Goal: Task Accomplishment & Management: Manage account settings

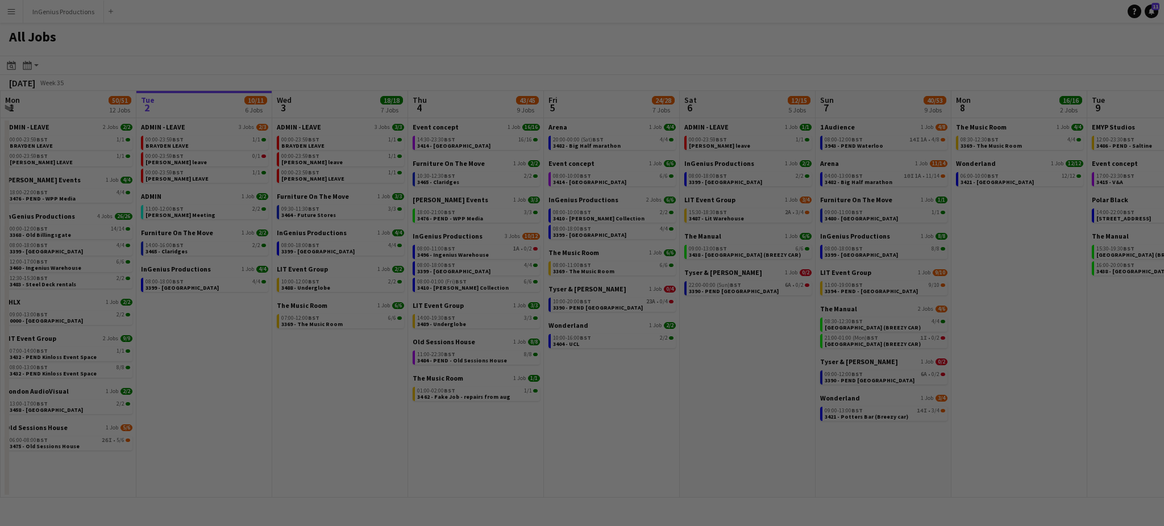
click at [46, 44] on div at bounding box center [588, 266] width 1176 height 532
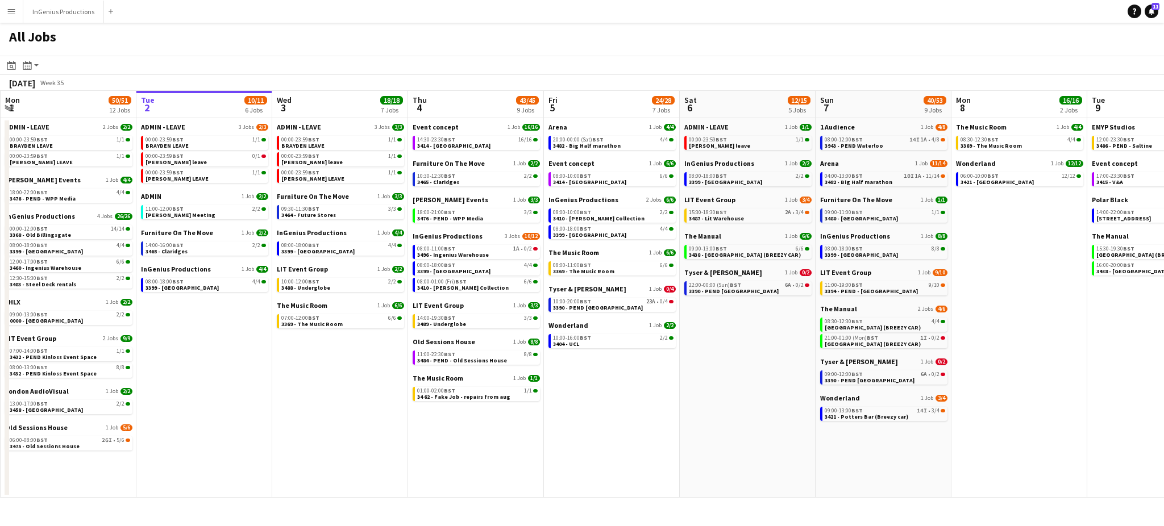
click at [7, 9] on app-icon "Menu" at bounding box center [11, 11] width 9 height 9
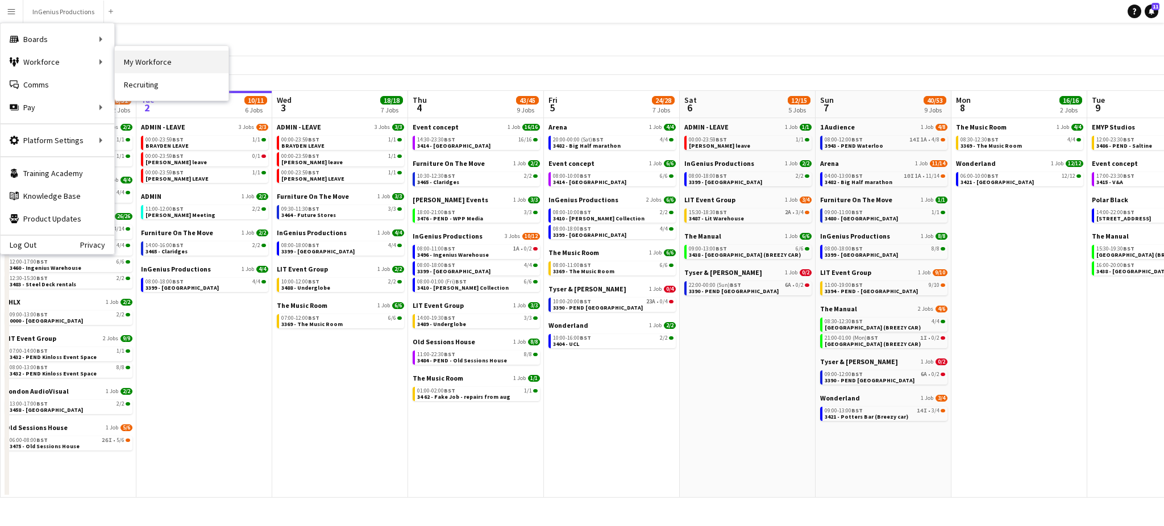
click at [139, 64] on link "My Workforce" at bounding box center [172, 62] width 114 height 23
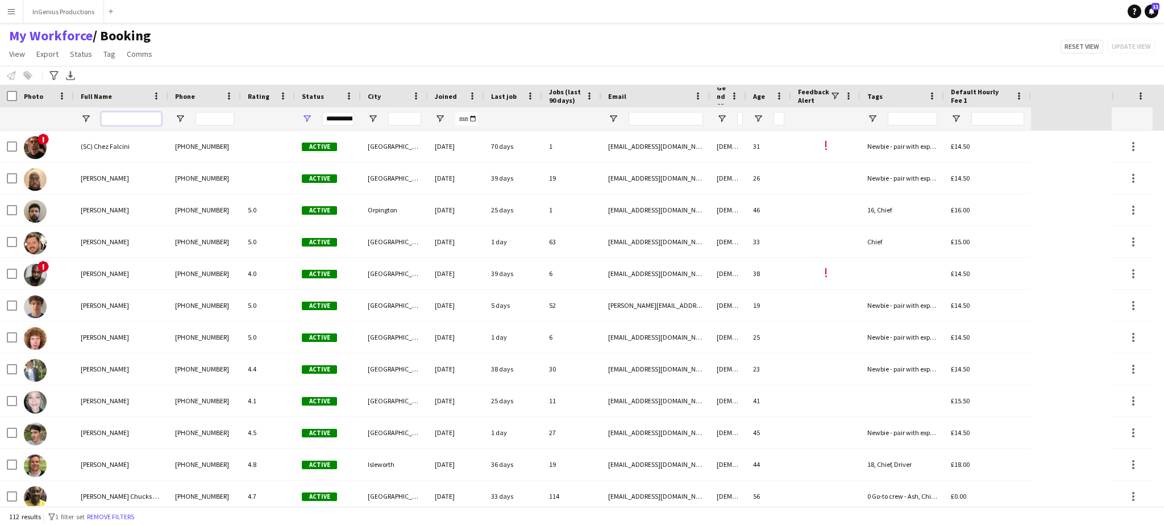
click at [138, 118] on input "Full Name Filter Input" at bounding box center [131, 119] width 60 height 14
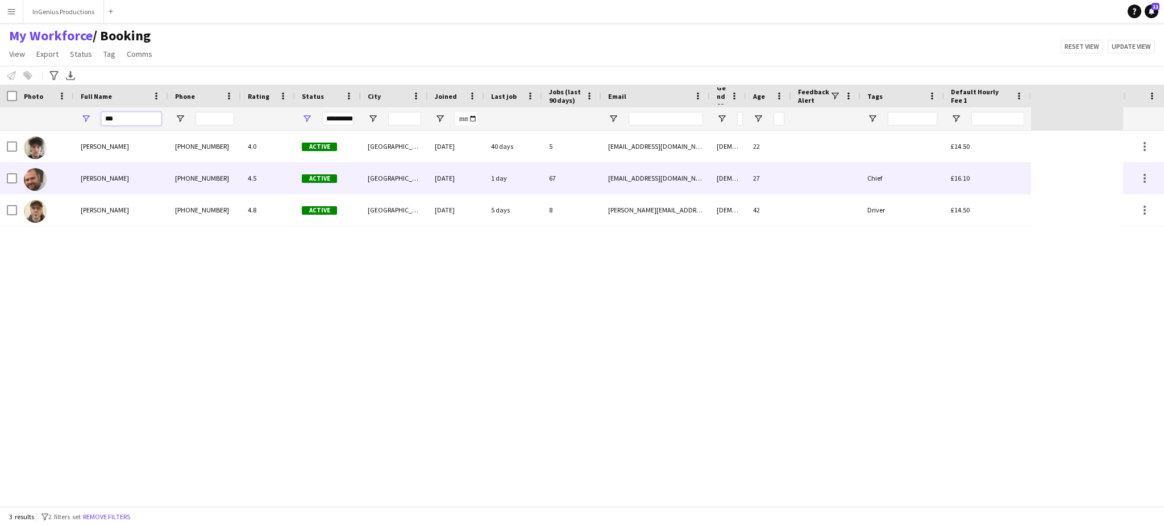
type input "***"
click at [195, 170] on div "[PHONE_NUMBER]" at bounding box center [204, 178] width 73 height 31
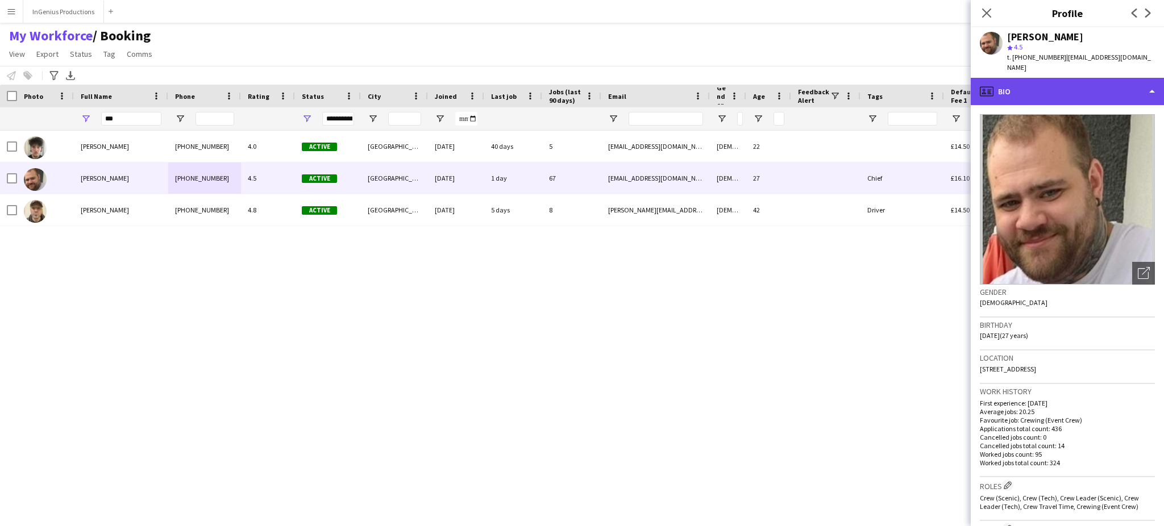
click at [1151, 78] on div "profile Bio" at bounding box center [1067, 91] width 193 height 27
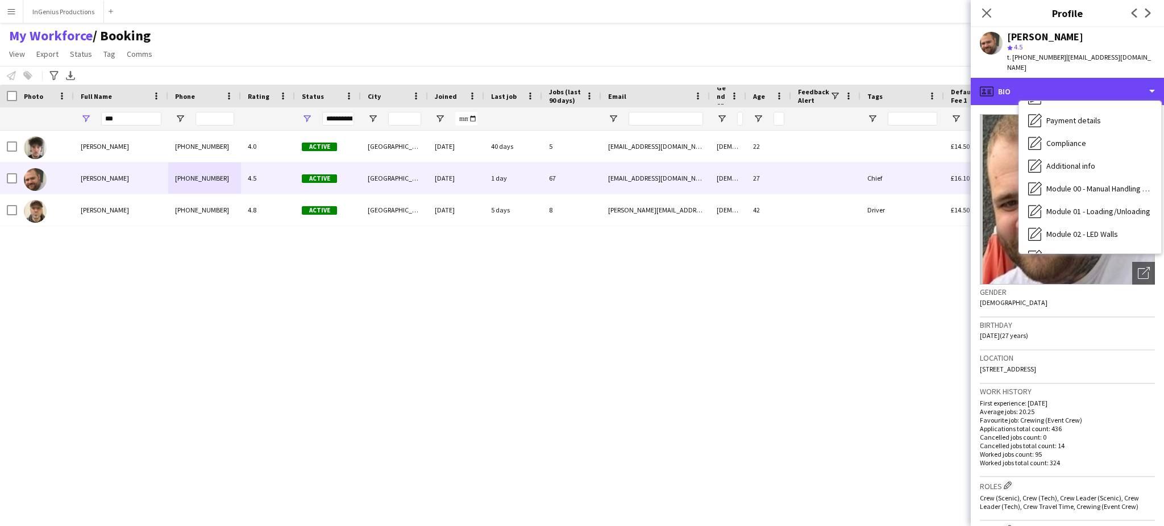
scroll to position [243, 0]
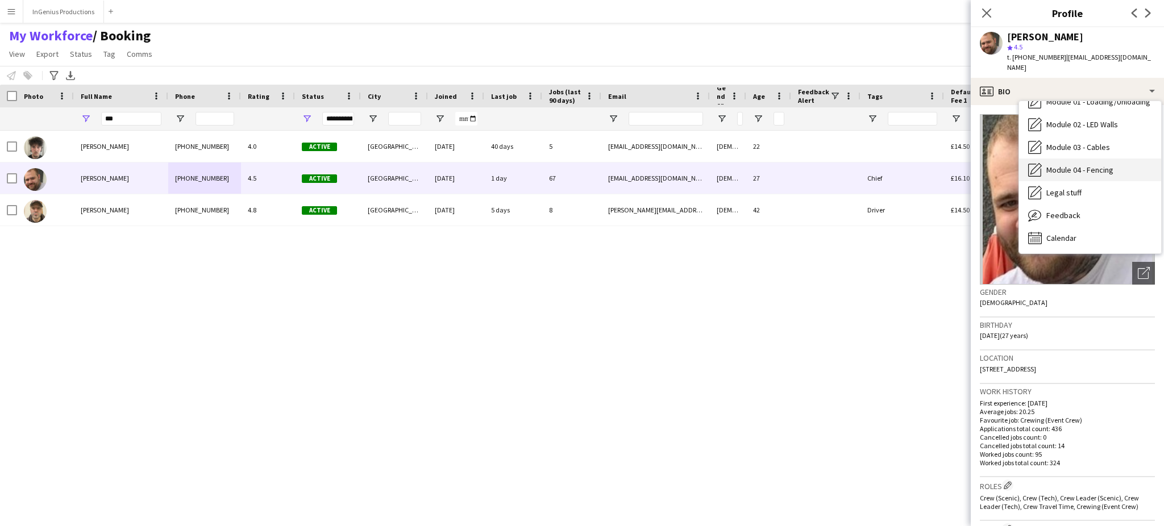
click at [1102, 165] on span "Module 04 - Fencing" at bounding box center [1080, 170] width 67 height 10
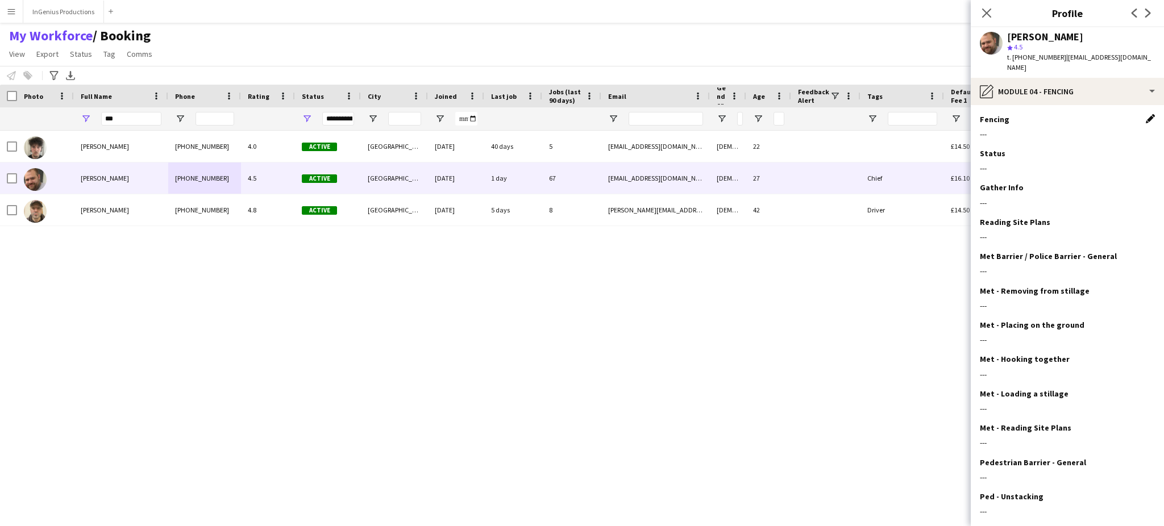
click at [1146, 114] on app-icon "Edit this field" at bounding box center [1150, 118] width 9 height 9
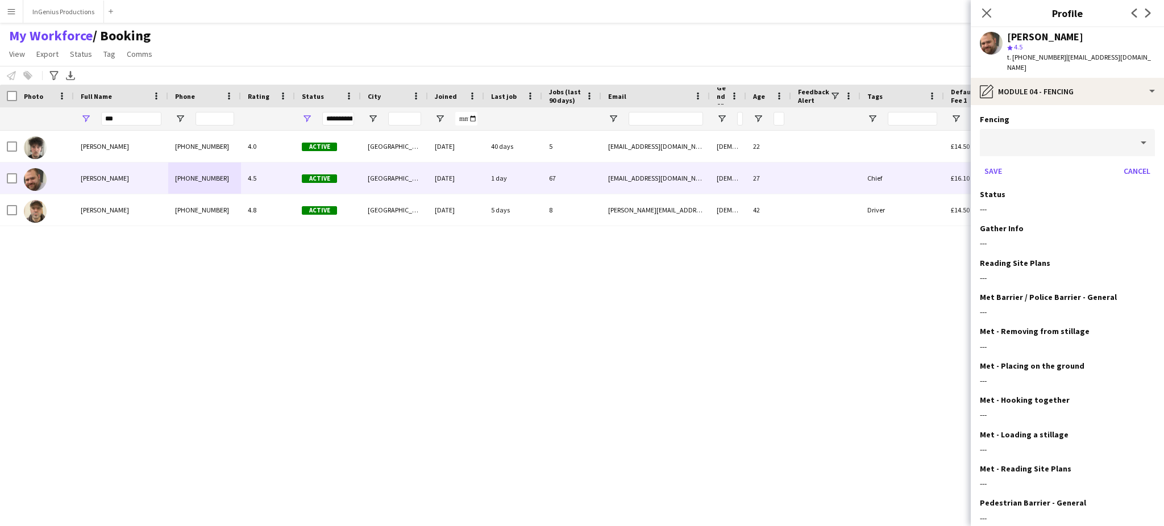
click at [1068, 129] on div at bounding box center [1056, 142] width 152 height 27
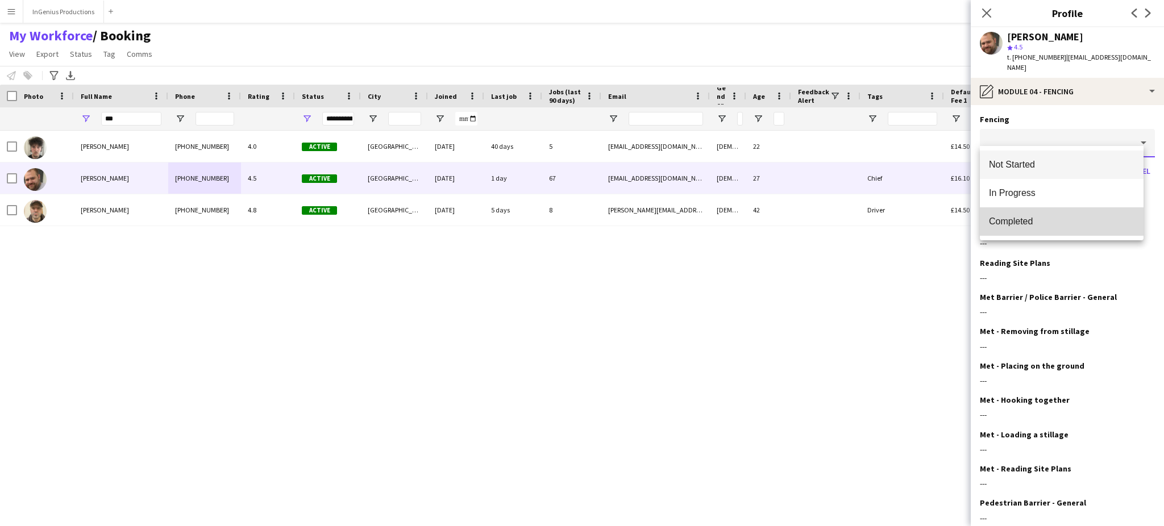
click at [1034, 217] on span "Completed" at bounding box center [1062, 221] width 146 height 11
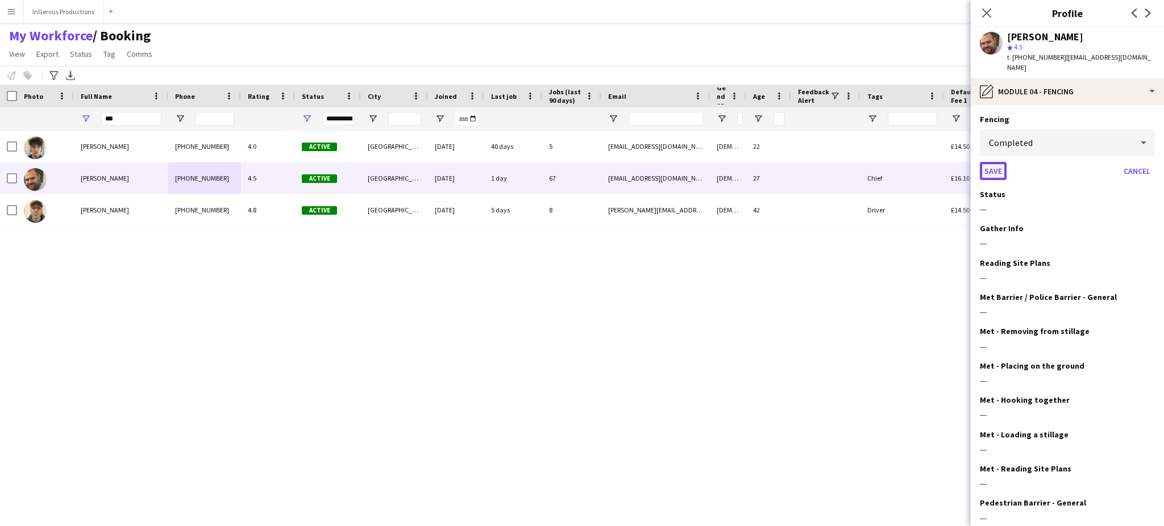
click at [993, 162] on button "Save" at bounding box center [993, 171] width 27 height 18
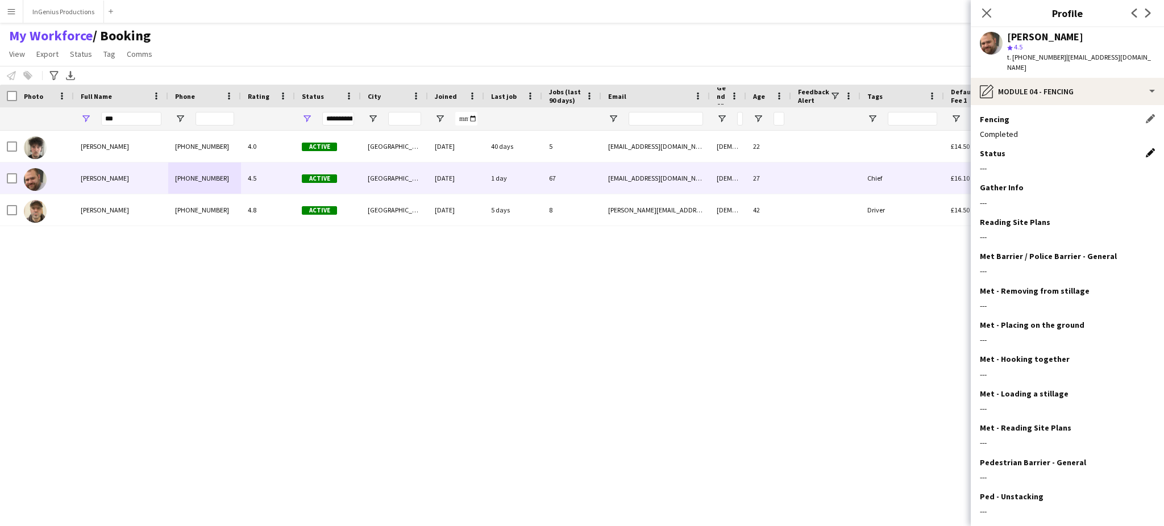
click at [1146, 148] on app-icon "Edit this field" at bounding box center [1150, 152] width 9 height 9
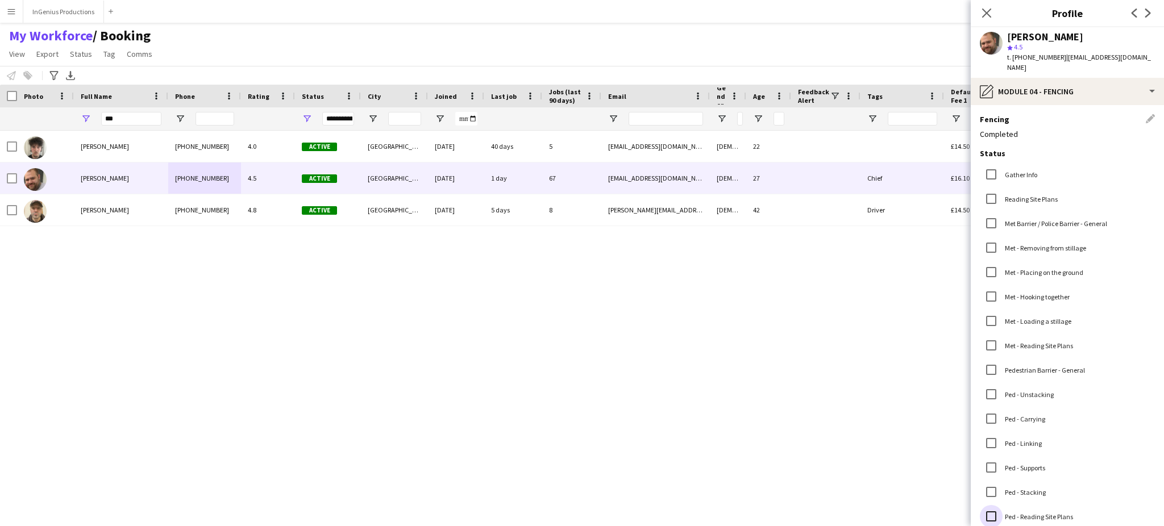
scroll to position [378, 0]
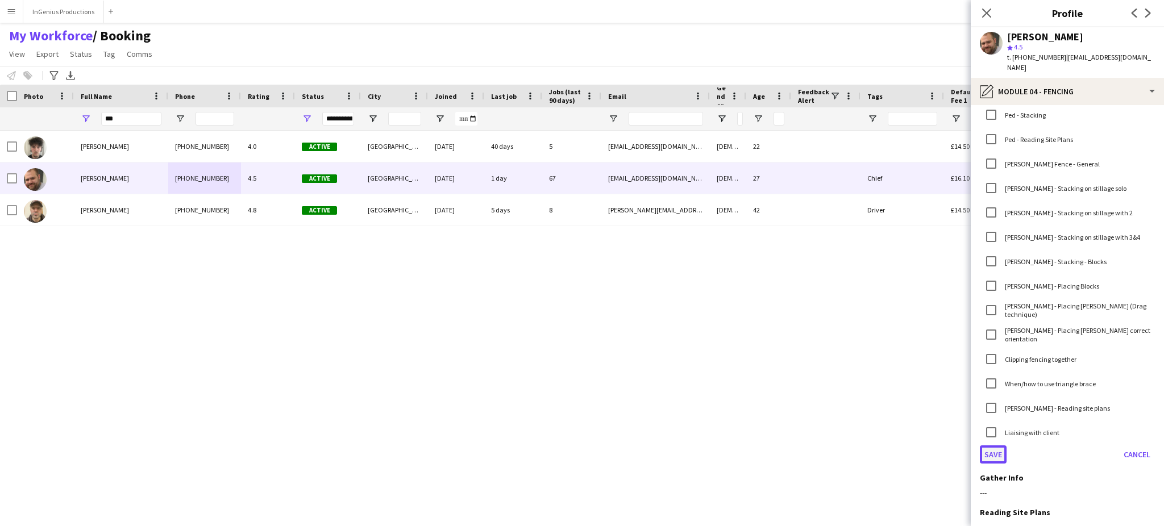
click at [985, 448] on button "Save" at bounding box center [993, 455] width 27 height 18
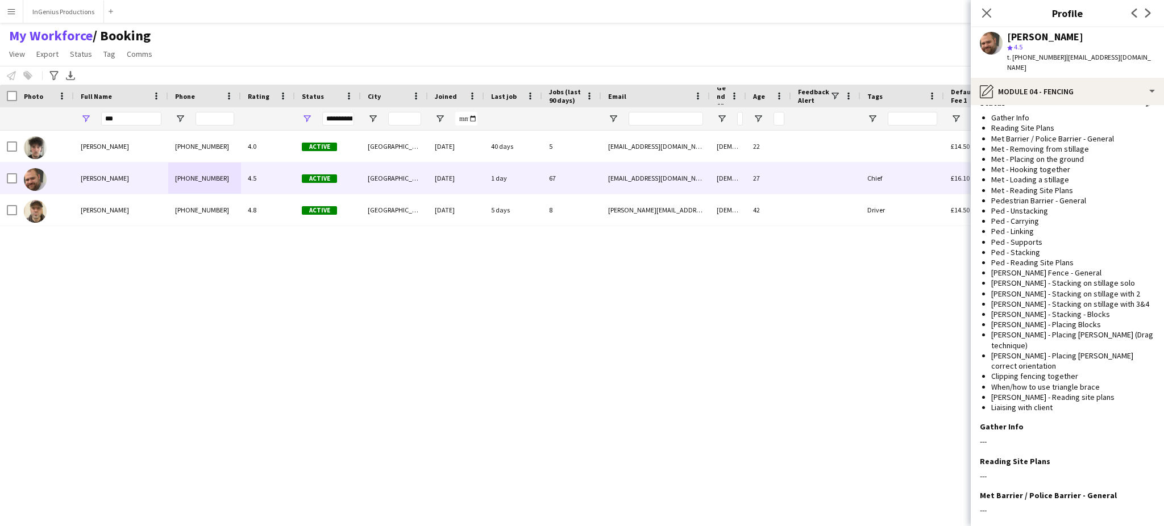
scroll to position [43, 0]
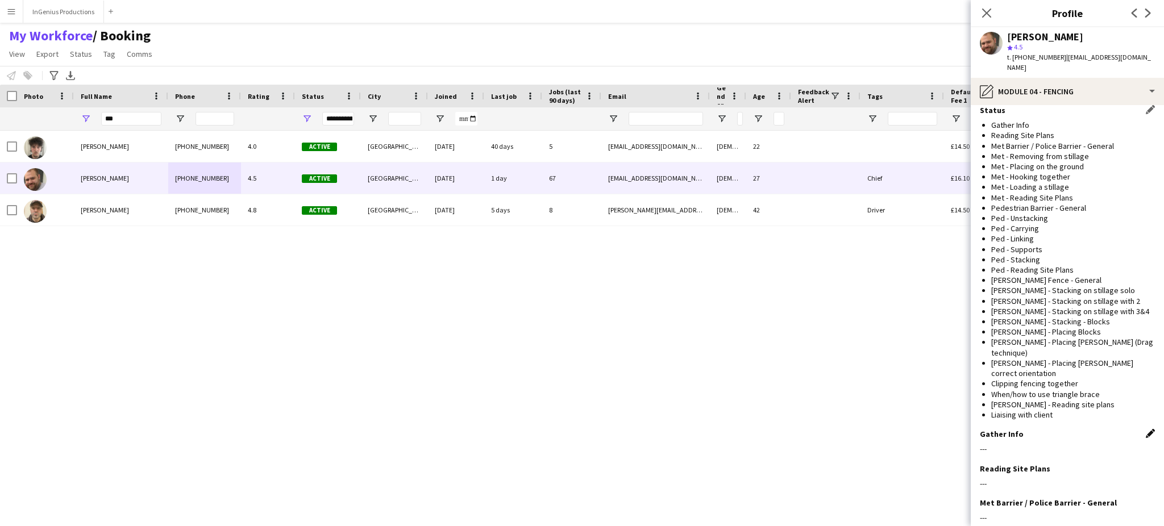
click at [1146, 429] on app-icon "Edit this field" at bounding box center [1150, 433] width 9 height 9
click at [1057, 444] on textarea at bounding box center [1067, 476] width 175 height 65
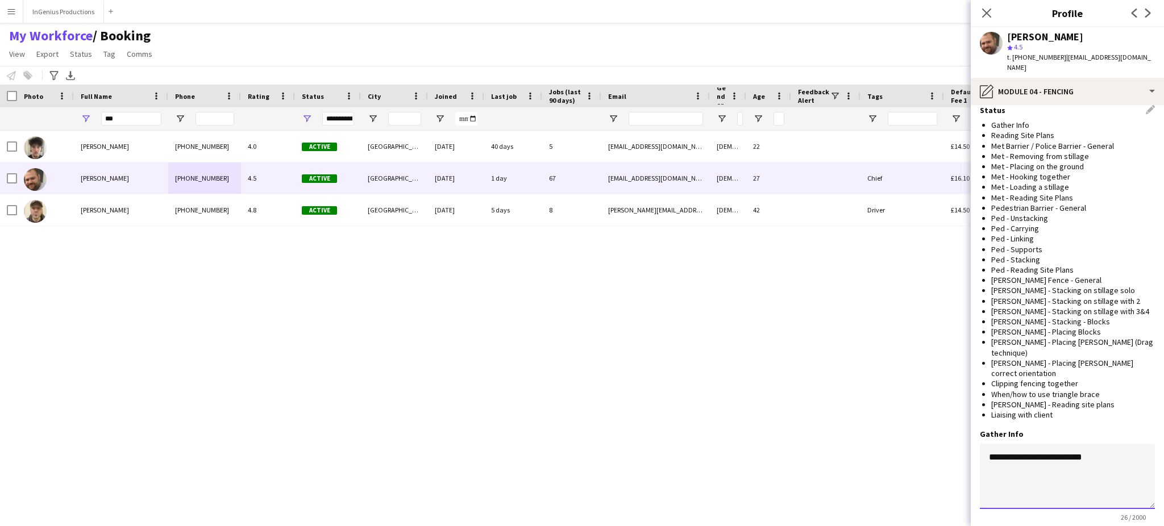
type textarea "**********"
paste textarea "**********"
type textarea "**********"
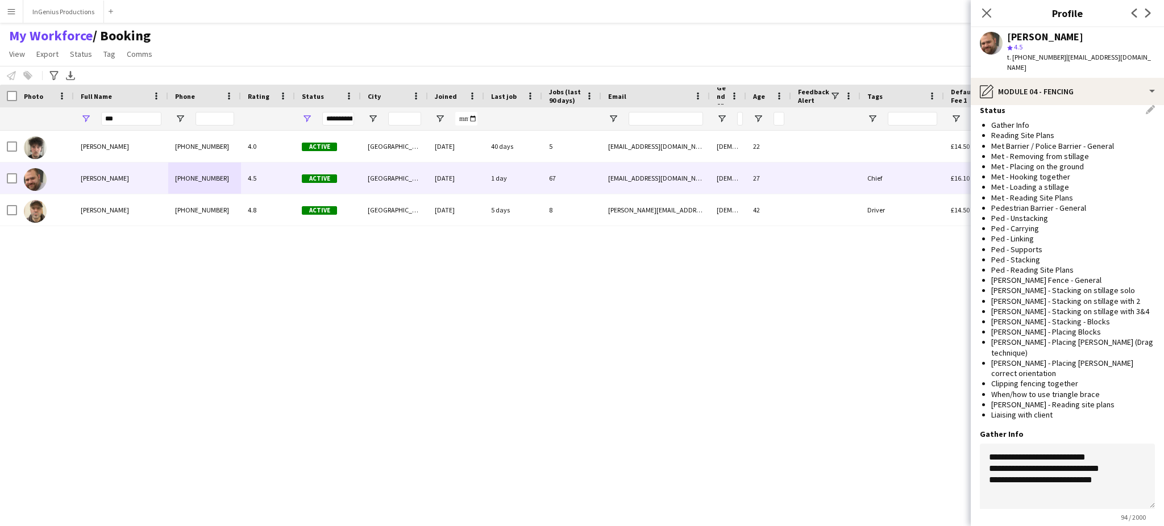
click at [993, 526] on button "Save" at bounding box center [993, 535] width 27 height 18
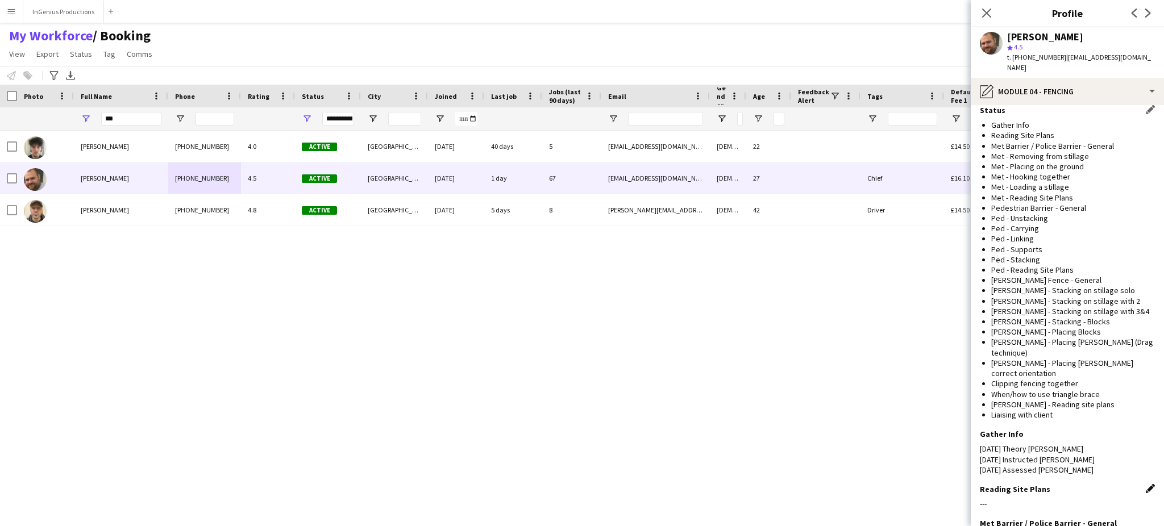
click at [1146, 484] on app-icon "Edit this field" at bounding box center [1150, 488] width 9 height 9
paste textarea "**********"
click at [1063, 499] on textarea "**********" at bounding box center [1067, 531] width 175 height 65
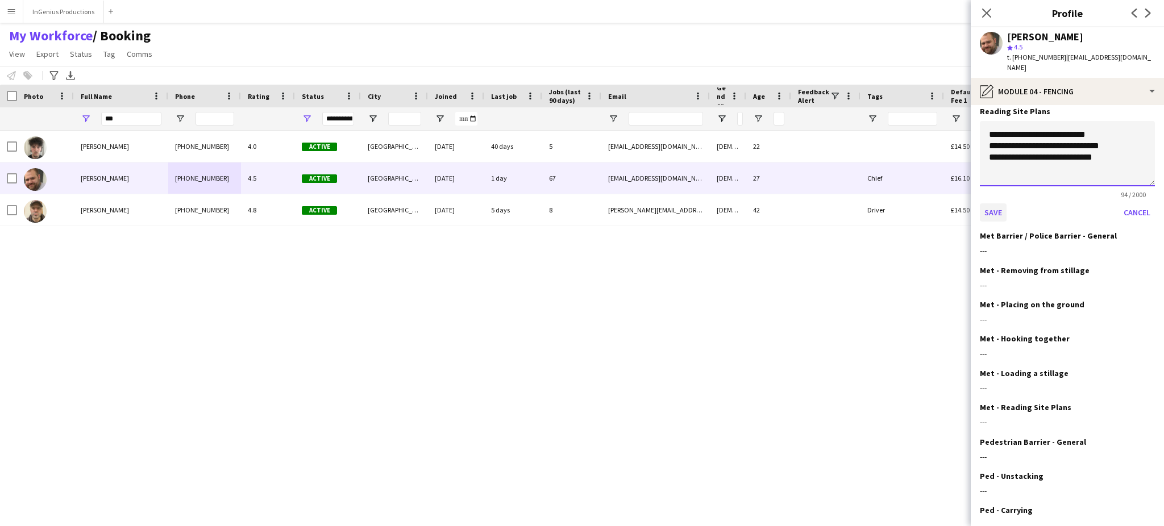
type textarea "**********"
click at [993, 204] on button "Save" at bounding box center [993, 213] width 27 height 18
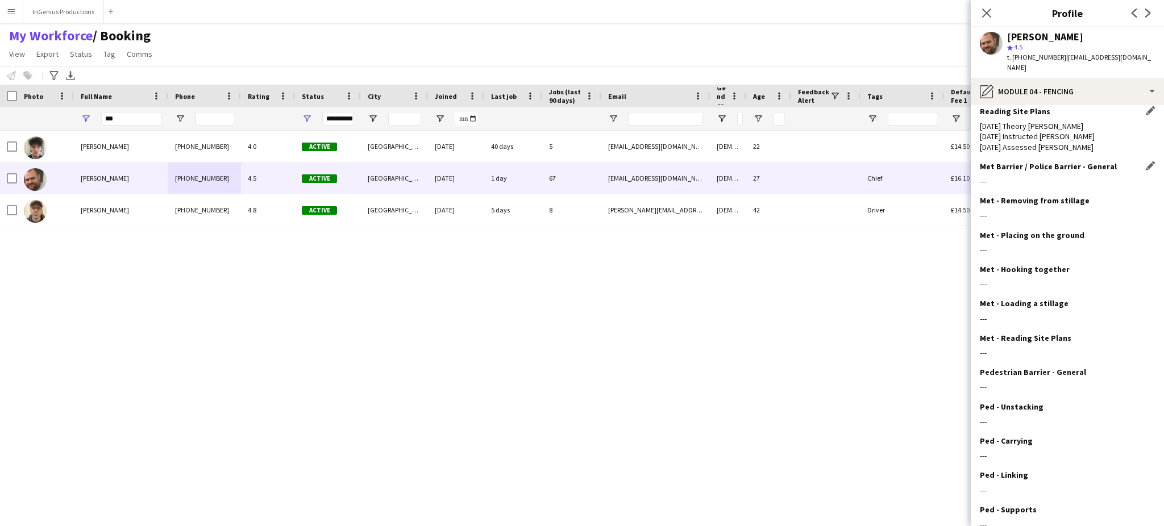
scroll to position [402, 0]
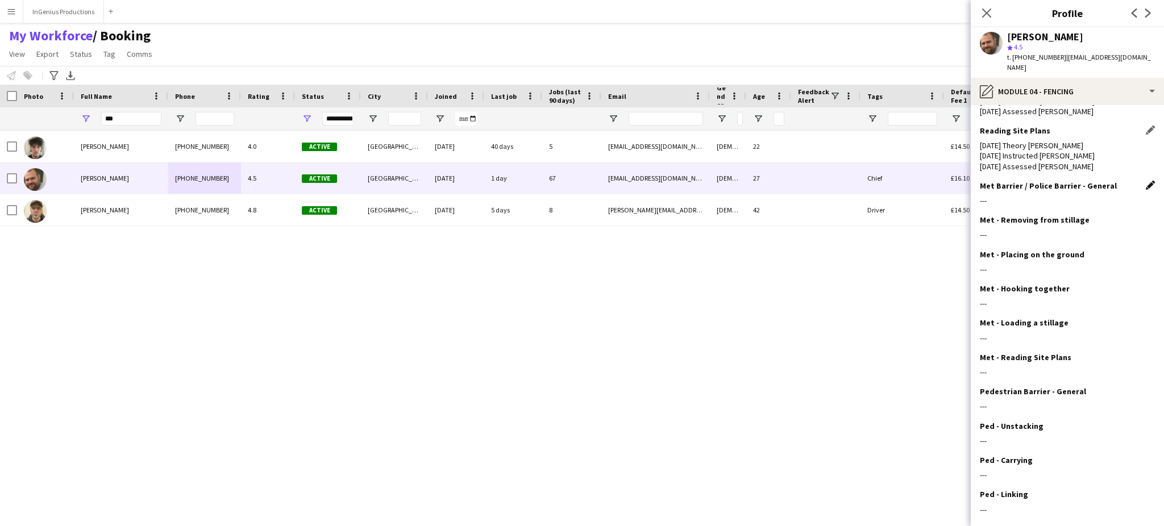
click at [1146, 181] on app-icon "Edit this field" at bounding box center [1150, 185] width 9 height 9
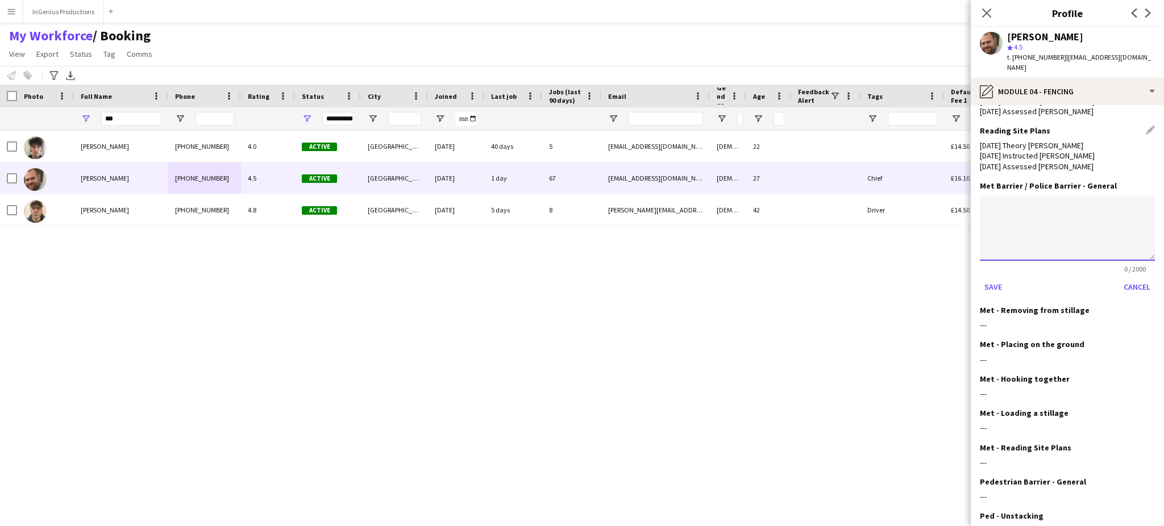
paste textarea "**********"
click at [1067, 196] on textarea "**********" at bounding box center [1067, 228] width 175 height 65
type textarea "**********"
click at [989, 278] on button "Save" at bounding box center [993, 287] width 27 height 18
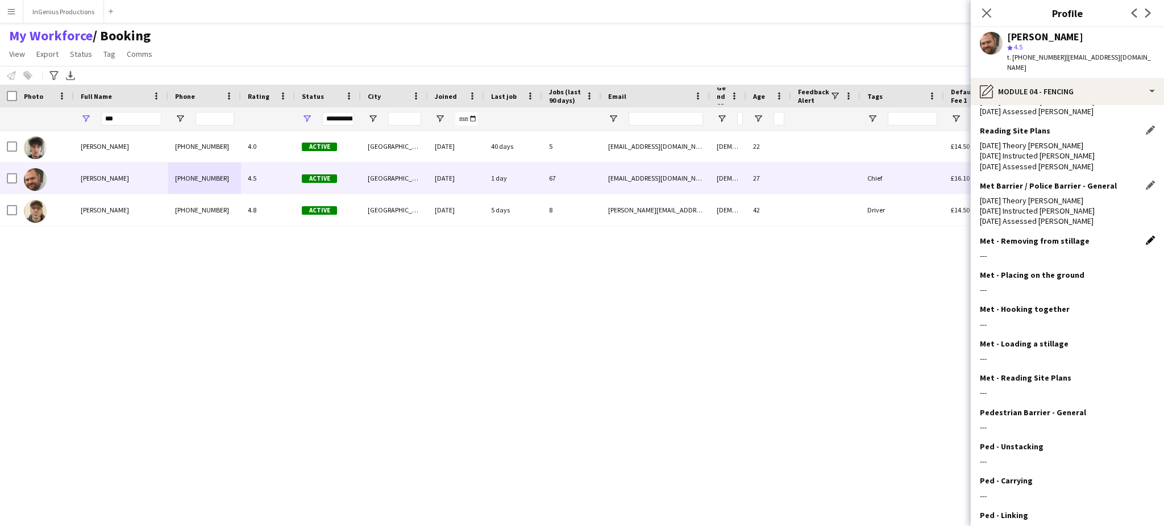
click at [1146, 236] on app-icon "Edit this field" at bounding box center [1150, 240] width 9 height 9
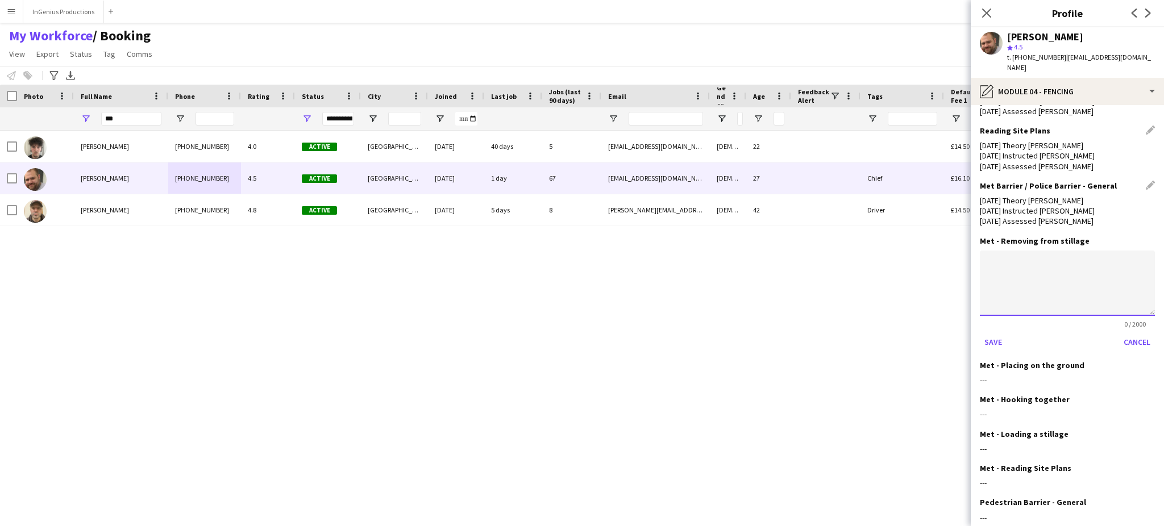
paste textarea "**********"
click at [1041, 251] on textarea "**********" at bounding box center [1067, 283] width 175 height 65
type textarea "**********"
click at [990, 333] on button "Save" at bounding box center [993, 342] width 27 height 18
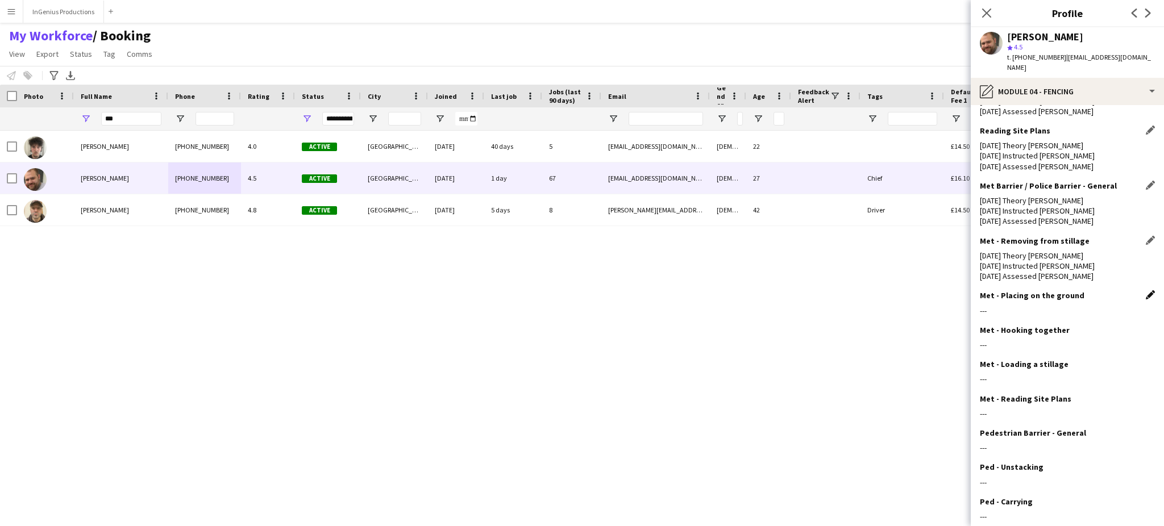
click at [1146, 291] on app-icon "Edit this field" at bounding box center [1150, 295] width 9 height 9
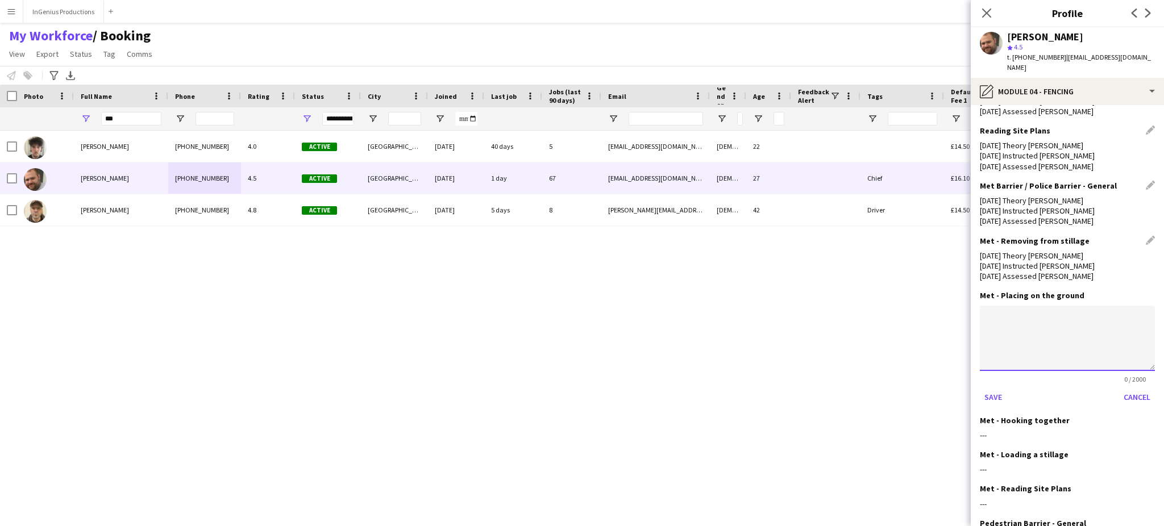
paste textarea "**********"
click at [1052, 306] on textarea "**********" at bounding box center [1067, 338] width 175 height 65
type textarea "**********"
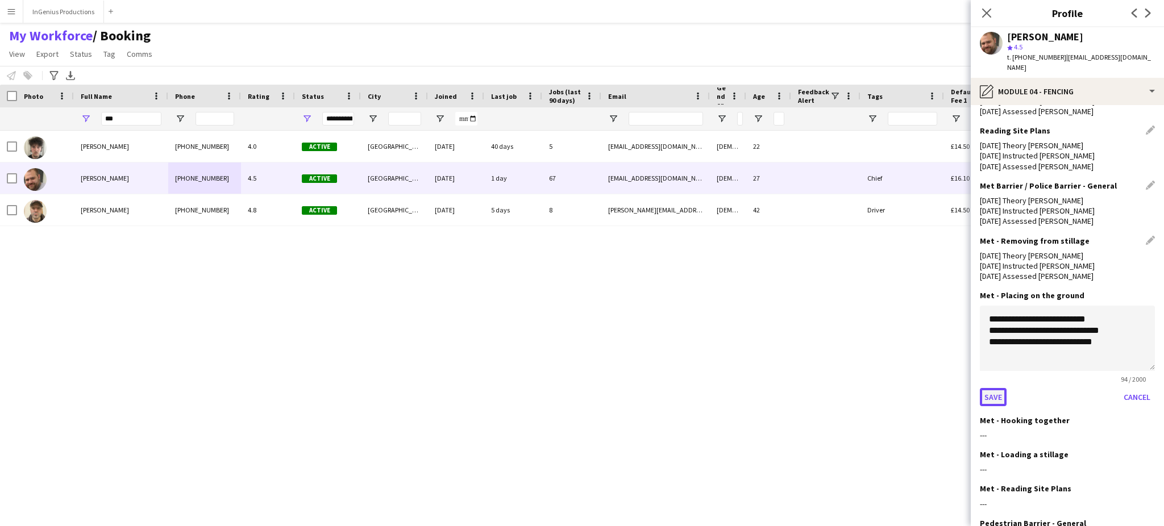
click at [994, 388] on button "Save" at bounding box center [993, 397] width 27 height 18
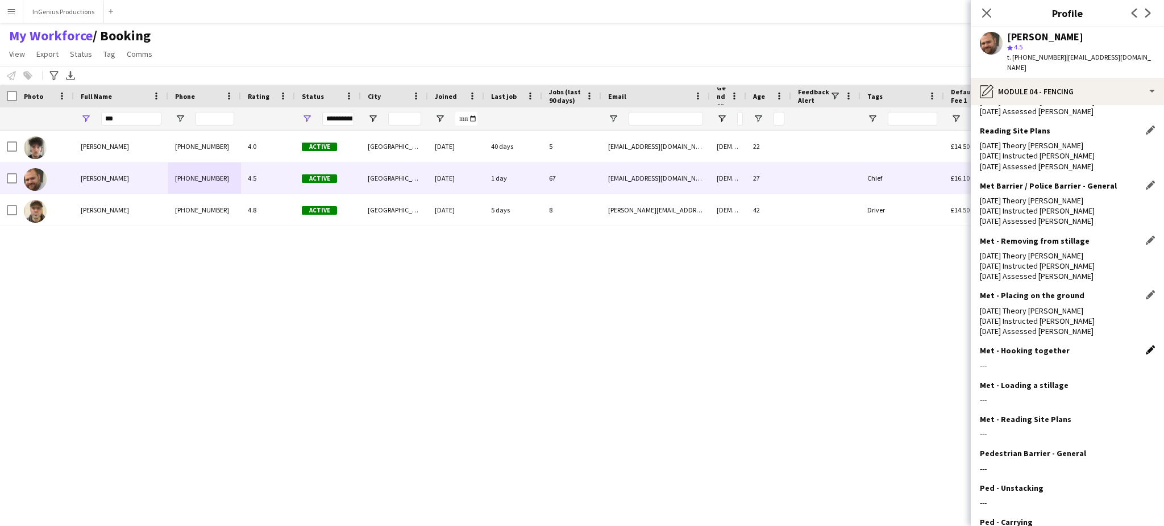
click at [1146, 346] on app-icon "Edit this field" at bounding box center [1150, 350] width 9 height 9
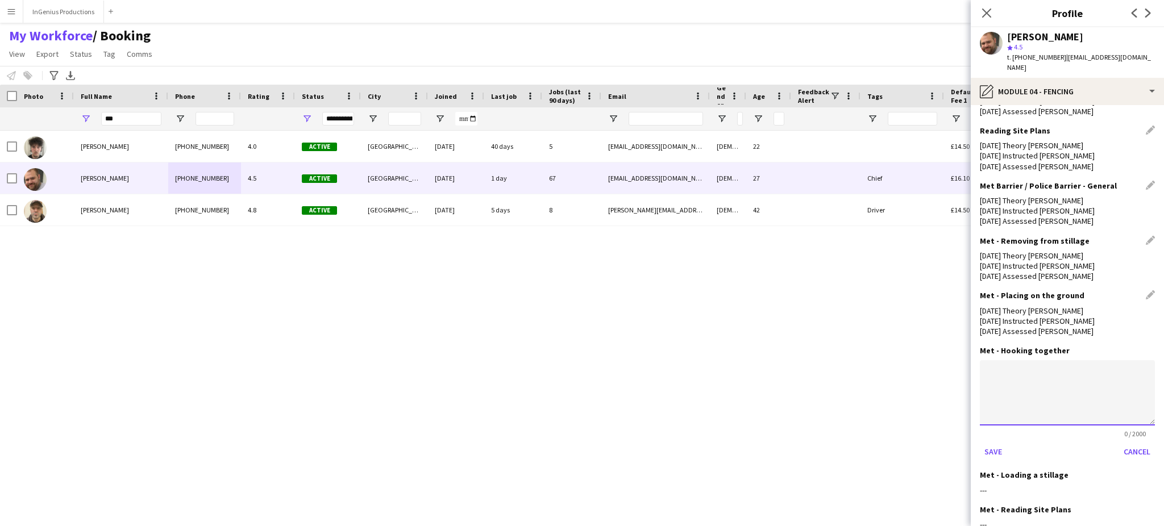
click at [1031, 360] on textarea at bounding box center [1067, 392] width 175 height 65
paste textarea "**********"
type textarea "**********"
click at [989, 443] on button "Save" at bounding box center [993, 452] width 27 height 18
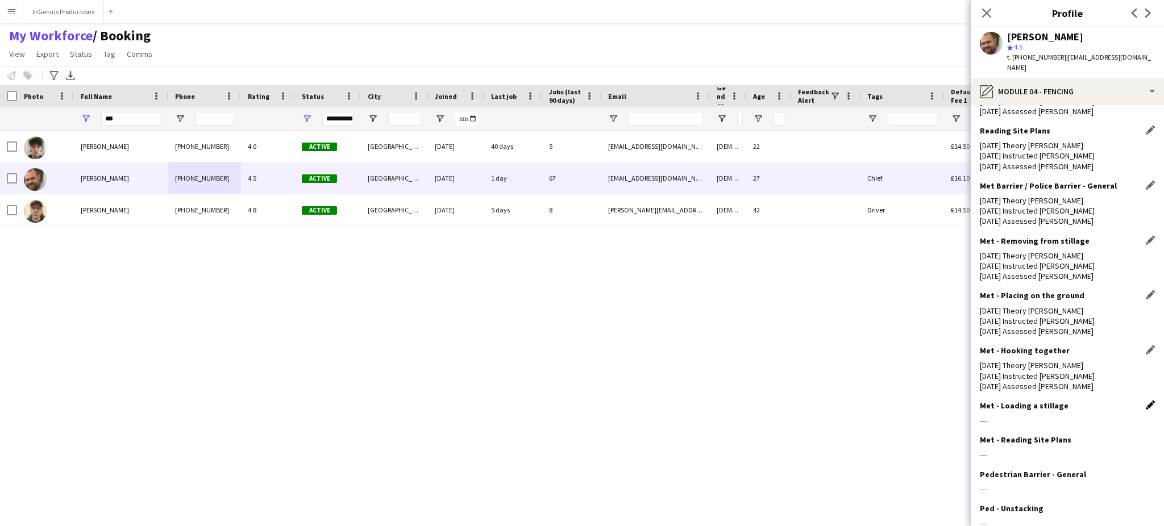
click at [1146, 401] on app-icon "Edit this field" at bounding box center [1150, 405] width 9 height 9
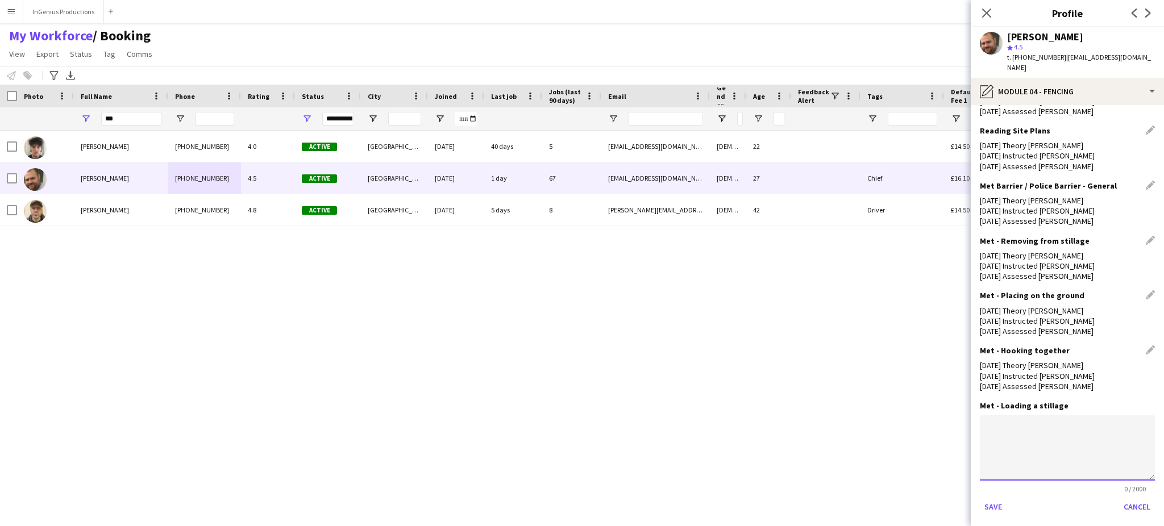
paste textarea "**********"
click at [1053, 416] on textarea at bounding box center [1067, 448] width 175 height 65
type textarea "**********"
click at [992, 498] on button "Save" at bounding box center [993, 507] width 27 height 18
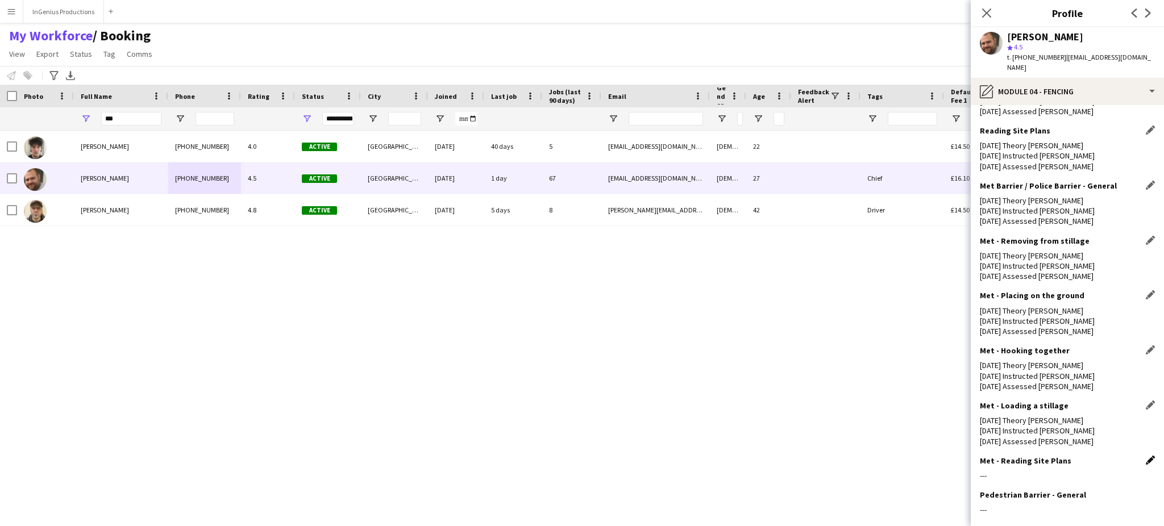
click at [1146, 456] on app-icon "Edit this field" at bounding box center [1150, 460] width 9 height 9
click at [1071, 471] on textarea at bounding box center [1067, 503] width 175 height 65
paste textarea "**********"
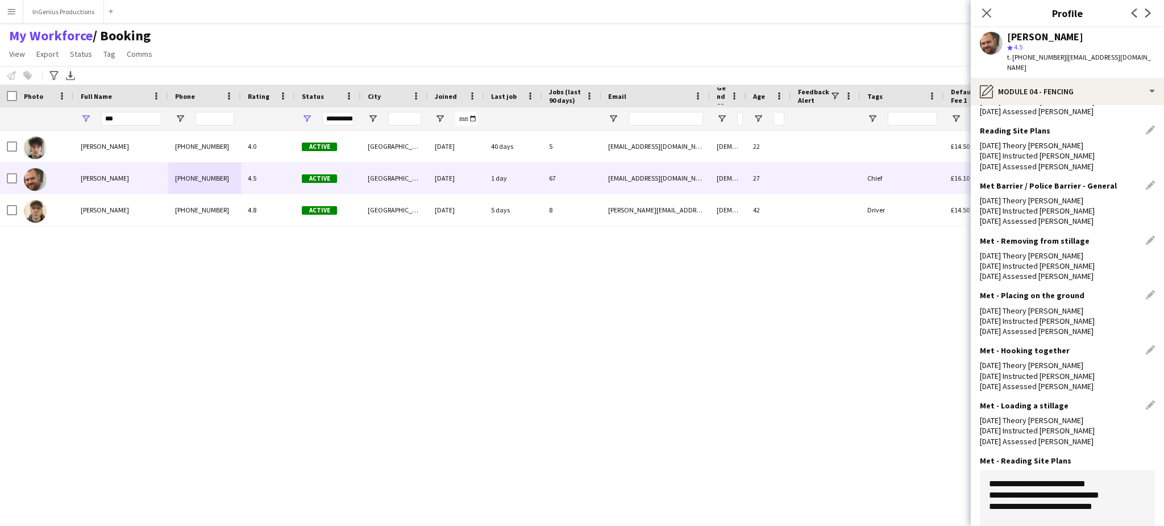
scroll to position [779, 0]
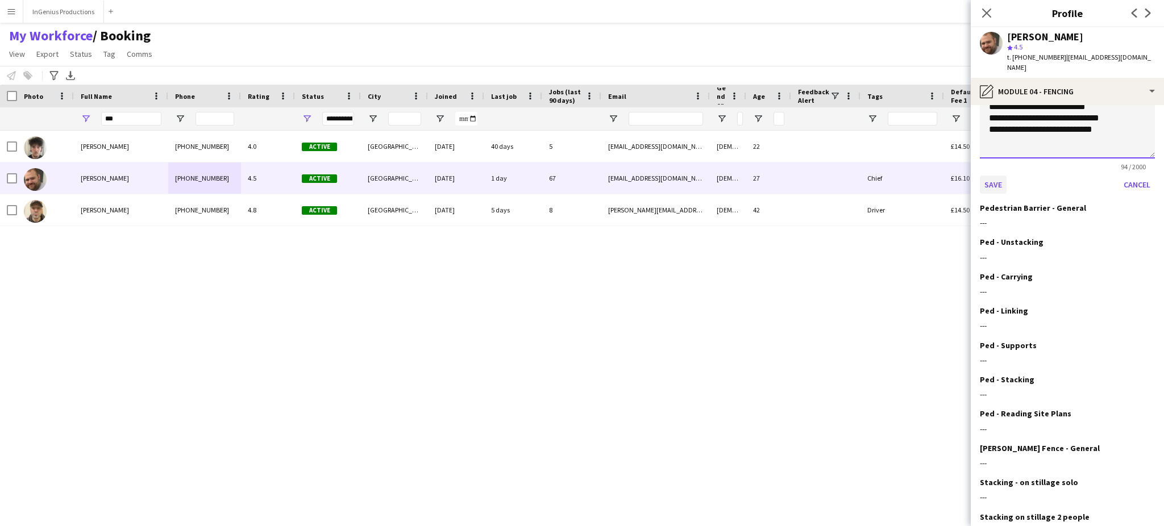
type textarea "**********"
click at [994, 176] on button "Save" at bounding box center [993, 185] width 27 height 18
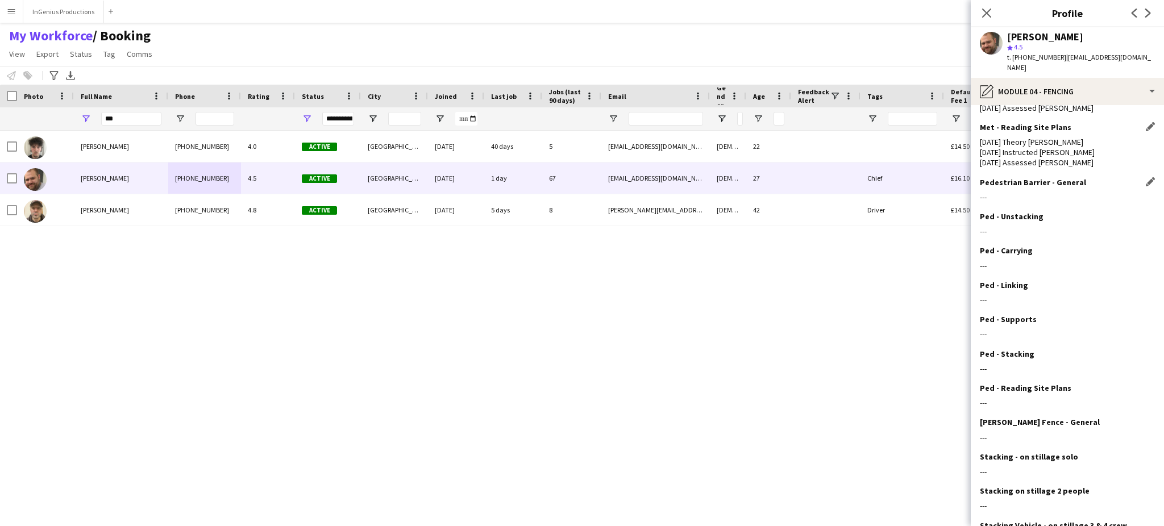
scroll to position [732, 0]
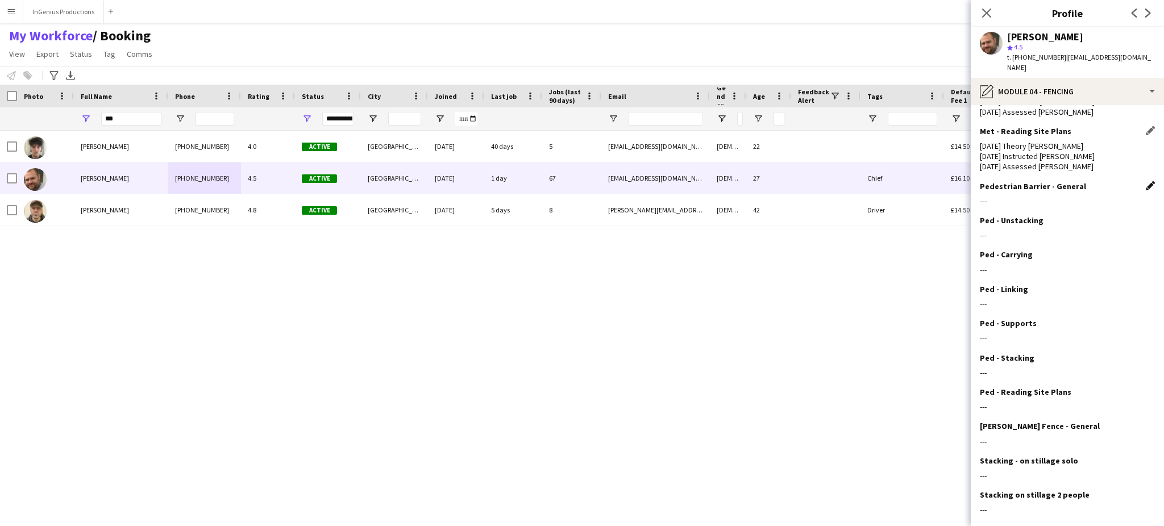
click at [1146, 181] on app-icon "Edit this field" at bounding box center [1150, 185] width 9 height 9
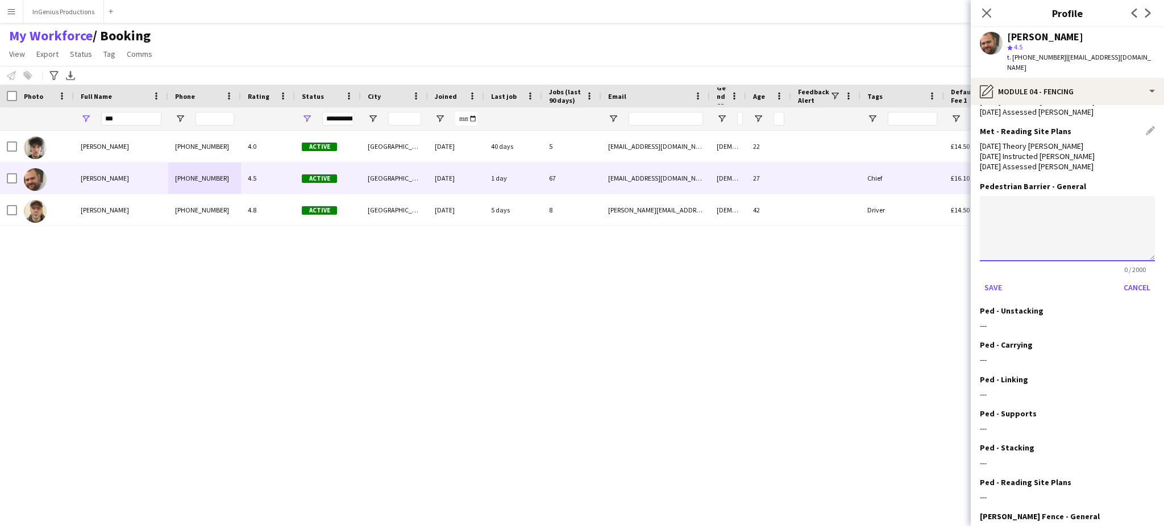
paste textarea "**********"
click at [1060, 196] on textarea "**********" at bounding box center [1067, 228] width 175 height 65
type textarea "**********"
click at [989, 279] on button "Save" at bounding box center [993, 288] width 27 height 18
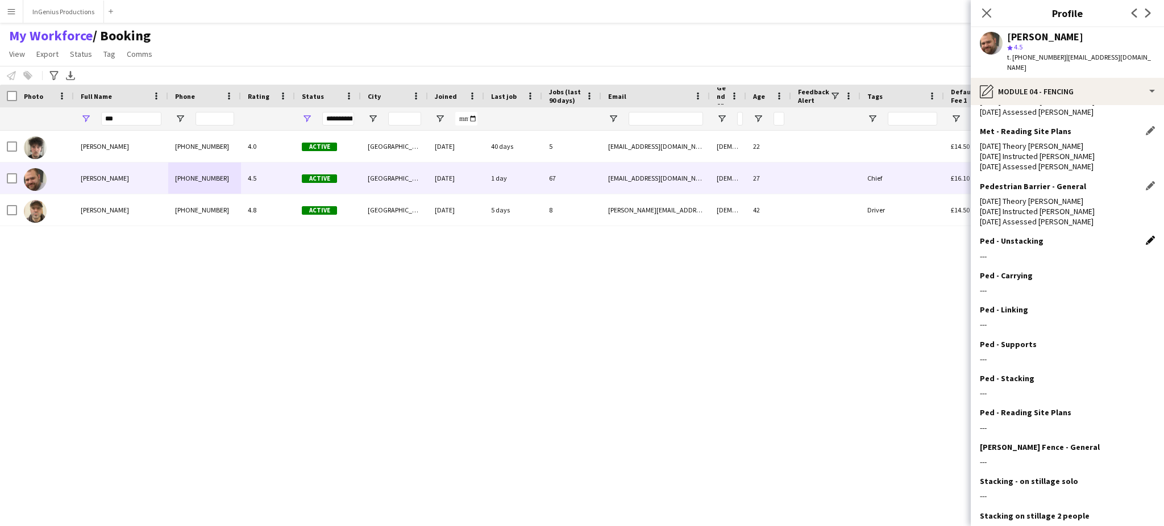
click at [1146, 236] on app-icon "Edit this field" at bounding box center [1150, 240] width 9 height 9
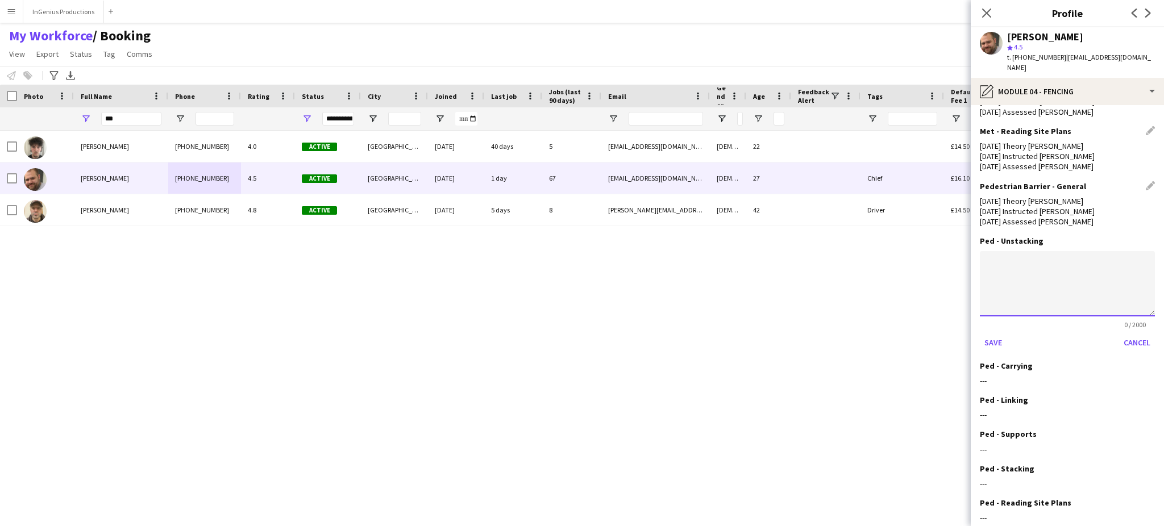
paste textarea "**********"
click at [1030, 251] on textarea "**********" at bounding box center [1067, 283] width 175 height 65
type textarea "**********"
click at [994, 334] on button "Save" at bounding box center [993, 343] width 27 height 18
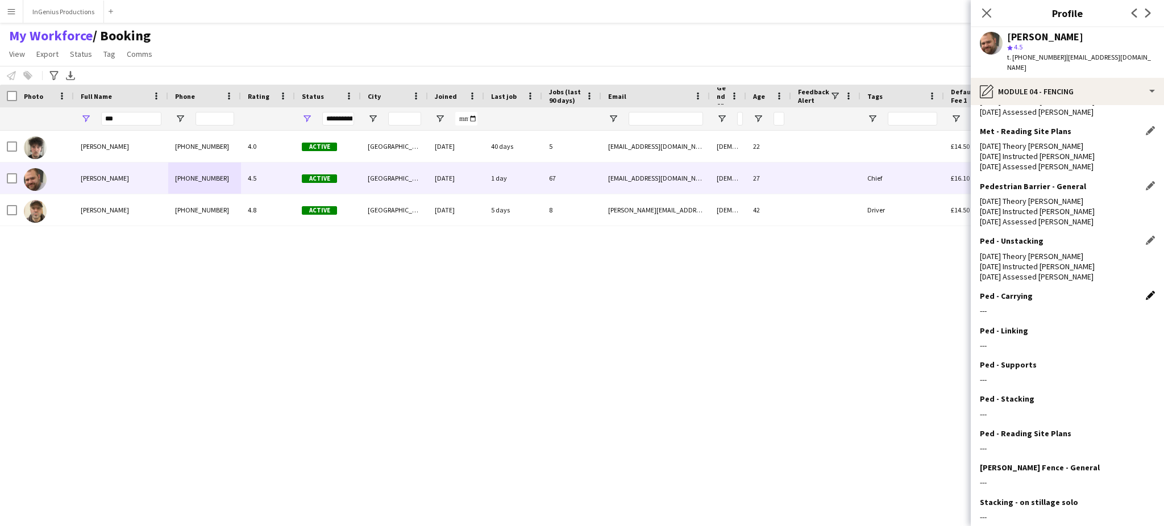
click at [1146, 291] on app-icon "Edit this field" at bounding box center [1150, 295] width 9 height 9
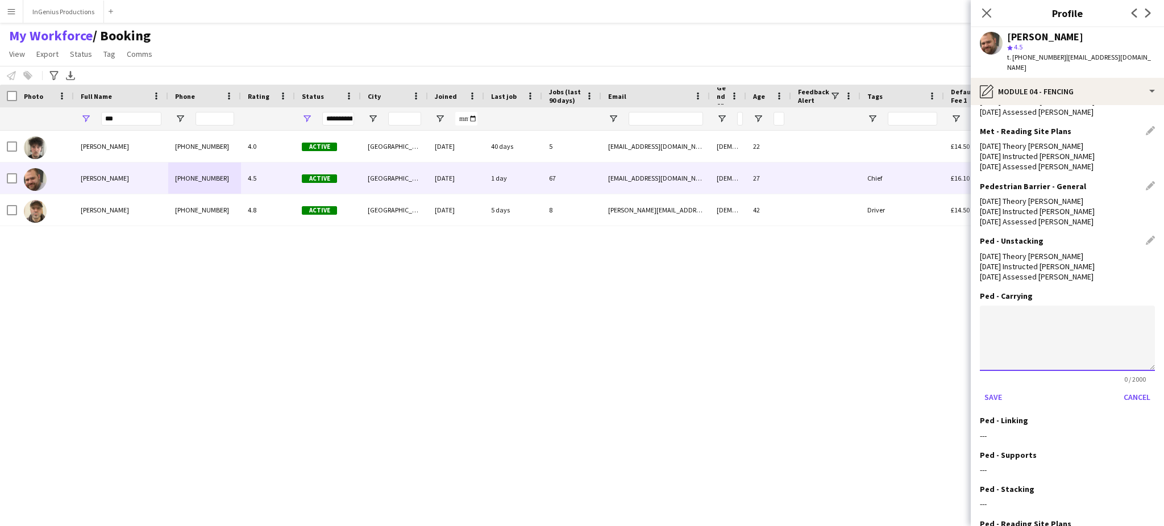
paste textarea "**********"
click at [1032, 306] on textarea "**********" at bounding box center [1067, 338] width 175 height 65
type textarea "**********"
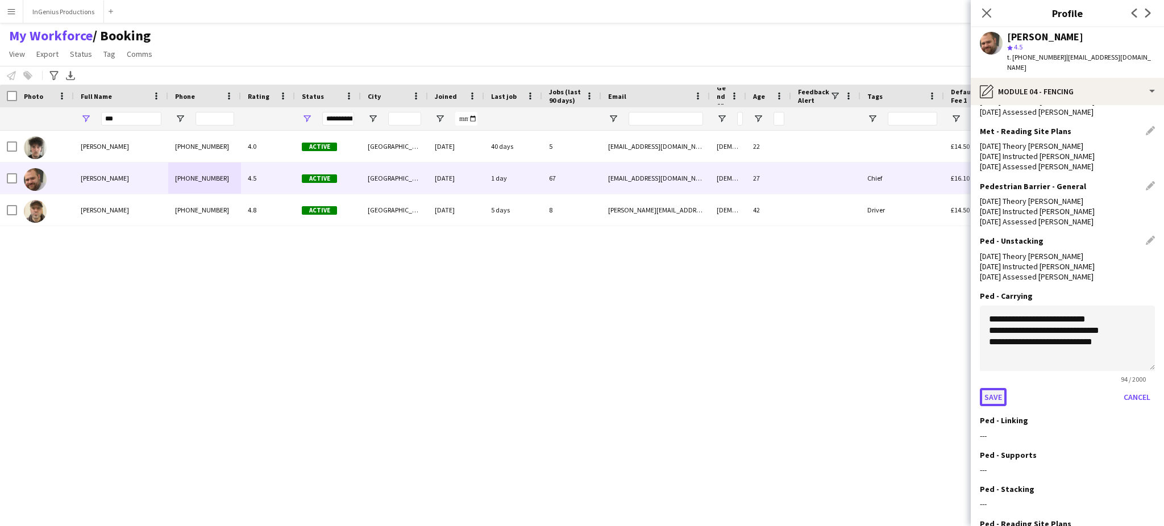
click at [990, 388] on button "Save" at bounding box center [993, 397] width 27 height 18
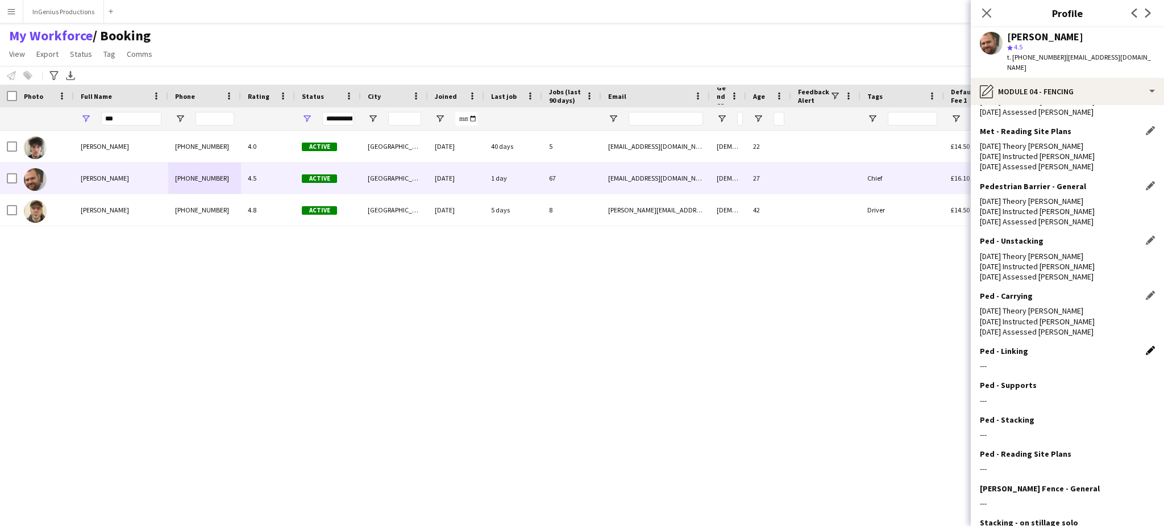
click at [1146, 346] on app-icon "Edit this field" at bounding box center [1150, 350] width 9 height 9
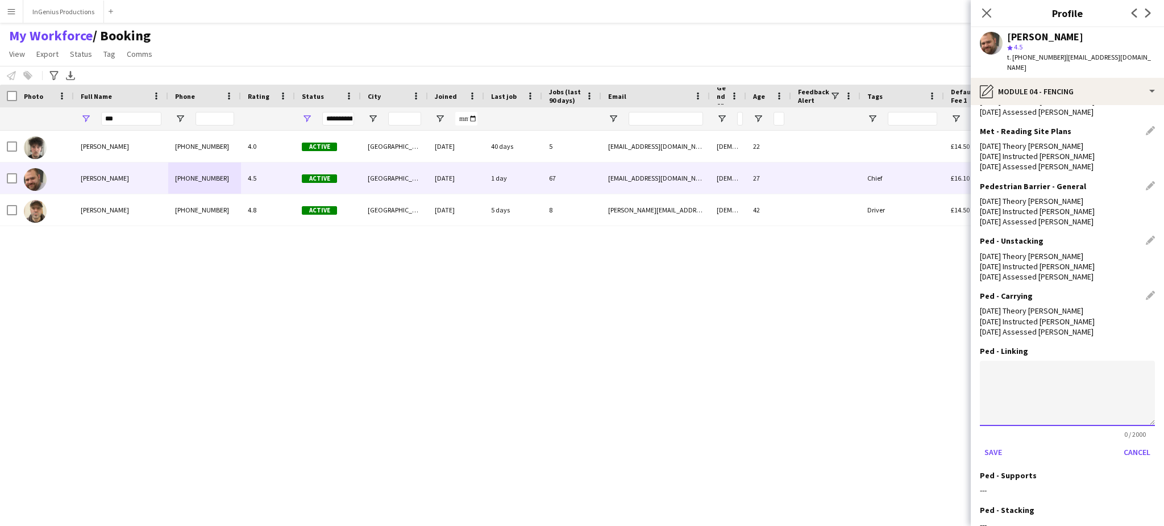
paste textarea "**********"
click at [1047, 361] on textarea "**********" at bounding box center [1067, 393] width 175 height 65
type textarea "**********"
click at [997, 443] on button "Save" at bounding box center [993, 452] width 27 height 18
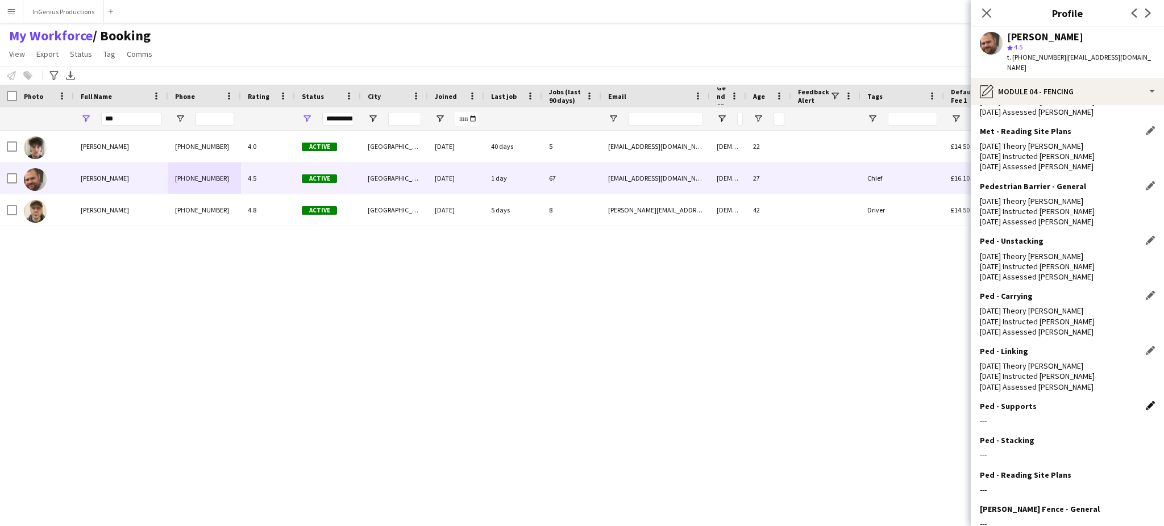
click at [1146, 401] on app-icon "Edit this field" at bounding box center [1150, 405] width 9 height 9
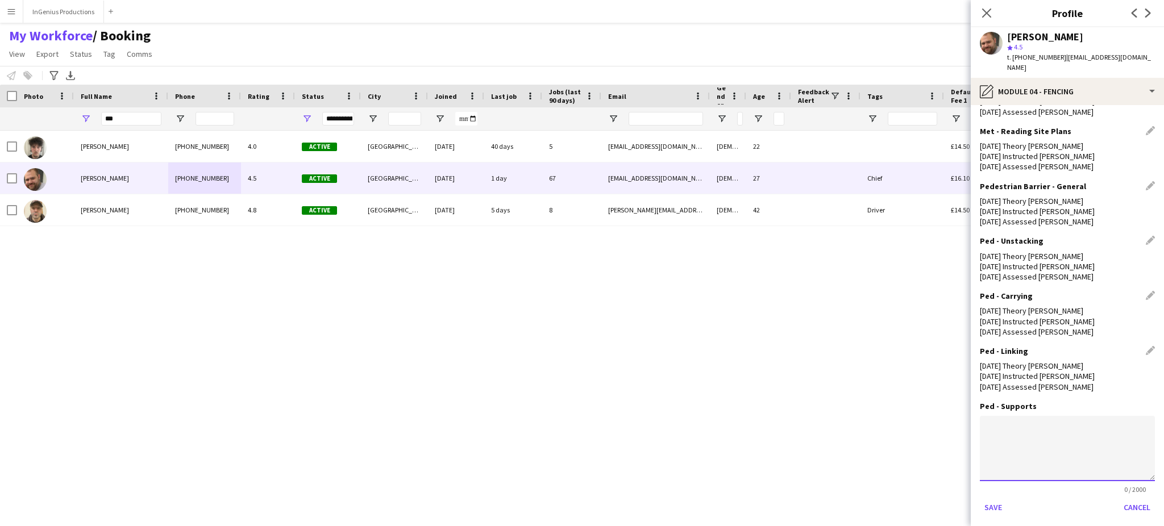
paste textarea "**********"
click at [1046, 416] on textarea "**********" at bounding box center [1067, 448] width 175 height 65
type textarea "**********"
click at [996, 499] on button "Save" at bounding box center [993, 508] width 27 height 18
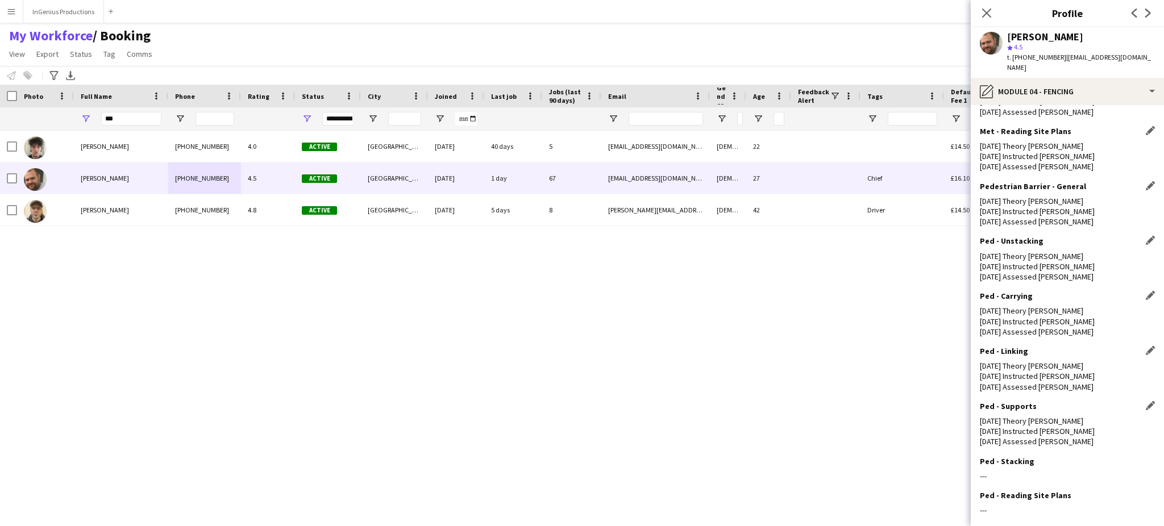
scroll to position [1110, 0]
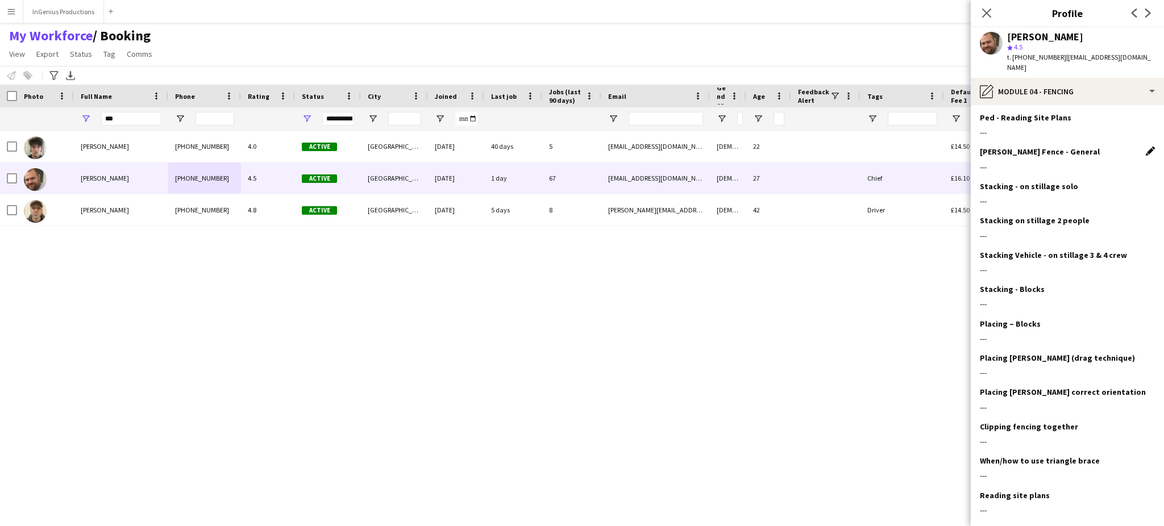
click at [1146, 147] on app-icon "Edit this field" at bounding box center [1150, 151] width 9 height 9
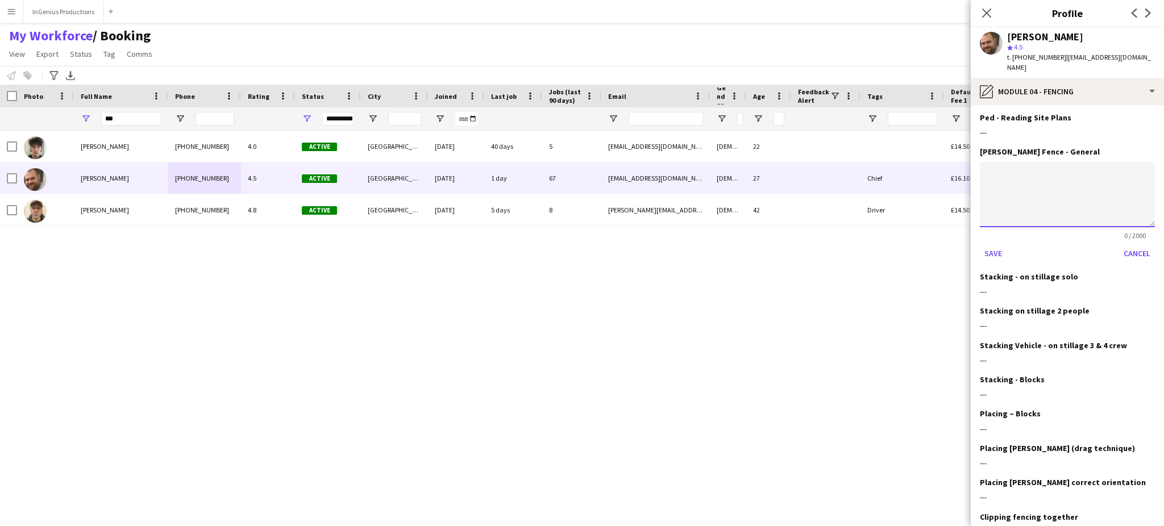
paste textarea "**********"
click at [1056, 162] on textarea "**********" at bounding box center [1067, 194] width 175 height 65
type textarea "**********"
click at [985, 244] on button "Save" at bounding box center [993, 253] width 27 height 18
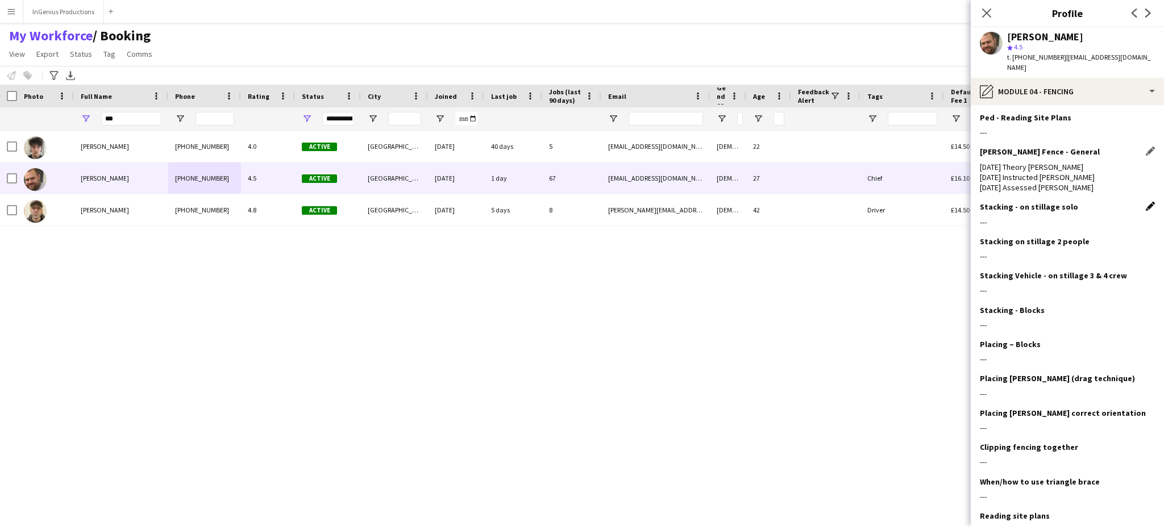
click at [1146, 202] on app-icon "Edit this field" at bounding box center [1150, 206] width 9 height 9
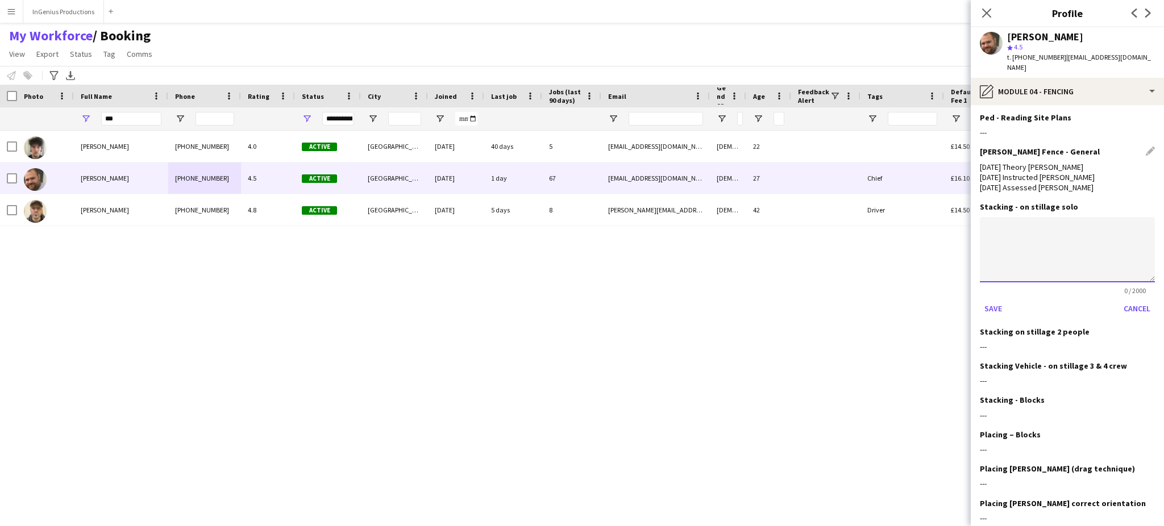
paste textarea "**********"
click at [1049, 217] on textarea "**********" at bounding box center [1067, 249] width 175 height 65
type textarea "**********"
click at [989, 300] on button "Save" at bounding box center [993, 309] width 27 height 18
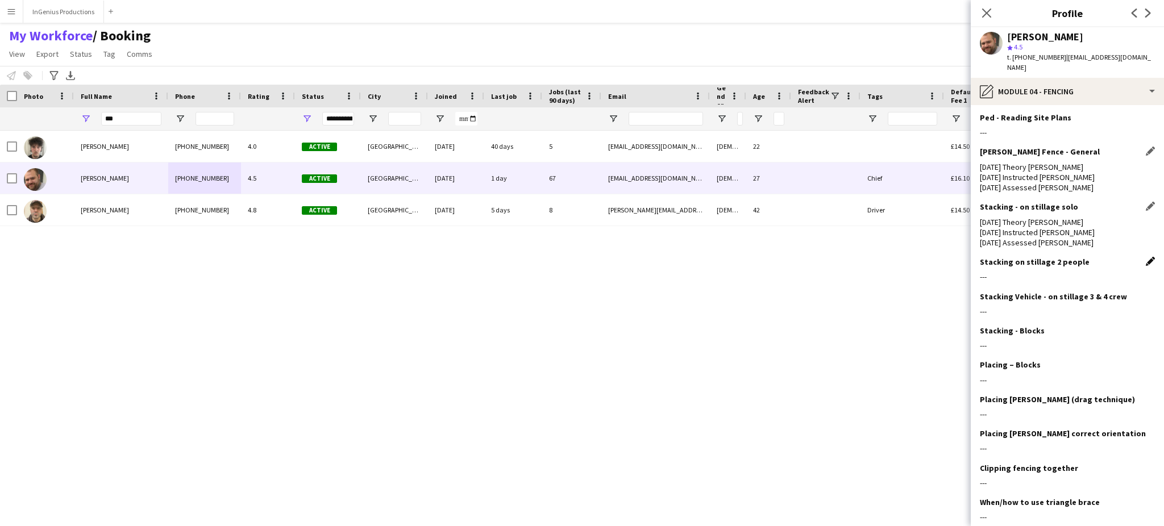
click at [1146, 257] on app-icon "Edit this field" at bounding box center [1150, 261] width 9 height 9
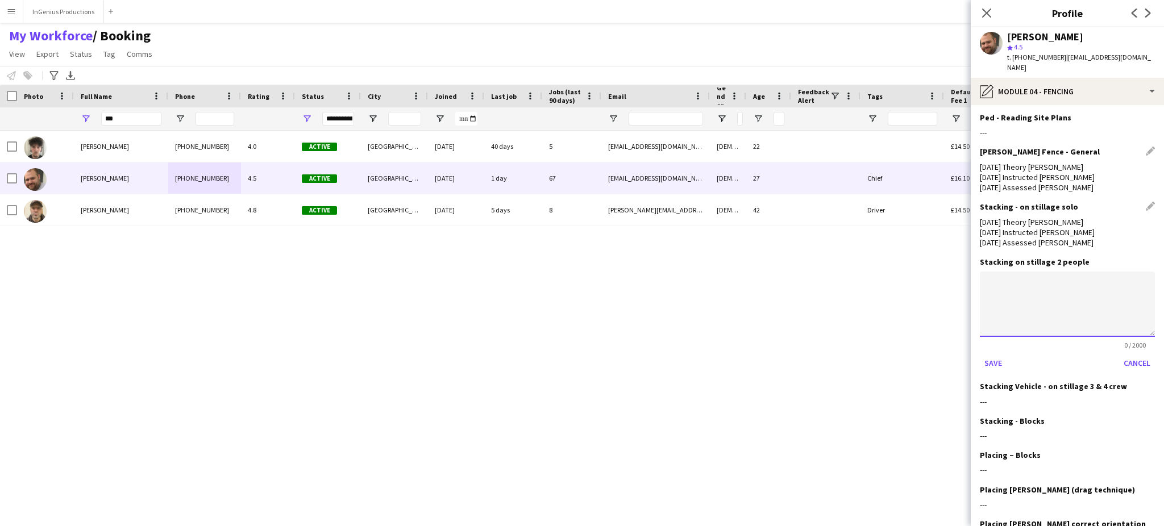
paste textarea "**********"
click at [1051, 273] on textarea "**********" at bounding box center [1067, 304] width 175 height 65
type textarea "**********"
click at [997, 354] on button "Save" at bounding box center [993, 363] width 27 height 18
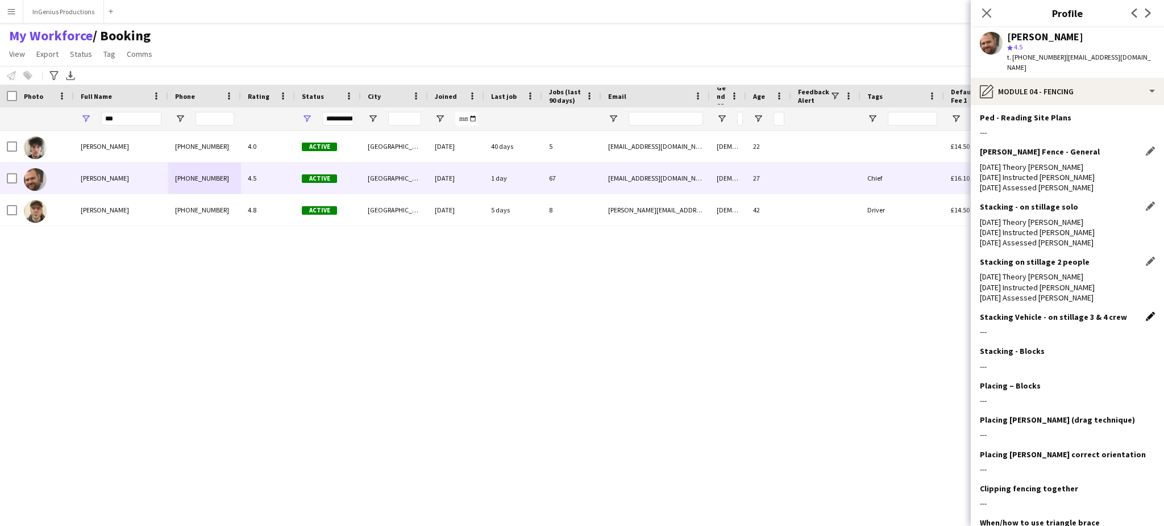
click at [1146, 312] on app-icon "Edit this field" at bounding box center [1150, 316] width 9 height 9
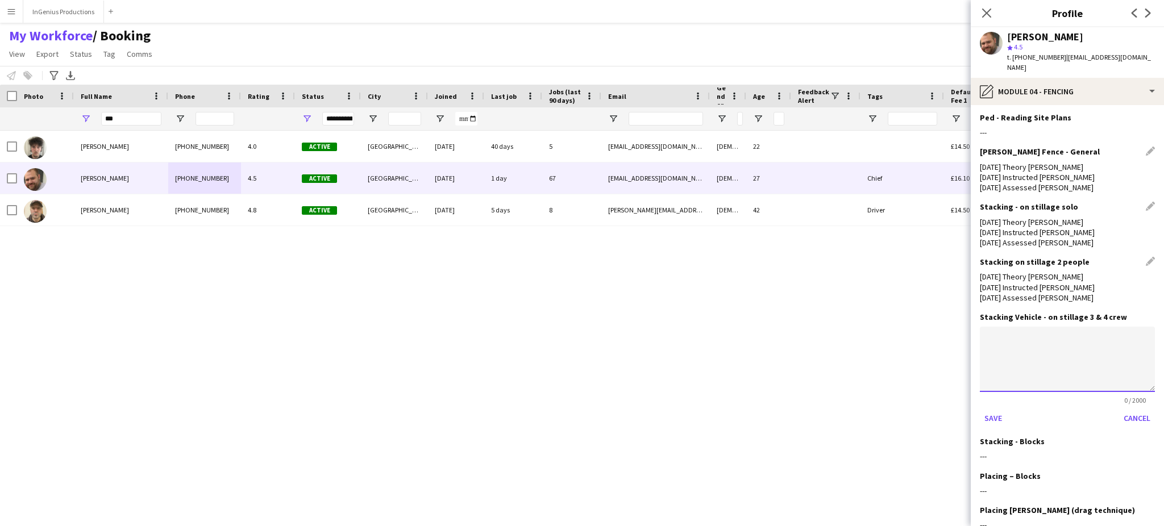
paste textarea "**********"
click at [1051, 327] on textarea "**********" at bounding box center [1067, 359] width 175 height 65
type textarea "**********"
click at [996, 409] on button "Save" at bounding box center [993, 418] width 27 height 18
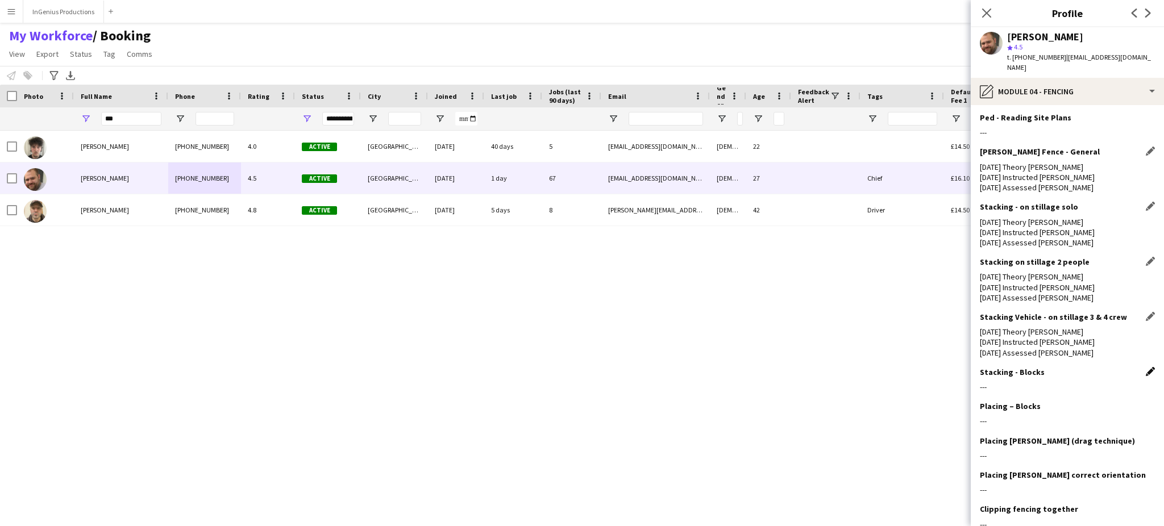
click at [1146, 367] on app-icon "Edit this field" at bounding box center [1150, 371] width 9 height 9
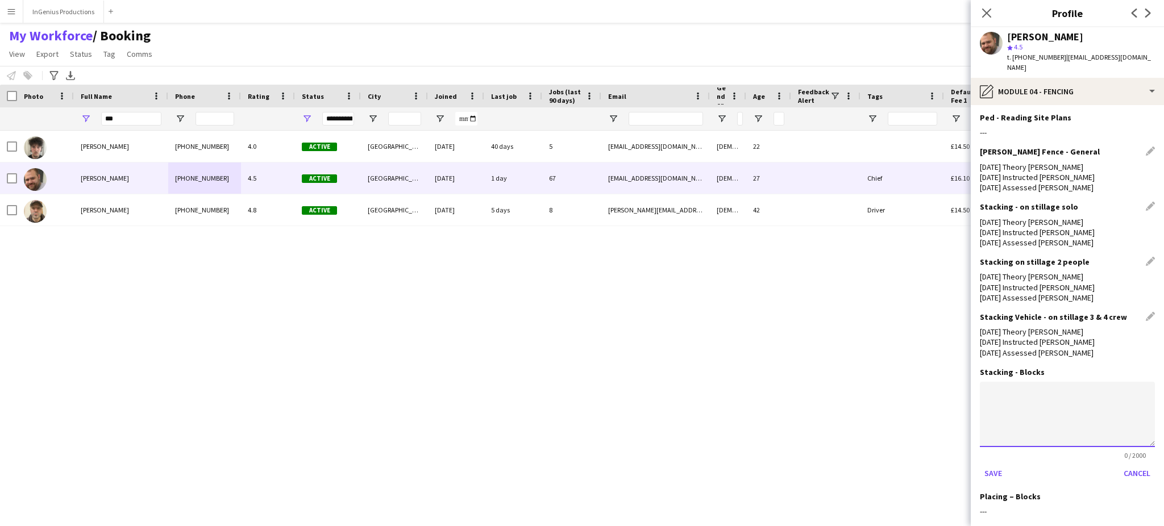
paste textarea "**********"
click at [1051, 382] on textarea "**********" at bounding box center [1067, 414] width 175 height 65
type textarea "**********"
click at [997, 464] on div "Save Cancel" at bounding box center [1067, 473] width 175 height 18
click at [992, 464] on button "Save" at bounding box center [993, 473] width 27 height 18
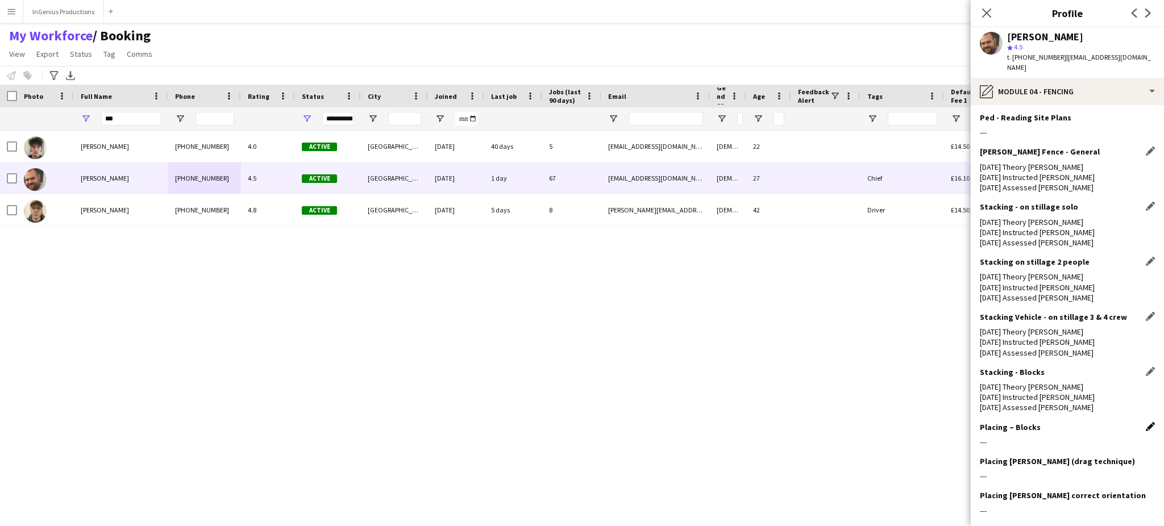
click at [1146, 422] on app-icon "Edit this field" at bounding box center [1150, 426] width 9 height 9
paste textarea "**********"
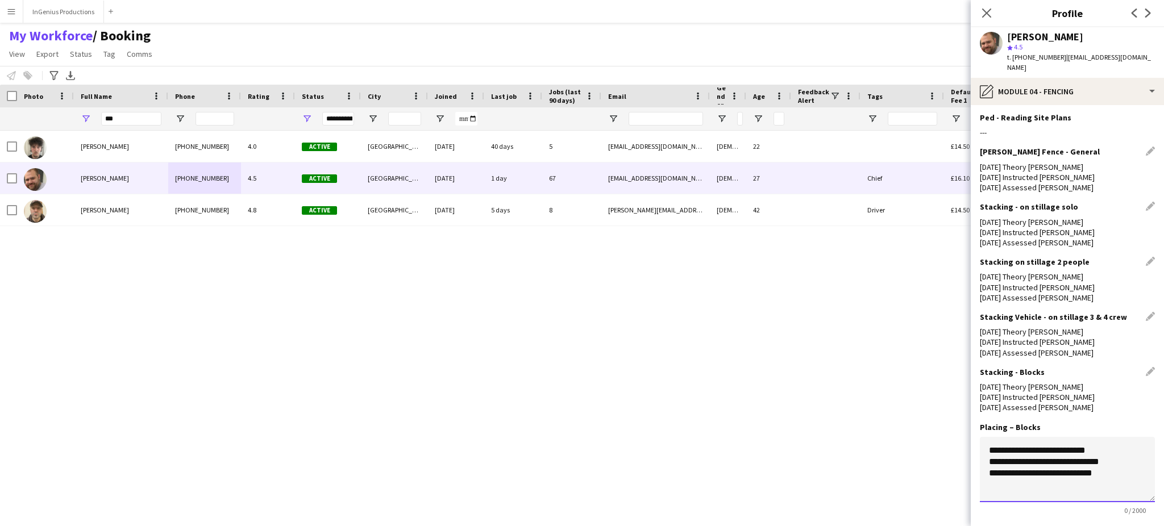
click at [1030, 437] on textarea "**********" at bounding box center [1067, 469] width 175 height 65
type textarea "**********"
click at [994, 520] on button "Save" at bounding box center [993, 529] width 27 height 18
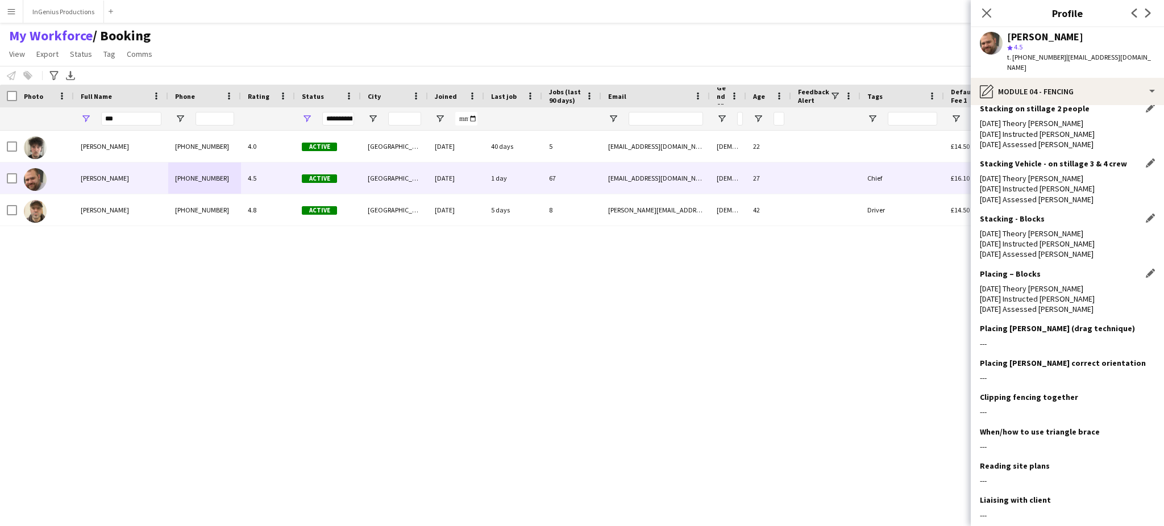
scroll to position [1268, 0]
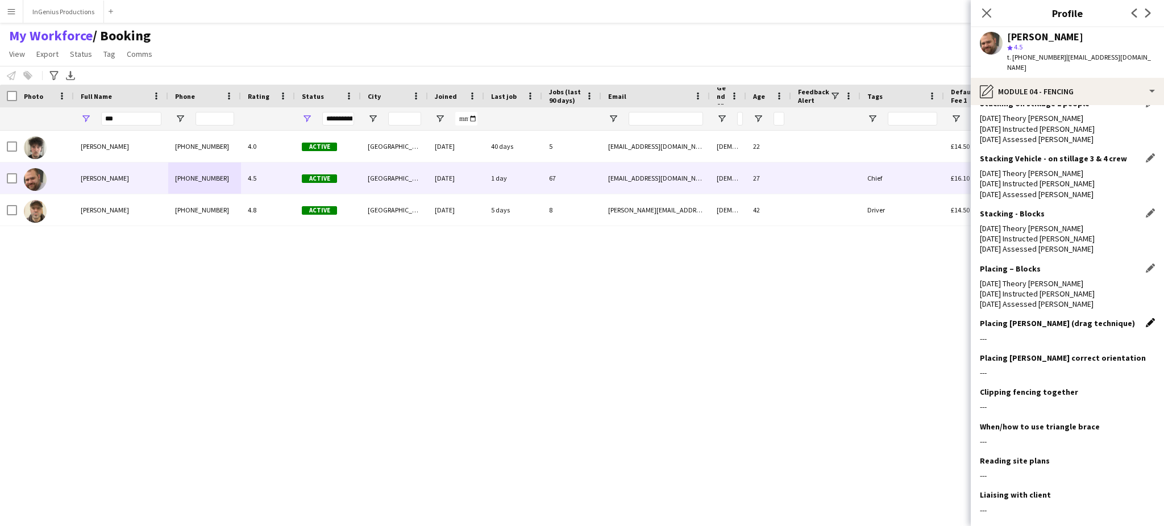
click at [1146, 318] on app-icon "Edit this field" at bounding box center [1150, 322] width 9 height 9
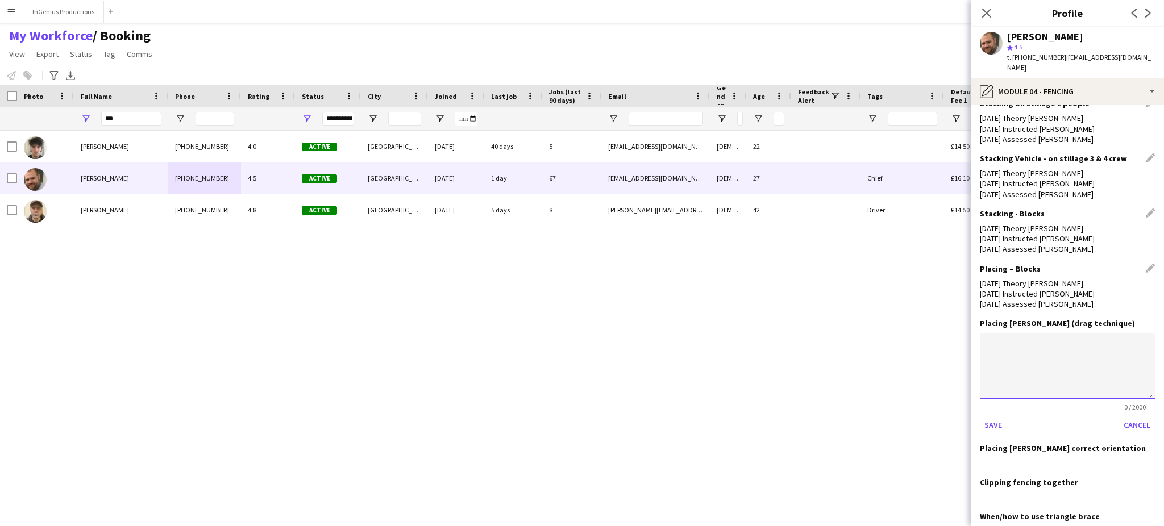
paste textarea "**********"
click at [1075, 334] on textarea "**********" at bounding box center [1067, 366] width 175 height 65
type textarea "**********"
click at [994, 416] on button "Save" at bounding box center [993, 425] width 27 height 18
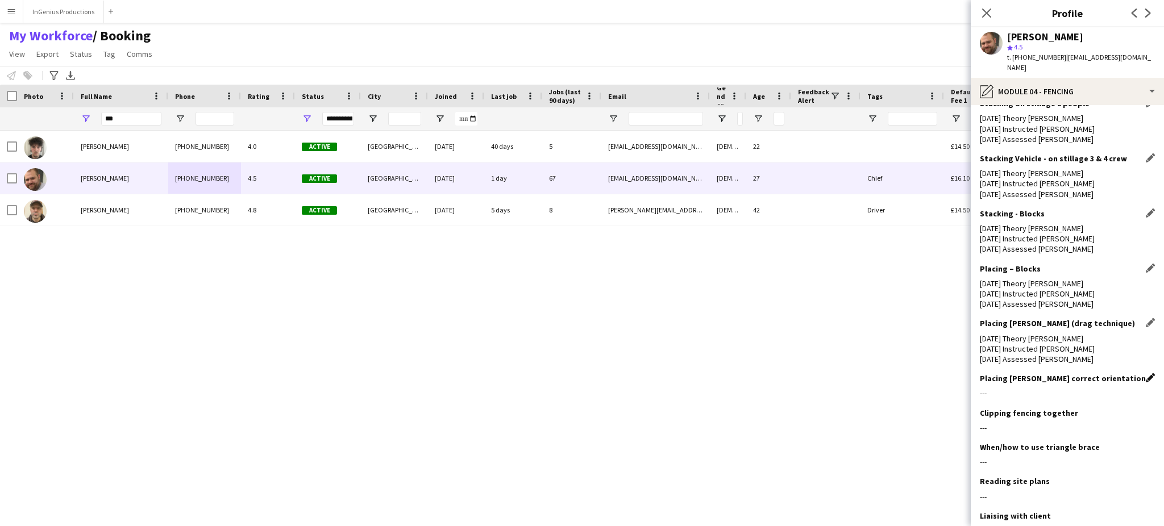
click at [1146, 374] on app-icon "Edit this field" at bounding box center [1150, 378] width 9 height 9
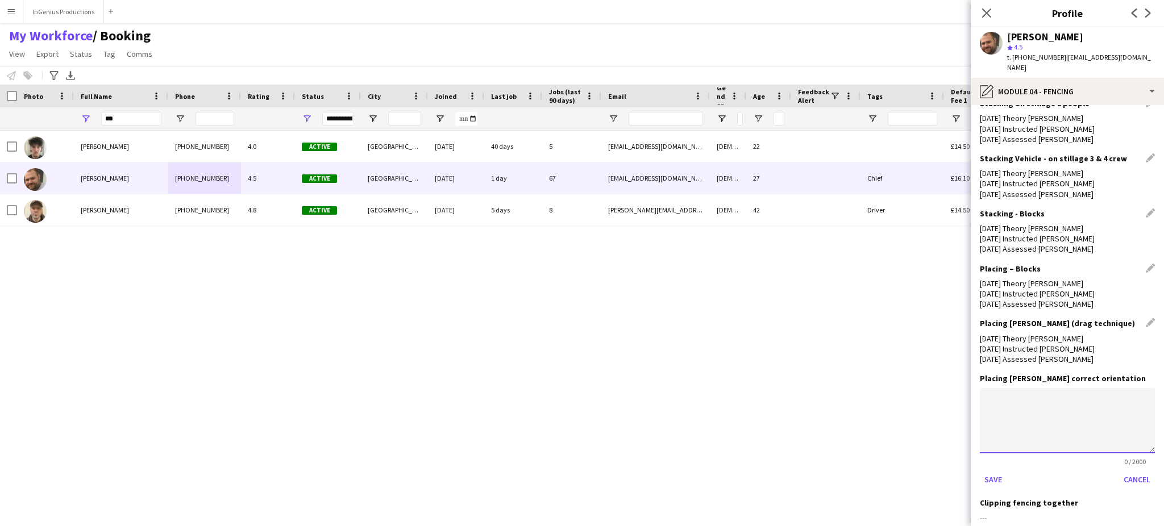
paste textarea "**********"
click at [1045, 388] on textarea "**********" at bounding box center [1067, 420] width 175 height 65
type textarea "**********"
click at [990, 471] on button "Save" at bounding box center [993, 480] width 27 height 18
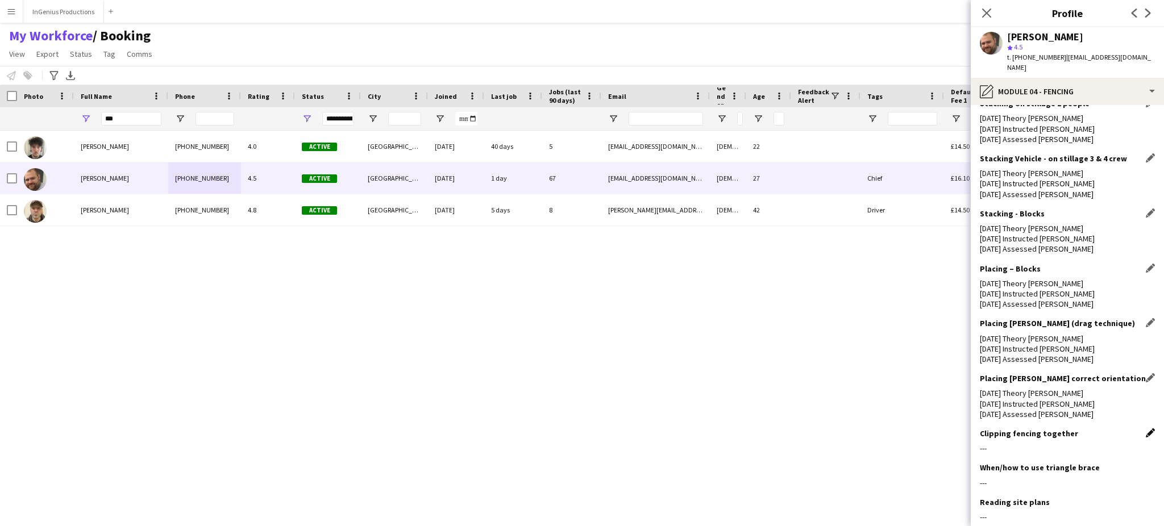
click at [1146, 429] on app-icon "Edit this field" at bounding box center [1150, 433] width 9 height 9
paste textarea "**********"
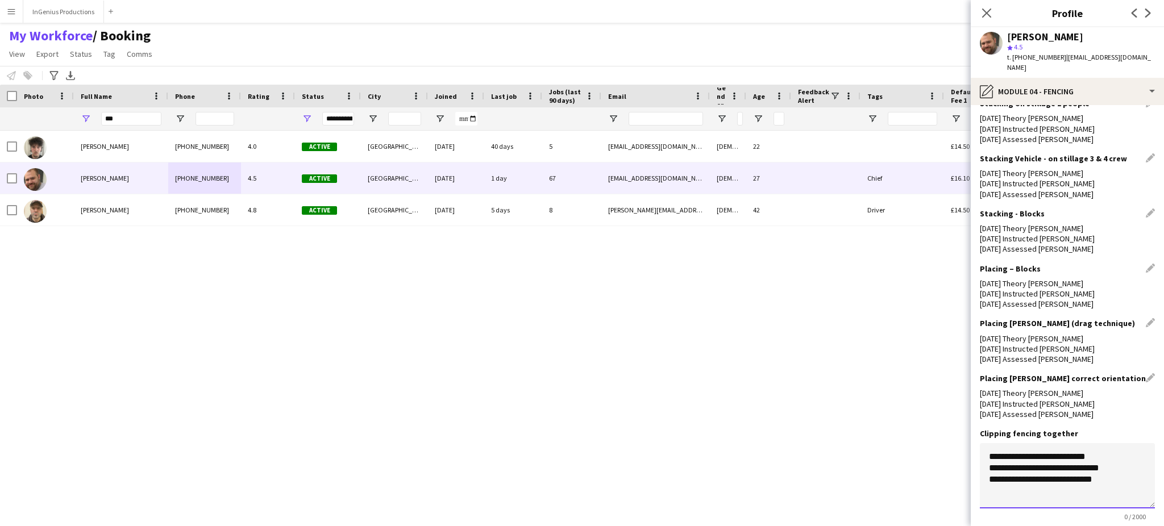
click at [1035, 443] on textarea "**********" at bounding box center [1067, 475] width 175 height 65
type textarea "**********"
click at [993, 526] on button "Save" at bounding box center [993, 535] width 27 height 18
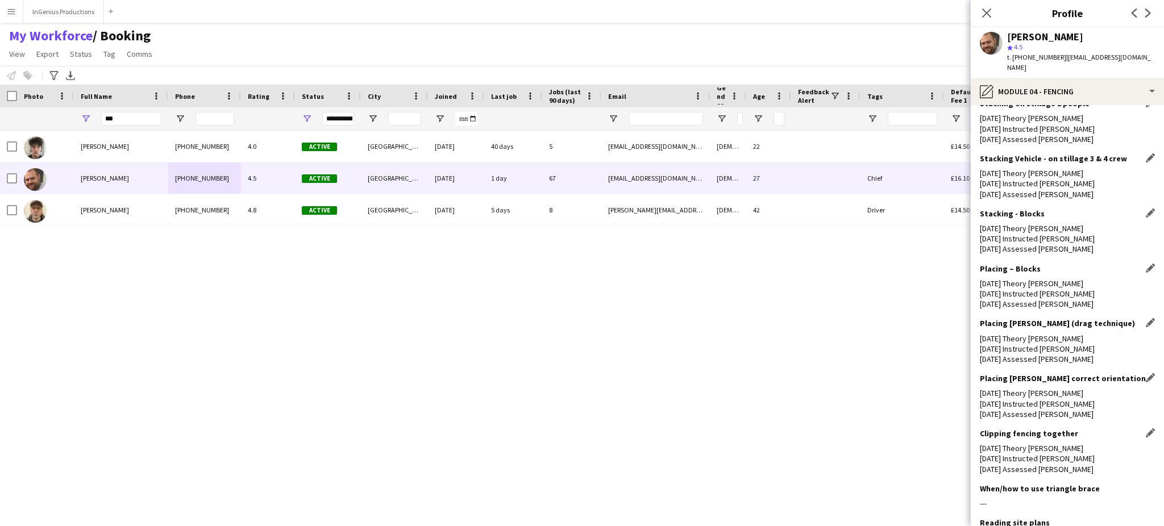
scroll to position [1360, 0]
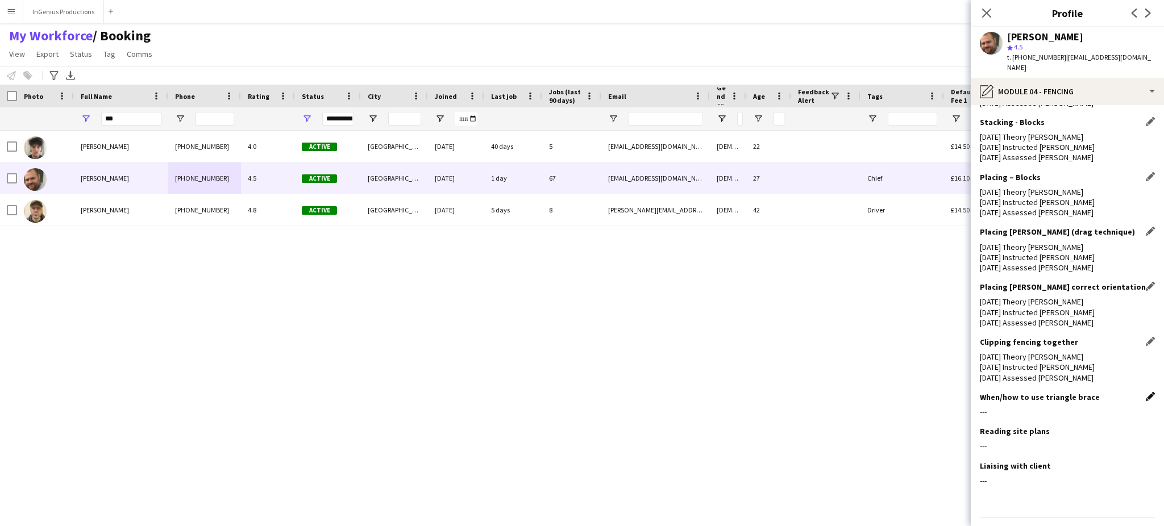
click at [1146, 392] on app-icon "Edit this field" at bounding box center [1150, 396] width 9 height 9
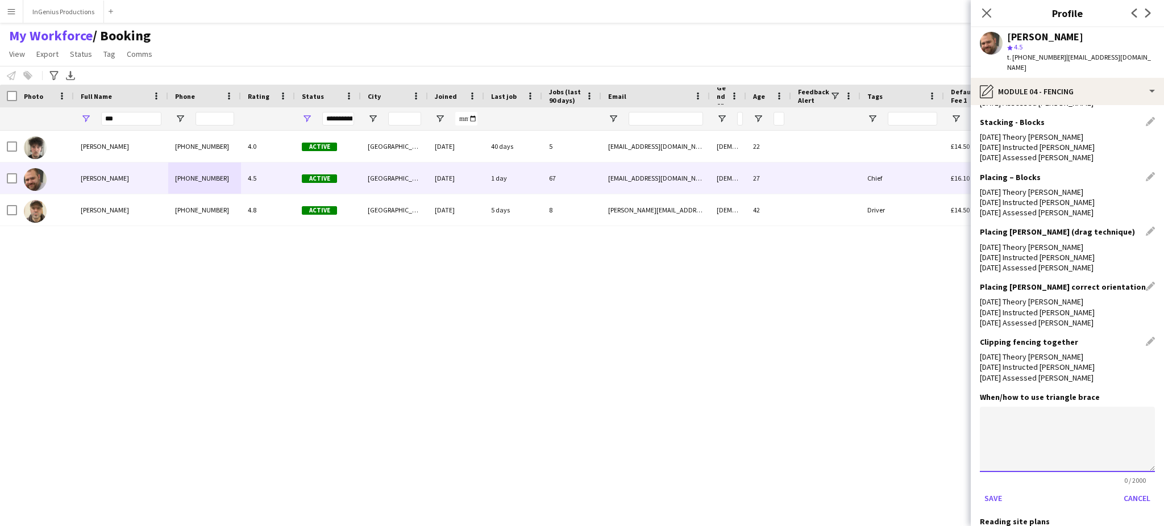
paste textarea "**********"
click at [1042, 407] on textarea "**********" at bounding box center [1067, 439] width 175 height 65
type textarea "**********"
click at [997, 490] on button "Save" at bounding box center [993, 499] width 27 height 18
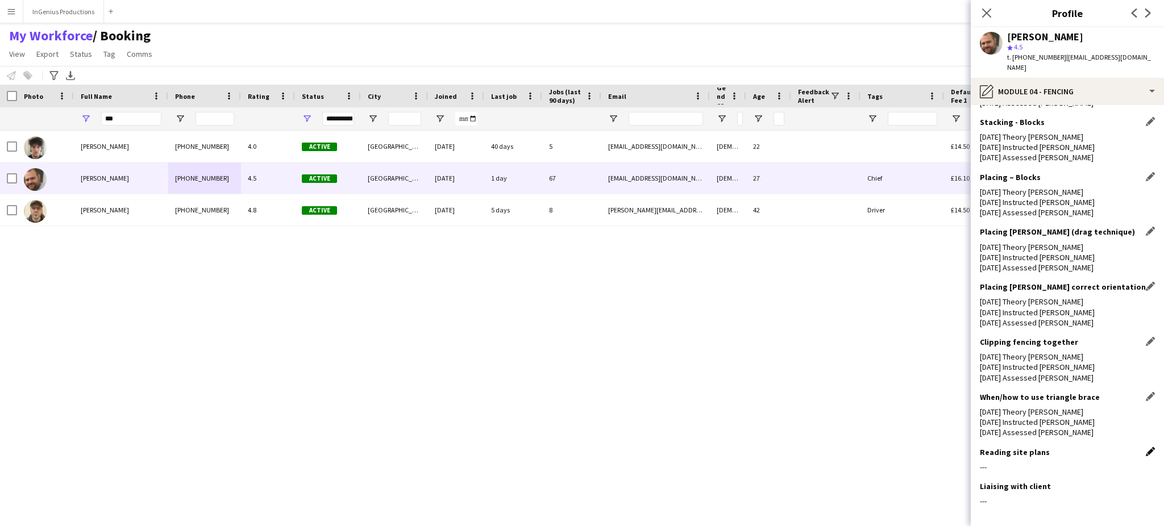
click at [1146, 447] on app-icon "Edit this field" at bounding box center [1150, 451] width 9 height 9
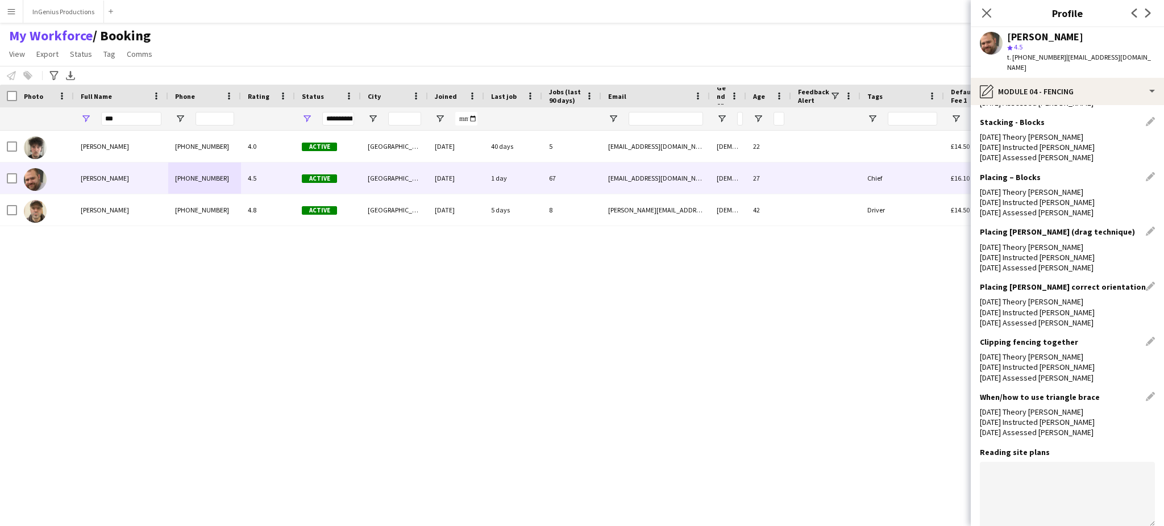
paste textarea "**********"
click at [1050, 462] on textarea "**********" at bounding box center [1067, 494] width 175 height 65
type textarea "**********"
click at [1146, 502] on app-icon "Edit this field" at bounding box center [1150, 506] width 9 height 9
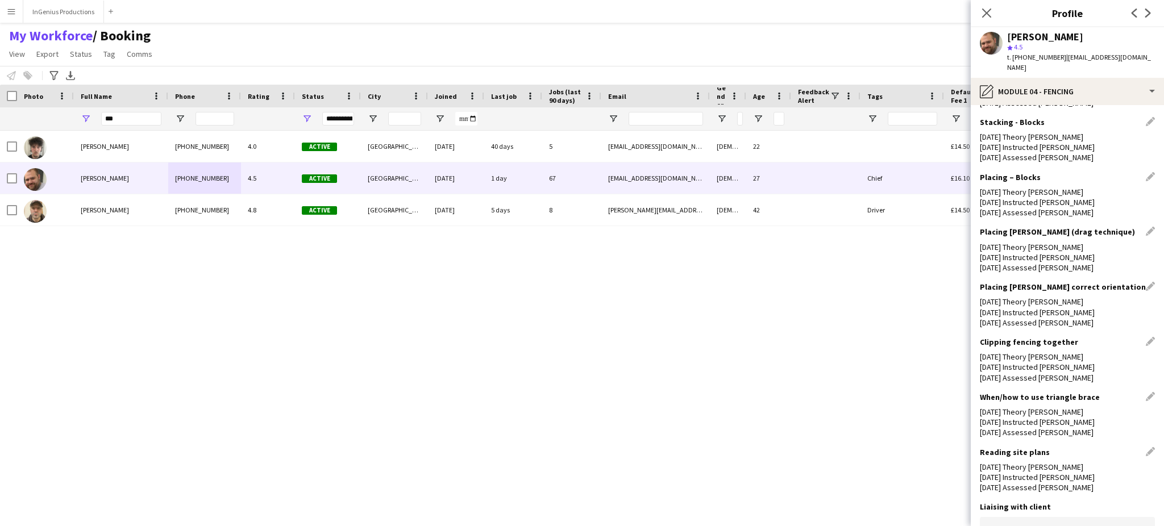
paste textarea "**********"
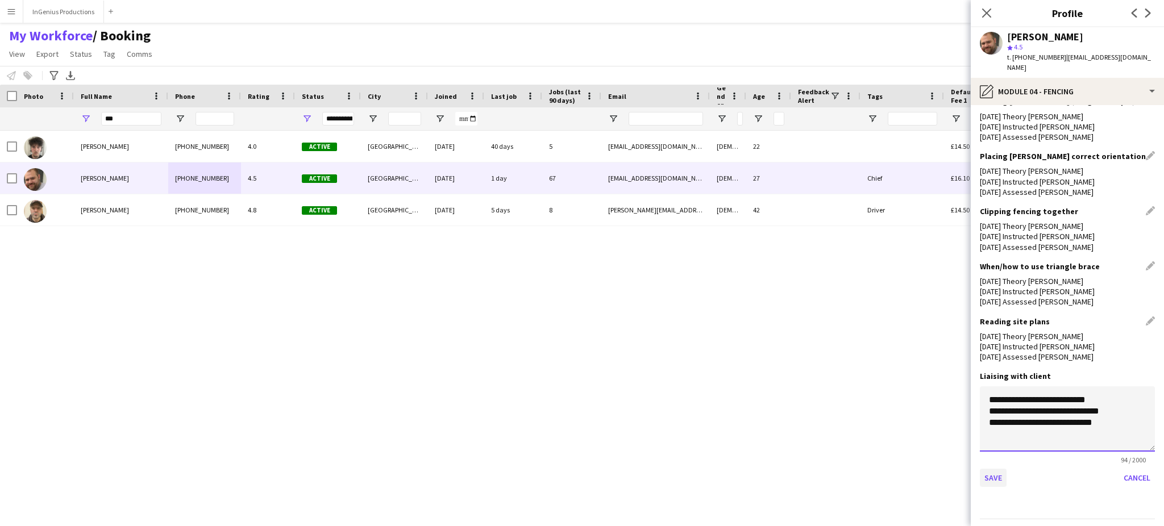
type textarea "**********"
click at [994, 469] on button "Save" at bounding box center [993, 478] width 27 height 18
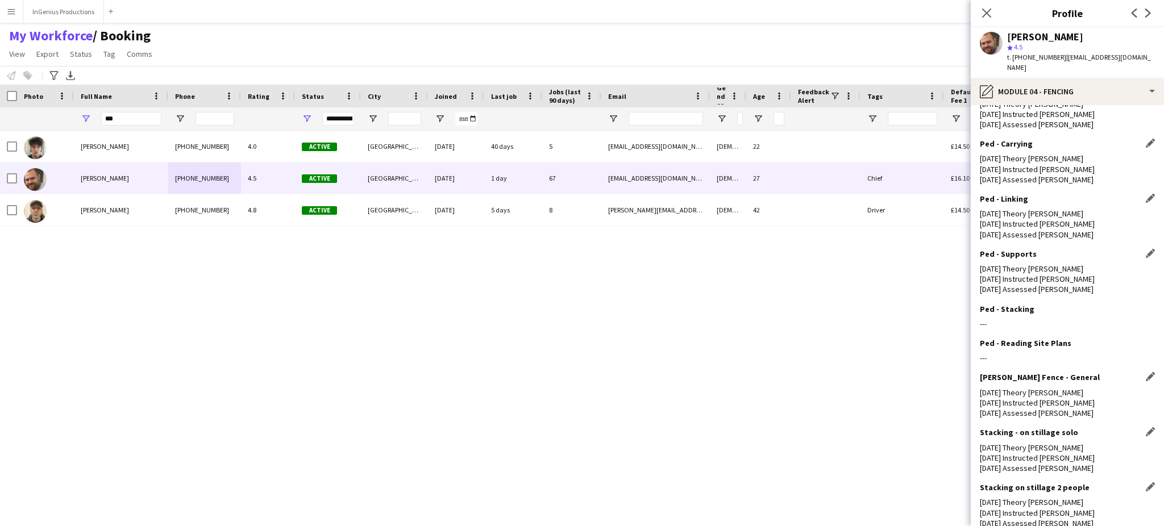
scroll to position [942, 0]
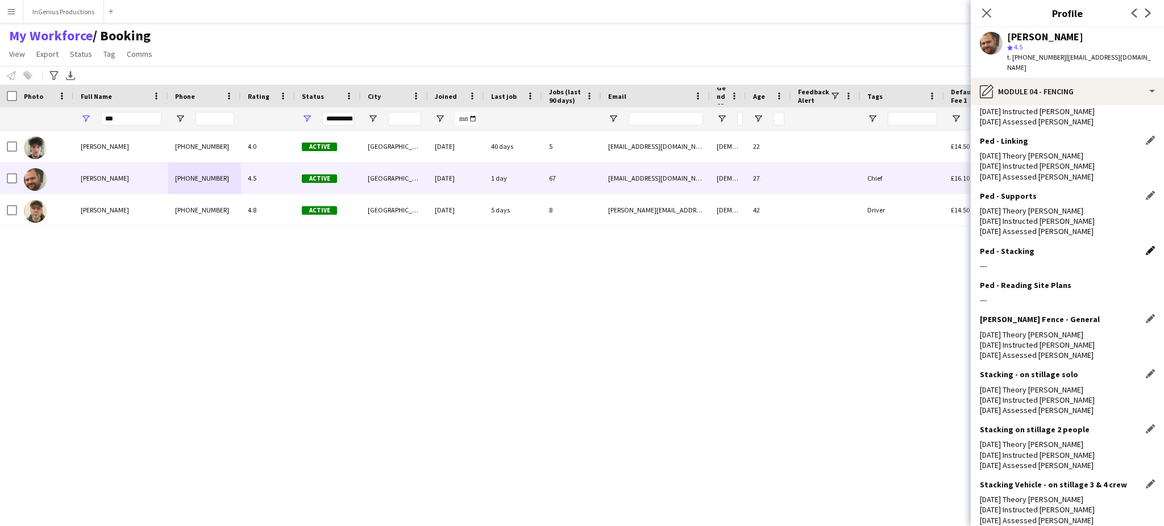
click at [1146, 246] on app-icon "Edit this field" at bounding box center [1150, 250] width 9 height 9
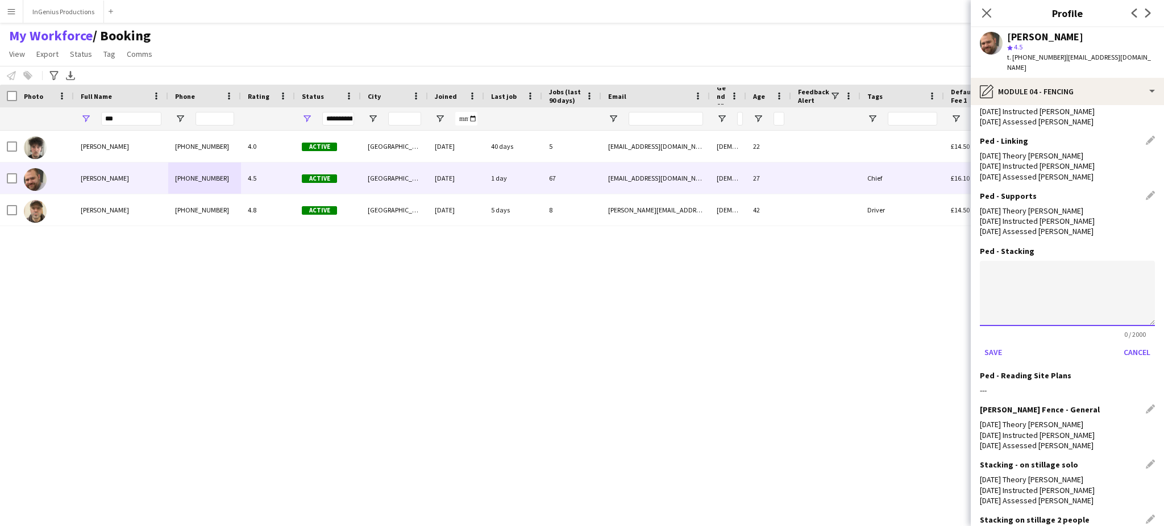
paste textarea "**********"
click at [1035, 268] on textarea "**********" at bounding box center [1067, 293] width 175 height 65
type textarea "**********"
click at [992, 343] on button "Save" at bounding box center [993, 352] width 27 height 18
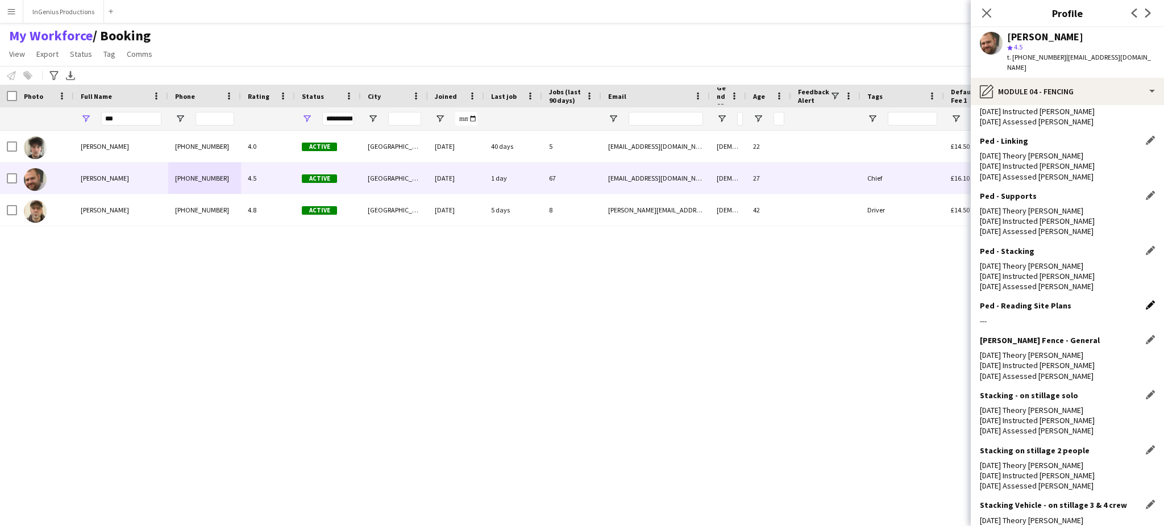
click at [1146, 301] on app-icon "Edit this field" at bounding box center [1150, 305] width 9 height 9
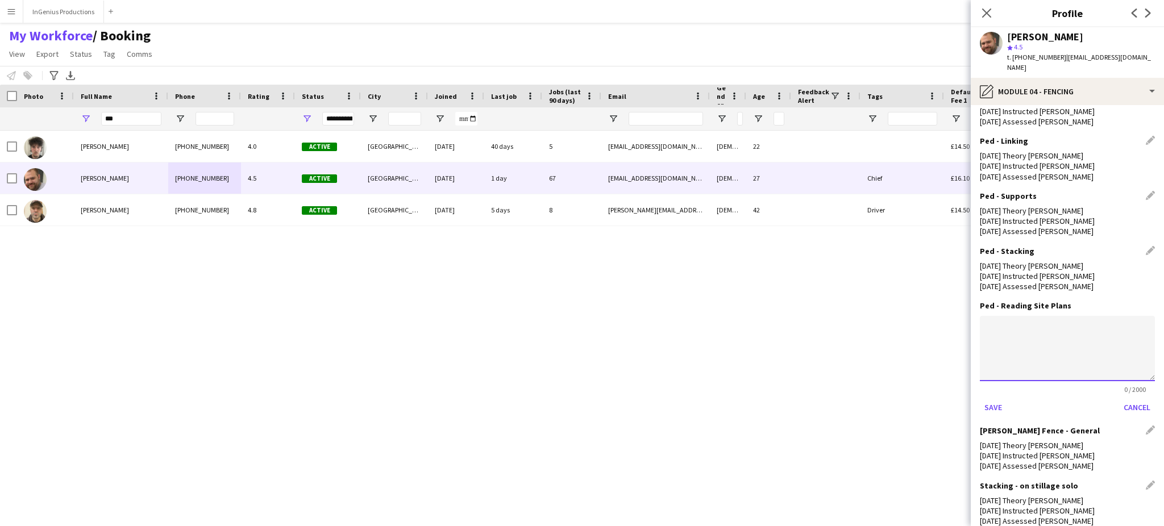
paste textarea "**********"
click at [1011, 317] on textarea "**********" at bounding box center [1067, 348] width 175 height 65
type textarea "**********"
click at [990, 399] on button "Save" at bounding box center [993, 408] width 27 height 18
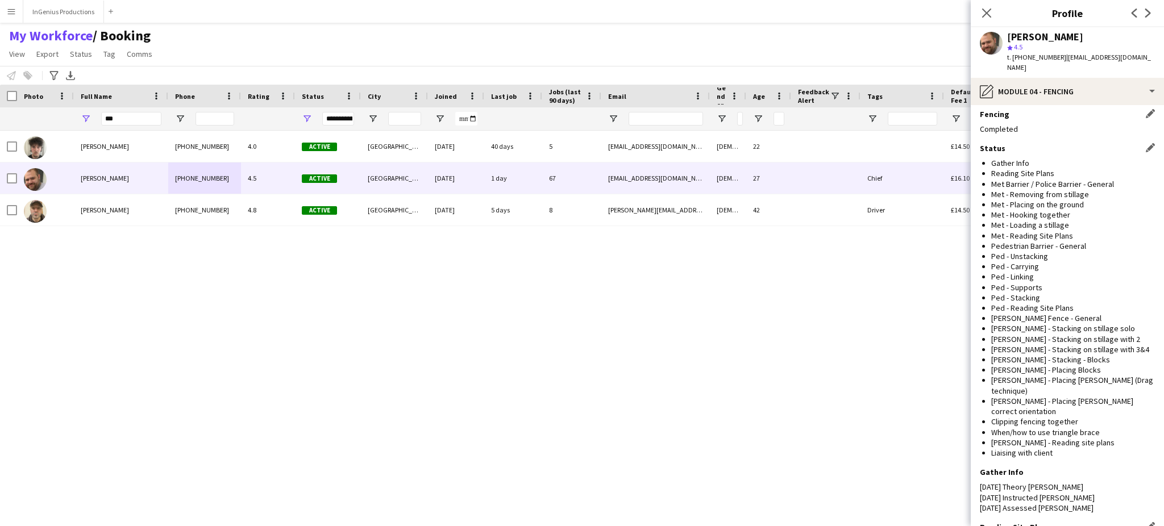
scroll to position [0, 0]
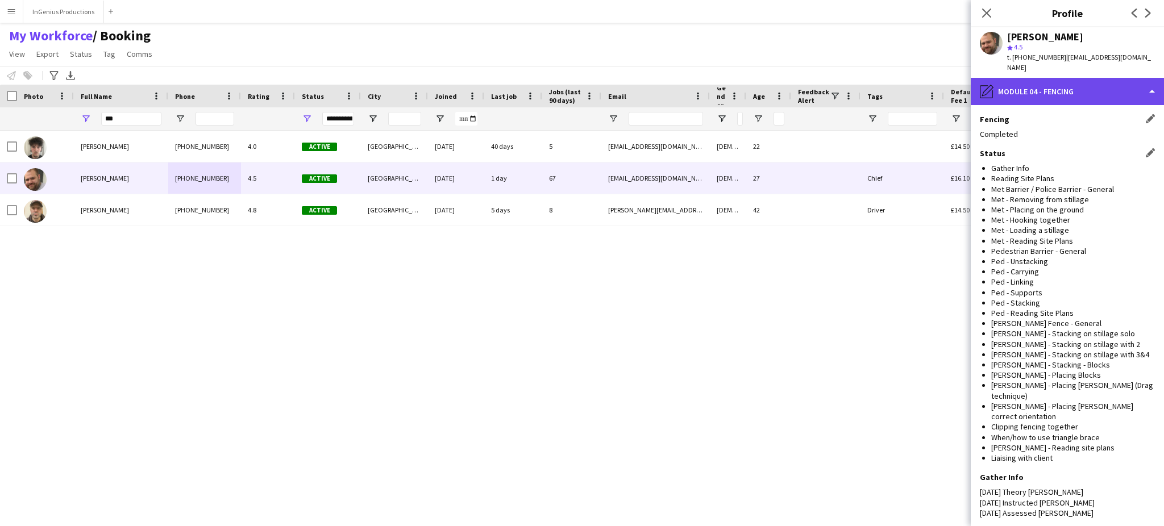
click at [1134, 83] on div "pencil4 Module 04 - Fencing" at bounding box center [1067, 91] width 193 height 27
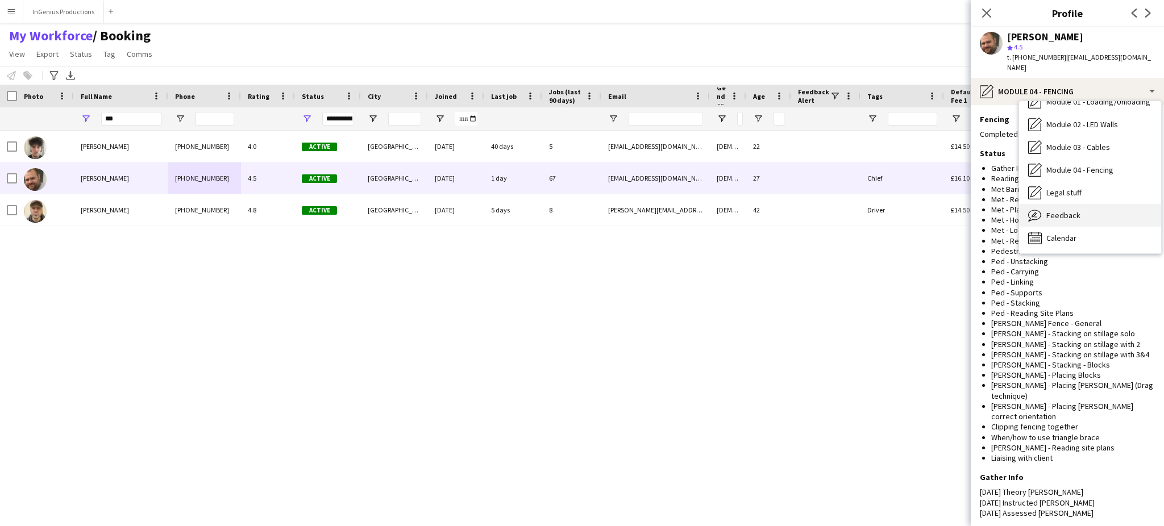
click at [1123, 204] on div "Feedback Feedback" at bounding box center [1090, 215] width 142 height 23
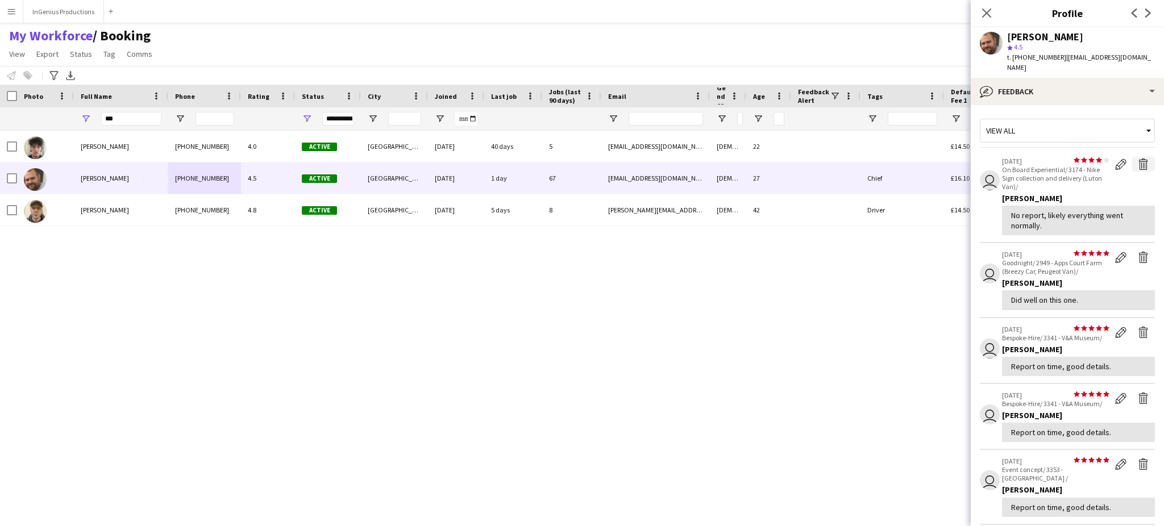
click at [1138, 159] on app-icon "Delete feedback" at bounding box center [1143, 164] width 11 height 11
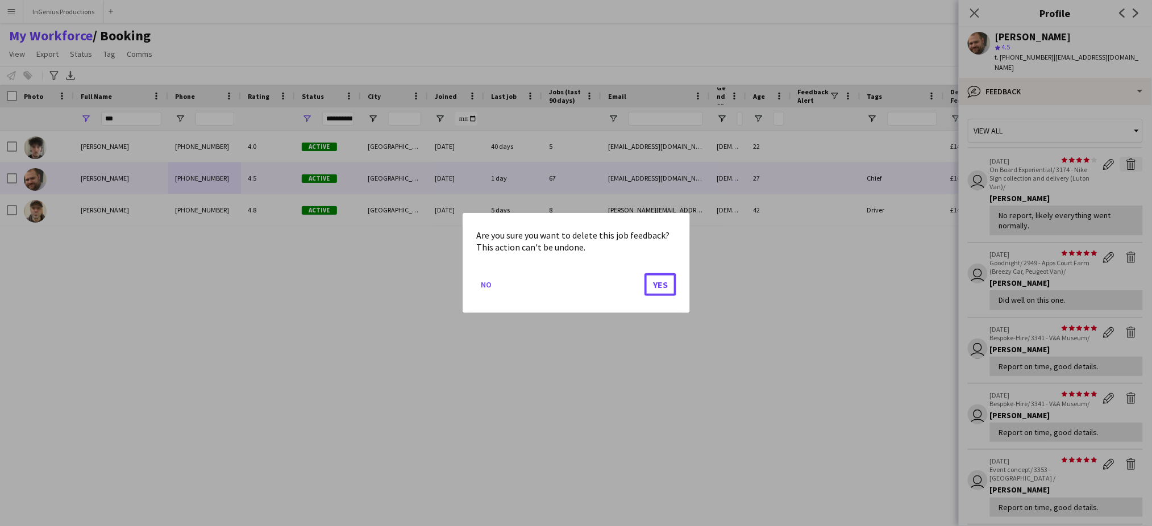
click at [645, 273] on button "Yes" at bounding box center [661, 284] width 32 height 23
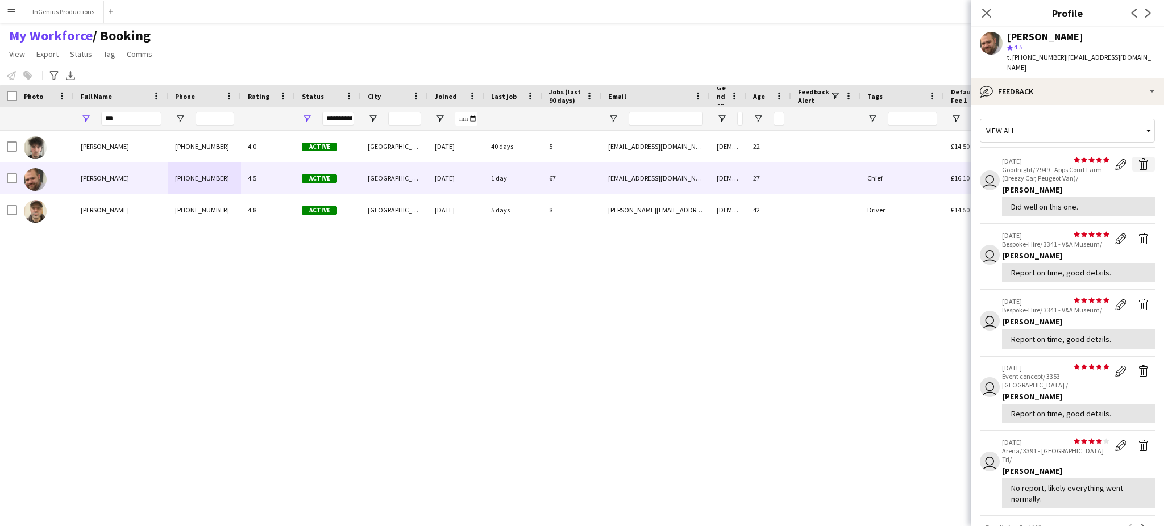
click at [1138, 159] on app-icon "Delete feedback" at bounding box center [1143, 164] width 11 height 11
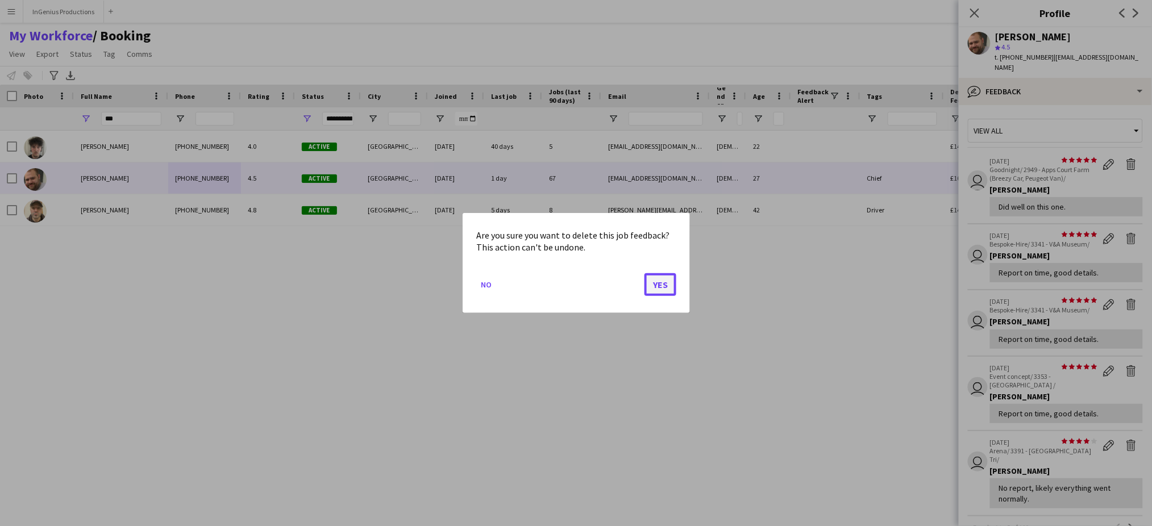
click at [666, 280] on button "Yes" at bounding box center [661, 284] width 32 height 23
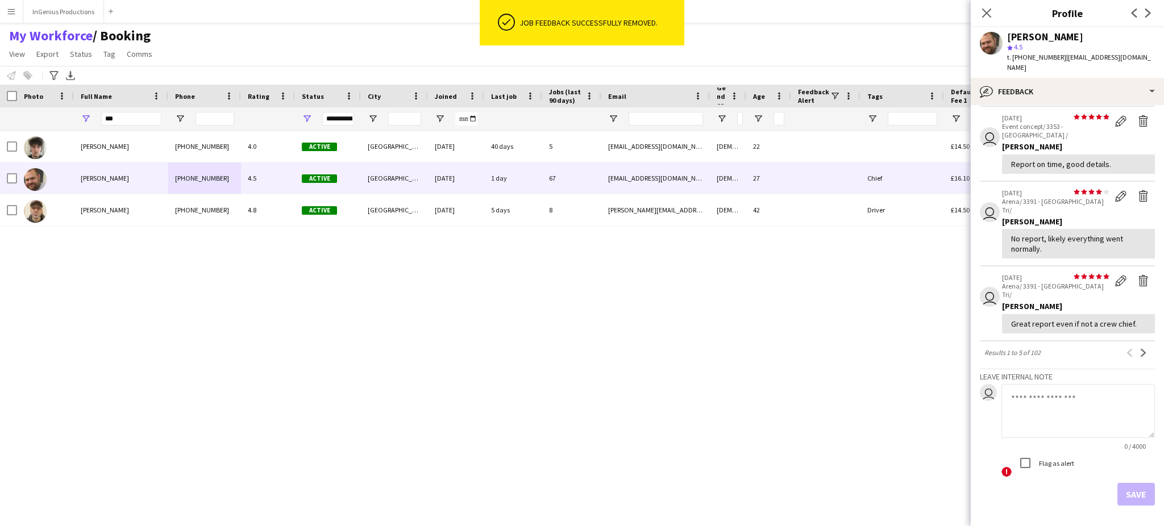
scroll to position [204, 0]
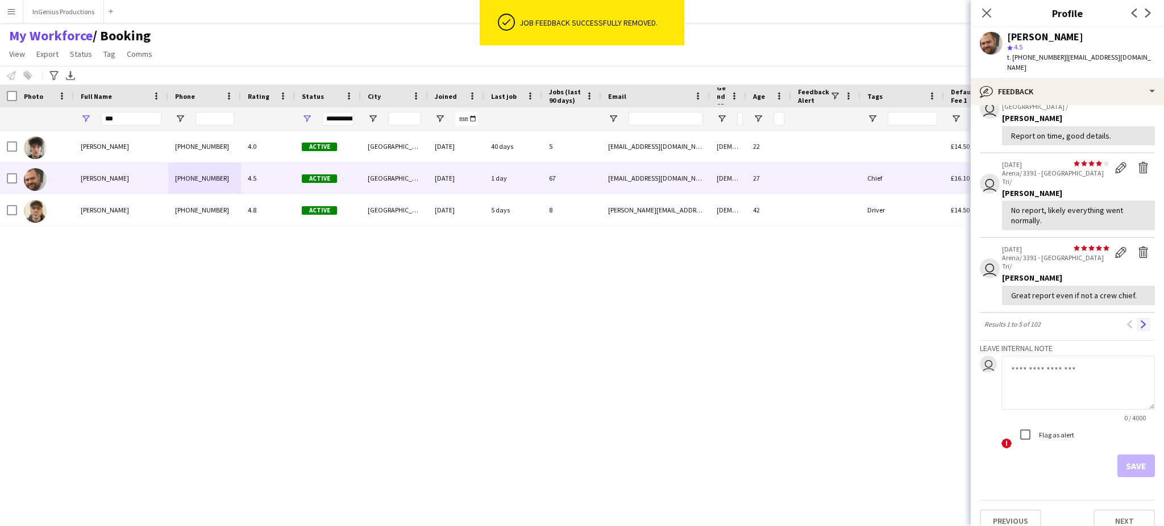
click at [1137, 318] on button "Next" at bounding box center [1144, 325] width 14 height 14
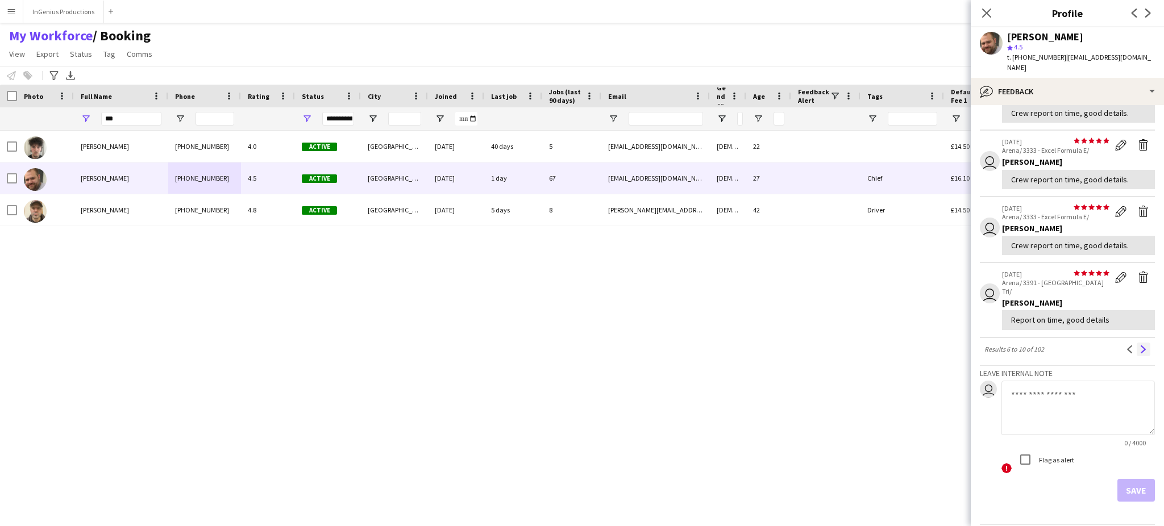
scroll to position [167, 0]
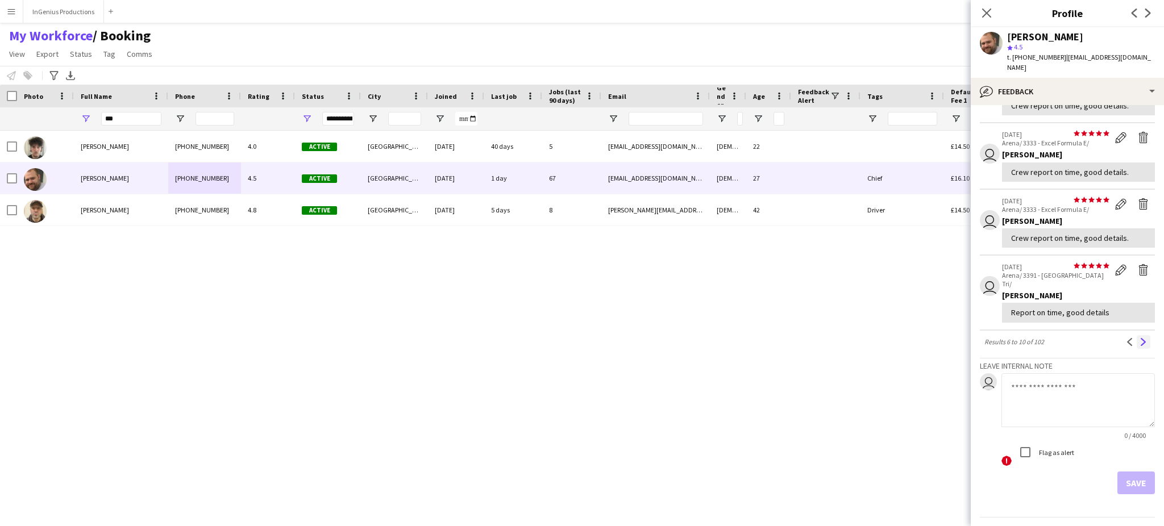
click at [1137, 335] on button "Next" at bounding box center [1144, 342] width 14 height 14
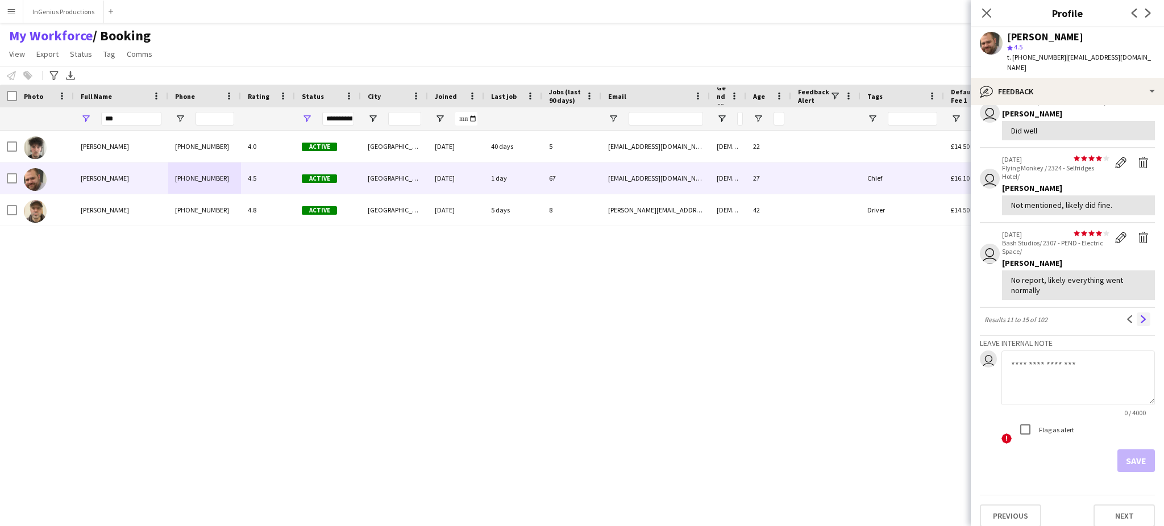
scroll to position [241, 0]
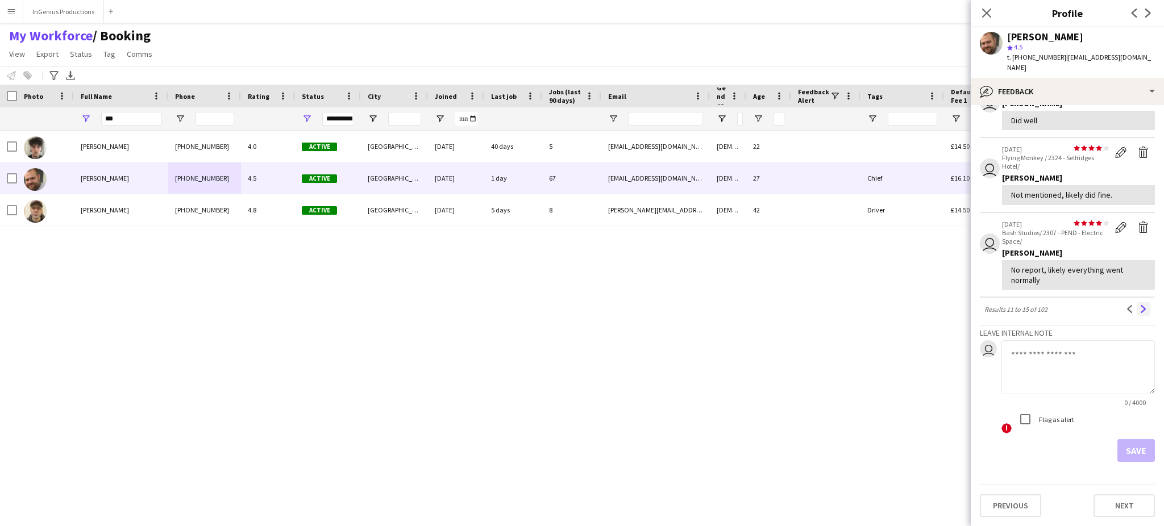
click at [1137, 316] on button "Next" at bounding box center [1144, 309] width 14 height 14
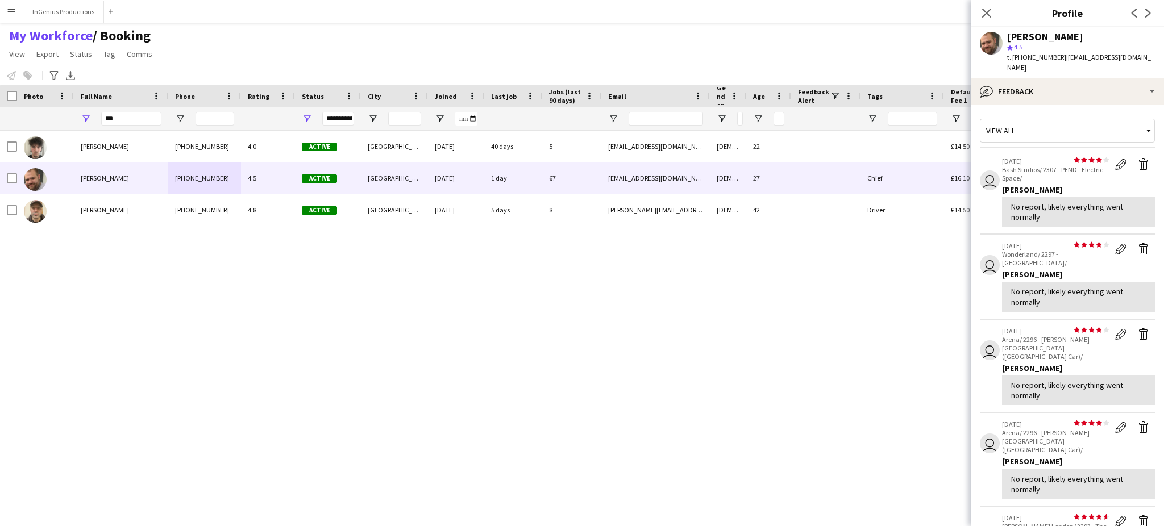
scroll to position [251, 0]
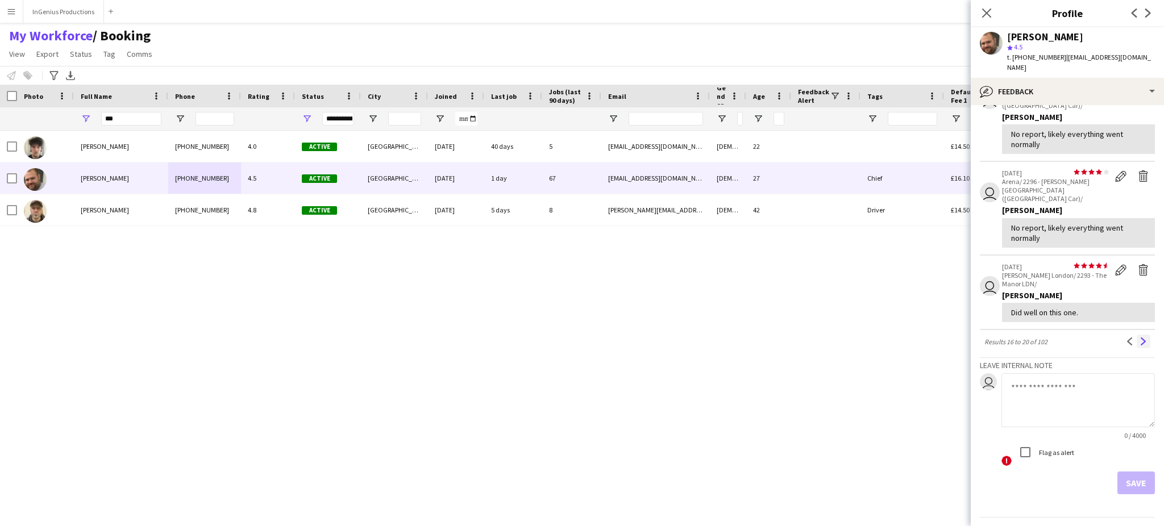
click at [1137, 335] on button "Next" at bounding box center [1144, 342] width 14 height 14
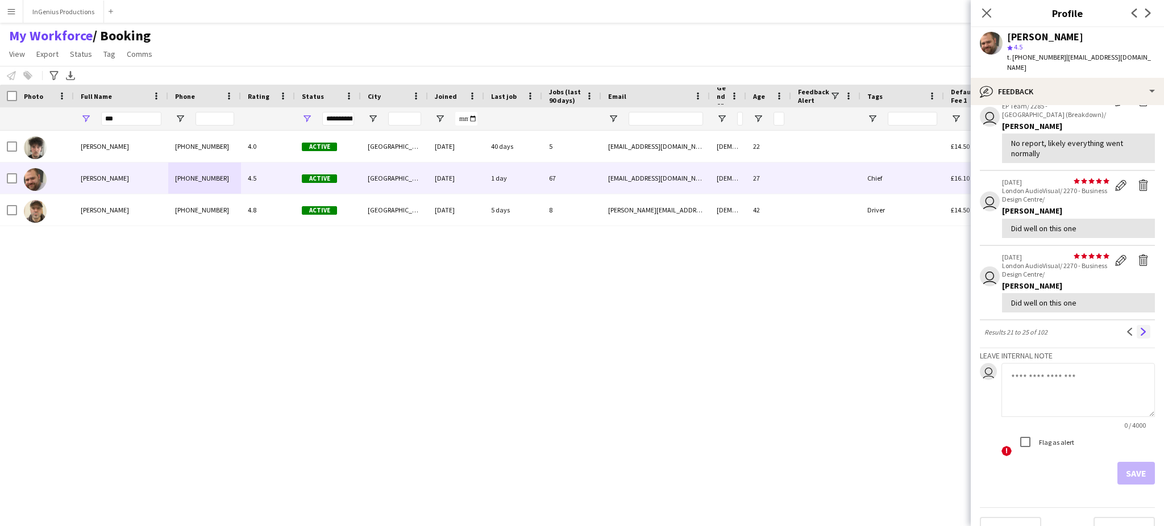
scroll to position [241, 0]
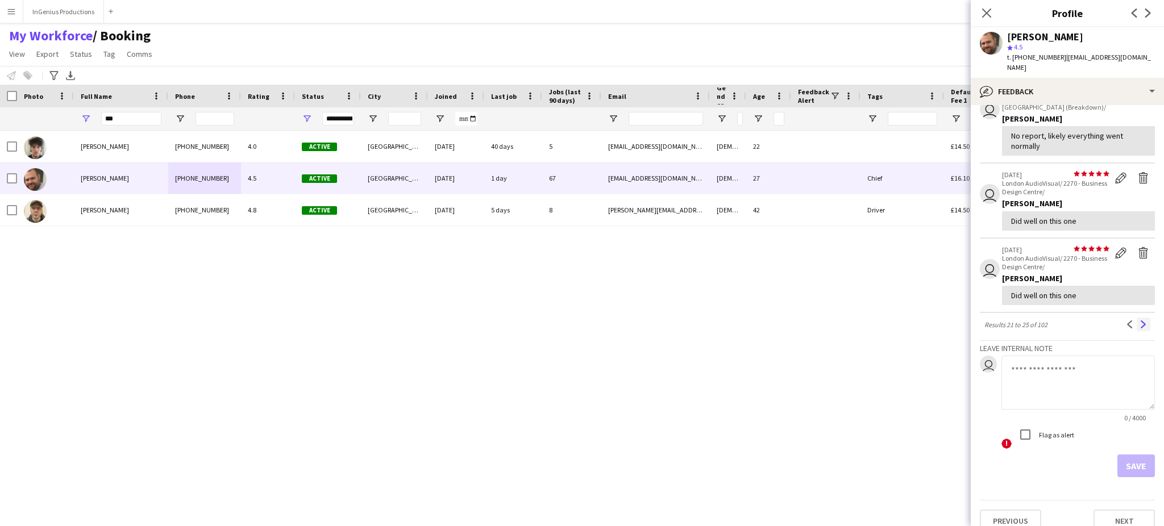
click at [1140, 321] on app-icon "Next" at bounding box center [1144, 325] width 8 height 8
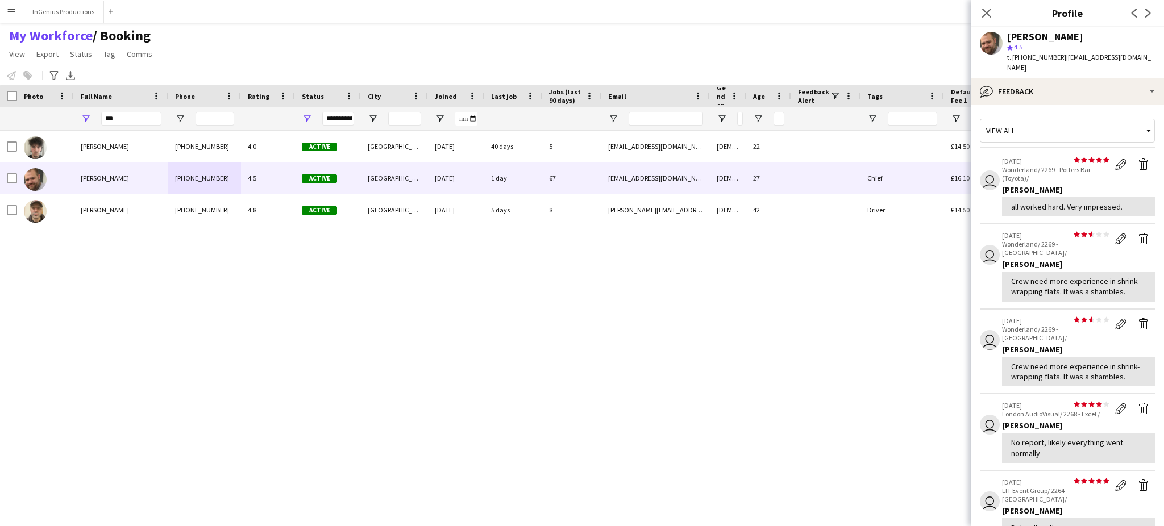
scroll to position [262, 0]
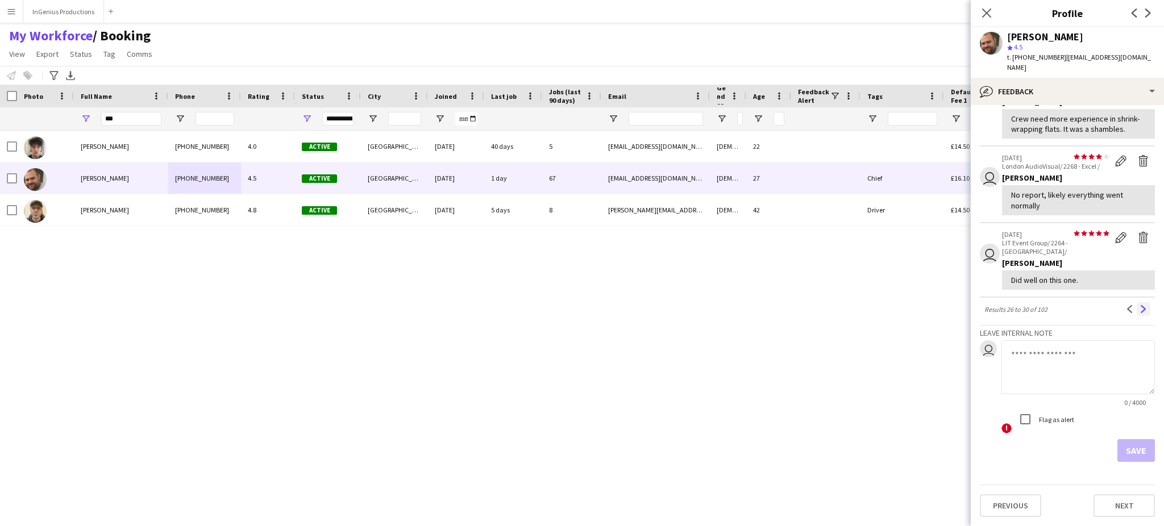
click at [1140, 313] on app-icon "Next" at bounding box center [1144, 309] width 8 height 8
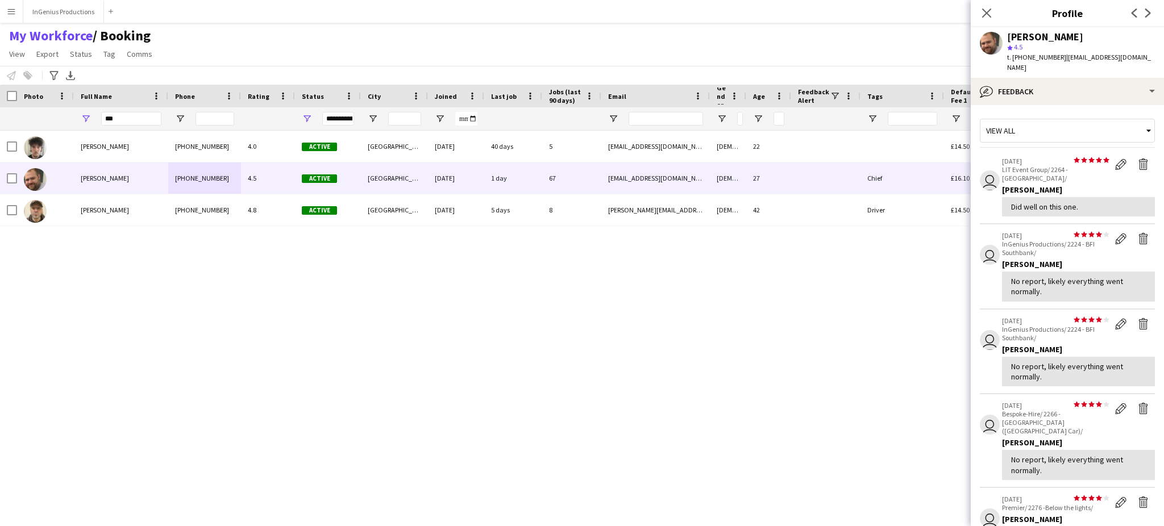
scroll to position [243, 0]
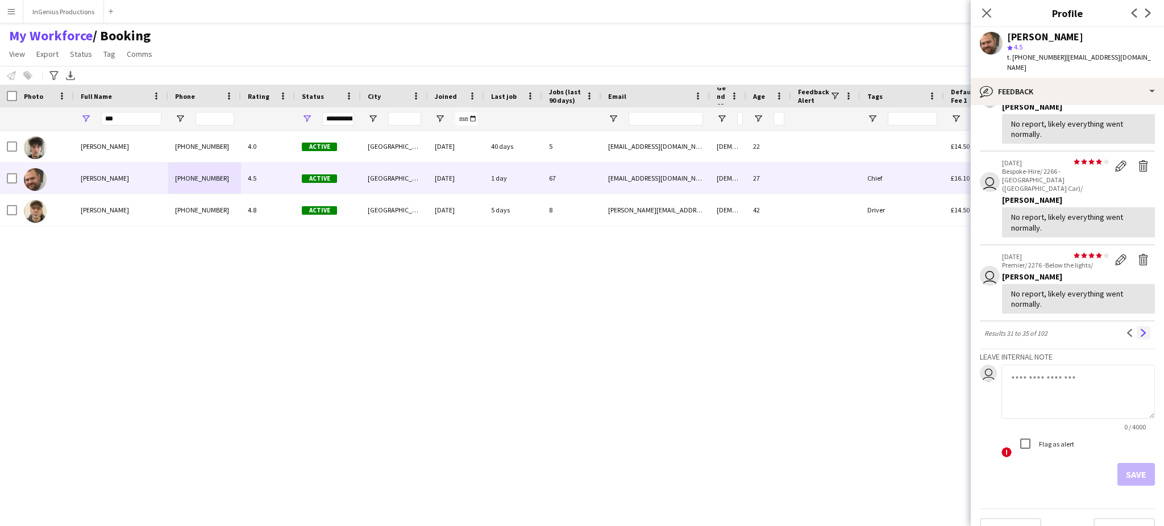
click at [1140, 329] on app-icon "Next" at bounding box center [1144, 333] width 8 height 8
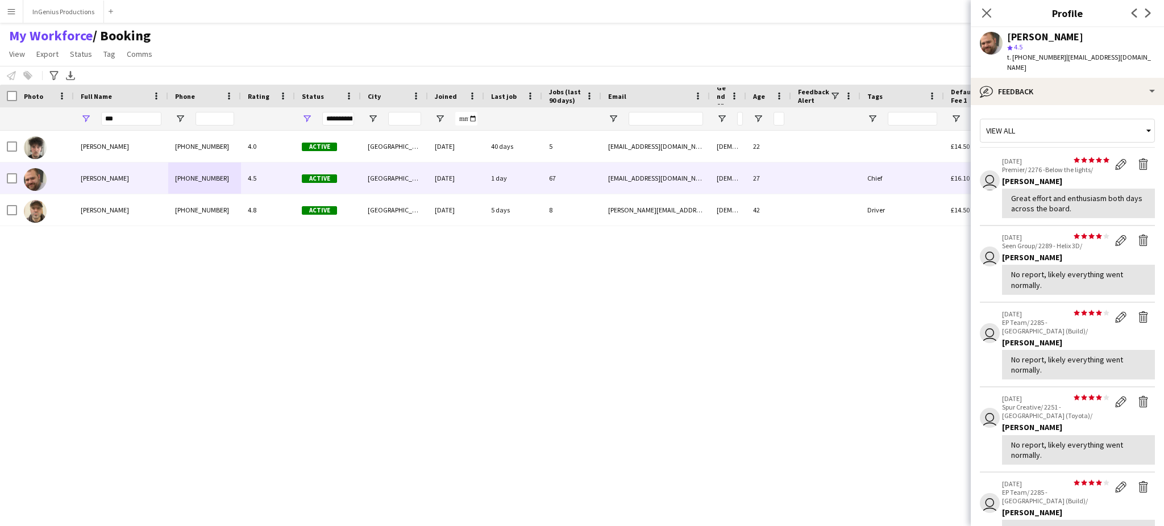
scroll to position [228, 0]
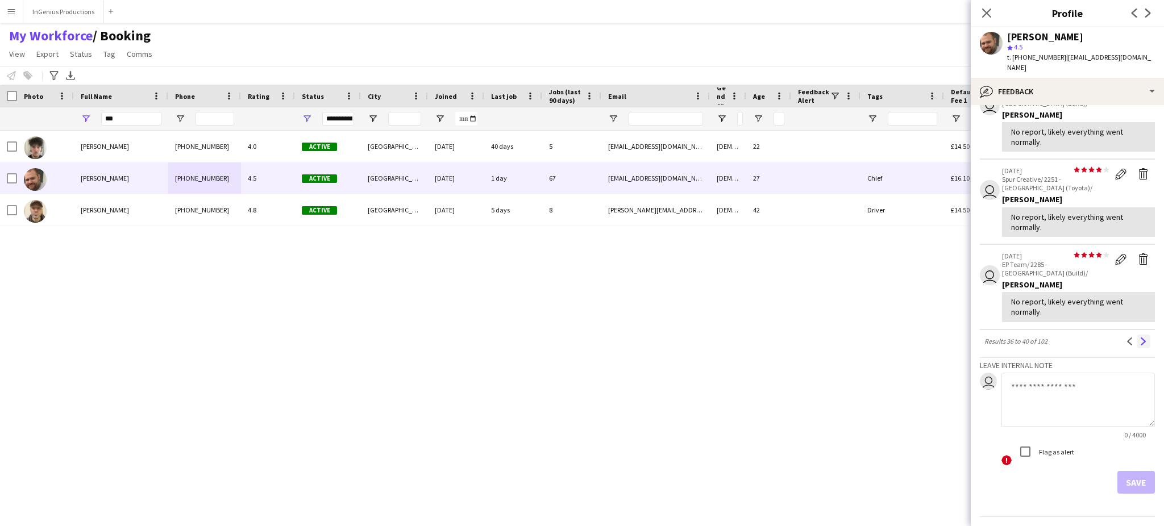
click at [1140, 338] on app-icon "Next" at bounding box center [1144, 342] width 8 height 8
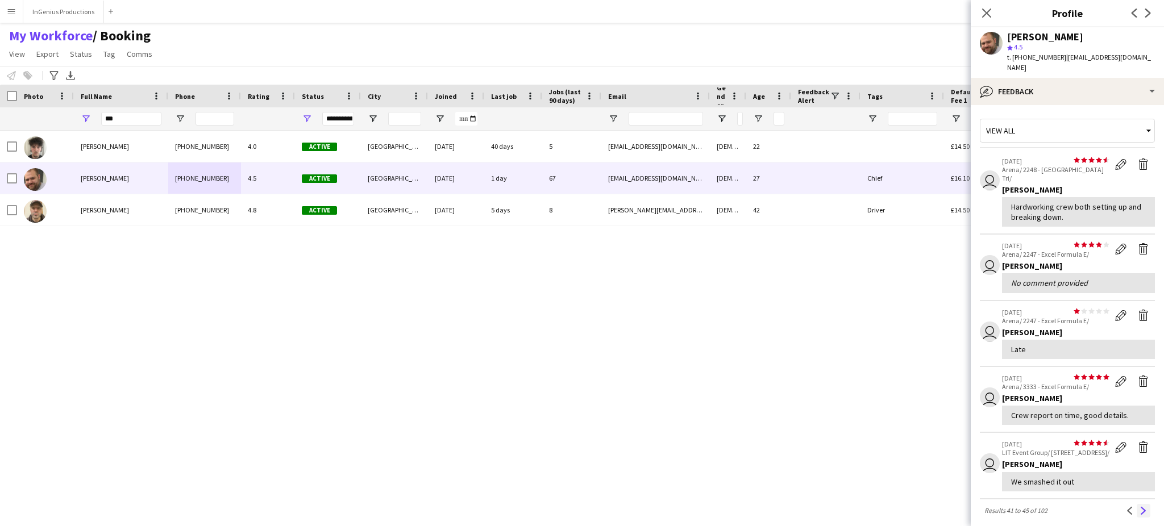
scroll to position [186, 0]
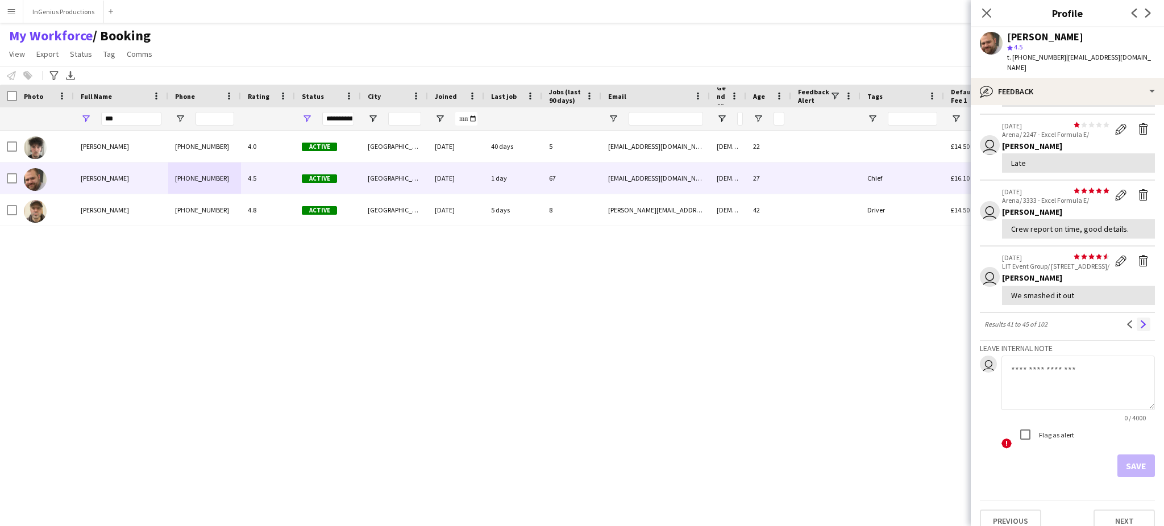
click at [1140, 321] on app-icon "Next" at bounding box center [1144, 325] width 8 height 8
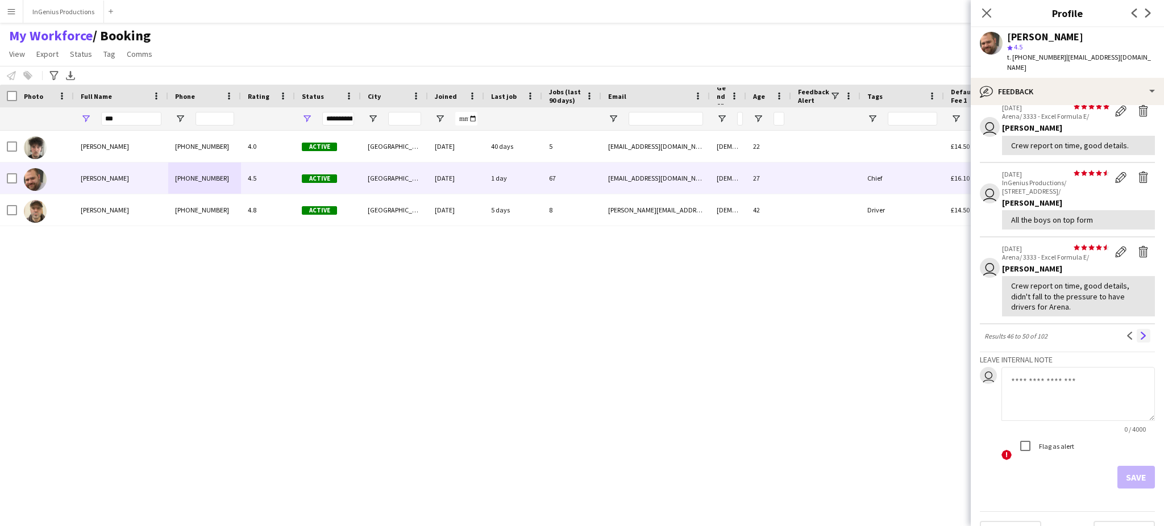
scroll to position [197, 0]
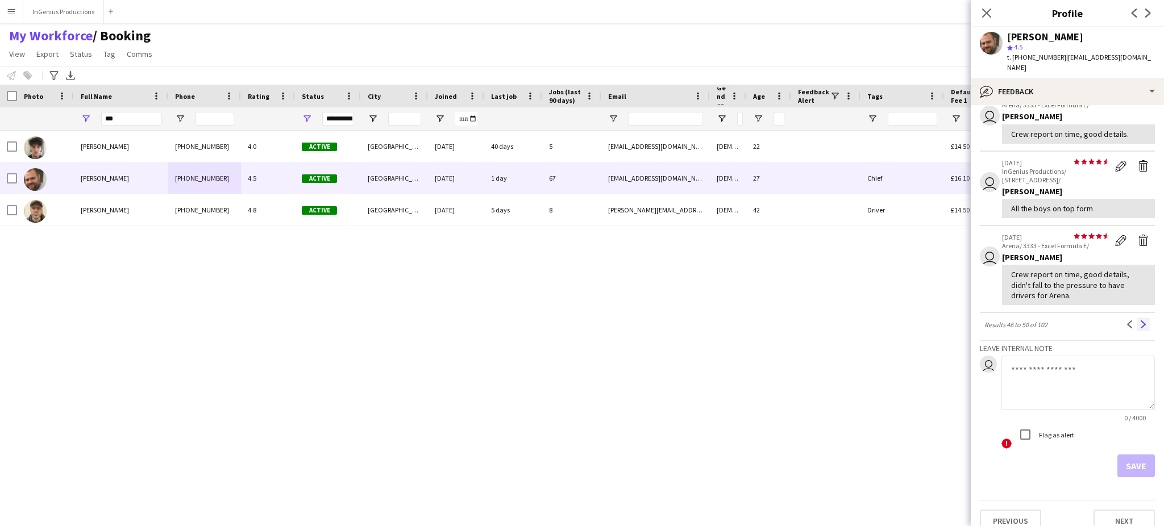
click at [1140, 321] on app-icon "Next" at bounding box center [1144, 325] width 8 height 8
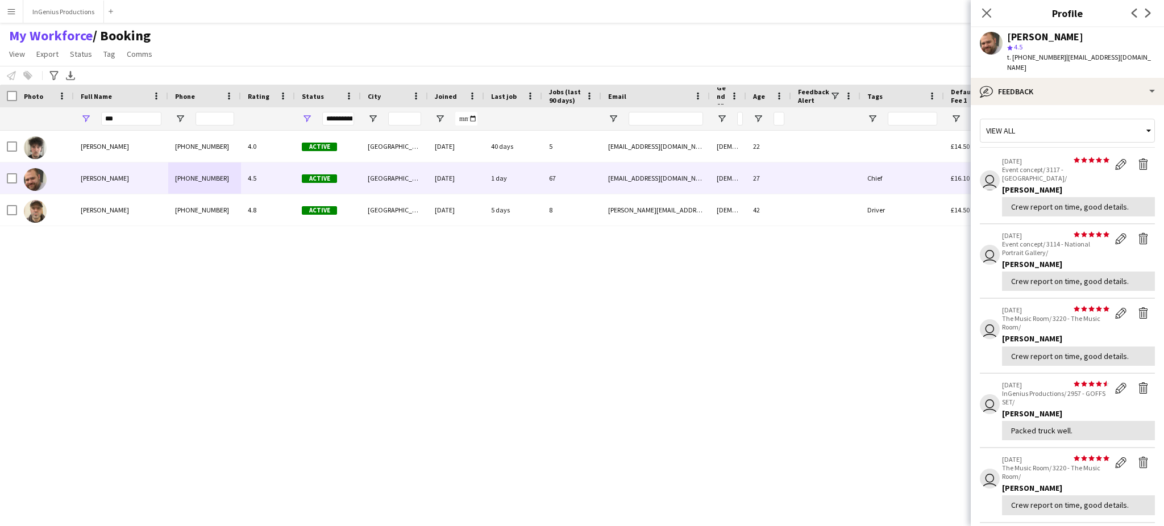
scroll to position [210, 0]
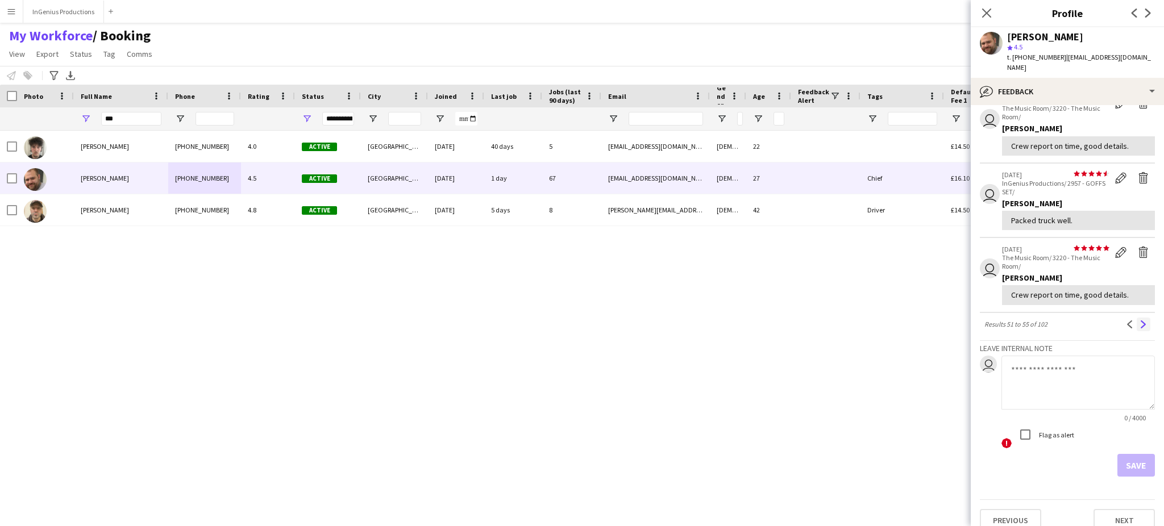
click at [1140, 321] on app-icon "Next" at bounding box center [1144, 325] width 8 height 8
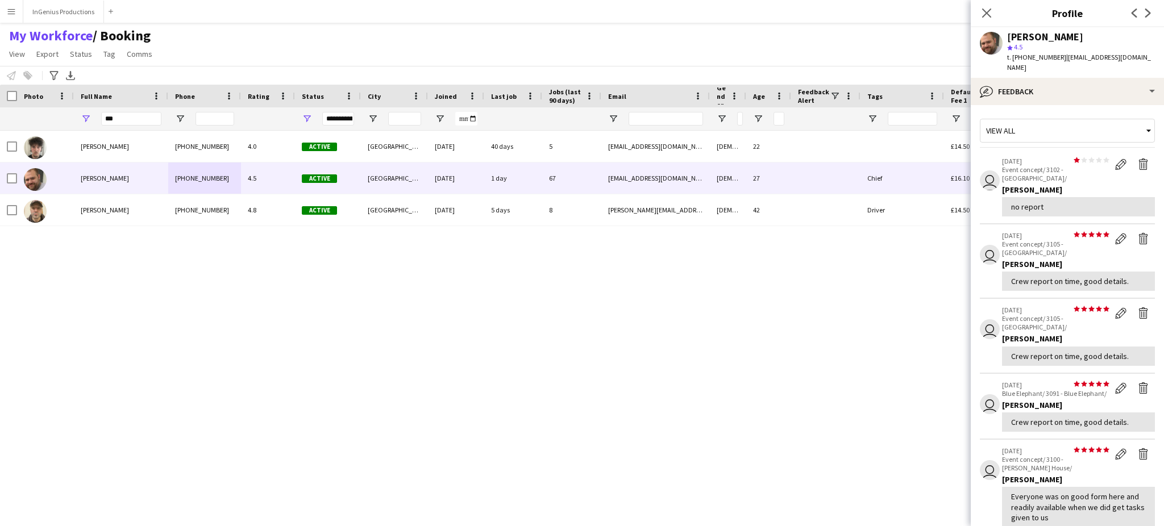
scroll to position [231, 0]
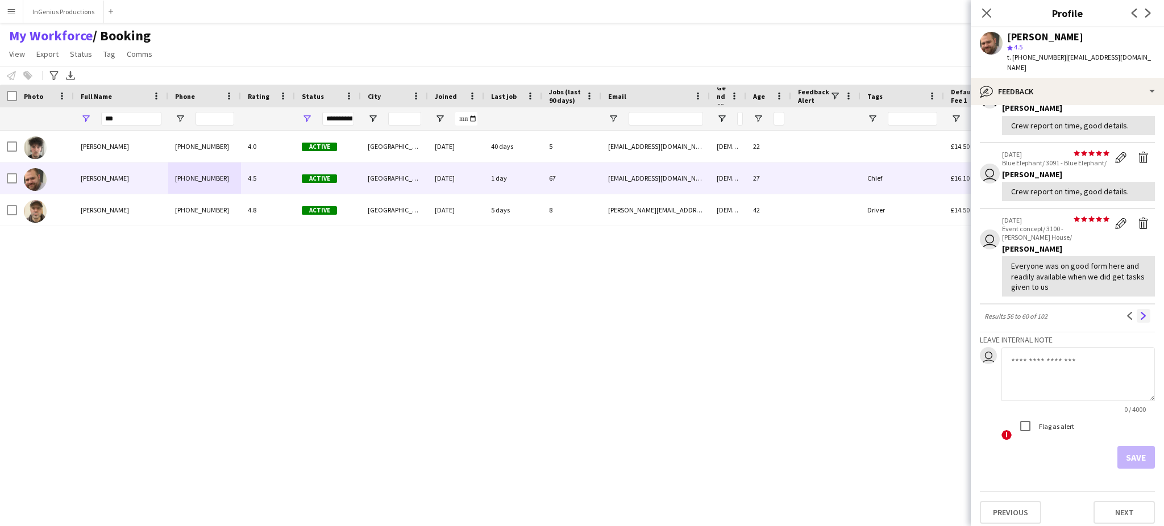
click at [1140, 312] on app-icon "Next" at bounding box center [1144, 316] width 8 height 8
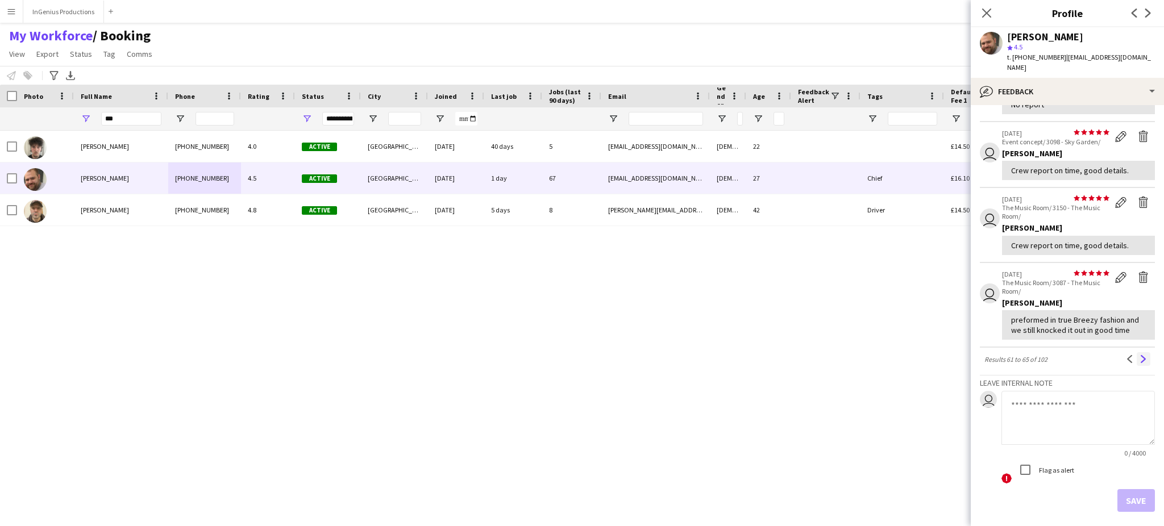
scroll to position [251, 0]
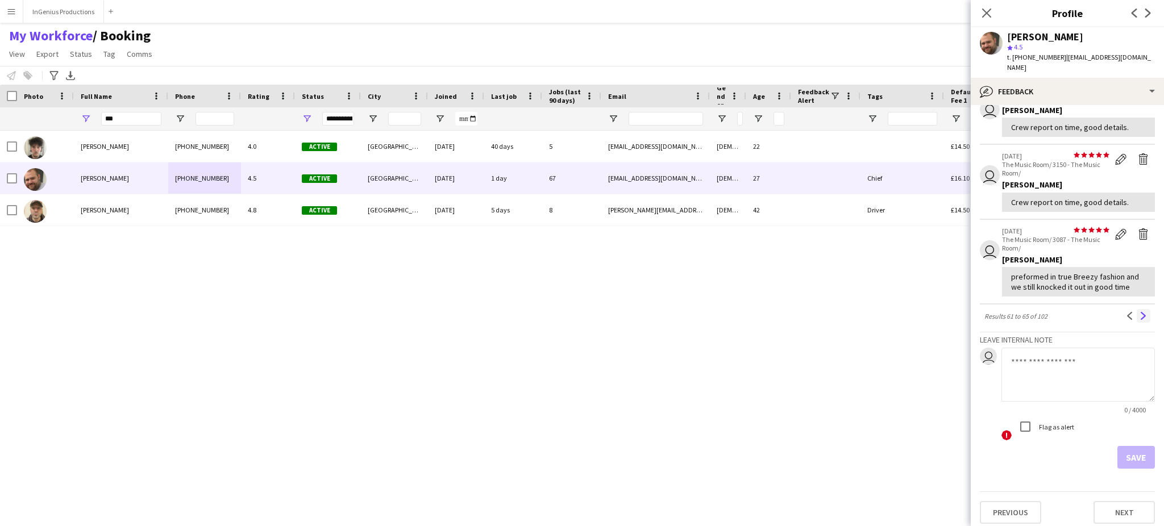
click at [1140, 312] on app-icon "Next" at bounding box center [1144, 316] width 8 height 8
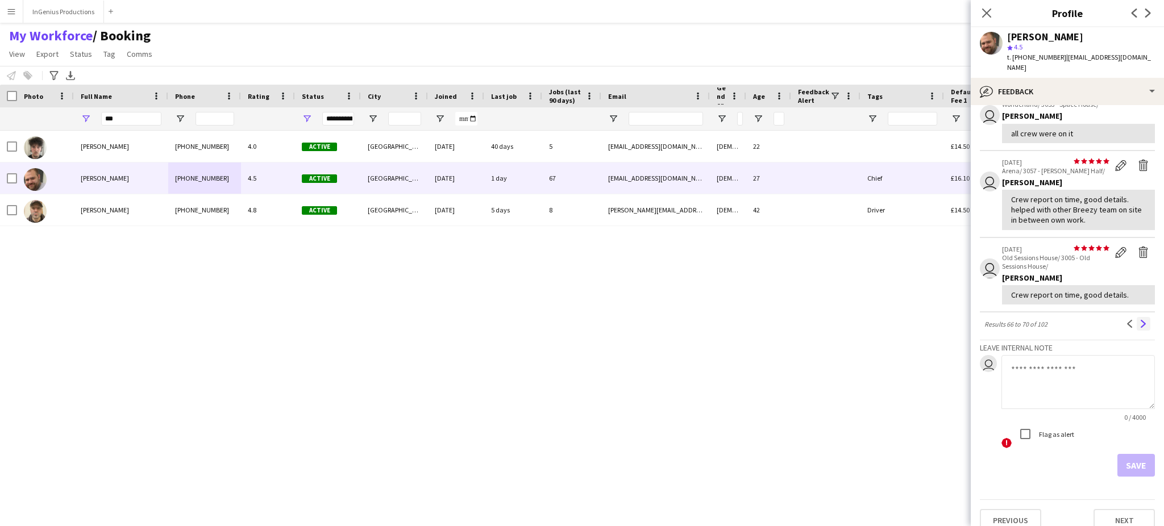
scroll to position [214, 0]
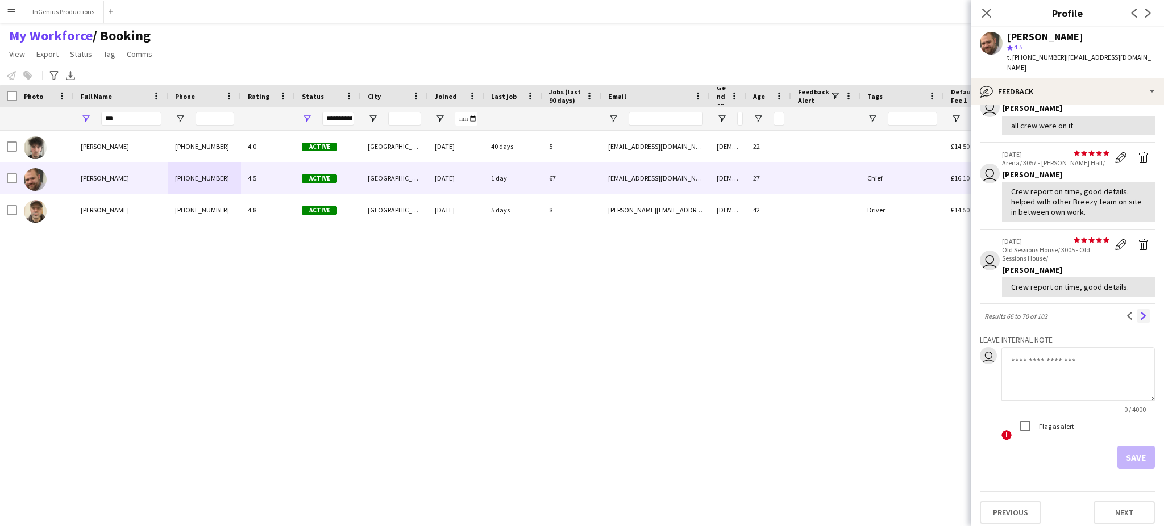
click at [1140, 312] on app-icon "Next" at bounding box center [1144, 316] width 8 height 8
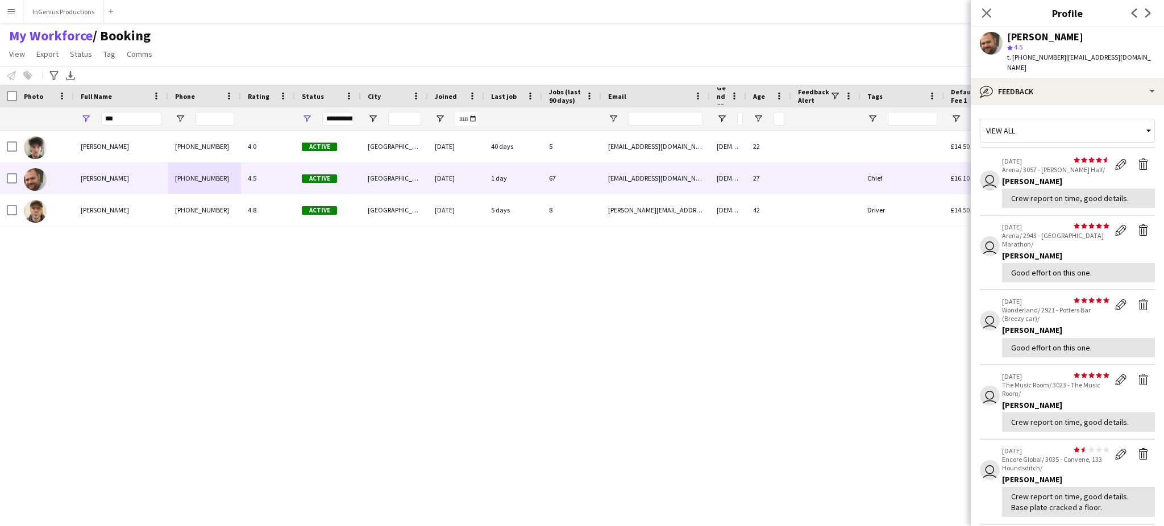
scroll to position [204, 0]
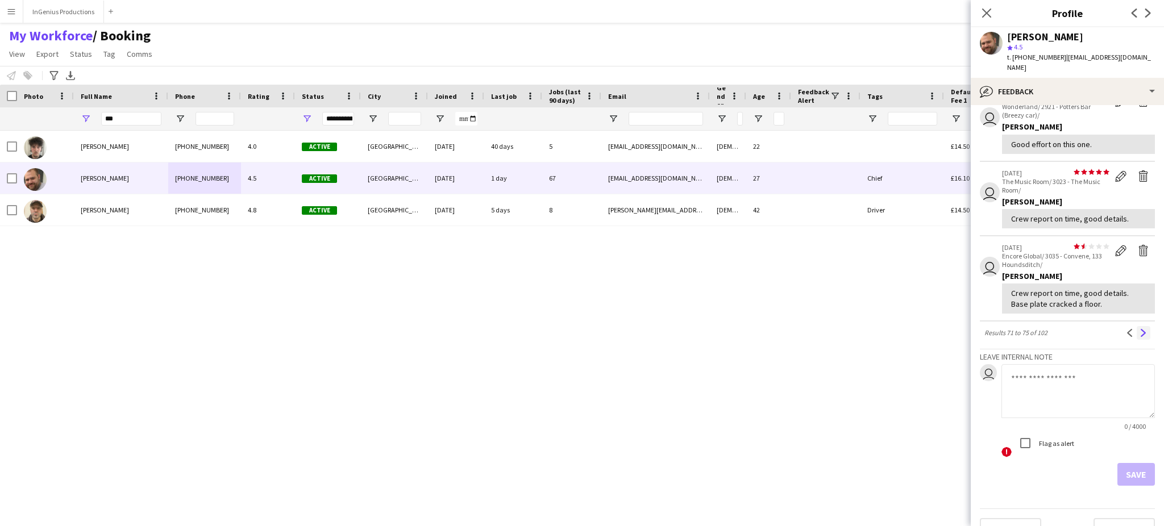
click at [1140, 329] on app-icon "Next" at bounding box center [1144, 333] width 8 height 8
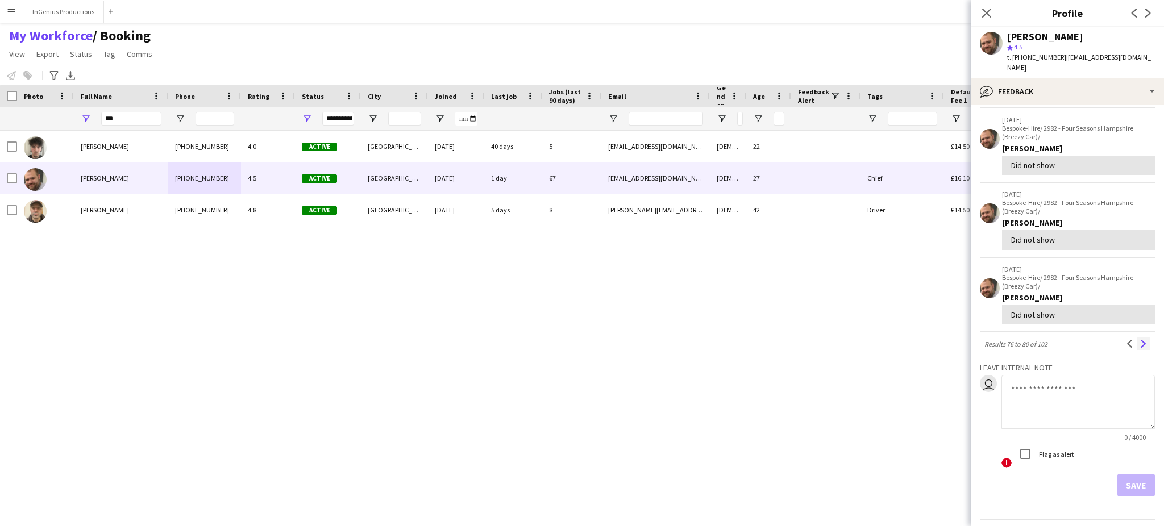
scroll to position [0, 0]
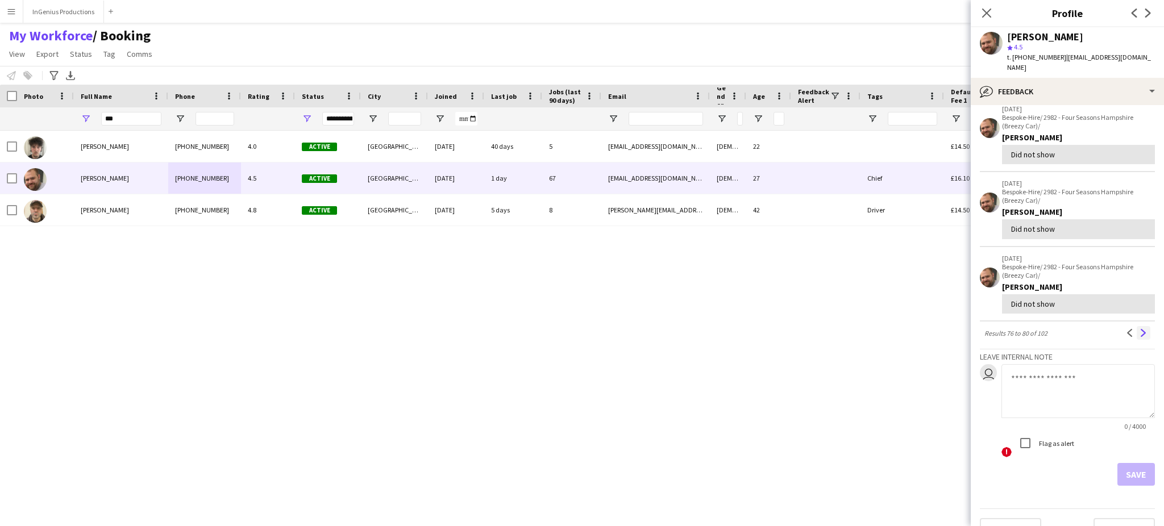
click at [1140, 329] on app-icon "Next" at bounding box center [1144, 333] width 8 height 8
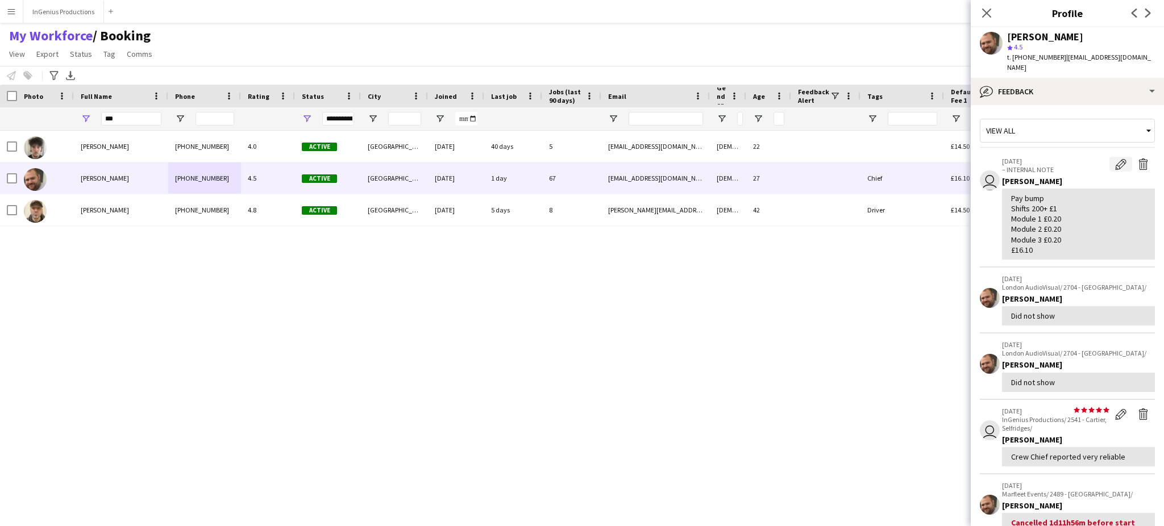
click at [1115, 159] on app-icon "Edit internal note" at bounding box center [1120, 164] width 11 height 11
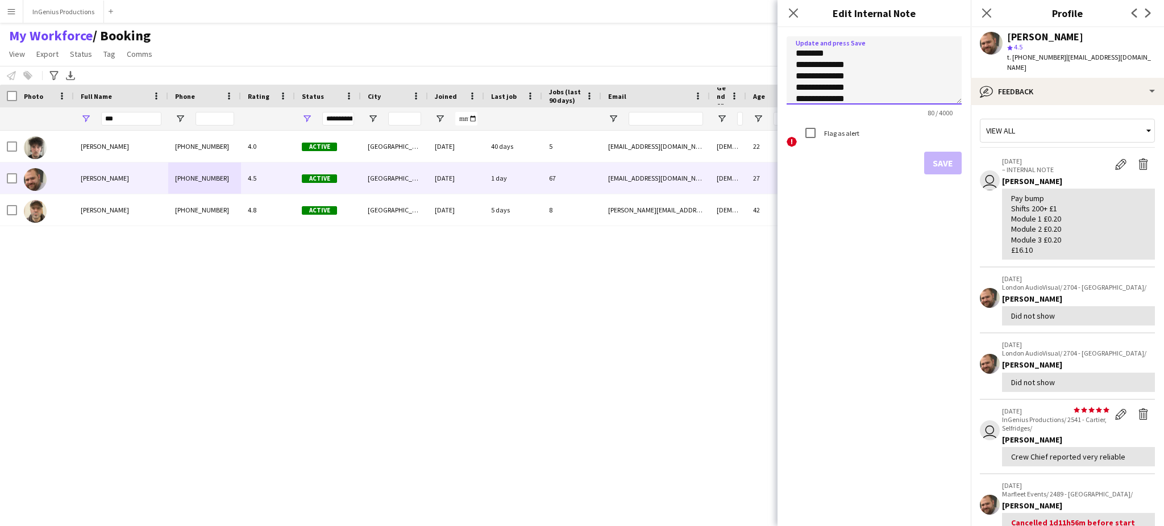
click at [894, 97] on textarea "**********" at bounding box center [874, 70] width 175 height 68
type textarea "**********"
click at [942, 156] on button "Save" at bounding box center [943, 163] width 38 height 23
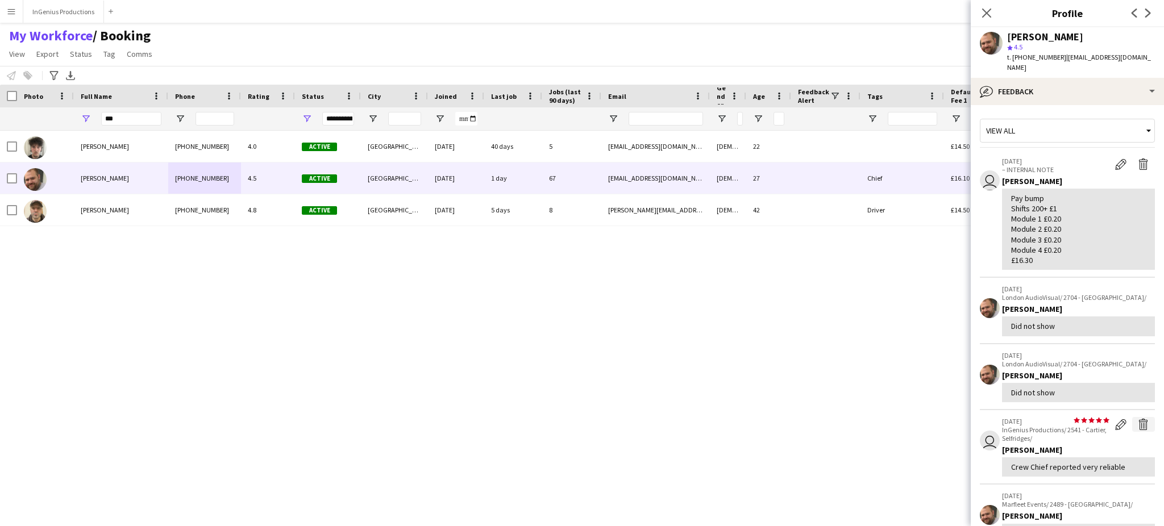
click at [1138, 428] on app-icon "Delete feedback" at bounding box center [1143, 424] width 11 height 11
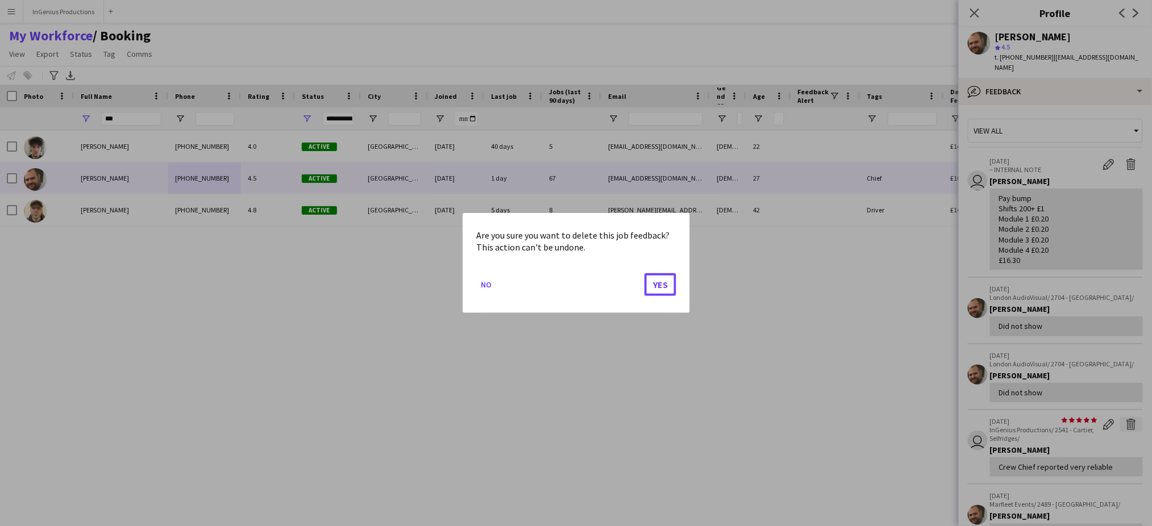
click at [645, 273] on button "Yes" at bounding box center [661, 284] width 32 height 23
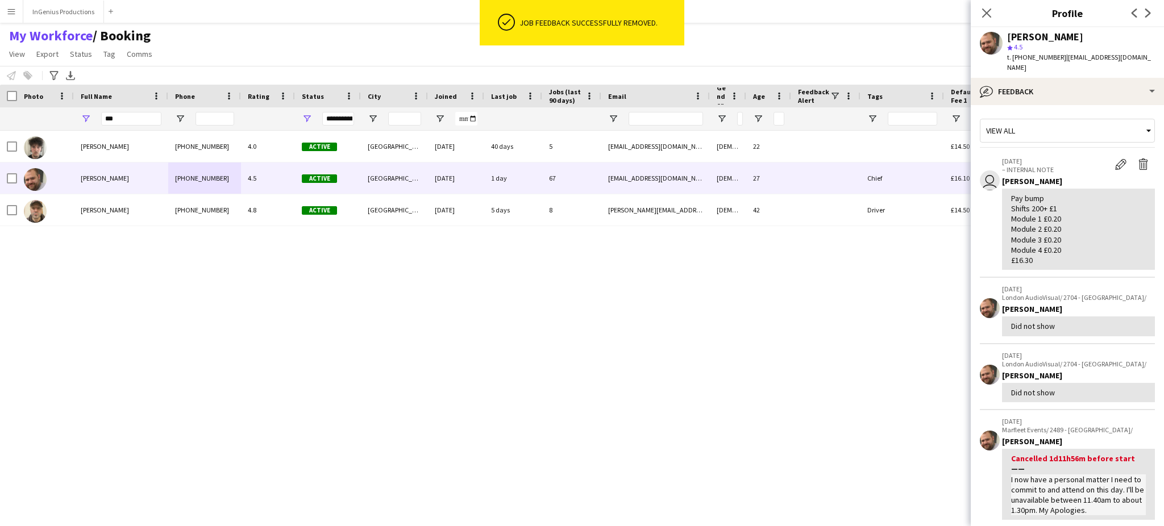
scroll to position [329, 0]
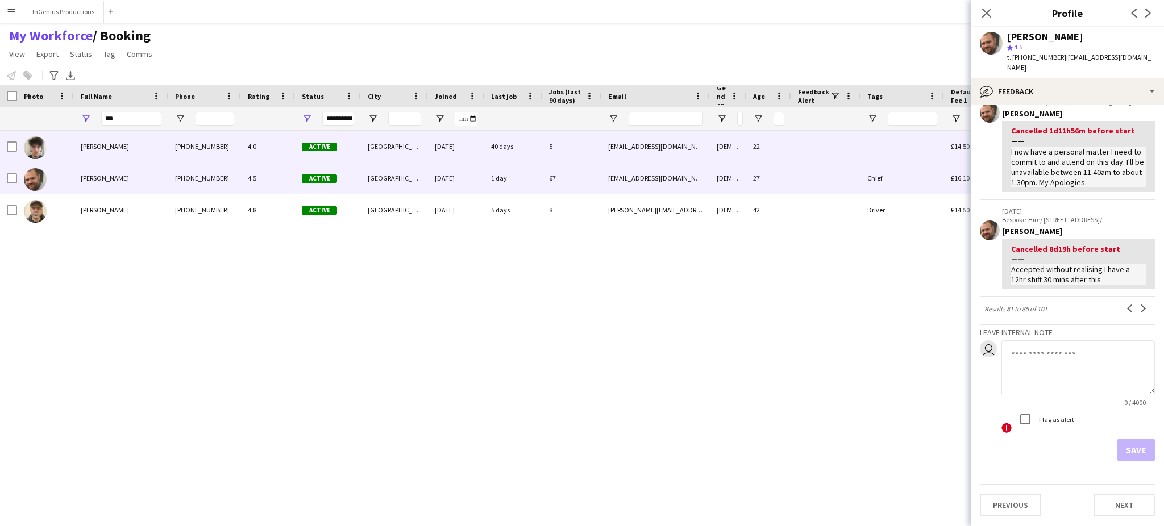
click at [256, 142] on div "4.0" at bounding box center [268, 146] width 54 height 31
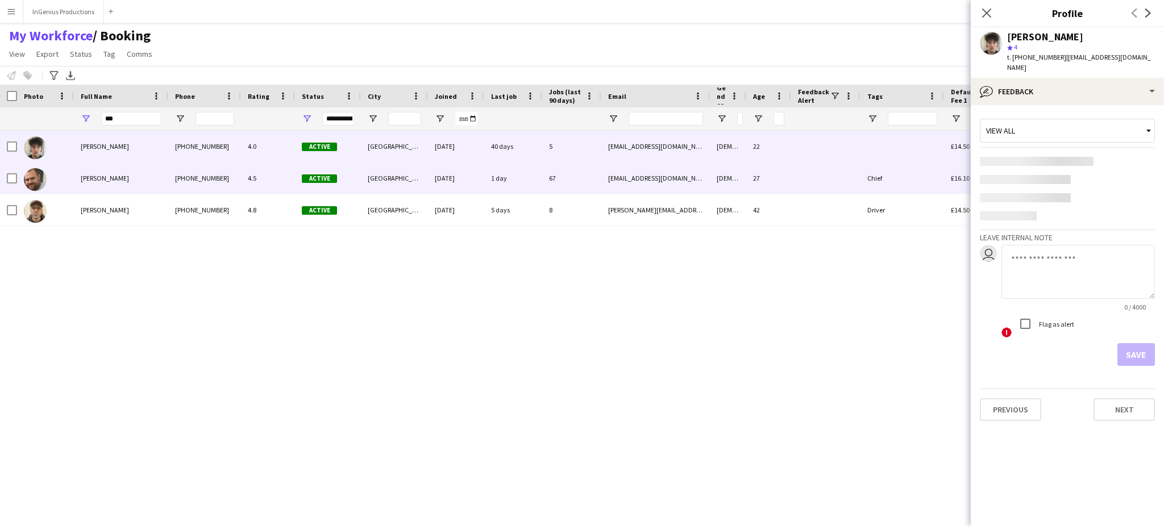
click at [254, 171] on div "4.5" at bounding box center [268, 178] width 54 height 31
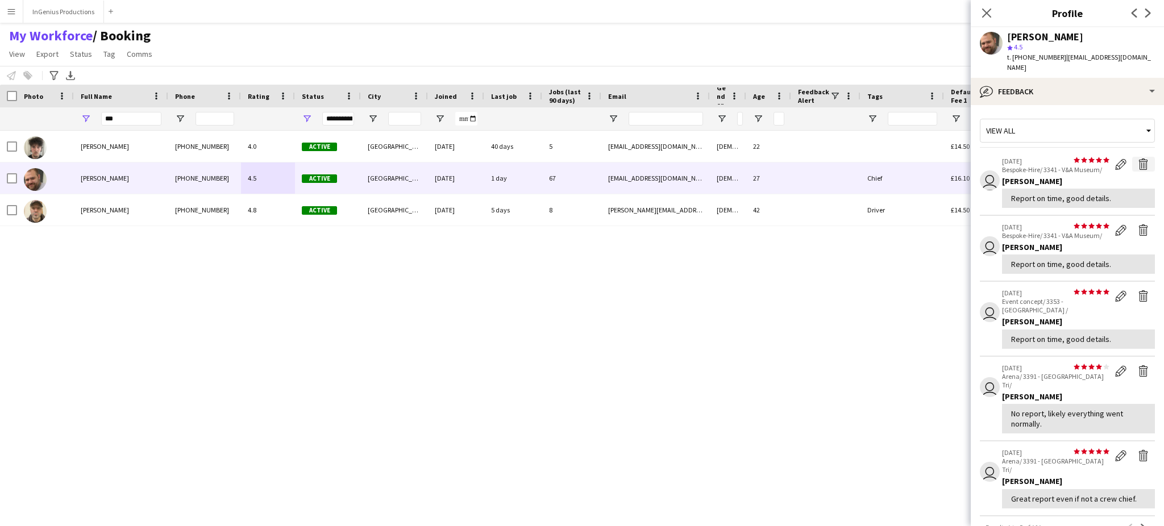
click at [1138, 159] on app-icon "Delete feedback" at bounding box center [1143, 164] width 11 height 11
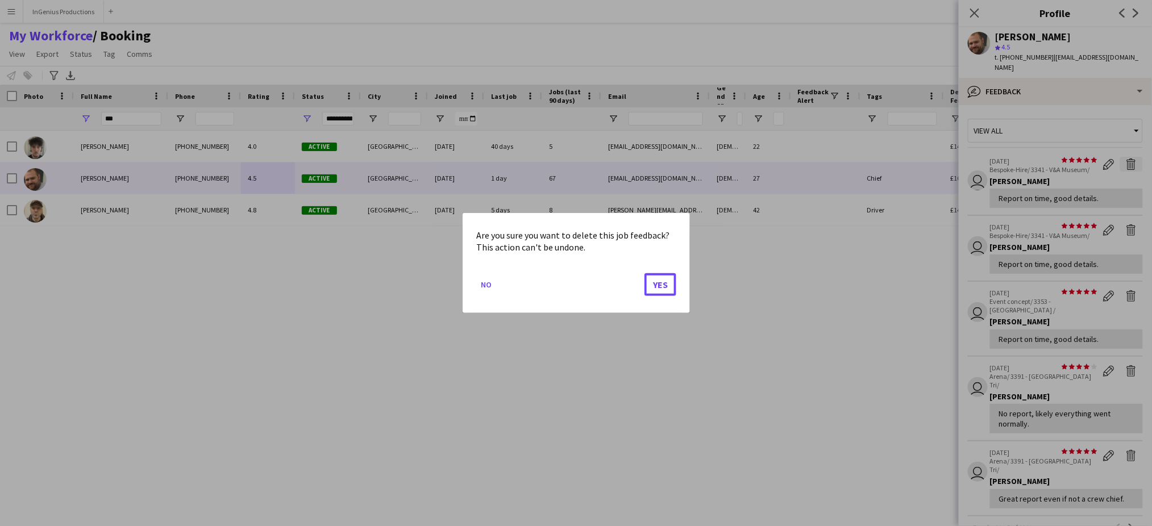
click at [645, 273] on button "Yes" at bounding box center [661, 284] width 32 height 23
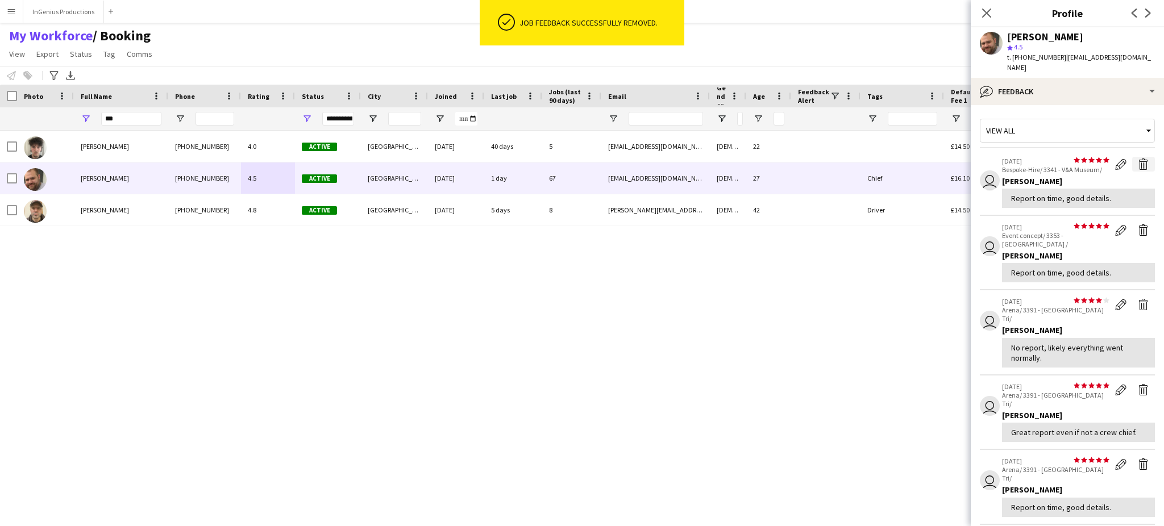
click at [1138, 159] on app-icon "Delete feedback" at bounding box center [1143, 164] width 11 height 11
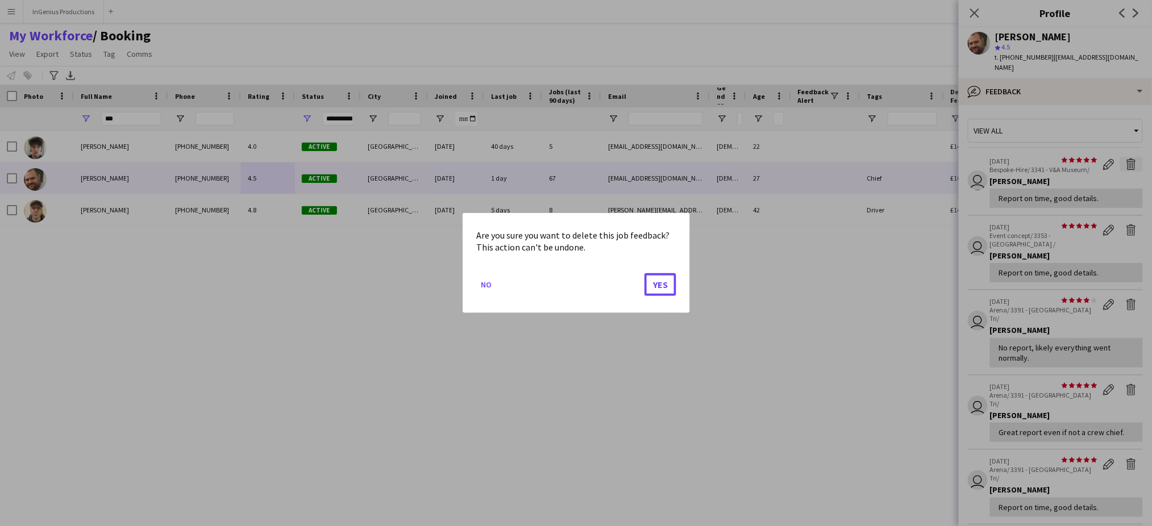
click at [645, 273] on button "Yes" at bounding box center [661, 284] width 32 height 23
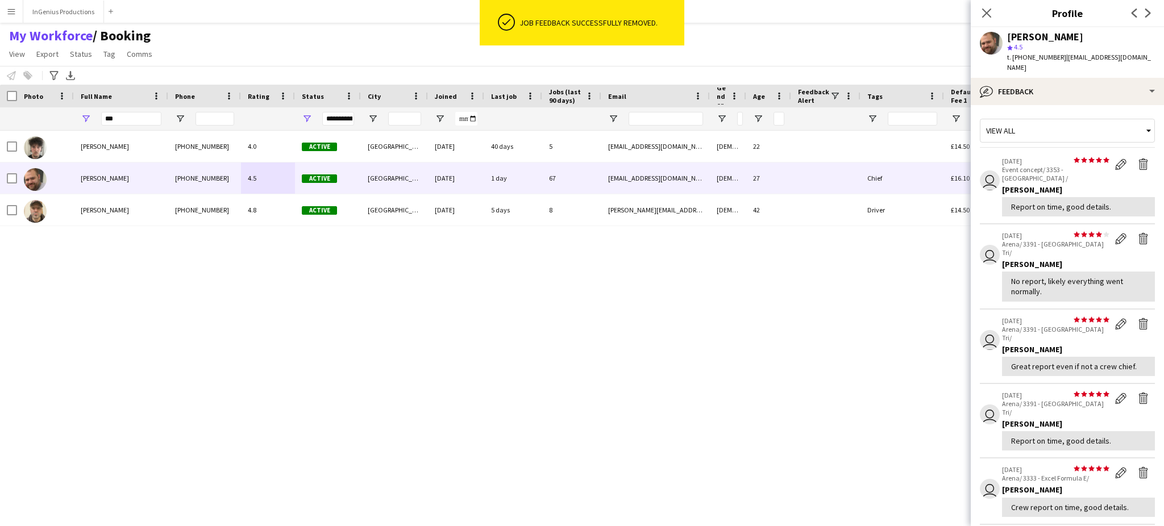
click at [1138, 159] on app-icon "Delete feedback" at bounding box center [1143, 164] width 11 height 11
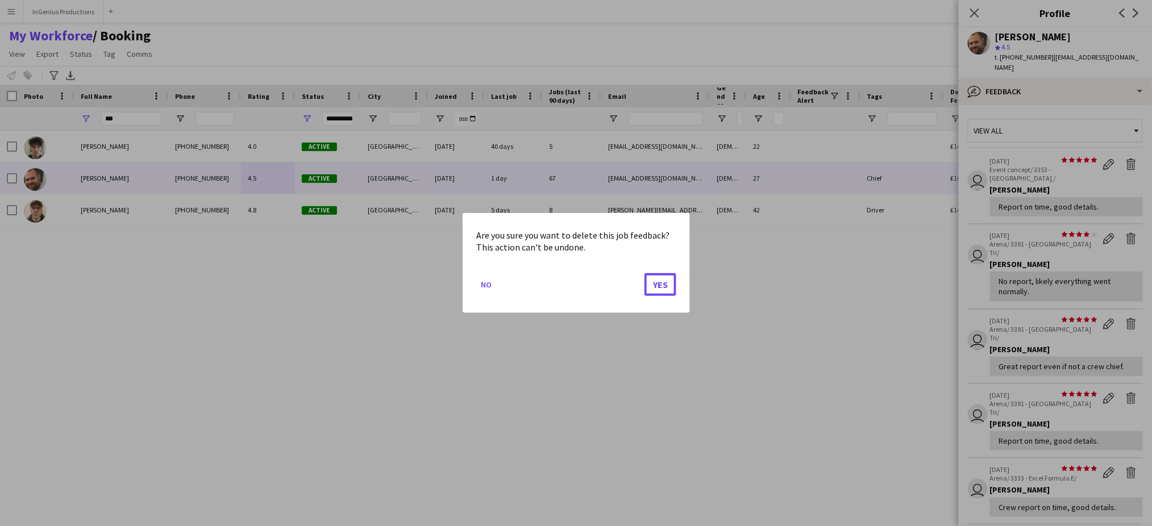
click at [645, 273] on button "Yes" at bounding box center [661, 284] width 32 height 23
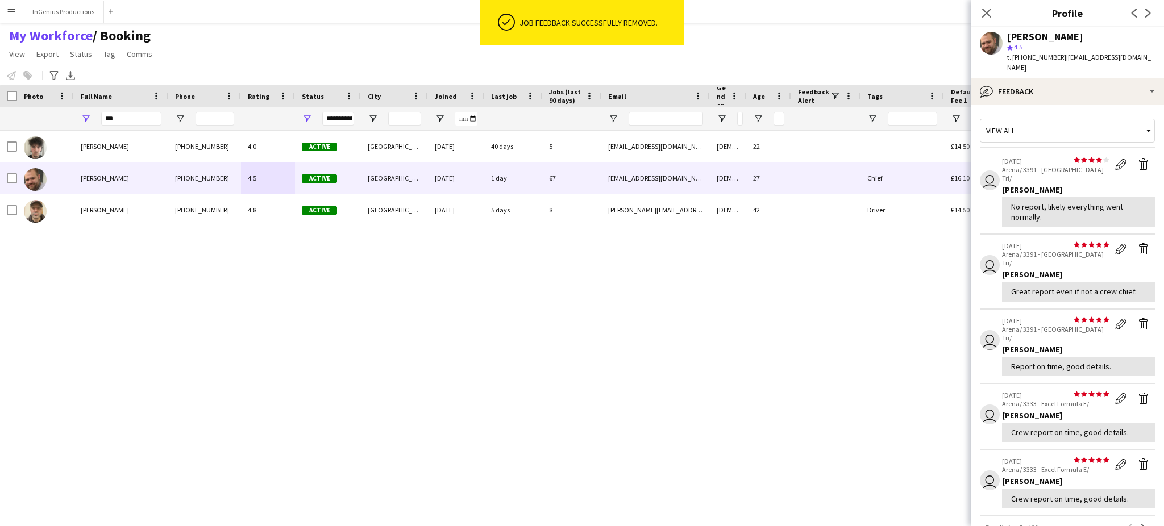
click at [1138, 159] on app-icon "Delete feedback" at bounding box center [1143, 164] width 11 height 11
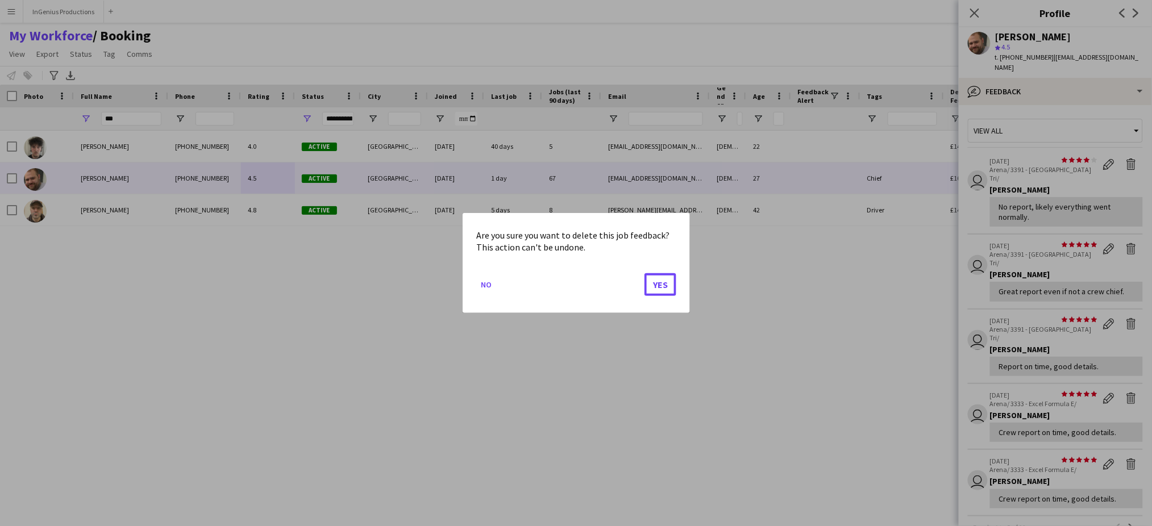
click at [645, 273] on button "Yes" at bounding box center [661, 284] width 32 height 23
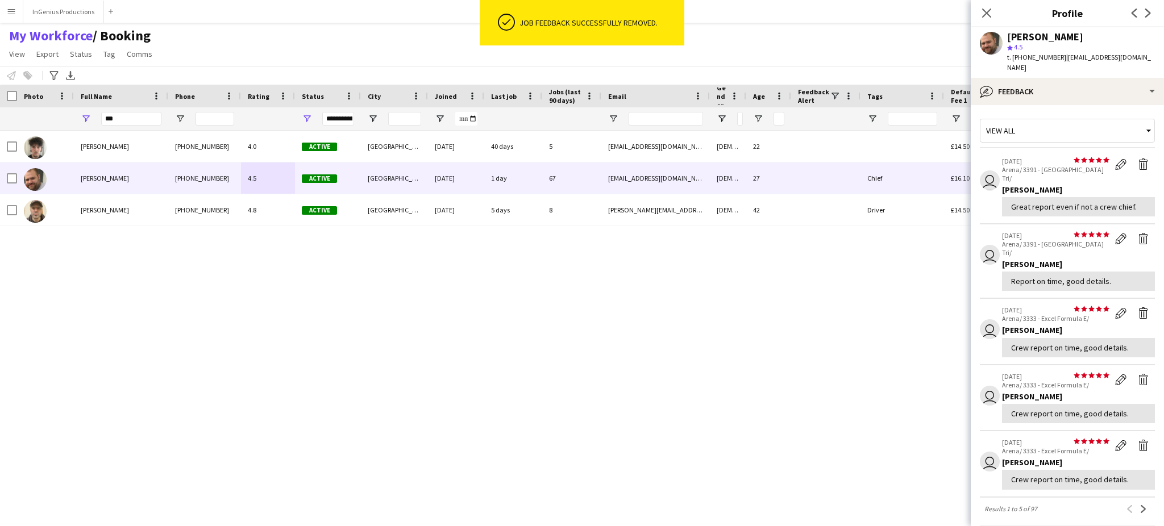
click at [1138, 159] on app-icon "Delete feedback" at bounding box center [1143, 164] width 11 height 11
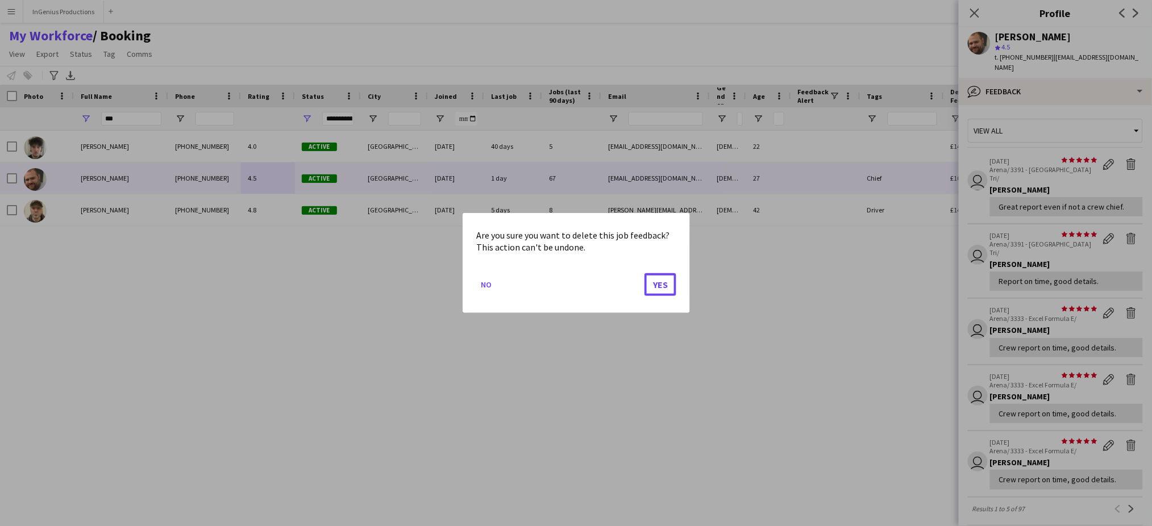
click at [645, 273] on button "Yes" at bounding box center [661, 284] width 32 height 23
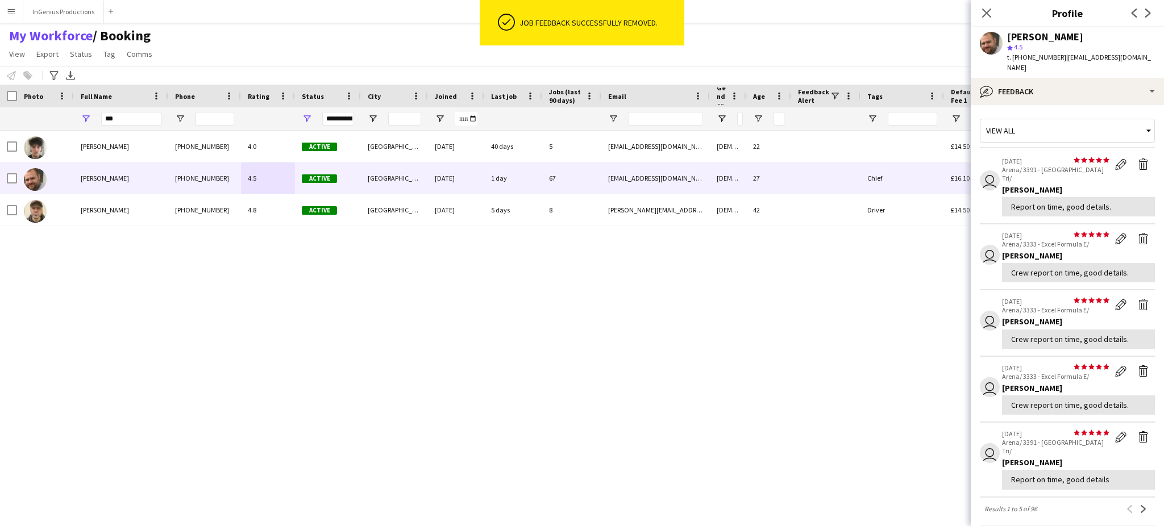
click at [1138, 159] on app-icon "Delete feedback" at bounding box center [1143, 164] width 11 height 11
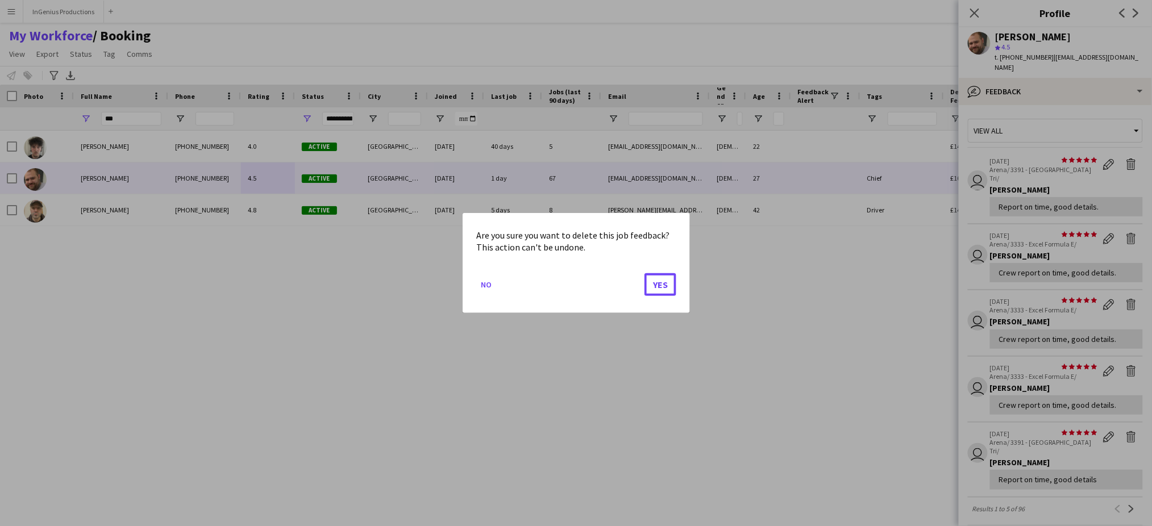
click at [645, 273] on button "Yes" at bounding box center [661, 284] width 32 height 23
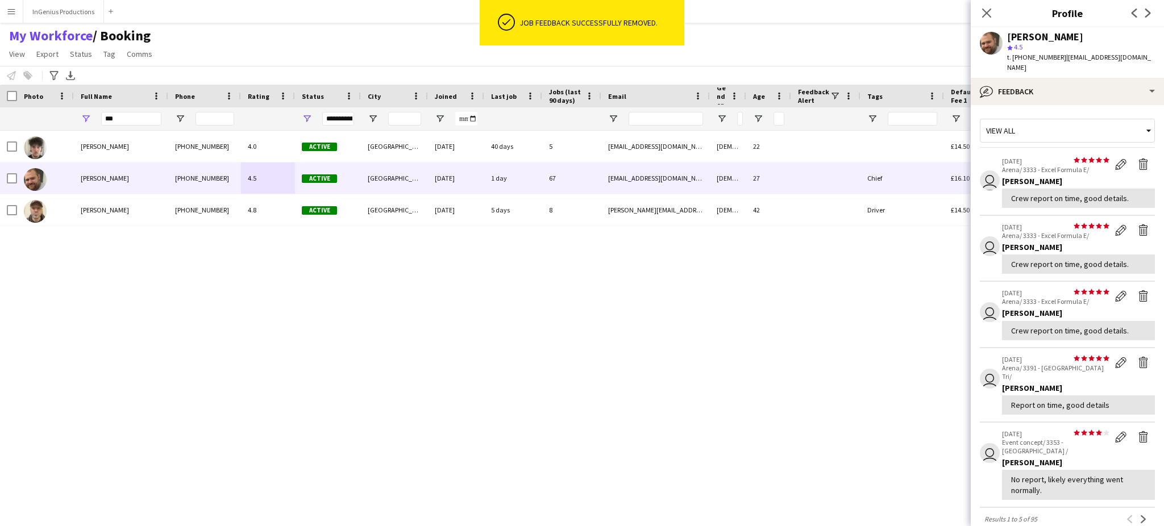
click at [1138, 159] on app-icon "Delete feedback" at bounding box center [1143, 164] width 11 height 11
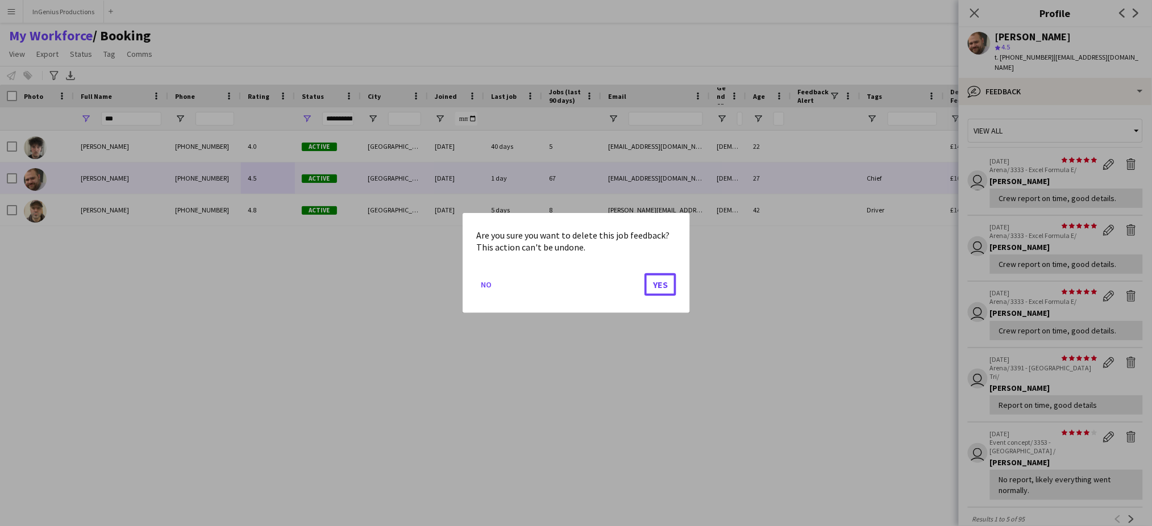
click at [645, 273] on button "Yes" at bounding box center [661, 284] width 32 height 23
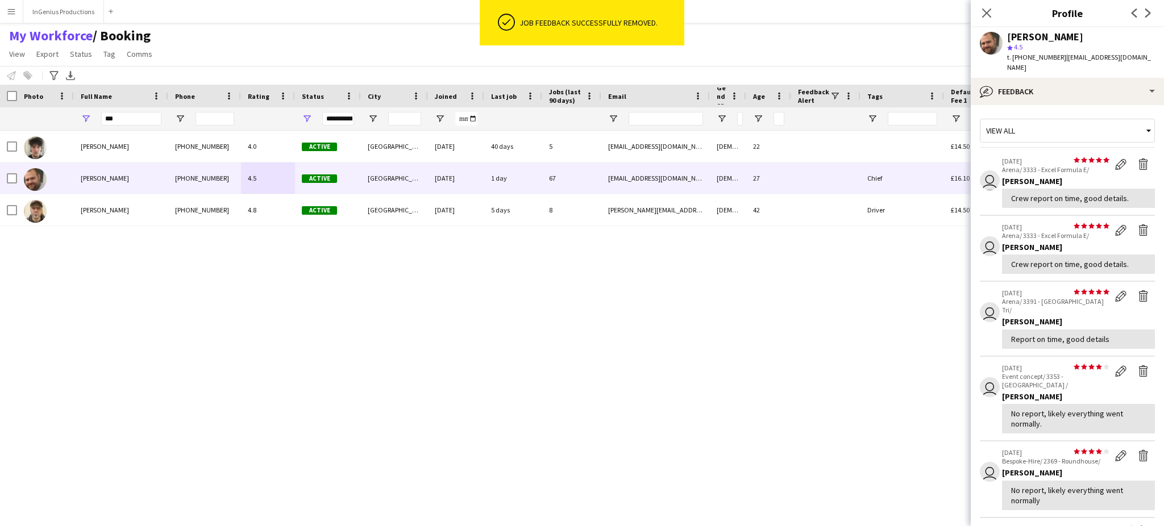
click at [1138, 159] on app-icon "Delete feedback" at bounding box center [1143, 164] width 11 height 11
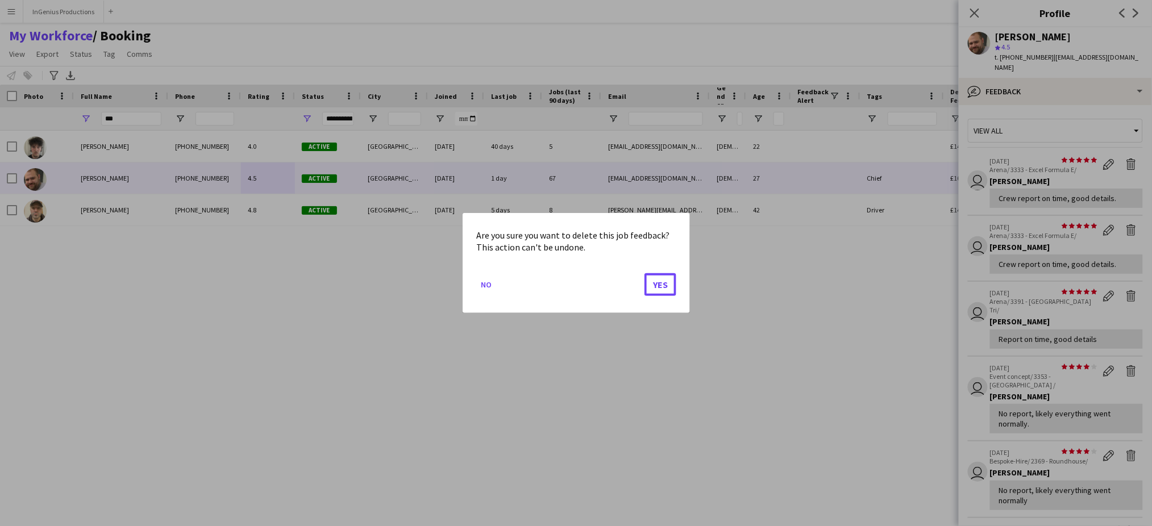
click at [645, 273] on button "Yes" at bounding box center [661, 284] width 32 height 23
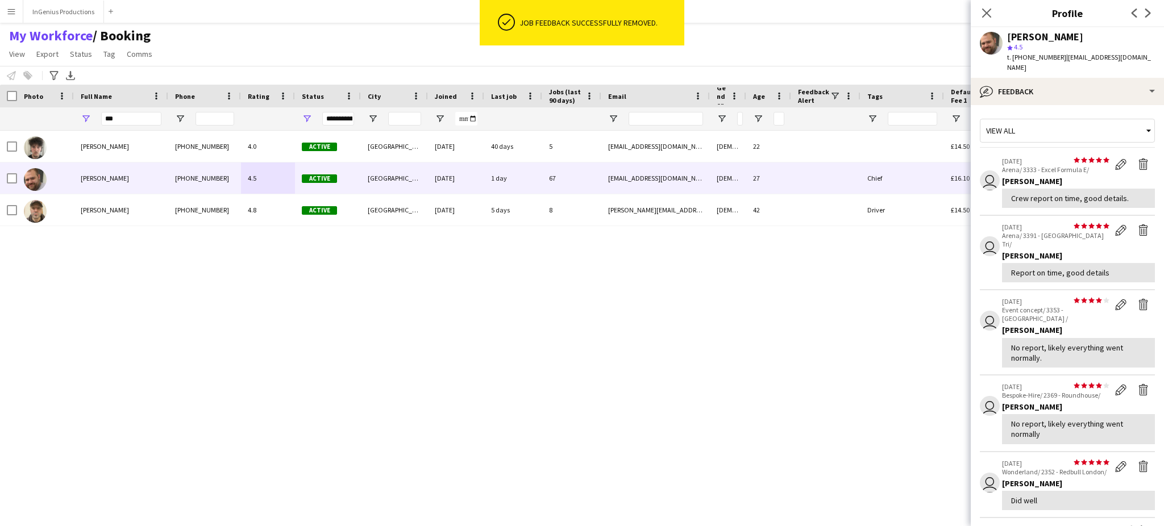
click at [1138, 159] on app-icon "Delete feedback" at bounding box center [1143, 164] width 11 height 11
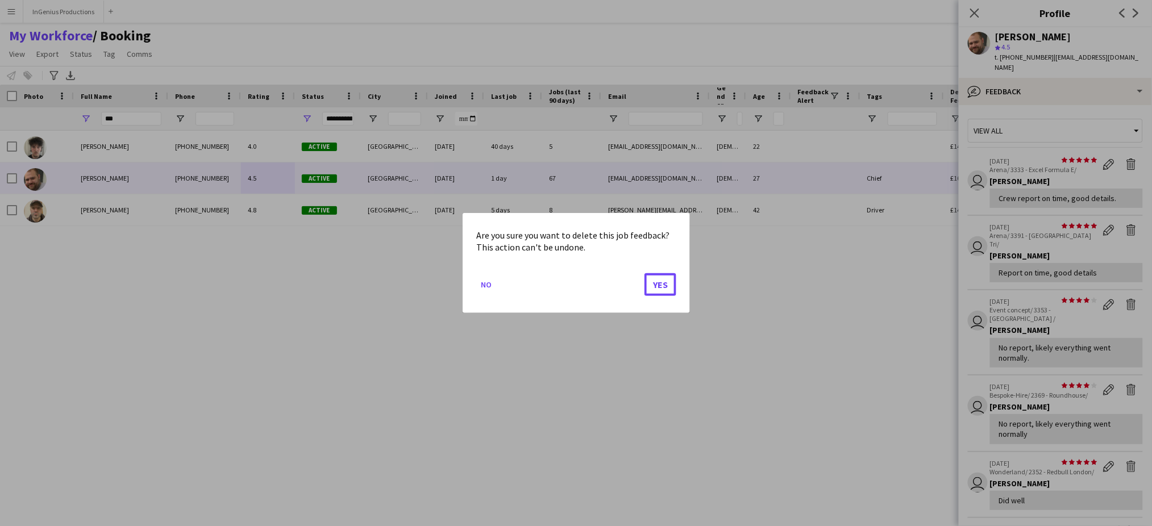
click at [645, 273] on button "Yes" at bounding box center [661, 284] width 32 height 23
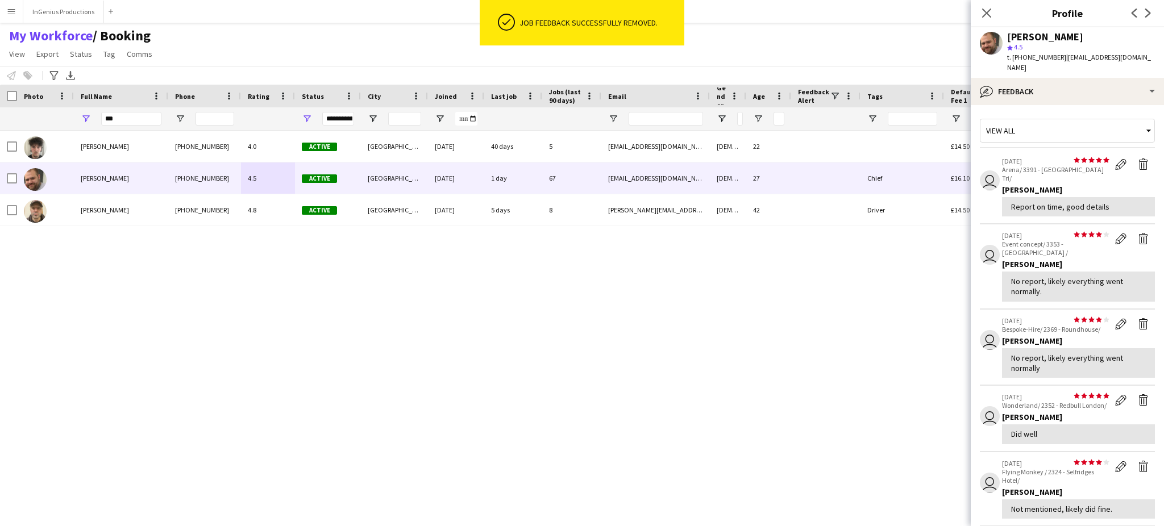
click at [1138, 159] on app-icon "Delete feedback" at bounding box center [1143, 164] width 11 height 11
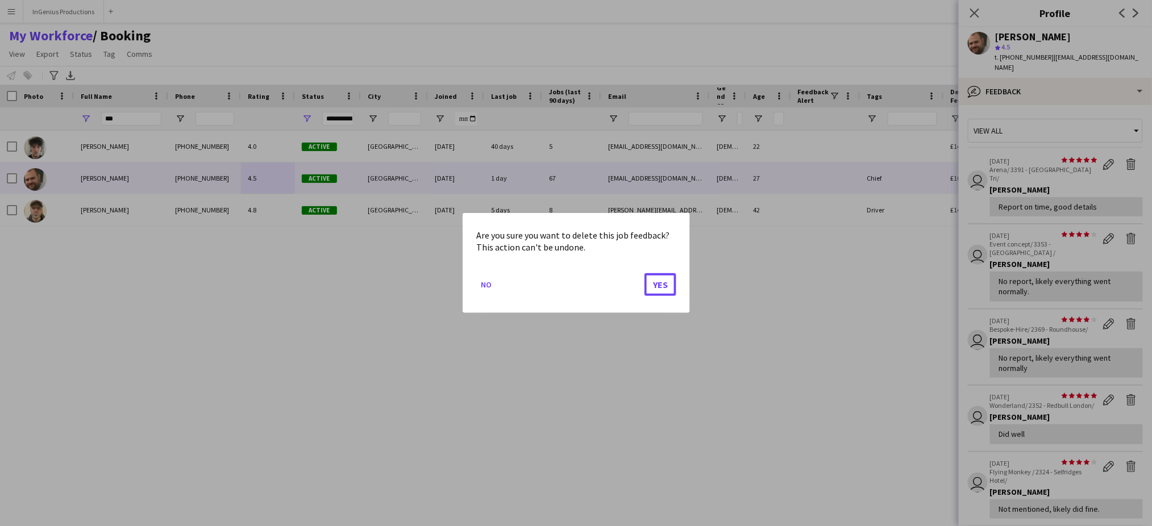
click at [645, 273] on button "Yes" at bounding box center [661, 284] width 32 height 23
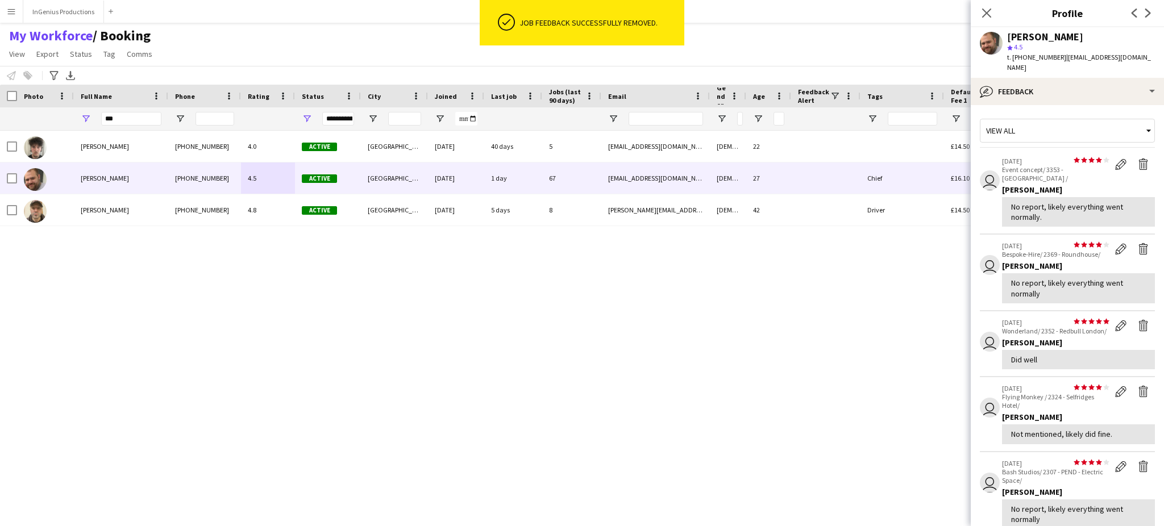
click at [1138, 159] on app-icon "Delete feedback" at bounding box center [1143, 164] width 11 height 11
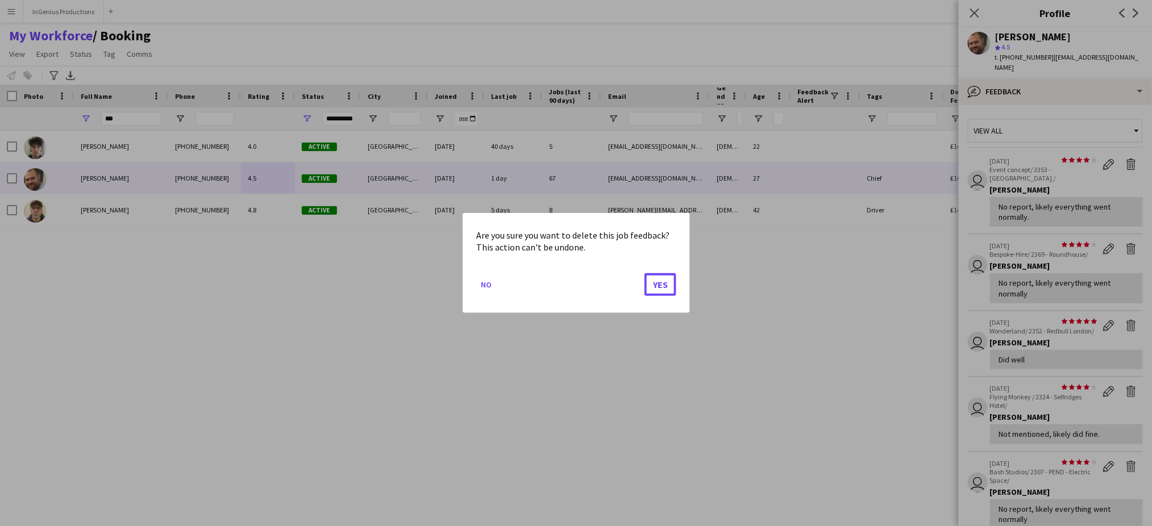
click at [645, 273] on button "Yes" at bounding box center [661, 284] width 32 height 23
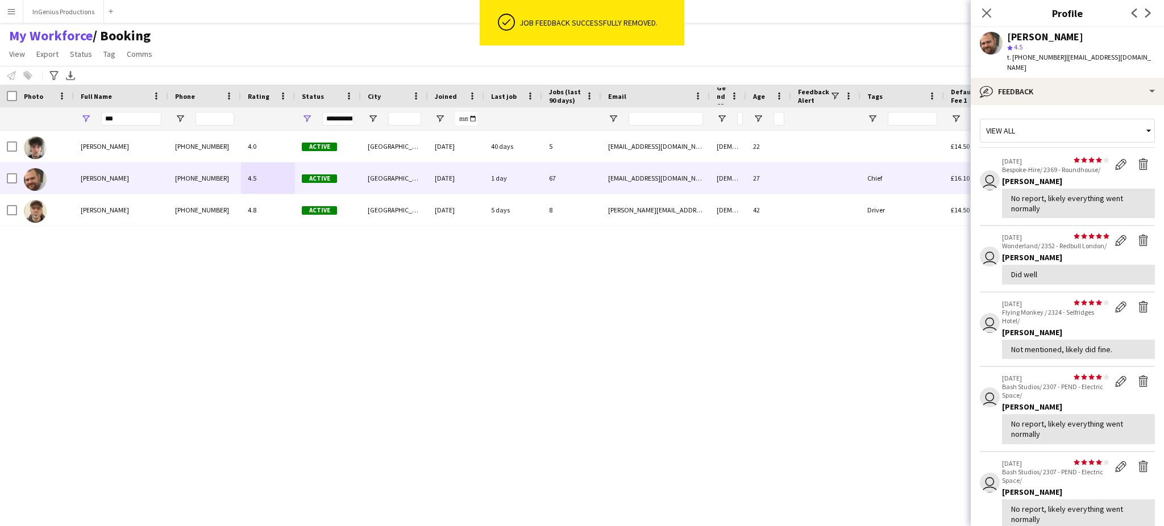
click at [1138, 159] on app-icon "Delete feedback" at bounding box center [1143, 164] width 11 height 11
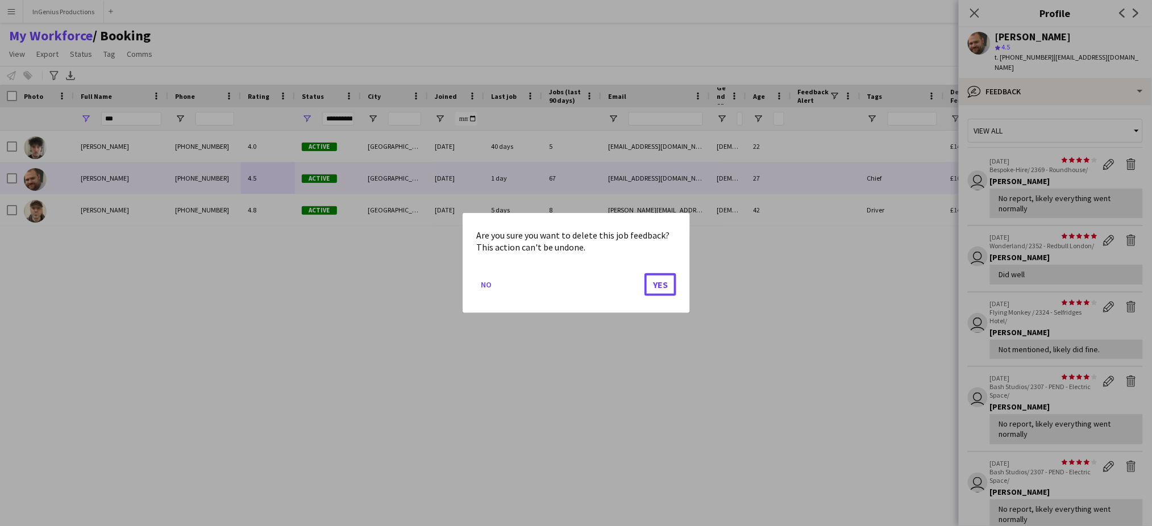
click at [645, 273] on button "Yes" at bounding box center [661, 284] width 32 height 23
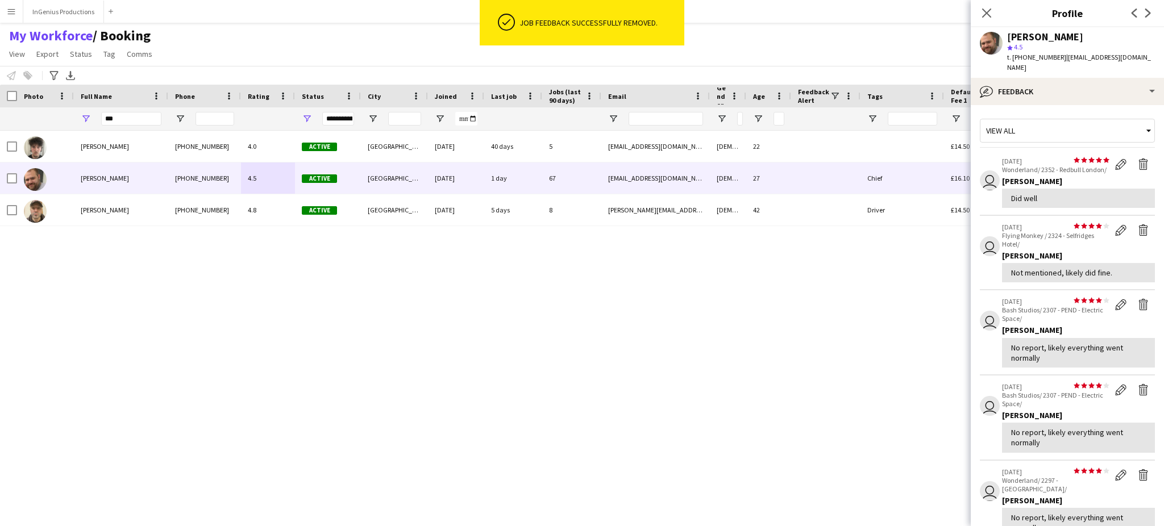
click at [1138, 159] on app-icon "Delete feedback" at bounding box center [1143, 164] width 11 height 11
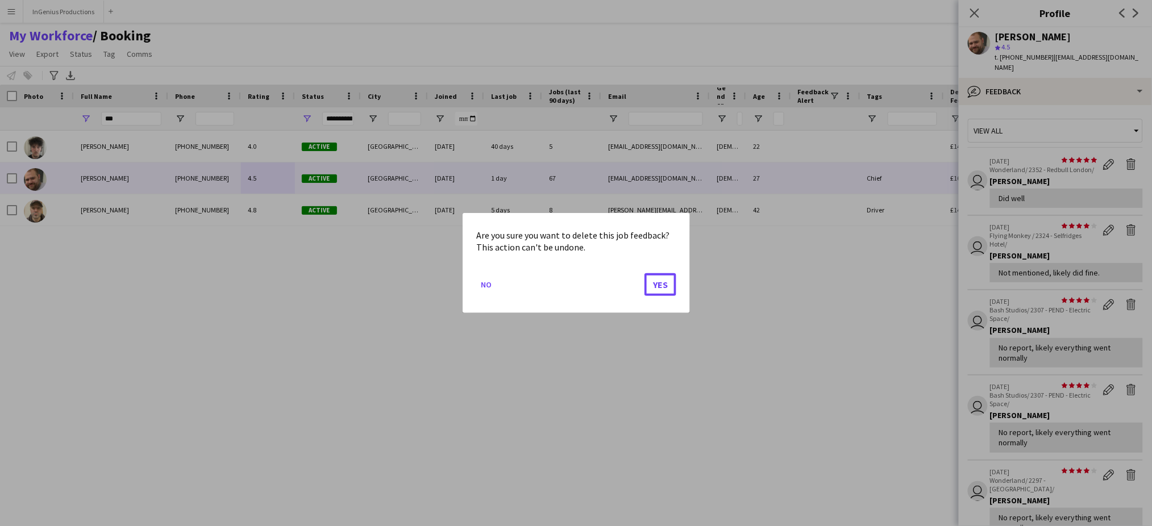
click at [645, 273] on button "Yes" at bounding box center [661, 284] width 32 height 23
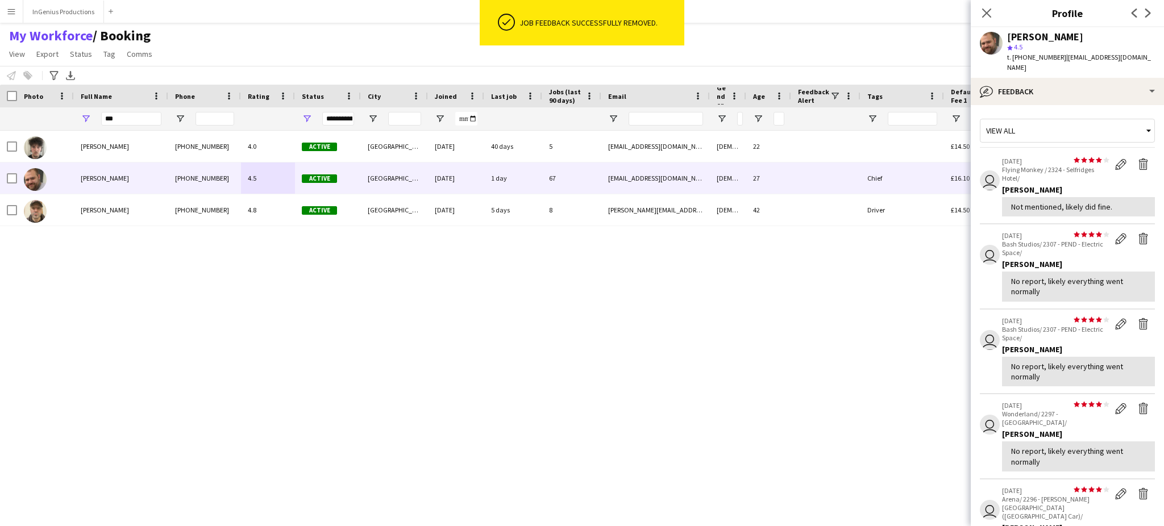
click at [1138, 159] on app-icon "Delete feedback" at bounding box center [1143, 164] width 11 height 11
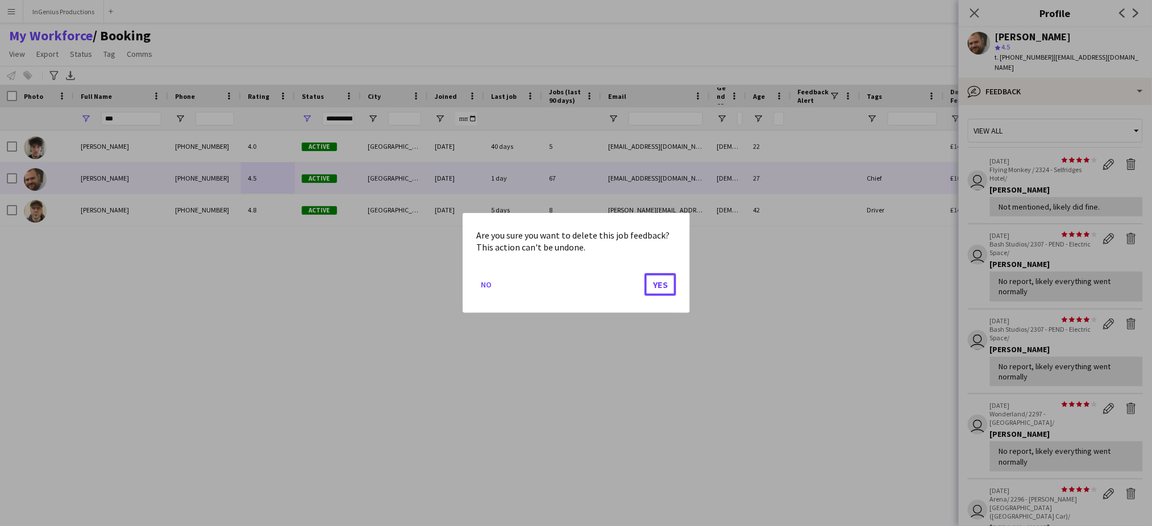
click at [645, 273] on button "Yes" at bounding box center [661, 284] width 32 height 23
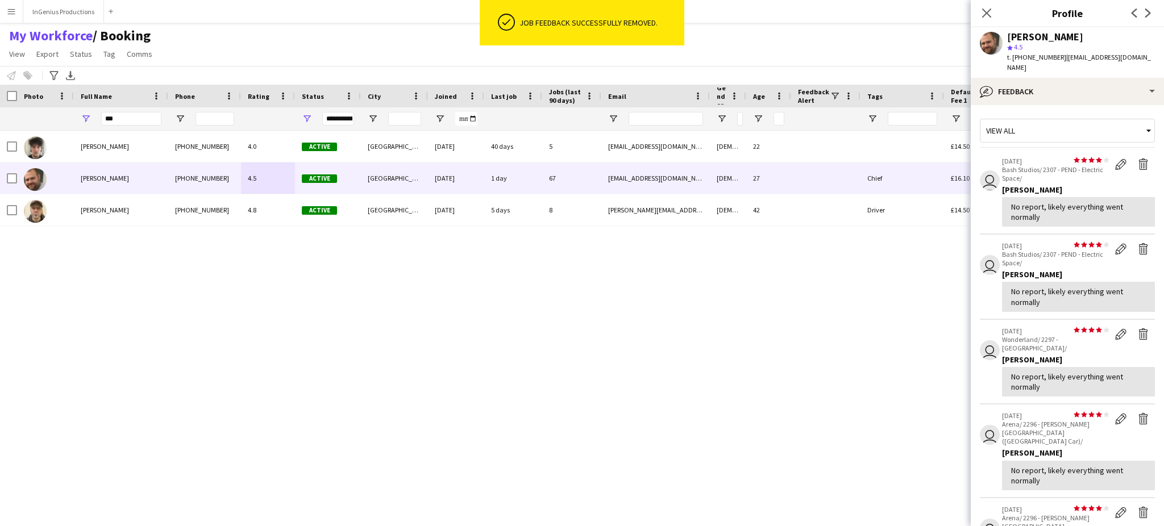
click at [1138, 159] on app-icon "Delete feedback" at bounding box center [1143, 164] width 11 height 11
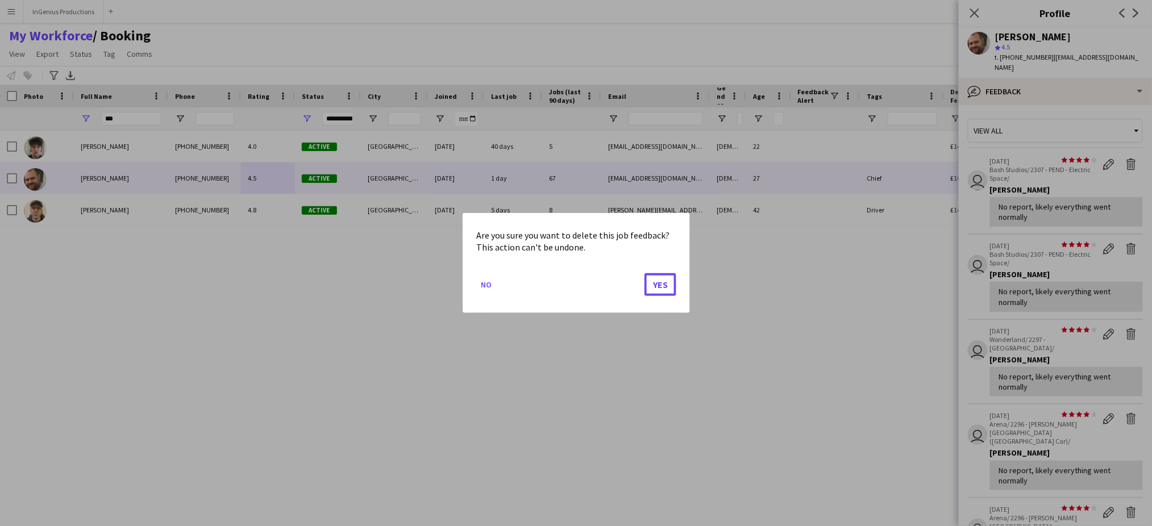
click at [645, 273] on button "Yes" at bounding box center [661, 284] width 32 height 23
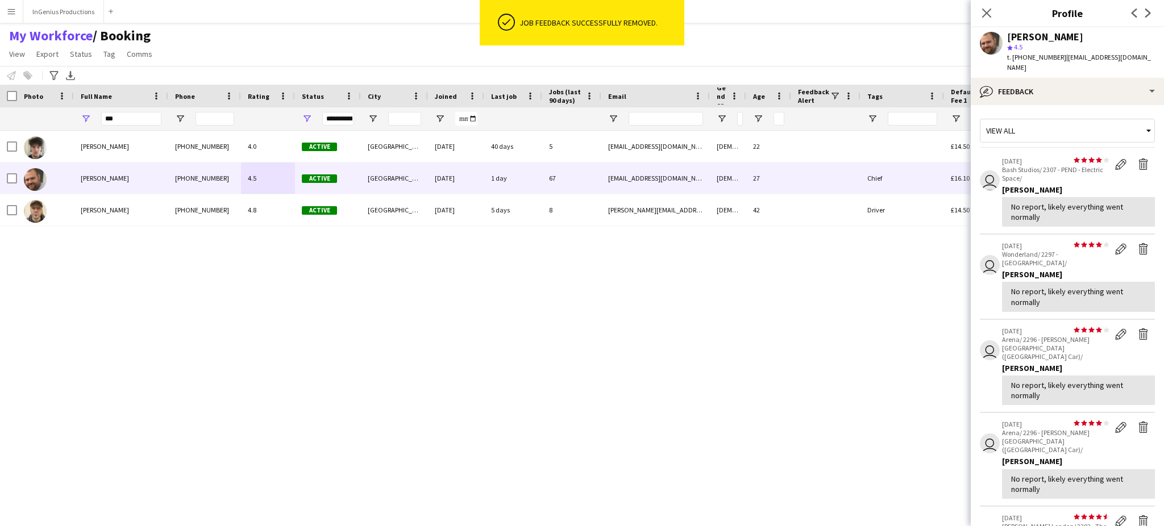
click at [1138, 159] on app-icon "Delete feedback" at bounding box center [1143, 164] width 11 height 11
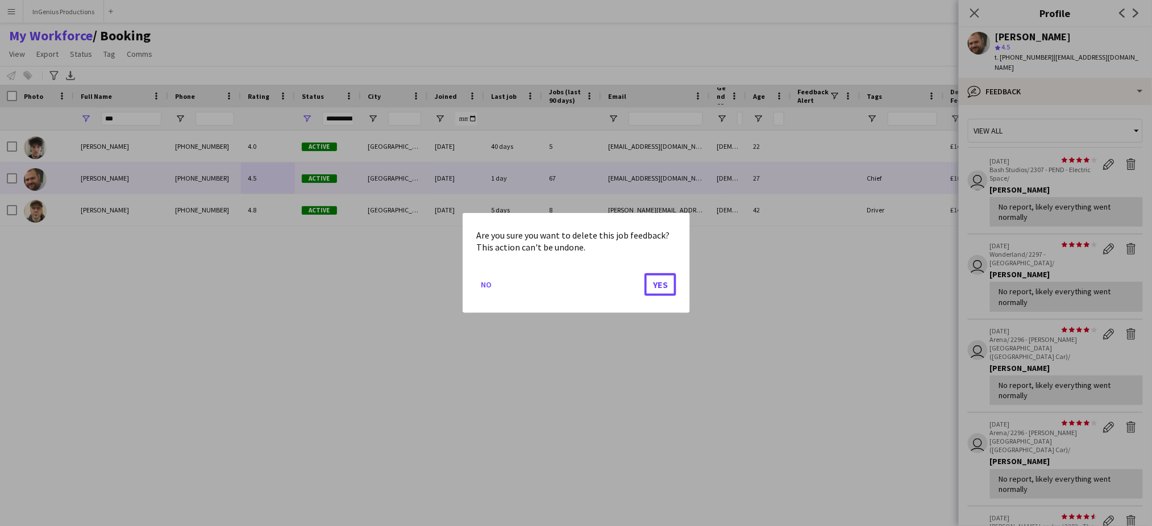
click at [645, 273] on button "Yes" at bounding box center [661, 284] width 32 height 23
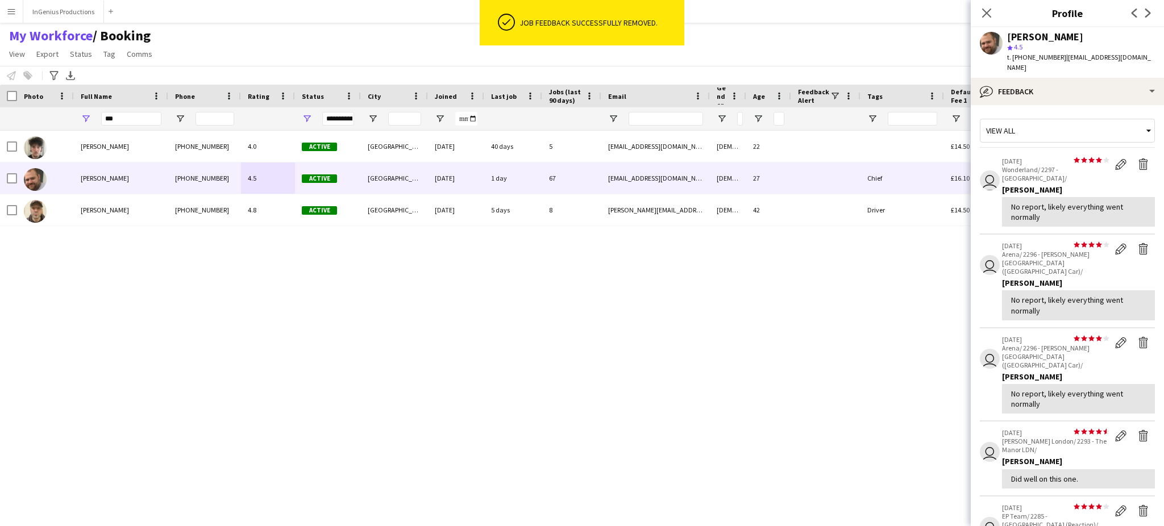
click at [1138, 159] on app-icon "Delete feedback" at bounding box center [1143, 164] width 11 height 11
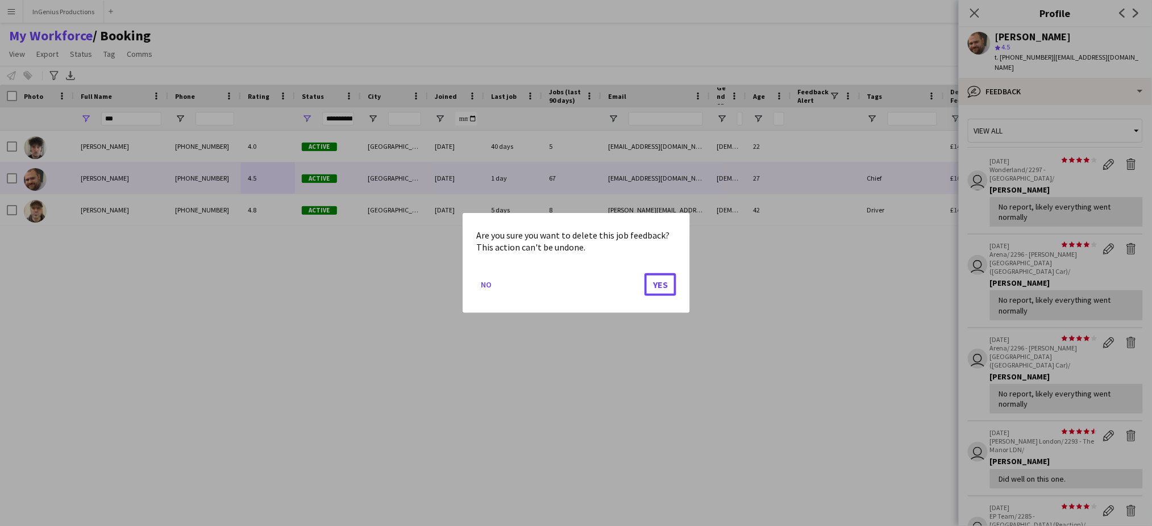
click at [645, 273] on button "Yes" at bounding box center [661, 284] width 32 height 23
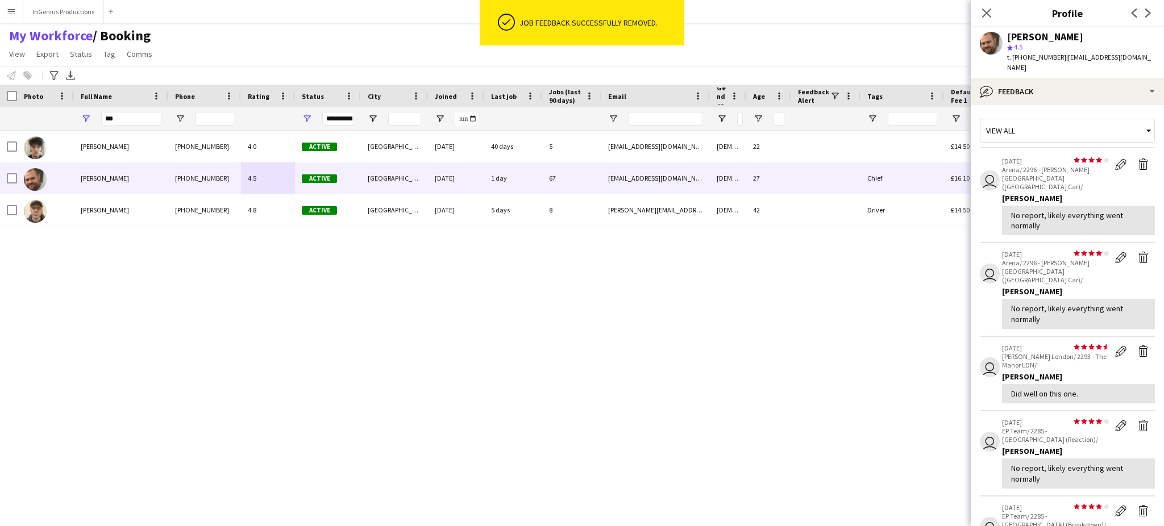
click at [1138, 159] on app-icon "Delete feedback" at bounding box center [1143, 164] width 11 height 11
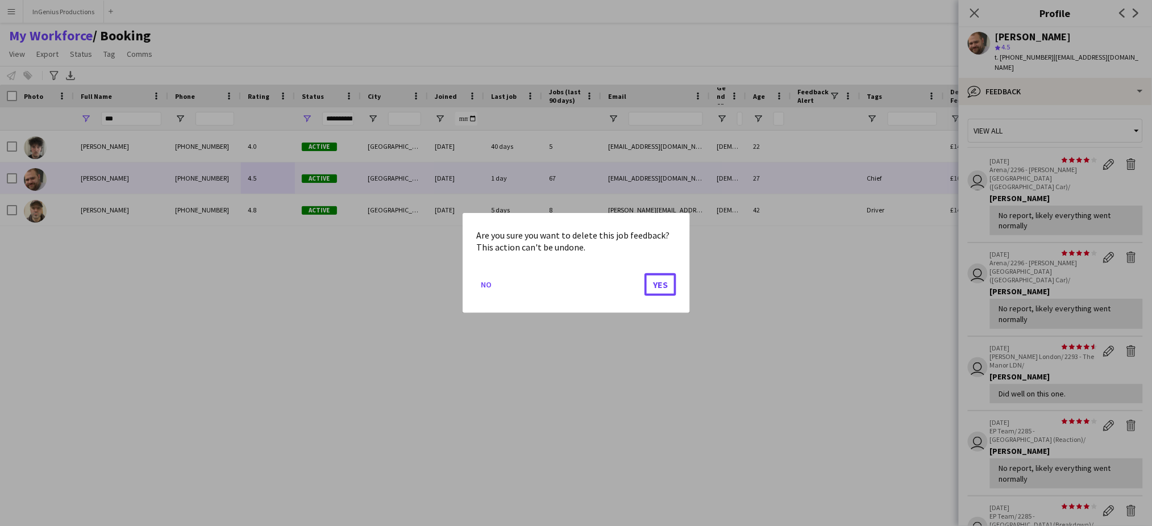
click at [645, 273] on button "Yes" at bounding box center [661, 284] width 32 height 23
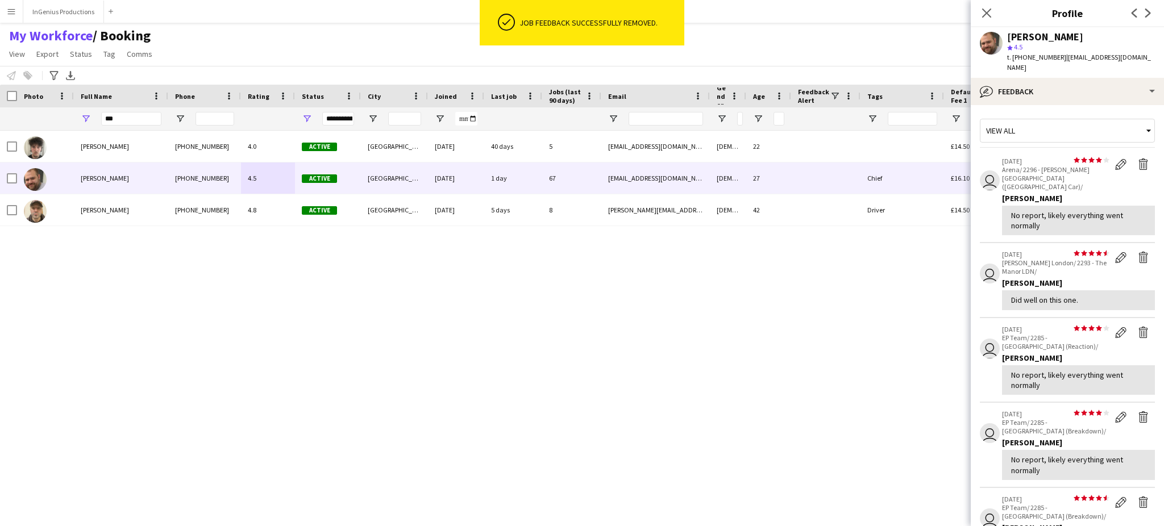
click at [1138, 159] on app-icon "Delete feedback" at bounding box center [1143, 164] width 11 height 11
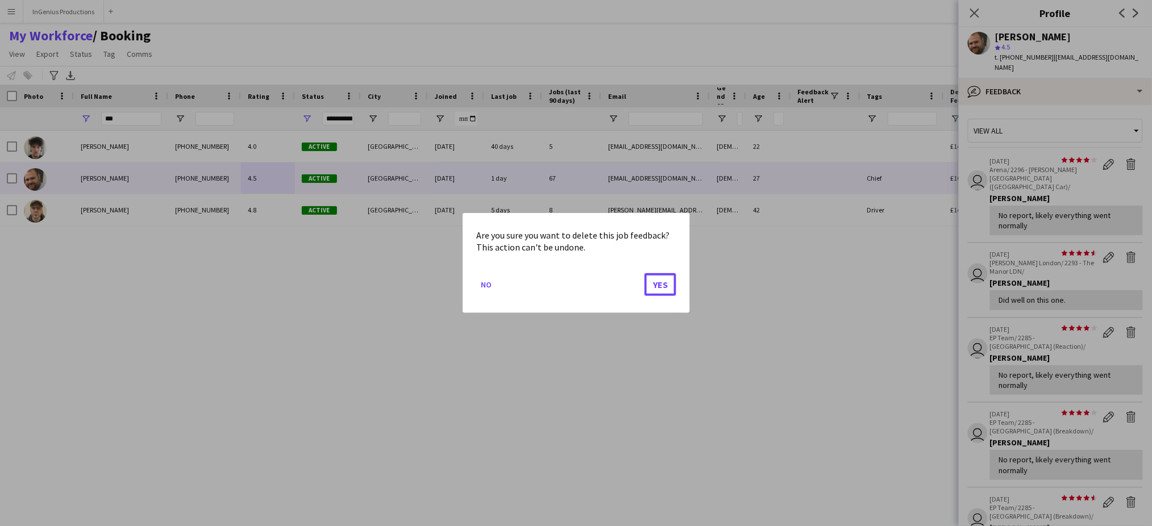
click at [645, 273] on button "Yes" at bounding box center [661, 284] width 32 height 23
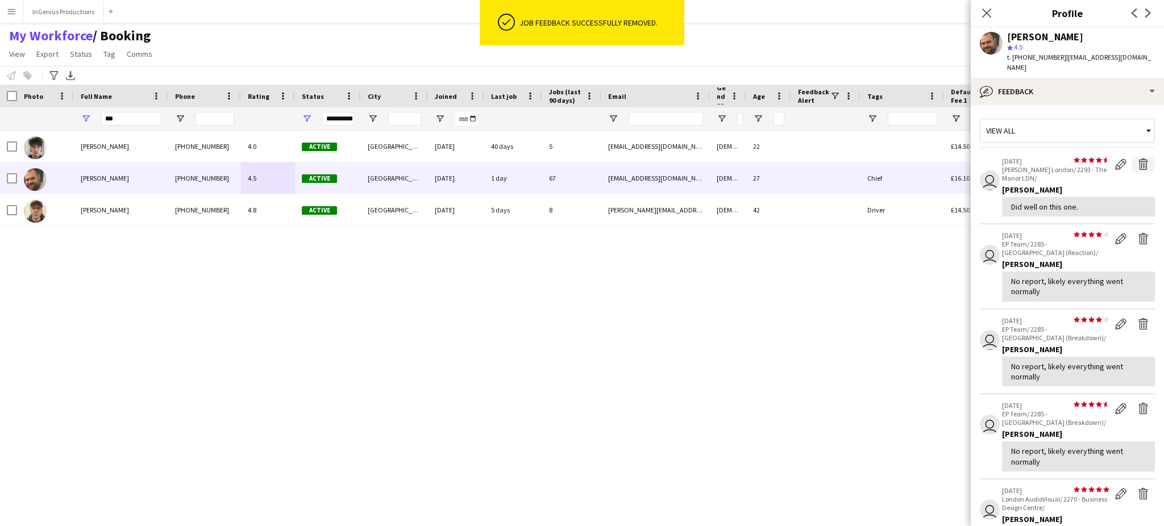
click at [1138, 159] on app-icon "Delete feedback" at bounding box center [1143, 164] width 11 height 11
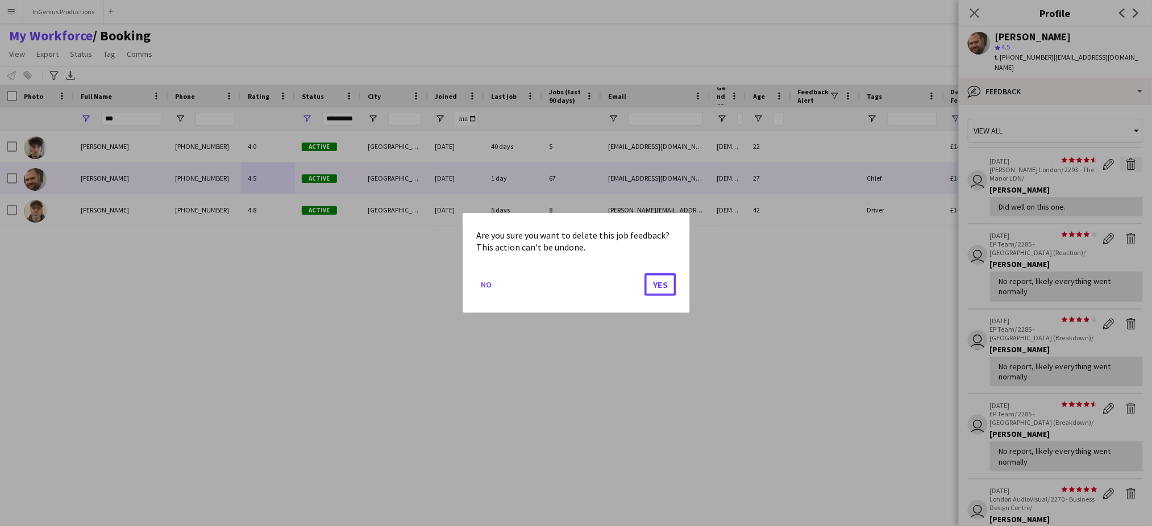
click at [645, 273] on button "Yes" at bounding box center [661, 284] width 32 height 23
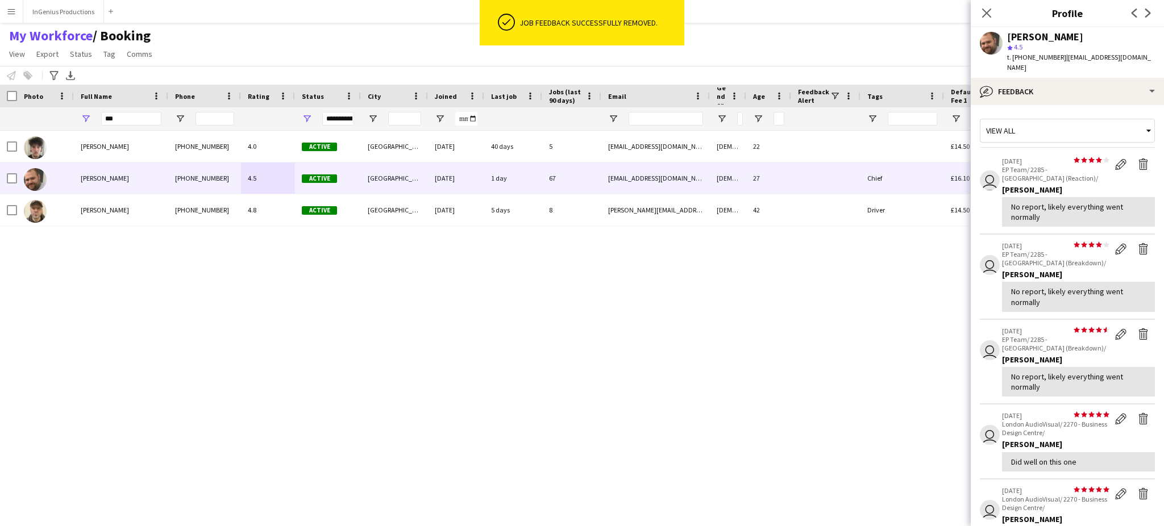
click at [1138, 159] on app-icon "Delete feedback" at bounding box center [1143, 164] width 11 height 11
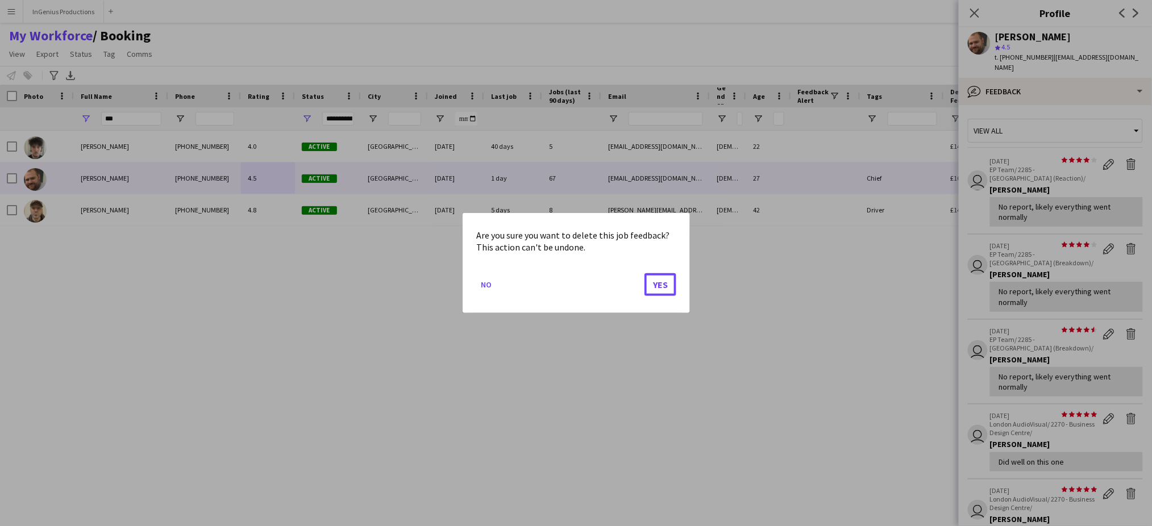
click at [645, 273] on button "Yes" at bounding box center [661, 284] width 32 height 23
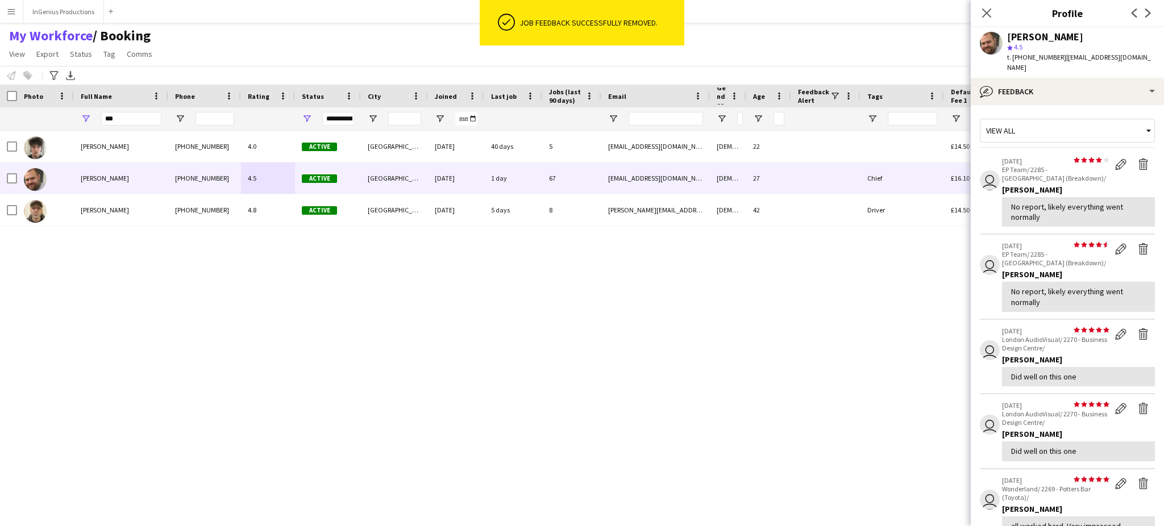
click at [1138, 159] on app-icon "Delete feedback" at bounding box center [1143, 164] width 11 height 11
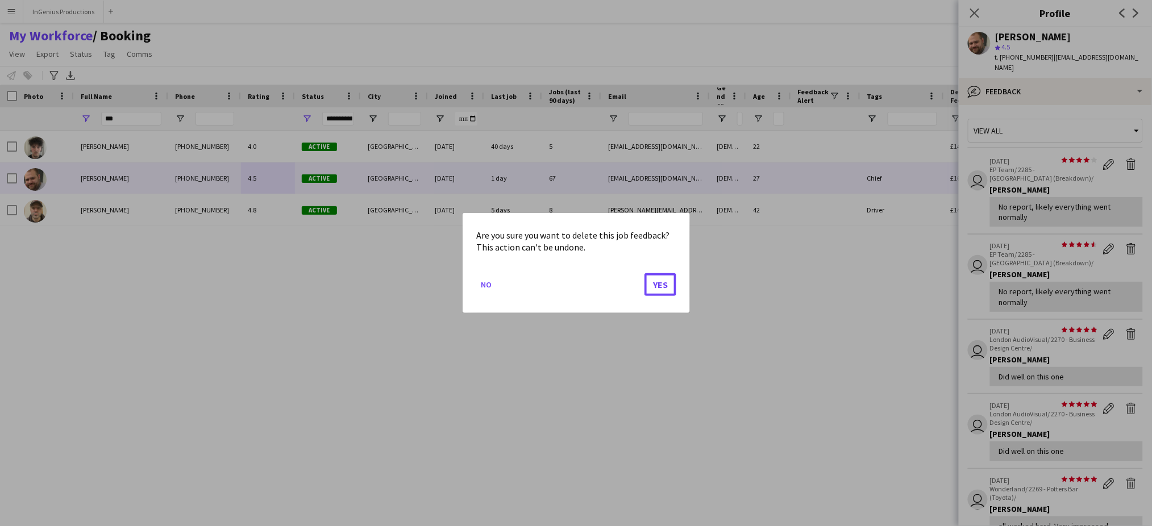
click at [645, 273] on button "Yes" at bounding box center [661, 284] width 32 height 23
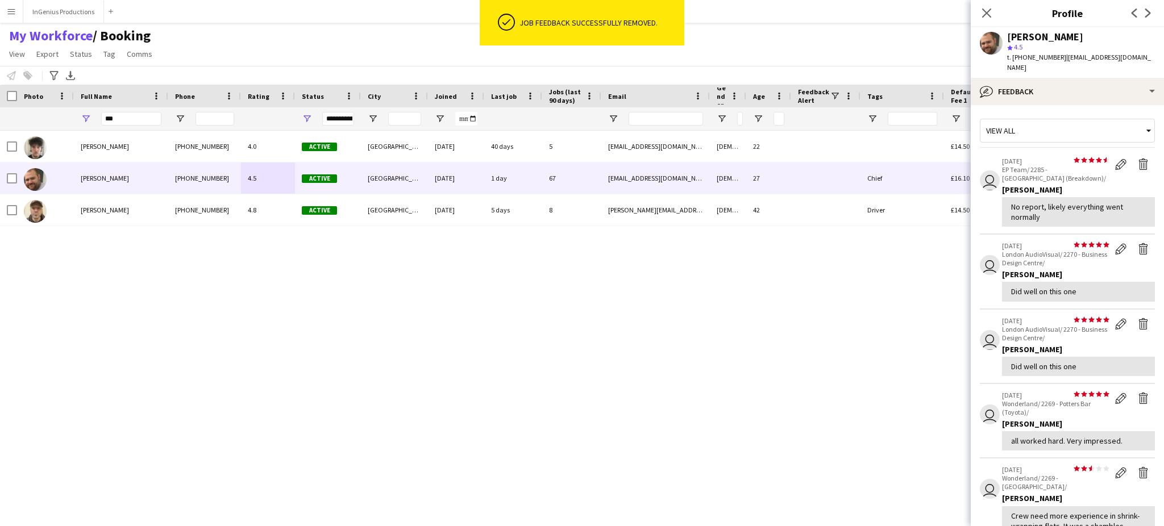
click at [1138, 159] on app-icon "Delete feedback" at bounding box center [1143, 164] width 11 height 11
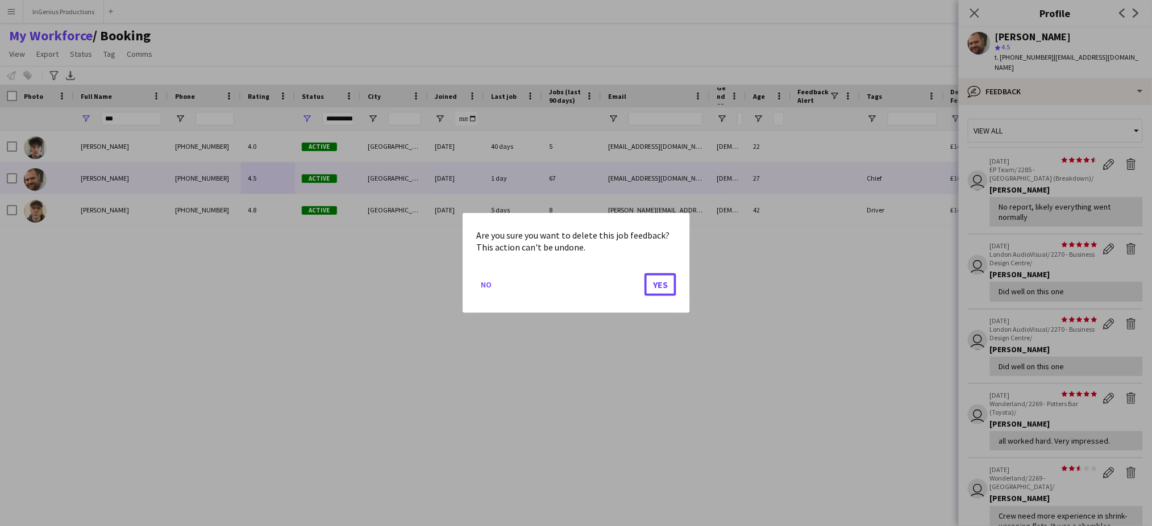
click at [645, 273] on button "Yes" at bounding box center [661, 284] width 32 height 23
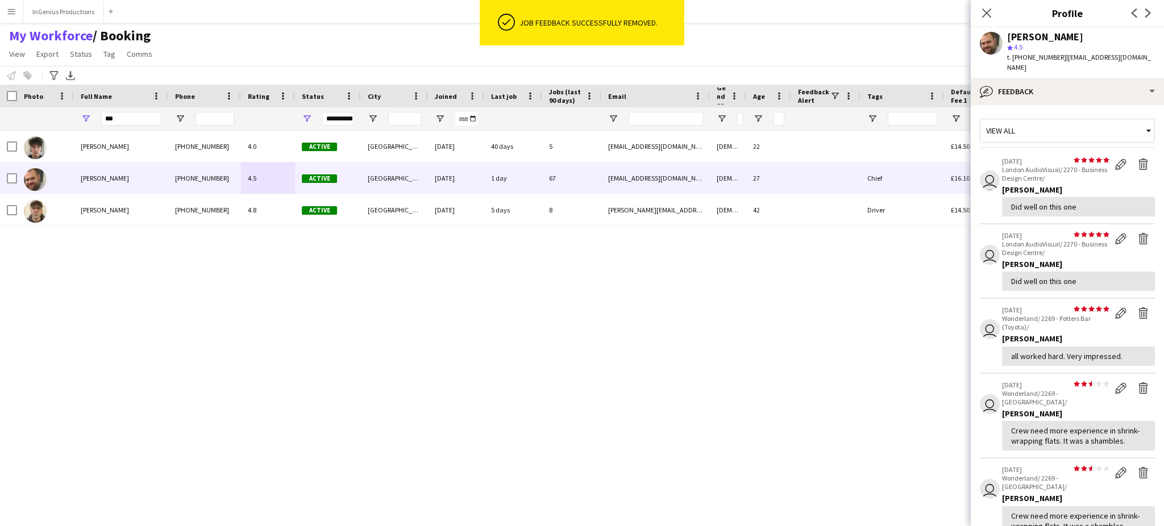
click at [1138, 159] on app-icon "Delete feedback" at bounding box center [1143, 164] width 11 height 11
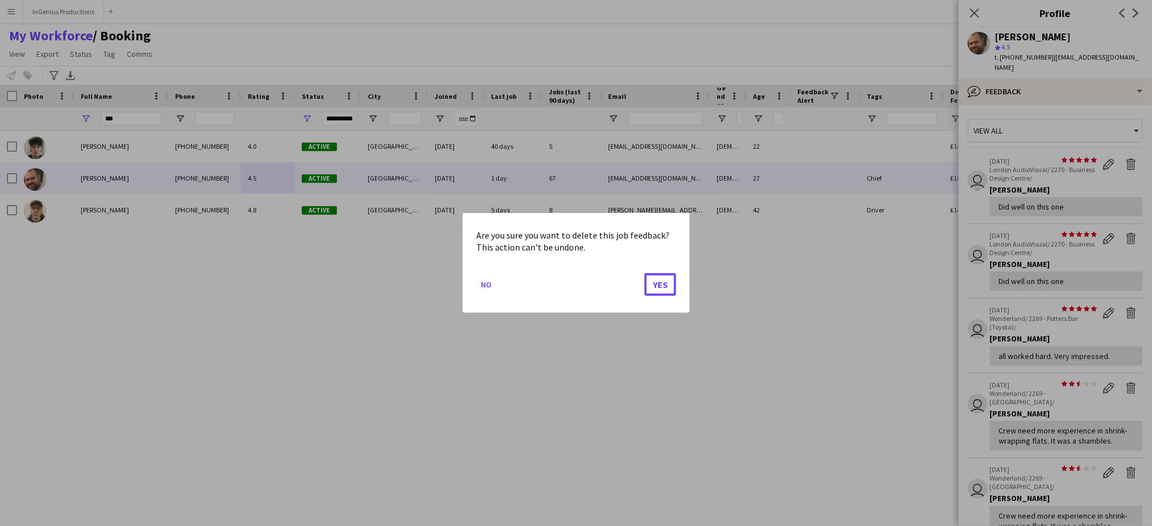
click at [645, 273] on button "Yes" at bounding box center [661, 284] width 32 height 23
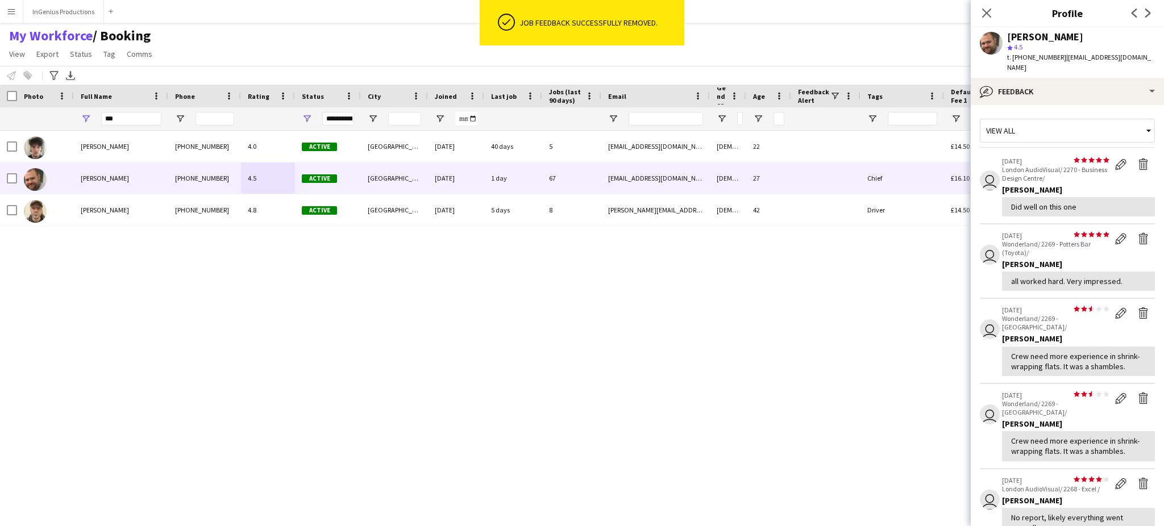
click at [1138, 159] on app-icon "Delete feedback" at bounding box center [1143, 164] width 11 height 11
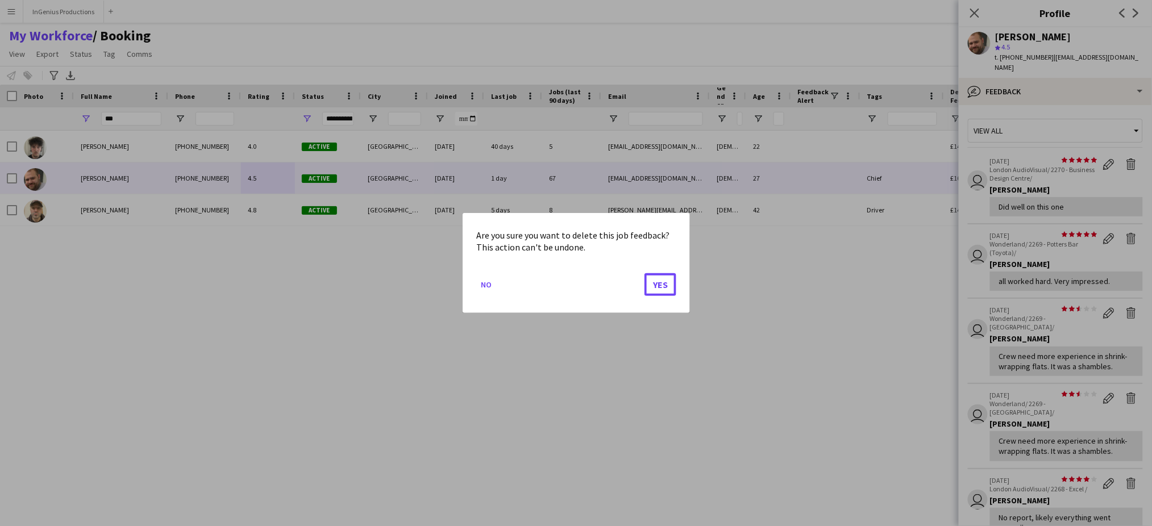
click at [645, 273] on button "Yes" at bounding box center [661, 284] width 32 height 23
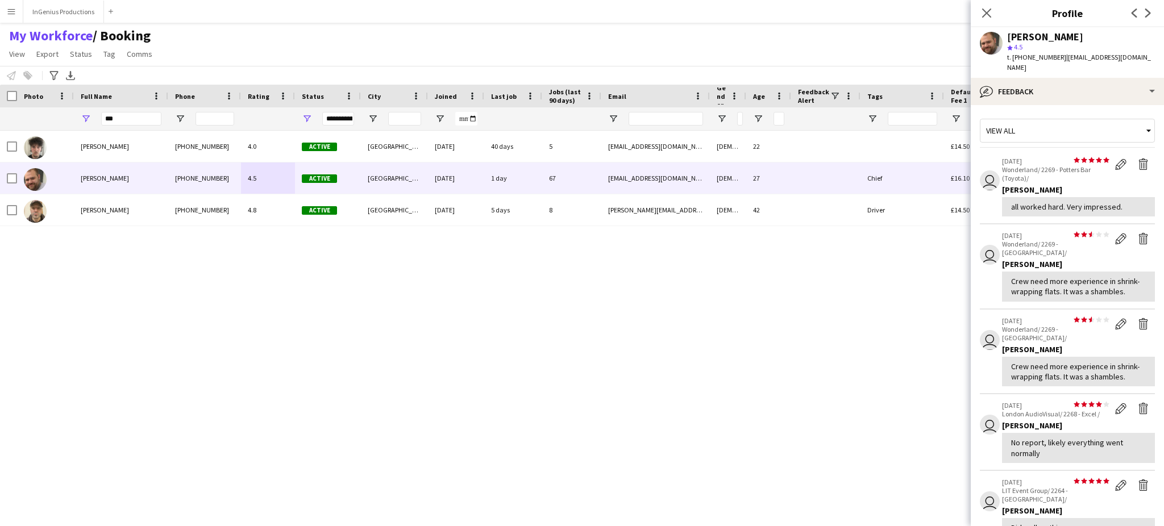
click at [1138, 159] on app-icon "Delete feedback" at bounding box center [1143, 164] width 11 height 11
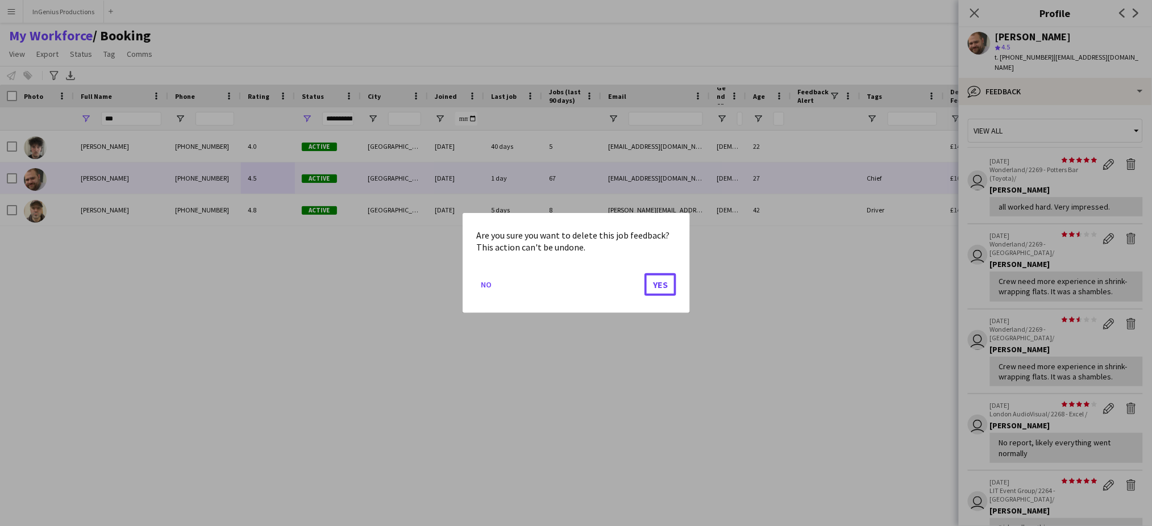
click at [645, 273] on button "Yes" at bounding box center [661, 284] width 32 height 23
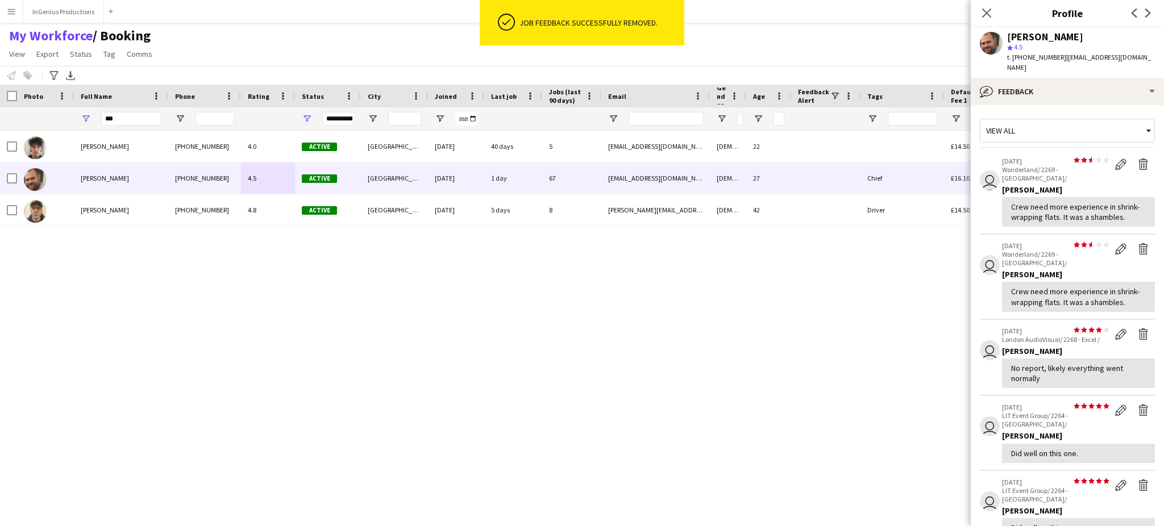
click at [1138, 159] on app-icon "Delete feedback" at bounding box center [1143, 164] width 11 height 11
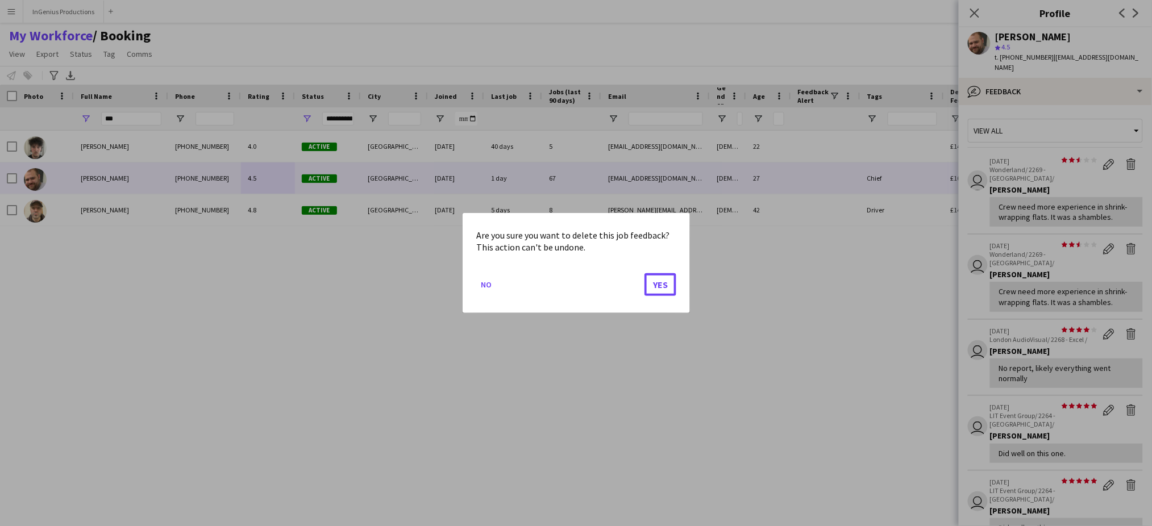
click at [645, 273] on button "Yes" at bounding box center [661, 284] width 32 height 23
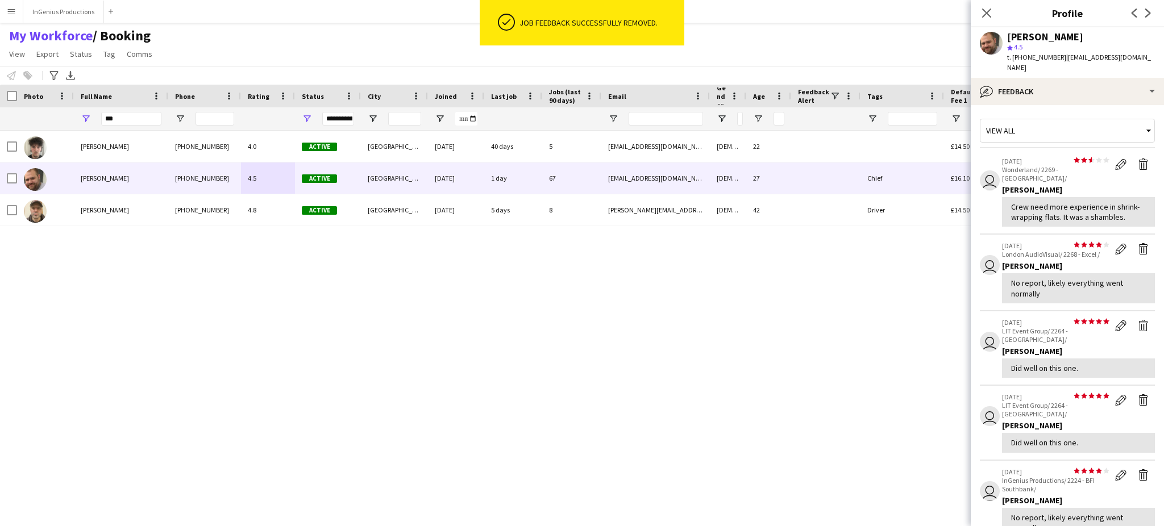
click at [1138, 159] on app-icon "Delete feedback" at bounding box center [1143, 164] width 11 height 11
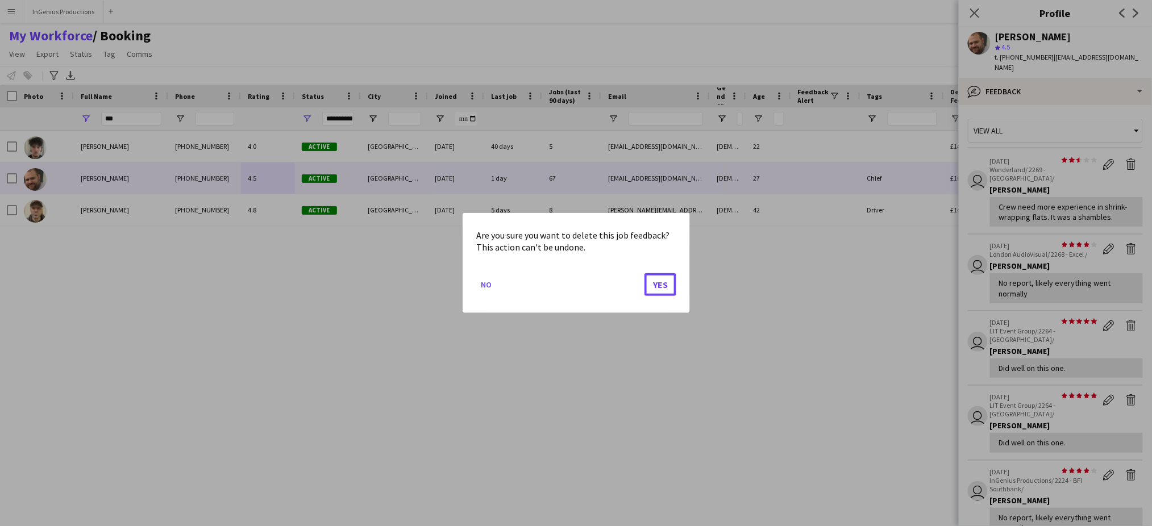
click at [645, 273] on button "Yes" at bounding box center [661, 284] width 32 height 23
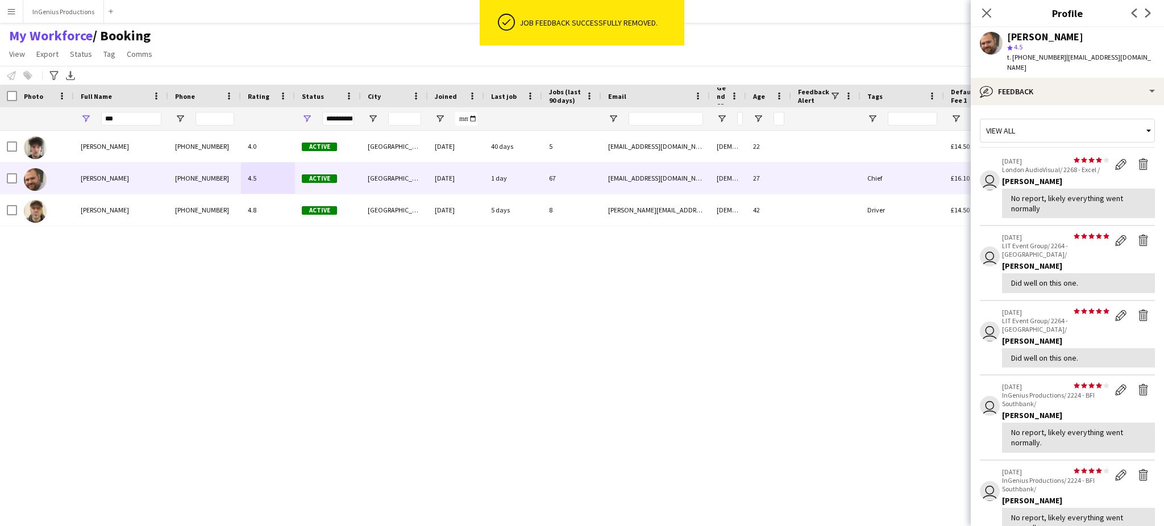
click at [1138, 159] on app-icon "Delete feedback" at bounding box center [1143, 164] width 11 height 11
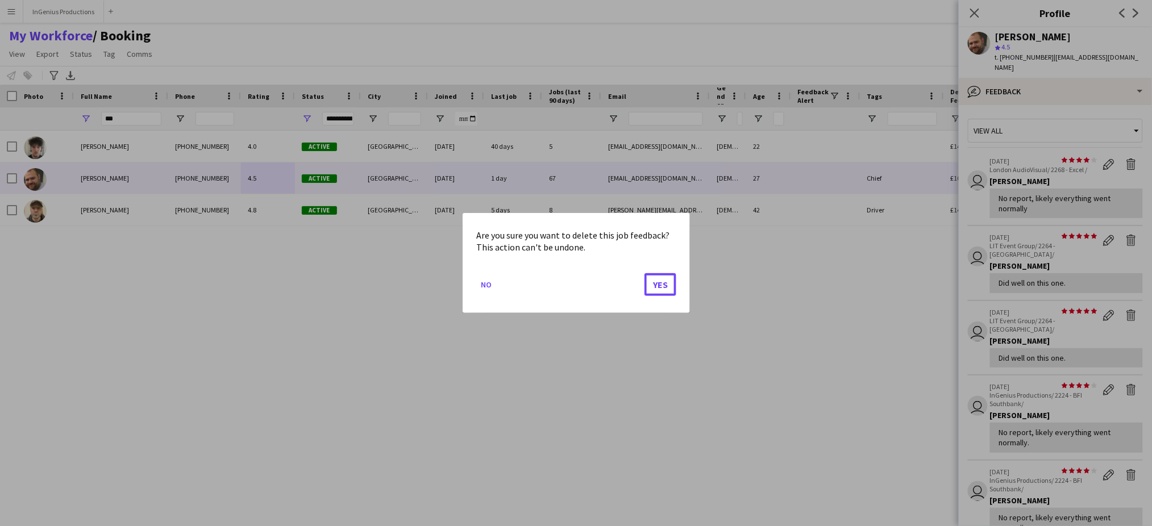
click at [645, 273] on button "Yes" at bounding box center [661, 284] width 32 height 23
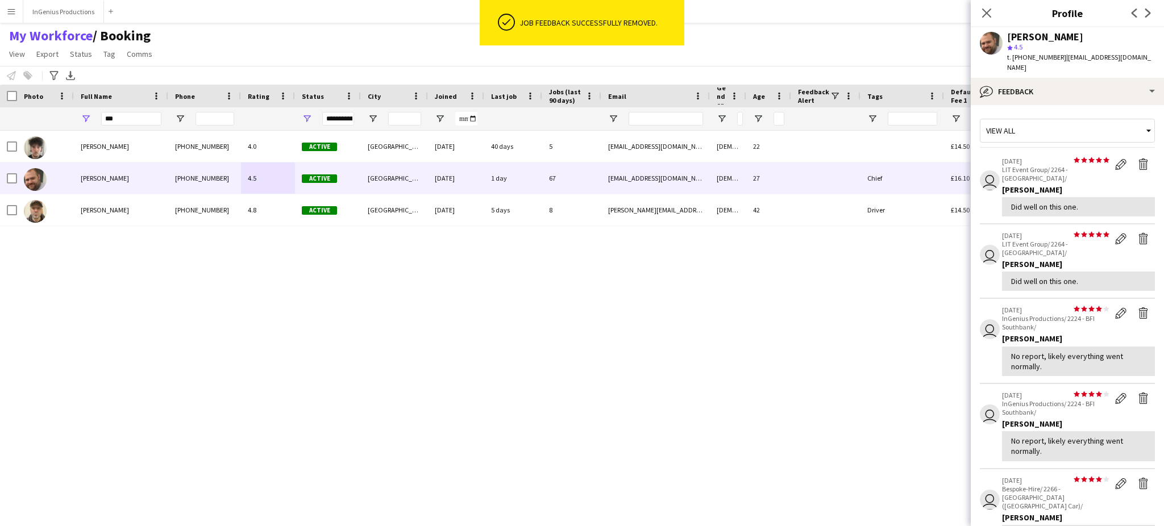
click at [1138, 159] on app-icon "Delete feedback" at bounding box center [1143, 164] width 11 height 11
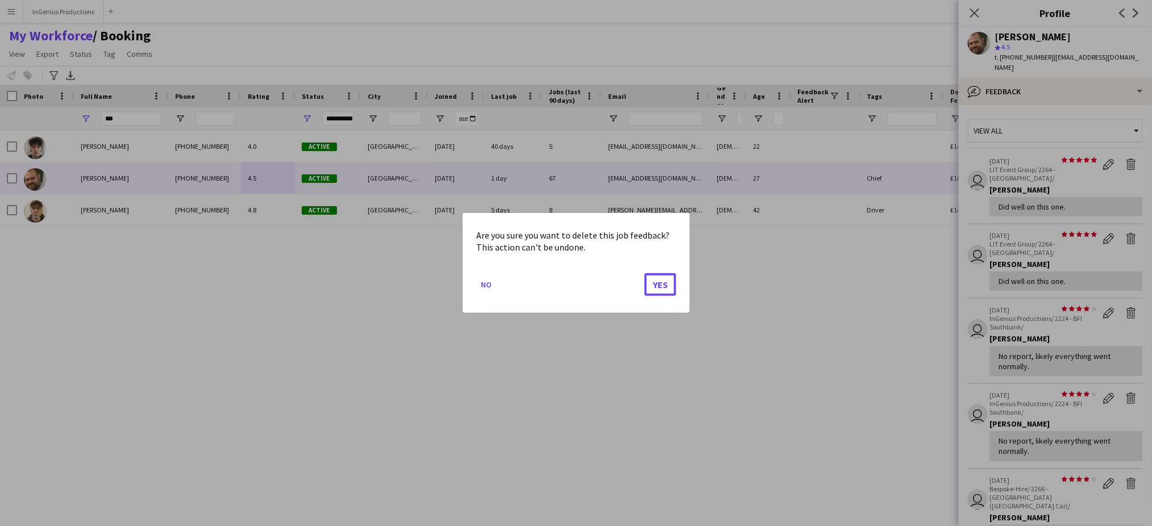
click at [645, 273] on button "Yes" at bounding box center [661, 284] width 32 height 23
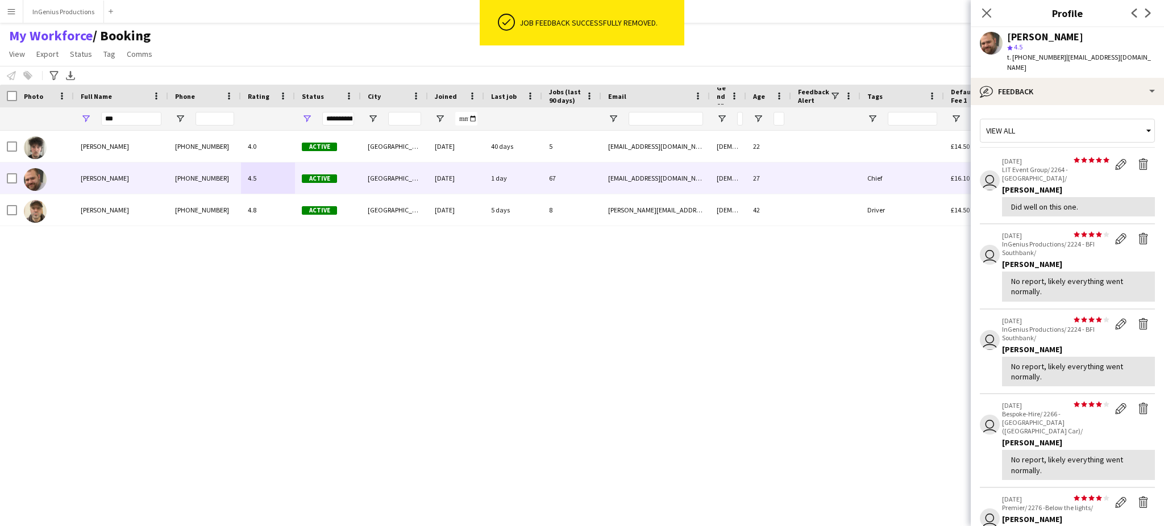
click at [1138, 159] on app-icon "Delete feedback" at bounding box center [1143, 164] width 11 height 11
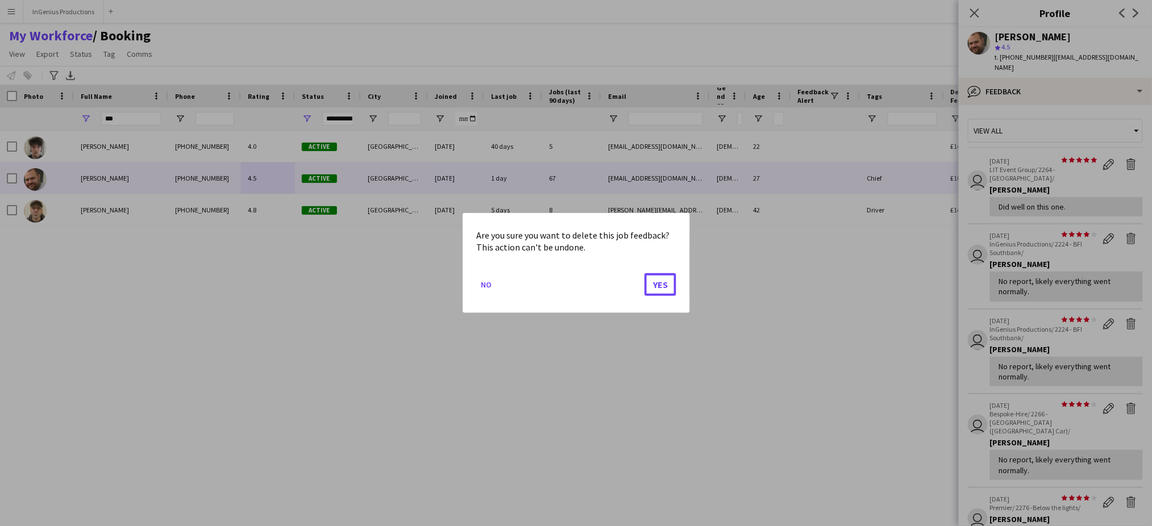
click at [645, 273] on button "Yes" at bounding box center [661, 284] width 32 height 23
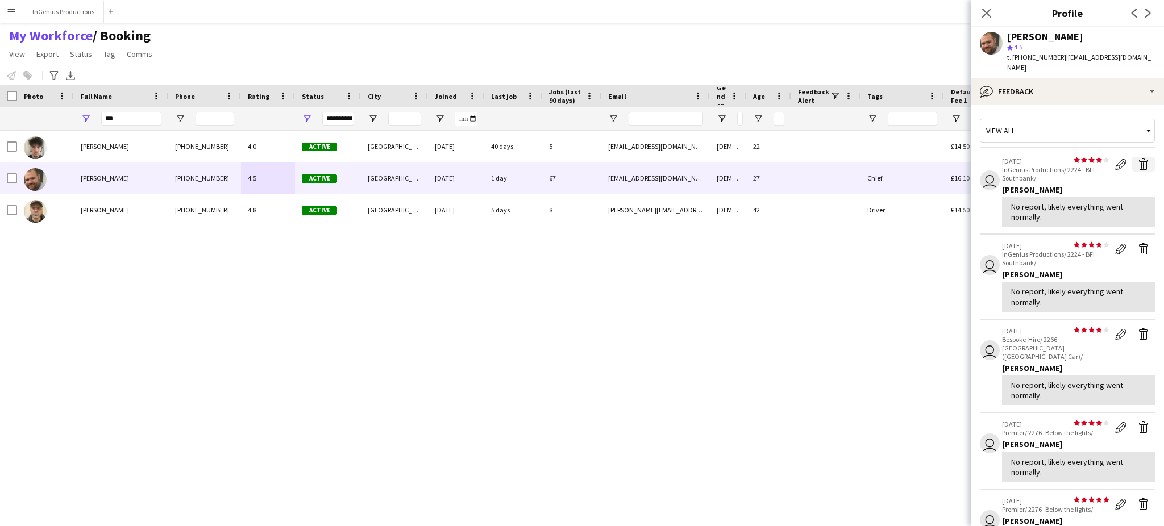
click at [1138, 159] on app-icon "Delete feedback" at bounding box center [1143, 164] width 11 height 11
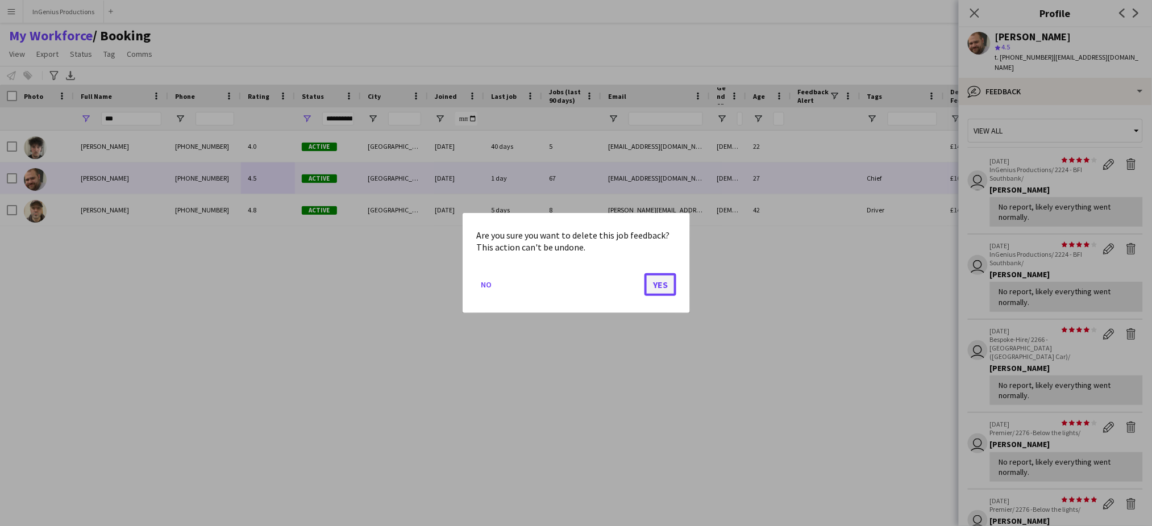
click at [661, 285] on button "Yes" at bounding box center [661, 284] width 32 height 23
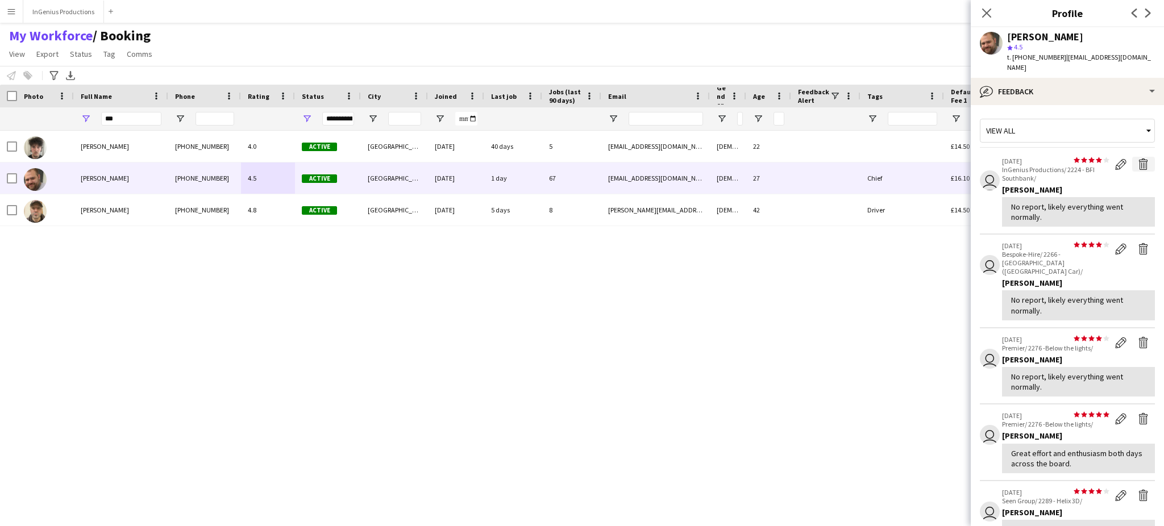
click at [1138, 159] on app-icon "Delete feedback" at bounding box center [1143, 164] width 11 height 11
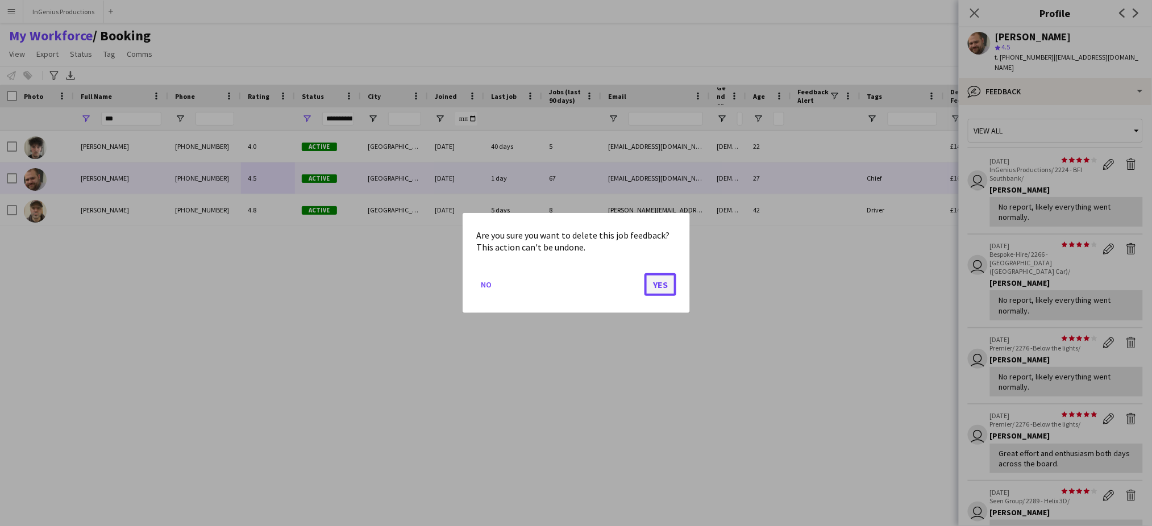
click at [661, 285] on button "Yes" at bounding box center [661, 284] width 32 height 23
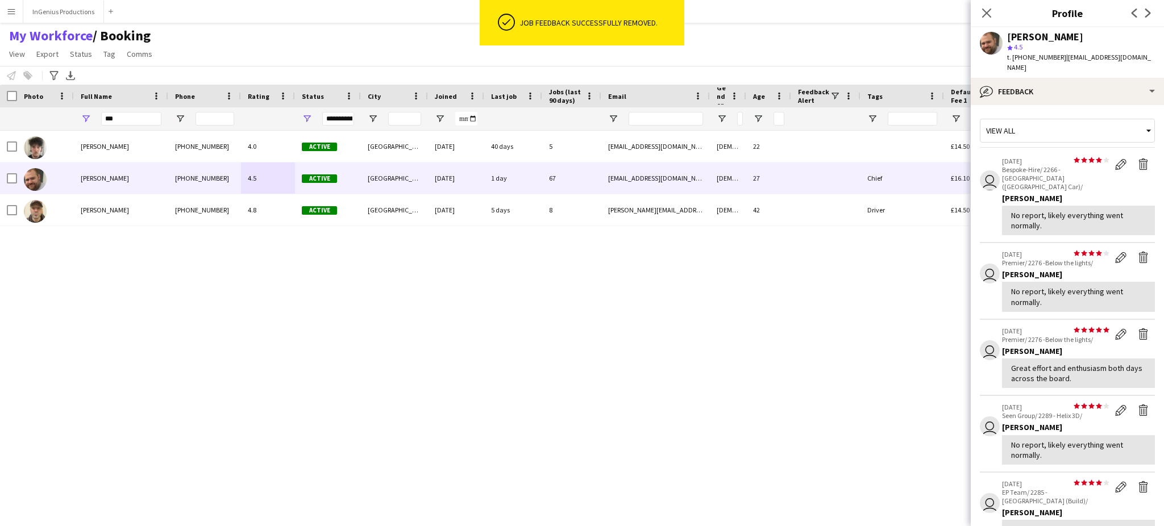
click at [576, 231] on div "Ben Simpkins +447523403597 4.0 Active London 13-05-2025 40 days 5 benluisimpkin…" at bounding box center [561, 319] width 1123 height 376
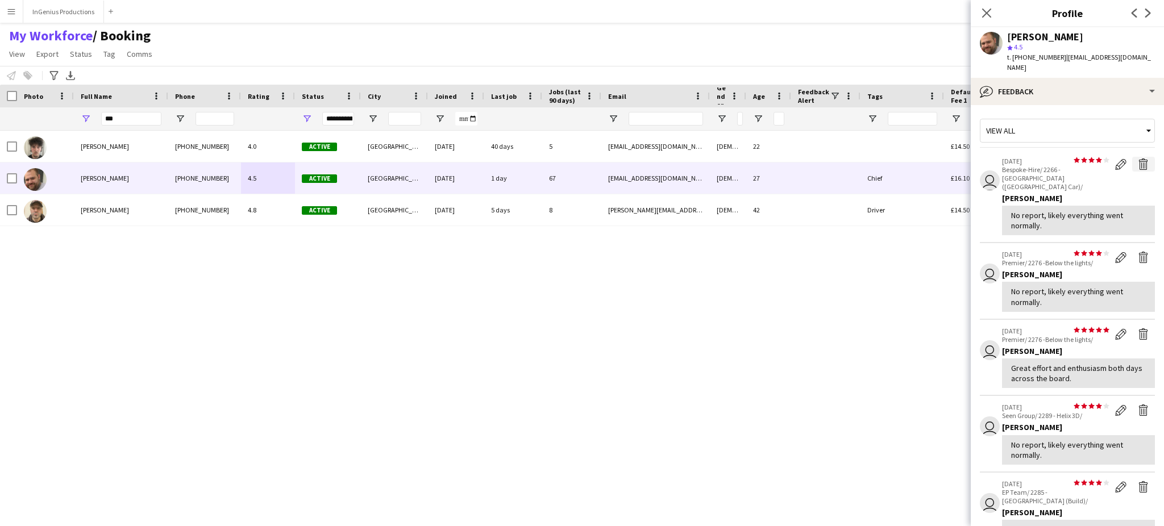
click at [1138, 159] on app-icon "Delete feedback" at bounding box center [1143, 164] width 11 height 11
click at [576, 231] on div "Ben Simpkins +447523403597 4.0 Active London 13-05-2025 40 days 5 benluisimpkin…" at bounding box center [561, 319] width 1123 height 376
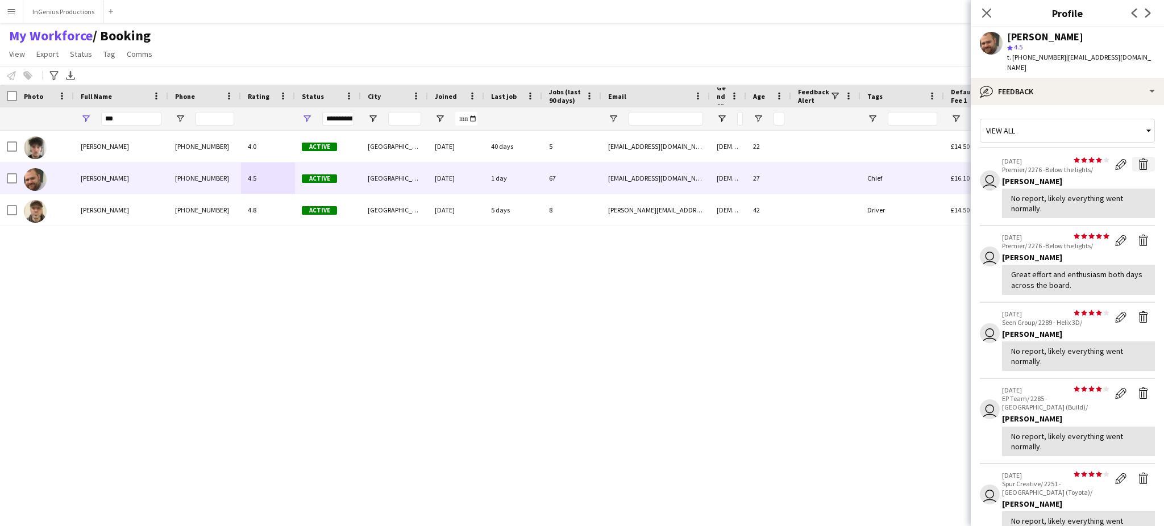
click at [1138, 159] on app-icon "Delete feedback" at bounding box center [1143, 164] width 11 height 11
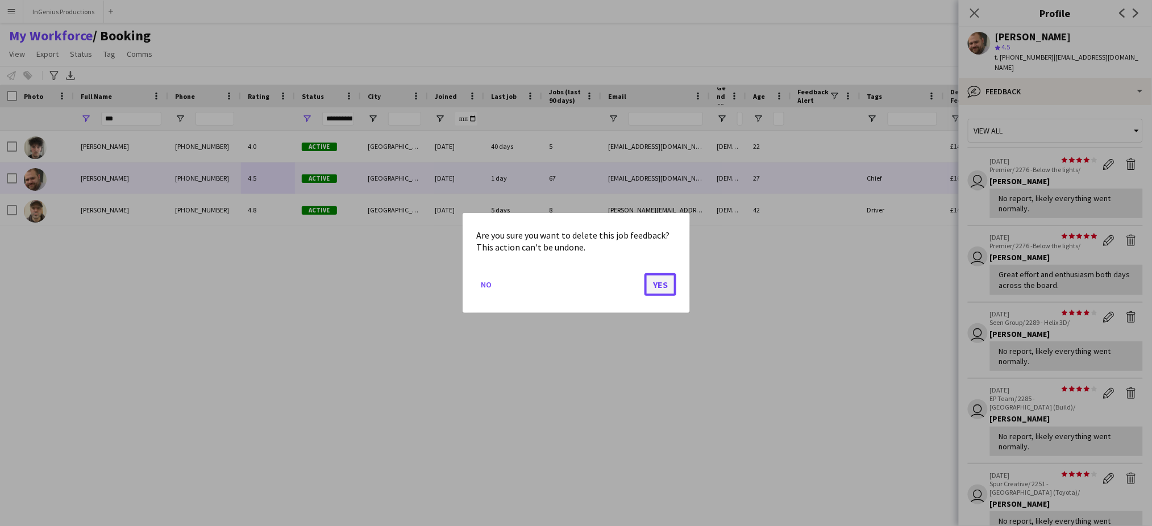
click at [665, 286] on button "Yes" at bounding box center [661, 284] width 32 height 23
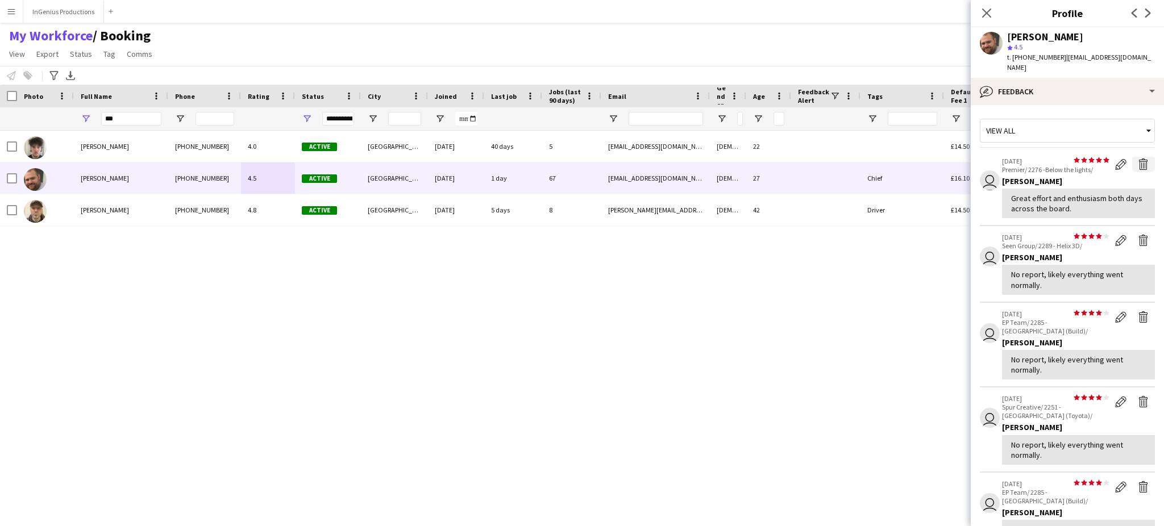
click at [1138, 159] on app-icon "Delete feedback" at bounding box center [1143, 164] width 11 height 11
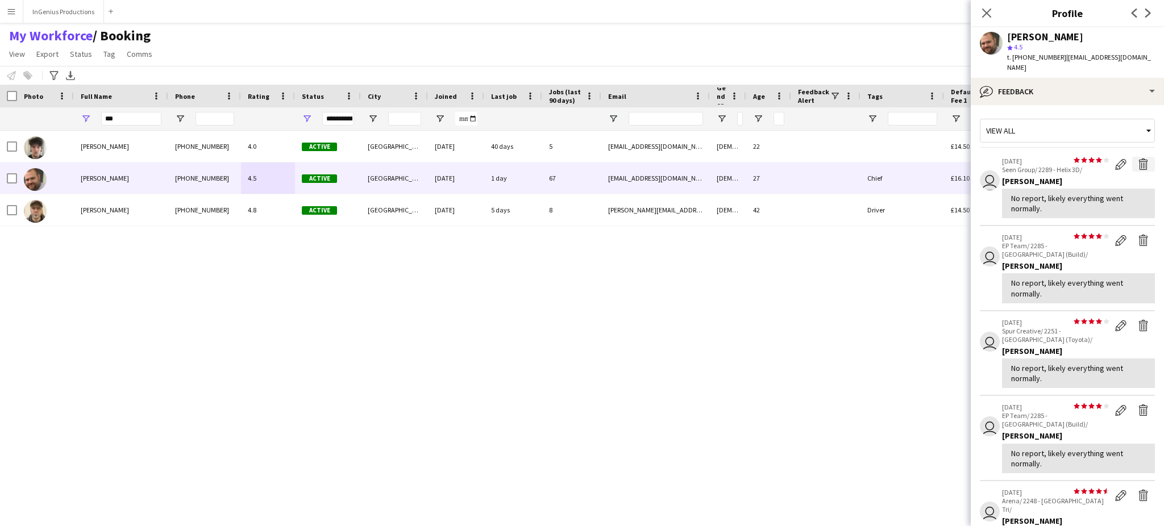
click at [1138, 159] on app-icon "Delete feedback" at bounding box center [1143, 164] width 11 height 11
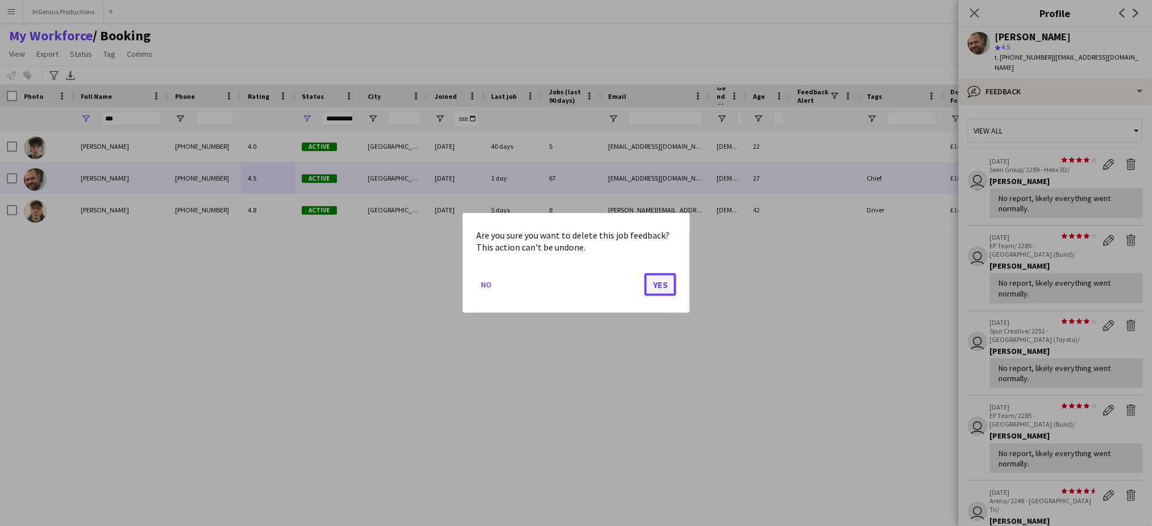
click at [664, 283] on button "Yes" at bounding box center [661, 284] width 32 height 23
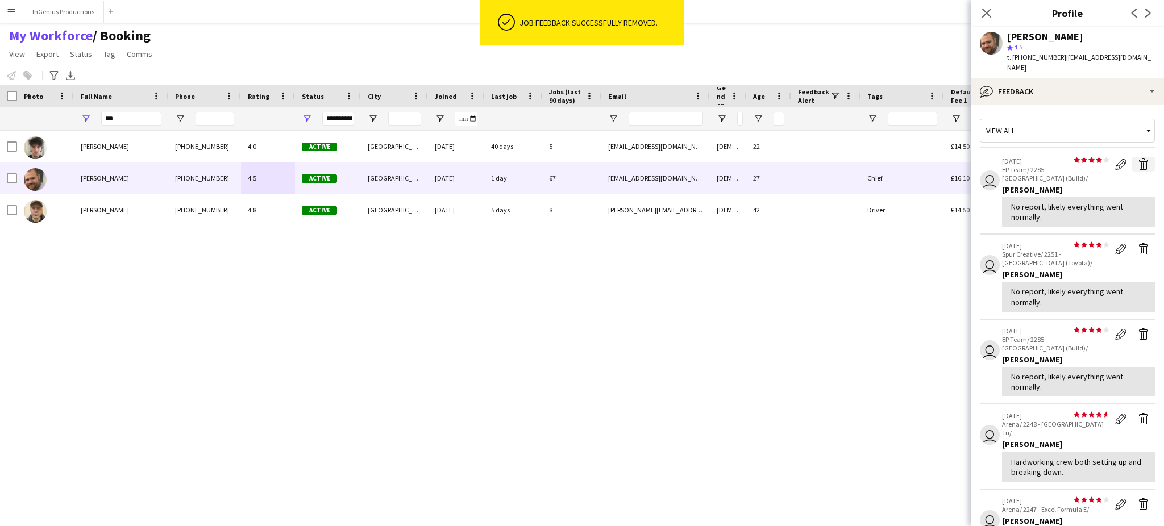
click at [1138, 159] on app-icon "Delete feedback" at bounding box center [1143, 164] width 11 height 11
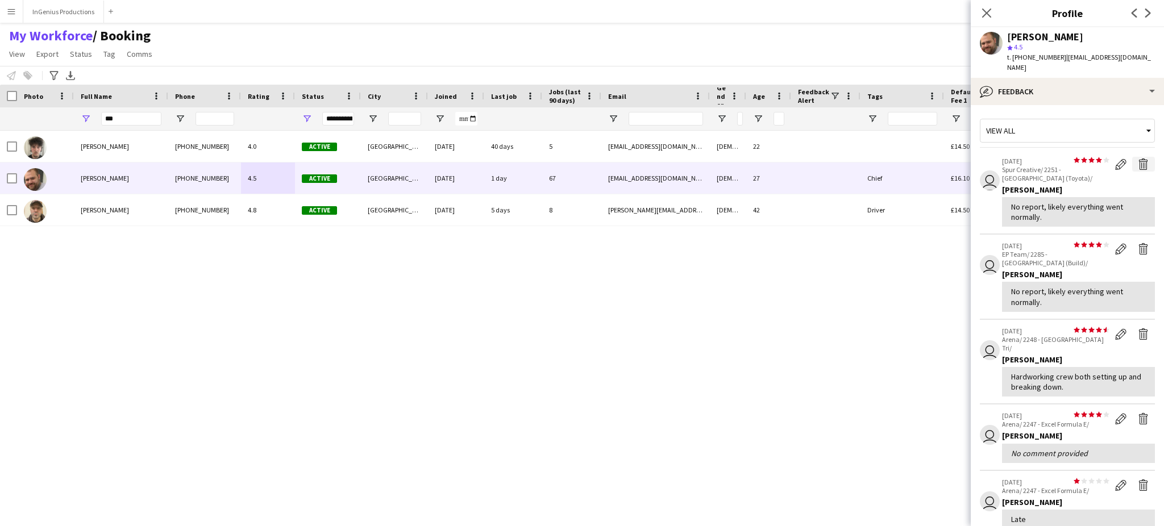
click at [1138, 159] on app-icon "Delete feedback" at bounding box center [1143, 164] width 11 height 11
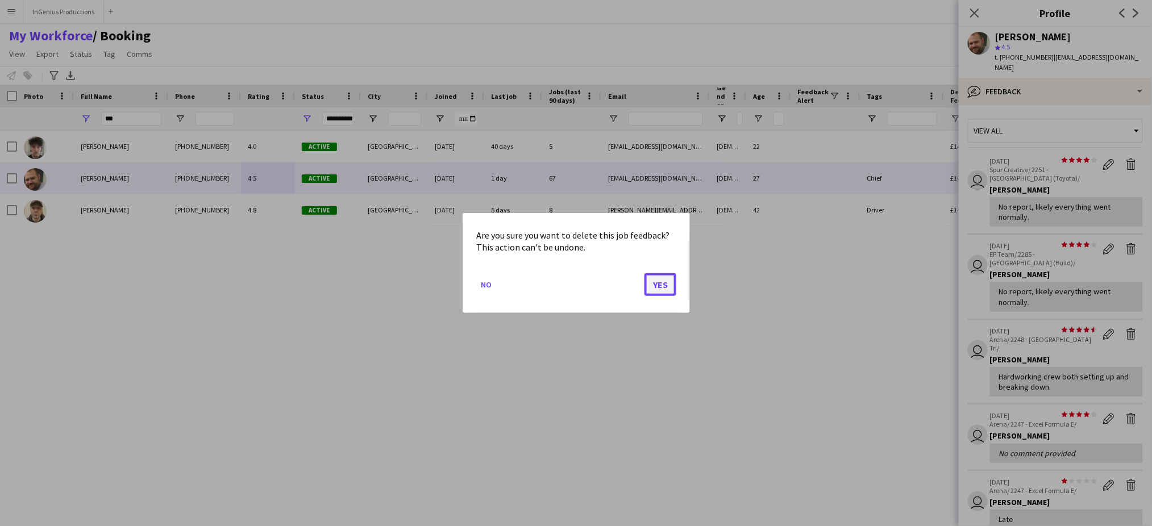
click at [658, 283] on button "Yes" at bounding box center [661, 284] width 32 height 23
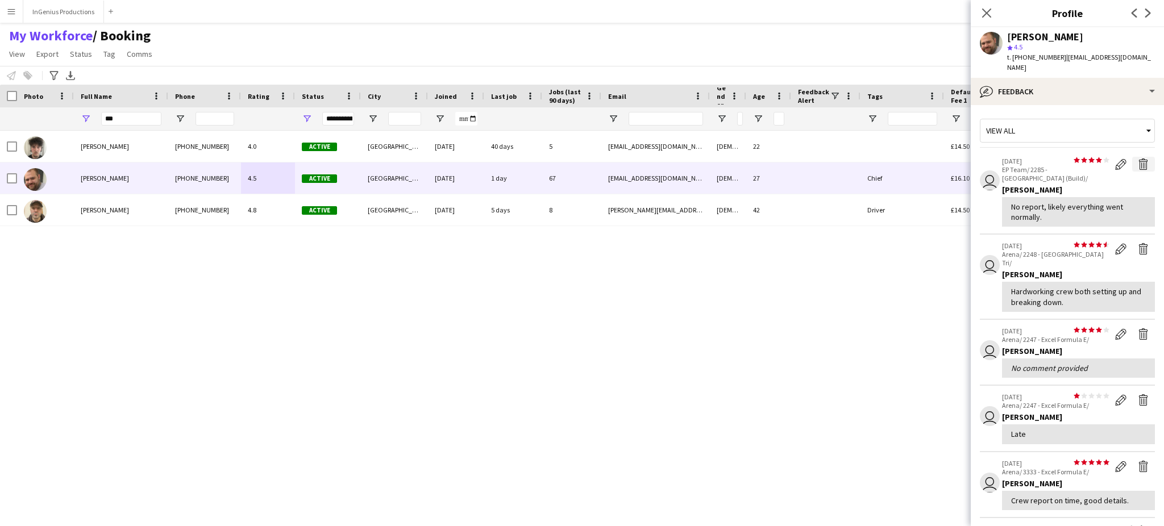
click at [1138, 159] on app-icon "Delete feedback" at bounding box center [1143, 164] width 11 height 11
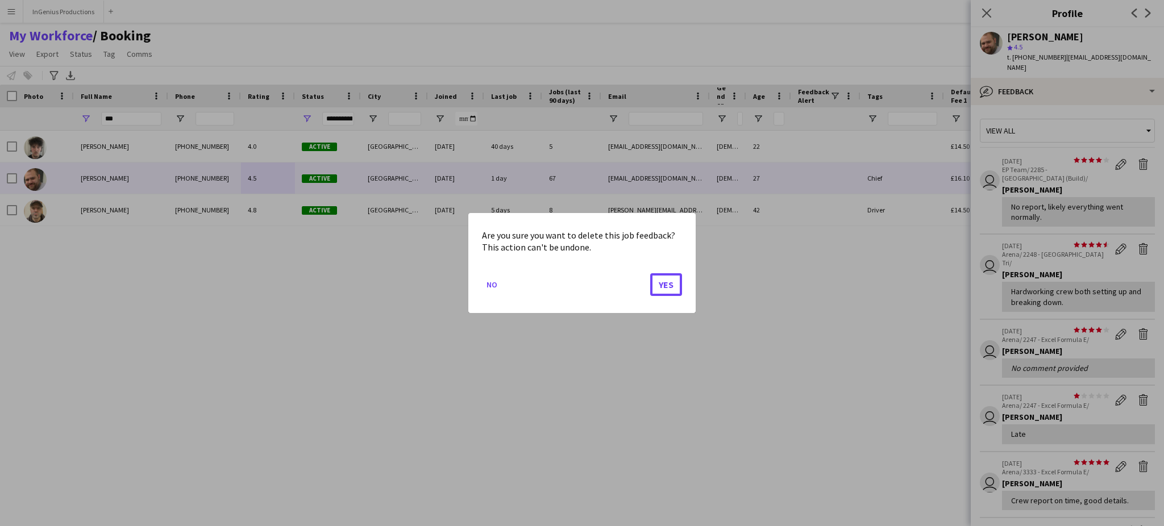
click at [659, 283] on button "Yes" at bounding box center [666, 284] width 32 height 23
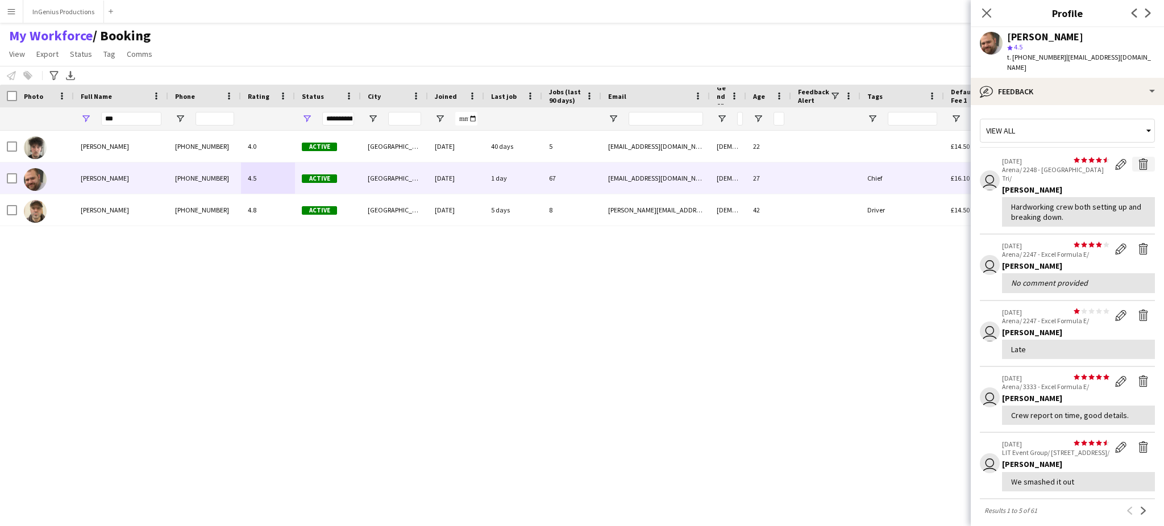
click at [1138, 159] on app-icon "Delete feedback" at bounding box center [1143, 164] width 11 height 11
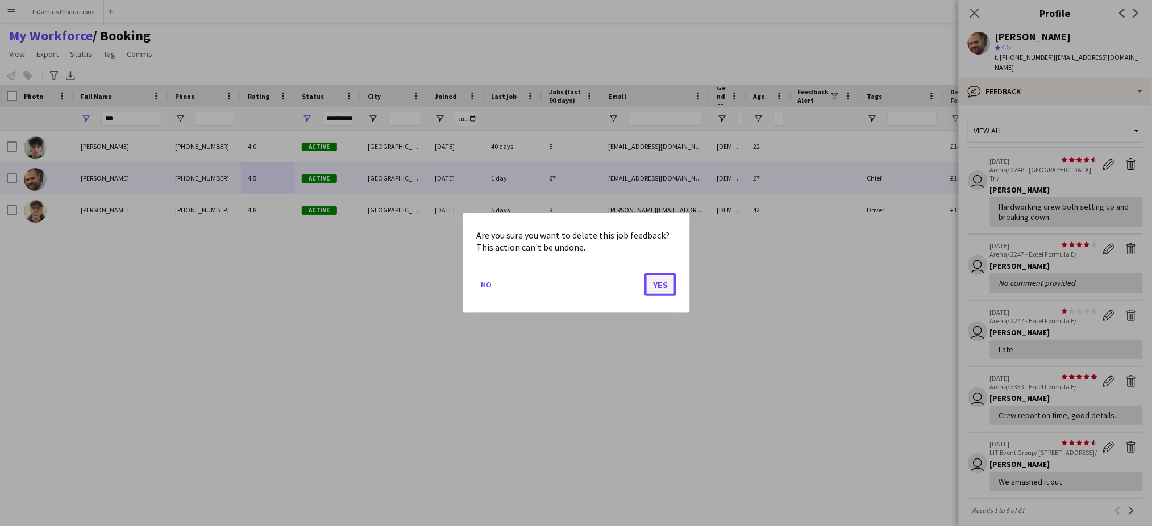
click at [661, 284] on button "Yes" at bounding box center [661, 284] width 32 height 23
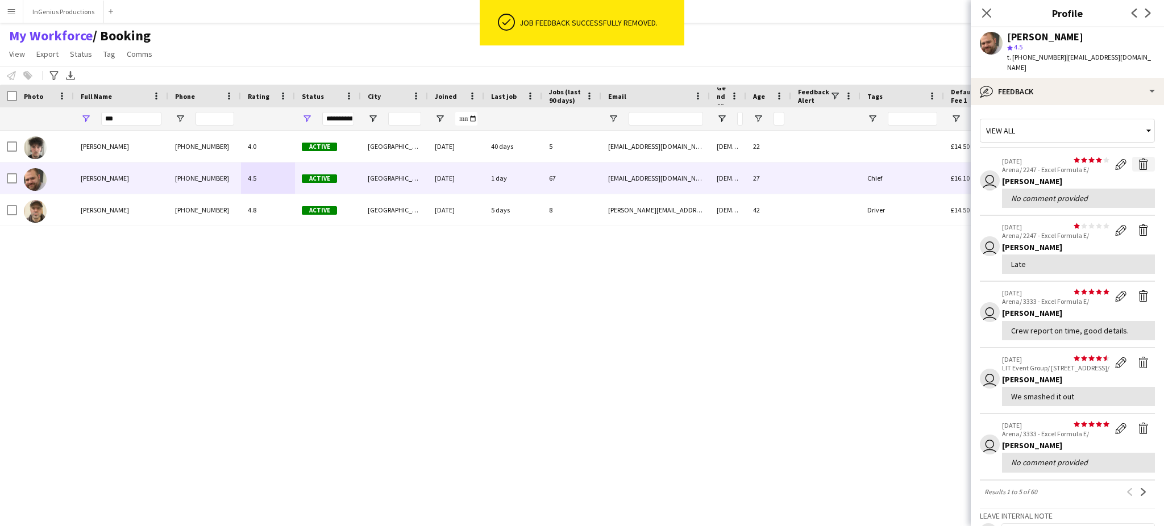
click at [1138, 159] on app-icon "Delete feedback" at bounding box center [1143, 164] width 11 height 11
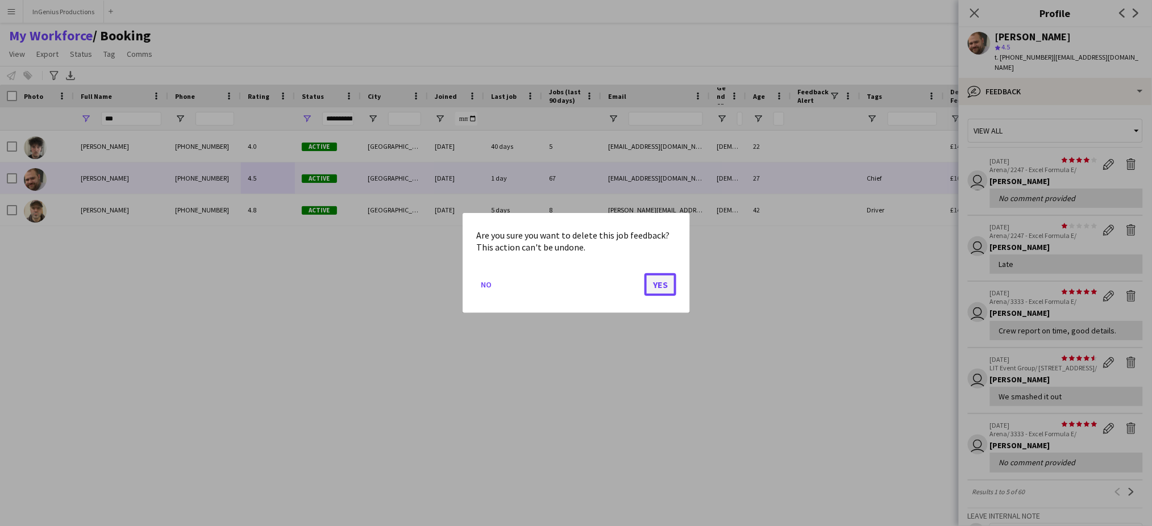
click at [661, 285] on button "Yes" at bounding box center [661, 284] width 32 height 23
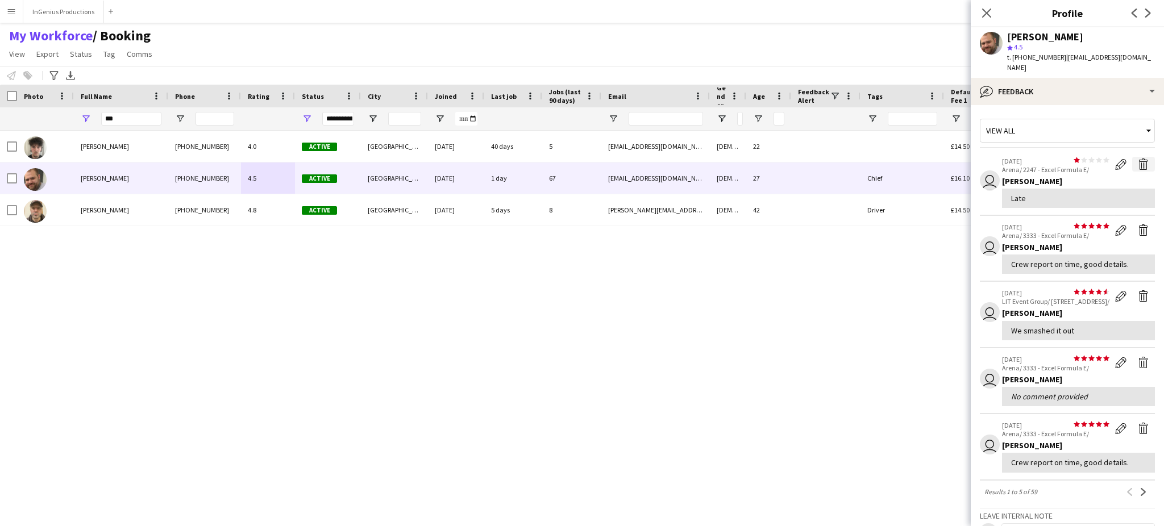
click at [1138, 159] on app-icon "Delete feedback" at bounding box center [1143, 164] width 11 height 11
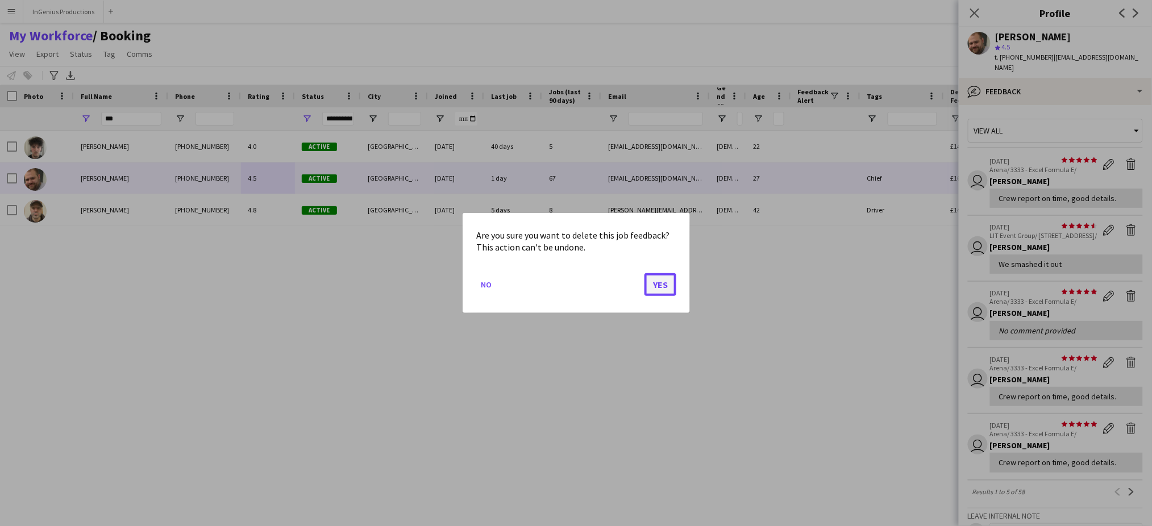
click at [665, 284] on button "Yes" at bounding box center [661, 284] width 32 height 23
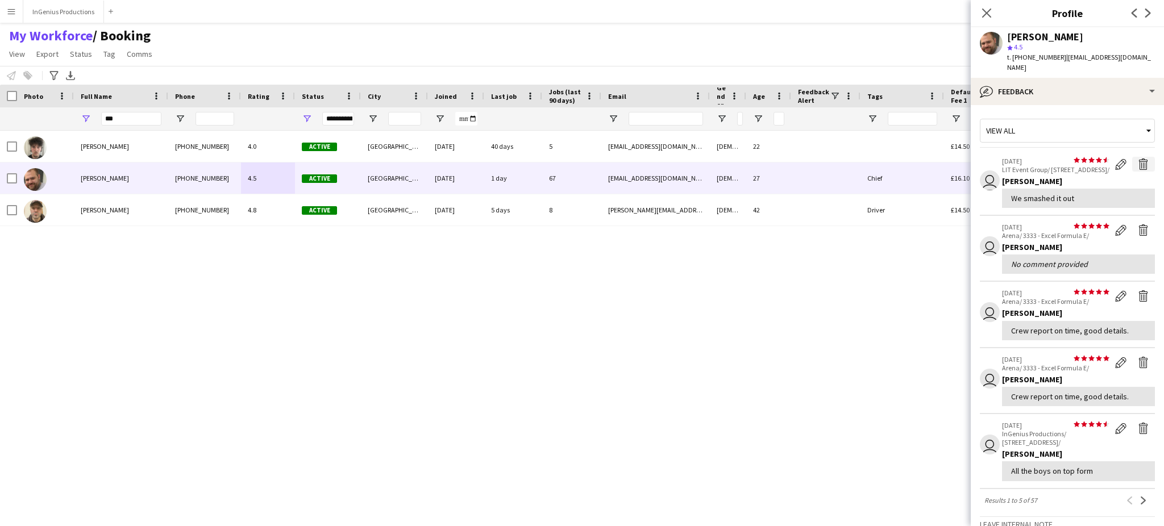
click at [1138, 159] on app-icon "Delete feedback" at bounding box center [1143, 164] width 11 height 11
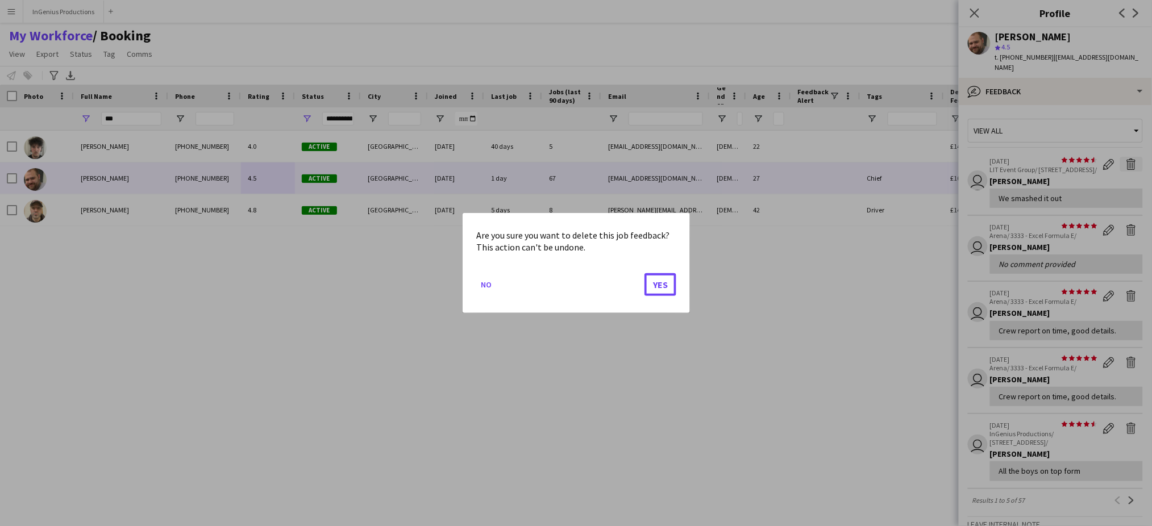
click at [666, 285] on button "Yes" at bounding box center [661, 284] width 32 height 23
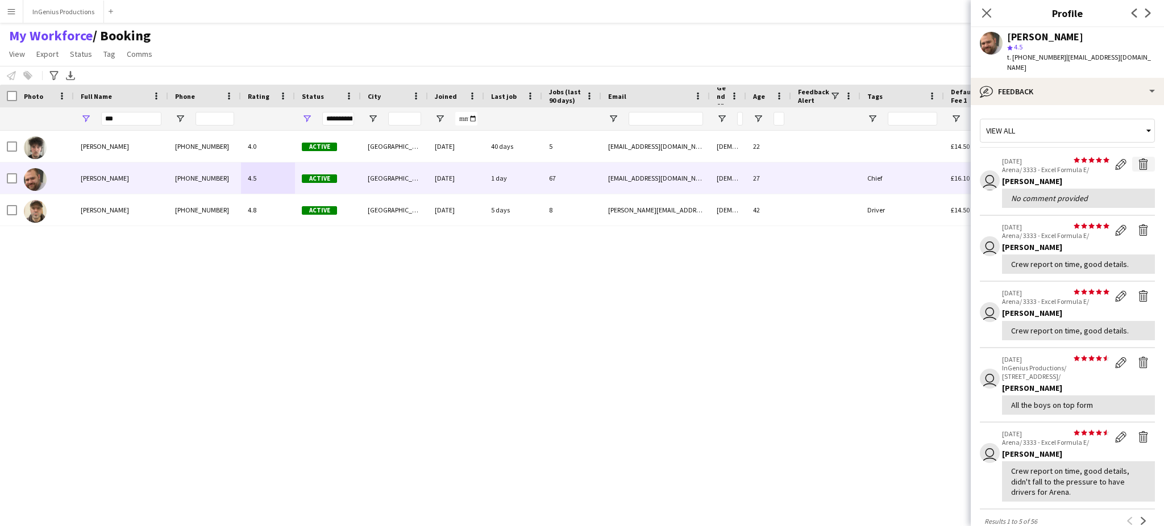
click at [1138, 159] on app-icon "Delete feedback" at bounding box center [1143, 164] width 11 height 11
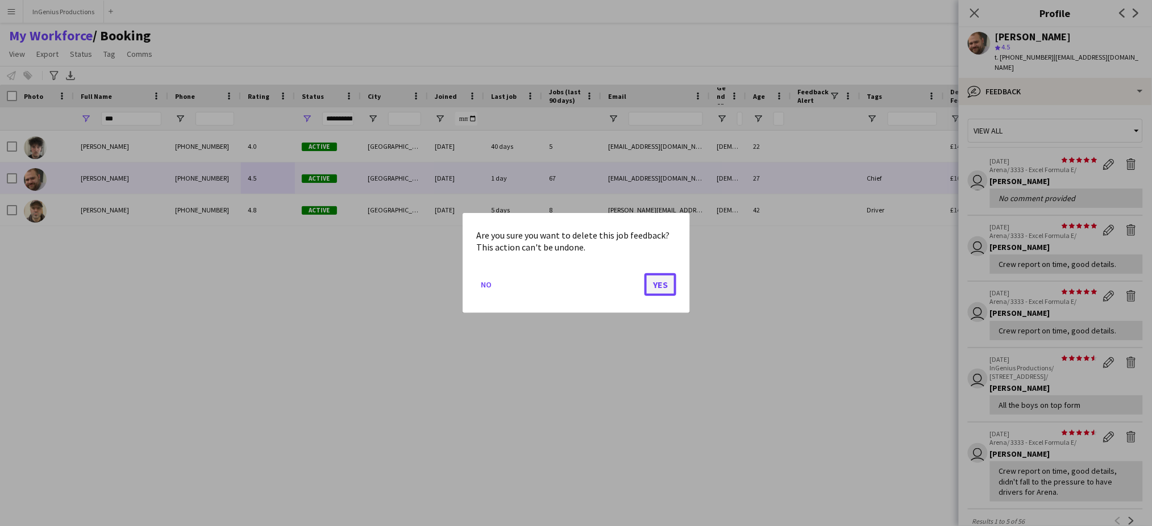
click at [666, 283] on button "Yes" at bounding box center [661, 284] width 32 height 23
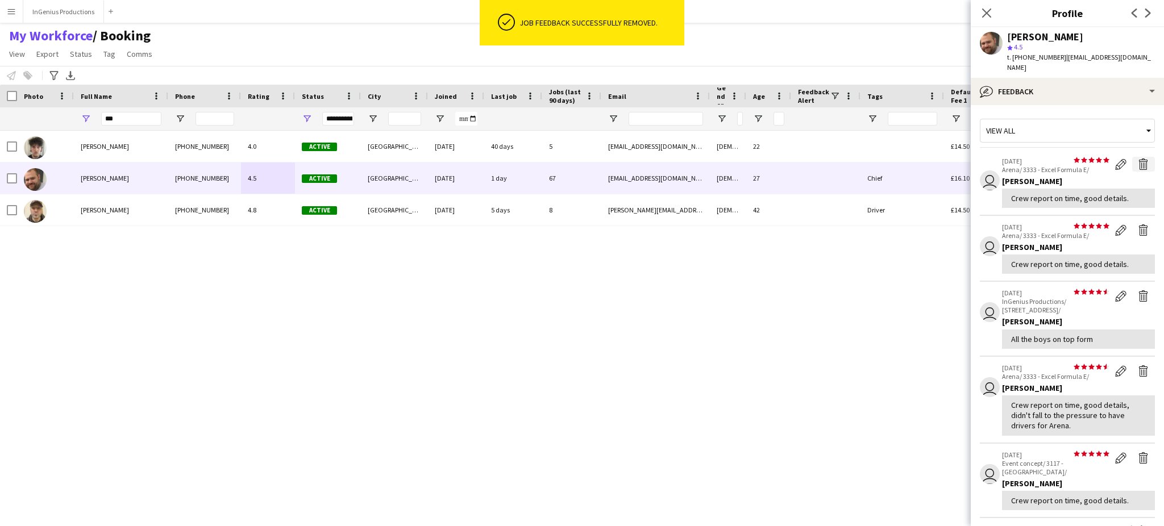
click at [1138, 159] on app-icon "Delete feedback" at bounding box center [1143, 164] width 11 height 11
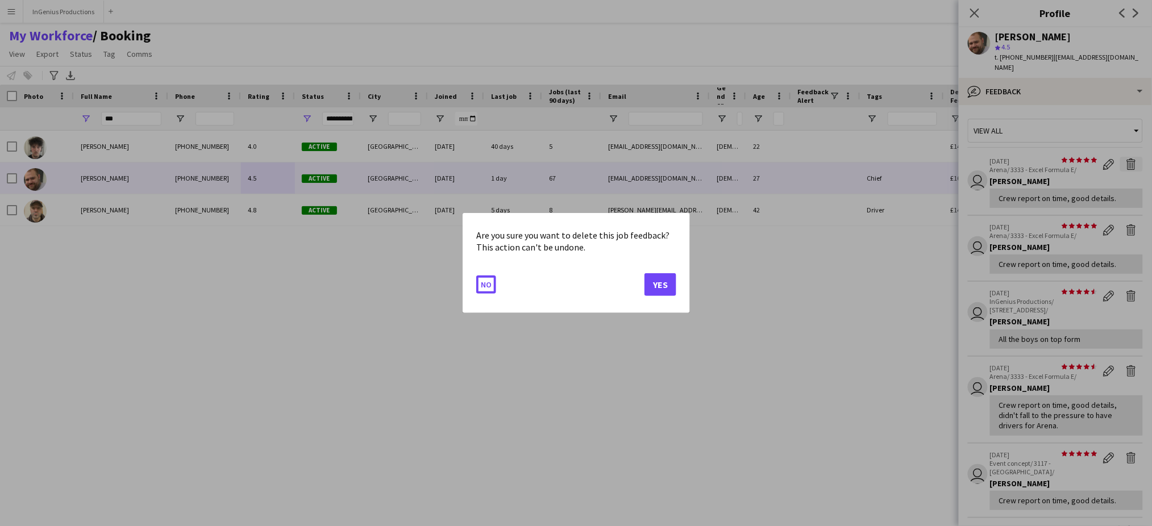
click at [666, 283] on button "Yes" at bounding box center [661, 284] width 32 height 23
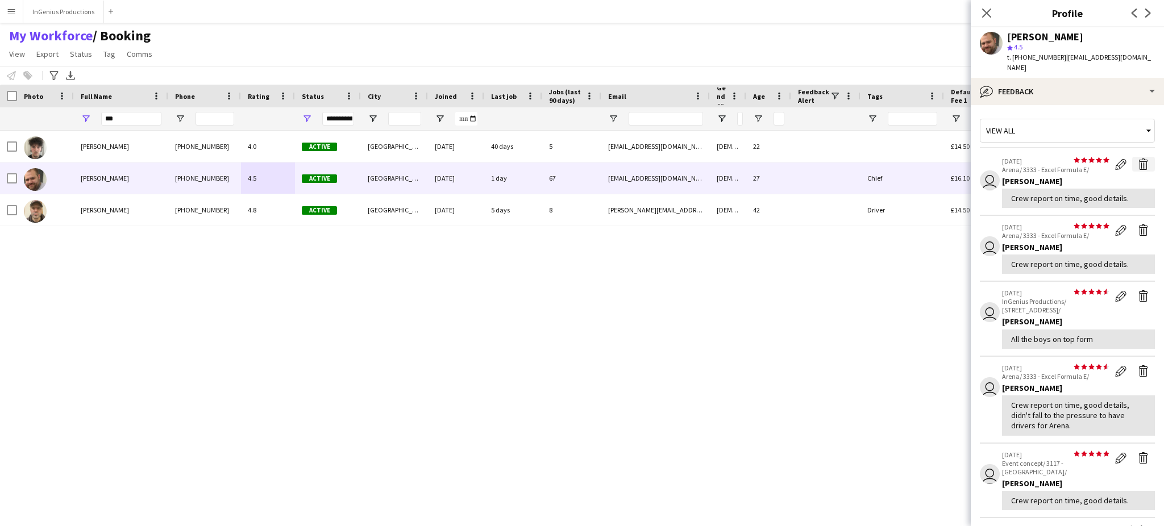
click at [1138, 159] on app-icon "Delete feedback" at bounding box center [1143, 164] width 11 height 11
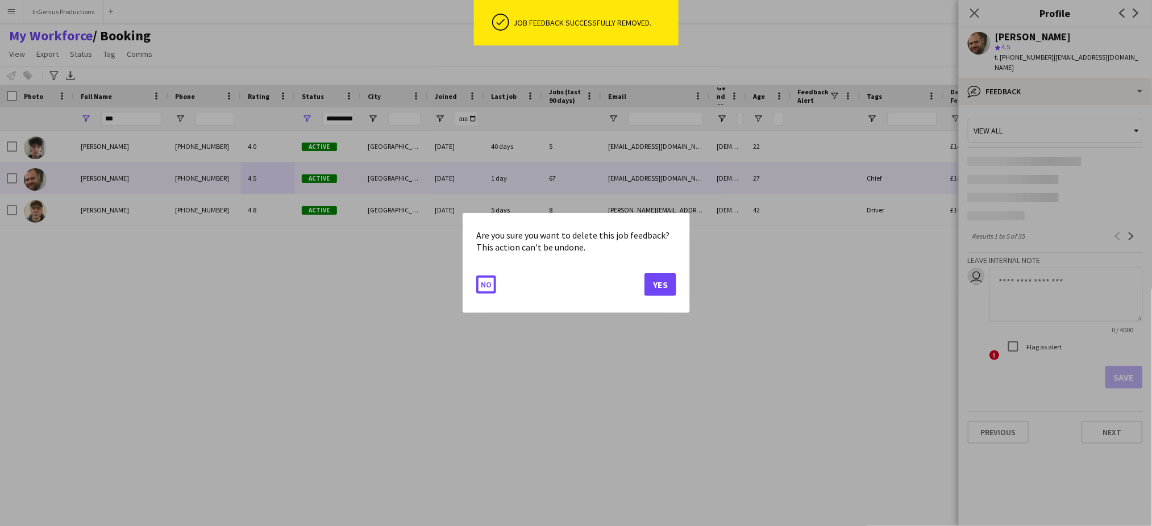
click at [666, 283] on button "Yes" at bounding box center [661, 284] width 32 height 23
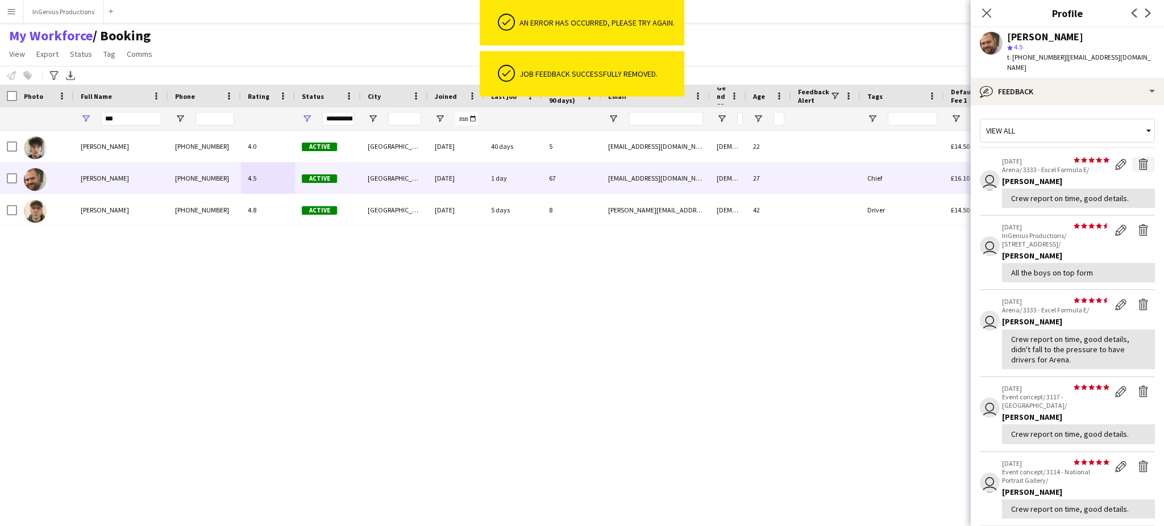
click at [1138, 159] on app-icon "Delete feedback" at bounding box center [1143, 164] width 11 height 11
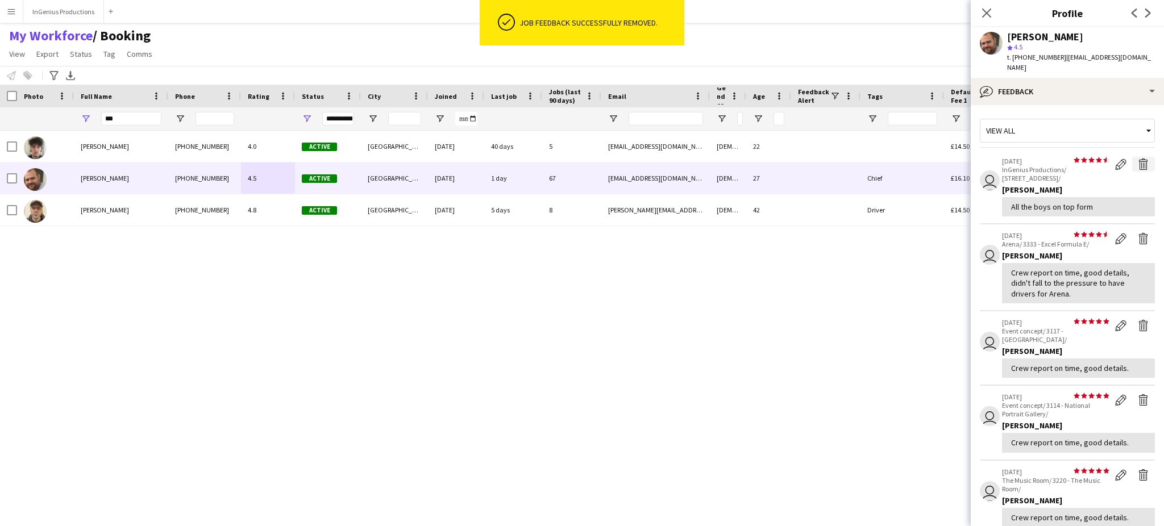
click at [1138, 159] on app-icon "Delete feedback" at bounding box center [1143, 164] width 11 height 11
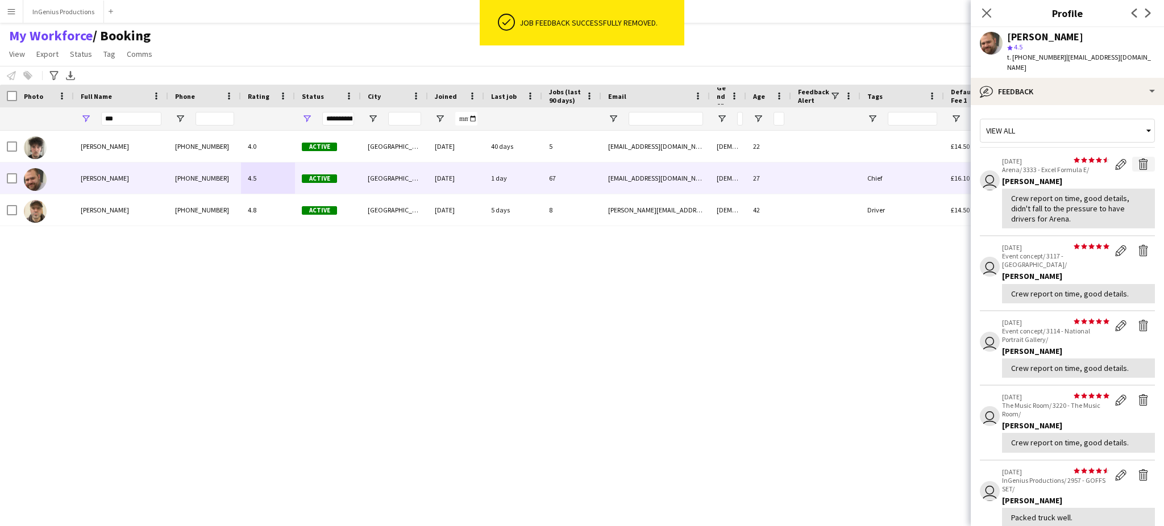
click at [1138, 159] on app-icon "Delete feedback" at bounding box center [1143, 164] width 11 height 11
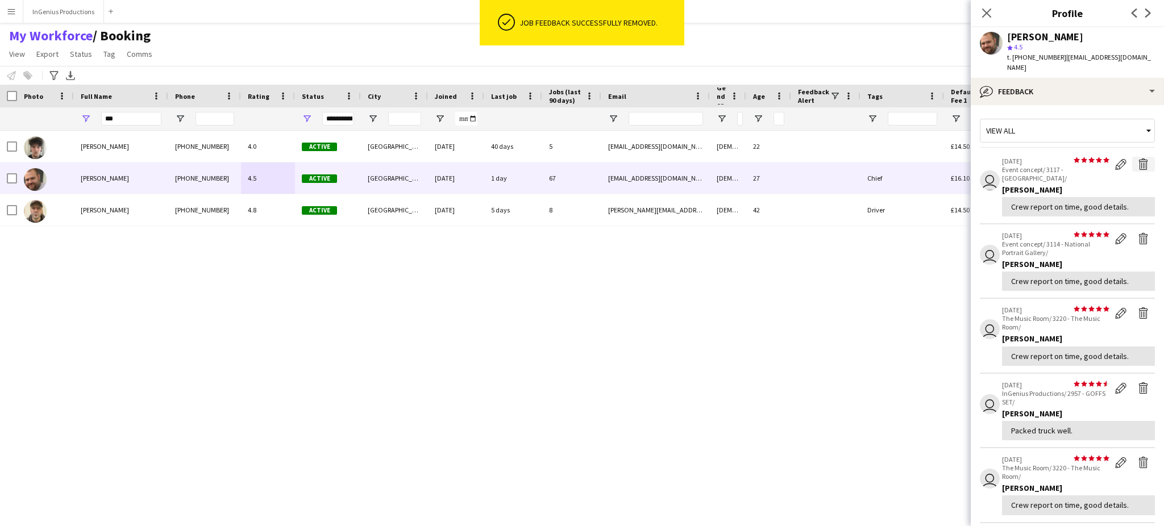
click at [1138, 159] on app-icon "Delete feedback" at bounding box center [1143, 164] width 11 height 11
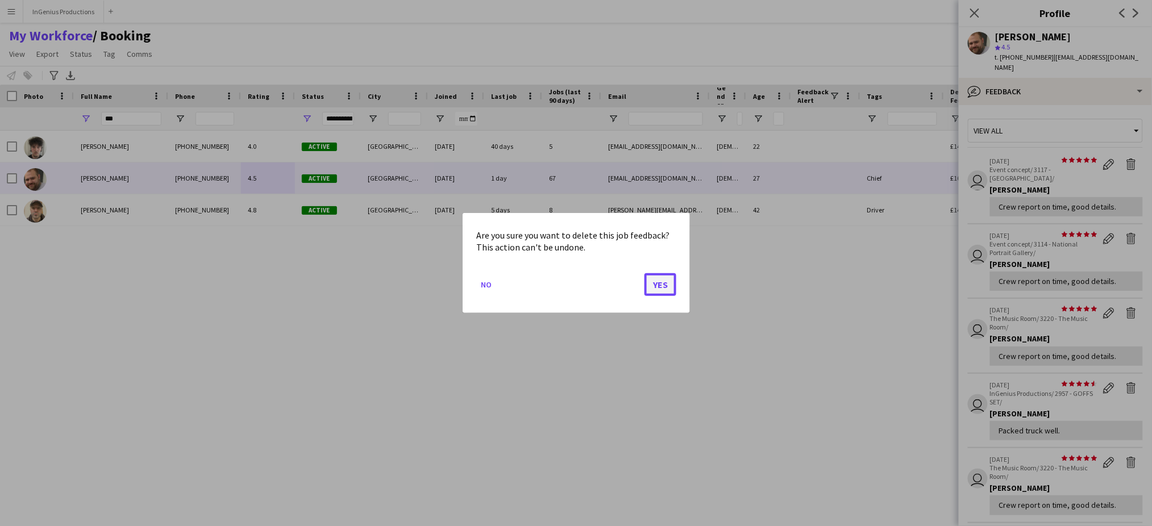
click at [666, 283] on button "Yes" at bounding box center [661, 284] width 32 height 23
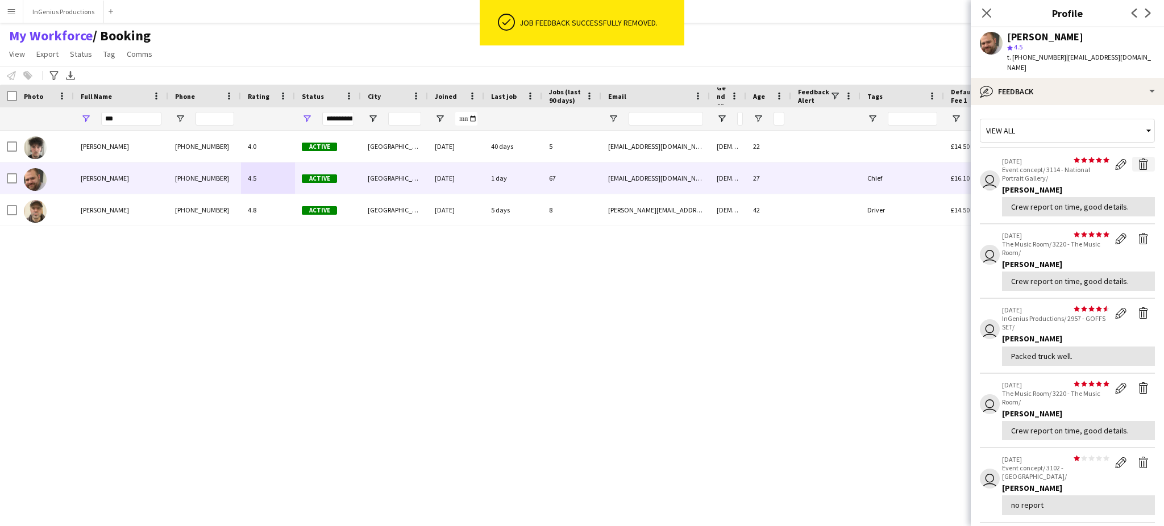
click at [1138, 159] on app-icon "Delete feedback" at bounding box center [1143, 164] width 11 height 11
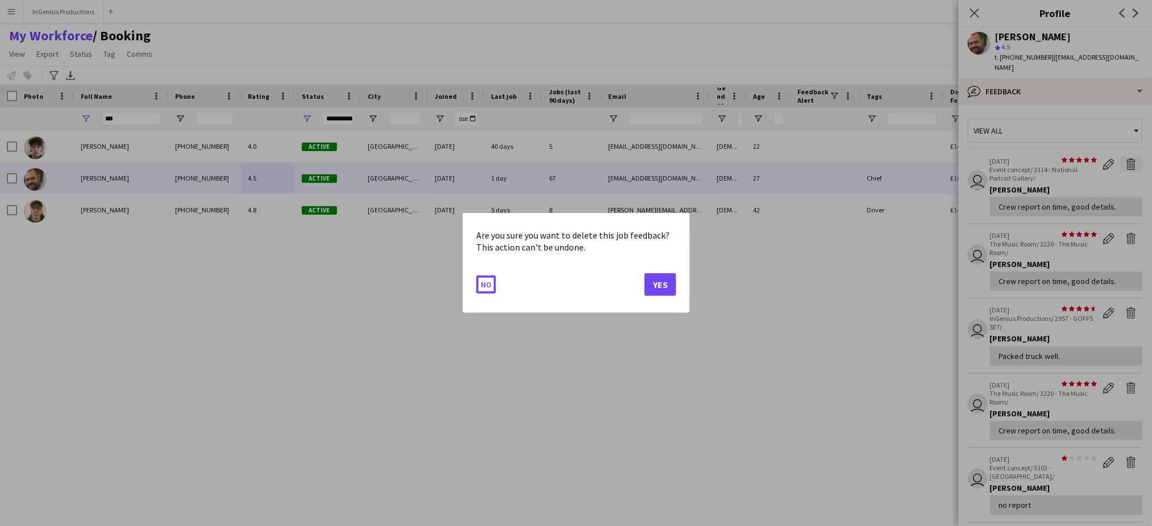
click at [666, 283] on button "Yes" at bounding box center [661, 284] width 32 height 23
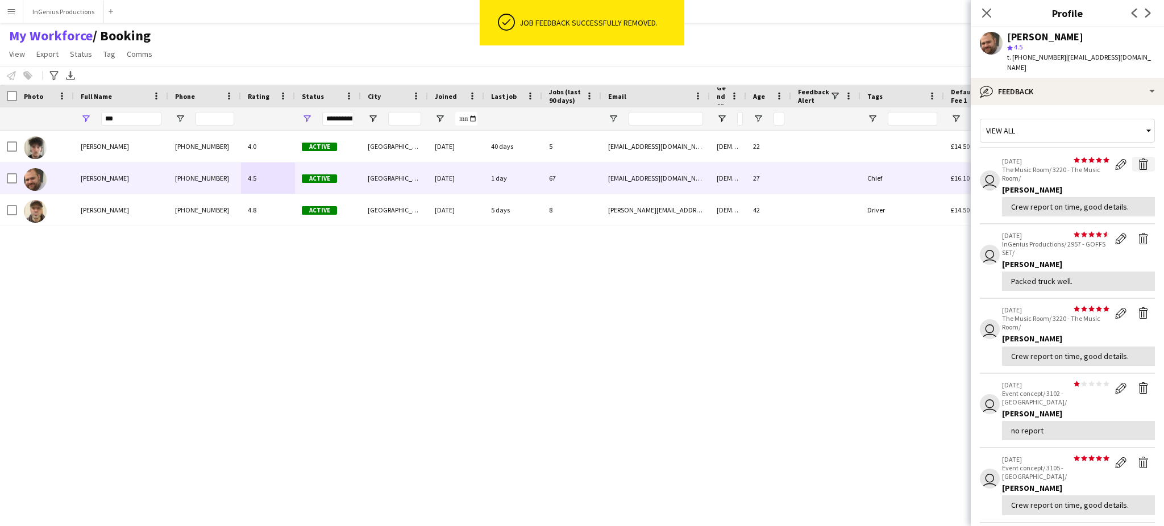
click at [1138, 159] on app-icon "Delete feedback" at bounding box center [1143, 164] width 11 height 11
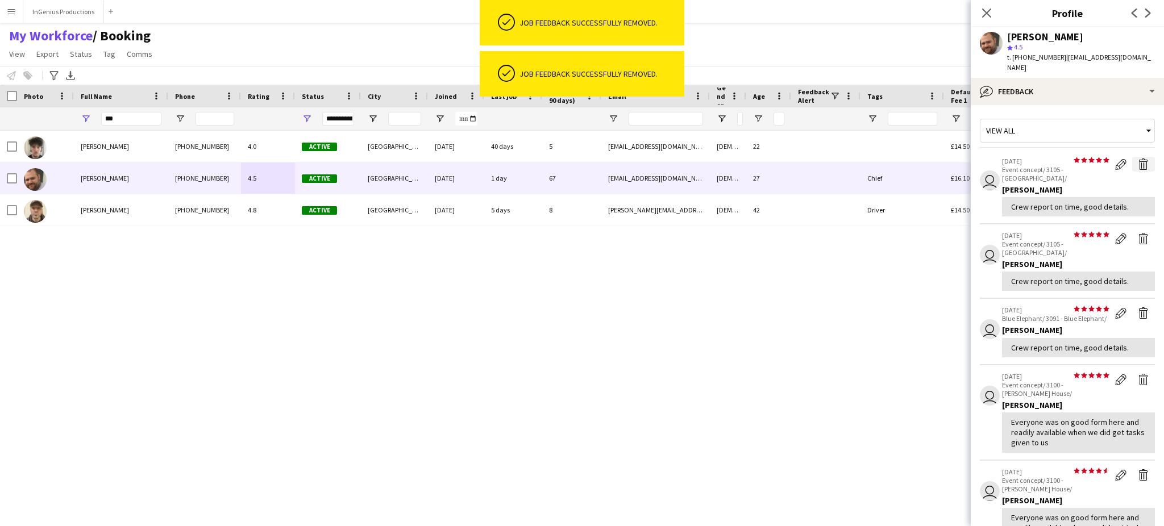
click at [1138, 159] on app-icon "Delete feedback" at bounding box center [1143, 164] width 11 height 11
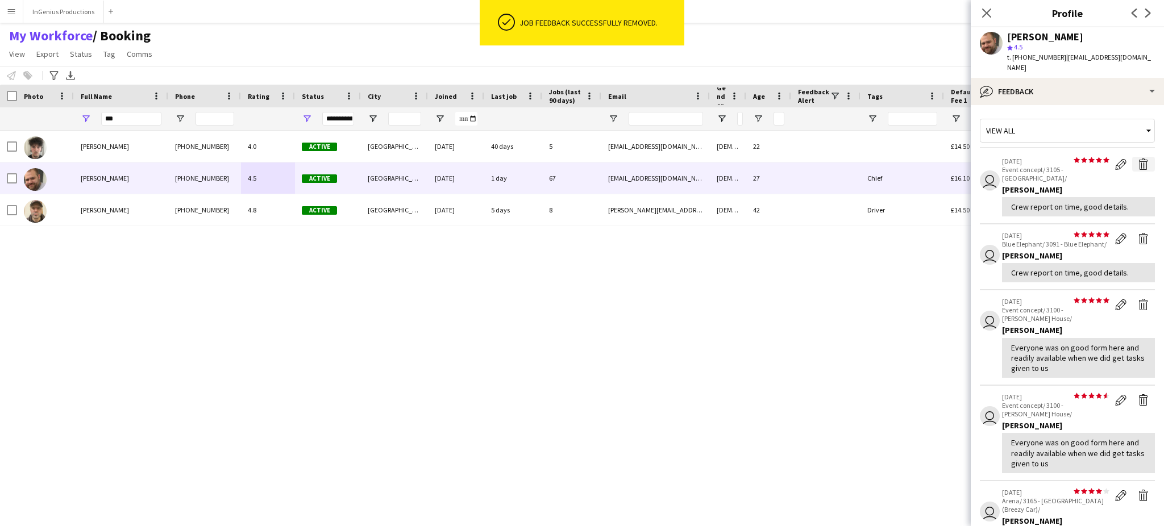
click at [1138, 159] on app-icon "Delete feedback" at bounding box center [1143, 164] width 11 height 11
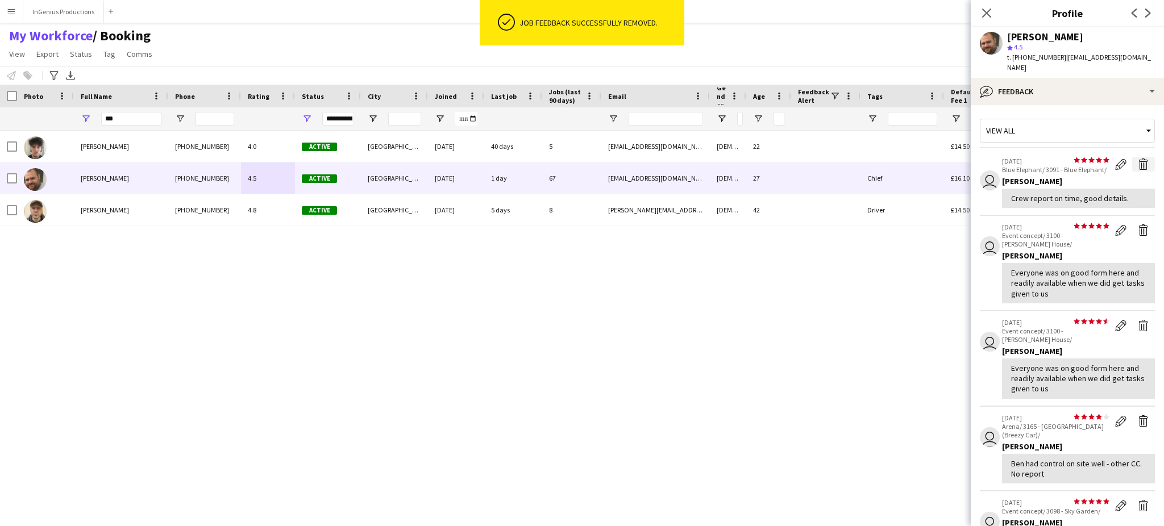
click at [1138, 159] on app-icon "Delete feedback" at bounding box center [1143, 164] width 11 height 11
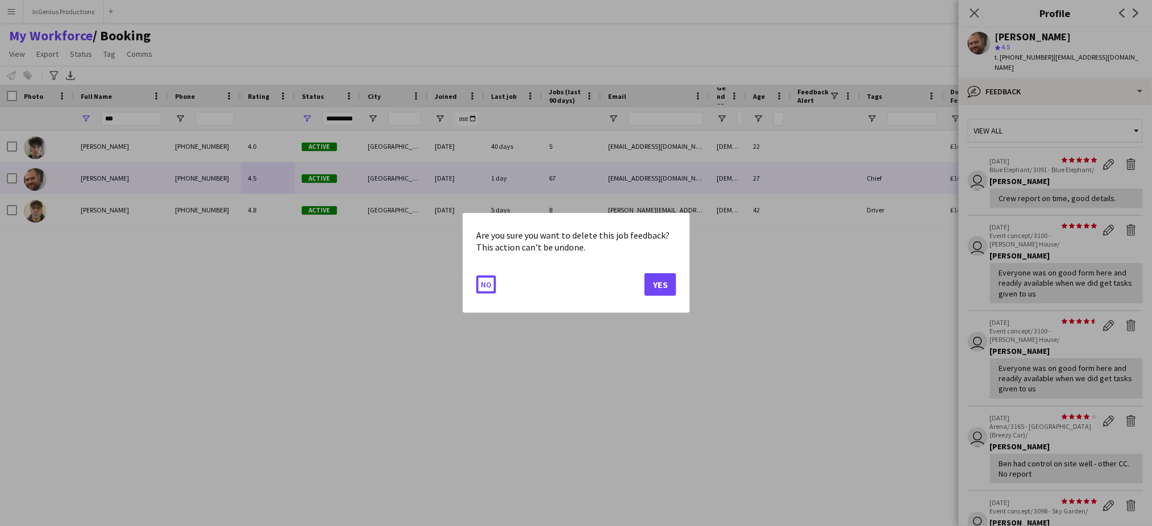
click at [666, 283] on button "Yes" at bounding box center [661, 284] width 32 height 23
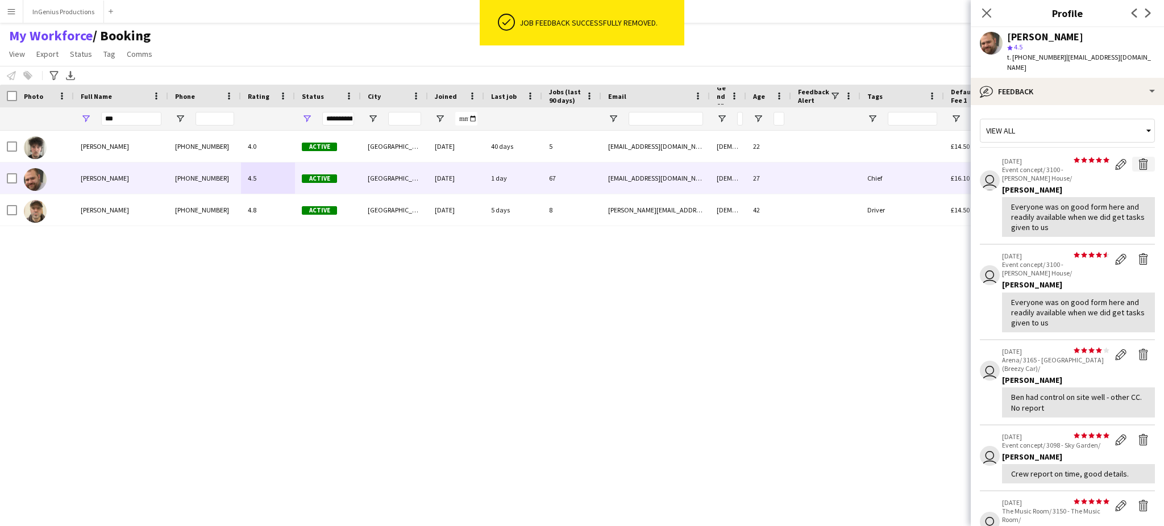
click at [1138, 159] on app-icon "Delete feedback" at bounding box center [1143, 164] width 11 height 11
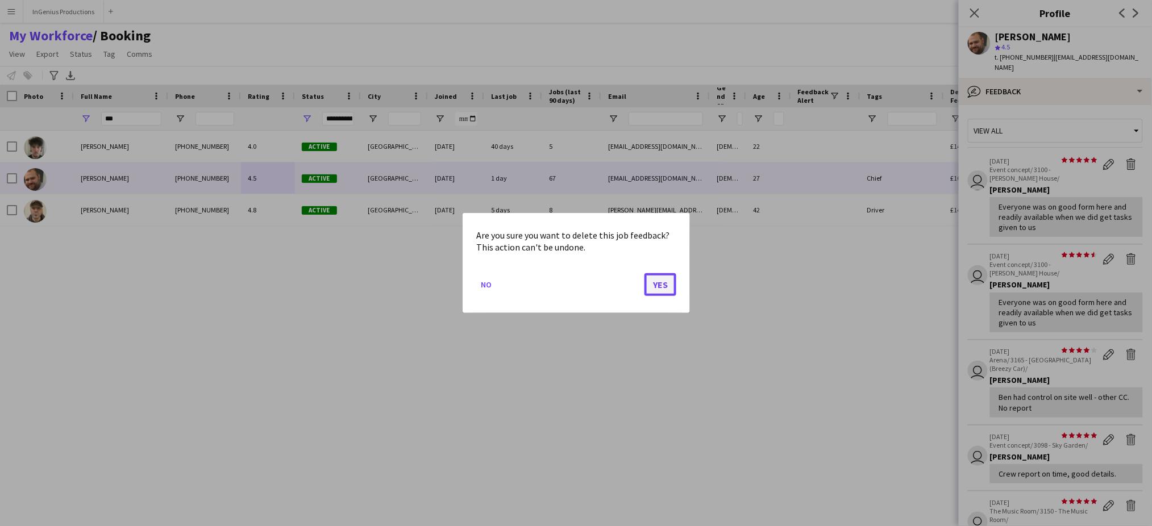
click at [666, 283] on button "Yes" at bounding box center [661, 284] width 32 height 23
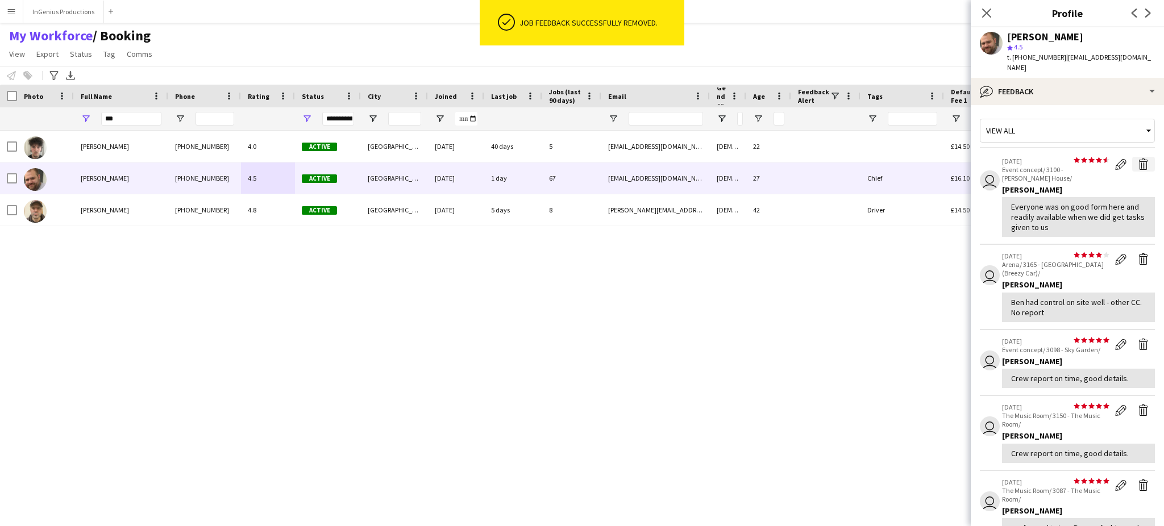
click at [1138, 159] on app-icon "Delete feedback" at bounding box center [1143, 164] width 11 height 11
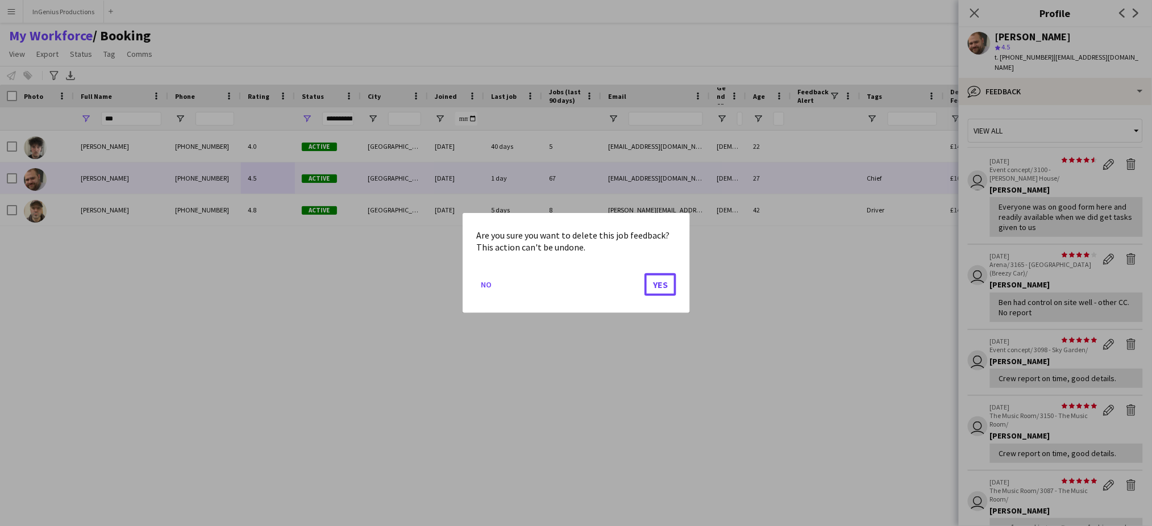
click at [666, 283] on button "Yes" at bounding box center [661, 284] width 32 height 23
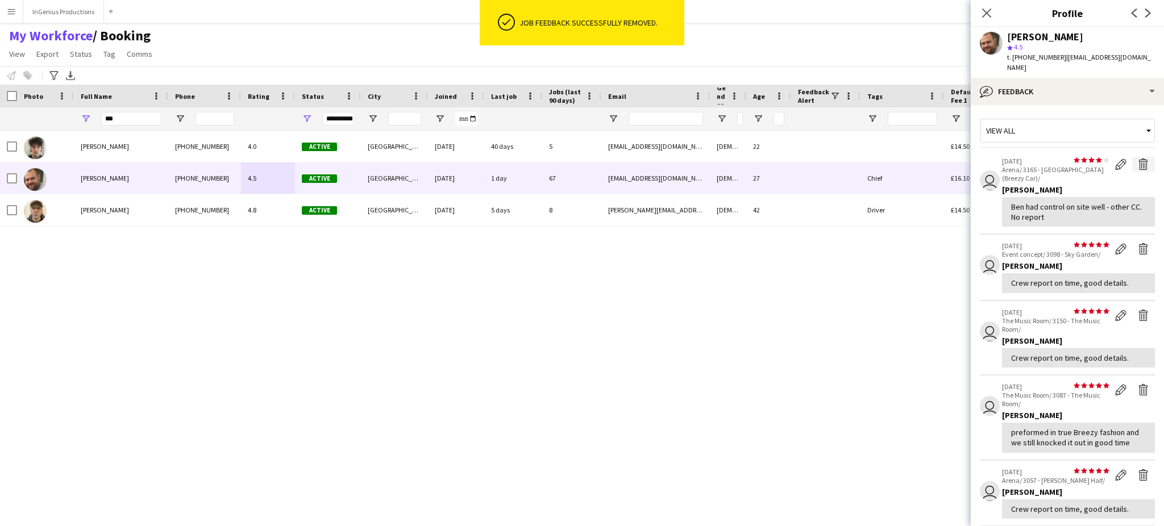
click at [1138, 159] on app-icon "Delete feedback" at bounding box center [1143, 164] width 11 height 11
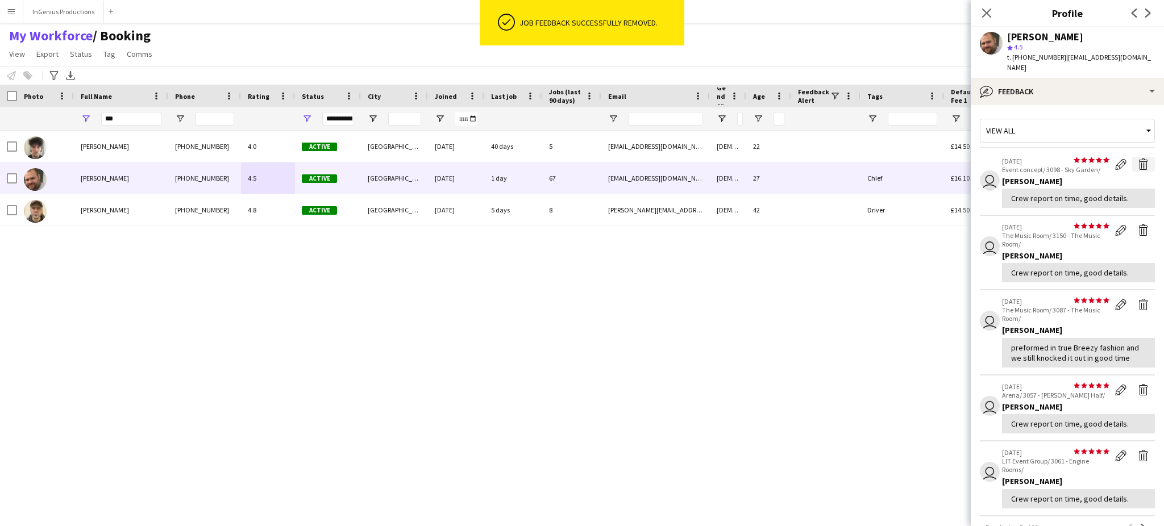
click at [1138, 159] on app-icon "Delete feedback" at bounding box center [1143, 164] width 11 height 11
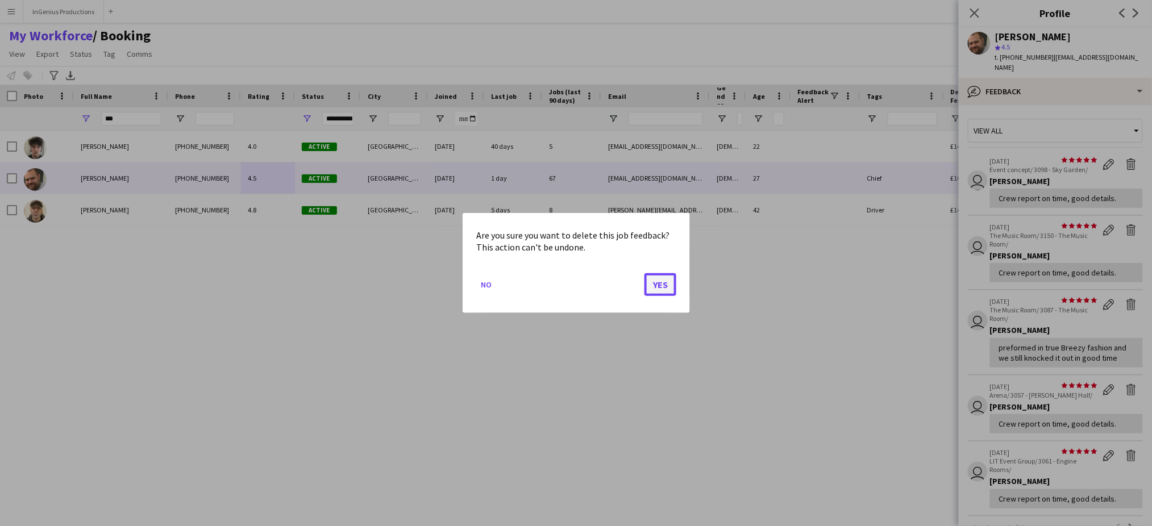
click at [666, 283] on button "Yes" at bounding box center [661, 284] width 32 height 23
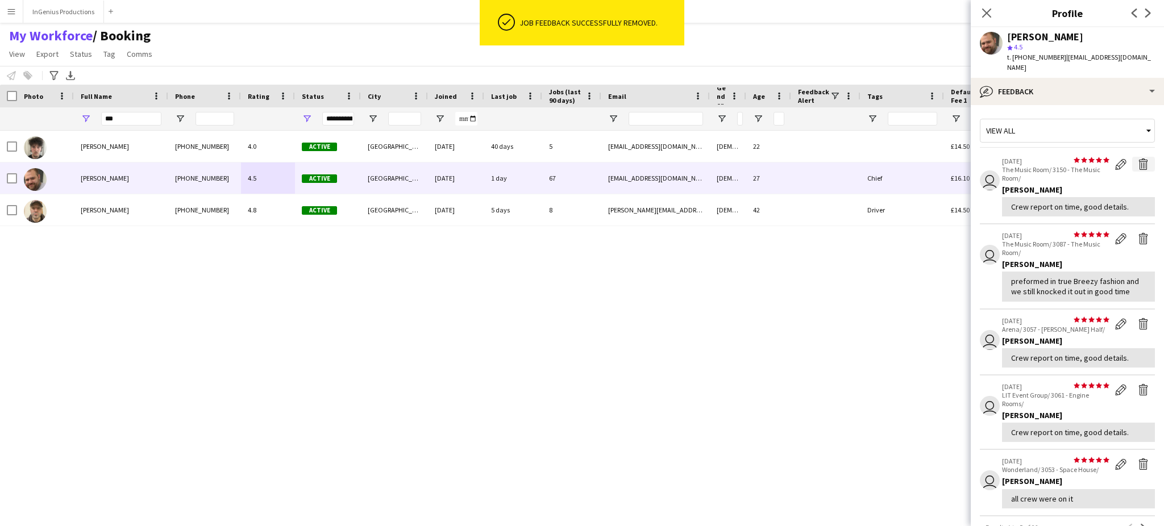
click at [1138, 159] on app-icon "Delete feedback" at bounding box center [1143, 164] width 11 height 11
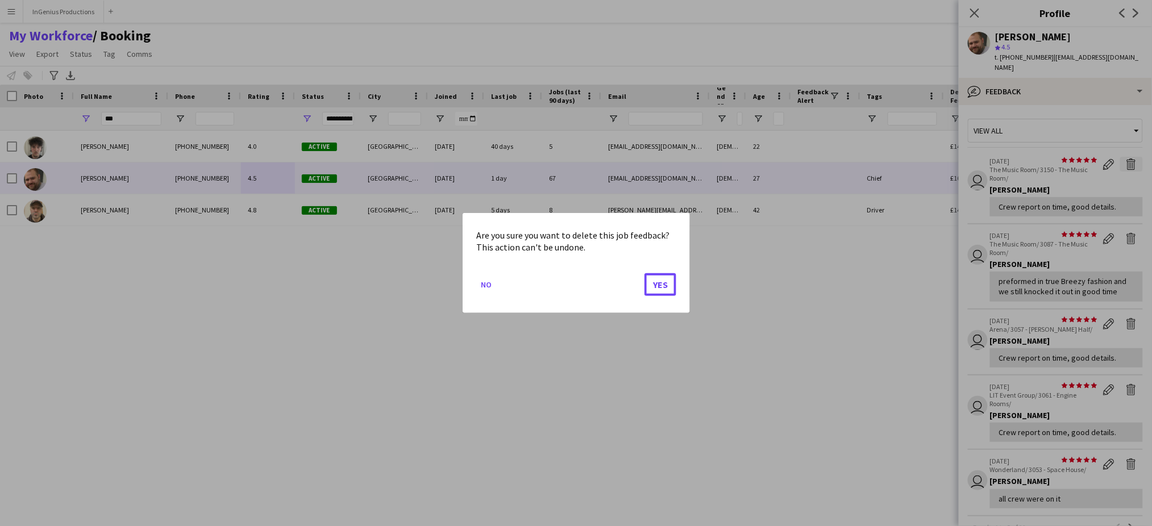
click at [666, 283] on button "Yes" at bounding box center [661, 284] width 32 height 23
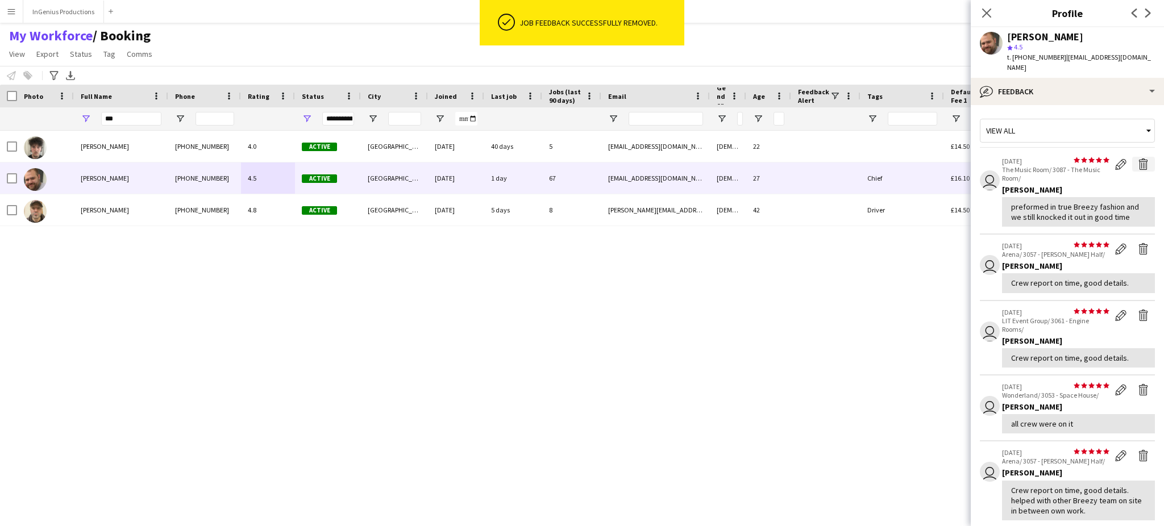
click at [1138, 159] on app-icon "Delete feedback" at bounding box center [1143, 164] width 11 height 11
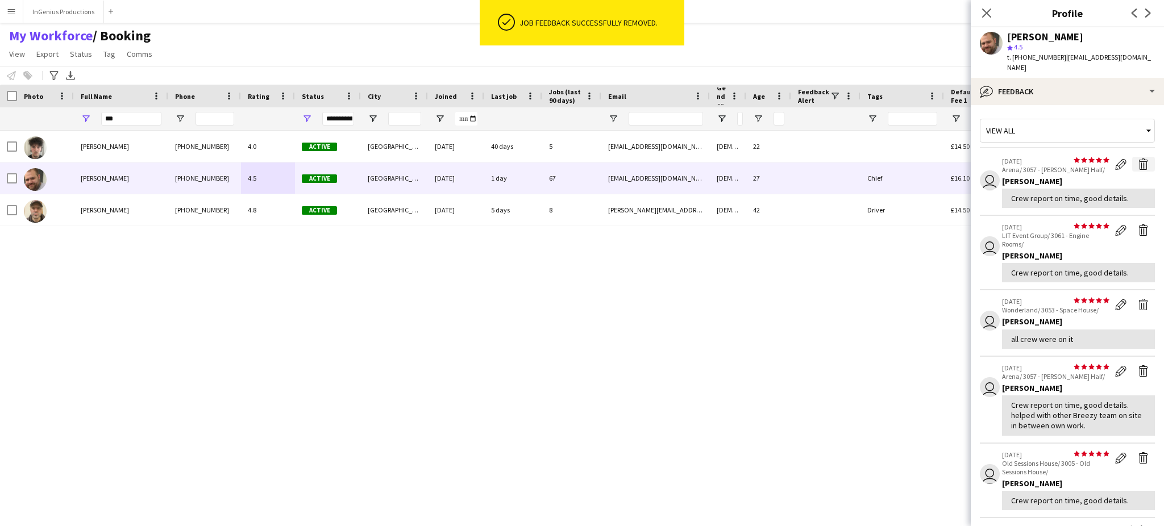
click at [1138, 159] on app-icon "Delete feedback" at bounding box center [1143, 164] width 11 height 11
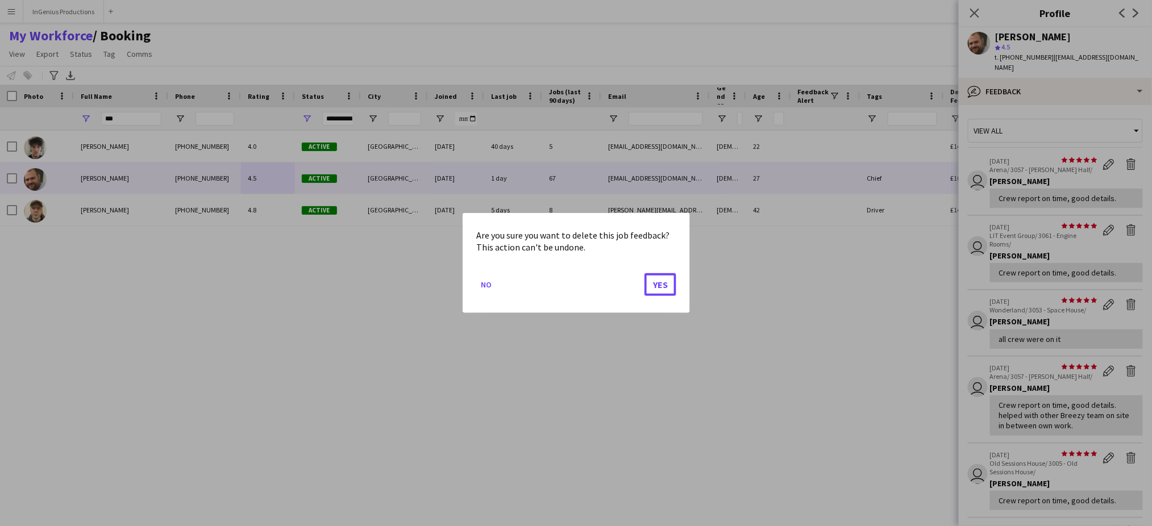
click at [666, 283] on button "Yes" at bounding box center [661, 284] width 32 height 23
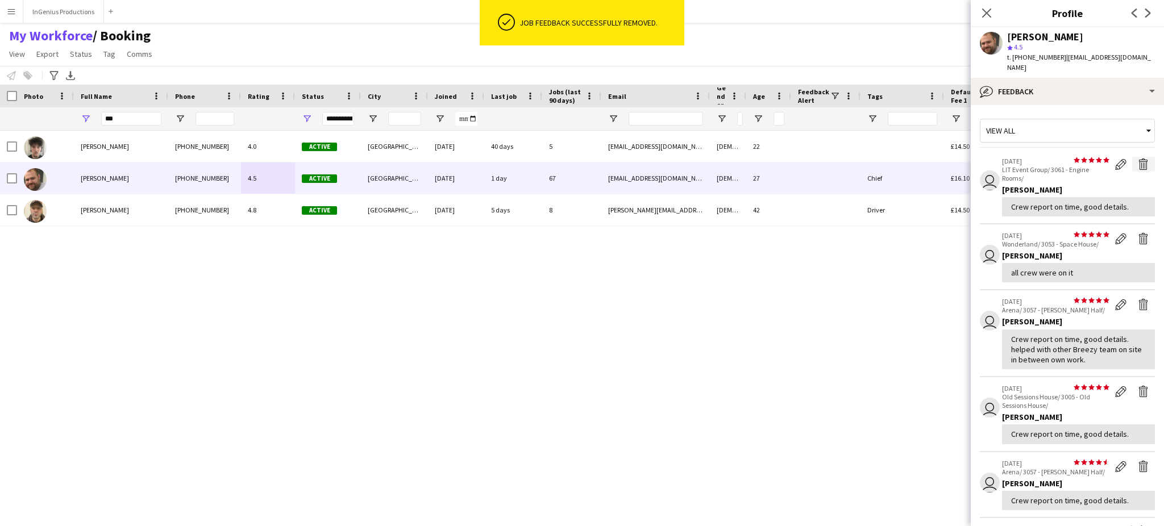
click at [1138, 159] on app-icon "Delete feedback" at bounding box center [1143, 164] width 11 height 11
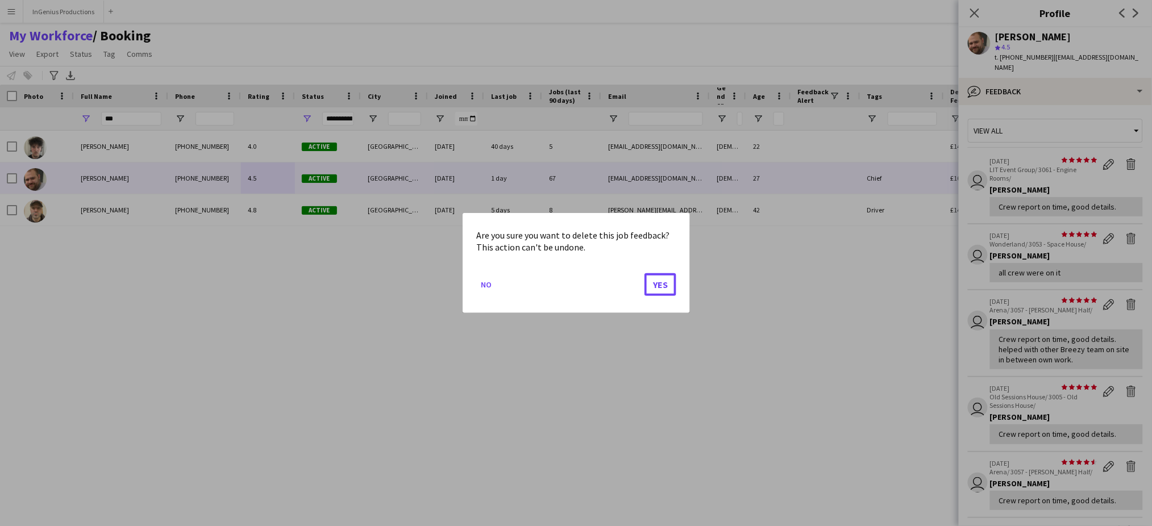
click at [666, 283] on button "Yes" at bounding box center [661, 284] width 32 height 23
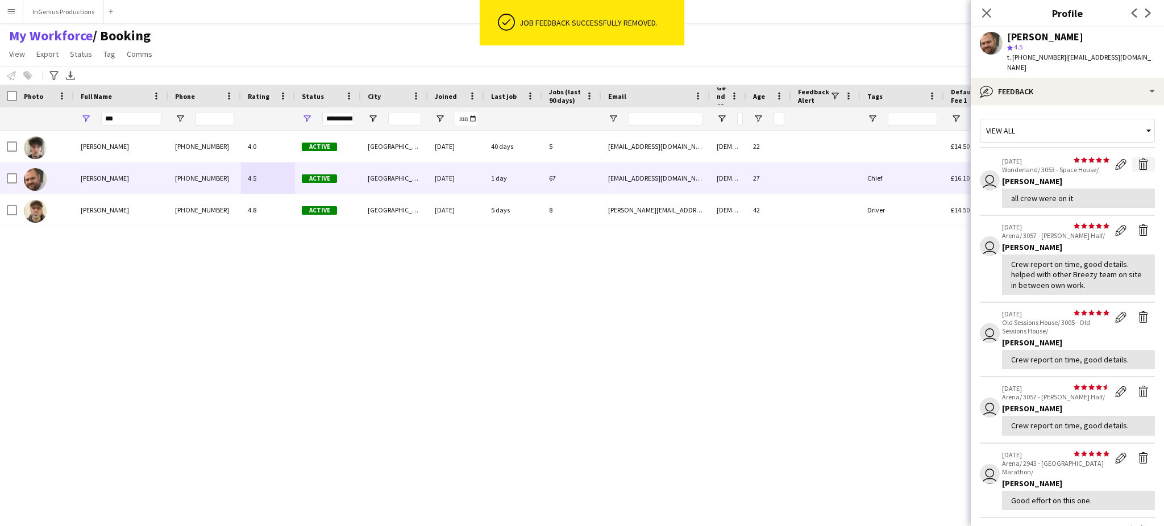
click at [1138, 159] on app-icon "Delete feedback" at bounding box center [1143, 164] width 11 height 11
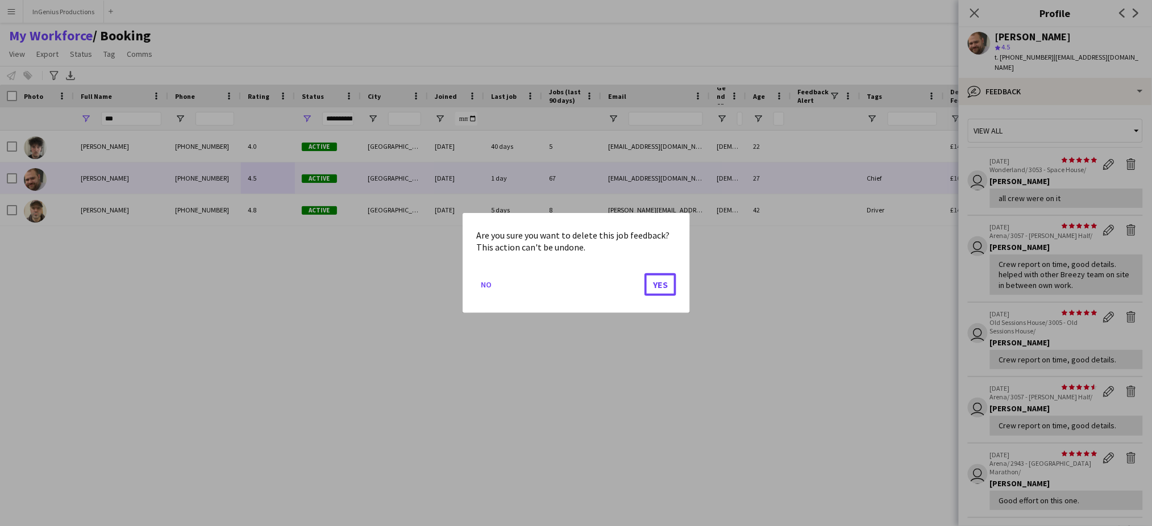
click at [666, 283] on button "Yes" at bounding box center [661, 284] width 32 height 23
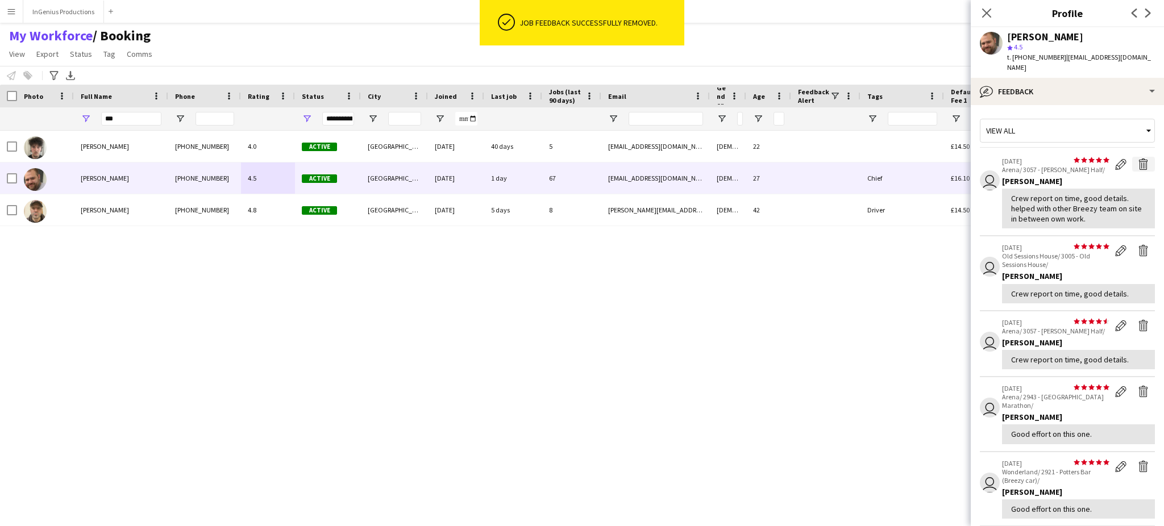
click at [1138, 159] on app-icon "Delete feedback" at bounding box center [1143, 164] width 11 height 11
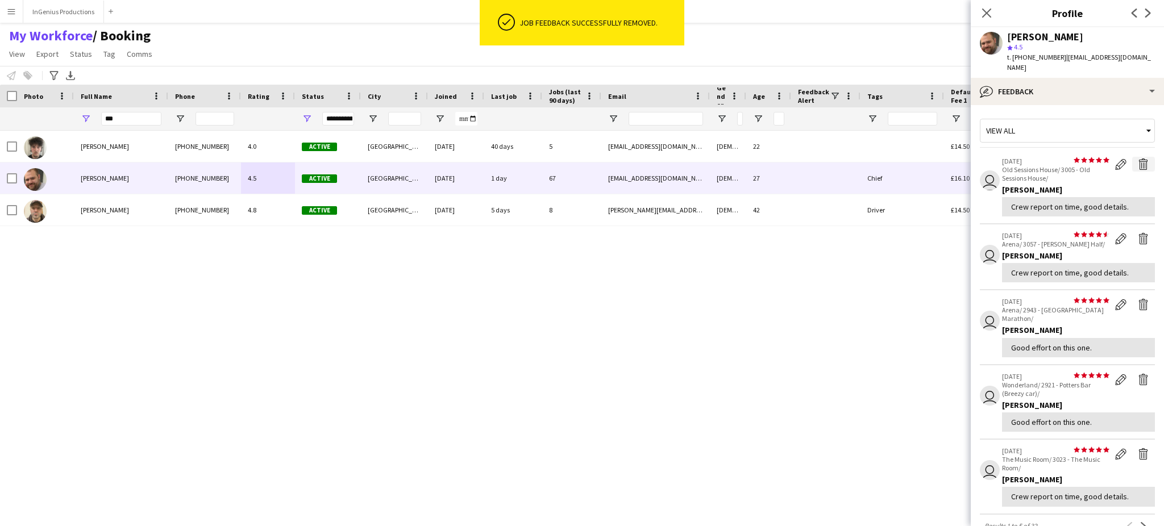
click at [1138, 159] on app-icon "Delete feedback" at bounding box center [1143, 164] width 11 height 11
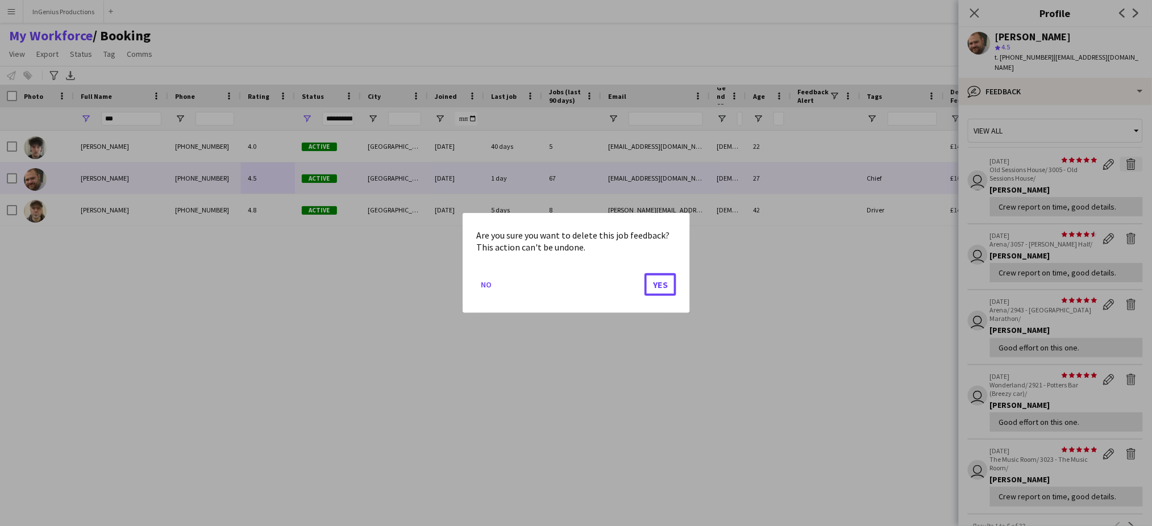
click at [666, 283] on button "Yes" at bounding box center [661, 284] width 32 height 23
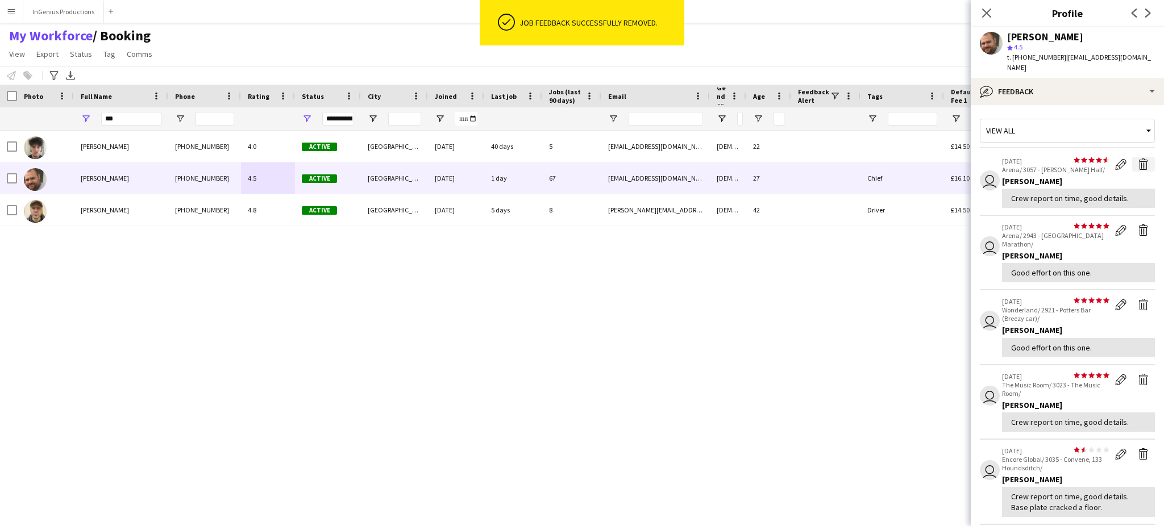
click at [1138, 159] on app-icon "Delete feedback" at bounding box center [1143, 164] width 11 height 11
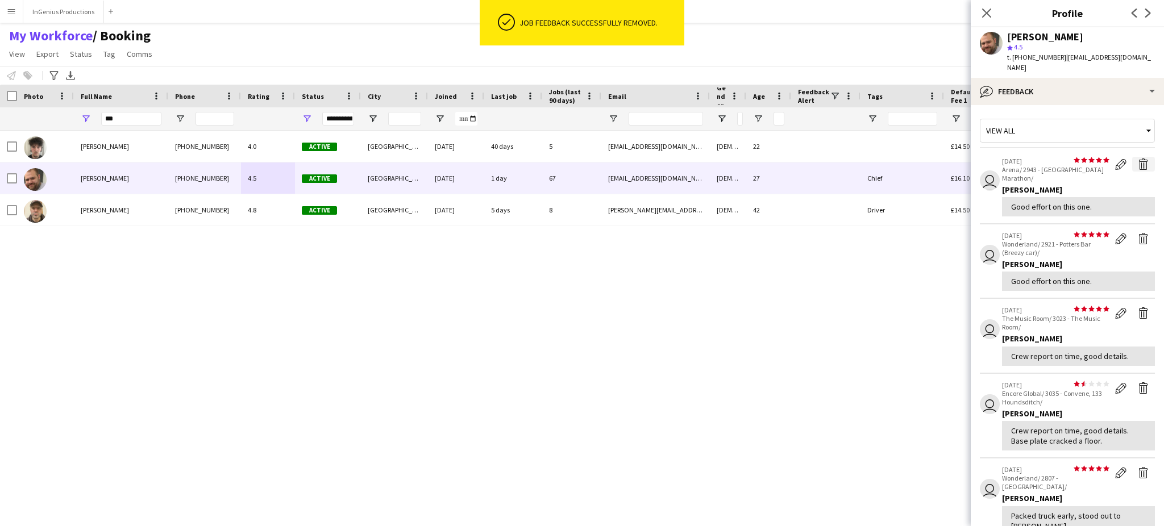
click at [1138, 159] on app-icon "Delete feedback" at bounding box center [1143, 164] width 11 height 11
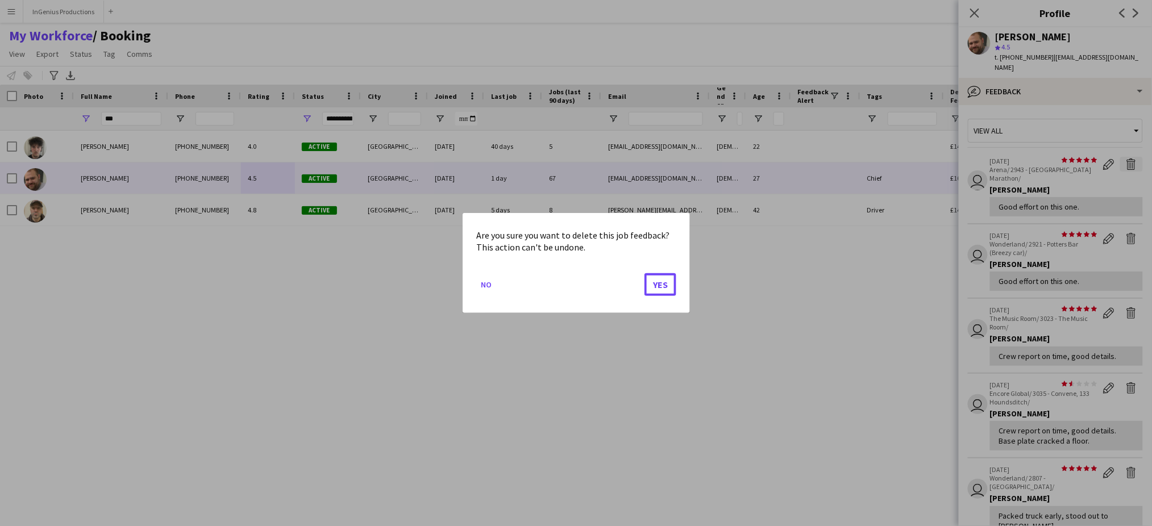
click at [666, 283] on button "Yes" at bounding box center [661, 284] width 32 height 23
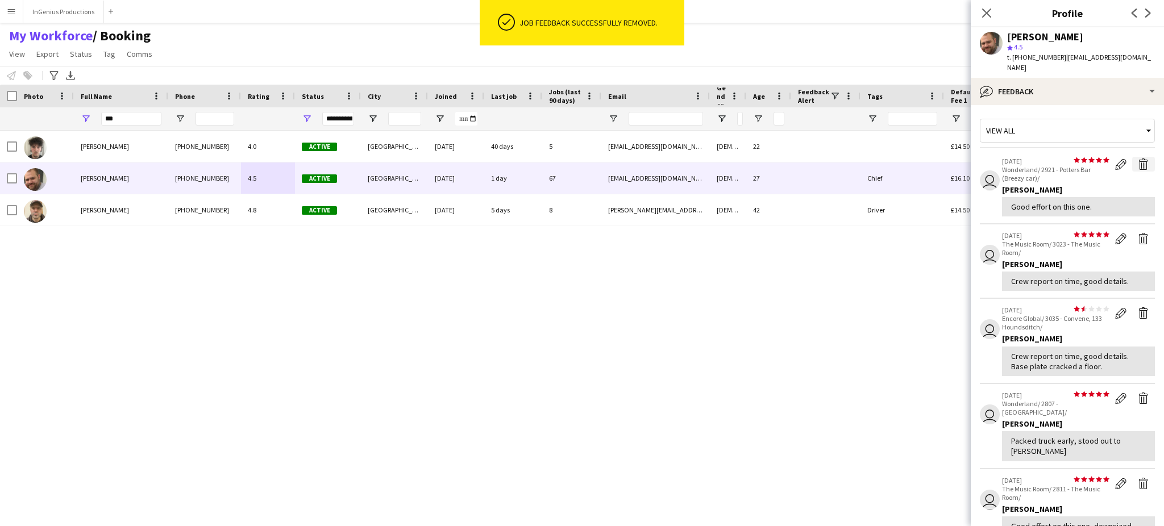
click at [1138, 159] on app-icon "Delete feedback" at bounding box center [1143, 164] width 11 height 11
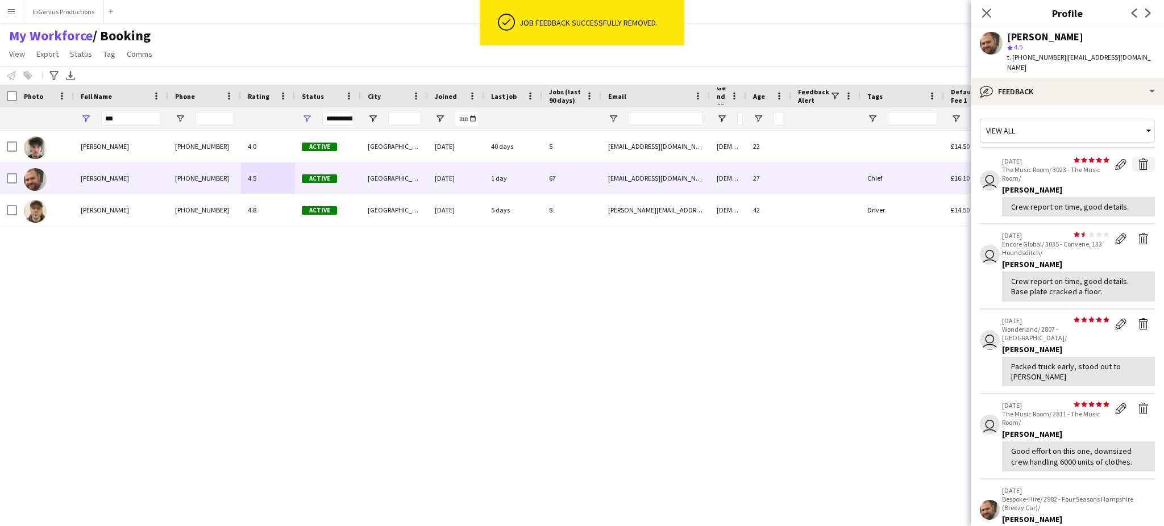
click at [1138, 159] on app-icon "Delete feedback" at bounding box center [1143, 164] width 11 height 11
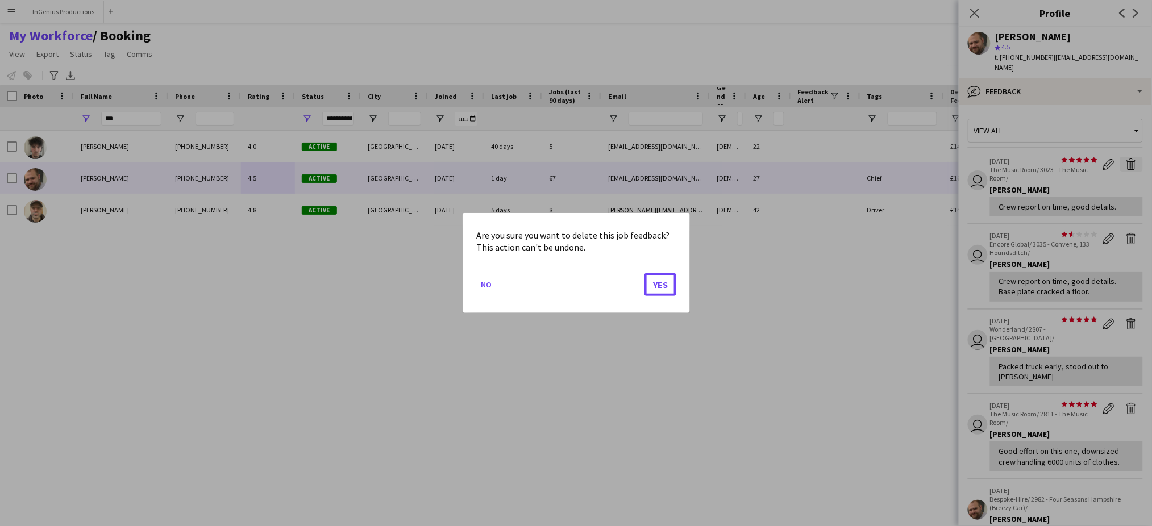
click at [666, 283] on button "Yes" at bounding box center [661, 284] width 32 height 23
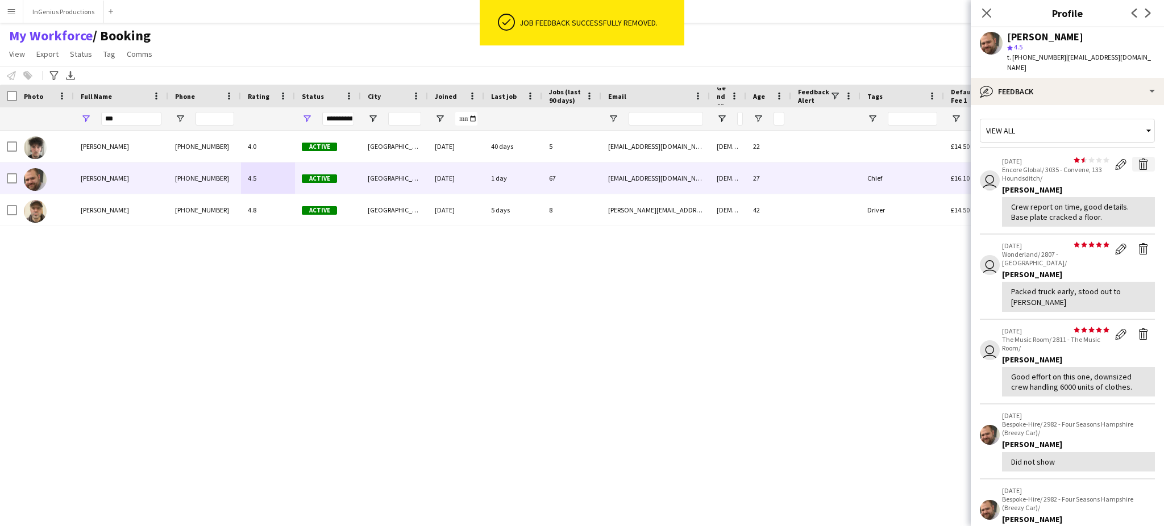
click at [1138, 159] on app-icon "Delete feedback" at bounding box center [1143, 164] width 11 height 11
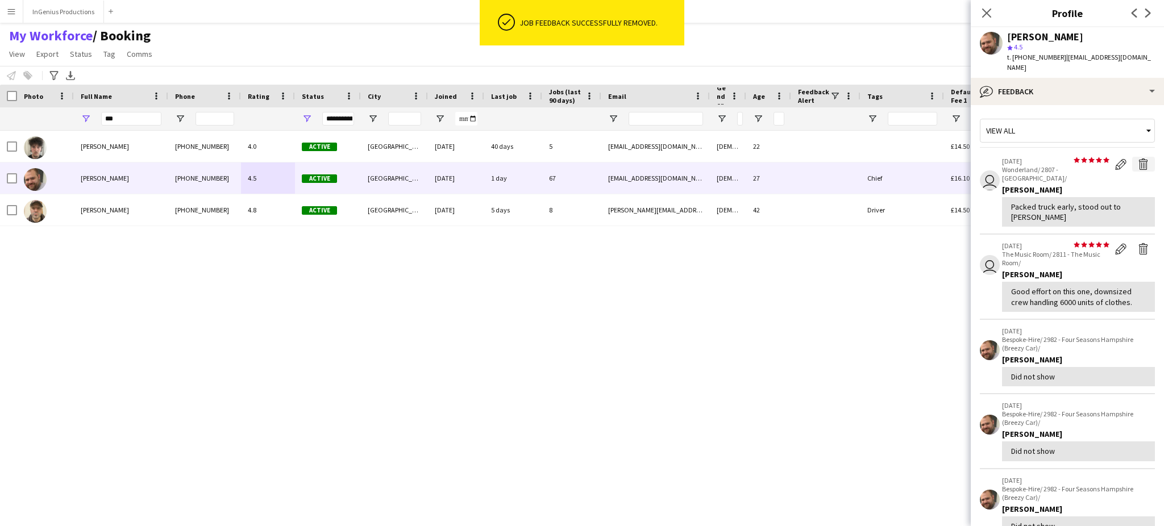
click at [1138, 159] on app-icon "Delete feedback" at bounding box center [1143, 164] width 11 height 11
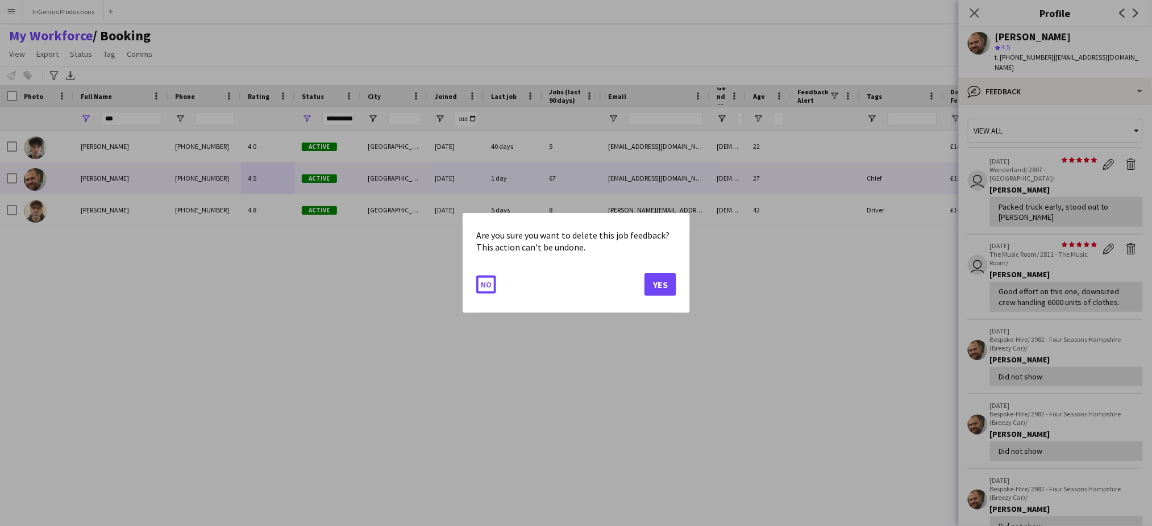
click at [666, 283] on button "Yes" at bounding box center [661, 284] width 32 height 23
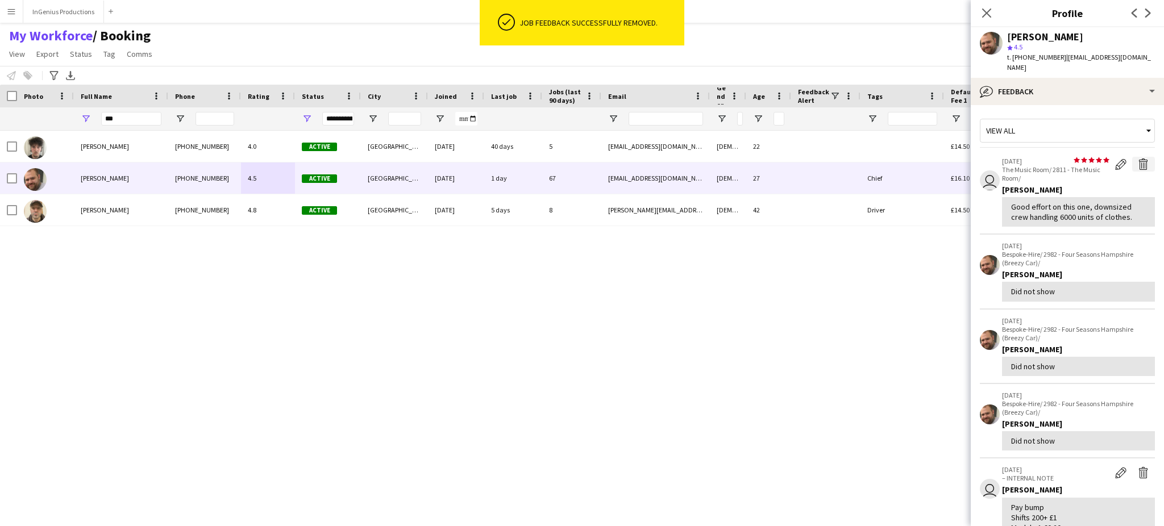
click at [1138, 159] on app-icon "Delete feedback" at bounding box center [1143, 164] width 11 height 11
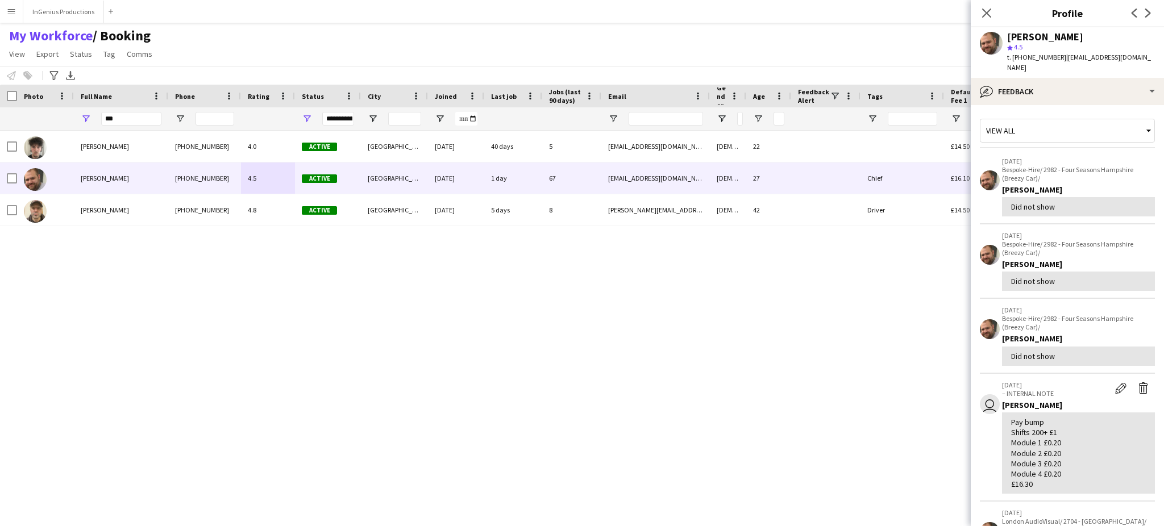
click at [1132, 157] on p "[DATE]" at bounding box center [1078, 161] width 153 height 9
click at [666, 283] on div "Ben Simpkins +447523403597 4.0 Active London 13-05-2025 40 days 5 benluisimpkin…" at bounding box center [561, 319] width 1123 height 376
click at [949, 213] on div "£14.50" at bounding box center [987, 209] width 87 height 31
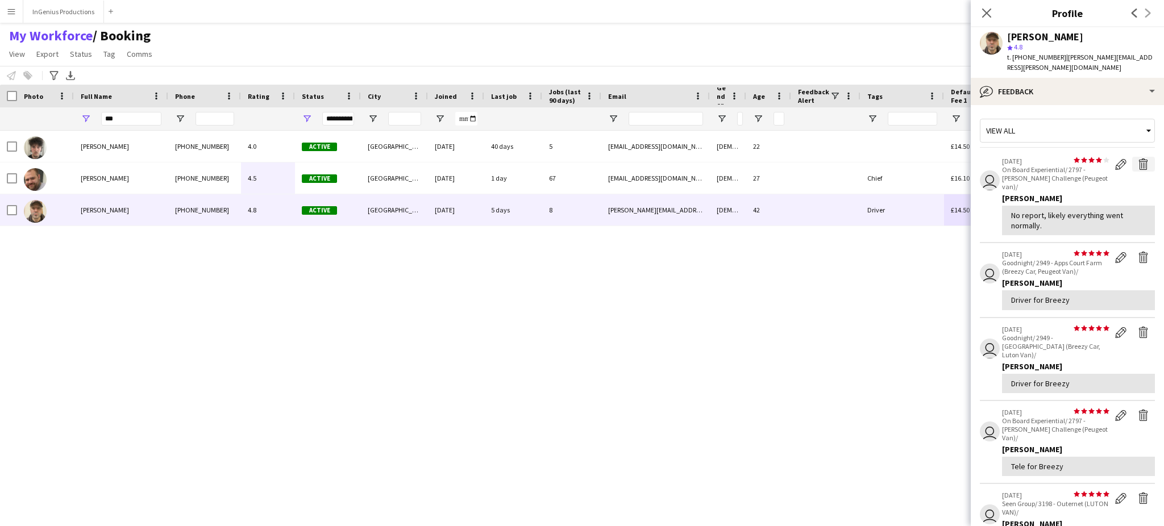
click at [1138, 159] on app-icon "Delete feedback" at bounding box center [1143, 164] width 11 height 11
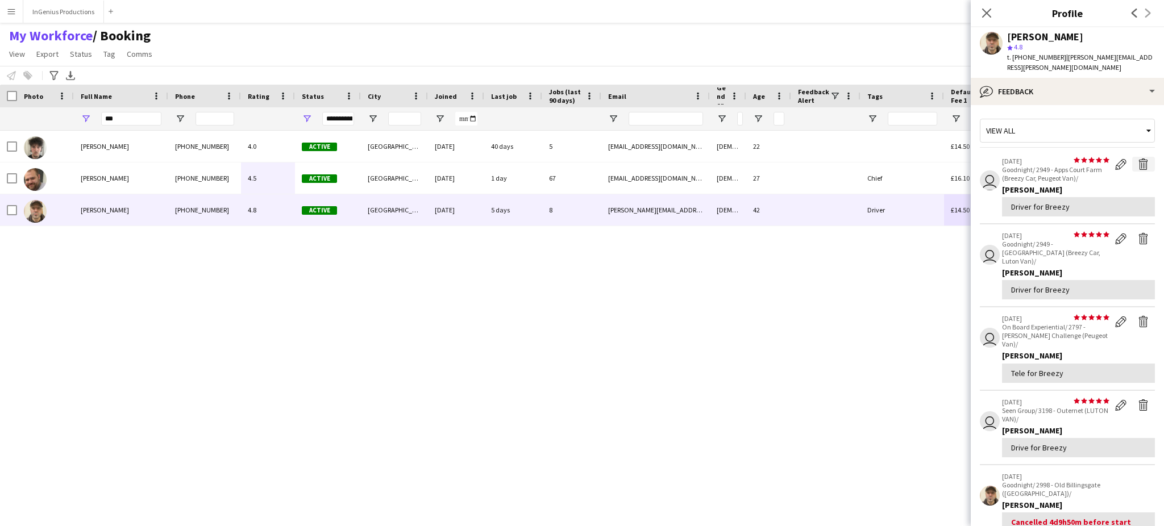
click at [1138, 159] on app-icon "Delete feedback" at bounding box center [1143, 164] width 11 height 11
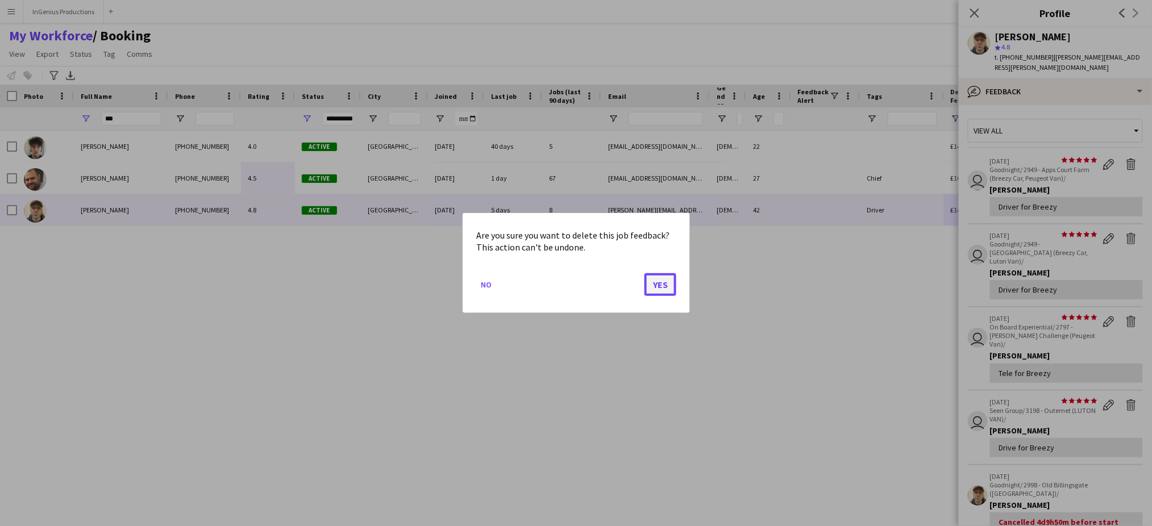
click at [666, 283] on button "Yes" at bounding box center [661, 284] width 32 height 23
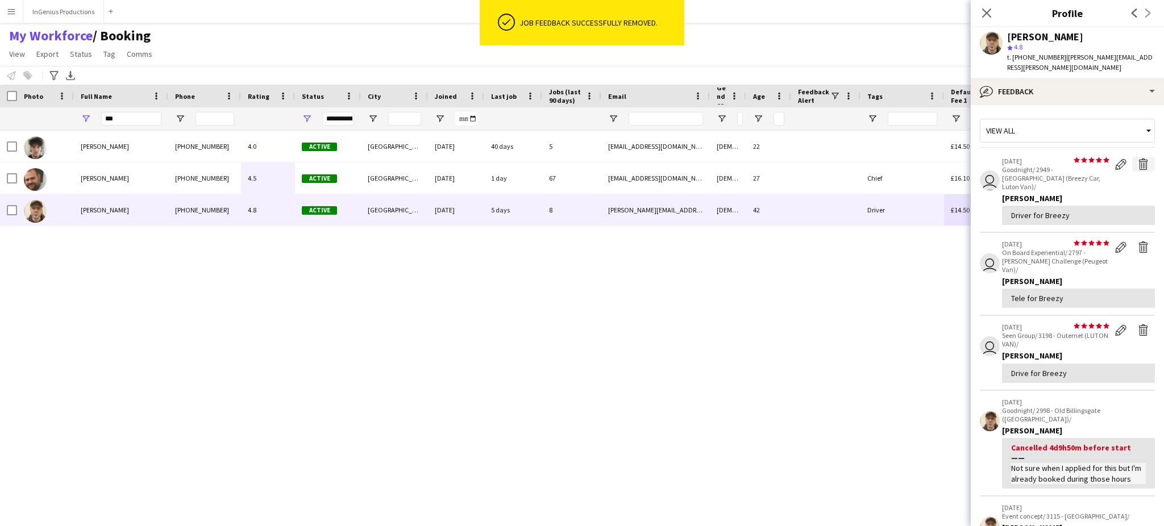
click at [1138, 159] on app-icon "Delete feedback" at bounding box center [1143, 164] width 11 height 11
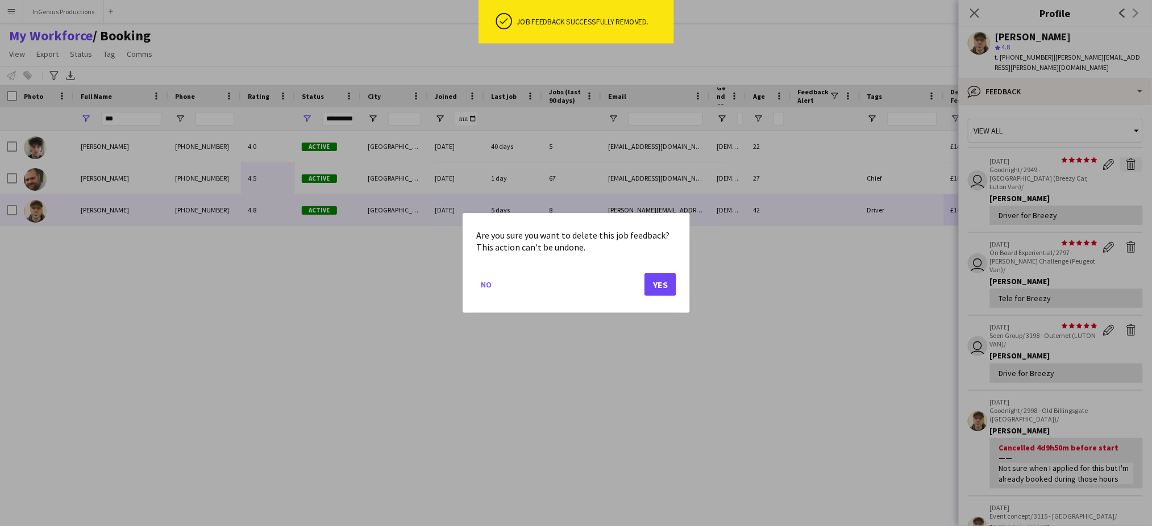
click at [666, 283] on button "Yes" at bounding box center [661, 284] width 32 height 23
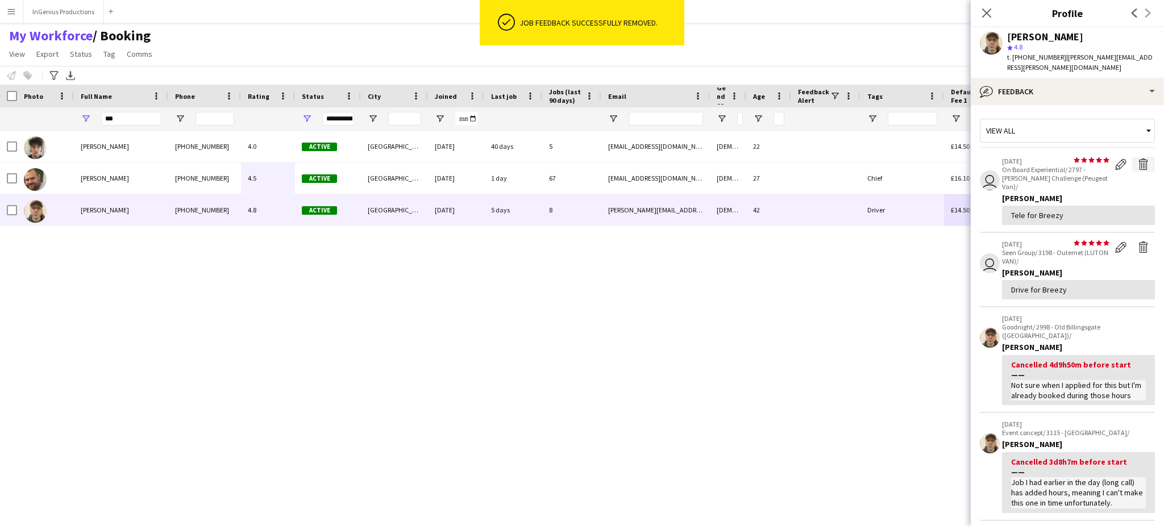
click at [1138, 159] on app-icon "Delete feedback" at bounding box center [1143, 164] width 11 height 11
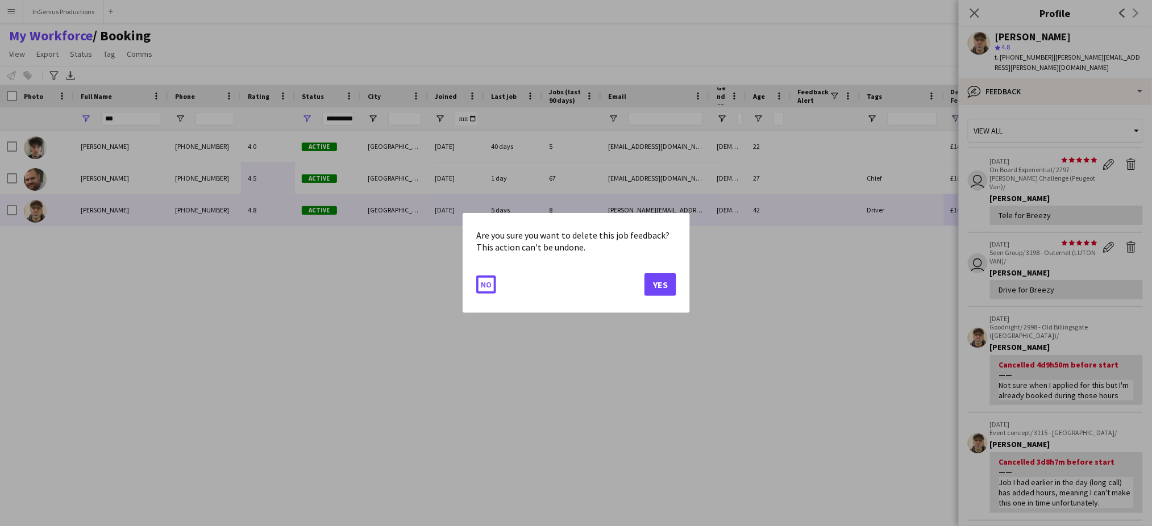
click at [666, 283] on button "Yes" at bounding box center [661, 284] width 32 height 23
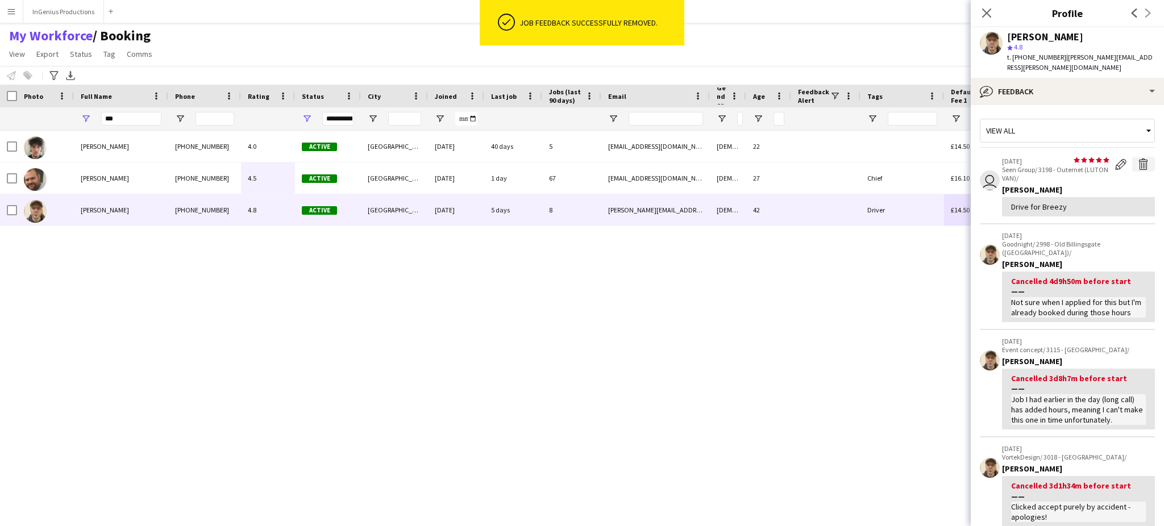
click at [1138, 159] on app-icon "Delete feedback" at bounding box center [1143, 164] width 11 height 11
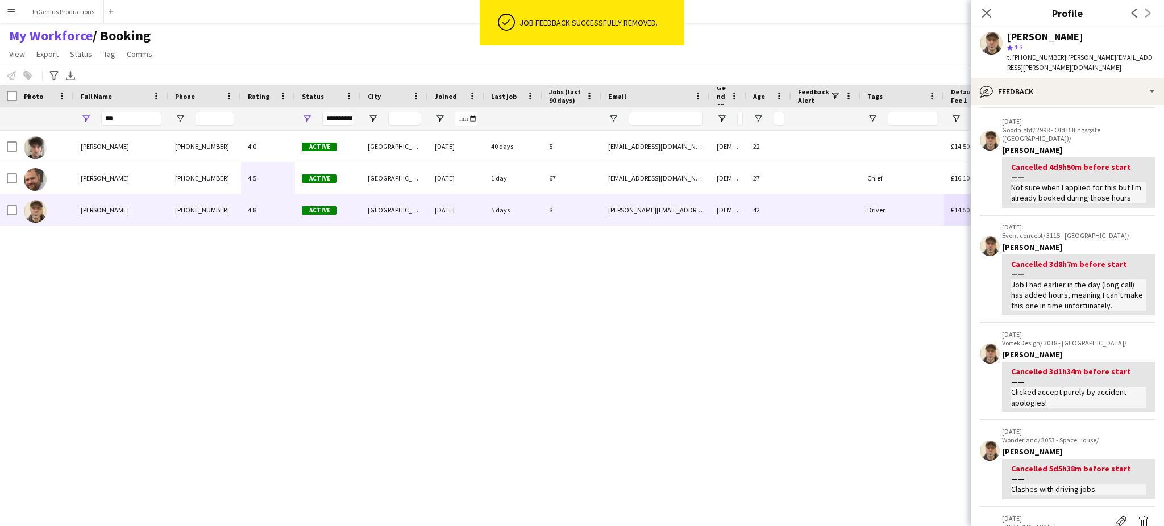
scroll to position [0, 0]
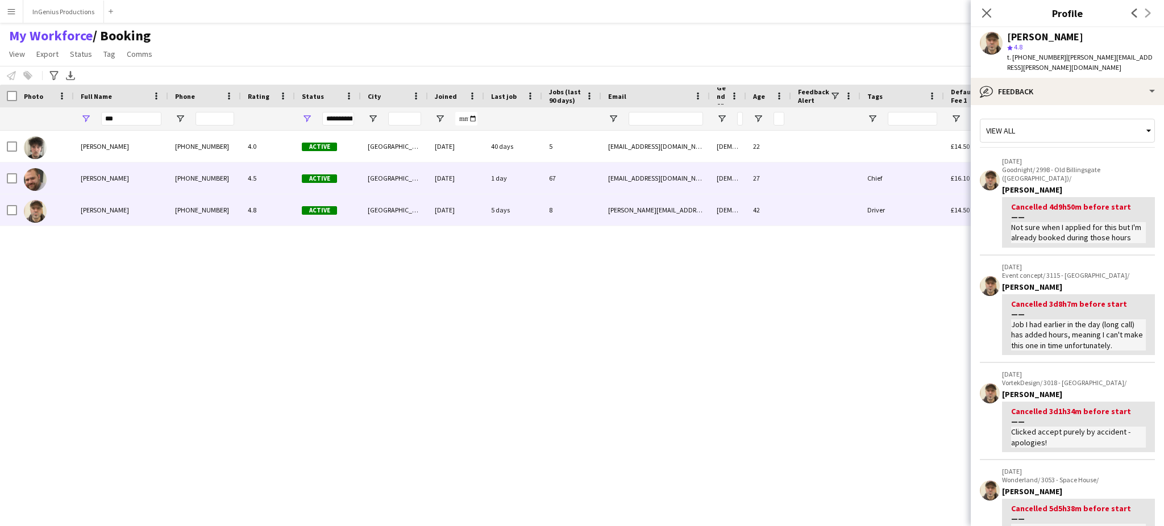
click at [160, 177] on div "[PERSON_NAME]" at bounding box center [121, 178] width 94 height 31
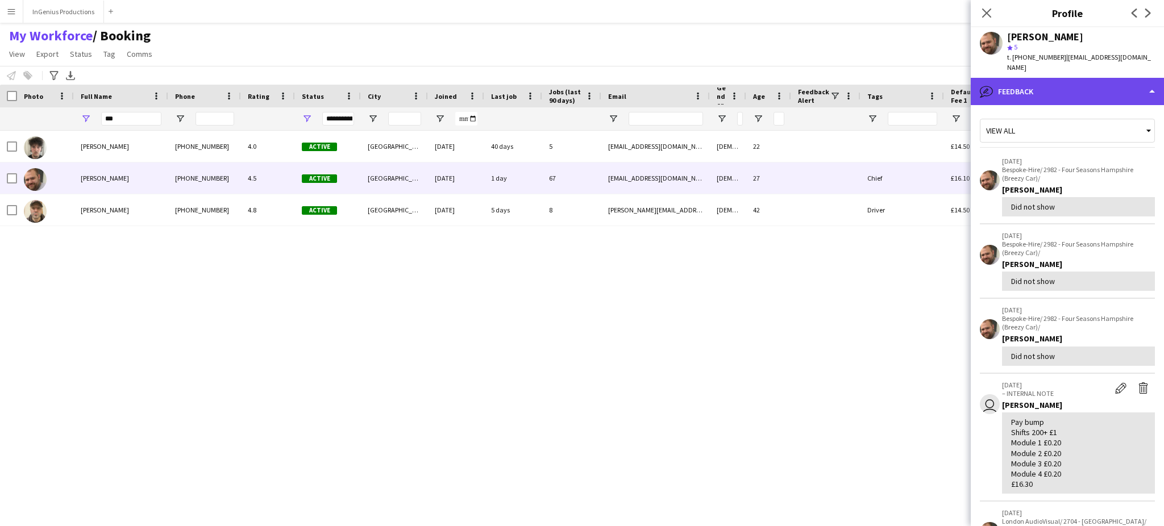
click at [1092, 80] on div "bubble-pencil Feedback" at bounding box center [1067, 91] width 193 height 27
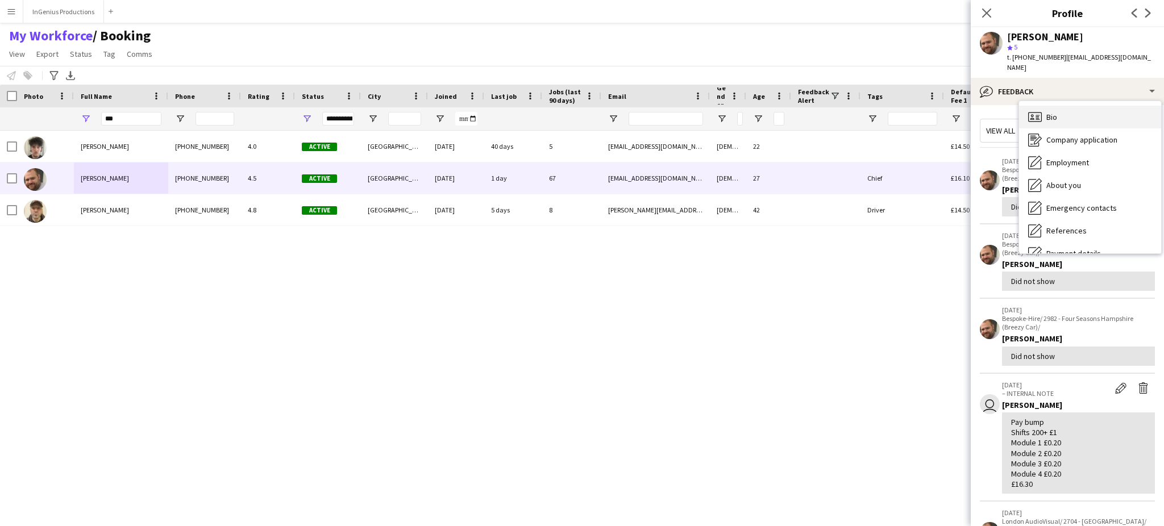
click at [1099, 106] on div "Bio Bio" at bounding box center [1090, 117] width 142 height 23
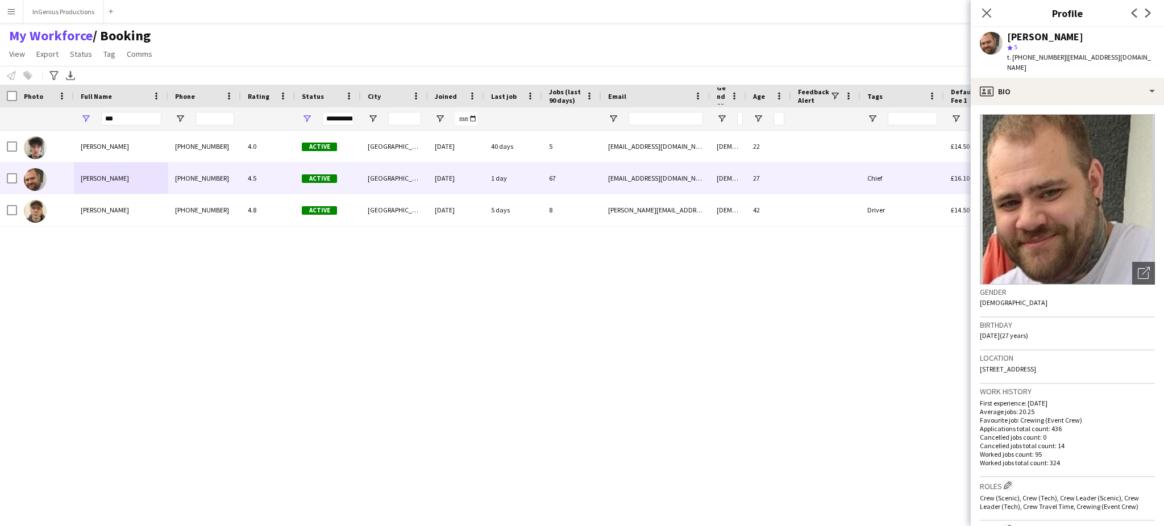
scroll to position [378, 0]
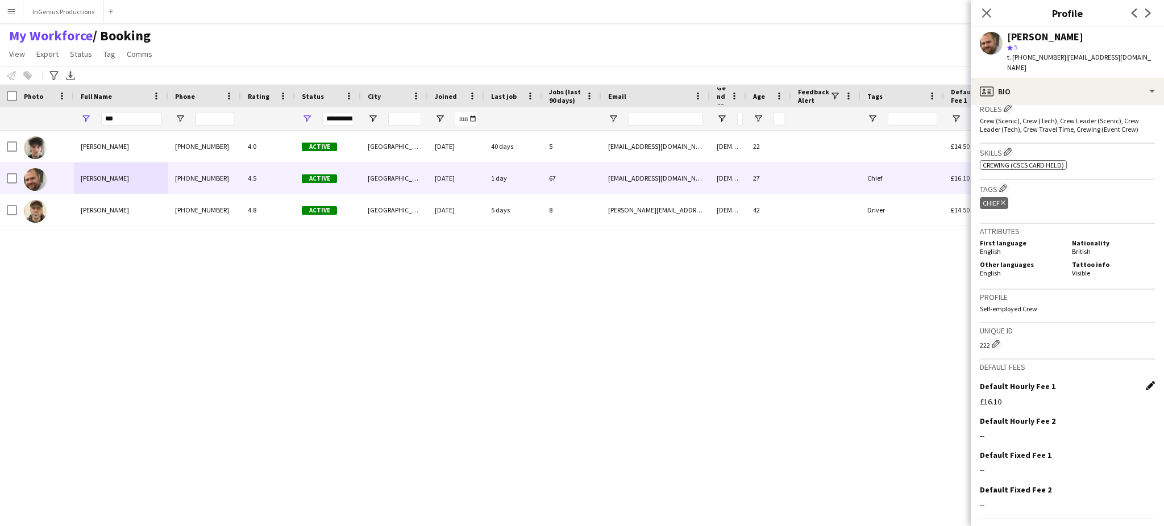
click at [1146, 381] on app-icon "Edit this field" at bounding box center [1150, 385] width 9 height 9
click at [1015, 398] on input "******" at bounding box center [1067, 411] width 175 height 28
type input "******"
click at [993, 430] on button "Save" at bounding box center [993, 439] width 27 height 18
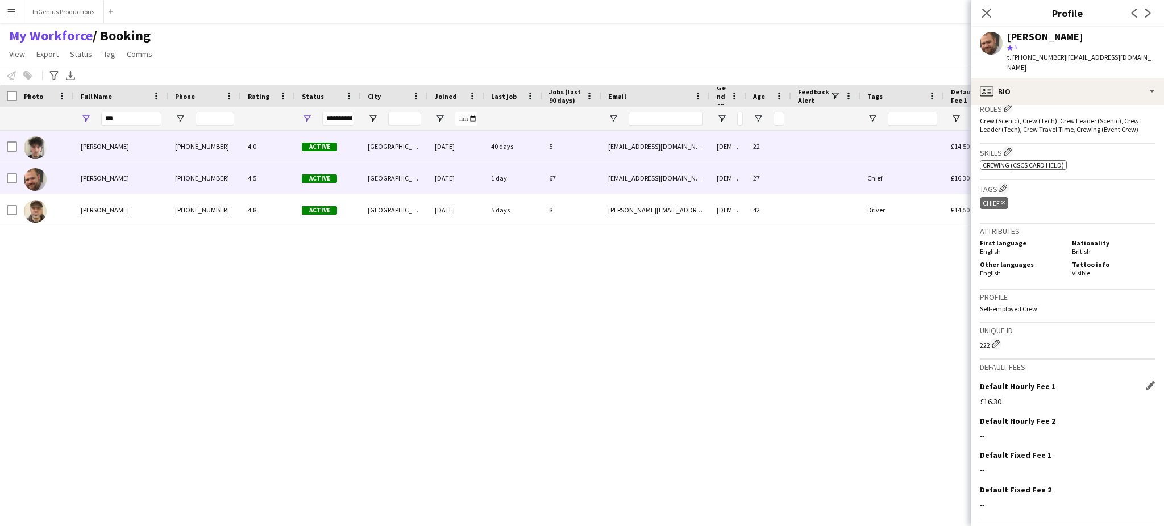
click at [370, 151] on div "[GEOGRAPHIC_DATA]" at bounding box center [394, 146] width 67 height 31
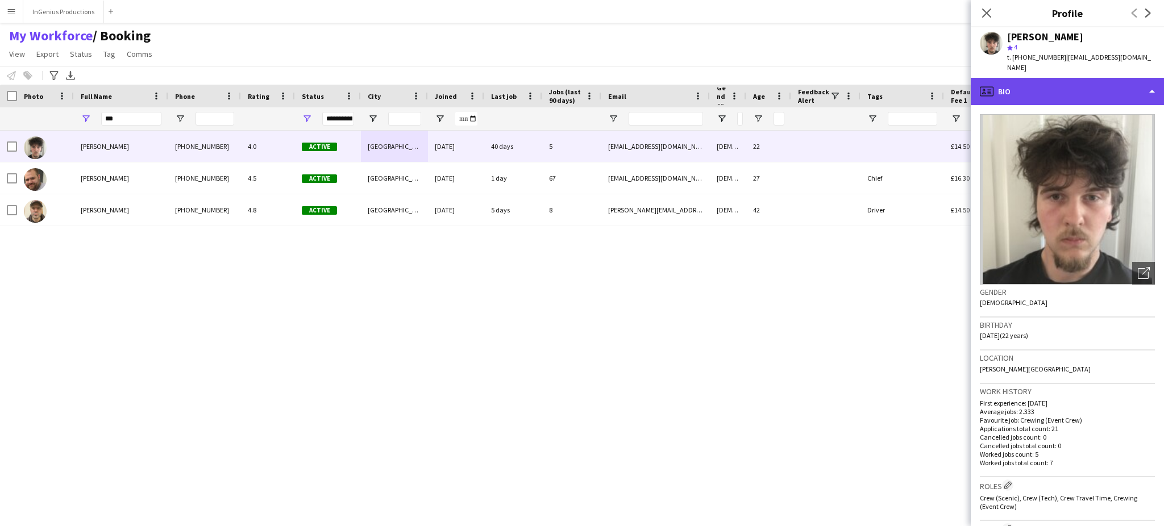
click at [1074, 85] on div "profile Bio" at bounding box center [1067, 91] width 193 height 27
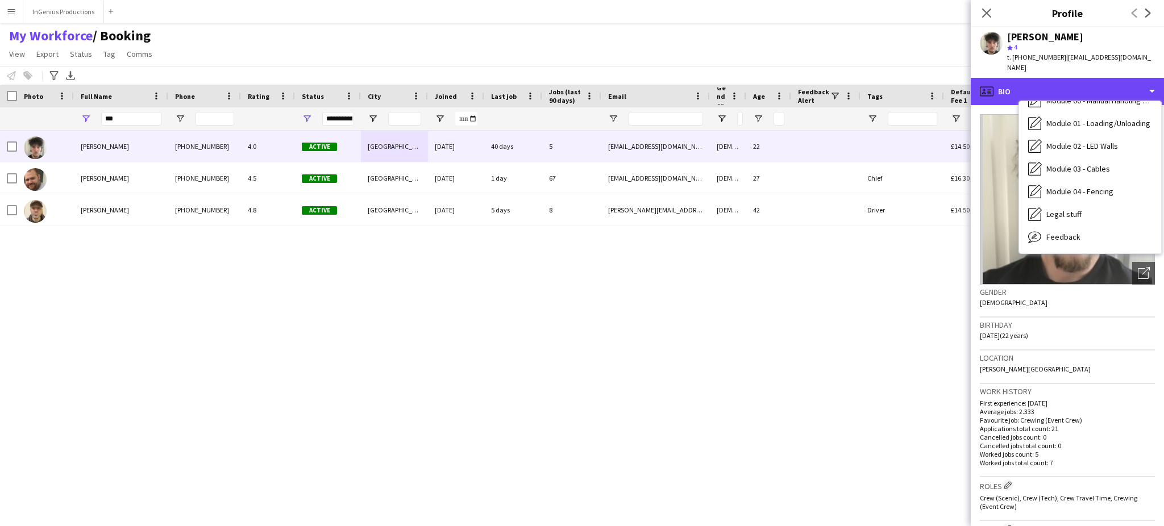
scroll to position [243, 0]
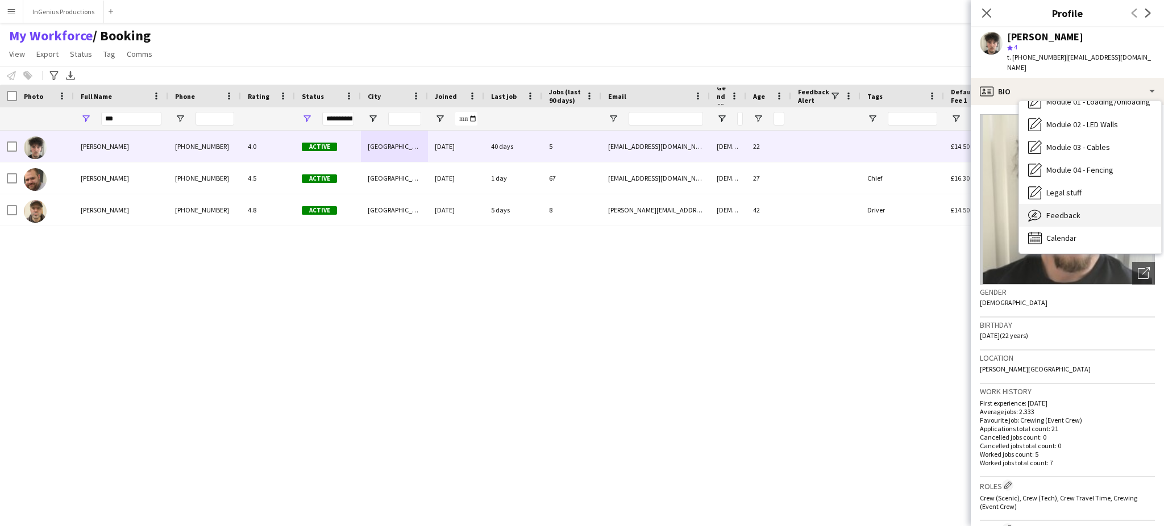
click at [1120, 205] on div "Feedback Feedback" at bounding box center [1090, 215] width 142 height 23
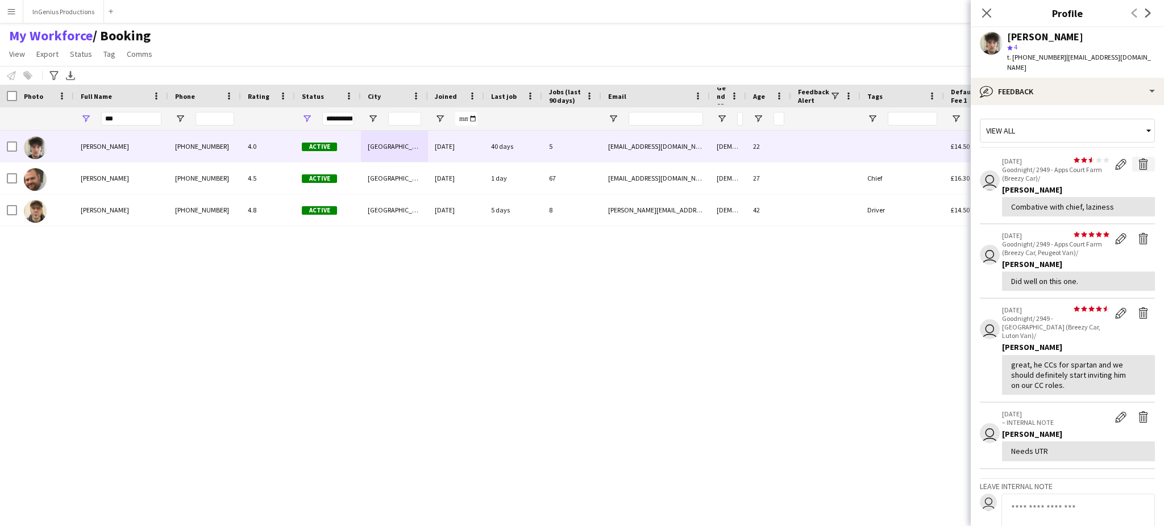
click at [1138, 159] on app-icon "Delete feedback" at bounding box center [1143, 164] width 11 height 11
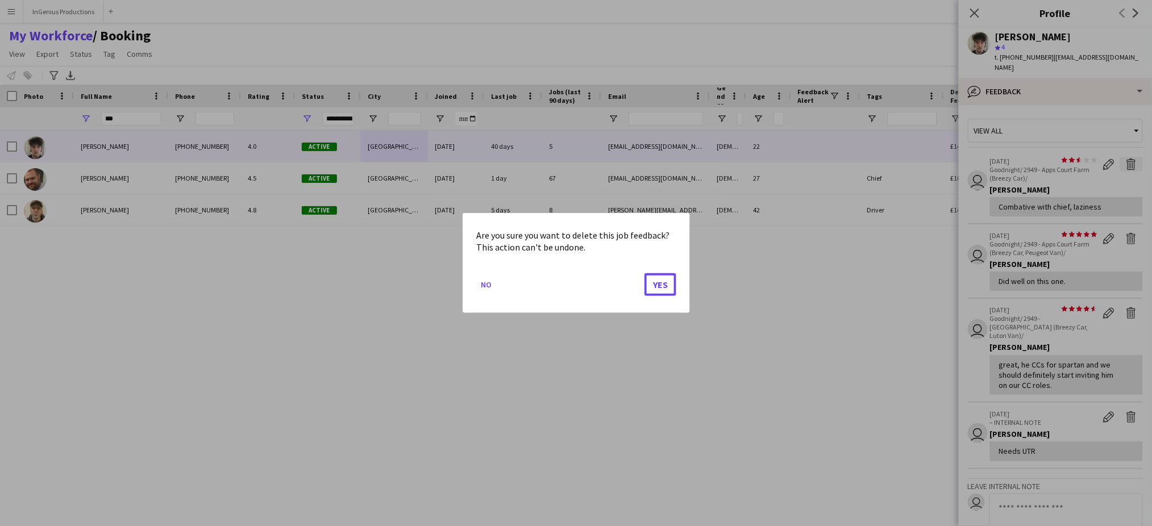
click at [666, 283] on button "Yes" at bounding box center [661, 284] width 32 height 23
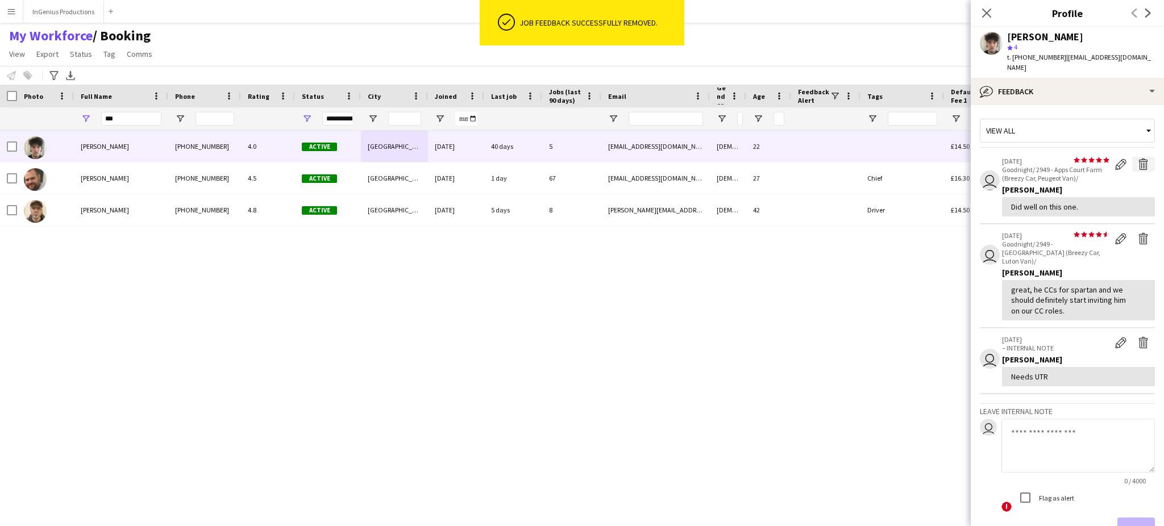
click at [1138, 159] on app-icon "Delete feedback" at bounding box center [1143, 164] width 11 height 11
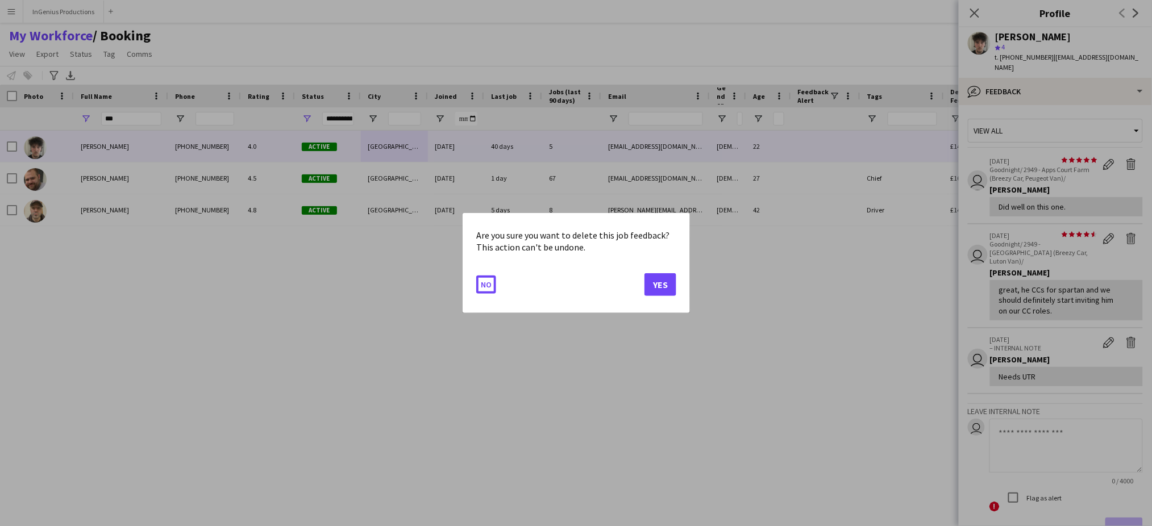
click at [666, 283] on button "Yes" at bounding box center [661, 284] width 32 height 23
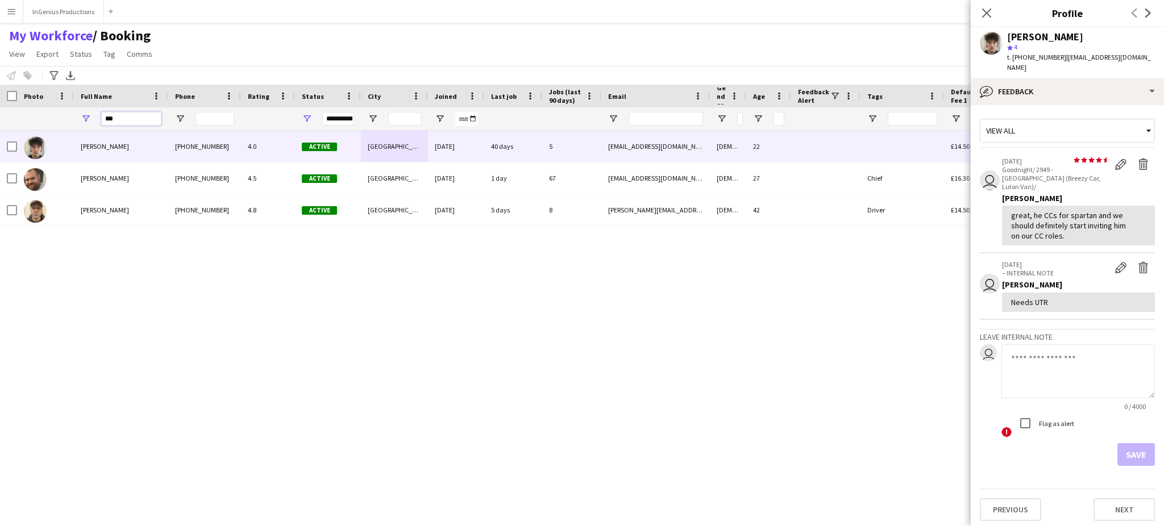
click at [130, 115] on input "***" at bounding box center [131, 119] width 60 height 14
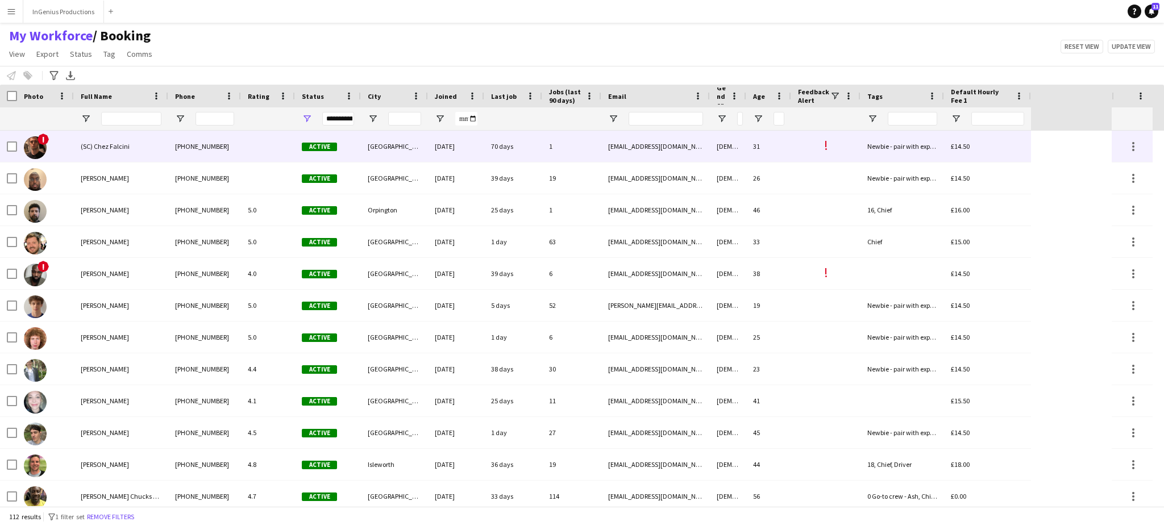
click at [147, 149] on div "(SC) Chez Falcini" at bounding box center [121, 146] width 94 height 31
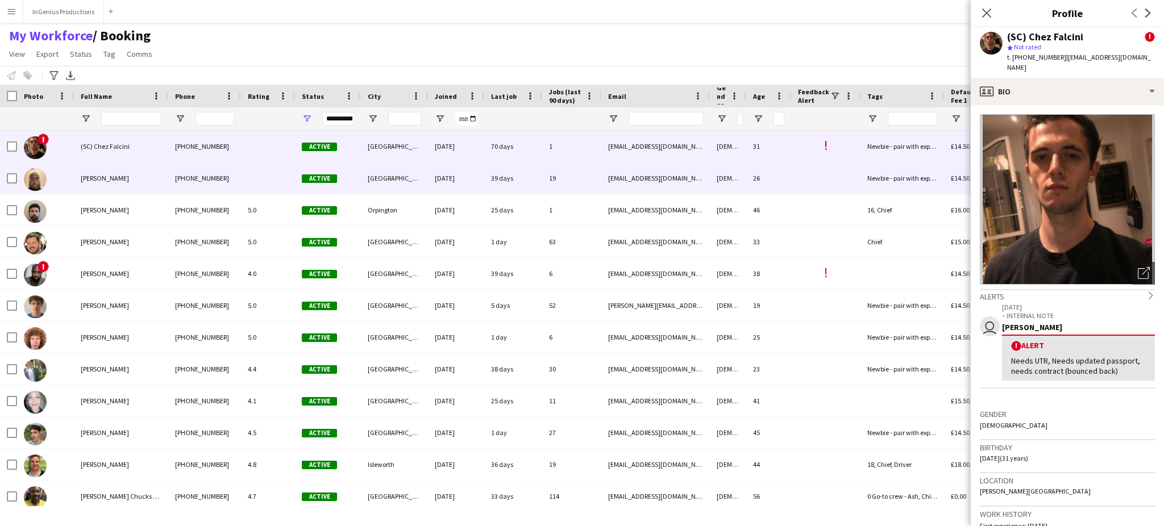
click at [175, 173] on div "[PHONE_NUMBER]" at bounding box center [204, 178] width 73 height 31
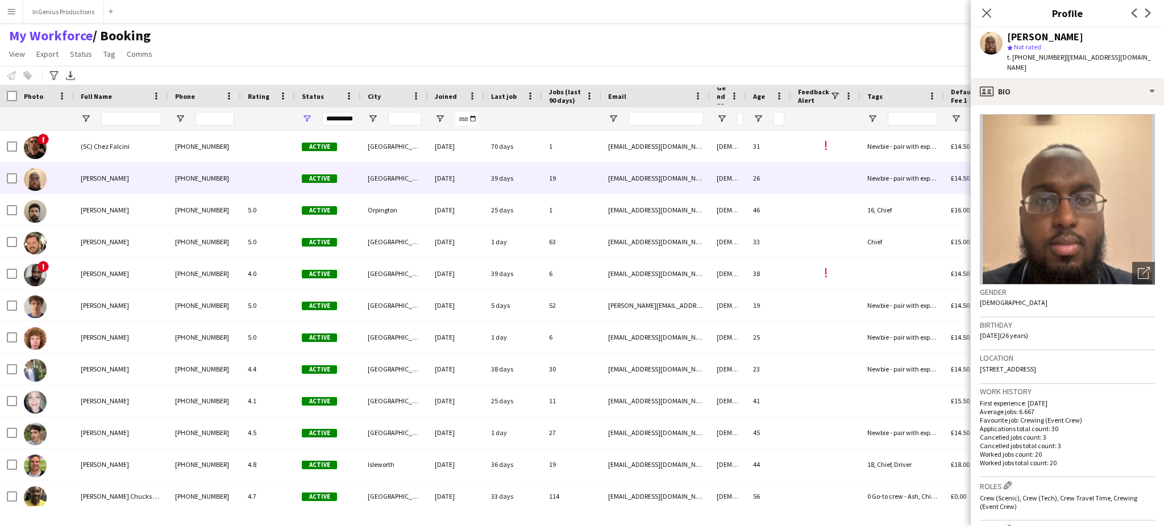
scroll to position [378, 0]
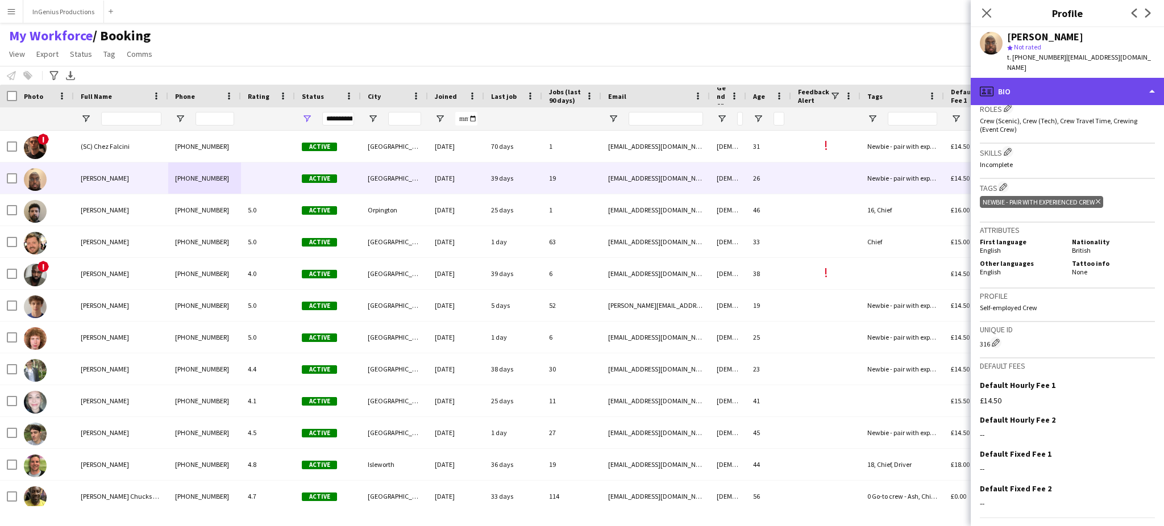
click at [1121, 90] on div "profile Bio" at bounding box center [1067, 91] width 193 height 27
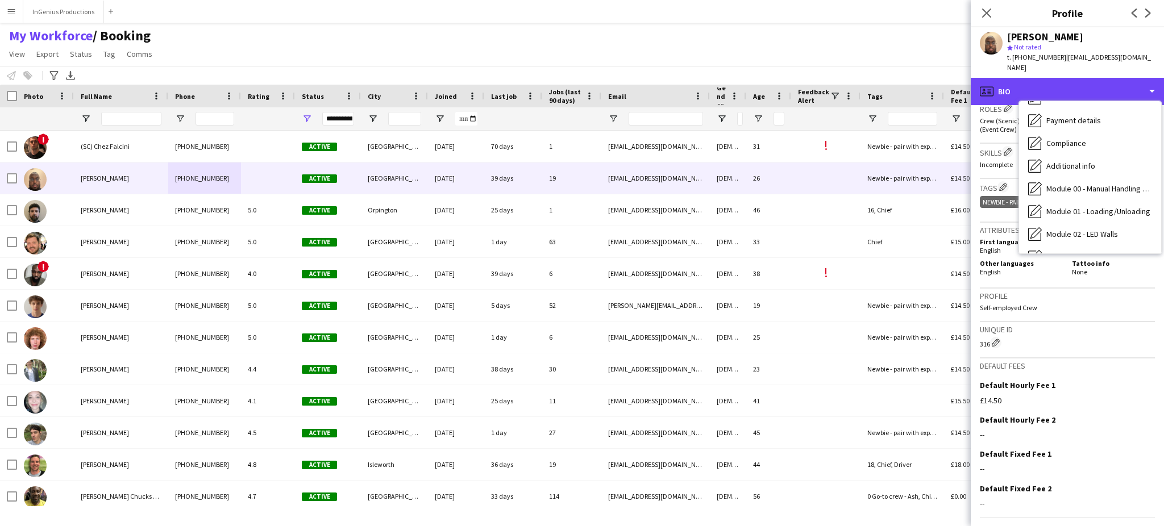
scroll to position [243, 0]
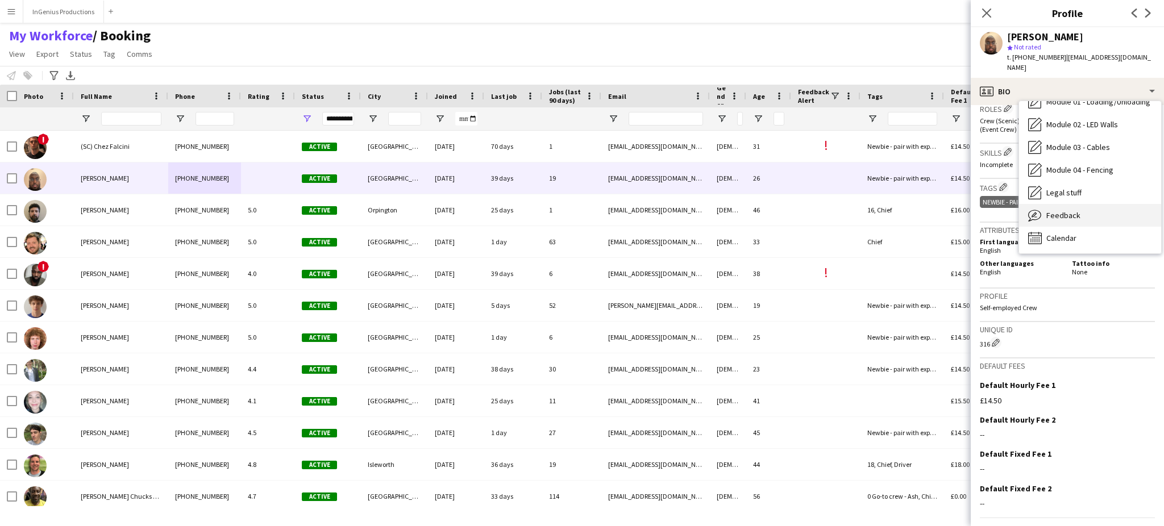
click at [1092, 204] on div "Feedback Feedback" at bounding box center [1090, 215] width 142 height 23
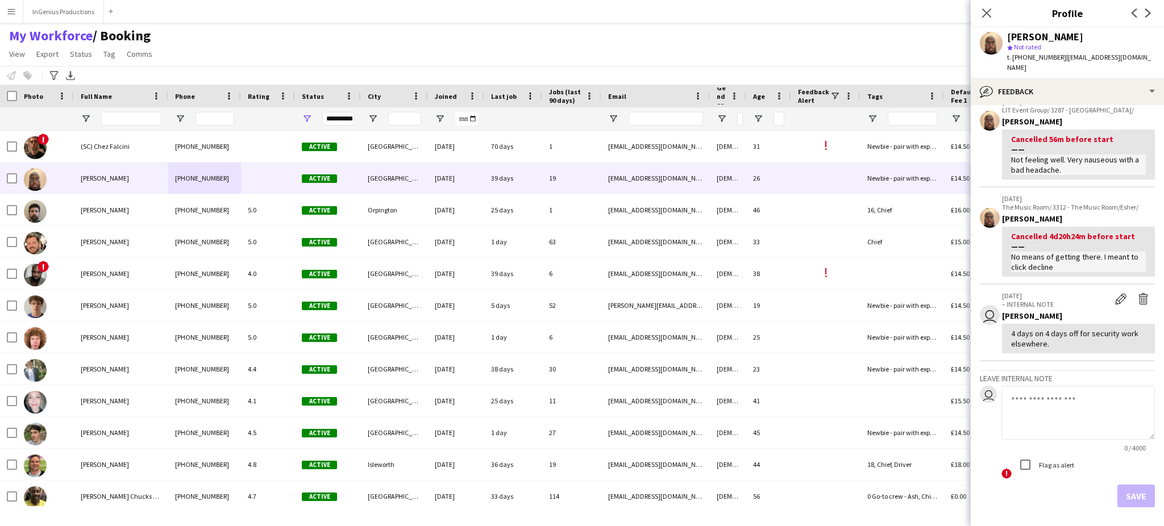
scroll to position [152, 0]
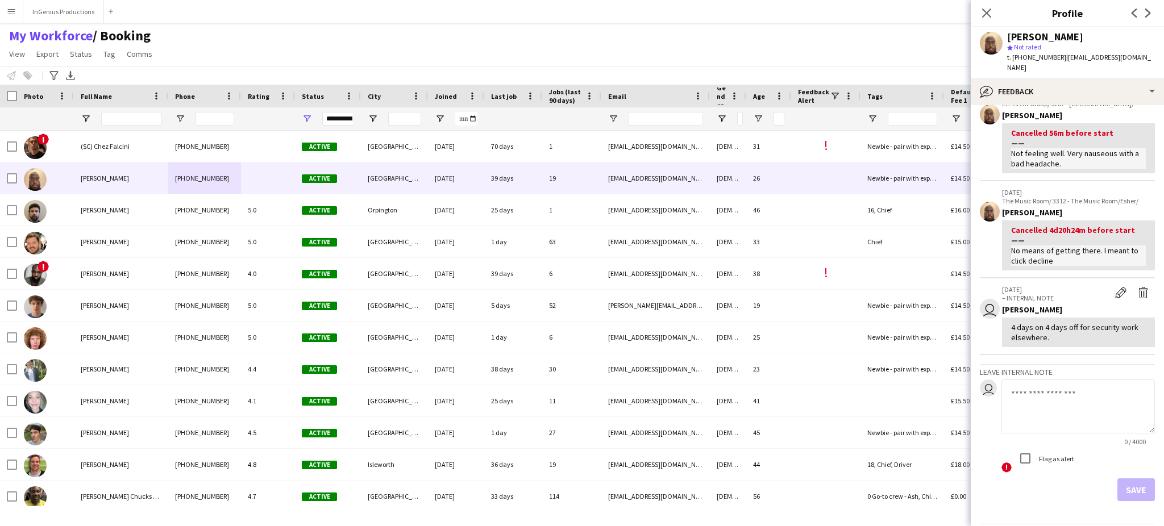
click at [1107, 380] on textarea at bounding box center [1079, 407] width 154 height 54
type textarea "*"
click at [1121, 392] on textarea "**********" at bounding box center [1079, 407] width 154 height 54
type textarea "**********"
click at [1120, 479] on button "Save" at bounding box center [1137, 490] width 38 height 23
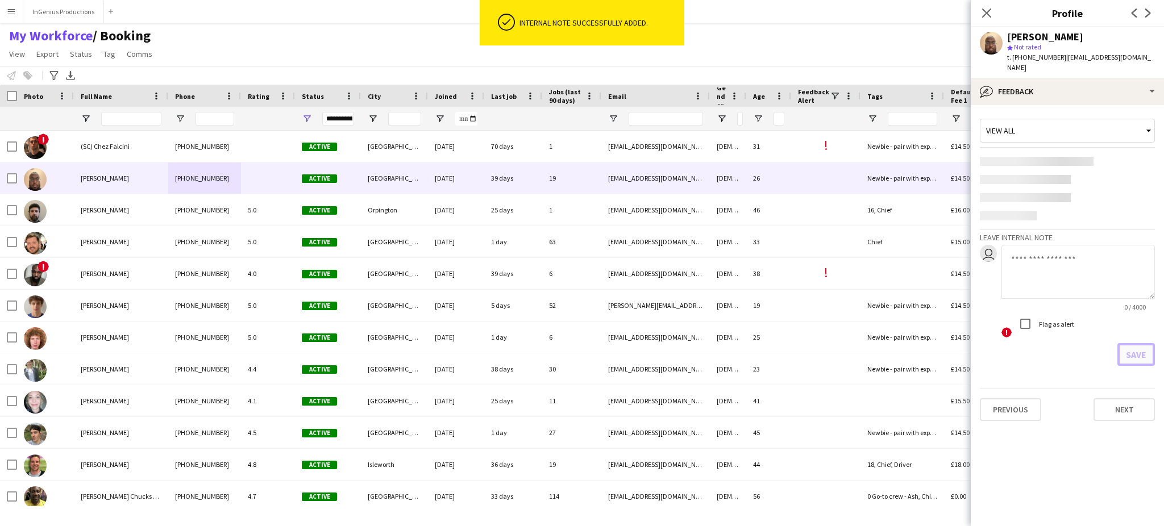
scroll to position [0, 0]
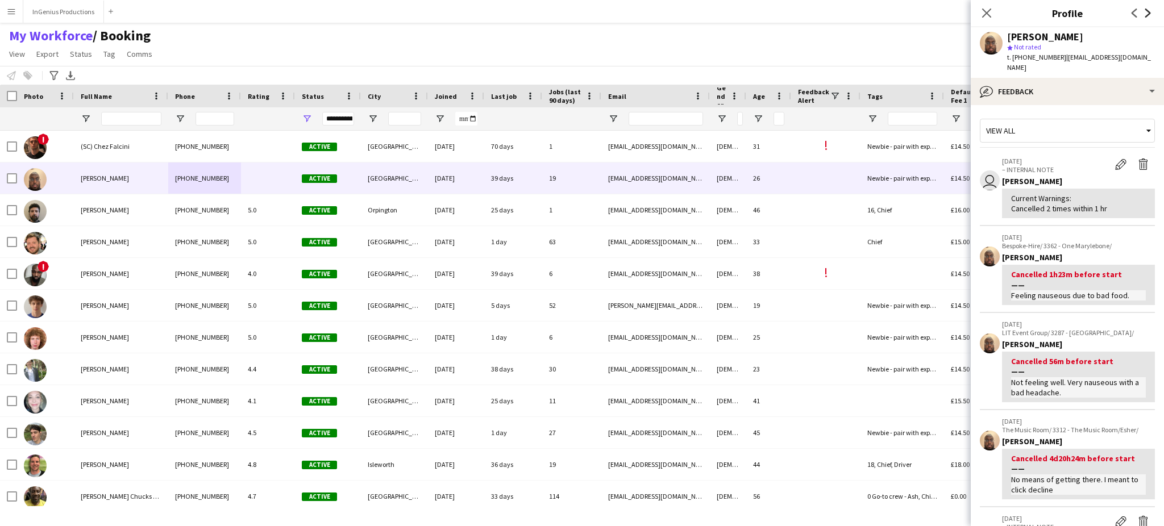
click at [1149, 11] on icon "Next" at bounding box center [1148, 13] width 9 height 9
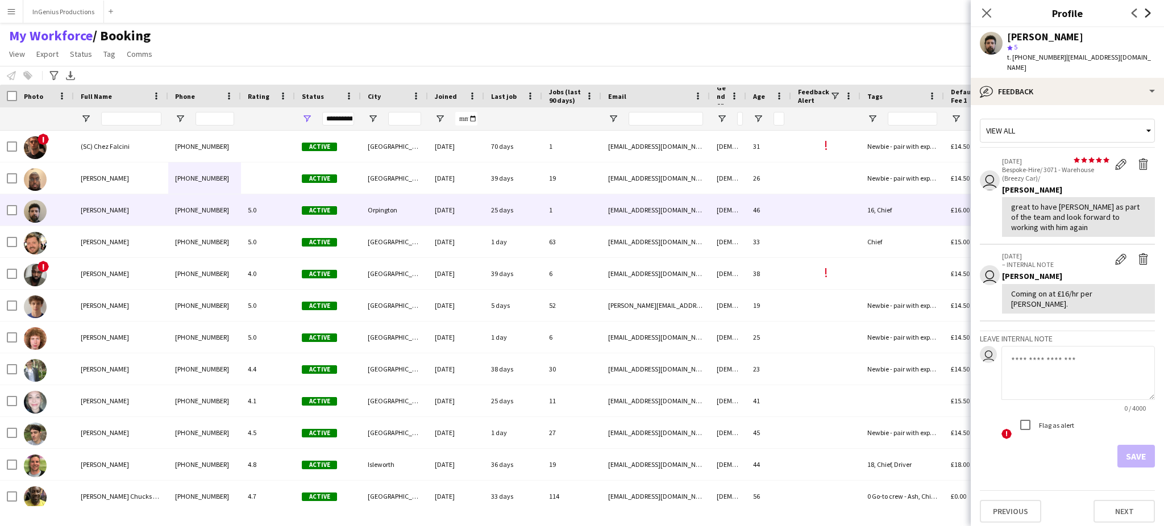
click at [1149, 11] on icon "Next" at bounding box center [1148, 13] width 9 height 9
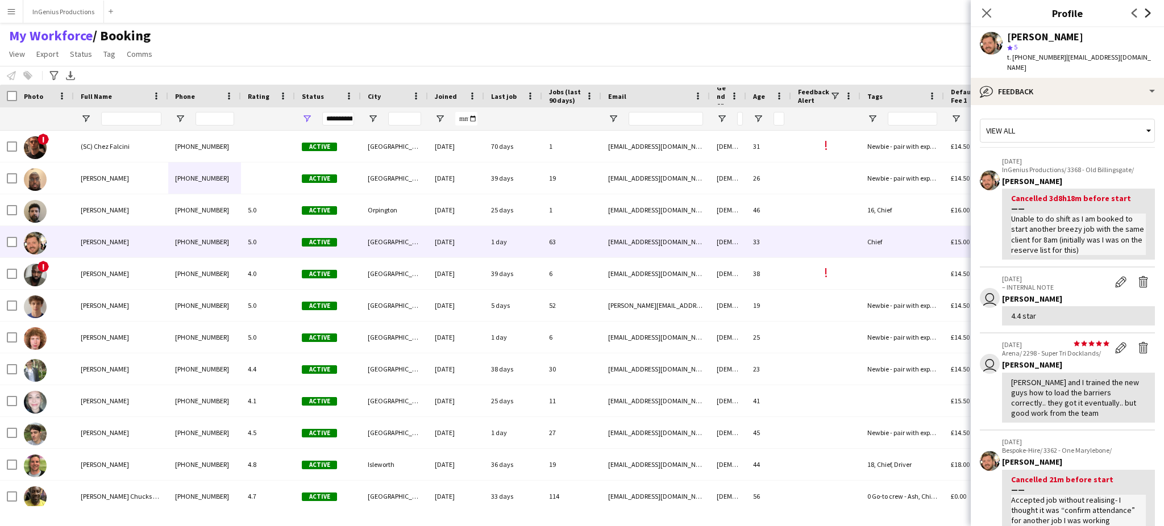
click at [1149, 11] on icon "Next" at bounding box center [1148, 13] width 9 height 9
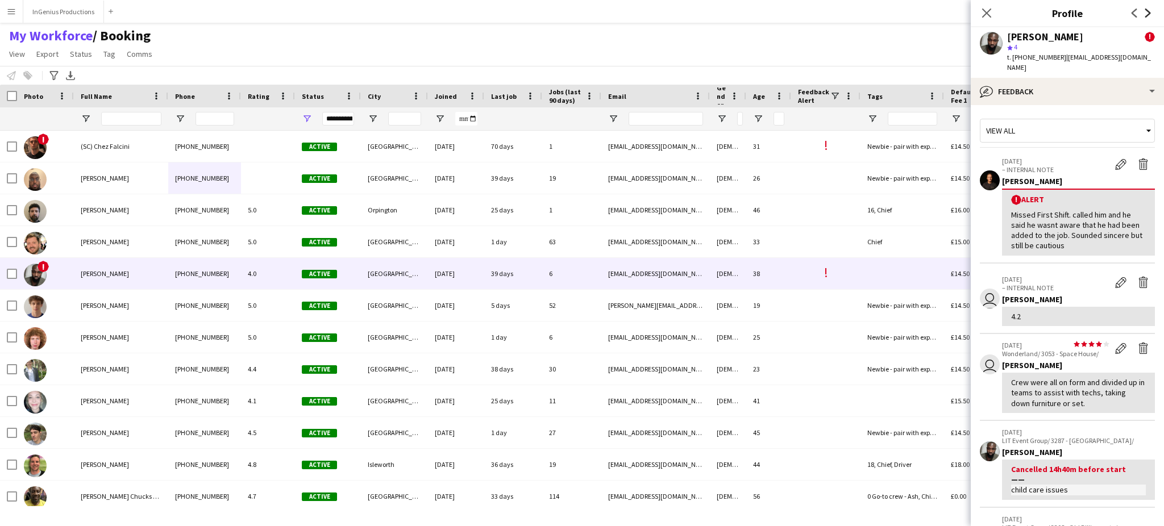
click at [1147, 12] on icon "Next" at bounding box center [1148, 13] width 9 height 9
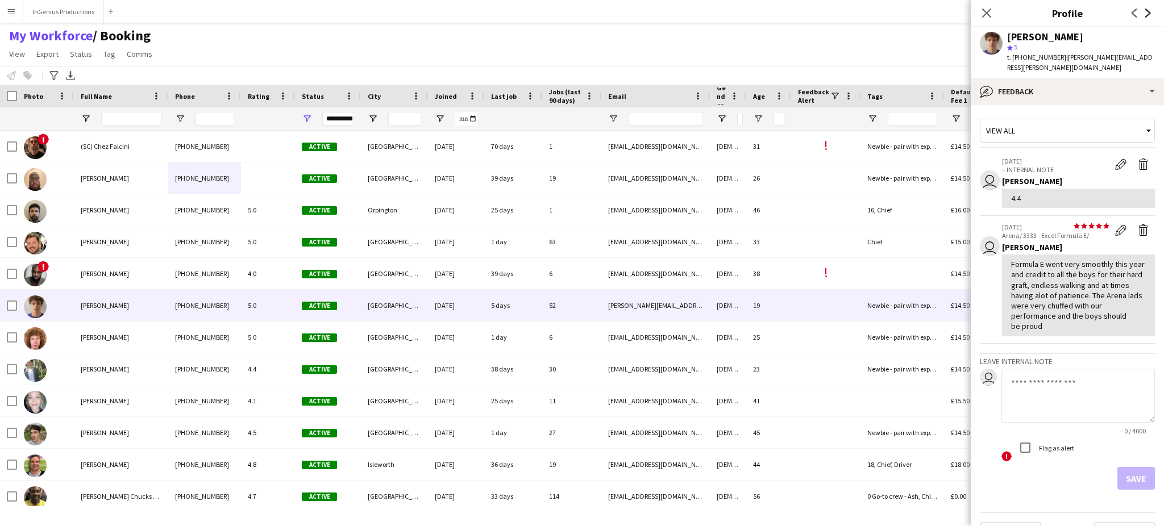
click at [1147, 12] on icon "Next" at bounding box center [1148, 13] width 9 height 9
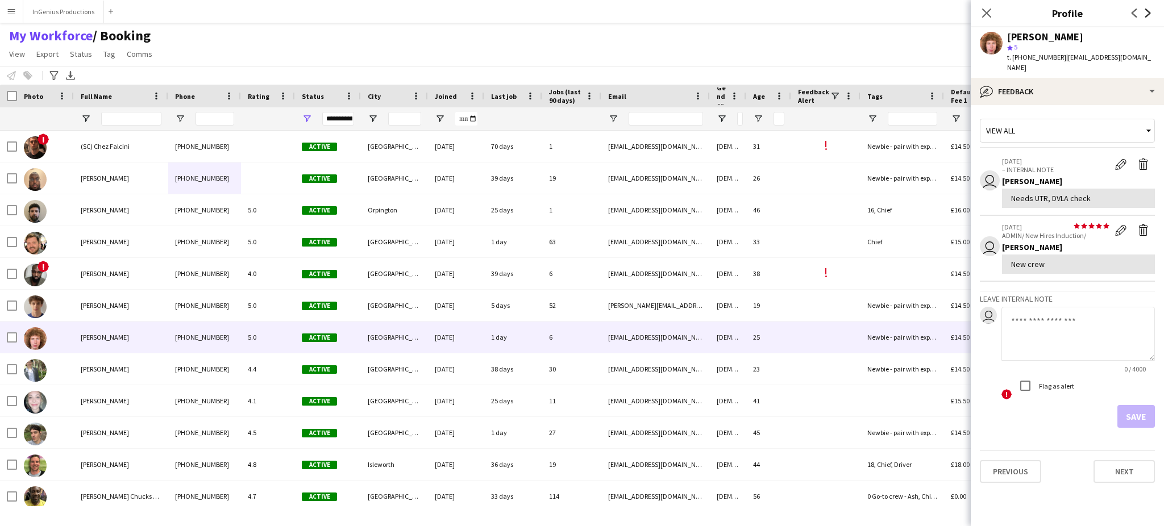
click at [1147, 12] on icon "Next" at bounding box center [1148, 13] width 9 height 9
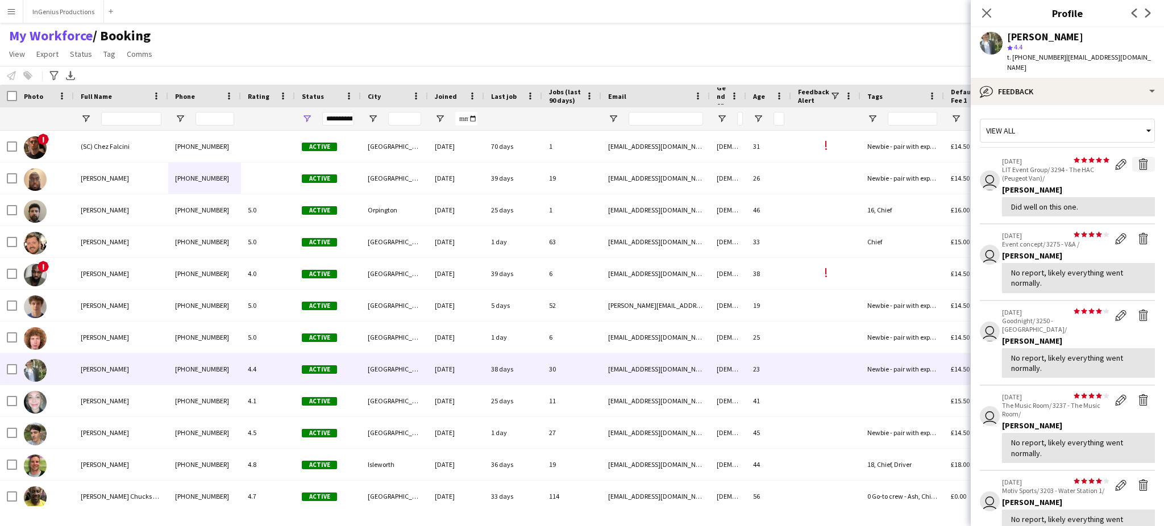
click at [1138, 159] on app-icon "Delete feedback" at bounding box center [1143, 164] width 11 height 11
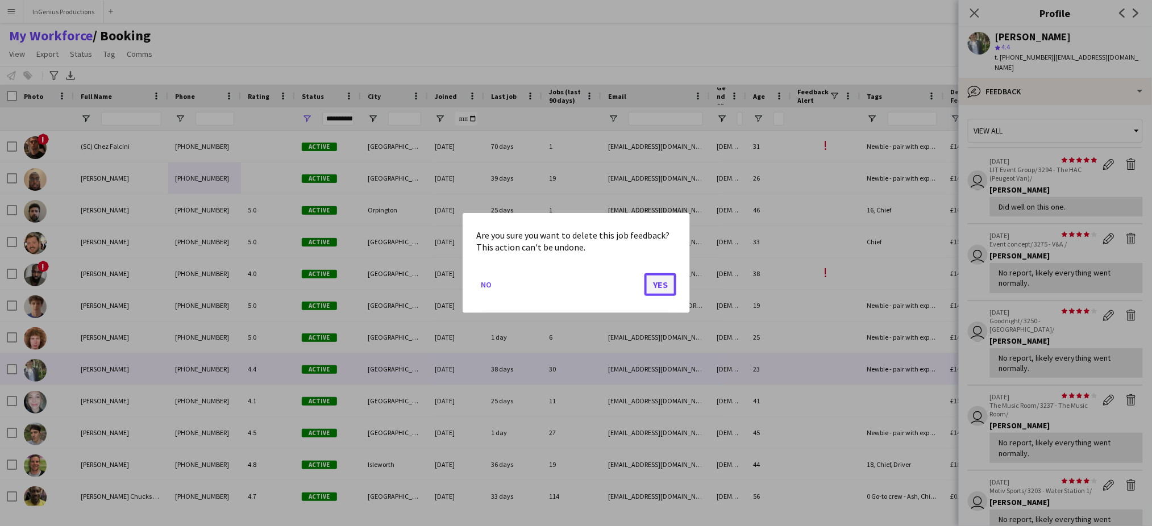
click at [666, 283] on button "Yes" at bounding box center [661, 284] width 32 height 23
click at [949, 213] on div "£16.00" at bounding box center [987, 209] width 87 height 31
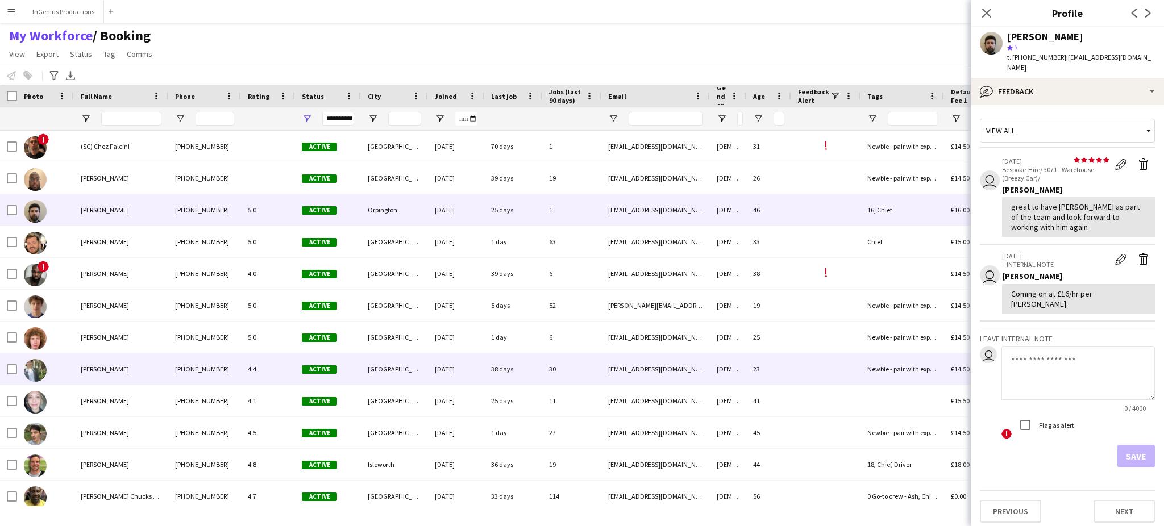
click at [631, 368] on div "[EMAIL_ADDRESS][DOMAIN_NAME]" at bounding box center [656, 369] width 109 height 31
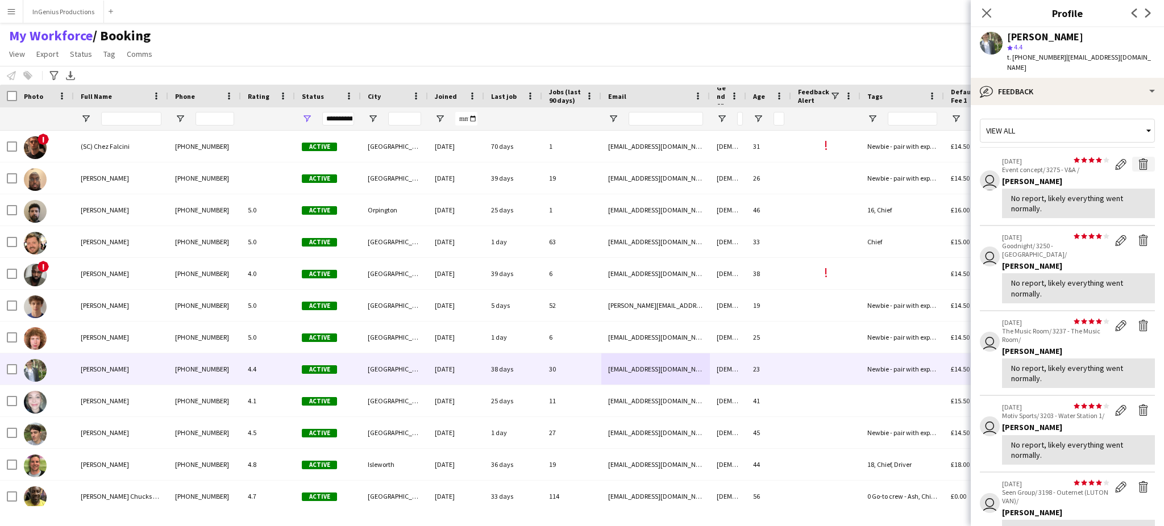
click at [1138, 159] on app-icon "Delete feedback" at bounding box center [1143, 164] width 11 height 11
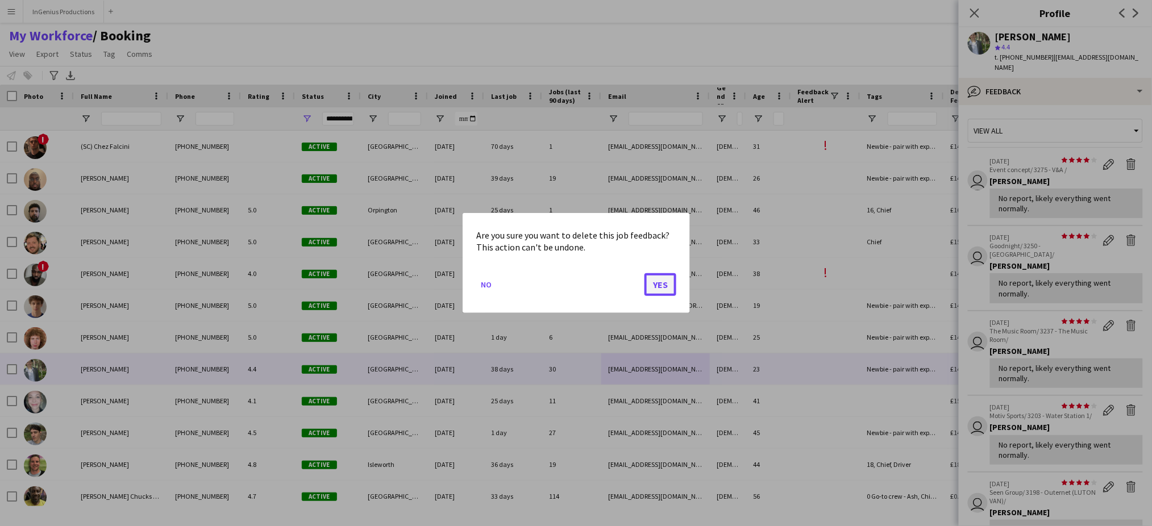
click at [657, 283] on button "Yes" at bounding box center [661, 284] width 32 height 23
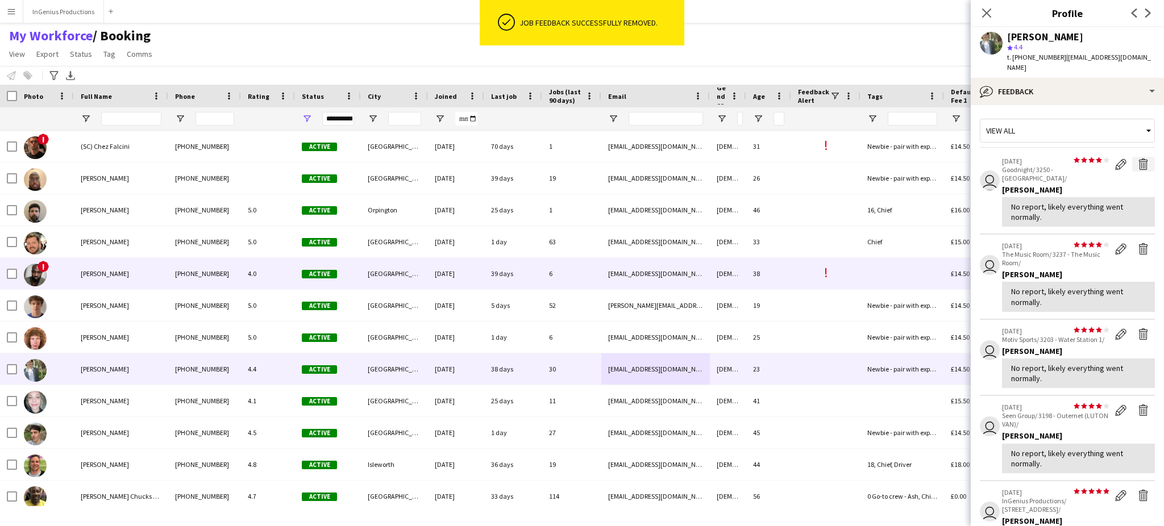
click at [1138, 159] on app-icon "Delete feedback" at bounding box center [1143, 164] width 11 height 11
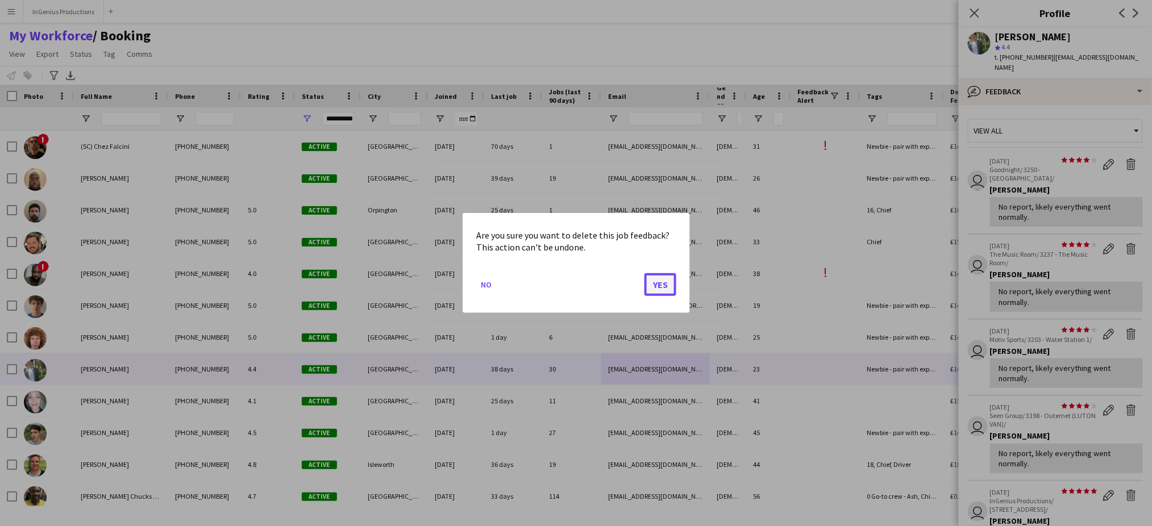
click at [657, 283] on button "Yes" at bounding box center [661, 284] width 32 height 23
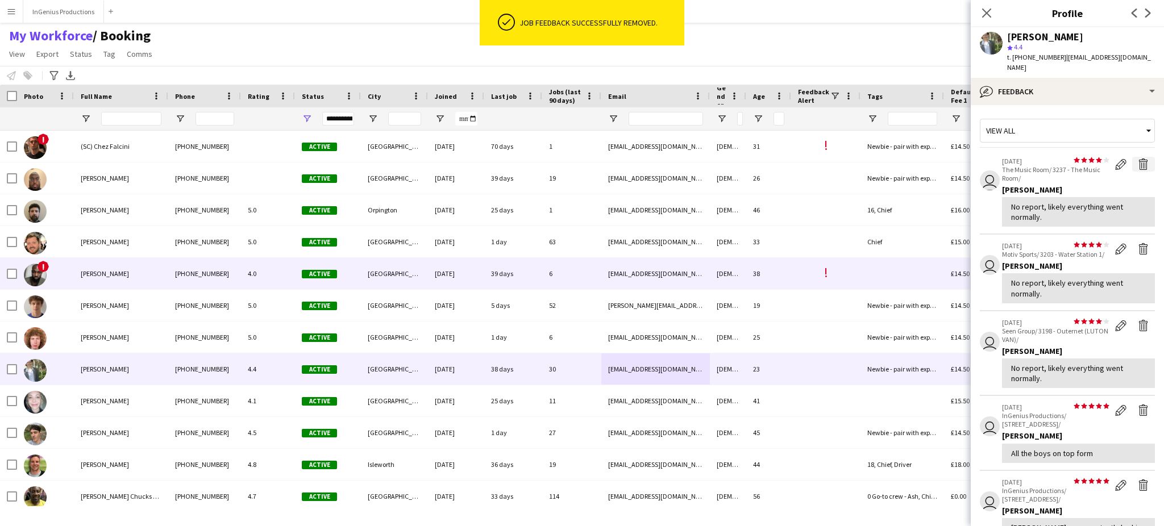
click at [1138, 159] on app-icon "Delete feedback" at bounding box center [1143, 164] width 11 height 11
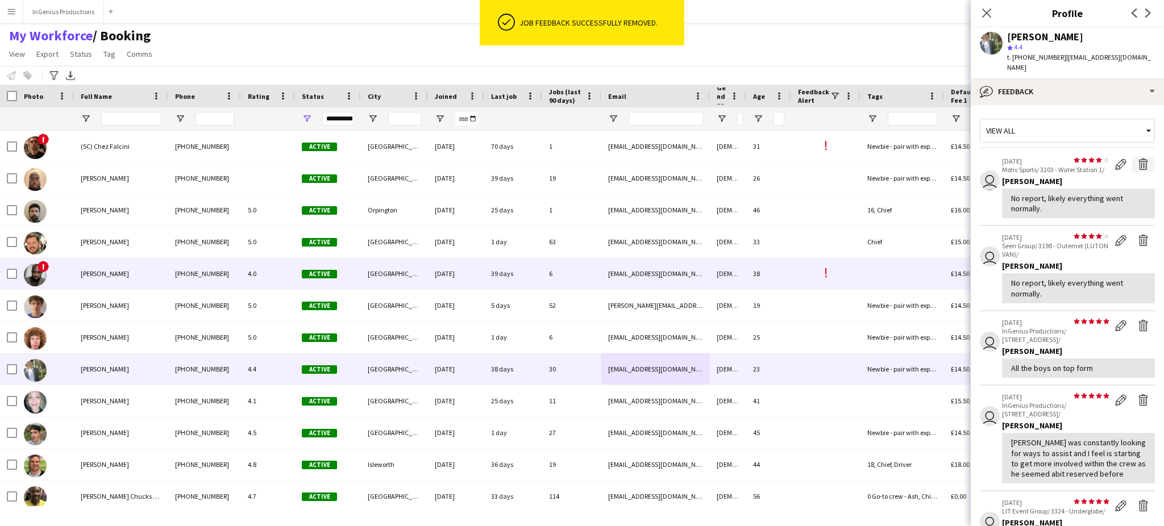
click at [1138, 159] on app-icon "Delete feedback" at bounding box center [1143, 164] width 11 height 11
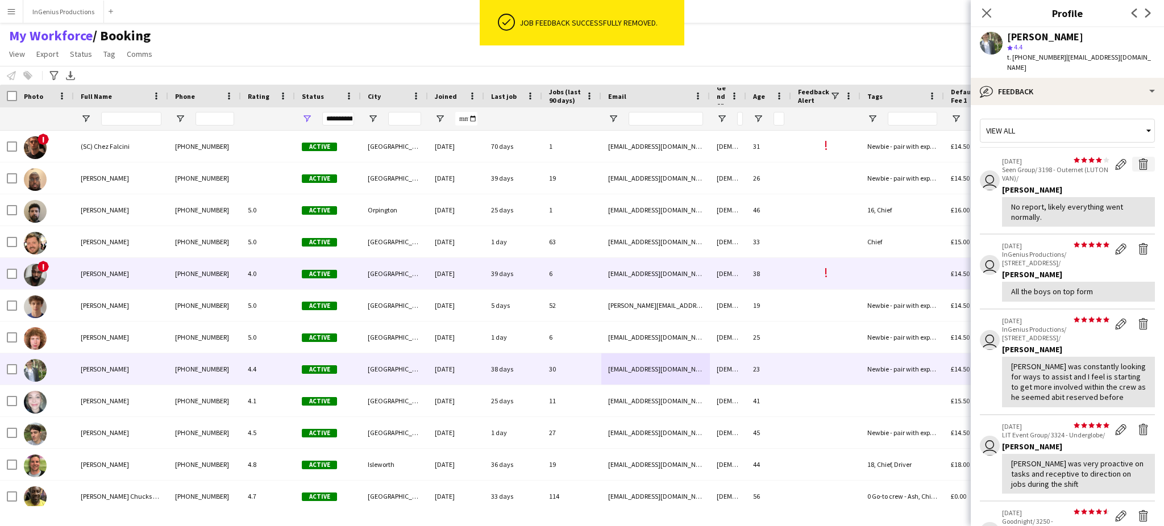
click at [1138, 159] on app-icon "Delete feedback" at bounding box center [1143, 164] width 11 height 11
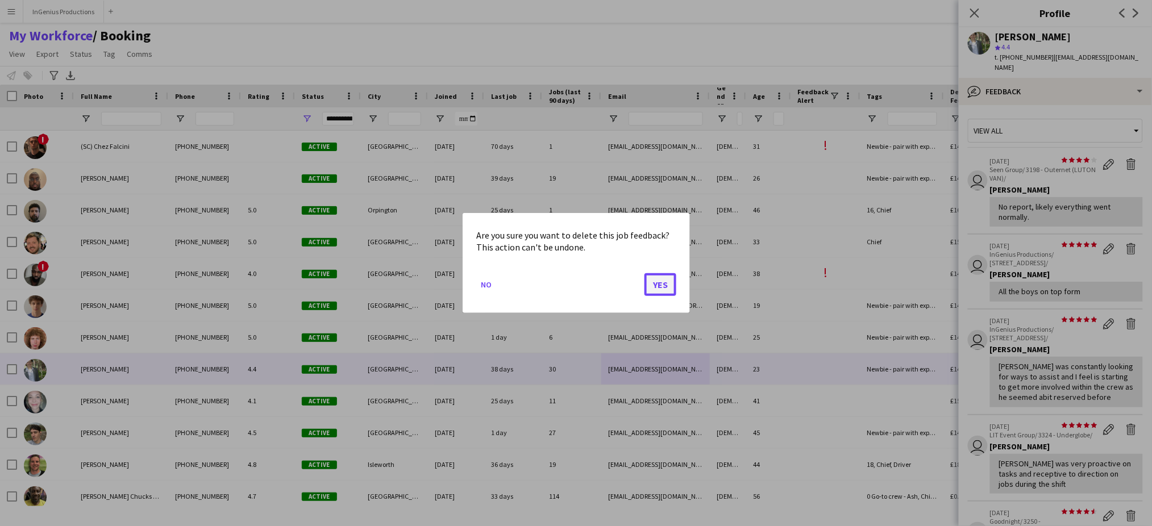
click at [657, 283] on button "Yes" at bounding box center [661, 284] width 32 height 23
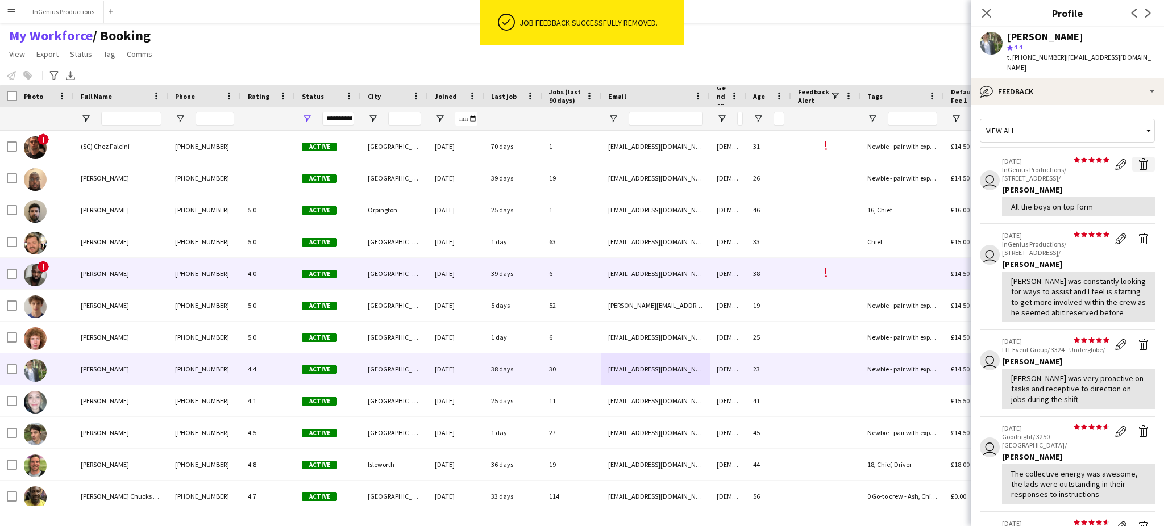
click at [1138, 159] on app-icon "Delete feedback" at bounding box center [1143, 164] width 11 height 11
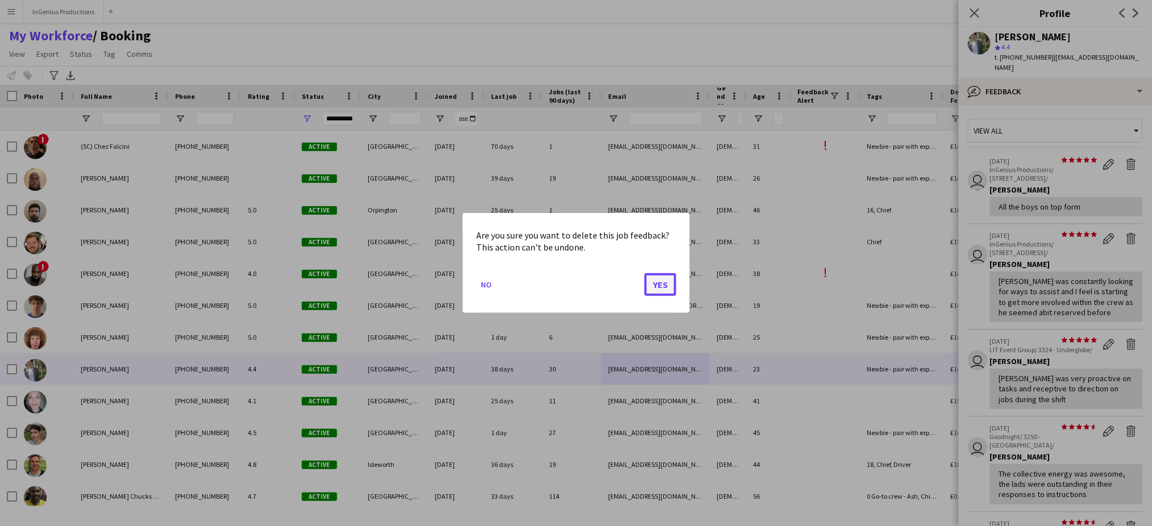
click at [657, 283] on button "Yes" at bounding box center [661, 284] width 32 height 23
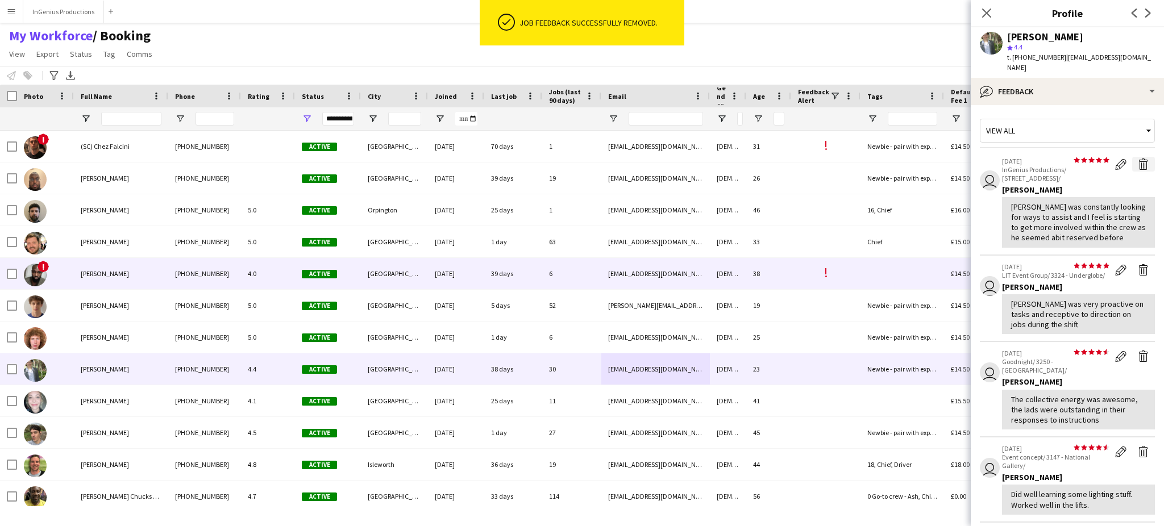
click at [1138, 159] on app-icon "Delete feedback" at bounding box center [1143, 164] width 11 height 11
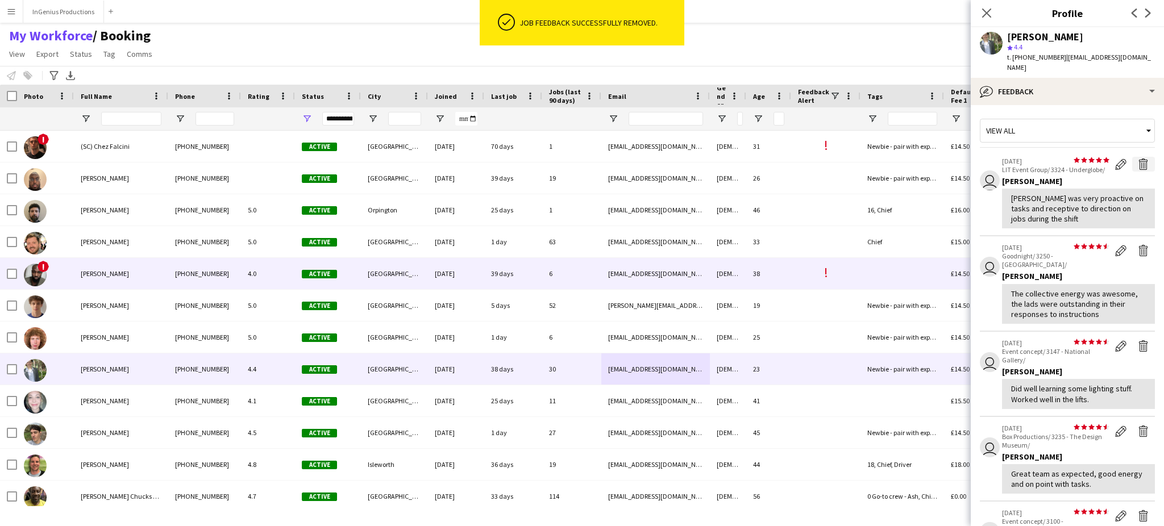
click at [1138, 159] on app-icon "Delete feedback" at bounding box center [1143, 164] width 11 height 11
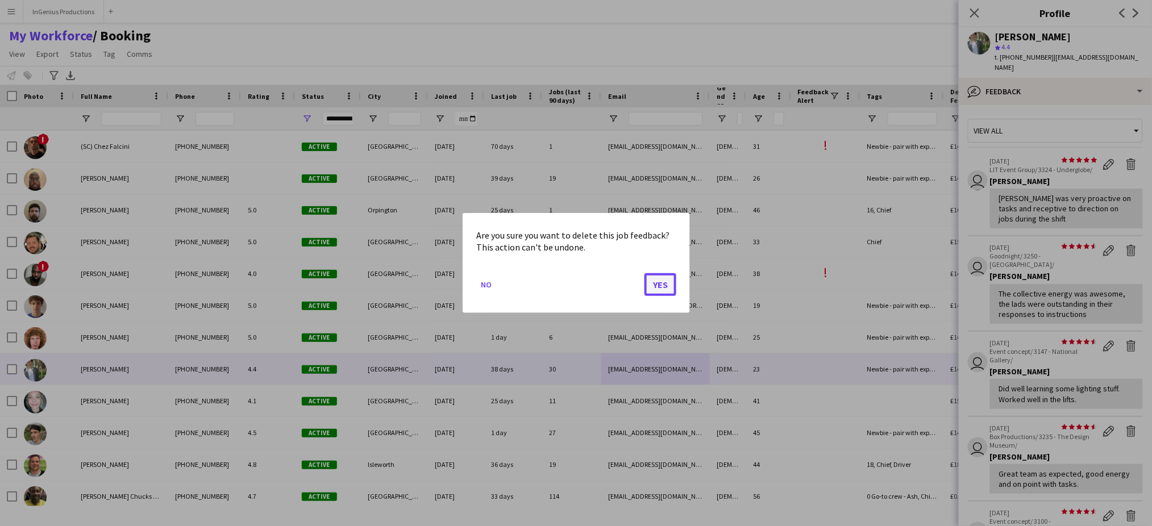
click at [657, 283] on button "Yes" at bounding box center [661, 284] width 32 height 23
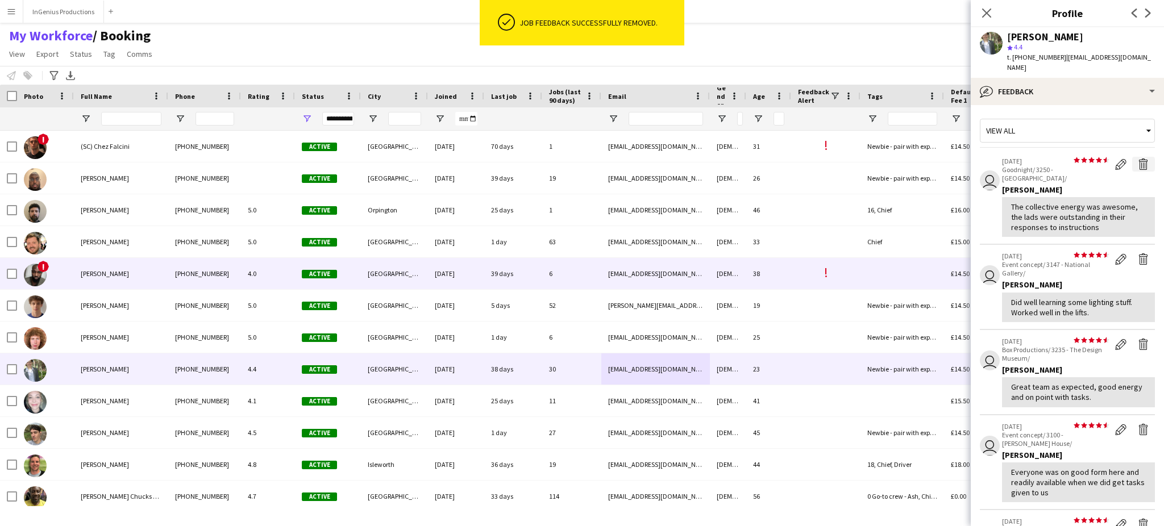
click at [1138, 159] on app-icon "Delete feedback" at bounding box center [1143, 164] width 11 height 11
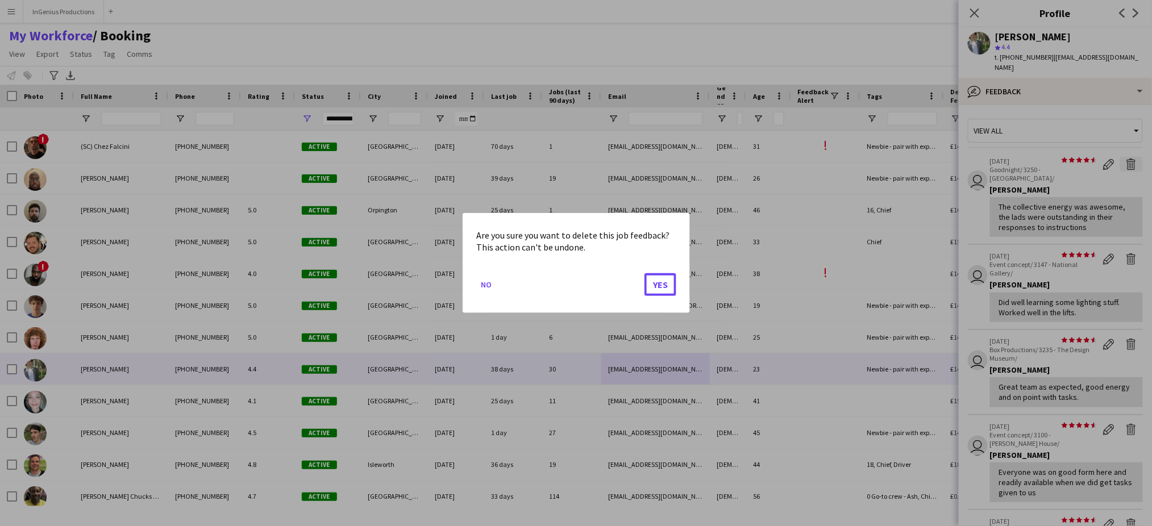
click at [657, 283] on button "Yes" at bounding box center [661, 284] width 32 height 23
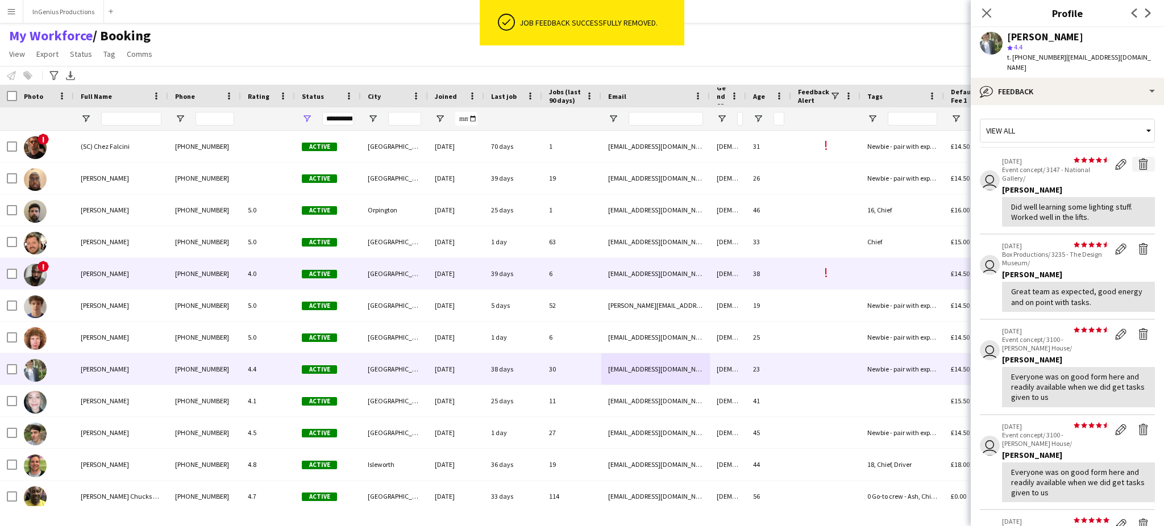
click at [1138, 159] on app-icon "Delete feedback" at bounding box center [1143, 164] width 11 height 11
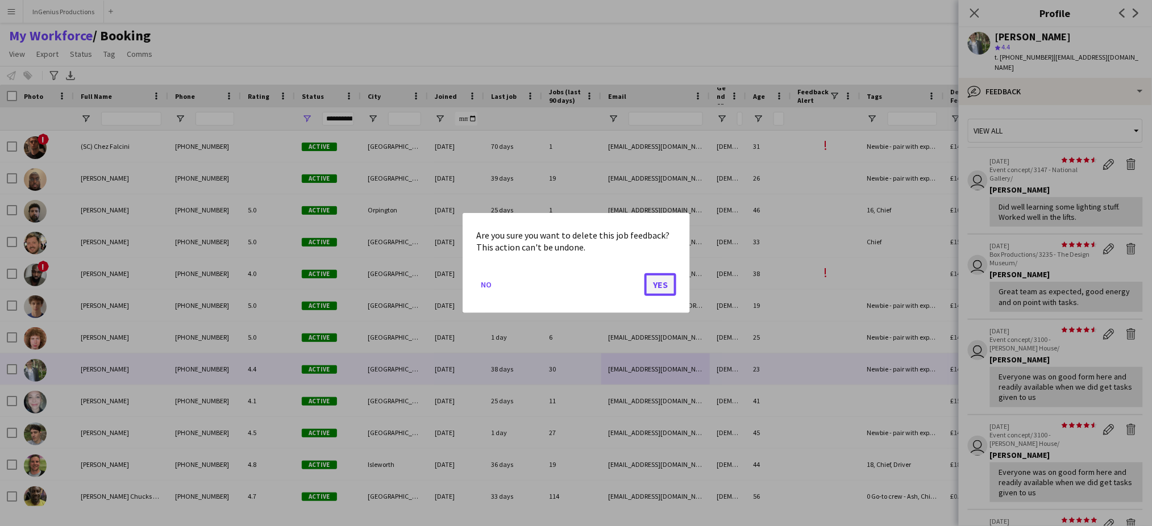
click at [657, 283] on button "Yes" at bounding box center [661, 284] width 32 height 23
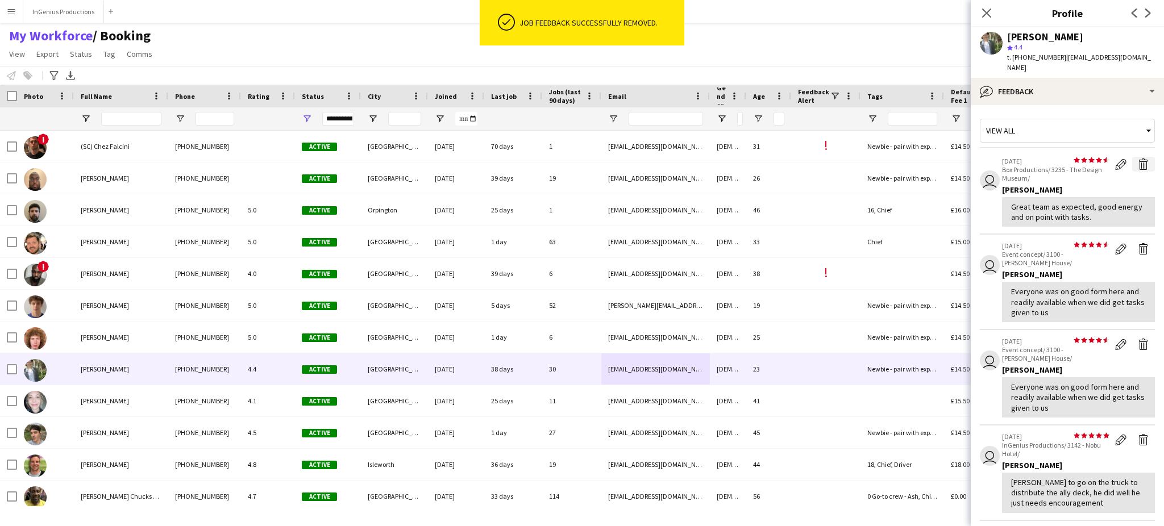
click at [1138, 159] on app-icon "Delete feedback" at bounding box center [1143, 164] width 11 height 11
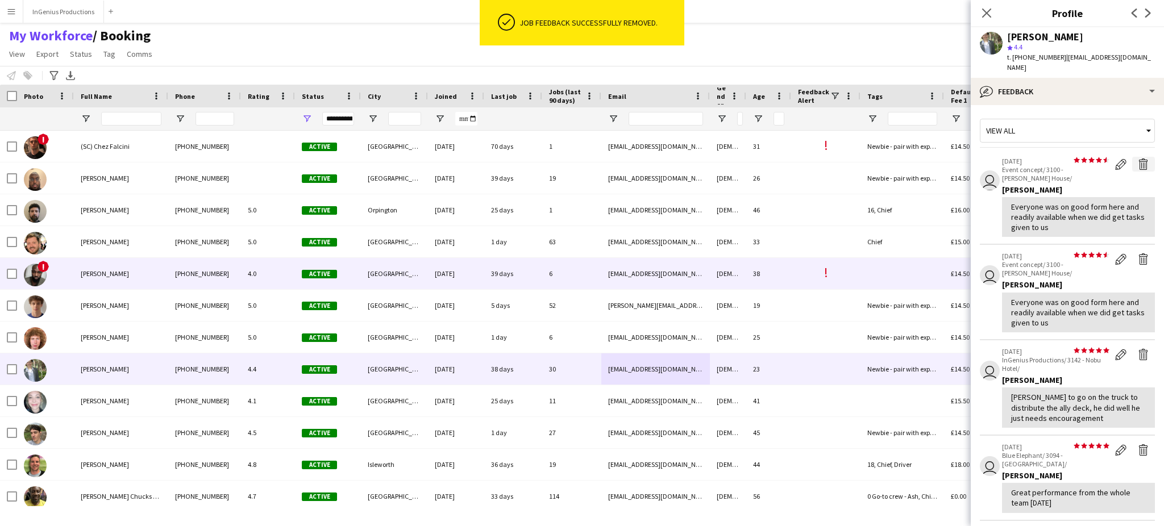
click at [1138, 159] on app-icon "Delete feedback" at bounding box center [1143, 164] width 11 height 11
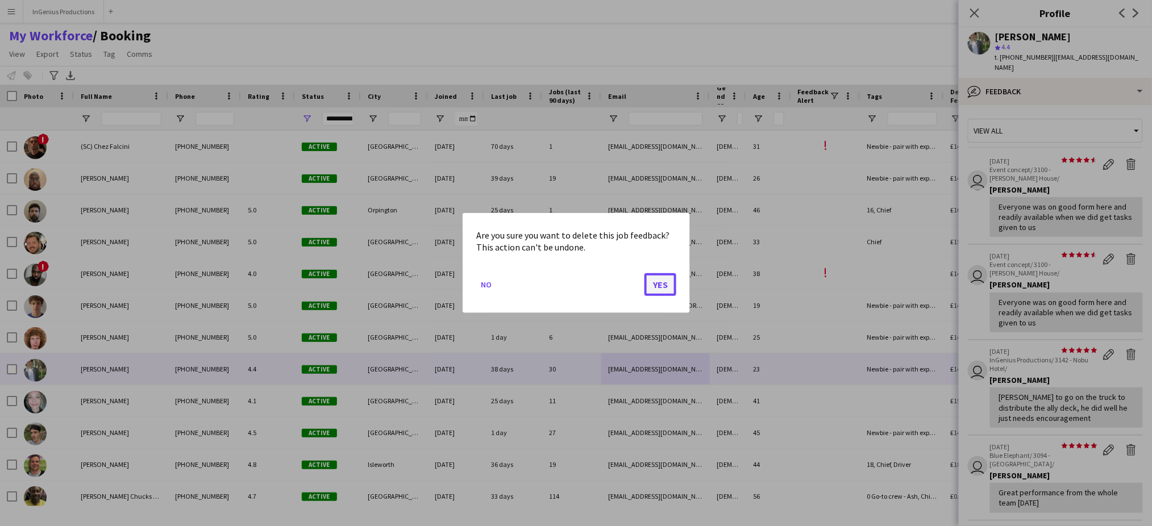
click at [657, 283] on button "Yes" at bounding box center [661, 284] width 32 height 23
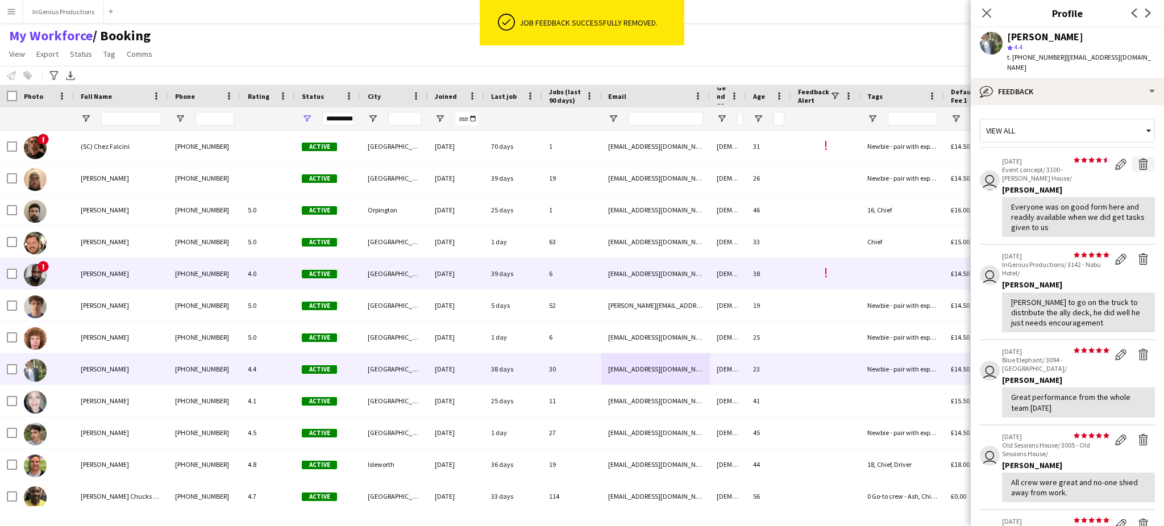
click at [1138, 159] on app-icon "Delete feedback" at bounding box center [1143, 164] width 11 height 11
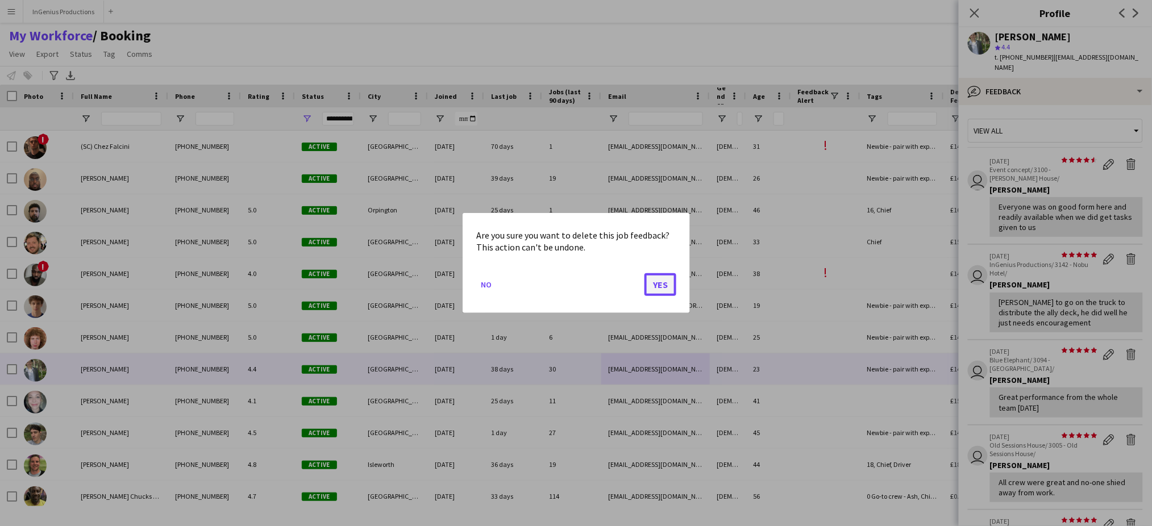
click at [657, 283] on button "Yes" at bounding box center [661, 284] width 32 height 23
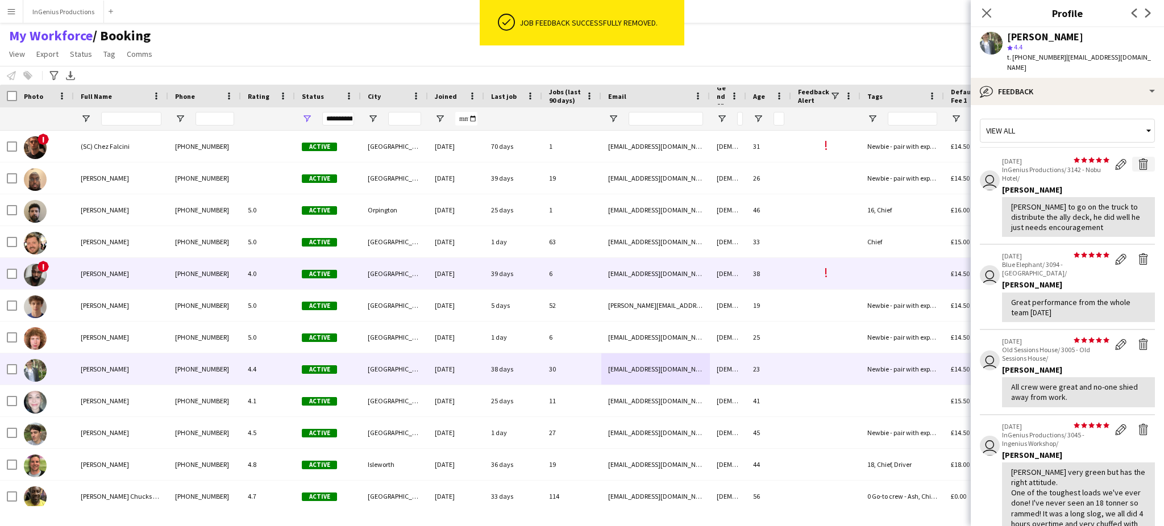
click at [1138, 159] on app-icon "Delete feedback" at bounding box center [1143, 164] width 11 height 11
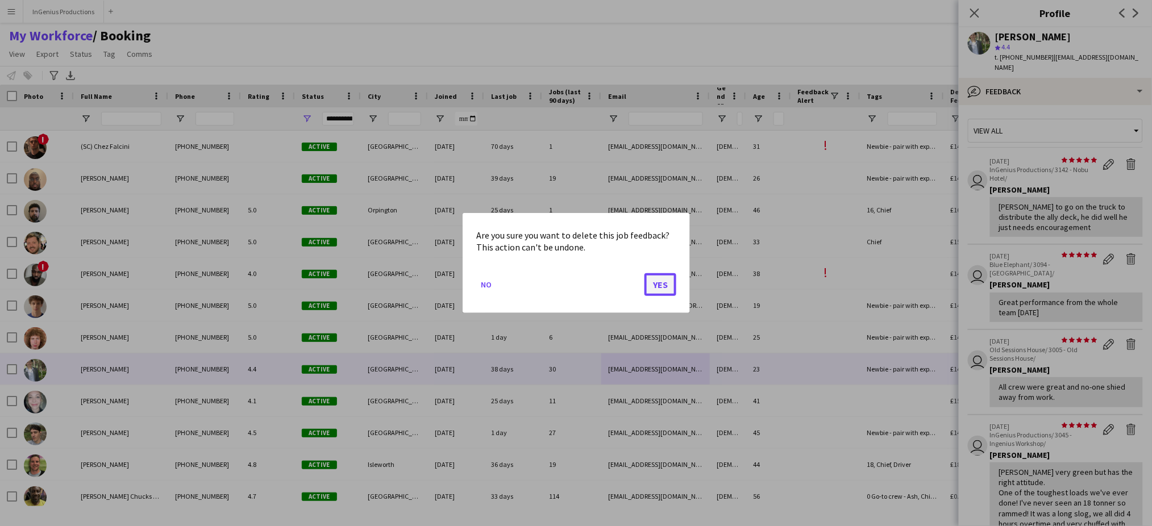
click at [657, 283] on button "Yes" at bounding box center [661, 284] width 32 height 23
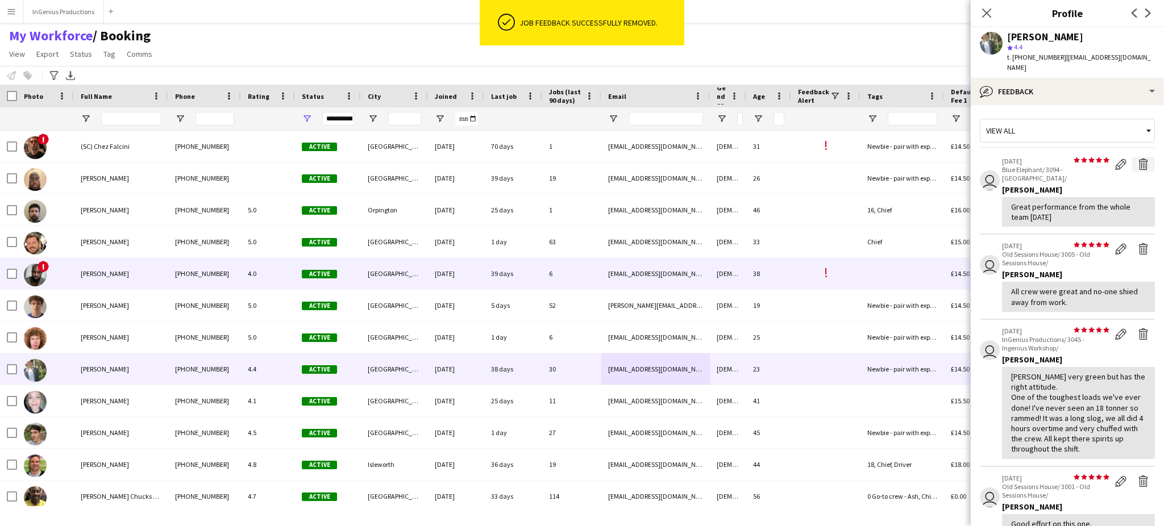
click at [1138, 159] on app-icon "Delete feedback" at bounding box center [1143, 164] width 11 height 11
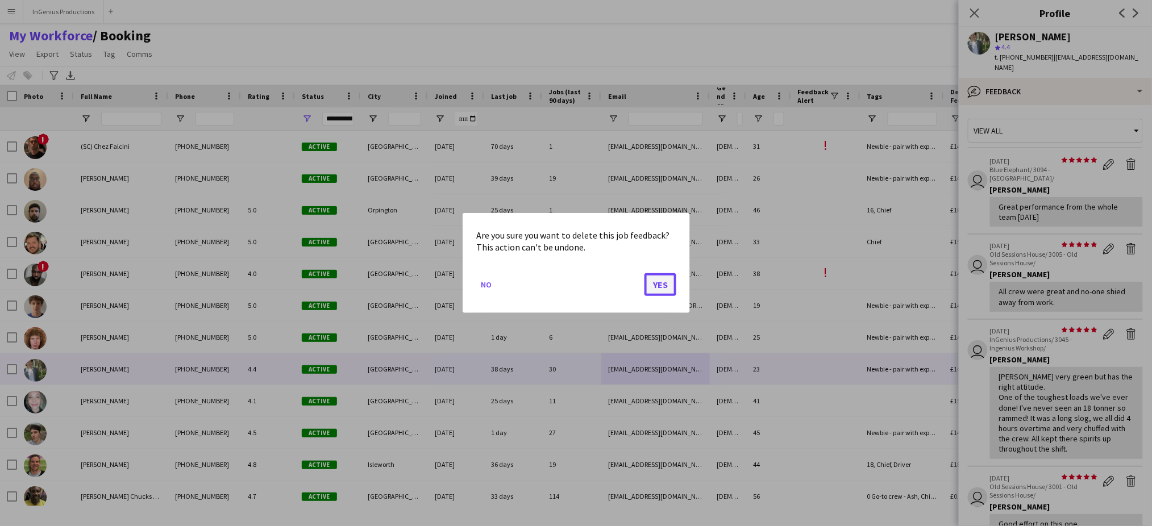
click at [657, 283] on button "Yes" at bounding box center [661, 284] width 32 height 23
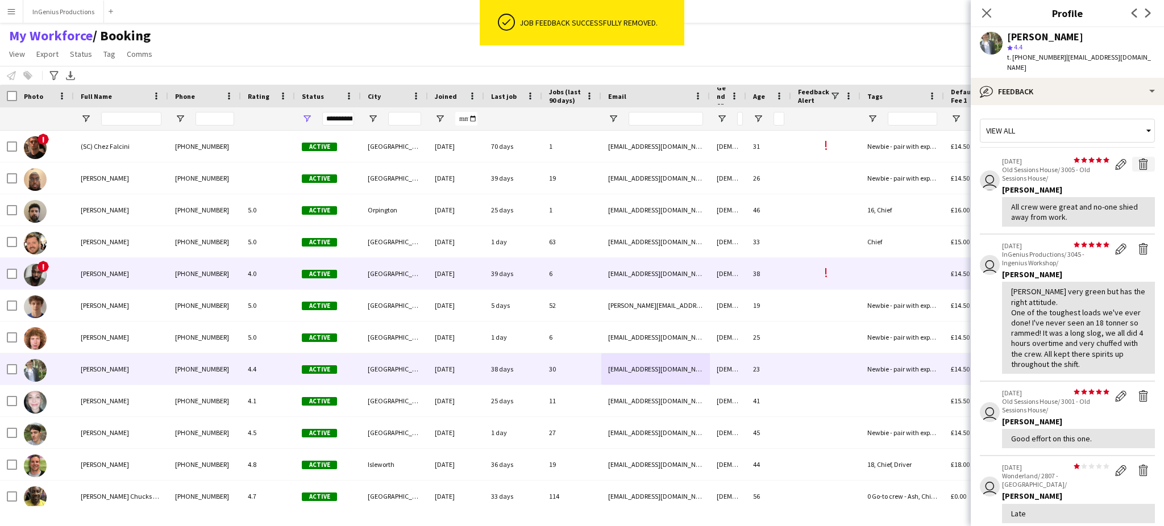
click at [1138, 159] on app-icon "Delete feedback" at bounding box center [1143, 164] width 11 height 11
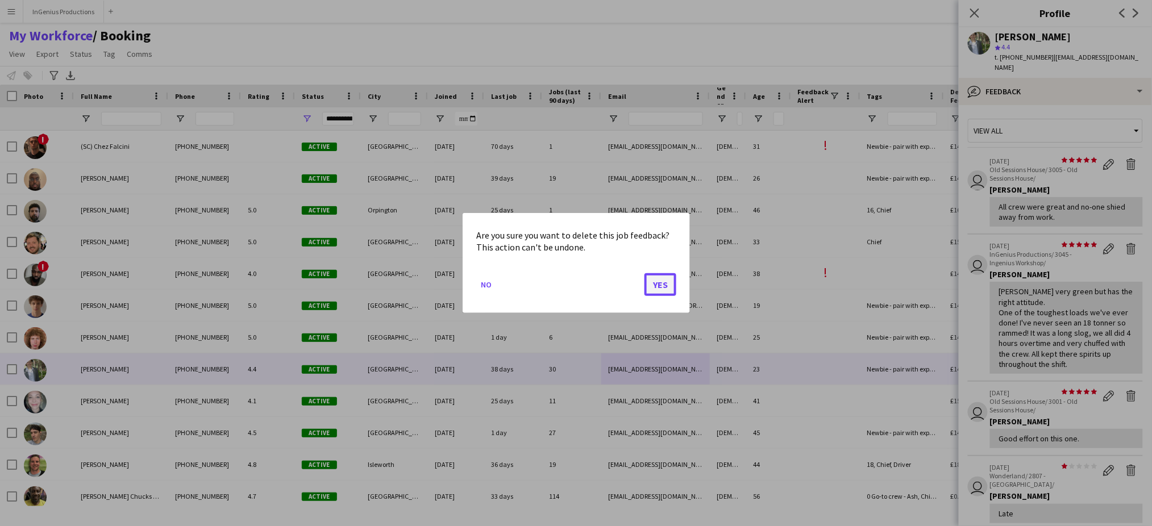
click at [657, 283] on button "Yes" at bounding box center [661, 284] width 32 height 23
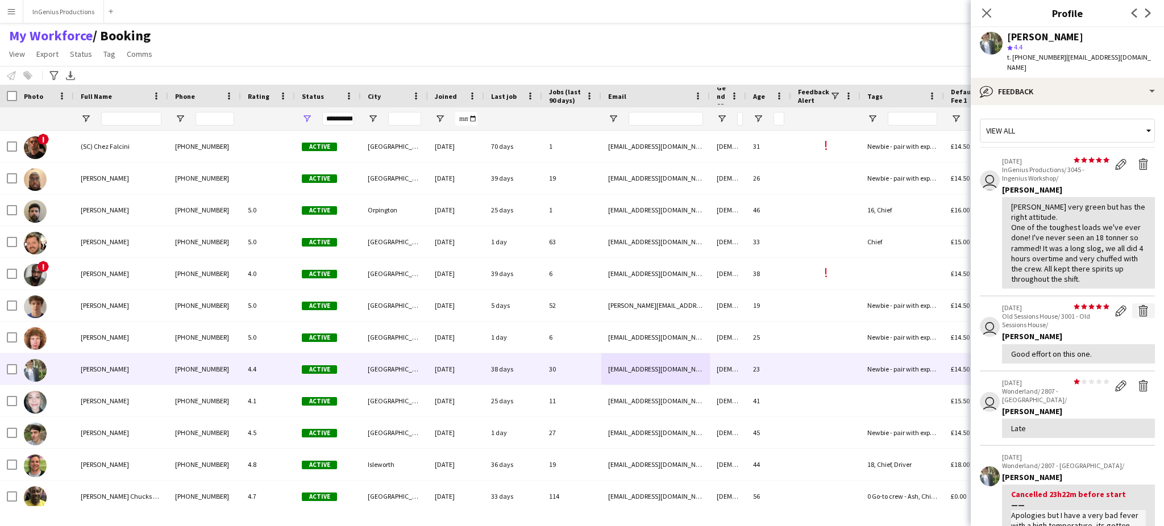
click at [1138, 305] on app-icon "Delete feedback" at bounding box center [1143, 310] width 11 height 11
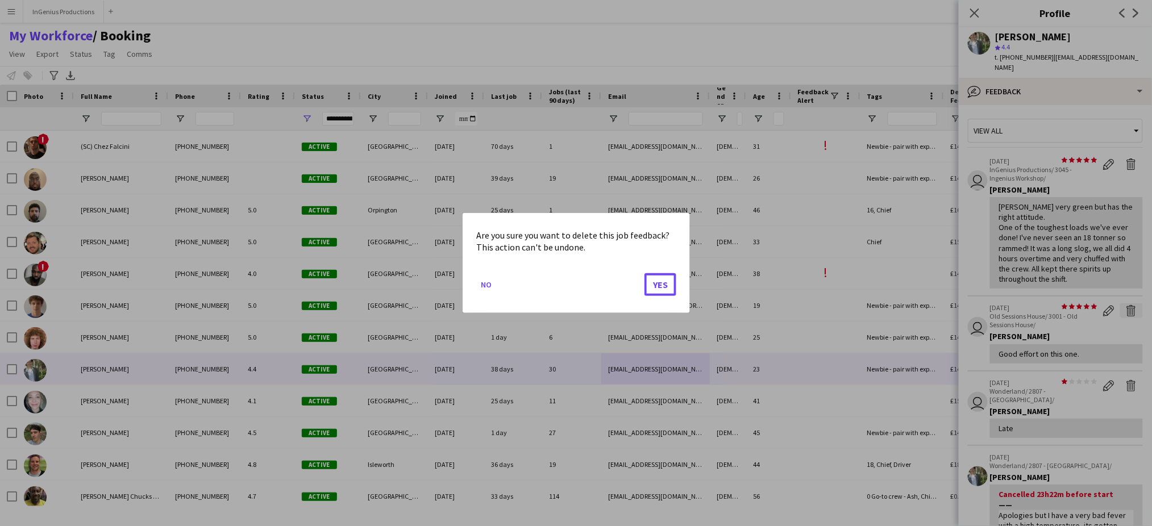
click at [645, 273] on button "Yes" at bounding box center [661, 284] width 32 height 23
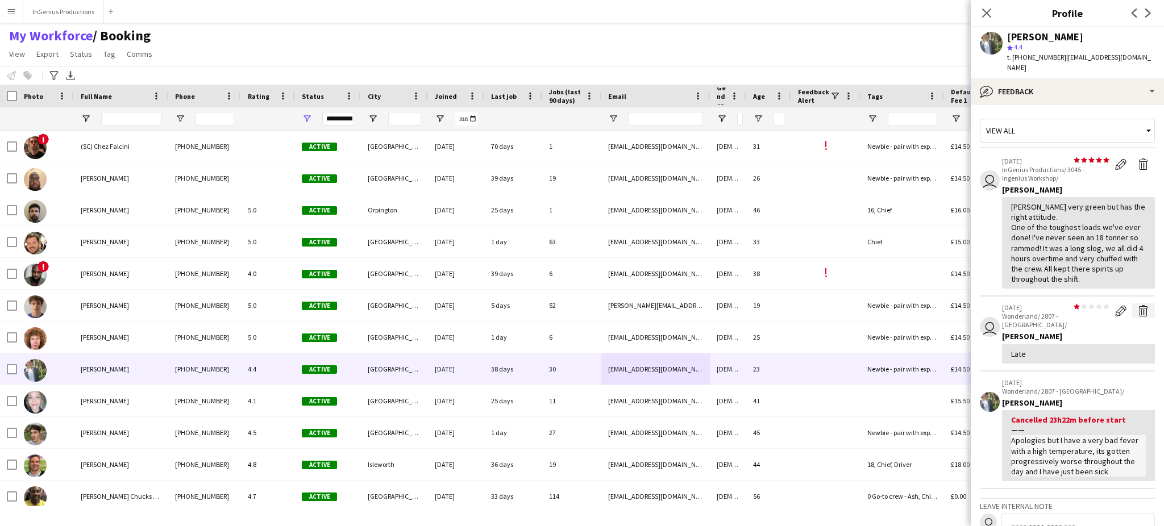
click at [1138, 305] on app-icon "Delete feedback" at bounding box center [1143, 310] width 11 height 11
click at [1115, 305] on app-icon "Edit feedback" at bounding box center [1120, 310] width 11 height 11
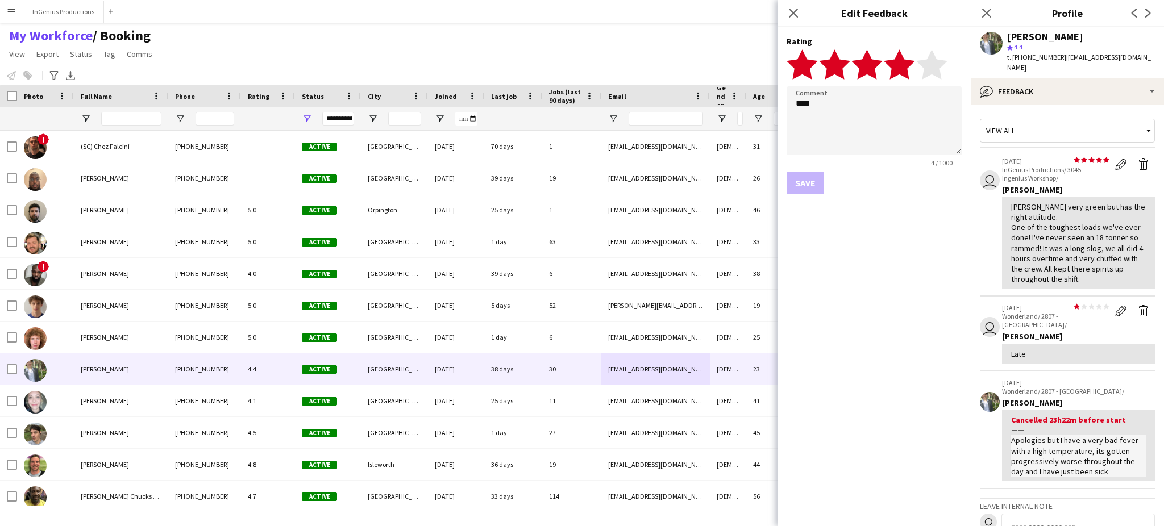
click at [906, 68] on polygon at bounding box center [899, 64] width 31 height 30
click at [883, 117] on textarea "****" at bounding box center [874, 120] width 175 height 68
type textarea "****"
click at [815, 184] on button "Save" at bounding box center [806, 183] width 38 height 23
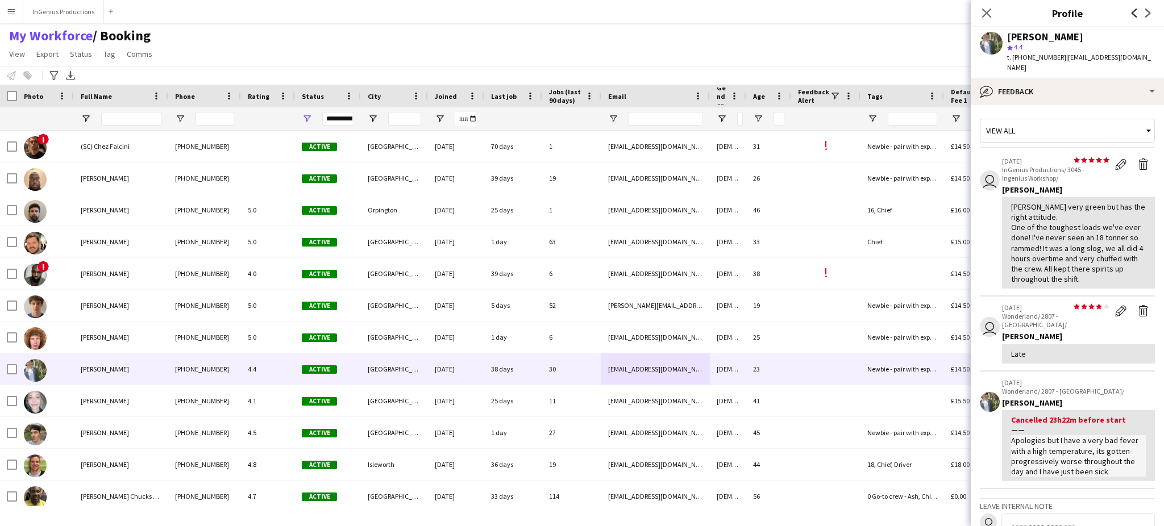
click at [1131, 9] on icon "Previous" at bounding box center [1134, 13] width 9 height 9
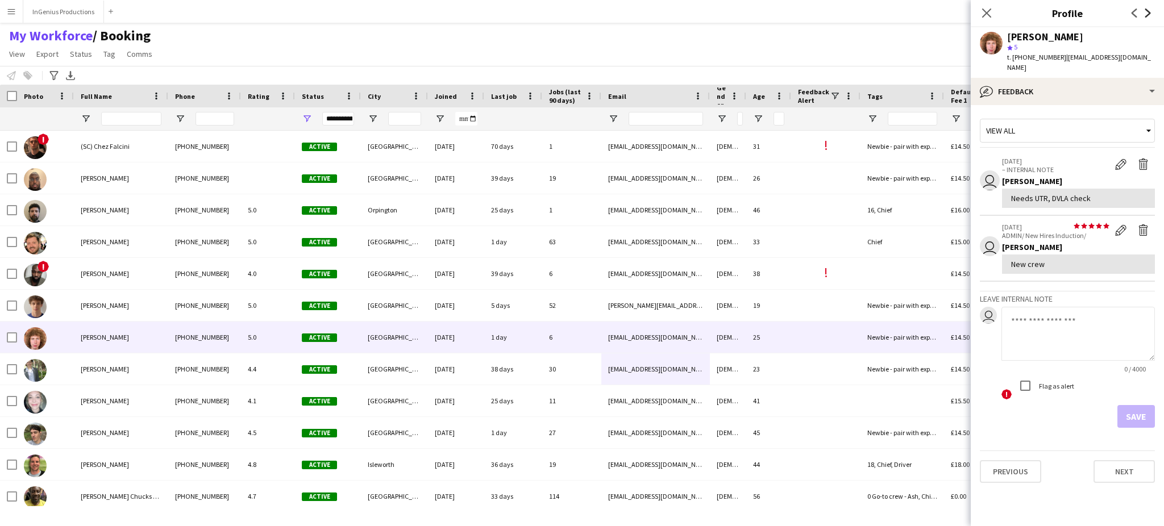
click at [1151, 10] on icon "Next" at bounding box center [1148, 13] width 9 height 9
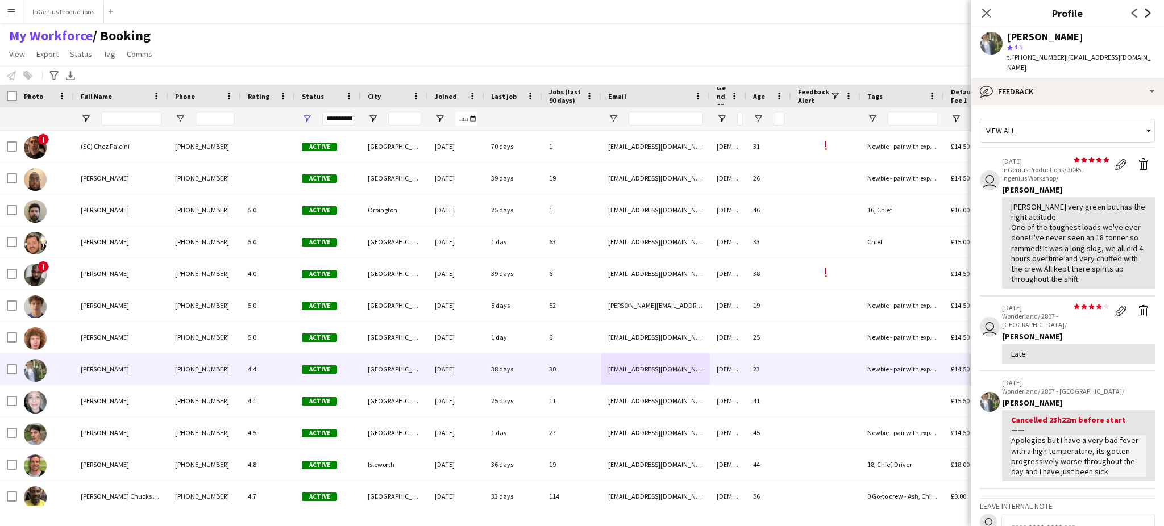
click at [1151, 10] on icon "Next" at bounding box center [1148, 13] width 9 height 9
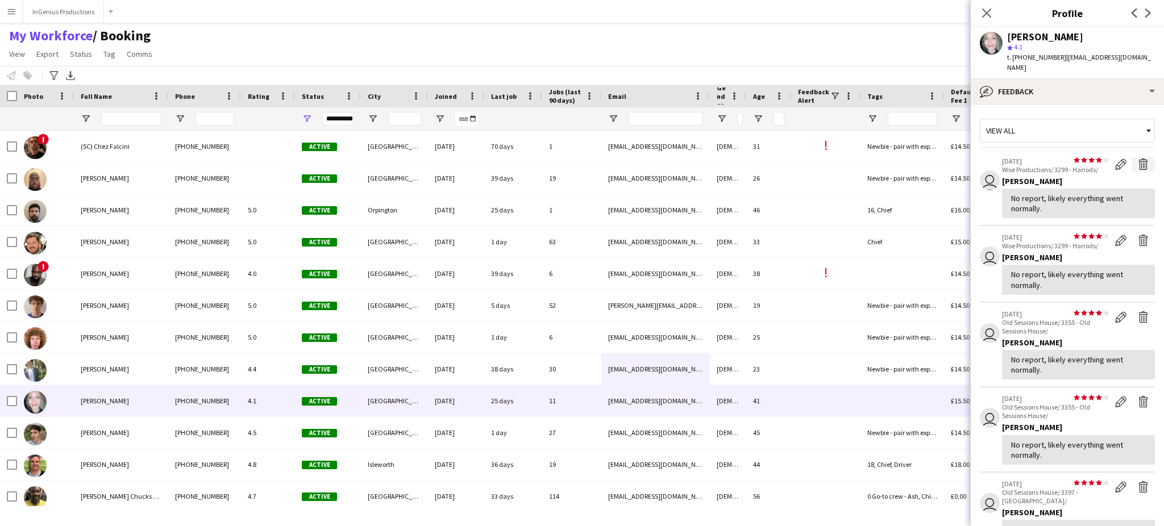
click at [1138, 159] on app-icon "Delete feedback" at bounding box center [1143, 164] width 11 height 11
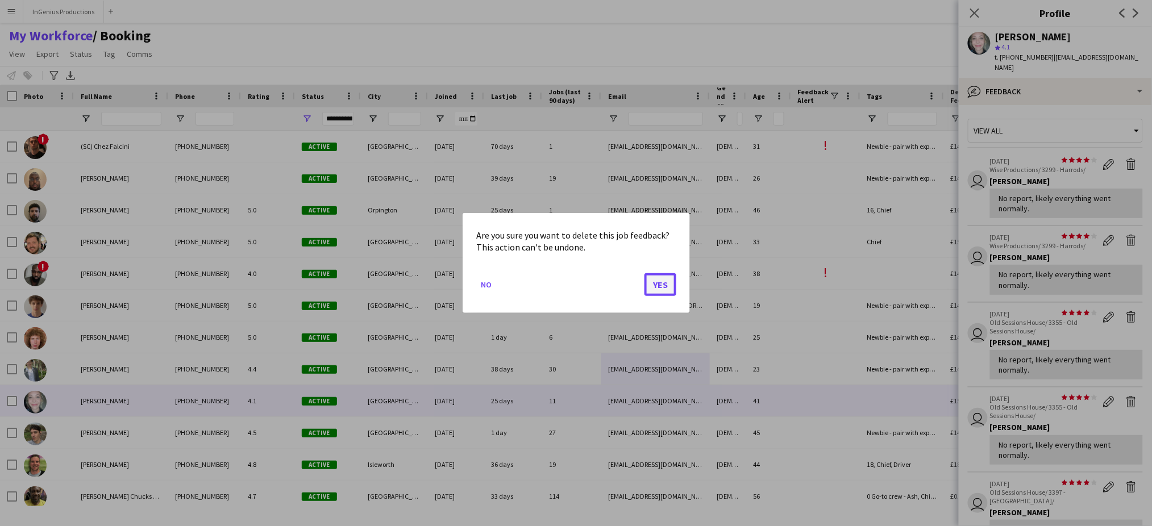
click at [657, 283] on button "Yes" at bounding box center [661, 284] width 32 height 23
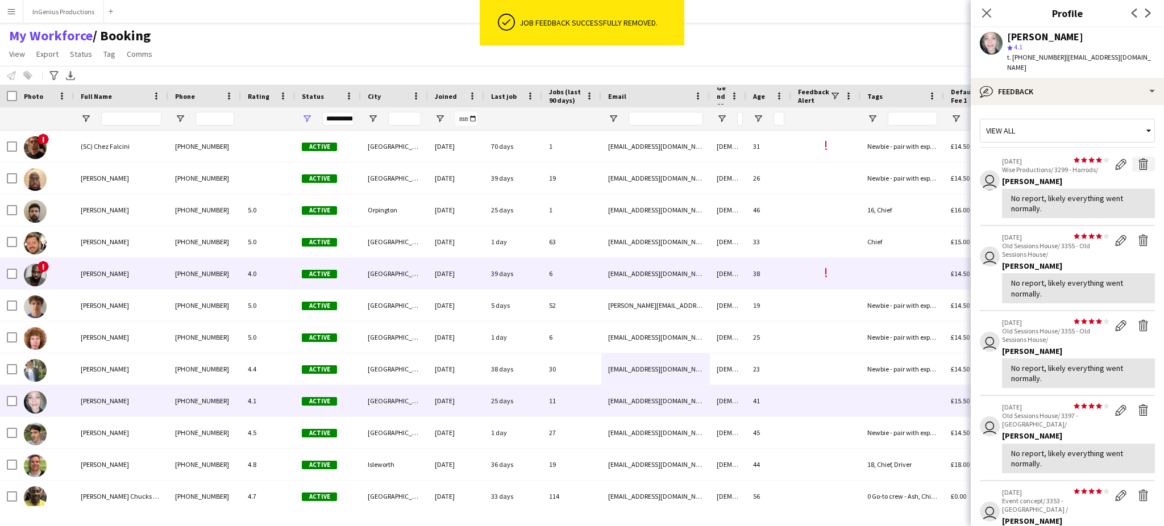
click at [1138, 159] on app-icon "Delete feedback" at bounding box center [1143, 164] width 11 height 11
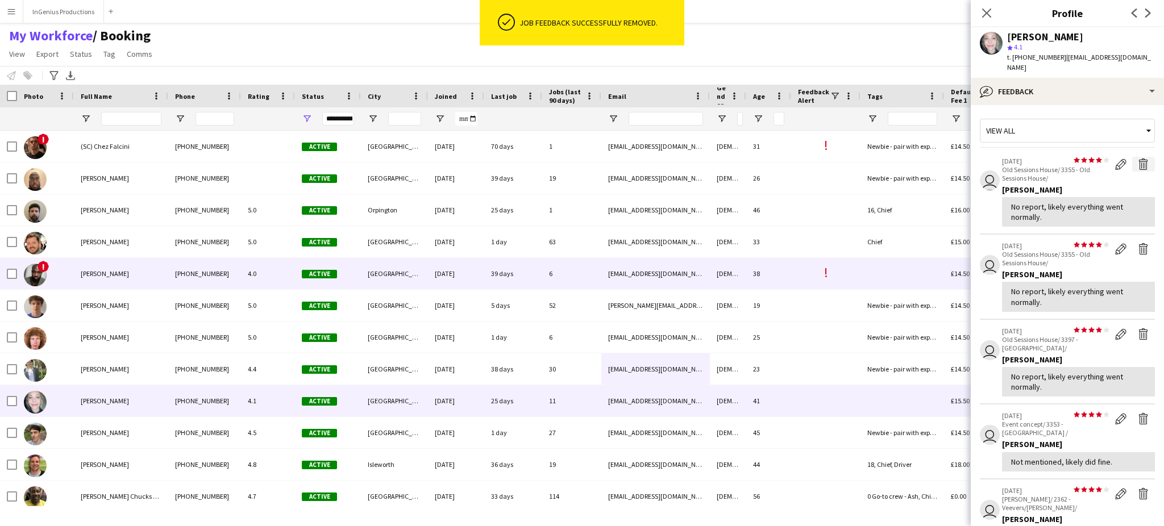
click at [1138, 159] on app-icon "Delete feedback" at bounding box center [1143, 164] width 11 height 11
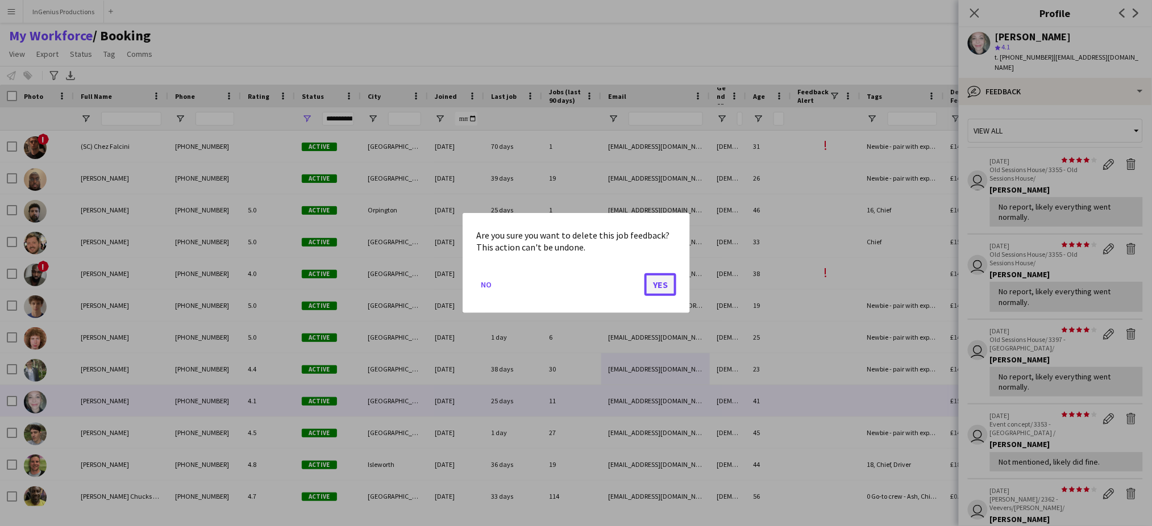
click at [657, 283] on button "Yes" at bounding box center [661, 284] width 32 height 23
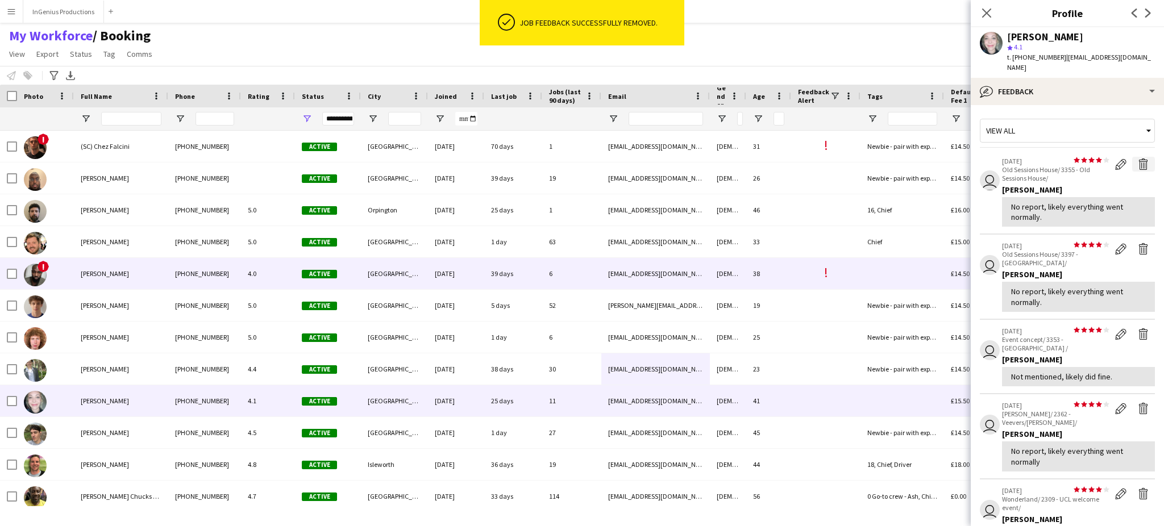
click at [1138, 159] on app-icon "Delete feedback" at bounding box center [1143, 164] width 11 height 11
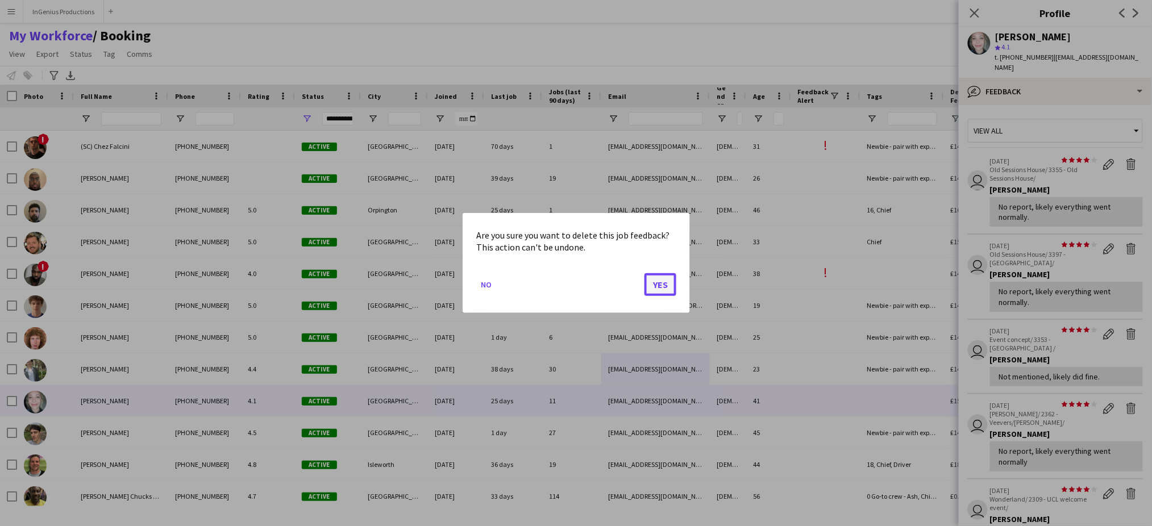
click at [657, 283] on button "Yes" at bounding box center [661, 284] width 32 height 23
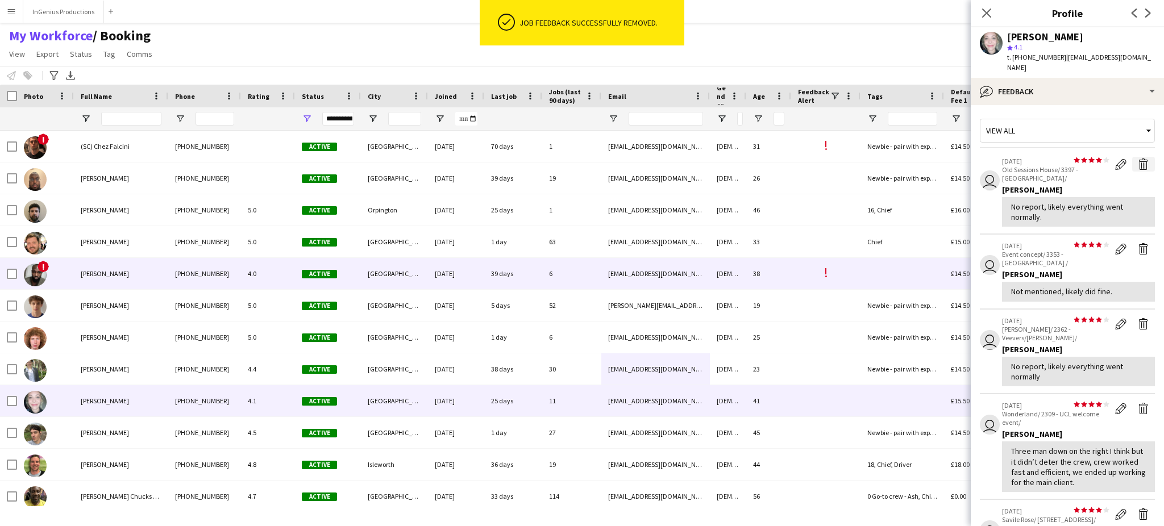
click at [1138, 159] on app-icon "Delete feedback" at bounding box center [1143, 164] width 11 height 11
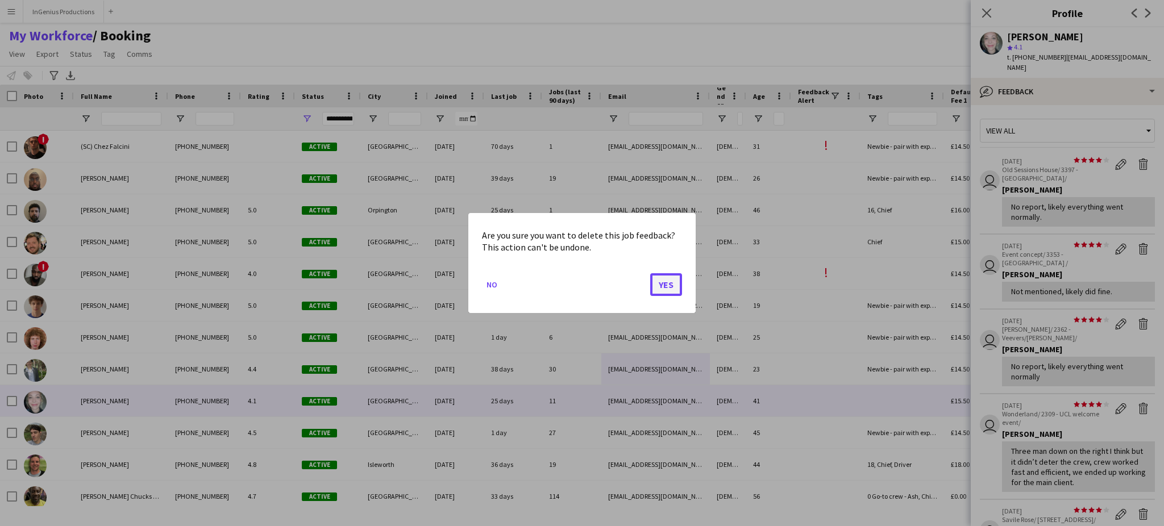
click at [657, 283] on button "Yes" at bounding box center [666, 284] width 32 height 23
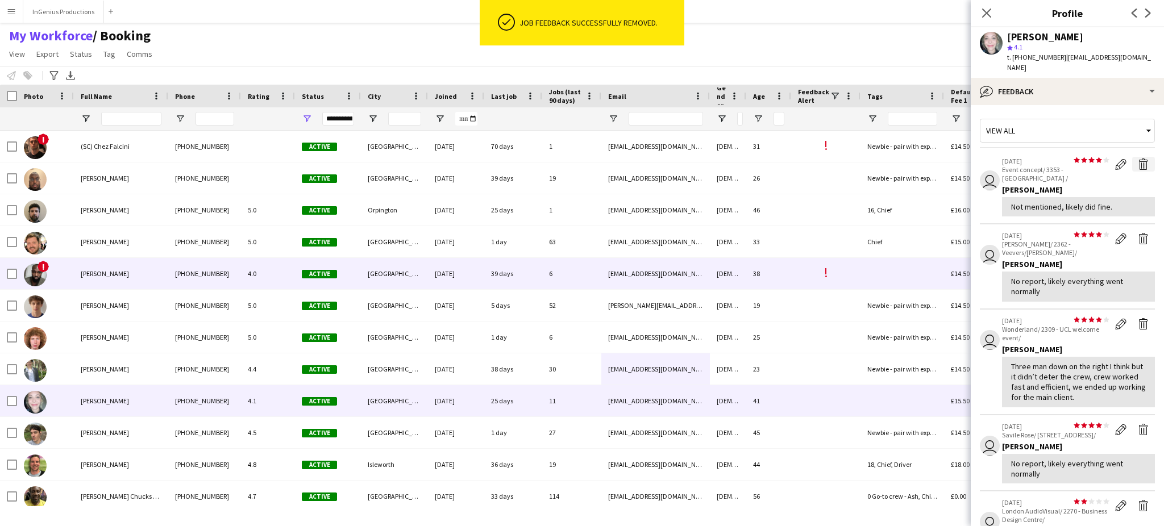
click at [1138, 159] on app-icon "Delete feedback" at bounding box center [1143, 164] width 11 height 11
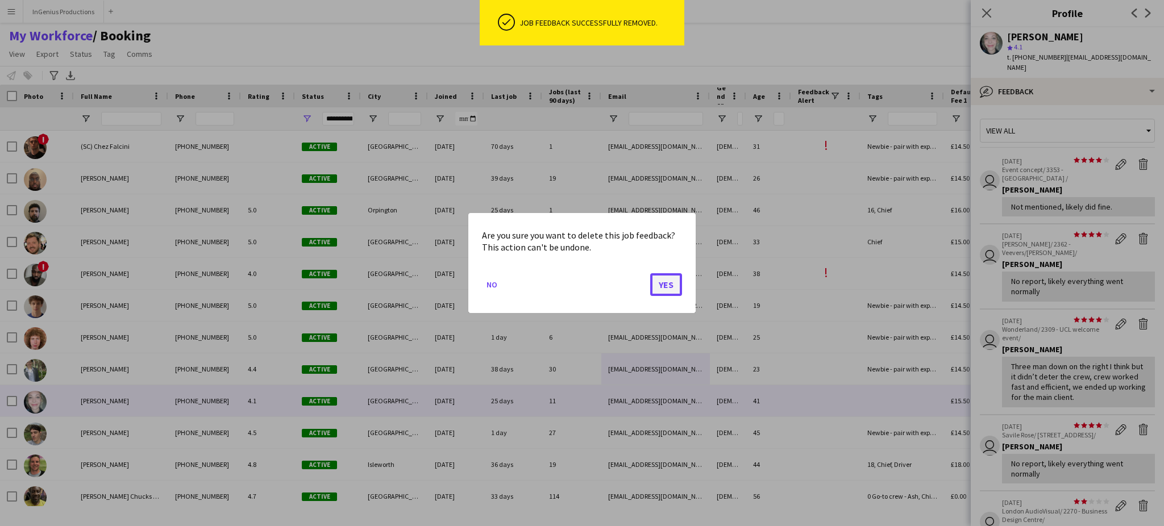
click at [657, 283] on button "Yes" at bounding box center [666, 284] width 32 height 23
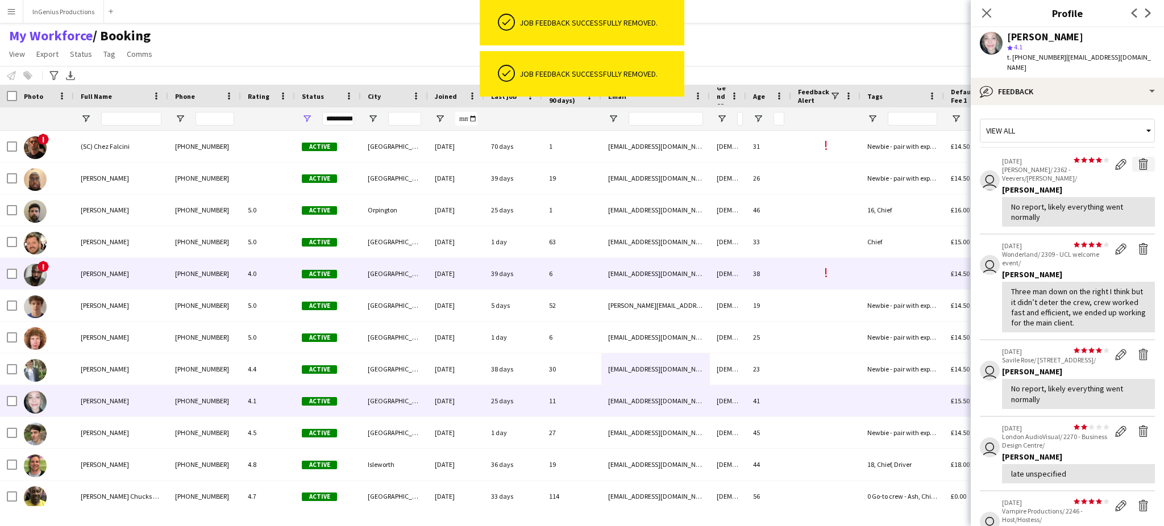
click at [1138, 159] on app-icon "Delete feedback" at bounding box center [1143, 164] width 11 height 11
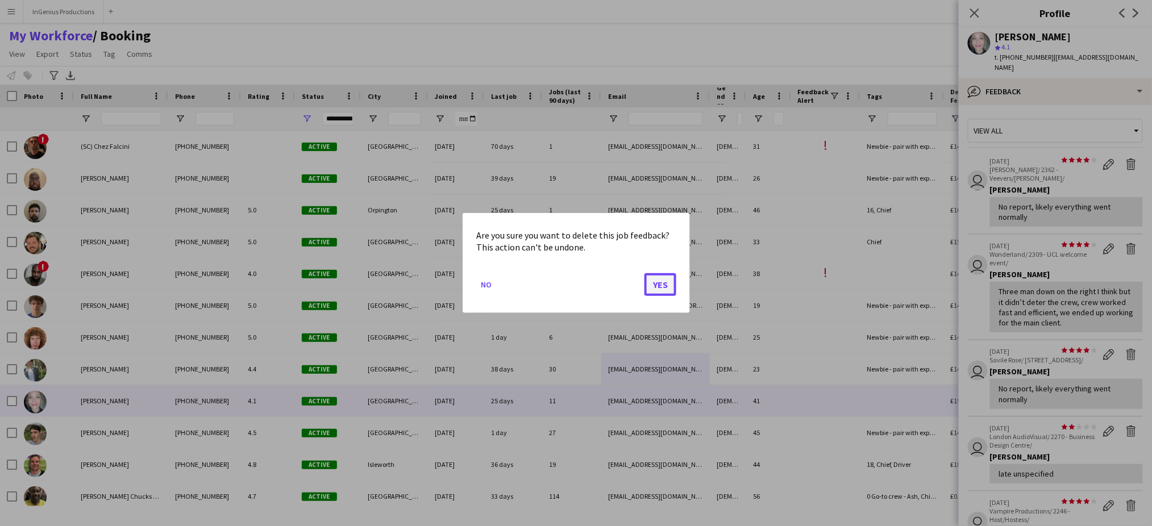
click at [657, 283] on button "Yes" at bounding box center [661, 284] width 32 height 23
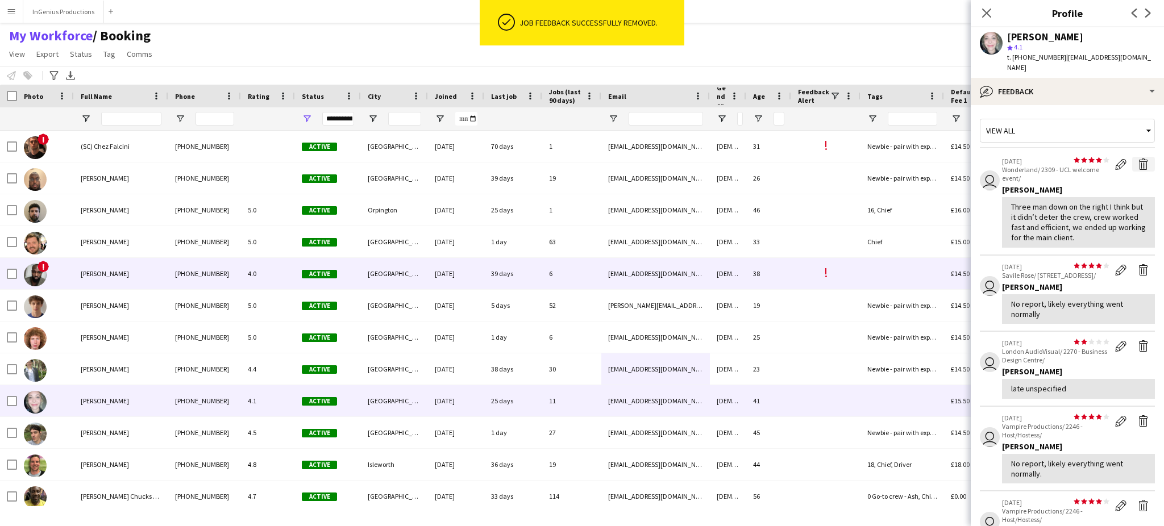
click at [1138, 159] on app-icon "Delete feedback" at bounding box center [1143, 164] width 11 height 11
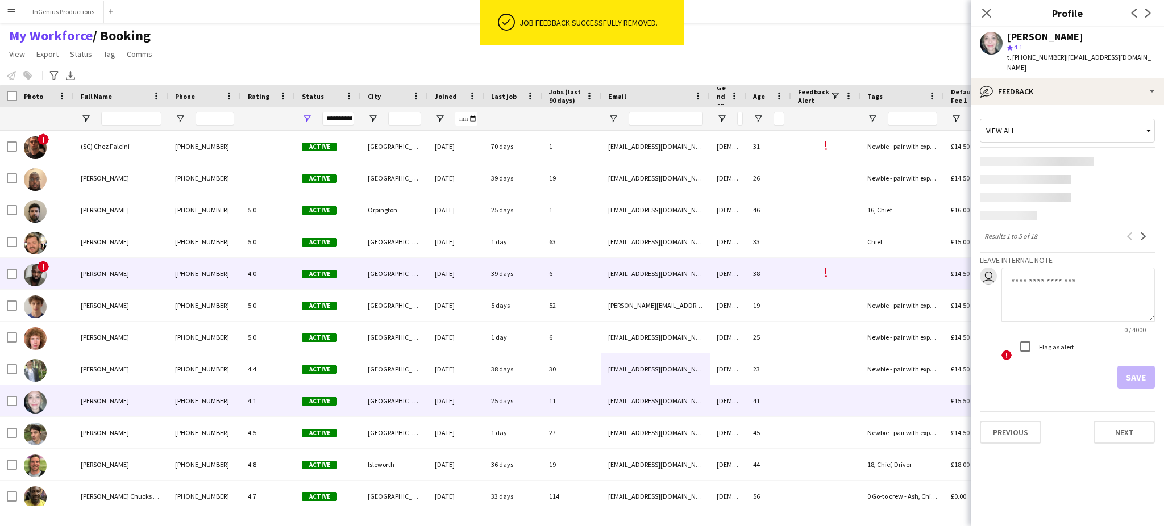
click at [657, 283] on div "[EMAIL_ADDRESS][DOMAIN_NAME]" at bounding box center [656, 273] width 109 height 31
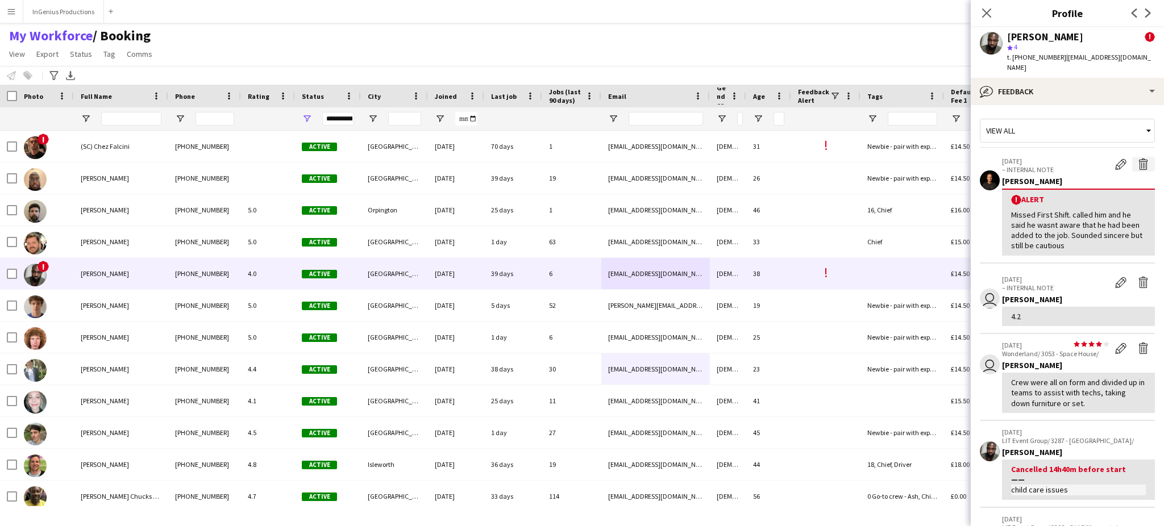
click at [1138, 159] on app-icon "Delete alert" at bounding box center [1143, 164] width 11 height 11
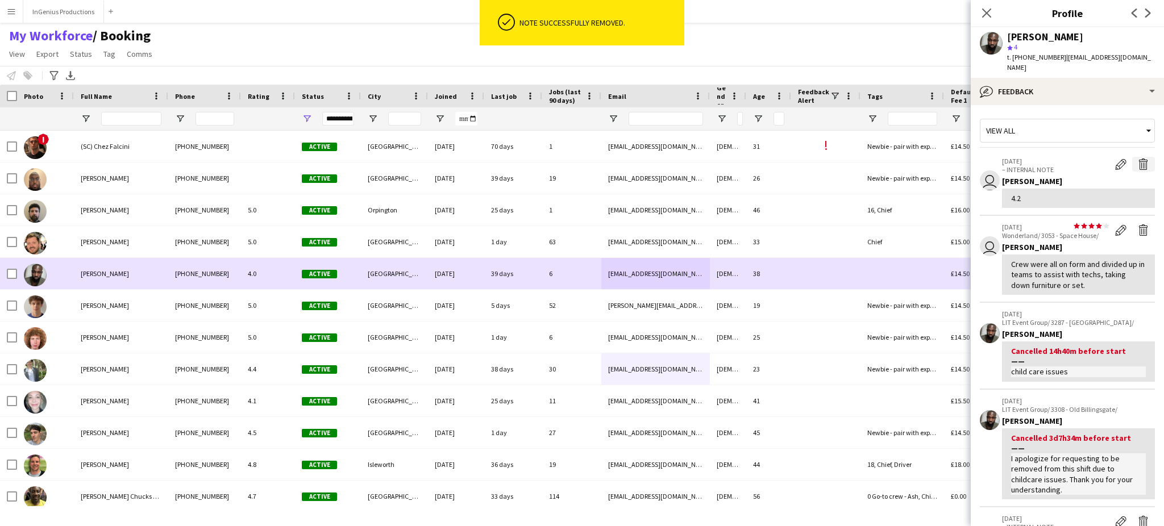
click at [1138, 159] on app-icon "Delete internal note" at bounding box center [1143, 164] width 11 height 11
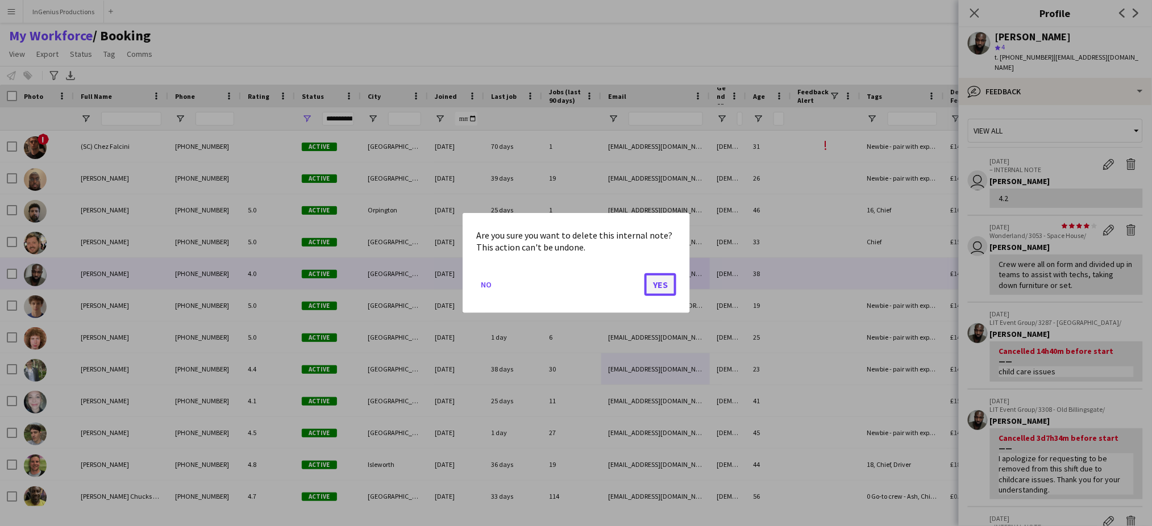
click at [657, 283] on button "Yes" at bounding box center [661, 284] width 32 height 23
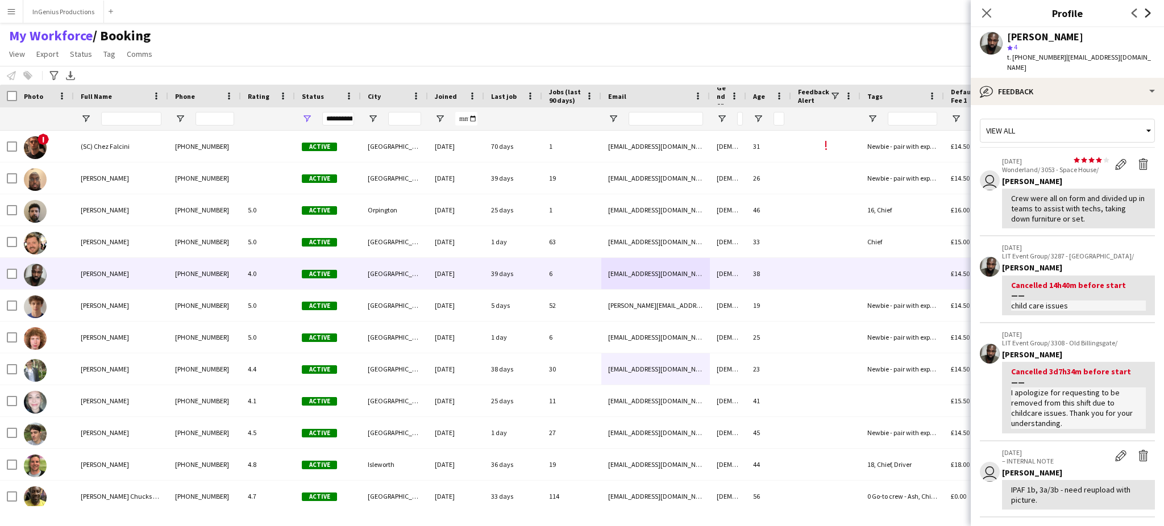
click at [1144, 13] on icon "Next" at bounding box center [1148, 13] width 9 height 9
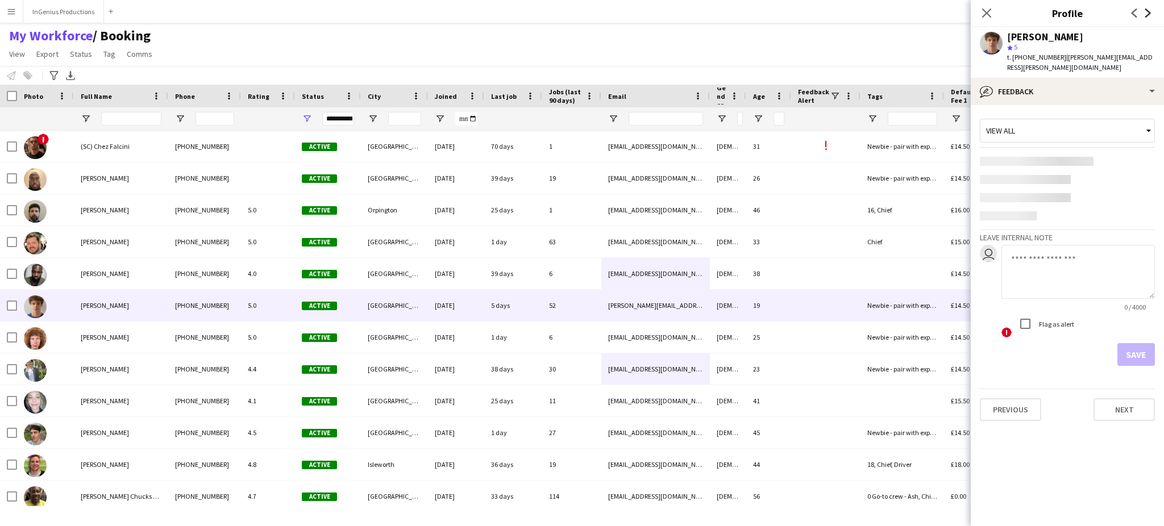
click at [1144, 13] on icon "Next" at bounding box center [1148, 13] width 9 height 9
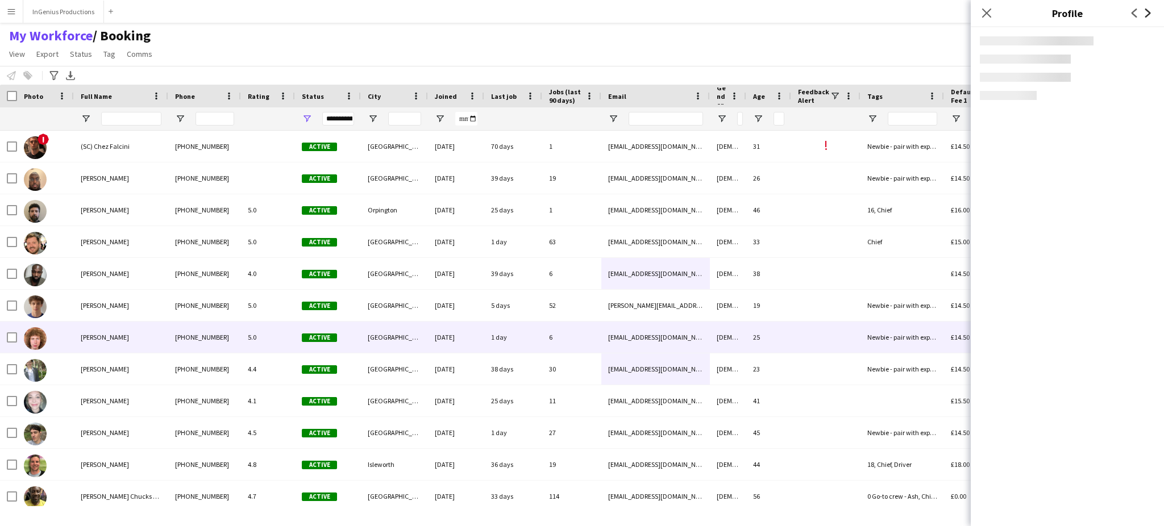
click at [1144, 13] on icon "Next" at bounding box center [1148, 13] width 9 height 9
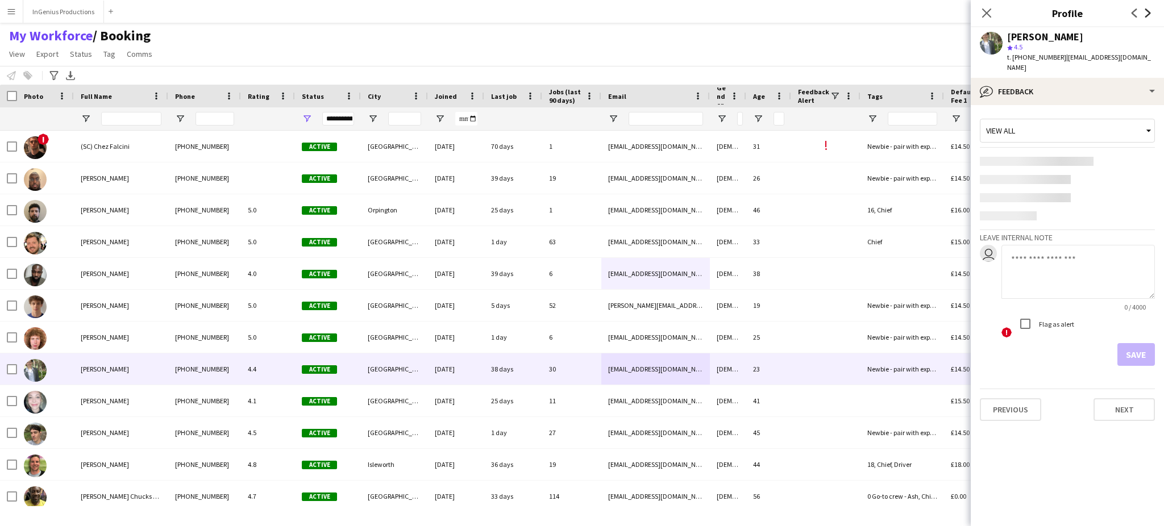
click at [1144, 13] on icon "Next" at bounding box center [1148, 13] width 9 height 9
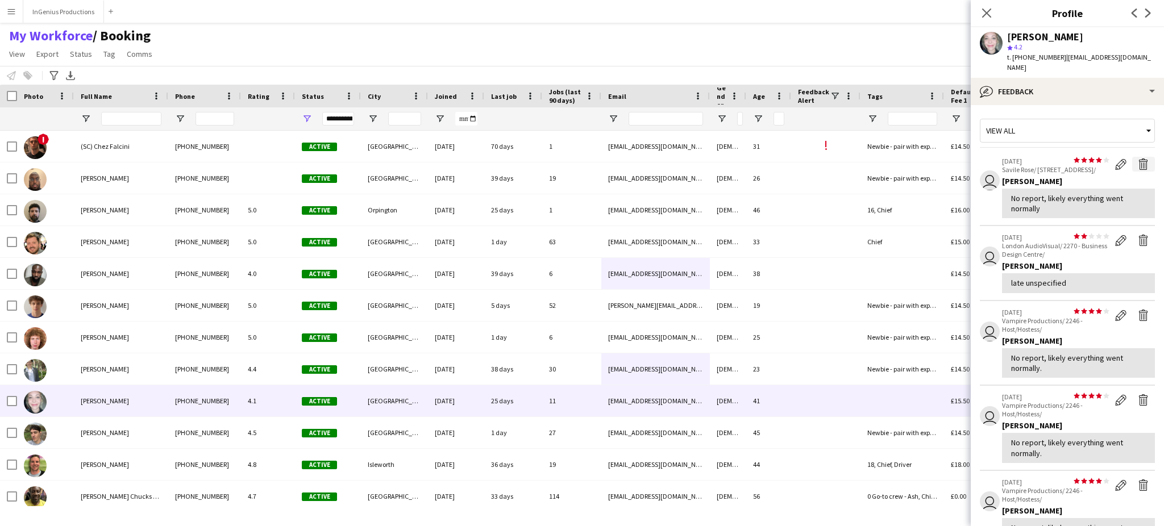
click at [1138, 159] on app-icon "Delete feedback" at bounding box center [1143, 164] width 11 height 11
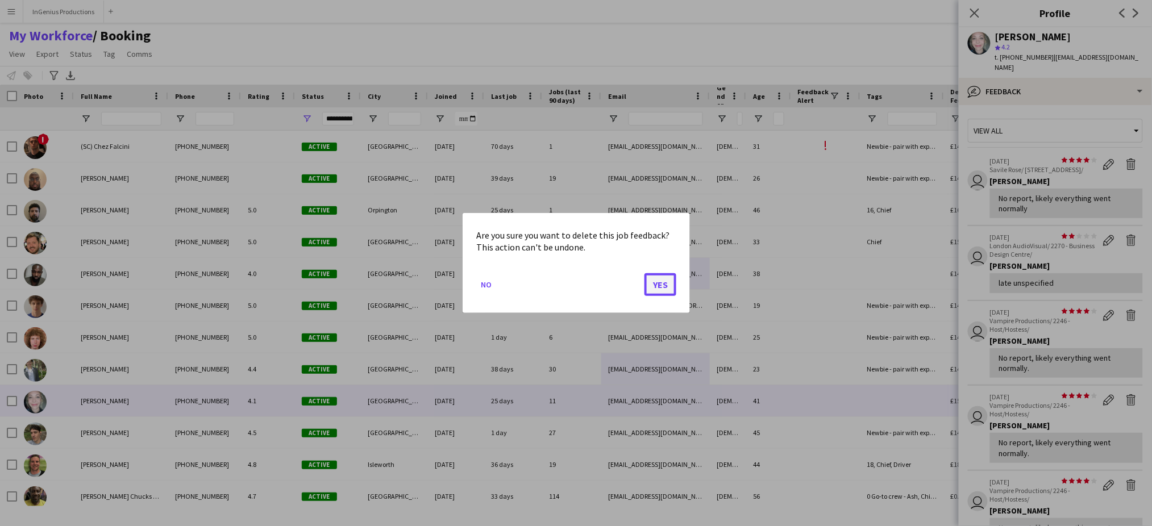
click at [665, 280] on button "Yes" at bounding box center [661, 284] width 32 height 23
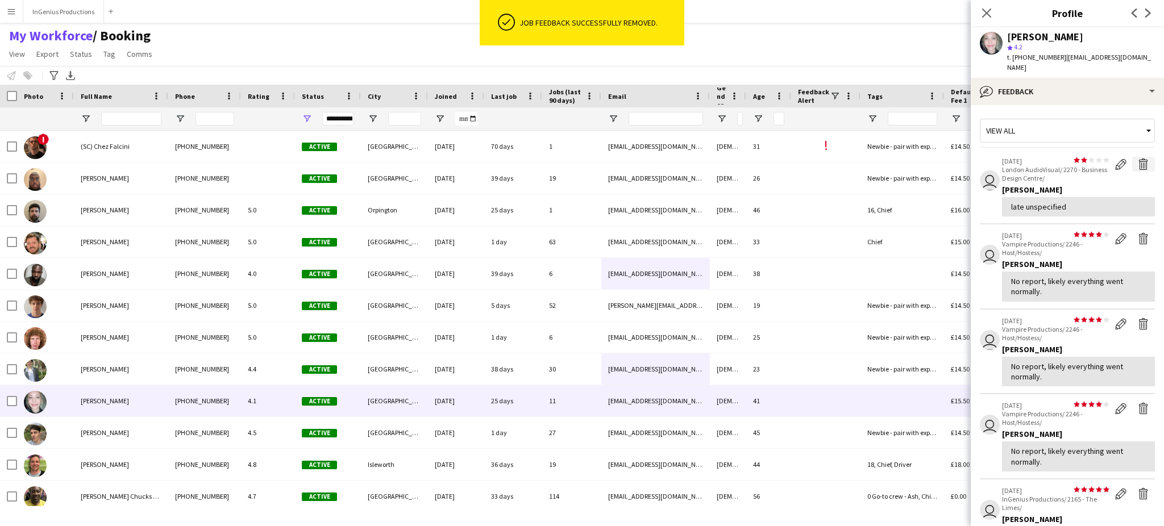
click at [1138, 159] on app-icon "Delete feedback" at bounding box center [1143, 164] width 11 height 11
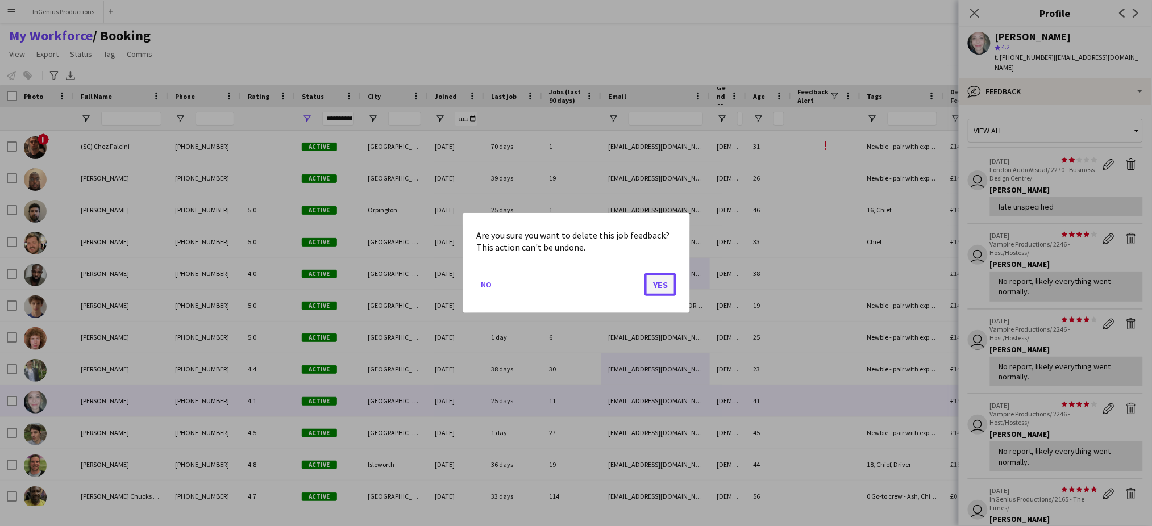
click at [663, 281] on button "Yes" at bounding box center [661, 284] width 32 height 23
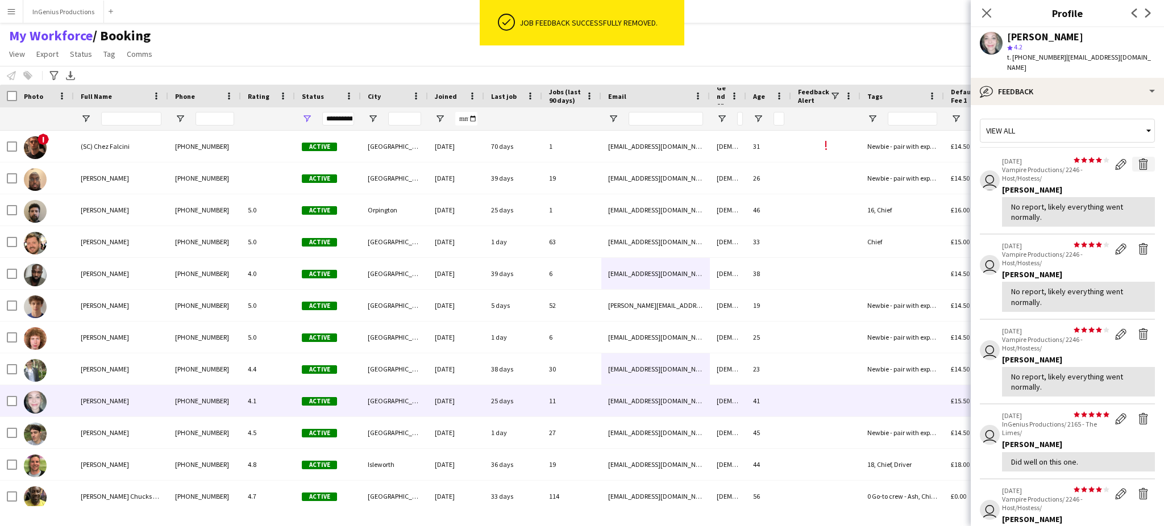
click at [1138, 159] on app-icon "Delete feedback" at bounding box center [1143, 164] width 11 height 11
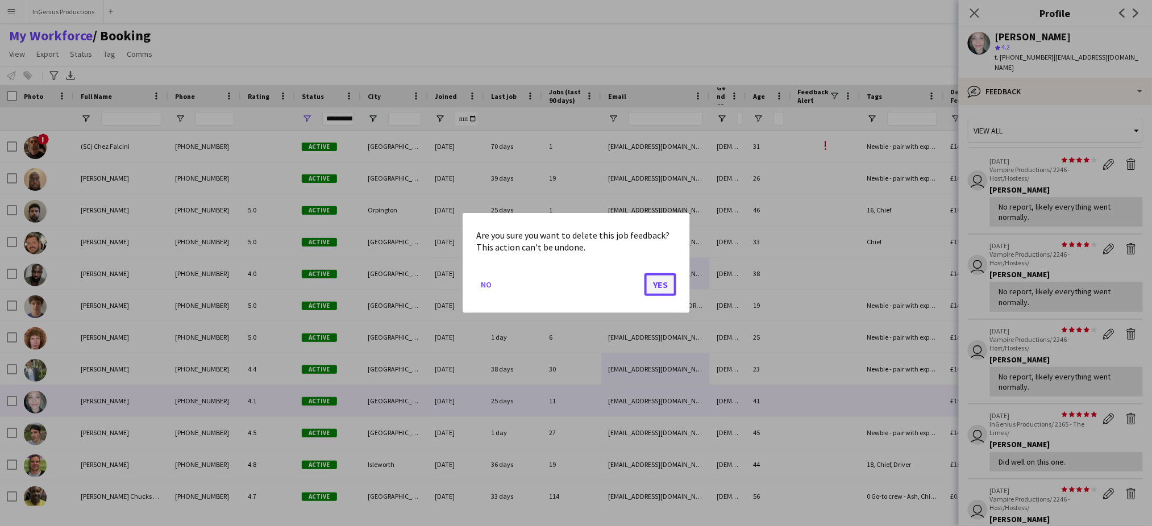
click at [657, 286] on button "Yes" at bounding box center [661, 284] width 32 height 23
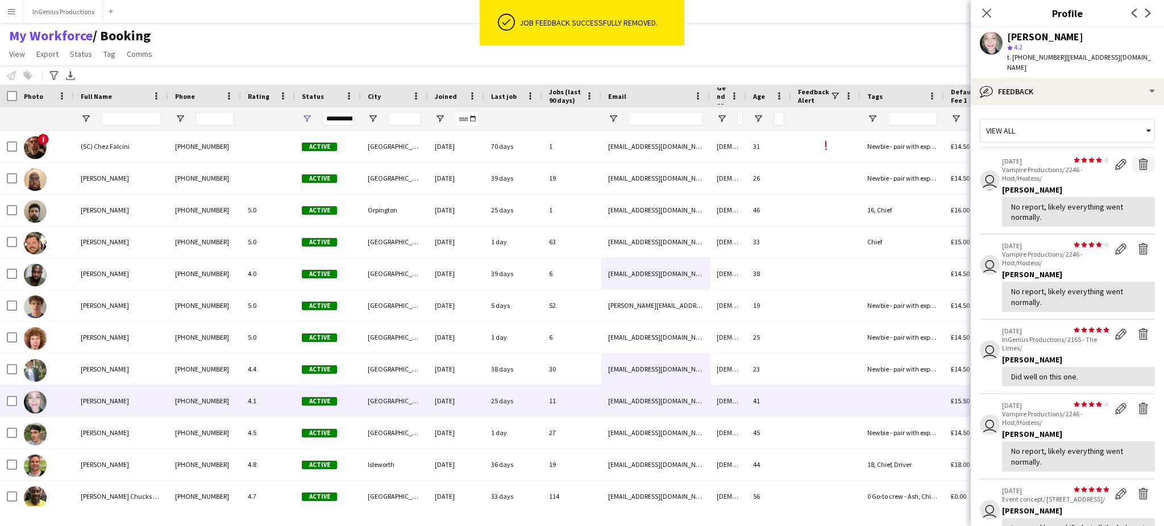
click at [1138, 159] on app-icon "Delete feedback" at bounding box center [1143, 164] width 11 height 11
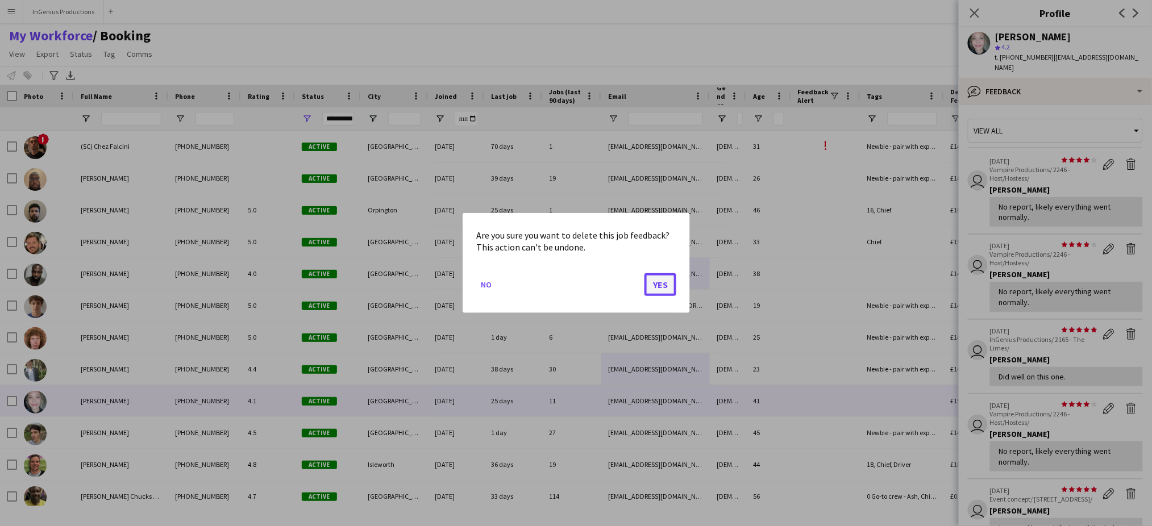
click at [667, 284] on button "Yes" at bounding box center [661, 284] width 32 height 23
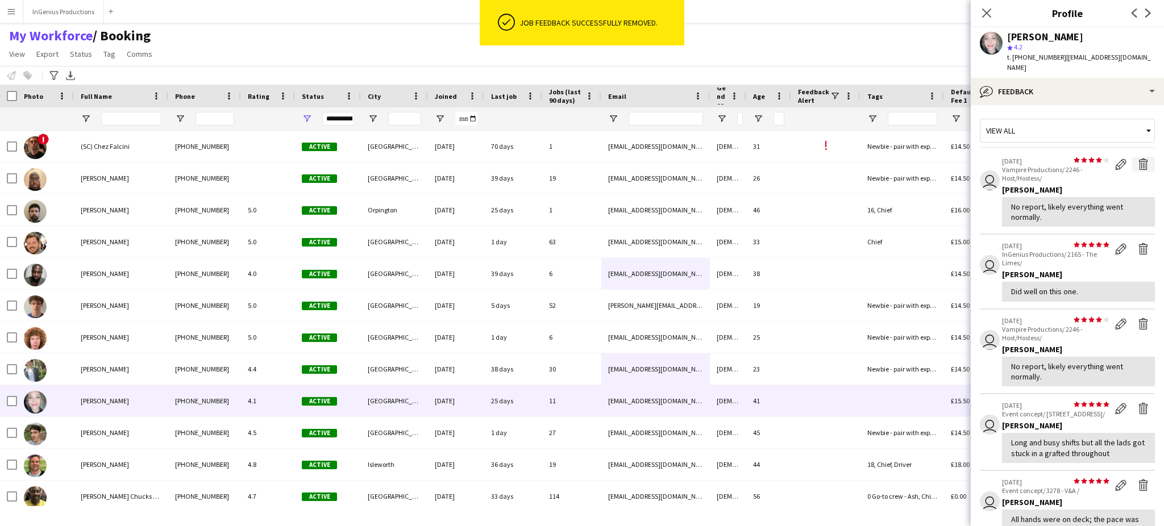
click at [1138, 159] on app-icon "Delete feedback" at bounding box center [1143, 164] width 11 height 11
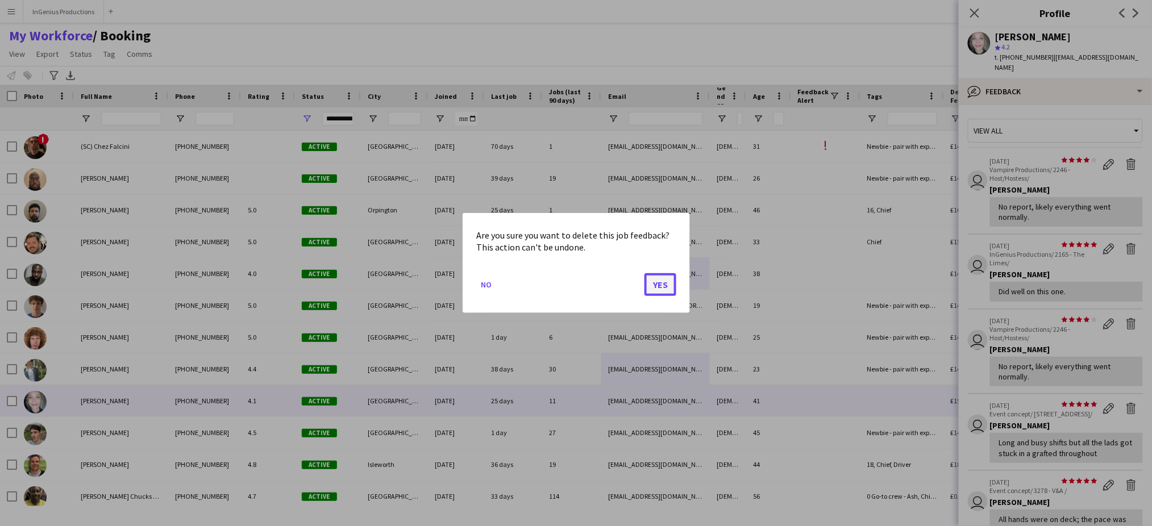
click at [662, 291] on button "Yes" at bounding box center [661, 284] width 32 height 23
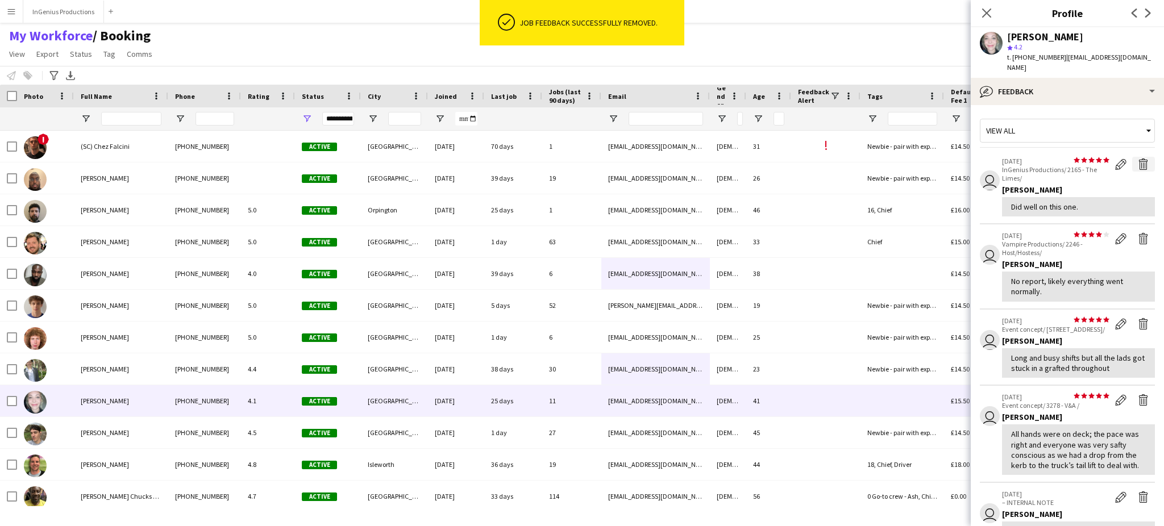
click at [1138, 159] on app-icon "Delete feedback" at bounding box center [1143, 164] width 11 height 11
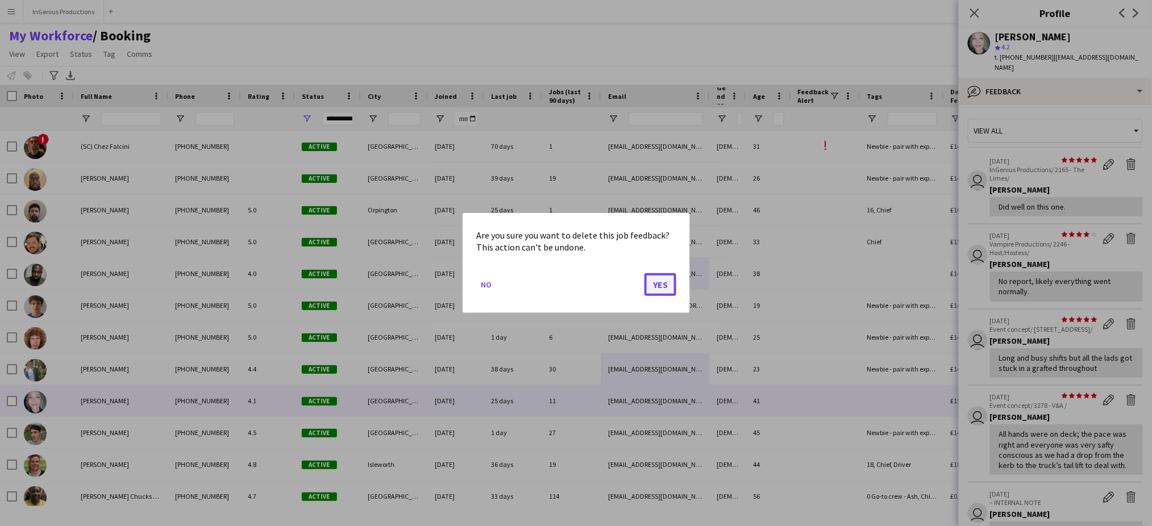
click at [669, 280] on button "Yes" at bounding box center [661, 284] width 32 height 23
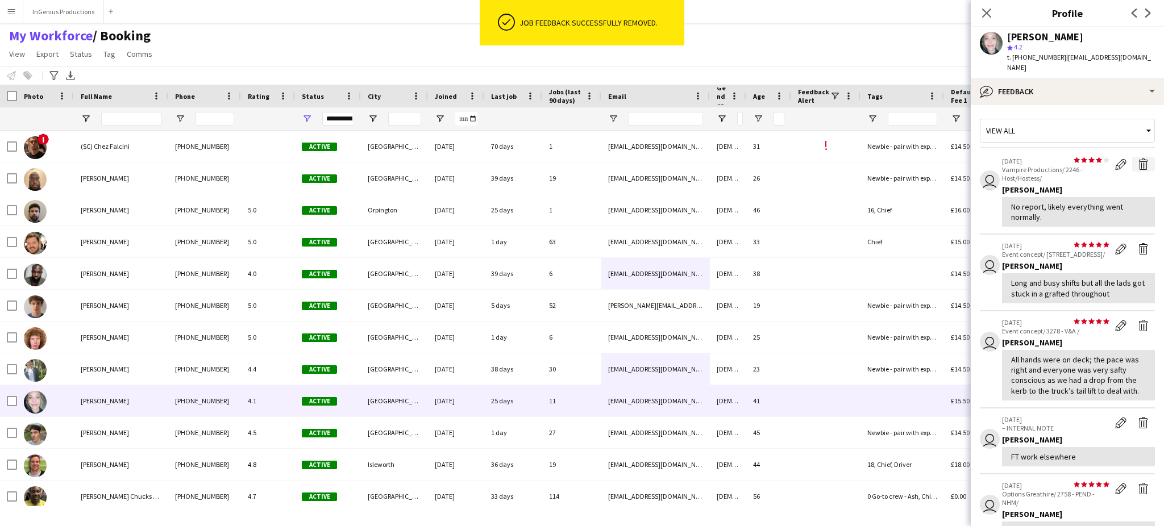
click at [1138, 159] on app-icon "Delete feedback" at bounding box center [1143, 164] width 11 height 11
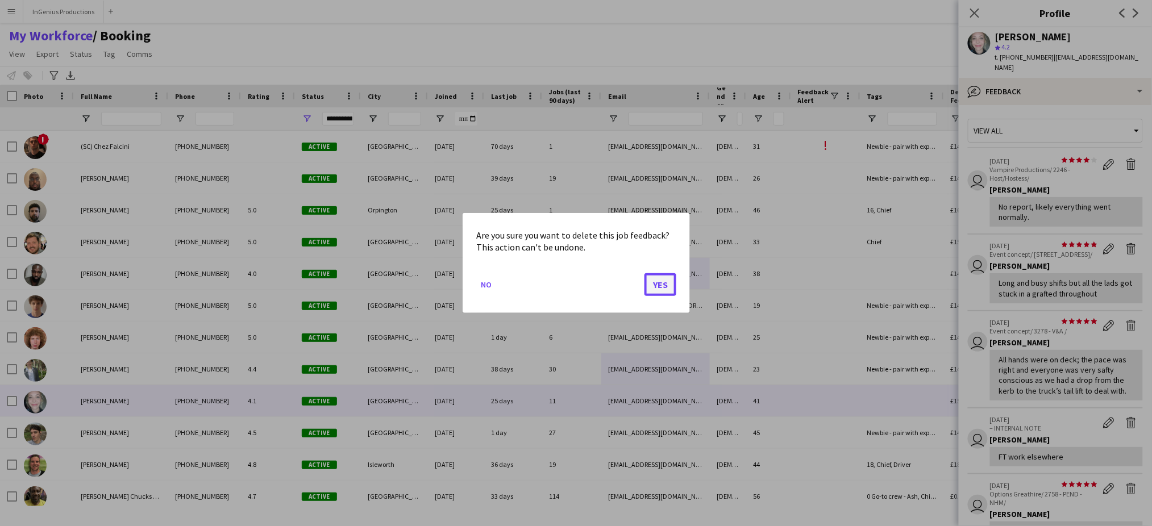
click at [657, 284] on button "Yes" at bounding box center [661, 284] width 32 height 23
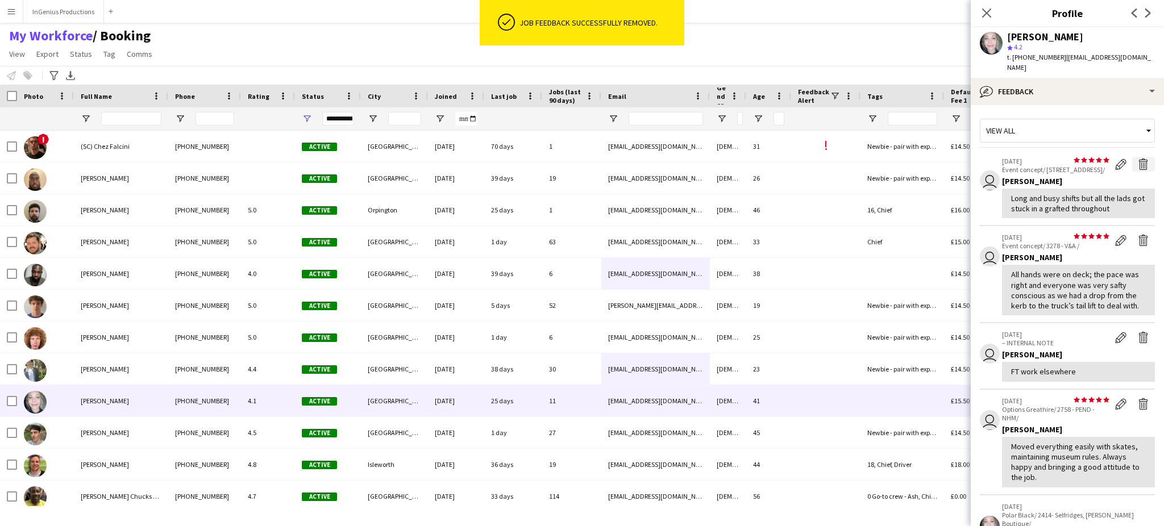
click at [1138, 159] on app-icon "Delete feedback" at bounding box center [1143, 164] width 11 height 11
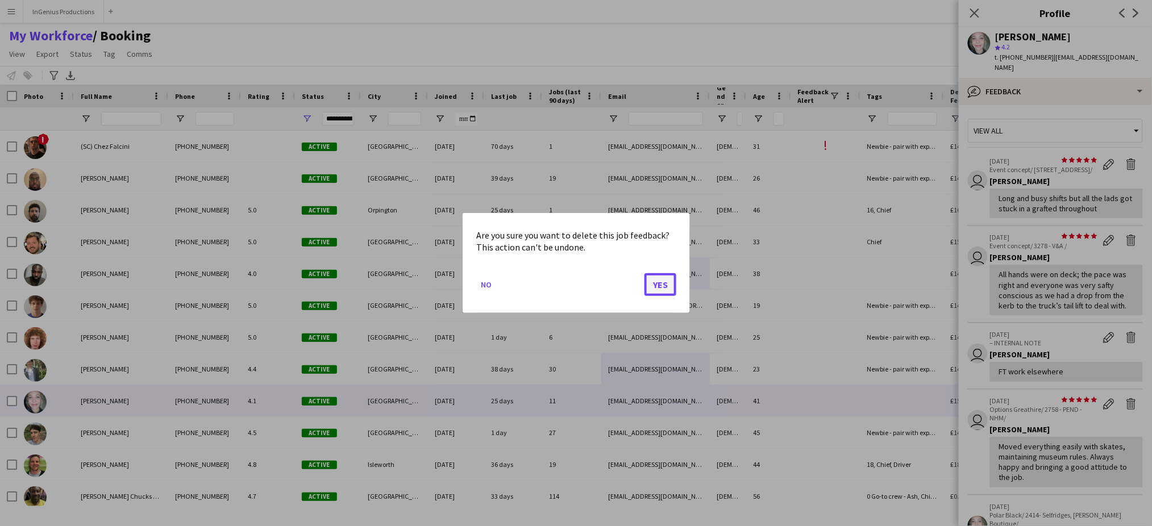
click at [663, 280] on button "Yes" at bounding box center [661, 284] width 32 height 23
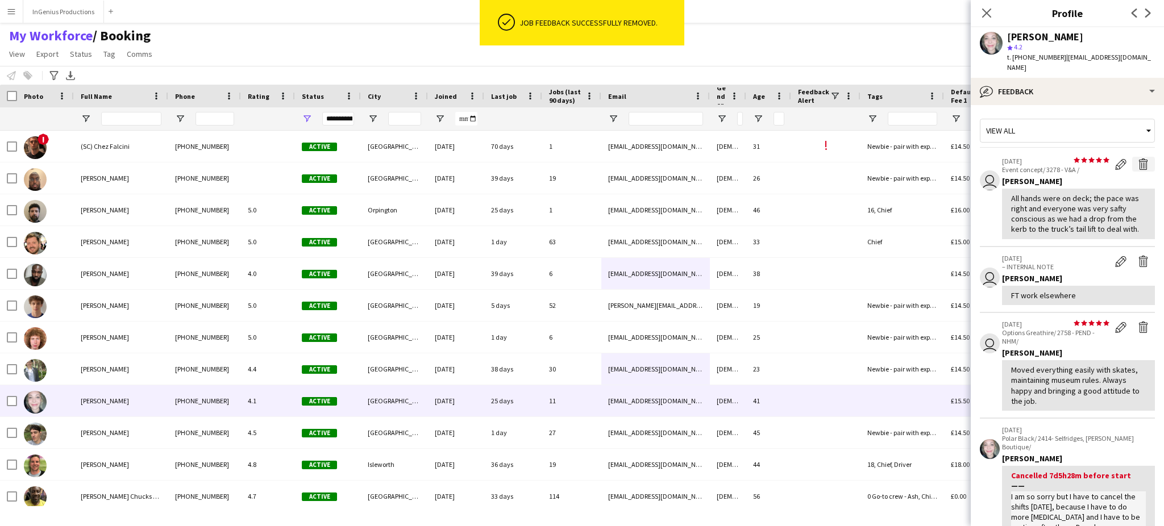
click at [1138, 159] on app-icon "Delete feedback" at bounding box center [1143, 164] width 11 height 11
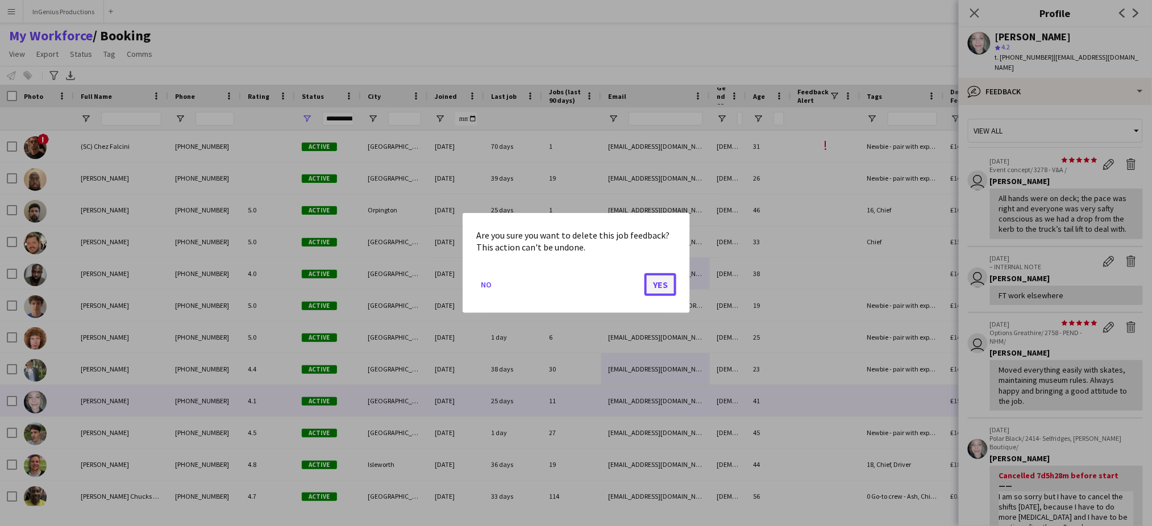
click at [661, 282] on button "Yes" at bounding box center [661, 284] width 32 height 23
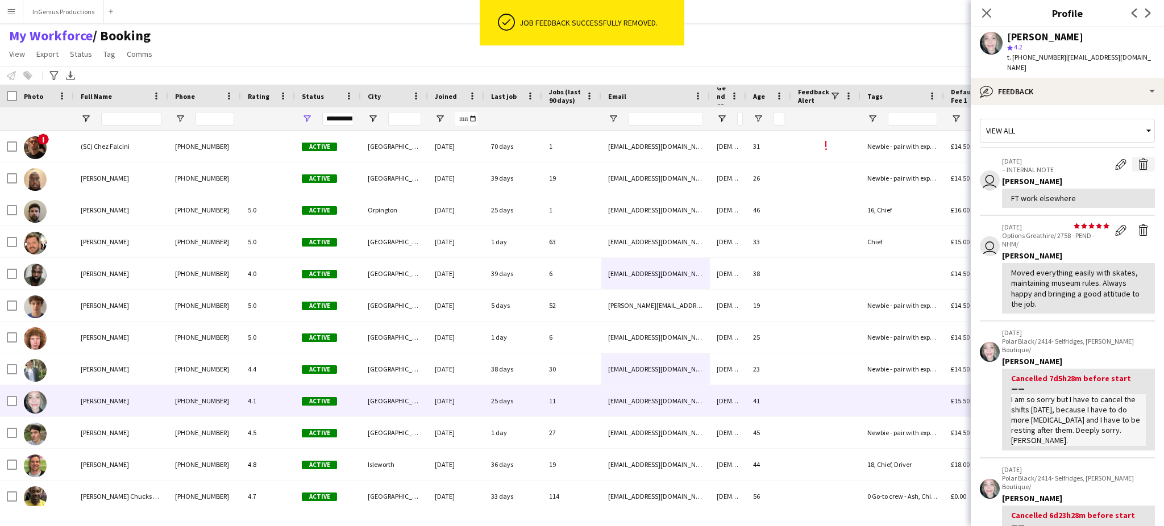
click at [1138, 159] on app-icon "Delete internal note" at bounding box center [1143, 164] width 11 height 11
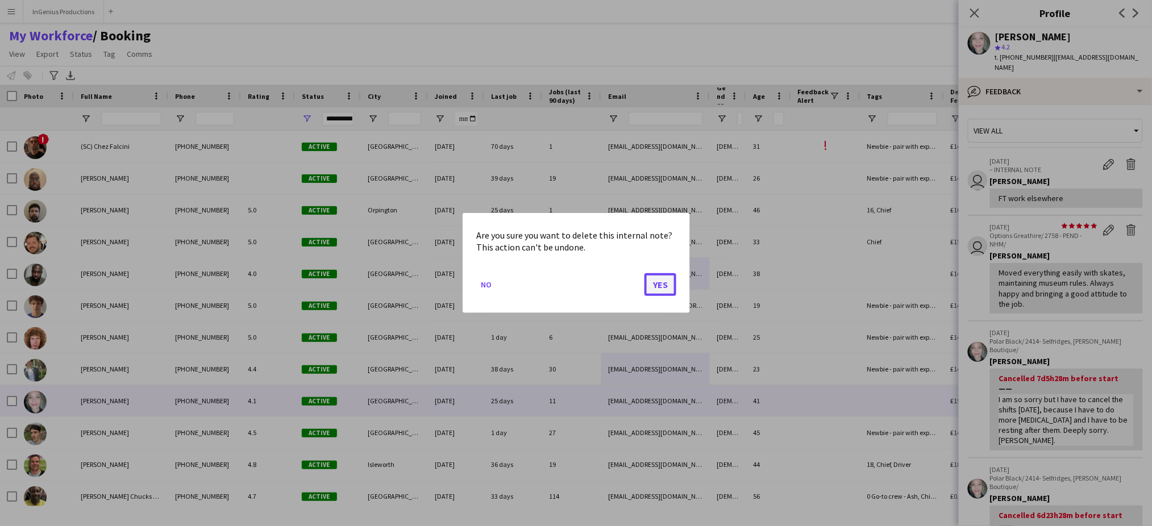
click at [656, 286] on button "Yes" at bounding box center [661, 284] width 32 height 23
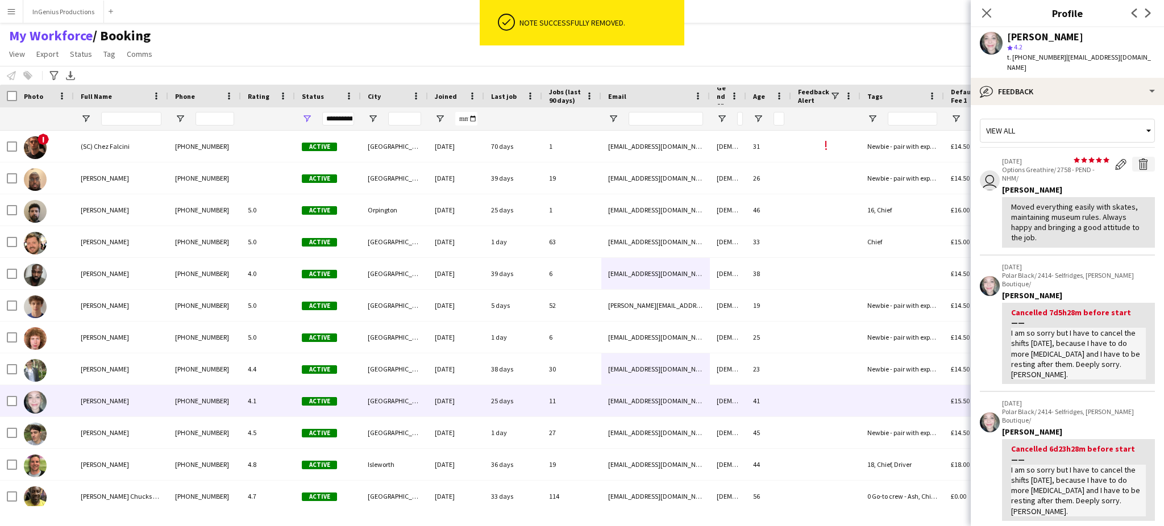
click at [1138, 159] on app-icon "Delete feedback" at bounding box center [1143, 164] width 11 height 11
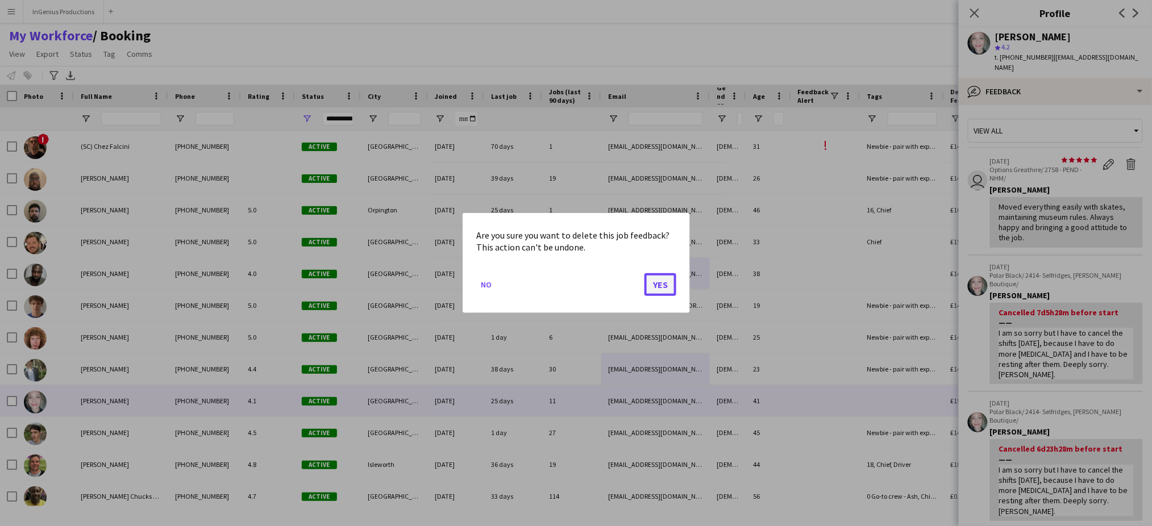
click at [667, 285] on button "Yes" at bounding box center [661, 284] width 32 height 23
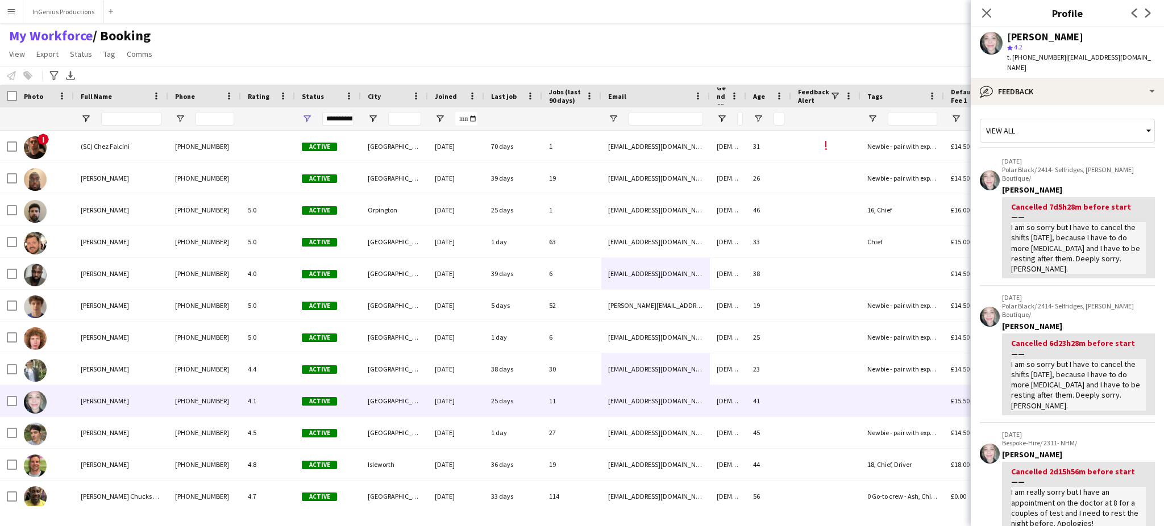
scroll to position [378, 0]
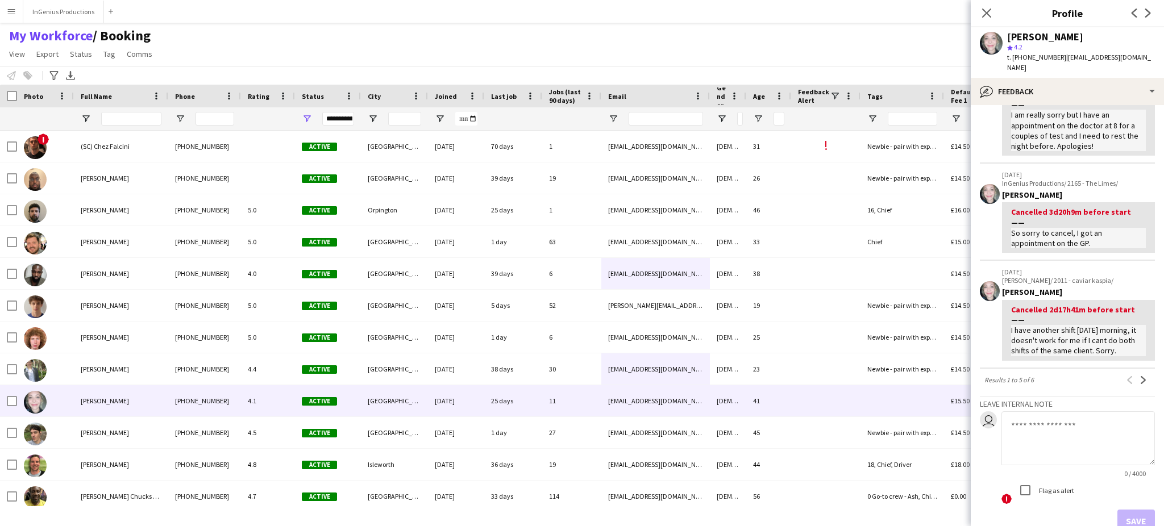
click at [1075, 413] on textarea at bounding box center [1079, 439] width 154 height 54
type textarea "**********"
click at [1131, 510] on button "Save" at bounding box center [1137, 521] width 38 height 23
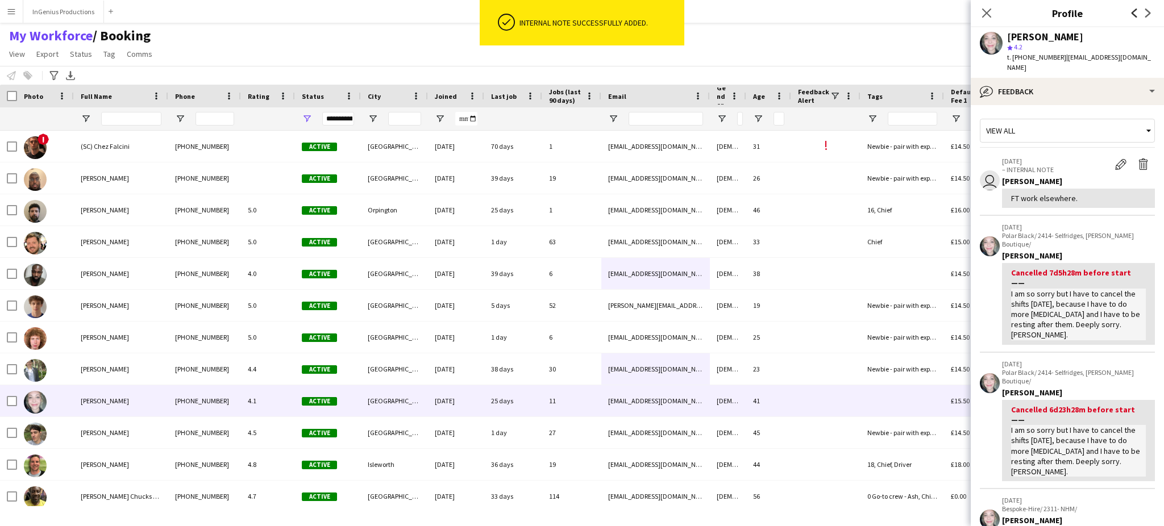
click at [1131, 10] on icon "Previous" at bounding box center [1134, 13] width 9 height 9
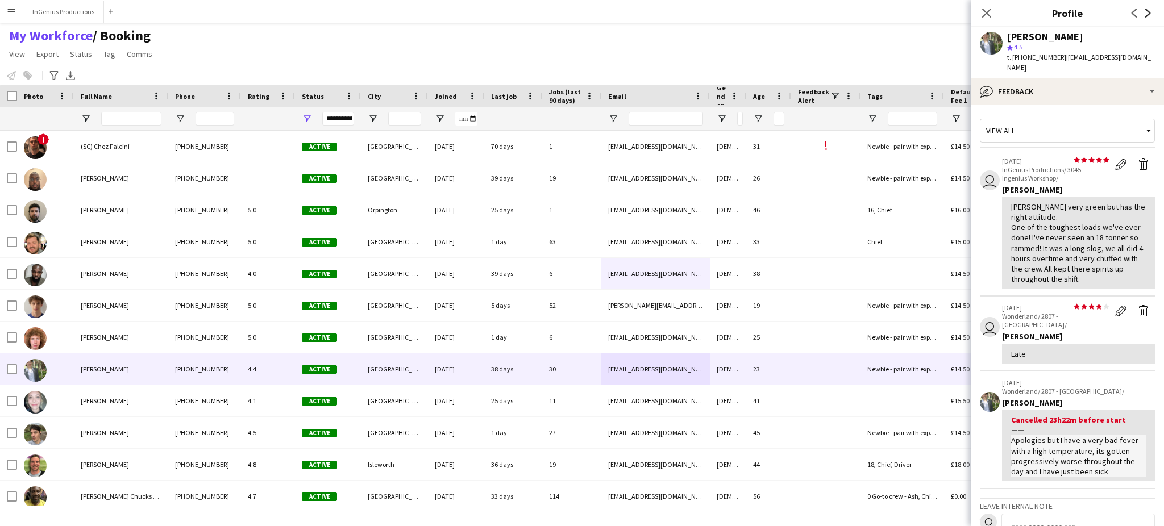
click at [1150, 11] on icon "Next" at bounding box center [1148, 13] width 9 height 9
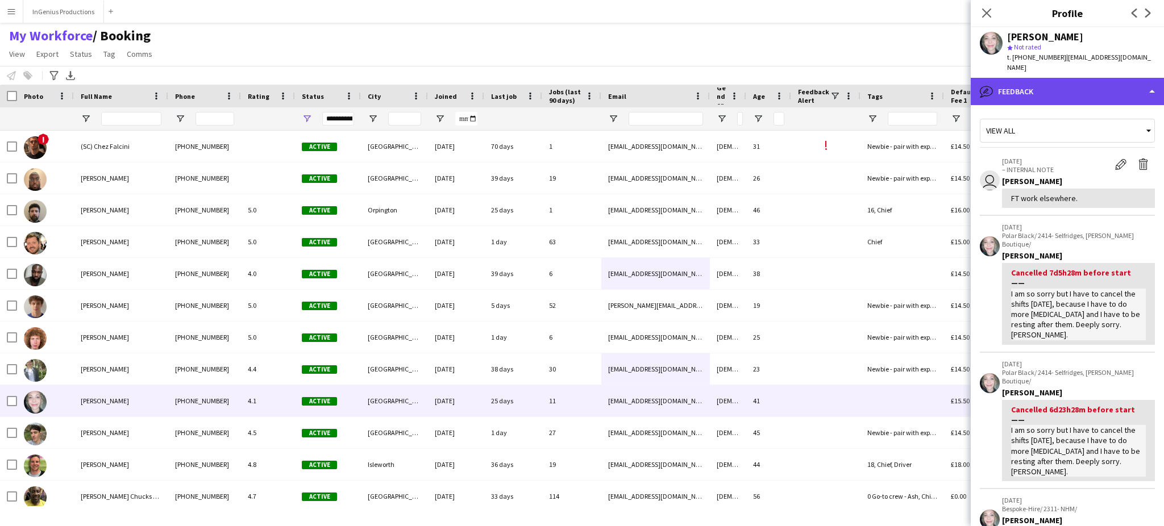
click at [1145, 78] on div "bubble-pencil Feedback" at bounding box center [1067, 91] width 193 height 27
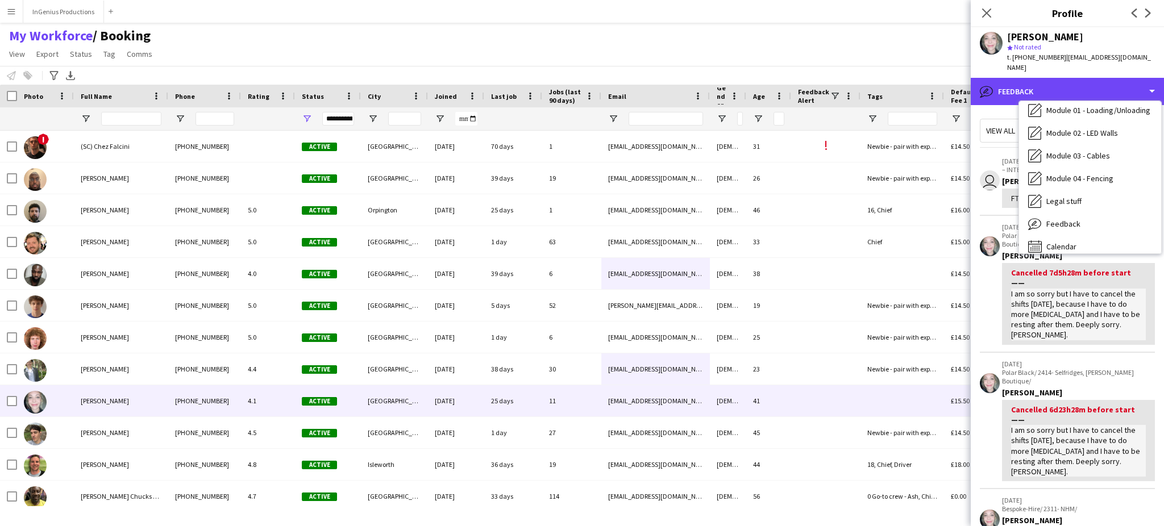
scroll to position [243, 0]
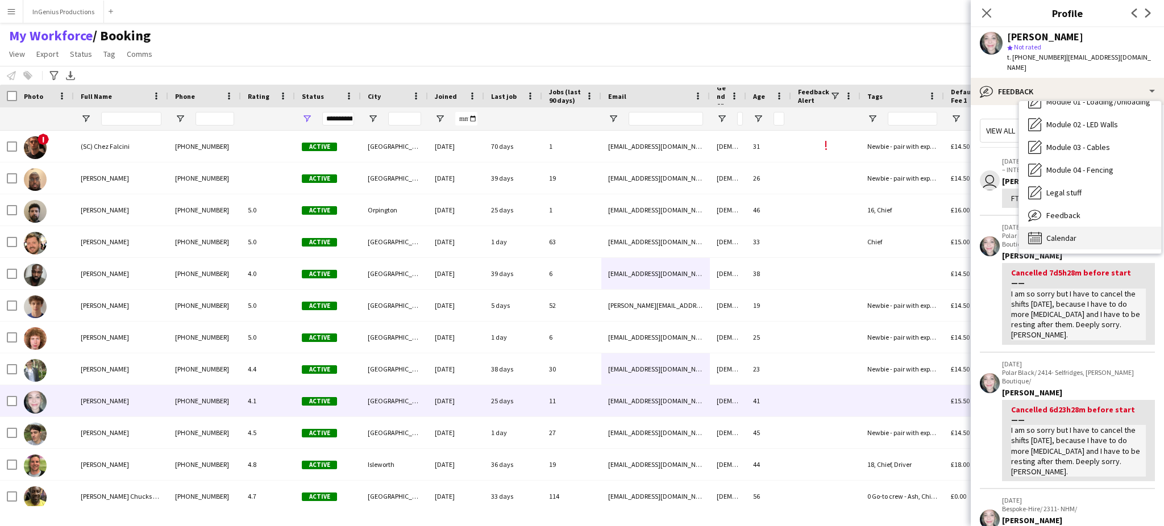
click at [1095, 233] on div "Calendar Calendar" at bounding box center [1090, 238] width 142 height 23
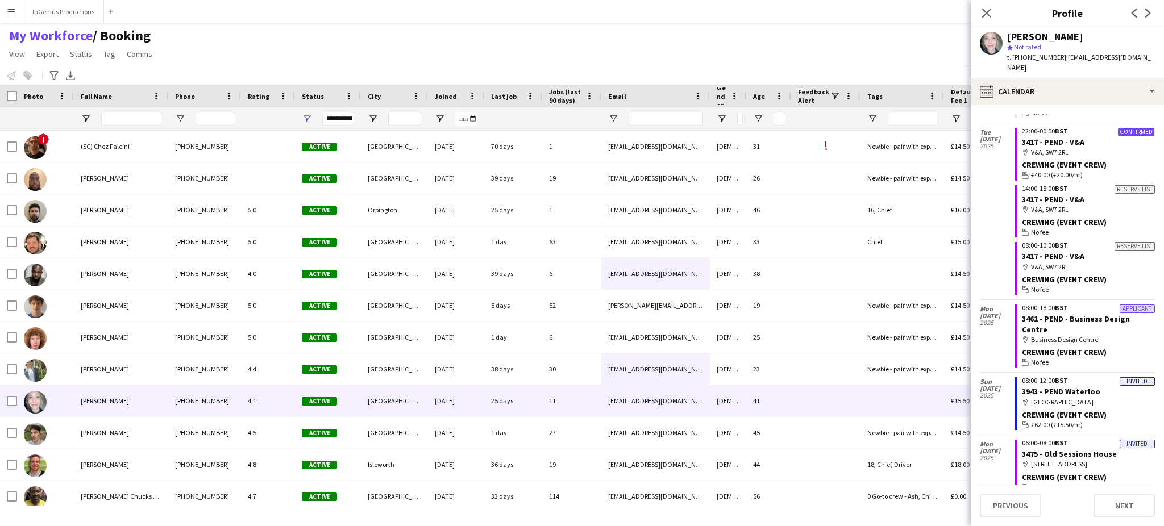
scroll to position [606, 0]
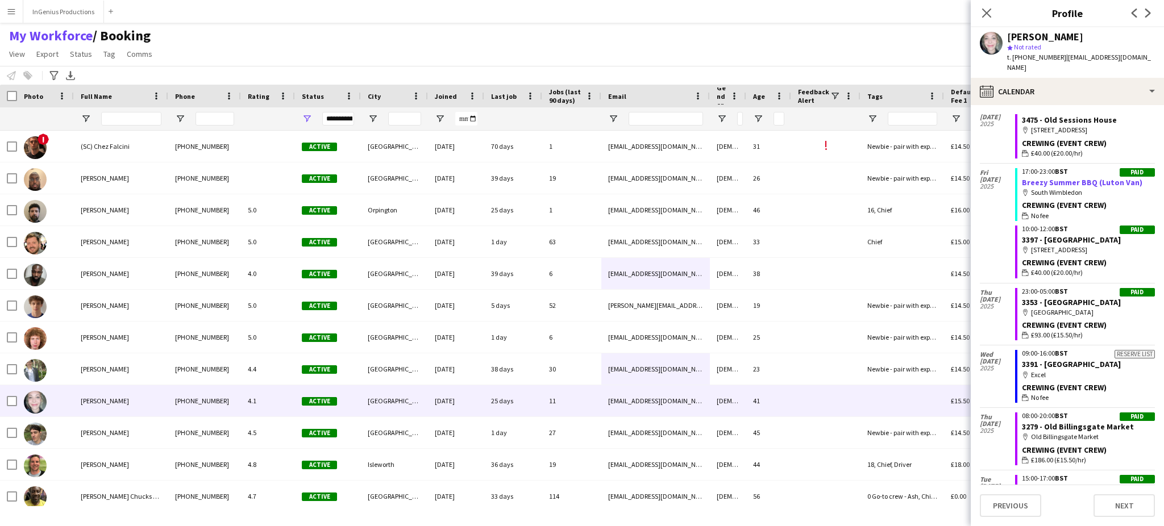
click at [1060, 177] on link "Breezy Summer BBQ (Luton Van)" at bounding box center [1082, 182] width 121 height 10
click at [1148, 12] on icon at bounding box center [1149, 13] width 6 height 9
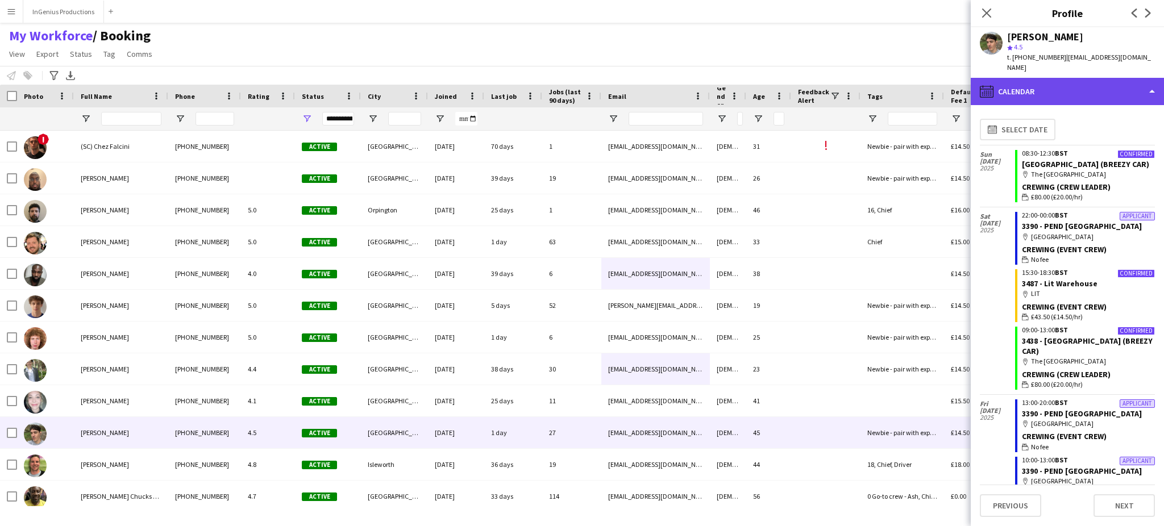
click at [1134, 83] on div "calendar-full Calendar" at bounding box center [1067, 91] width 193 height 27
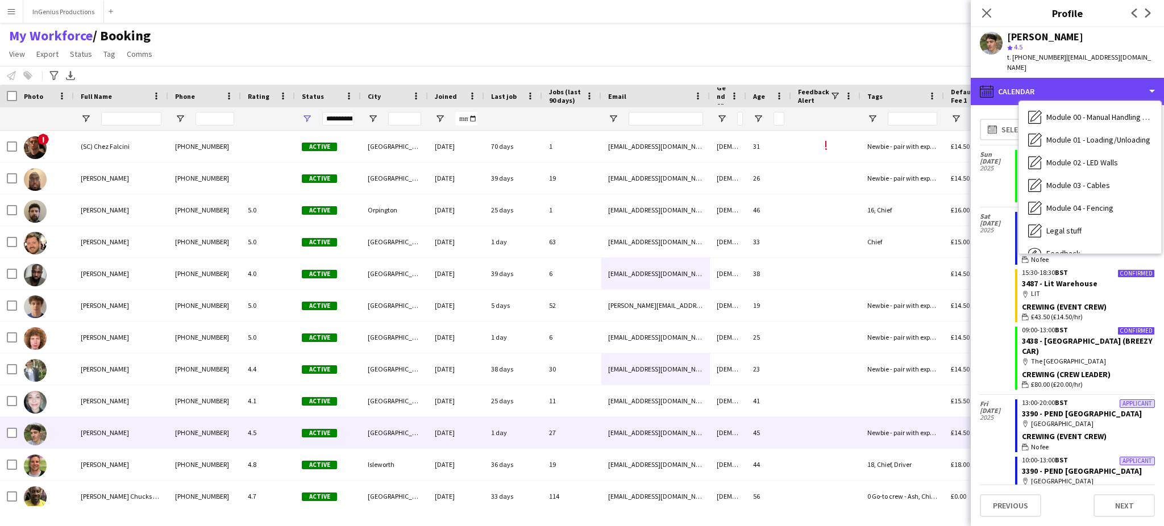
scroll to position [243, 0]
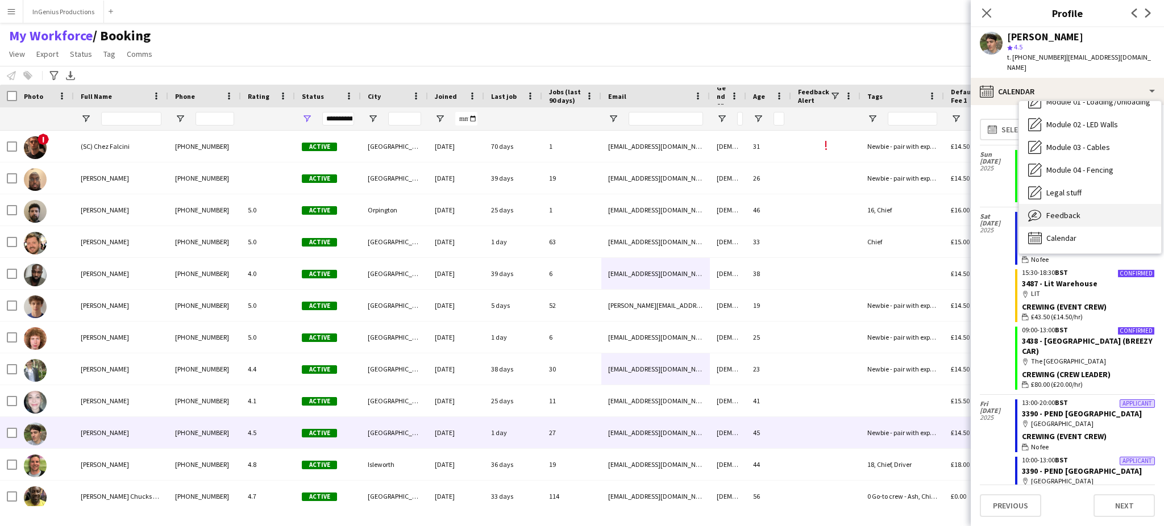
click at [1116, 205] on div "Feedback Feedback" at bounding box center [1090, 215] width 142 height 23
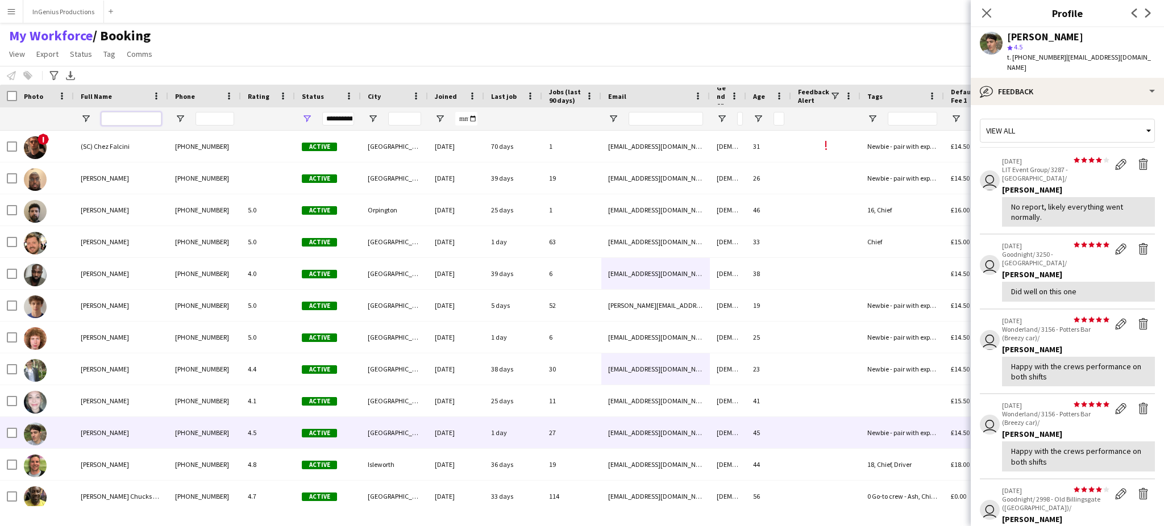
click at [128, 118] on input "Full Name Filter Input" at bounding box center [131, 119] width 60 height 14
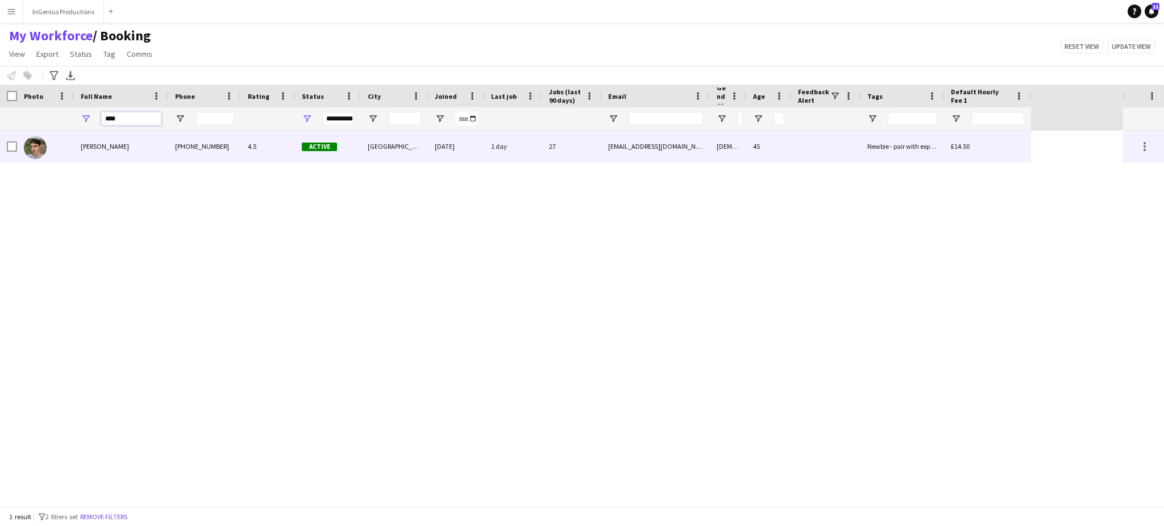
type input "****"
click at [443, 148] on div "[DATE]" at bounding box center [456, 146] width 56 height 31
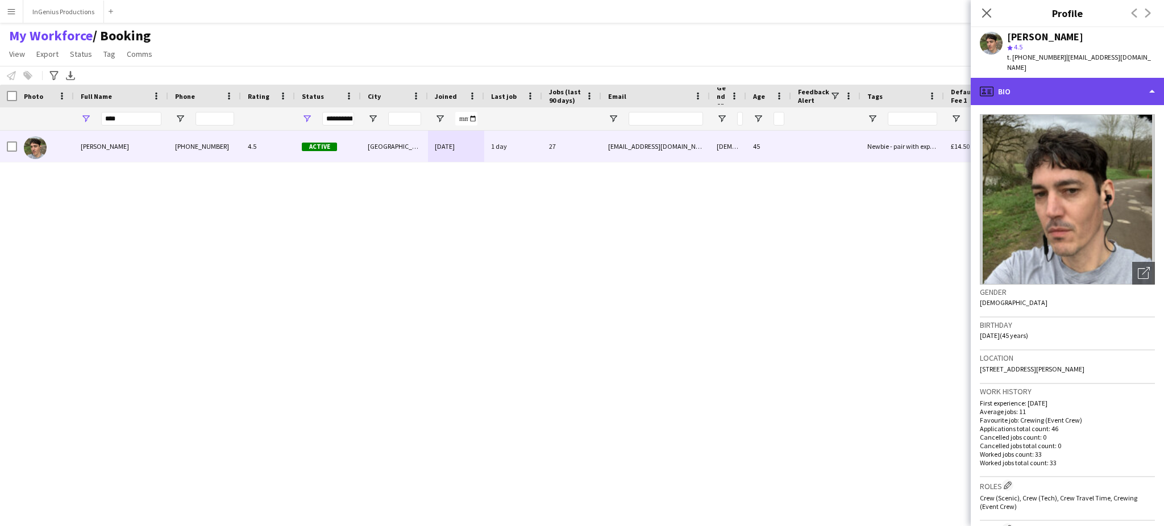
click at [1109, 80] on div "profile Bio" at bounding box center [1067, 91] width 193 height 27
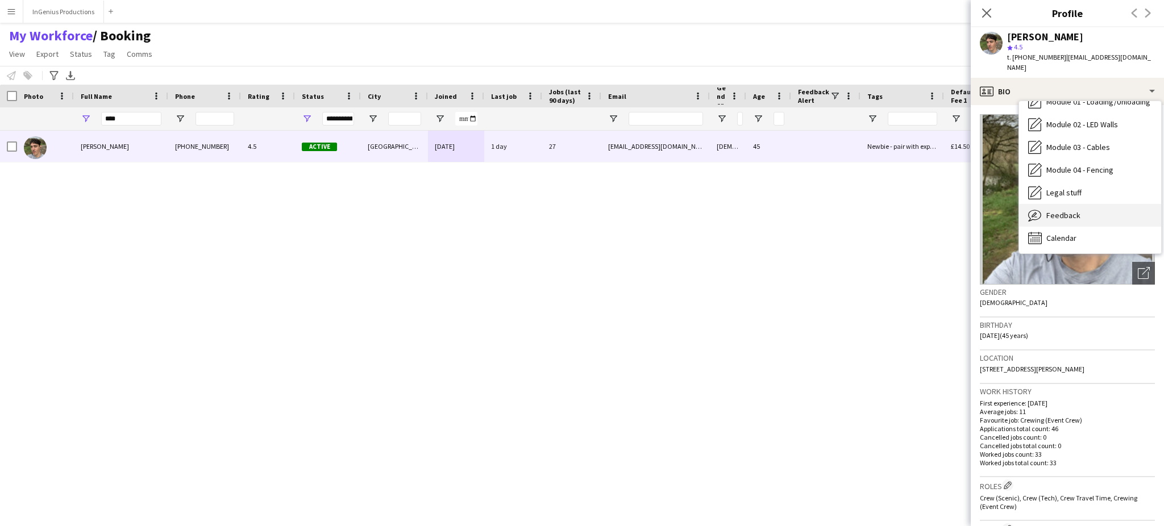
click at [1114, 208] on div "Feedback Feedback" at bounding box center [1090, 215] width 142 height 23
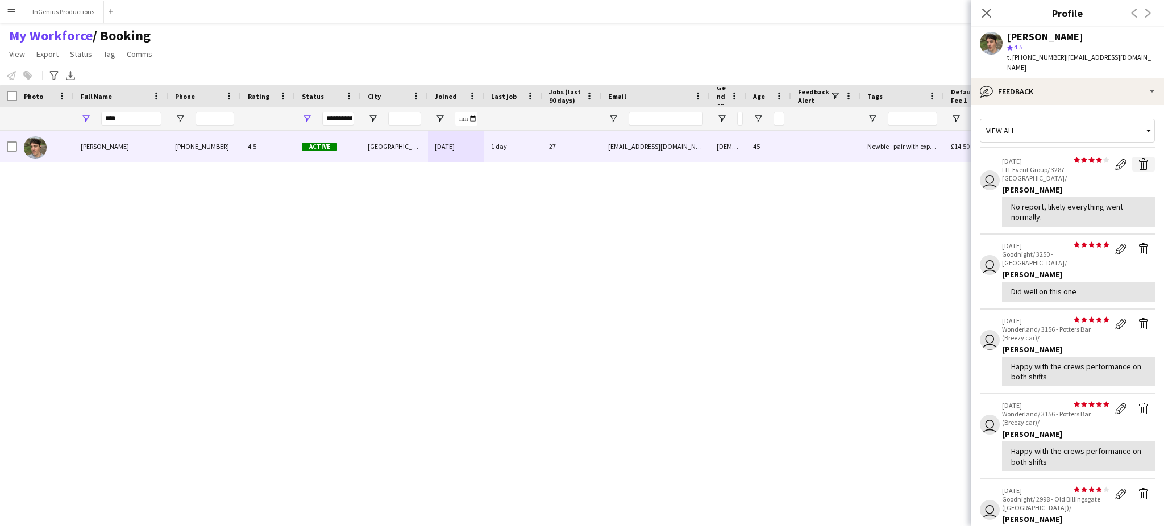
click at [1138, 159] on app-icon "Delete feedback" at bounding box center [1143, 164] width 11 height 11
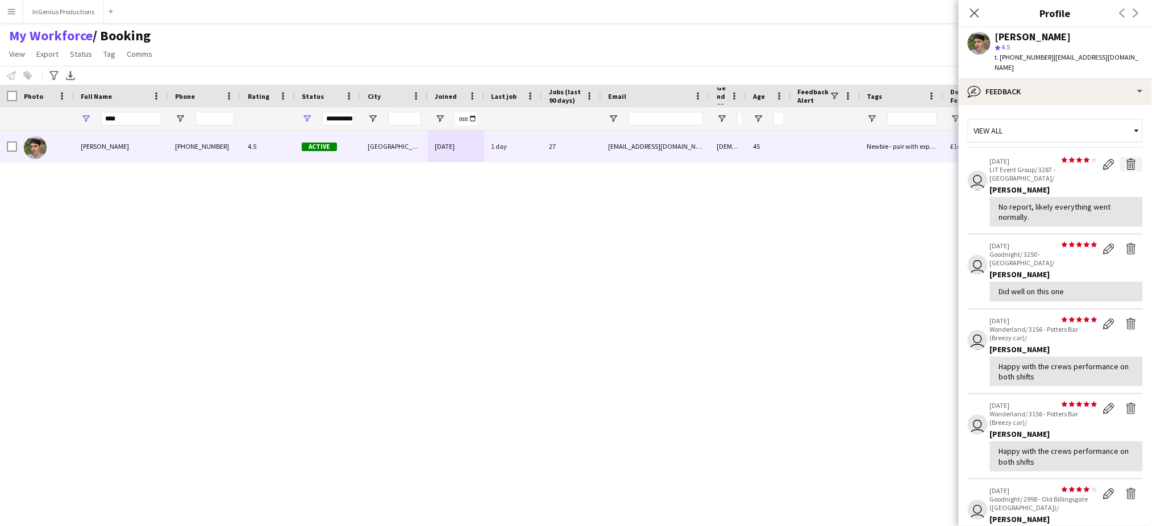
click at [1135, 159] on app-icon "Delete feedback" at bounding box center [1131, 164] width 11 height 11
click at [1133, 154] on app-crew-profile-feedback-tab "View all user star star star star star star star star star star 22-08-2025 LIT …" at bounding box center [1055, 315] width 193 height 421
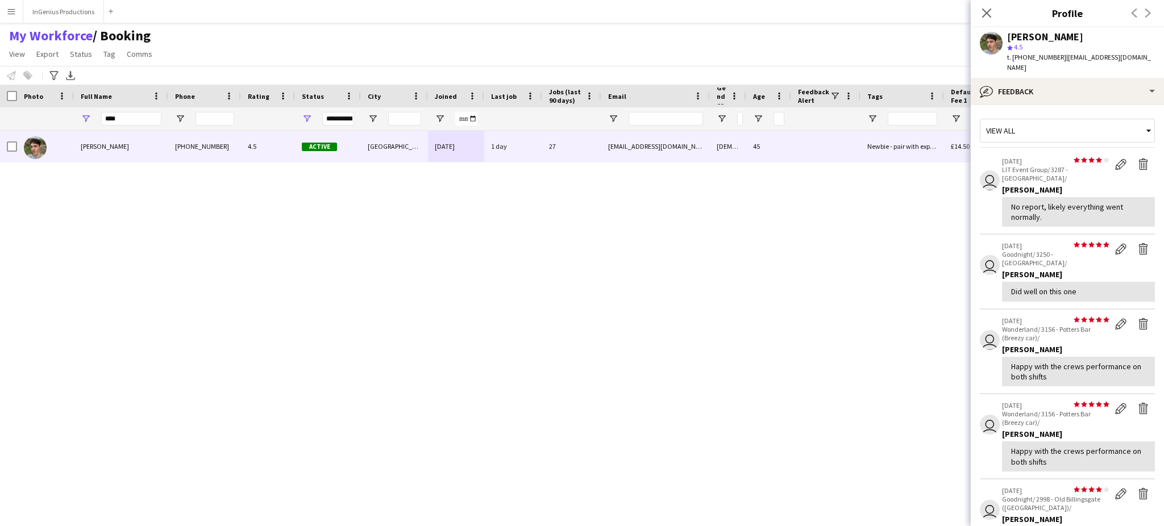
click at [657, 286] on div "Alistair Redding +447487654773 4.5 Active London 20-06-2025 1 day 27 hello@alis…" at bounding box center [561, 319] width 1123 height 376
click at [1138, 159] on app-icon "Delete feedback" at bounding box center [1143, 164] width 11 height 11
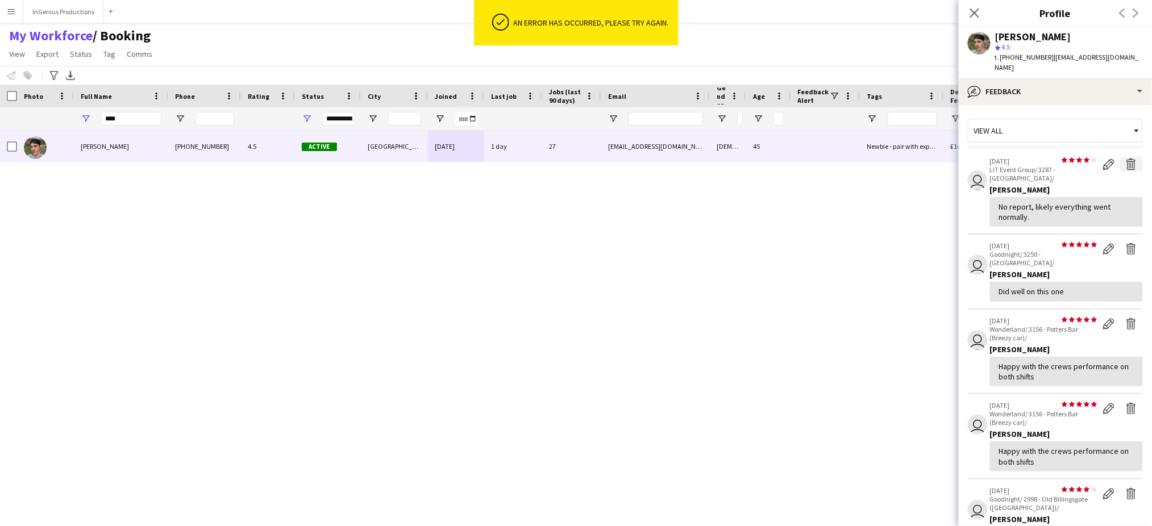
click at [1130, 159] on app-icon "Delete feedback" at bounding box center [1131, 164] width 11 height 11
click at [1129, 159] on app-icon "Delete feedback" at bounding box center [1131, 164] width 11 height 11
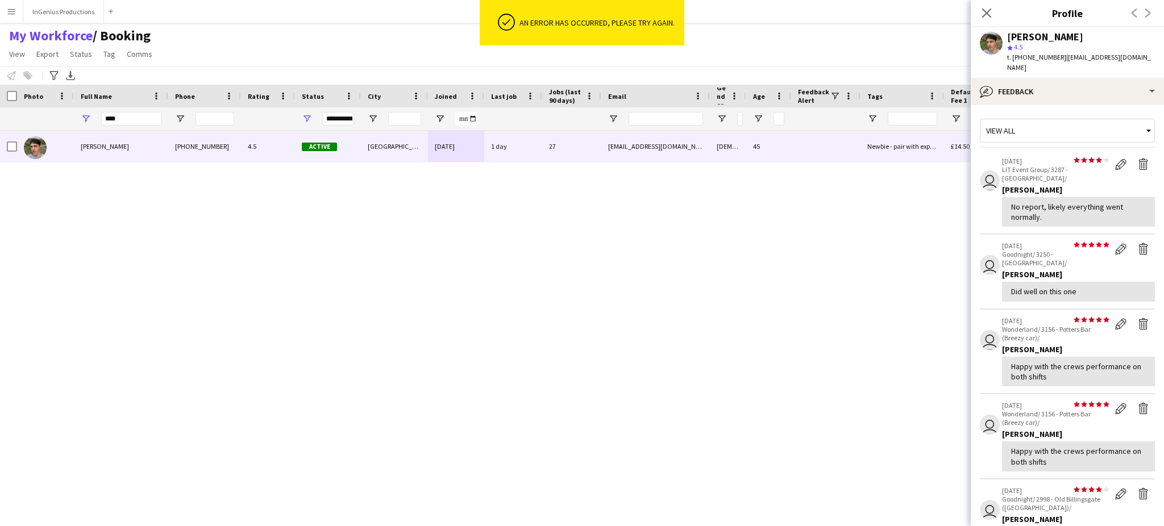
click at [1138, 159] on app-icon "Delete feedback" at bounding box center [1143, 164] width 11 height 11
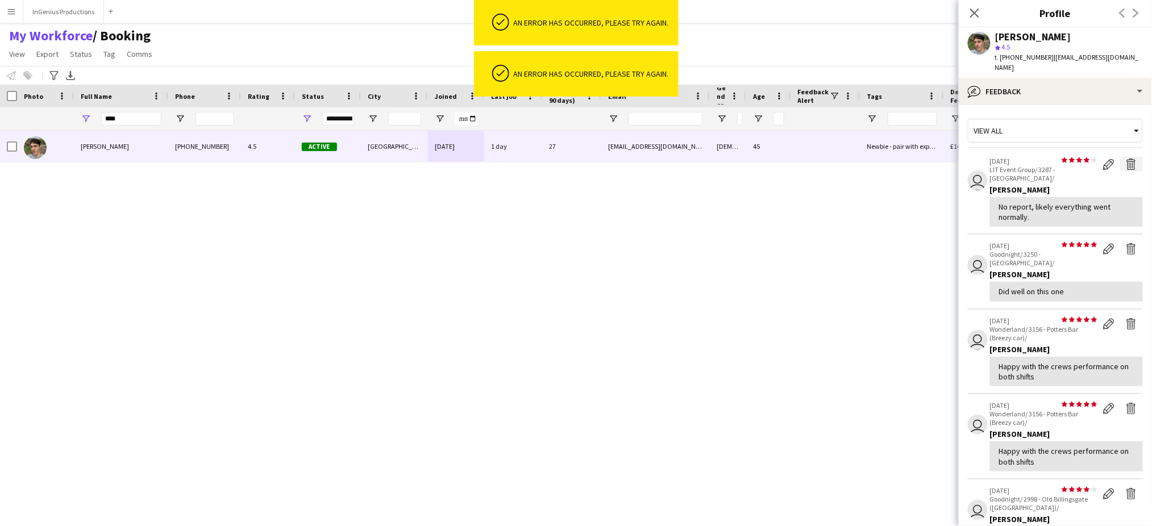
click at [1131, 157] on button "Delete feedback" at bounding box center [1132, 164] width 23 height 15
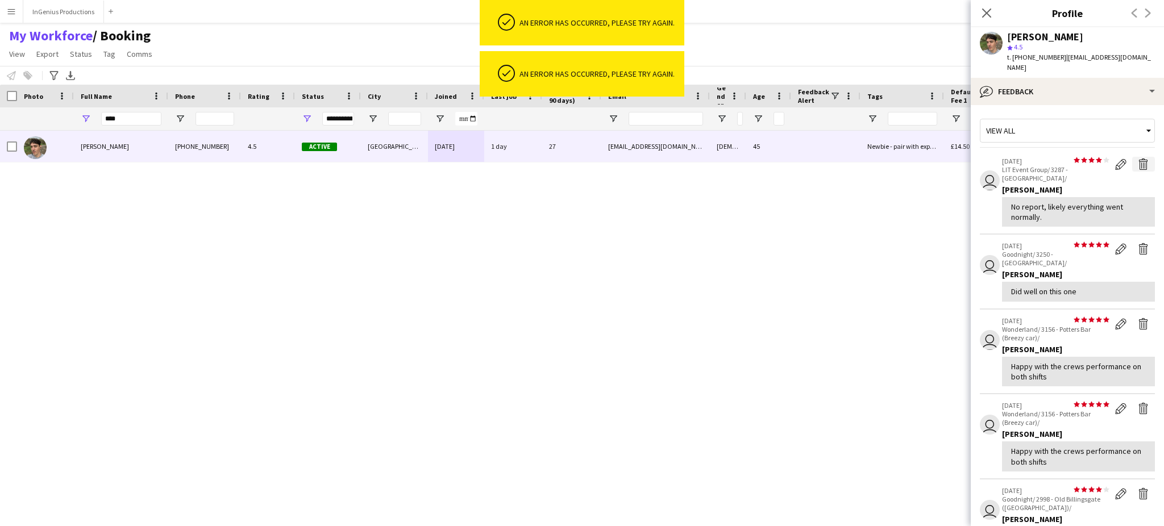
click at [1138, 159] on app-icon "Delete feedback" at bounding box center [1143, 164] width 11 height 11
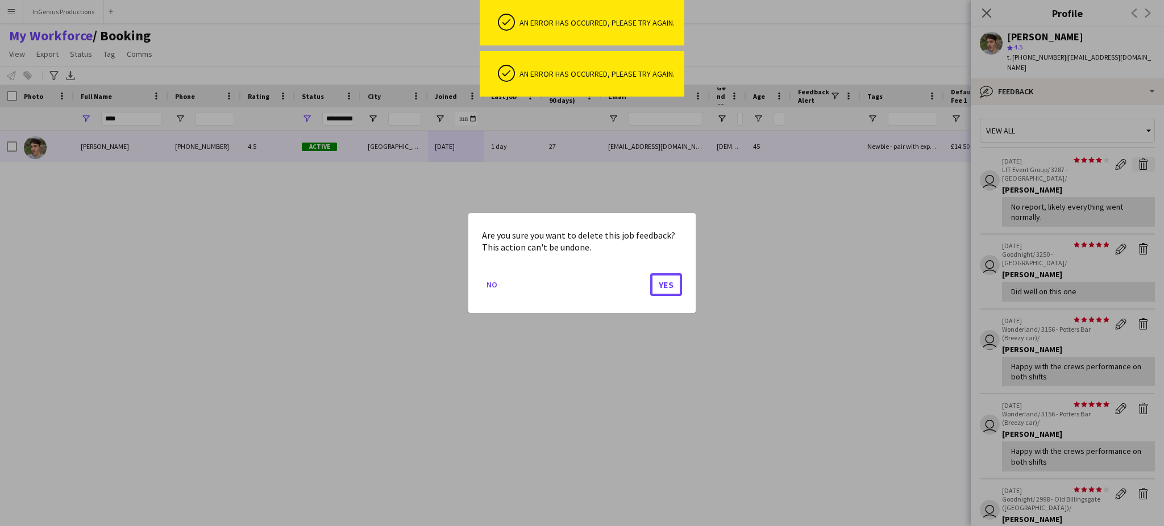
click at [662, 283] on button "Yes" at bounding box center [666, 284] width 32 height 23
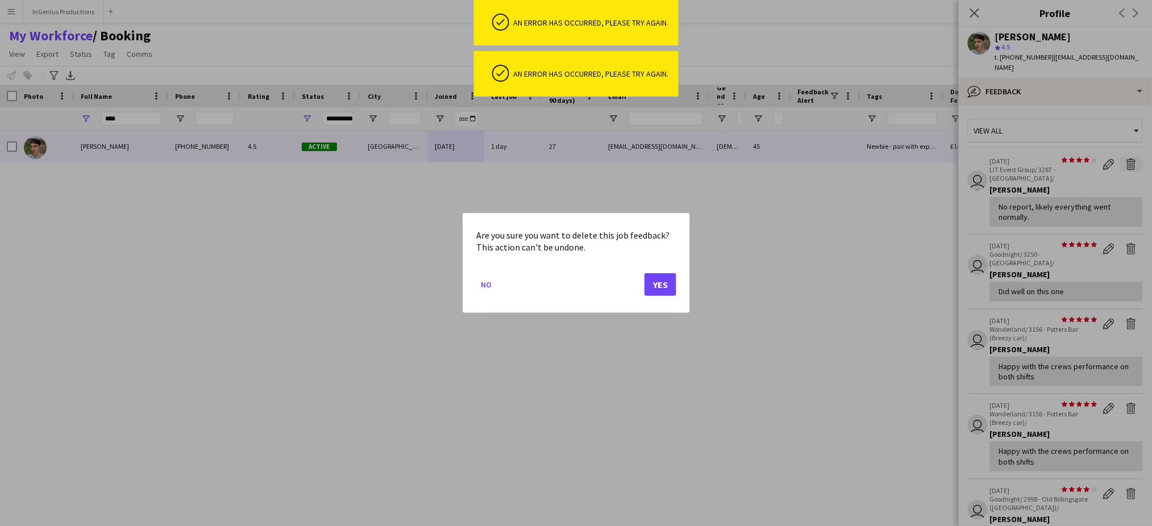
click at [1130, 159] on app-icon "Delete feedback" at bounding box center [1131, 164] width 11 height 11
click at [657, 286] on button "Yes" at bounding box center [661, 284] width 32 height 23
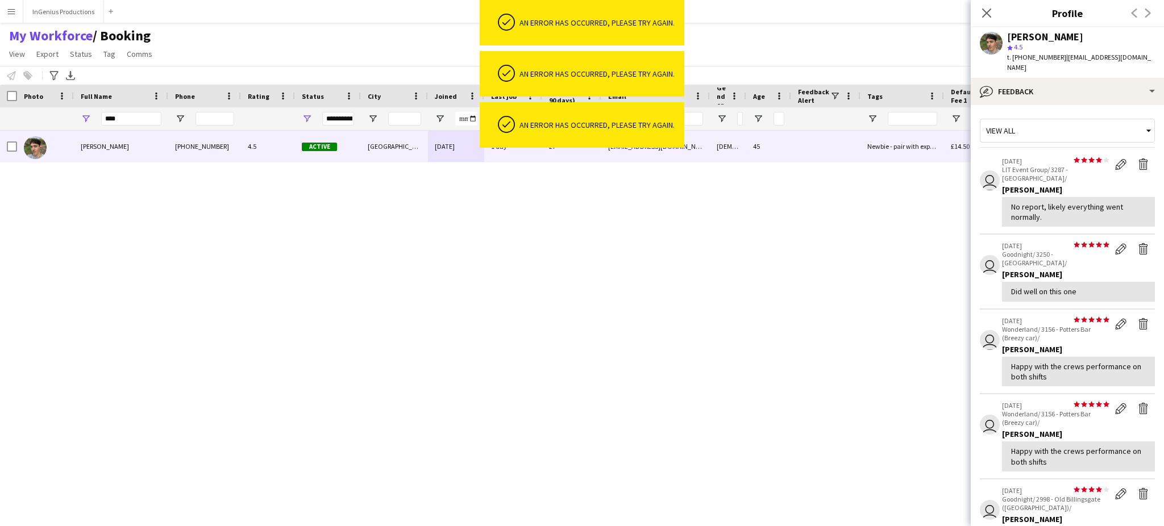
click at [1138, 159] on app-icon "Delete feedback" at bounding box center [1143, 164] width 11 height 11
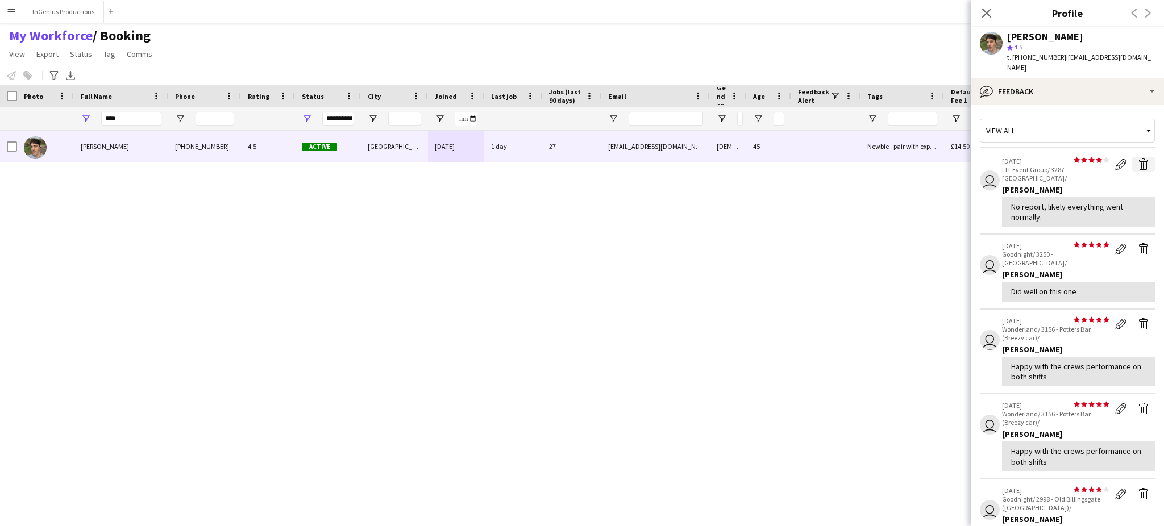
click at [1138, 159] on app-icon "Delete feedback" at bounding box center [1143, 164] width 11 height 11
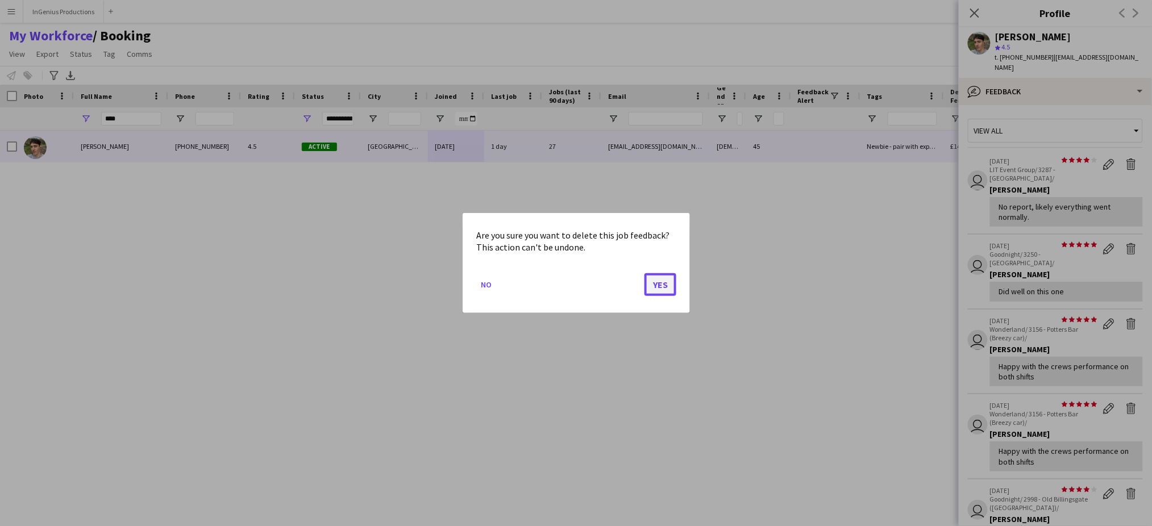
click at [666, 280] on button "Yes" at bounding box center [661, 284] width 32 height 23
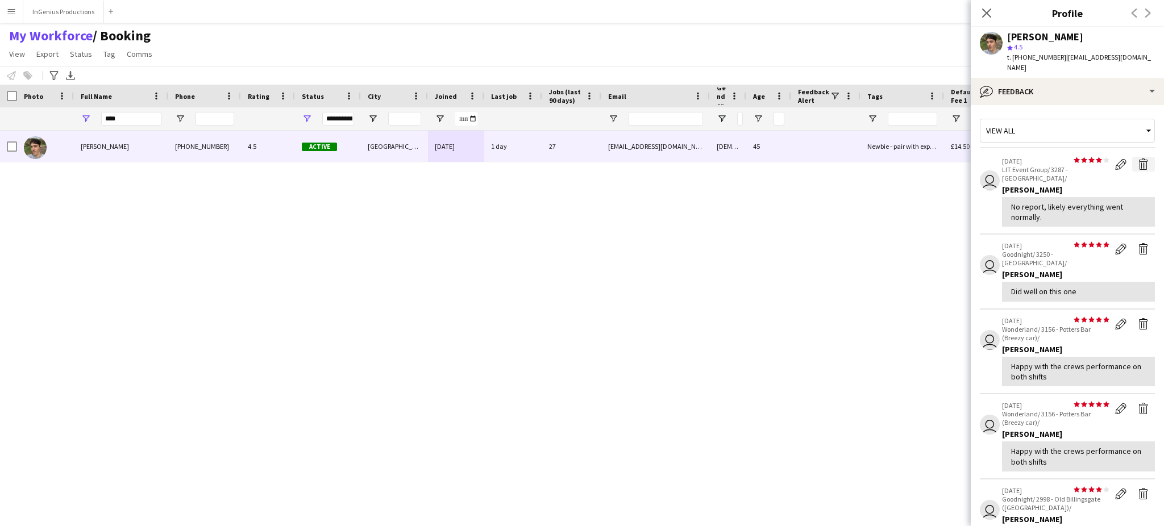
click at [1138, 159] on app-icon "Delete feedback" at bounding box center [1143, 164] width 11 height 11
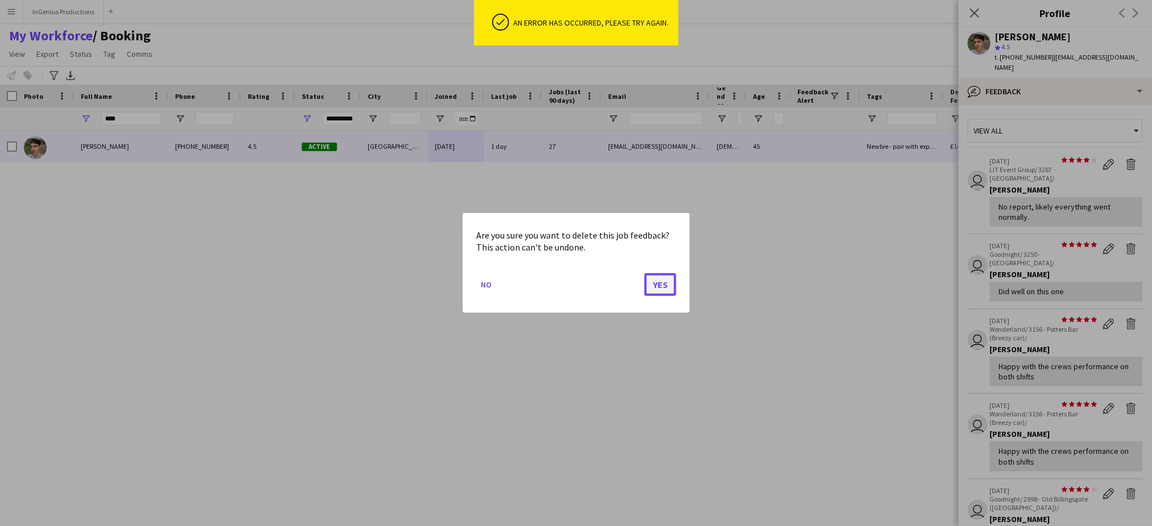
click at [663, 282] on button "Yes" at bounding box center [661, 284] width 32 height 23
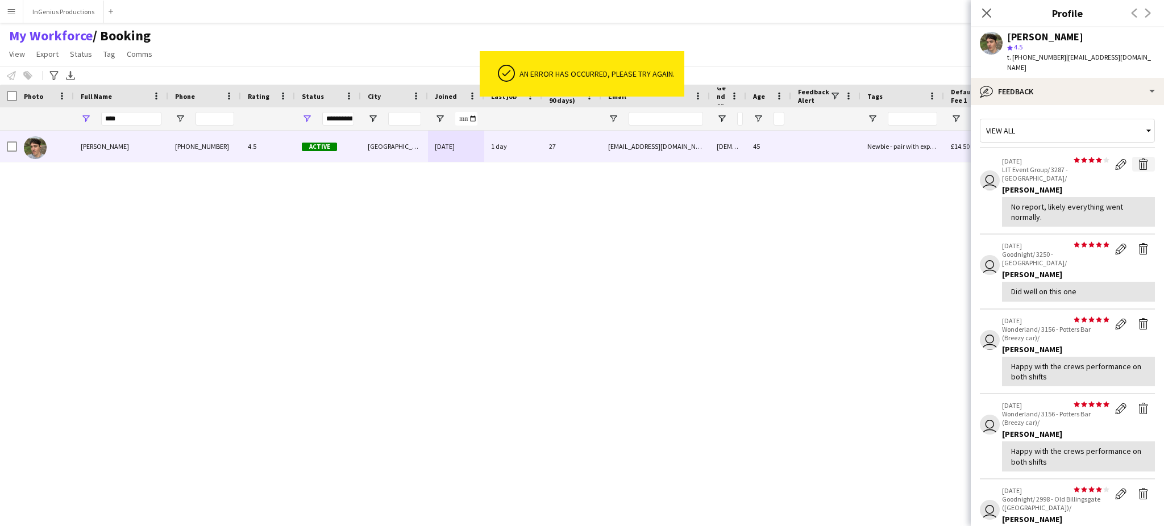
click at [1138, 159] on app-icon "Delete feedback" at bounding box center [1143, 164] width 11 height 11
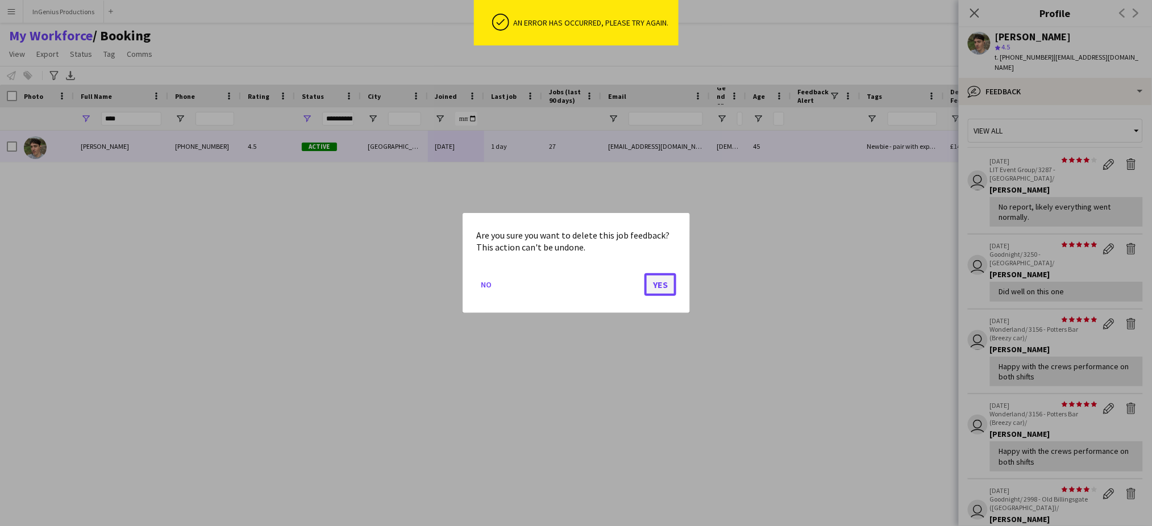
click at [657, 286] on button "Yes" at bounding box center [661, 284] width 32 height 23
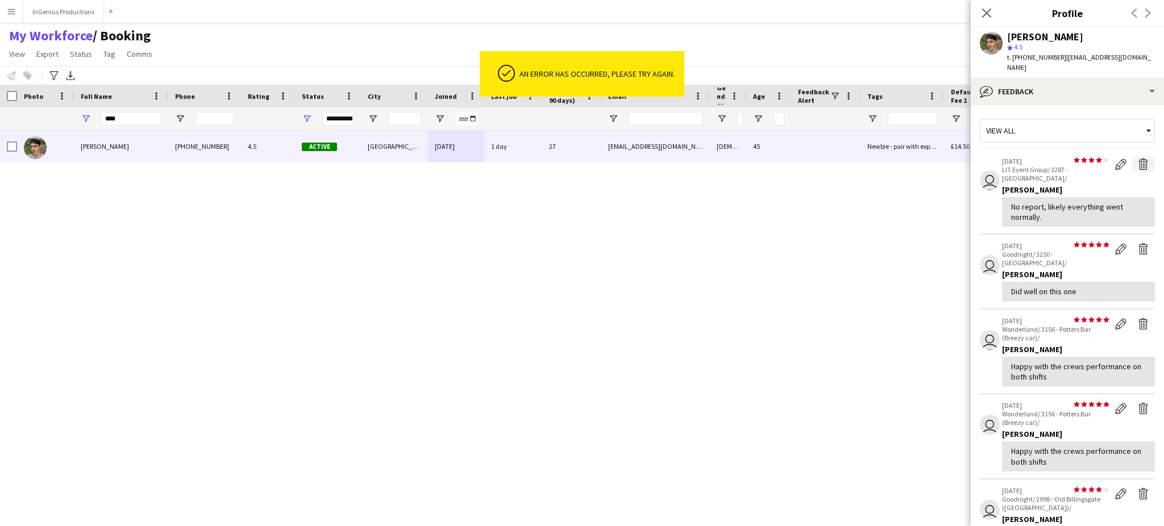
click at [1138, 159] on app-icon "Delete feedback" at bounding box center [1143, 164] width 11 height 11
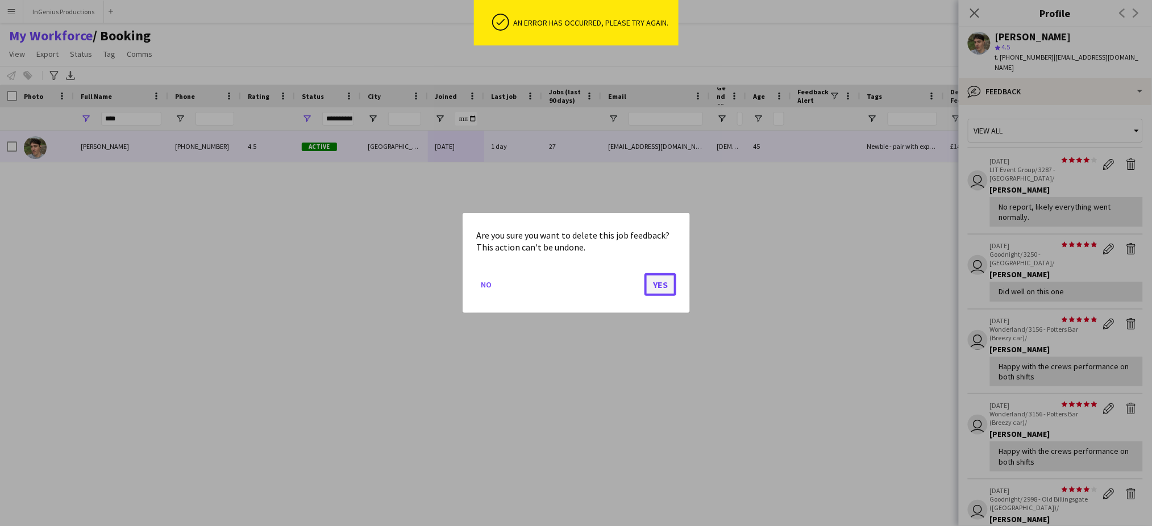
click at [667, 285] on button "Yes" at bounding box center [661, 284] width 32 height 23
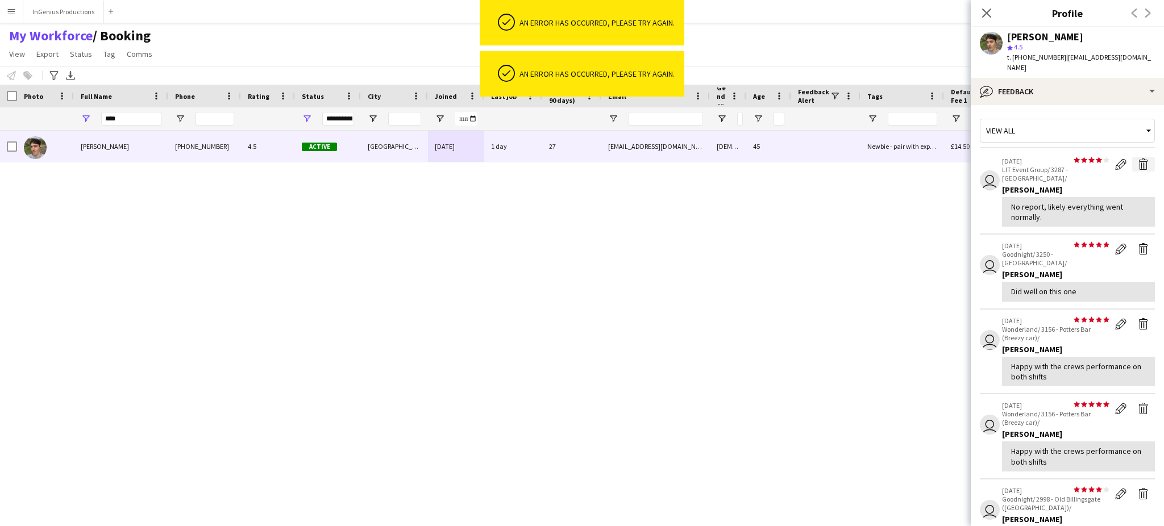
click at [1138, 159] on app-icon "Delete feedback" at bounding box center [1143, 164] width 11 height 11
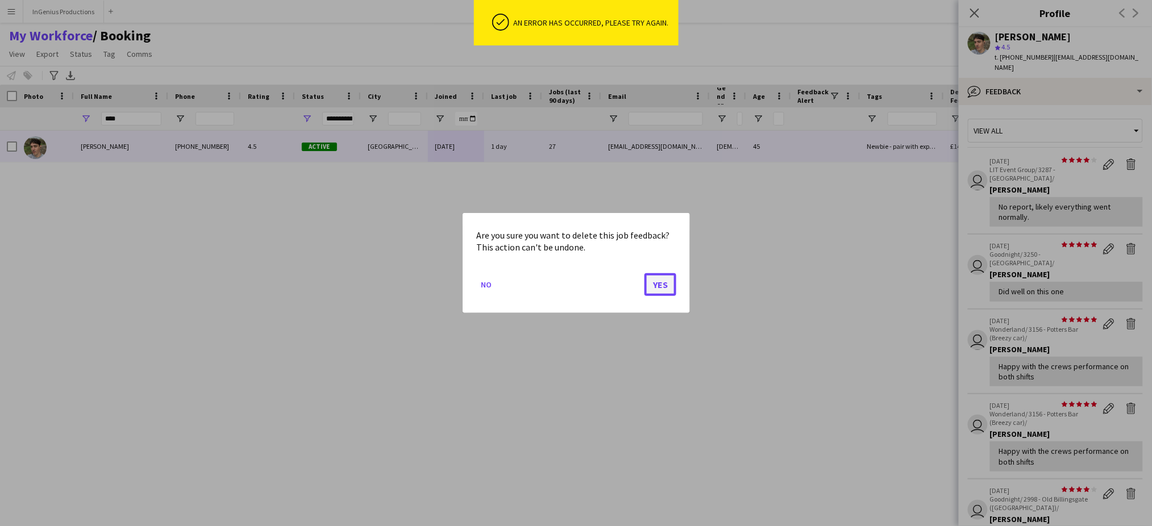
click at [662, 291] on button "Yes" at bounding box center [661, 284] width 32 height 23
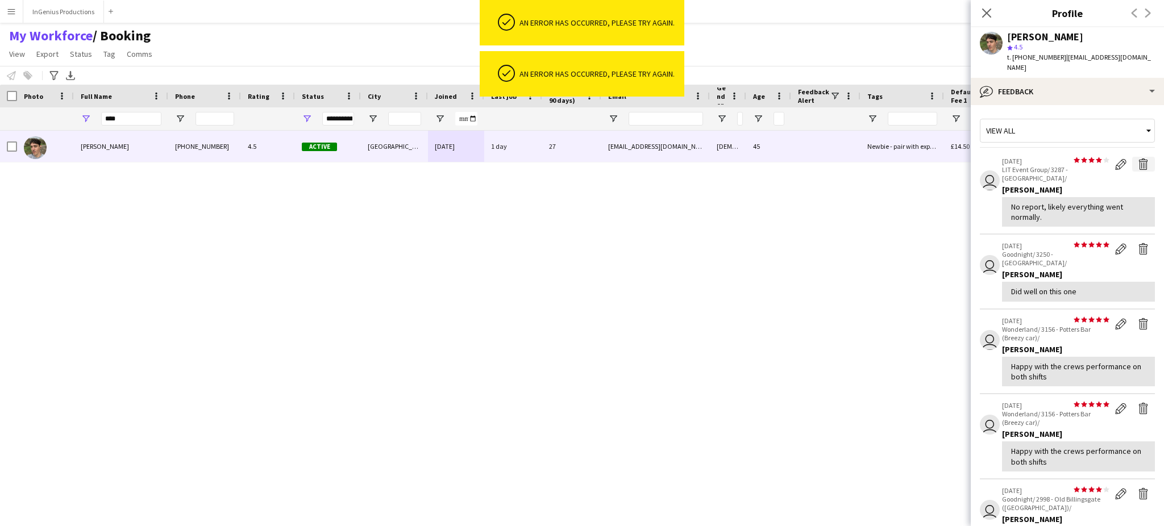
click at [1138, 159] on app-icon "Delete feedback" at bounding box center [1143, 164] width 11 height 11
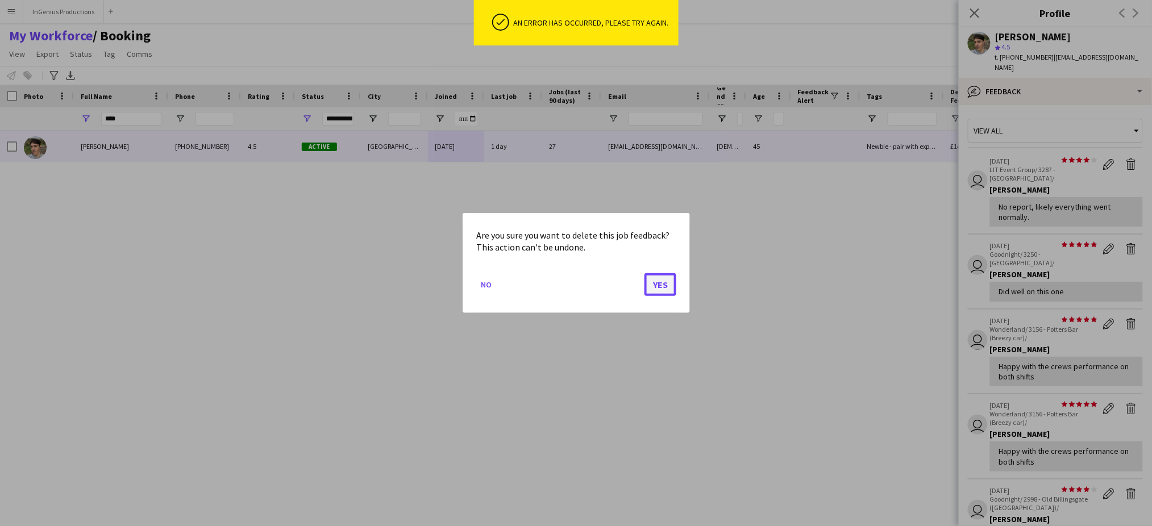
click at [669, 280] on button "Yes" at bounding box center [661, 284] width 32 height 23
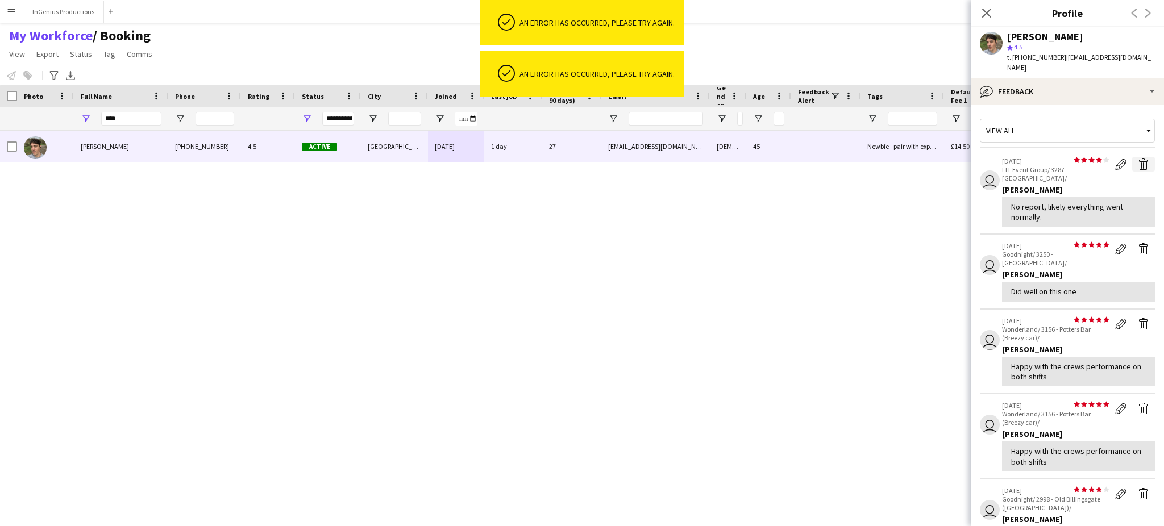
click at [1138, 159] on app-icon "Delete feedback" at bounding box center [1143, 164] width 11 height 11
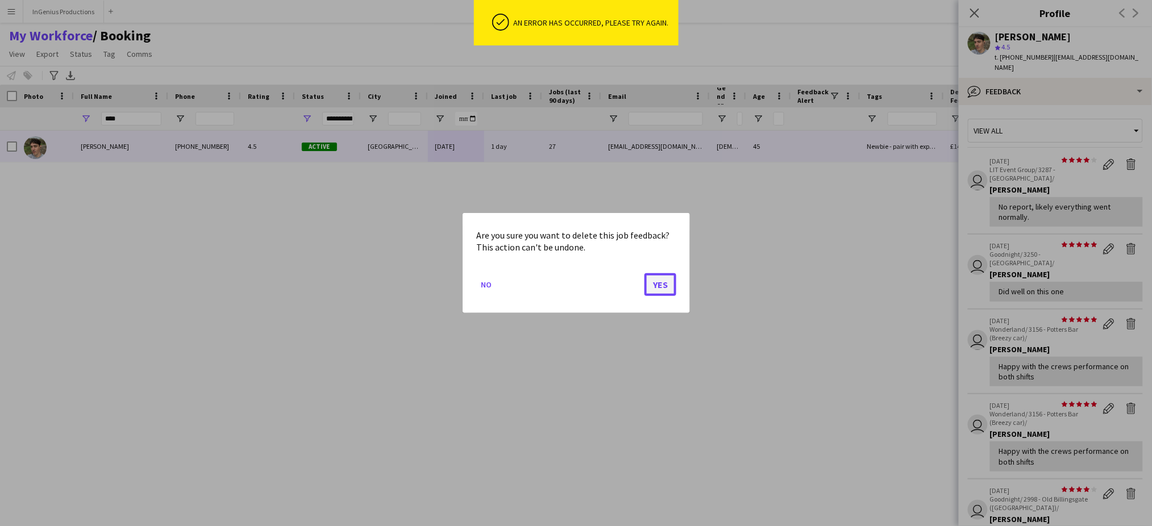
click at [657, 285] on button "Yes" at bounding box center [661, 284] width 32 height 23
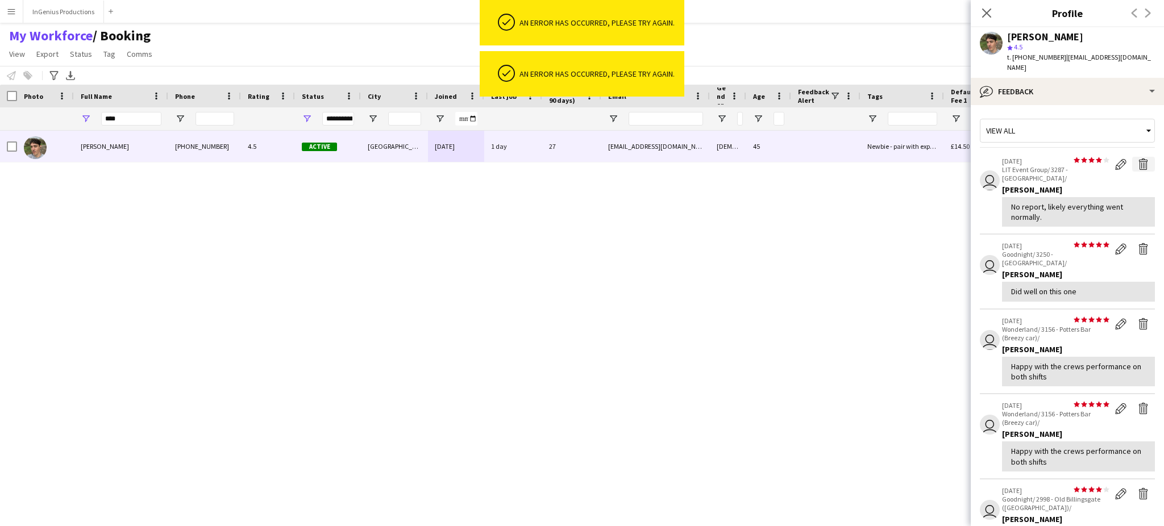
click at [1138, 159] on app-icon "Delete feedback" at bounding box center [1143, 164] width 11 height 11
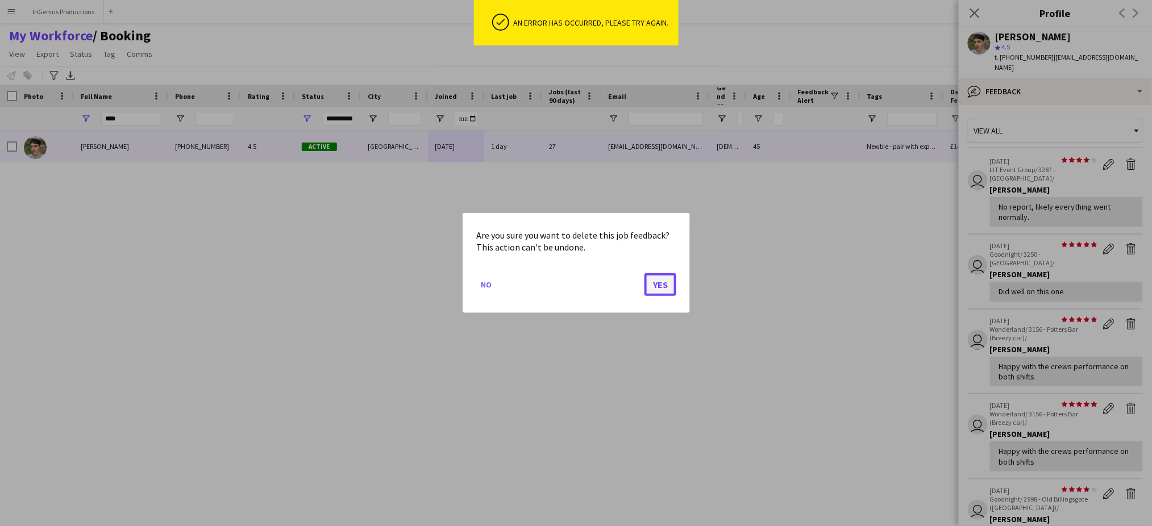
click at [663, 280] on button "Yes" at bounding box center [661, 284] width 32 height 23
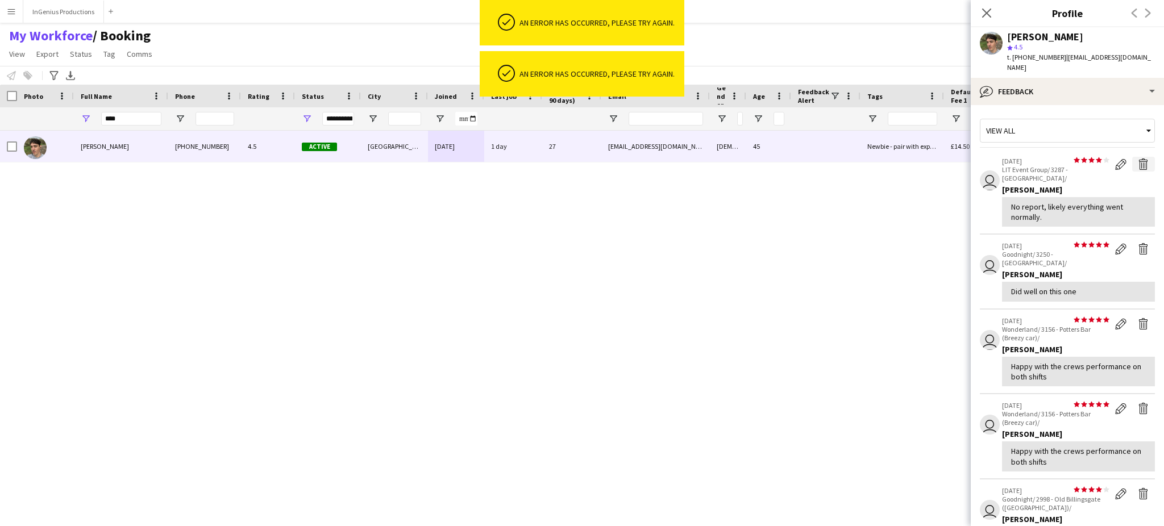
click at [1138, 159] on app-icon "Delete feedback" at bounding box center [1143, 164] width 11 height 11
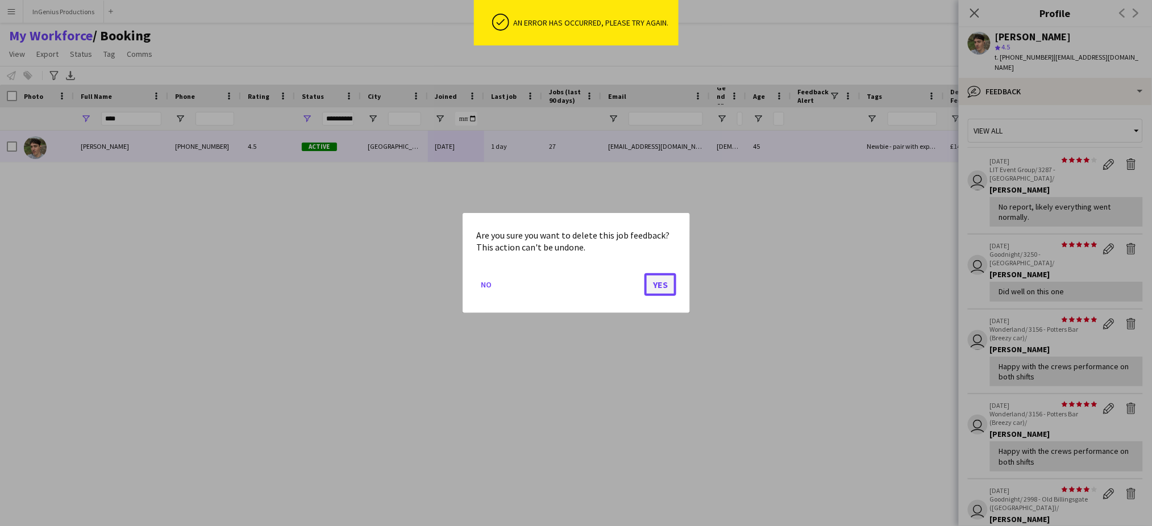
click at [662, 283] on button "Yes" at bounding box center [661, 284] width 32 height 23
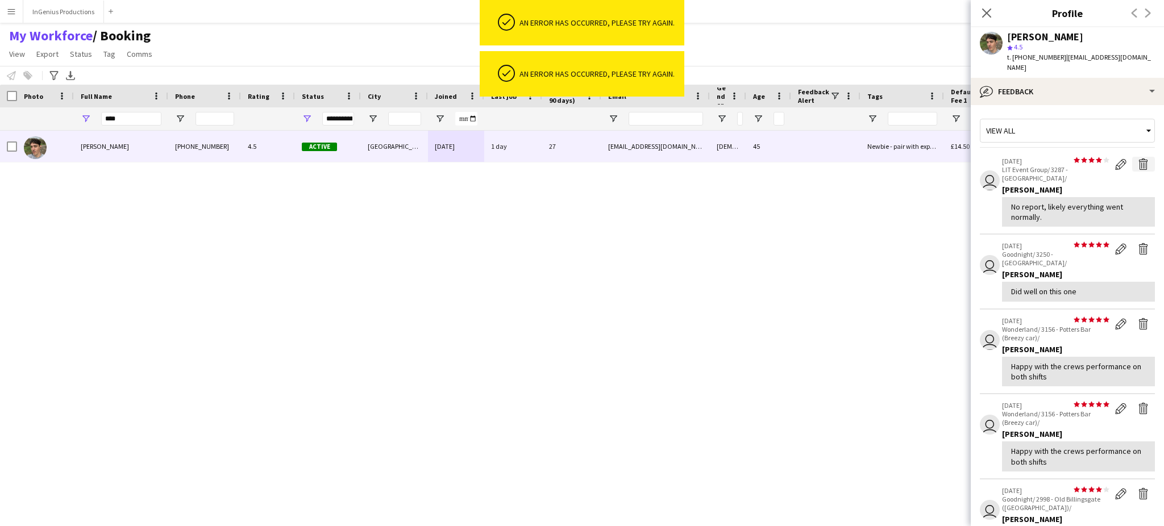
click at [1138, 159] on app-icon "Delete feedback" at bounding box center [1143, 164] width 11 height 11
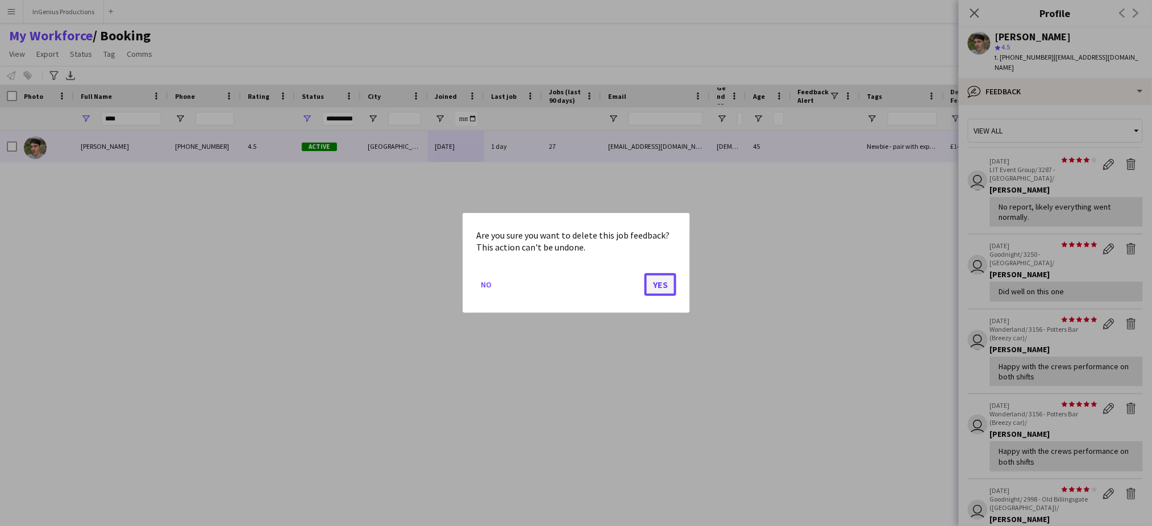
click at [657, 286] on button "Yes" at bounding box center [661, 284] width 32 height 23
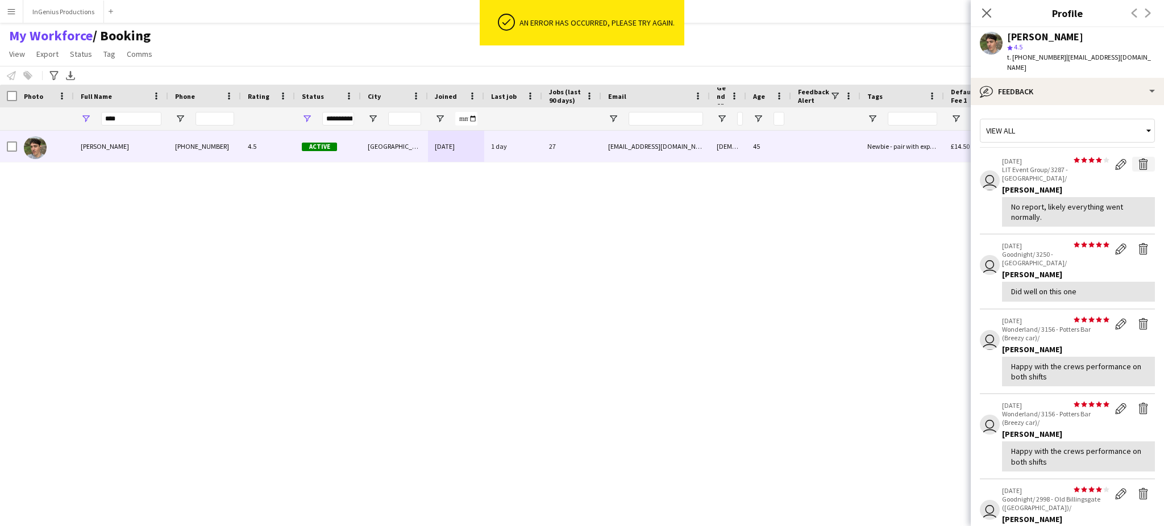
click at [1138, 159] on app-icon "Delete feedback" at bounding box center [1143, 164] width 11 height 11
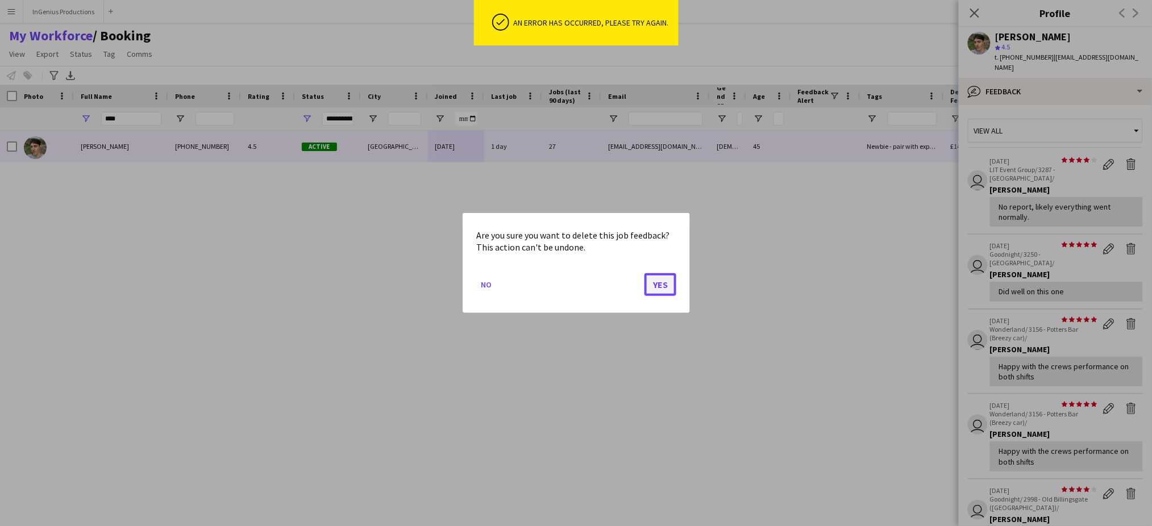
click at [668, 286] on button "Yes" at bounding box center [661, 284] width 32 height 23
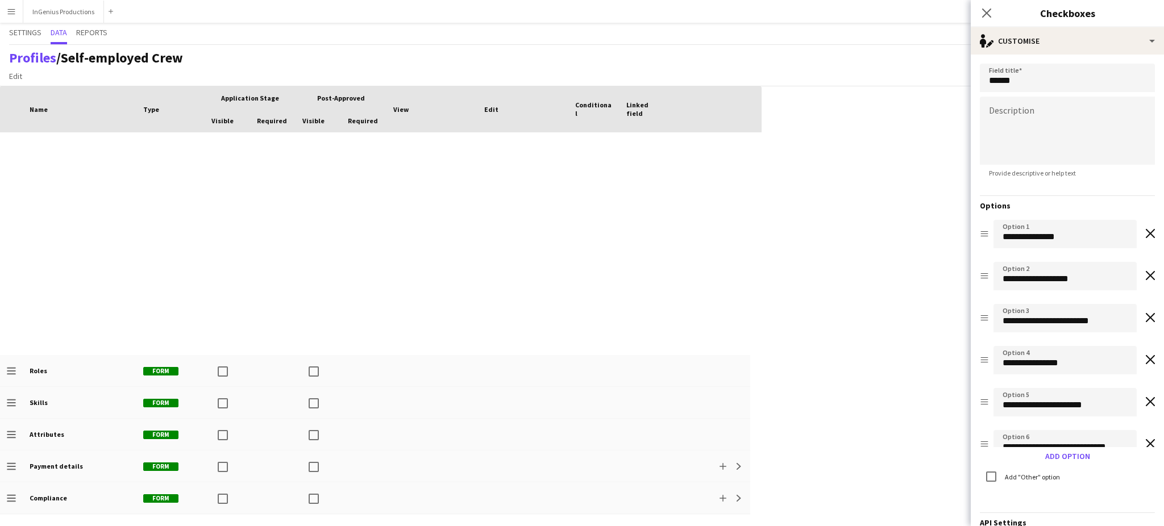
scroll to position [188, 0]
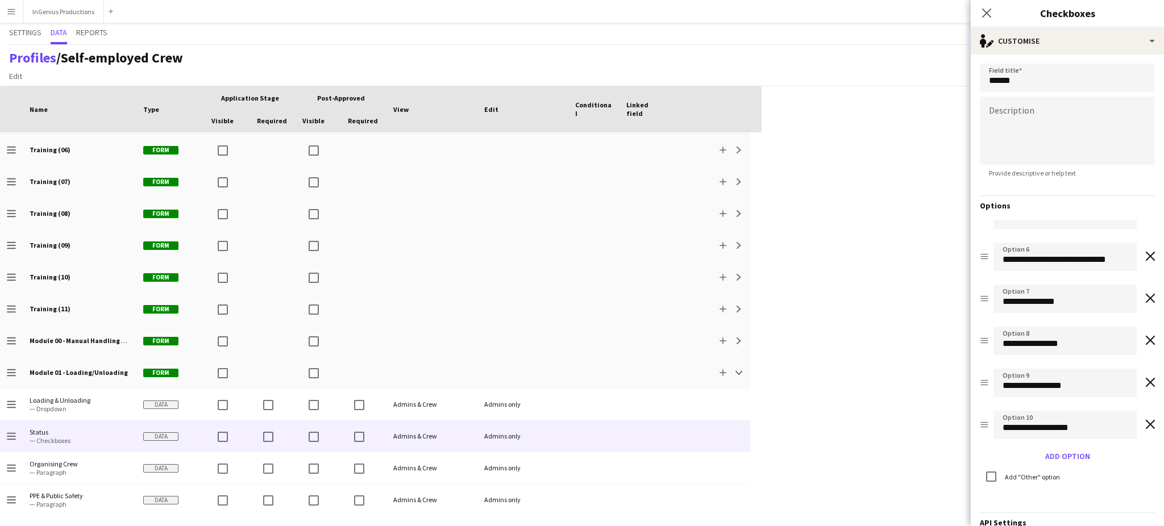
click at [19, 11] on button "Menu" at bounding box center [11, 11] width 23 height 23
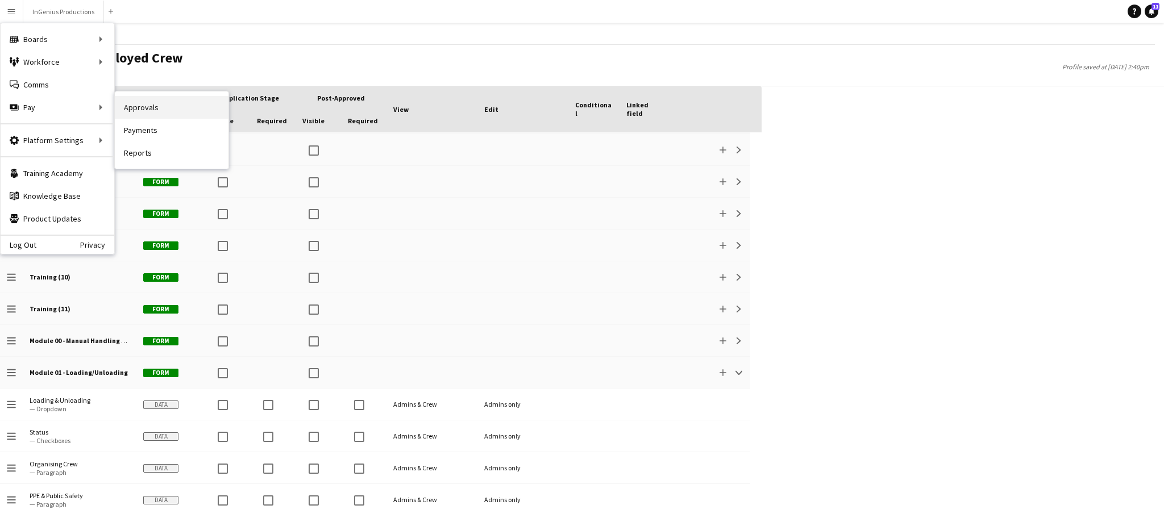
click at [139, 107] on link "Approvals" at bounding box center [172, 107] width 114 height 23
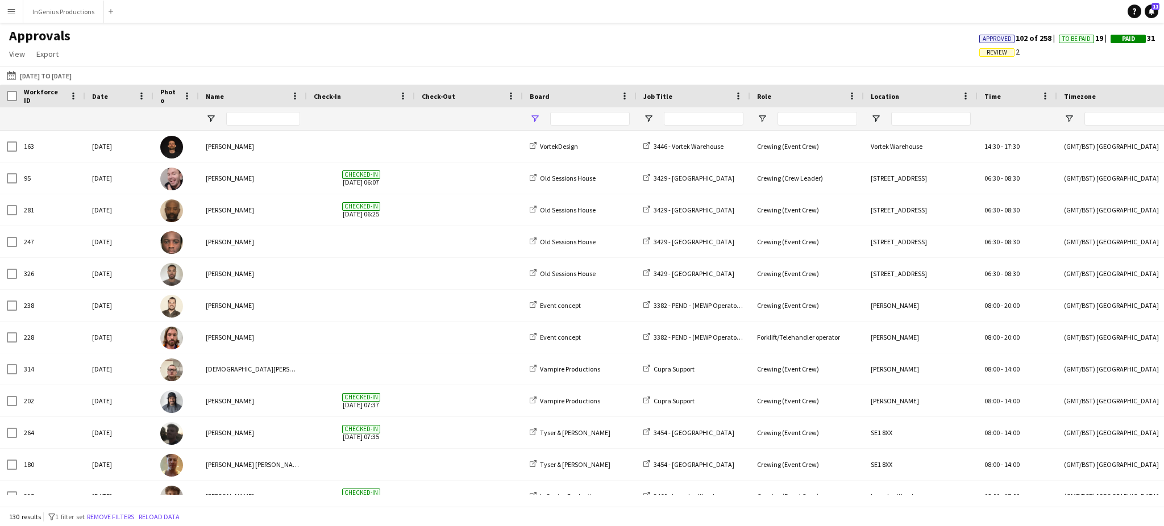
type input "**********"
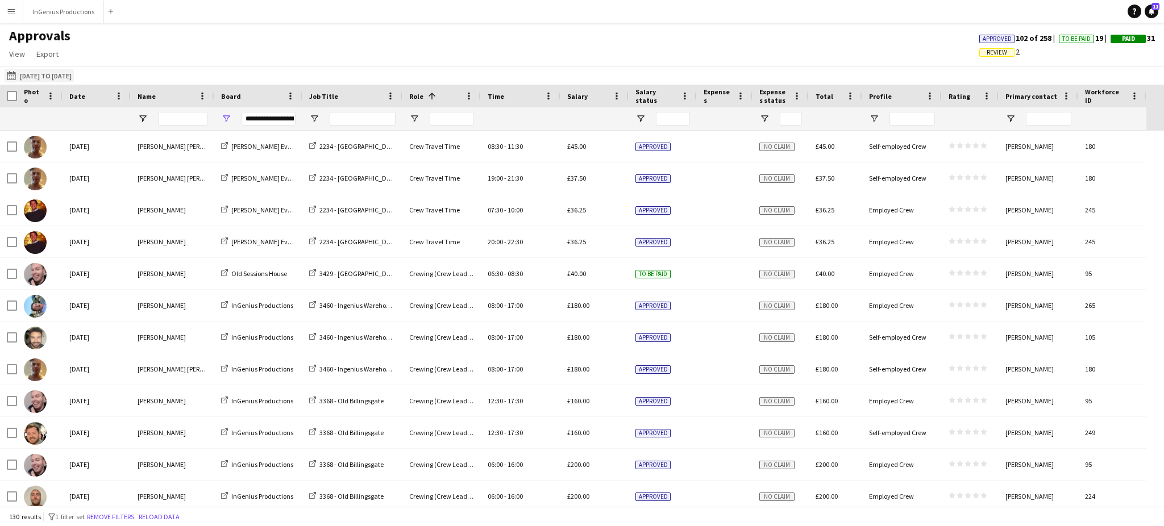
click at [71, 75] on button "25-08-2025 to 31-08-2025 25-08-2025 to 31-08-2025" at bounding box center [39, 76] width 69 height 14
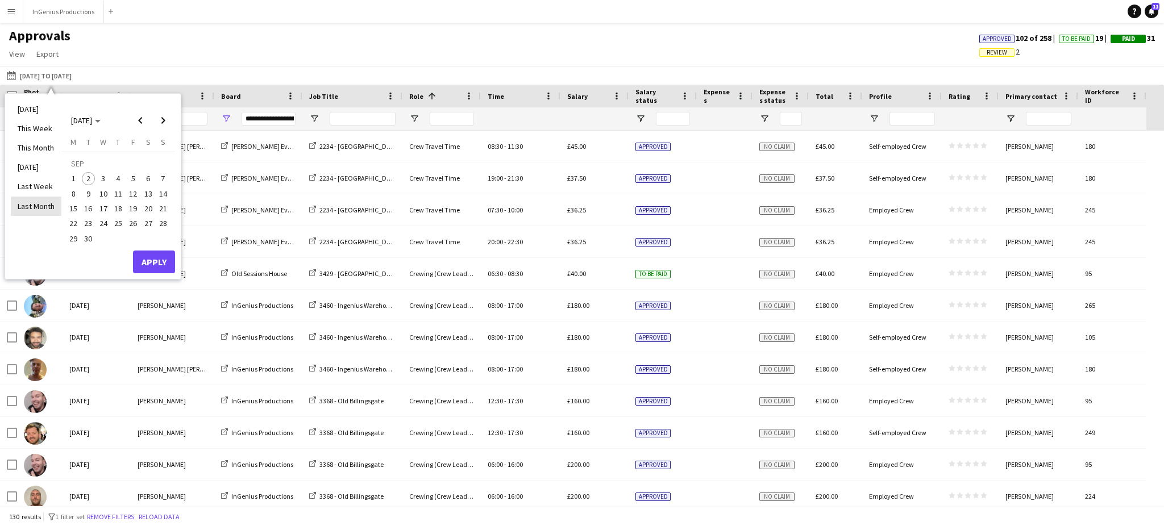
click at [36, 204] on li "Last Month" at bounding box center [36, 206] width 51 height 19
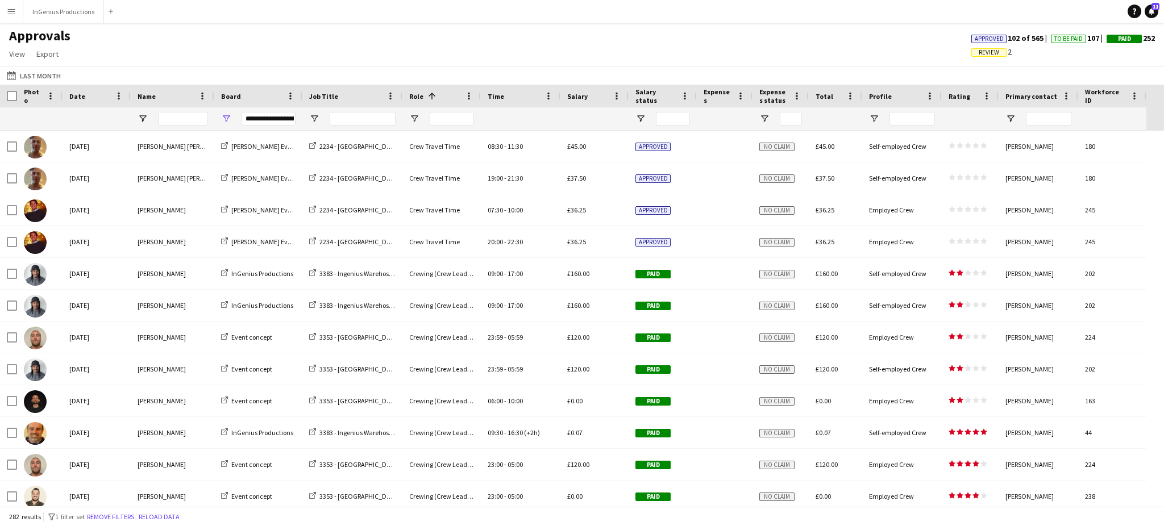
click at [273, 121] on div "**********" at bounding box center [269, 119] width 54 height 14
click at [359, 119] on input "Job Title Filter Input" at bounding box center [363, 119] width 66 height 14
type input "***"
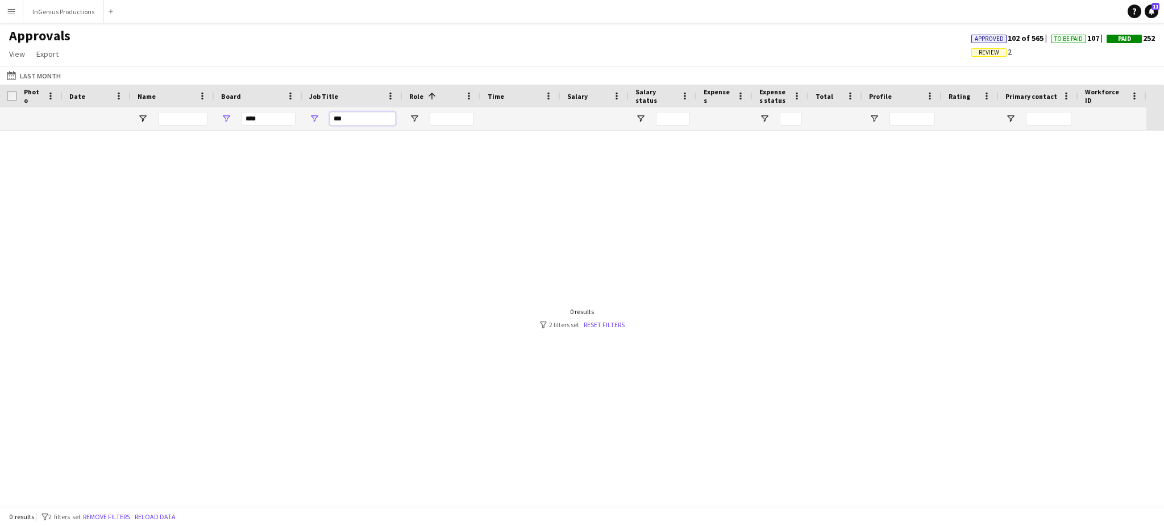
type input "***"
click at [282, 121] on div "***" at bounding box center [269, 119] width 54 height 14
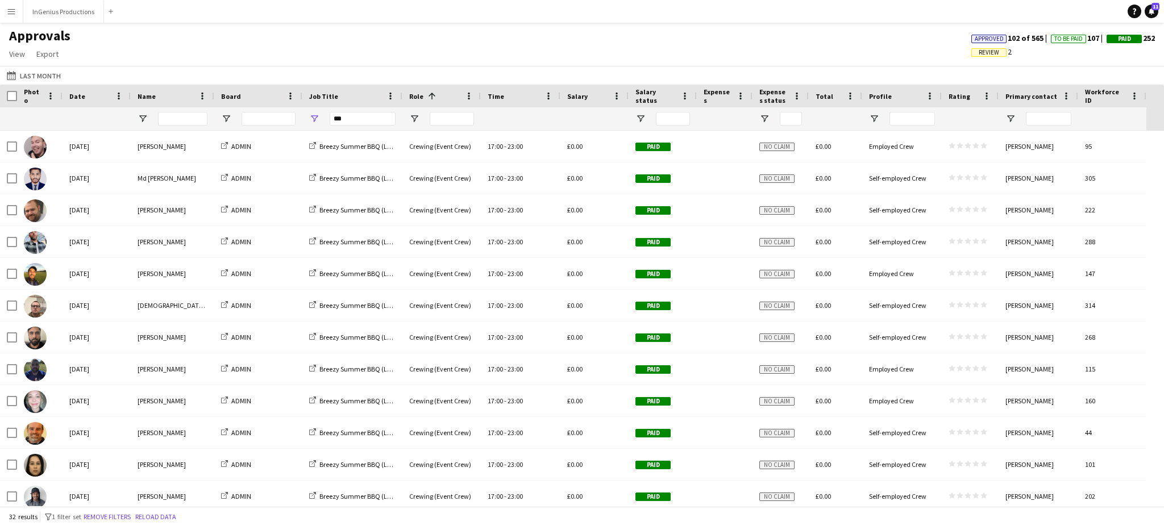
click at [403, 62] on div "Approvals View Customise view Customise filters Reset Filters Reset View Reset …" at bounding box center [582, 46] width 1164 height 39
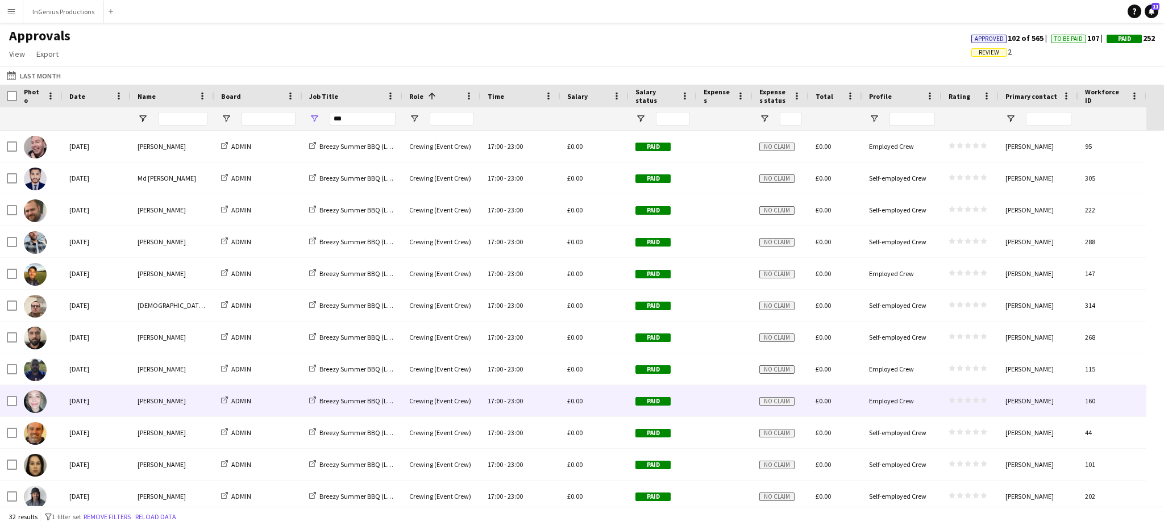
click at [160, 399] on div "[PERSON_NAME]" at bounding box center [173, 400] width 84 height 31
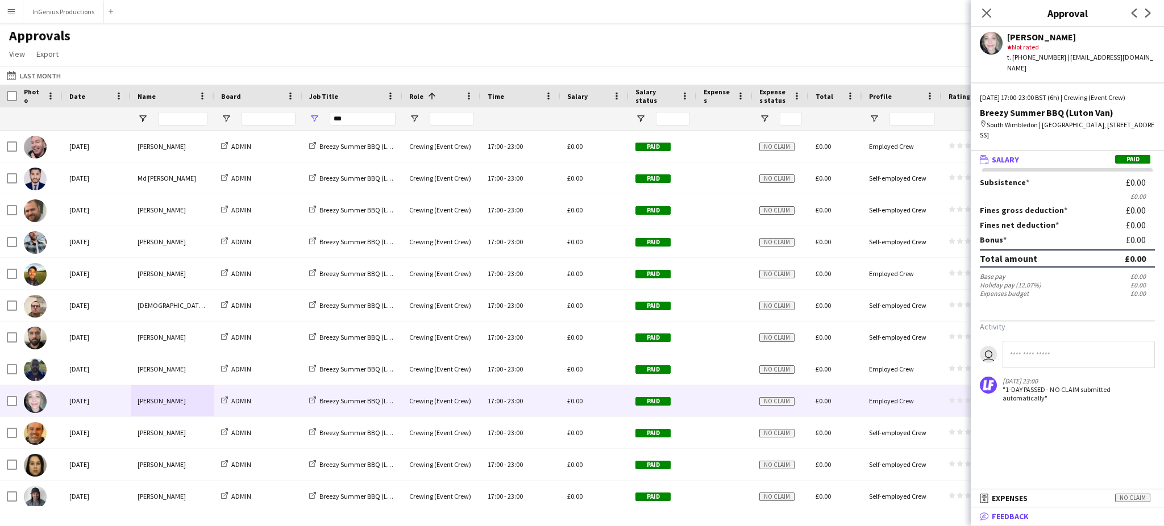
click at [1046, 515] on mat-panel-title "bubble-pencil Feedback" at bounding box center [1065, 517] width 189 height 10
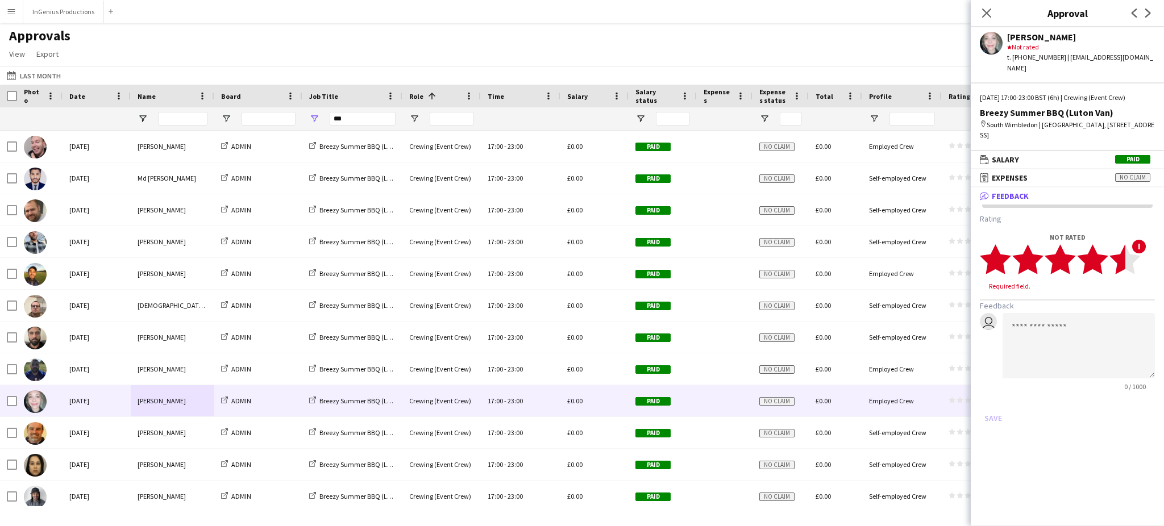
click at [1121, 251] on polygon at bounding box center [1125, 259] width 31 height 30
click at [997, 399] on button "Save" at bounding box center [993, 408] width 27 height 18
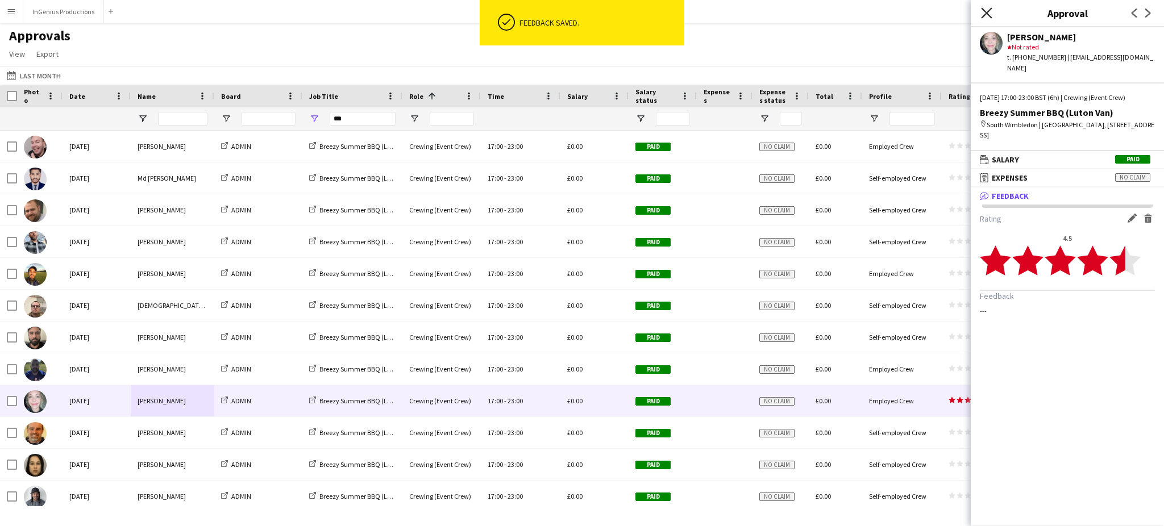
click at [986, 16] on icon "Close pop-in" at bounding box center [986, 12] width 11 height 11
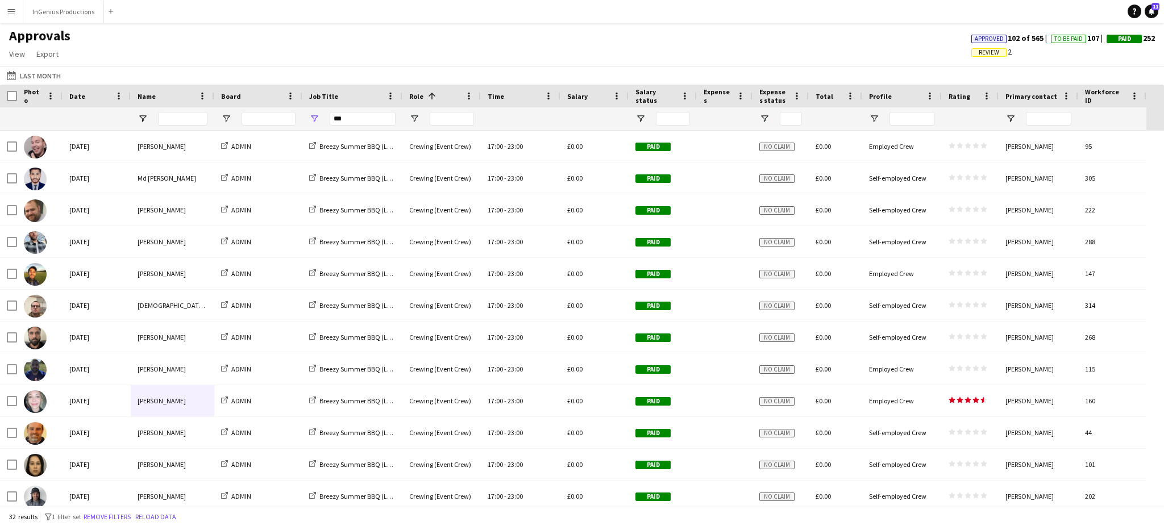
click at [979, 52] on span "Review" at bounding box center [989, 52] width 20 height 7
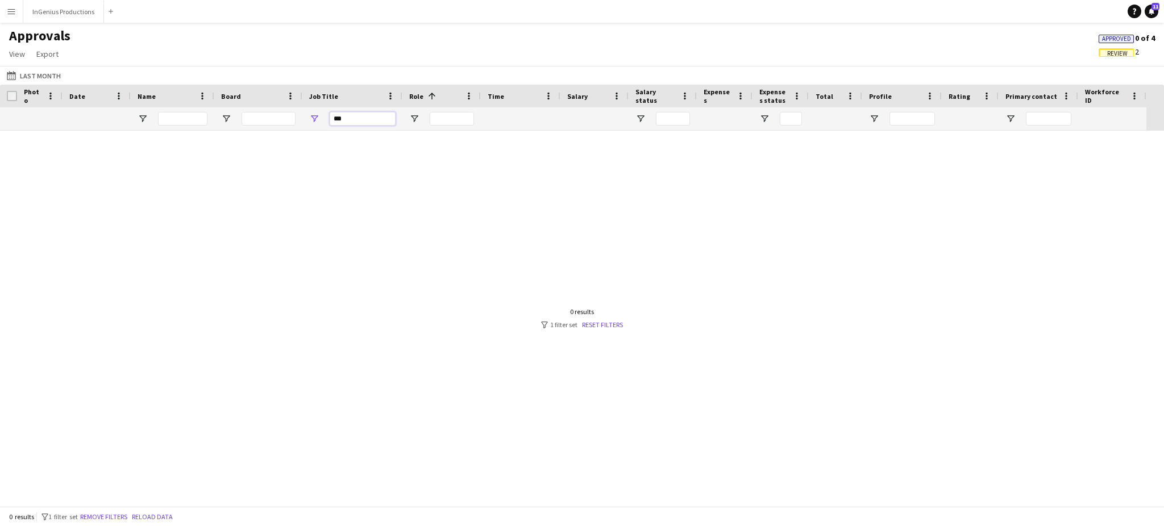
click at [354, 119] on input "***" at bounding box center [363, 119] width 66 height 14
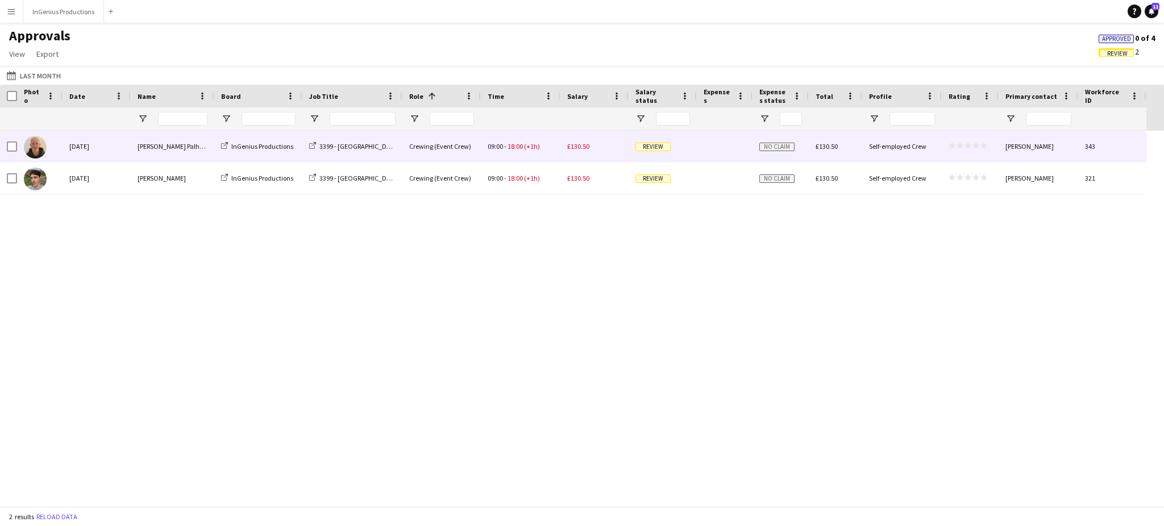
click at [559, 146] on div "09:00 - 18:00 (+1h)" at bounding box center [521, 146] width 80 height 31
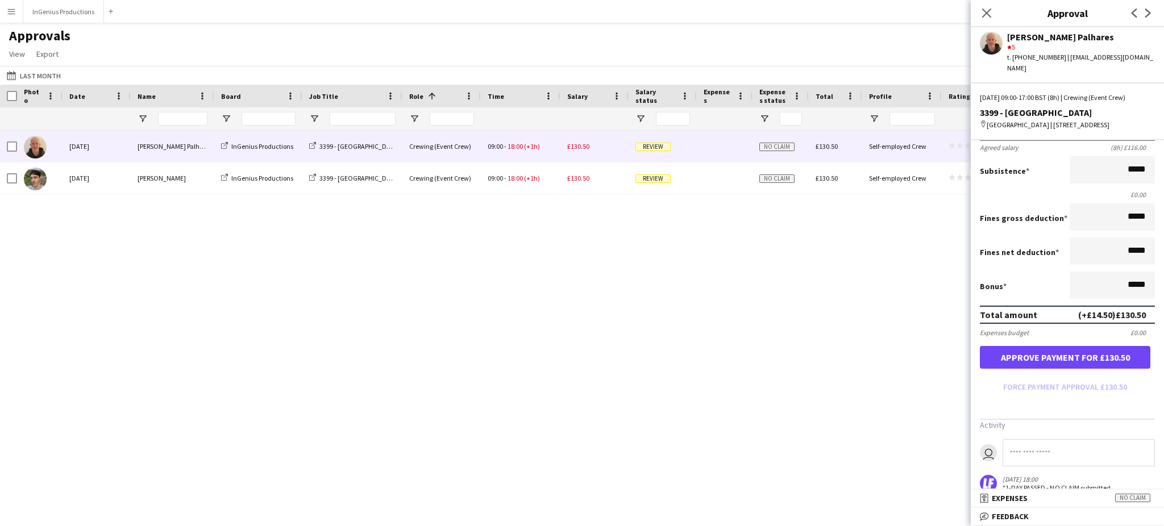
scroll to position [163, 0]
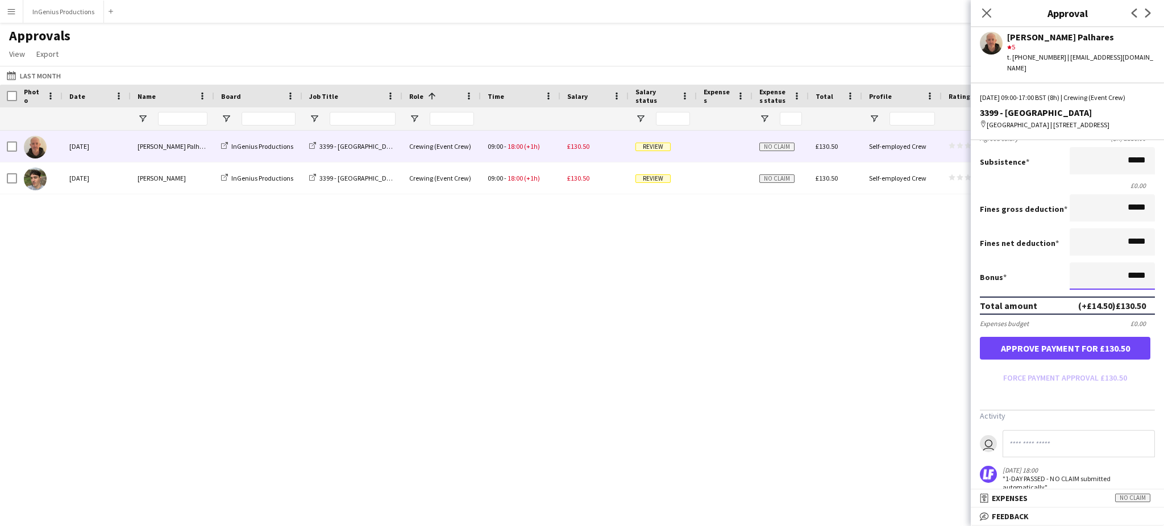
click at [1119, 273] on input "*****" at bounding box center [1112, 276] width 85 height 27
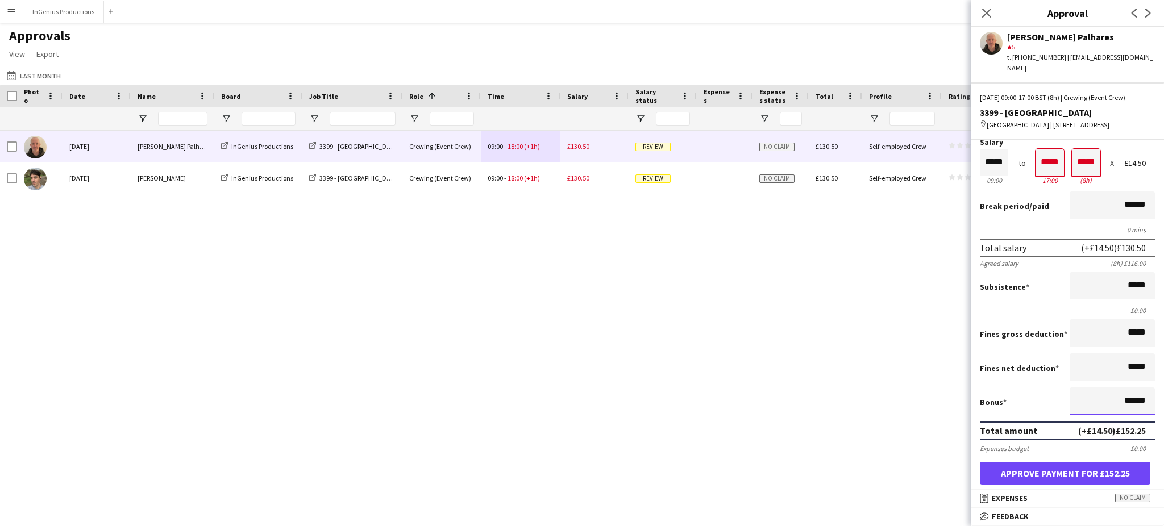
scroll to position [0, 0]
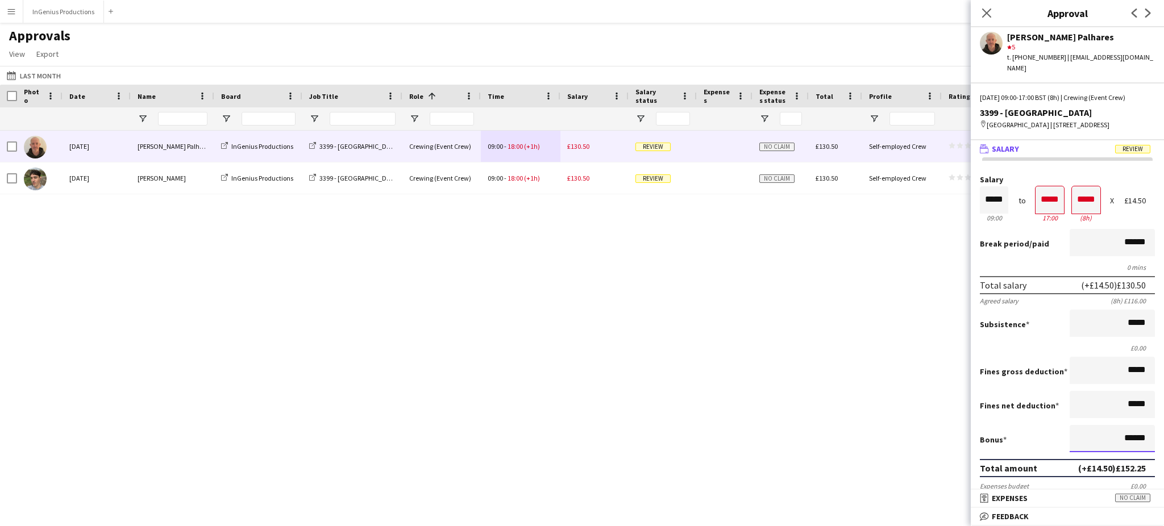
type input "******"
click at [1045, 198] on input "*****" at bounding box center [1050, 199] width 28 height 27
type input "*****"
click at [1037, 217] on div at bounding box center [1043, 220] width 14 height 11
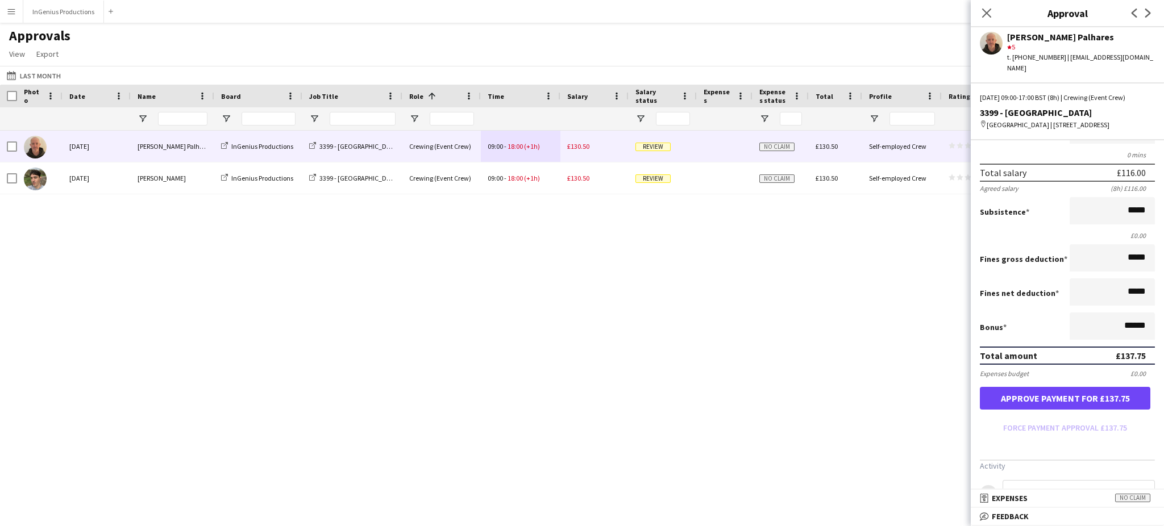
scroll to position [227, 0]
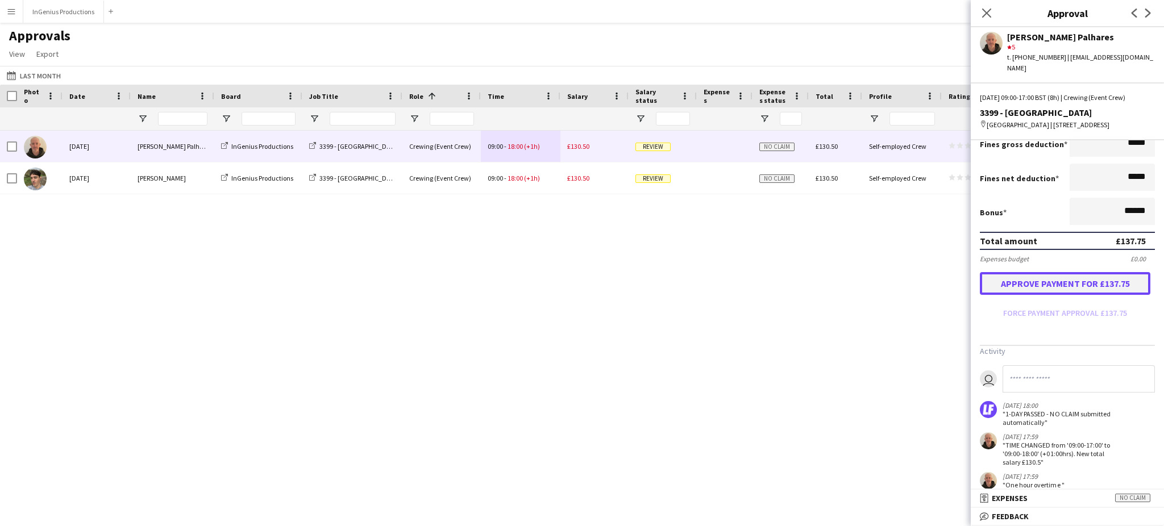
click at [1067, 278] on button "Approve payment for £137.75" at bounding box center [1065, 283] width 171 height 23
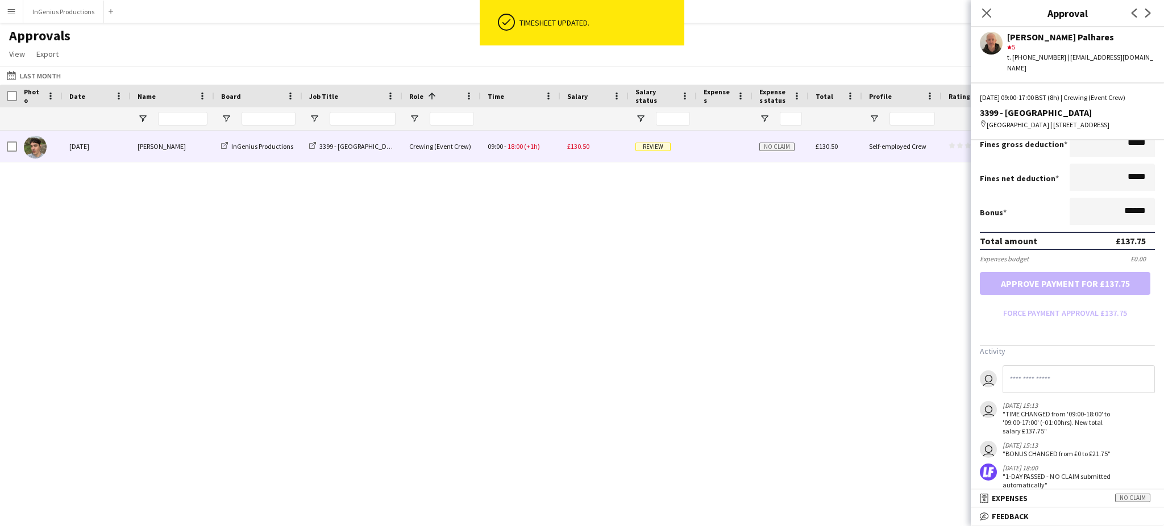
click at [744, 148] on div at bounding box center [725, 146] width 56 height 31
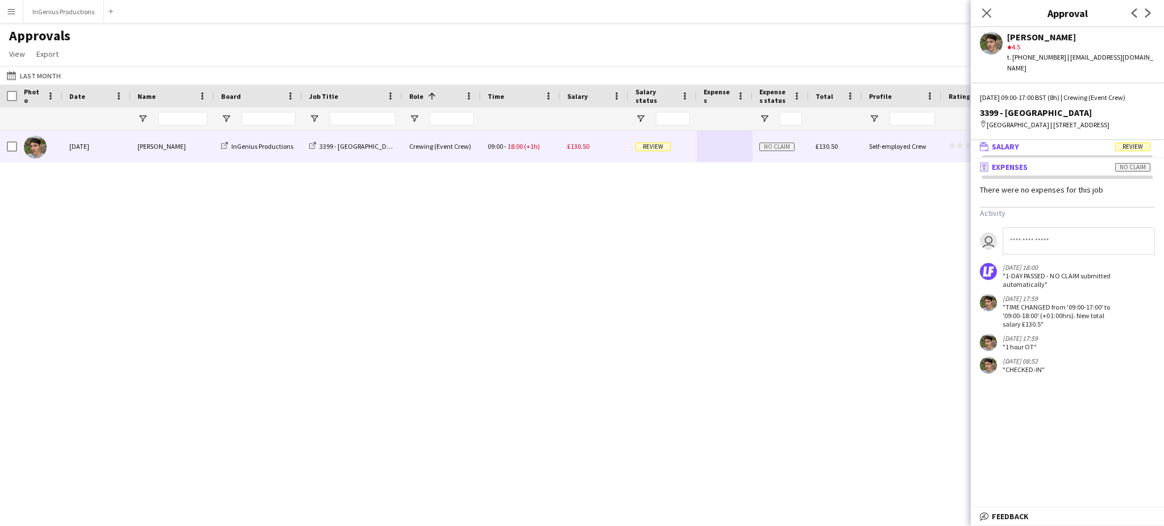
click at [1076, 148] on mat-panel-title "wallet Salary Review" at bounding box center [1065, 147] width 189 height 10
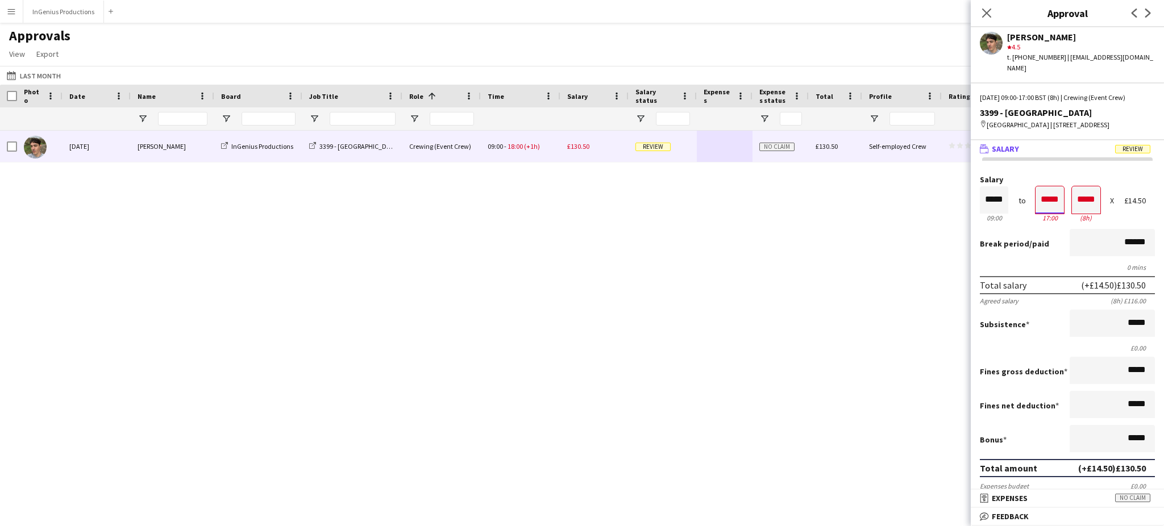
click at [1045, 200] on input "*****" at bounding box center [1050, 199] width 28 height 27
type input "*****"
click at [1037, 217] on div at bounding box center [1043, 220] width 14 height 11
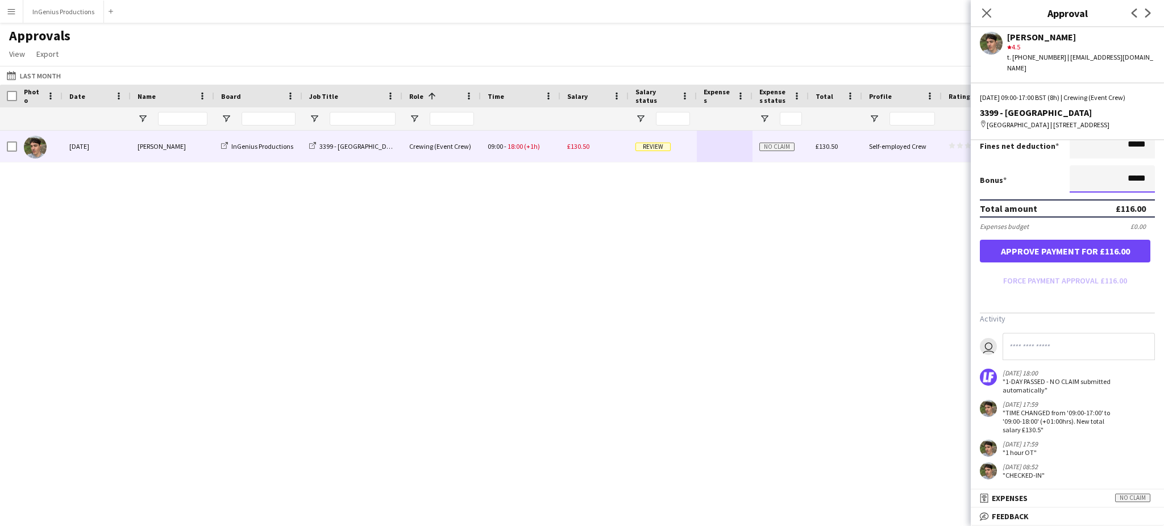
click at [1108, 177] on input "*****" at bounding box center [1112, 178] width 85 height 27
type input "******"
click at [1113, 252] on button "Approve payment for £137.75" at bounding box center [1065, 251] width 171 height 23
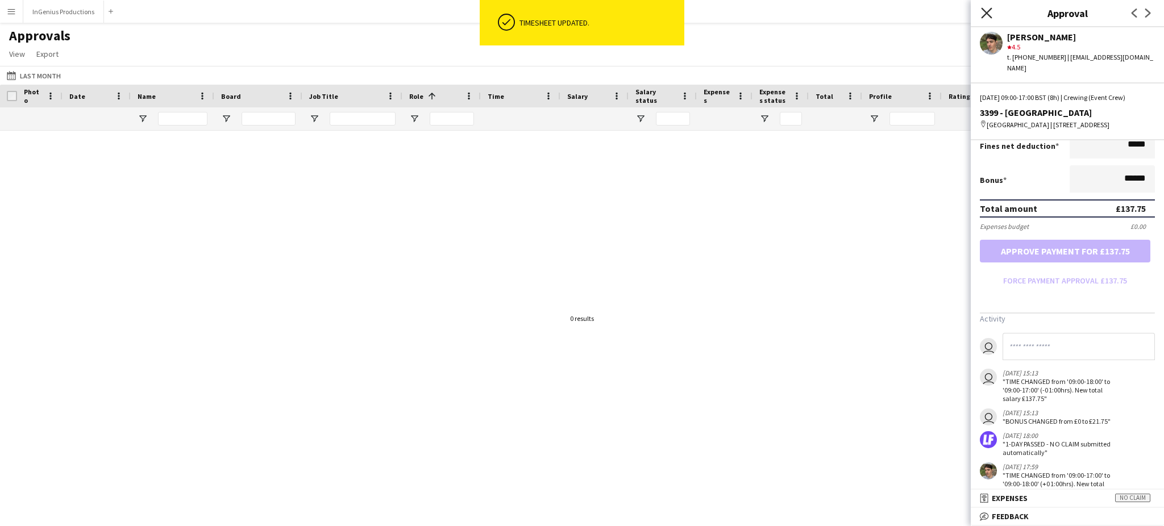
click at [988, 14] on icon at bounding box center [986, 12] width 11 height 11
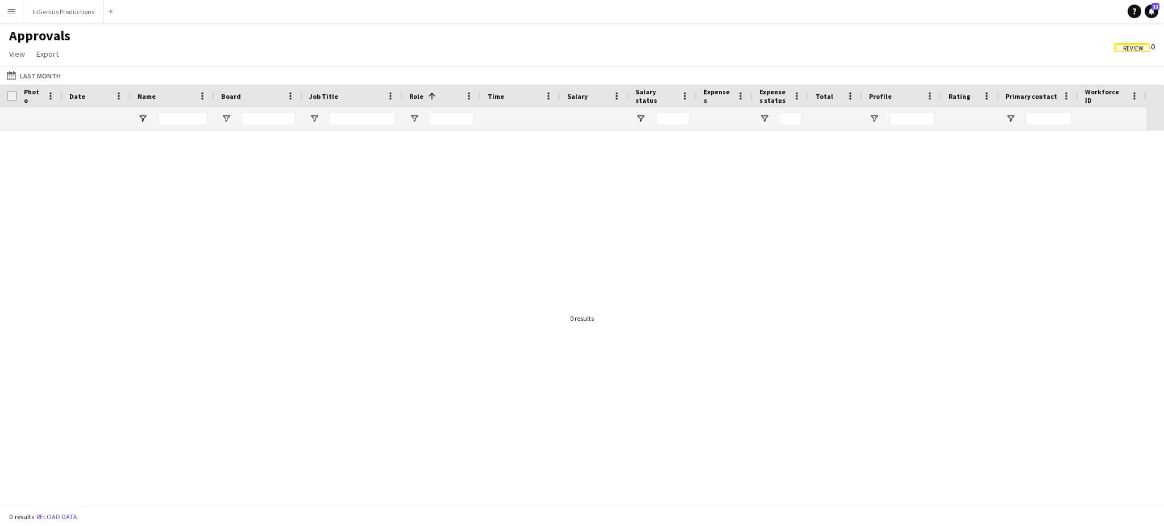
click at [1129, 42] on span "Review 0" at bounding box center [1135, 47] width 40 height 10
click at [1133, 49] on span "Review" at bounding box center [1133, 48] width 20 height 7
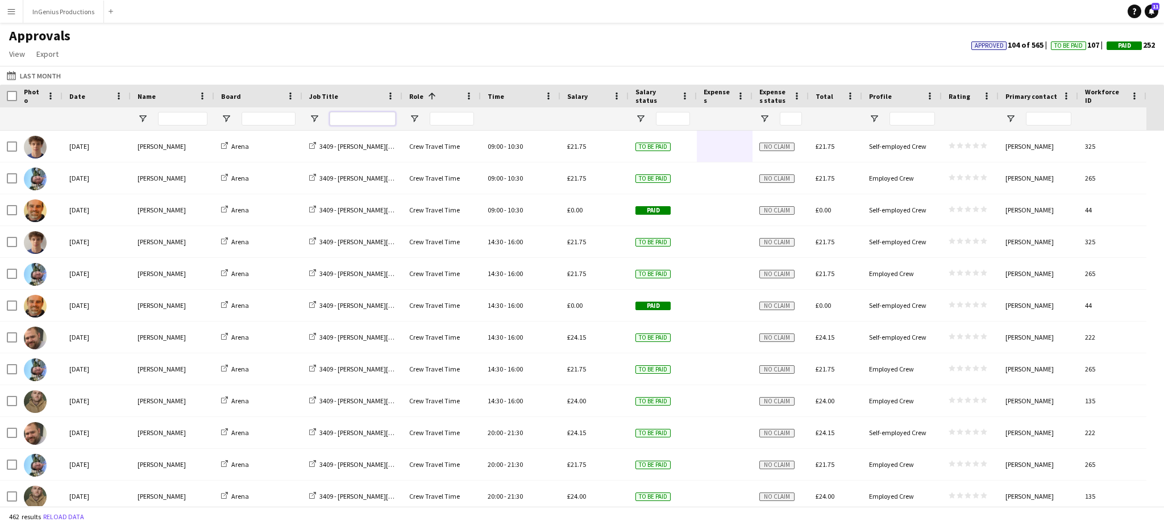
click at [346, 119] on input "Job Title Filter Input" at bounding box center [363, 119] width 66 height 14
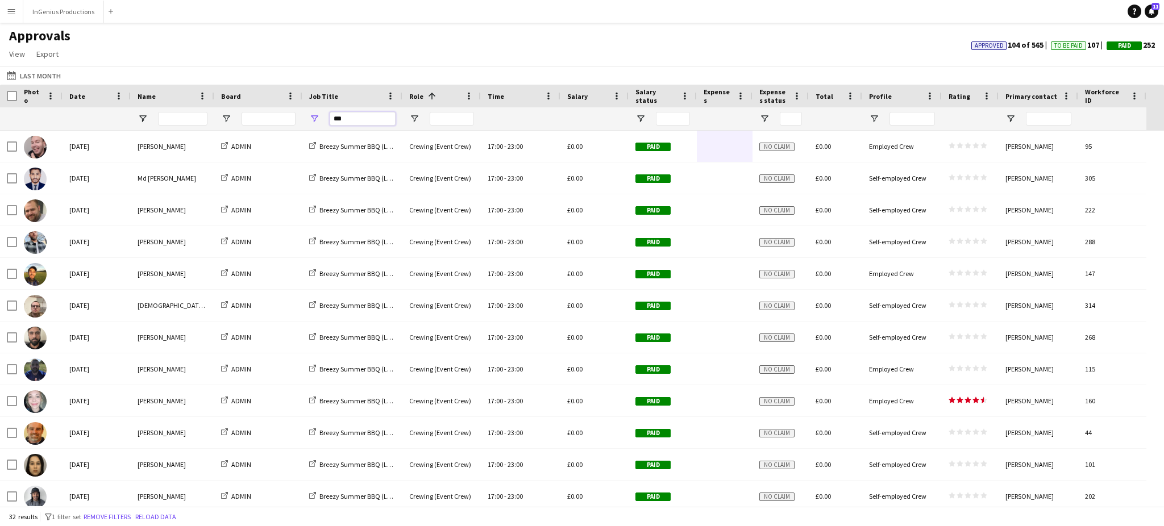
type input "***"
click at [179, 114] on input "Name Filter Input" at bounding box center [182, 119] width 49 height 14
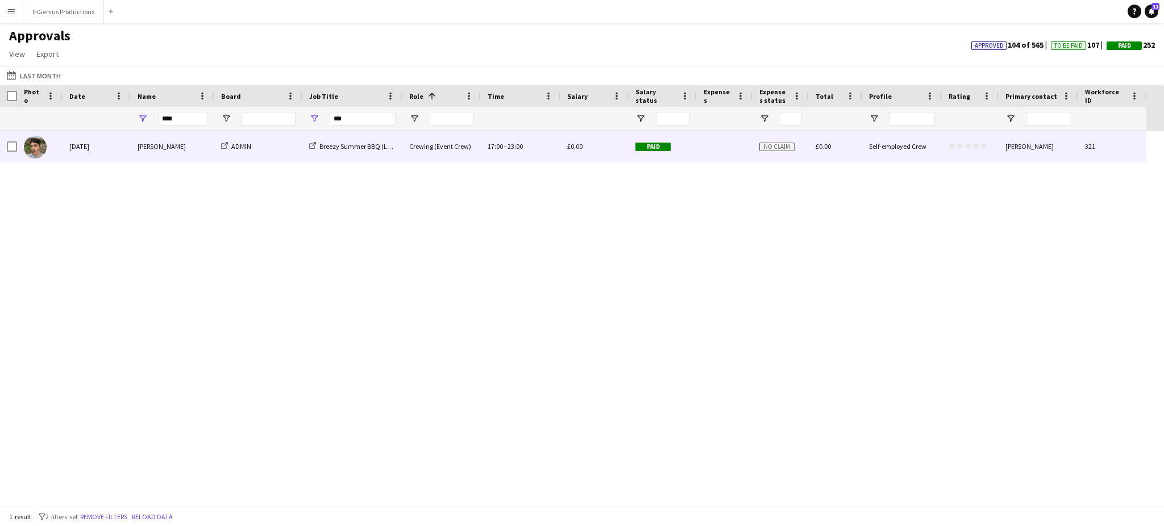
click at [193, 144] on div "[PERSON_NAME]" at bounding box center [173, 146] width 84 height 31
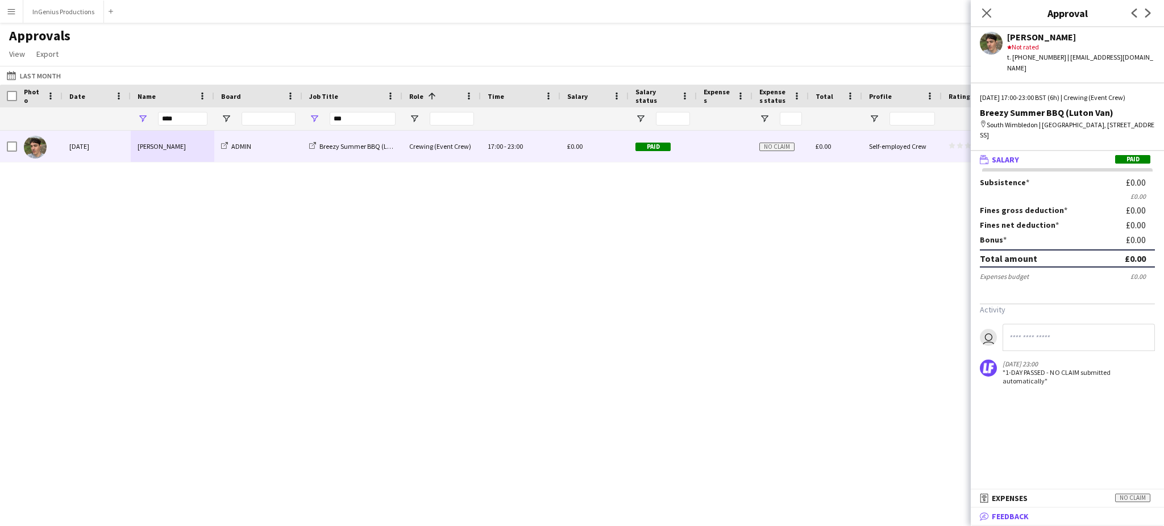
click at [1036, 514] on mat-panel-title "bubble-pencil Feedback" at bounding box center [1065, 517] width 189 height 10
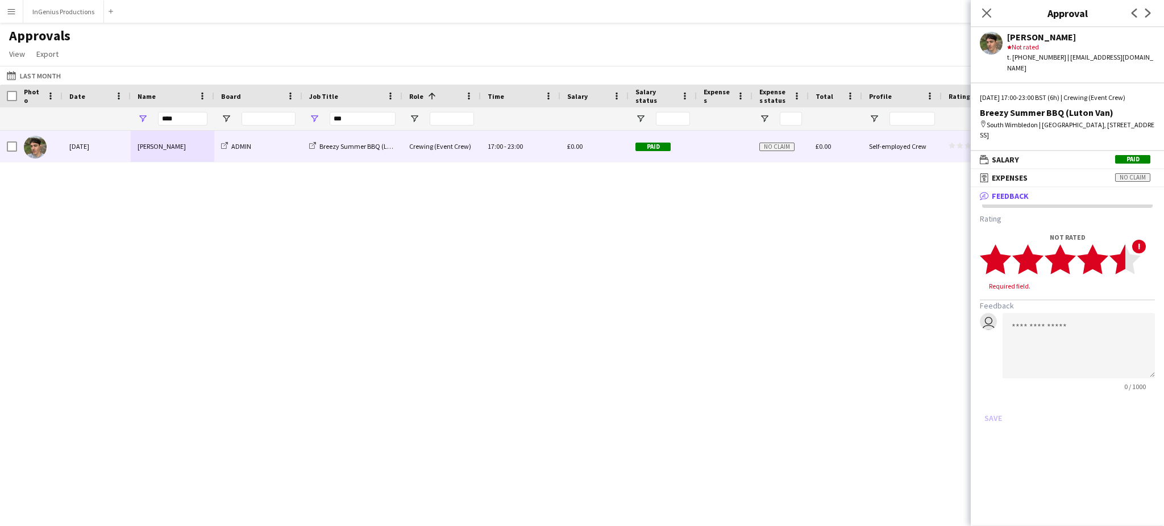
click at [1119, 246] on polygon at bounding box center [1125, 259] width 31 height 30
click at [998, 399] on button "Save" at bounding box center [993, 408] width 27 height 18
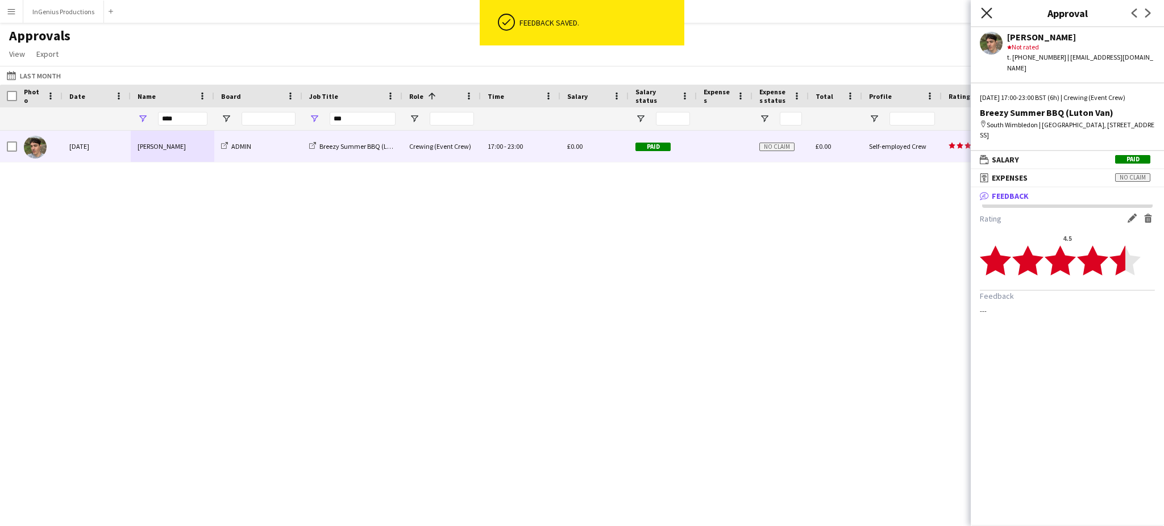
click at [989, 16] on icon "Close pop-in" at bounding box center [986, 12] width 11 height 11
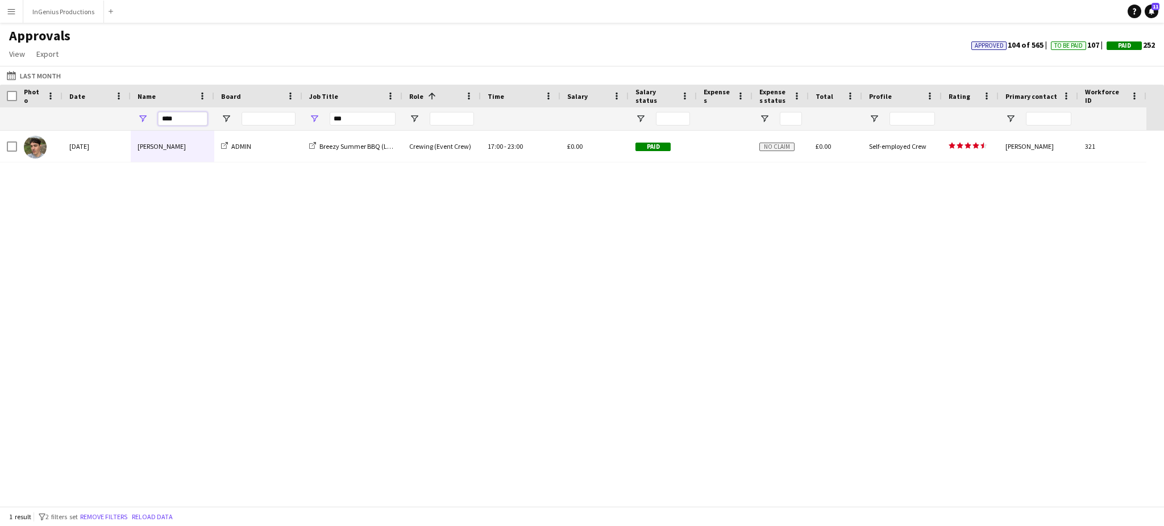
click at [179, 118] on input "****" at bounding box center [182, 119] width 49 height 14
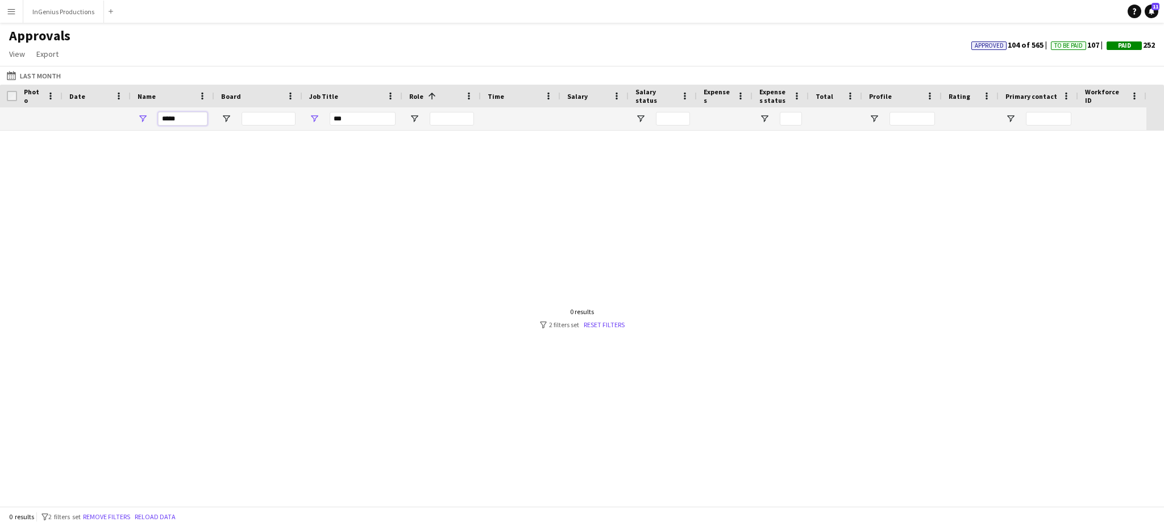
type input "*****"
click at [351, 122] on input "***" at bounding box center [363, 119] width 66 height 14
click at [39, 80] on button "25-08-2025 to 31-08-2025 Last Month" at bounding box center [34, 76] width 59 height 14
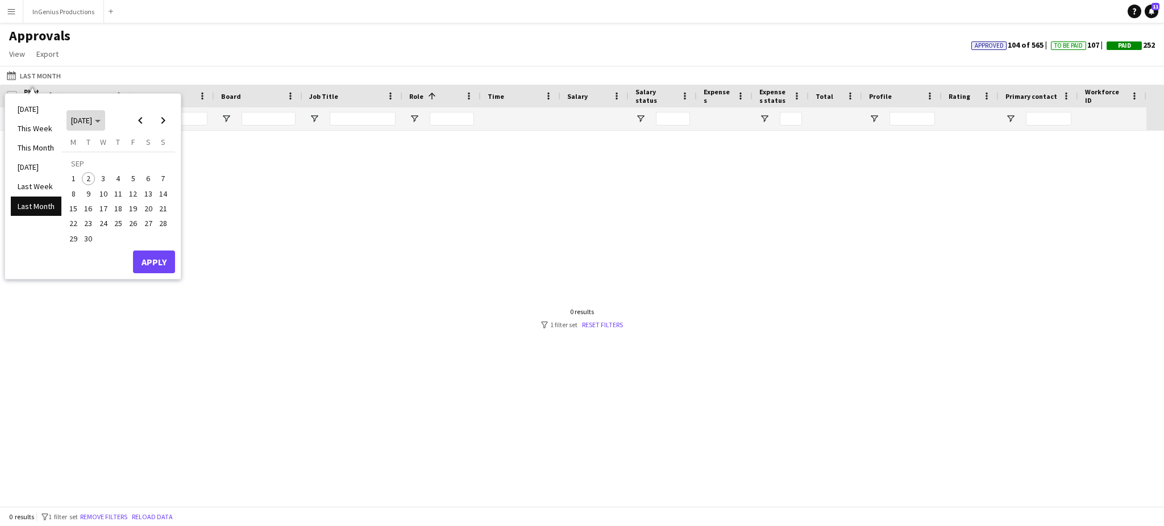
click at [101, 120] on icon "Choose month and year" at bounding box center [98, 121] width 6 height 3
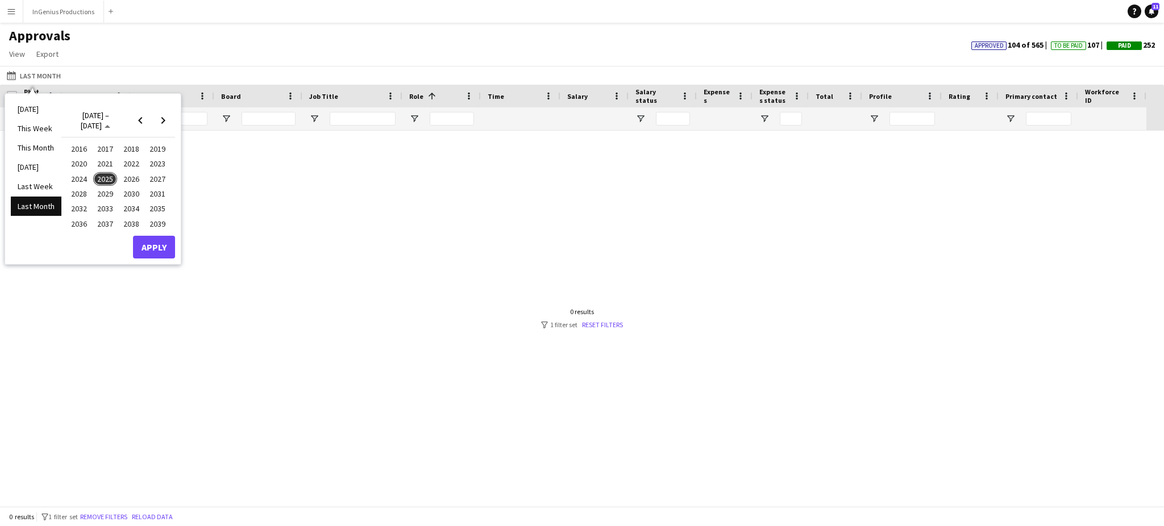
click at [79, 181] on span "2024" at bounding box center [78, 179] width 23 height 14
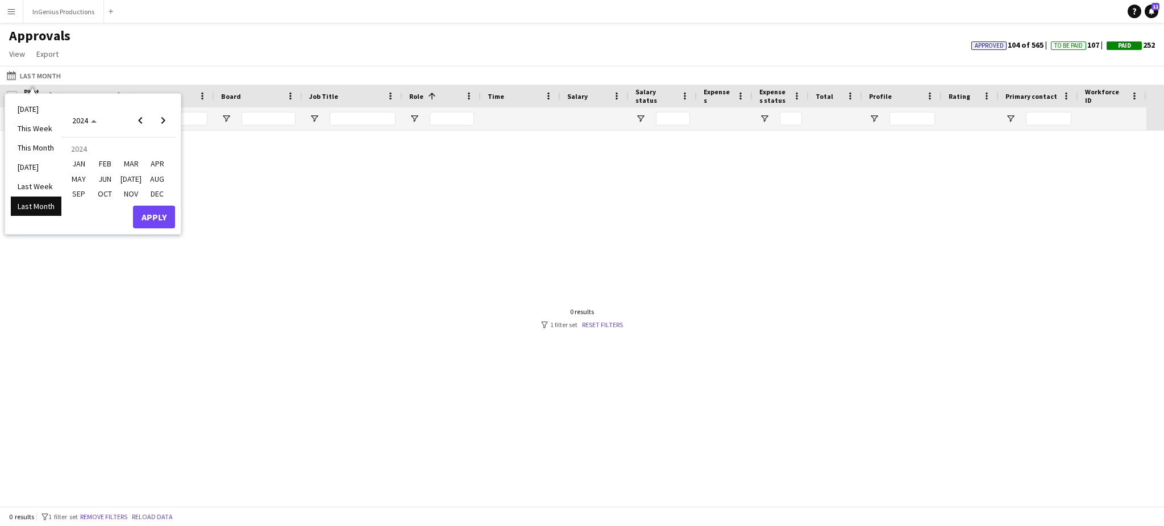
click at [88, 164] on span "JAN" at bounding box center [78, 164] width 23 height 14
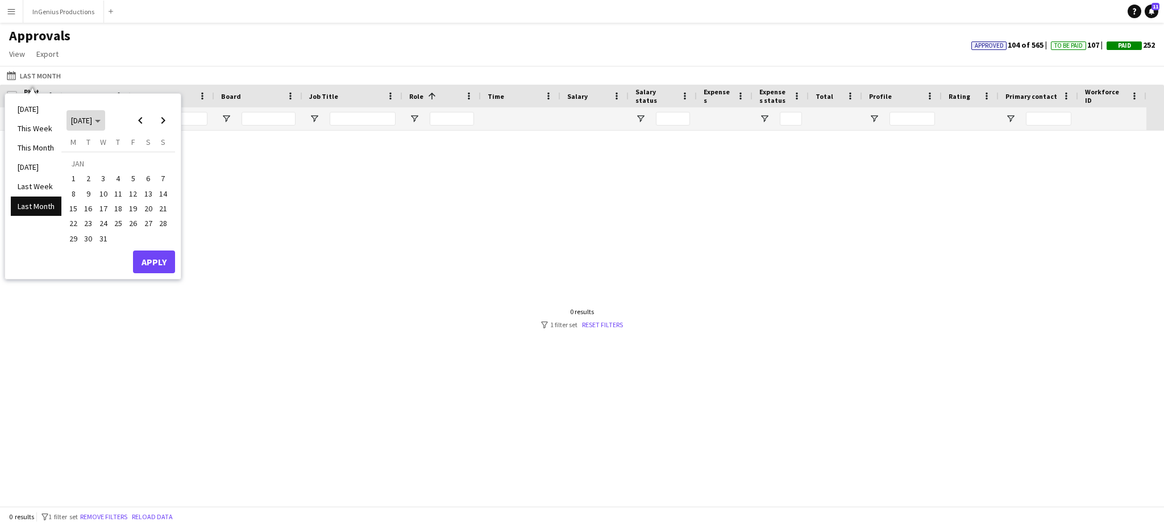
click at [101, 125] on span "JAN 2024" at bounding box center [86, 120] width 30 height 10
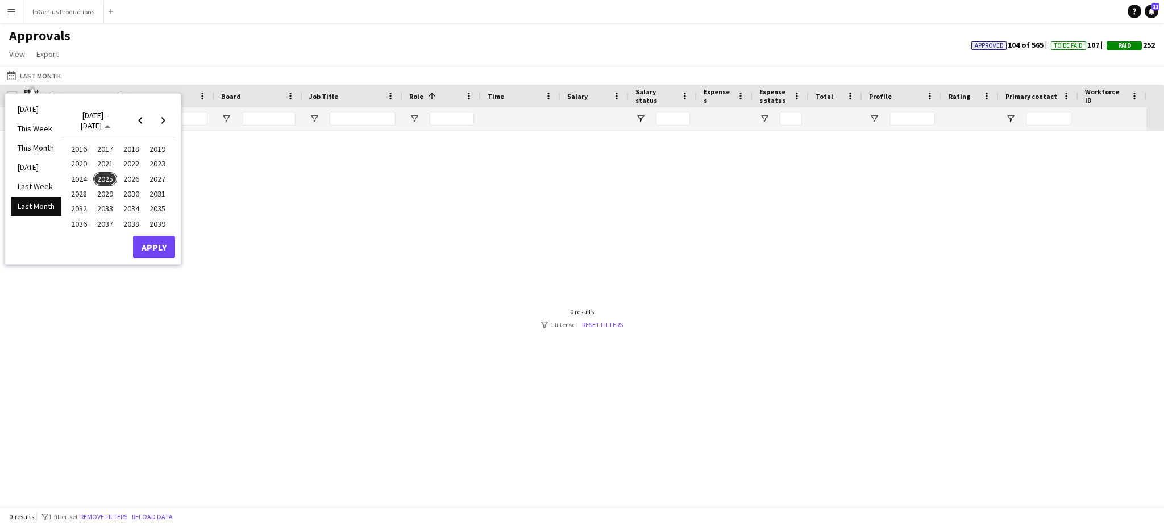
click at [105, 179] on span "2025" at bounding box center [104, 179] width 23 height 14
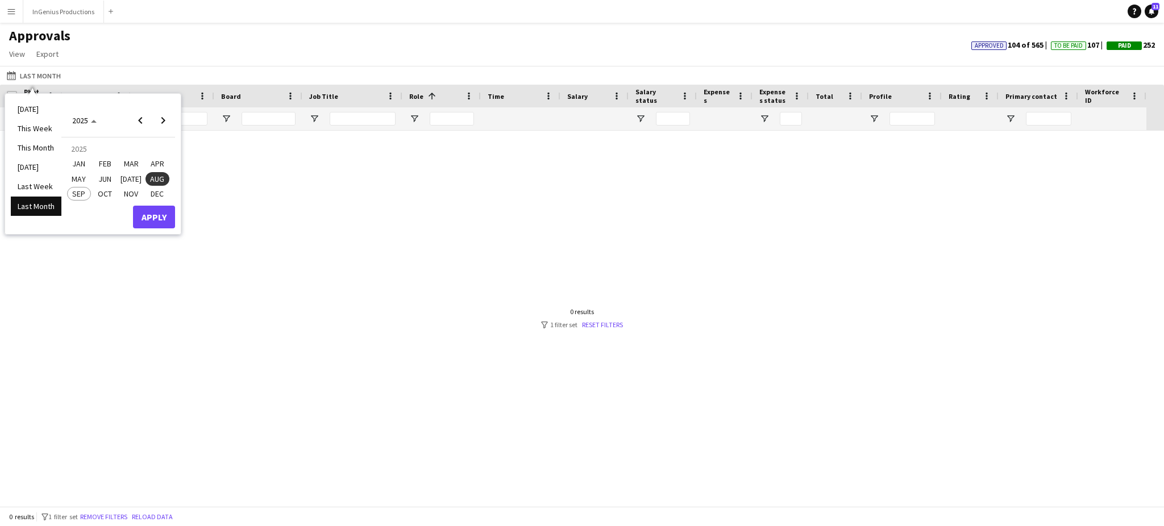
click at [80, 192] on span "SEP" at bounding box center [78, 194] width 23 height 14
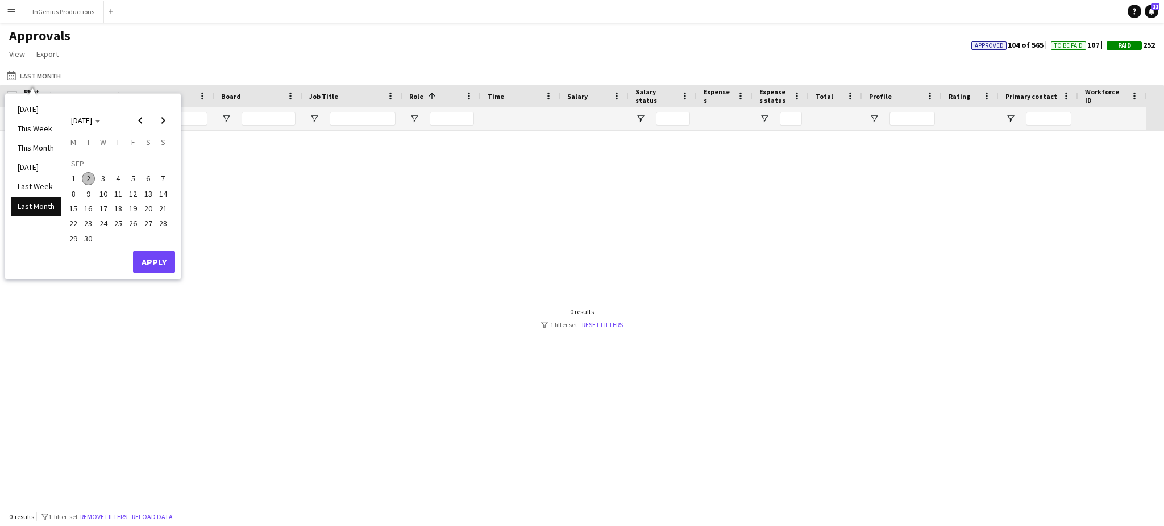
click at [87, 176] on span "2" at bounding box center [89, 179] width 14 height 14
click at [151, 260] on button "Apply" at bounding box center [154, 262] width 42 height 23
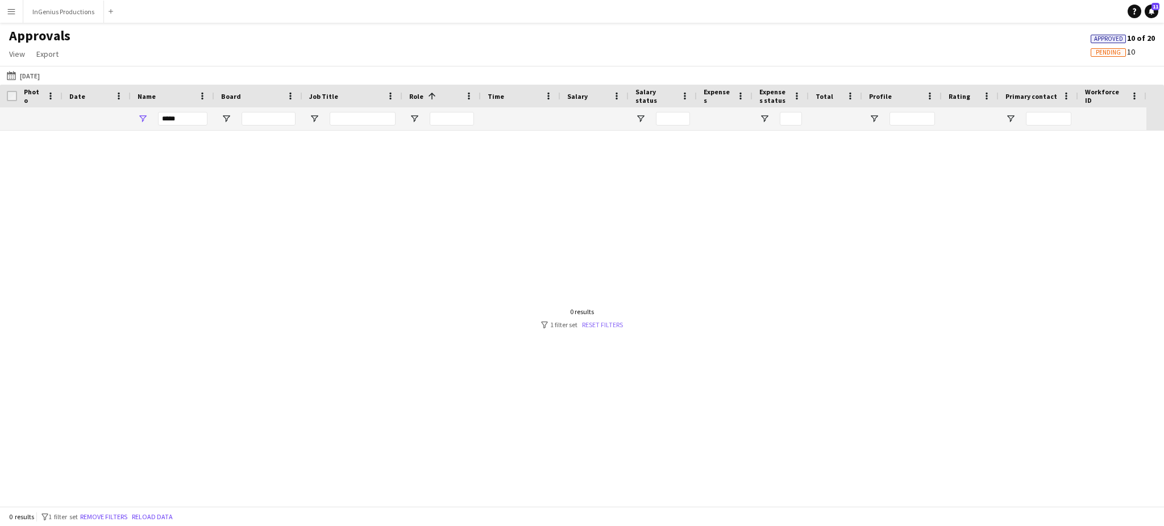
click at [595, 327] on link "Reset filters" at bounding box center [602, 325] width 41 height 9
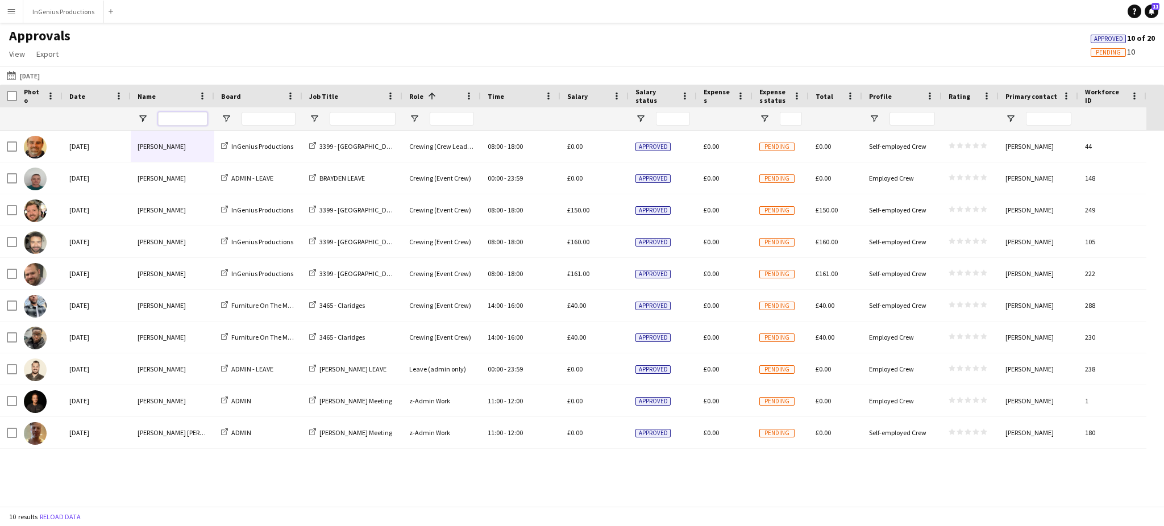
click at [177, 121] on input "Name Filter Input" at bounding box center [182, 119] width 49 height 14
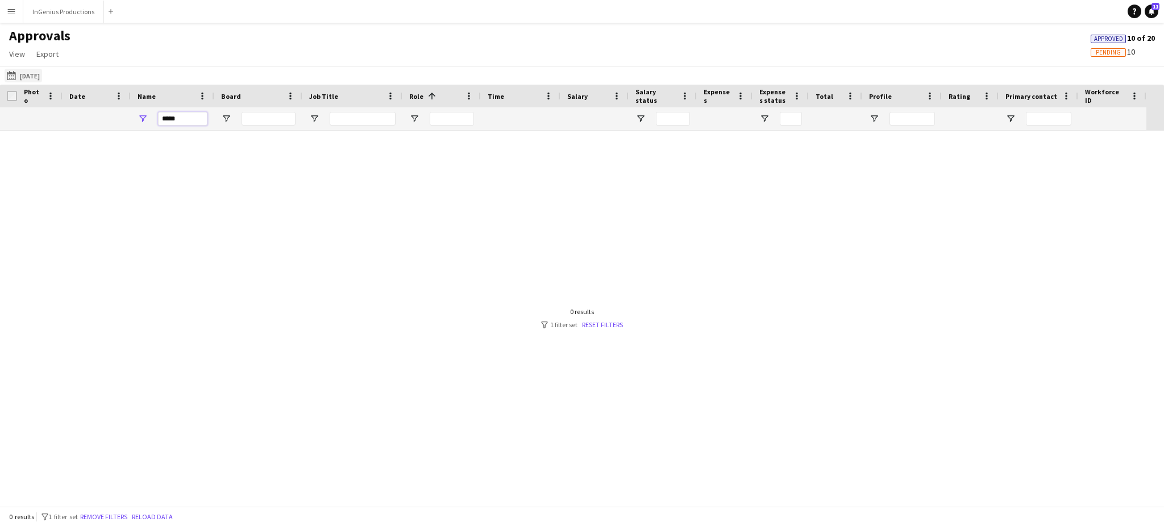
type input "*****"
click at [31, 76] on button "25-08-2025 to 31-08-2025 Today" at bounding box center [24, 76] width 38 height 14
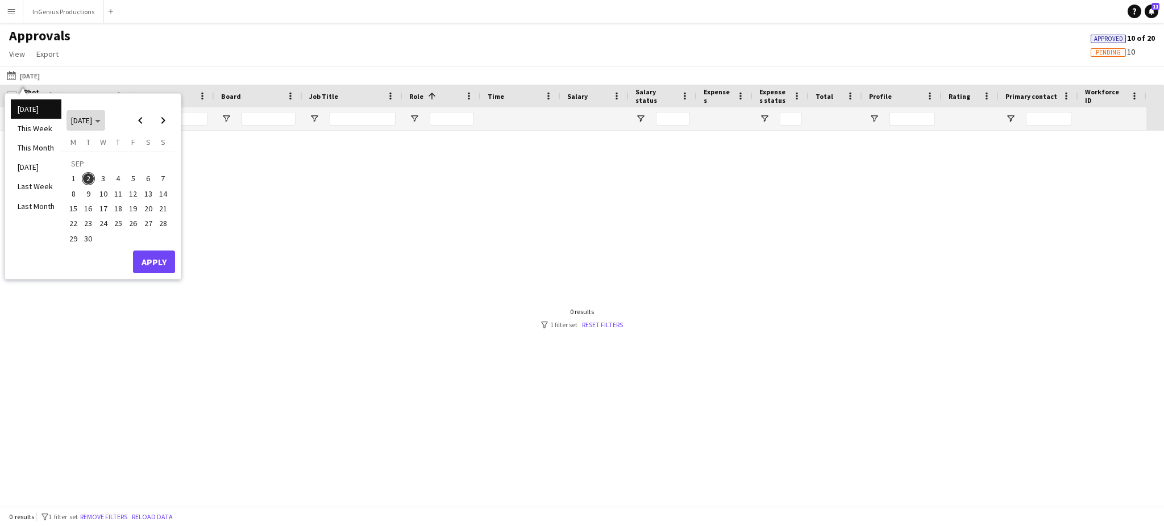
click at [92, 115] on span "SEP 2025" at bounding box center [81, 120] width 21 height 10
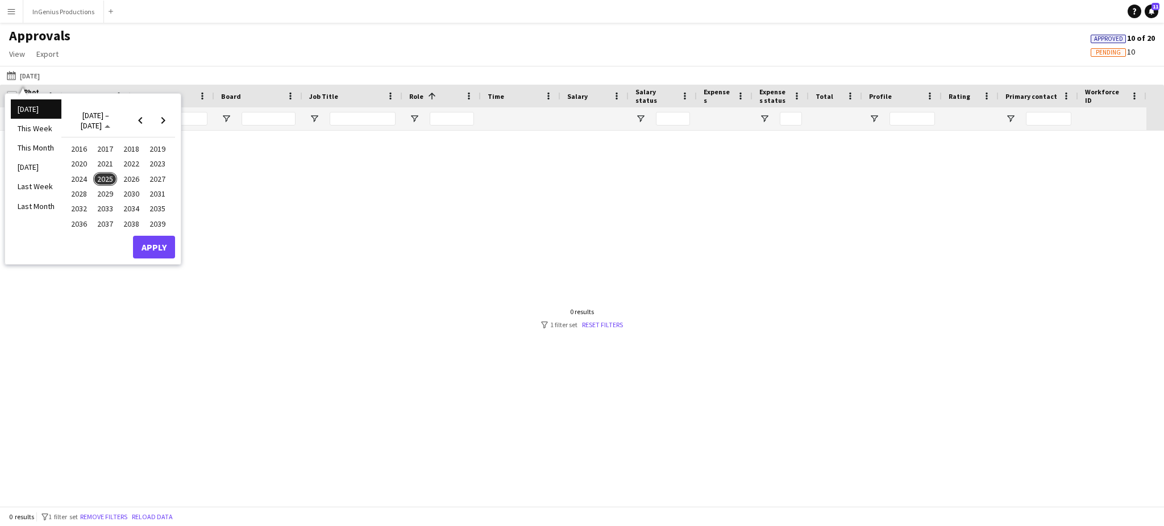
click at [78, 176] on span "2024" at bounding box center [78, 179] width 23 height 14
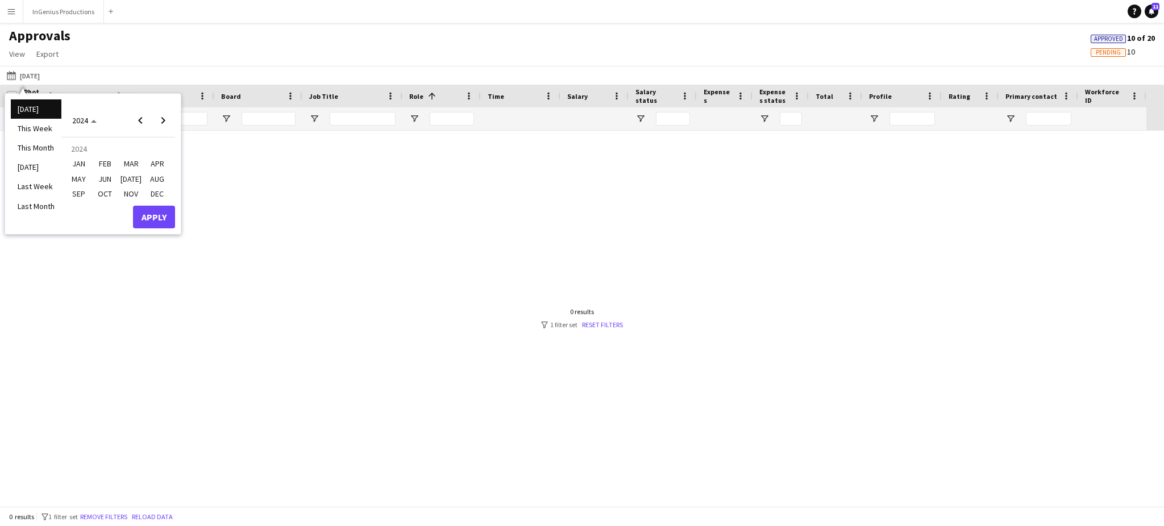
click at [78, 164] on span "JAN" at bounding box center [78, 164] width 23 height 14
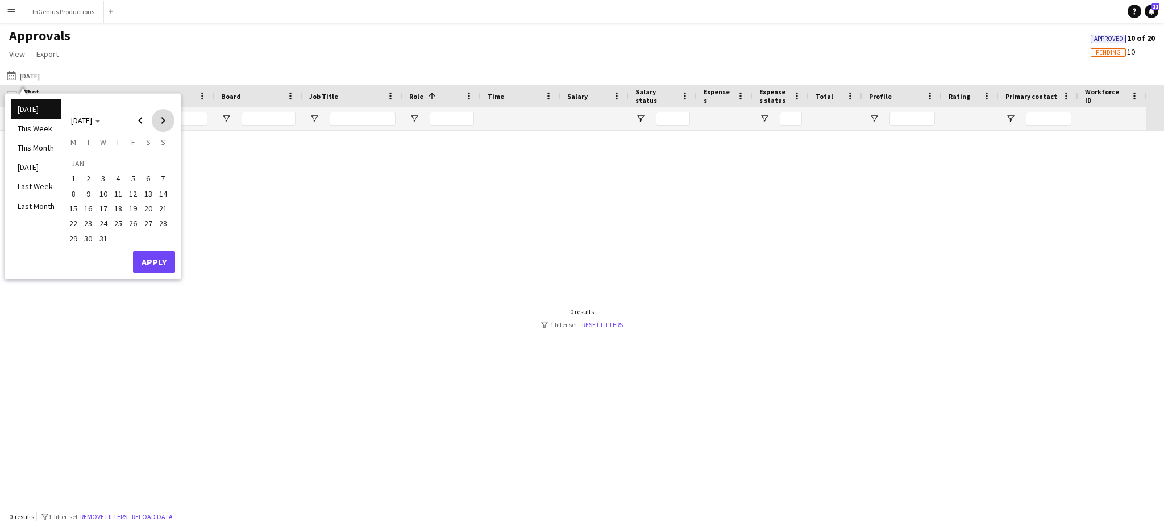
click at [161, 123] on span "Next month" at bounding box center [163, 120] width 23 height 23
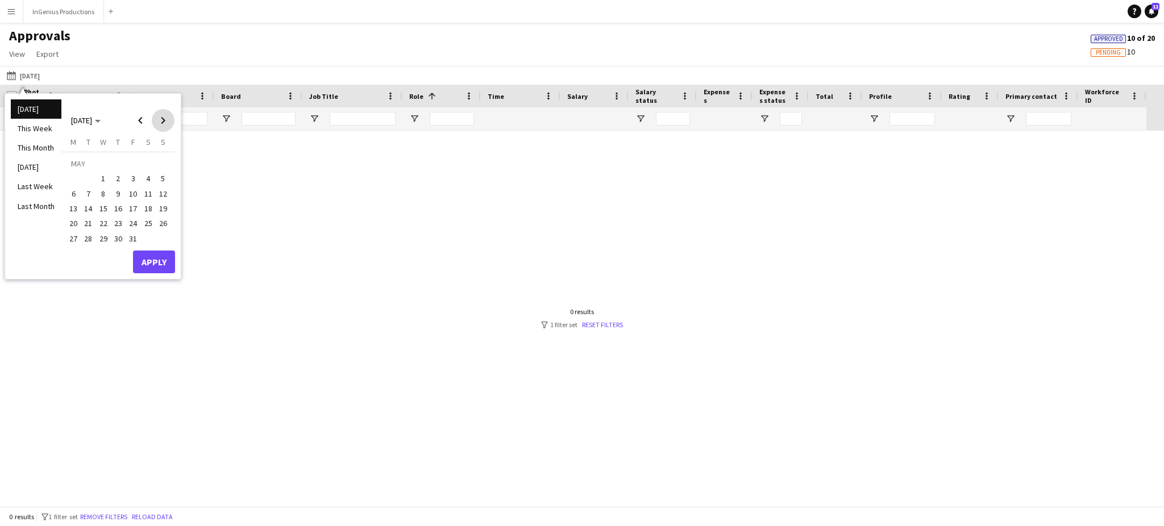
click at [161, 123] on span "Next month" at bounding box center [163, 120] width 23 height 23
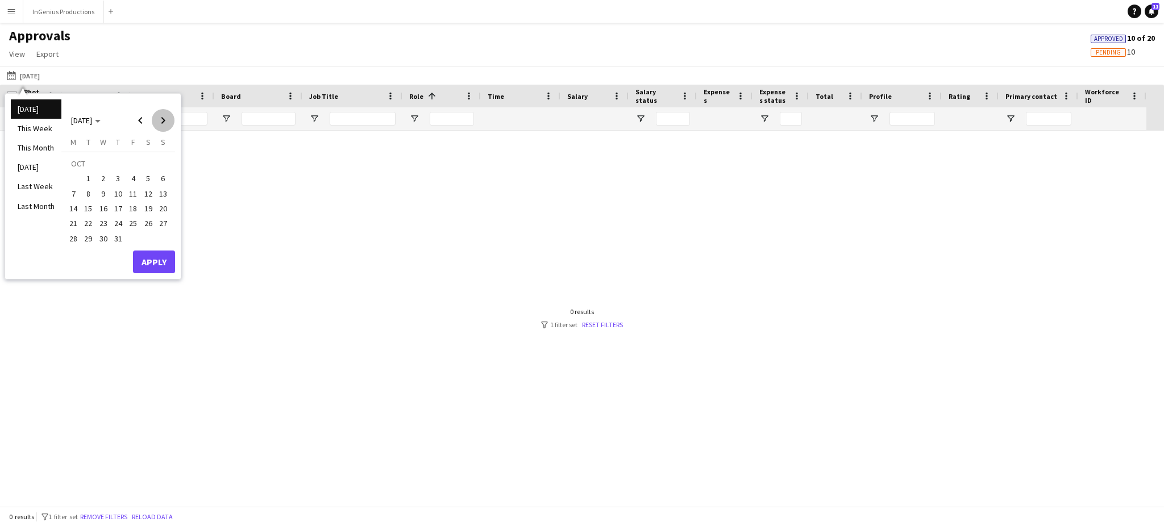
click at [161, 123] on span "Next month" at bounding box center [163, 120] width 23 height 23
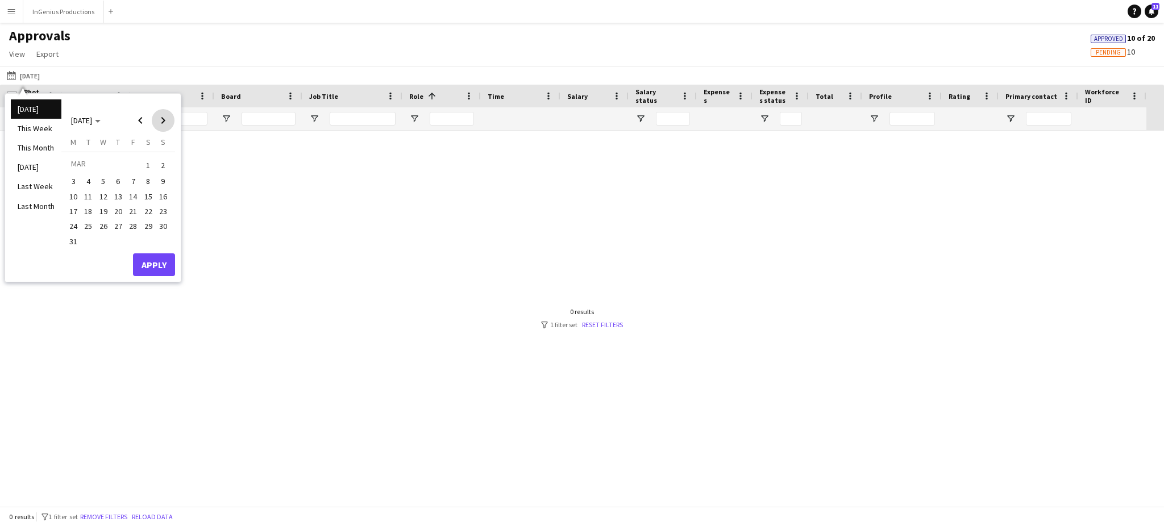
click at [161, 123] on span "Next month" at bounding box center [163, 120] width 23 height 23
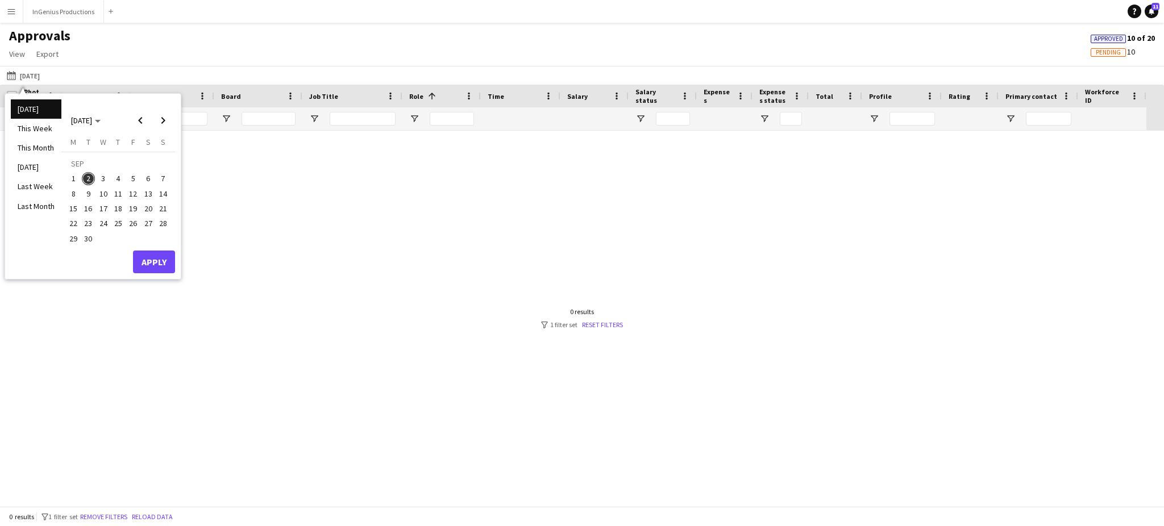
click at [86, 183] on span "2" at bounding box center [89, 179] width 14 height 14
click at [74, 176] on span "1" at bounding box center [74, 179] width 14 height 14
click at [153, 259] on button "Apply" at bounding box center [154, 262] width 42 height 23
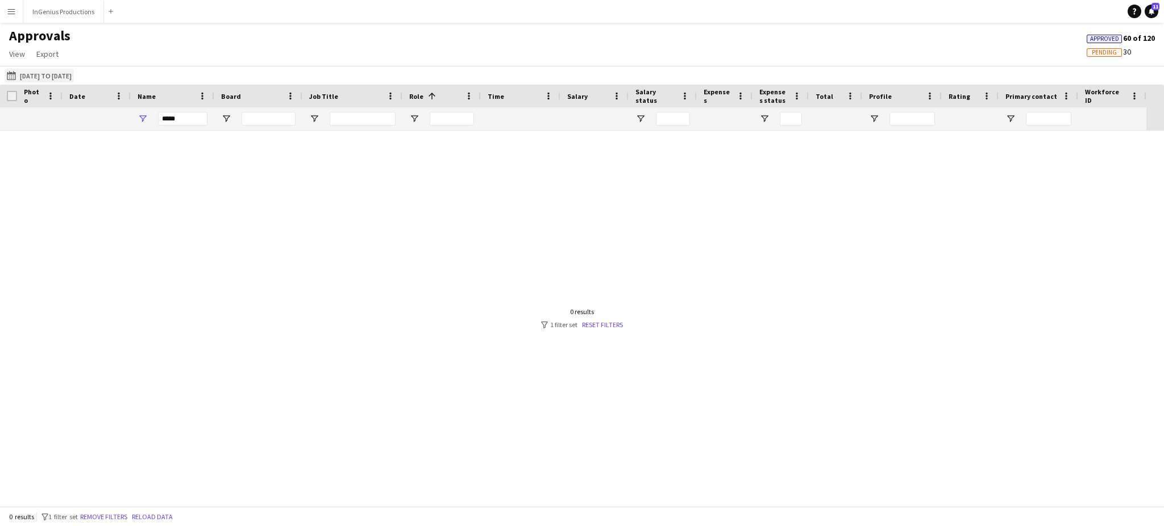
click at [56, 77] on button "25-08-2025 to 31-08-2025 02-09-2025 to 01-09-2025" at bounding box center [39, 76] width 69 height 14
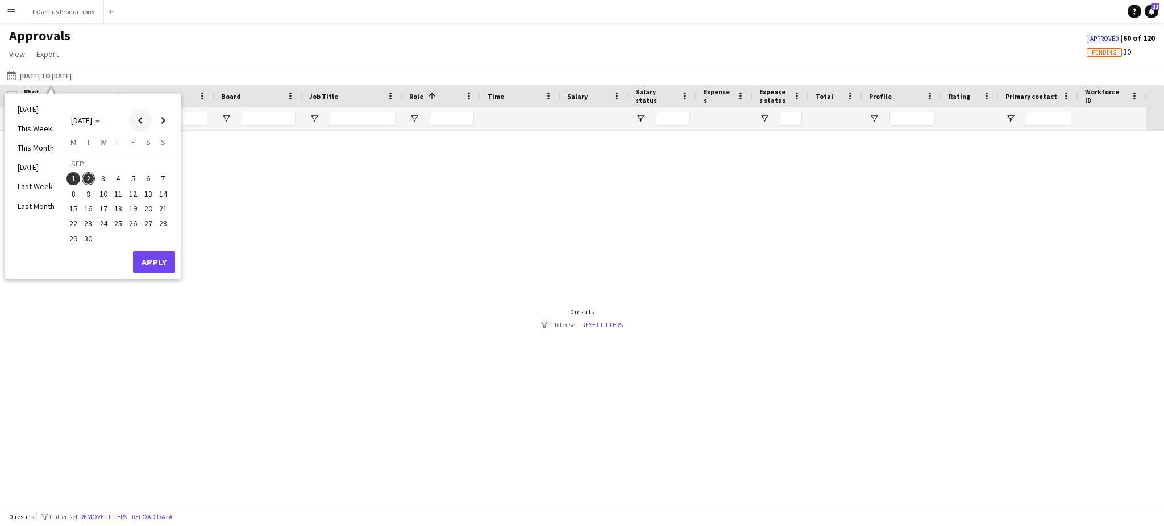
click at [142, 122] on span "Previous month" at bounding box center [140, 120] width 23 height 23
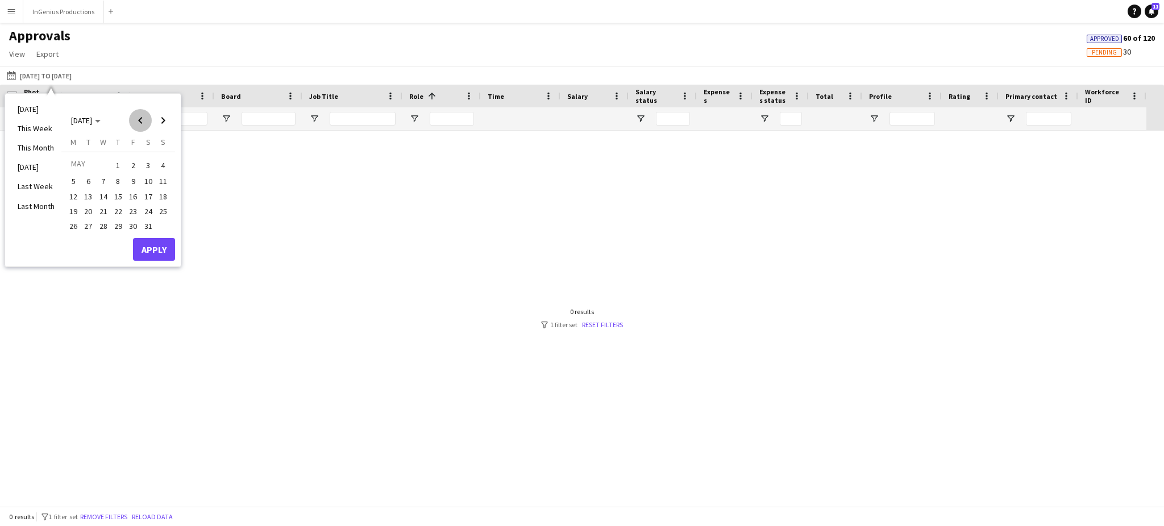
click at [142, 122] on span "Previous month" at bounding box center [140, 120] width 23 height 23
click at [227, 235] on div at bounding box center [582, 319] width 1164 height 376
click at [159, 260] on button "Apply" at bounding box center [154, 262] width 42 height 23
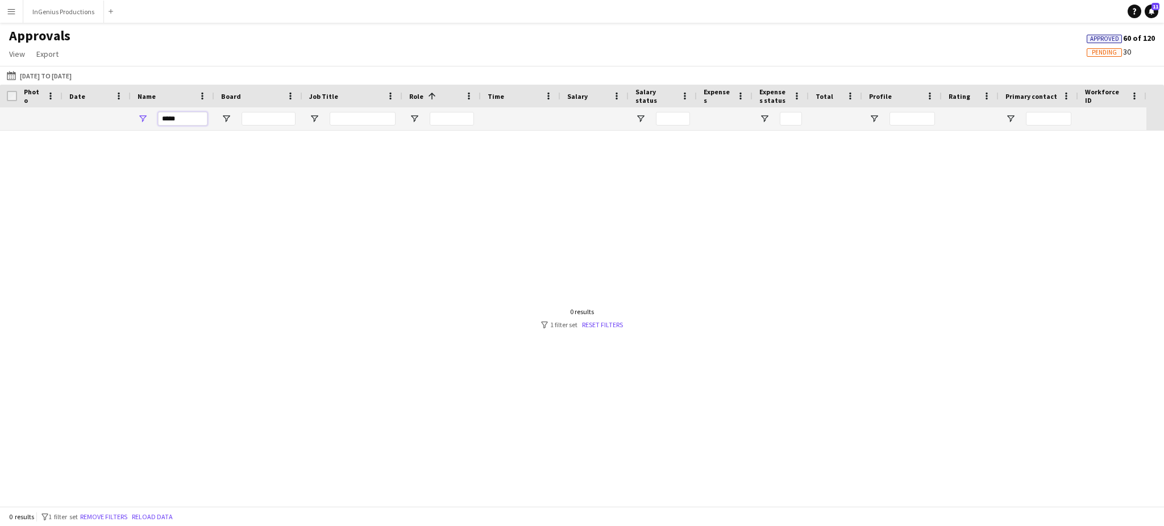
click at [185, 122] on input "*****" at bounding box center [182, 119] width 49 height 14
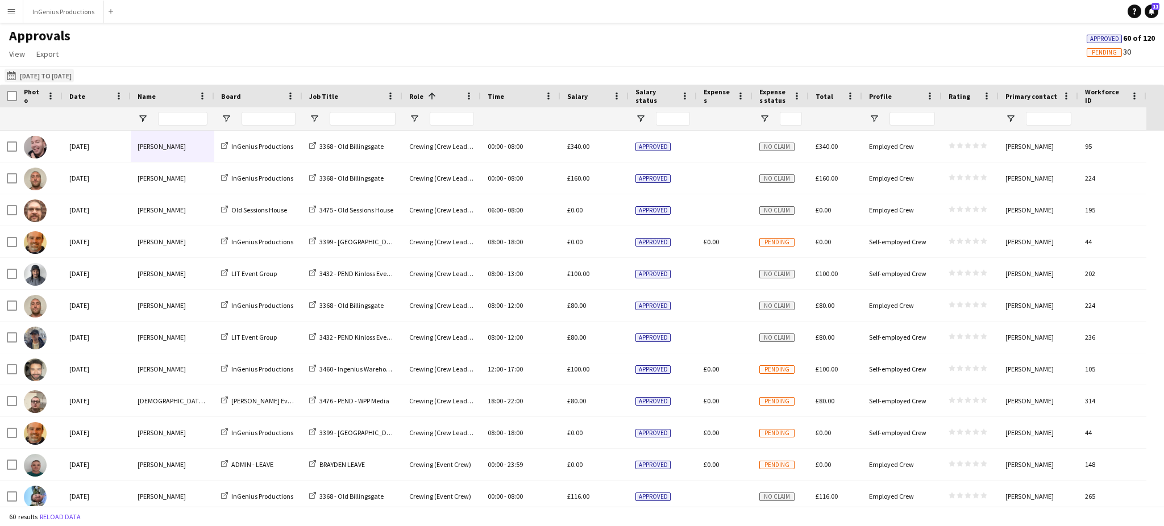
click at [71, 73] on button "25-08-2025 to 31-08-2025 02-09-2025 to 01-09-2025" at bounding box center [39, 76] width 69 height 14
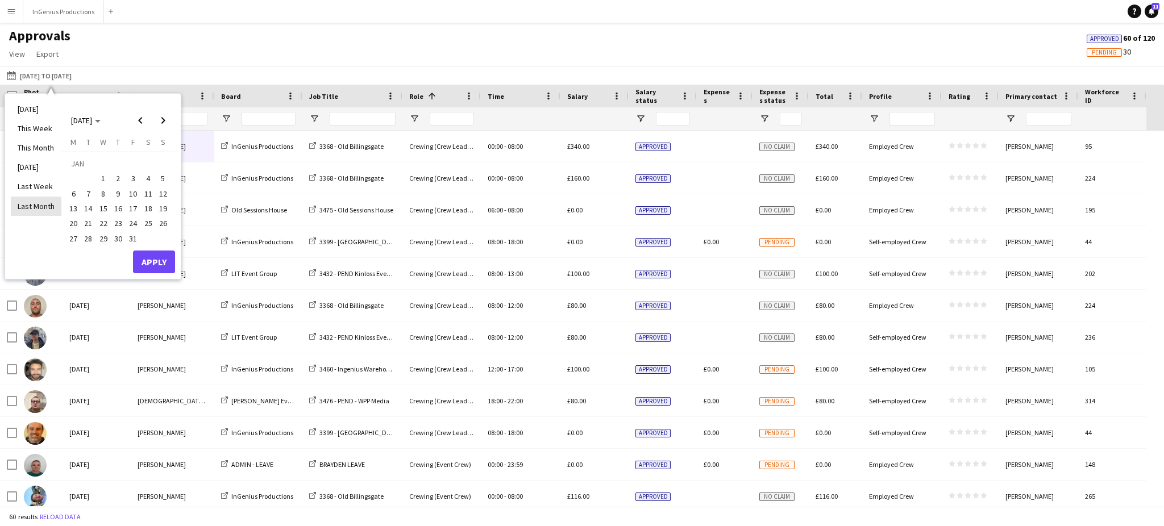
click at [40, 206] on li "Last Month" at bounding box center [36, 206] width 51 height 19
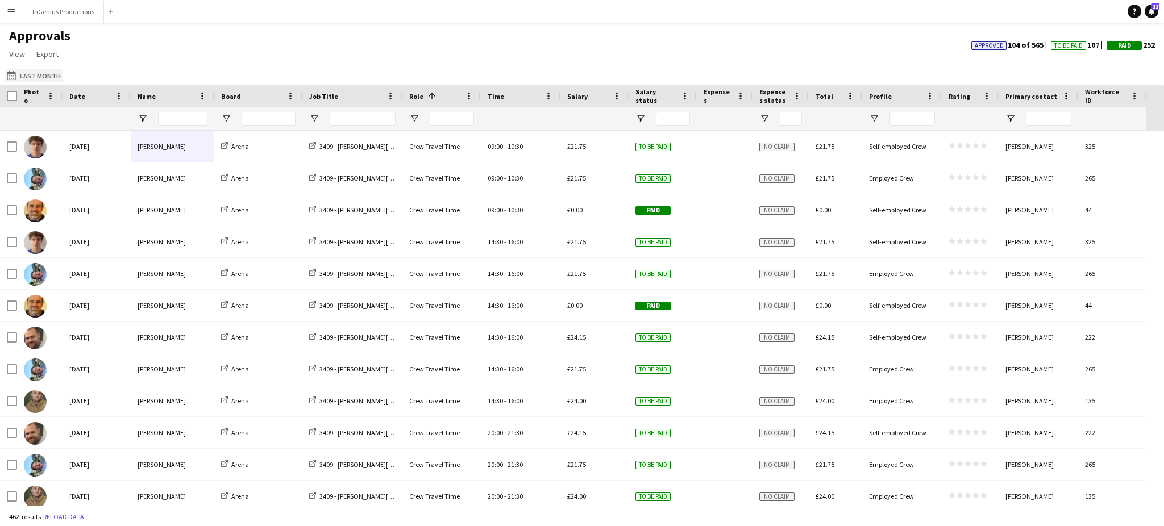
click at [35, 77] on button "25-08-2025 to 31-08-2025 Last Month" at bounding box center [34, 76] width 59 height 14
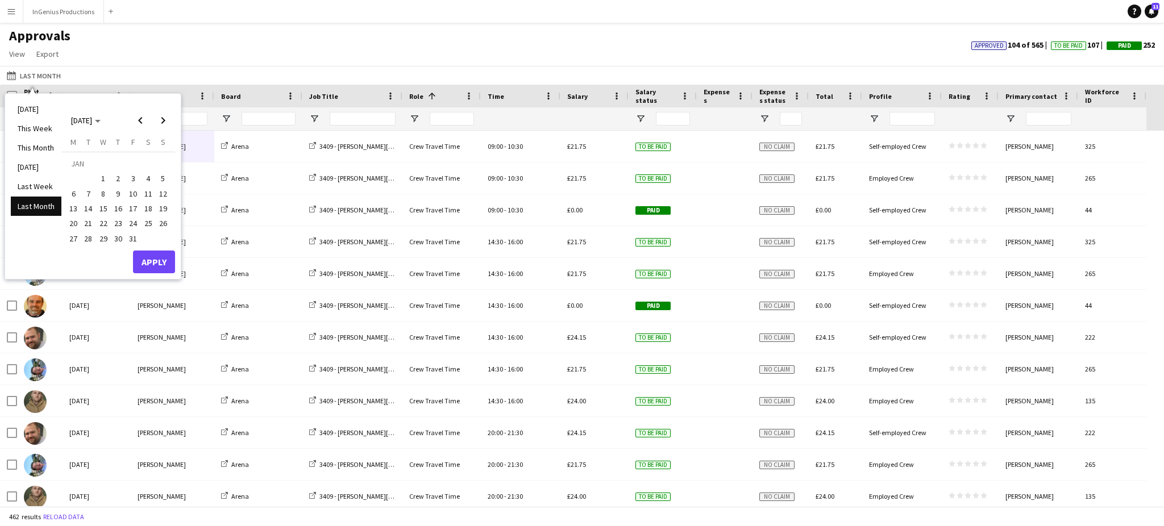
click at [103, 180] on span "1" at bounding box center [104, 179] width 14 height 14
click at [174, 115] on span "Next month" at bounding box center [163, 120] width 23 height 23
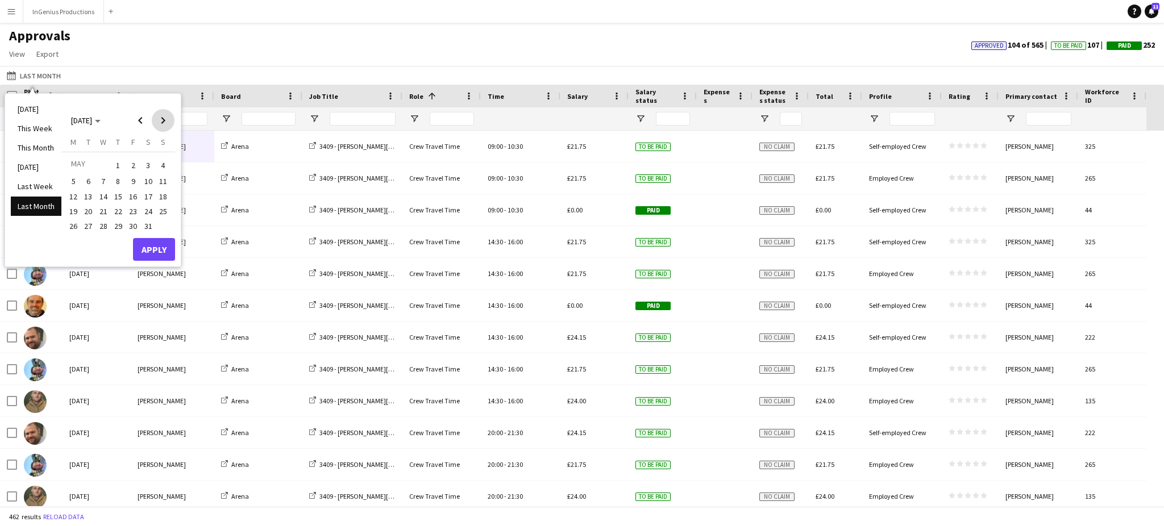
click at [174, 115] on span "Next month" at bounding box center [163, 120] width 23 height 23
click at [160, 224] on span "31" at bounding box center [163, 226] width 14 height 14
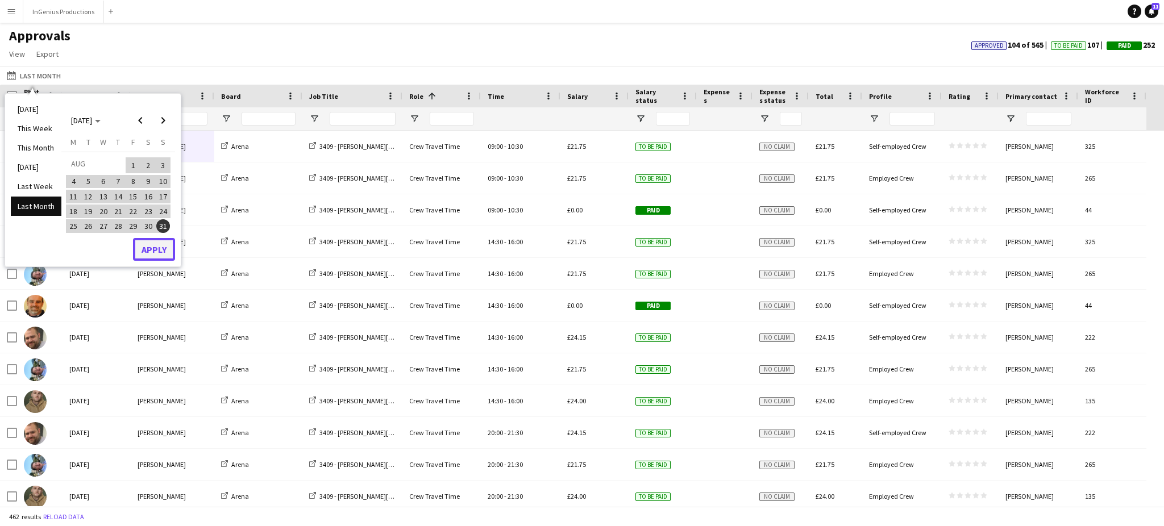
click at [160, 246] on button "Apply" at bounding box center [154, 249] width 42 height 23
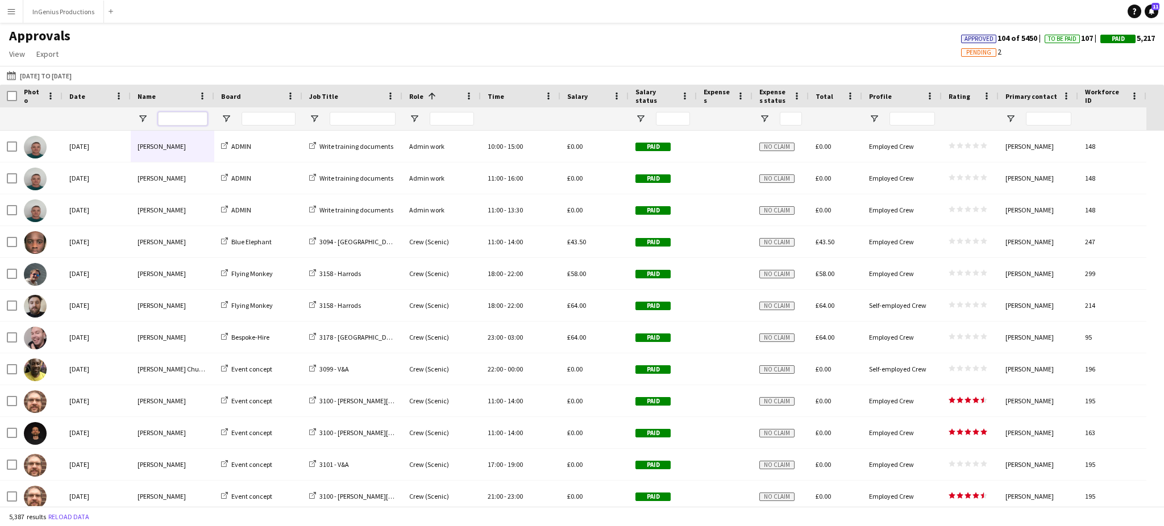
click at [183, 117] on input "Name Filter Input" at bounding box center [182, 119] width 49 height 14
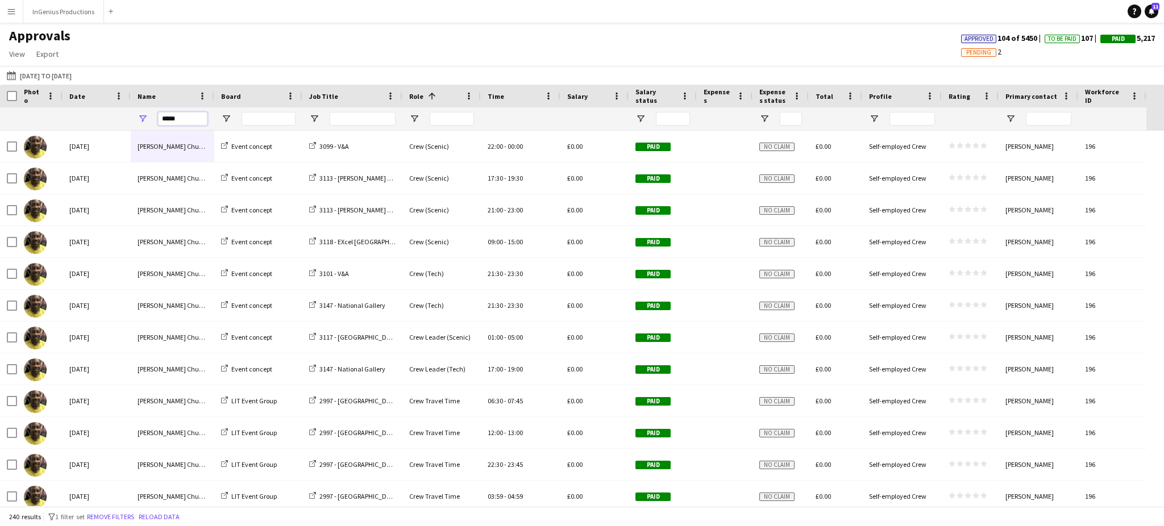
type input "*****"
click at [442, 121] on input "Role Filter Input" at bounding box center [452, 119] width 44 height 14
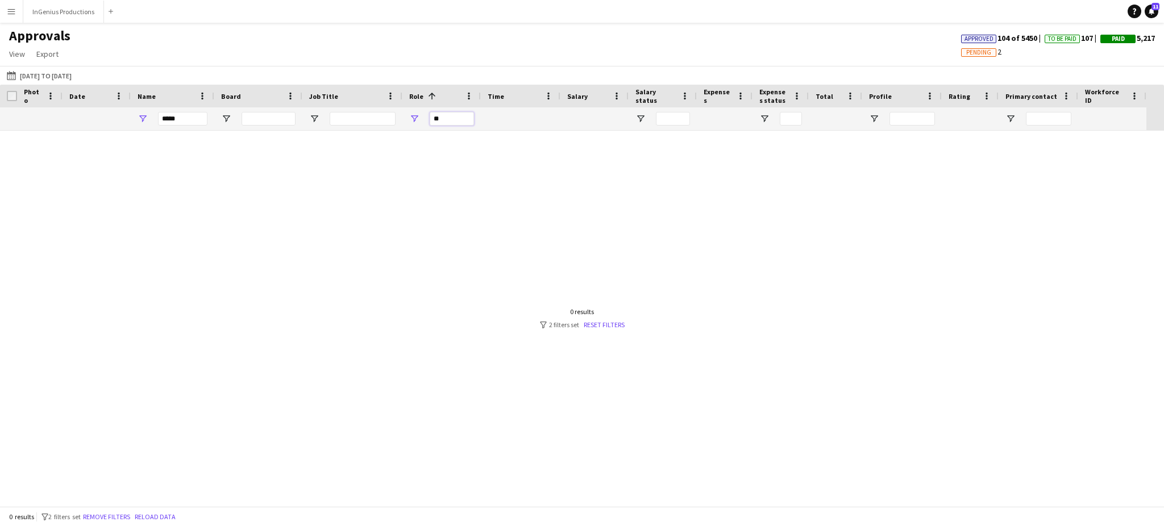
type input "*"
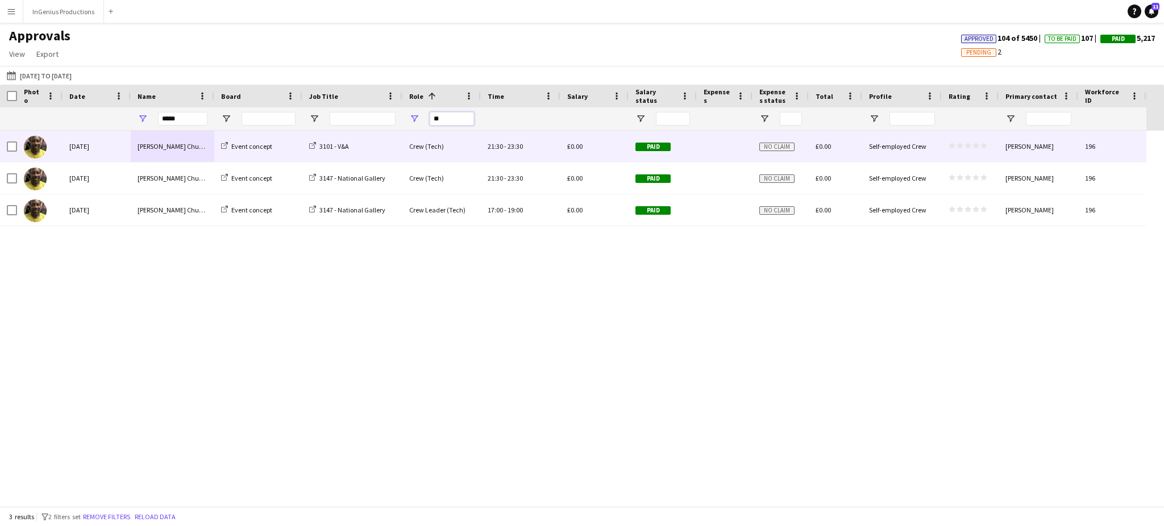
type input "*"
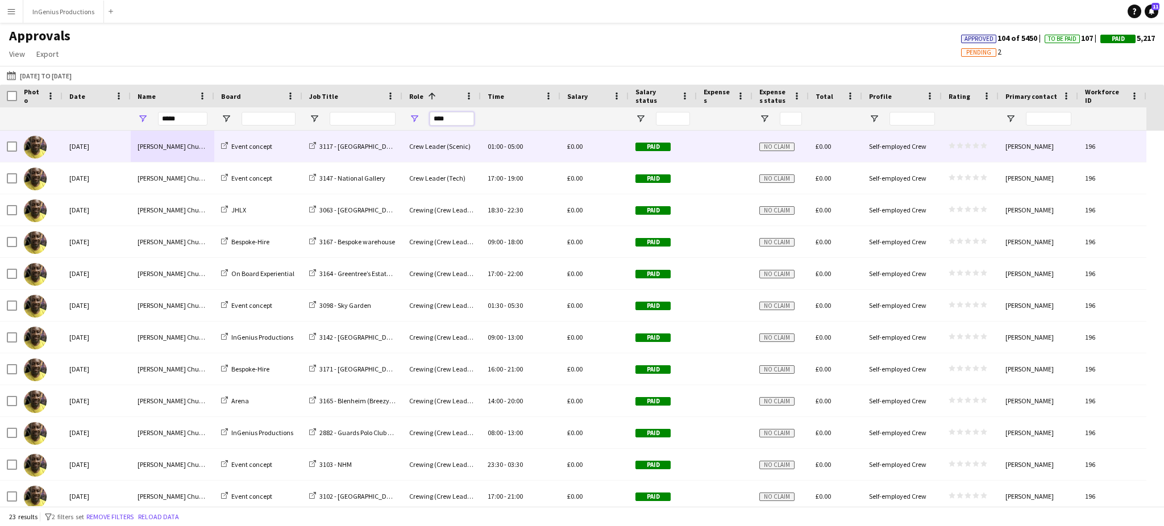
type input "****"
click at [514, 144] on span "05:00" at bounding box center [515, 146] width 15 height 9
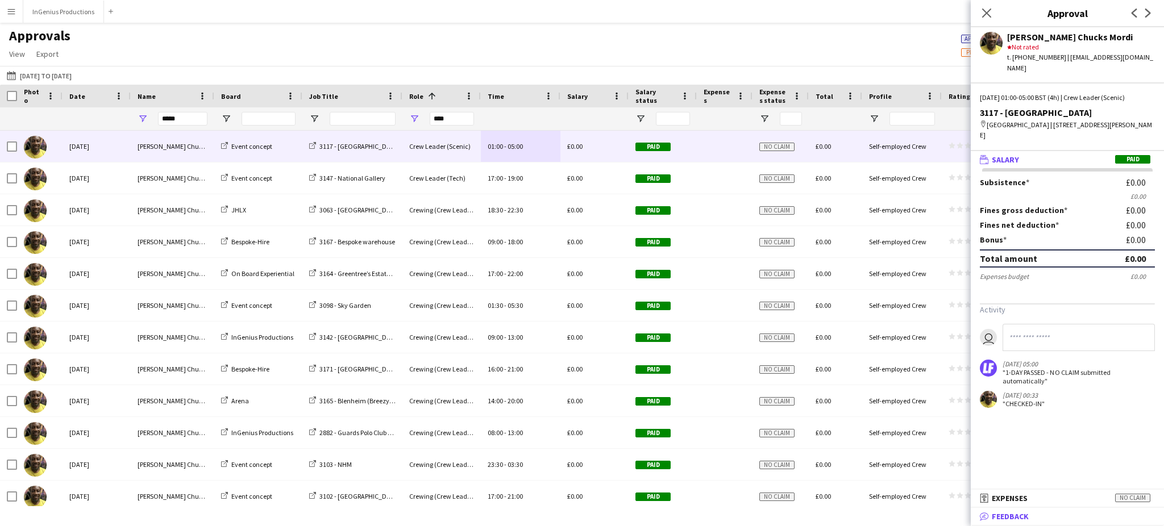
click at [1027, 516] on span "Feedback" at bounding box center [1010, 517] width 37 height 10
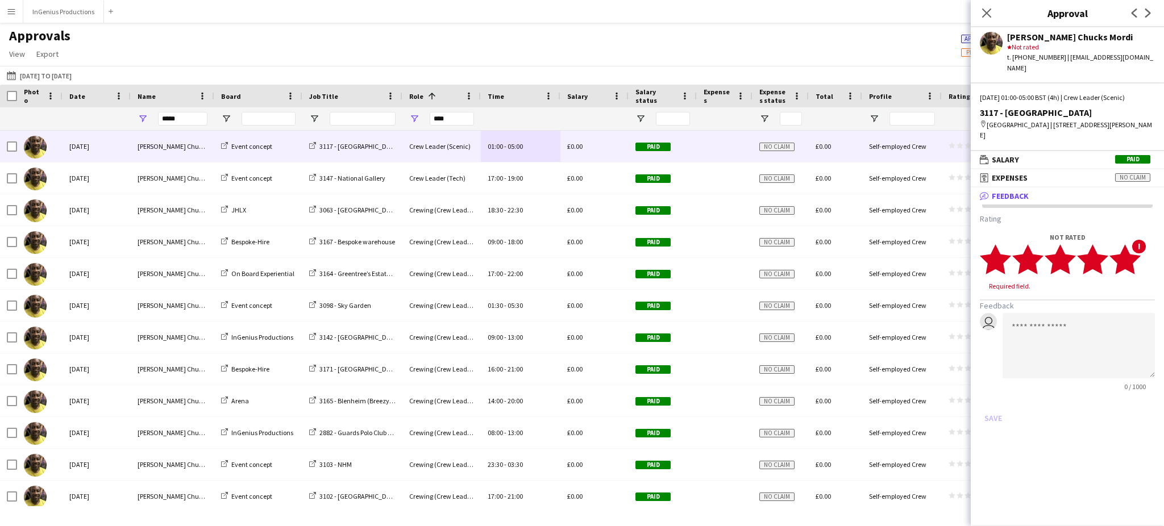
click at [1131, 244] on polygon at bounding box center [1125, 259] width 31 height 30
click at [996, 399] on button "Save" at bounding box center [993, 408] width 27 height 18
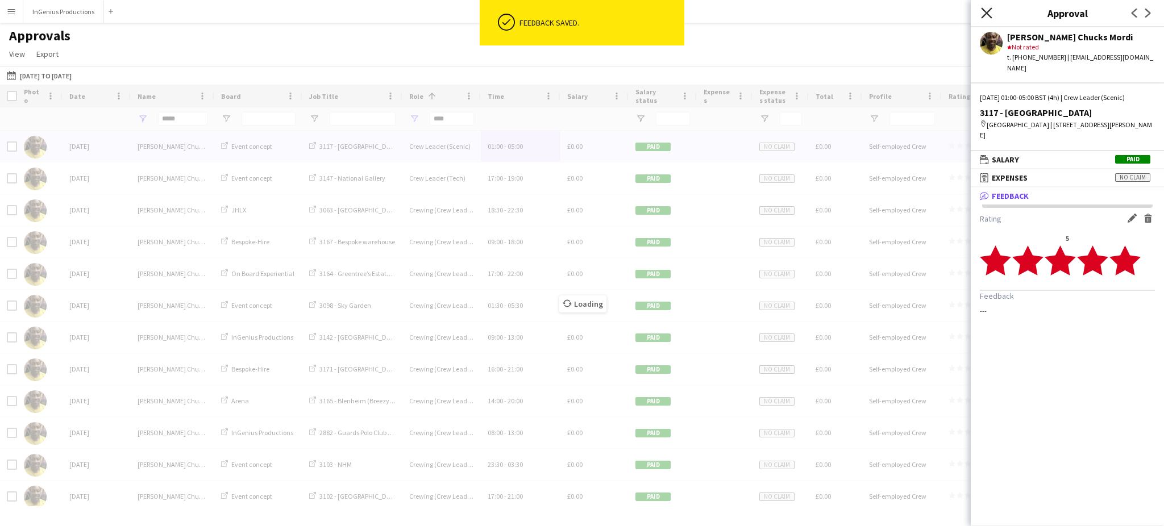
click at [988, 11] on icon "Close pop-in" at bounding box center [986, 12] width 11 height 11
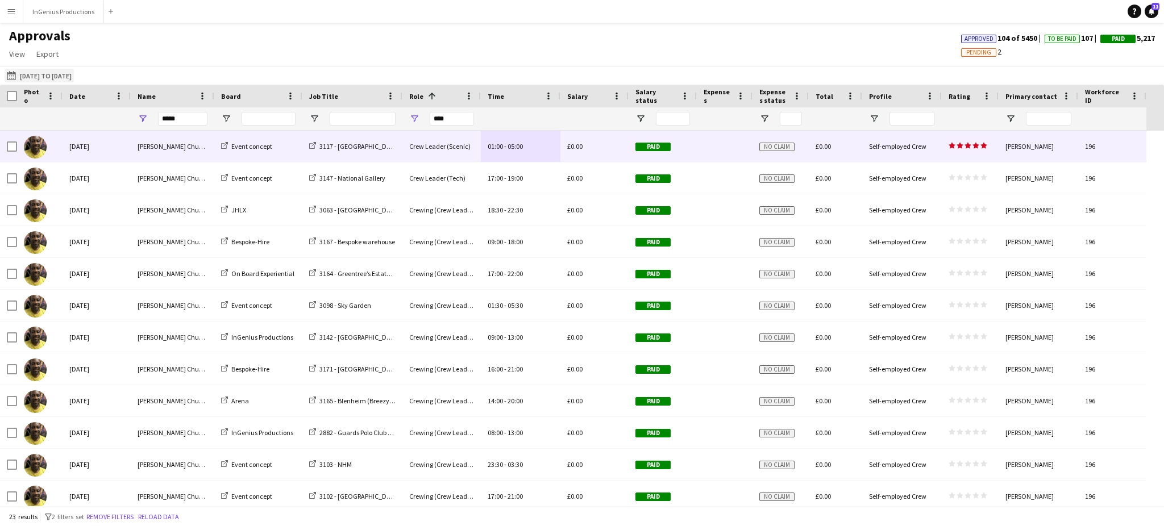
click at [49, 75] on button "25-08-2025 to 31-08-2025 01-01-2025 to 31-08-2025" at bounding box center [39, 76] width 69 height 14
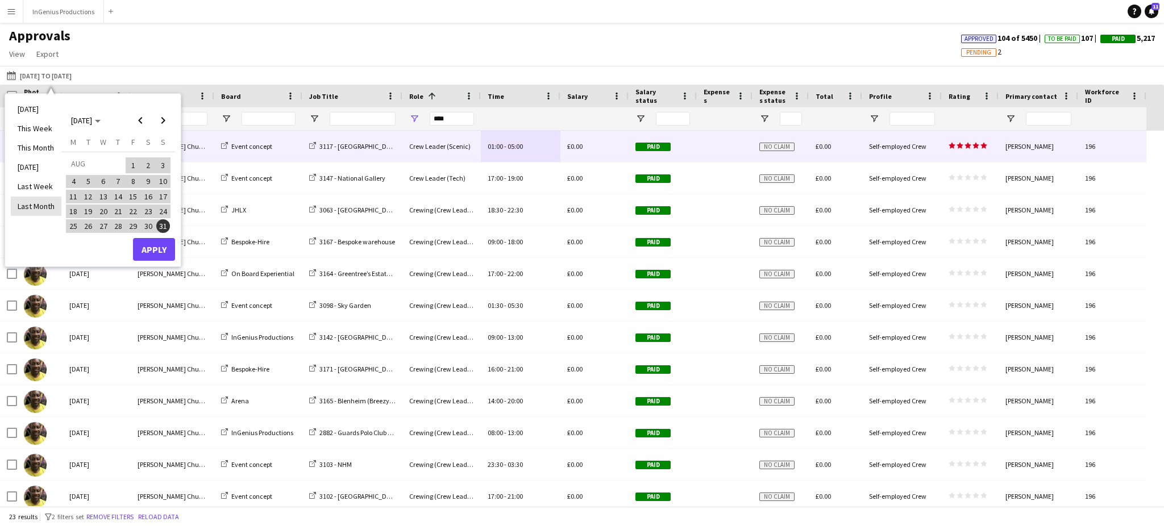
click at [42, 204] on li "Last Month" at bounding box center [36, 206] width 51 height 19
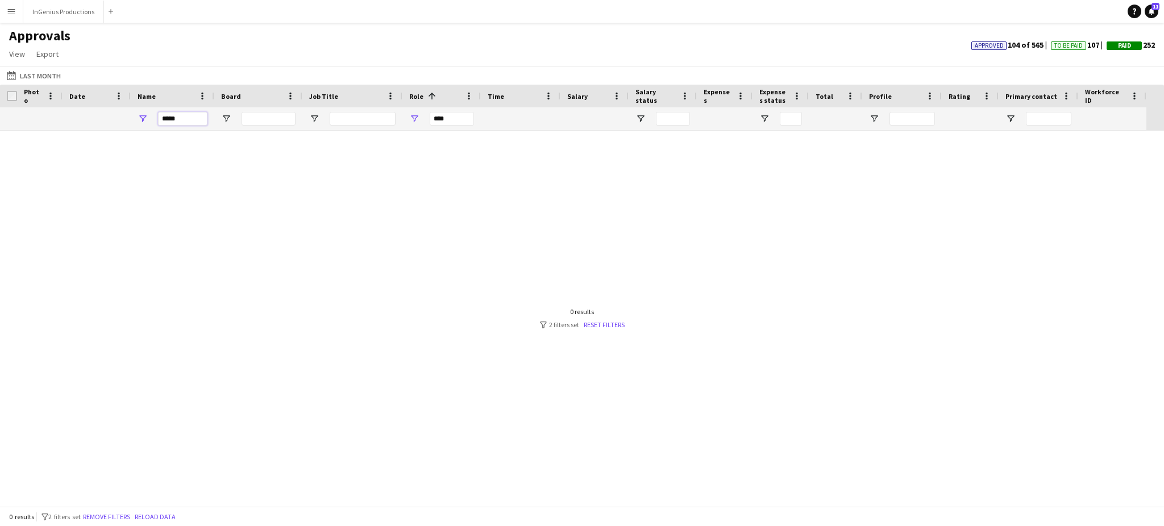
click at [178, 115] on input "*****" at bounding box center [182, 119] width 49 height 14
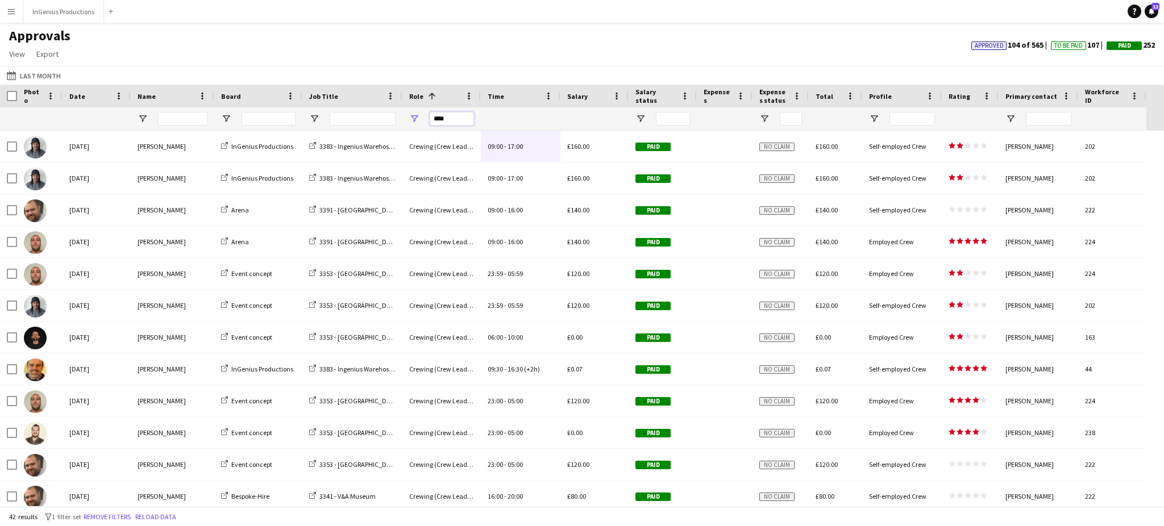
click at [455, 114] on input "****" at bounding box center [452, 119] width 44 height 14
type input "*"
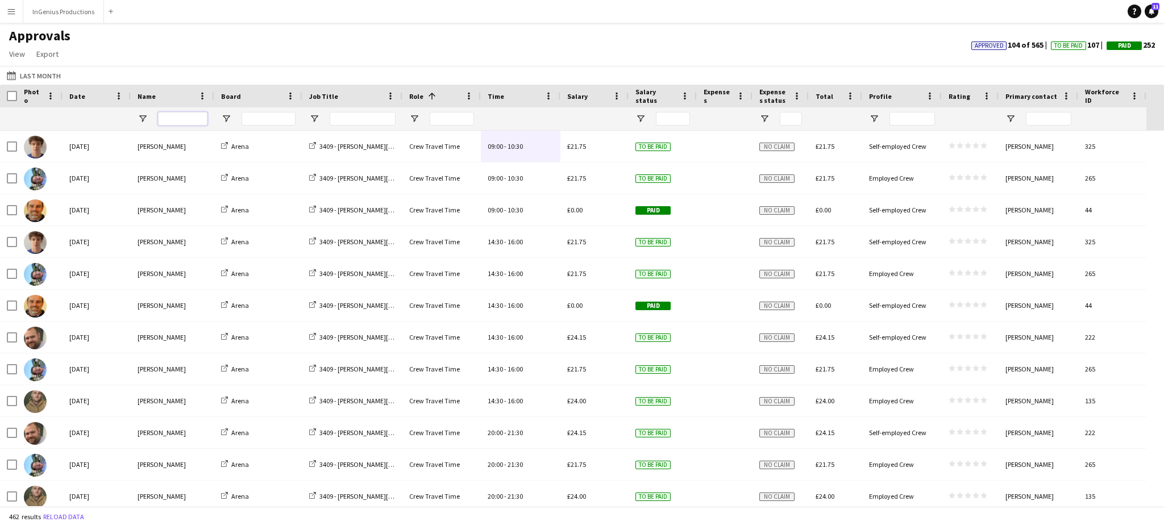
click at [183, 122] on input "Name Filter Input" at bounding box center [182, 119] width 49 height 14
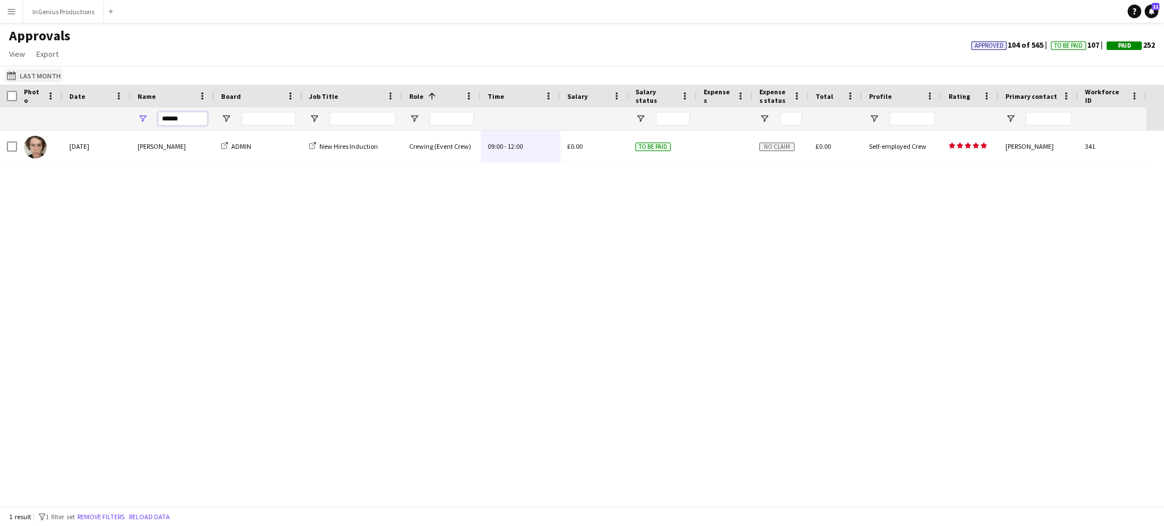
type input "******"
click at [47, 77] on button "25-08-2025 to 31-08-2025 Last Month" at bounding box center [34, 76] width 59 height 14
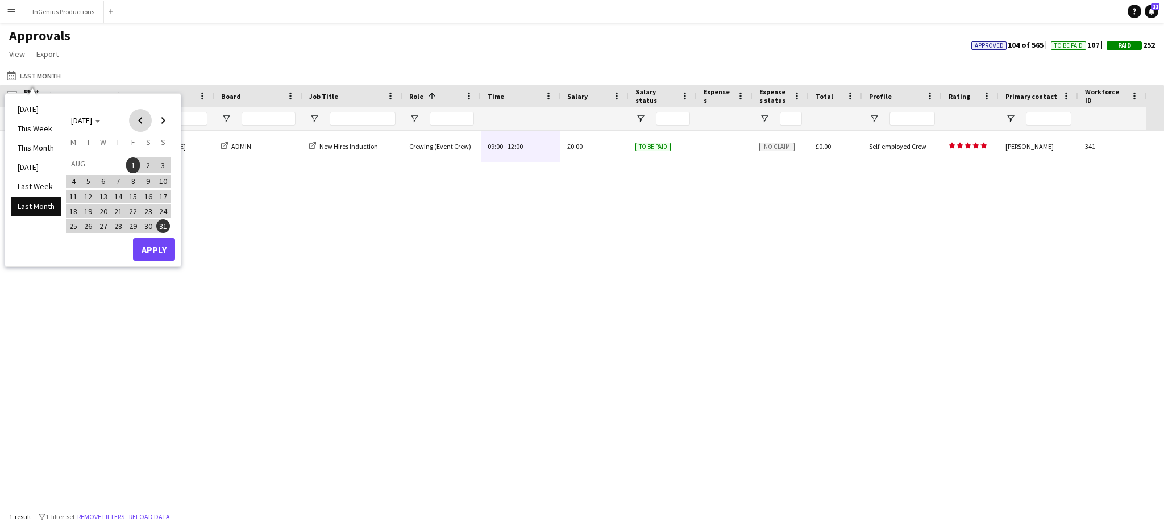
click at [139, 119] on span "Previous month" at bounding box center [140, 120] width 23 height 23
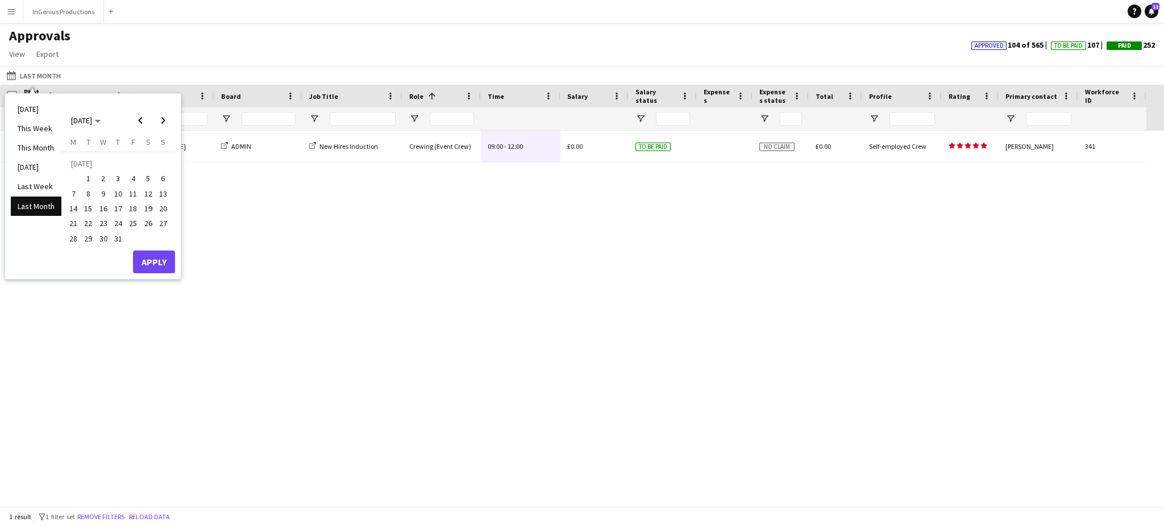
click at [87, 181] on span "1" at bounding box center [89, 179] width 14 height 14
click at [117, 237] on span "31" at bounding box center [118, 239] width 14 height 14
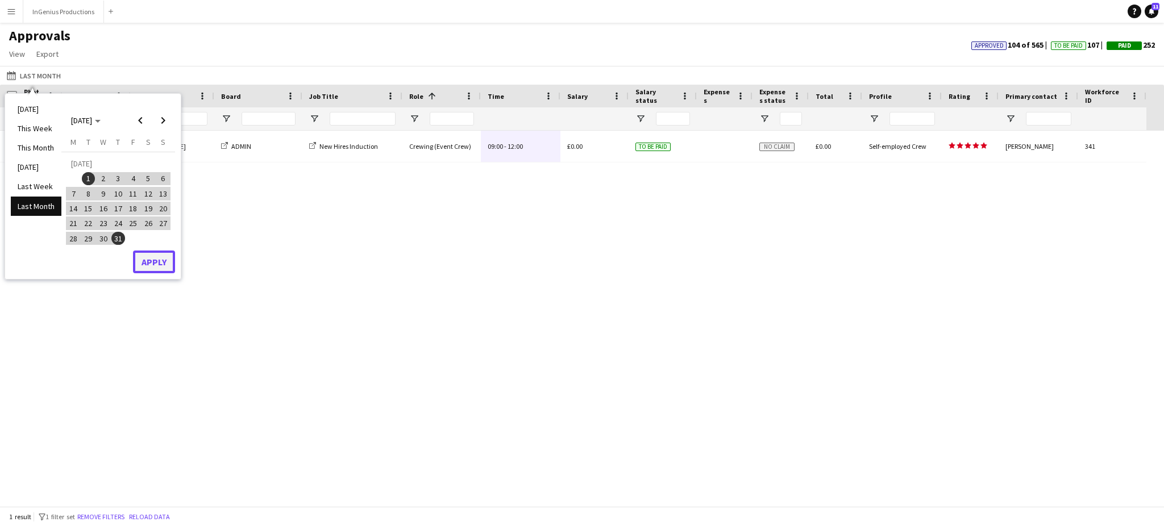
click at [157, 263] on button "Apply" at bounding box center [154, 262] width 42 height 23
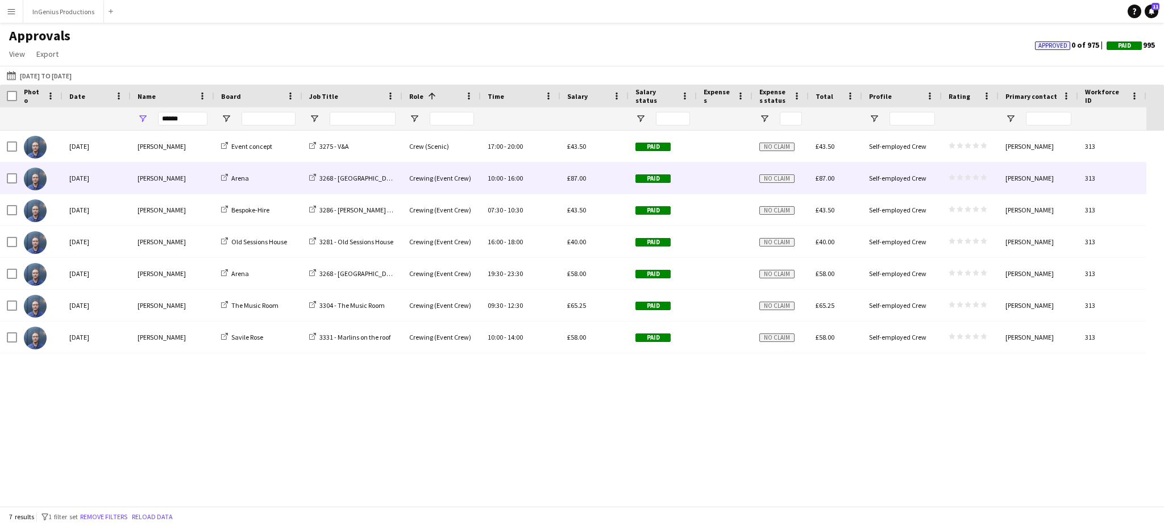
click at [508, 181] on span "16:00" at bounding box center [515, 178] width 15 height 9
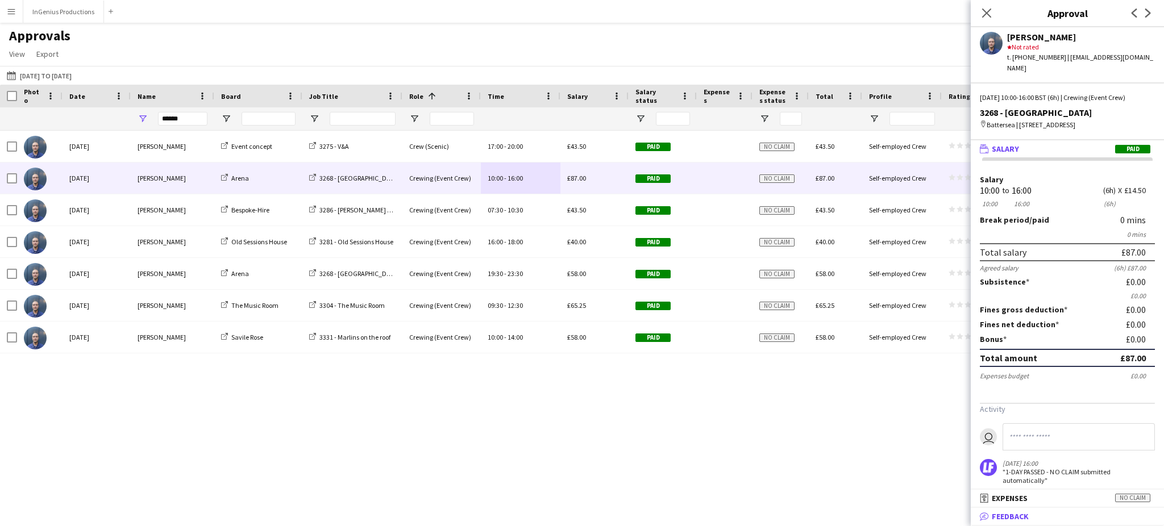
click at [1034, 516] on mat-panel-title "bubble-pencil Feedback" at bounding box center [1065, 517] width 189 height 10
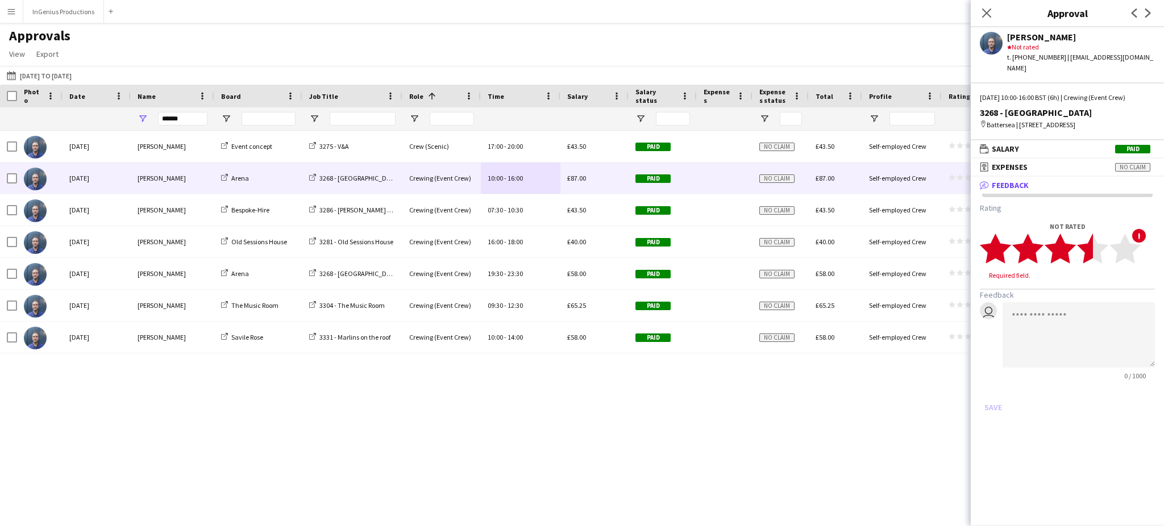
click at [1092, 245] on polygon at bounding box center [1092, 249] width 31 height 30
click at [1068, 312] on textarea at bounding box center [1079, 324] width 152 height 65
type textarea "**********"
click at [998, 395] on button "Save" at bounding box center [993, 397] width 27 height 18
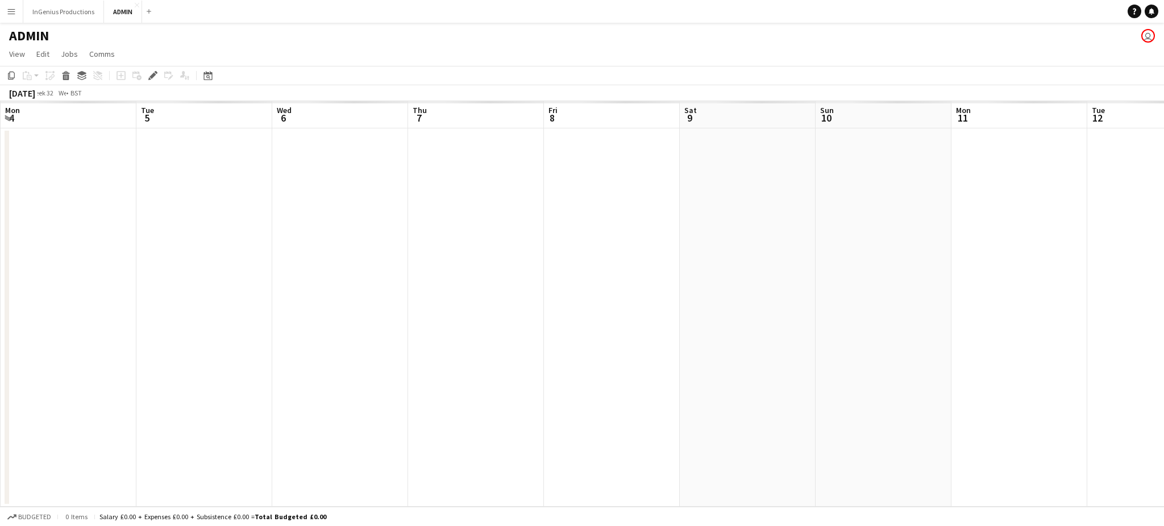
scroll to position [0, 391]
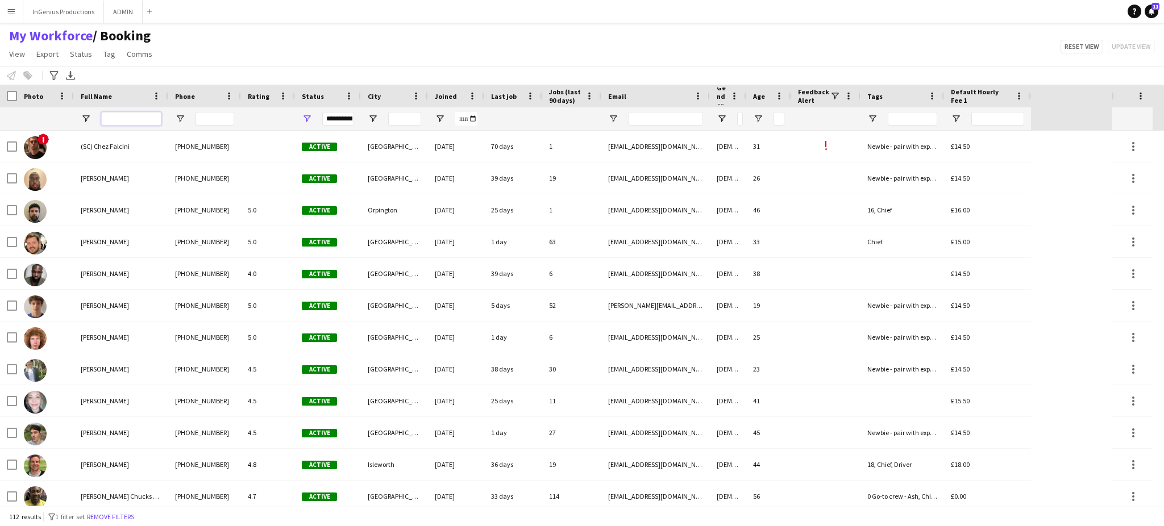
click at [132, 117] on input "Full Name Filter Input" at bounding box center [131, 119] width 60 height 14
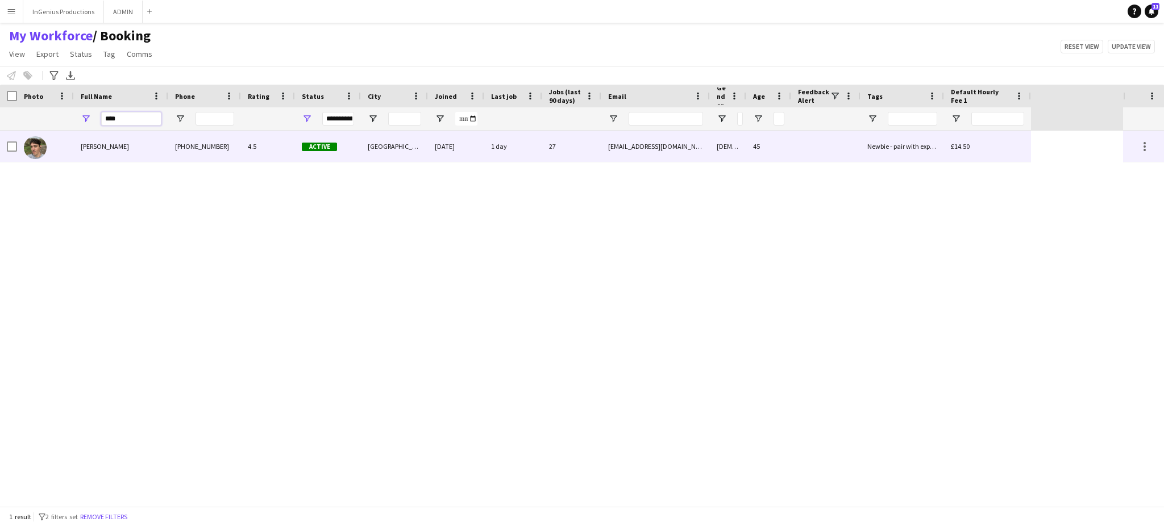
type input "****"
click at [165, 154] on div "[PERSON_NAME]" at bounding box center [121, 146] width 94 height 31
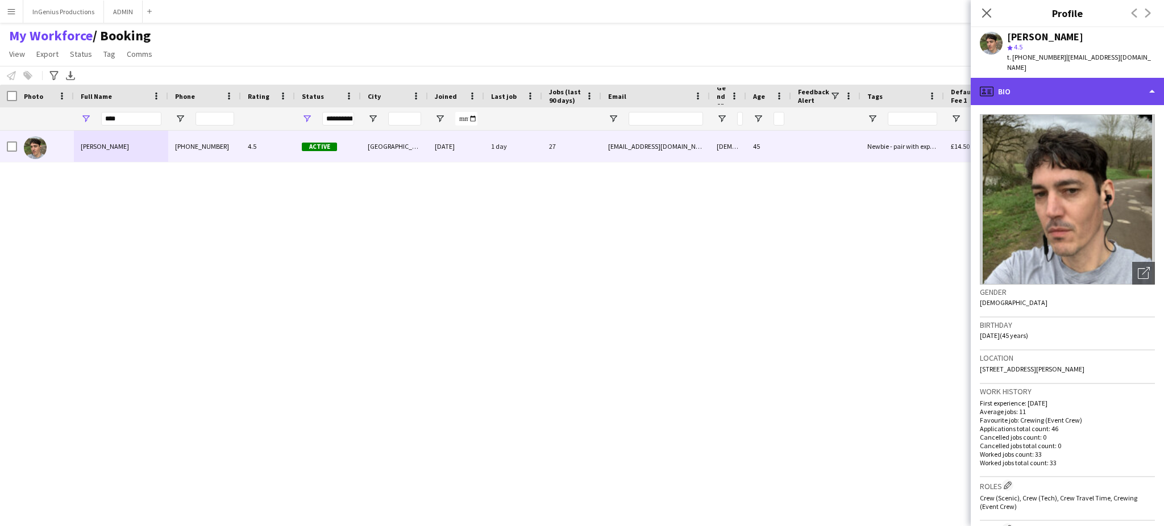
click at [1123, 91] on div "profile Bio" at bounding box center [1067, 91] width 193 height 27
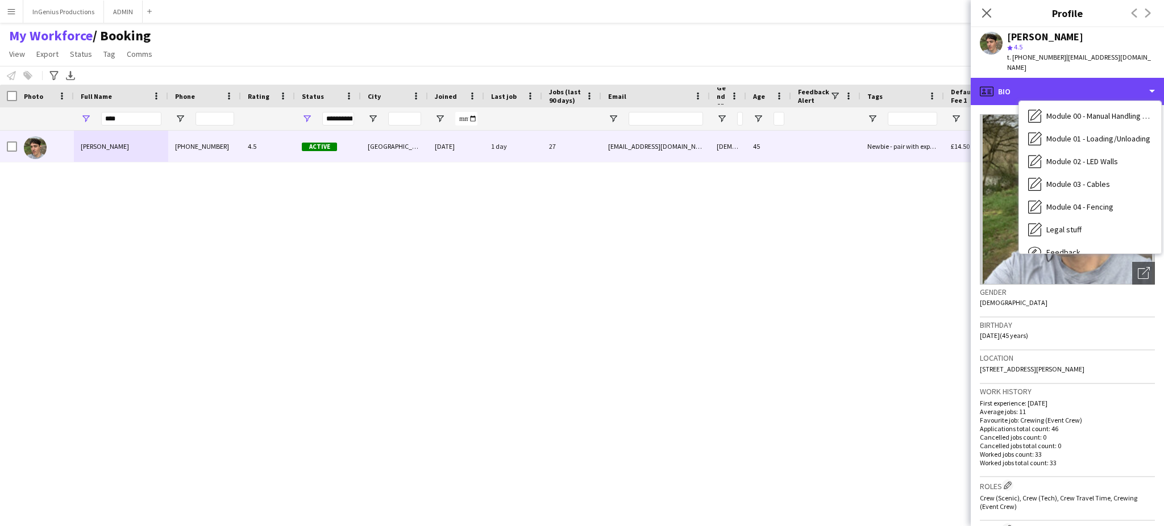
scroll to position [243, 0]
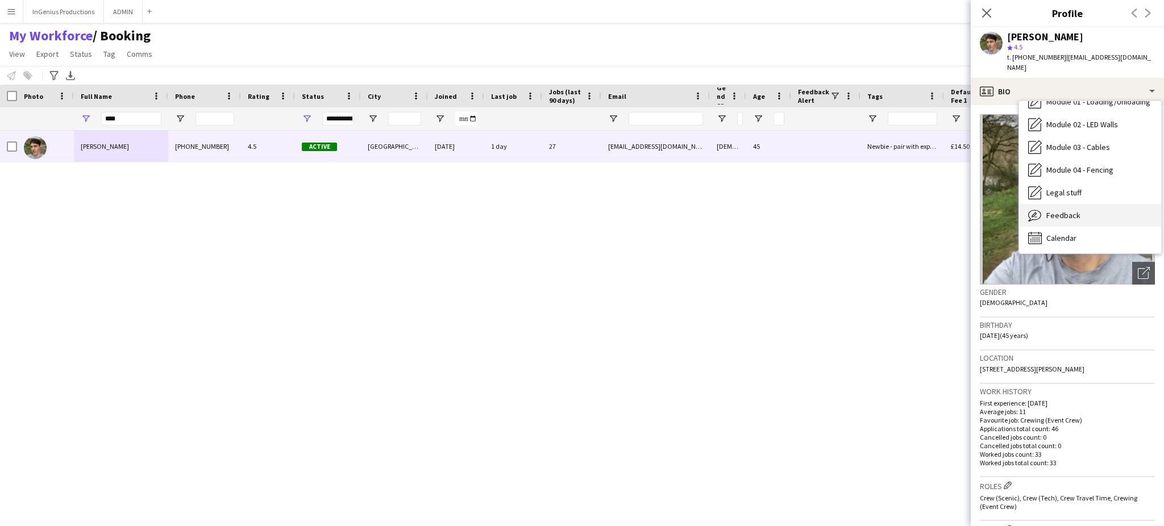
click at [1120, 209] on div "Feedback Feedback" at bounding box center [1090, 215] width 142 height 23
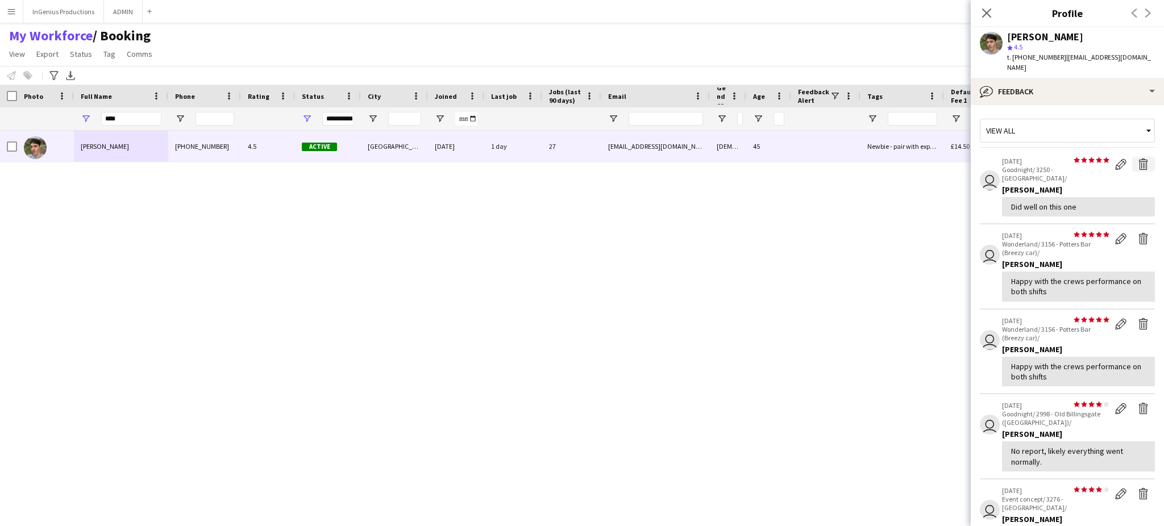
click at [1138, 159] on app-icon "Delete feedback" at bounding box center [1143, 164] width 11 height 11
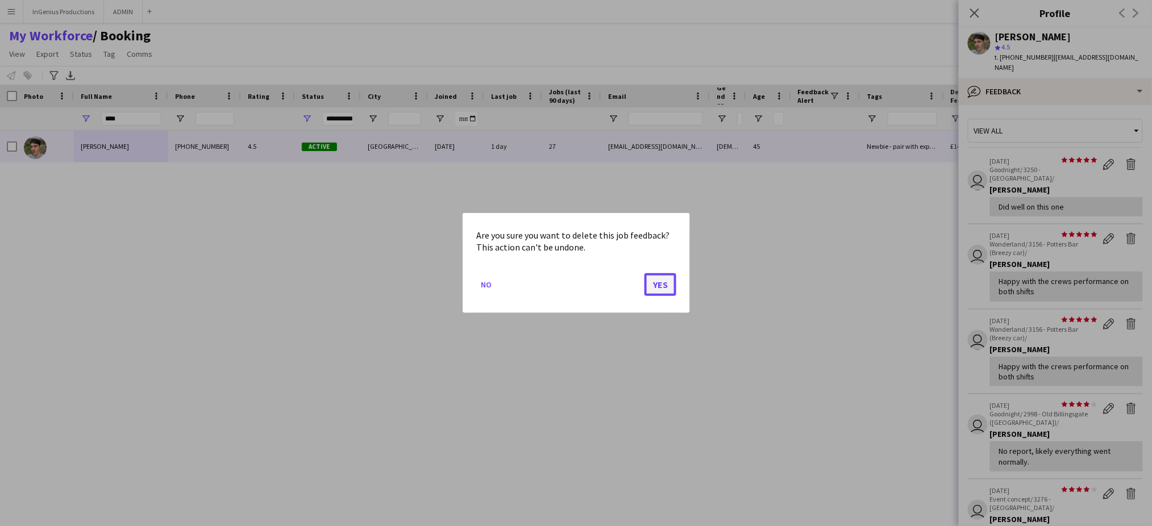
click at [666, 280] on button "Yes" at bounding box center [661, 284] width 32 height 23
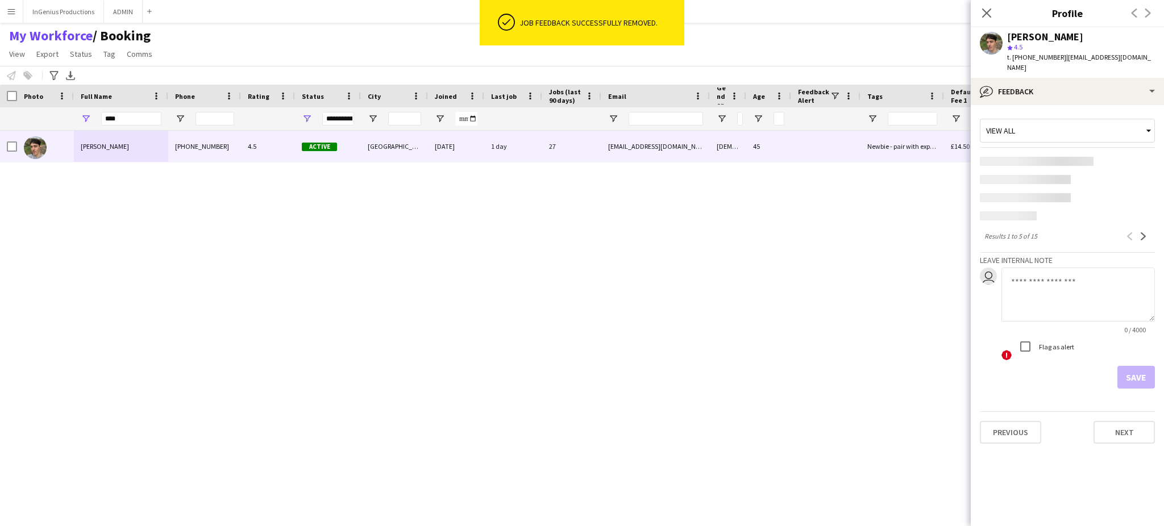
click at [1135, 157] on app-content-placeholder at bounding box center [1067, 161] width 175 height 9
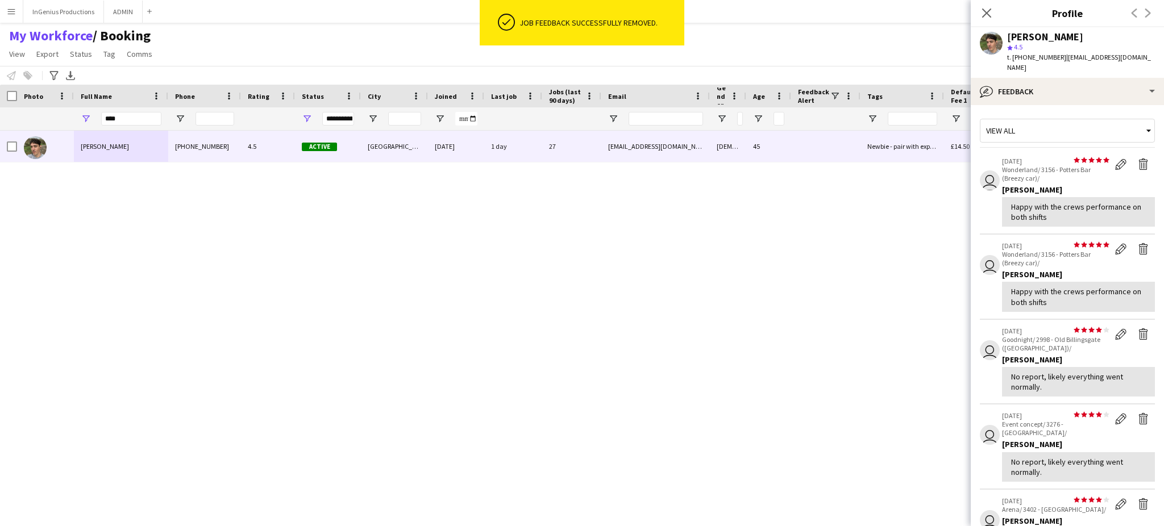
click at [663, 282] on div "[PERSON_NAME] [PHONE_NUMBER] 4.5 Active [GEOGRAPHIC_DATA] [DATE] 1 day 27 [EMAI…" at bounding box center [561, 319] width 1123 height 376
click at [1138, 159] on app-icon "Delete feedback" at bounding box center [1143, 164] width 11 height 11
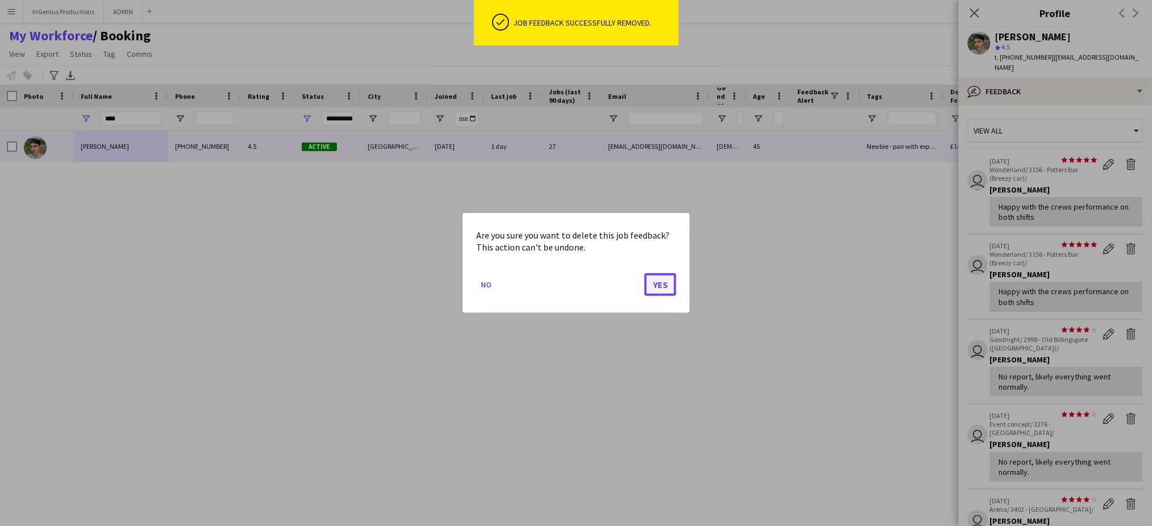
click at [657, 286] on button "Yes" at bounding box center [661, 284] width 32 height 23
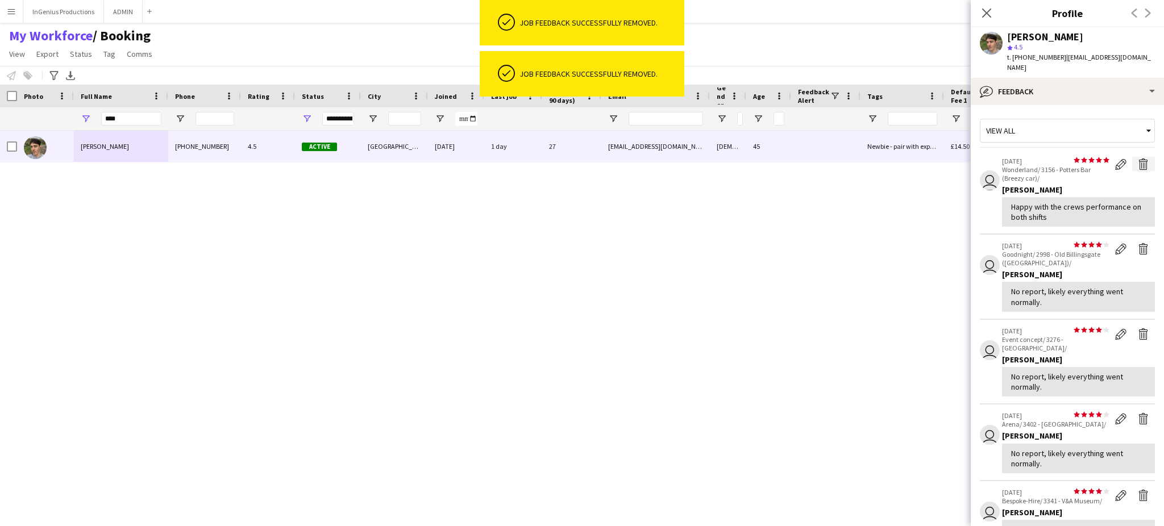
click at [1138, 159] on app-icon "Delete feedback" at bounding box center [1143, 164] width 11 height 11
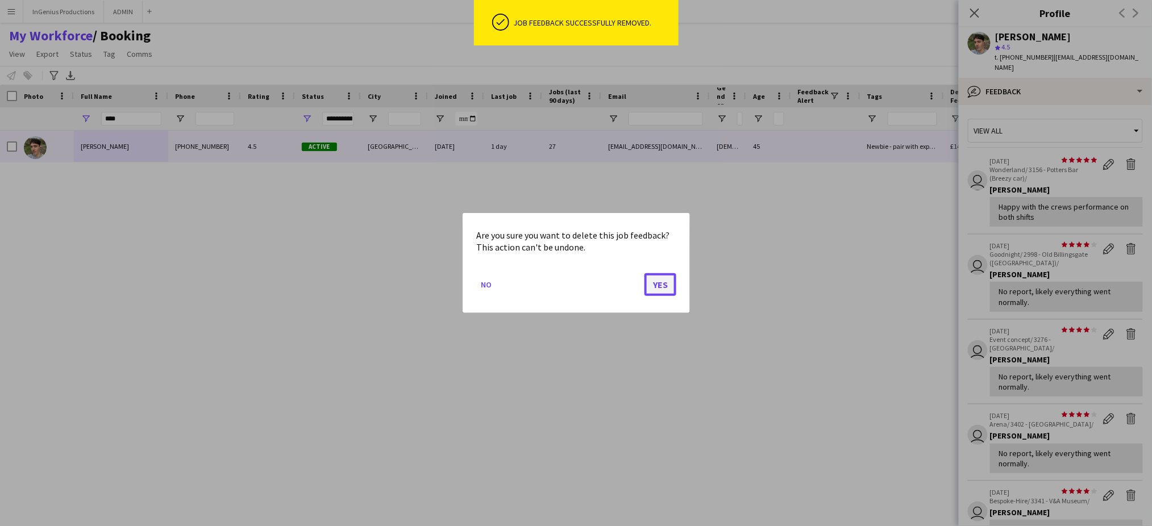
click at [667, 285] on button "Yes" at bounding box center [661, 284] width 32 height 23
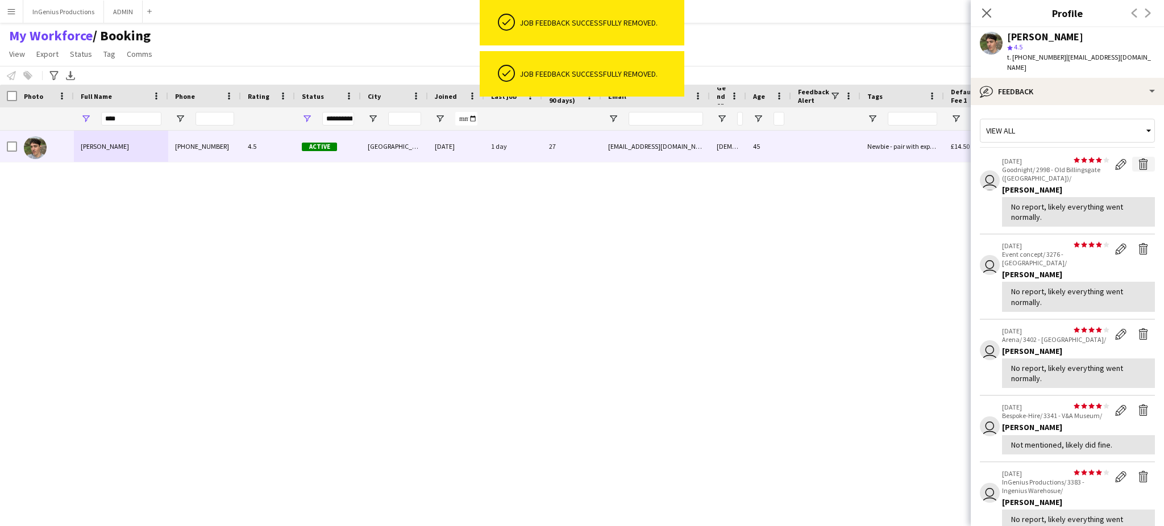
click at [1138, 159] on app-icon "Delete feedback" at bounding box center [1143, 164] width 11 height 11
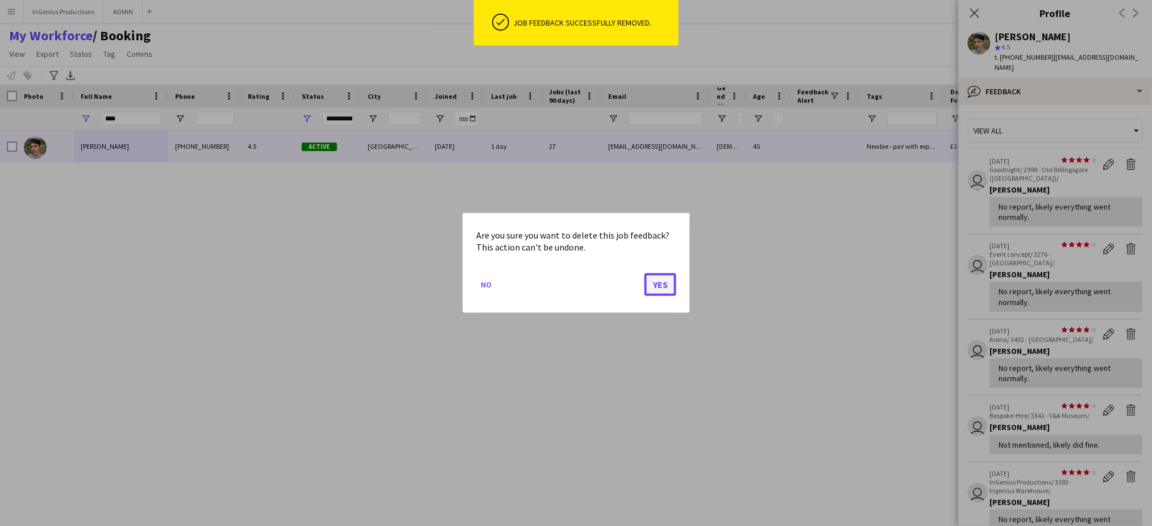
click at [662, 291] on button "Yes" at bounding box center [661, 284] width 32 height 23
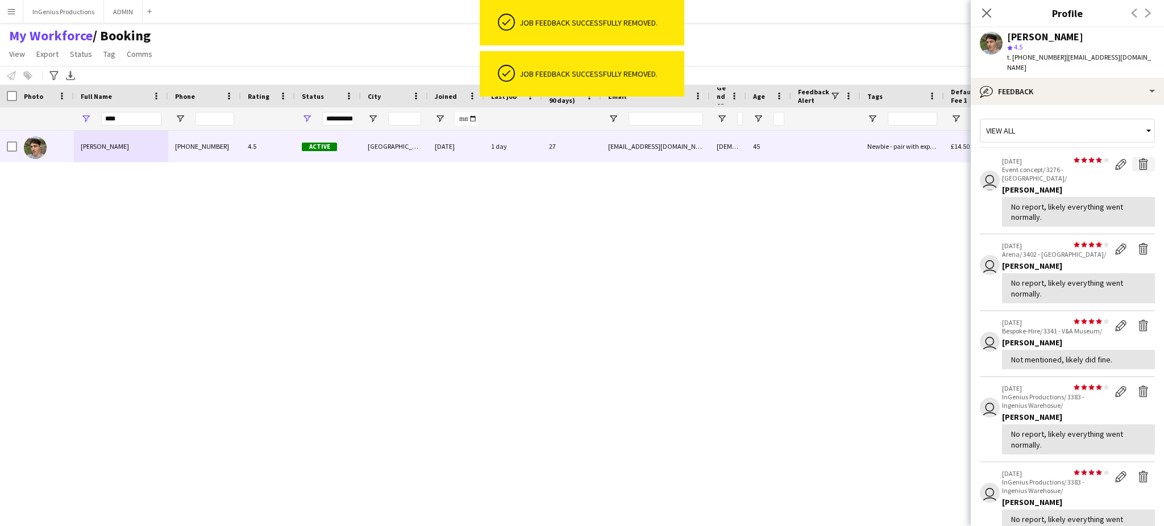
click at [1138, 159] on app-icon "Delete feedback" at bounding box center [1143, 164] width 11 height 11
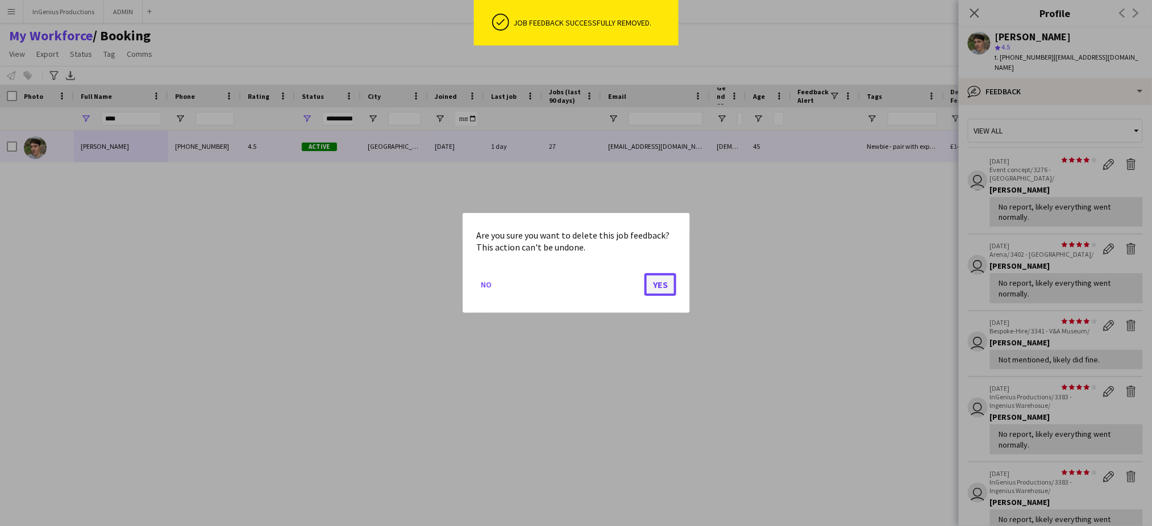
click at [669, 280] on button "Yes" at bounding box center [661, 284] width 32 height 23
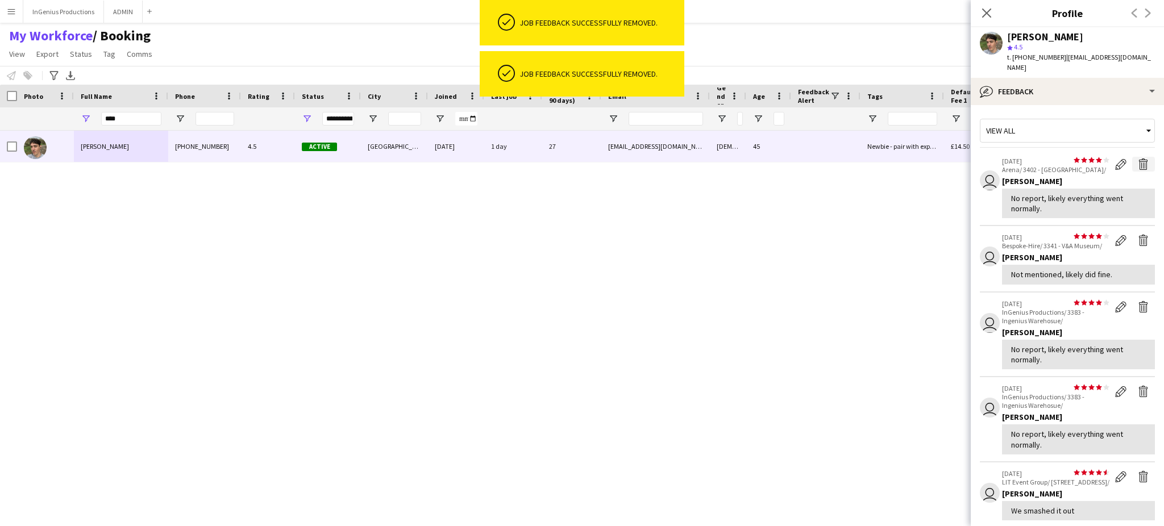
click at [1138, 159] on app-icon "Delete feedback" at bounding box center [1143, 164] width 11 height 11
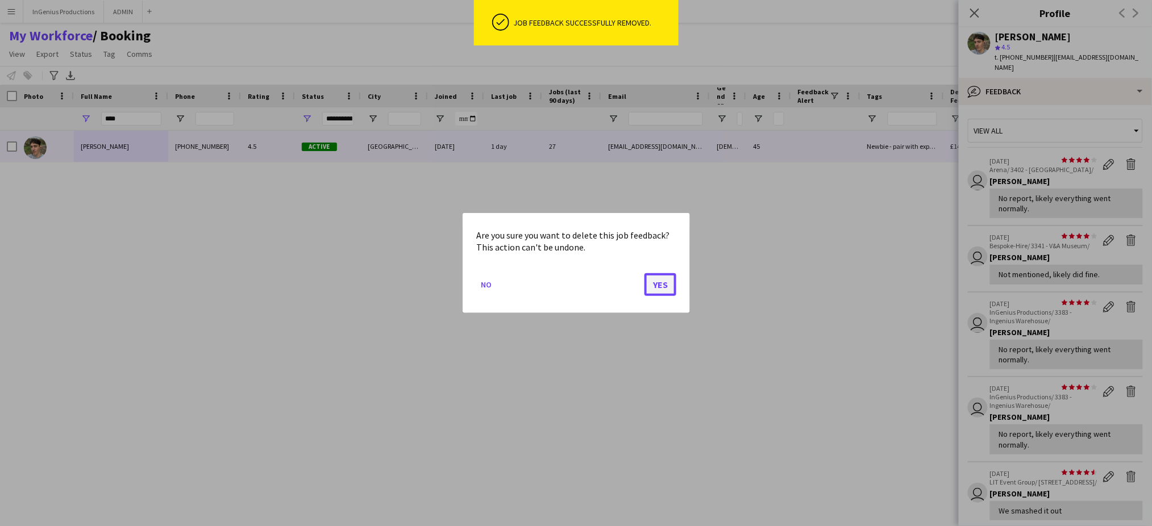
click at [657, 285] on button "Yes" at bounding box center [661, 284] width 32 height 23
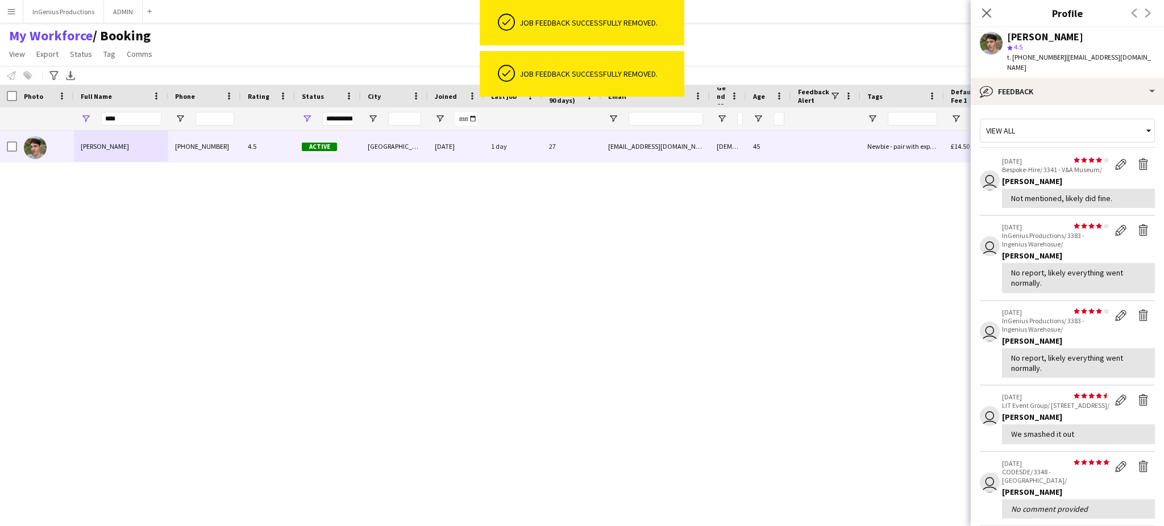
click at [1138, 159] on app-icon "Delete feedback" at bounding box center [1143, 164] width 11 height 11
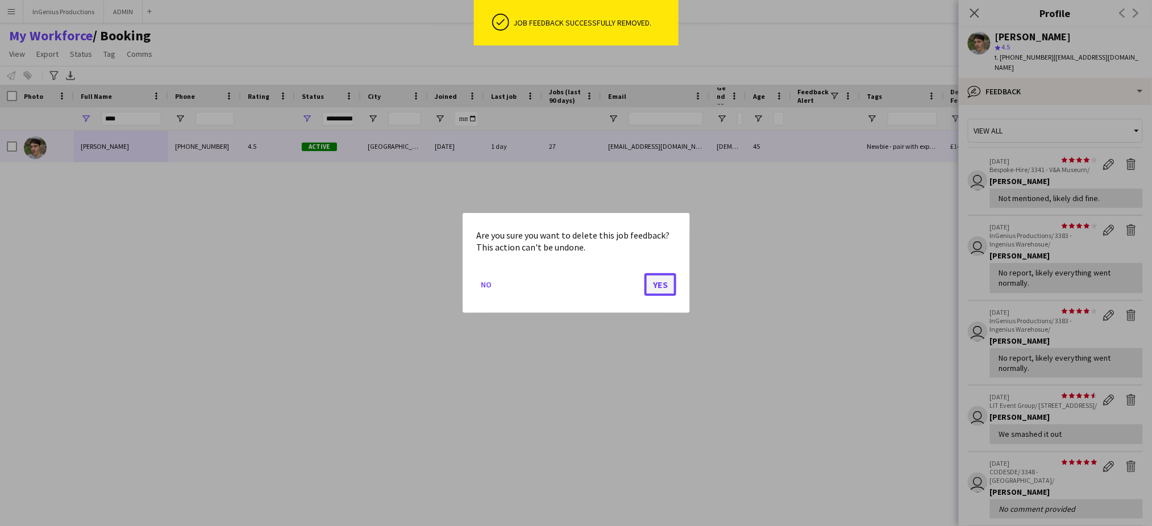
click at [663, 280] on button "Yes" at bounding box center [661, 284] width 32 height 23
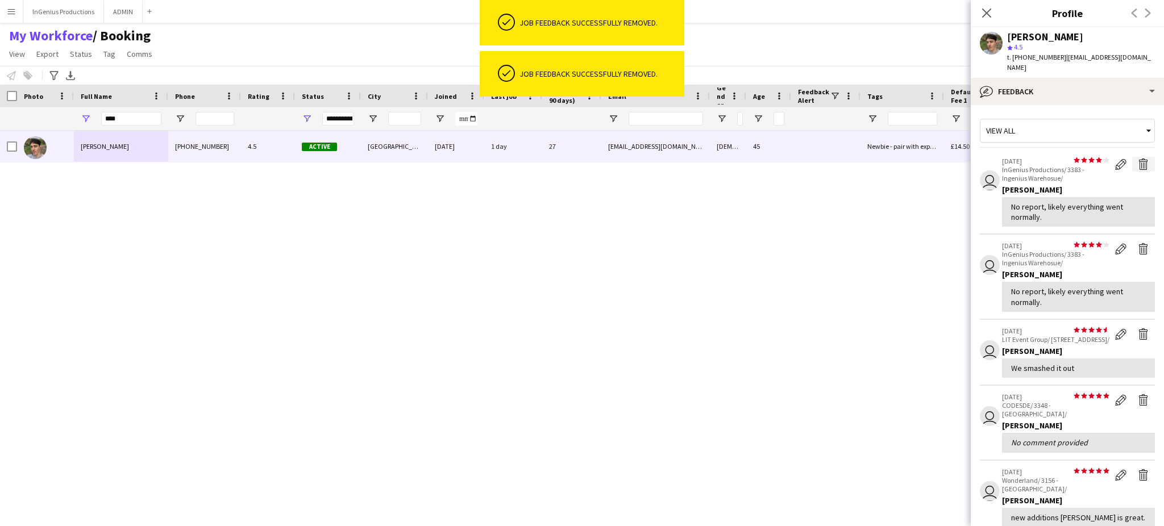
click at [1138, 159] on app-icon "Delete feedback" at bounding box center [1143, 164] width 11 height 11
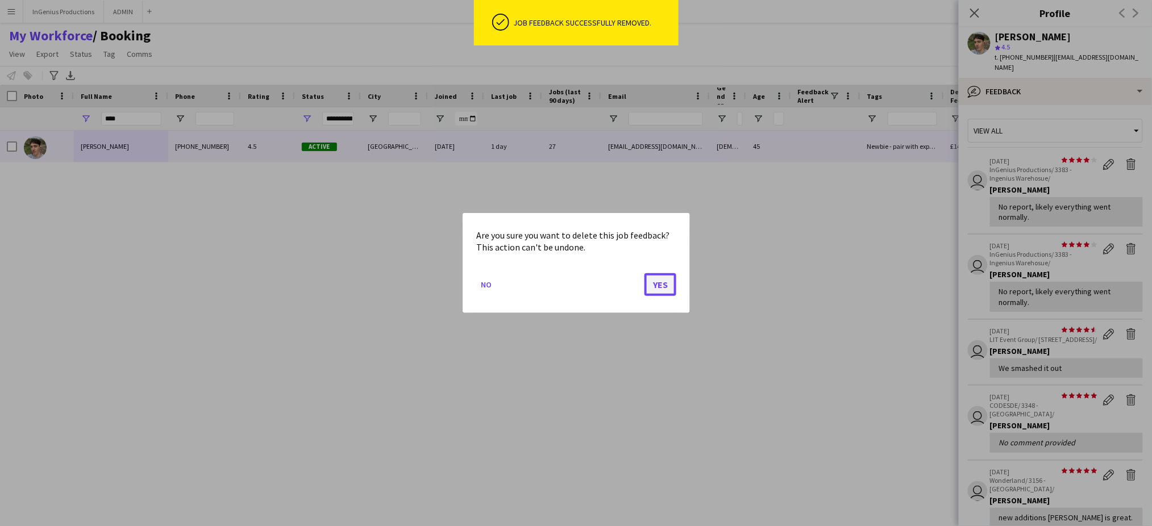
click at [662, 283] on button "Yes" at bounding box center [661, 284] width 32 height 23
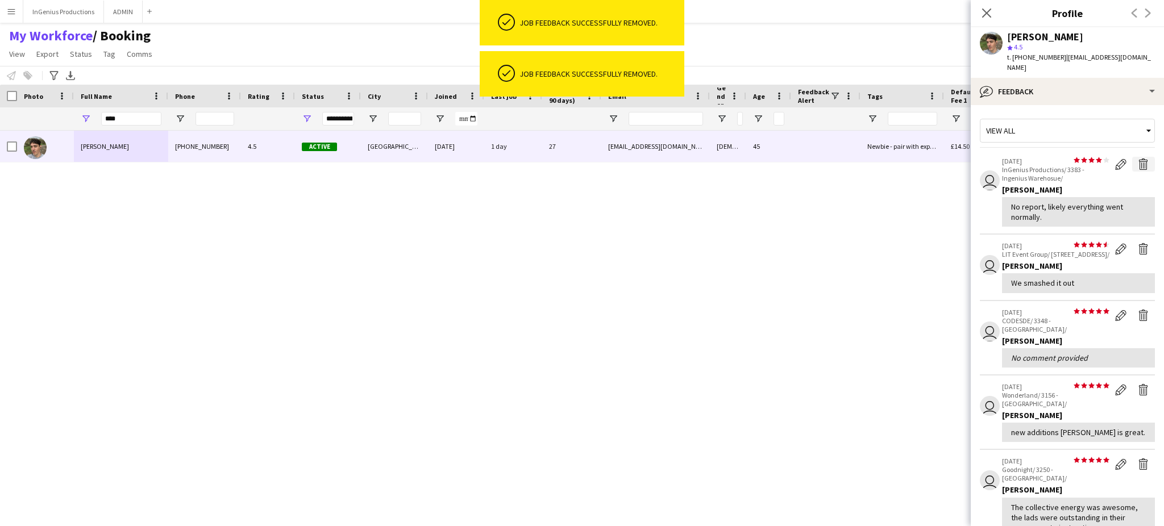
click at [1138, 159] on app-icon "Delete feedback" at bounding box center [1143, 164] width 11 height 11
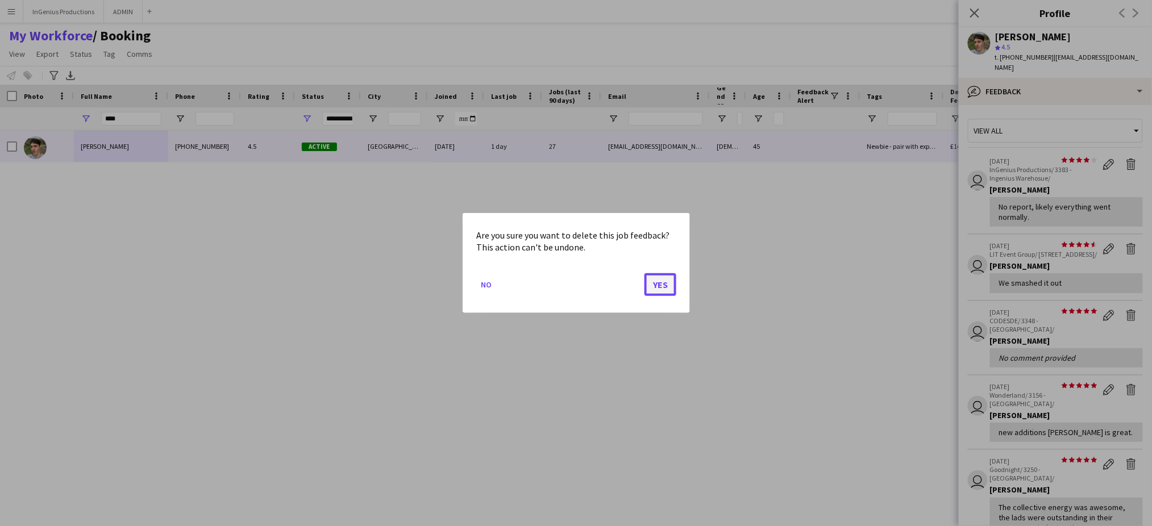
click at [657, 286] on button "Yes" at bounding box center [661, 284] width 32 height 23
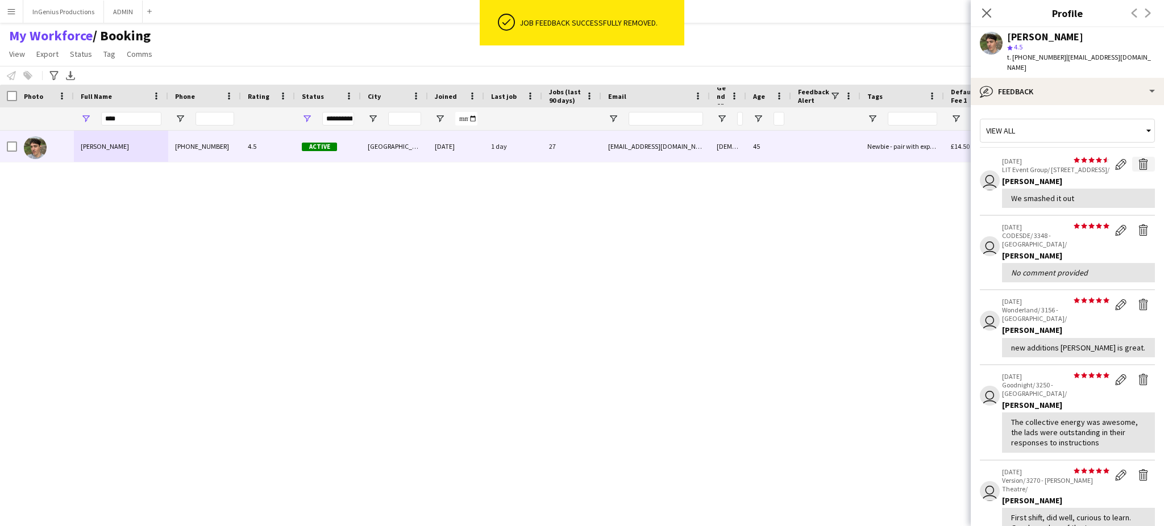
click at [1138, 159] on app-icon "Delete feedback" at bounding box center [1143, 164] width 11 height 11
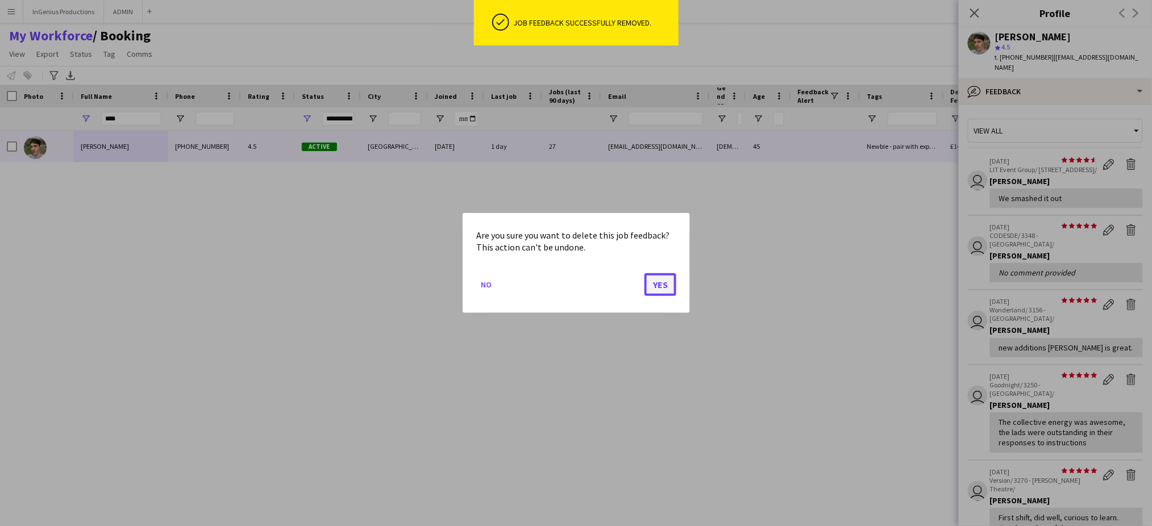
click at [668, 286] on button "Yes" at bounding box center [661, 284] width 32 height 23
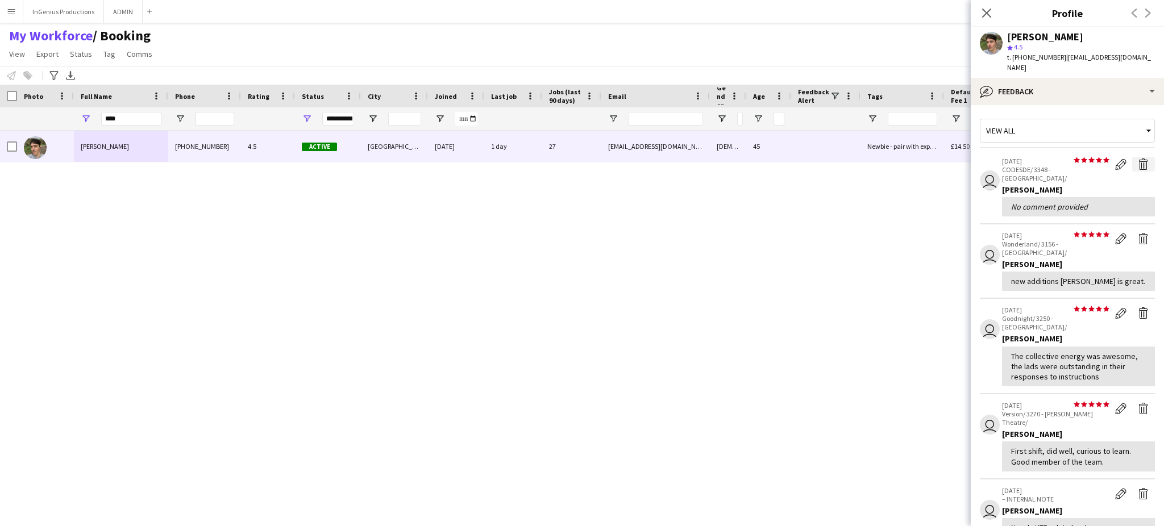
click at [1138, 159] on app-icon "Delete feedback" at bounding box center [1143, 164] width 11 height 11
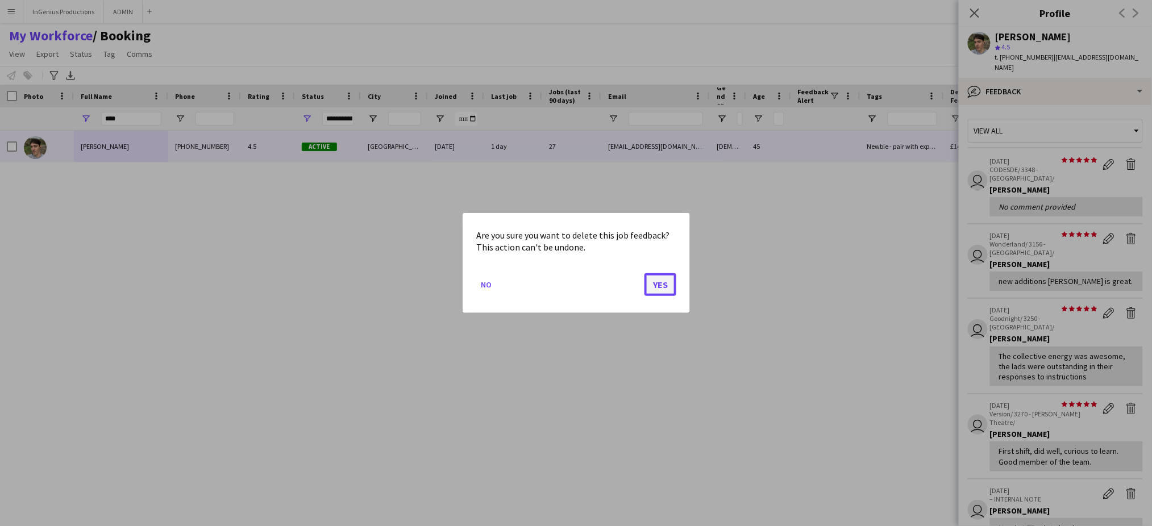
click at [666, 280] on button "Yes" at bounding box center [661, 284] width 32 height 23
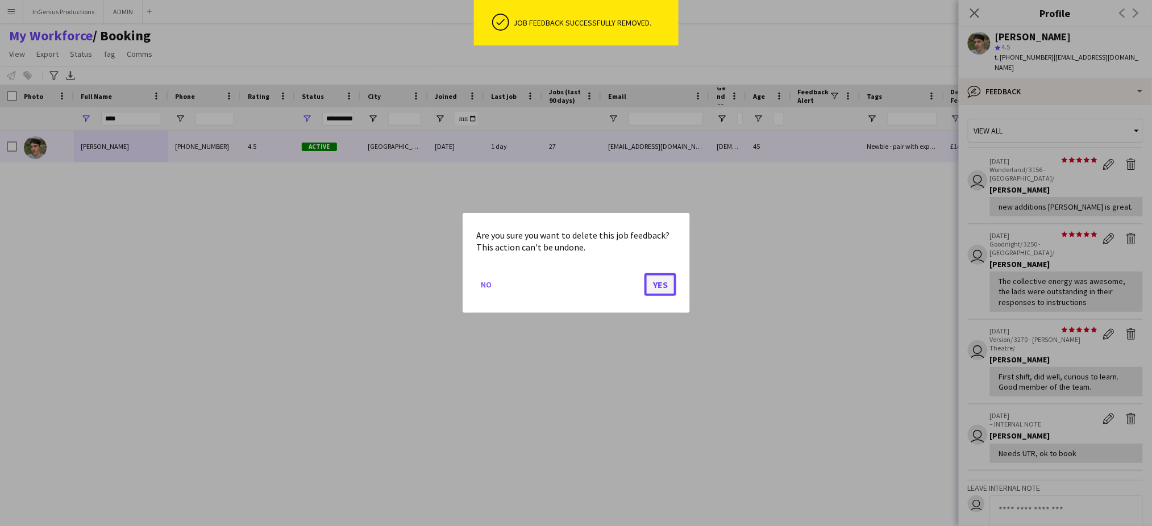
click at [663, 282] on button "Yes" at bounding box center [661, 284] width 32 height 23
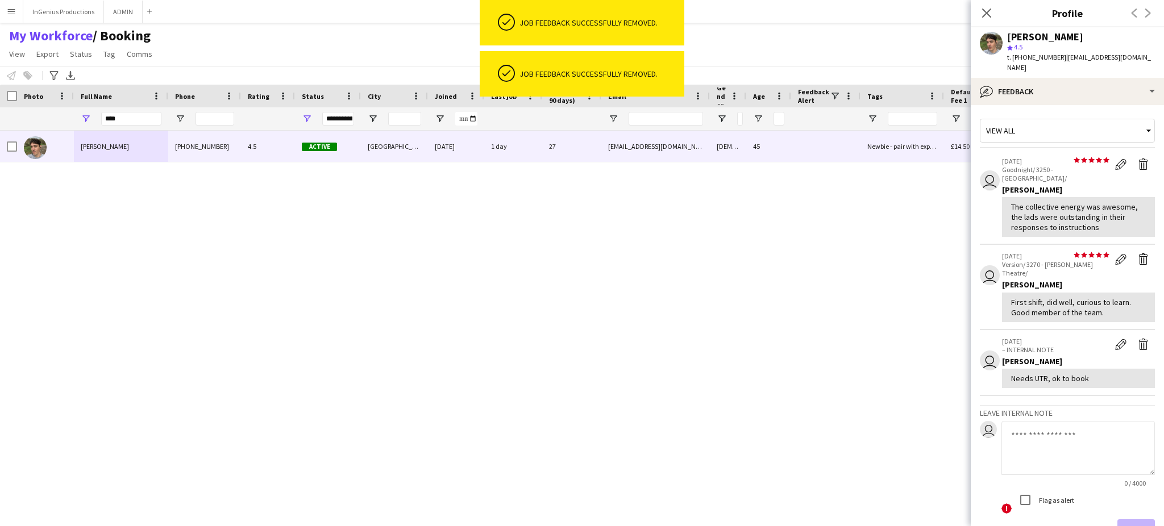
click at [657, 286] on div "[PERSON_NAME] [PHONE_NUMBER] 4.5 Active [GEOGRAPHIC_DATA] [DATE] 1 day 27 [EMAI…" at bounding box center [561, 319] width 1123 height 376
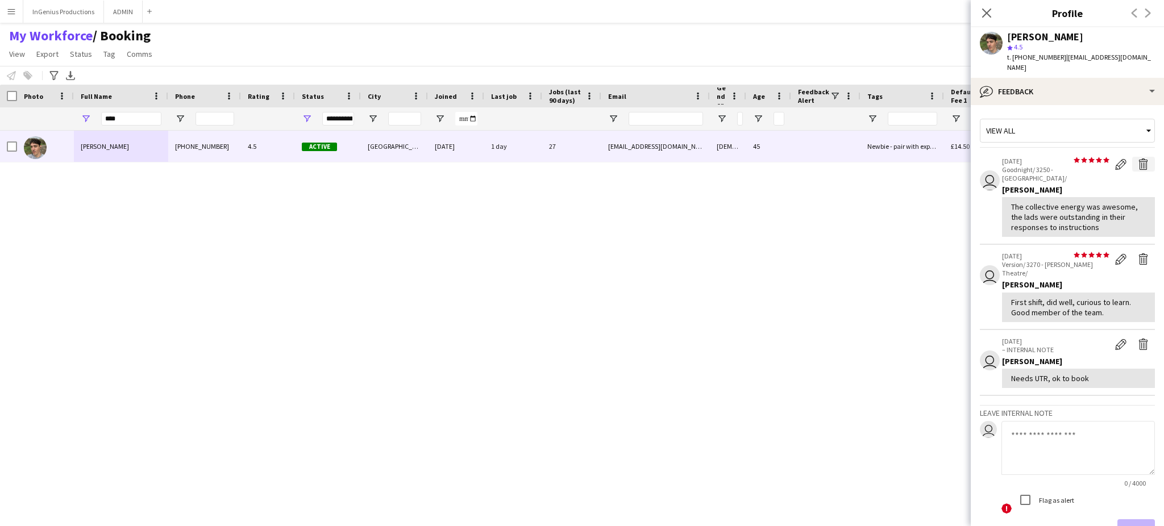
click at [1138, 159] on app-icon "Delete feedback" at bounding box center [1143, 164] width 11 height 11
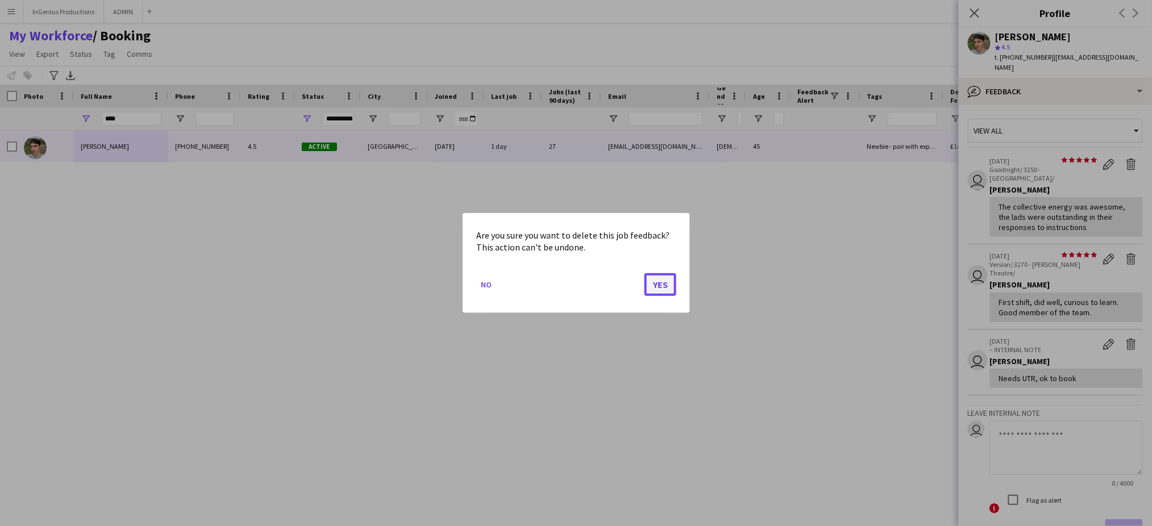
click at [667, 285] on button "Yes" at bounding box center [661, 284] width 32 height 23
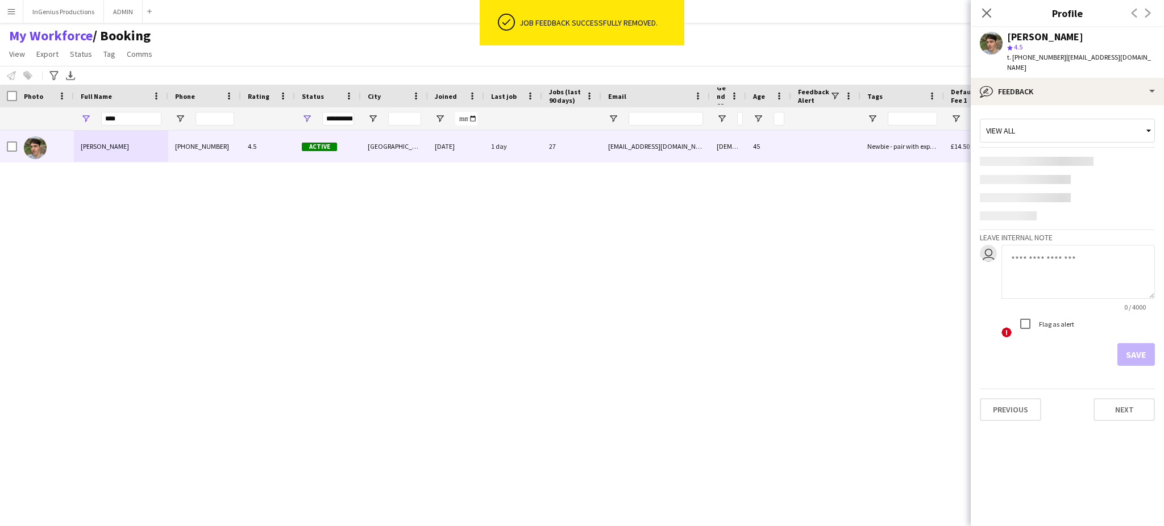
click at [1130, 157] on app-content-placeholder at bounding box center [1067, 161] width 175 height 9
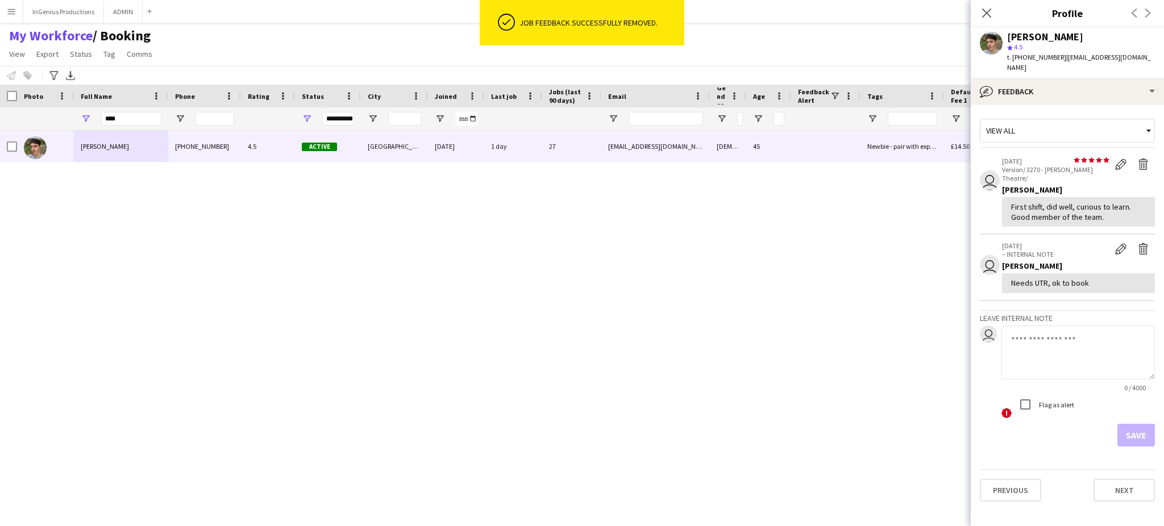
click at [662, 291] on div "[PERSON_NAME] [PHONE_NUMBER] 4.5 Active [GEOGRAPHIC_DATA] [DATE] 1 day 27 [EMAI…" at bounding box center [561, 319] width 1123 height 376
click at [1129, 157] on button "Edit feedback" at bounding box center [1121, 164] width 23 height 15
click at [669, 280] on div "[PERSON_NAME] [PHONE_NUMBER] 4.5 Active [GEOGRAPHIC_DATA] [DATE] 1 day 27 [EMAI…" at bounding box center [561, 319] width 1123 height 376
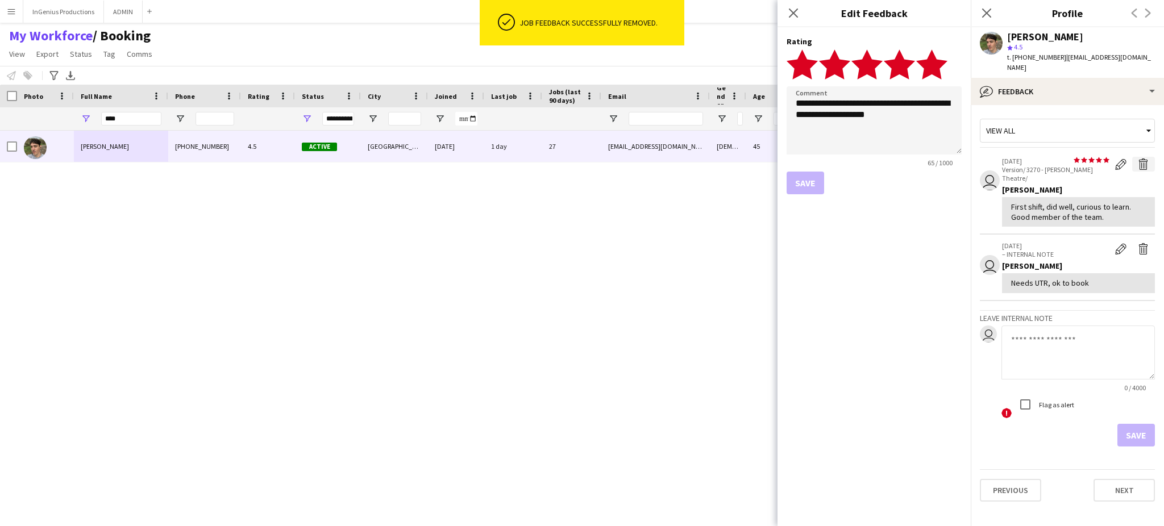
click at [1133, 157] on button "Delete feedback" at bounding box center [1144, 164] width 23 height 15
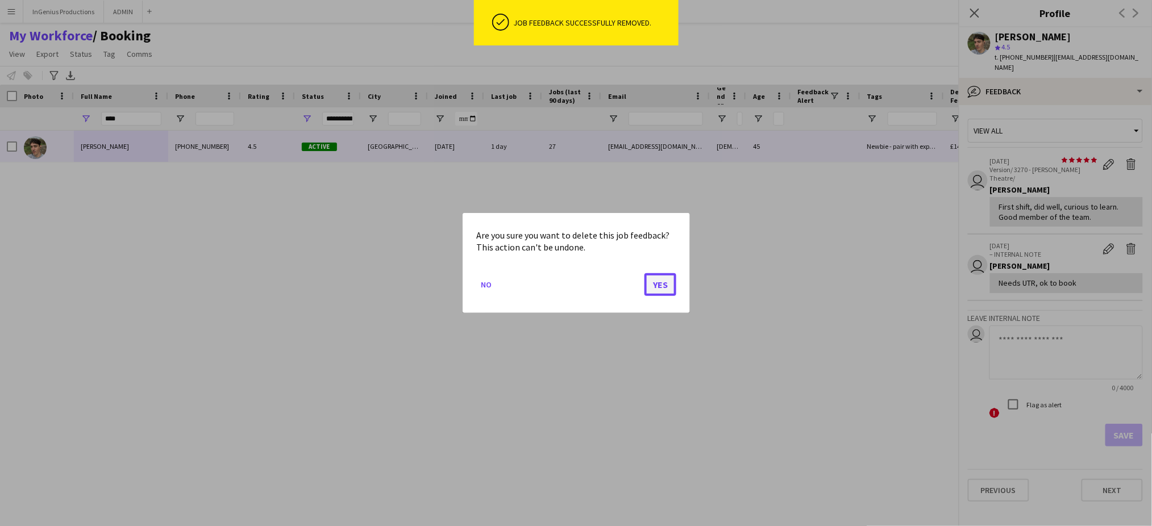
click at [657, 285] on button "Yes" at bounding box center [661, 284] width 32 height 23
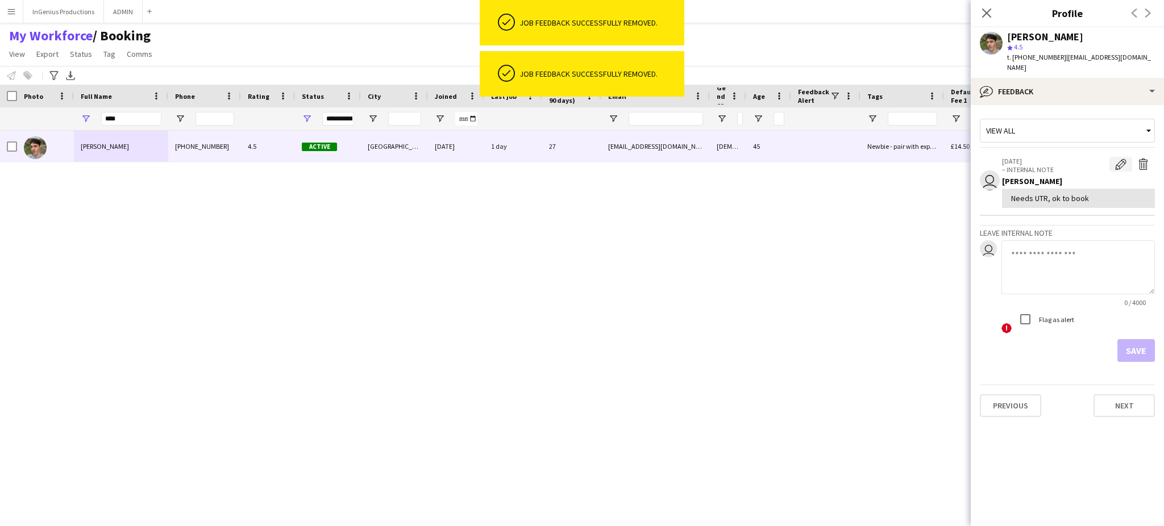
click at [1131, 157] on button "Edit internal note" at bounding box center [1121, 164] width 23 height 15
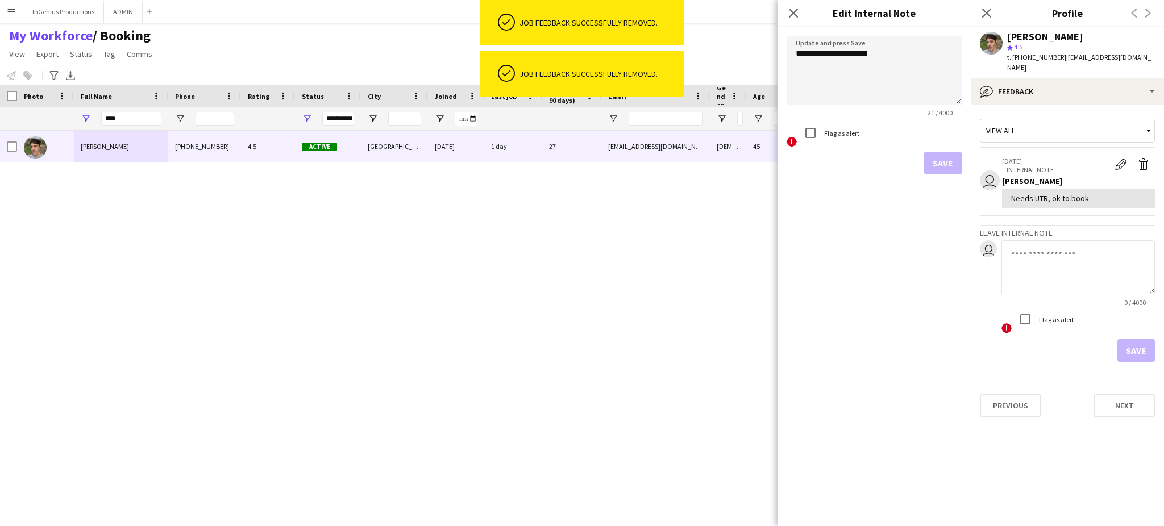
click at [663, 280] on div "[PERSON_NAME] [PHONE_NUMBER] 4.5 Active [GEOGRAPHIC_DATA] [DATE] 1 day 27 [EMAI…" at bounding box center [561, 319] width 1123 height 376
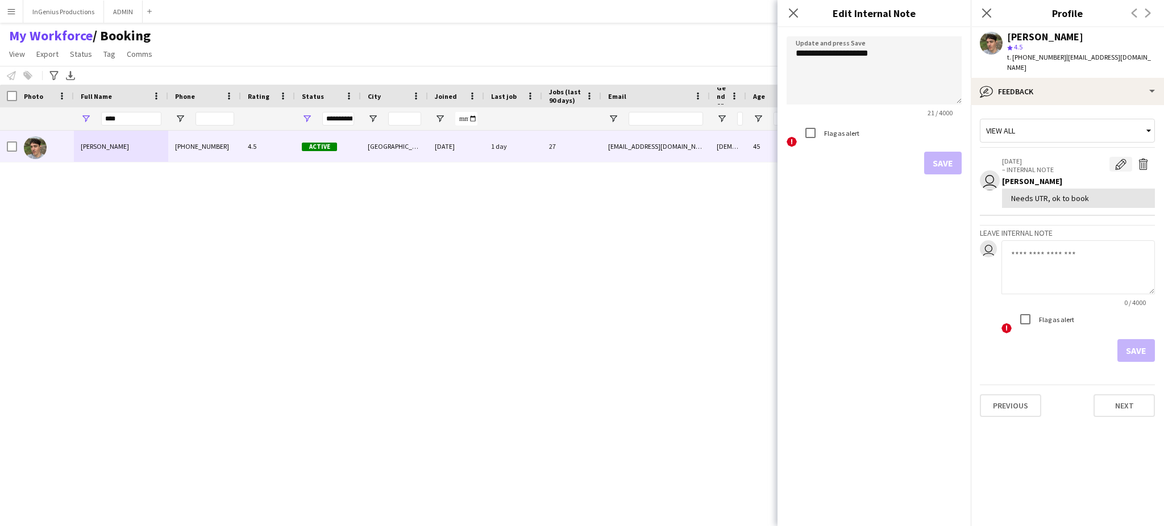
click at [1130, 157] on button "Edit internal note" at bounding box center [1121, 164] width 23 height 15
click at [662, 283] on div "[PERSON_NAME] [PHONE_NUMBER] 4.5 Active [GEOGRAPHIC_DATA] [DATE] 1 day 27 [EMAI…" at bounding box center [561, 319] width 1123 height 376
click at [1130, 157] on button "Edit internal note" at bounding box center [1121, 164] width 23 height 15
click at [657, 286] on div "[PERSON_NAME] [PHONE_NUMBER] 4.5 Active [GEOGRAPHIC_DATA] [DATE] 1 day 27 [EMAI…" at bounding box center [561, 319] width 1123 height 376
click at [1133, 157] on button "Delete internal note" at bounding box center [1144, 164] width 23 height 15
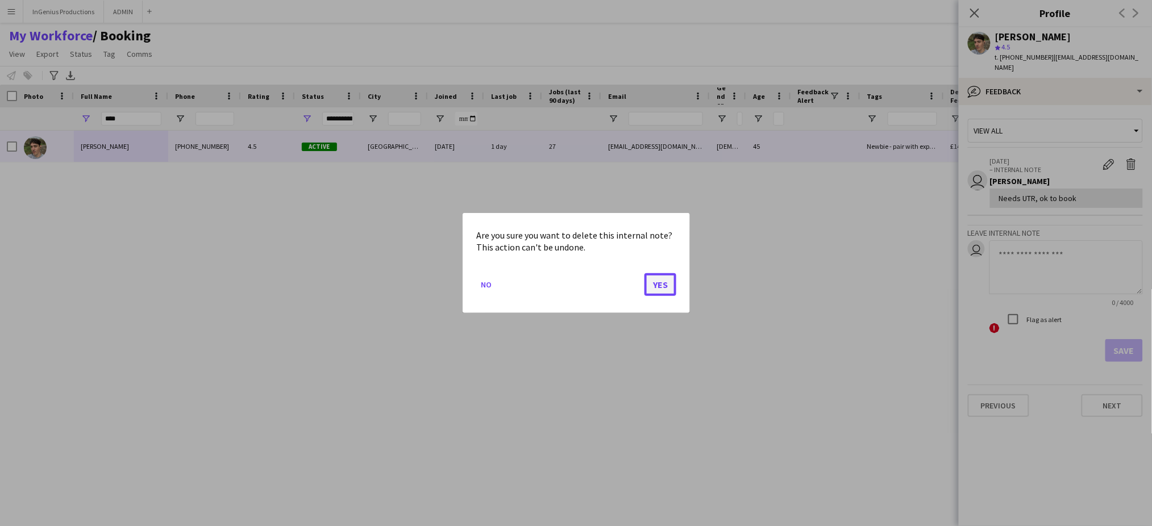
click at [668, 286] on button "Yes" at bounding box center [661, 284] width 32 height 23
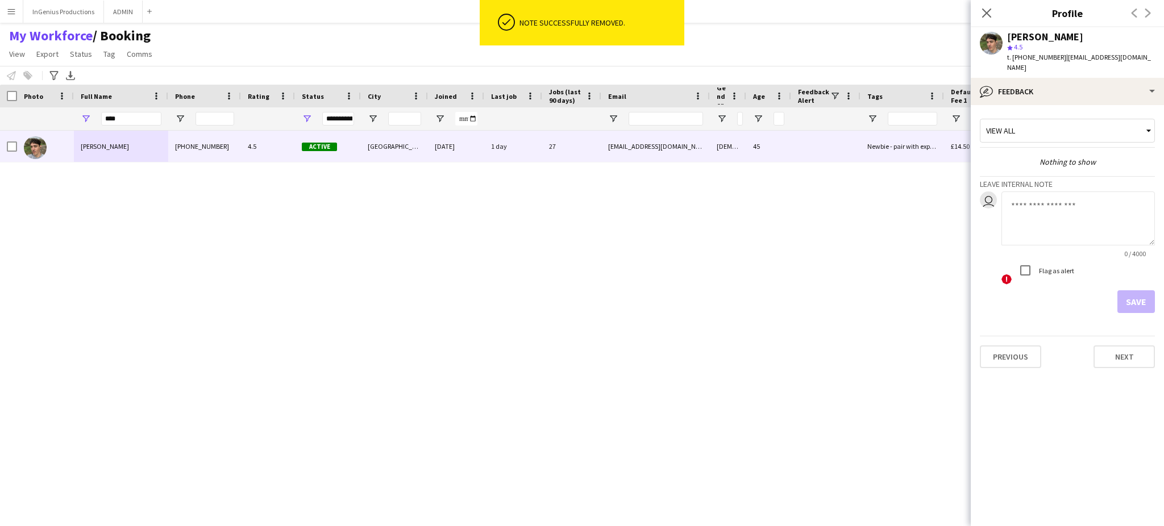
click at [1054, 201] on textarea at bounding box center [1079, 219] width 154 height 54
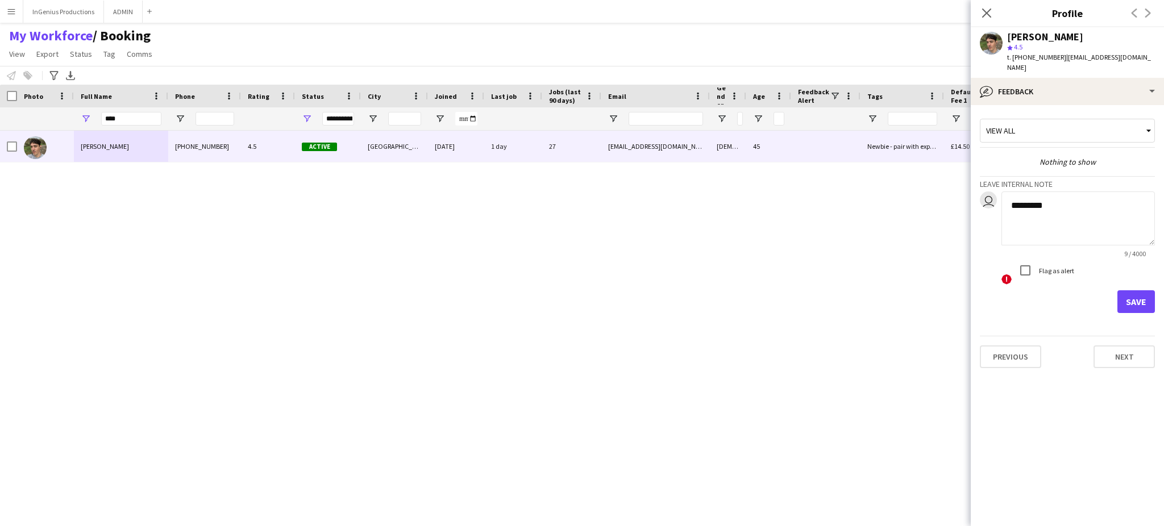
type textarea "*********"
click at [1137, 291] on button "Save" at bounding box center [1137, 302] width 38 height 23
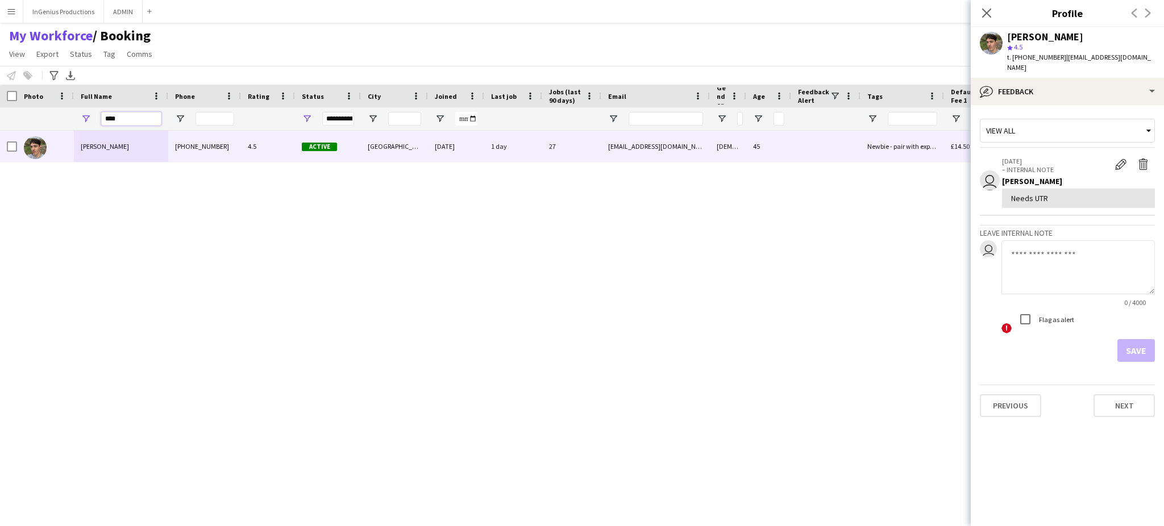
click at [130, 123] on input "****" at bounding box center [131, 119] width 60 height 14
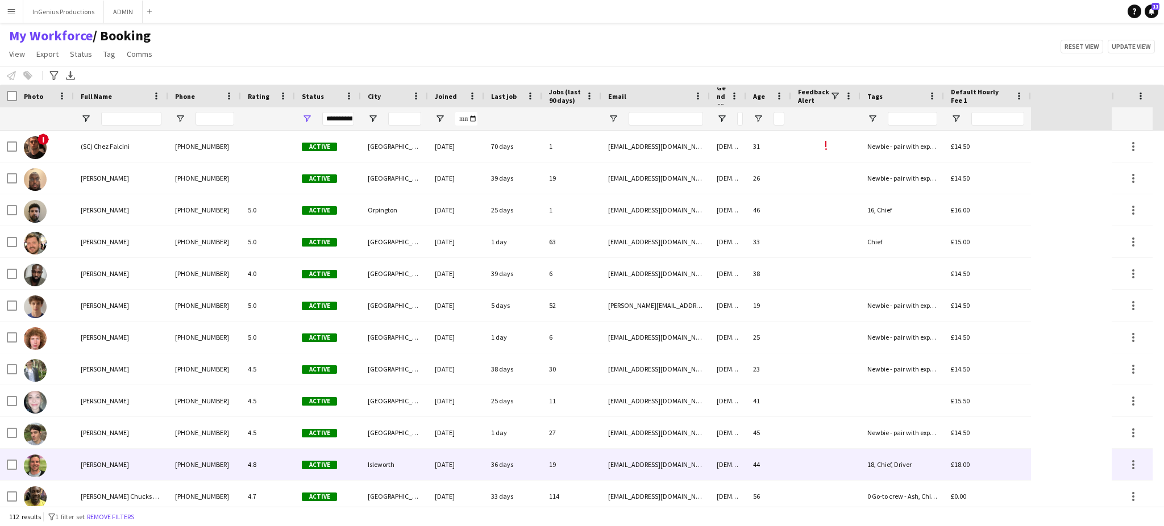
click at [135, 467] on div "[PERSON_NAME]" at bounding box center [121, 464] width 94 height 31
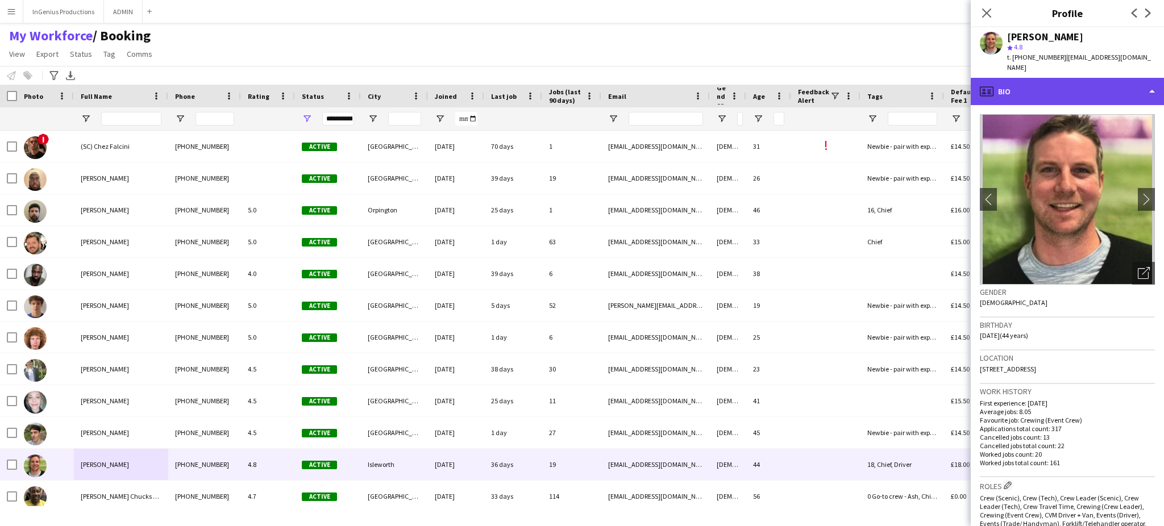
click at [1146, 85] on div "profile Bio" at bounding box center [1067, 91] width 193 height 27
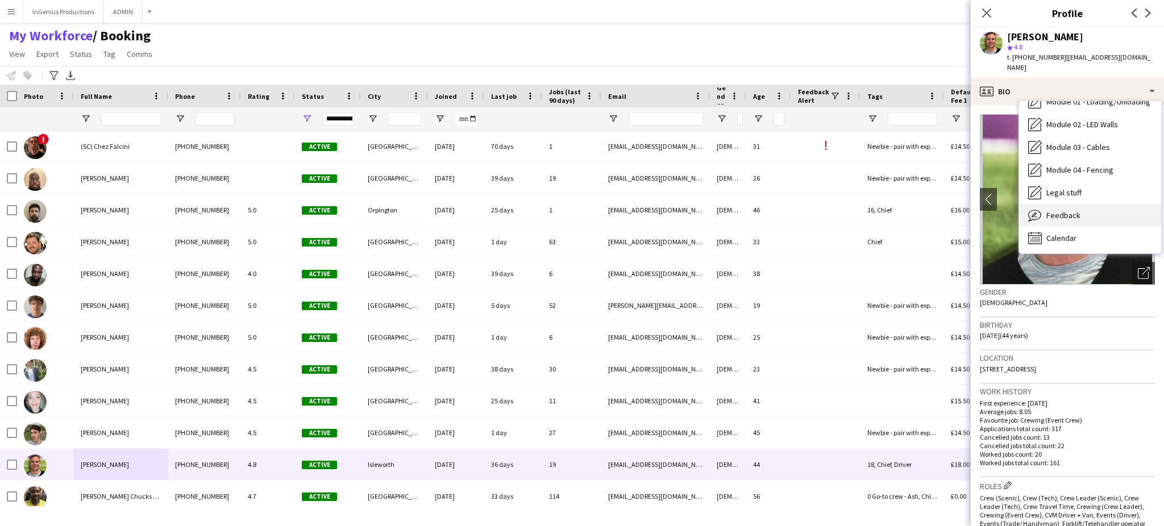
click at [1111, 209] on div "Feedback Feedback" at bounding box center [1090, 215] width 142 height 23
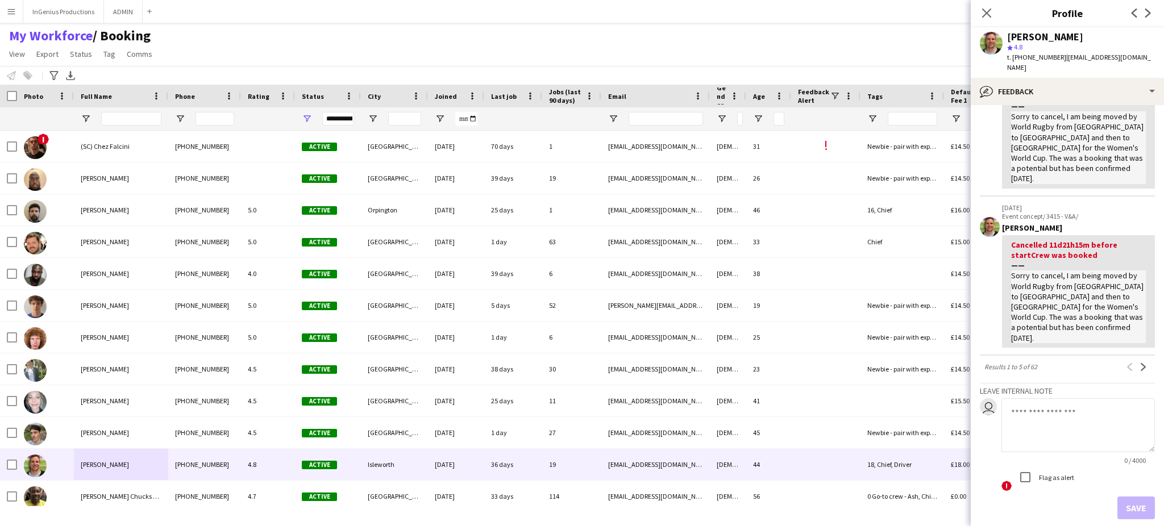
scroll to position [549, 0]
click at [1140, 362] on app-icon "Next" at bounding box center [1144, 366] width 8 height 8
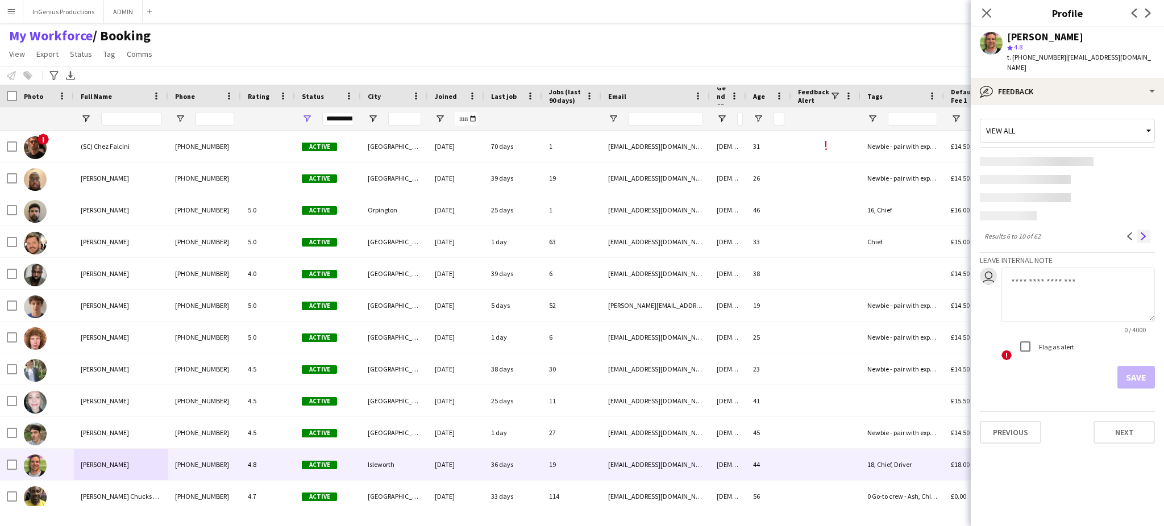
scroll to position [0, 0]
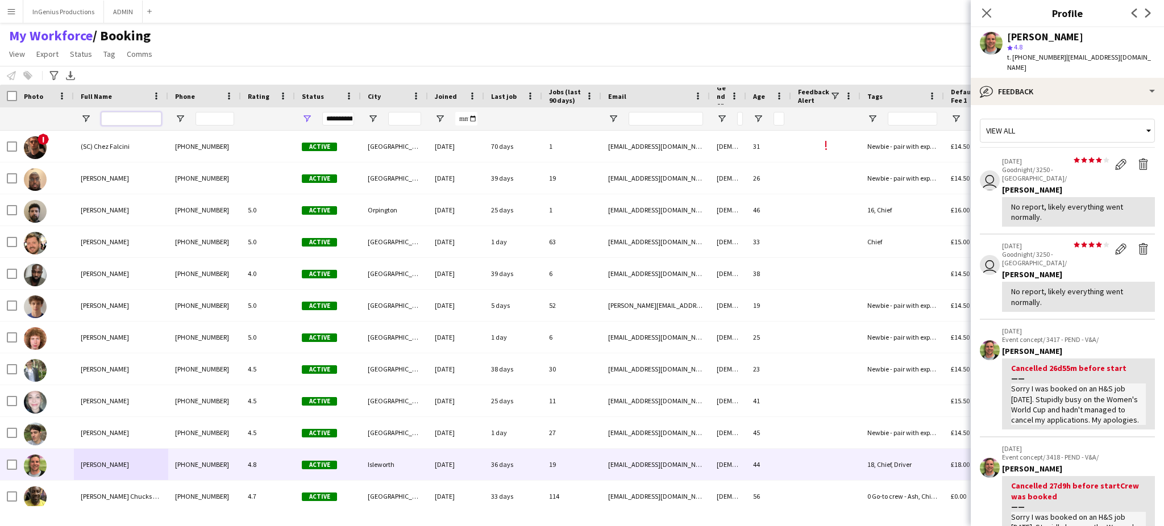
click at [134, 119] on input "Full Name Filter Input" at bounding box center [131, 119] width 60 height 14
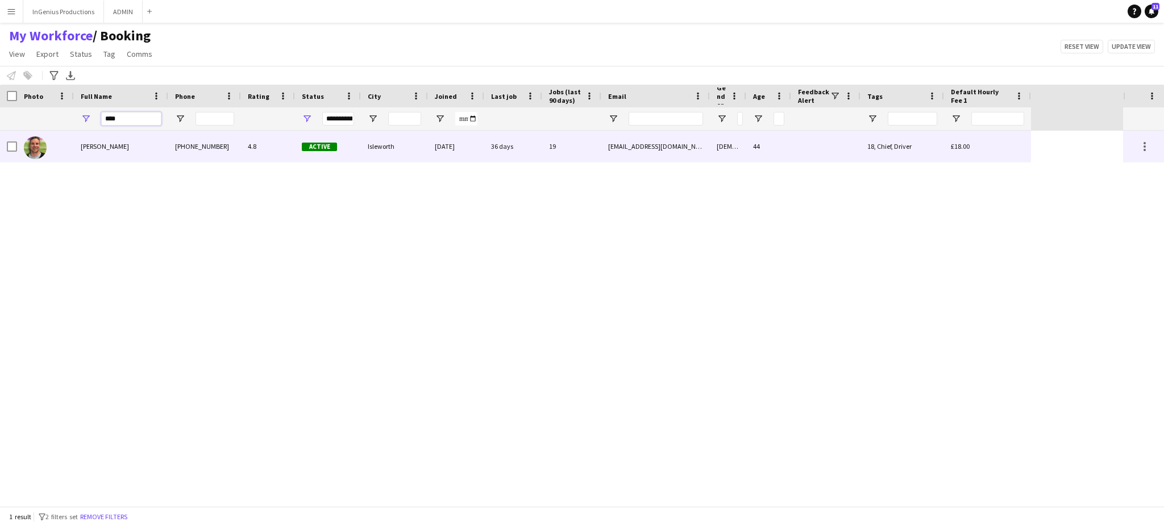
type input "****"
click at [797, 155] on div at bounding box center [825, 146] width 69 height 31
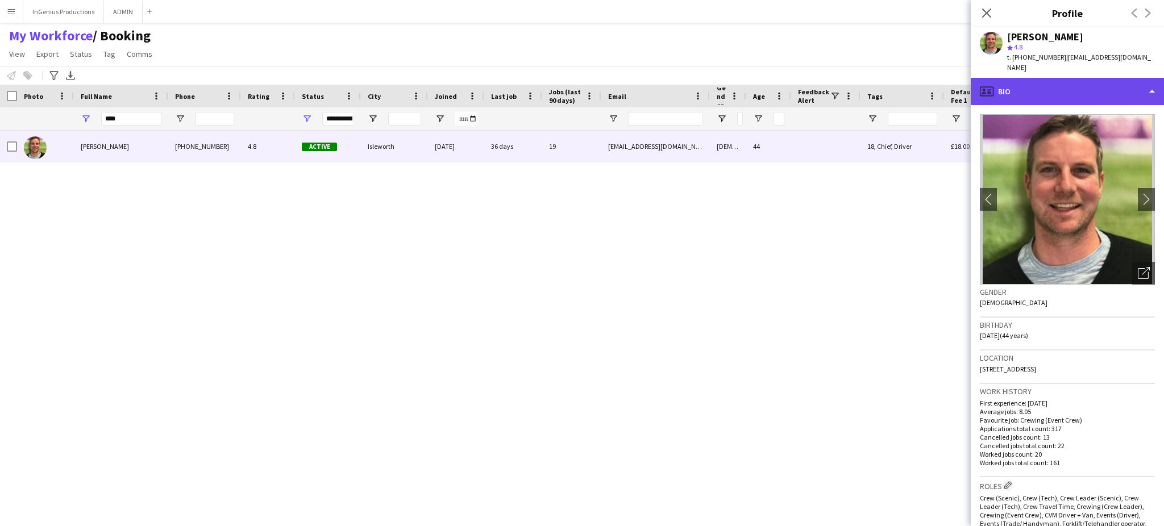
click at [1130, 80] on div "profile Bio" at bounding box center [1067, 91] width 193 height 27
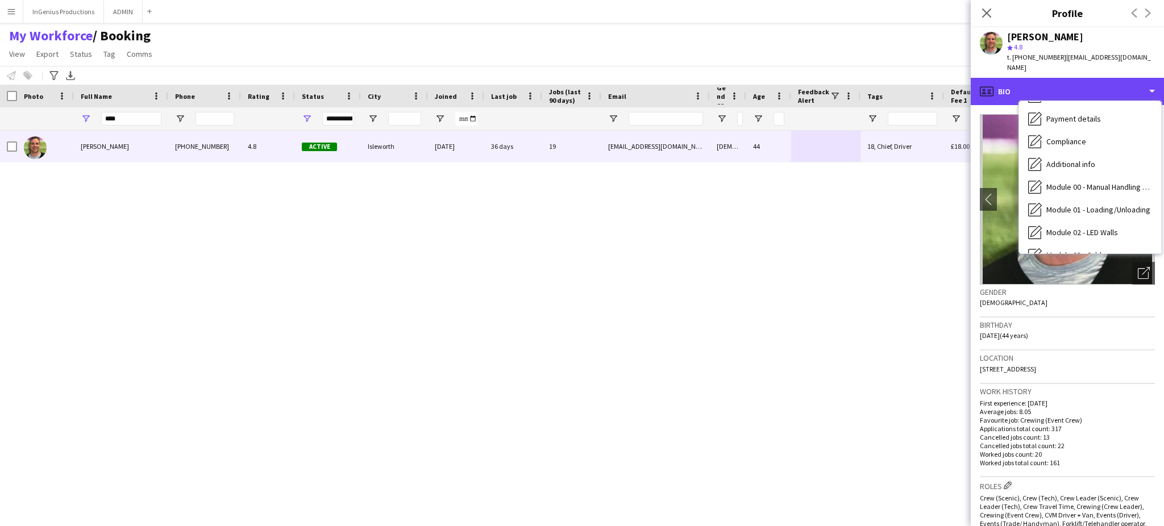
scroll to position [243, 0]
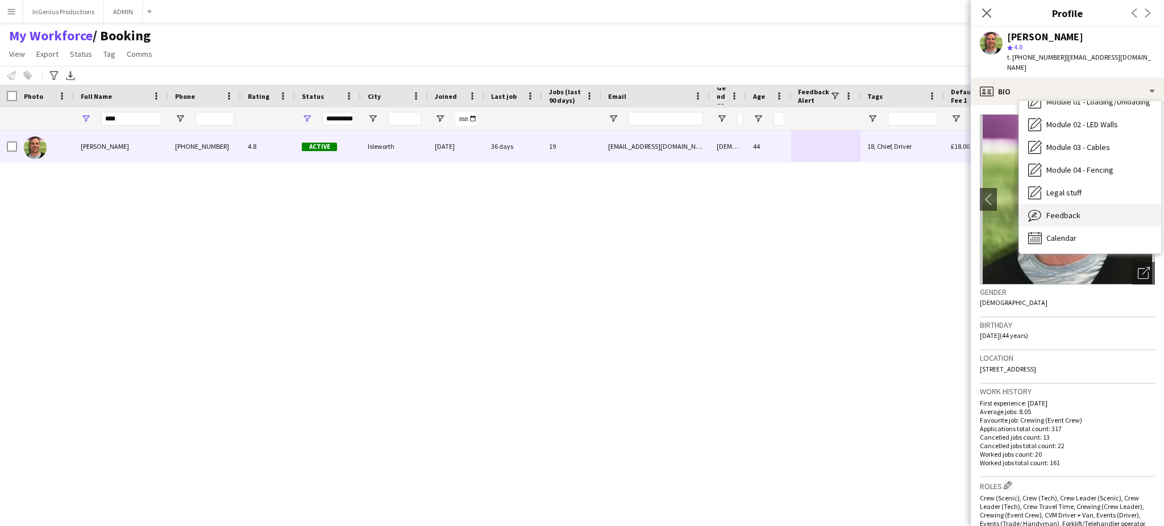
click at [1110, 206] on div "Feedback Feedback" at bounding box center [1090, 215] width 142 height 23
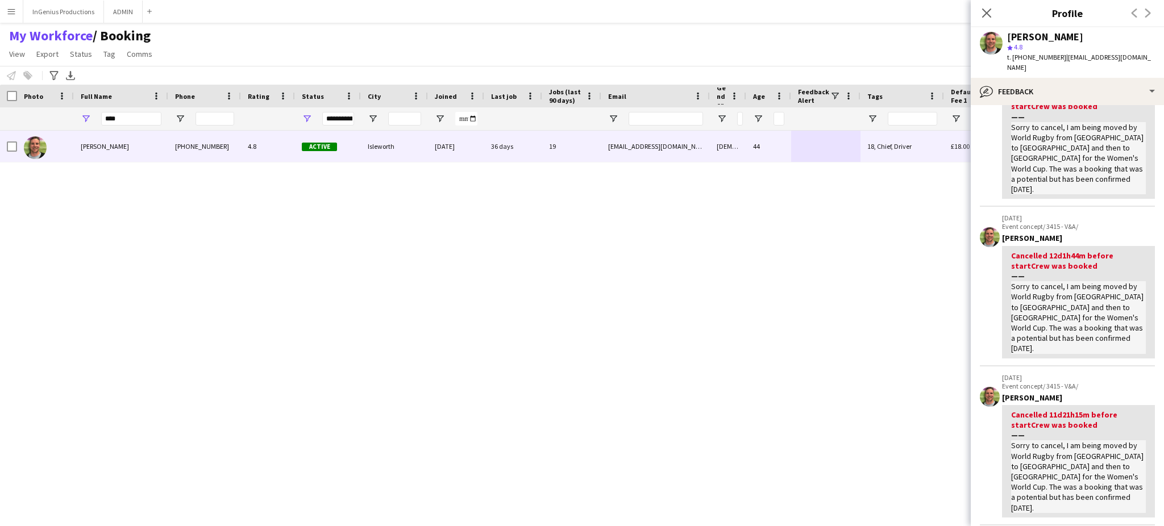
scroll to position [549, 0]
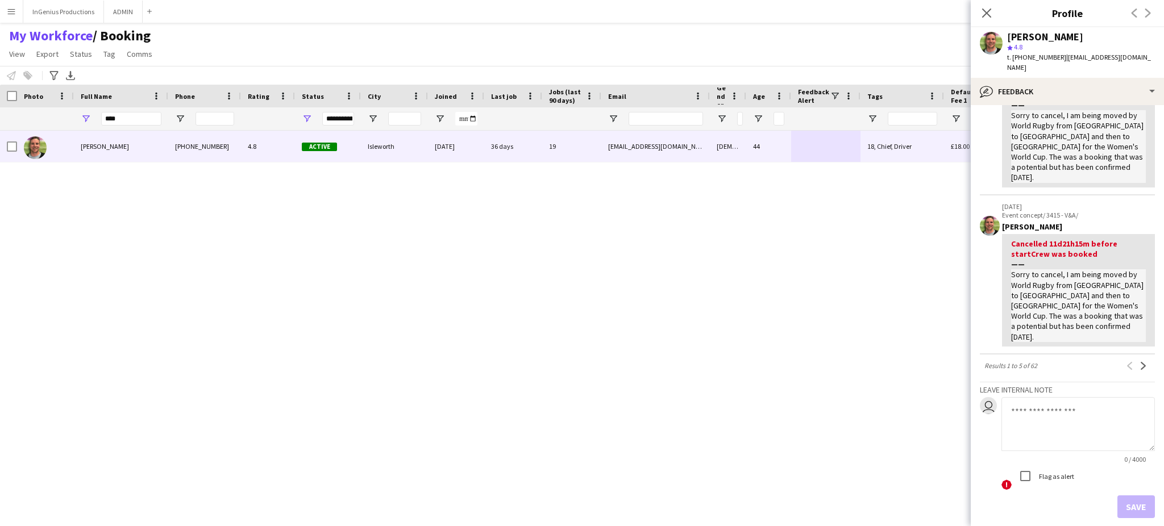
click at [1134, 304] on div "View all [DATE] Bespoke-Hire/ 3411 - NHM/ [PERSON_NAME] Cancelled 9d15h46m befo…" at bounding box center [1067, 42] width 175 height 953
click at [1140, 362] on app-icon "Next" at bounding box center [1144, 366] width 8 height 8
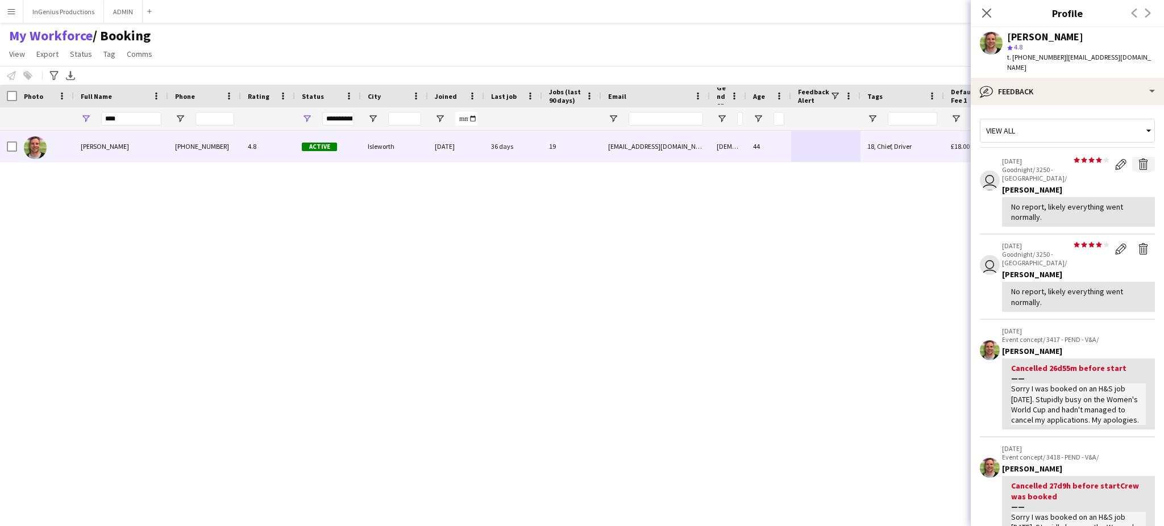
click at [1138, 159] on app-icon "Delete feedback" at bounding box center [1143, 164] width 11 height 11
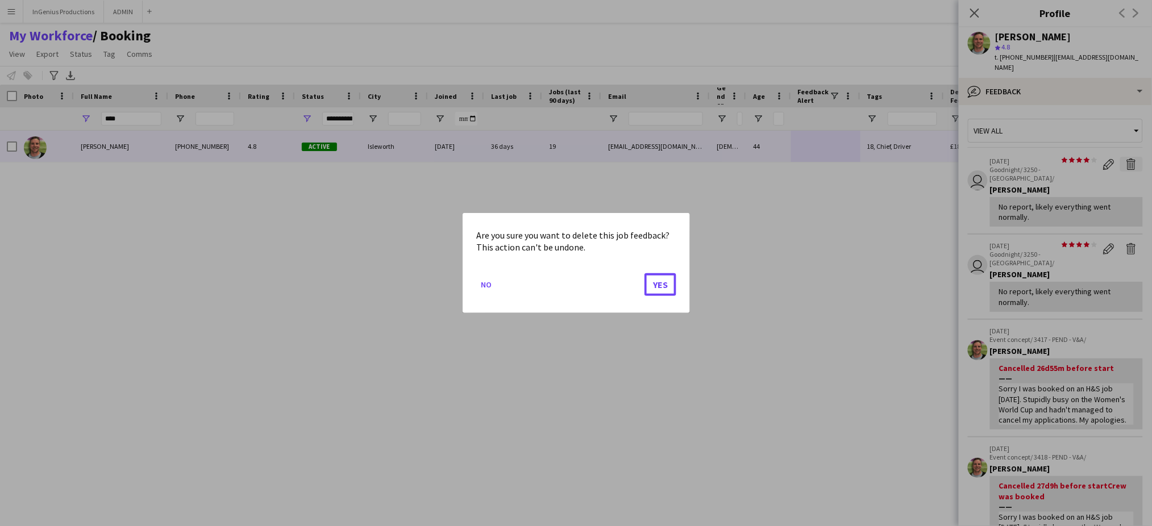
click at [645, 273] on button "Yes" at bounding box center [661, 284] width 32 height 23
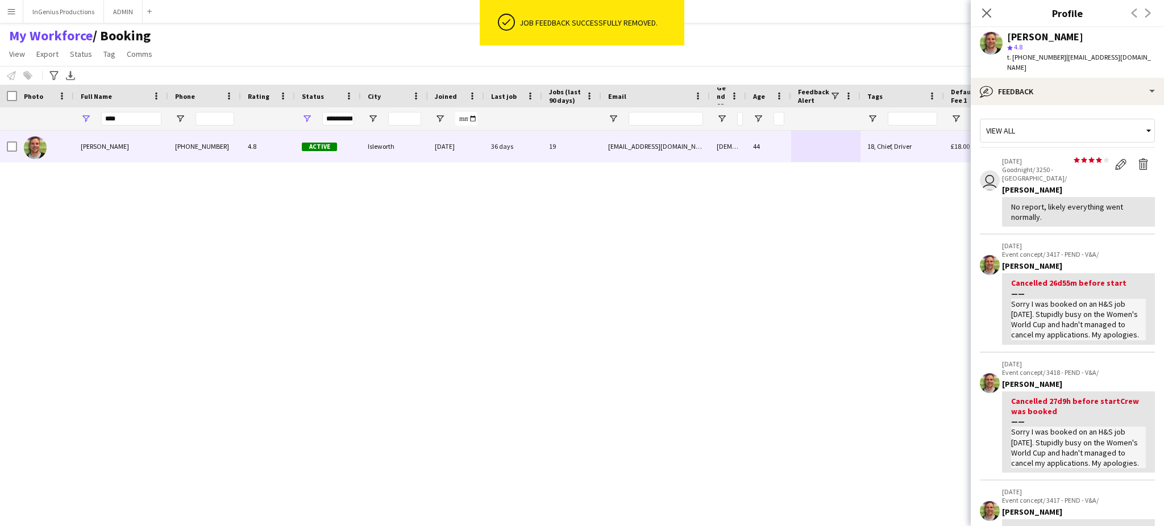
click at [1138, 159] on app-icon "Delete feedback" at bounding box center [1143, 164] width 11 height 11
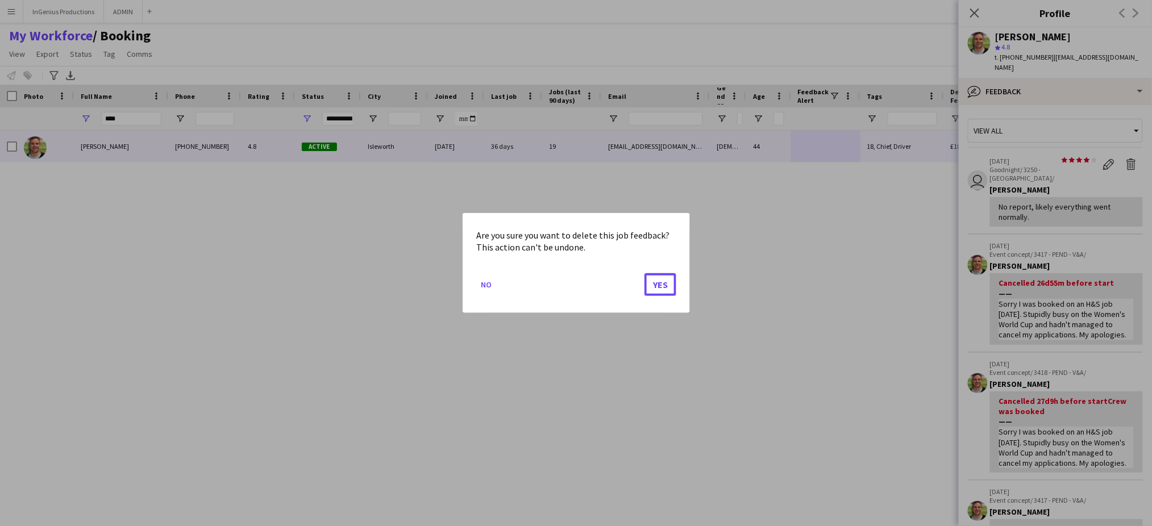
click at [645, 273] on button "Yes" at bounding box center [661, 284] width 32 height 23
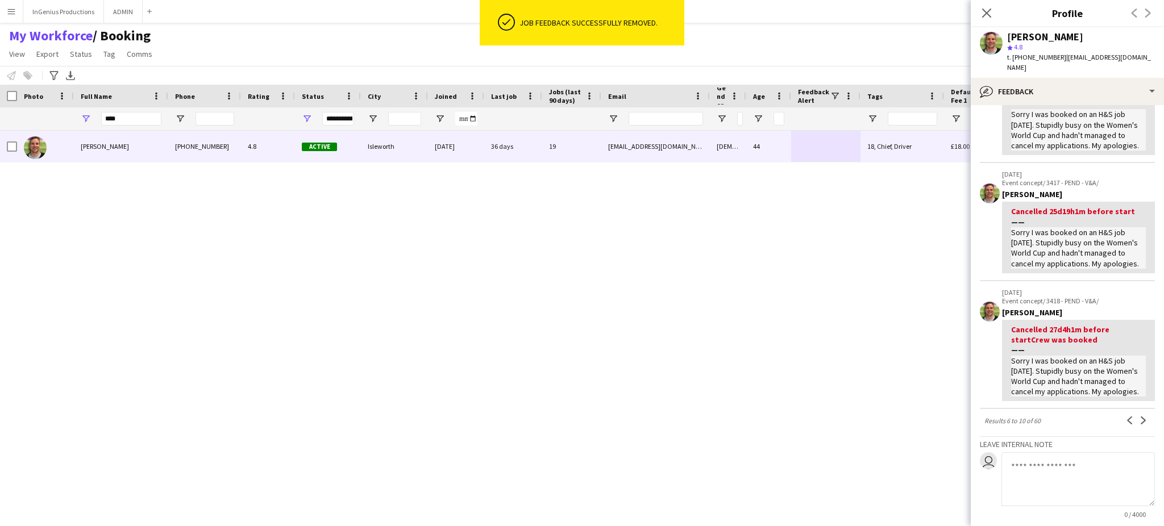
scroll to position [509, 0]
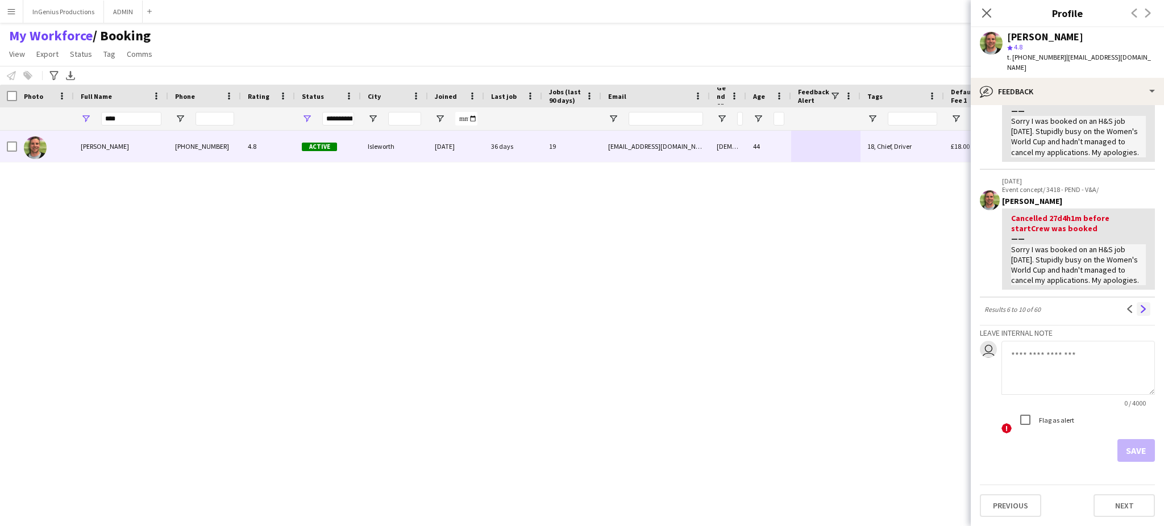
click at [1140, 312] on app-icon "Next" at bounding box center [1144, 309] width 8 height 8
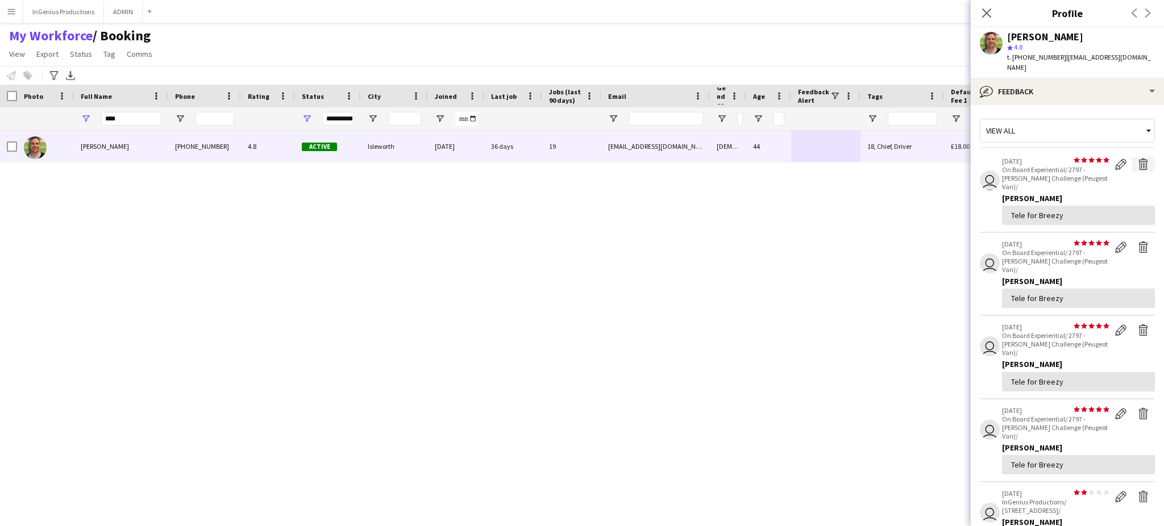
click at [1138, 159] on app-icon "Delete feedback" at bounding box center [1143, 164] width 11 height 11
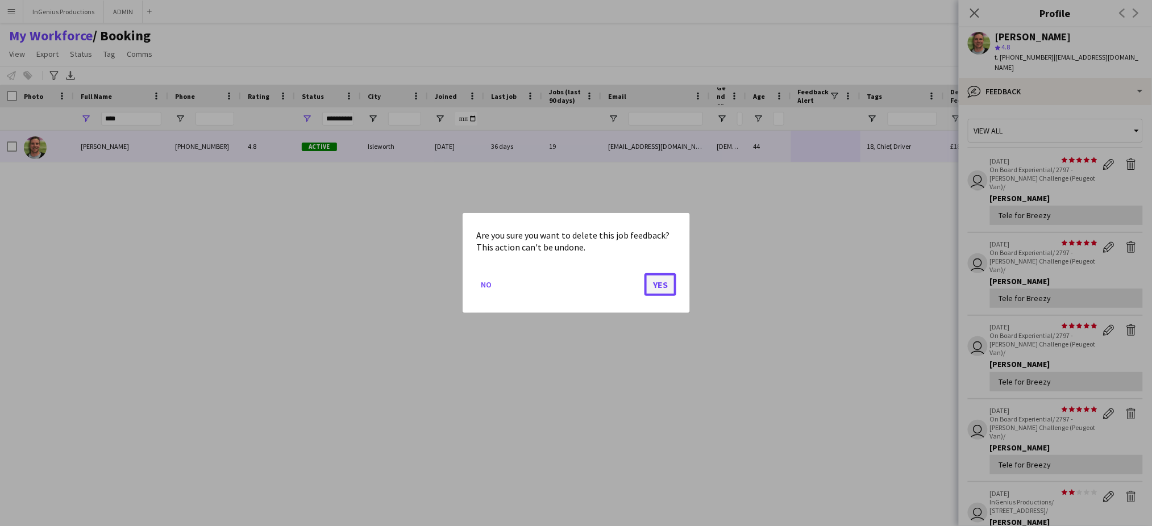
click at [666, 280] on button "Yes" at bounding box center [661, 284] width 32 height 23
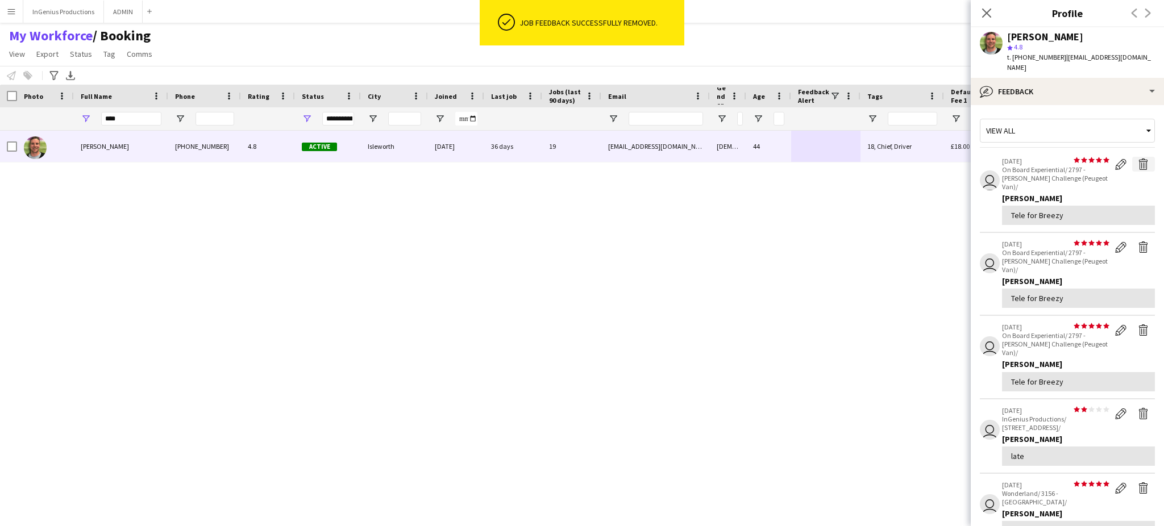
click at [1138, 159] on app-icon "Delete feedback" at bounding box center [1143, 164] width 11 height 11
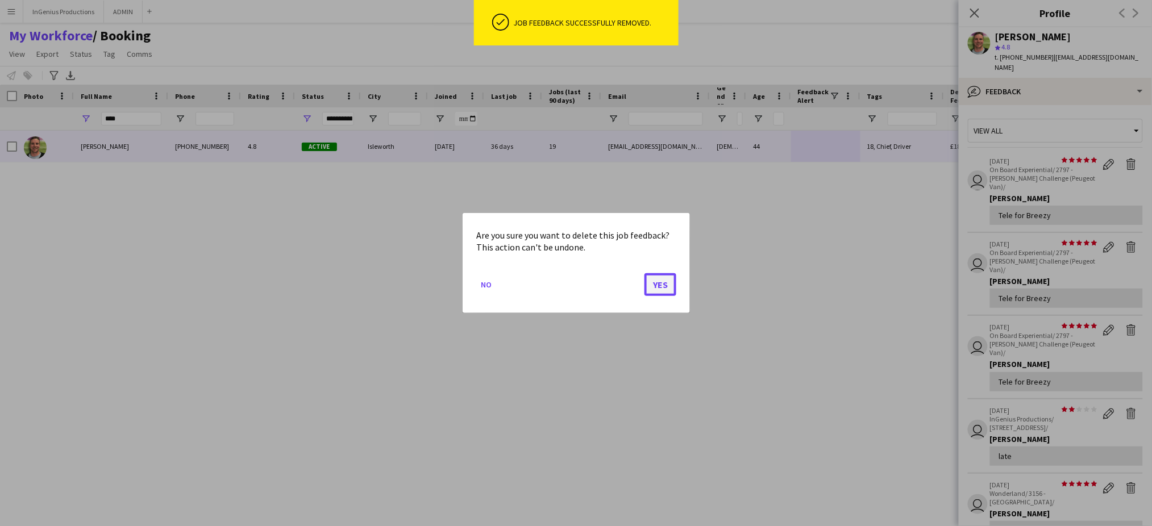
click at [663, 282] on button "Yes" at bounding box center [661, 284] width 32 height 23
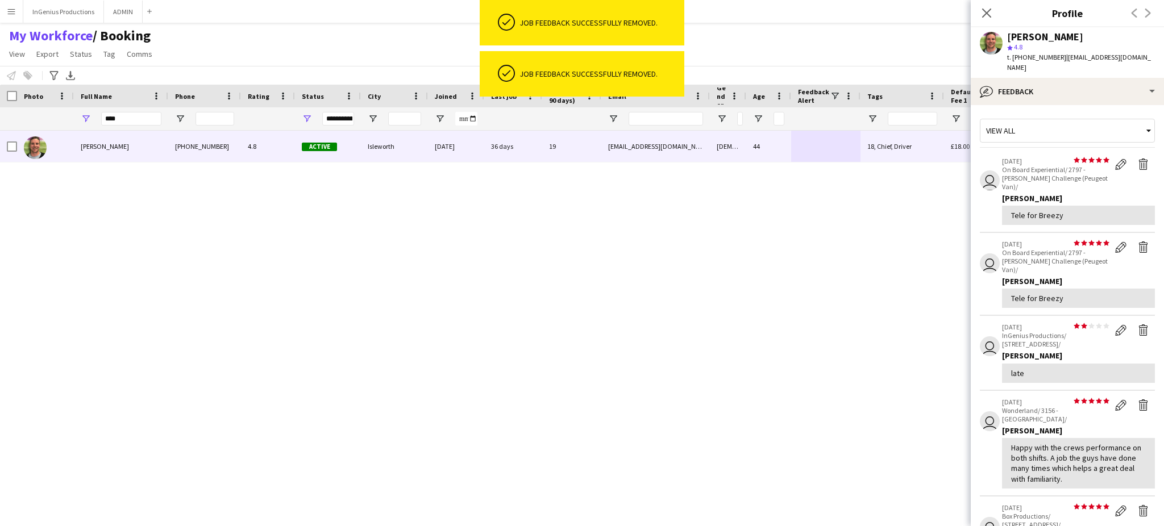
click at [1138, 159] on app-icon "Delete feedback" at bounding box center [1143, 164] width 11 height 11
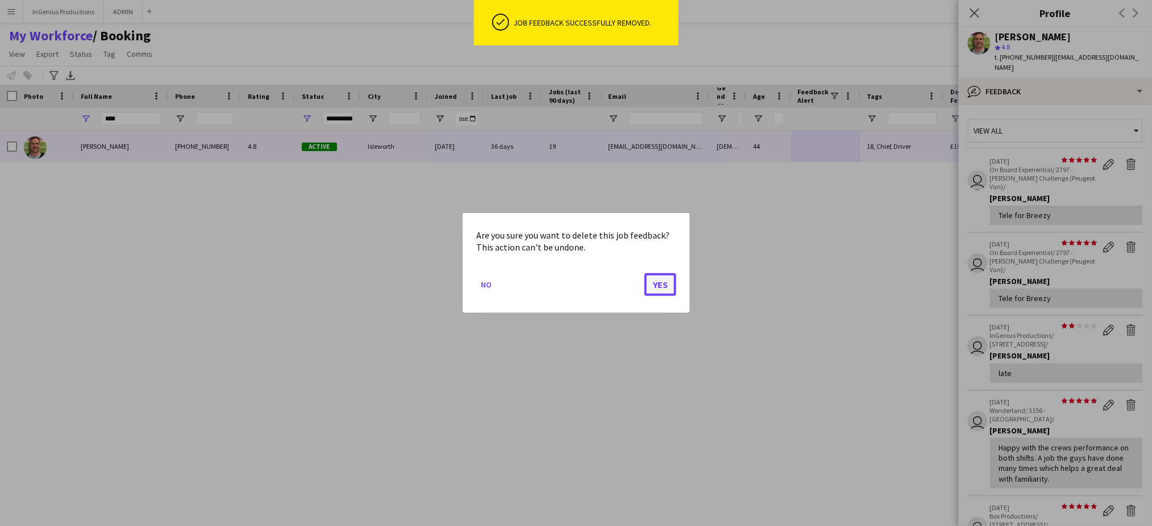
click at [657, 286] on button "Yes" at bounding box center [661, 284] width 32 height 23
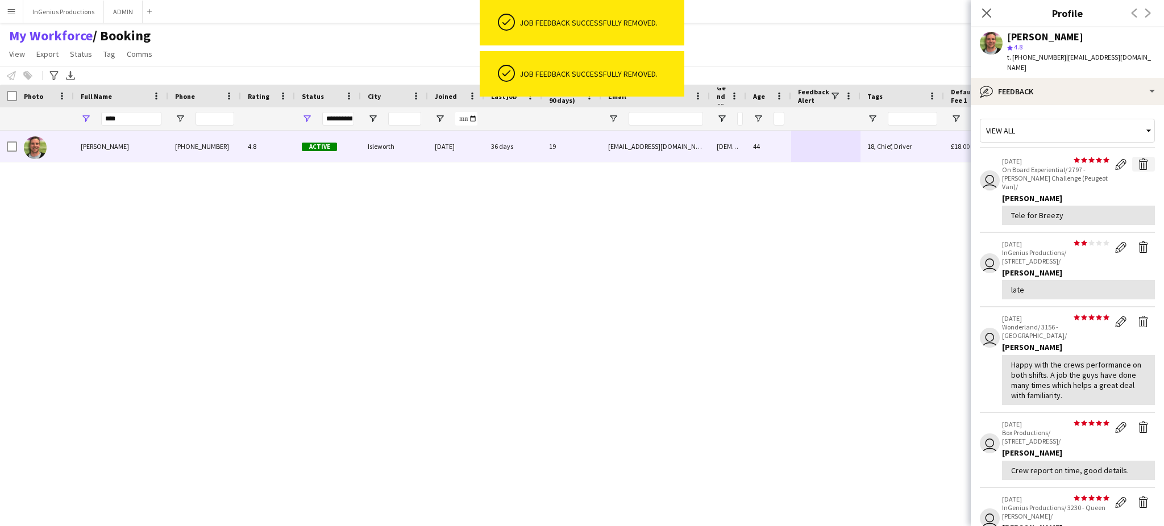
click at [1138, 159] on app-icon "Delete feedback" at bounding box center [1143, 164] width 11 height 11
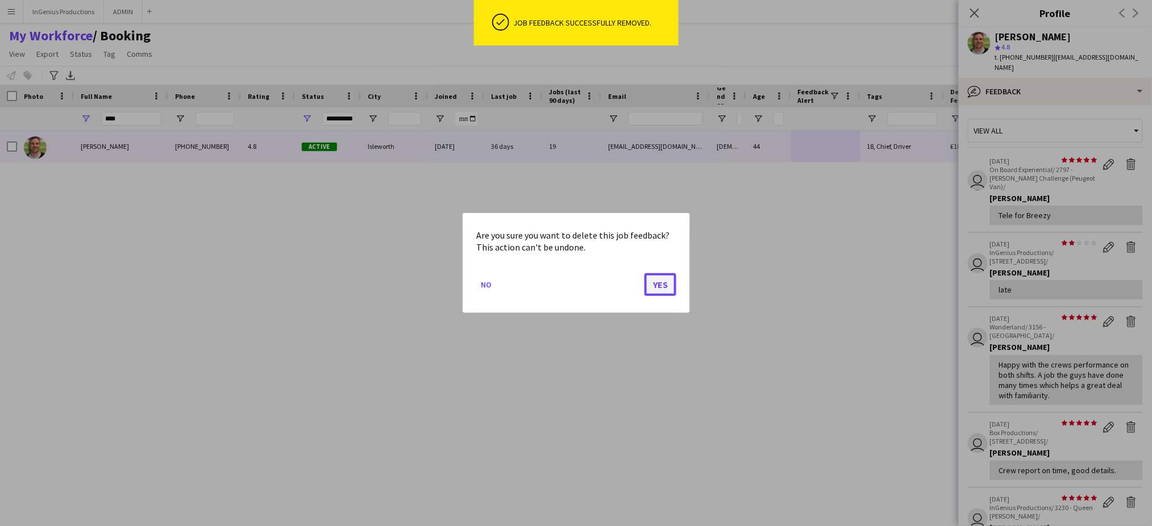
click at [667, 285] on button "Yes" at bounding box center [661, 284] width 32 height 23
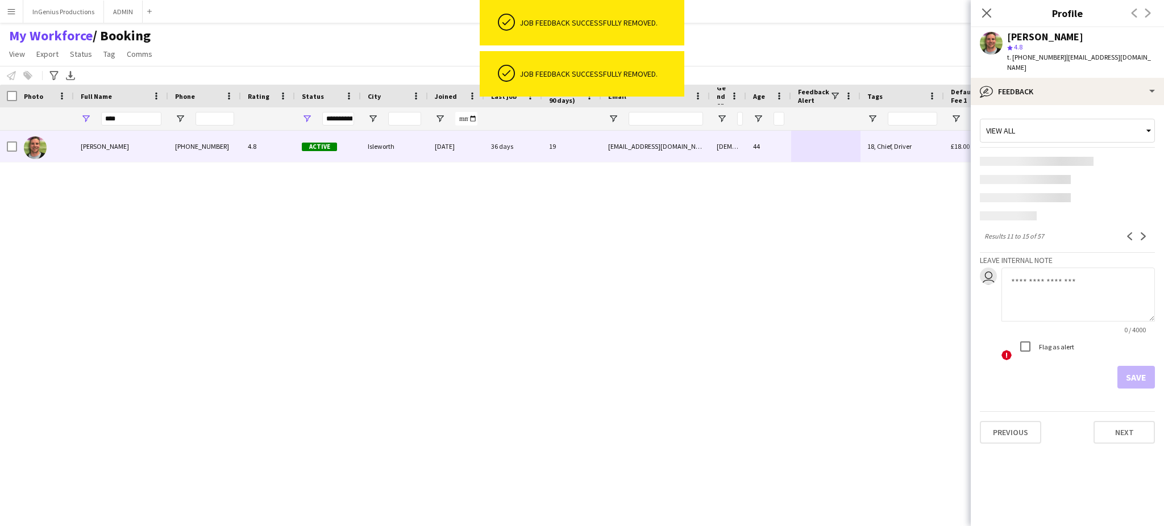
click at [1130, 157] on app-content-placeholder at bounding box center [1067, 161] width 175 height 9
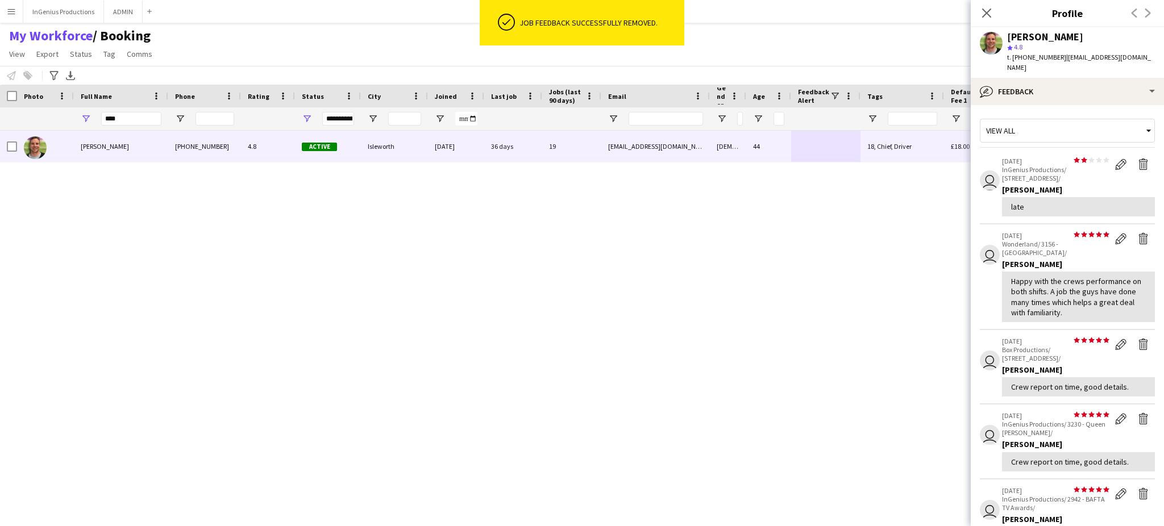
click at [662, 291] on div "Allan Horsfield +447770743136 4.8 Active Isleworth 21-02-2024 36 days 19 alhors…" at bounding box center [561, 319] width 1123 height 376
click at [1138, 159] on app-icon "Delete feedback" at bounding box center [1143, 164] width 11 height 11
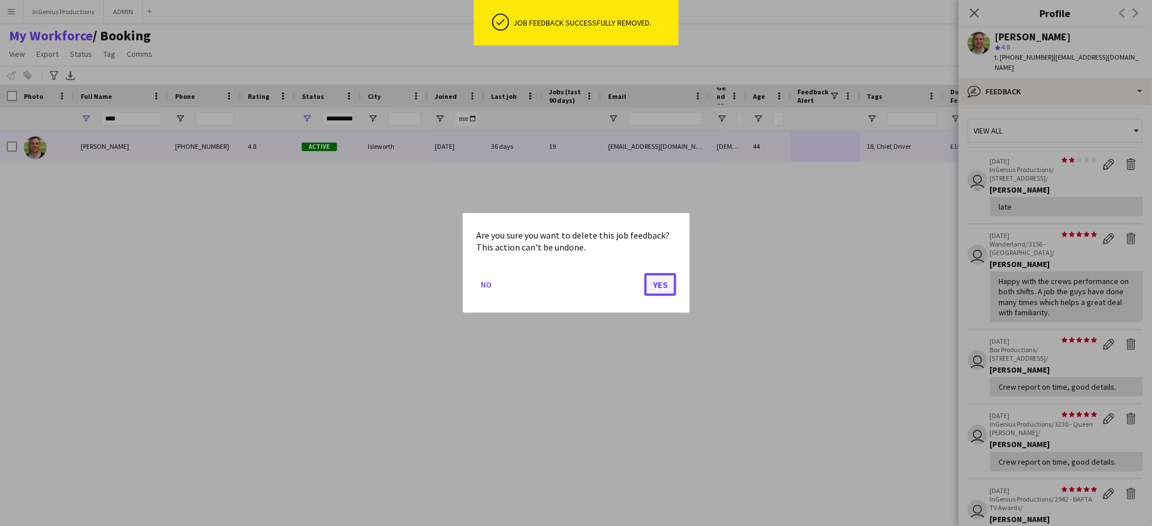
click at [669, 280] on button "Yes" at bounding box center [661, 284] width 32 height 23
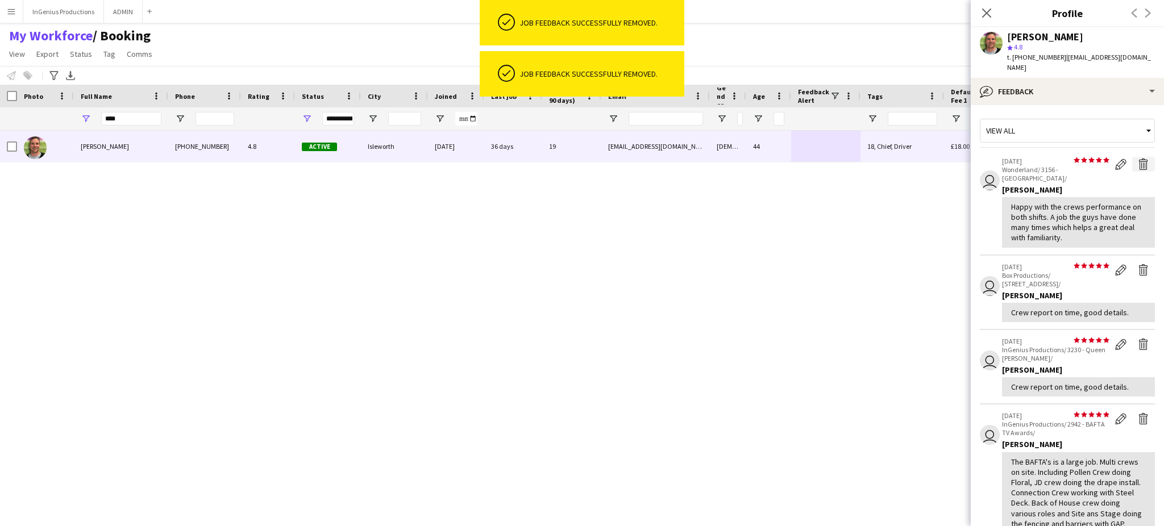
click at [1138, 159] on app-icon "Delete feedback" at bounding box center [1143, 164] width 11 height 11
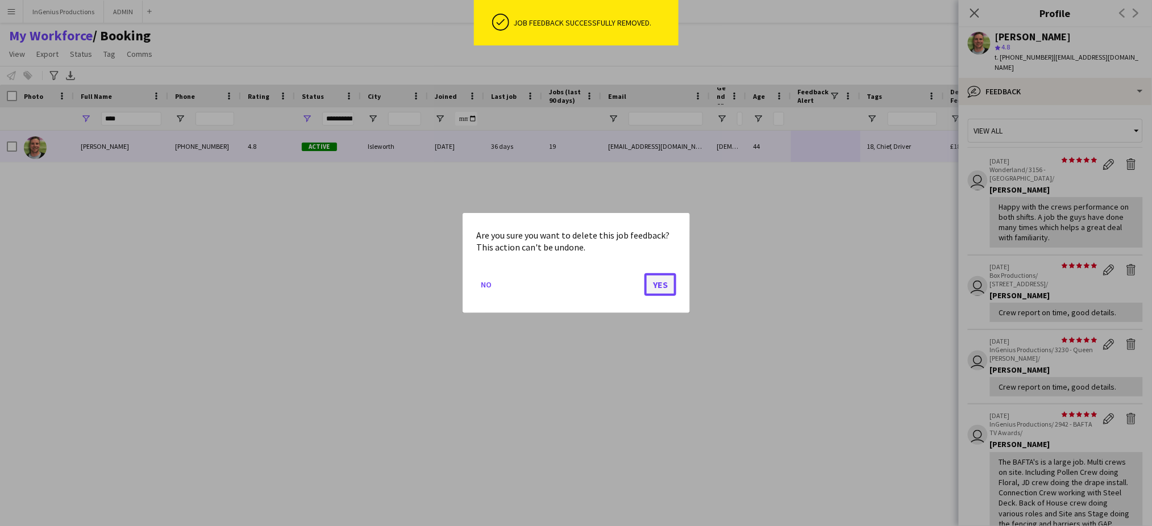
click at [657, 285] on button "Yes" at bounding box center [661, 284] width 32 height 23
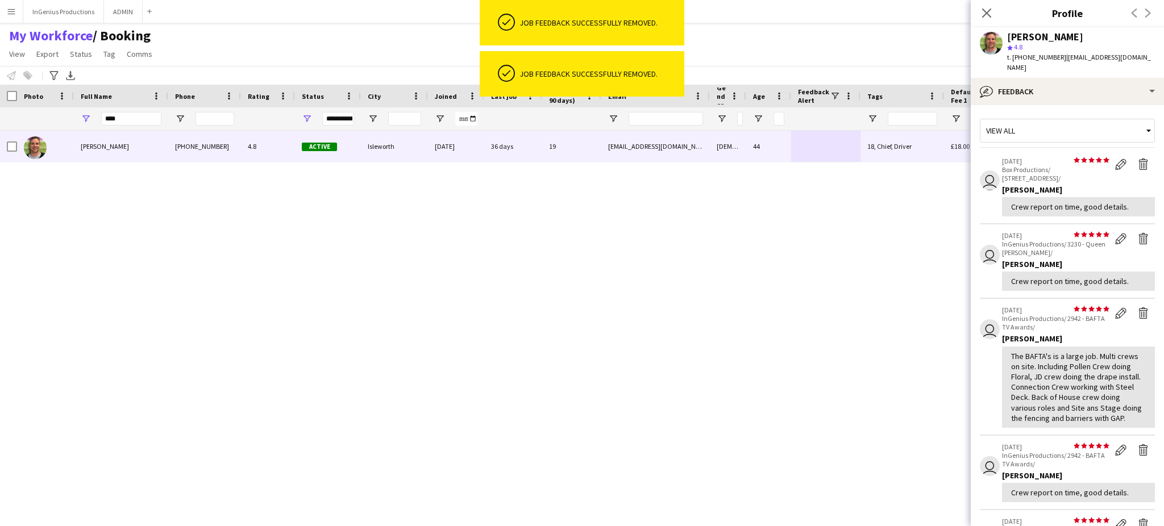
click at [663, 280] on div "Allan Horsfield +447770743136 4.8 Active Isleworth 21-02-2024 36 days 19 alhors…" at bounding box center [561, 319] width 1123 height 376
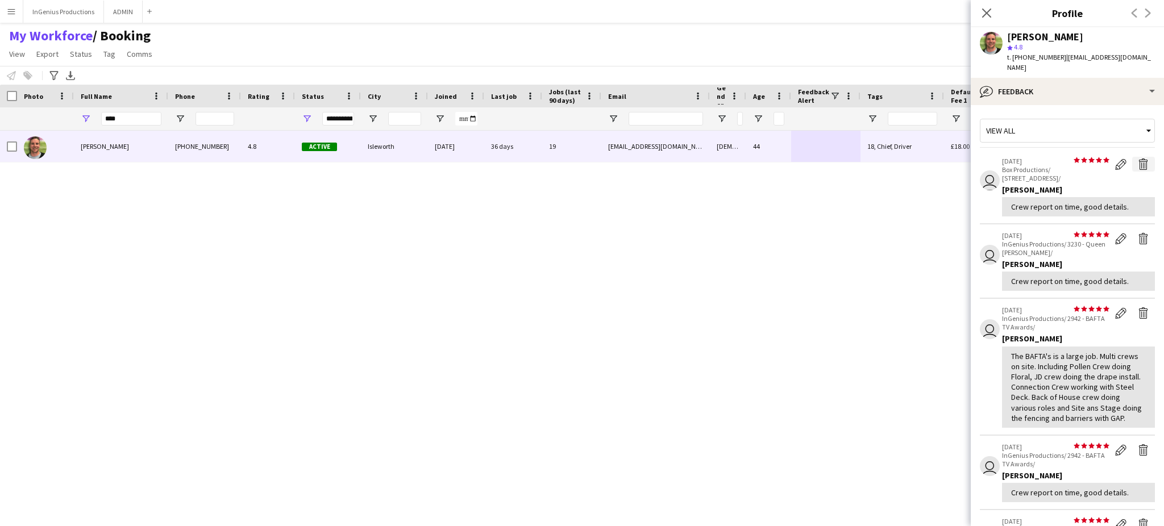
click at [1138, 159] on app-icon "Delete feedback" at bounding box center [1143, 164] width 11 height 11
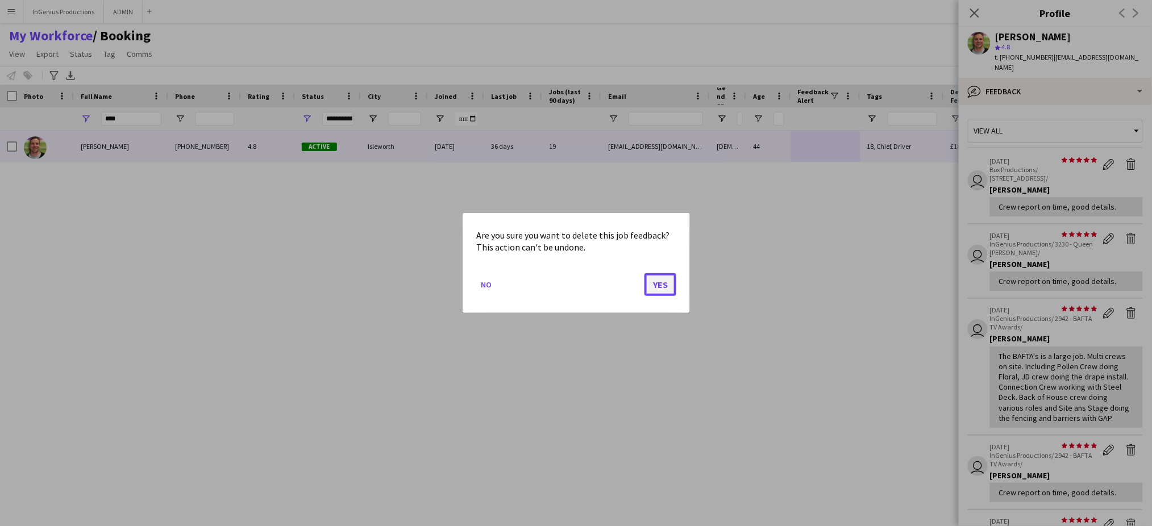
click at [662, 283] on button "Yes" at bounding box center [661, 284] width 32 height 23
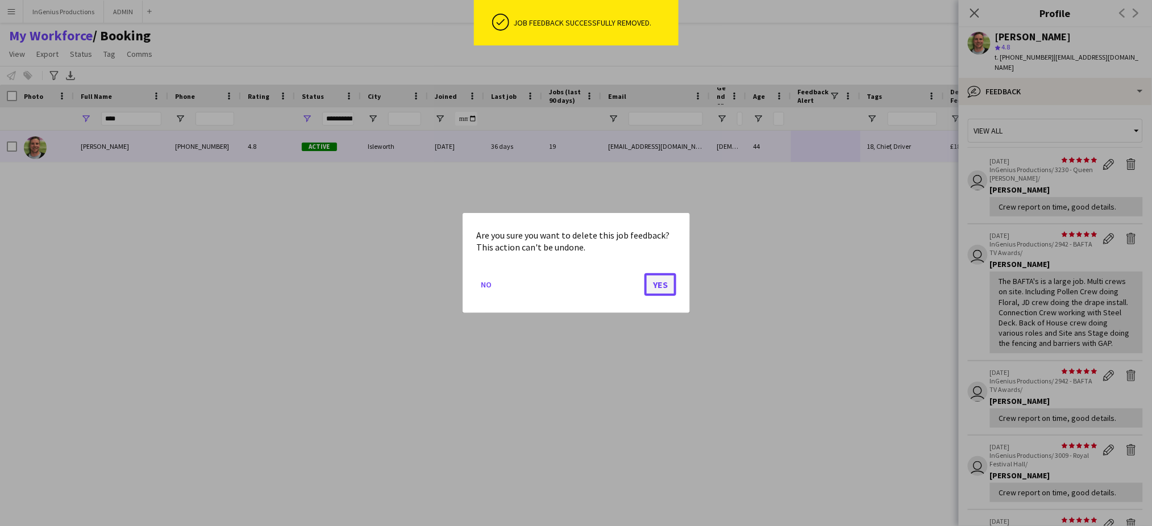
click at [657, 286] on button "Yes" at bounding box center [661, 284] width 32 height 23
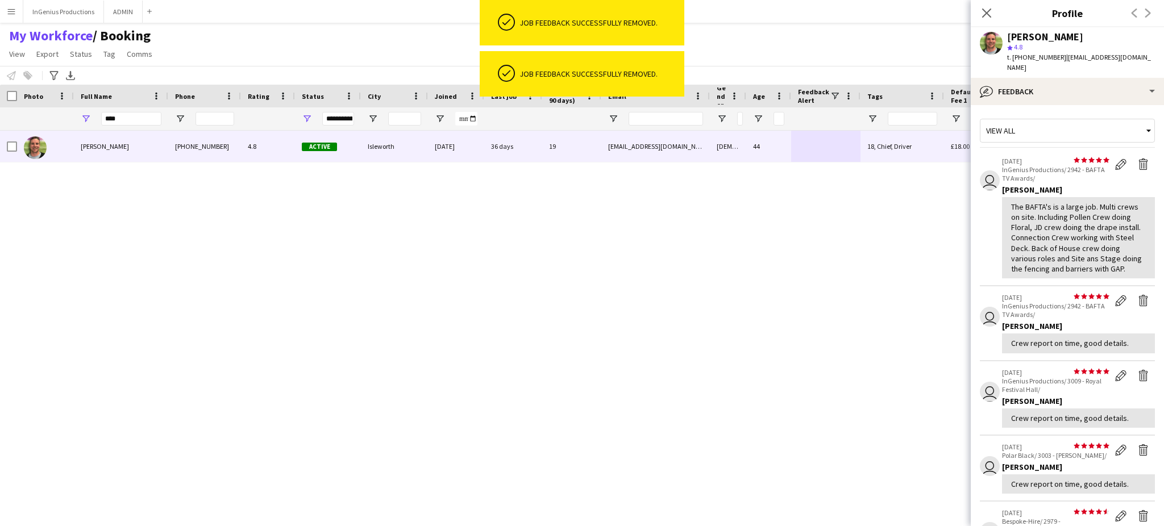
click at [1138, 159] on app-icon "Delete feedback" at bounding box center [1143, 164] width 11 height 11
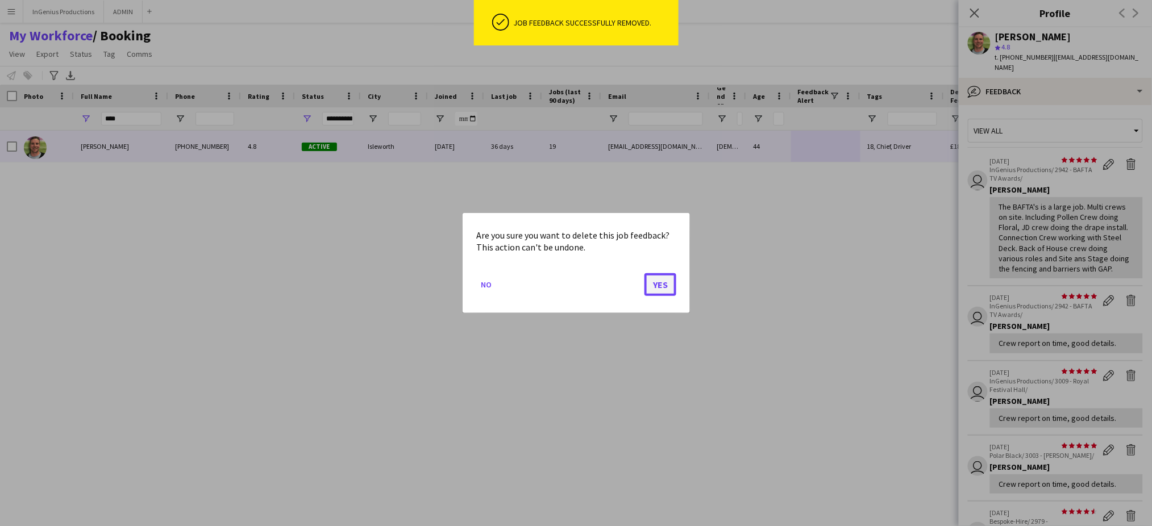
click at [668, 286] on button "Yes" at bounding box center [661, 284] width 32 height 23
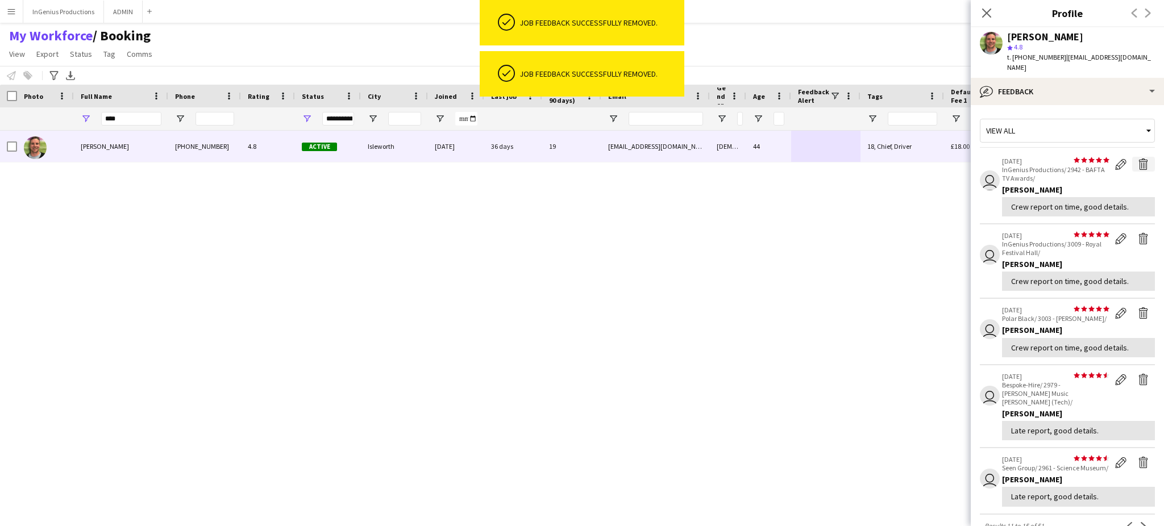
click at [1138, 159] on app-icon "Delete feedback" at bounding box center [1143, 164] width 11 height 11
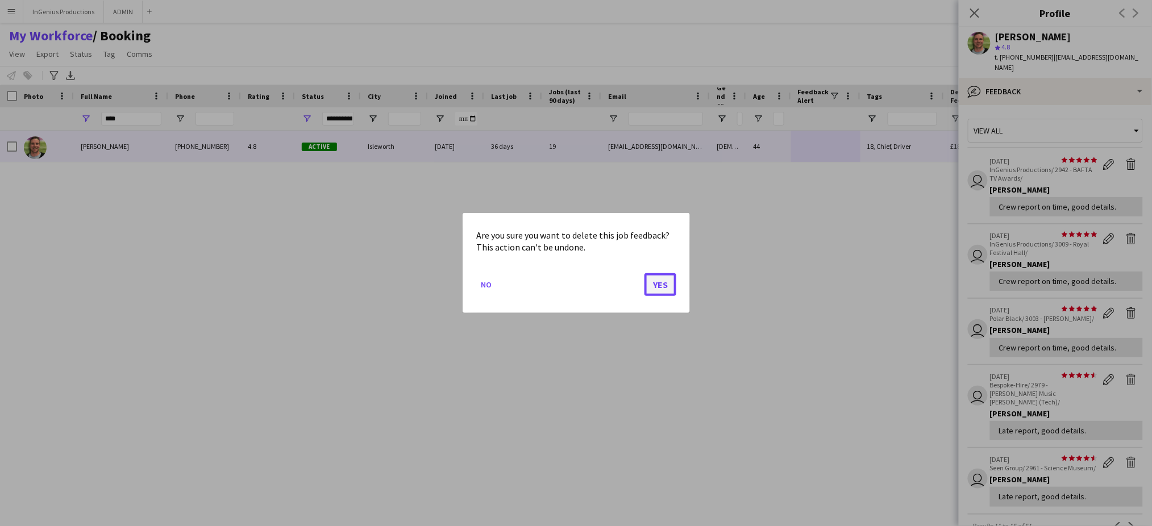
click at [666, 280] on button "Yes" at bounding box center [661, 284] width 32 height 23
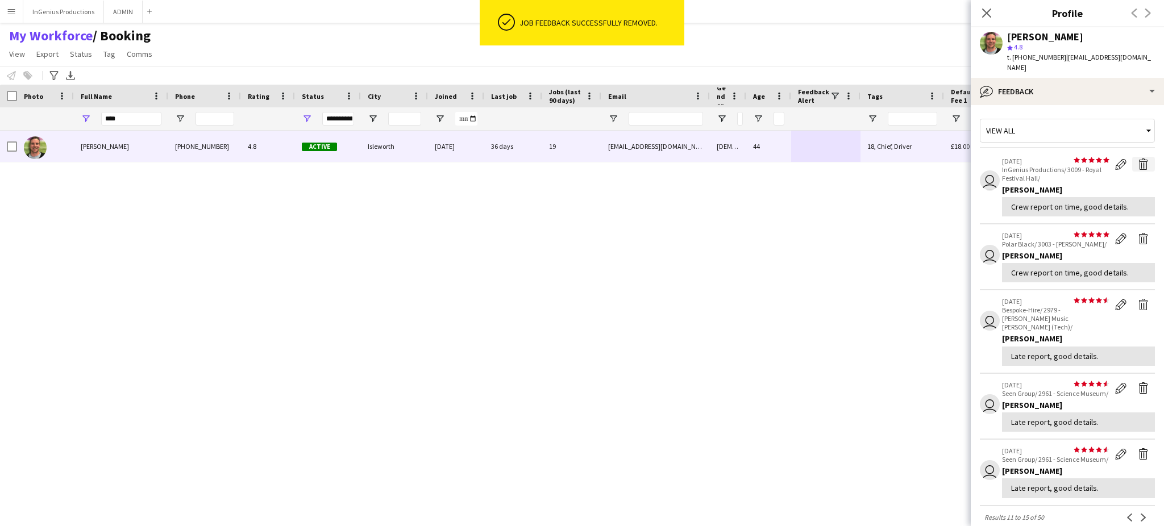
click at [1138, 159] on app-icon "Delete feedback" at bounding box center [1143, 164] width 11 height 11
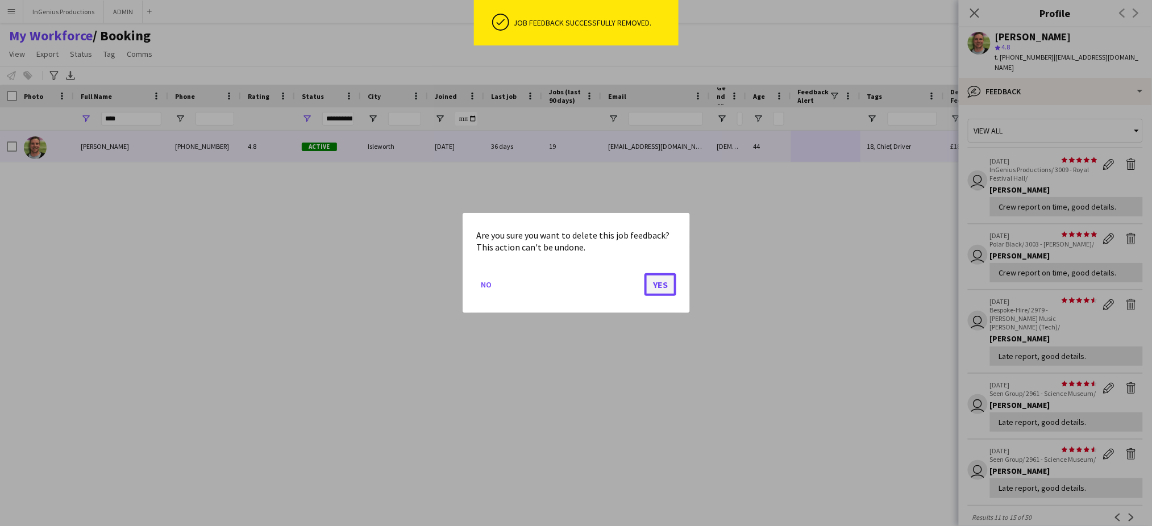
click at [663, 282] on button "Yes" at bounding box center [661, 284] width 32 height 23
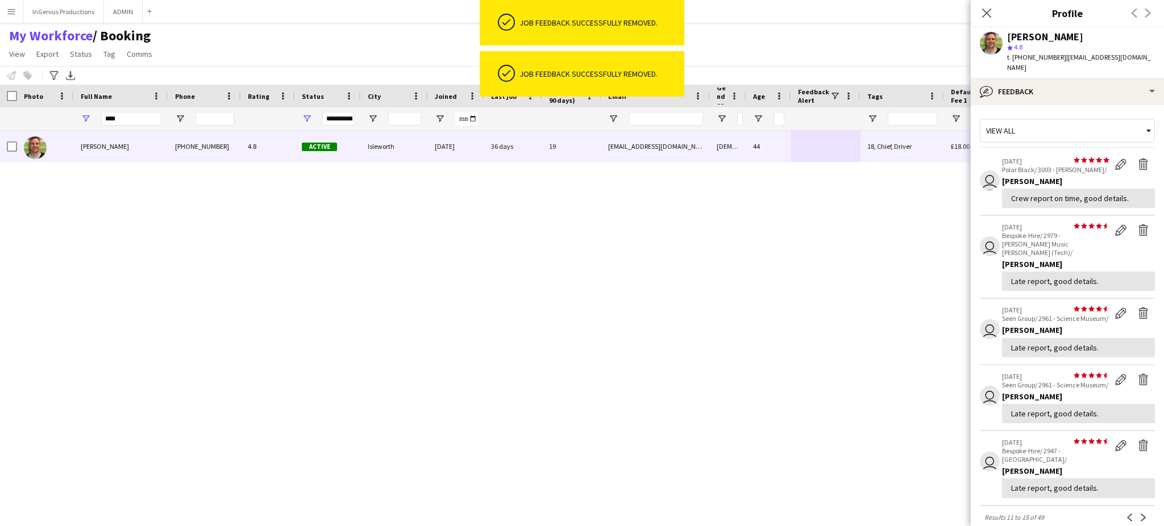
click at [657, 286] on div "Allan Horsfield +447770743136 4.8 Active Isleworth 21-02-2024 36 days 19 alhors…" at bounding box center [561, 319] width 1123 height 376
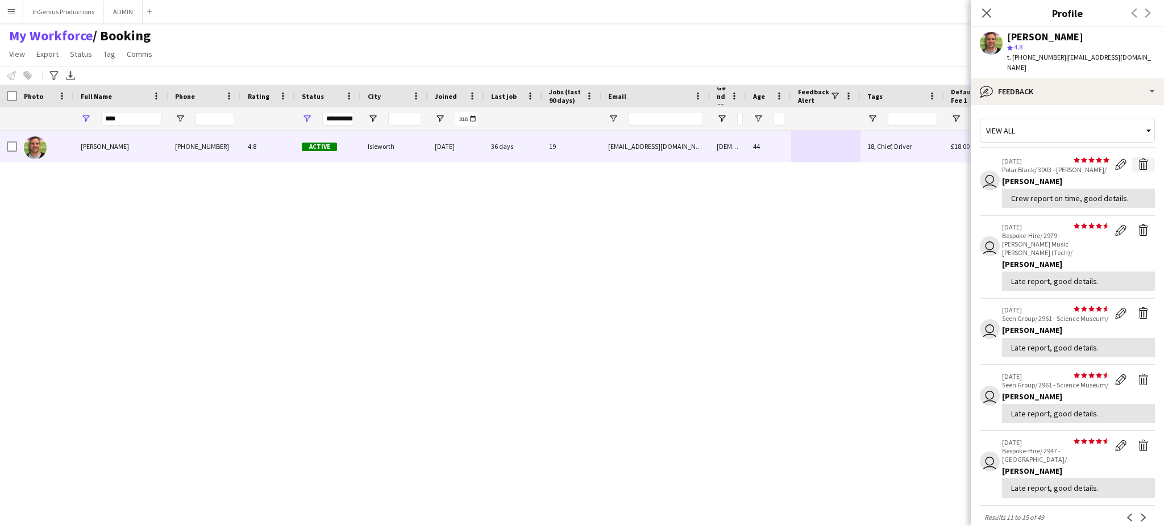
click at [1138, 159] on app-icon "Delete feedback" at bounding box center [1143, 164] width 11 height 11
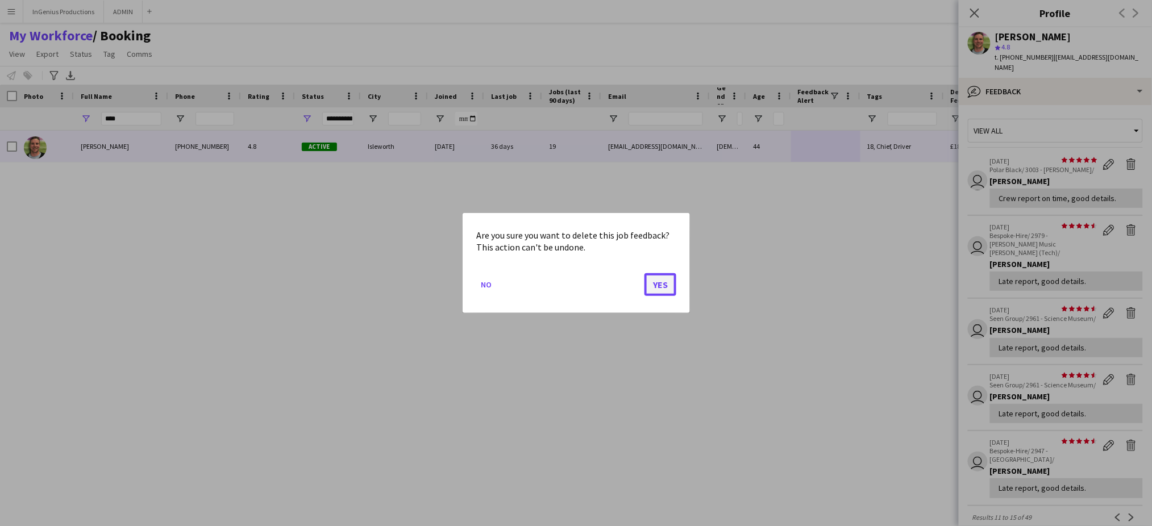
click at [667, 285] on button "Yes" at bounding box center [661, 284] width 32 height 23
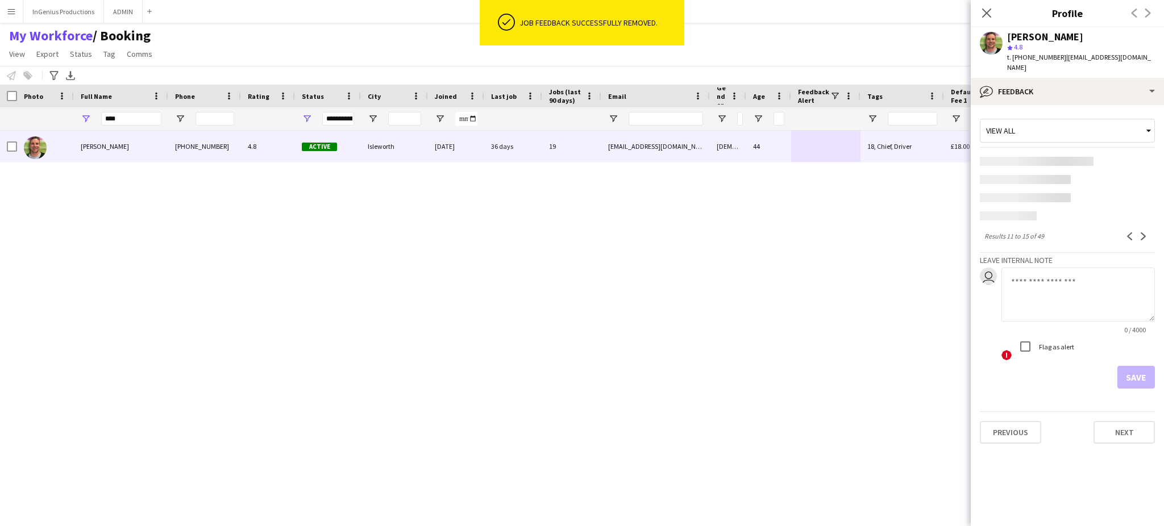
click at [1130, 157] on app-content-placeholder at bounding box center [1067, 161] width 175 height 9
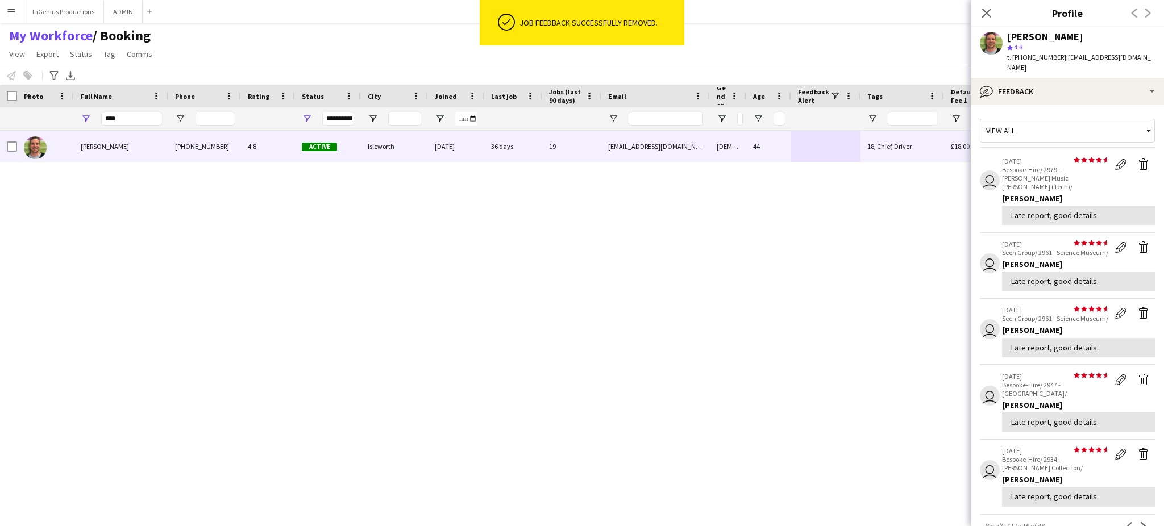
click at [662, 291] on div "Allan Horsfield +447770743136 4.8 Active Isleworth 21-02-2024 36 days 19 alhors…" at bounding box center [561, 319] width 1123 height 376
click at [1138, 159] on app-icon "Delete feedback" at bounding box center [1143, 164] width 11 height 11
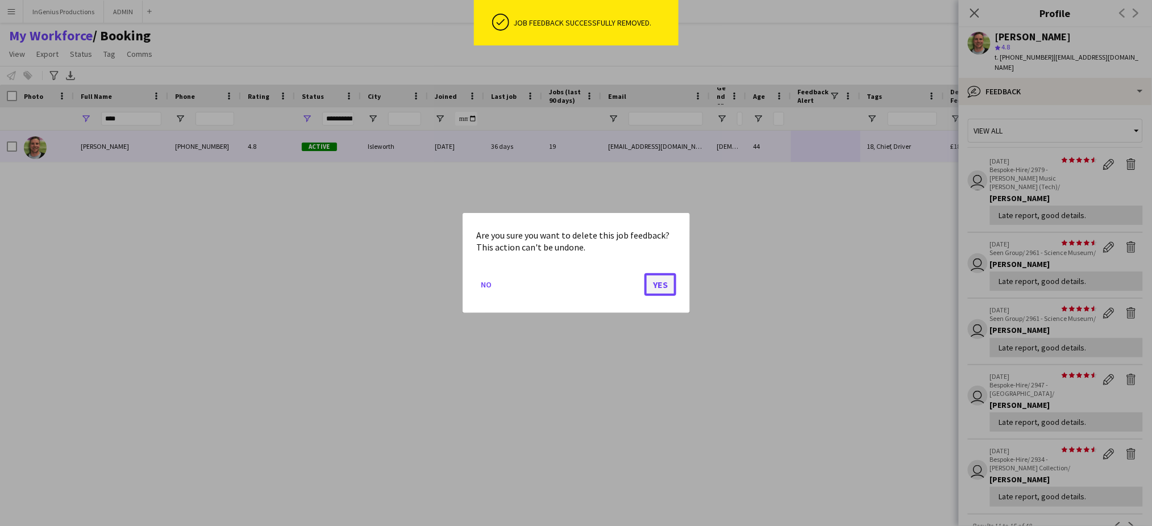
click at [669, 280] on button "Yes" at bounding box center [661, 284] width 32 height 23
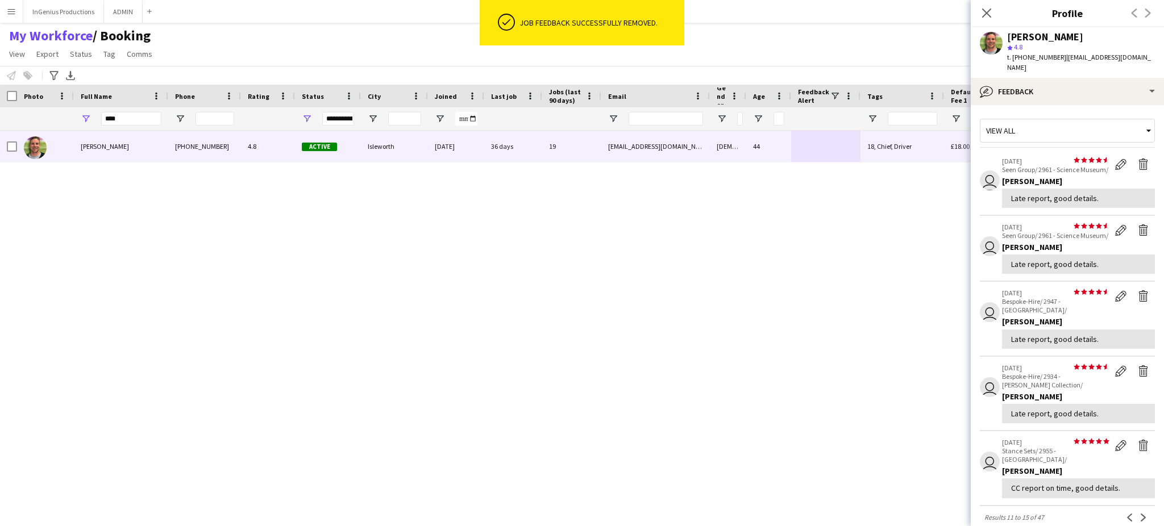
click at [657, 285] on div "Allan Horsfield +447770743136 4.8 Active Isleworth 21-02-2024 36 days 19 alhors…" at bounding box center [561, 319] width 1123 height 376
click at [1138, 159] on app-icon "Delete feedback" at bounding box center [1143, 164] width 11 height 11
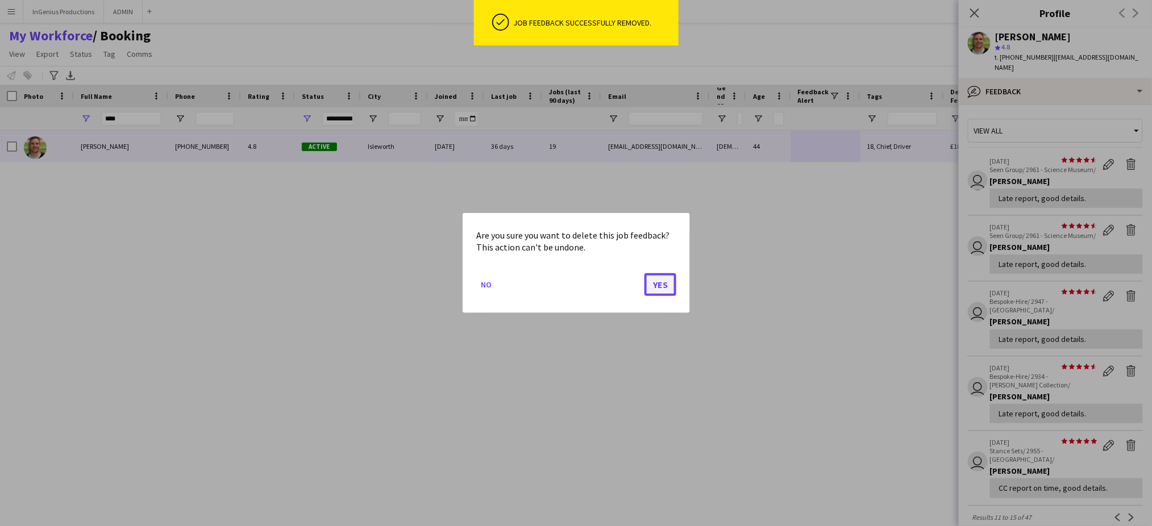
click at [663, 280] on button "Yes" at bounding box center [661, 284] width 32 height 23
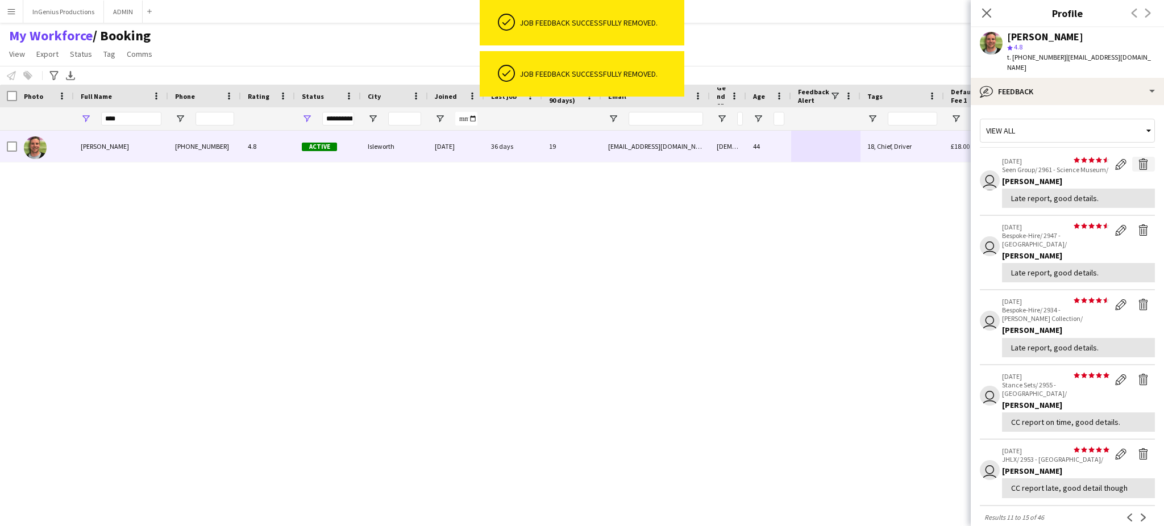
click at [1138, 159] on app-icon "Delete feedback" at bounding box center [1143, 164] width 11 height 11
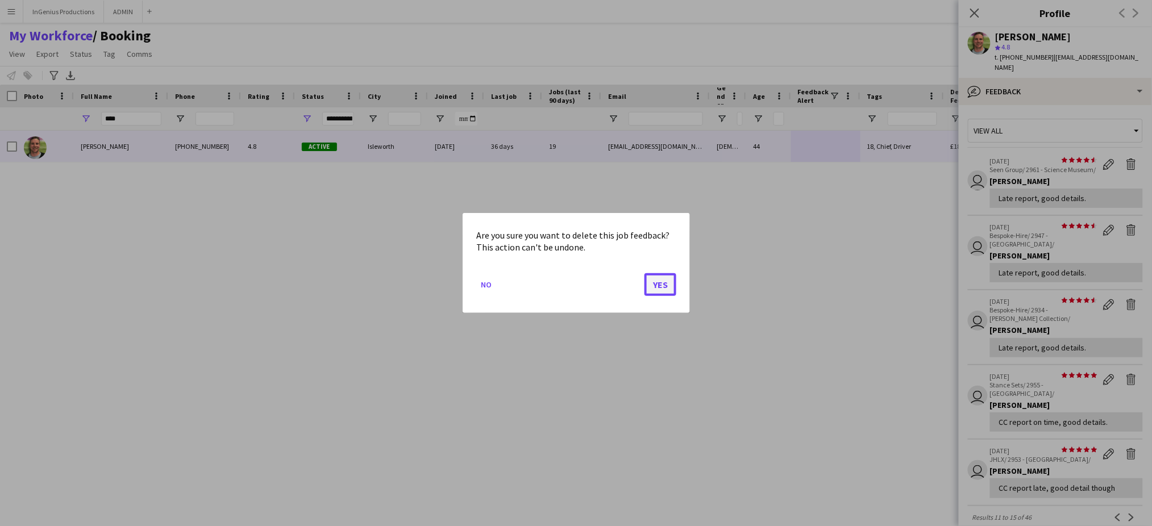
click at [662, 283] on button "Yes" at bounding box center [661, 284] width 32 height 23
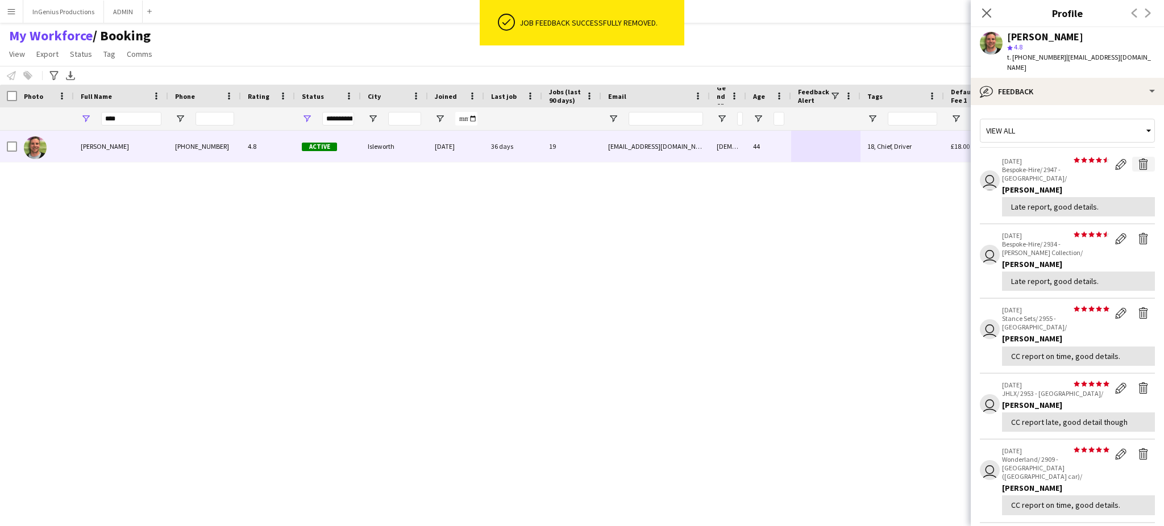
click at [1138, 159] on app-icon "Delete feedback" at bounding box center [1143, 164] width 11 height 11
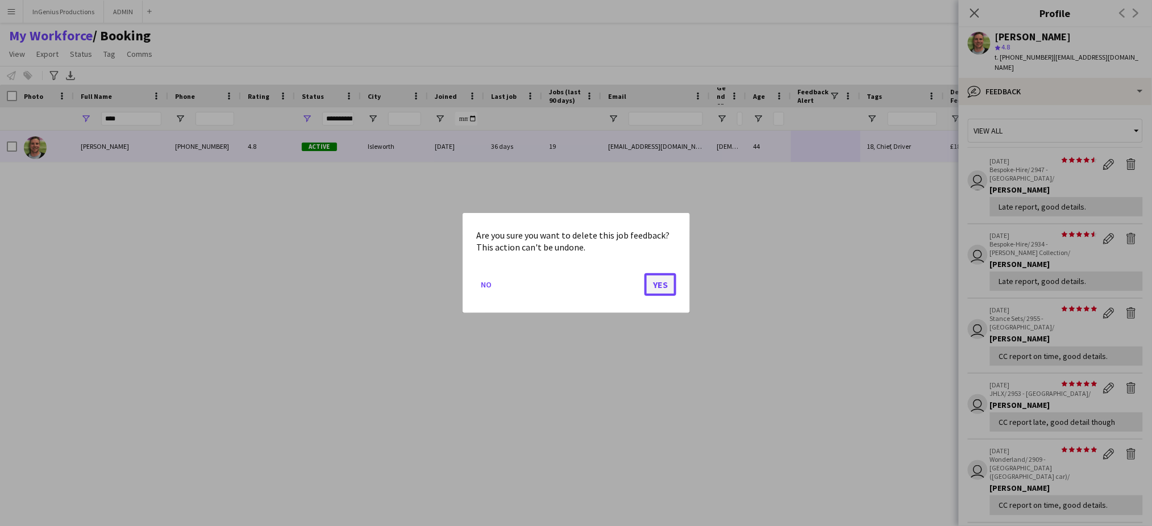
click at [657, 286] on button "Yes" at bounding box center [661, 284] width 32 height 23
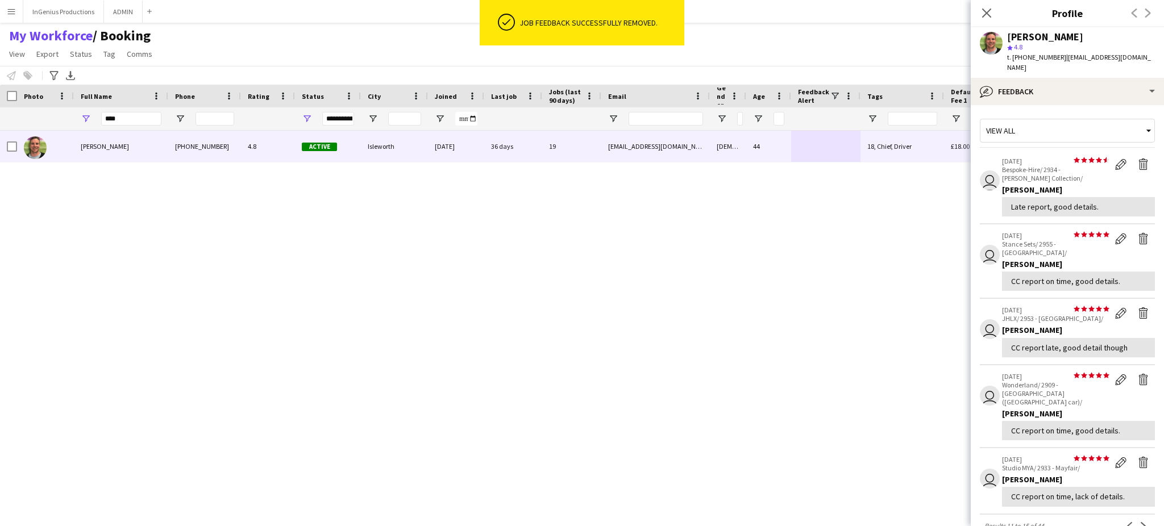
click at [1138, 159] on app-icon "Delete feedback" at bounding box center [1143, 164] width 11 height 11
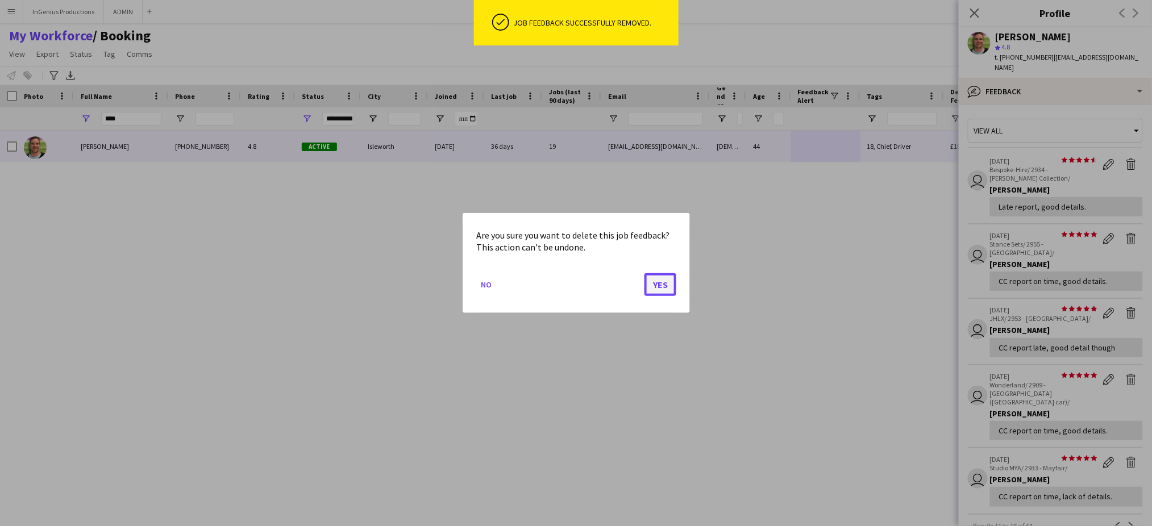
click at [668, 286] on button "Yes" at bounding box center [661, 284] width 32 height 23
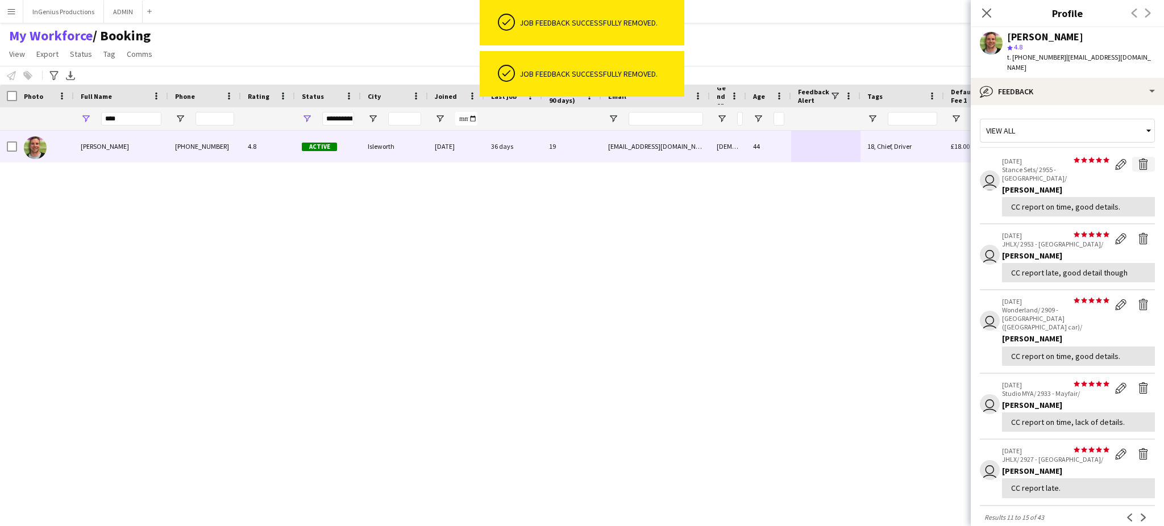
click at [1138, 159] on app-icon "Delete feedback" at bounding box center [1143, 164] width 11 height 11
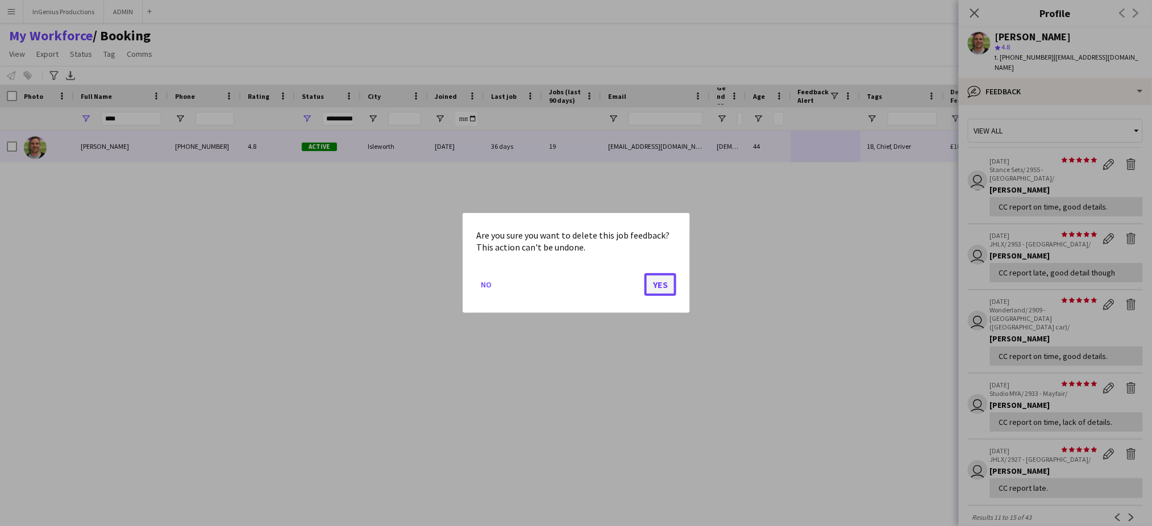
click at [666, 280] on button "Yes" at bounding box center [661, 284] width 32 height 23
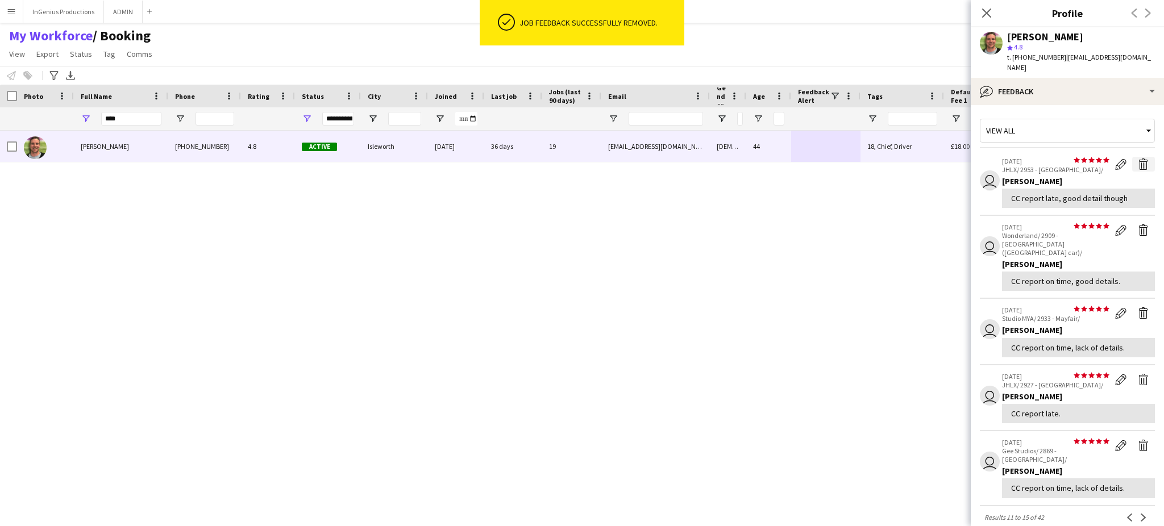
click at [1138, 159] on app-icon "Delete feedback" at bounding box center [1143, 164] width 11 height 11
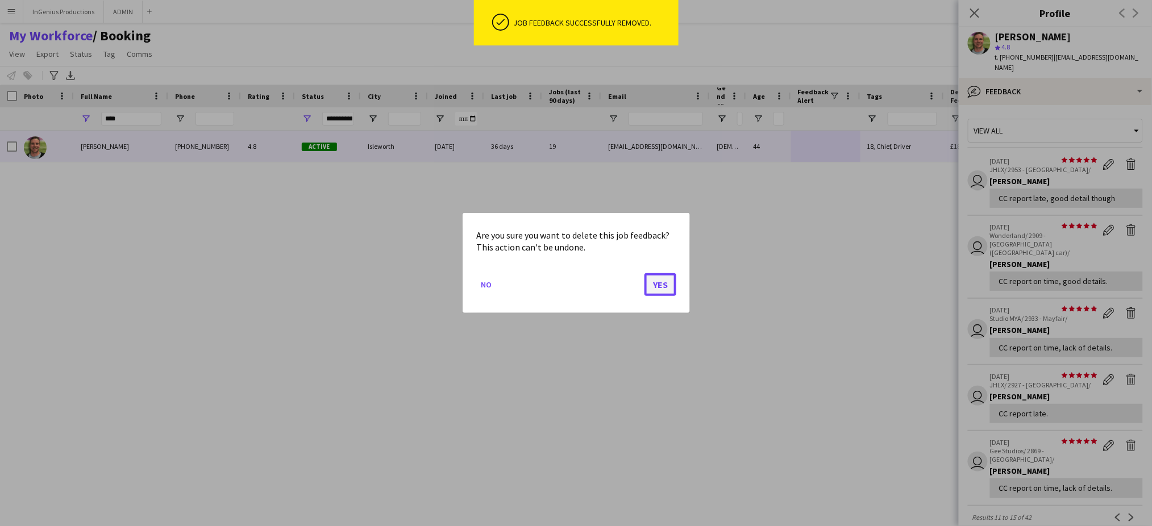
click at [663, 282] on button "Yes" at bounding box center [661, 284] width 32 height 23
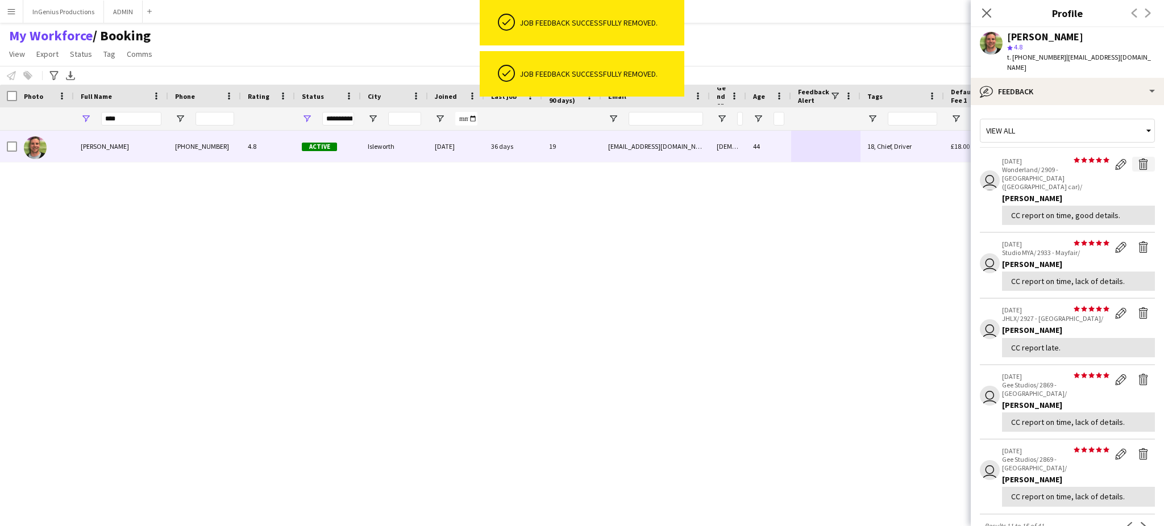
click at [1138, 159] on app-icon "Delete feedback" at bounding box center [1143, 164] width 11 height 11
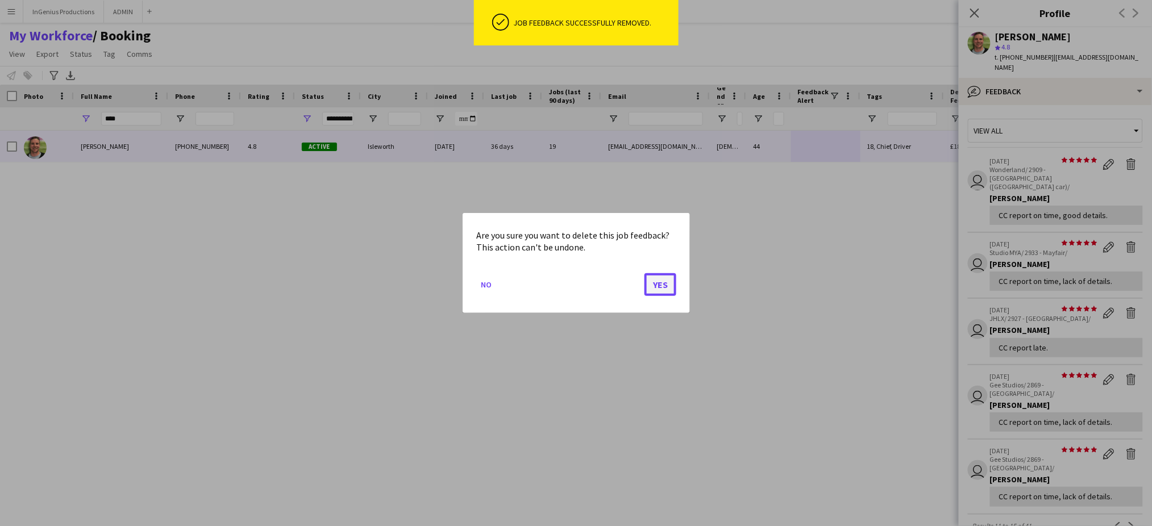
click at [657, 286] on button "Yes" at bounding box center [661, 284] width 32 height 23
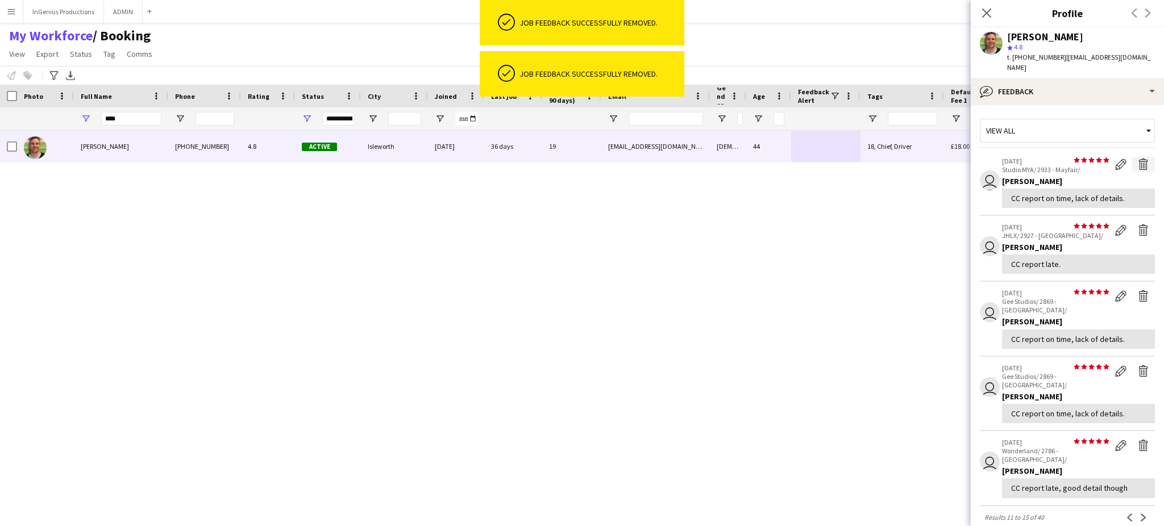
click at [1138, 159] on app-icon "Delete feedback" at bounding box center [1143, 164] width 11 height 11
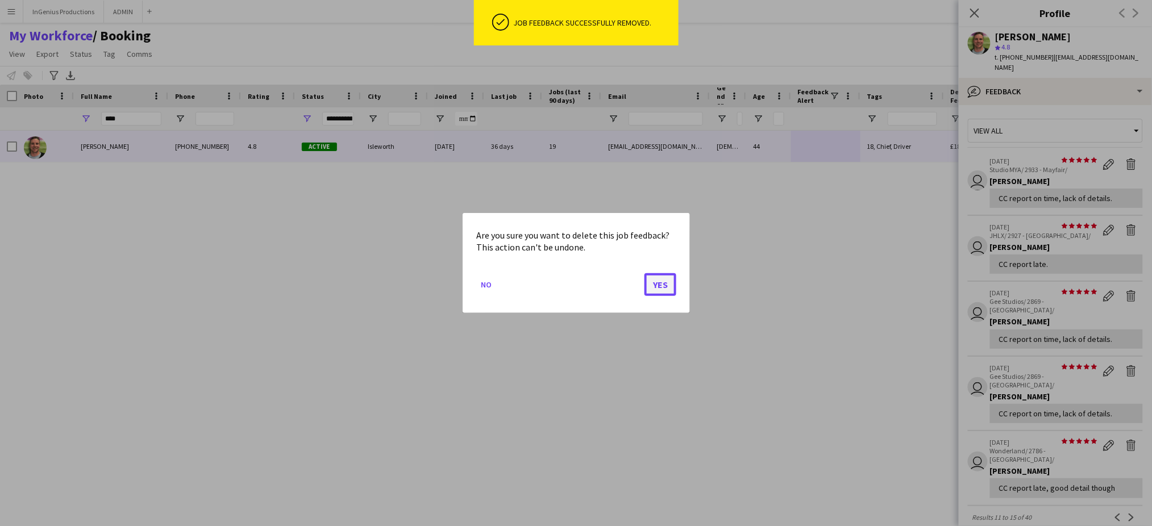
click at [667, 285] on button "Yes" at bounding box center [661, 284] width 32 height 23
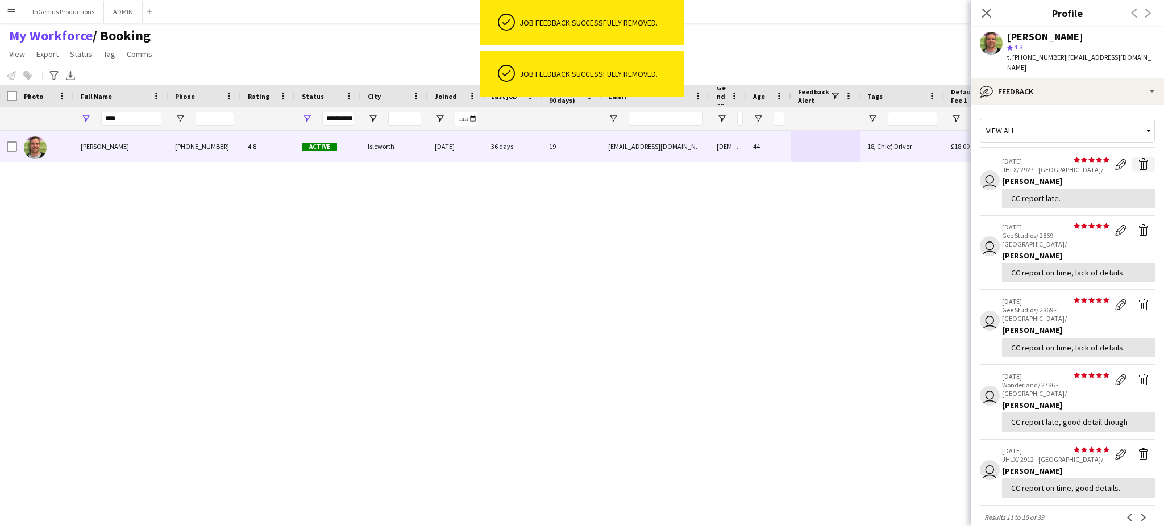
click at [1138, 159] on app-icon "Delete feedback" at bounding box center [1143, 164] width 11 height 11
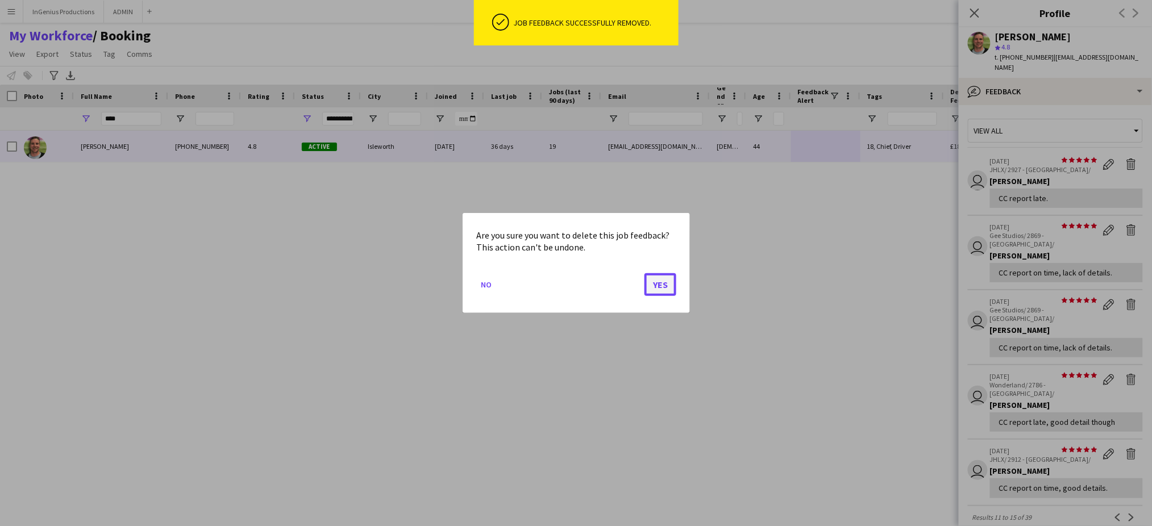
click at [662, 291] on button "Yes" at bounding box center [661, 284] width 32 height 23
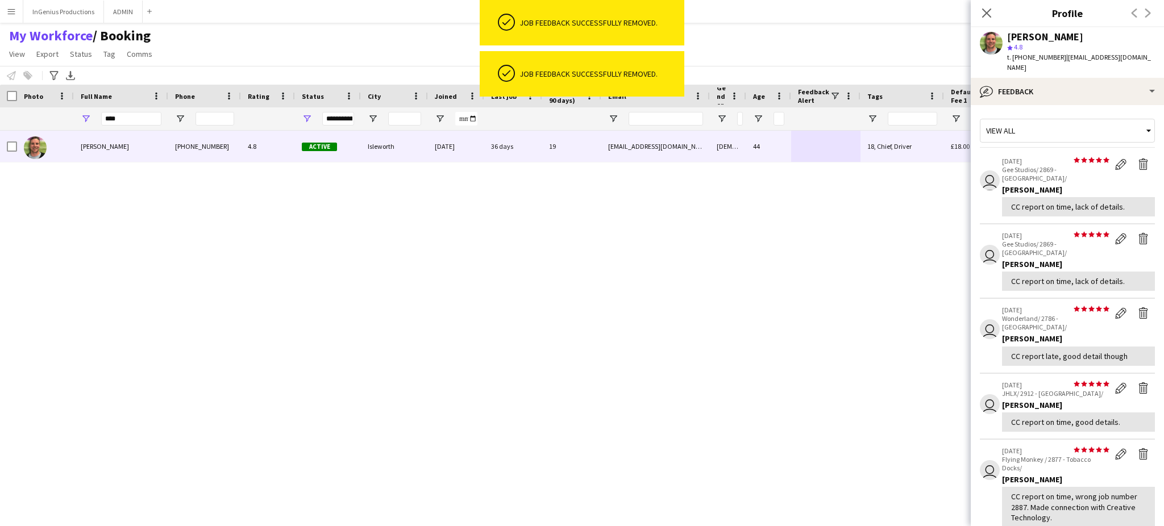
click at [1138, 159] on app-icon "Delete feedback" at bounding box center [1143, 164] width 11 height 11
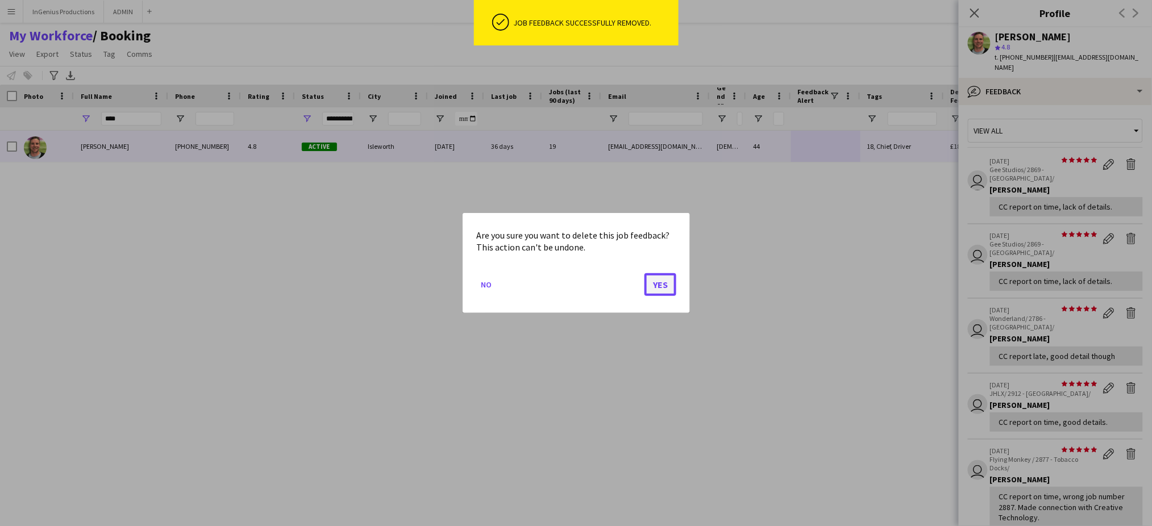
click at [669, 280] on button "Yes" at bounding box center [661, 284] width 32 height 23
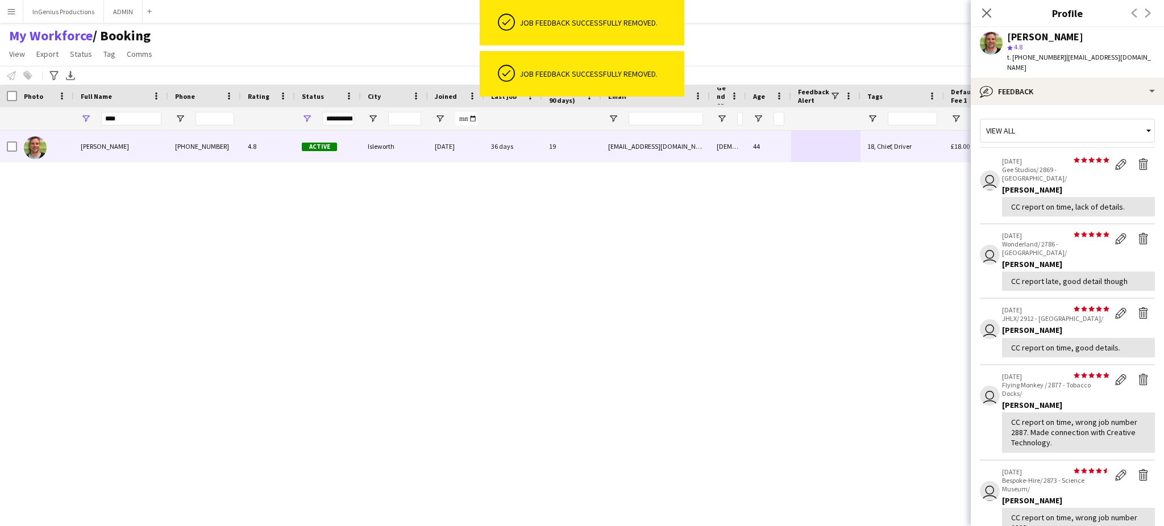
click at [1138, 159] on app-icon "Delete feedback" at bounding box center [1143, 164] width 11 height 11
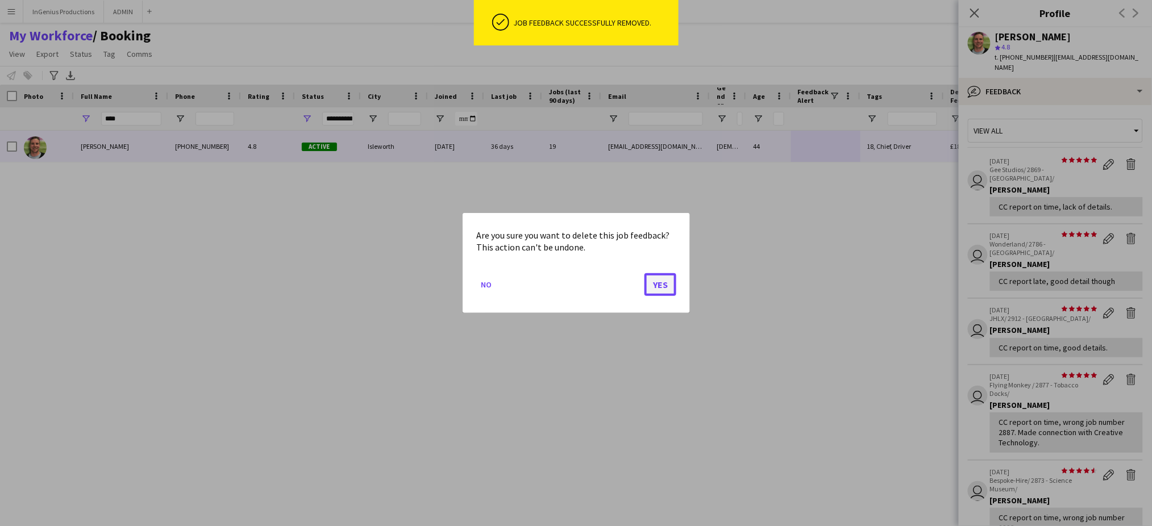
click at [657, 285] on button "Yes" at bounding box center [661, 284] width 32 height 23
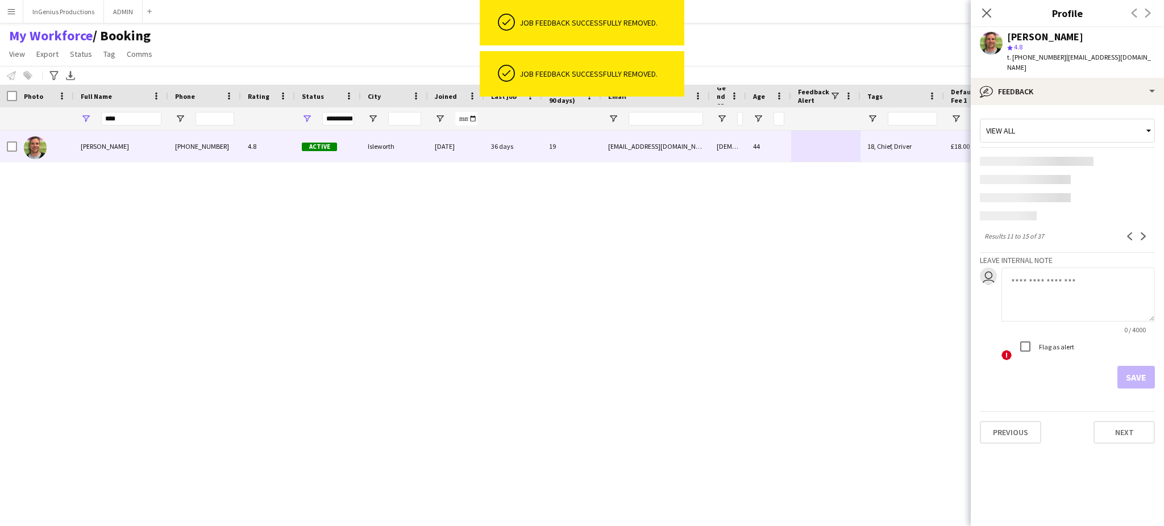
click at [1131, 157] on app-content-placeholder at bounding box center [1067, 161] width 175 height 9
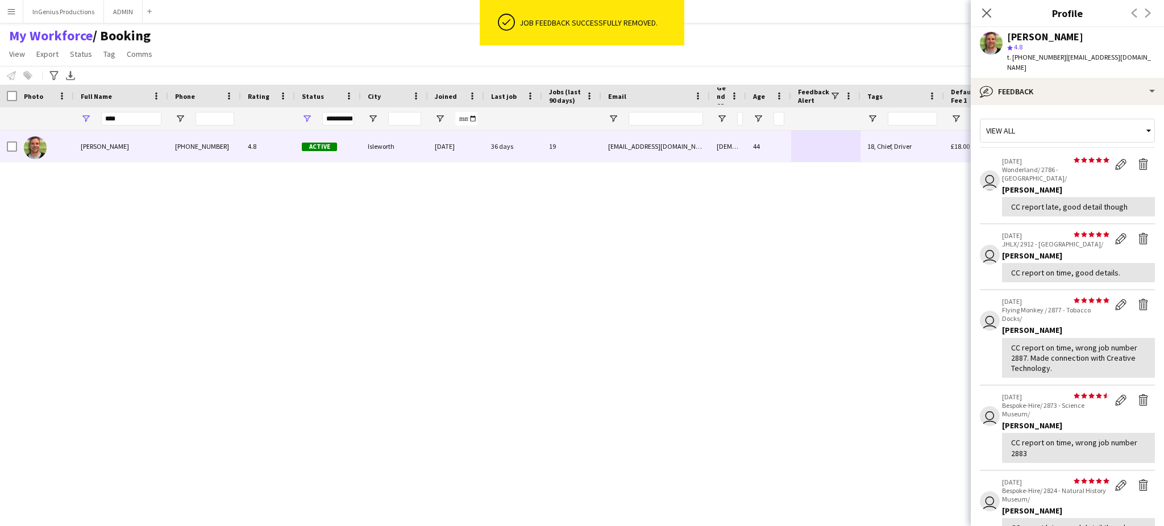
click at [663, 280] on div "Allan Horsfield +447770743136 4.8 Active Isleworth 21-02-2024 36 days 19 alhors…" at bounding box center [561, 319] width 1123 height 376
click at [1138, 159] on app-icon "Delete feedback" at bounding box center [1143, 164] width 11 height 11
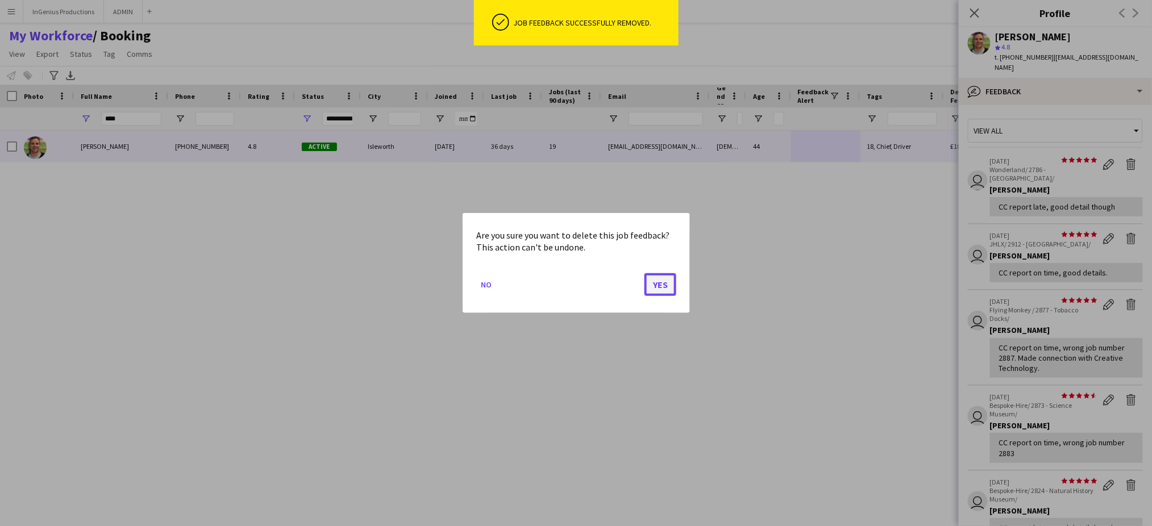
click at [662, 283] on button "Yes" at bounding box center [661, 284] width 32 height 23
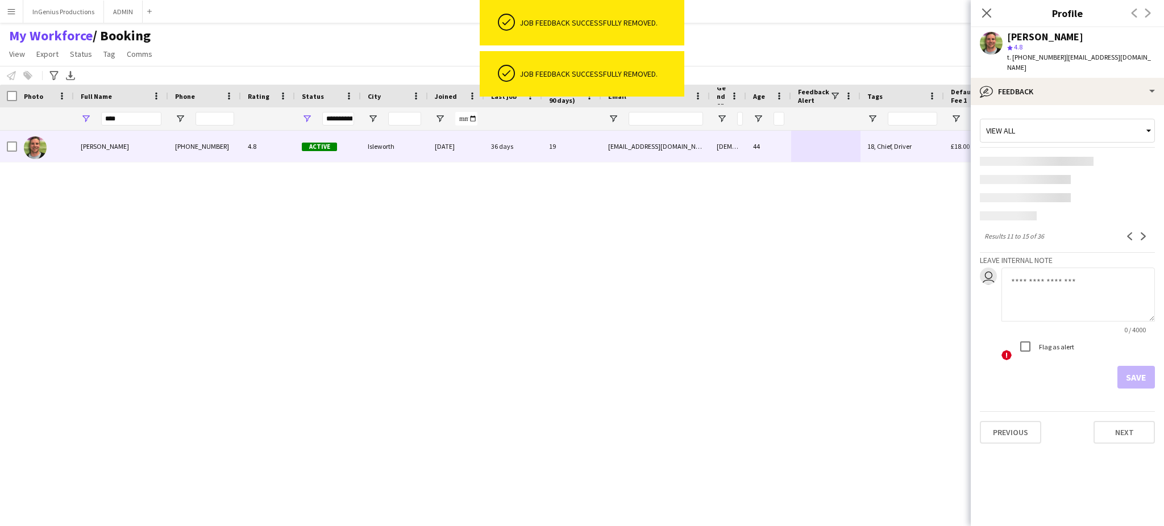
click at [1130, 157] on app-content-placeholder-block at bounding box center [1067, 189] width 175 height 64
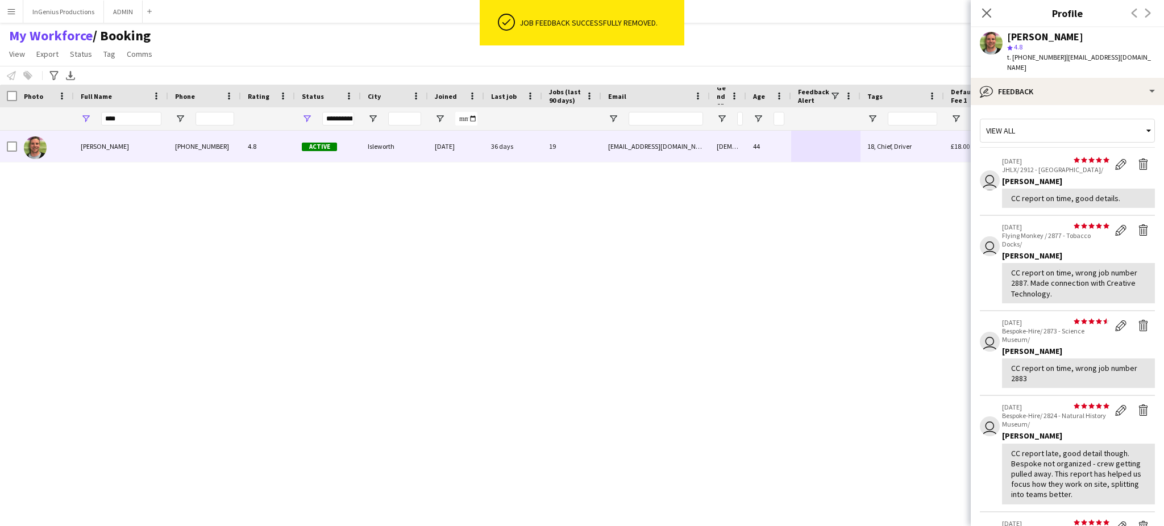
click at [657, 286] on div "Allan Horsfield +447770743136 4.8 Active Isleworth 21-02-2024 36 days 19 alhors…" at bounding box center [561, 319] width 1123 height 376
click at [1138, 159] on app-icon "Delete feedback" at bounding box center [1143, 164] width 11 height 11
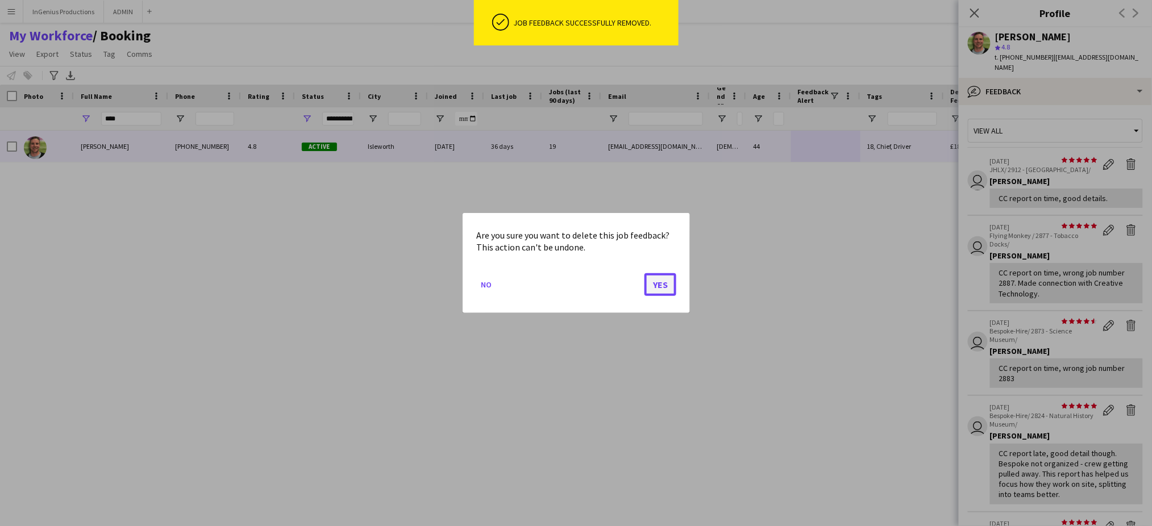
click at [668, 286] on button "Yes" at bounding box center [661, 284] width 32 height 23
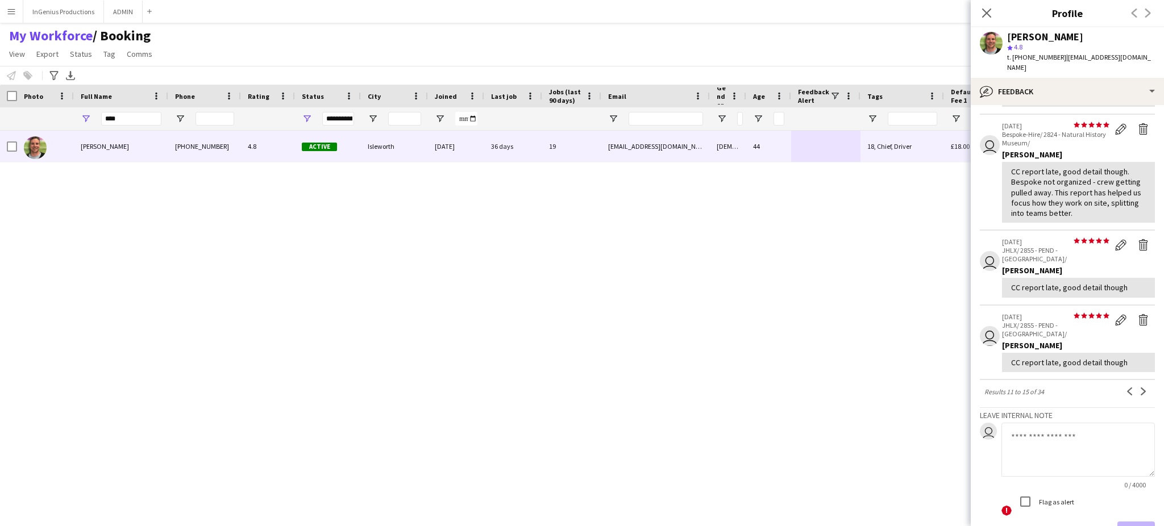
scroll to position [223, 0]
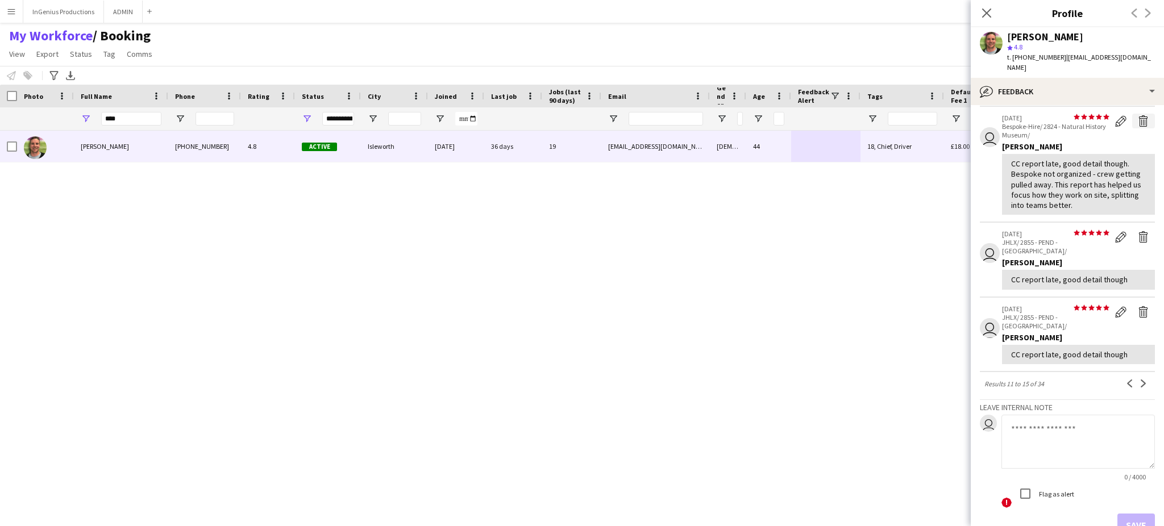
click at [1138, 115] on app-icon "Delete feedback" at bounding box center [1143, 120] width 11 height 11
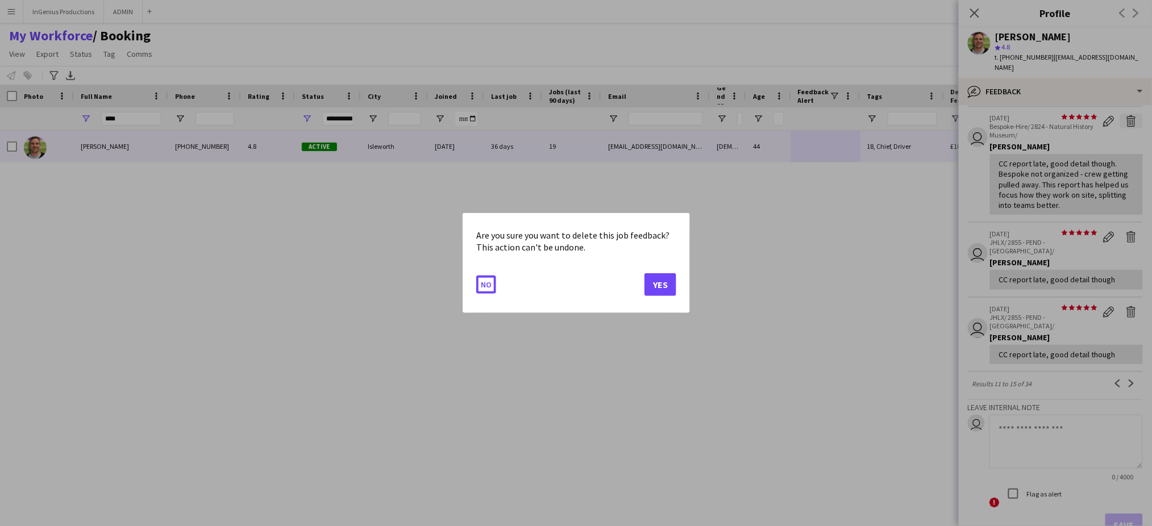
click at [476, 276] on button "No" at bounding box center [486, 285] width 20 height 18
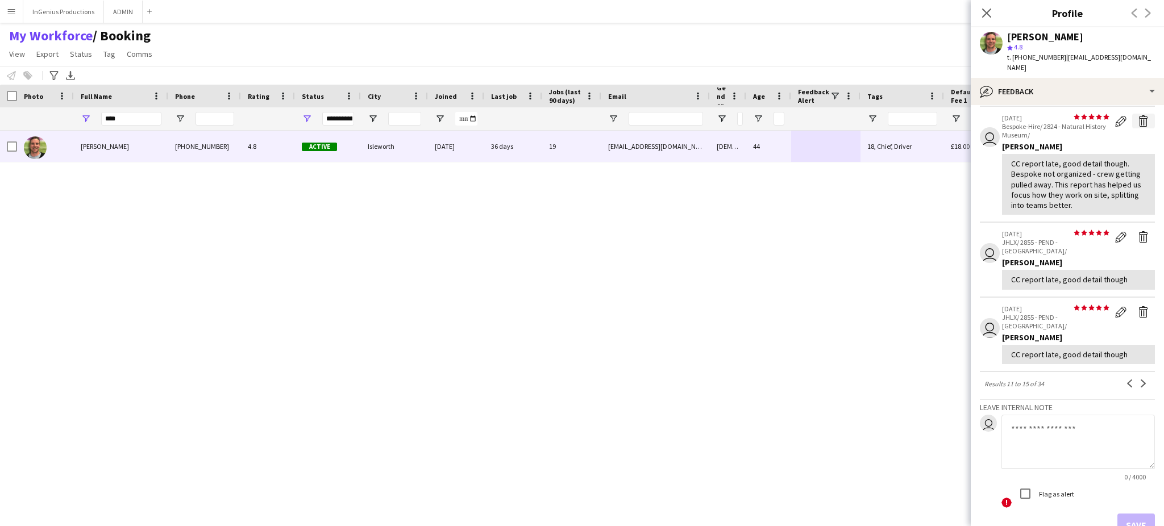
click at [1138, 115] on app-icon "Delete feedback" at bounding box center [1143, 120] width 11 height 11
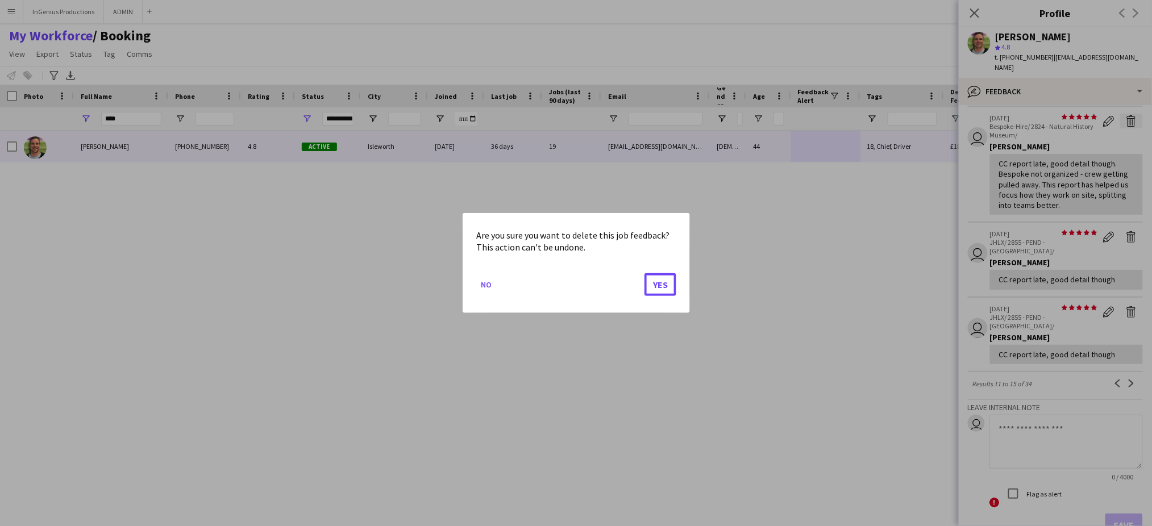
click at [645, 273] on button "Yes" at bounding box center [661, 284] width 32 height 23
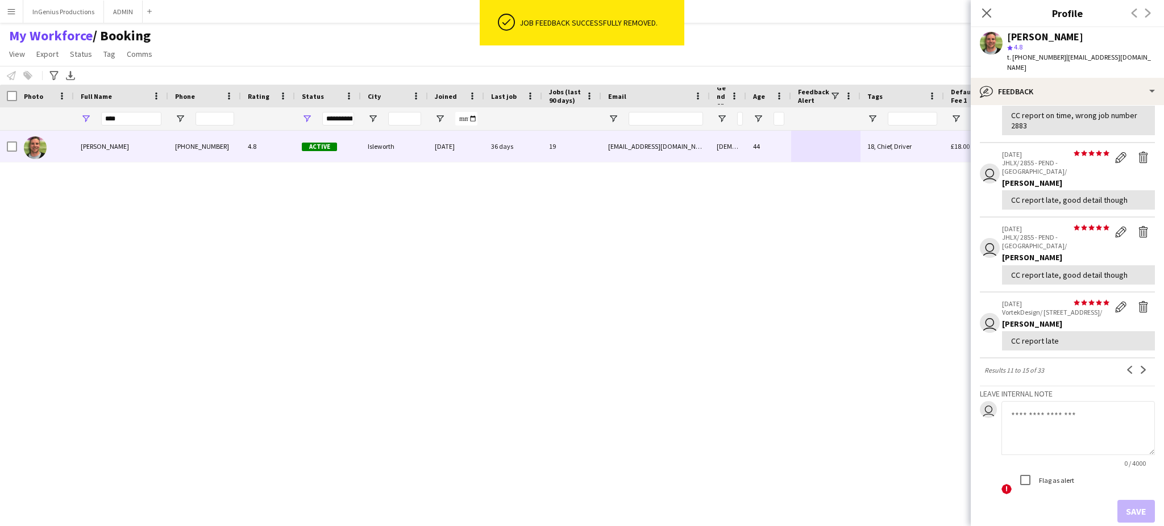
scroll to position [201, 0]
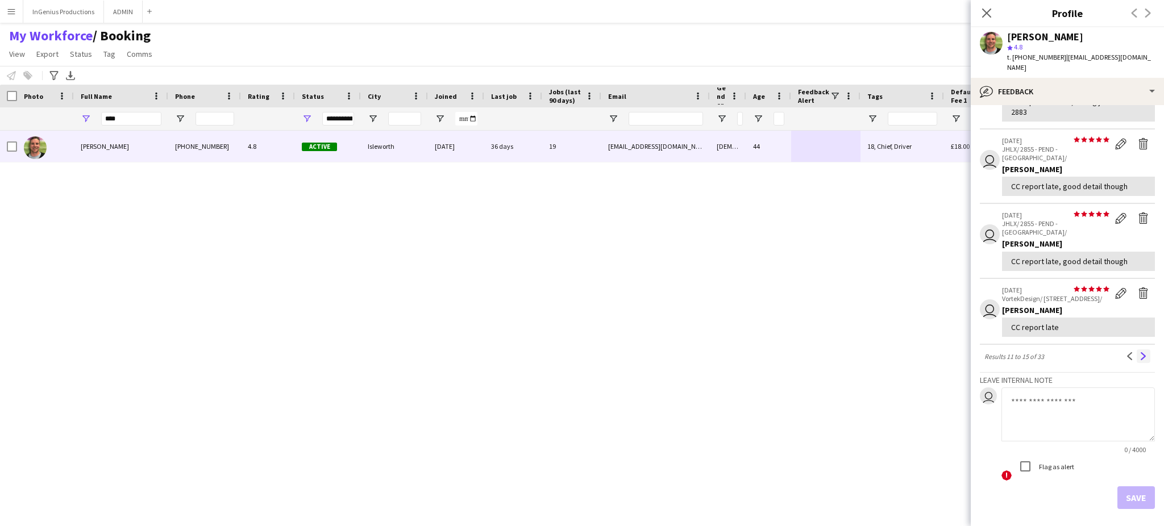
click at [1140, 352] on app-icon "Next" at bounding box center [1144, 356] width 8 height 8
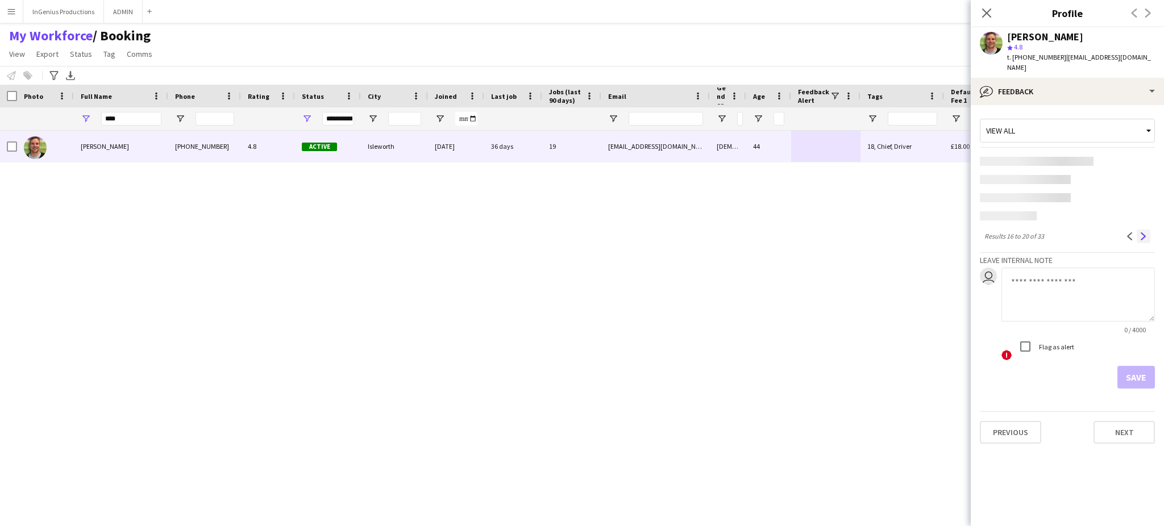
scroll to position [0, 0]
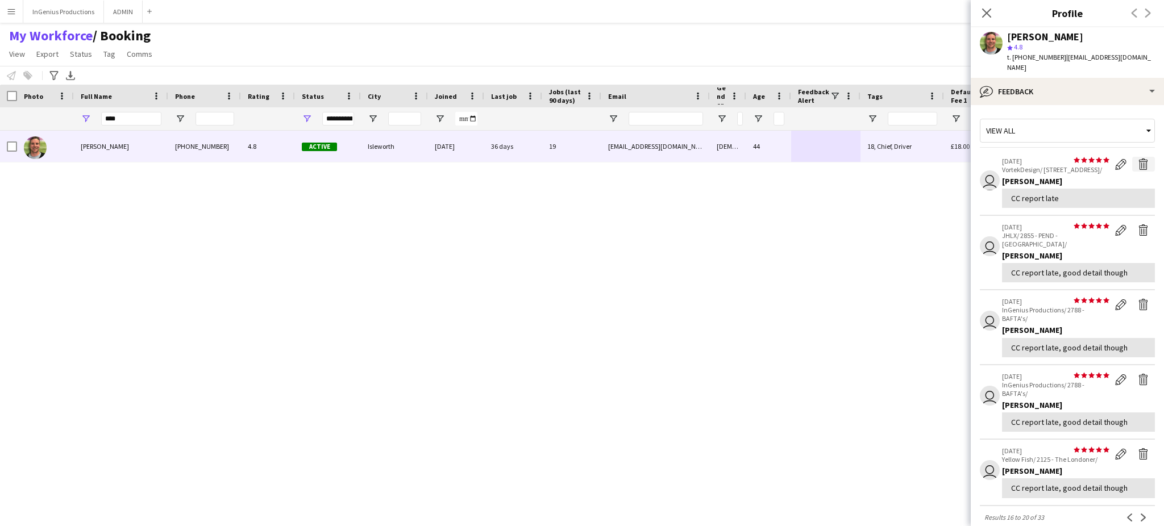
click at [1138, 159] on app-icon "Delete feedback" at bounding box center [1143, 164] width 11 height 11
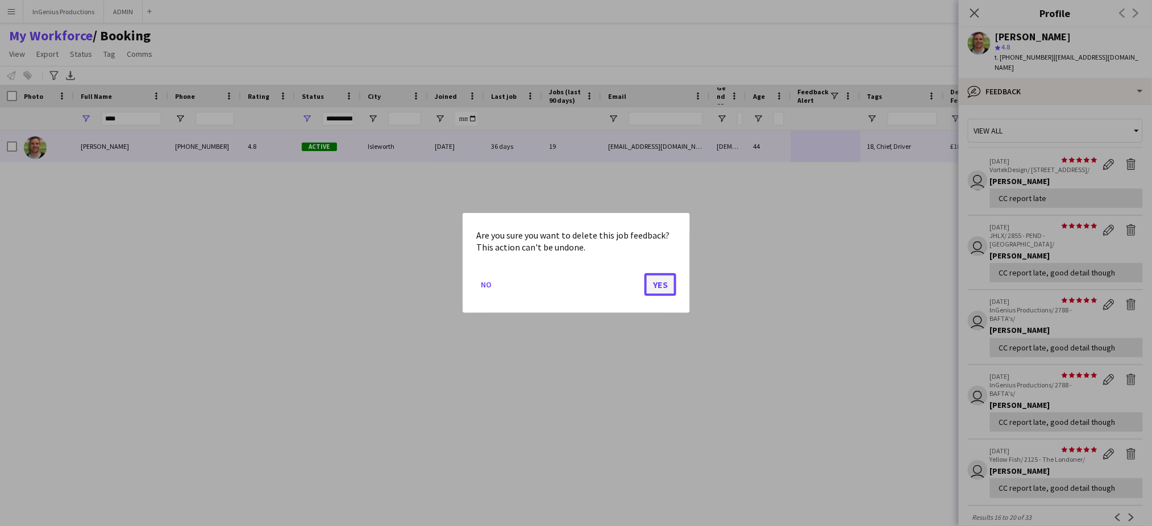
click at [666, 280] on button "Yes" at bounding box center [661, 284] width 32 height 23
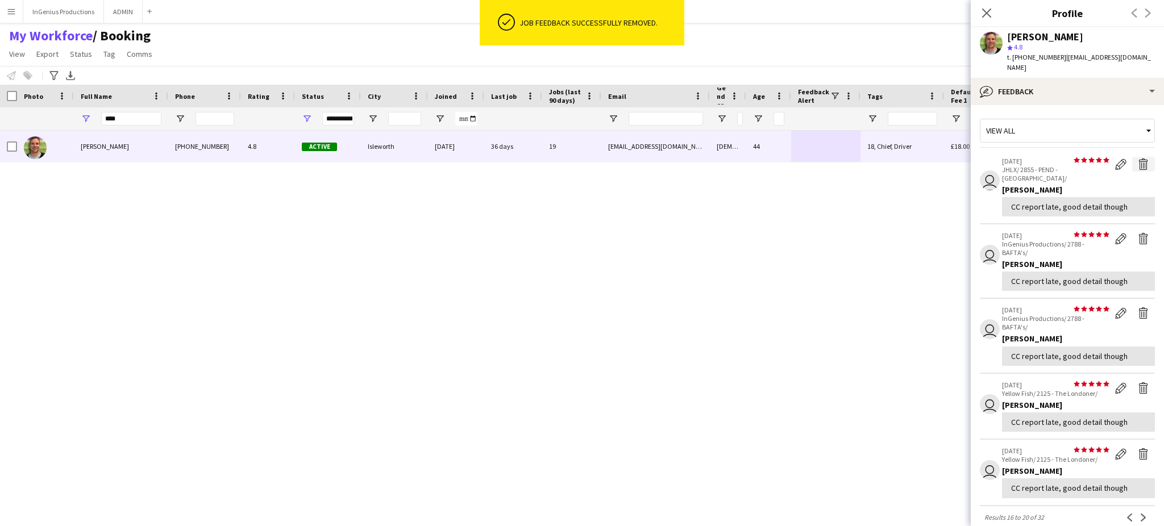
click at [1138, 159] on app-icon "Delete feedback" at bounding box center [1143, 164] width 11 height 11
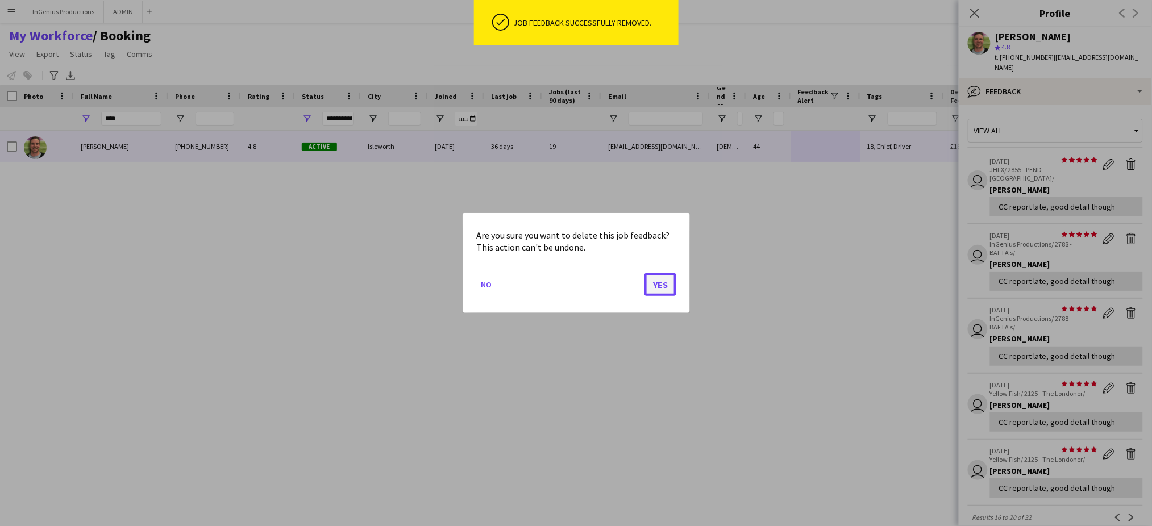
click at [663, 282] on button "Yes" at bounding box center [661, 284] width 32 height 23
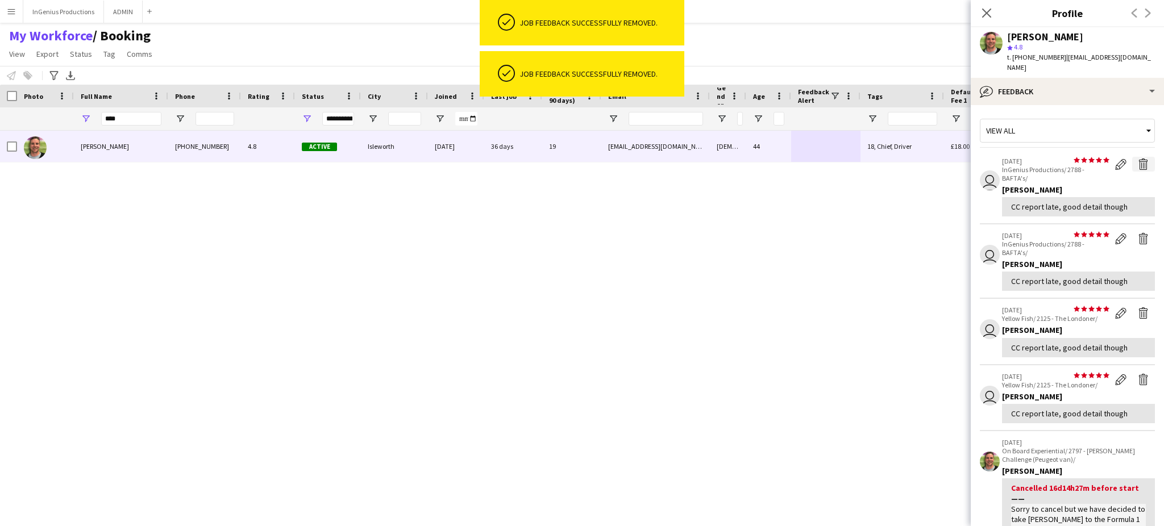
click at [1138, 159] on app-icon "Delete feedback" at bounding box center [1143, 164] width 11 height 11
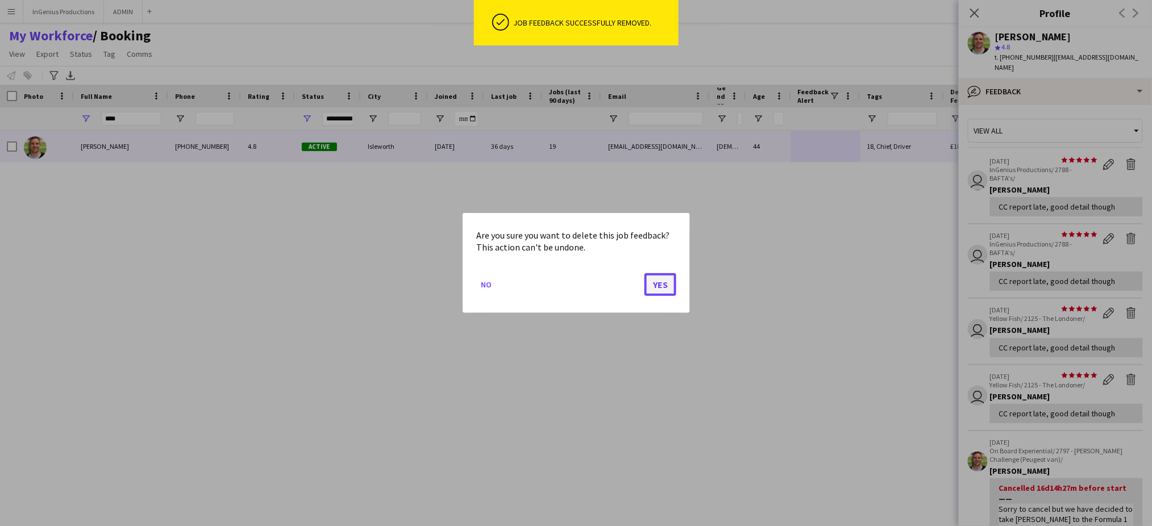
click at [657, 286] on button "Yes" at bounding box center [661, 284] width 32 height 23
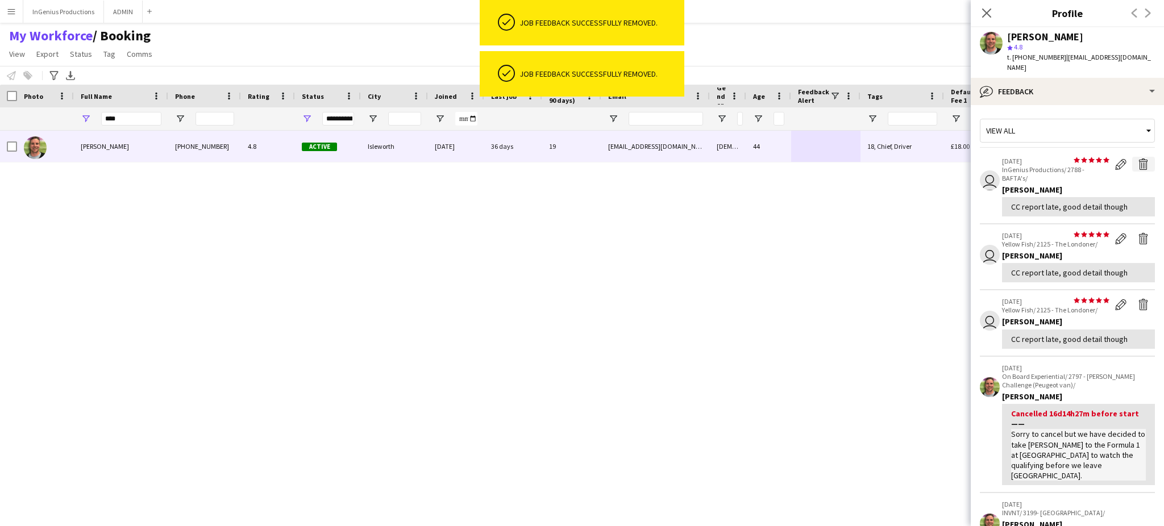
click at [1138, 159] on app-icon "Delete feedback" at bounding box center [1143, 164] width 11 height 11
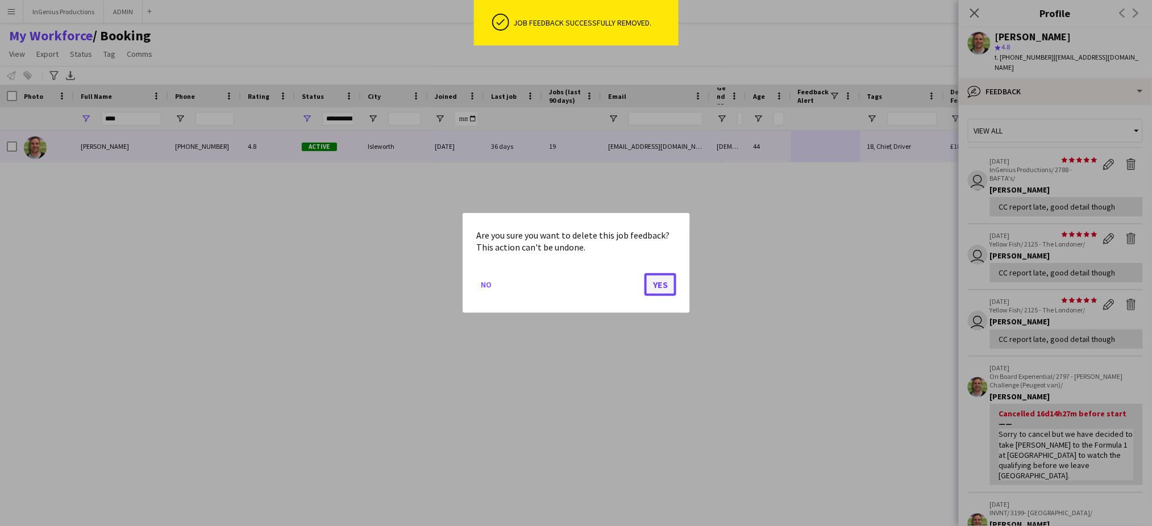
click at [667, 285] on button "Yes" at bounding box center [661, 284] width 32 height 23
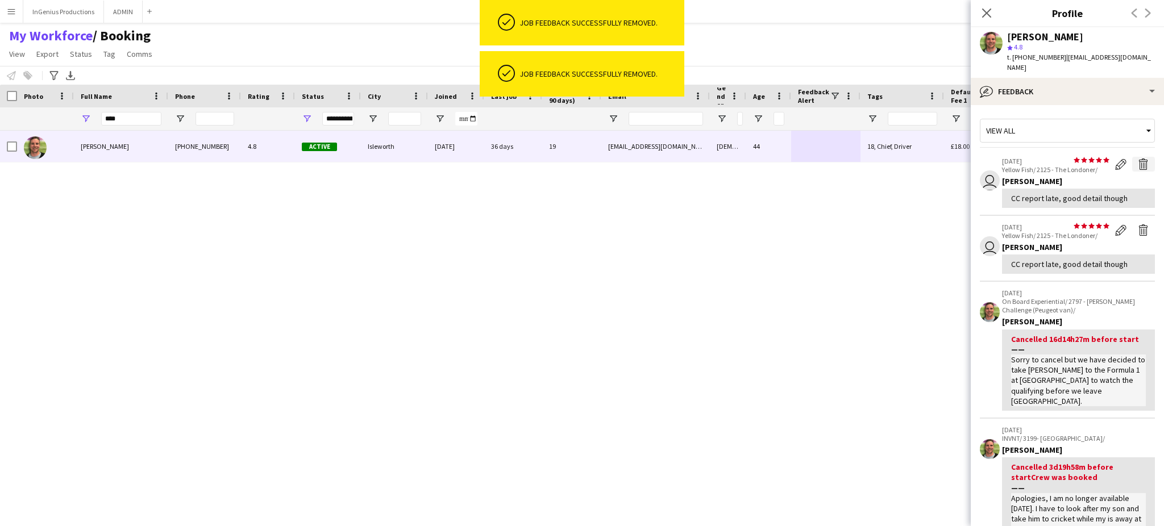
click at [1138, 159] on app-icon "Delete feedback" at bounding box center [1143, 164] width 11 height 11
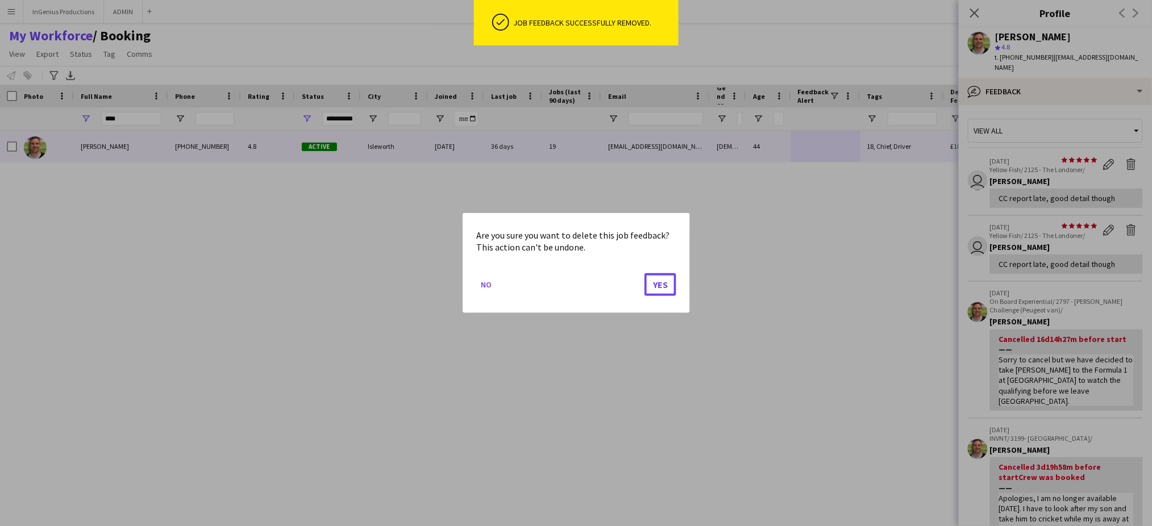
click at [662, 291] on button "Yes" at bounding box center [661, 284] width 32 height 23
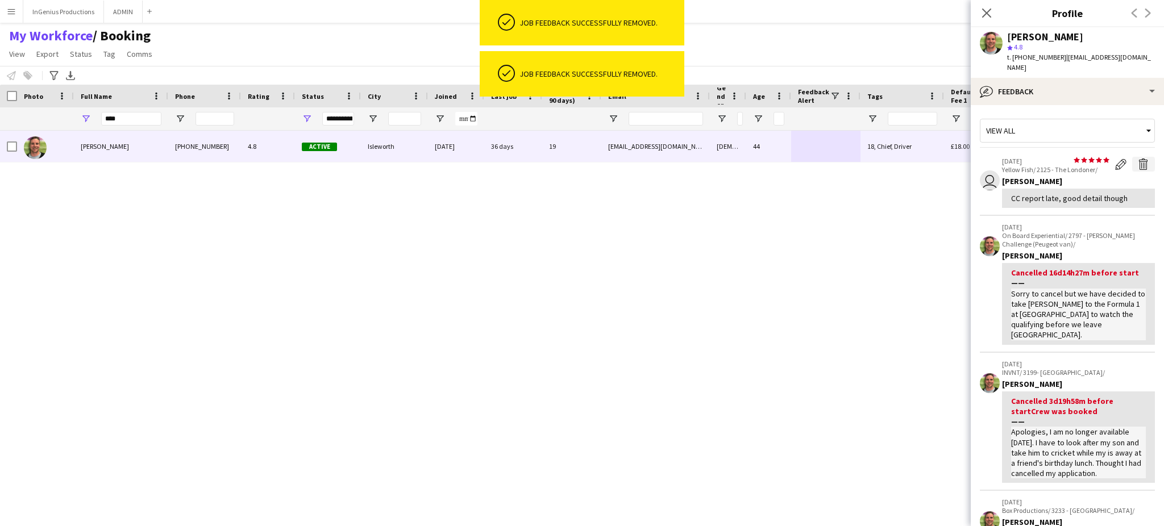
click at [1138, 159] on app-icon "Delete feedback" at bounding box center [1143, 164] width 11 height 11
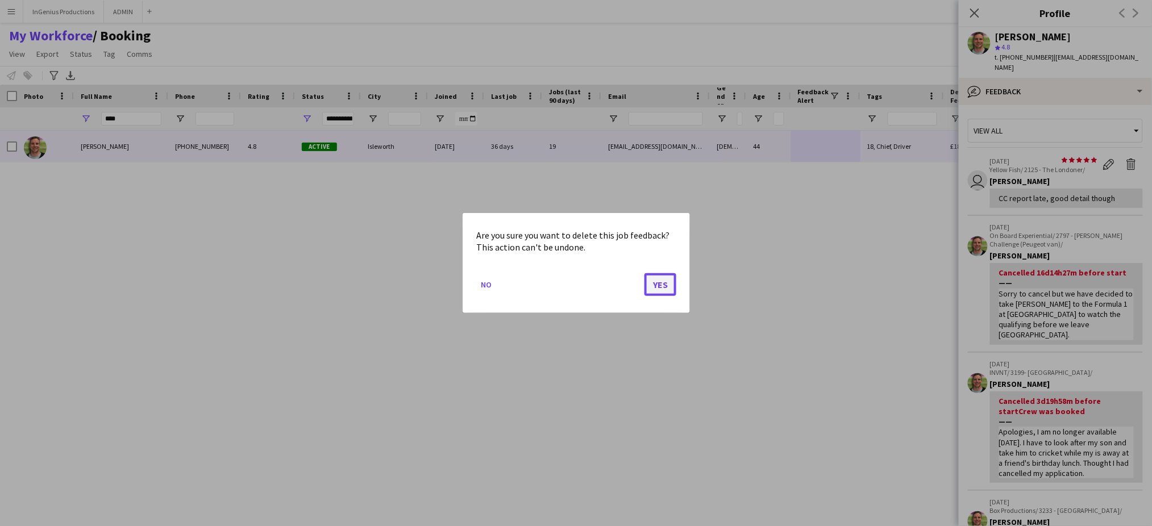
click at [669, 280] on button "Yes" at bounding box center [661, 284] width 32 height 23
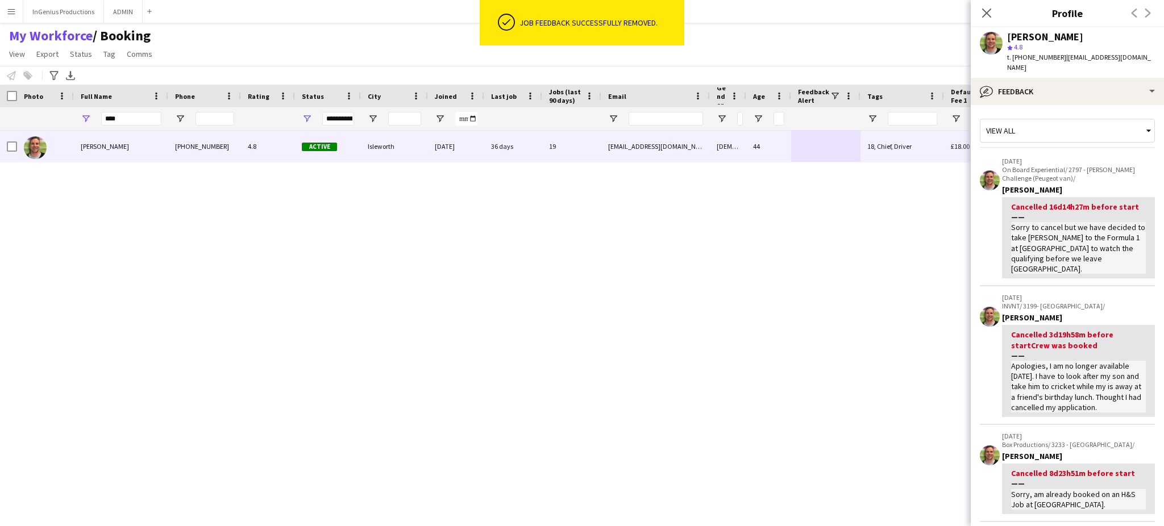
click at [1133, 165] on p "On Board Experiential/ 2797 - JP Morgan Challenge (Peugeot van)/" at bounding box center [1078, 173] width 153 height 17
click at [657, 285] on div "Allan Horsfield +447770743136 4.8 Active Isleworth 21-02-2024 36 days 19 alhors…" at bounding box center [561, 319] width 1123 height 376
click at [1131, 157] on p "18-06-2025" at bounding box center [1078, 161] width 153 height 9
click at [663, 280] on div "Allan Horsfield +447770743136 4.8 Active Isleworth 21-02-2024 36 days 19 alhors…" at bounding box center [561, 319] width 1123 height 376
click at [1130, 157] on p "18-06-2025" at bounding box center [1078, 161] width 153 height 9
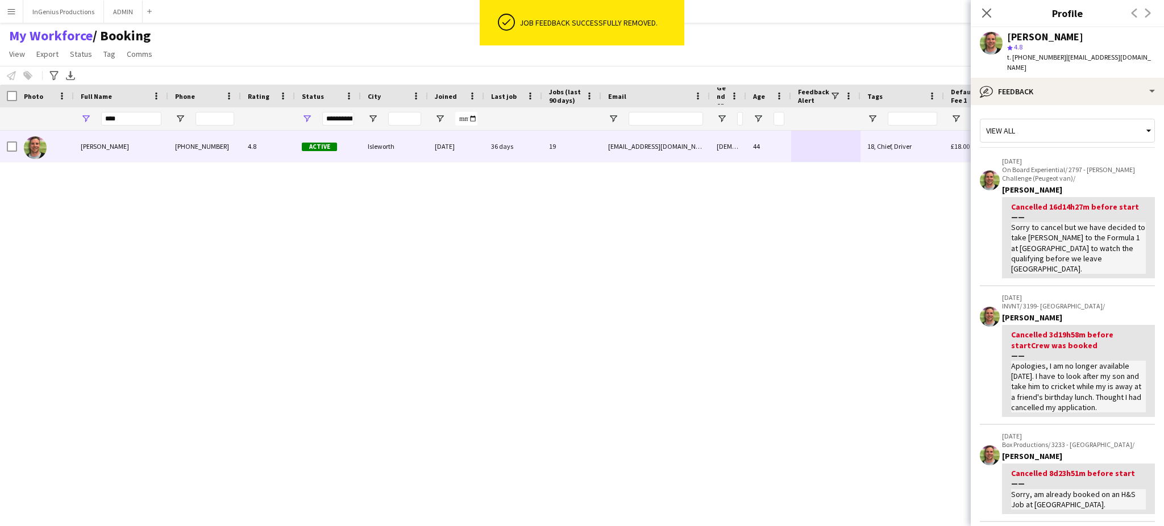
click at [662, 283] on div "Allan Horsfield +447770743136 4.8 Active Isleworth 21-02-2024 36 days 19 alhors…" at bounding box center [561, 319] width 1123 height 376
click at [1130, 165] on p "On Board Experiential/ 2797 - JP Morgan Challenge (Peugeot van)/" at bounding box center [1078, 173] width 153 height 17
click at [657, 286] on div "Allan Horsfield +447770743136 4.8 Active Isleworth 21-02-2024 36 days 19 alhors…" at bounding box center [561, 319] width 1123 height 376
click at [1133, 157] on p "18-06-2025" at bounding box center [1078, 161] width 153 height 9
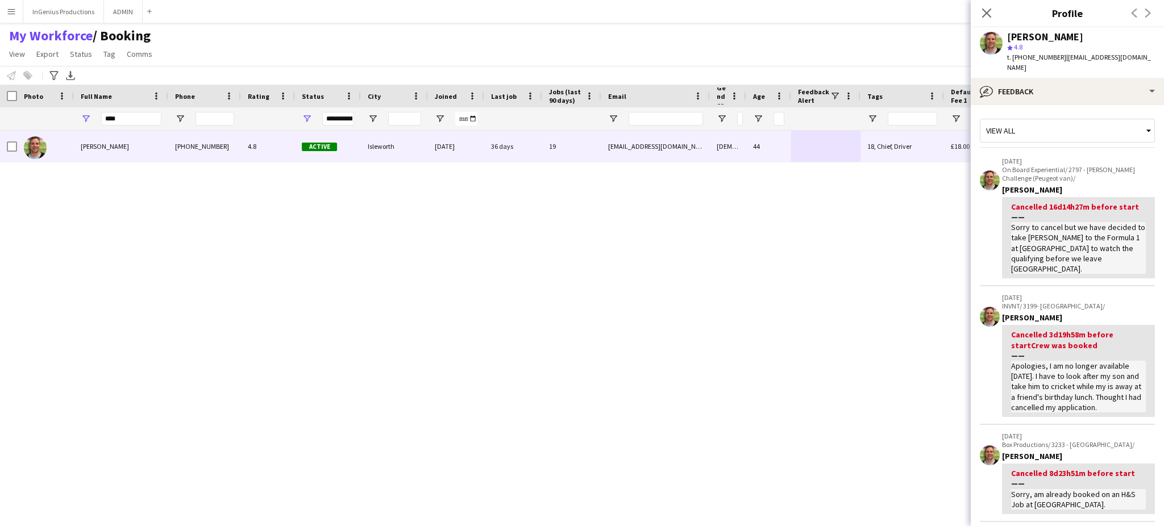
click at [668, 286] on div "Allan Horsfield +447770743136 4.8 Active Isleworth 21-02-2024 36 days 19 alhors…" at bounding box center [561, 319] width 1123 height 376
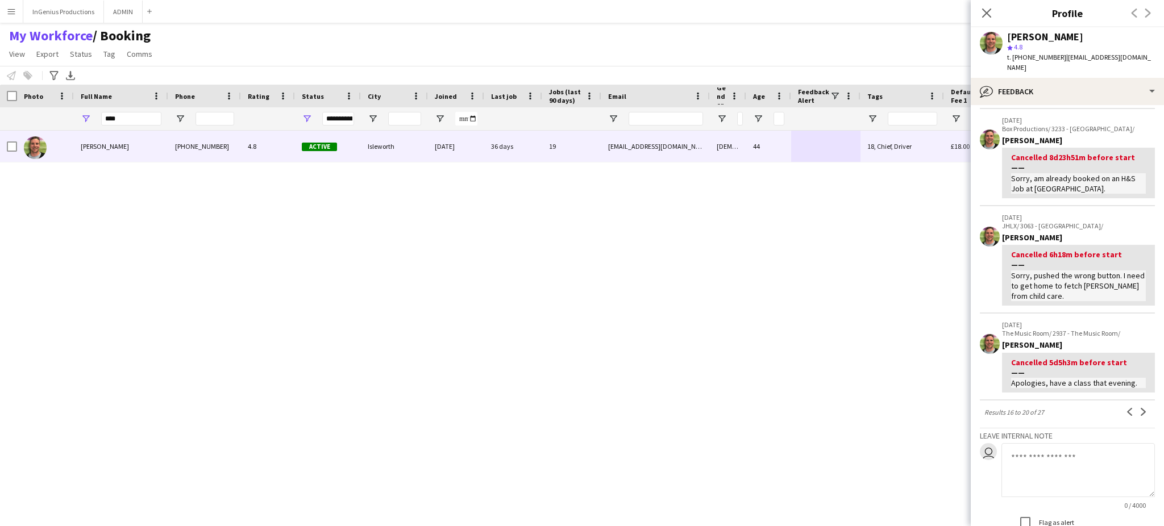
scroll to position [320, 0]
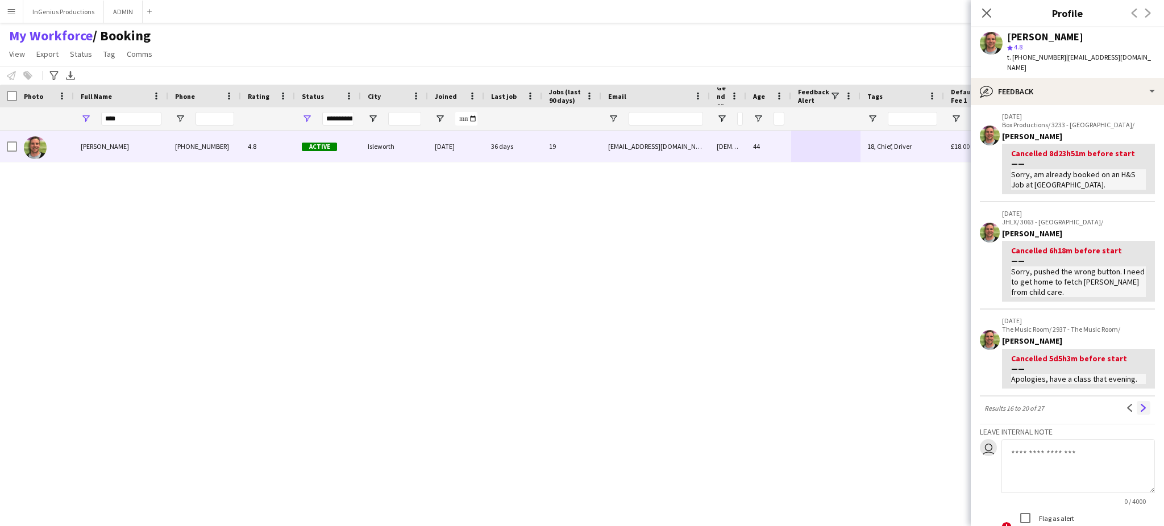
click at [1137, 401] on button "Next" at bounding box center [1144, 408] width 14 height 14
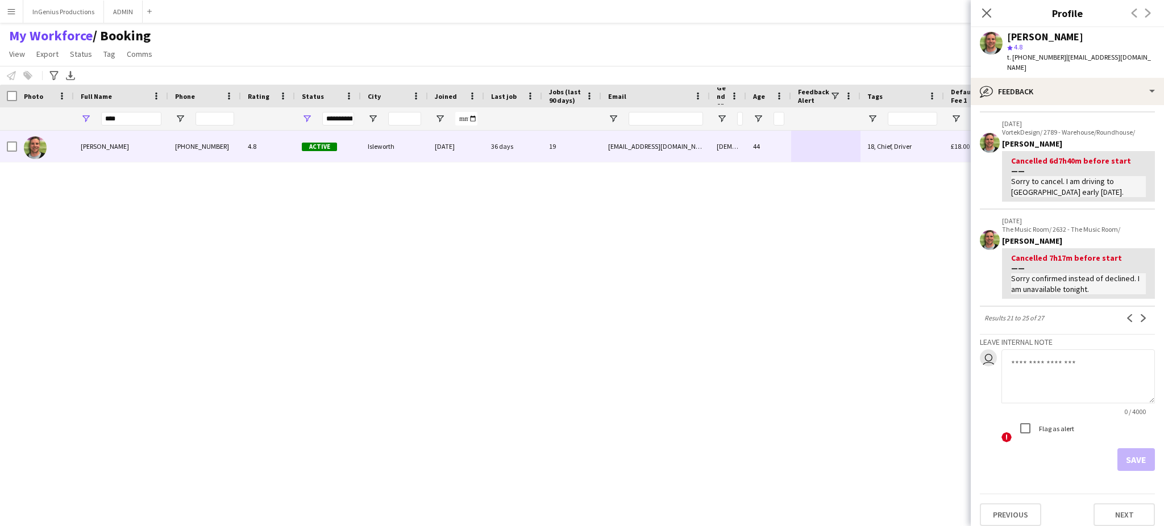
scroll to position [343, 0]
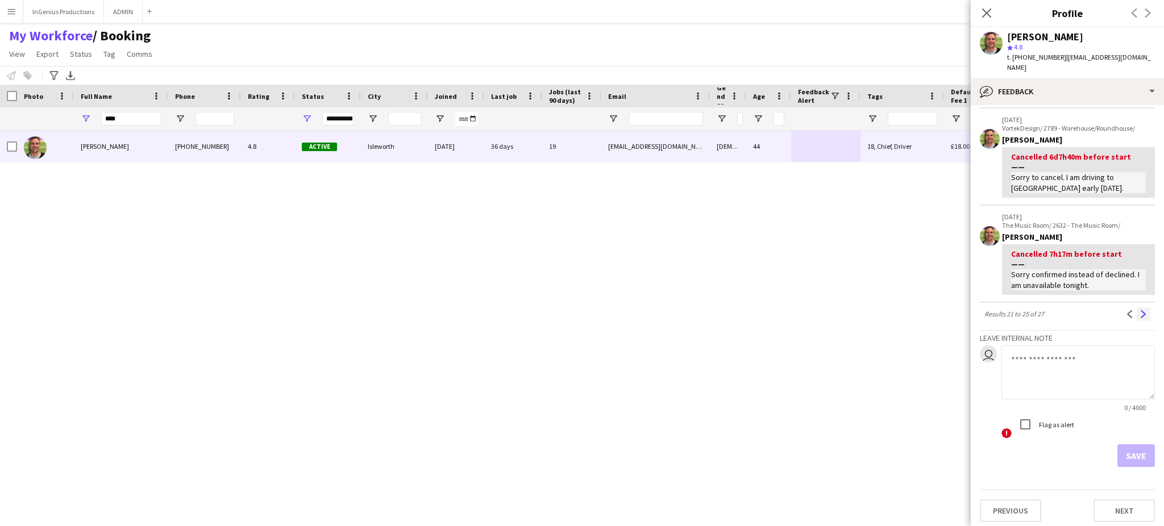
click at [1140, 310] on app-icon "Next" at bounding box center [1144, 314] width 8 height 8
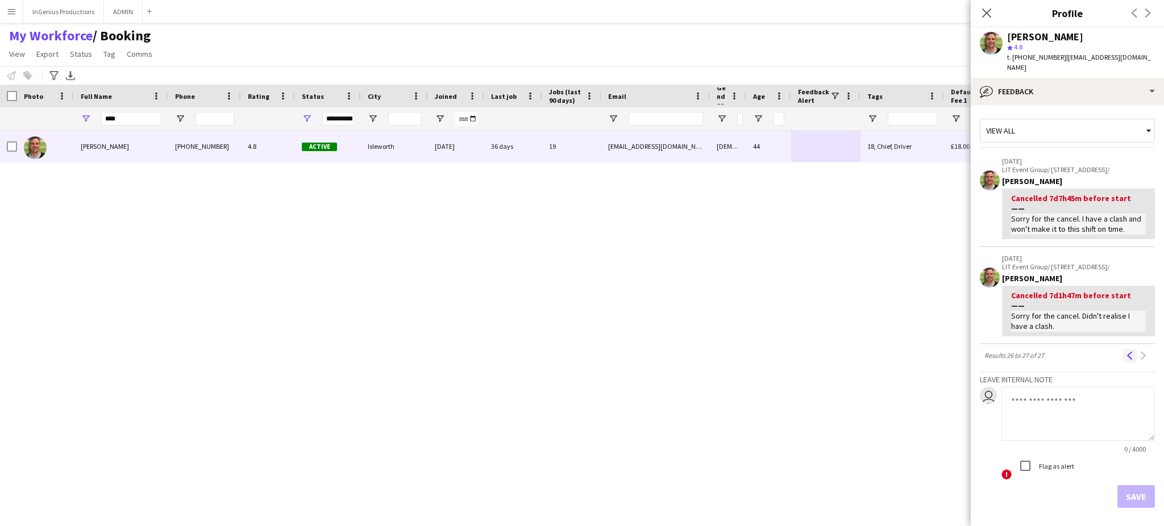
click at [1126, 354] on app-icon "Previous" at bounding box center [1130, 356] width 8 height 8
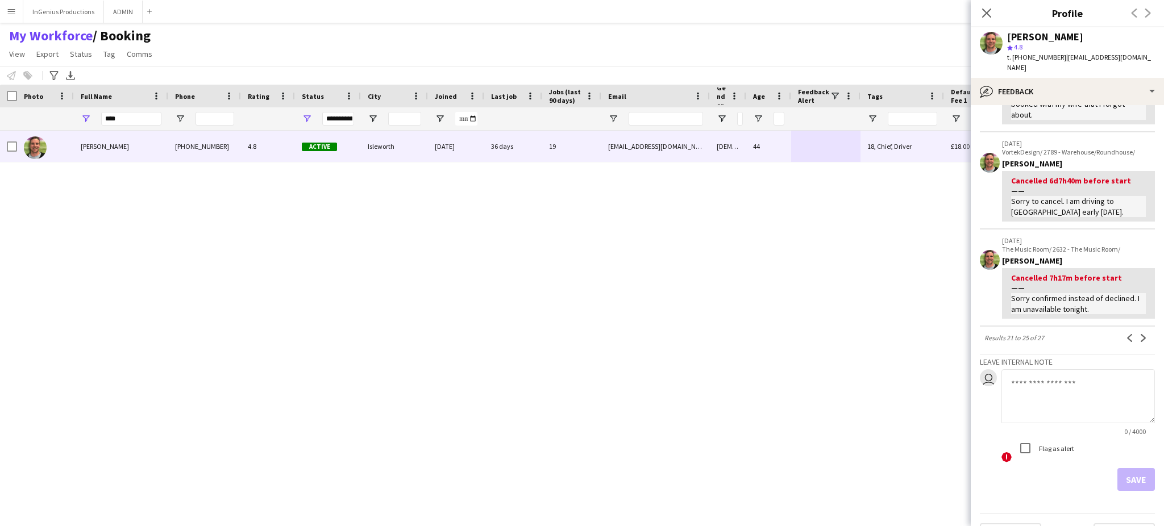
scroll to position [320, 0]
click at [1126, 337] on app-icon "Previous" at bounding box center [1130, 338] width 8 height 8
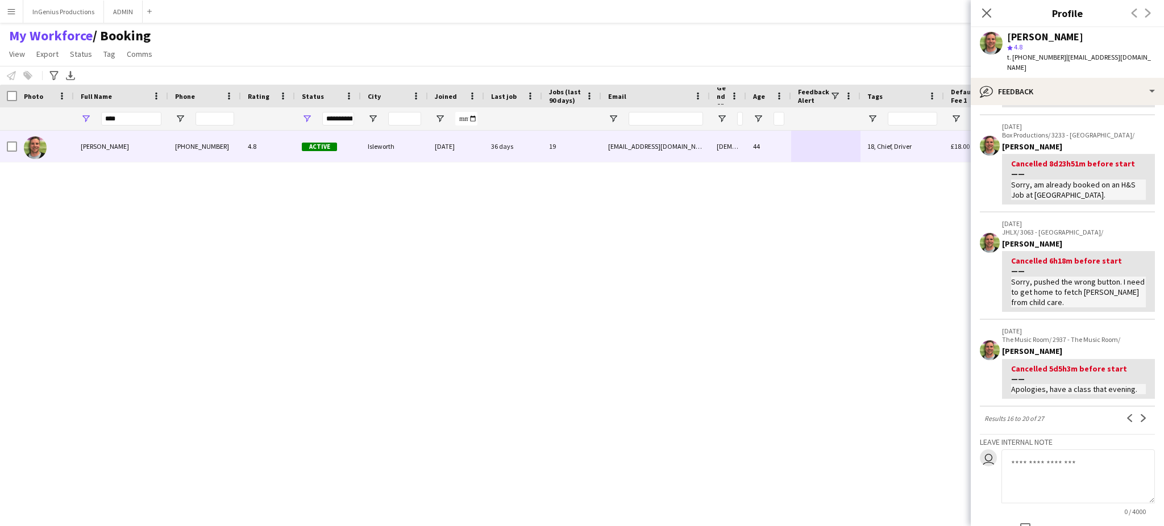
scroll to position [404, 0]
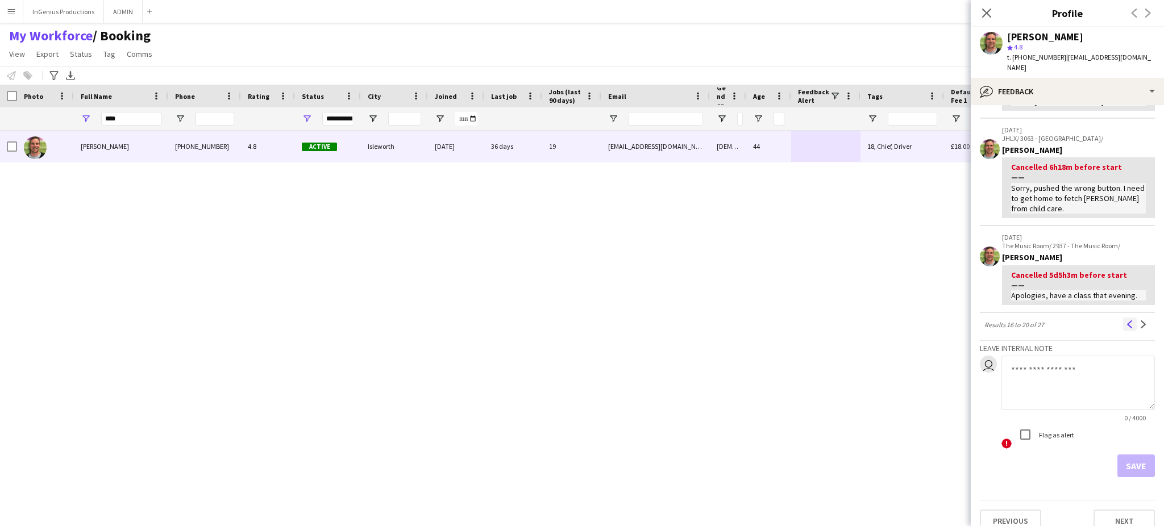
click at [1126, 321] on app-icon "Previous" at bounding box center [1130, 325] width 8 height 8
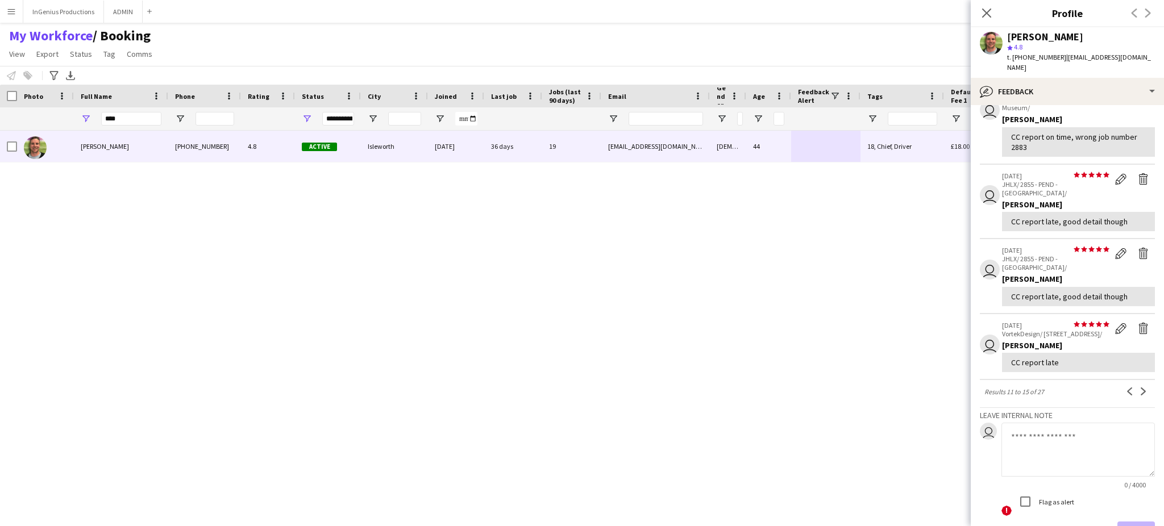
scroll to position [164, 0]
click at [1137, 387] on button "Next" at bounding box center [1144, 394] width 14 height 14
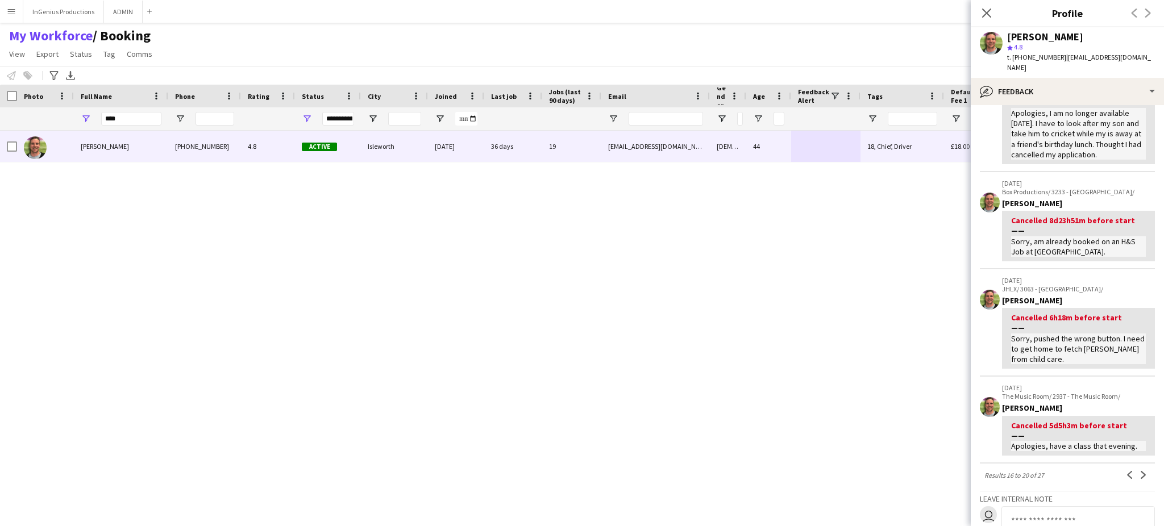
scroll to position [326, 0]
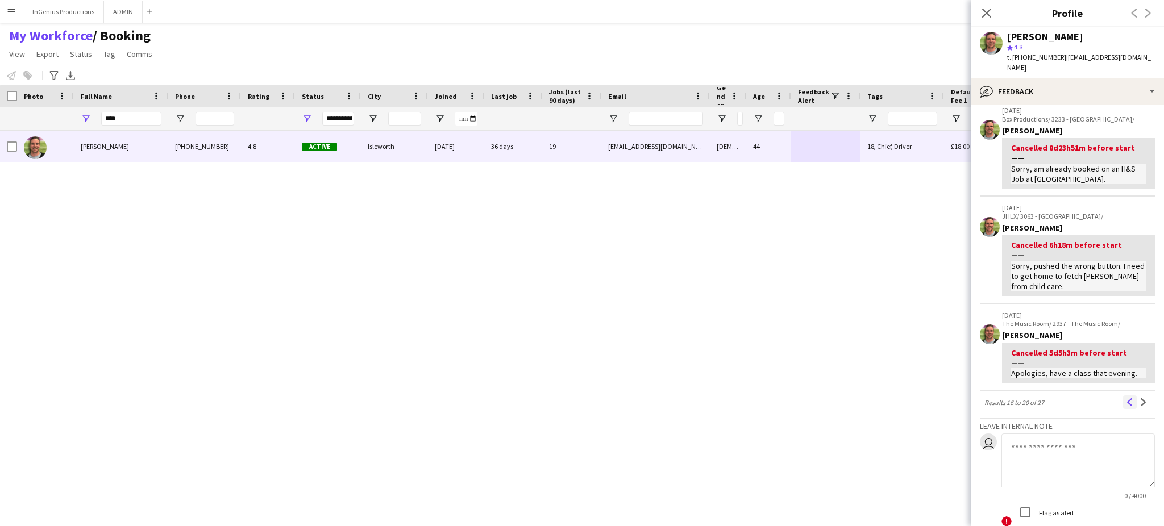
click at [1123, 396] on button "Previous" at bounding box center [1130, 403] width 14 height 14
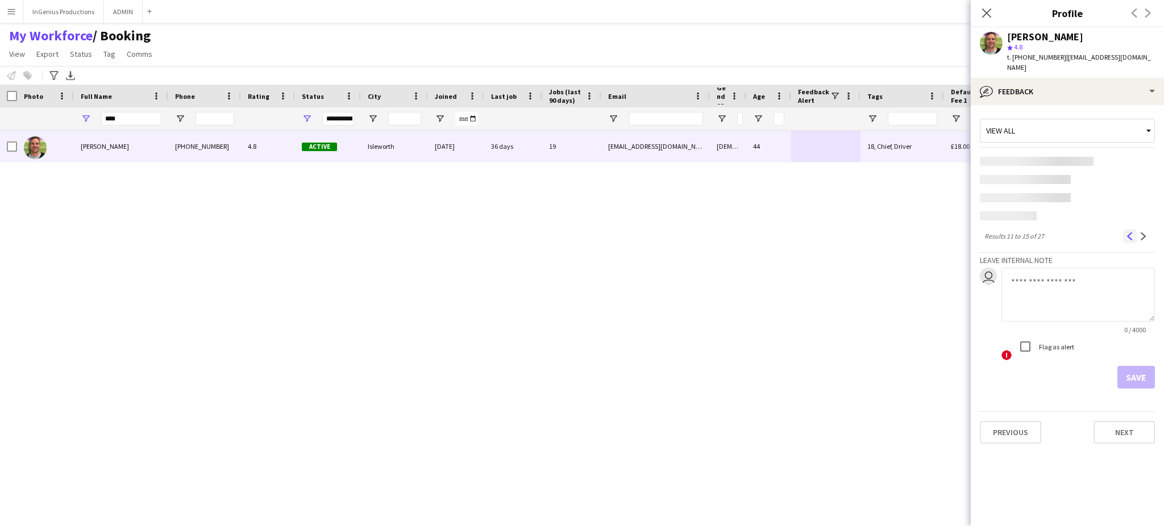
scroll to position [0, 0]
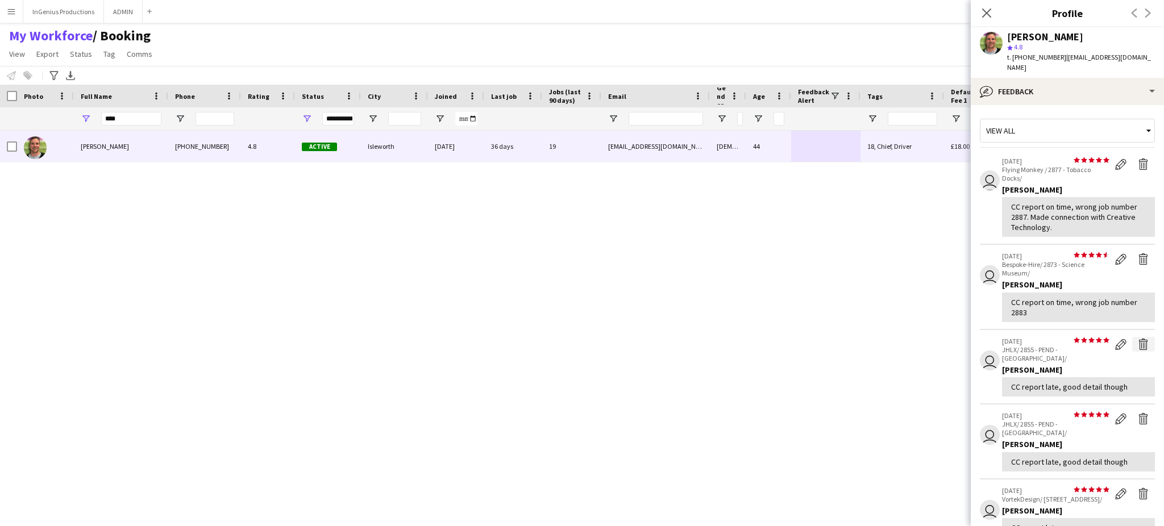
click at [1138, 339] on app-icon "Delete feedback" at bounding box center [1143, 344] width 11 height 11
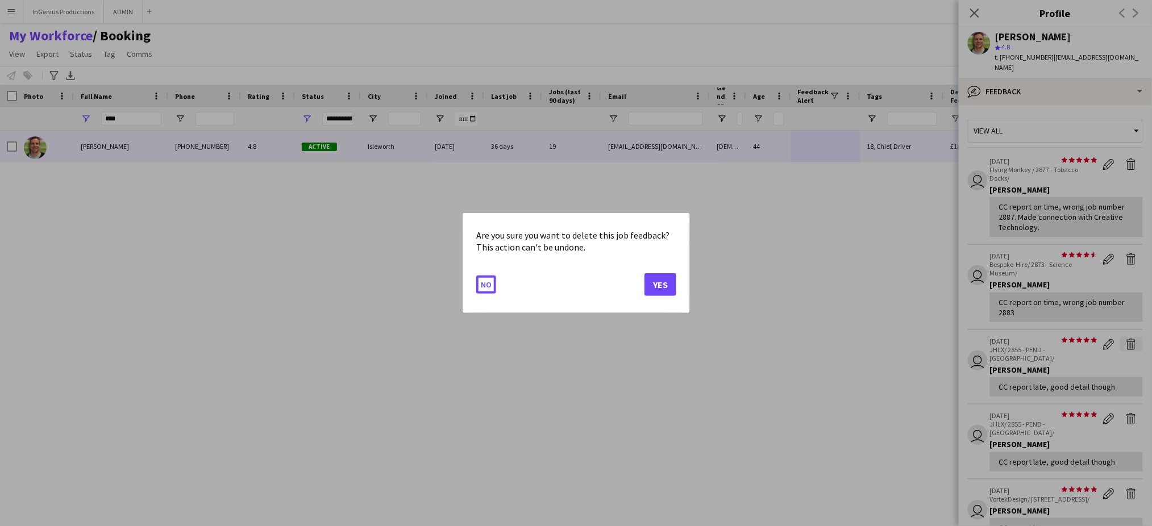
click at [476, 276] on button "No" at bounding box center [486, 285] width 20 height 18
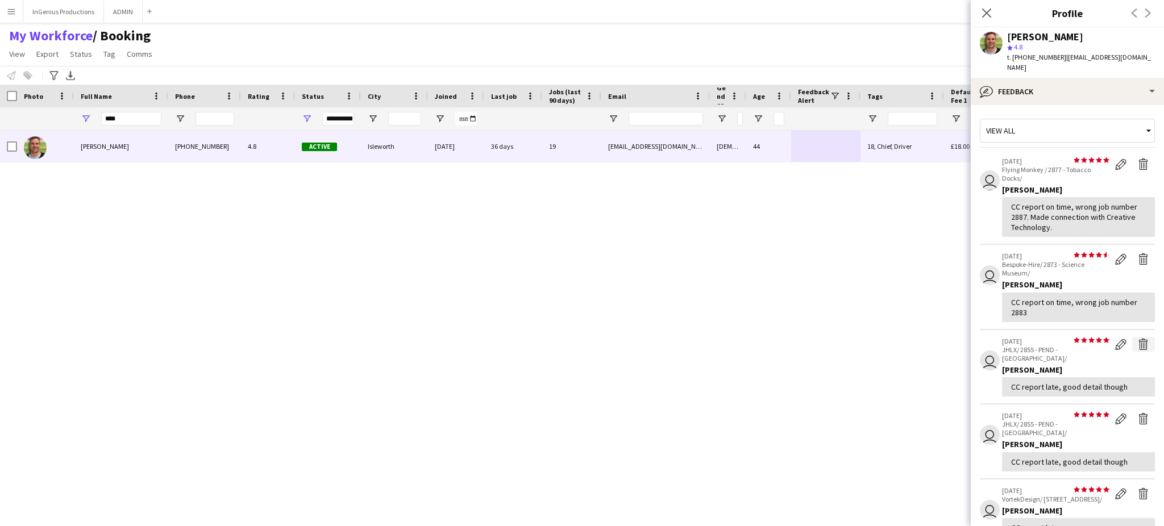
click at [1138, 339] on app-icon "Delete feedback" at bounding box center [1143, 344] width 11 height 11
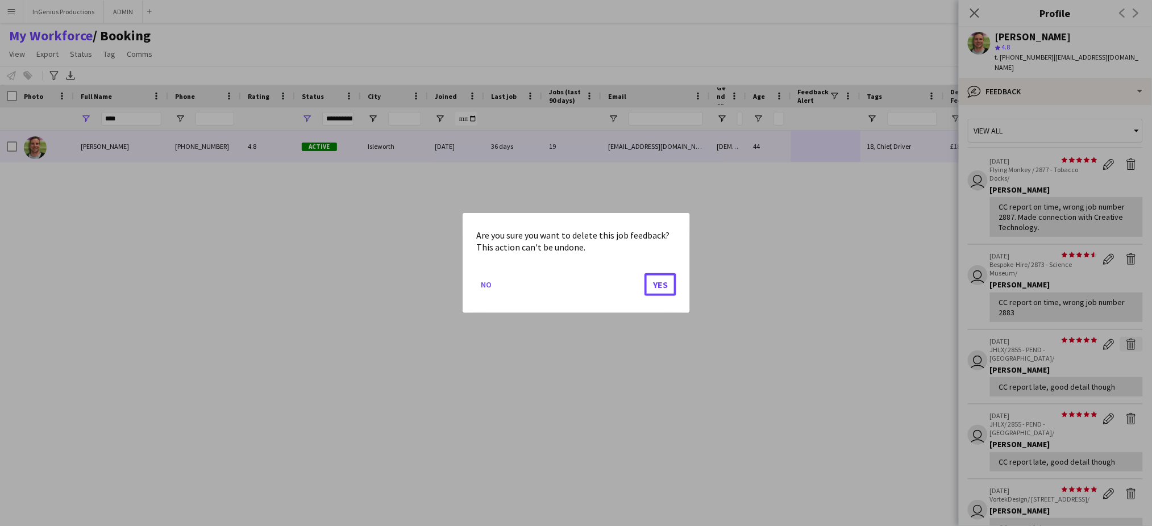
click at [645, 273] on button "Yes" at bounding box center [661, 284] width 32 height 23
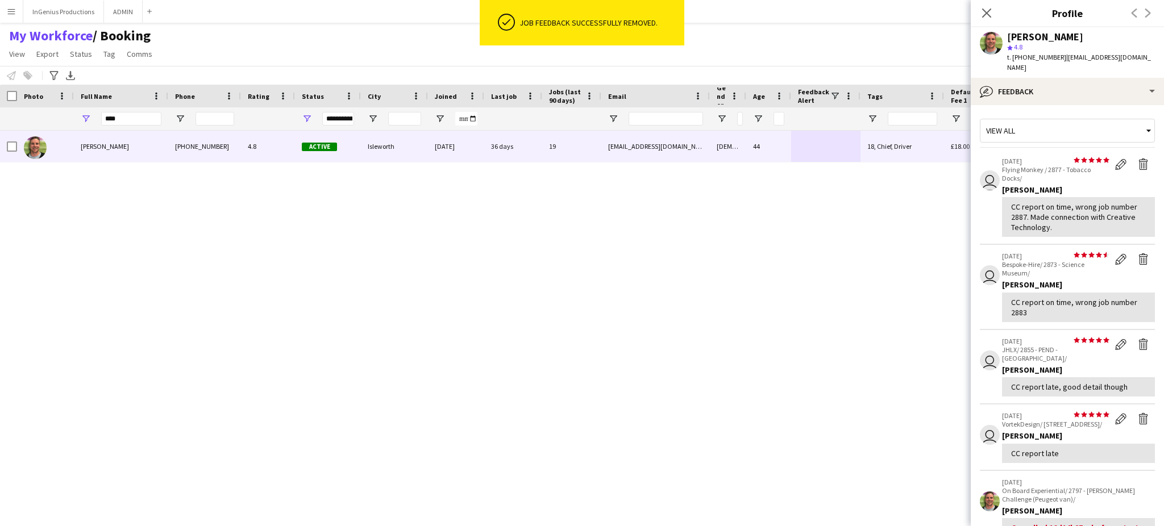
click at [1138, 339] on app-icon "Delete feedback" at bounding box center [1143, 344] width 11 height 11
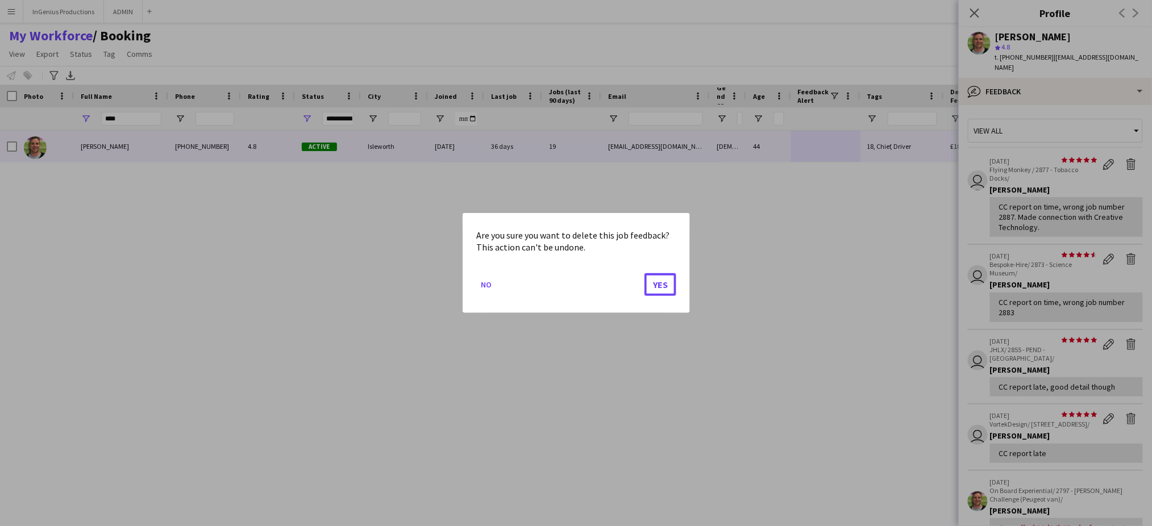
click at [645, 273] on button "Yes" at bounding box center [661, 284] width 32 height 23
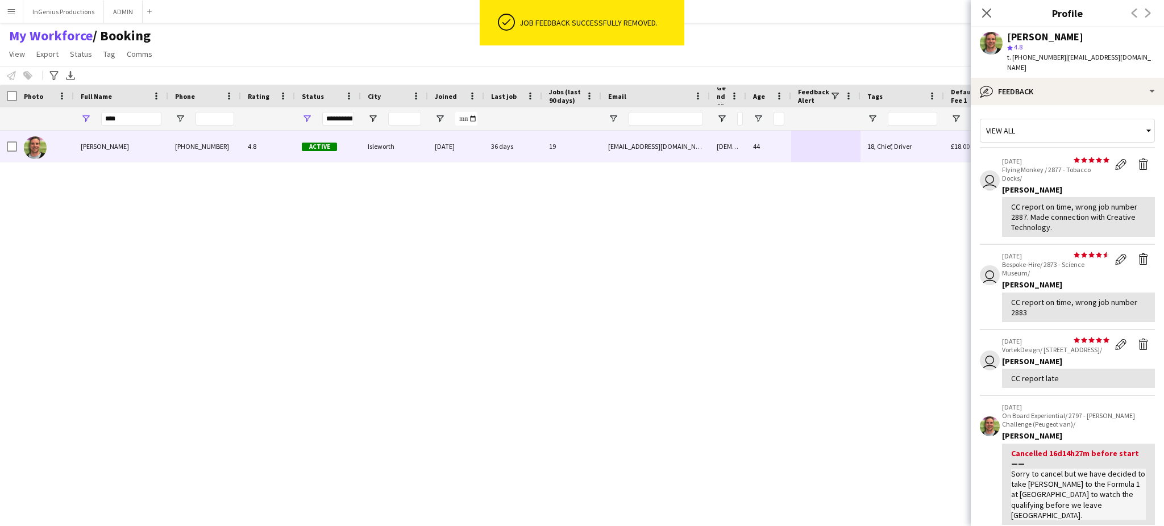
click at [1138, 339] on app-icon "Delete feedback" at bounding box center [1143, 344] width 11 height 11
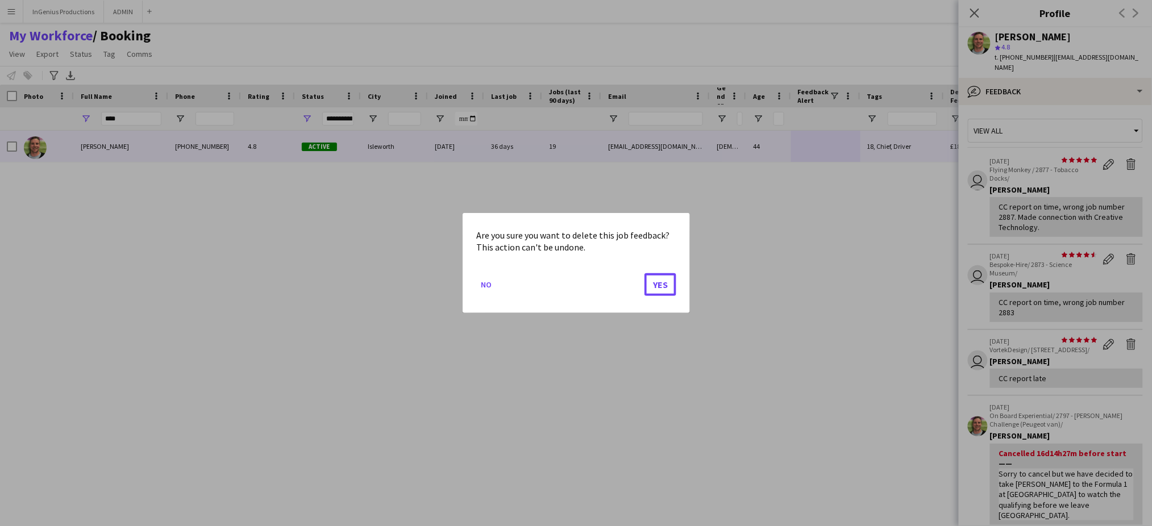
click at [645, 273] on button "Yes" at bounding box center [661, 284] width 32 height 23
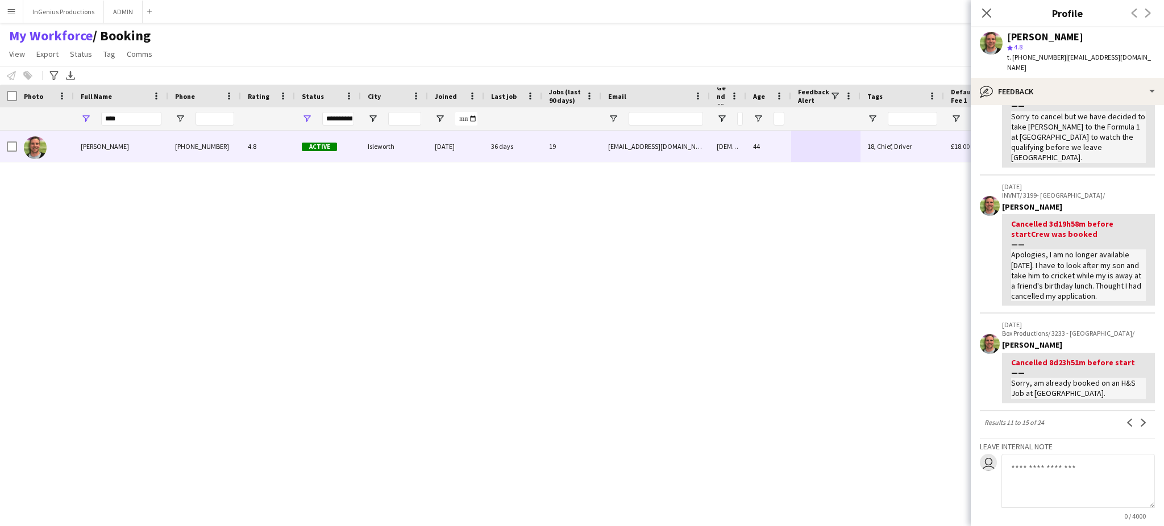
scroll to position [284, 0]
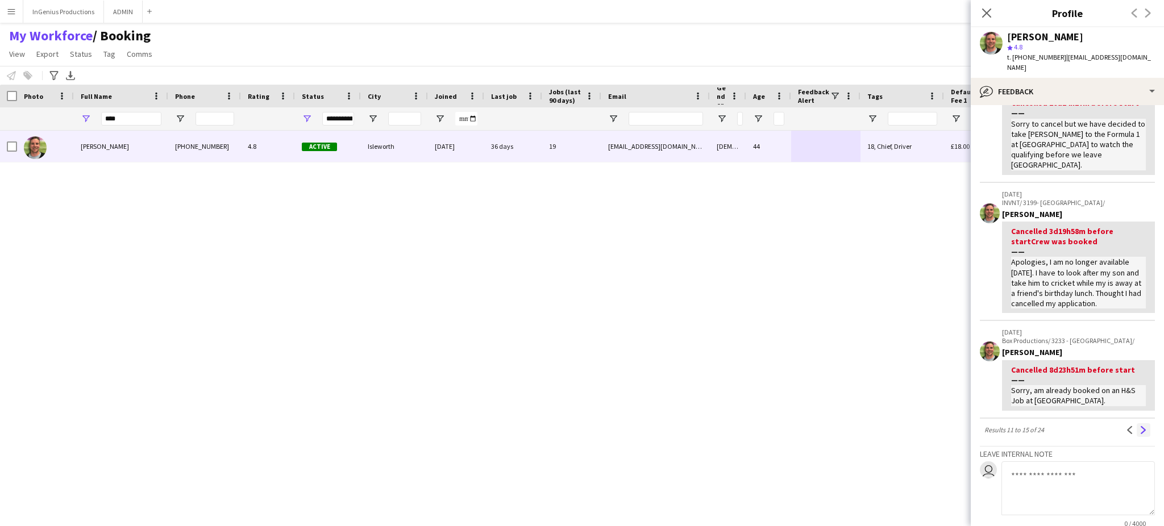
click at [1137, 424] on button "Next" at bounding box center [1144, 431] width 14 height 14
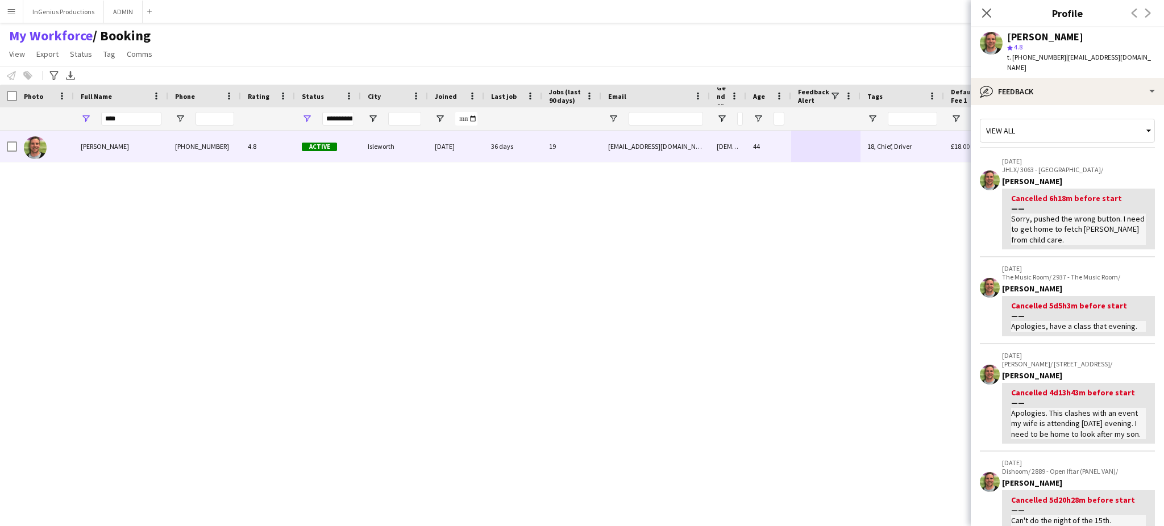
scroll to position [343, 0]
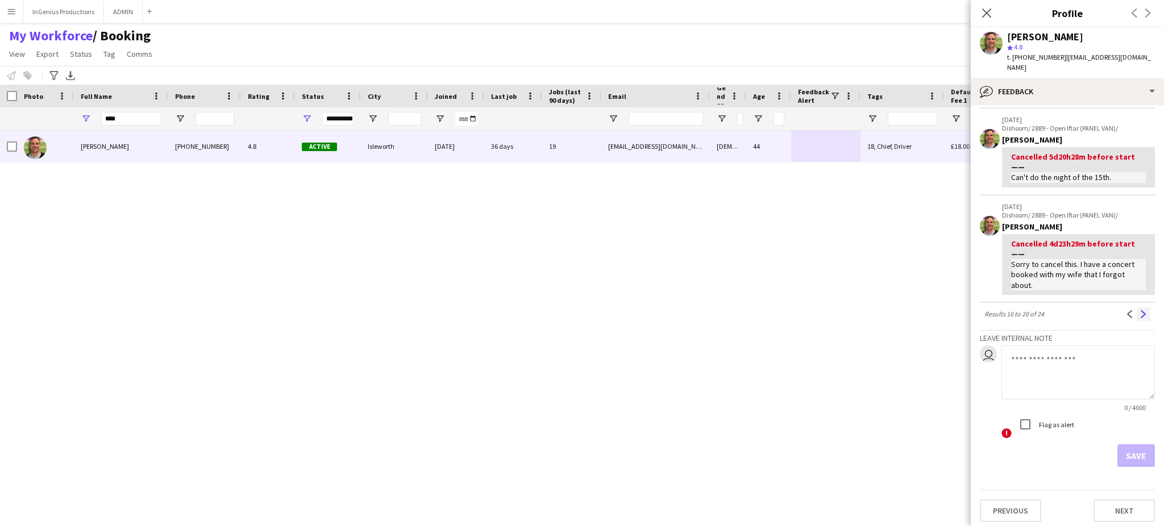
click at [1140, 314] on app-icon "Next" at bounding box center [1144, 314] width 8 height 8
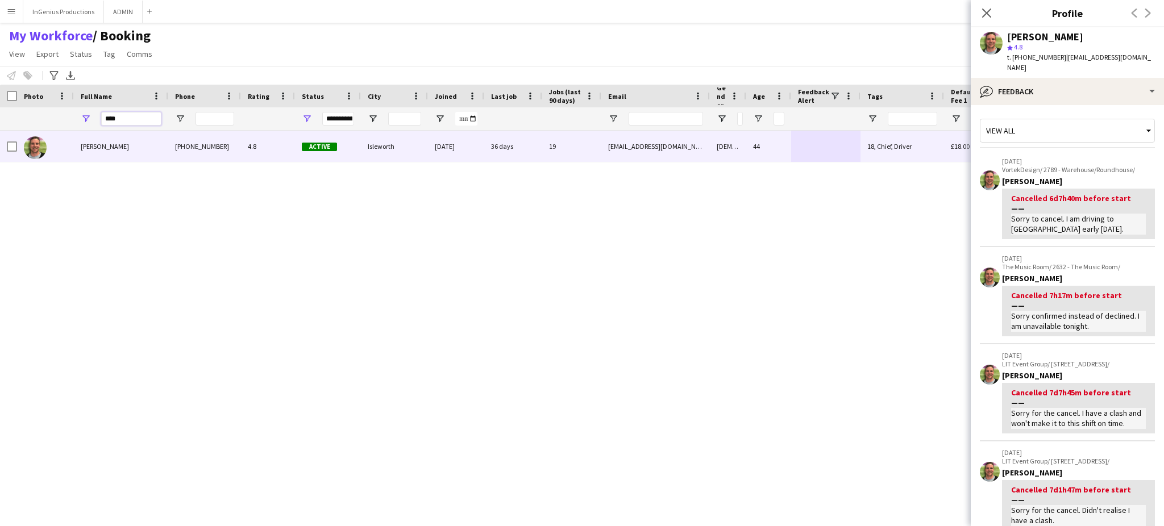
click at [142, 118] on input "****" at bounding box center [131, 119] width 60 height 14
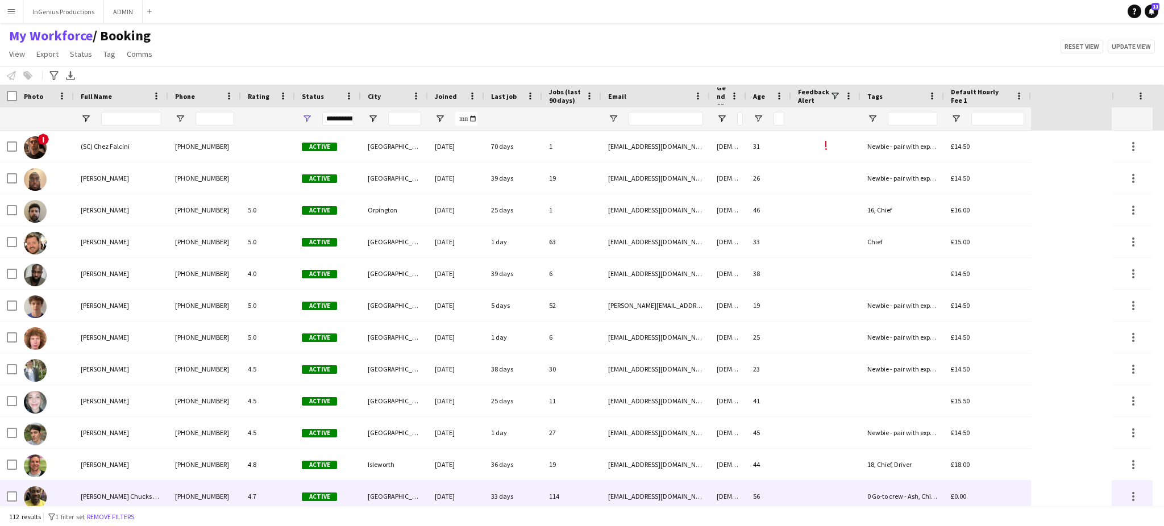
click at [160, 488] on div "[PERSON_NAME] Chucks Mordi" at bounding box center [121, 496] width 94 height 31
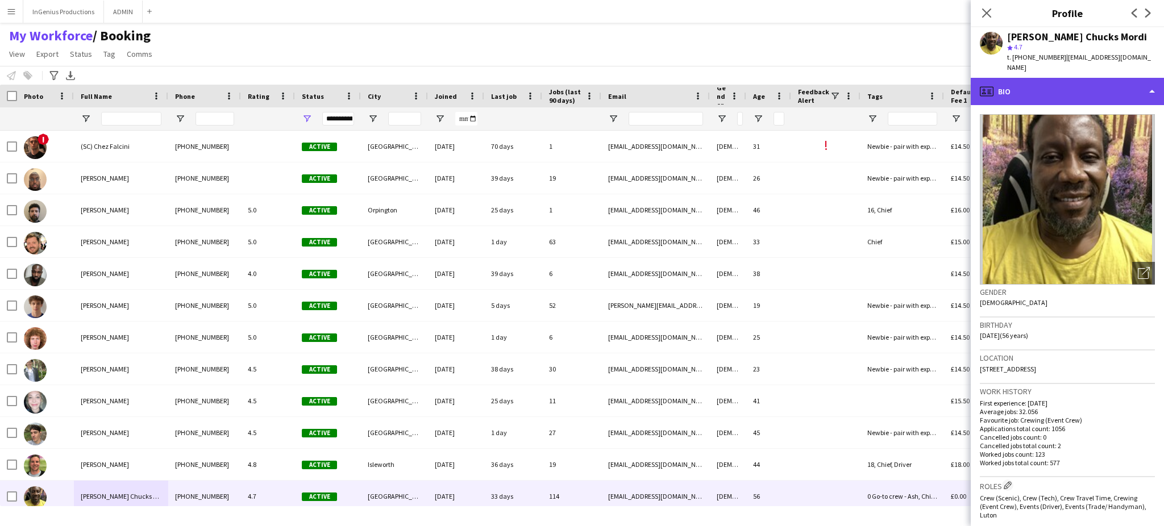
click at [1134, 78] on div "profile Bio" at bounding box center [1067, 91] width 193 height 27
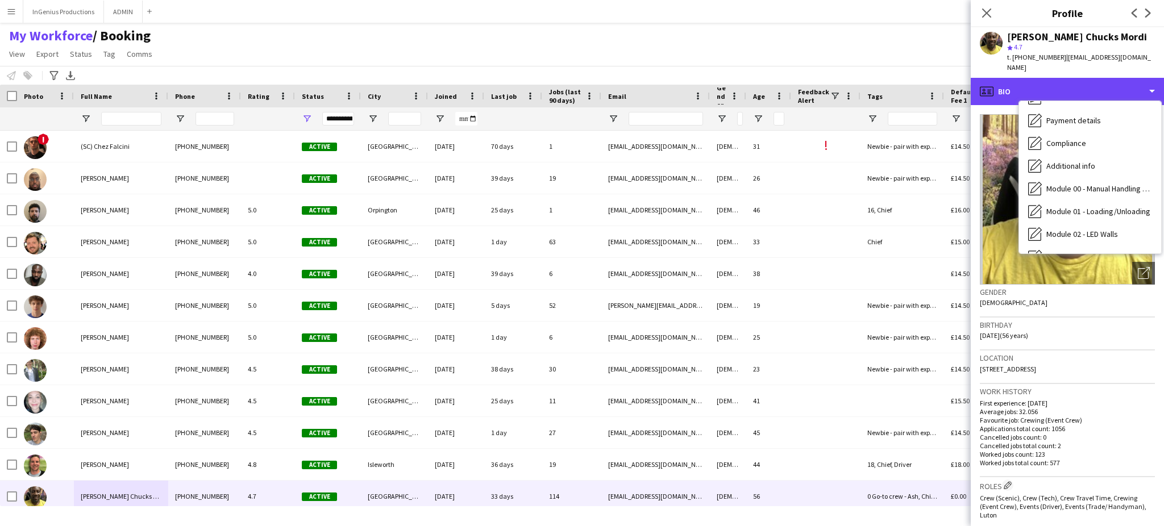
scroll to position [243, 0]
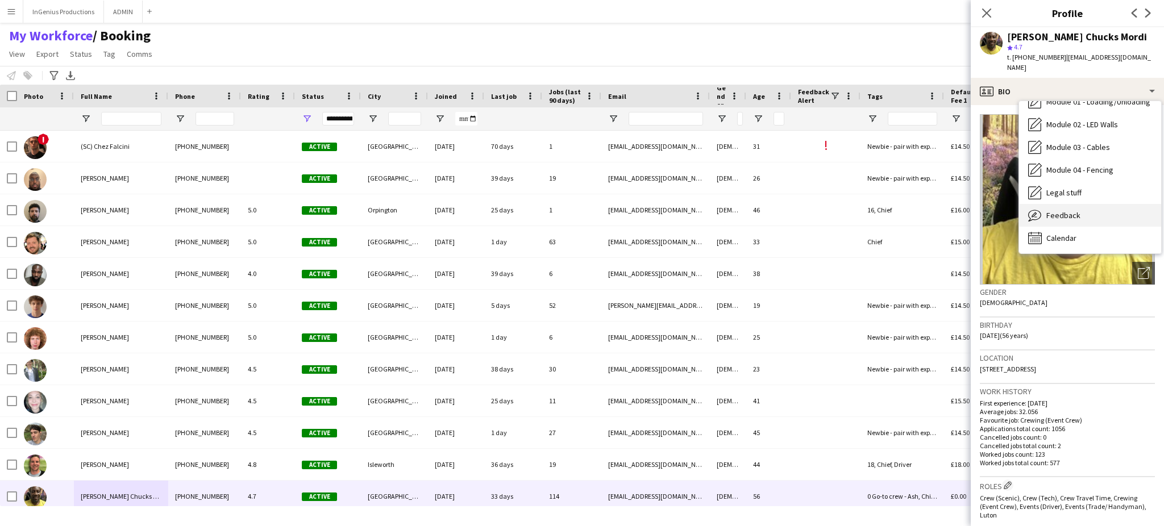
click at [1104, 204] on div "Feedback Feedback" at bounding box center [1090, 215] width 142 height 23
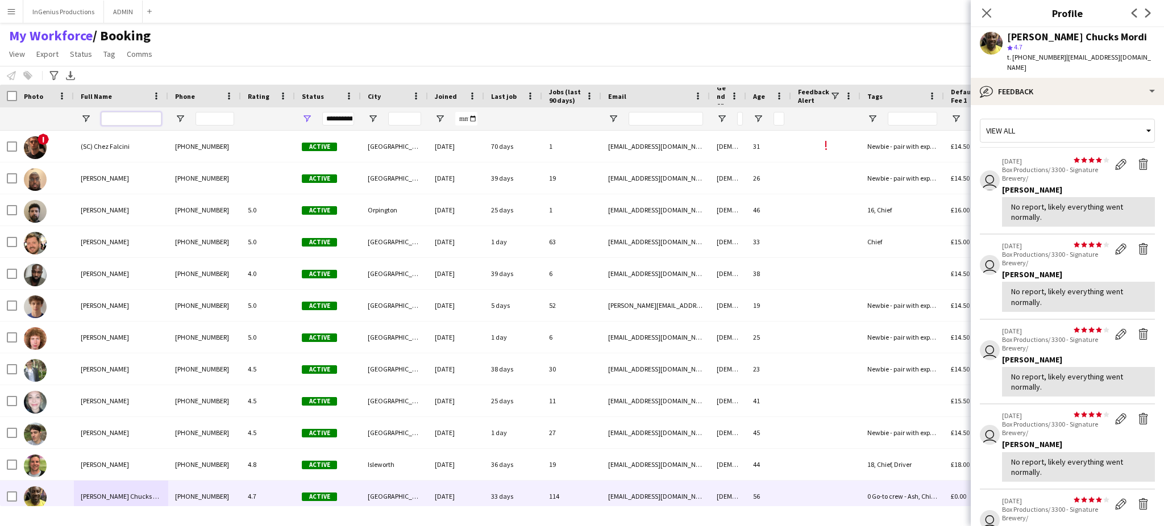
click at [146, 117] on input "Full Name Filter Input" at bounding box center [131, 119] width 60 height 14
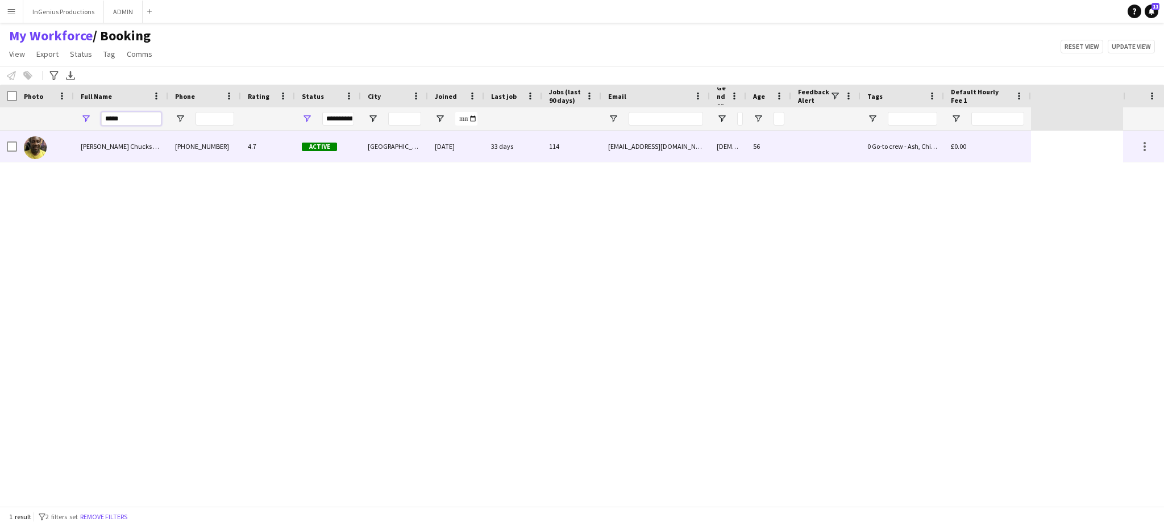
type input "*****"
click at [448, 151] on div "[DATE]" at bounding box center [456, 146] width 56 height 31
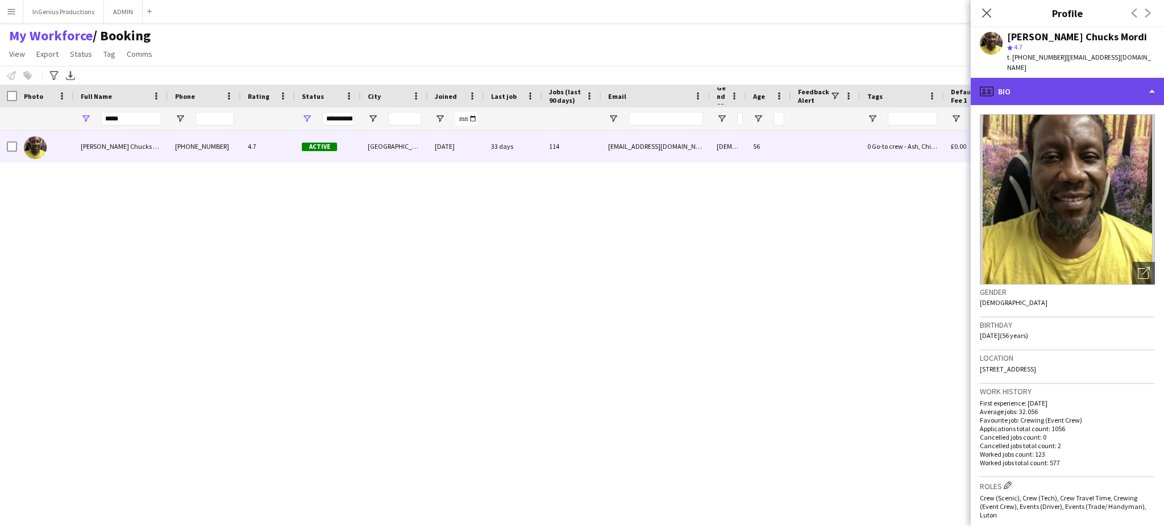
click at [1089, 82] on div "profile Bio" at bounding box center [1067, 91] width 193 height 27
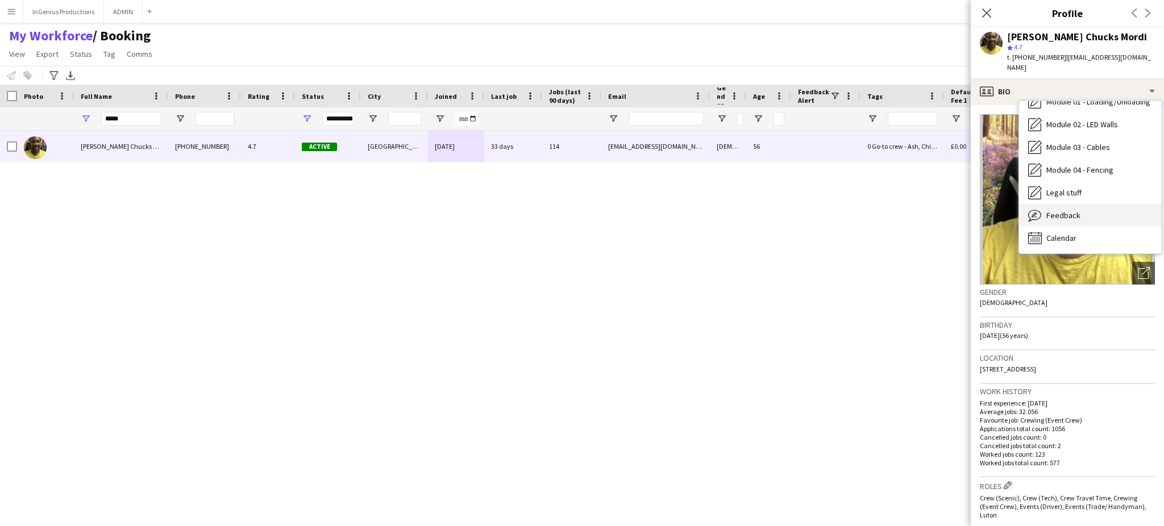
click at [1102, 204] on div "Feedback Feedback" at bounding box center [1090, 215] width 142 height 23
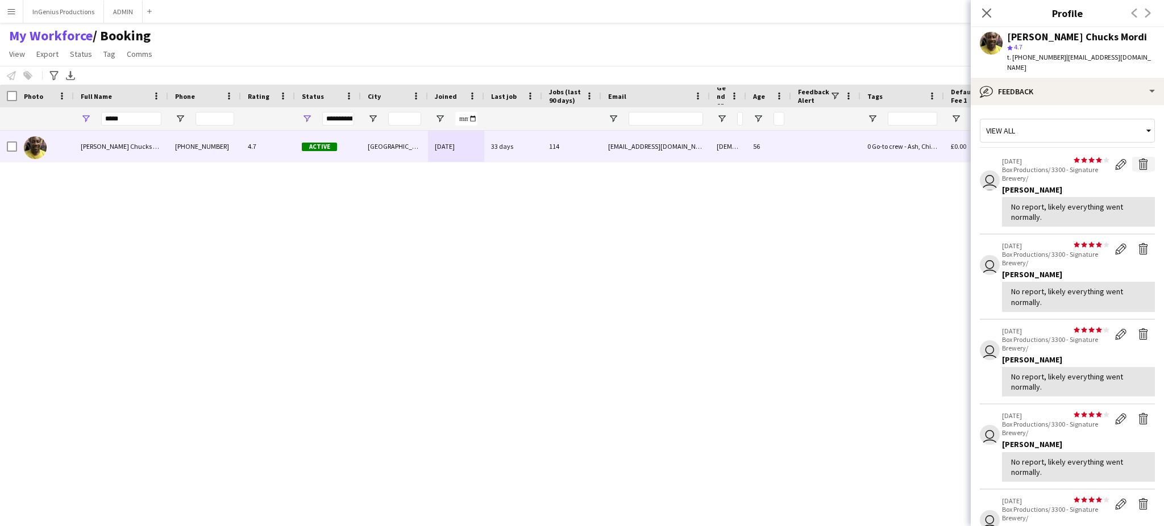
click at [1138, 159] on app-icon "Delete feedback" at bounding box center [1143, 164] width 11 height 11
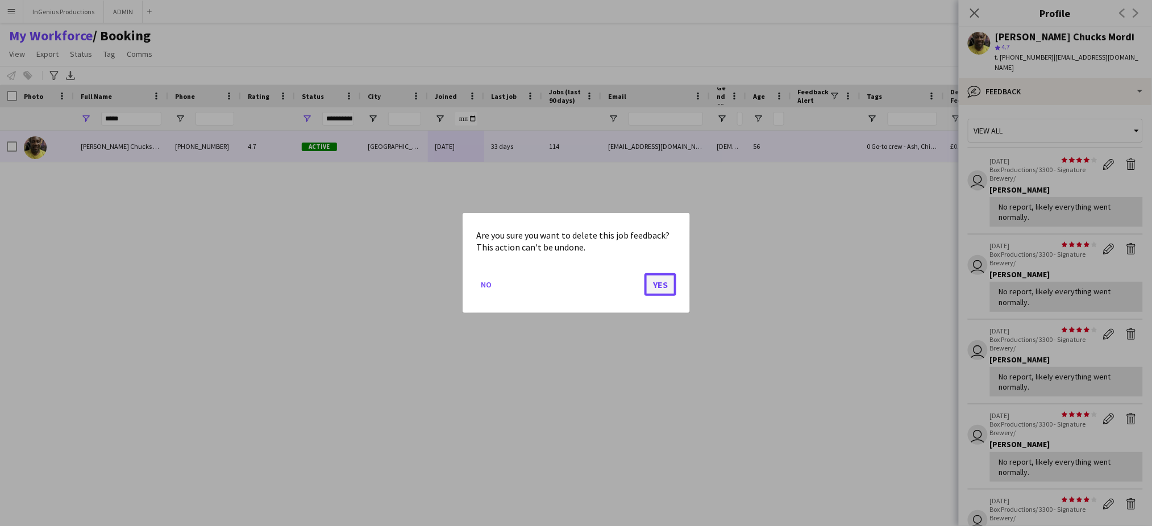
click at [666, 280] on button "Yes" at bounding box center [661, 284] width 32 height 23
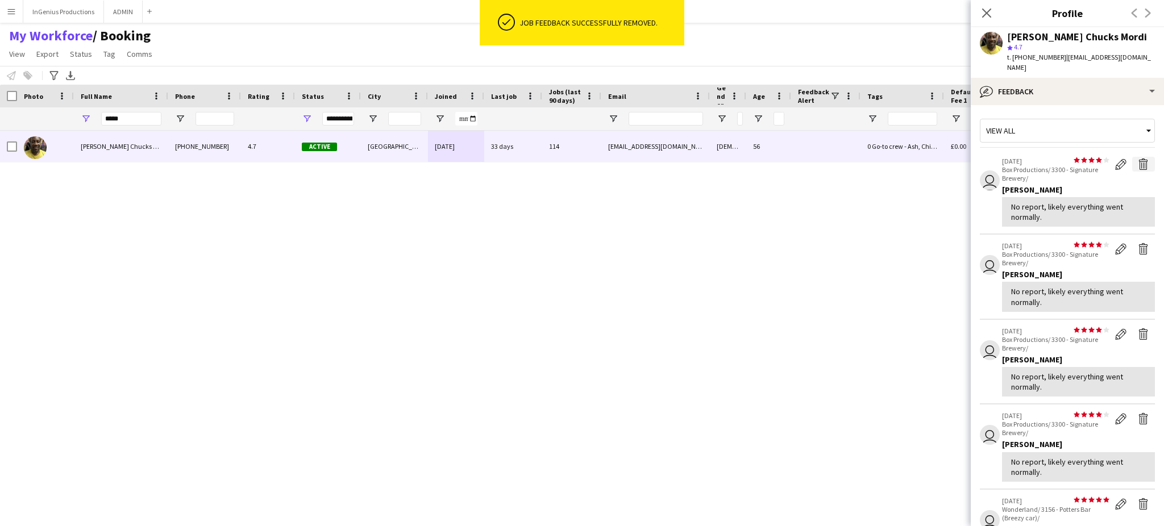
click at [1138, 159] on app-icon "Delete feedback" at bounding box center [1143, 164] width 11 height 11
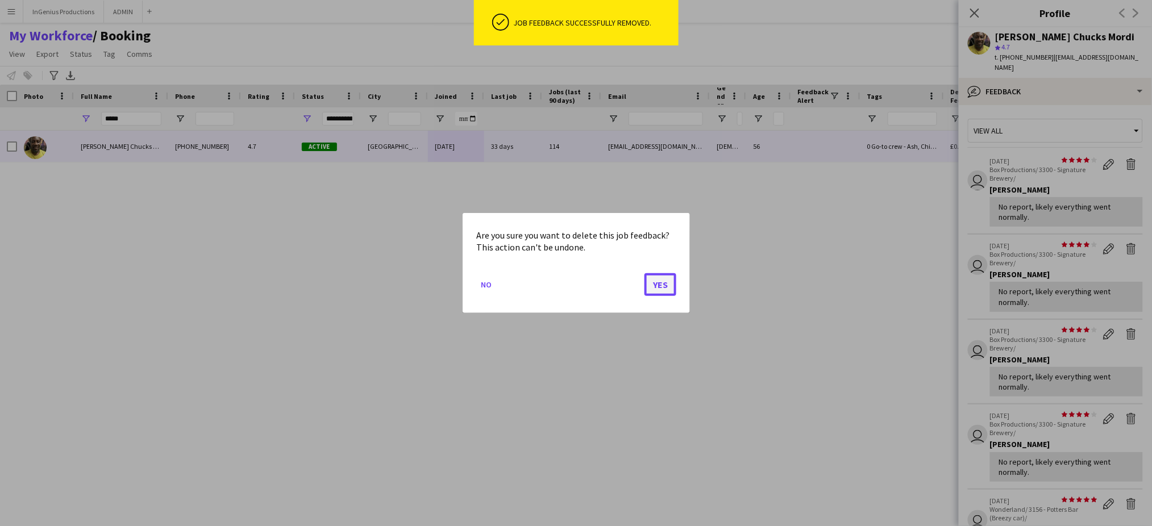
click at [663, 282] on button "Yes" at bounding box center [661, 284] width 32 height 23
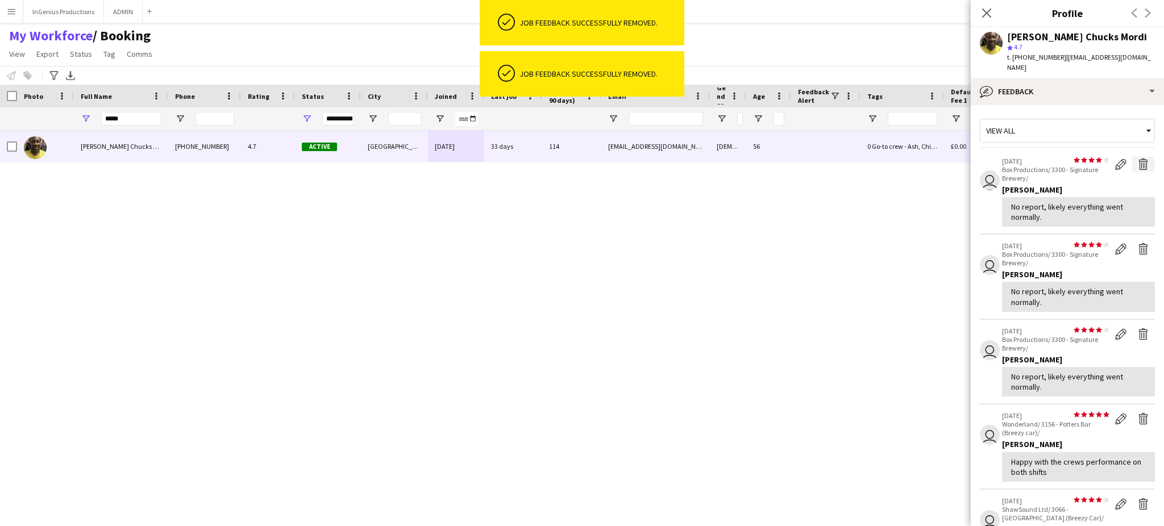
click at [1138, 159] on app-icon "Delete feedback" at bounding box center [1143, 164] width 11 height 11
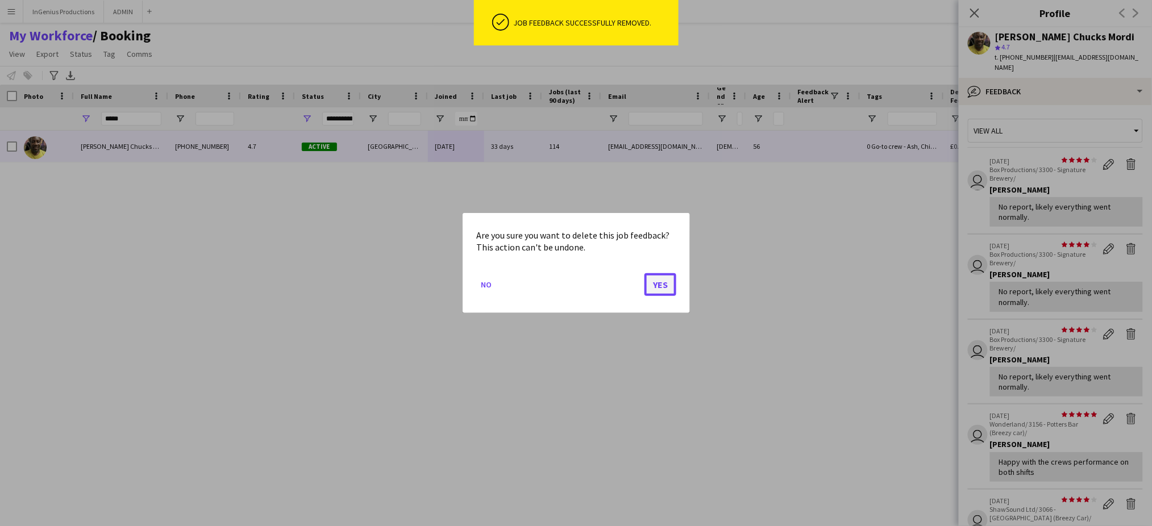
click at [657, 286] on button "Yes" at bounding box center [661, 284] width 32 height 23
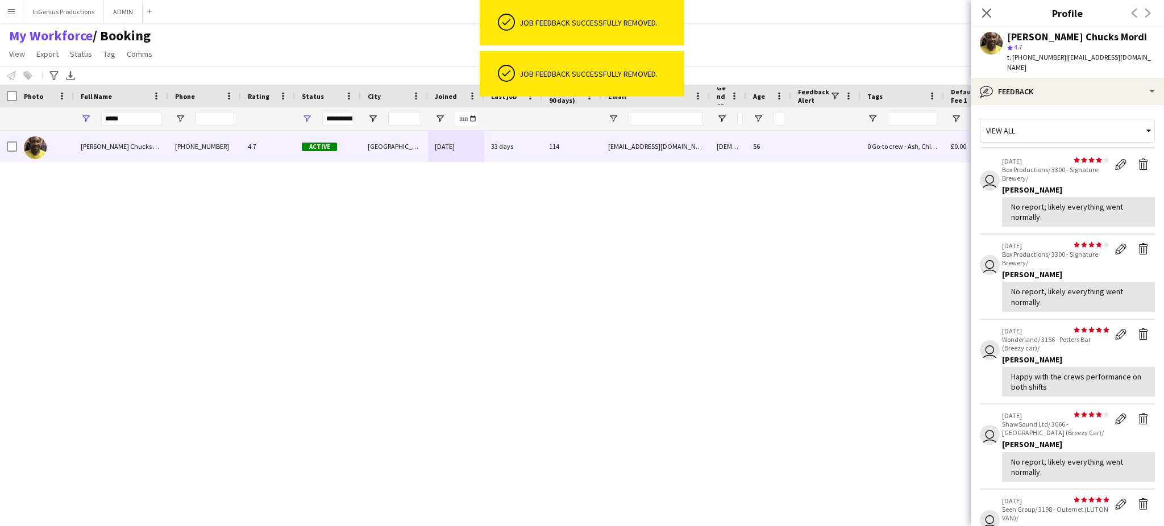
click at [1138, 159] on app-icon "Delete feedback" at bounding box center [1143, 164] width 11 height 11
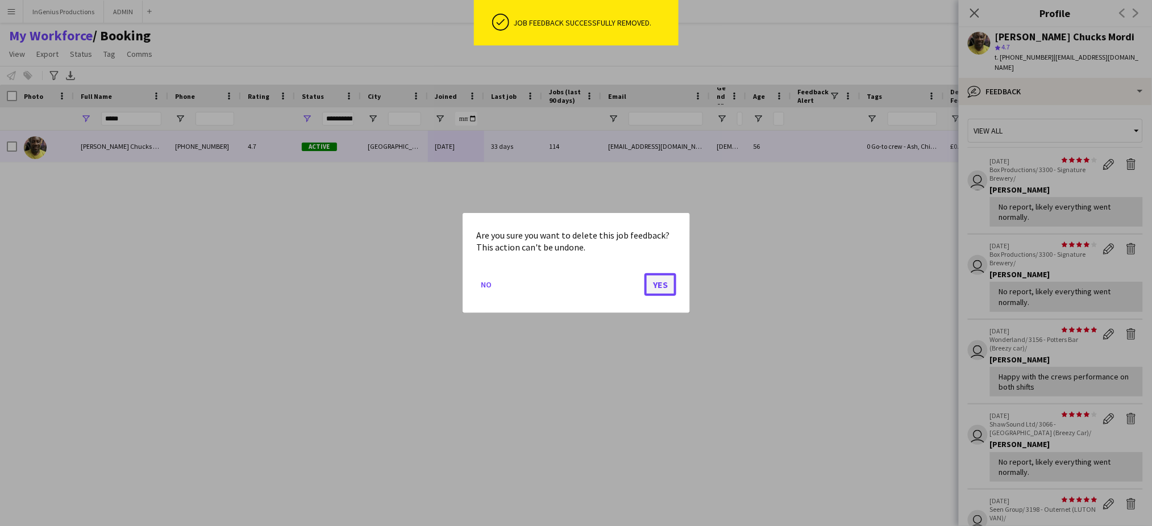
click at [667, 285] on button "Yes" at bounding box center [661, 284] width 32 height 23
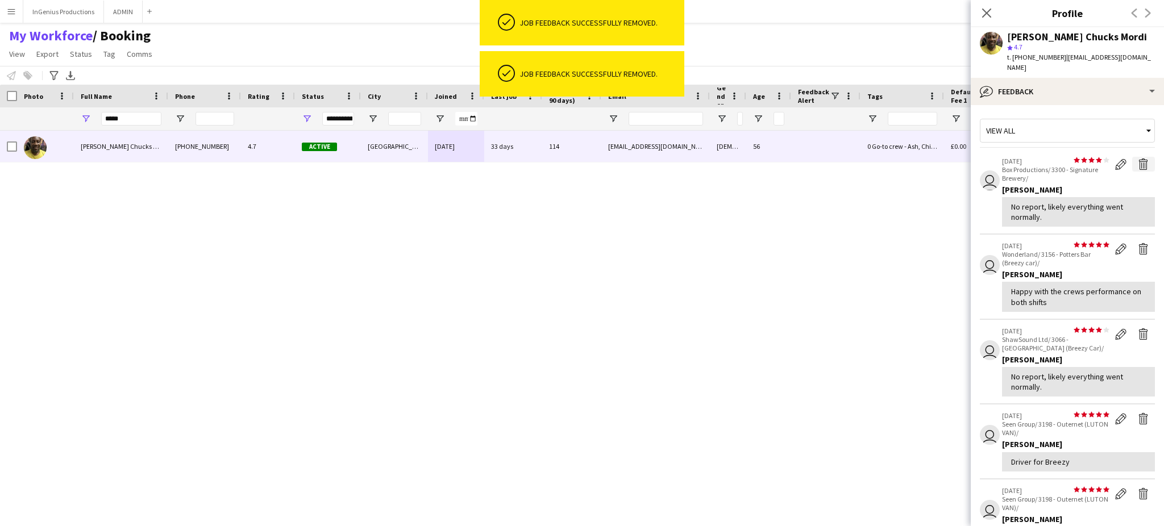
click at [1138, 159] on app-icon "Delete feedback" at bounding box center [1143, 164] width 11 height 11
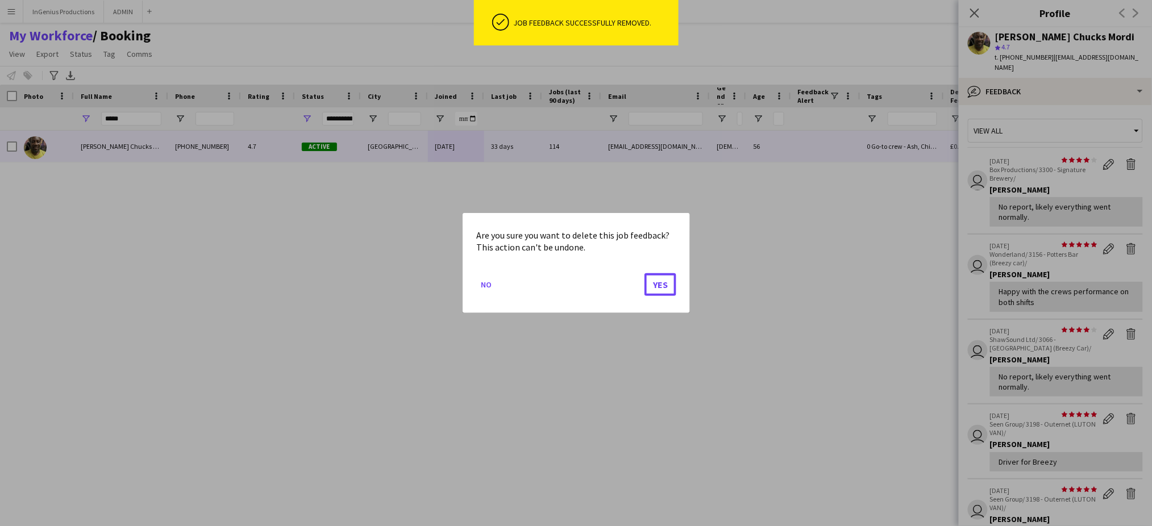
click at [662, 291] on button "Yes" at bounding box center [661, 284] width 32 height 23
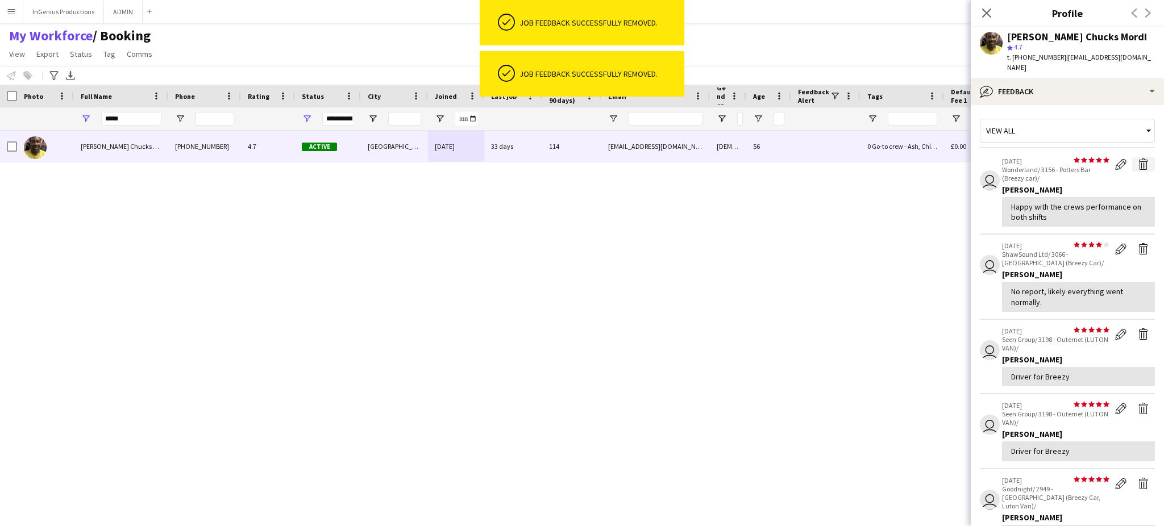
click at [1138, 159] on app-icon "Delete feedback" at bounding box center [1143, 164] width 11 height 11
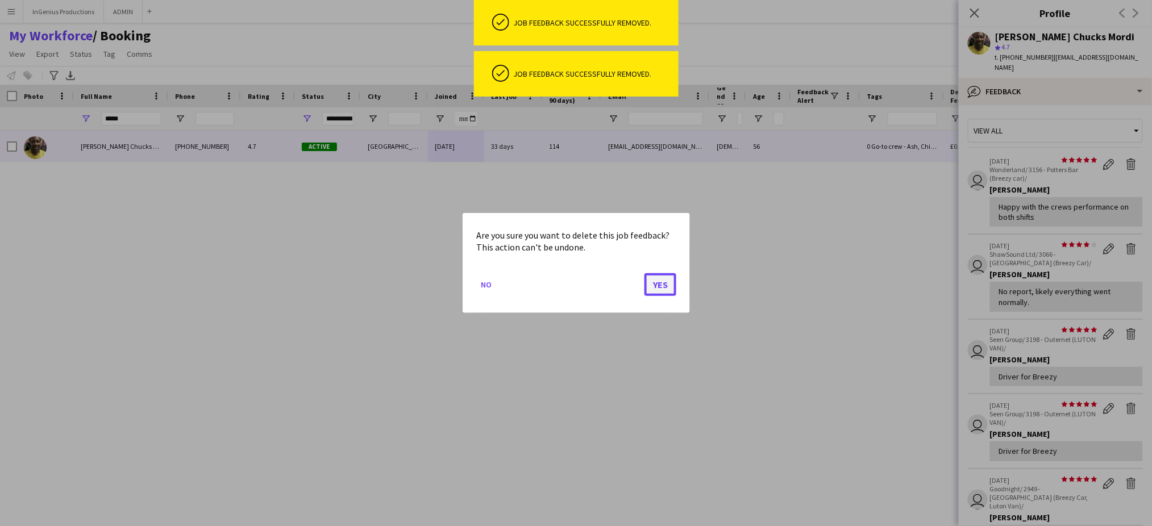
click at [669, 280] on button "Yes" at bounding box center [661, 284] width 32 height 23
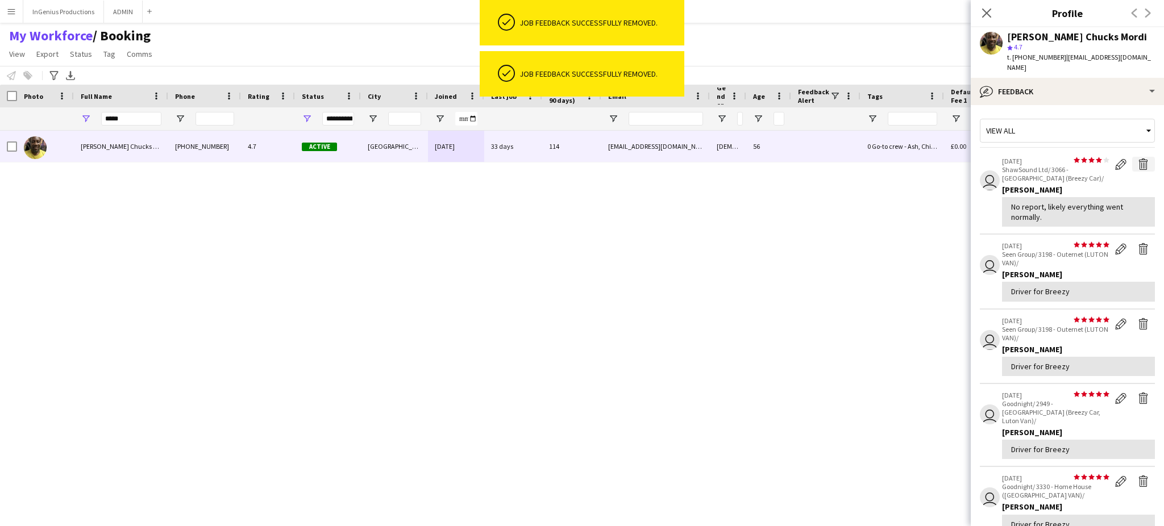
click at [1138, 159] on app-icon "Delete feedback" at bounding box center [1143, 164] width 11 height 11
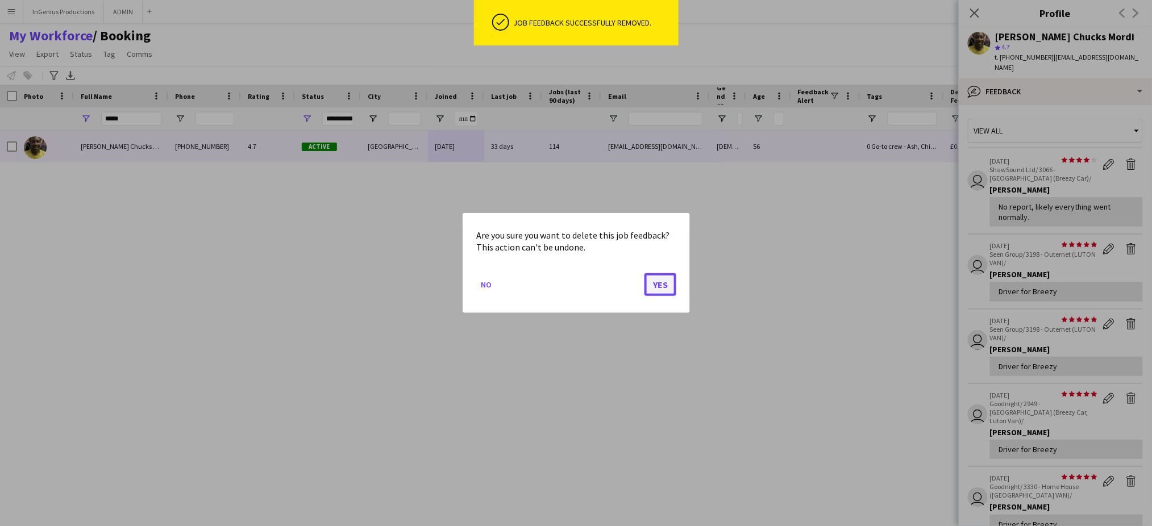
click at [657, 285] on button "Yes" at bounding box center [661, 284] width 32 height 23
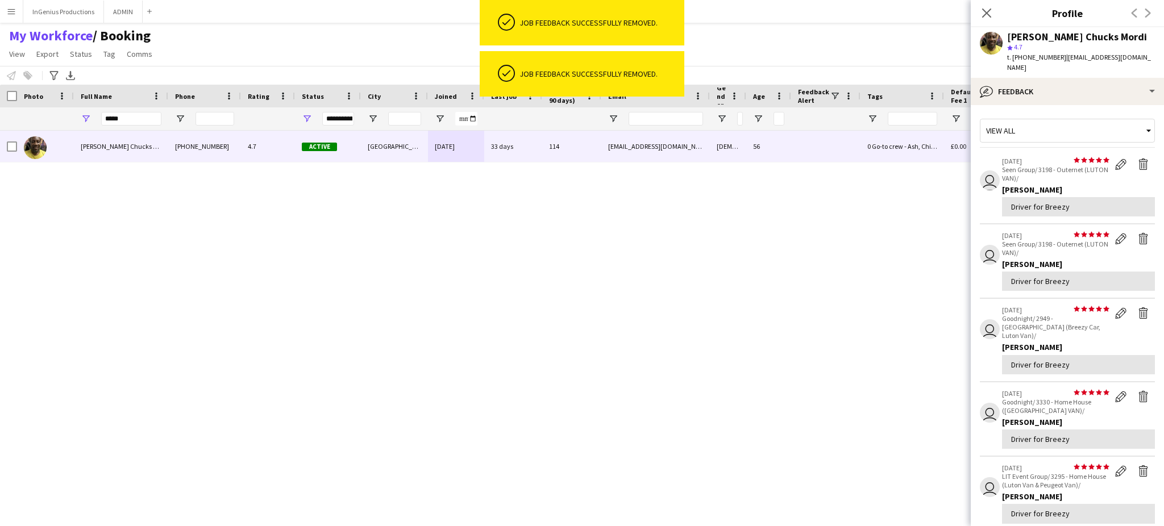
click at [1138, 159] on app-icon "Delete feedback" at bounding box center [1143, 164] width 11 height 11
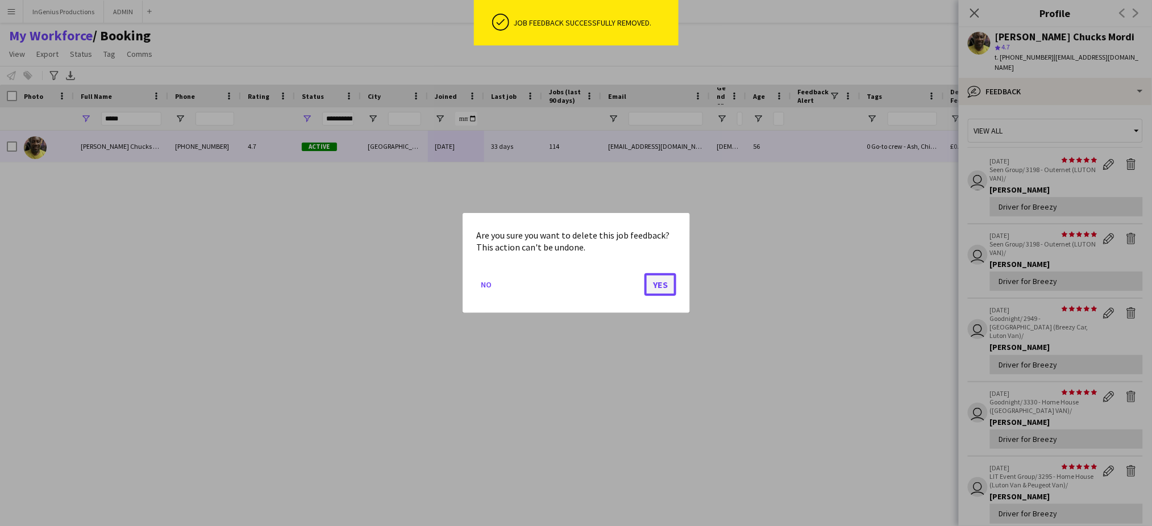
click at [663, 280] on button "Yes" at bounding box center [661, 284] width 32 height 23
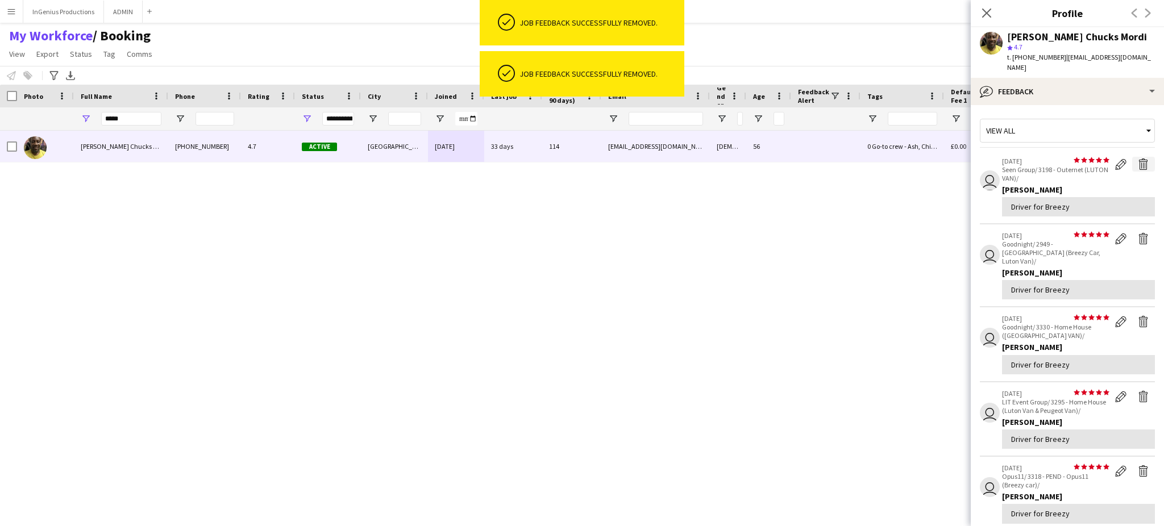
click at [1138, 159] on app-icon "Delete feedback" at bounding box center [1143, 164] width 11 height 11
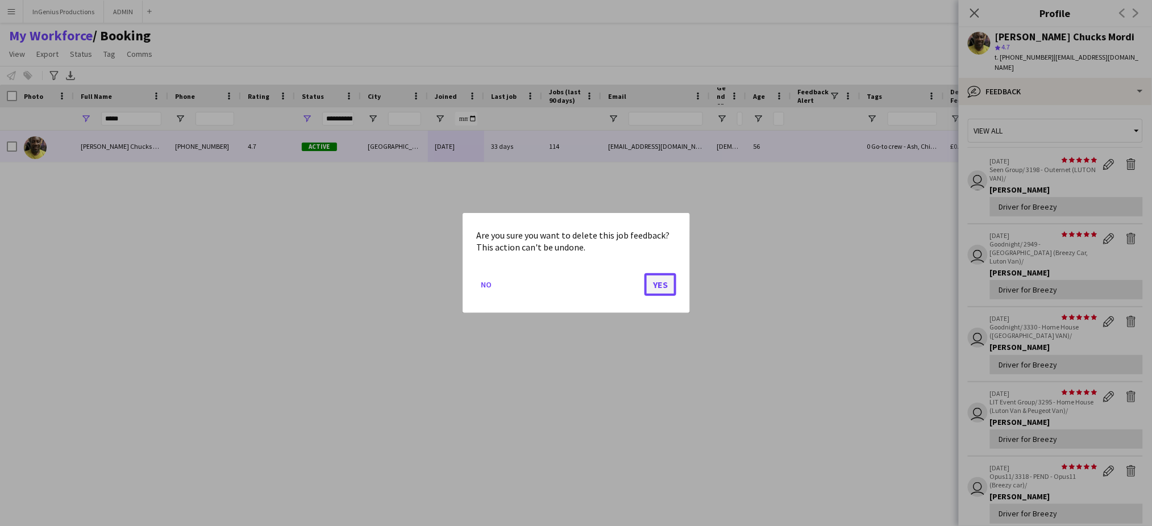
click at [662, 283] on button "Yes" at bounding box center [661, 284] width 32 height 23
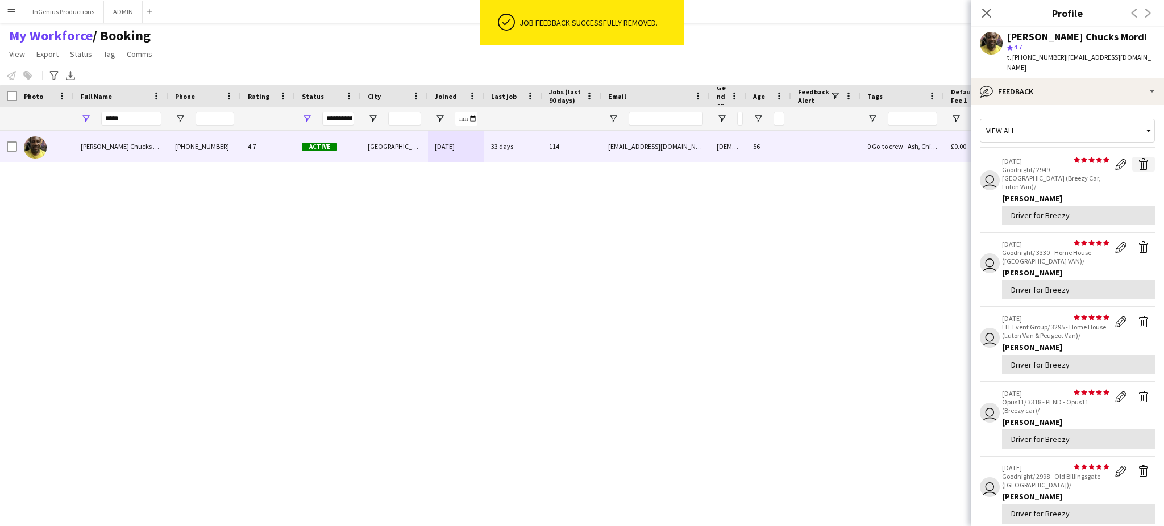
click at [1138, 159] on app-icon "Delete feedback" at bounding box center [1143, 164] width 11 height 11
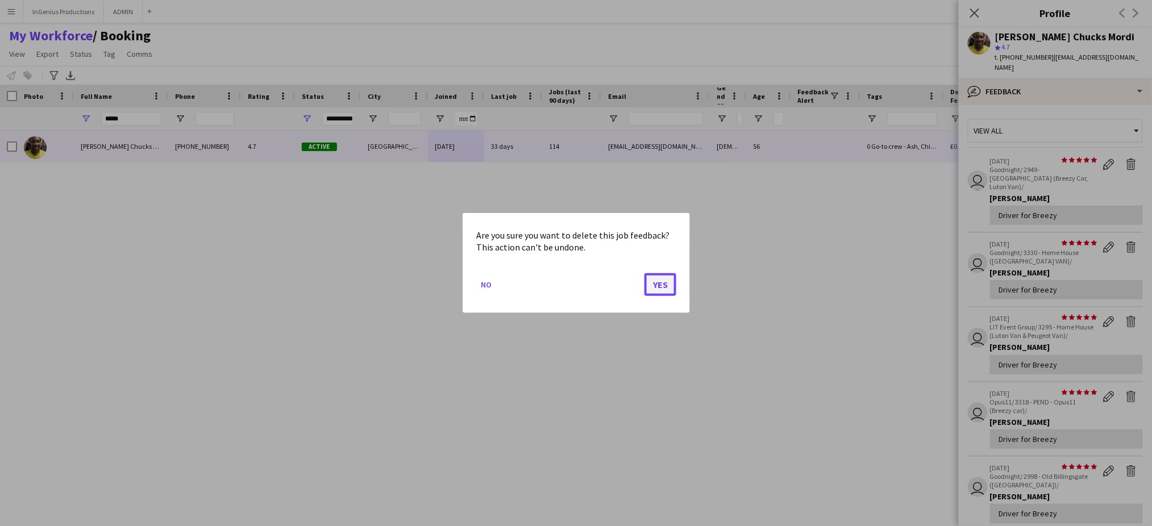
click at [657, 286] on button "Yes" at bounding box center [661, 284] width 32 height 23
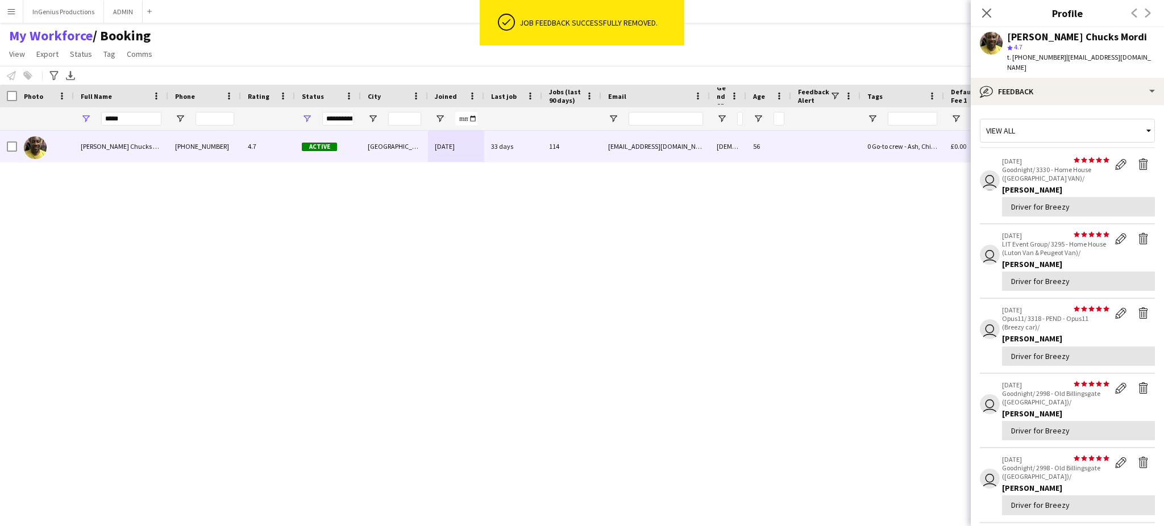
click at [1138, 159] on app-icon "Delete feedback" at bounding box center [1143, 164] width 11 height 11
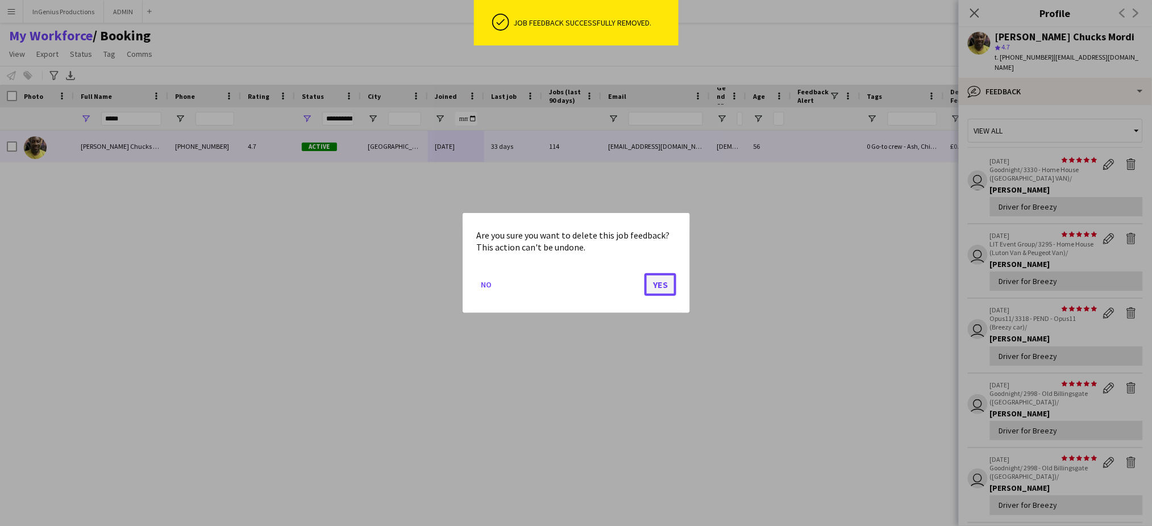
click at [668, 286] on button "Yes" at bounding box center [661, 284] width 32 height 23
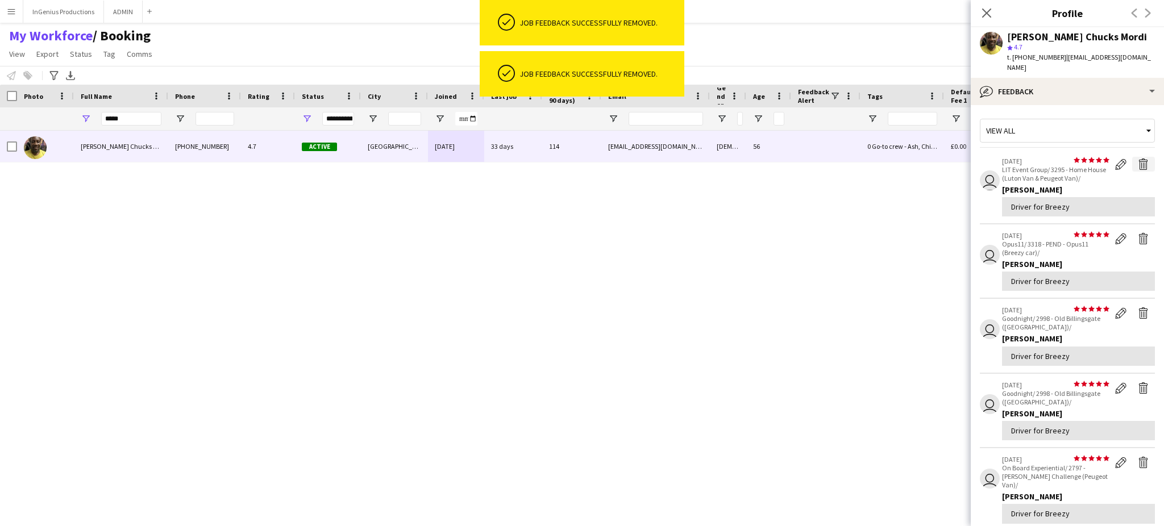
click at [1138, 159] on app-icon "Delete feedback" at bounding box center [1143, 164] width 11 height 11
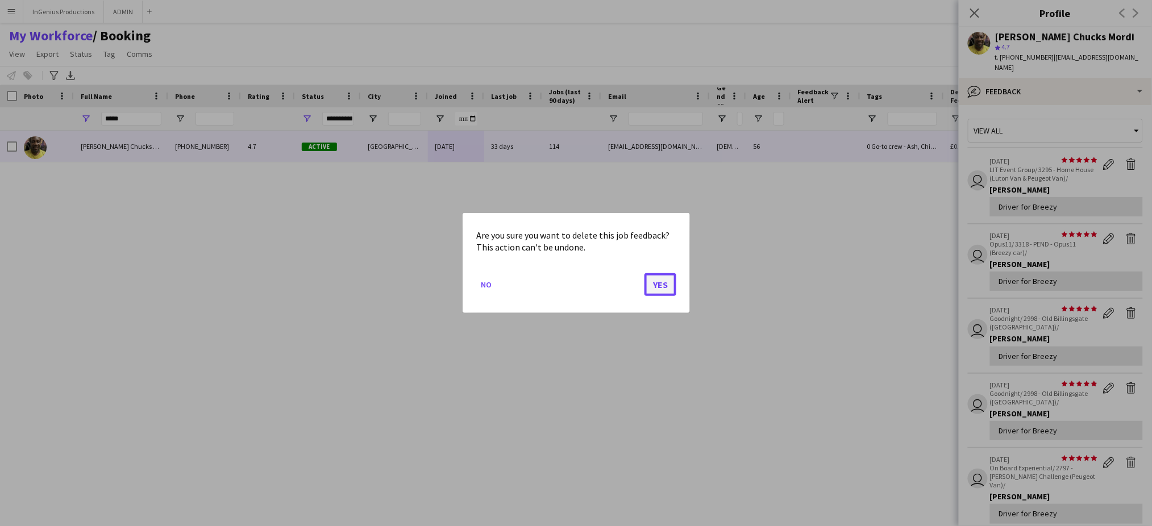
click at [666, 280] on button "Yes" at bounding box center [661, 284] width 32 height 23
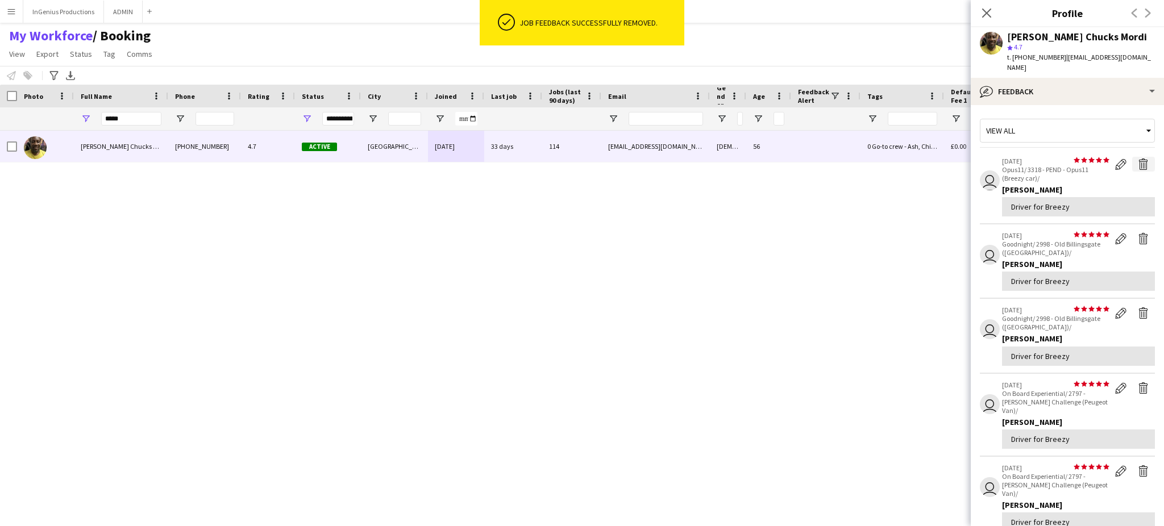
click at [1138, 159] on app-icon "Delete feedback" at bounding box center [1143, 164] width 11 height 11
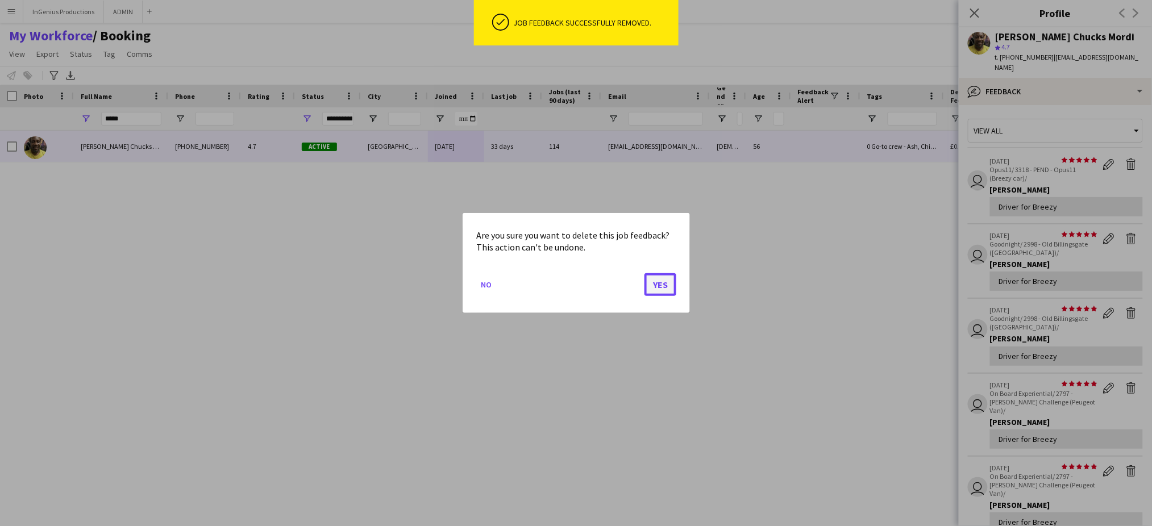
click at [663, 282] on button "Yes" at bounding box center [661, 284] width 32 height 23
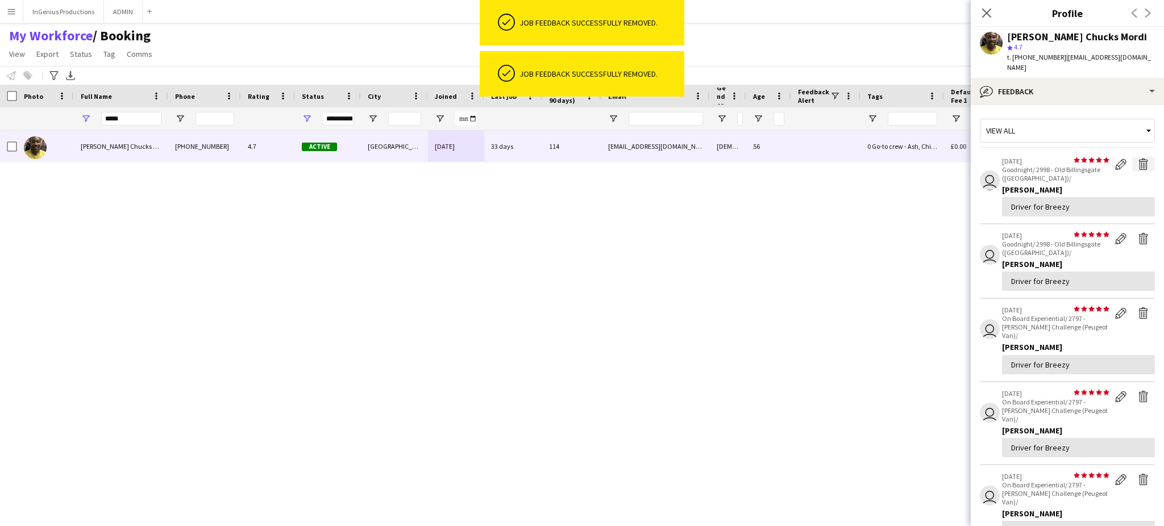
click at [1138, 159] on app-icon "Delete feedback" at bounding box center [1143, 164] width 11 height 11
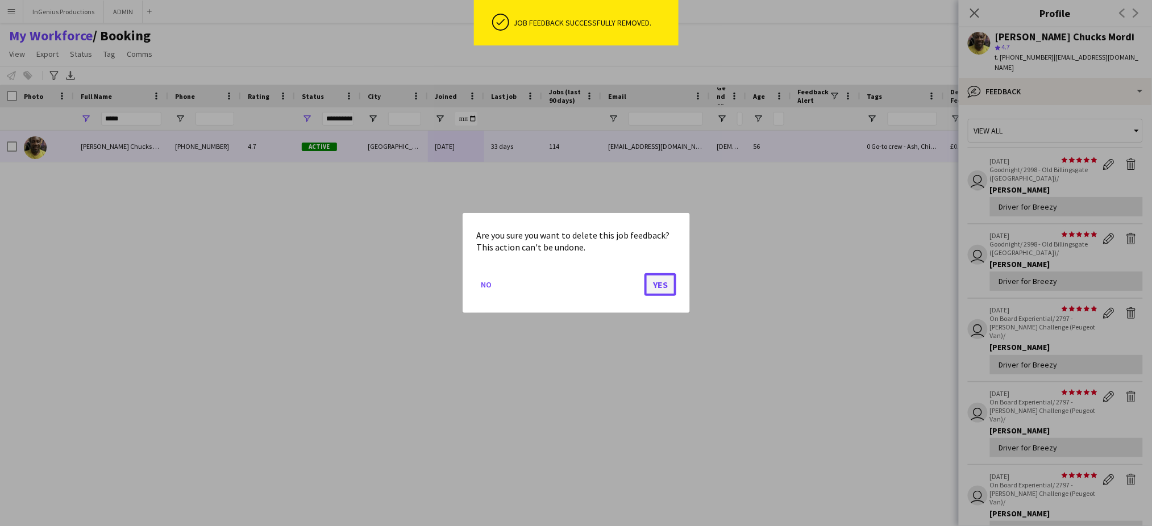
click at [657, 286] on button "Yes" at bounding box center [661, 284] width 32 height 23
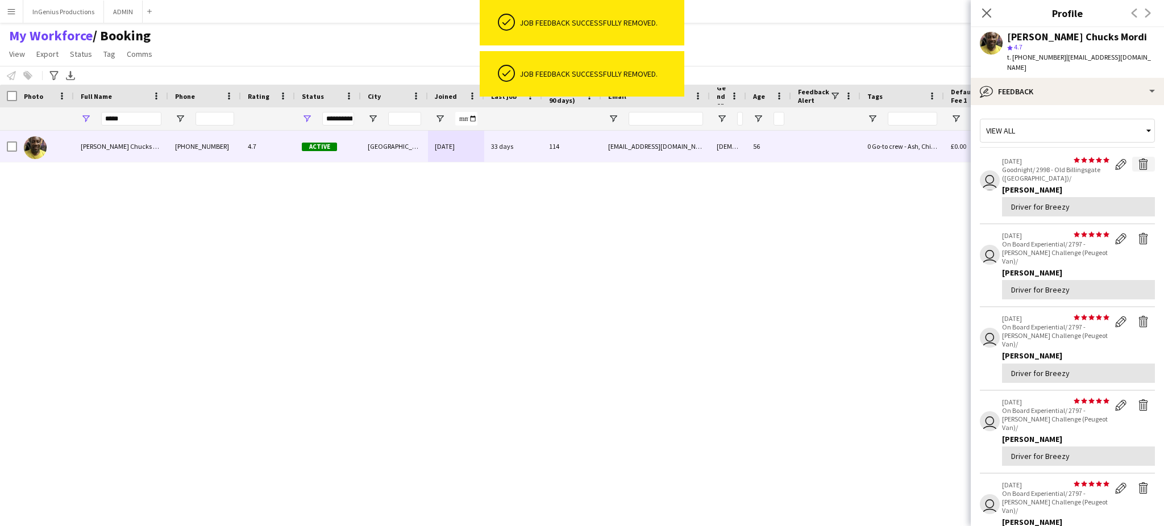
click at [1138, 159] on app-icon "Delete feedback" at bounding box center [1143, 164] width 11 height 11
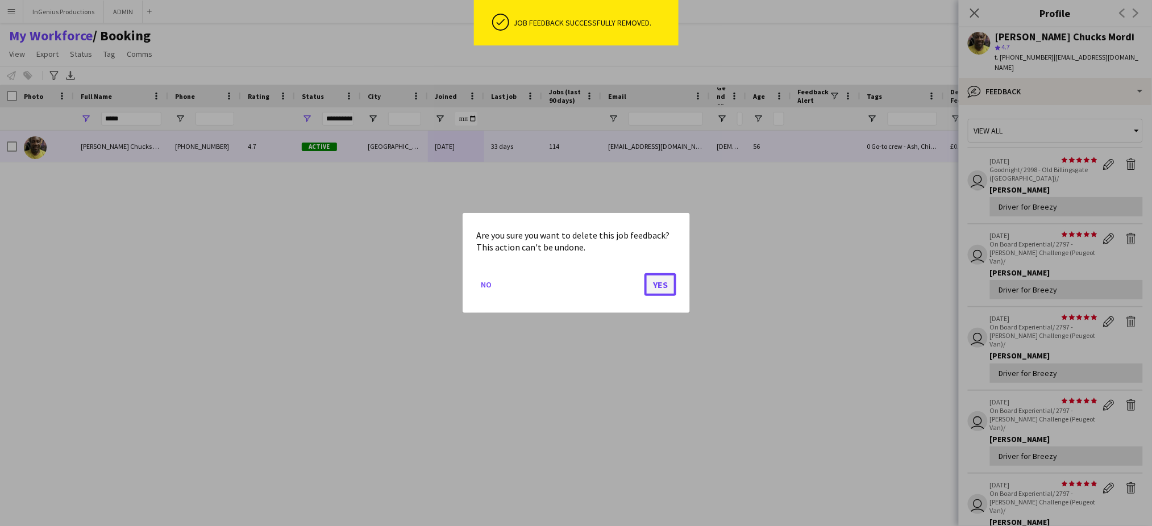
click at [667, 285] on button "Yes" at bounding box center [661, 284] width 32 height 23
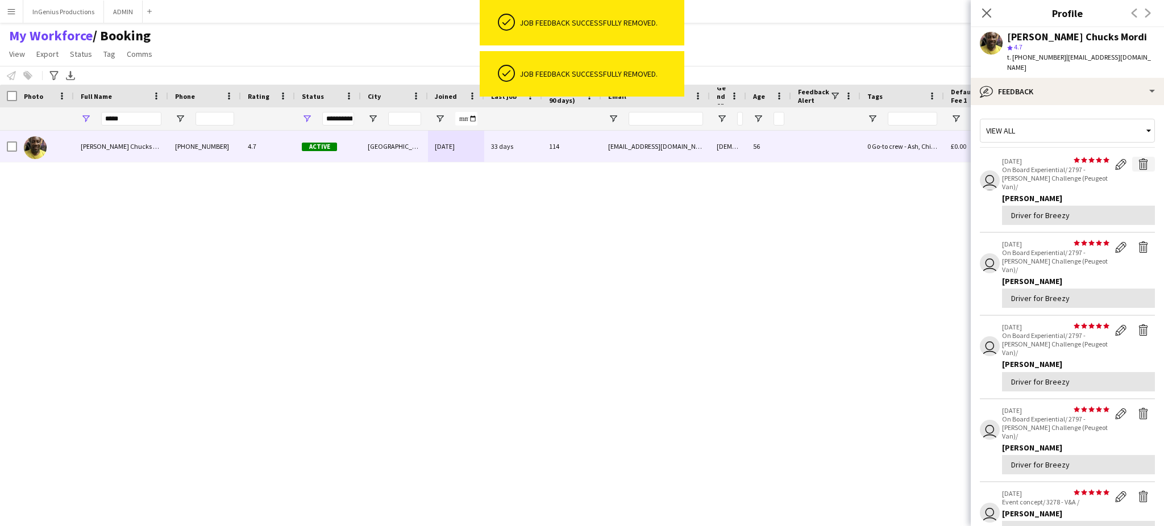
click at [1138, 159] on app-icon "Delete feedback" at bounding box center [1143, 164] width 11 height 11
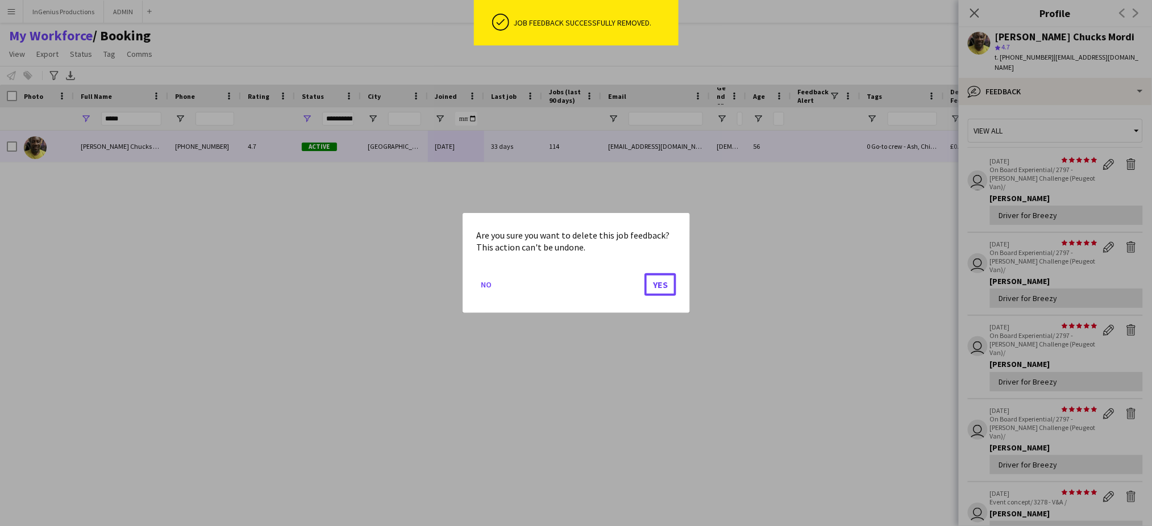
click at [662, 291] on button "Yes" at bounding box center [661, 284] width 32 height 23
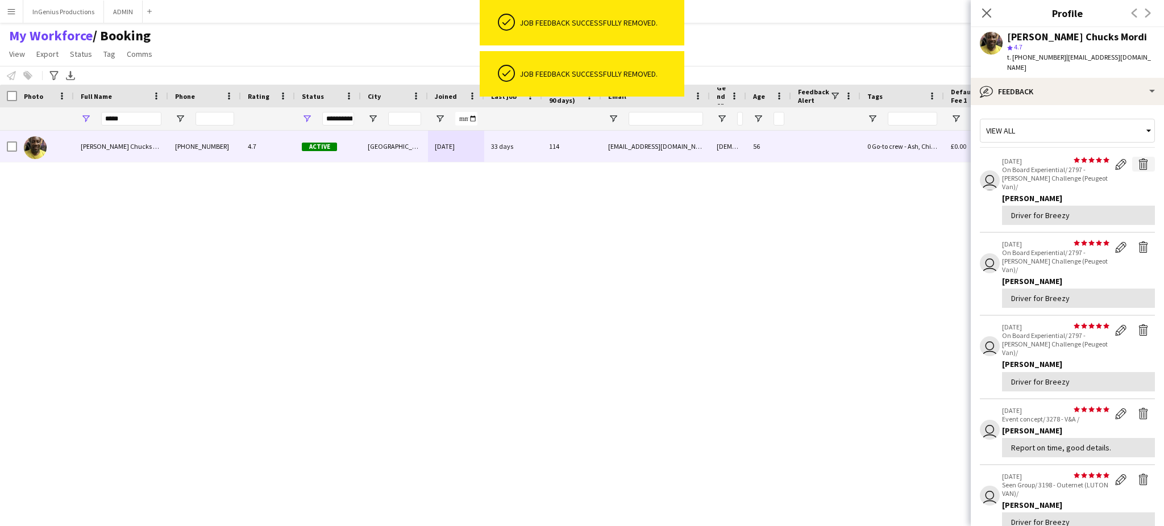
click at [1138, 159] on app-icon "Delete feedback" at bounding box center [1143, 164] width 11 height 11
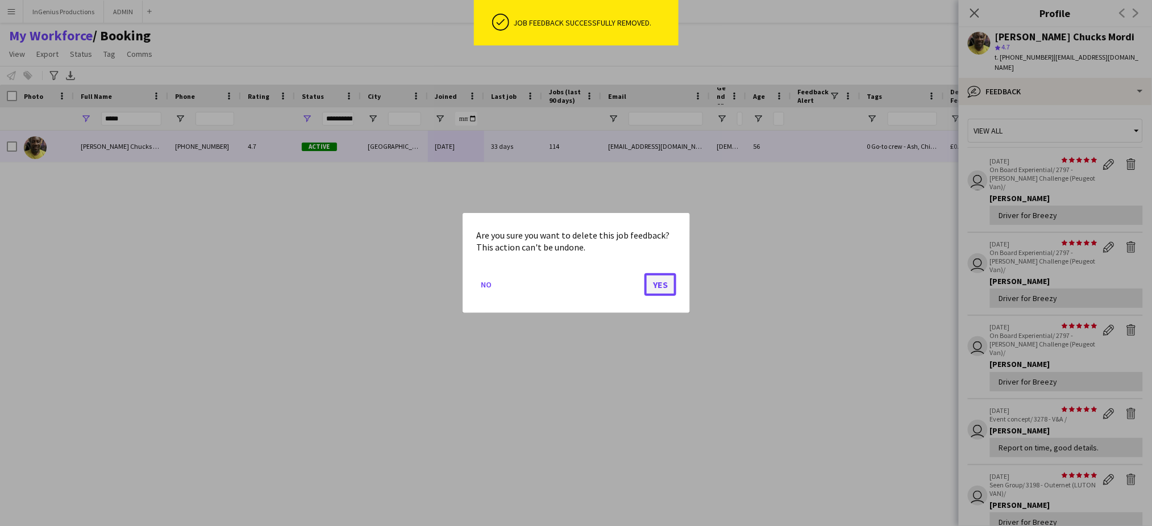
click at [669, 280] on button "Yes" at bounding box center [661, 284] width 32 height 23
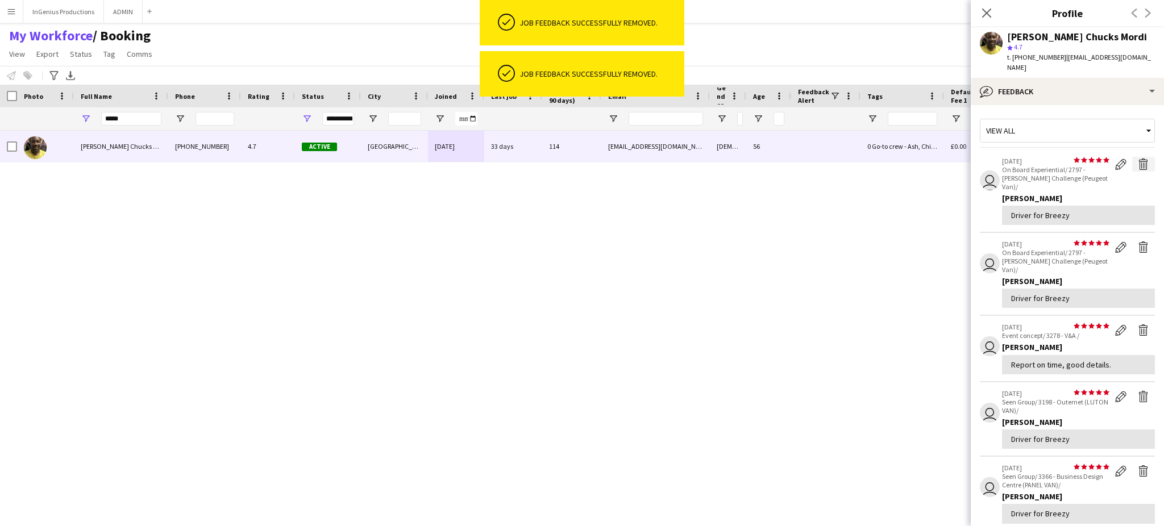
click at [1138, 159] on app-icon "Delete feedback" at bounding box center [1143, 164] width 11 height 11
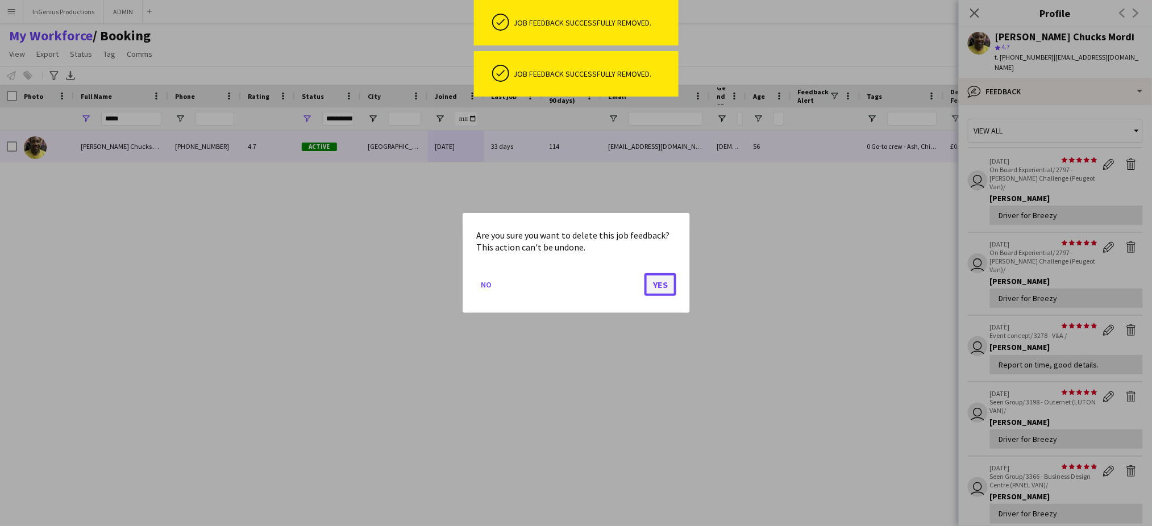
click at [657, 285] on button "Yes" at bounding box center [661, 284] width 32 height 23
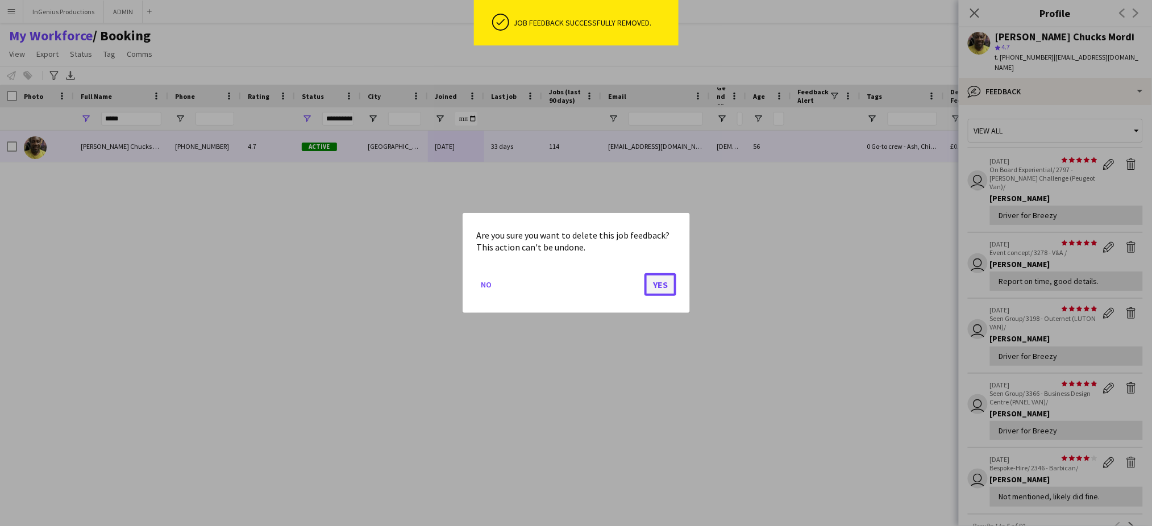
click at [663, 280] on button "Yes" at bounding box center [661, 284] width 32 height 23
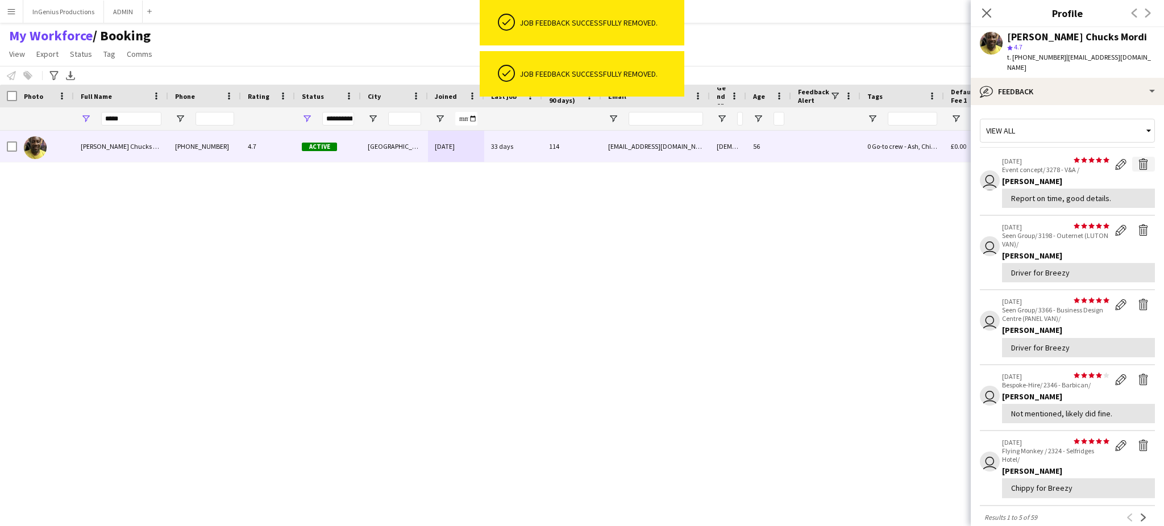
click at [1138, 159] on app-icon "Delete feedback" at bounding box center [1143, 164] width 11 height 11
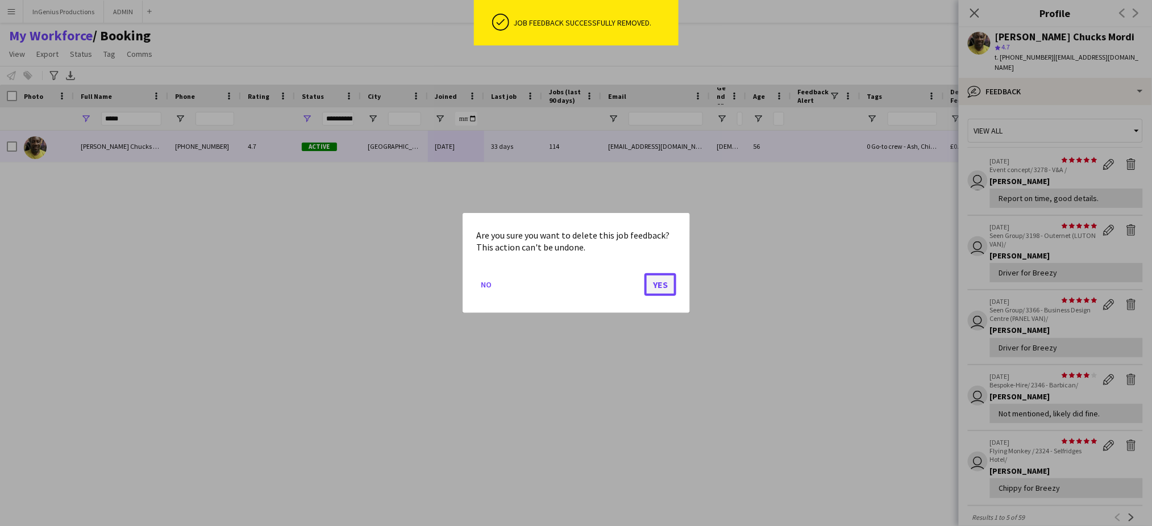
click at [662, 283] on button "Yes" at bounding box center [661, 284] width 32 height 23
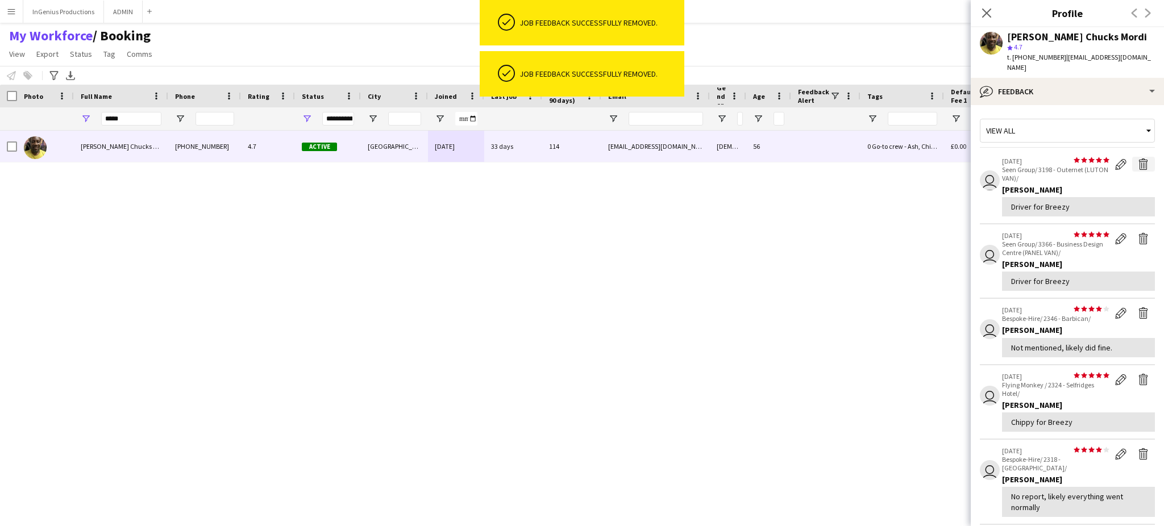
click at [1138, 159] on app-icon "Delete feedback" at bounding box center [1143, 164] width 11 height 11
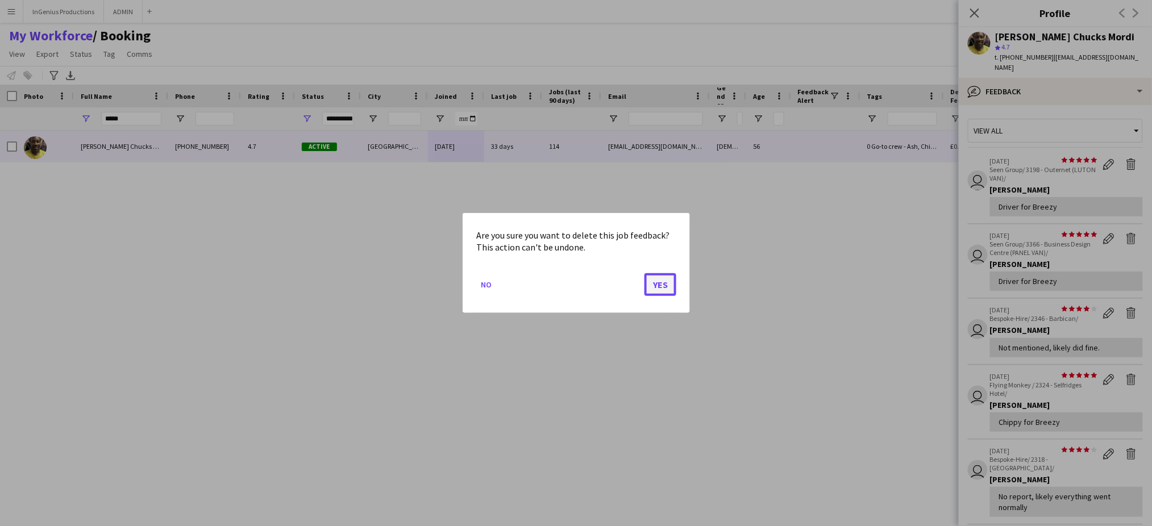
click at [657, 286] on button "Yes" at bounding box center [661, 284] width 32 height 23
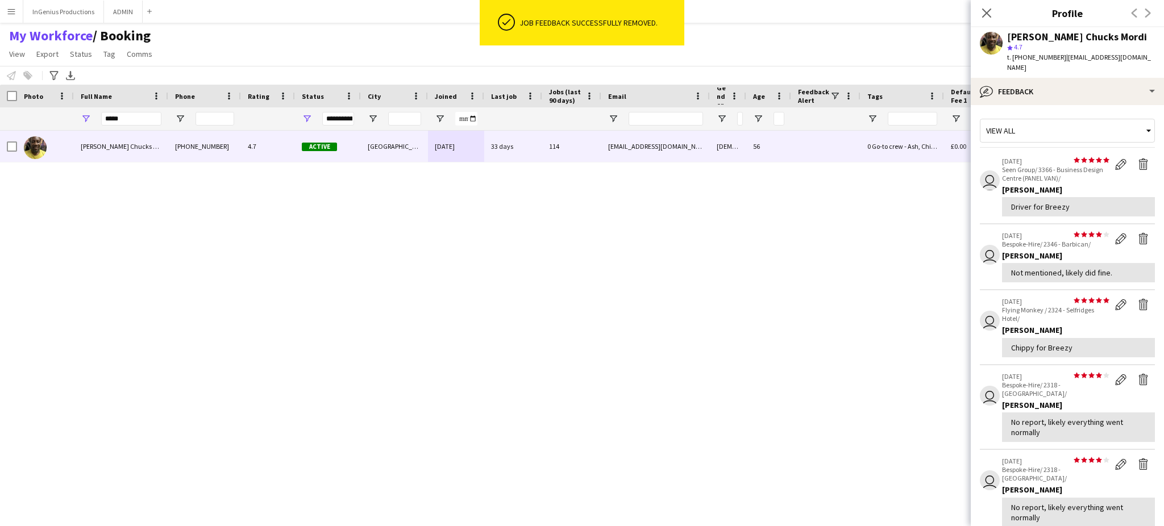
click at [1138, 159] on app-icon "Delete feedback" at bounding box center [1143, 164] width 11 height 11
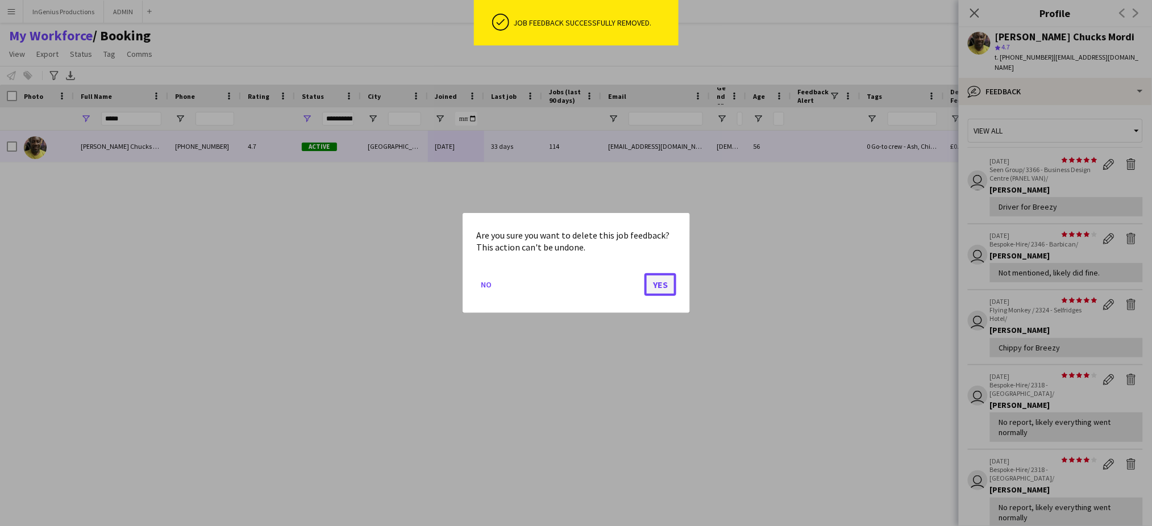
click at [668, 286] on button "Yes" at bounding box center [661, 284] width 32 height 23
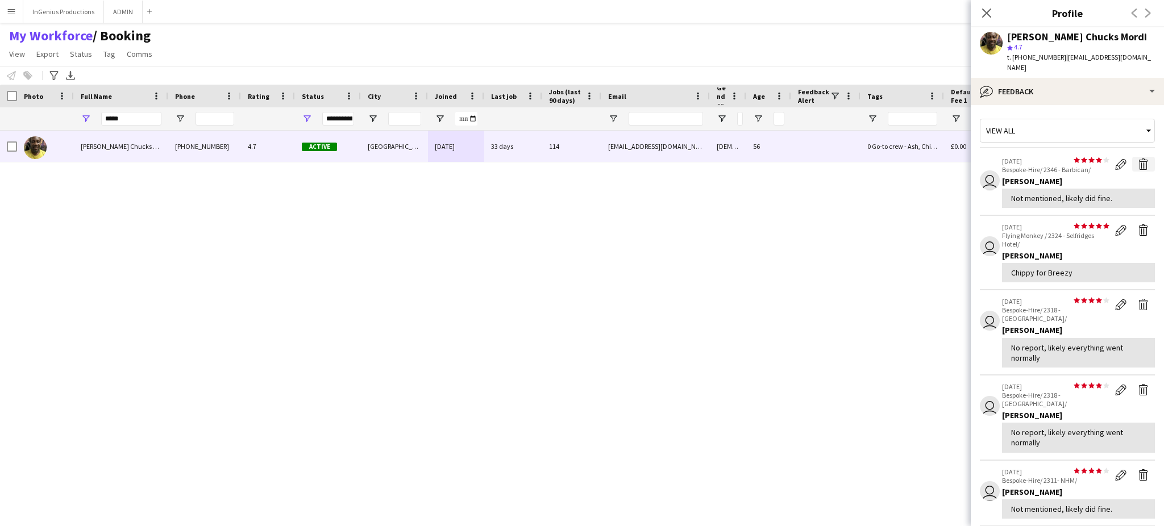
click at [1138, 159] on app-icon "Delete feedback" at bounding box center [1143, 164] width 11 height 11
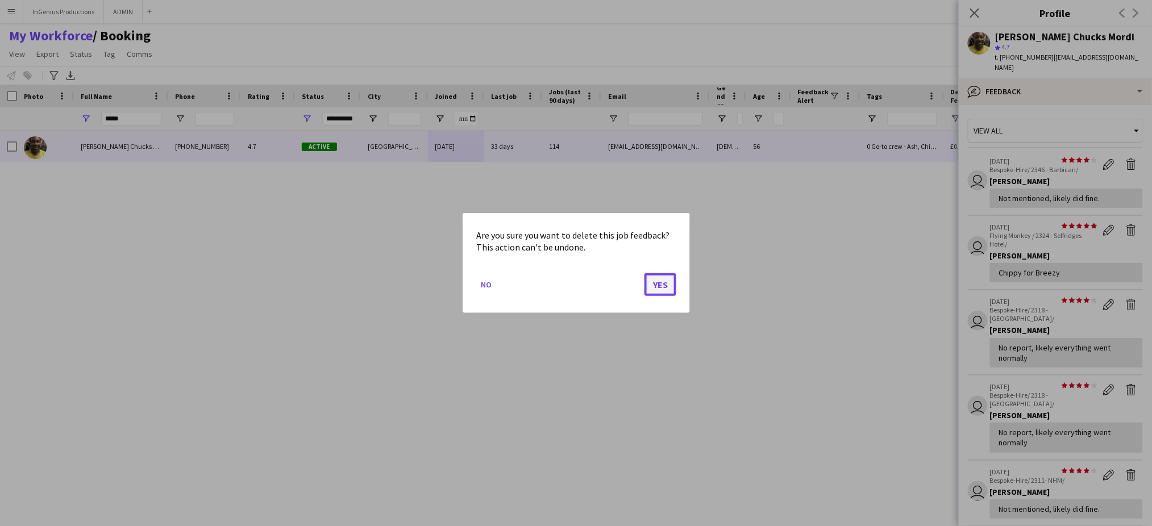
click at [666, 280] on button "Yes" at bounding box center [661, 284] width 32 height 23
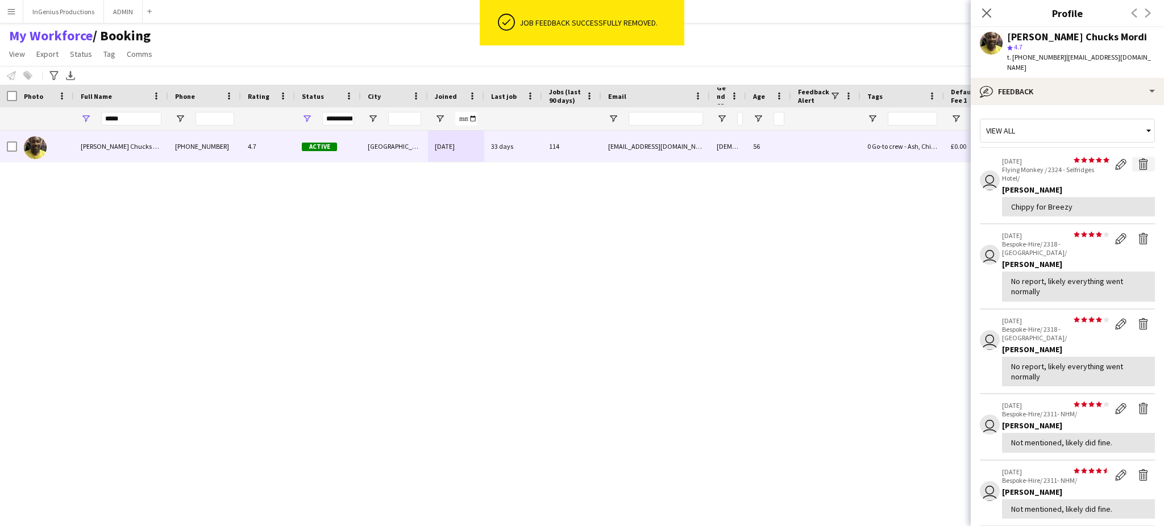
click at [1138, 159] on app-icon "Delete feedback" at bounding box center [1143, 164] width 11 height 11
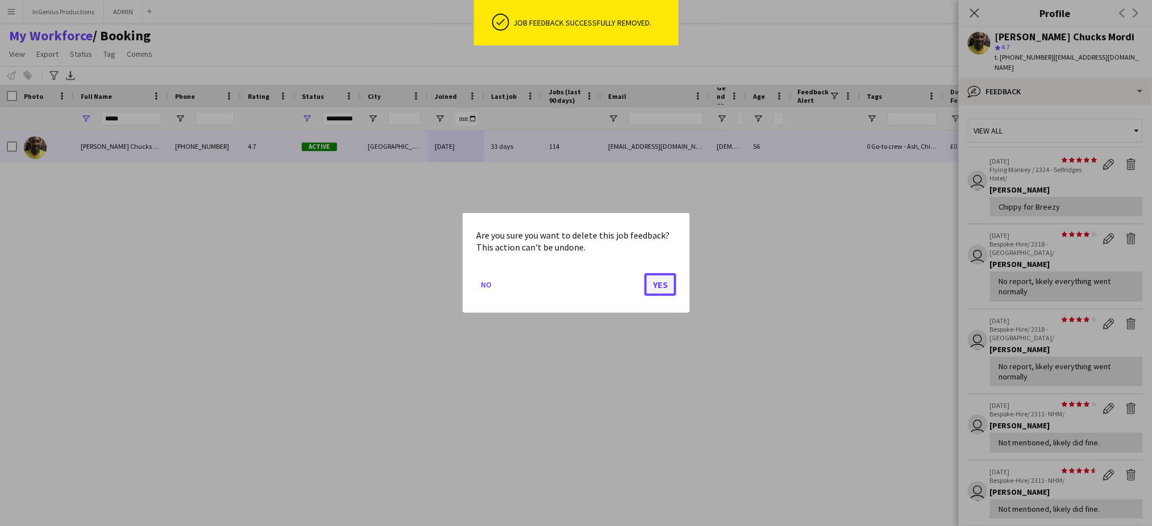
click at [663, 282] on button "Yes" at bounding box center [661, 284] width 32 height 23
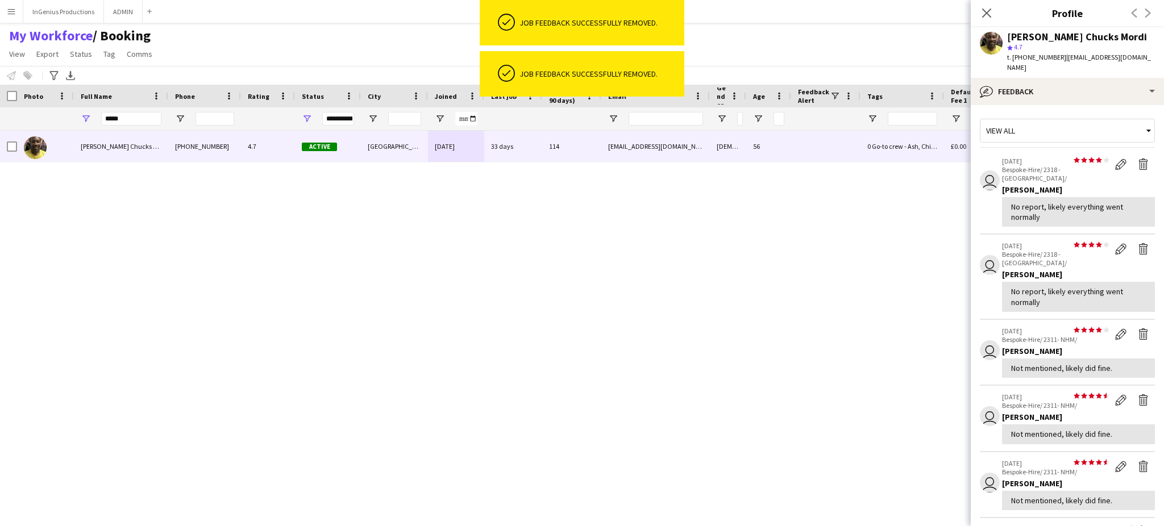
click at [1138, 159] on app-icon "Delete feedback" at bounding box center [1143, 164] width 11 height 11
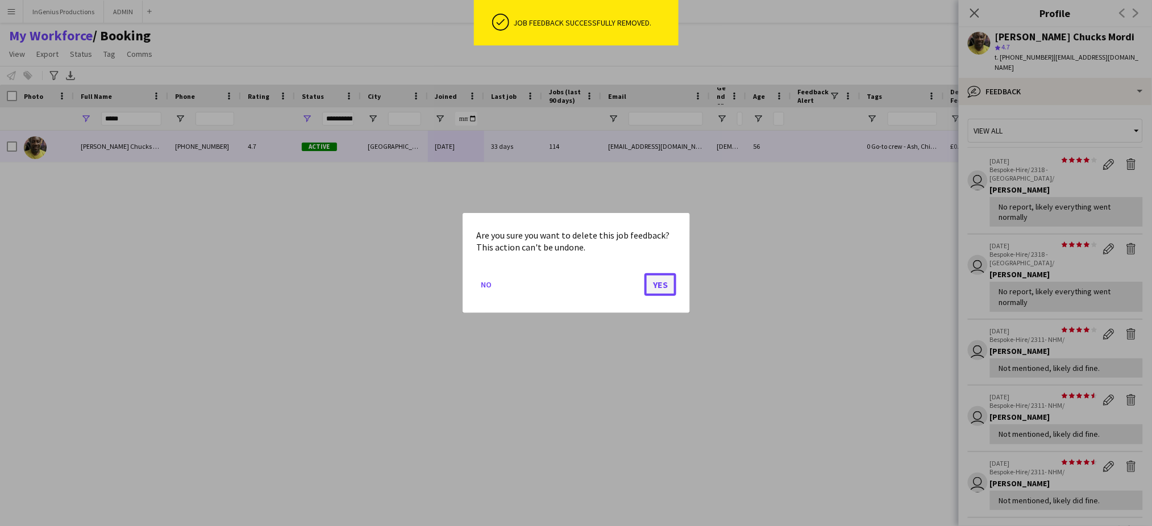
click at [657, 286] on button "Yes" at bounding box center [661, 284] width 32 height 23
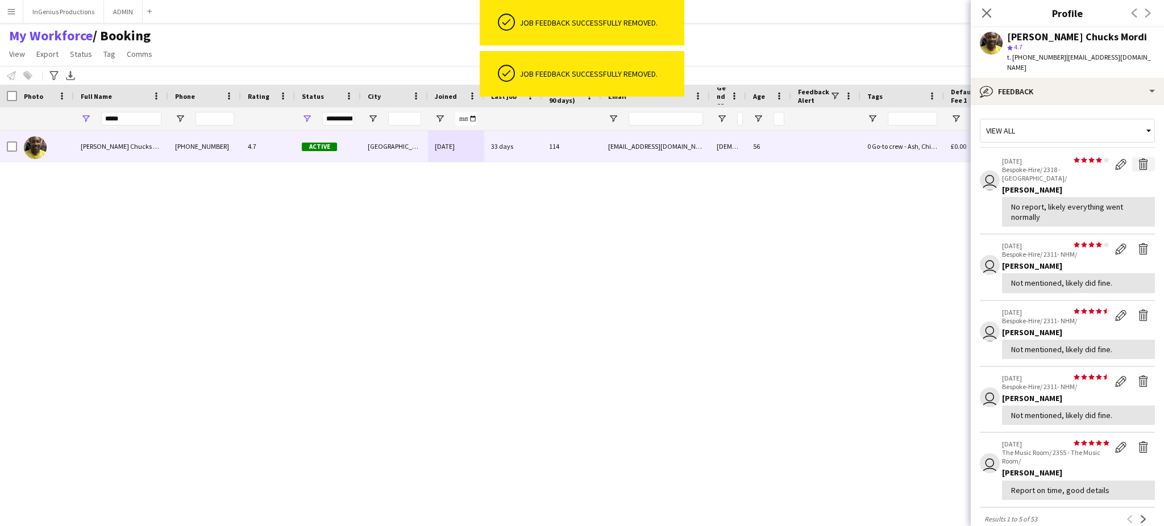
click at [1138, 159] on app-icon "Delete feedback" at bounding box center [1143, 164] width 11 height 11
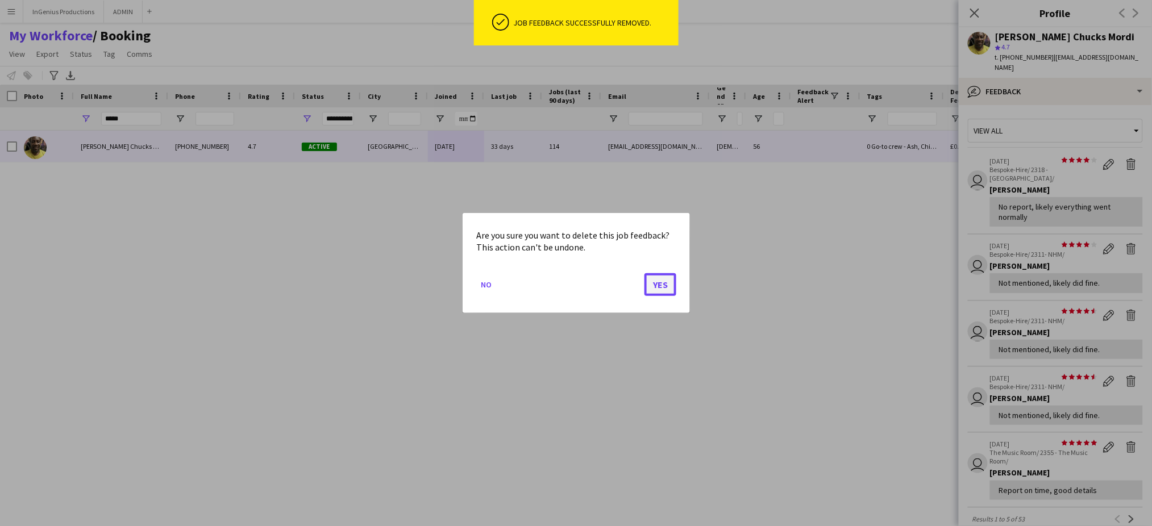
click at [667, 285] on button "Yes" at bounding box center [661, 284] width 32 height 23
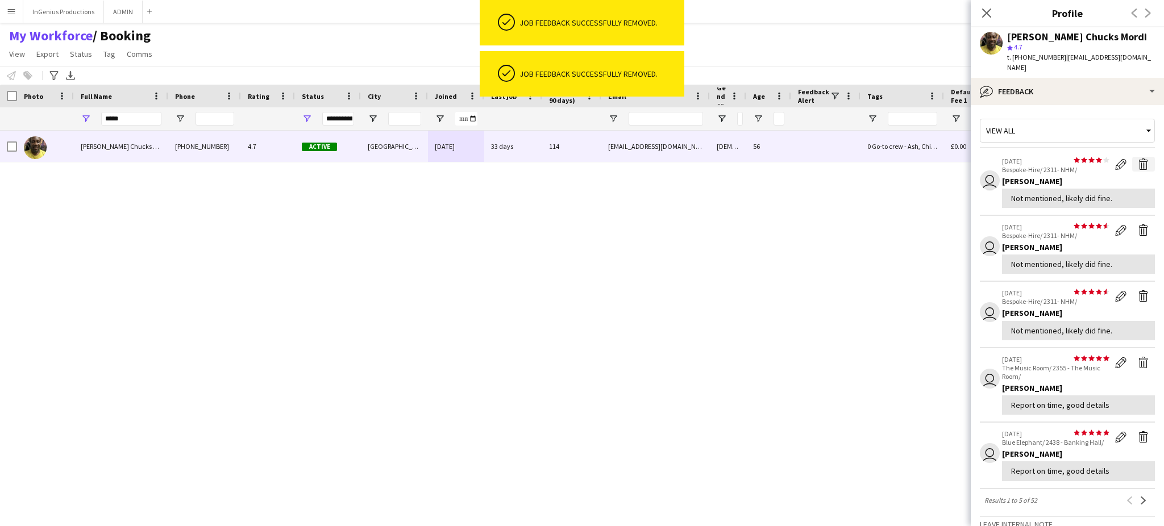
click at [1138, 159] on app-icon "Delete feedback" at bounding box center [1143, 164] width 11 height 11
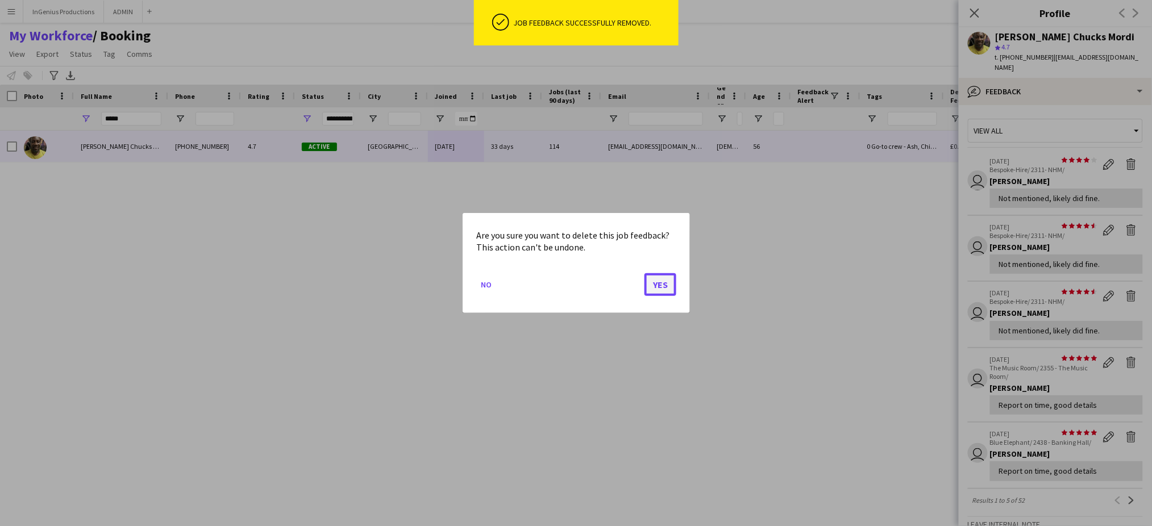
click at [662, 291] on button "Yes" at bounding box center [661, 284] width 32 height 23
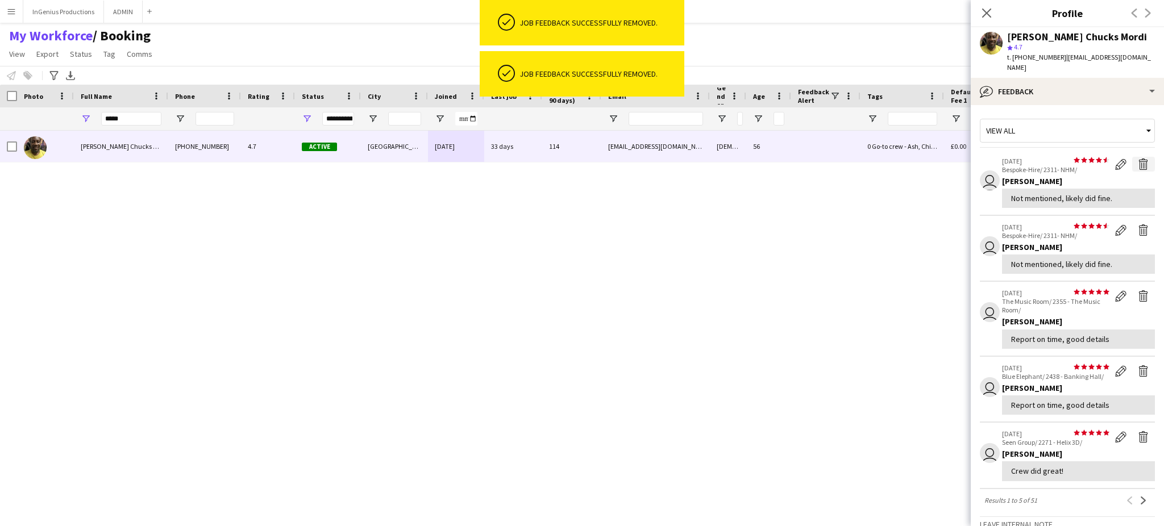
click at [1138, 159] on app-icon "Delete feedback" at bounding box center [1143, 164] width 11 height 11
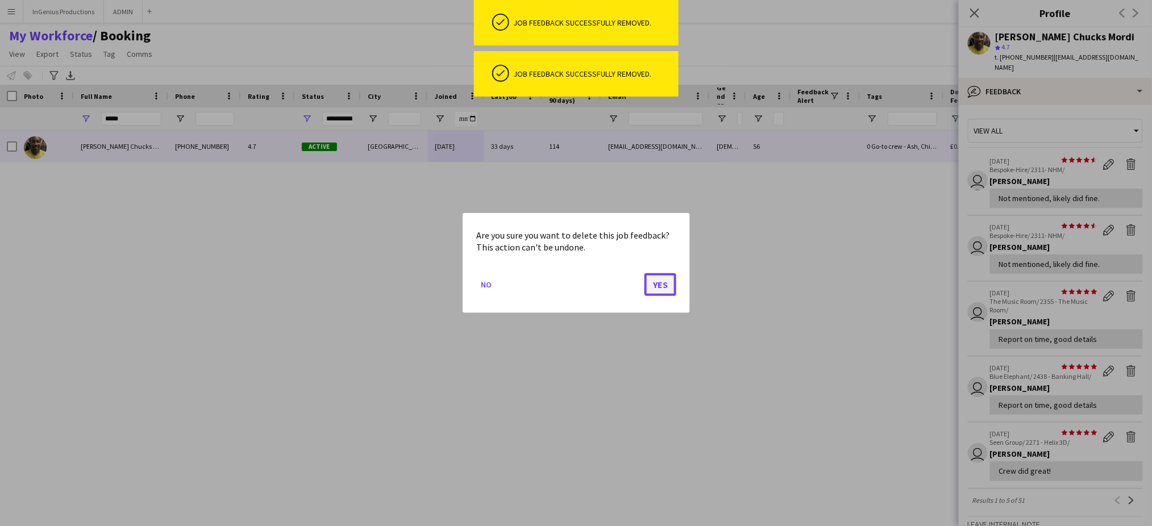
click at [669, 280] on button "Yes" at bounding box center [661, 284] width 32 height 23
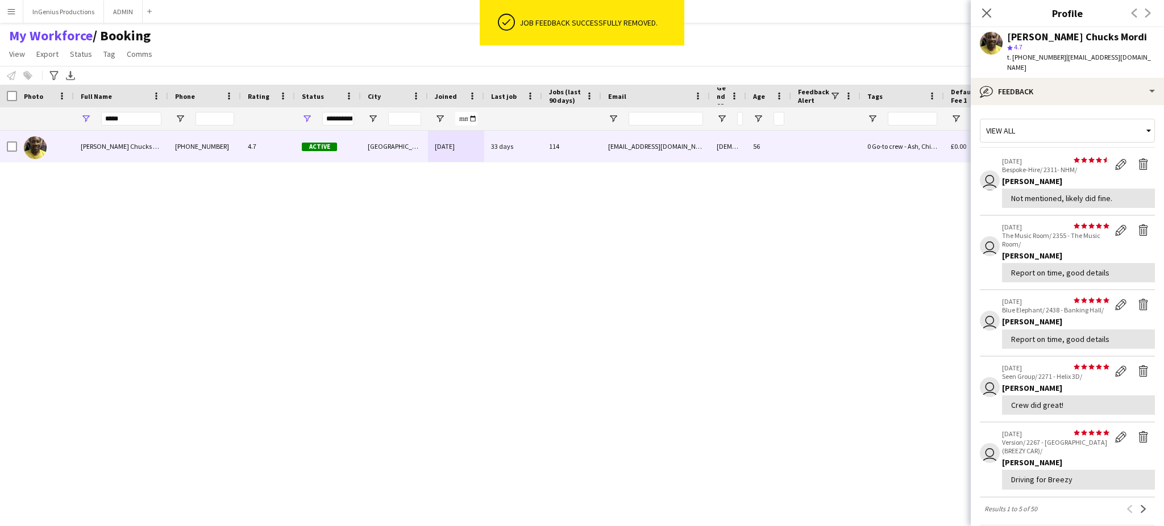
click at [657, 285] on div "Alphonsus Chucks Mordi +447805926328 4.7 Active London 05-04-2024 33 days 114 c…" at bounding box center [561, 319] width 1123 height 376
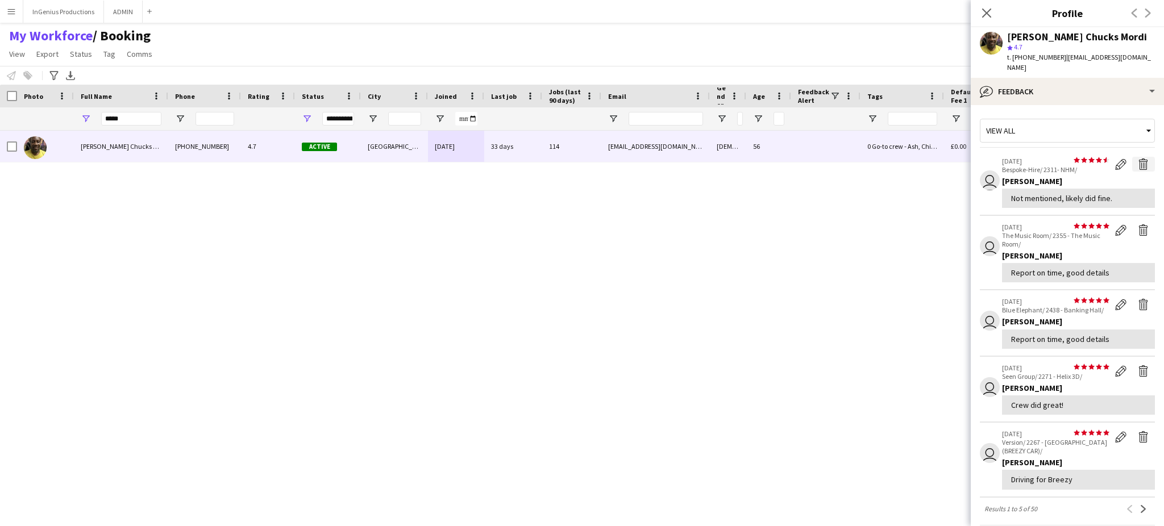
click at [1138, 159] on app-icon "Delete feedback" at bounding box center [1143, 164] width 11 height 11
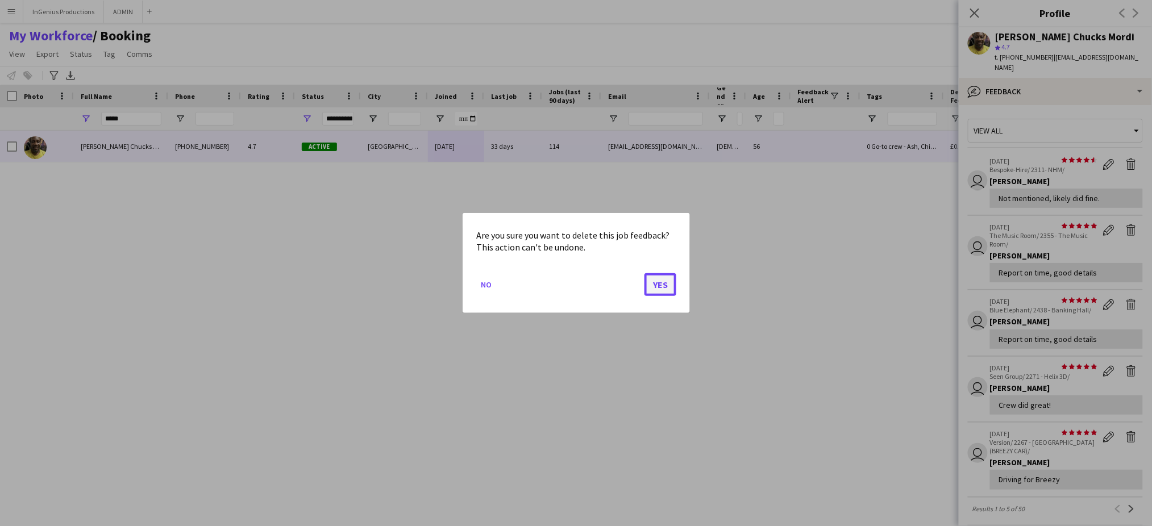
click at [663, 280] on button "Yes" at bounding box center [661, 284] width 32 height 23
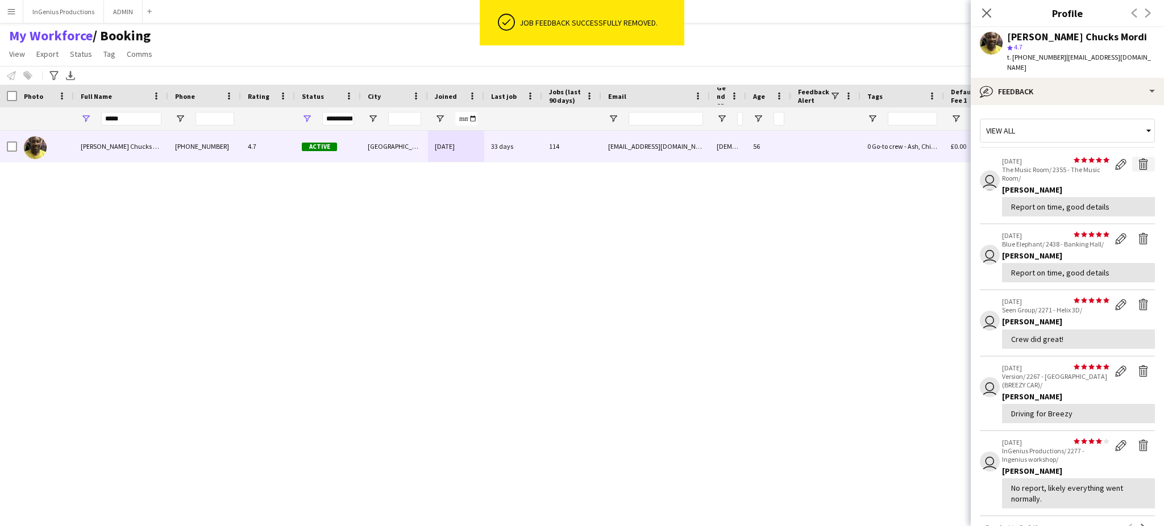
click at [1138, 159] on app-icon "Delete feedback" at bounding box center [1143, 164] width 11 height 11
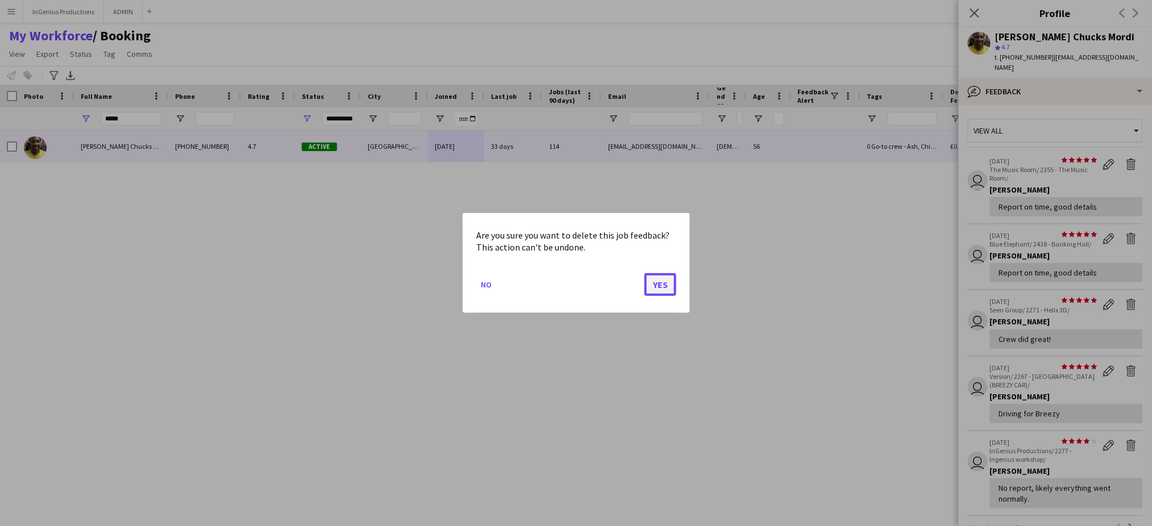
click at [662, 283] on button "Yes" at bounding box center [661, 284] width 32 height 23
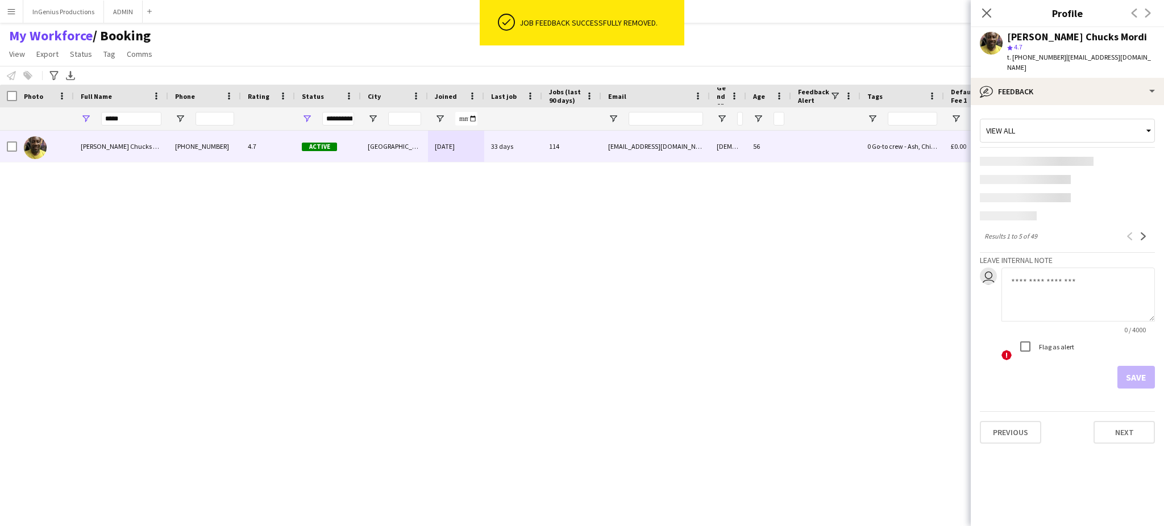
click at [1130, 157] on app-content-placeholder-block at bounding box center [1067, 189] width 175 height 64
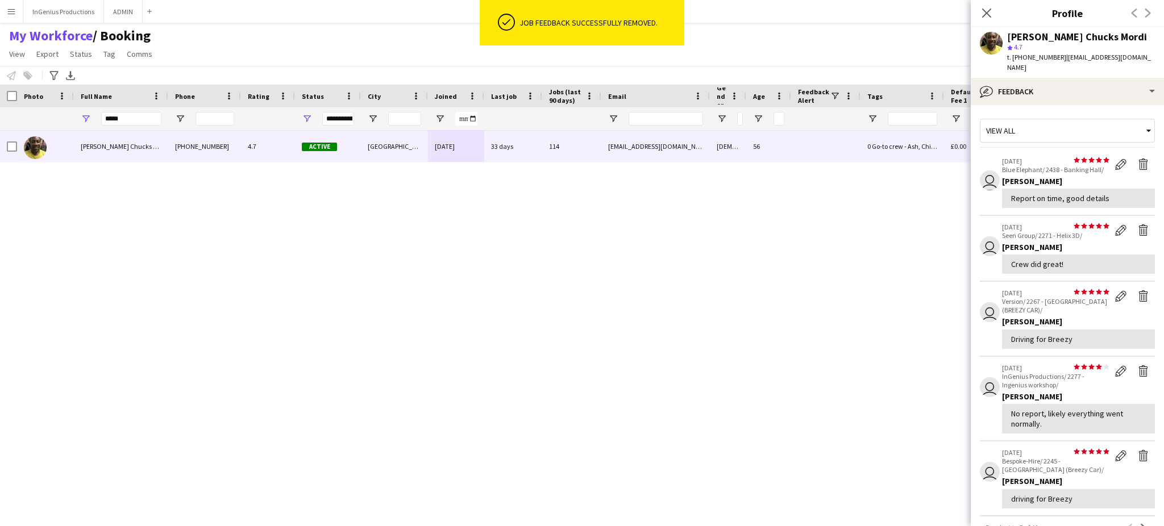
click at [657, 286] on div "Alphonsus Chucks Mordi +447805926328 4.7 Active London 05-04-2024 33 days 114 c…" at bounding box center [561, 319] width 1123 height 376
click at [1138, 159] on app-icon "Delete feedback" at bounding box center [1143, 164] width 11 height 11
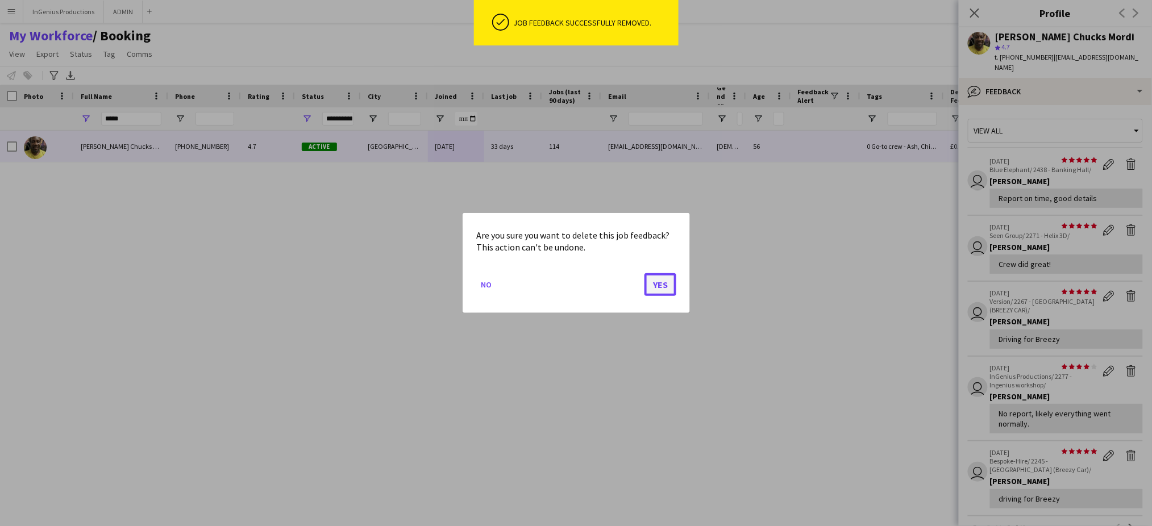
click at [668, 286] on button "Yes" at bounding box center [661, 284] width 32 height 23
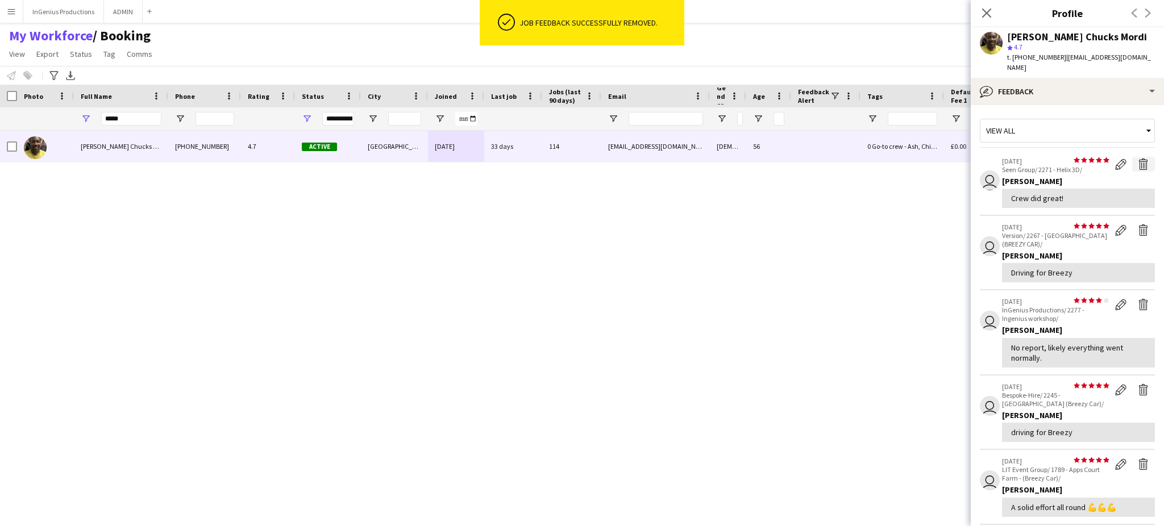
click at [1138, 159] on app-icon "Delete feedback" at bounding box center [1143, 164] width 11 height 11
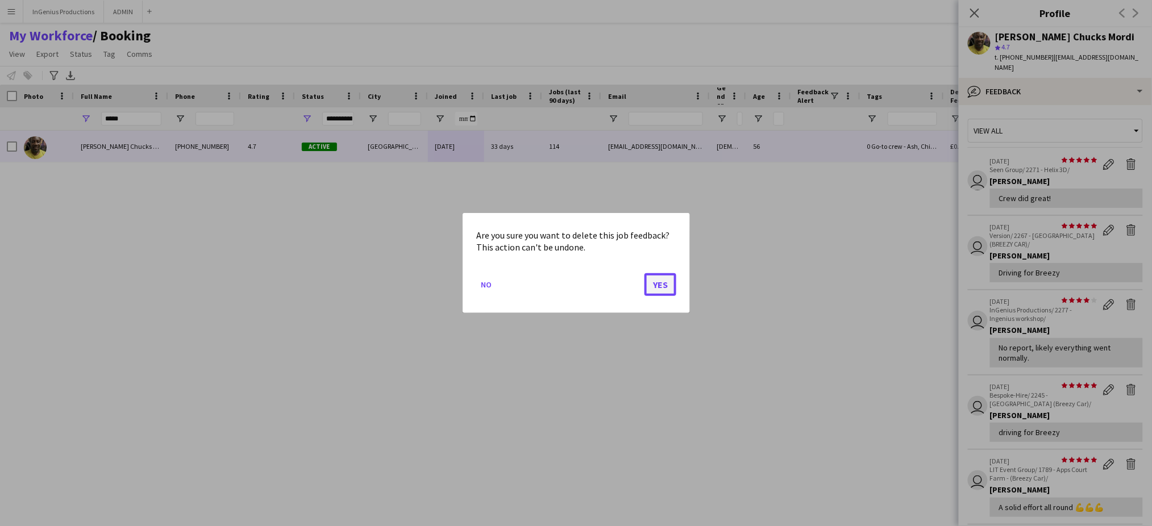
click at [666, 280] on button "Yes" at bounding box center [661, 284] width 32 height 23
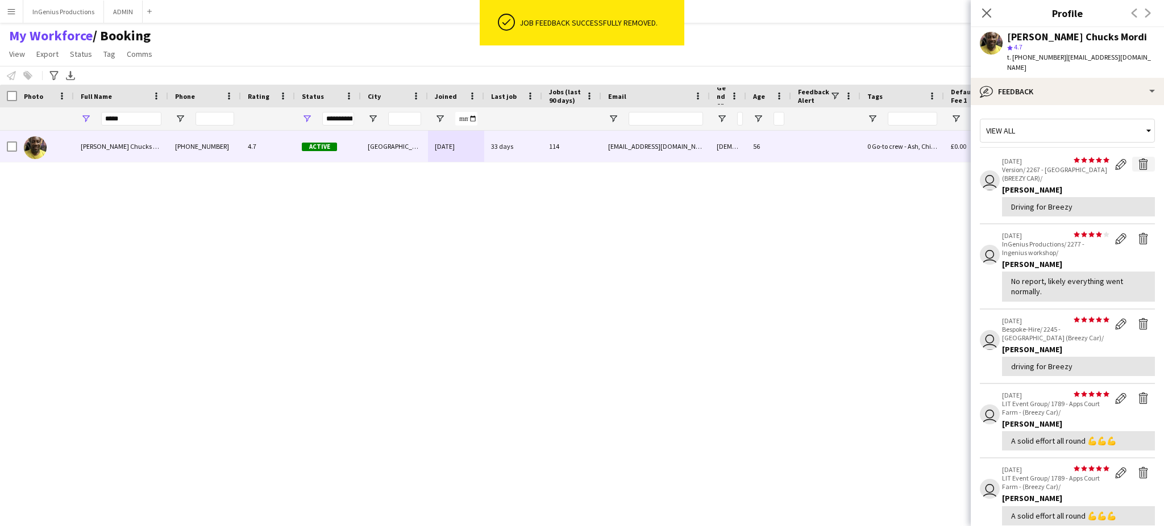
click at [1138, 159] on app-icon "Delete feedback" at bounding box center [1143, 164] width 11 height 11
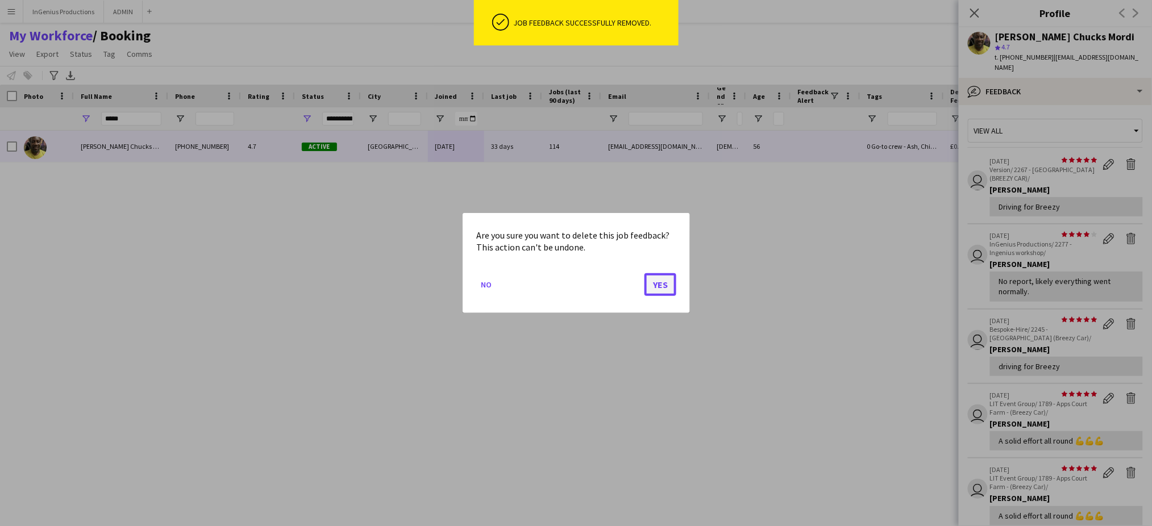
click at [663, 282] on button "Yes" at bounding box center [661, 284] width 32 height 23
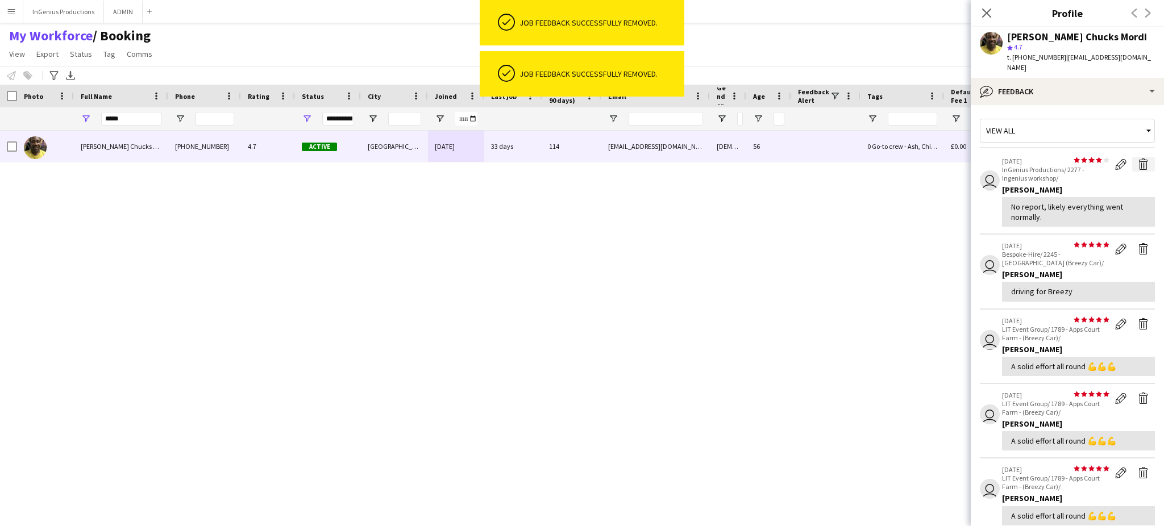
click at [1138, 159] on app-icon "Delete feedback" at bounding box center [1143, 164] width 11 height 11
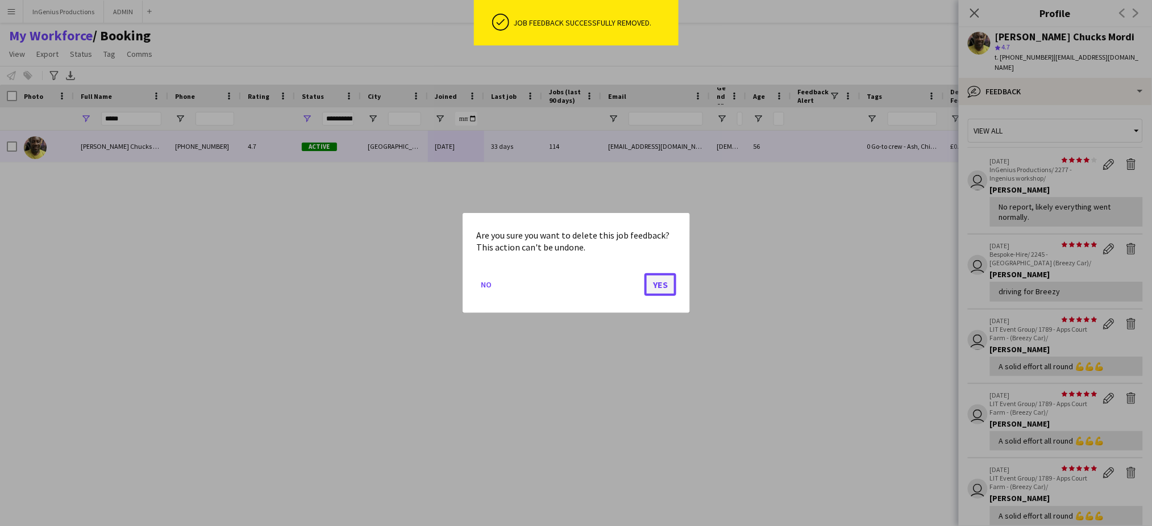
click at [657, 286] on button "Yes" at bounding box center [661, 284] width 32 height 23
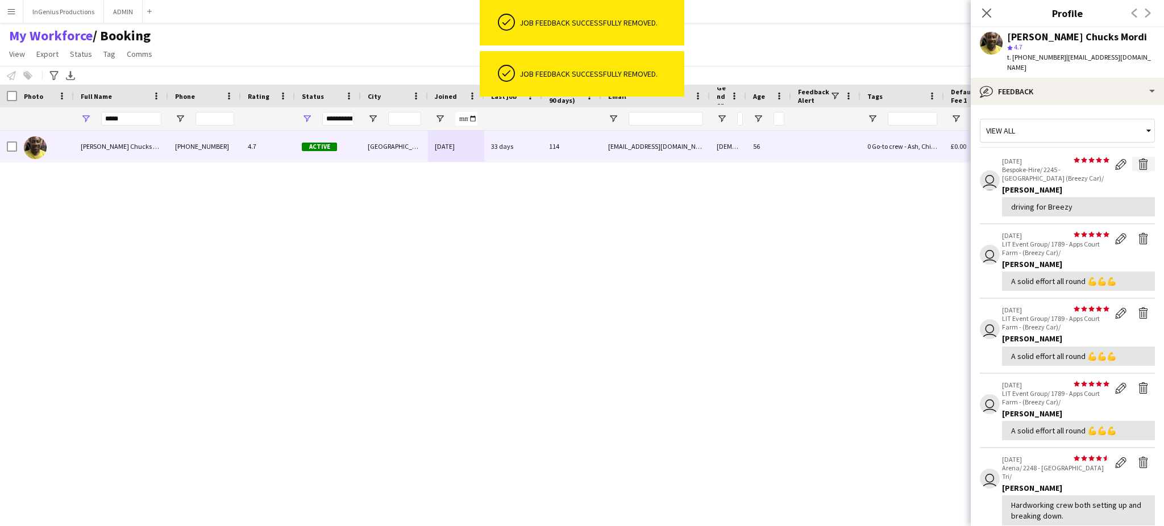
click at [1138, 159] on app-icon "Delete feedback" at bounding box center [1143, 164] width 11 height 11
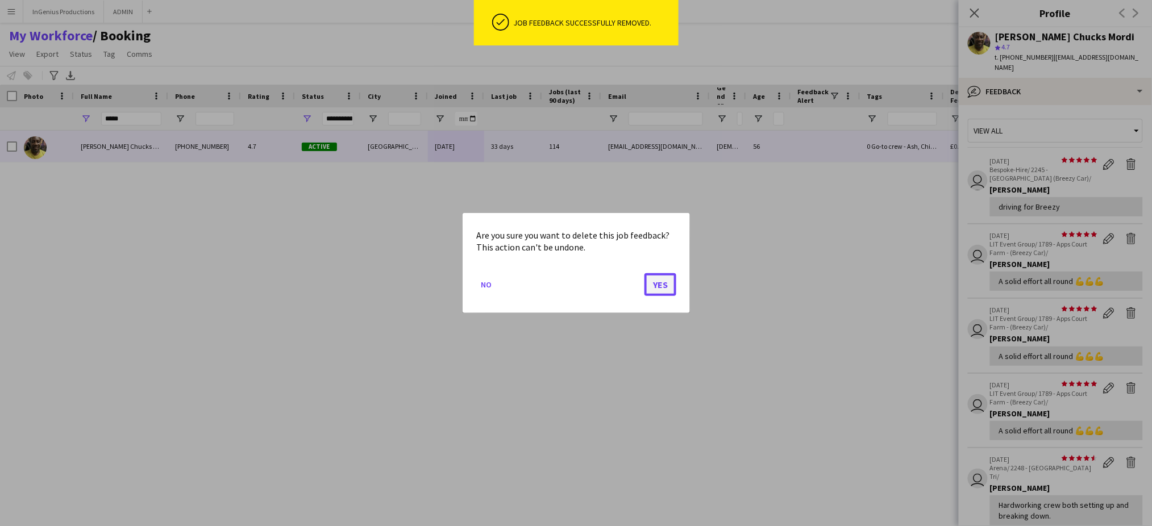
click at [667, 285] on button "Yes" at bounding box center [661, 284] width 32 height 23
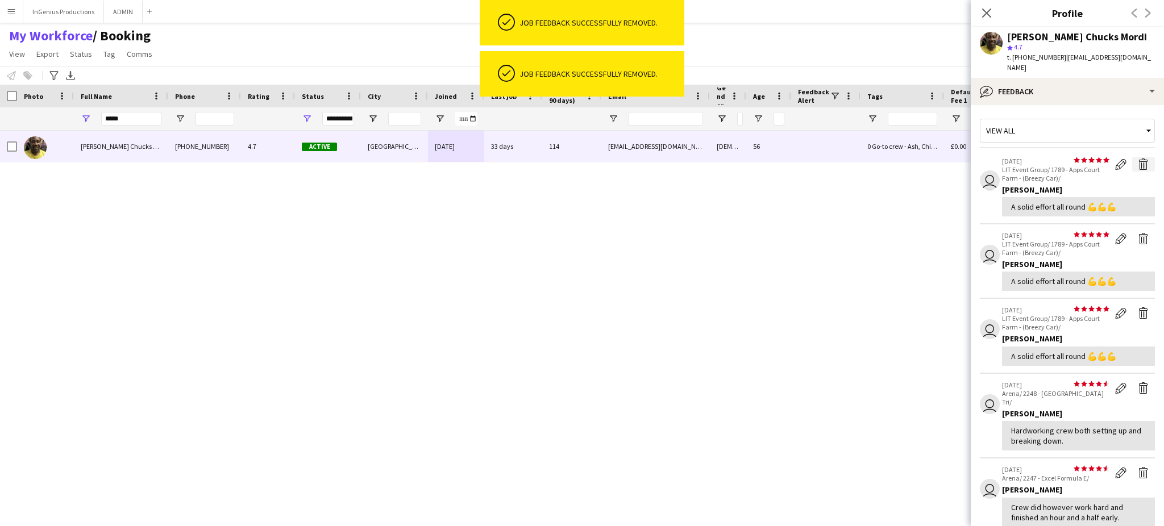
click at [1138, 159] on app-icon "Delete feedback" at bounding box center [1143, 164] width 11 height 11
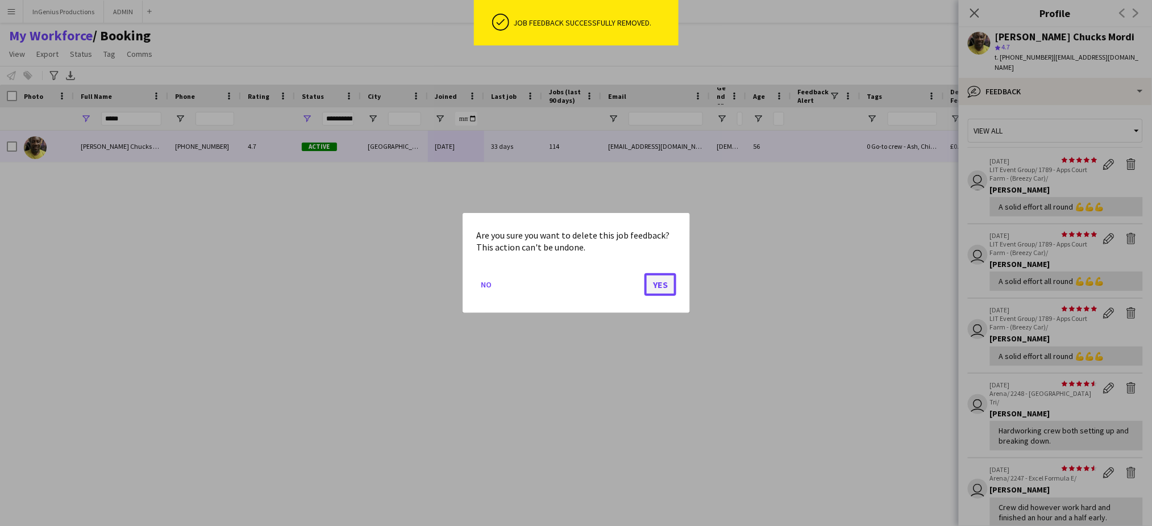
click at [662, 291] on button "Yes" at bounding box center [661, 284] width 32 height 23
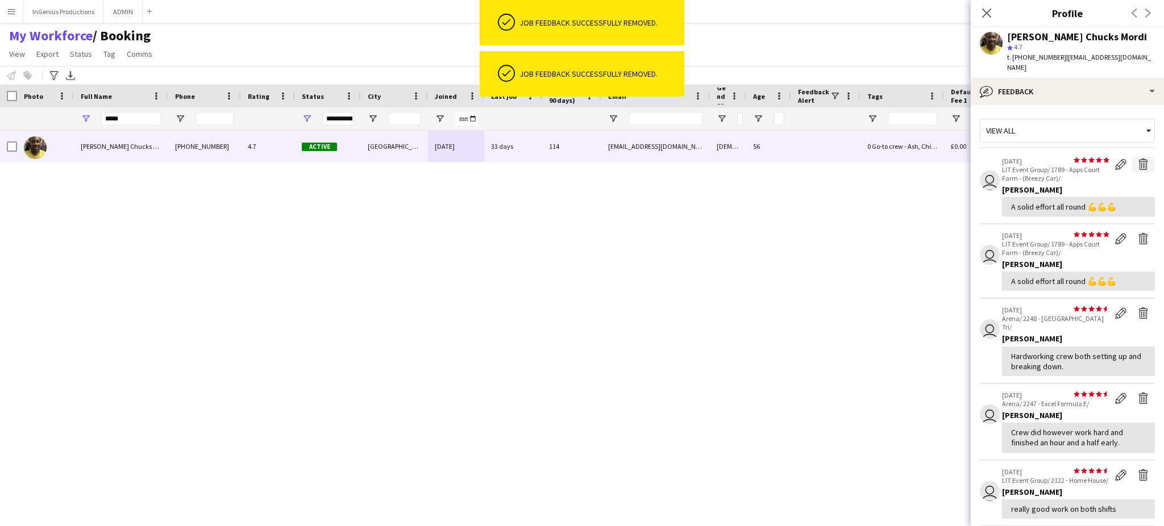
click at [1138, 159] on app-icon "Delete feedback" at bounding box center [1143, 164] width 11 height 11
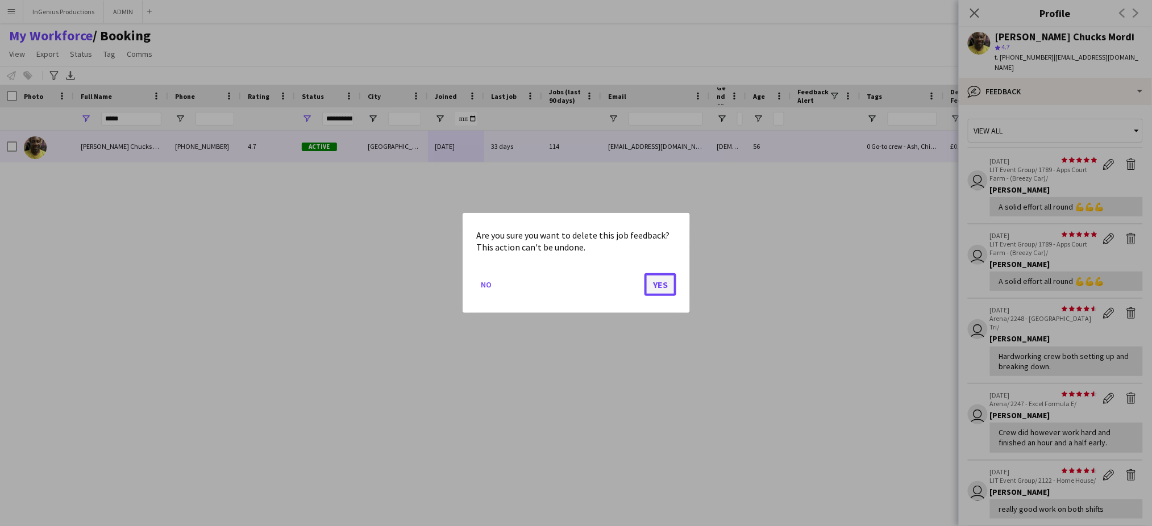
click at [669, 280] on button "Yes" at bounding box center [661, 284] width 32 height 23
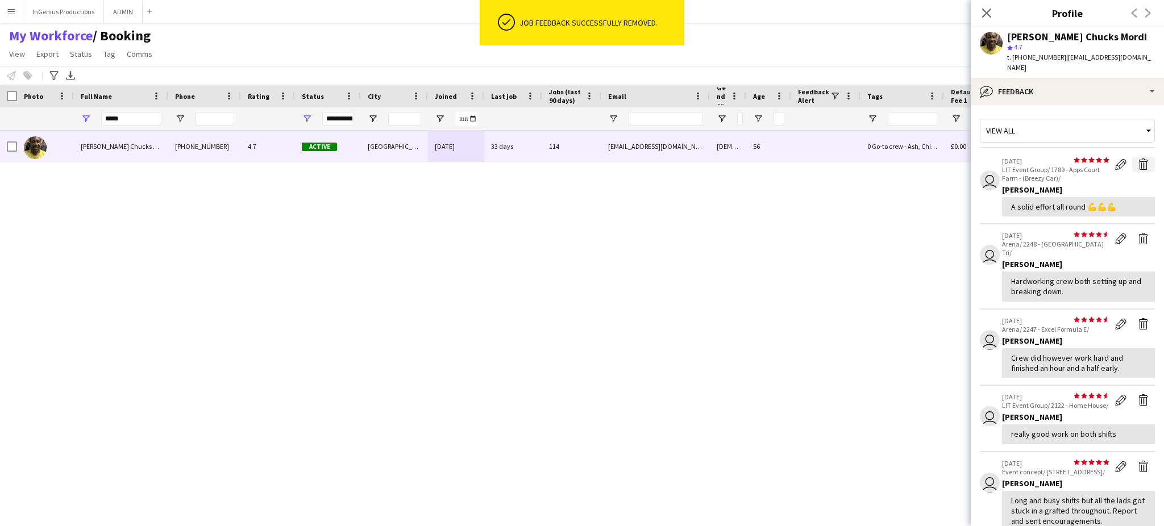
click at [1138, 159] on app-icon "Delete feedback" at bounding box center [1143, 164] width 11 height 11
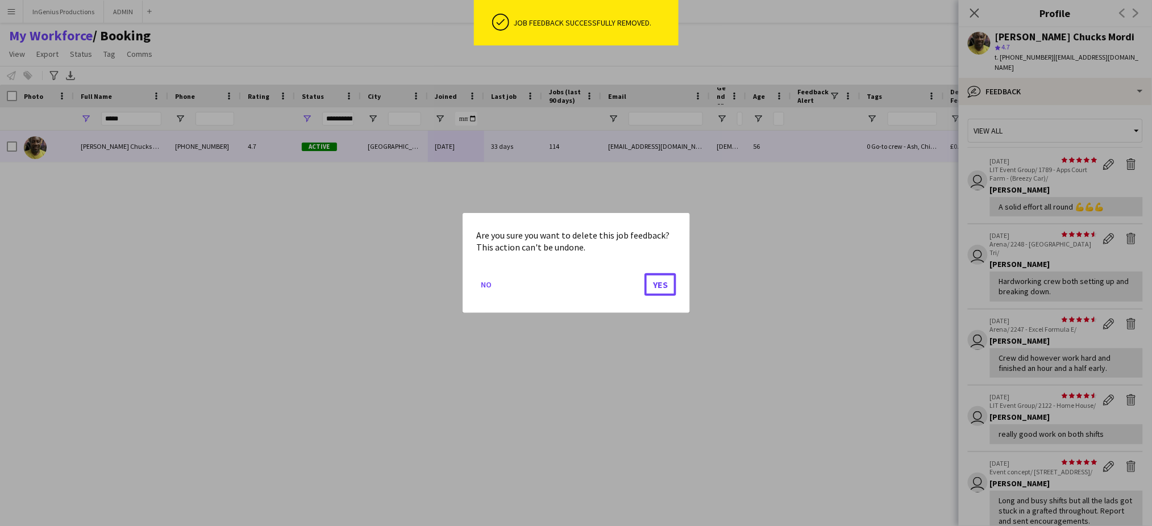
click at [657, 285] on button "Yes" at bounding box center [661, 284] width 32 height 23
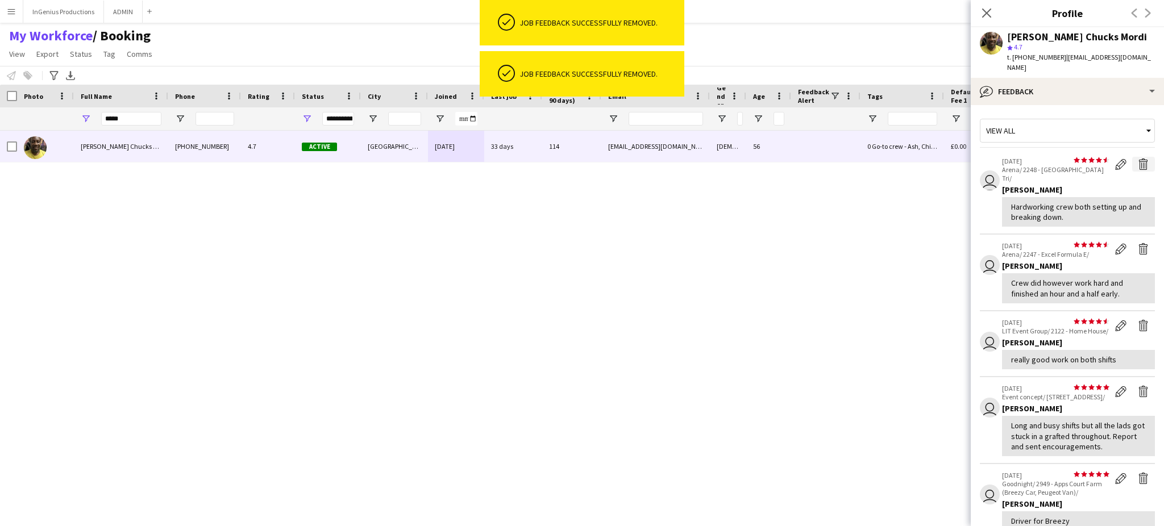
click at [1138, 159] on app-icon "Delete feedback" at bounding box center [1143, 164] width 11 height 11
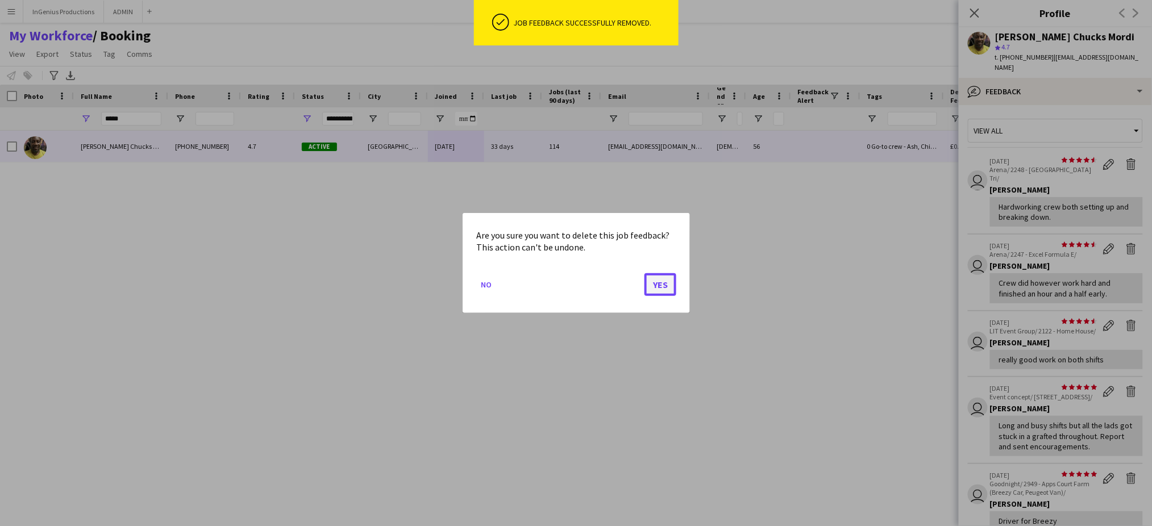
click at [663, 280] on button "Yes" at bounding box center [661, 284] width 32 height 23
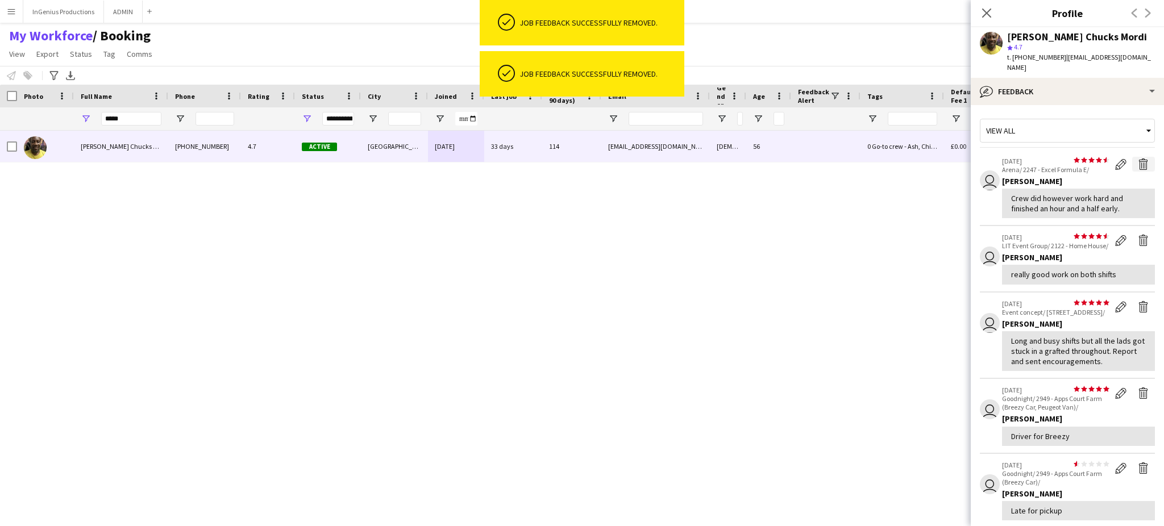
click at [1138, 159] on app-icon "Delete feedback" at bounding box center [1143, 164] width 11 height 11
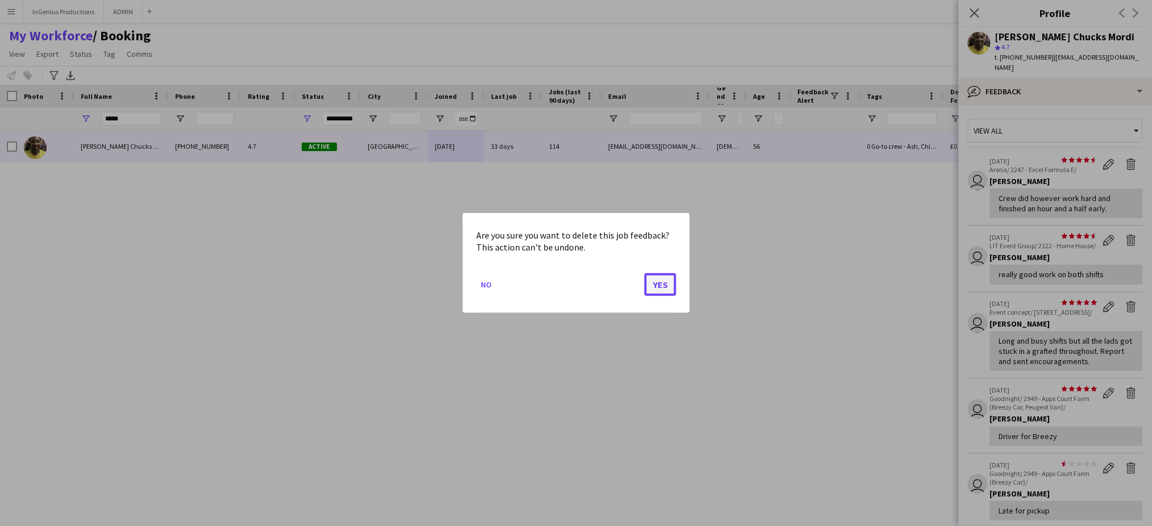
click at [662, 283] on button "Yes" at bounding box center [661, 284] width 32 height 23
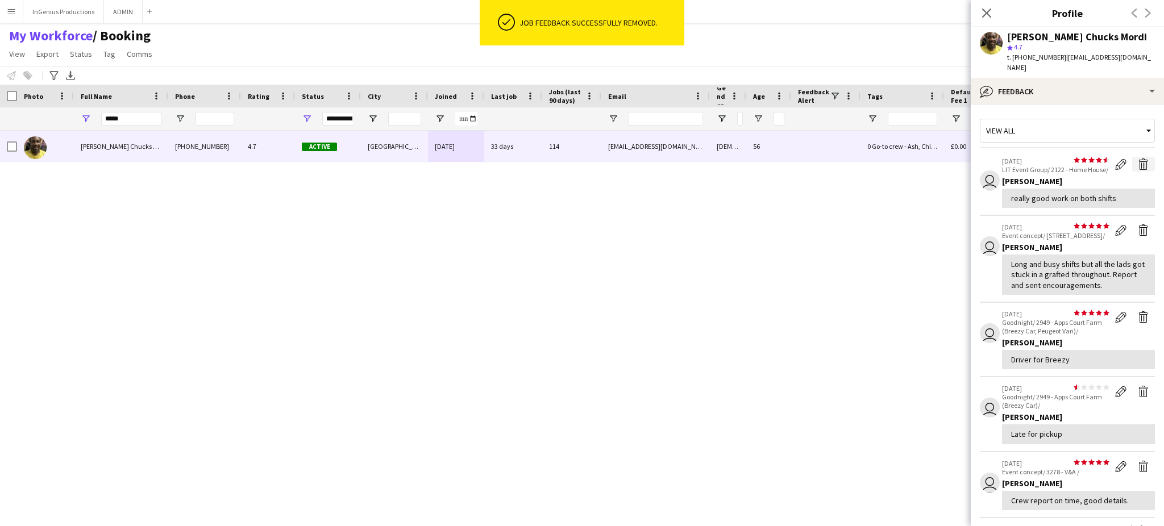
click at [1138, 159] on app-icon "Delete feedback" at bounding box center [1143, 164] width 11 height 11
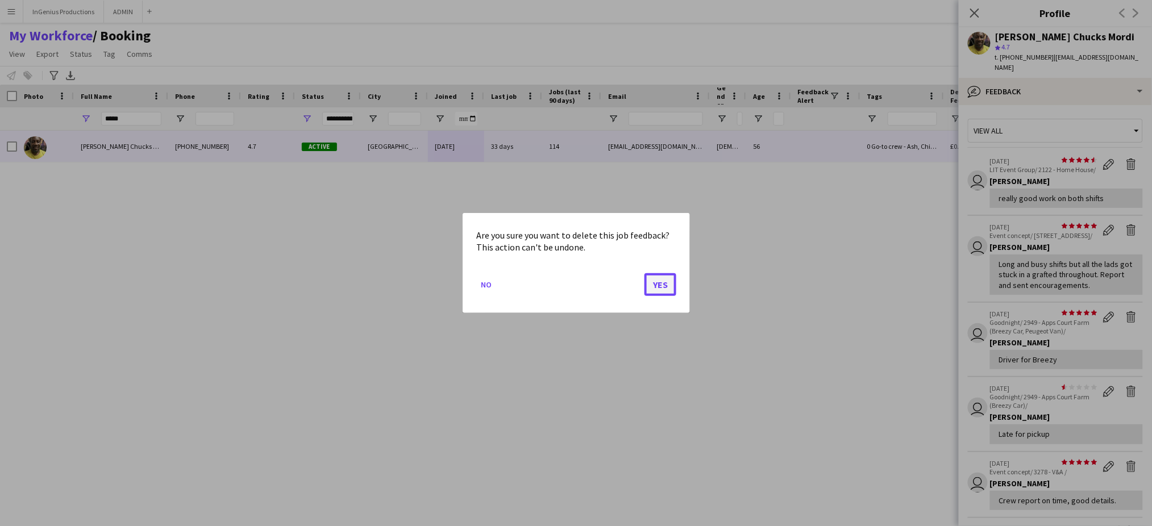
click at [657, 286] on button "Yes" at bounding box center [661, 284] width 32 height 23
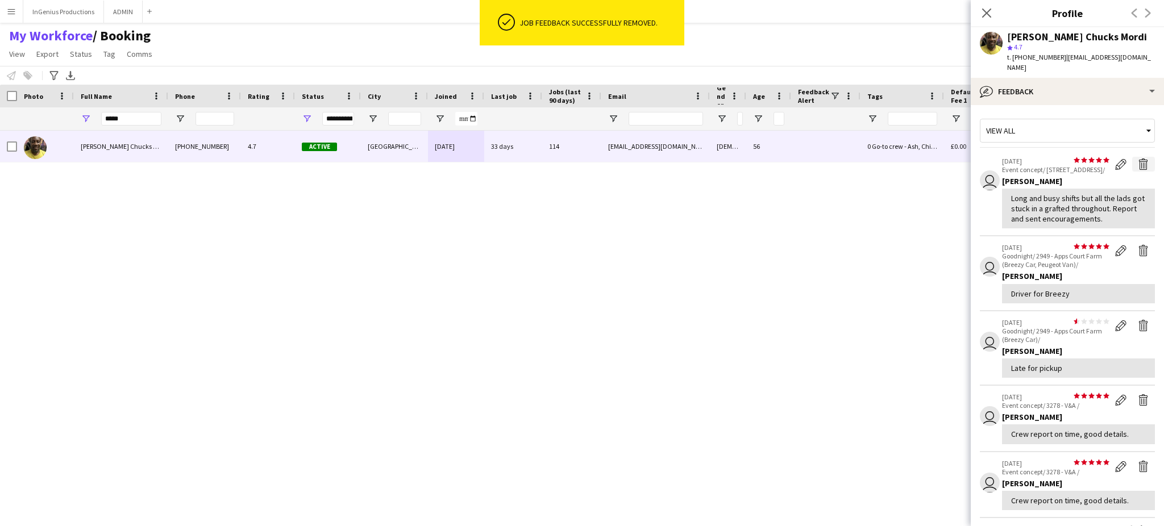
click at [1138, 159] on app-icon "Delete feedback" at bounding box center [1143, 164] width 11 height 11
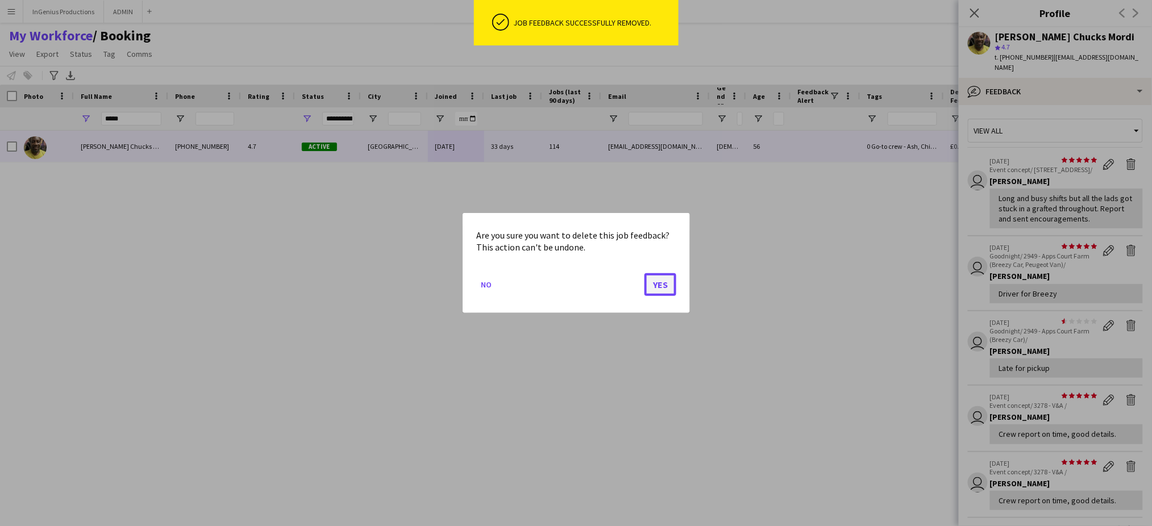
click at [668, 286] on button "Yes" at bounding box center [661, 284] width 32 height 23
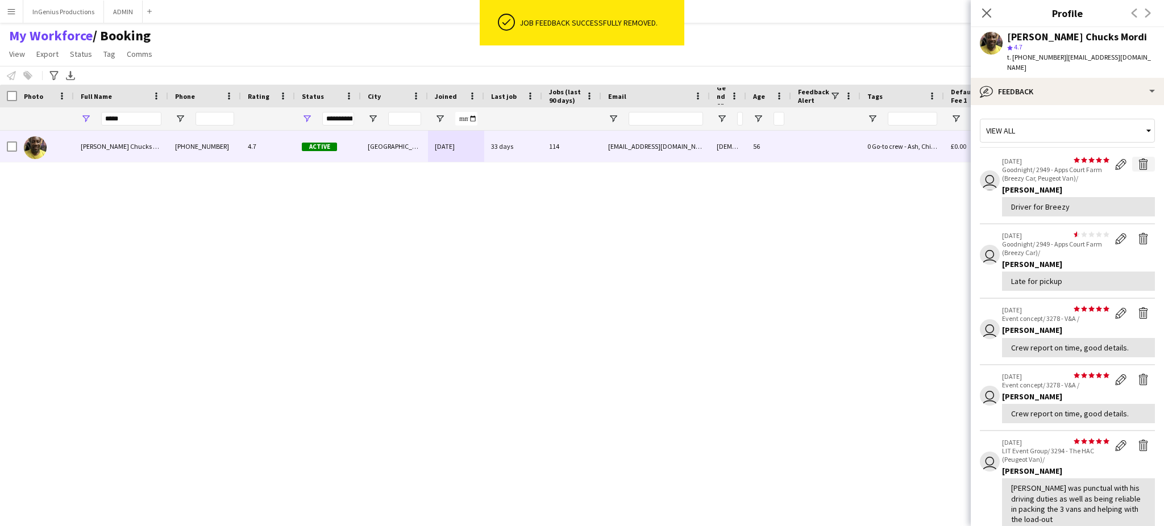
click at [1138, 159] on app-icon "Delete feedback" at bounding box center [1143, 164] width 11 height 11
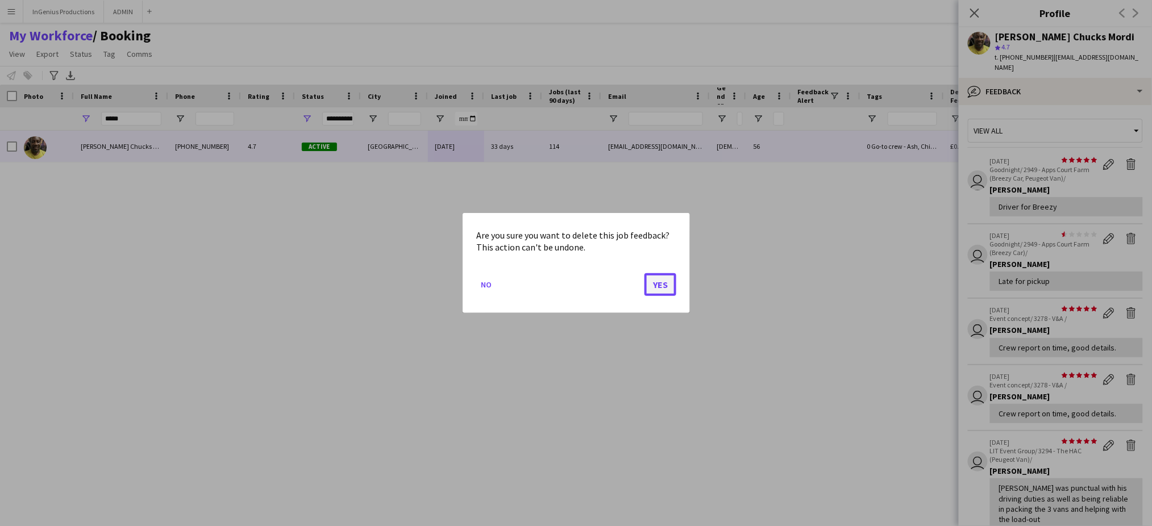
click at [666, 280] on button "Yes" at bounding box center [661, 284] width 32 height 23
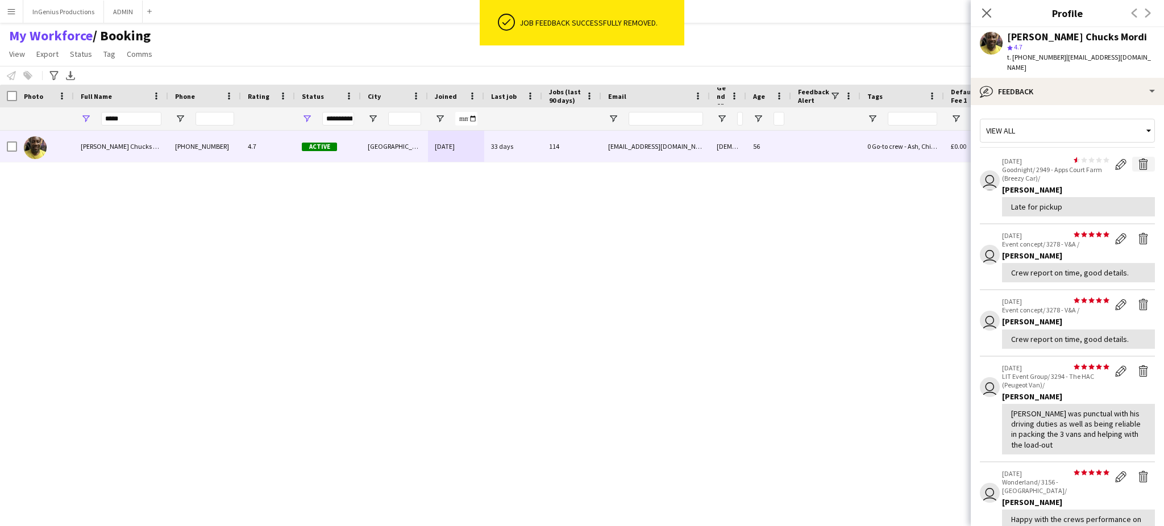
click at [1138, 159] on app-icon "Delete feedback" at bounding box center [1143, 164] width 11 height 11
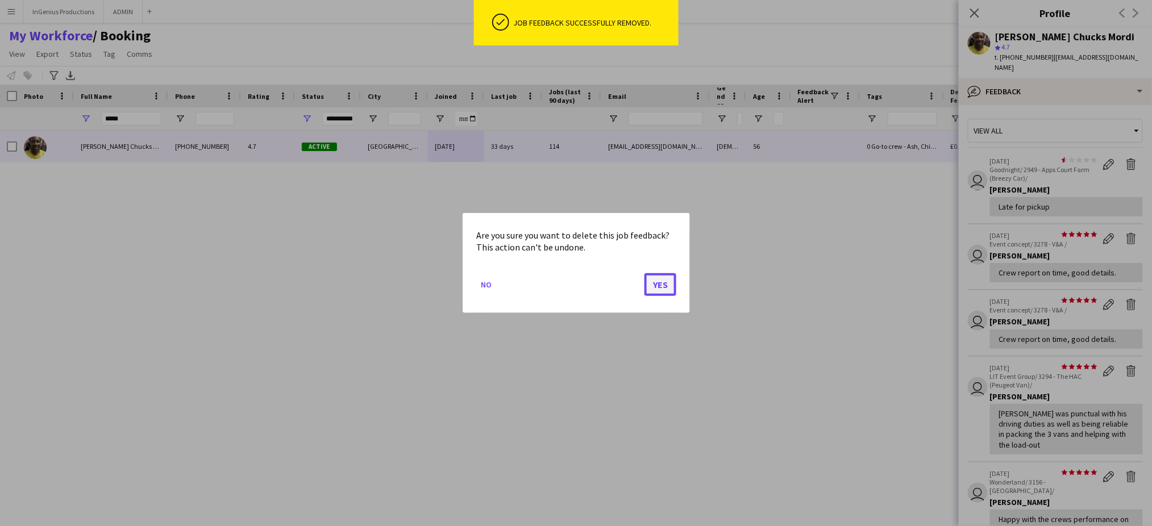
click at [663, 282] on button "Yes" at bounding box center [661, 284] width 32 height 23
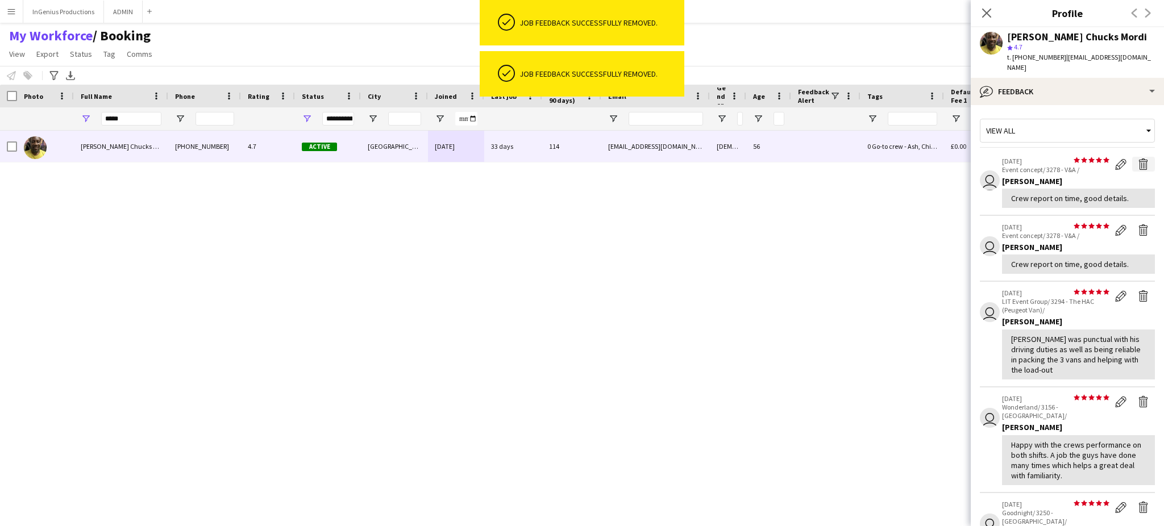
click at [1138, 159] on app-icon "Delete feedback" at bounding box center [1143, 164] width 11 height 11
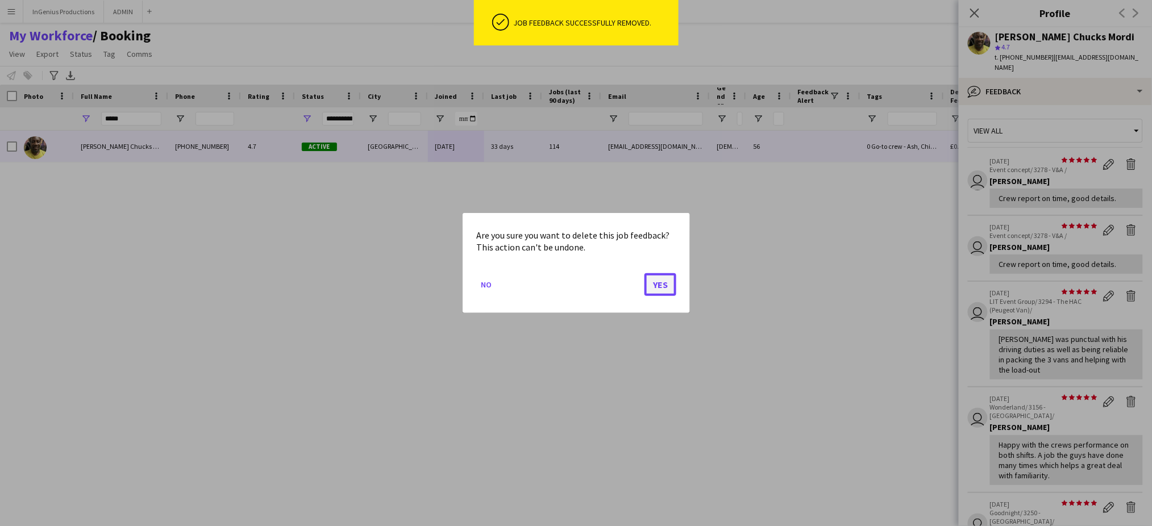
click at [657, 286] on button "Yes" at bounding box center [661, 284] width 32 height 23
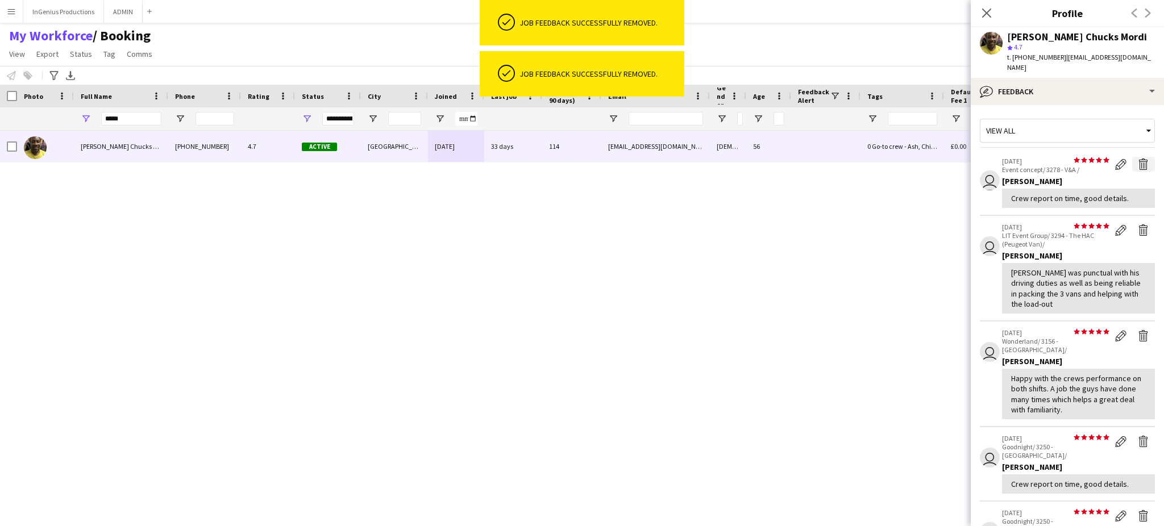
click at [1138, 159] on app-icon "Delete feedback" at bounding box center [1143, 164] width 11 height 11
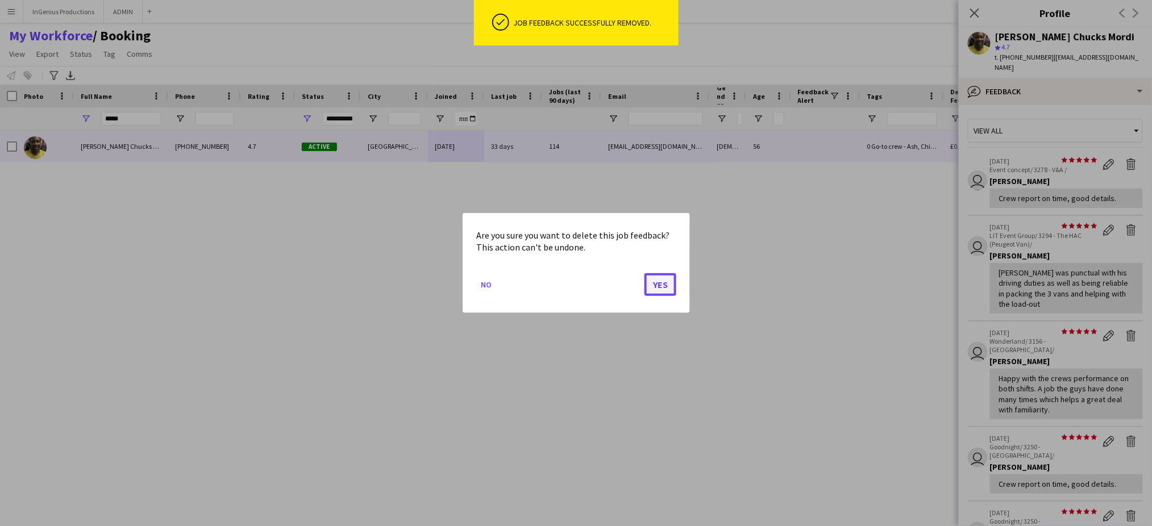
click at [667, 285] on button "Yes" at bounding box center [661, 284] width 32 height 23
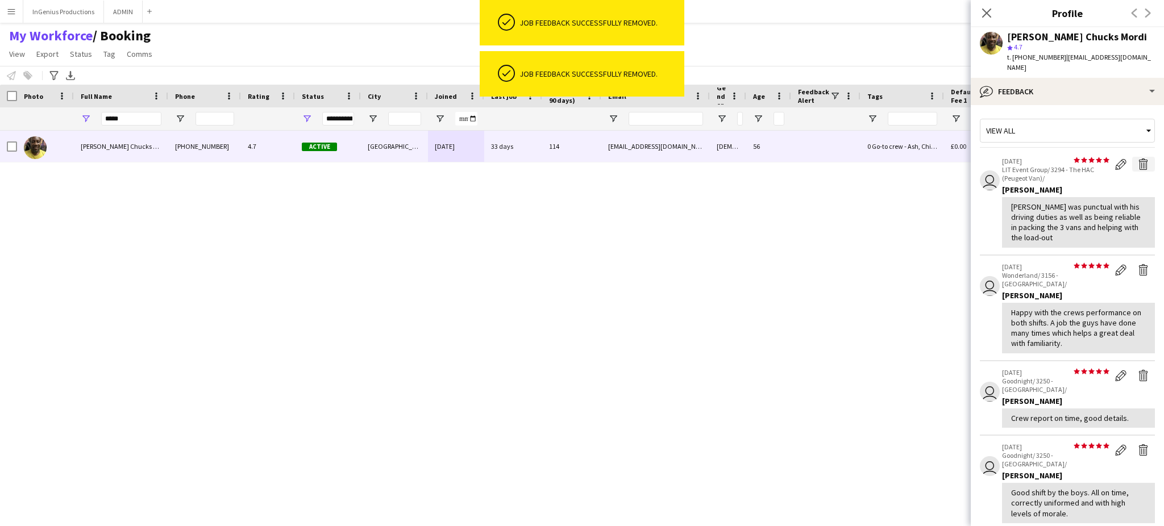
click at [1138, 159] on app-icon "Delete feedback" at bounding box center [1143, 164] width 11 height 11
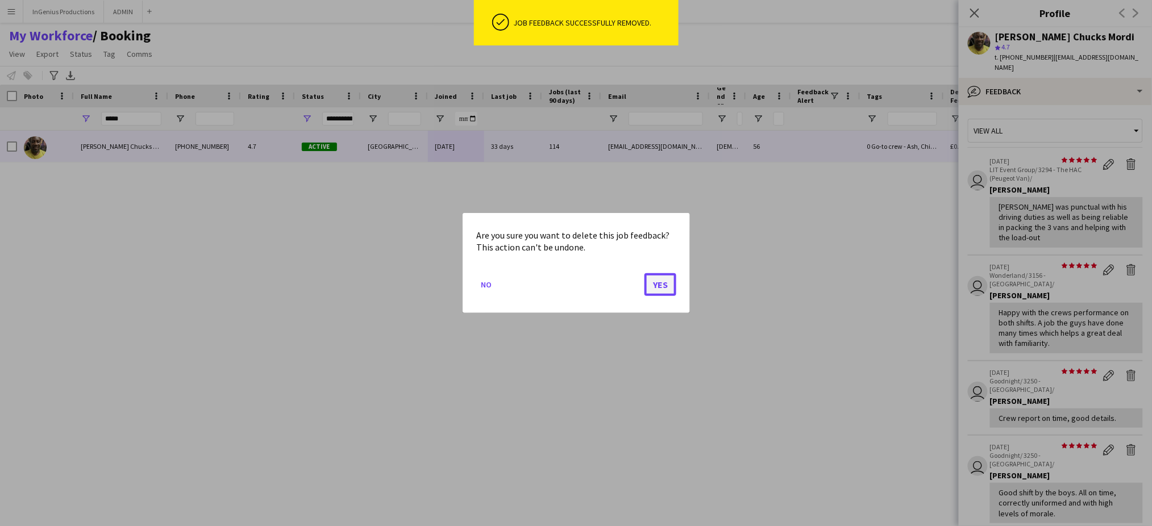
click at [662, 291] on button "Yes" at bounding box center [661, 284] width 32 height 23
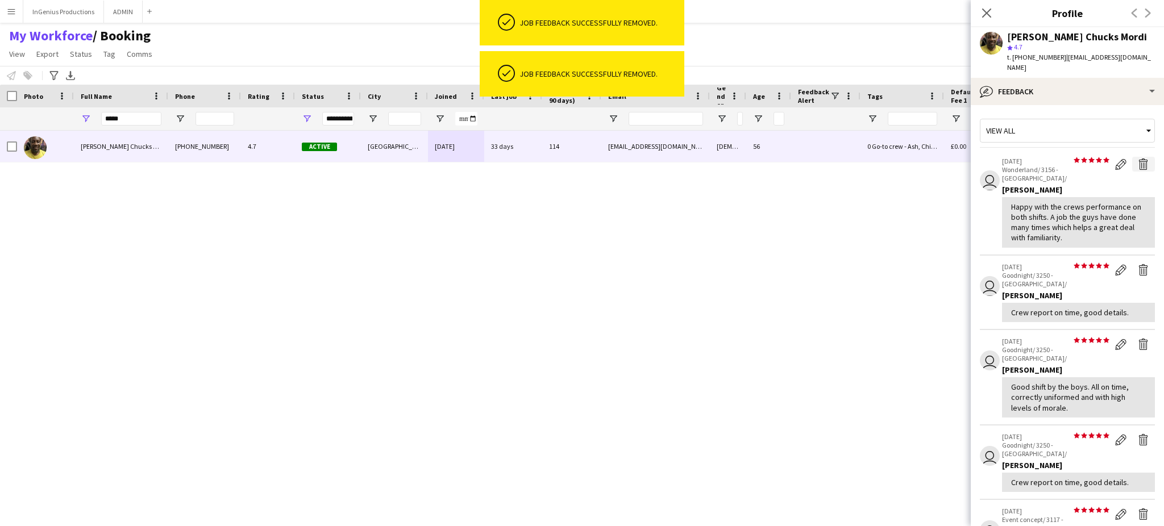
click at [1138, 159] on app-icon "Delete feedback" at bounding box center [1143, 164] width 11 height 11
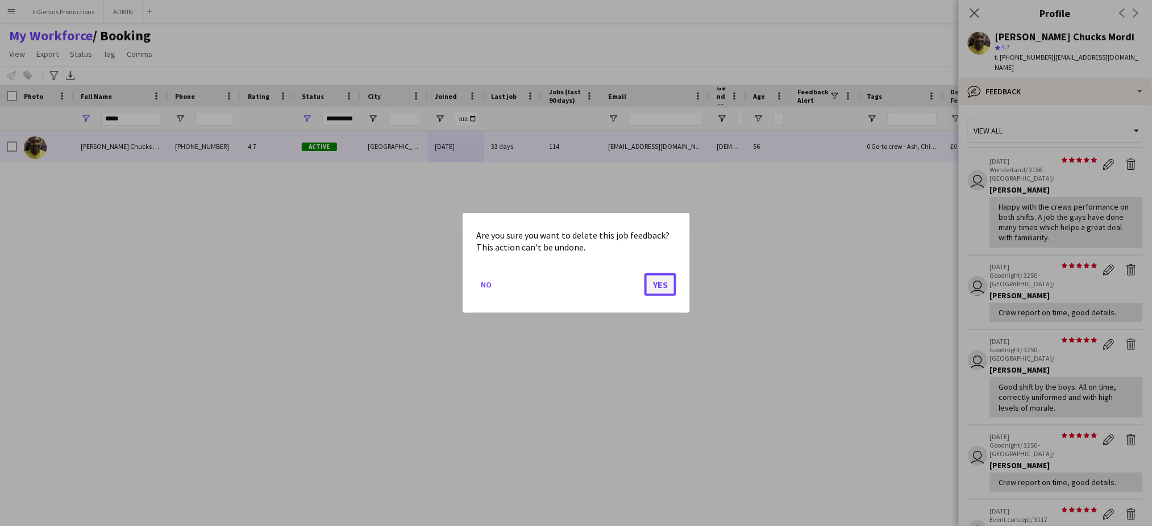
click at [669, 280] on button "Yes" at bounding box center [661, 284] width 32 height 23
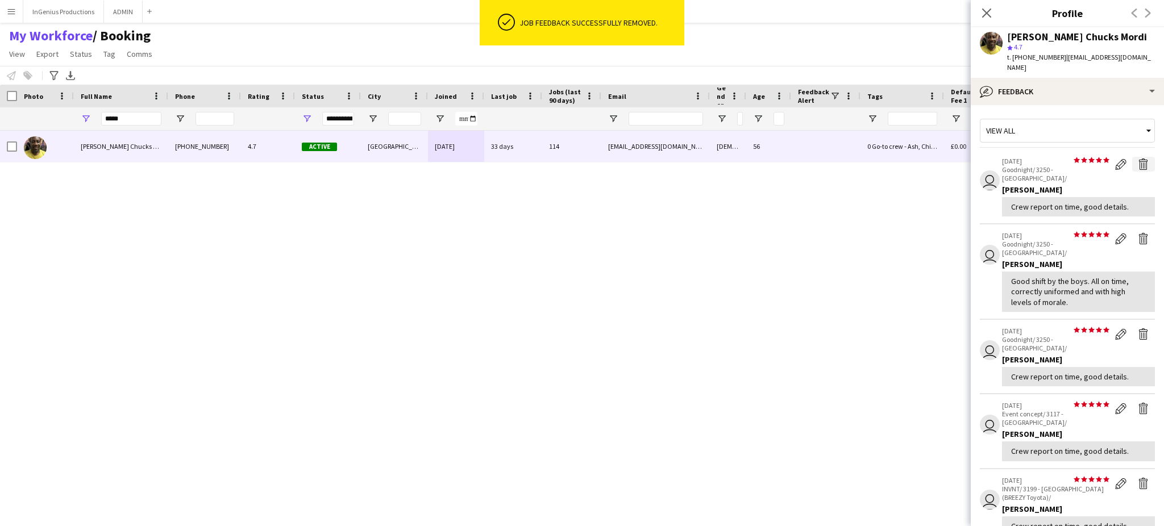
click at [1138, 159] on app-icon "Delete feedback" at bounding box center [1143, 164] width 11 height 11
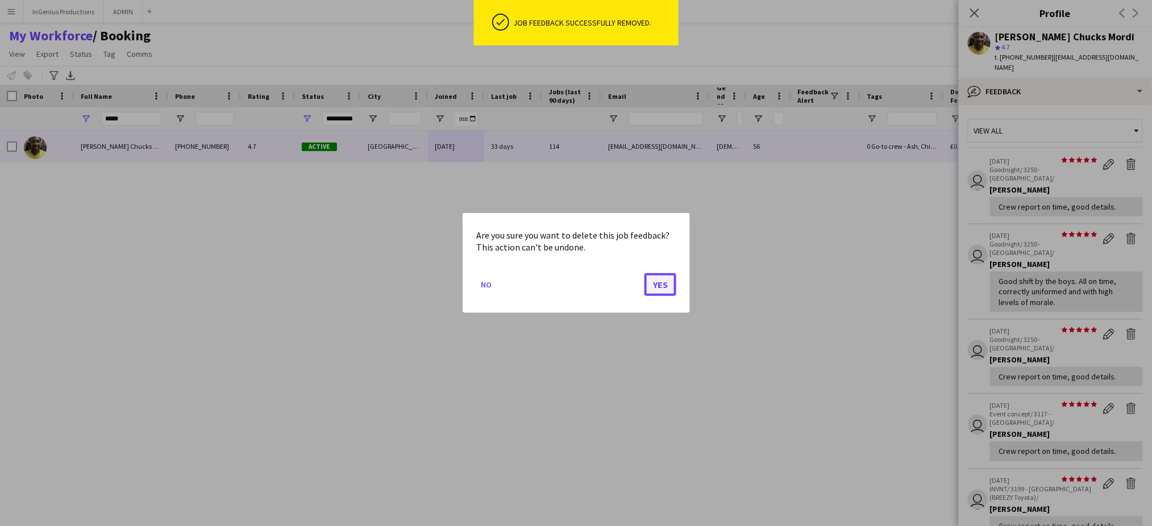
click at [657, 285] on button "Yes" at bounding box center [661, 284] width 32 height 23
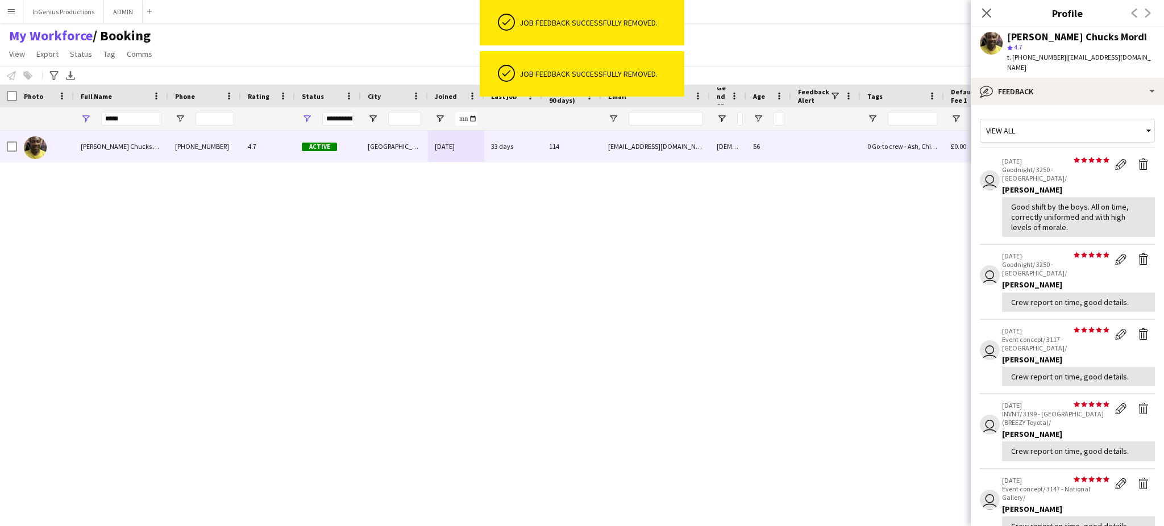
click at [1138, 159] on app-icon "Delete feedback" at bounding box center [1143, 164] width 11 height 11
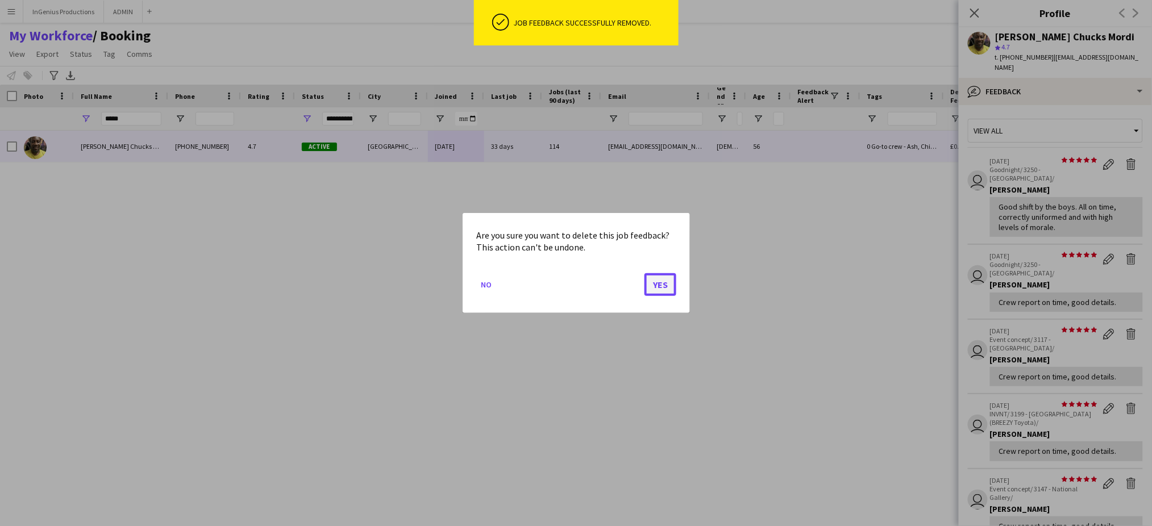
click at [663, 280] on button "Yes" at bounding box center [661, 284] width 32 height 23
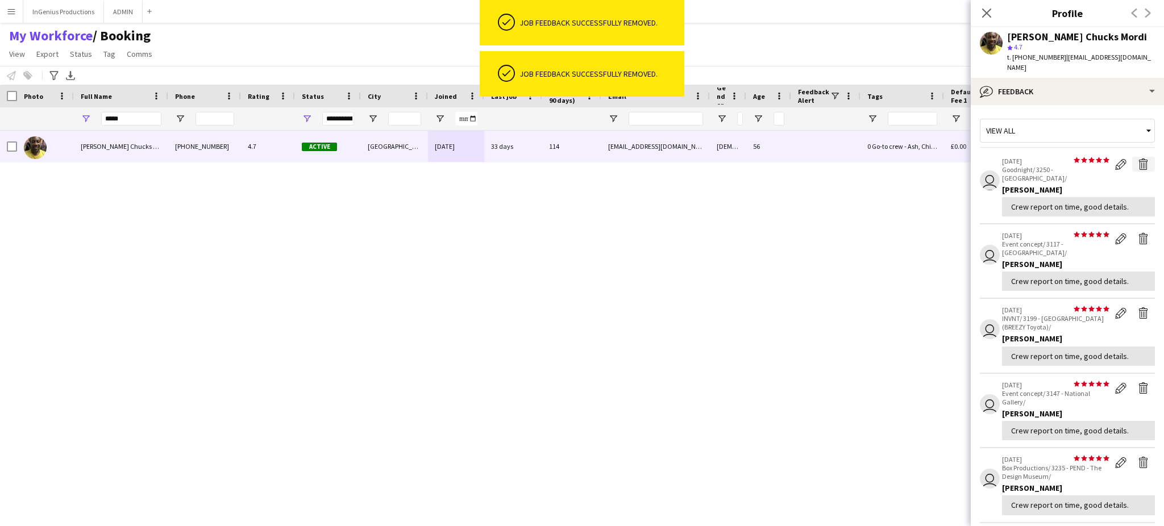
click at [1138, 159] on app-icon "Delete feedback" at bounding box center [1143, 164] width 11 height 11
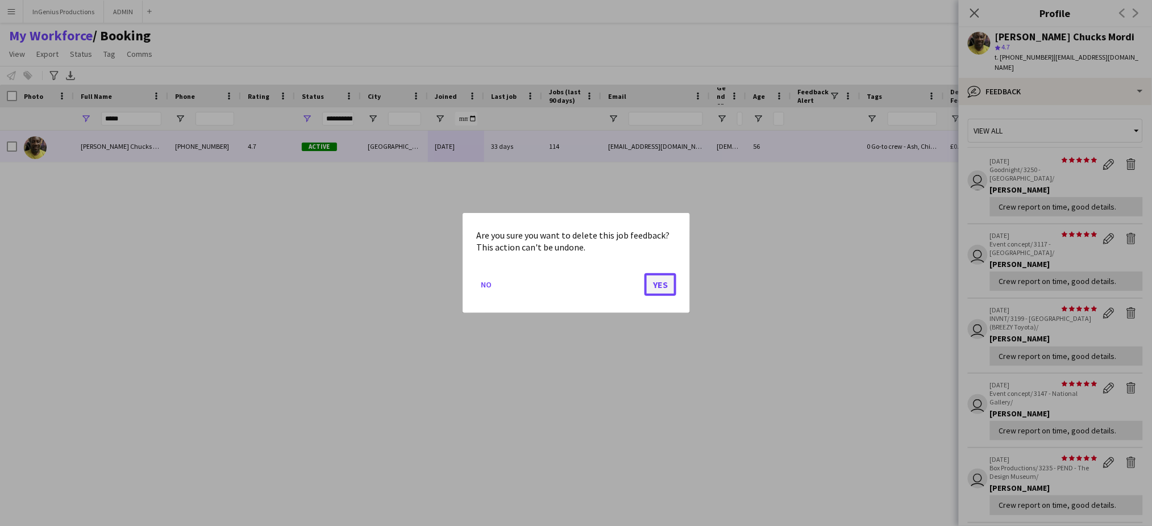
click at [662, 283] on button "Yes" at bounding box center [661, 284] width 32 height 23
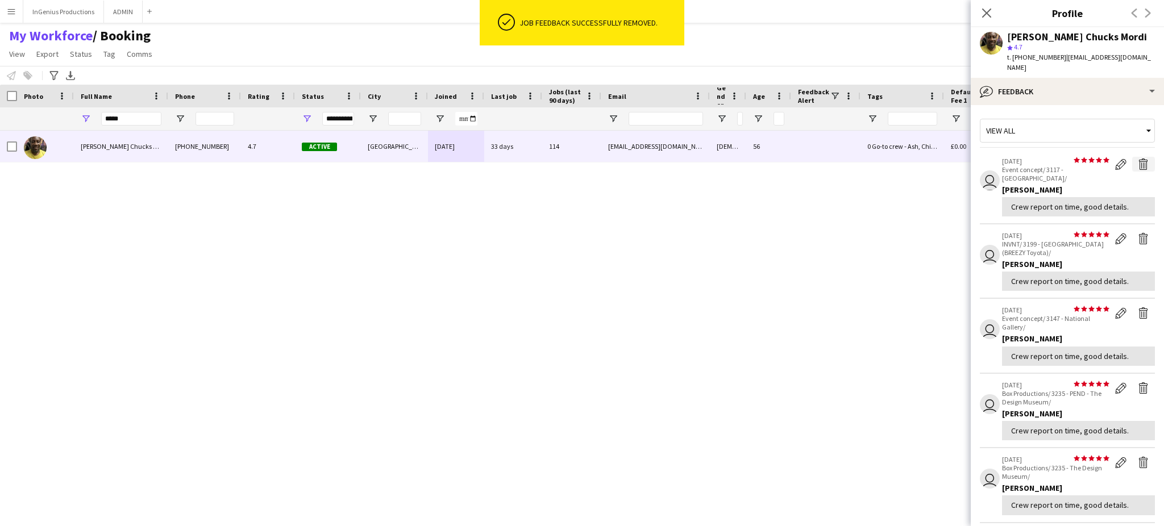
click at [1138, 159] on app-icon "Delete feedback" at bounding box center [1143, 164] width 11 height 11
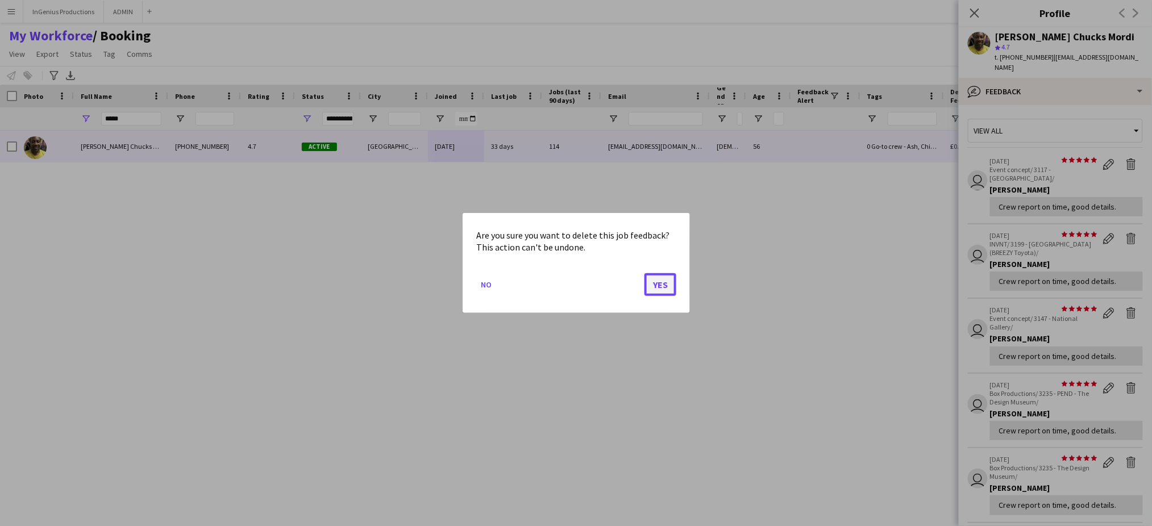
click at [657, 286] on button "Yes" at bounding box center [661, 284] width 32 height 23
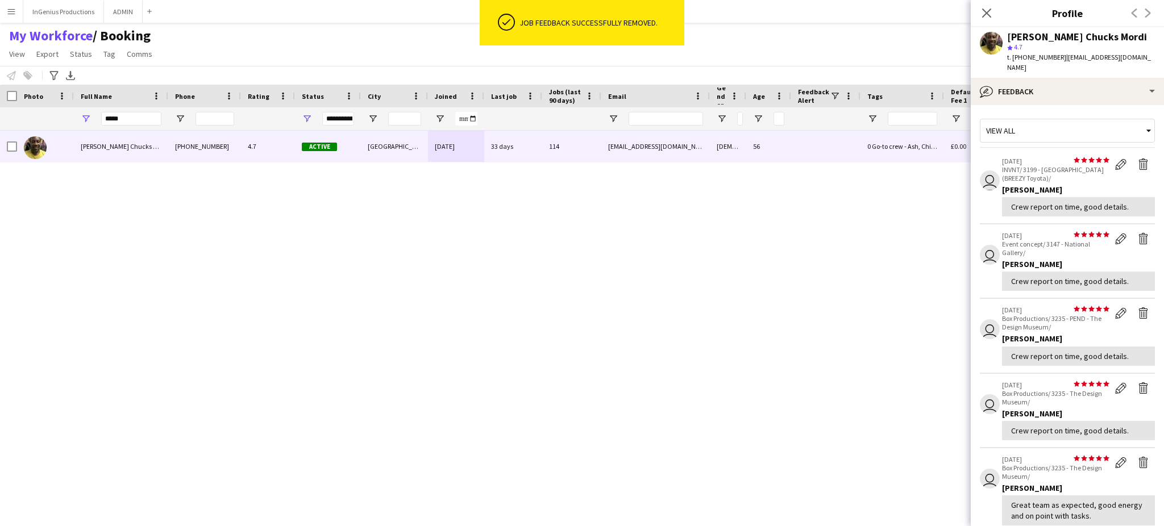
click at [1138, 159] on app-icon "Delete feedback" at bounding box center [1143, 164] width 11 height 11
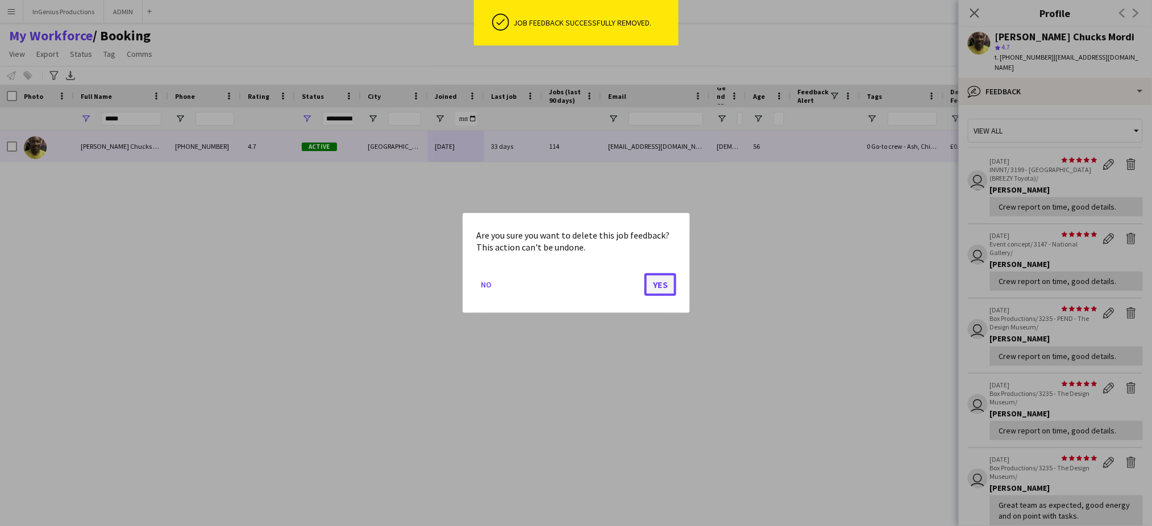
click at [668, 286] on button "Yes" at bounding box center [661, 284] width 32 height 23
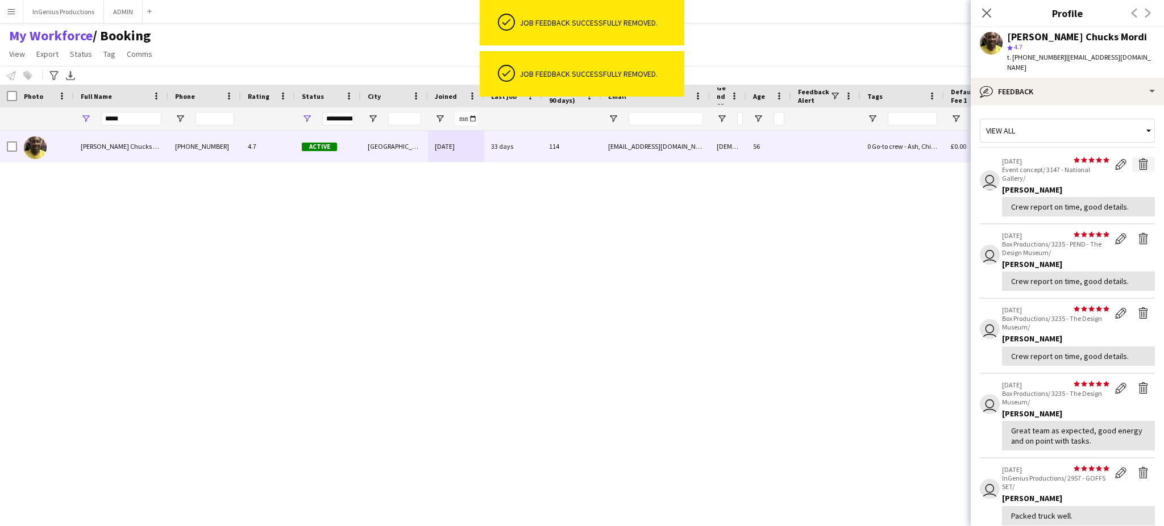
click at [1138, 159] on app-icon "Delete feedback" at bounding box center [1143, 164] width 11 height 11
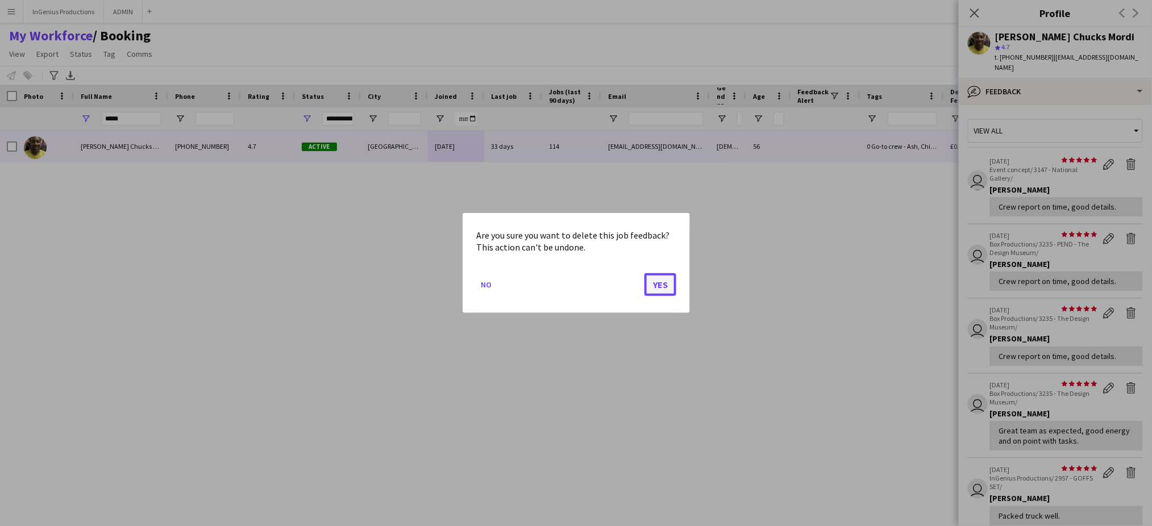
click at [666, 280] on button "Yes" at bounding box center [661, 284] width 32 height 23
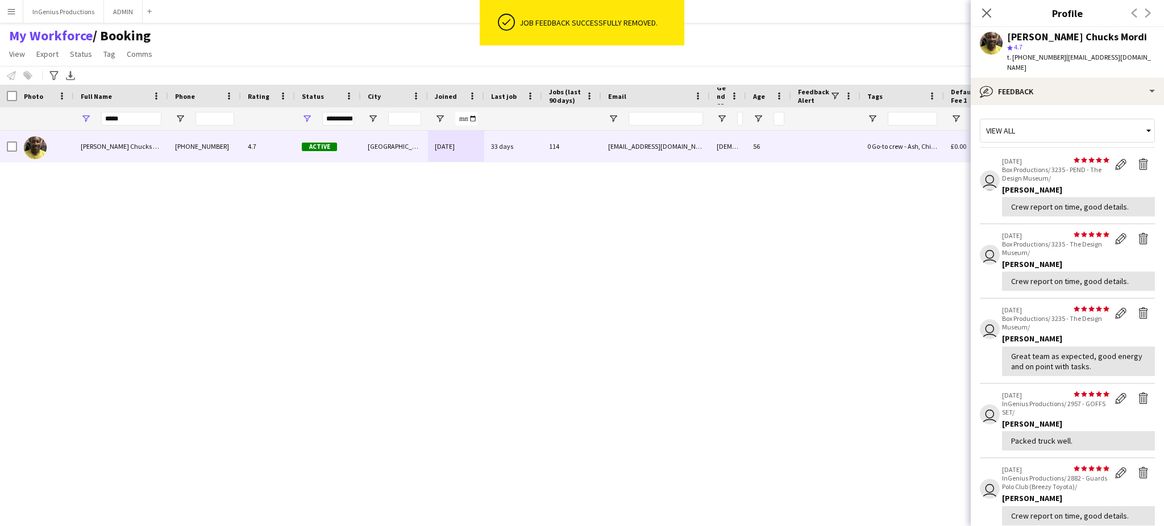
click at [663, 282] on div "Alphonsus Chucks Mordi +447805926328 4.7 Active London 05-04-2024 33 days 114 c…" at bounding box center [561, 319] width 1123 height 376
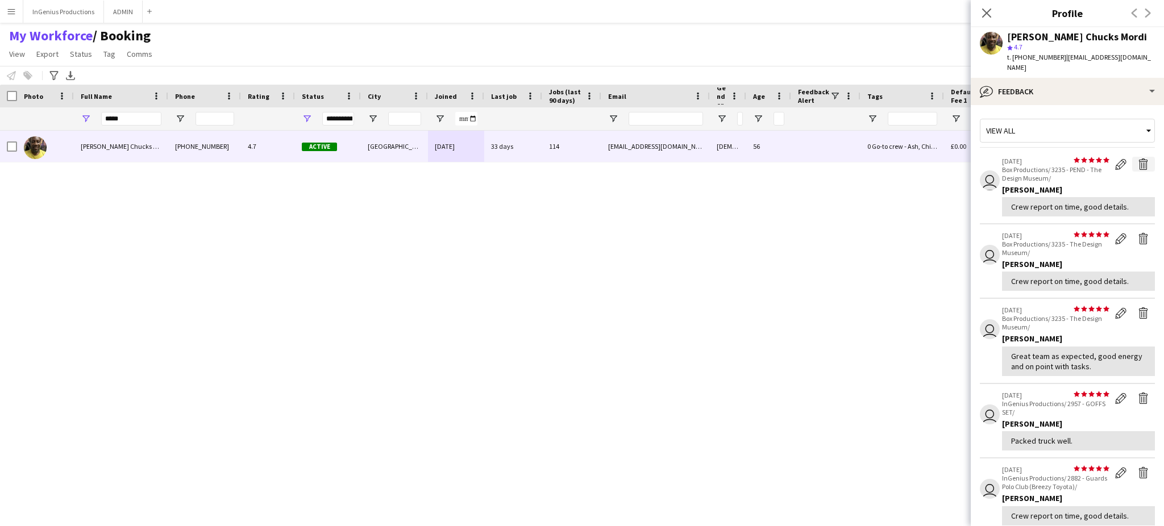
click at [1138, 159] on app-icon "Delete feedback" at bounding box center [1143, 164] width 11 height 11
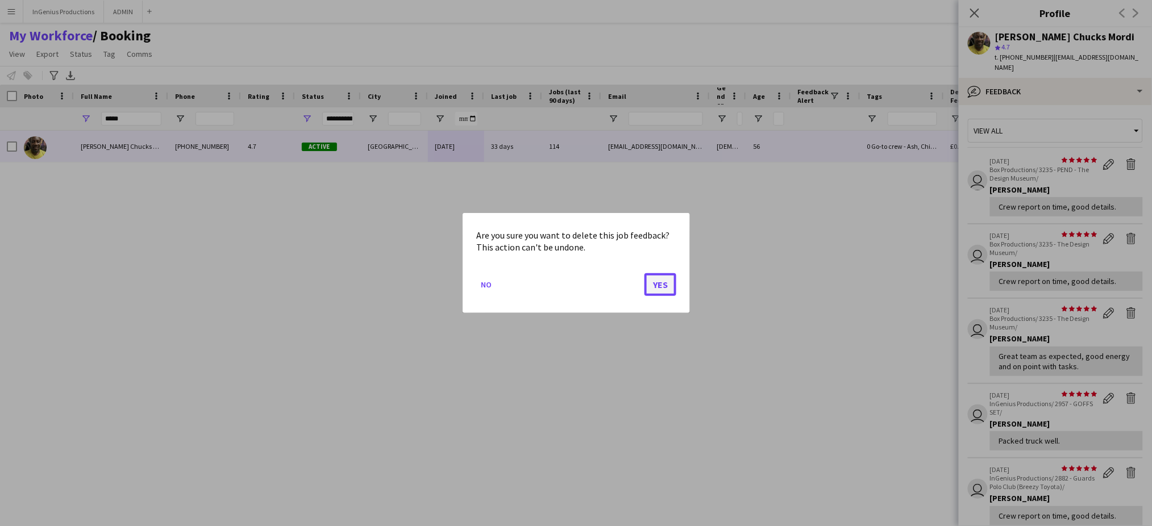
click at [657, 286] on button "Yes" at bounding box center [661, 284] width 32 height 23
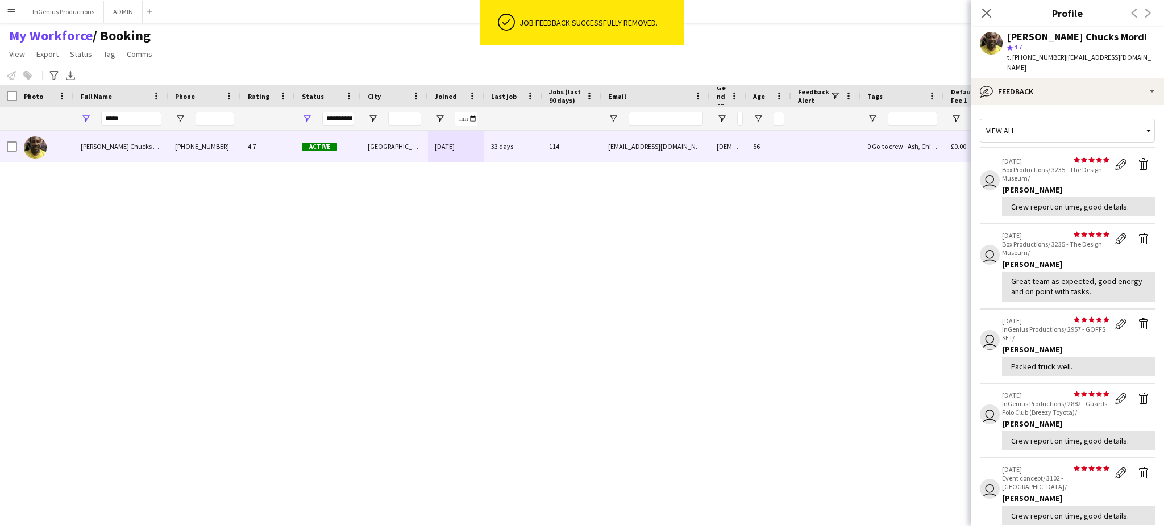
click at [667, 285] on div "Alphonsus Chucks Mordi +447805926328 4.7 Active London 05-04-2024 33 days 114 c…" at bounding box center [561, 319] width 1123 height 376
click at [1138, 159] on app-icon "Delete feedback" at bounding box center [1143, 164] width 11 height 11
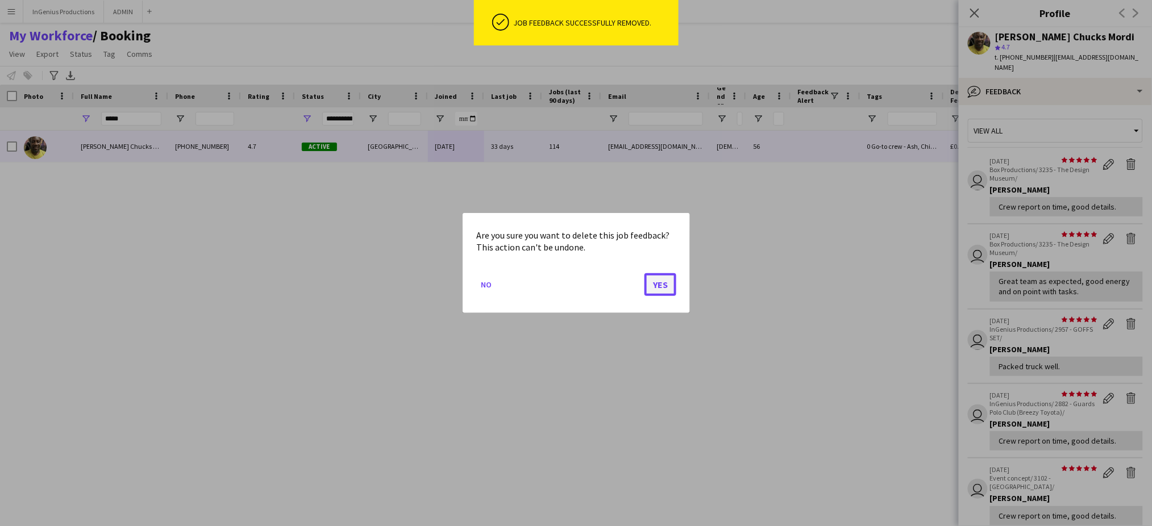
click at [662, 291] on button "Yes" at bounding box center [661, 284] width 32 height 23
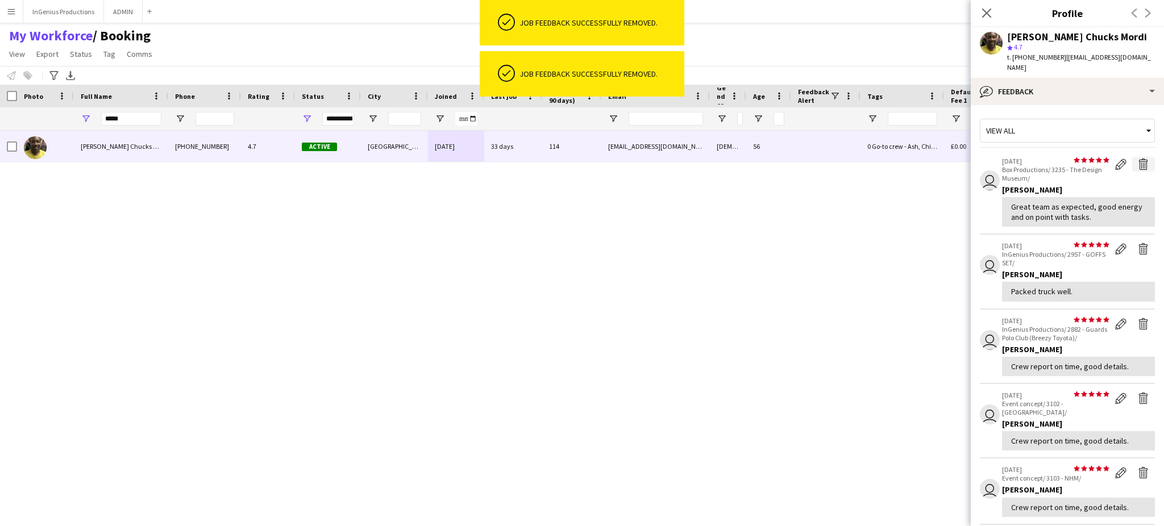
click at [1138, 159] on app-icon "Delete feedback" at bounding box center [1143, 164] width 11 height 11
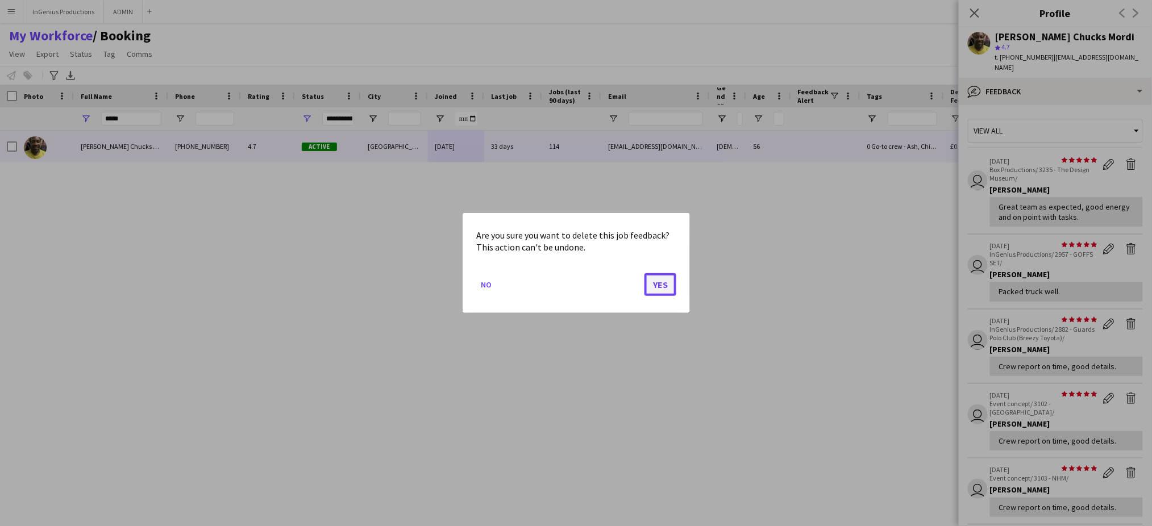
click at [669, 280] on button "Yes" at bounding box center [661, 284] width 32 height 23
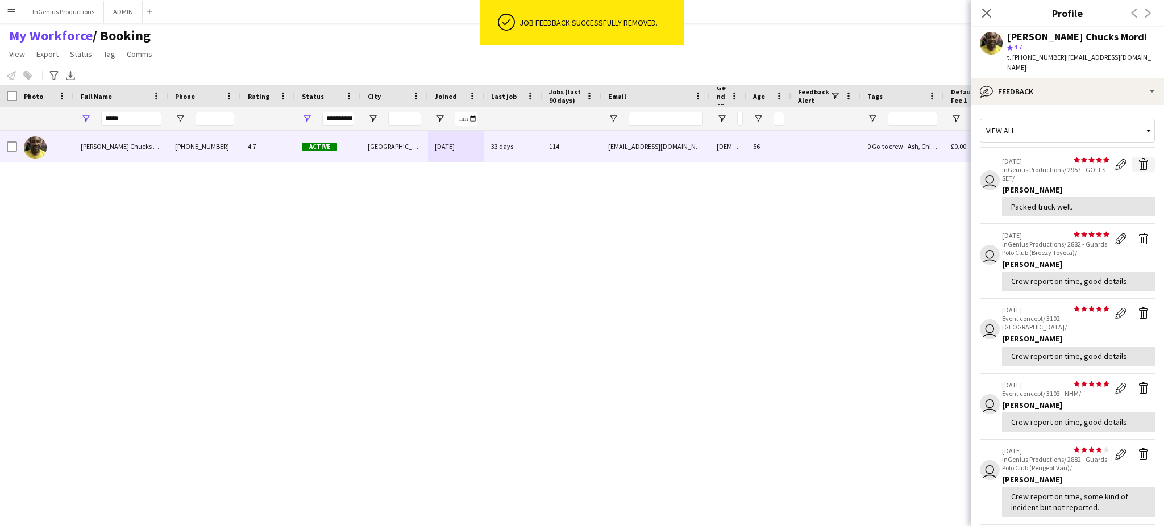
click at [1138, 159] on app-icon "Delete feedback" at bounding box center [1143, 164] width 11 height 11
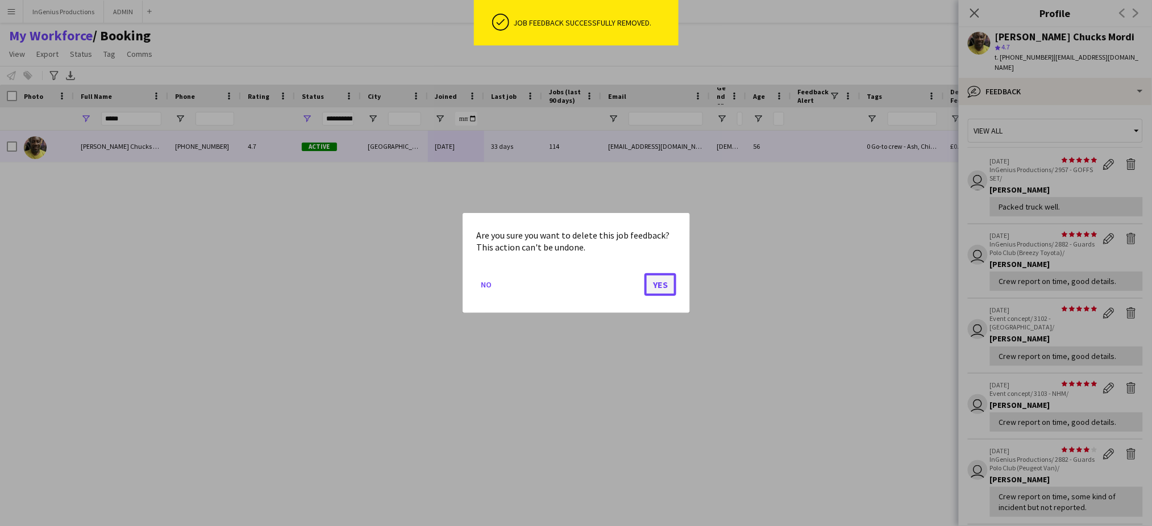
click at [657, 285] on button "Yes" at bounding box center [661, 284] width 32 height 23
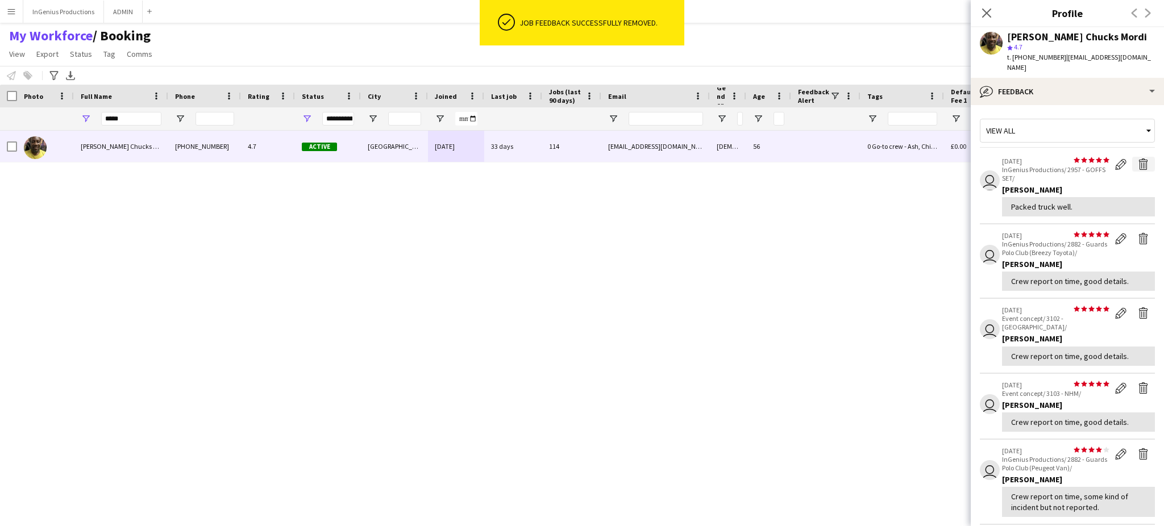
click at [1138, 159] on app-icon "Delete feedback" at bounding box center [1143, 164] width 11 height 11
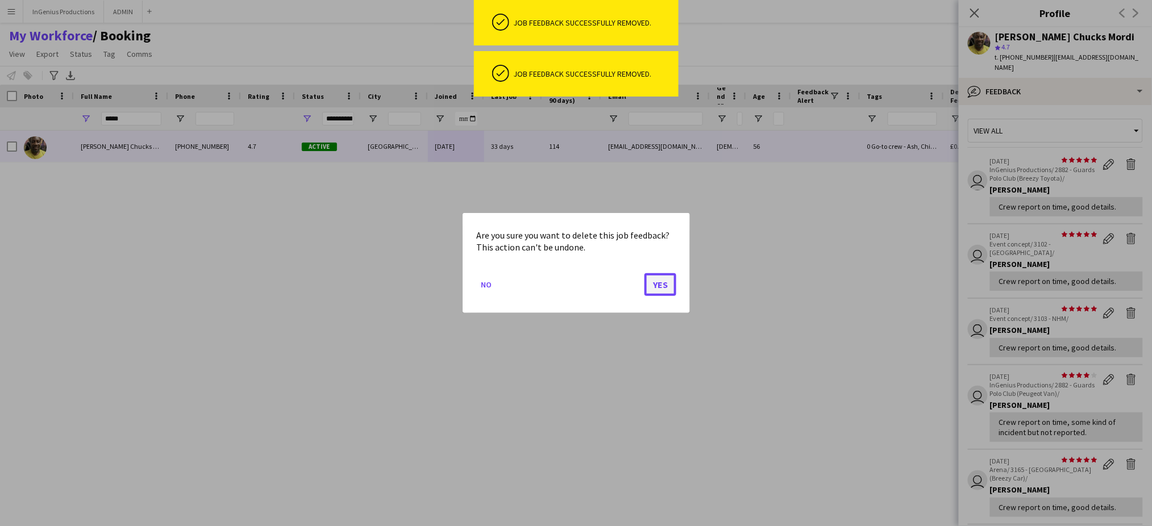
click at [663, 280] on button "Yes" at bounding box center [661, 284] width 32 height 23
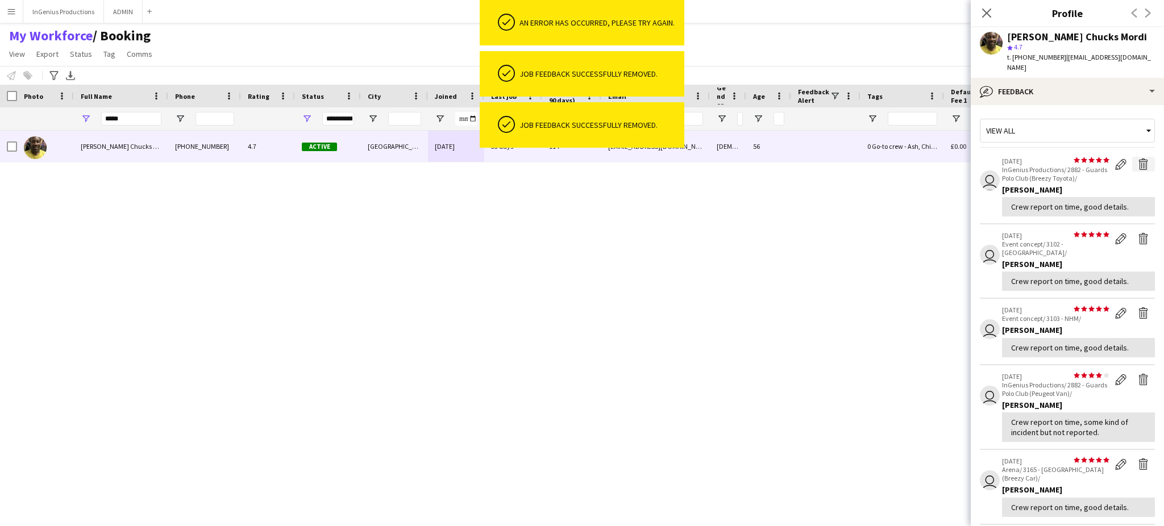
click at [1138, 159] on app-icon "Delete feedback" at bounding box center [1143, 164] width 11 height 11
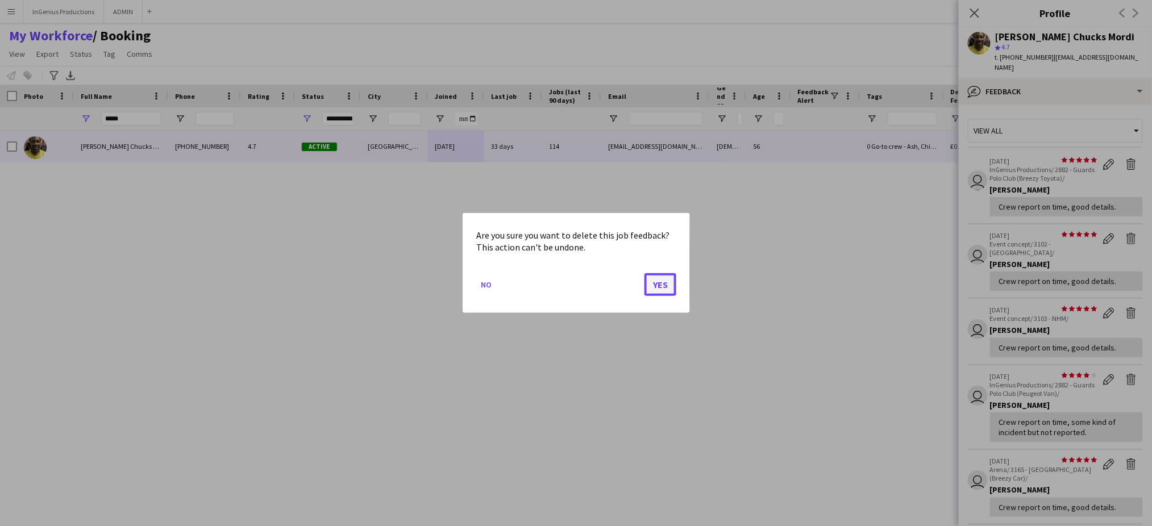
click at [662, 283] on button "Yes" at bounding box center [661, 284] width 32 height 23
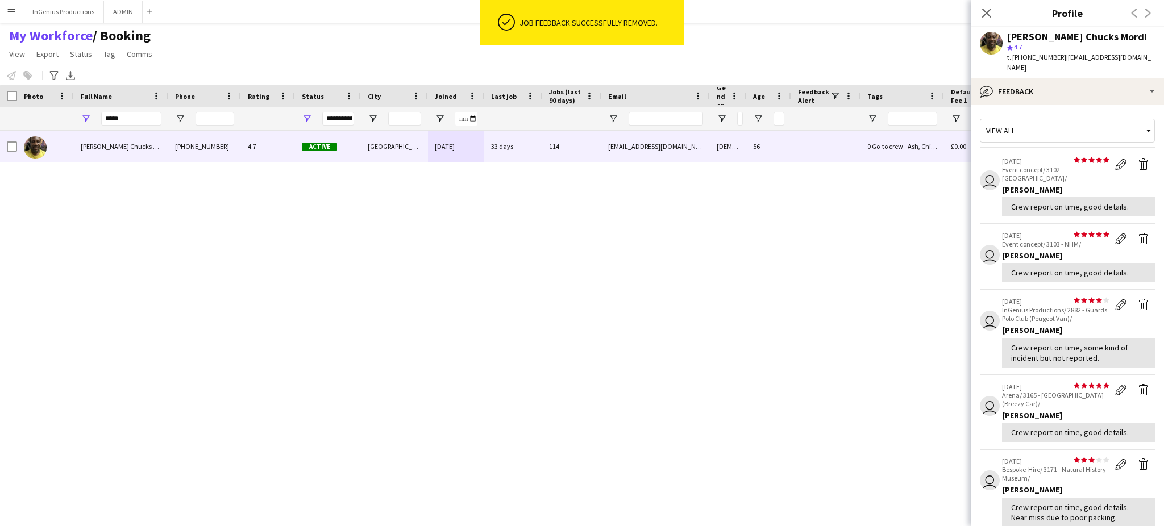
click at [1138, 159] on app-icon "Delete feedback" at bounding box center [1143, 164] width 11 height 11
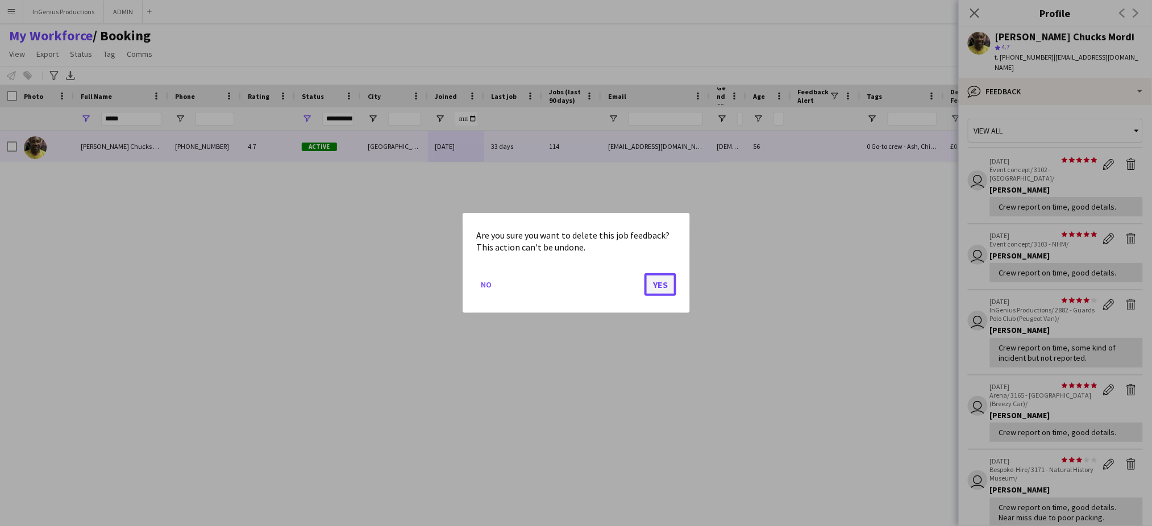
click at [657, 286] on button "Yes" at bounding box center [661, 284] width 32 height 23
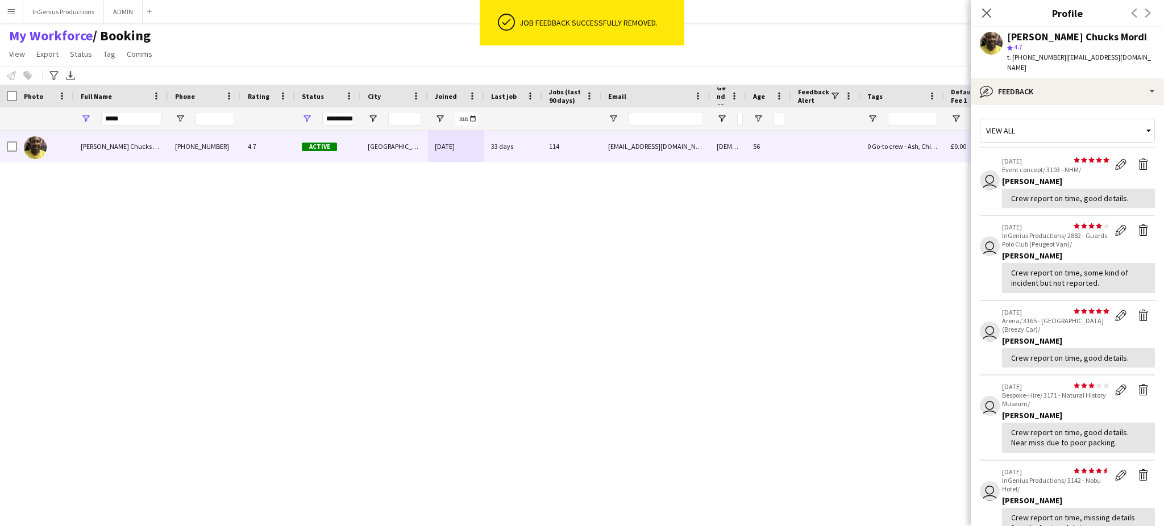
click at [1138, 159] on app-icon "Delete feedback" at bounding box center [1143, 164] width 11 height 11
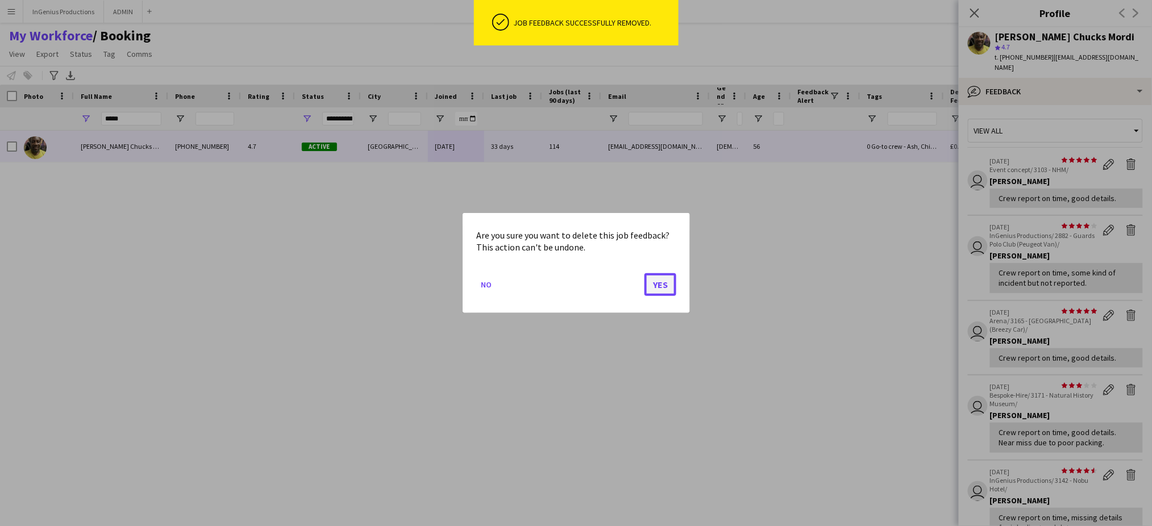
click at [668, 286] on button "Yes" at bounding box center [661, 284] width 32 height 23
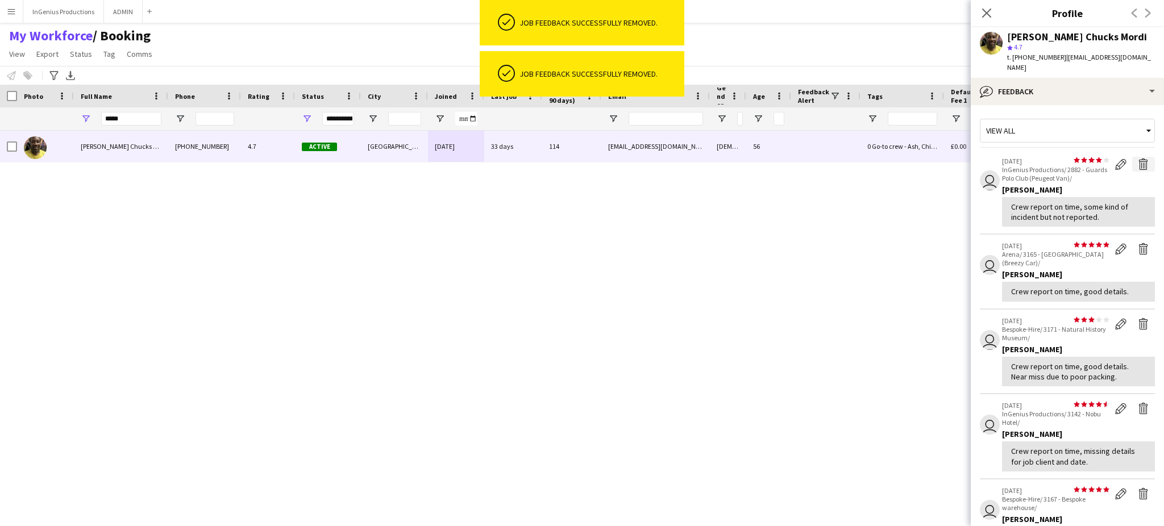
click at [1138, 159] on app-icon "Delete feedback" at bounding box center [1143, 164] width 11 height 11
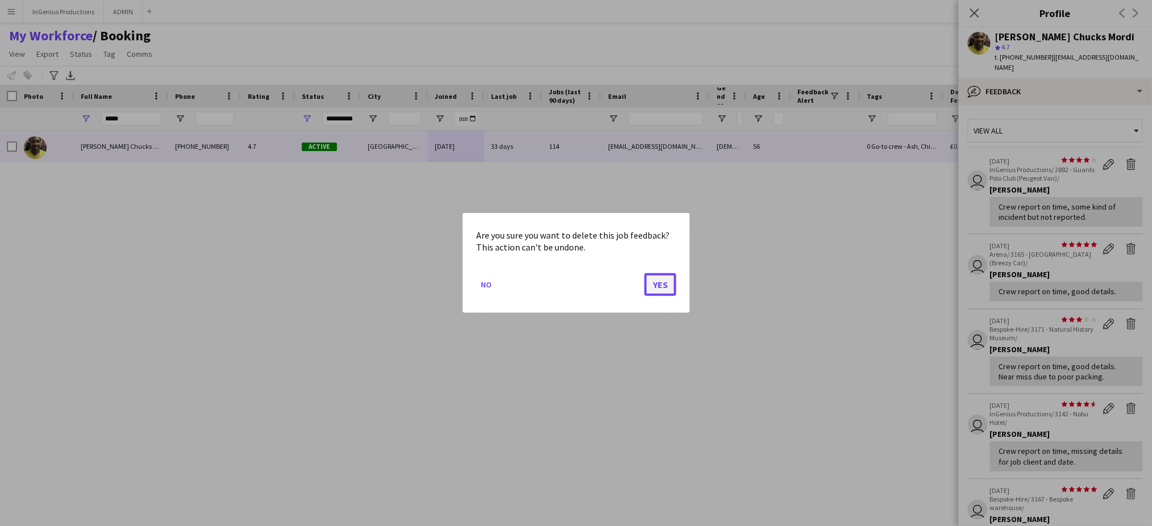
click at [666, 280] on button "Yes" at bounding box center [661, 284] width 32 height 23
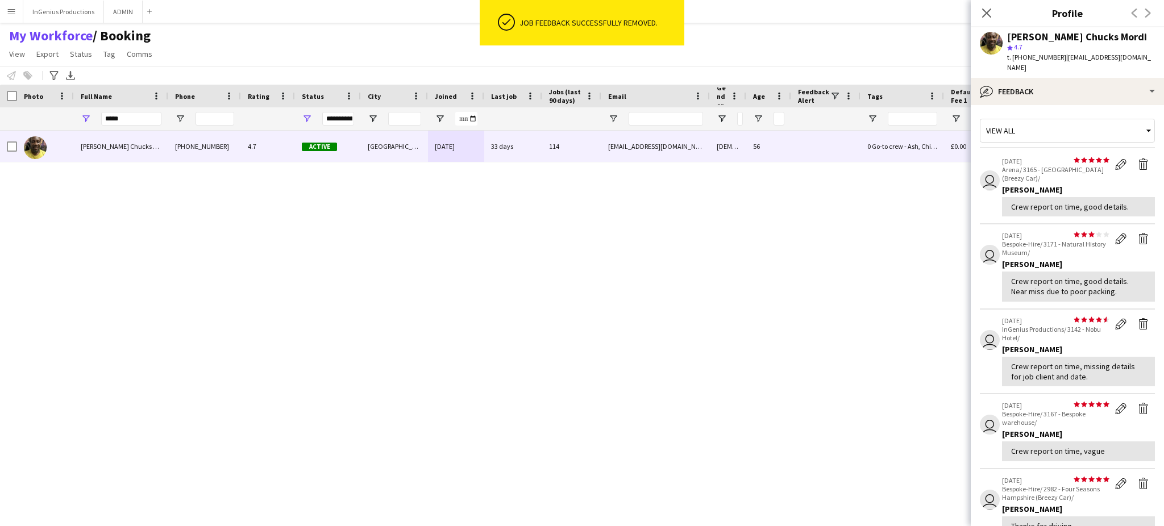
click at [1138, 159] on app-icon "Delete feedback" at bounding box center [1143, 164] width 11 height 11
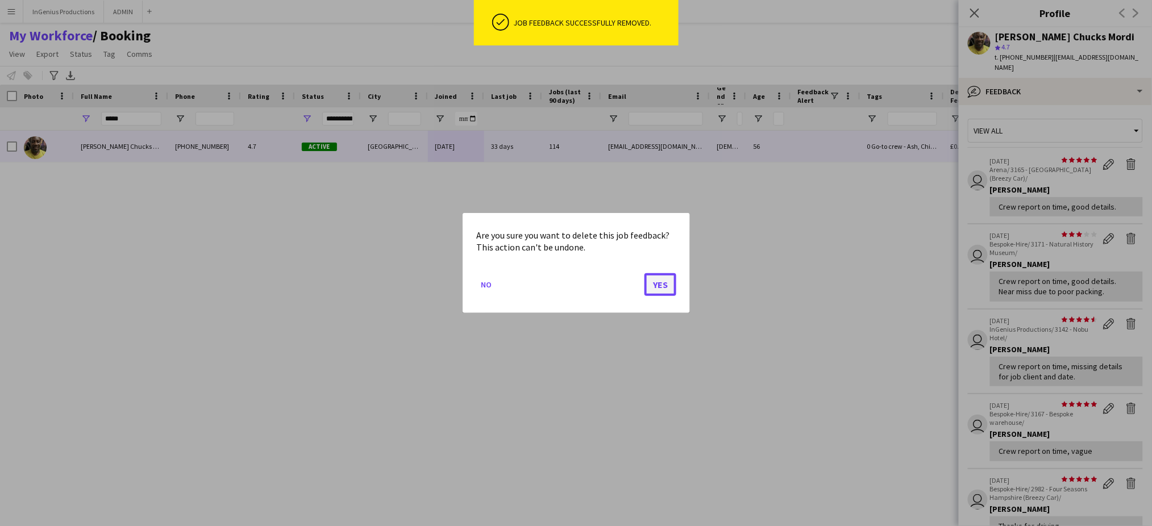
click at [663, 282] on button "Yes" at bounding box center [661, 284] width 32 height 23
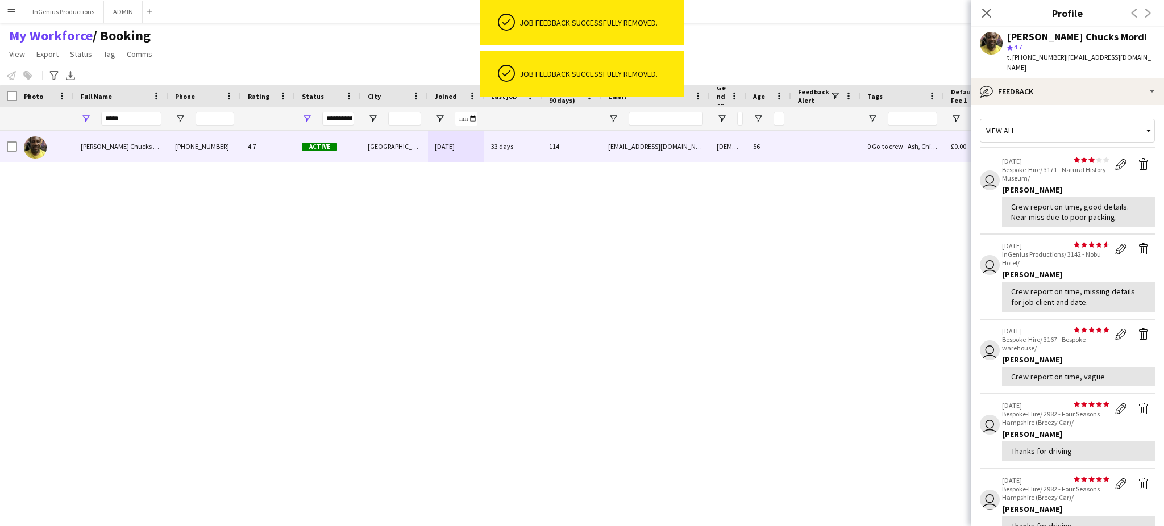
click at [1138, 159] on app-icon "Delete feedback" at bounding box center [1143, 164] width 11 height 11
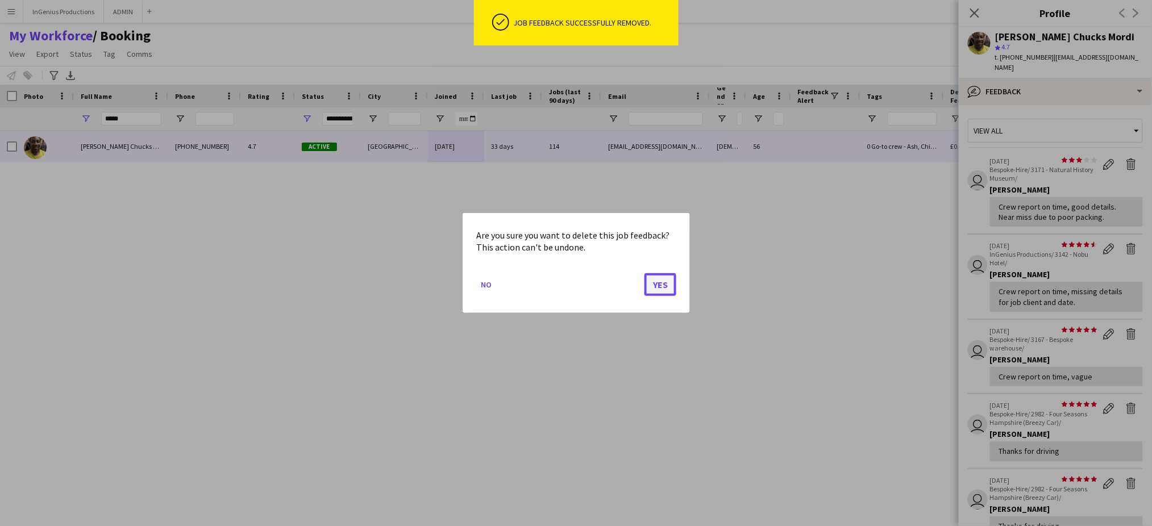
click at [657, 286] on button "Yes" at bounding box center [661, 284] width 32 height 23
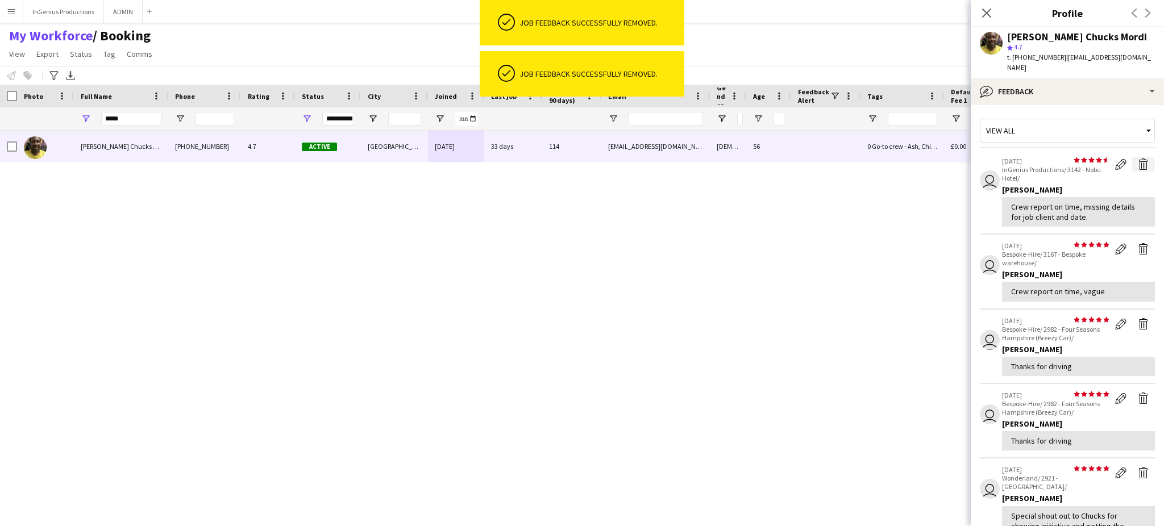
click at [1138, 159] on app-icon "Delete feedback" at bounding box center [1143, 164] width 11 height 11
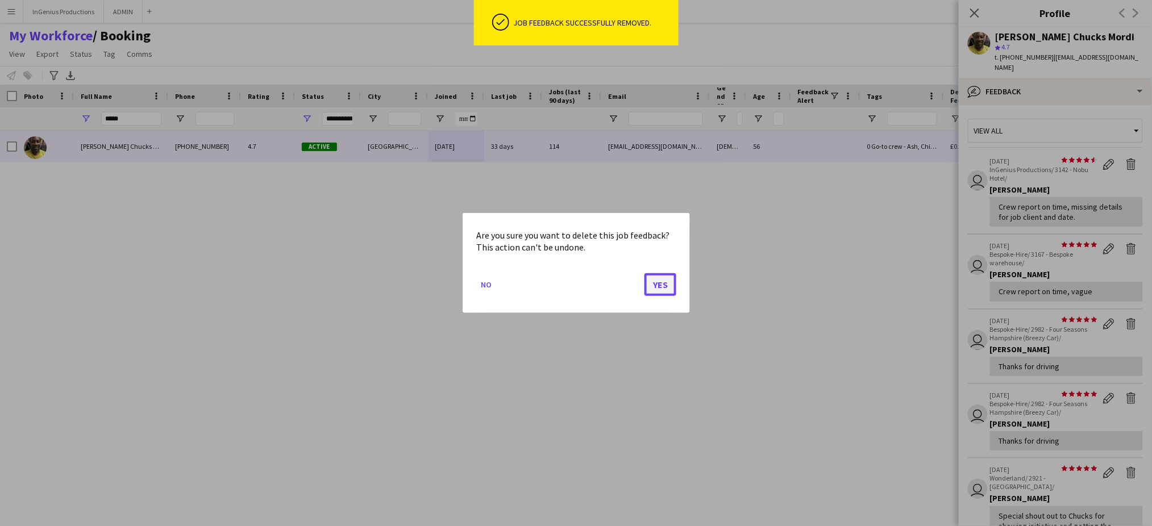
click at [667, 285] on button "Yes" at bounding box center [661, 284] width 32 height 23
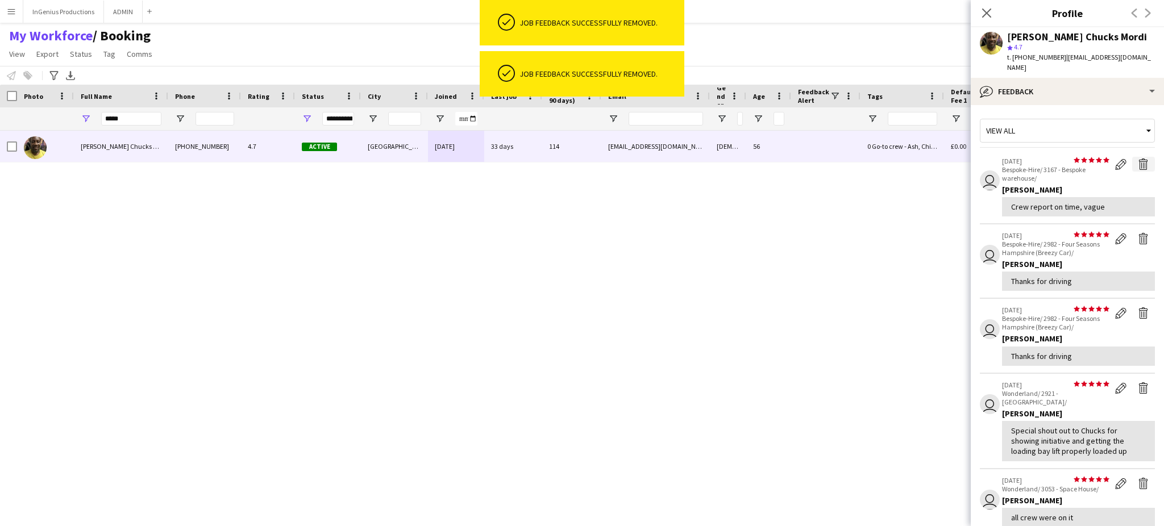
click at [1138, 159] on app-icon "Delete feedback" at bounding box center [1143, 164] width 11 height 11
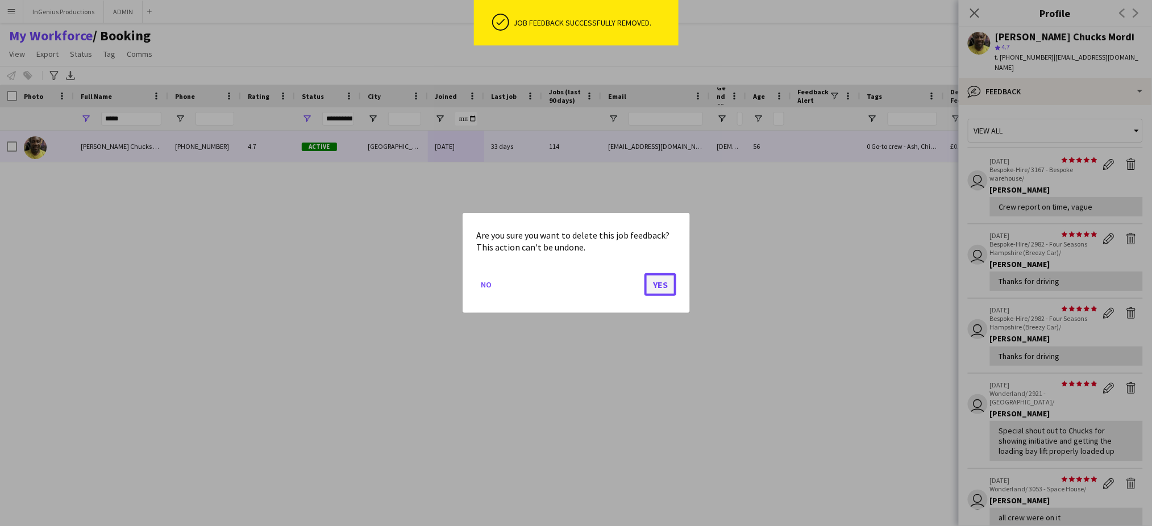
click at [662, 291] on button "Yes" at bounding box center [661, 284] width 32 height 23
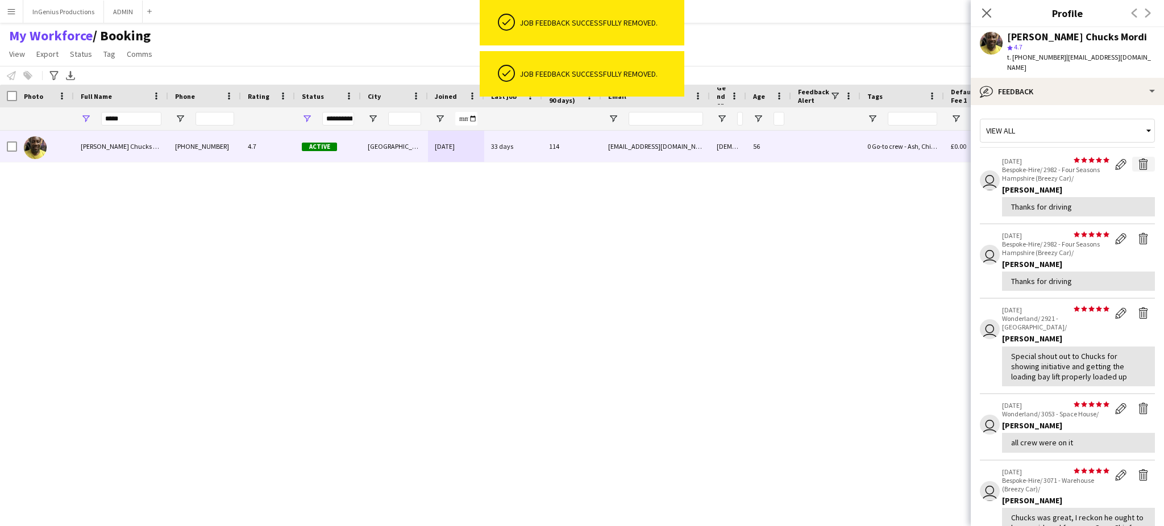
click at [1138, 159] on app-icon "Delete feedback" at bounding box center [1143, 164] width 11 height 11
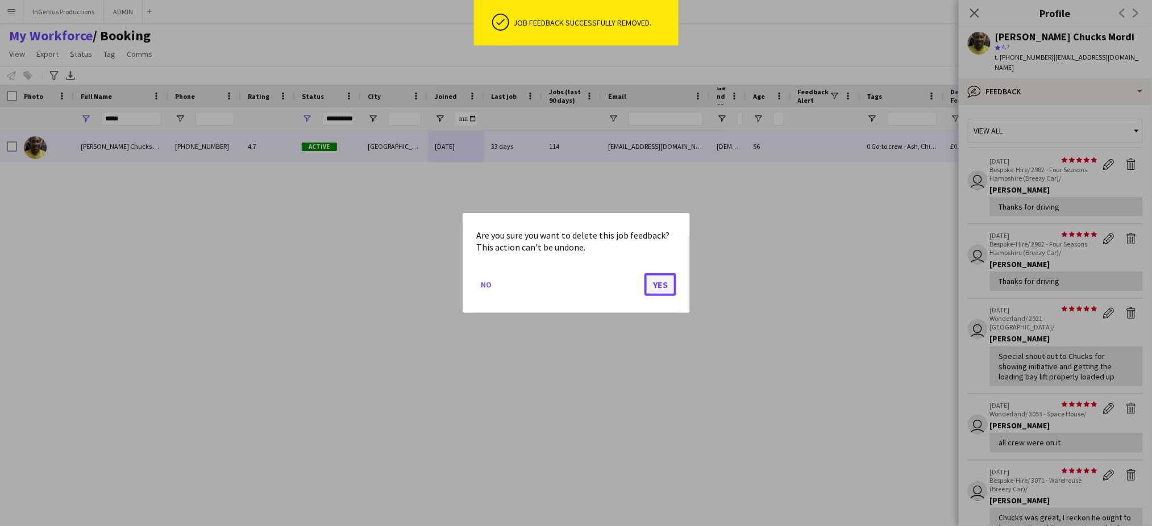
click at [669, 280] on button "Yes" at bounding box center [661, 284] width 32 height 23
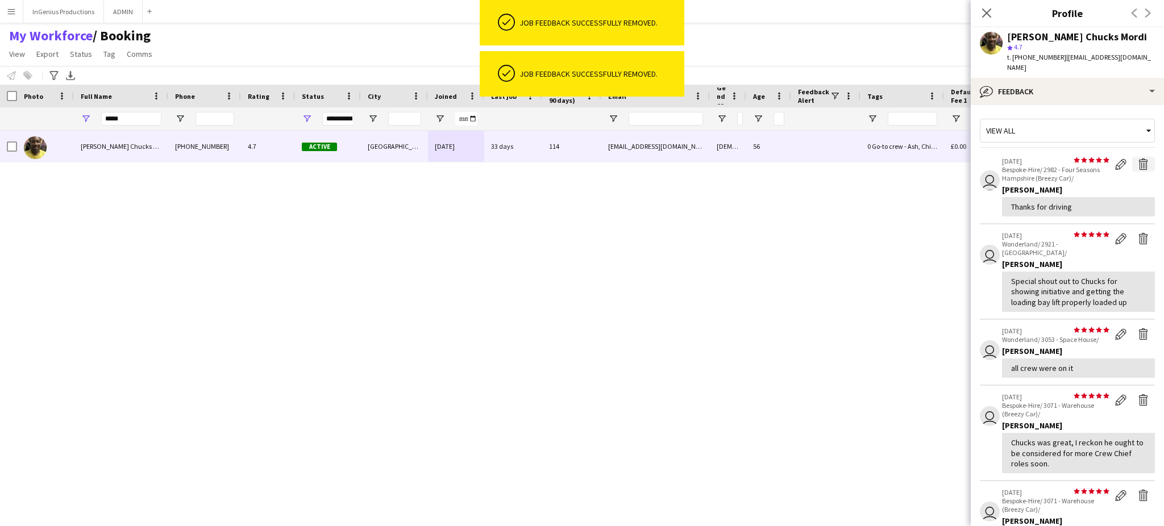
click at [1138, 159] on app-icon "Delete feedback" at bounding box center [1143, 164] width 11 height 11
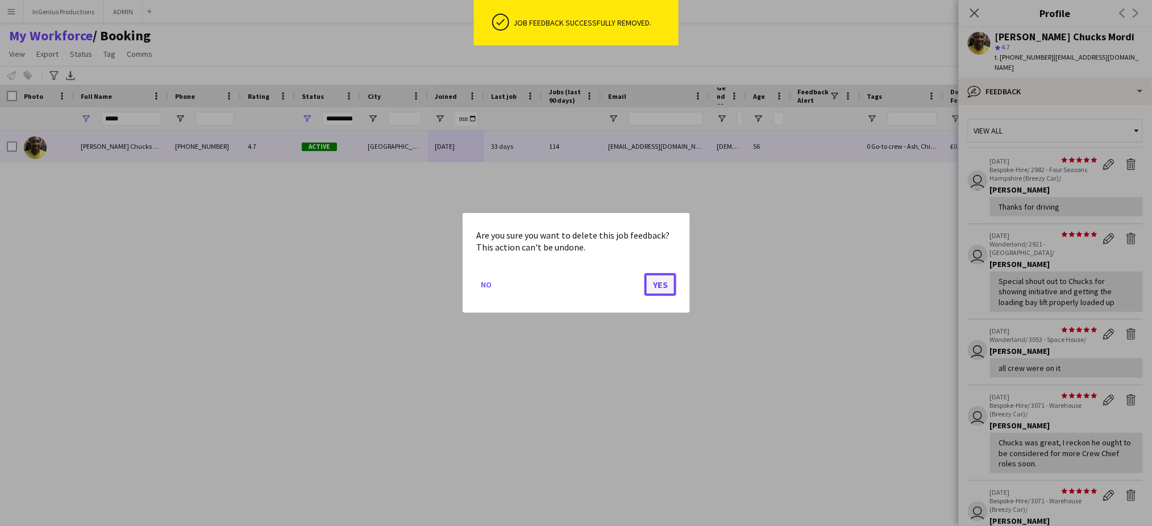
click at [657, 285] on button "Yes" at bounding box center [661, 284] width 32 height 23
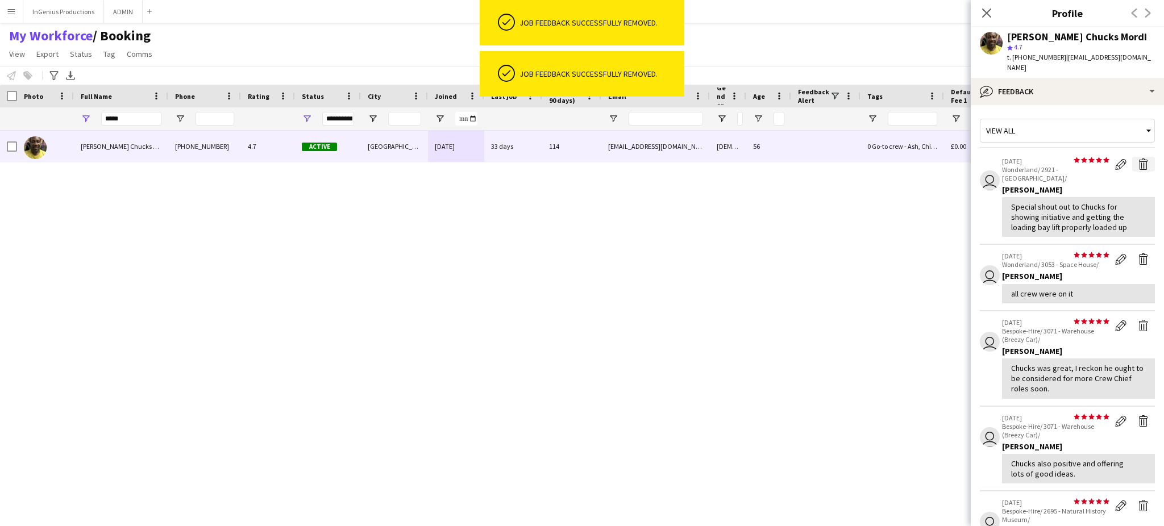
click at [1138, 159] on app-icon "Delete feedback" at bounding box center [1143, 164] width 11 height 11
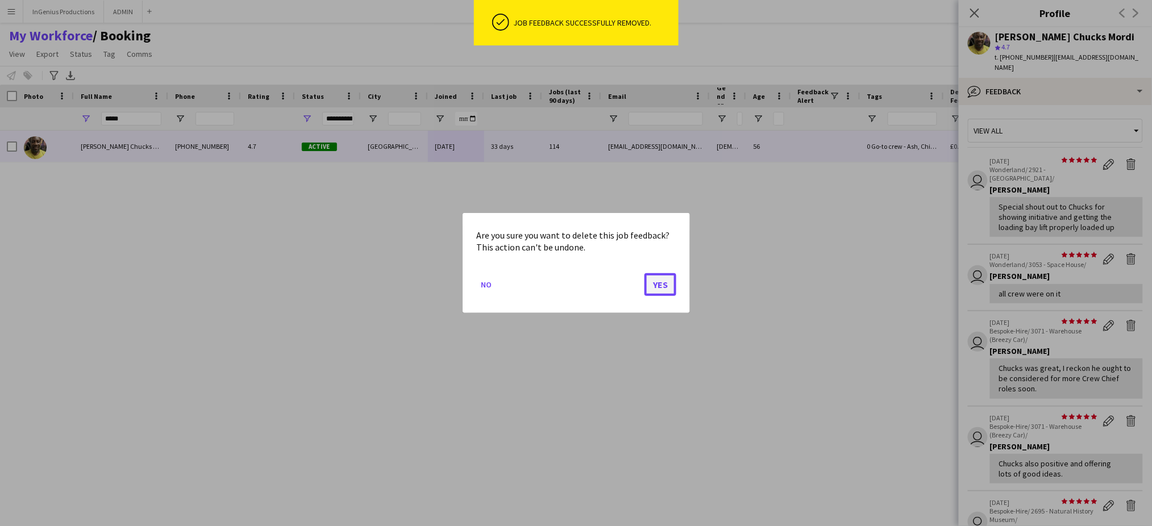
click at [663, 280] on button "Yes" at bounding box center [661, 284] width 32 height 23
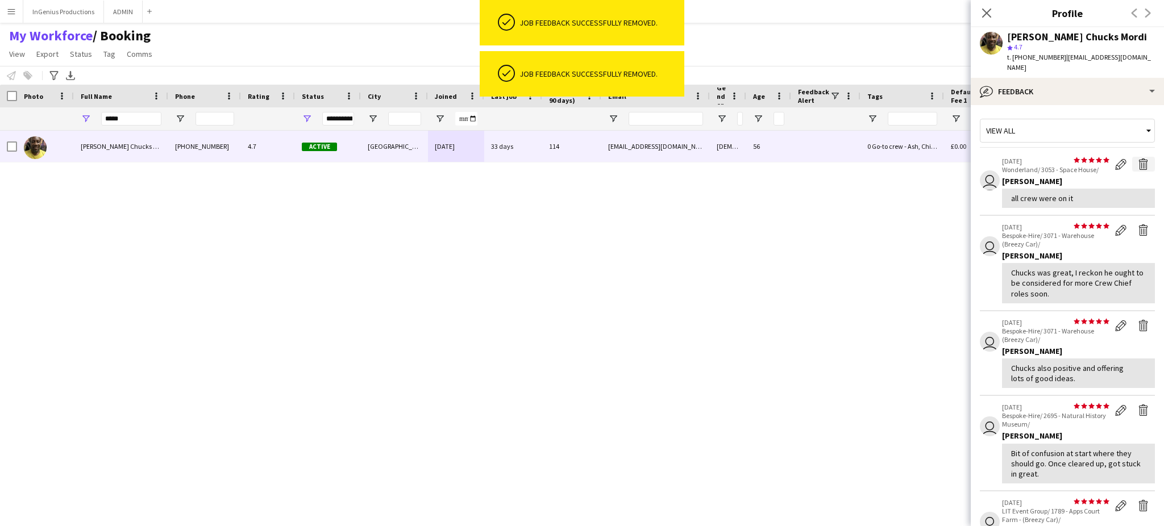
click at [1138, 159] on app-icon "Delete feedback" at bounding box center [1143, 164] width 11 height 11
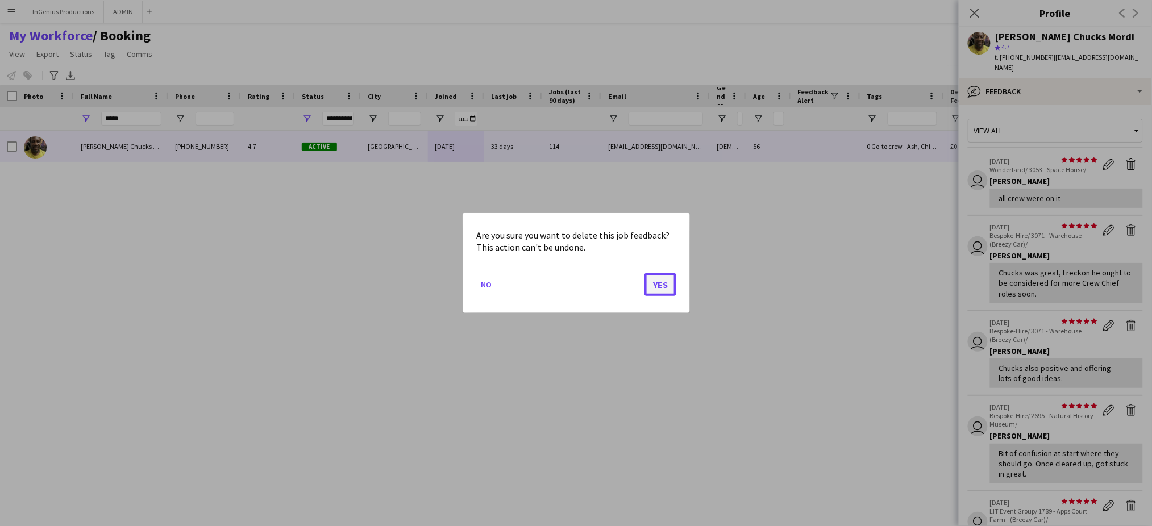
click at [662, 283] on button "Yes" at bounding box center [661, 284] width 32 height 23
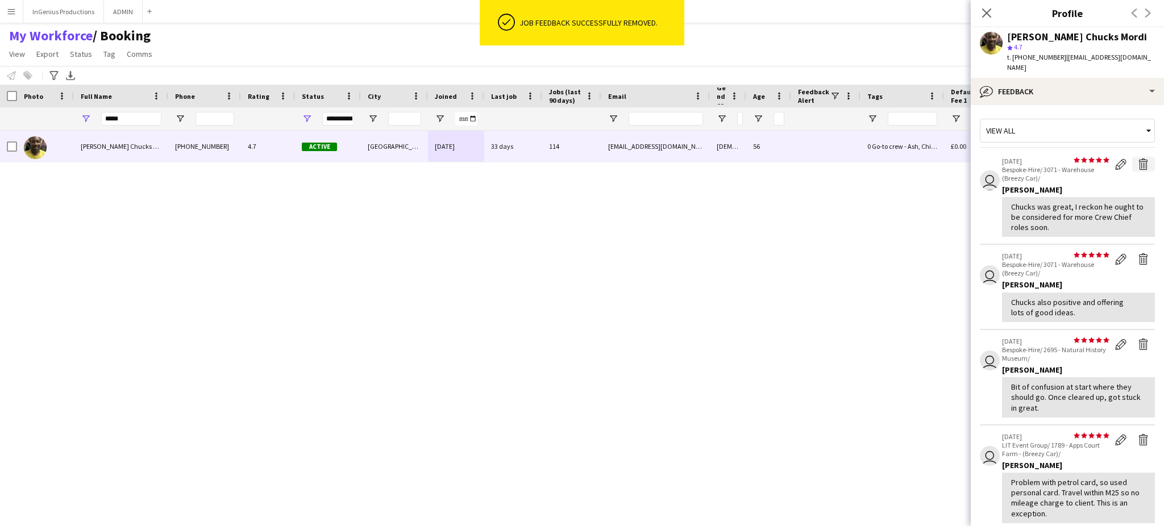
click at [1138, 159] on app-icon "Delete feedback" at bounding box center [1143, 164] width 11 height 11
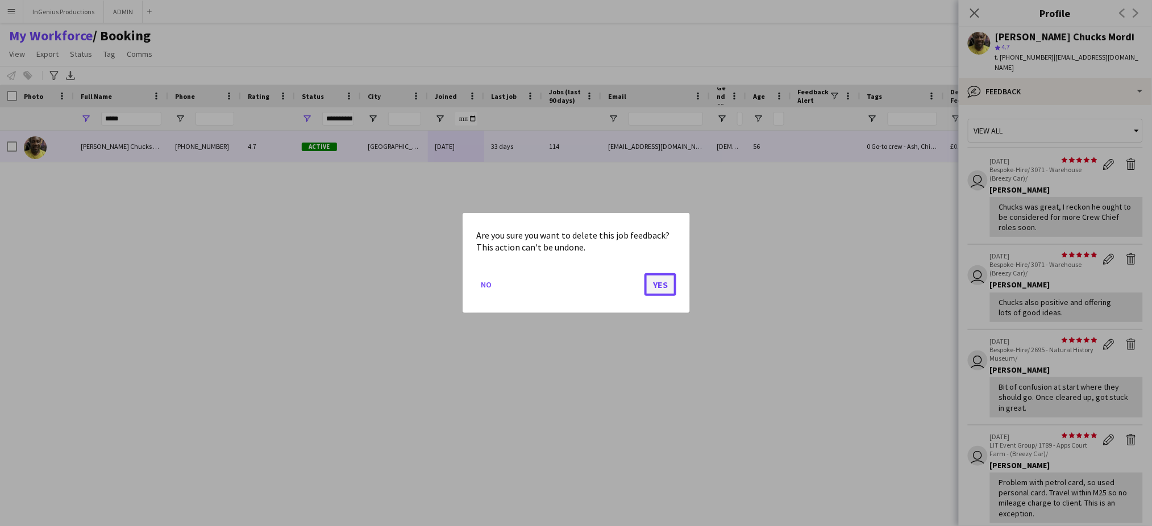
click at [657, 286] on button "Yes" at bounding box center [661, 284] width 32 height 23
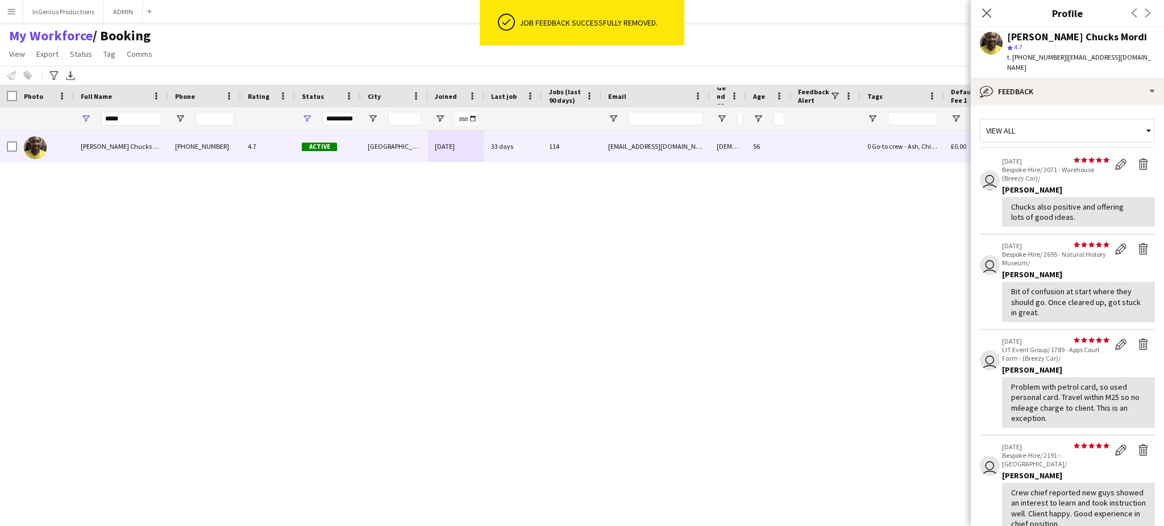
click at [1138, 159] on app-icon "Delete feedback" at bounding box center [1143, 164] width 11 height 11
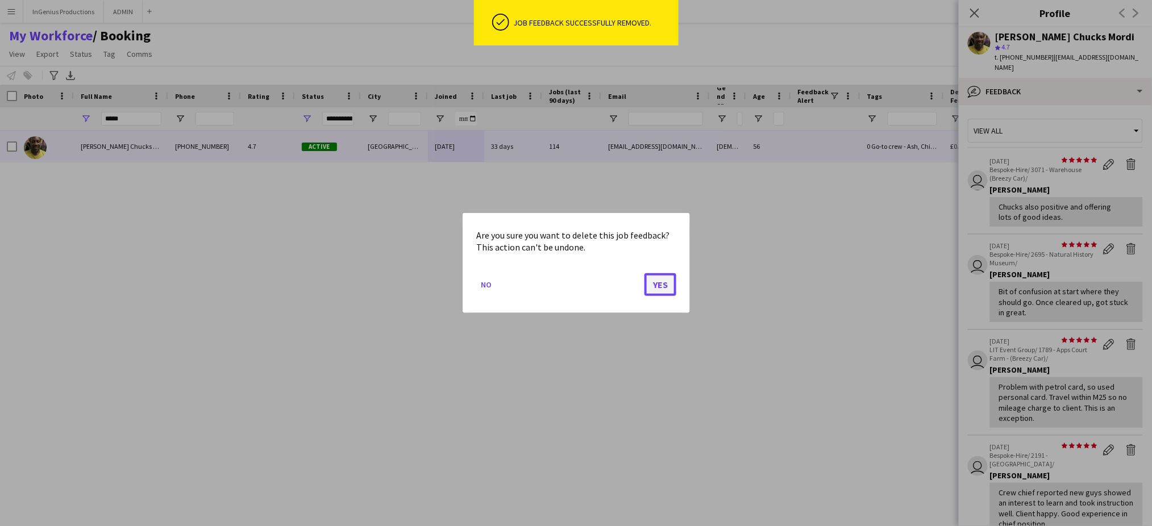
click at [668, 286] on button "Yes" at bounding box center [661, 284] width 32 height 23
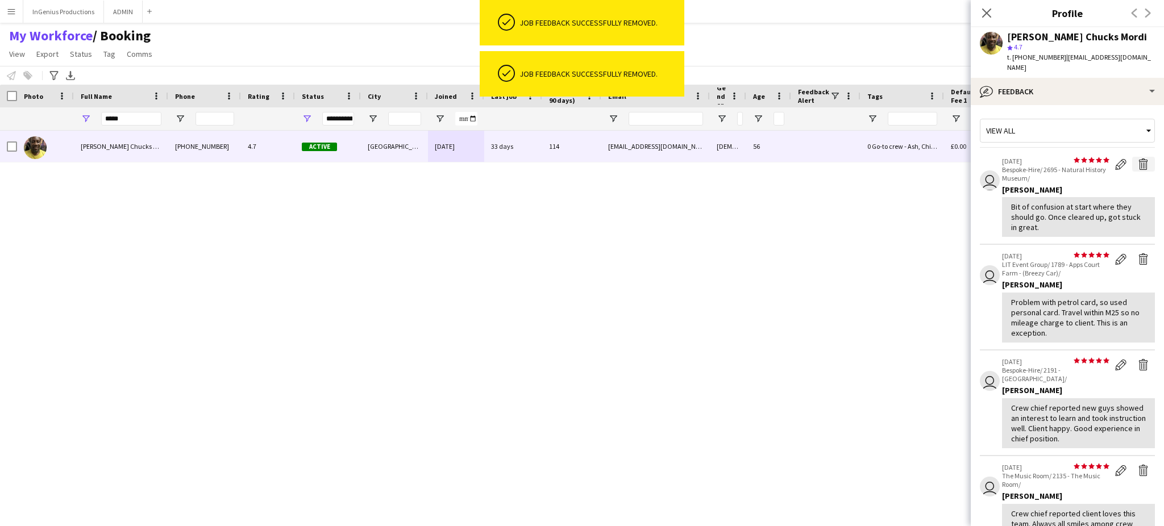
click at [1138, 159] on app-icon "Delete feedback" at bounding box center [1143, 164] width 11 height 11
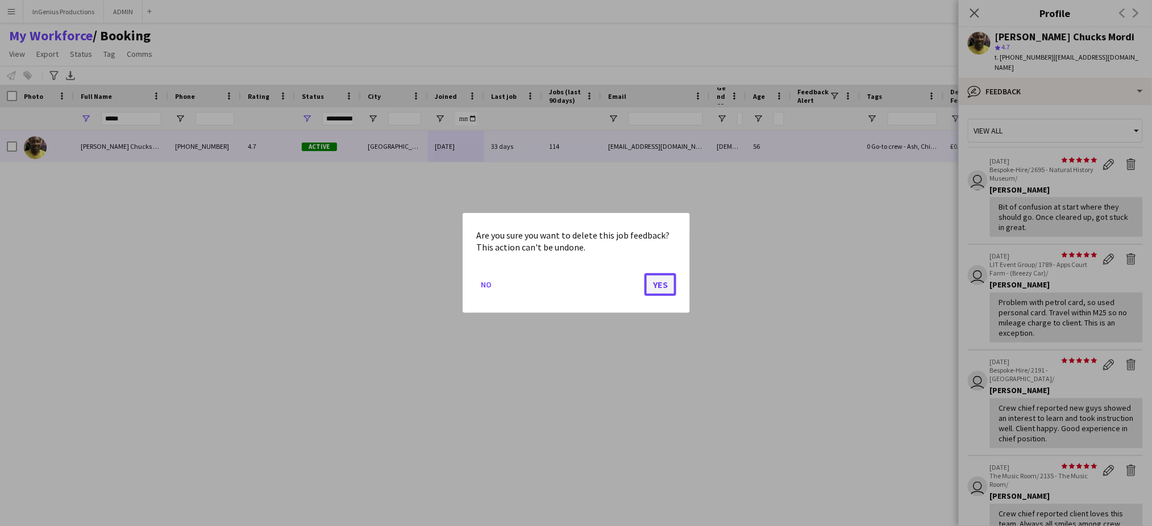
click at [666, 280] on button "Yes" at bounding box center [661, 284] width 32 height 23
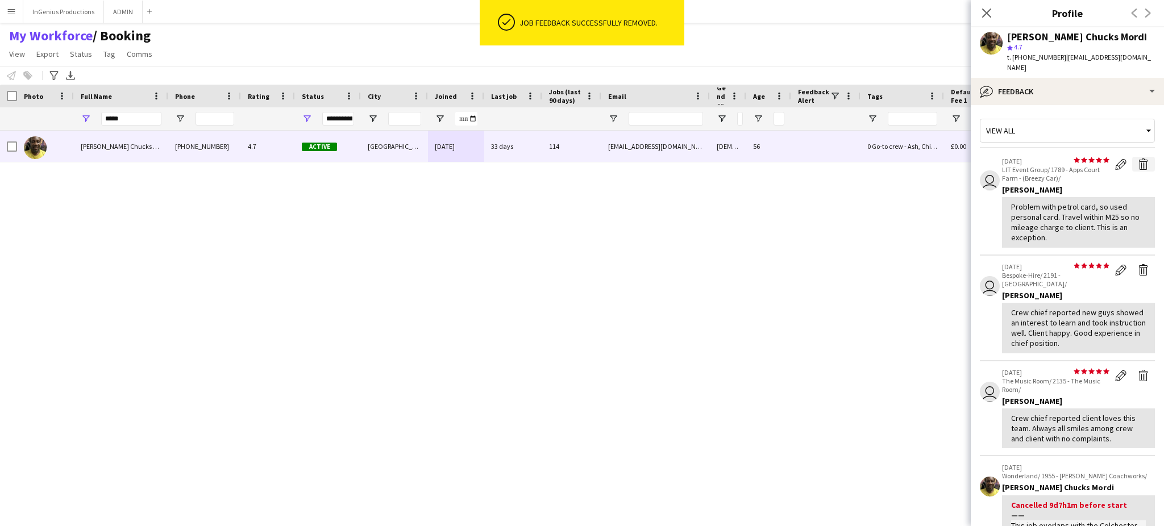
click at [1138, 159] on app-icon "Delete feedback" at bounding box center [1143, 164] width 11 height 11
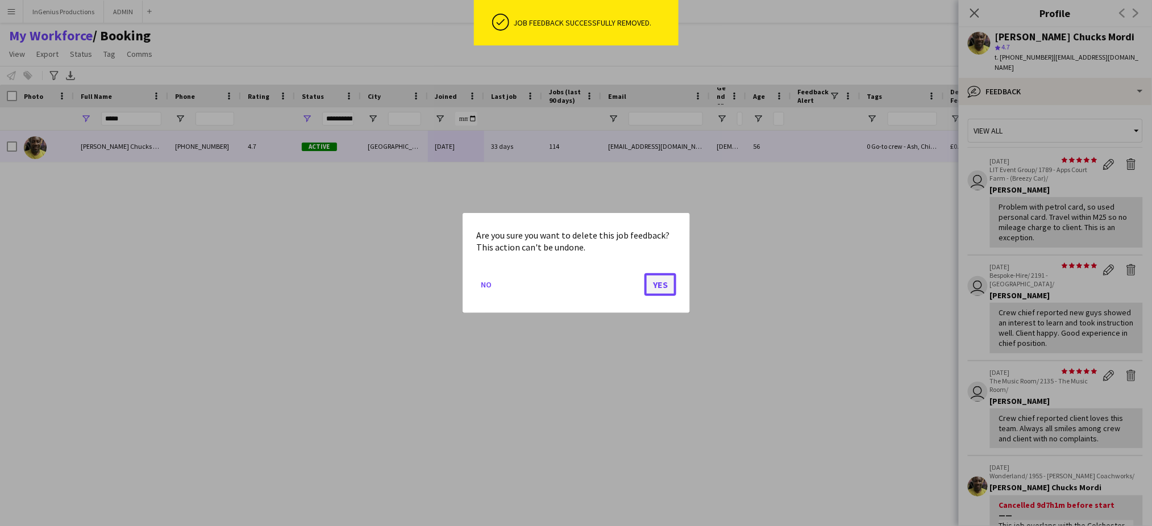
click at [663, 282] on button "Yes" at bounding box center [661, 284] width 32 height 23
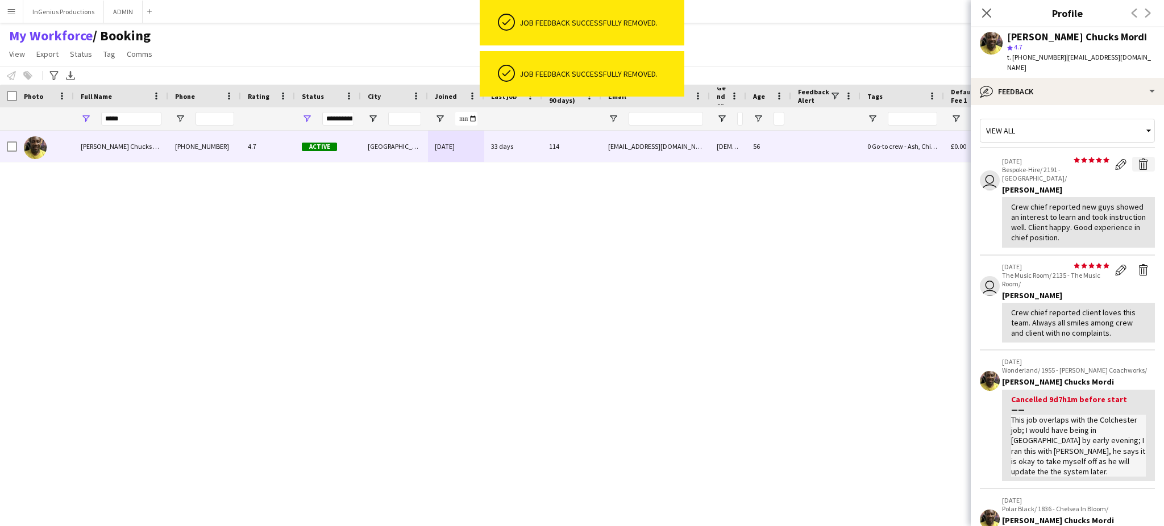
click at [1138, 159] on app-icon "Delete feedback" at bounding box center [1143, 164] width 11 height 11
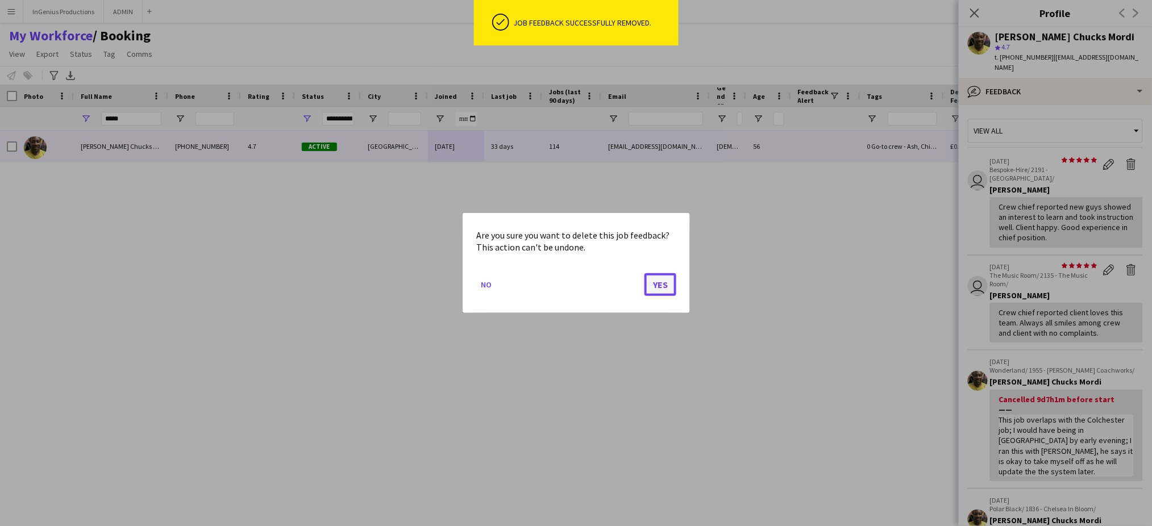
click at [657, 286] on button "Yes" at bounding box center [661, 284] width 32 height 23
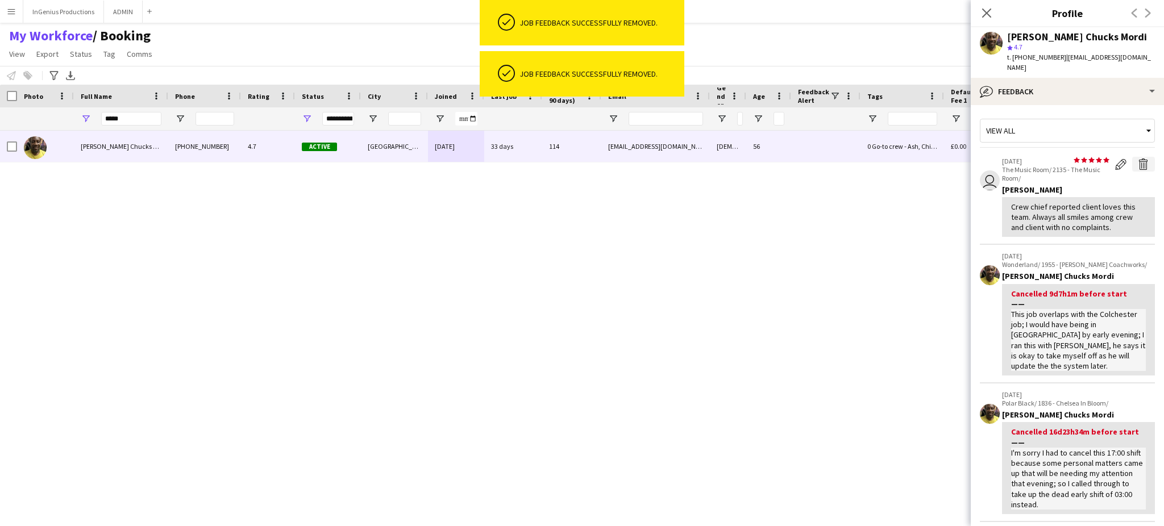
click at [1138, 159] on app-icon "Delete feedback" at bounding box center [1143, 164] width 11 height 11
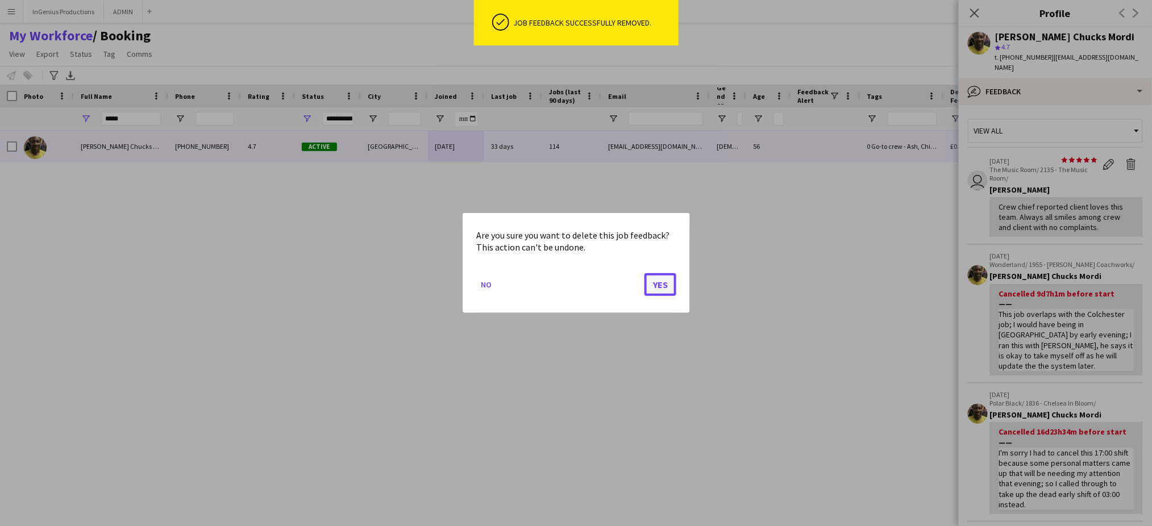
click at [667, 285] on button "Yes" at bounding box center [661, 284] width 32 height 23
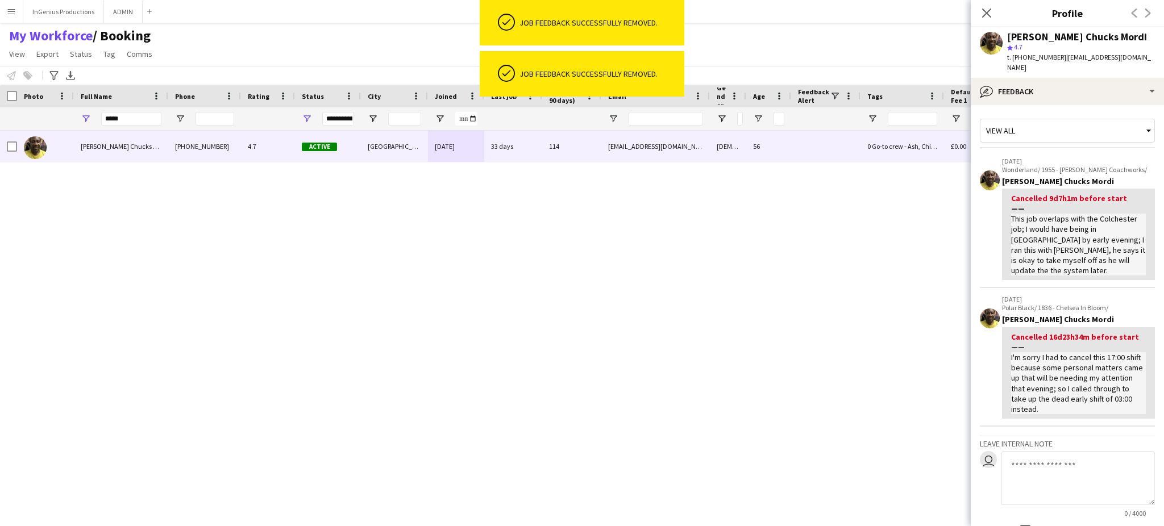
click at [1130, 165] on p "Wonderland/ 1955 - Alva Coachworks/" at bounding box center [1078, 169] width 153 height 9
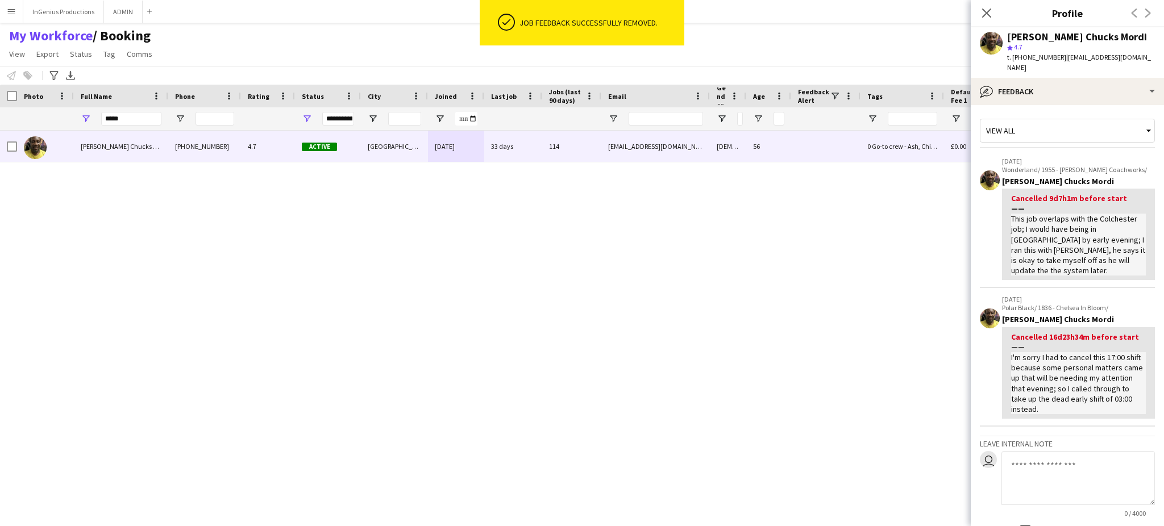
click at [662, 291] on div "Alphonsus Chucks Mordi +447805926328 4.7 Active London 05-04-2024 33 days 114 c…" at bounding box center [561, 319] width 1123 height 376
click at [1129, 165] on p "Wonderland/ 1955 - Alva Coachworks/" at bounding box center [1078, 169] width 153 height 9
click at [669, 280] on div "Alphonsus Chucks Mordi +447805926328 4.7 Active London 05-04-2024 33 days 114 c…" at bounding box center [561, 319] width 1123 height 376
click at [1133, 165] on p "Wonderland/ 1955 - Alva Coachworks/" at bounding box center [1078, 169] width 153 height 9
click at [657, 285] on div "Alphonsus Chucks Mordi +447805926328 4.7 Active London 05-04-2024 33 days 114 c…" at bounding box center [561, 319] width 1123 height 376
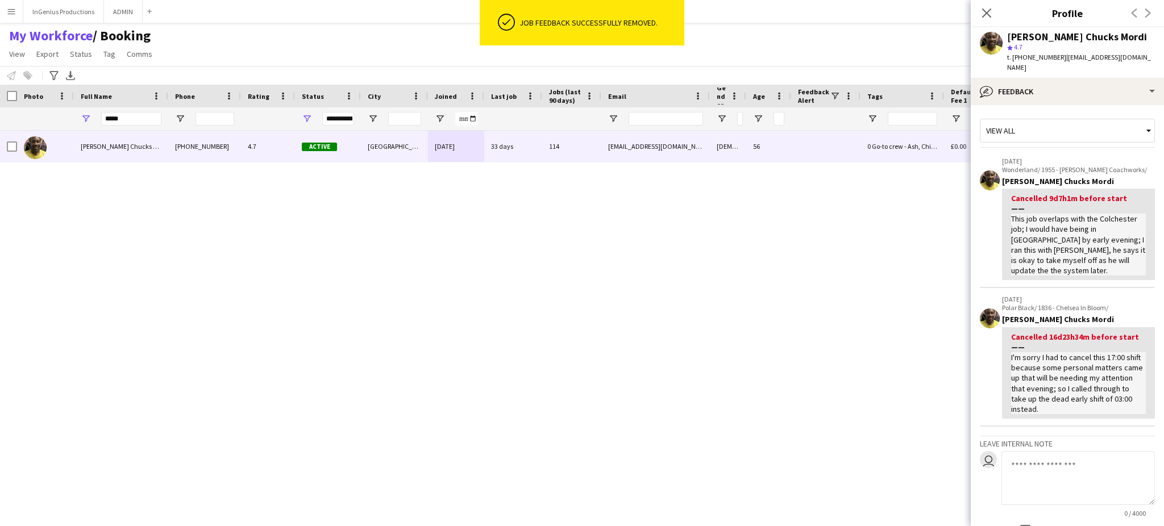
click at [1131, 157] on p "[DATE]" at bounding box center [1078, 161] width 153 height 9
click at [663, 280] on div "Alphonsus Chucks Mordi +447805926328 4.7 Active London 05-04-2024 33 days 114 c…" at bounding box center [561, 319] width 1123 height 376
click at [1130, 157] on p "[DATE]" at bounding box center [1078, 161] width 153 height 9
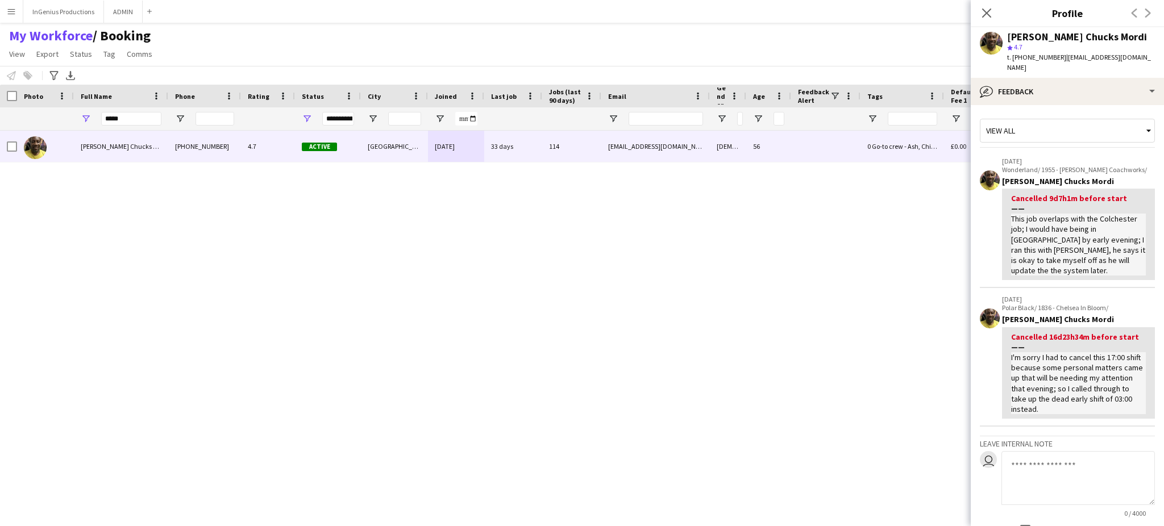
click at [662, 283] on div "Alphonsus Chucks Mordi +447805926328 4.7 Active London 05-04-2024 33 days 114 c…" at bounding box center [561, 319] width 1123 height 376
click at [1130, 165] on p "Wonderland/ 1955 - Alva Coachworks/" at bounding box center [1078, 169] width 153 height 9
click at [657, 286] on div "Alphonsus Chucks Mordi +447805926328 4.7 Active London 05-04-2024 33 days 114 c…" at bounding box center [561, 319] width 1123 height 376
click at [1133, 157] on p "[DATE]" at bounding box center [1078, 161] width 153 height 9
click at [668, 286] on div "Alphonsus Chucks Mordi +447805926328 4.7 Active London 05-04-2024 33 days 114 c…" at bounding box center [561, 319] width 1123 height 376
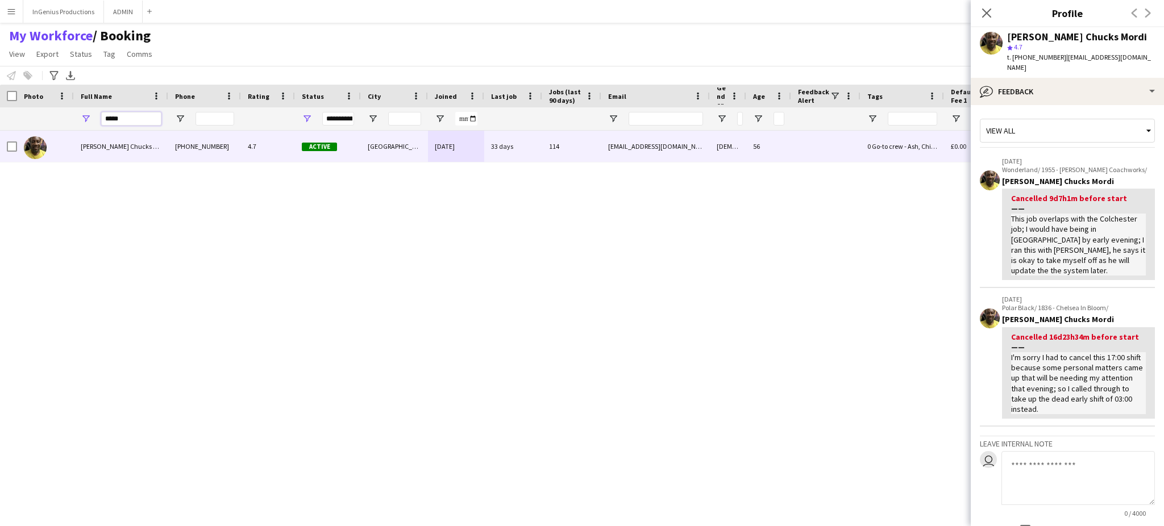
click at [126, 123] on input "*****" at bounding box center [131, 119] width 60 height 14
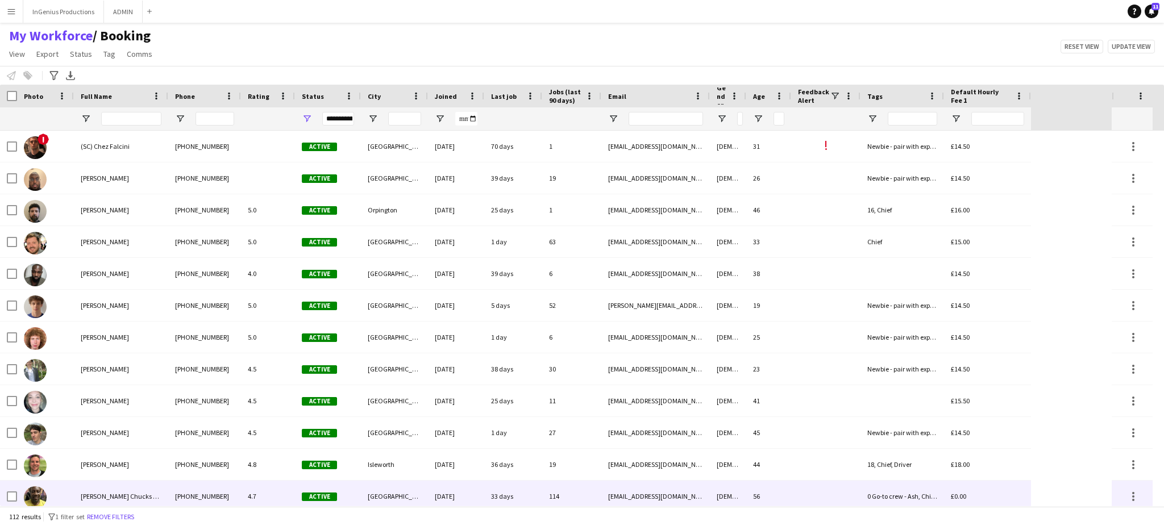
click at [130, 499] on span "[PERSON_NAME] Chucks Mordi" at bounding box center [125, 496] width 89 height 9
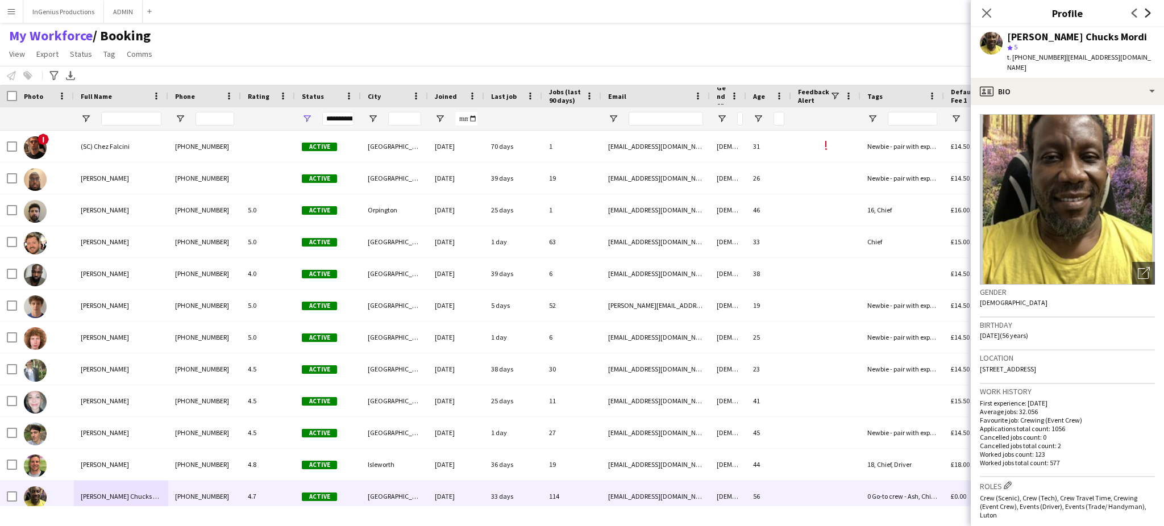
click at [1148, 13] on icon "Next" at bounding box center [1148, 13] width 9 height 9
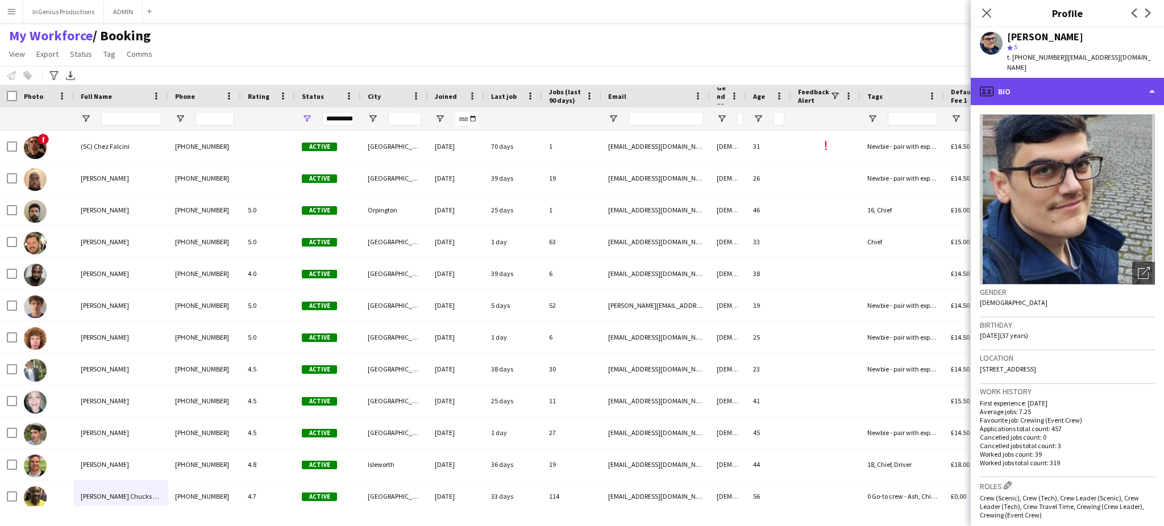
click at [1074, 78] on div "profile Bio" at bounding box center [1067, 91] width 193 height 27
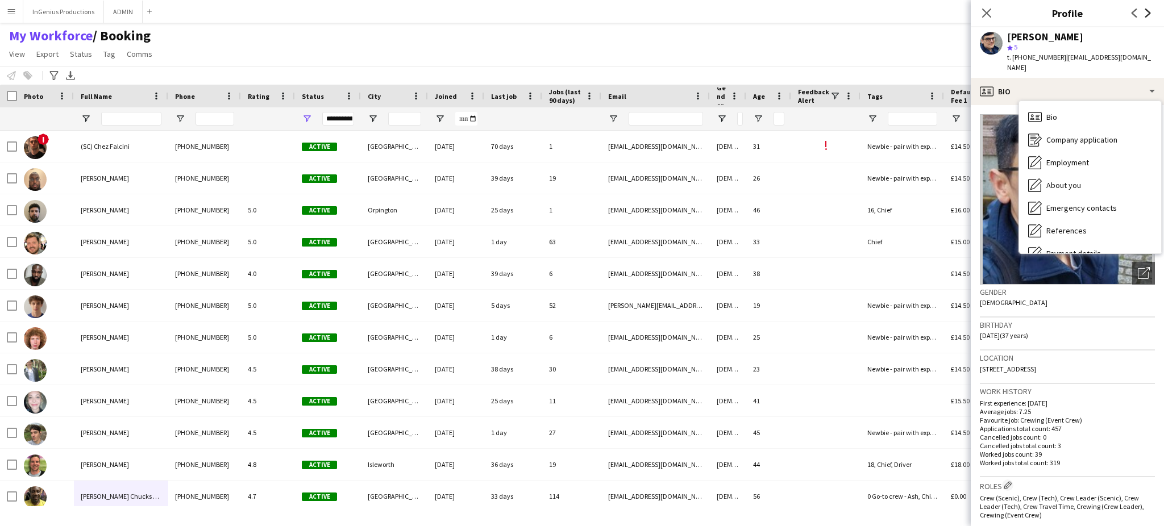
click at [1145, 16] on icon "Next" at bounding box center [1148, 13] width 9 height 9
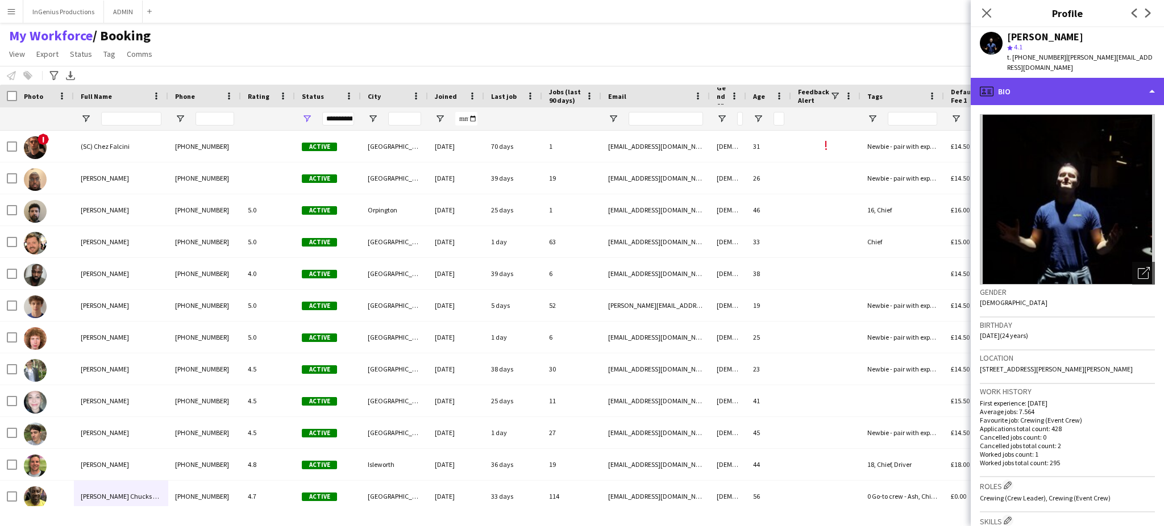
click at [1077, 97] on div "profile Bio" at bounding box center [1067, 91] width 193 height 27
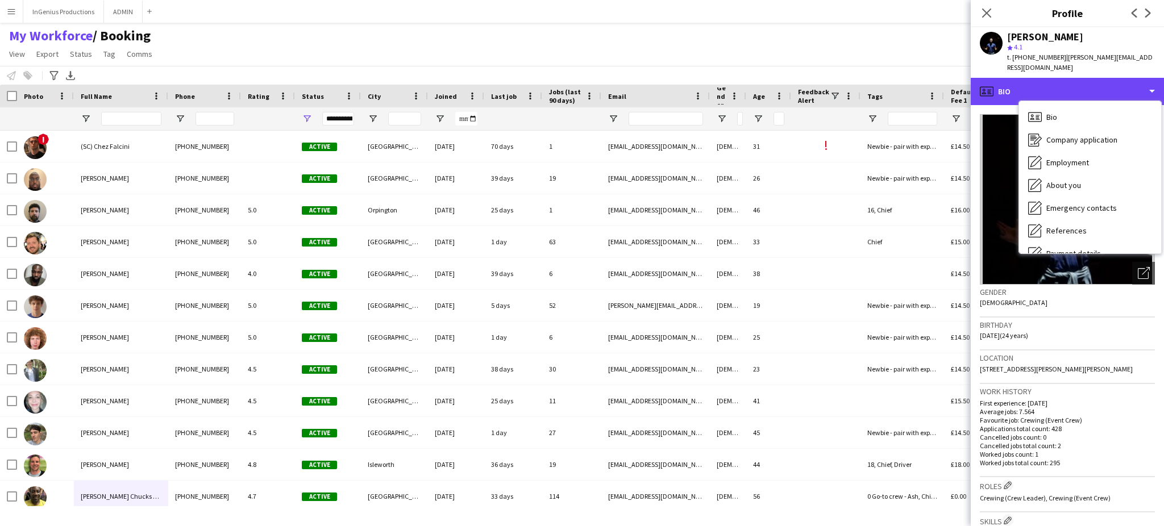
scroll to position [132, 0]
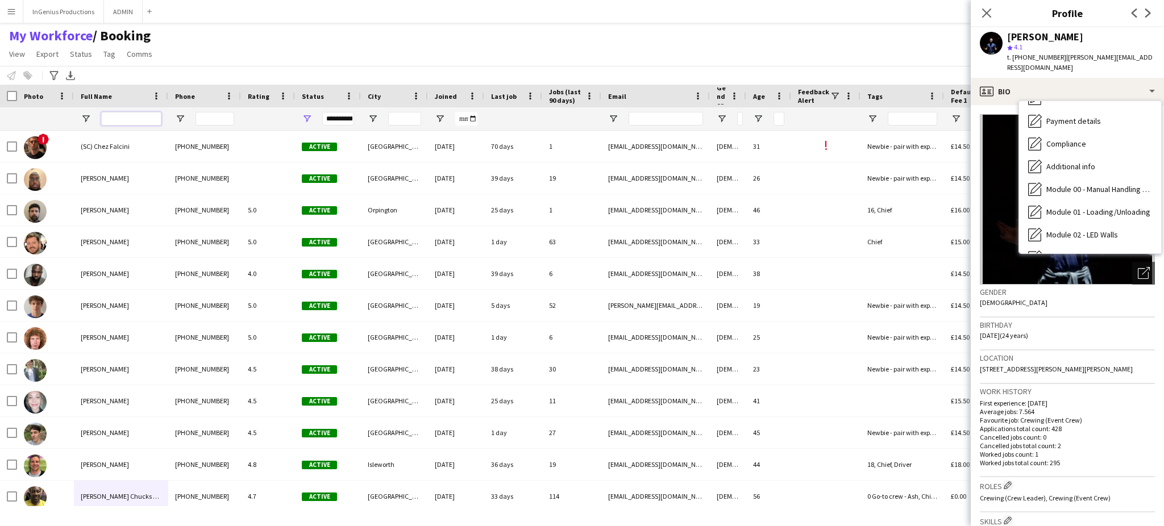
click at [139, 114] on input "Full Name Filter Input" at bounding box center [131, 119] width 60 height 14
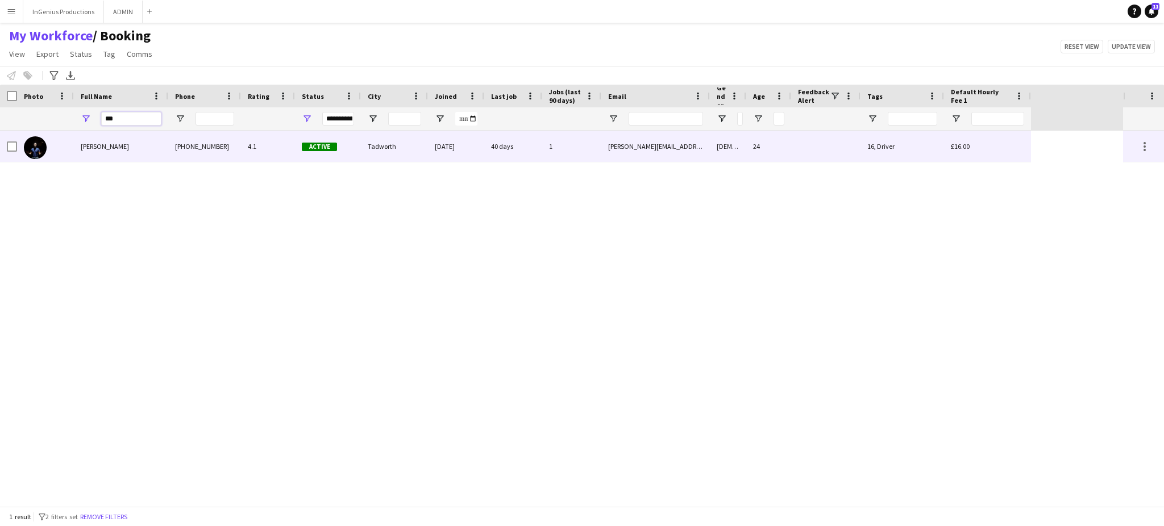
type input "***"
click at [161, 152] on div "[PERSON_NAME]" at bounding box center [121, 146] width 94 height 31
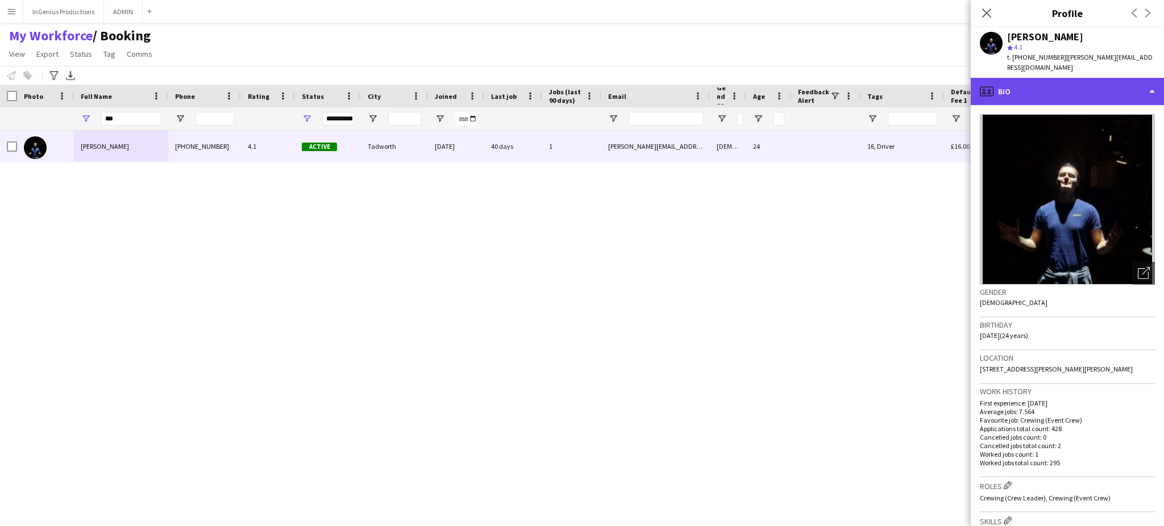
click at [1088, 88] on div "profile Bio" at bounding box center [1067, 91] width 193 height 27
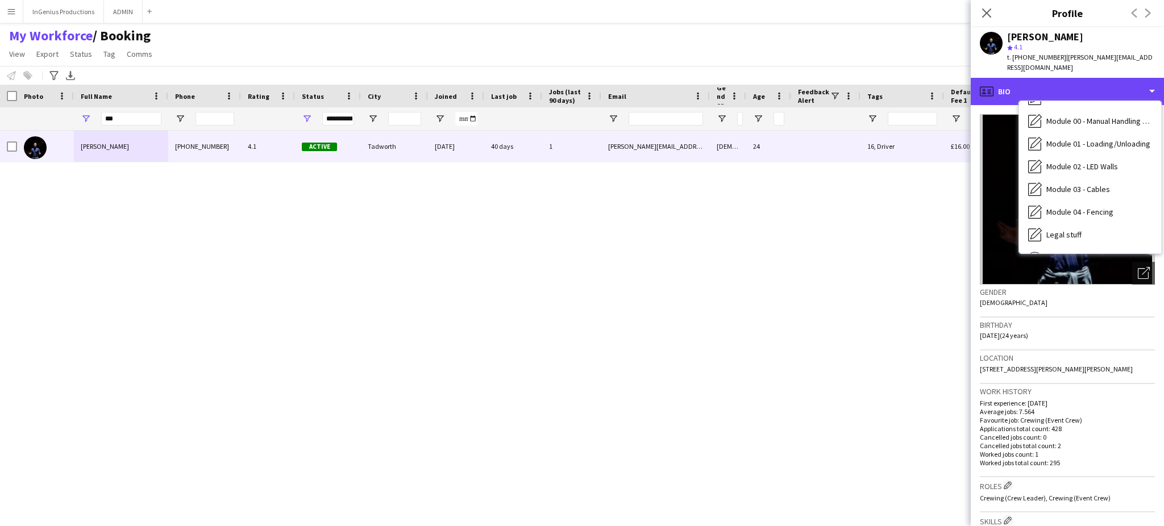
scroll to position [243, 0]
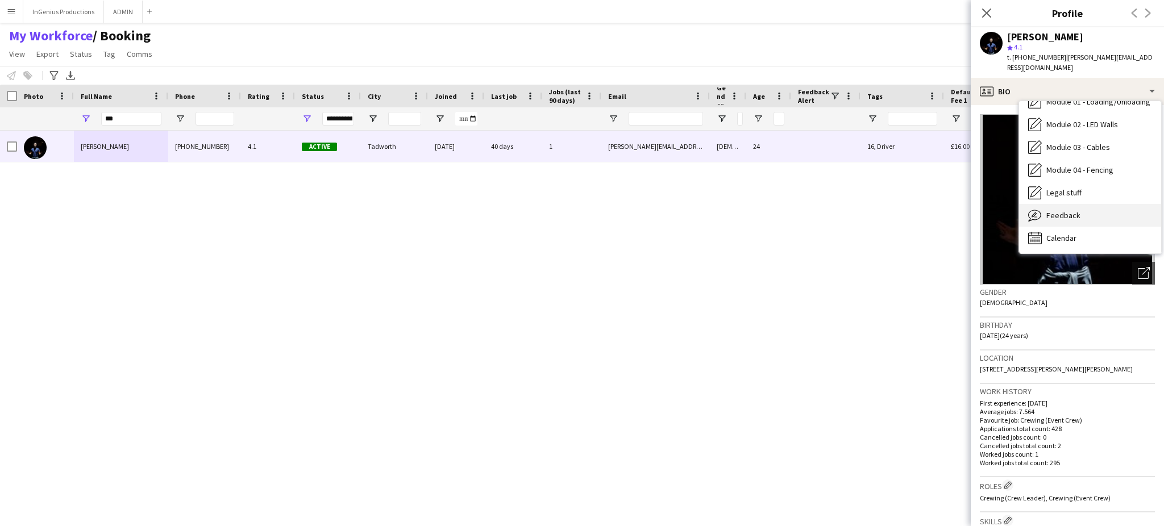
click at [1109, 214] on div "Feedback Feedback" at bounding box center [1090, 215] width 142 height 23
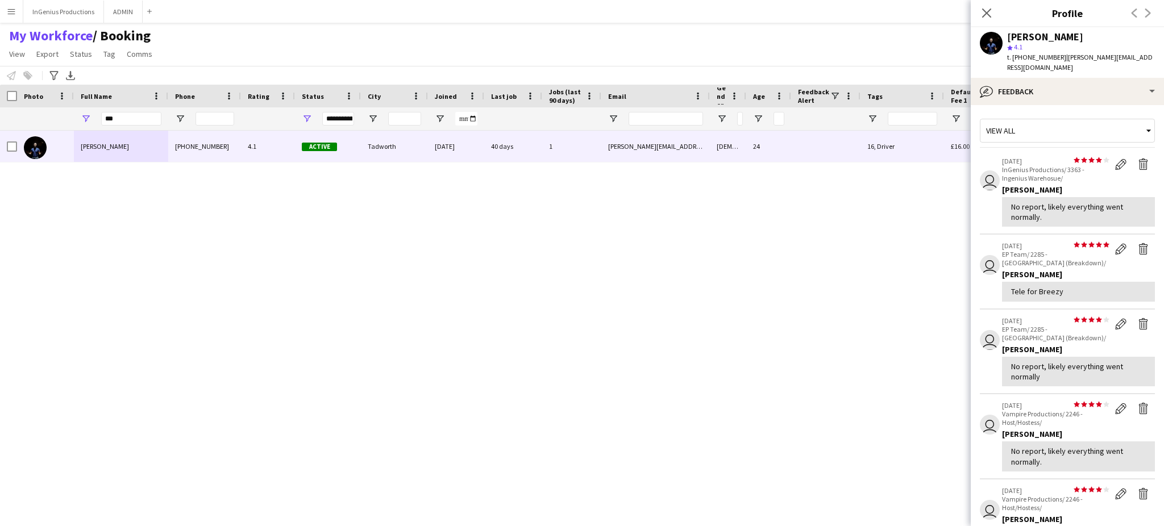
click at [1131, 155] on app-crew-profile-feedback-item "user star star star star star star star star star star 20-08-2025 InGenius Prod…" at bounding box center [1067, 192] width 175 height 85
click at [666, 280] on div "Andrew Webster +447960145554 4.1 Active Tadworth 29-05-2022 40 days 1 andrew.pw…" at bounding box center [561, 319] width 1123 height 376
click at [1135, 154] on app-crew-profile-feedback-item "user star star star star star star star star star star 20-08-2025 InGenius Prod…" at bounding box center [1067, 192] width 175 height 85
click at [663, 282] on div "Andrew Webster +447960145554 4.1 Active Tadworth 29-05-2022 40 days 1 andrew.pw…" at bounding box center [561, 319] width 1123 height 376
click at [1133, 154] on app-crew-profile-feedback-item "user star star star star star star star star star star 20-08-2025 InGenius Prod…" at bounding box center [1067, 192] width 175 height 85
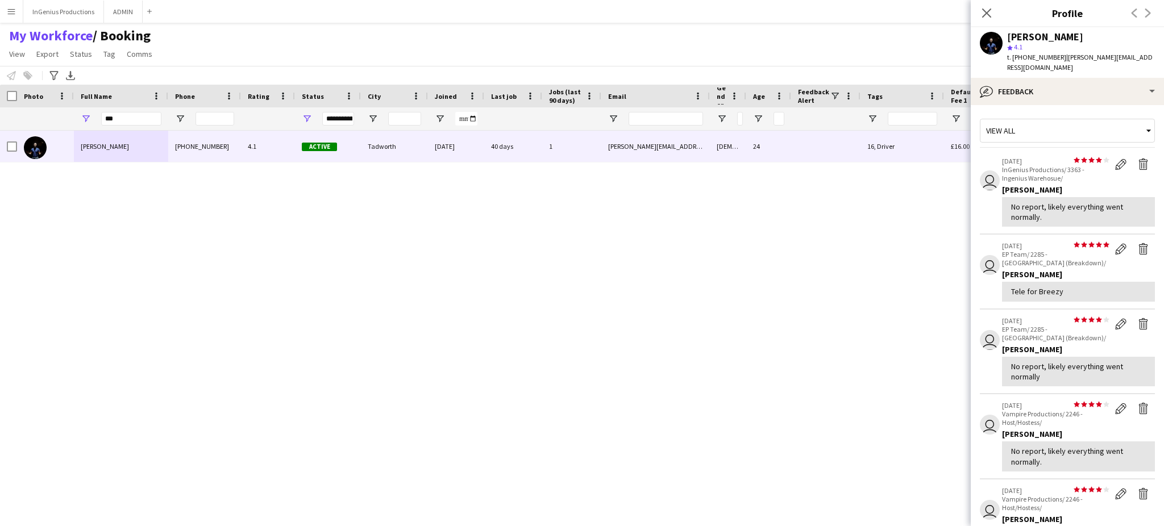
click at [657, 286] on div "Andrew Webster +447960145554 4.1 Active Tadworth 29-05-2022 40 days 1 andrew.pw…" at bounding box center [561, 319] width 1123 height 376
click at [1133, 154] on app-crew-profile-feedback-item "user star star star star star star star star star star 20-08-2025 InGenius Prod…" at bounding box center [1067, 192] width 175 height 85
click at [667, 285] on div "Andrew Webster +447960145554 4.1 Active Tadworth 29-05-2022 40 days 1 andrew.pw…" at bounding box center [561, 319] width 1123 height 376
click at [1130, 155] on app-crew-profile-feedback-item "user star star star star star star star star star star 20-08-2025 InGenius Prod…" at bounding box center [1067, 192] width 175 height 85
click at [662, 291] on div "Andrew Webster +447960145554 4.1 Active Tadworth 29-05-2022 40 days 1 andrew.pw…" at bounding box center [561, 319] width 1123 height 376
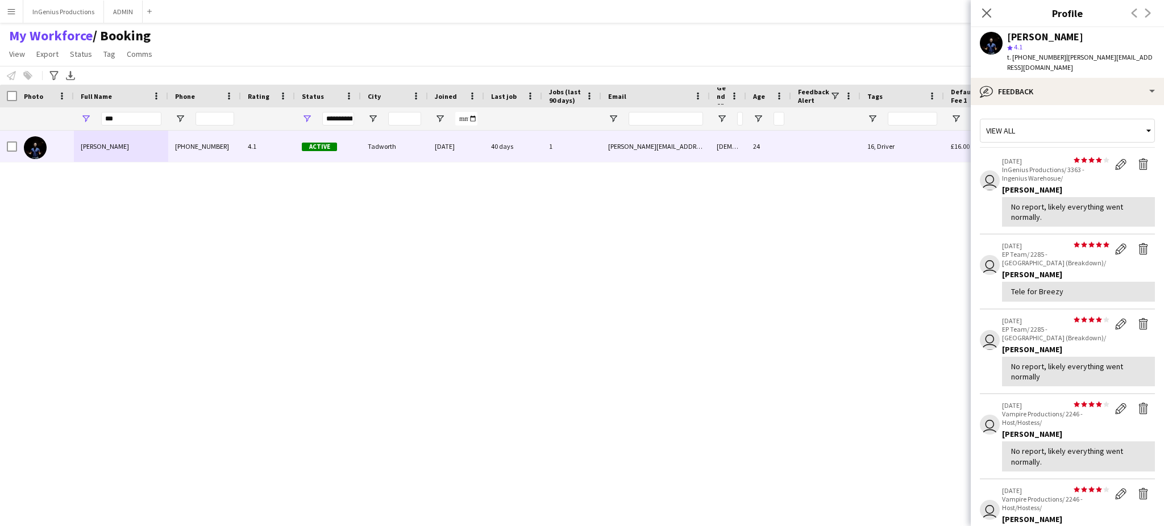
click at [1129, 155] on app-crew-profile-feedback-item "user star star star star star star star star star star 20-08-2025 InGenius Prod…" at bounding box center [1067, 192] width 175 height 85
click at [669, 280] on div "Andrew Webster +447960145554 4.1 Active Tadworth 29-05-2022 40 days 1 andrew.pw…" at bounding box center [561, 319] width 1123 height 376
click at [1133, 155] on app-crew-profile-feedback-item "user star star star star star star star star star star 20-08-2025 InGenius Prod…" at bounding box center [1067, 192] width 175 height 85
click at [657, 285] on div "Andrew Webster +447960145554 4.1 Active Tadworth 29-05-2022 40 days 1 andrew.pw…" at bounding box center [561, 319] width 1123 height 376
click at [1131, 152] on app-crew-profile-feedback-item "user star star star star star star star star star star 20-08-2025 InGenius Prod…" at bounding box center [1067, 192] width 175 height 85
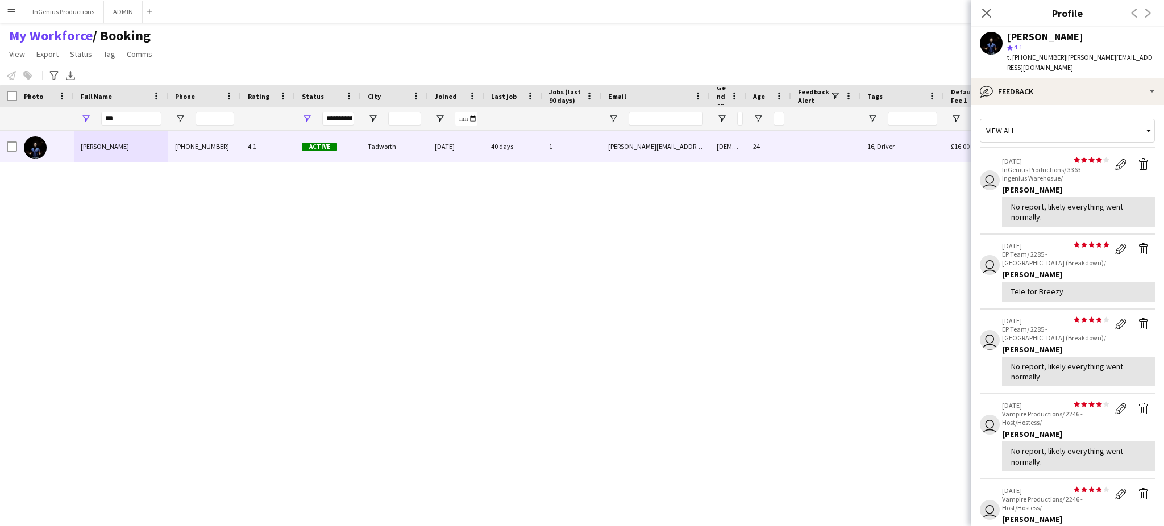
click at [663, 280] on div "Andrew Webster +447960145554 4.1 Active Tadworth 29-05-2022 40 days 1 andrew.pw…" at bounding box center [561, 319] width 1123 height 376
click at [1130, 153] on app-crew-profile-feedback-item "user star star star star star star star star star star 20-08-2025 InGenius Prod…" at bounding box center [1067, 192] width 175 height 85
click at [662, 283] on div "Andrew Webster +447960145554 4.1 Active Tadworth 29-05-2022 40 days 1 andrew.pw…" at bounding box center [561, 319] width 1123 height 376
click at [1130, 157] on div "Edit feedback Delete feedback" at bounding box center [1132, 170] width 45 height 26
click at [657, 286] on div "Andrew Webster +447960145554 4.1 Active Tadworth 29-05-2022 40 days 1 andrew.pw…" at bounding box center [561, 319] width 1123 height 376
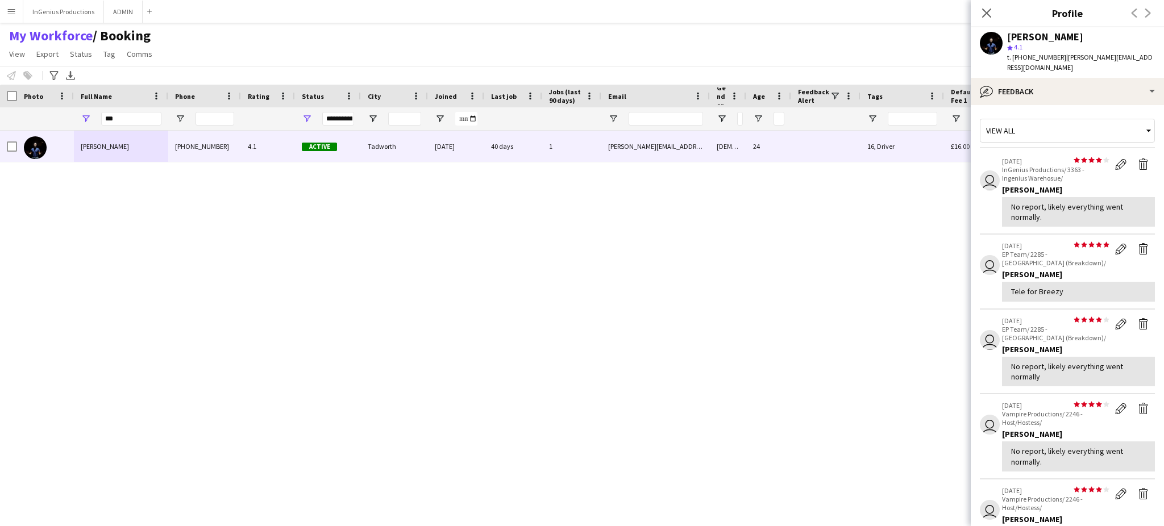
click at [1133, 150] on app-crew-profile-feedback-item "user star star star star star star star star star star 20-08-2025 InGenius Prod…" at bounding box center [1067, 192] width 175 height 85
click at [668, 286] on div "Andrew Webster +447960145554 4.1 Active Tadworth 29-05-2022 40 days 1 andrew.pw…" at bounding box center [561, 319] width 1123 height 376
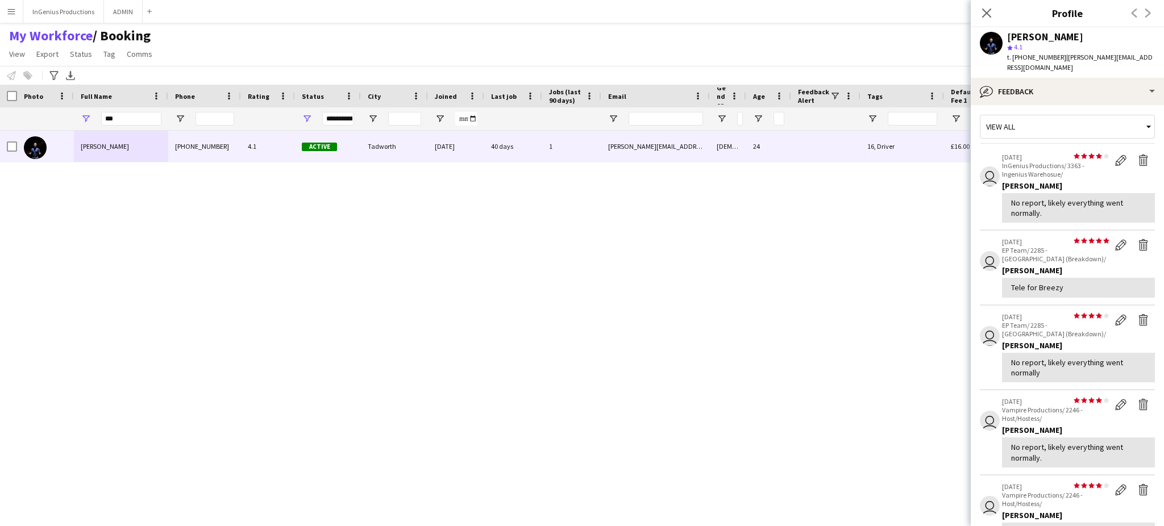
scroll to position [5, 0]
click at [1138, 155] on app-icon "Delete feedback" at bounding box center [1143, 159] width 11 height 11
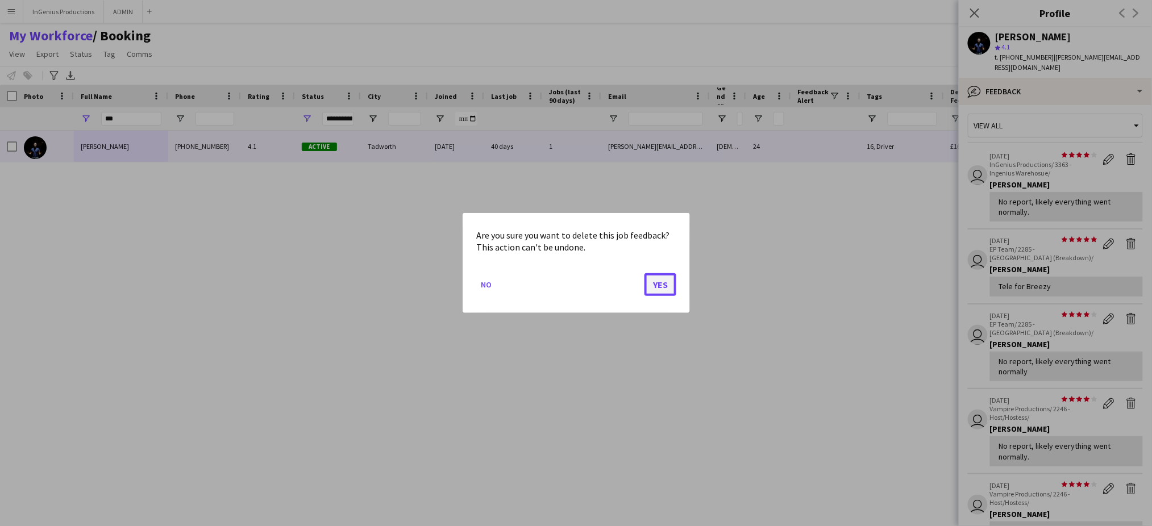
click at [666, 280] on button "Yes" at bounding box center [661, 284] width 32 height 23
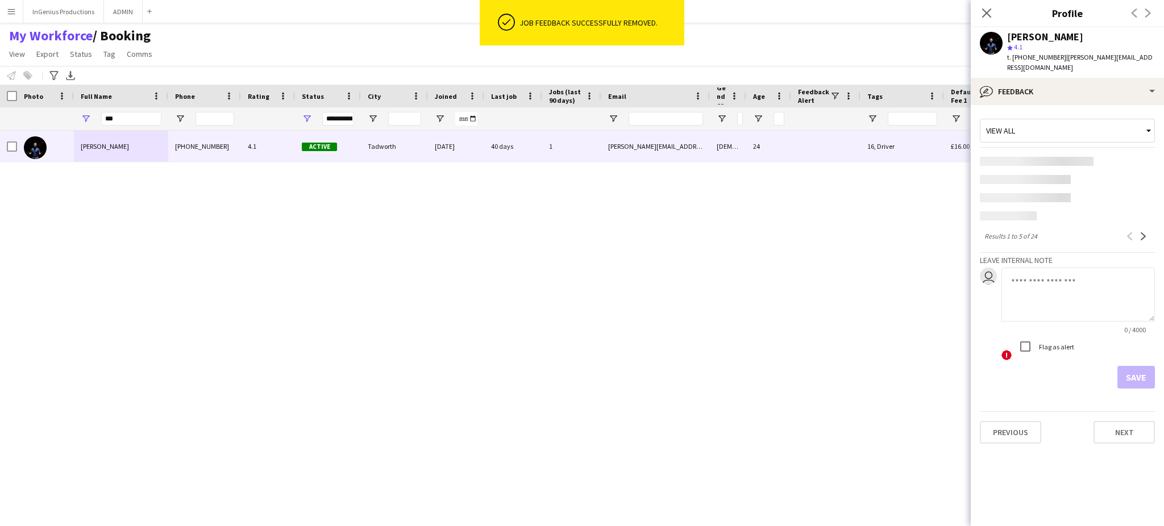
scroll to position [0, 0]
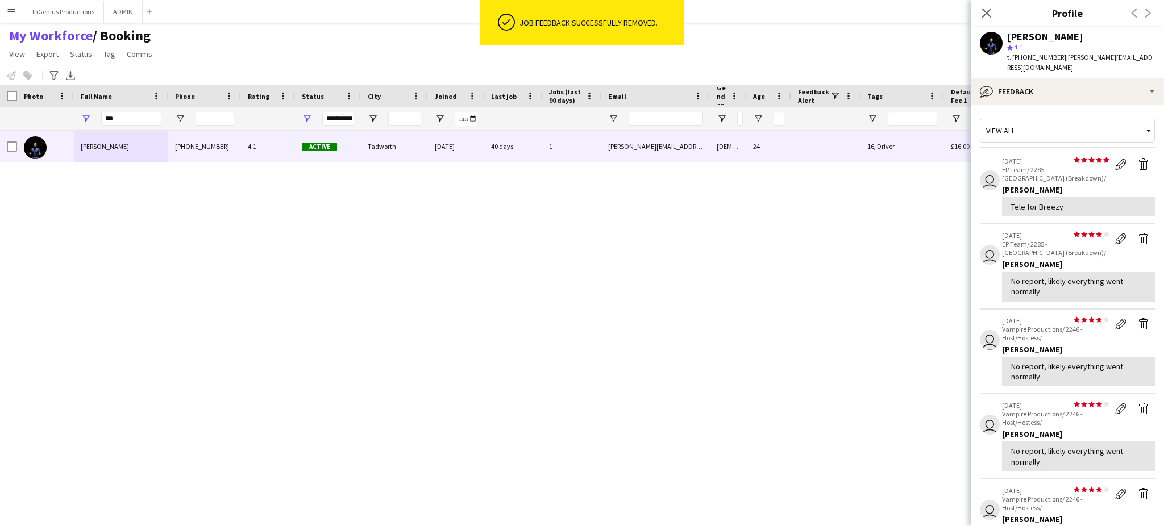
click at [1135, 154] on app-crew-profile-feedback-item "user star star star star star star star star star star 06-08-2025 EP Team/ 2285…" at bounding box center [1067, 187] width 175 height 74
click at [663, 282] on div "Andrew Webster +447960145554 4.1 Active Tadworth 29-05-2022 40 days 1 andrew.pw…" at bounding box center [561, 319] width 1123 height 376
click at [1133, 154] on app-crew-profile-feedback-item "user star star star star star star star star star star 06-08-2025 EP Team/ 2285…" at bounding box center [1067, 187] width 175 height 74
click at [657, 286] on div "Andrew Webster +447960145554 4.1 Active Tadworth 29-05-2022 40 days 1 andrew.pw…" at bounding box center [561, 319] width 1123 height 376
click at [1133, 154] on app-crew-profile-feedback-item "user star star star star star star star star star star 06-08-2025 EP Team/ 2285…" at bounding box center [1067, 187] width 175 height 74
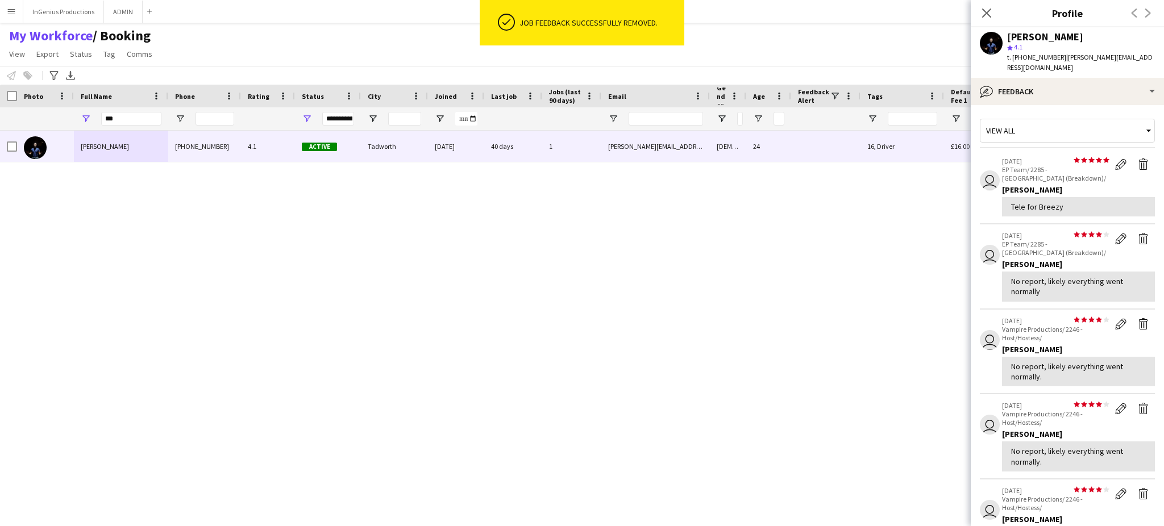
click at [667, 285] on div "Andrew Webster +447960145554 4.1 Active Tadworth 29-05-2022 40 days 1 andrew.pw…" at bounding box center [561, 319] width 1123 height 376
click at [1130, 155] on app-crew-profile-feedback-item "user star star star star star star star star star star 06-08-2025 EP Team/ 2285…" at bounding box center [1067, 187] width 175 height 74
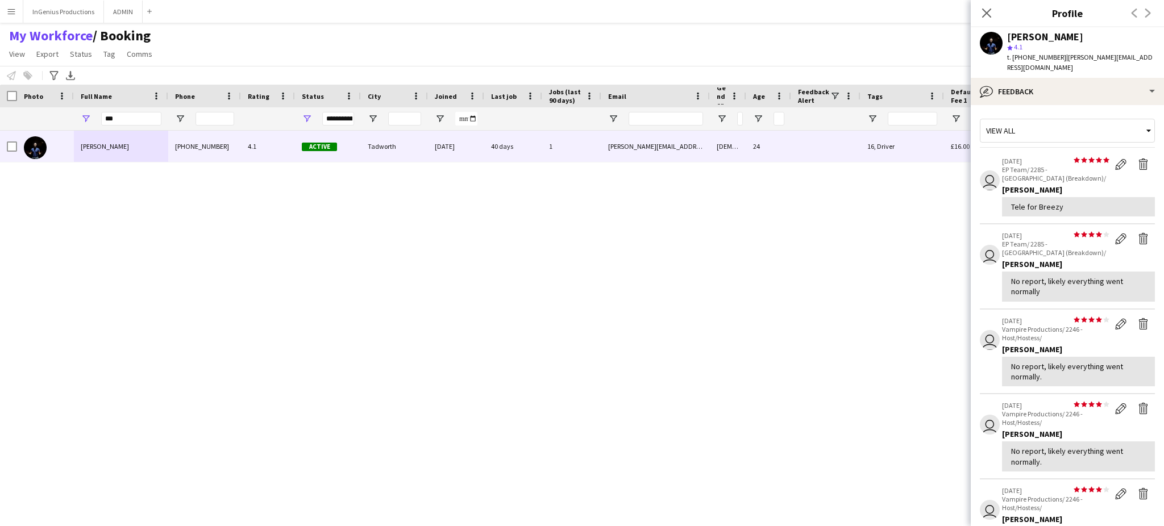
click at [1131, 155] on app-crew-profile-feedback-item "user star star star star star star star star star star 06-08-2025 EP Team/ 2285…" at bounding box center [1067, 187] width 175 height 74
click at [666, 280] on div "Andrew Webster +447960145554 4.1 Active Tadworth 29-05-2022 40 days 1 andrew.pw…" at bounding box center [561, 319] width 1123 height 376
click at [1135, 154] on app-crew-profile-feedback-item "user star star star star star star star star star star 06-08-2025 EP Team/ 2285…" at bounding box center [1067, 187] width 175 height 74
click at [663, 282] on div "Andrew Webster +447960145554 4.1 Active Tadworth 29-05-2022 40 days 1 andrew.pw…" at bounding box center [561, 319] width 1123 height 376
click at [1133, 154] on app-crew-profile-feedback-item "user star star star star star star star star star star 06-08-2025 EP Team/ 2285…" at bounding box center [1067, 187] width 175 height 74
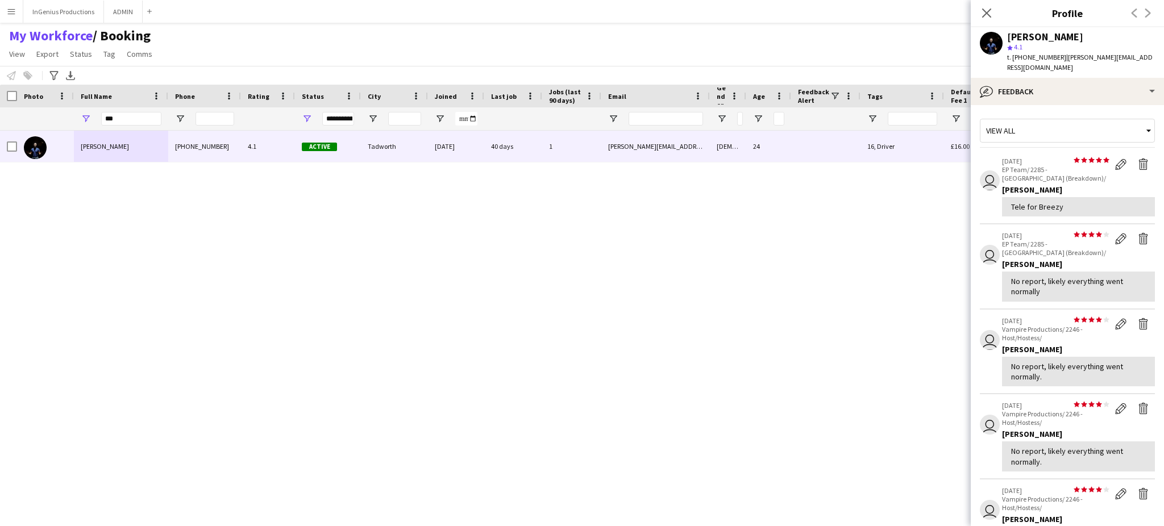
click at [657, 286] on div "Andrew Webster +447960145554 4.1 Active Tadworth 29-05-2022 40 days 1 andrew.pw…" at bounding box center [561, 319] width 1123 height 376
click at [1133, 154] on app-crew-profile-feedback-item "user star star star star star star star star star star 06-08-2025 EP Team/ 2285…" at bounding box center [1067, 187] width 175 height 74
click at [667, 285] on div "Andrew Webster +447960145554 4.1 Active Tadworth 29-05-2022 40 days 1 andrew.pw…" at bounding box center [561, 319] width 1123 height 376
click at [1130, 155] on app-crew-profile-feedback-item "user star star star star star star star star star star 06-08-2025 EP Team/ 2285…" at bounding box center [1067, 187] width 175 height 74
click at [662, 291] on div "Andrew Webster +447960145554 4.1 Active Tadworth 29-05-2022 40 days 1 andrew.pw…" at bounding box center [561, 319] width 1123 height 376
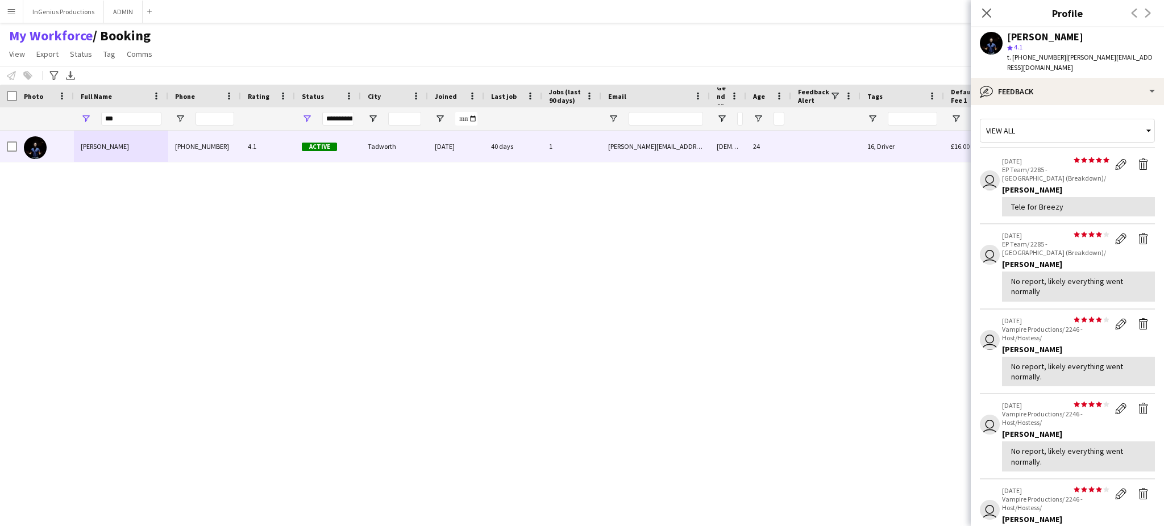
click at [1129, 155] on app-crew-profile-feedback-item "user star star star star star star star star star star 06-08-2025 EP Team/ 2285…" at bounding box center [1067, 187] width 175 height 74
click at [1138, 165] on app-icon "Delete feedback" at bounding box center [1143, 164] width 11 height 11
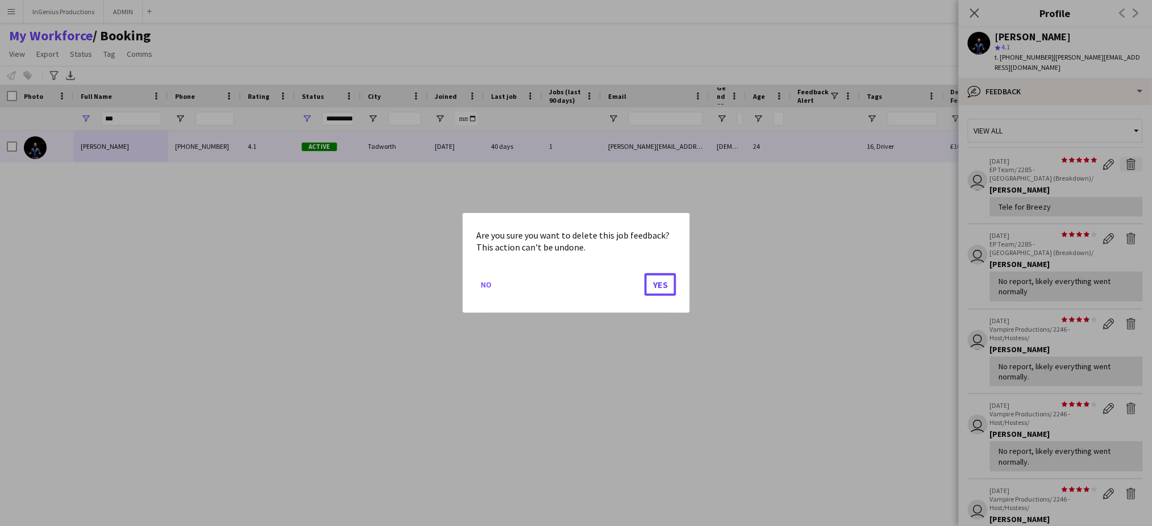
click at [645, 273] on button "Yes" at bounding box center [661, 284] width 32 height 23
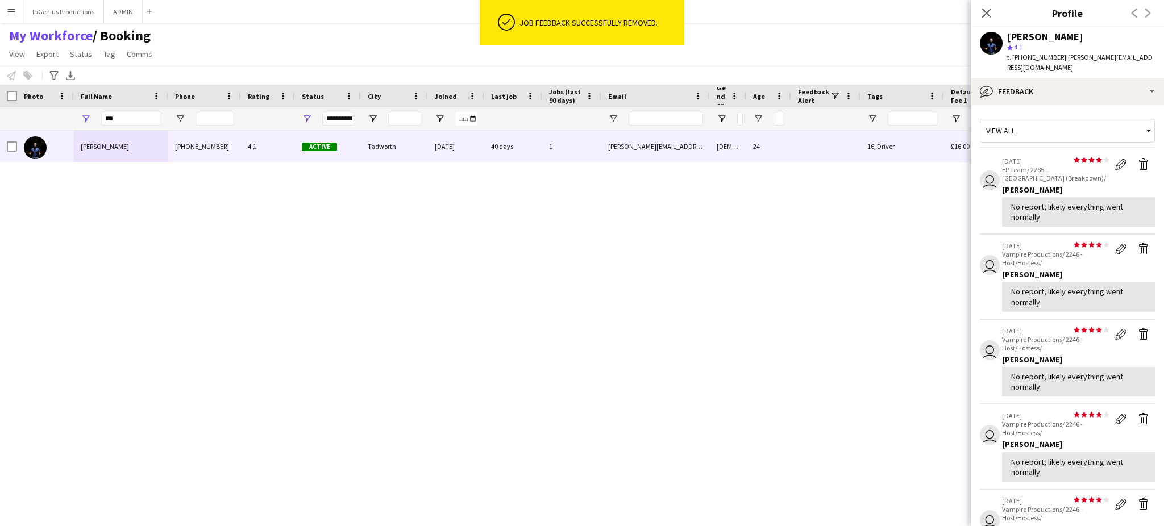
click at [1138, 165] on app-icon "Delete feedback" at bounding box center [1143, 164] width 11 height 11
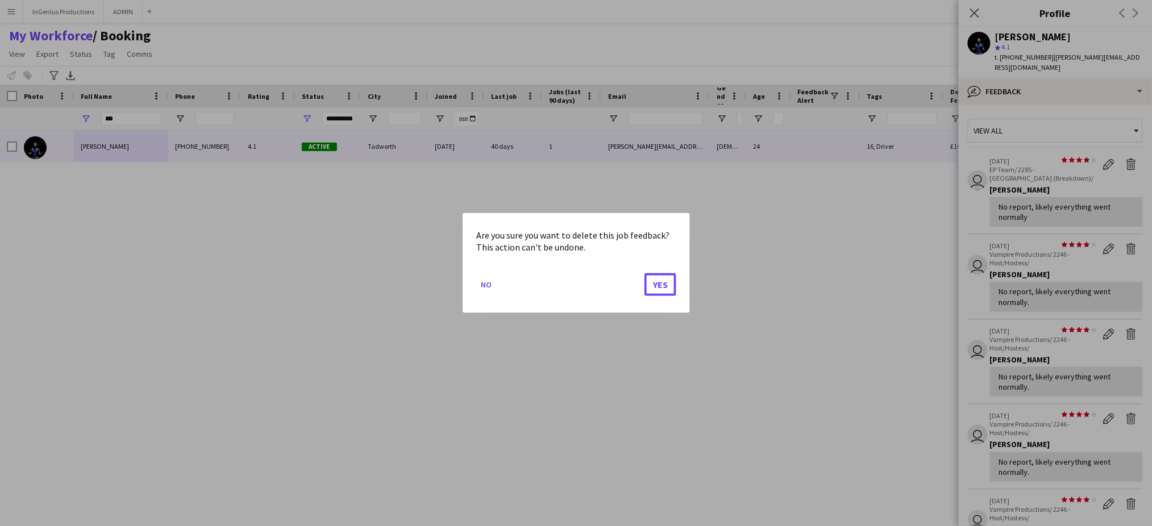
click at [645, 273] on button "Yes" at bounding box center [661, 284] width 32 height 23
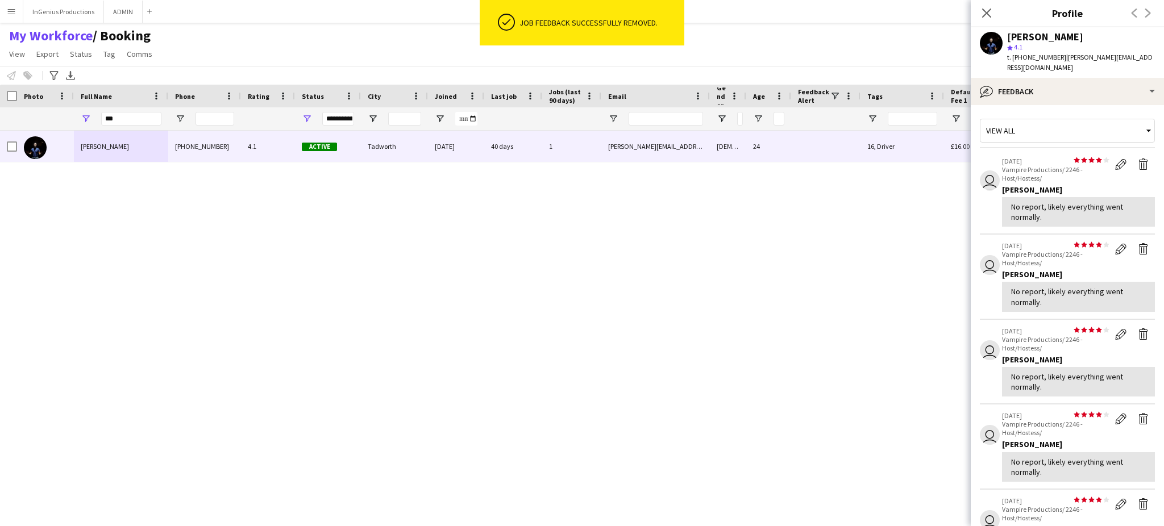
click at [1138, 165] on app-icon "Delete feedback" at bounding box center [1143, 164] width 11 height 11
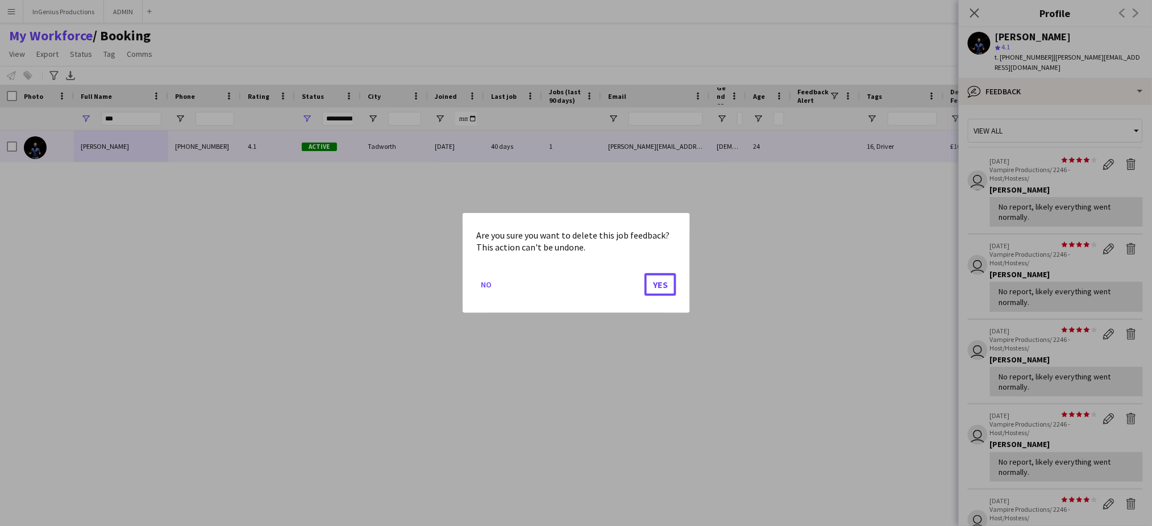
click at [645, 273] on button "Yes" at bounding box center [661, 284] width 32 height 23
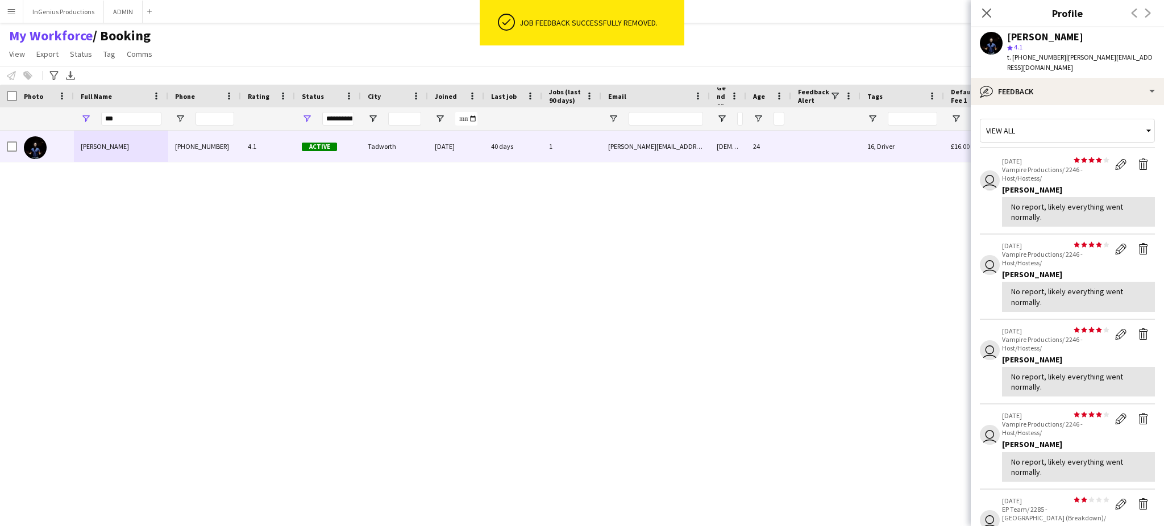
click at [1138, 165] on app-icon "Delete feedback" at bounding box center [1143, 164] width 11 height 11
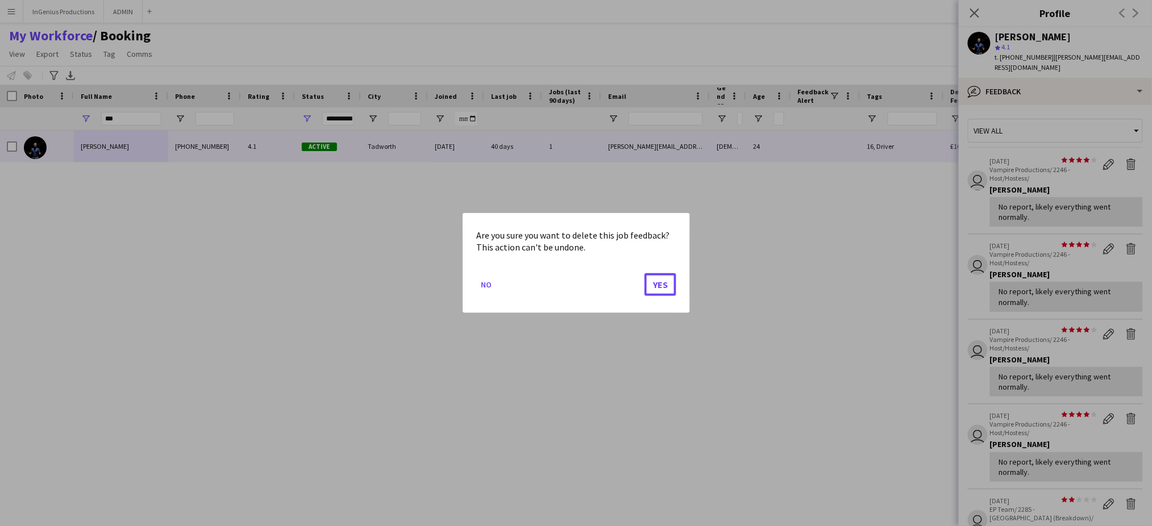
click at [645, 273] on button "Yes" at bounding box center [661, 284] width 32 height 23
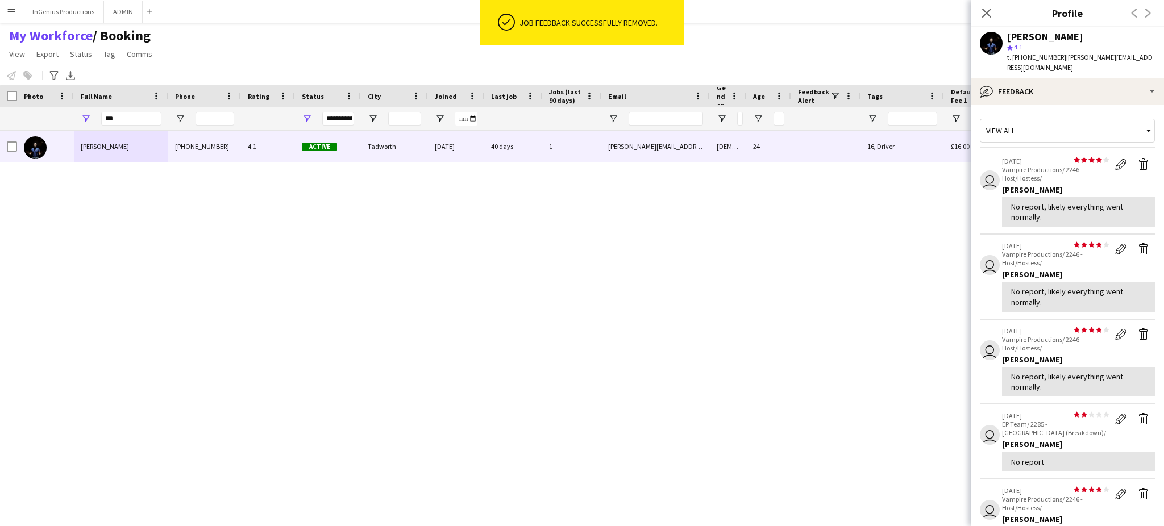
click at [1138, 165] on app-icon "Delete feedback" at bounding box center [1143, 164] width 11 height 11
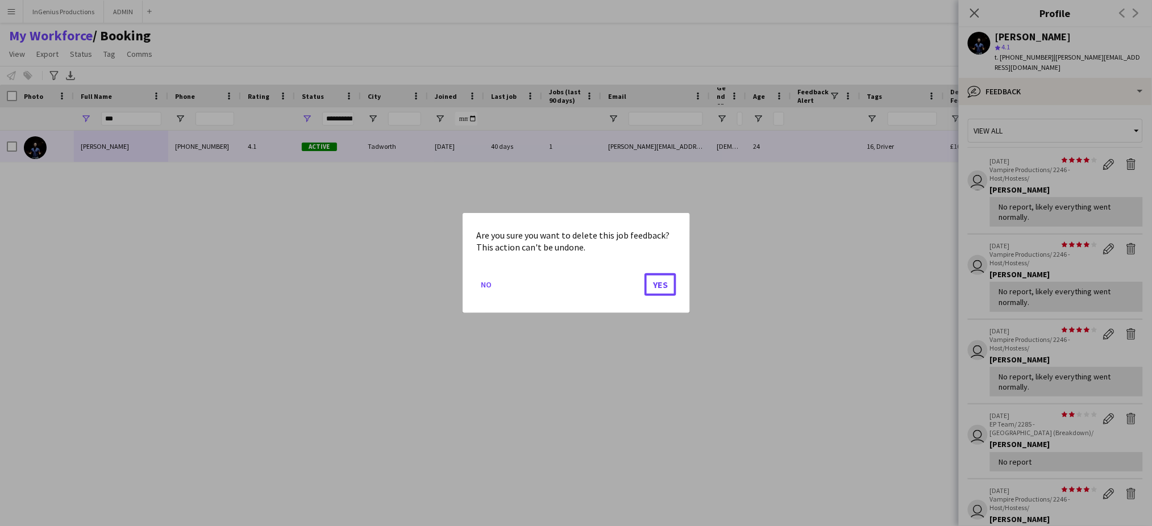
click at [645, 273] on button "Yes" at bounding box center [661, 284] width 32 height 23
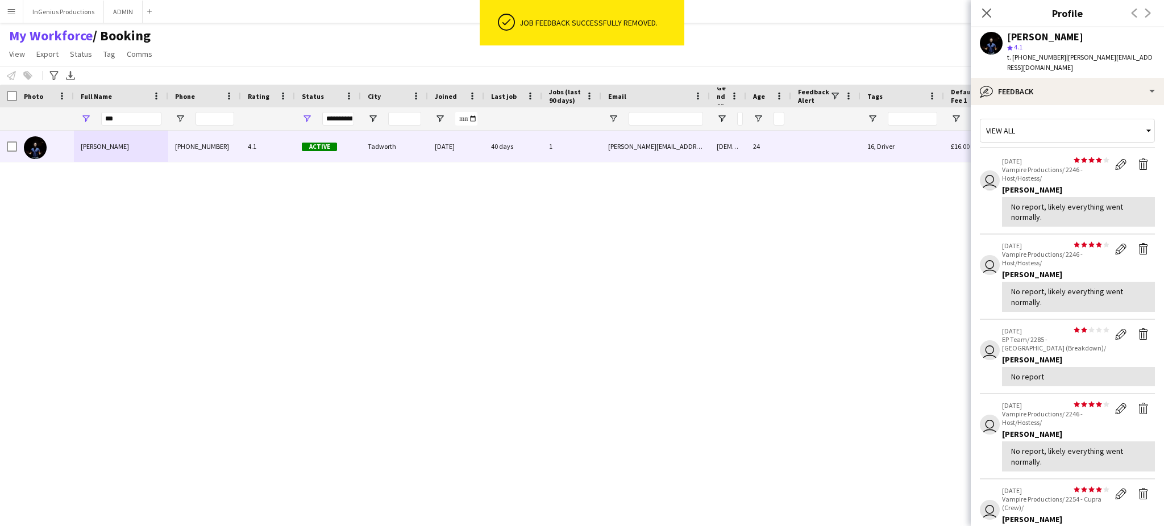
click at [1138, 165] on app-icon "Delete feedback" at bounding box center [1143, 164] width 11 height 11
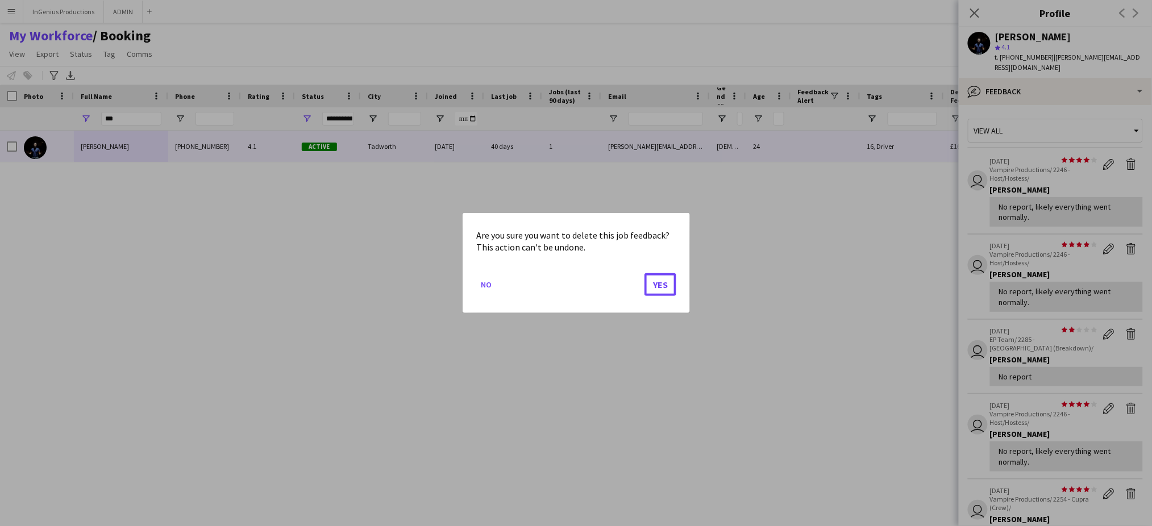
click at [645, 273] on button "Yes" at bounding box center [661, 284] width 32 height 23
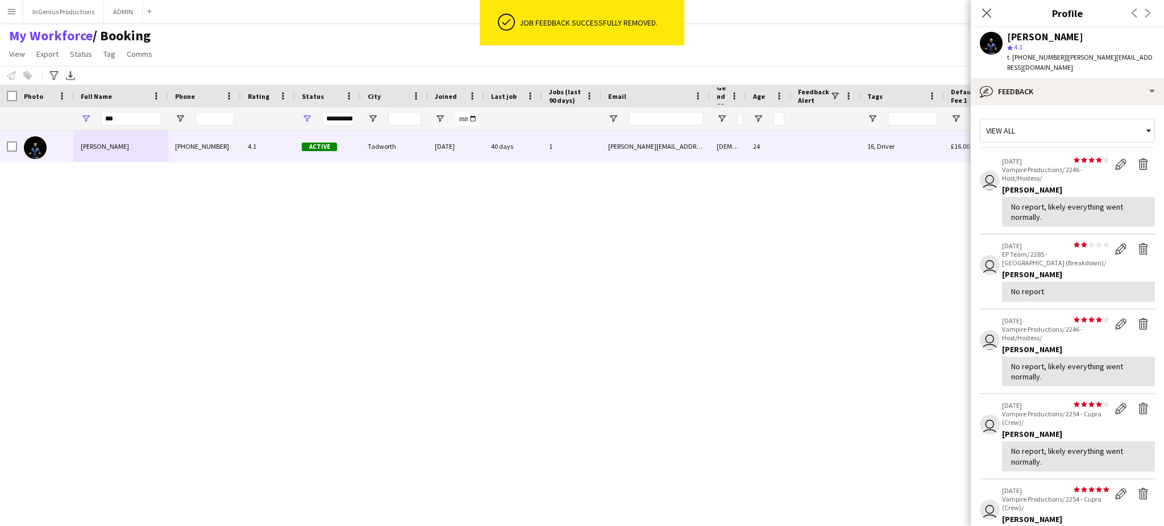
click at [1138, 165] on app-icon "Delete feedback" at bounding box center [1143, 164] width 11 height 11
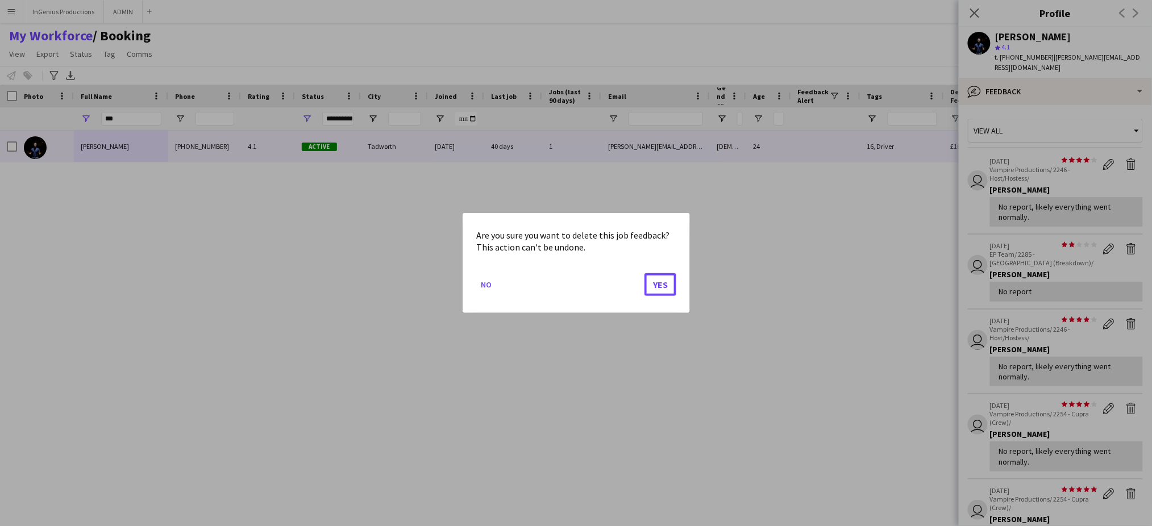
click at [645, 273] on button "Yes" at bounding box center [661, 284] width 32 height 23
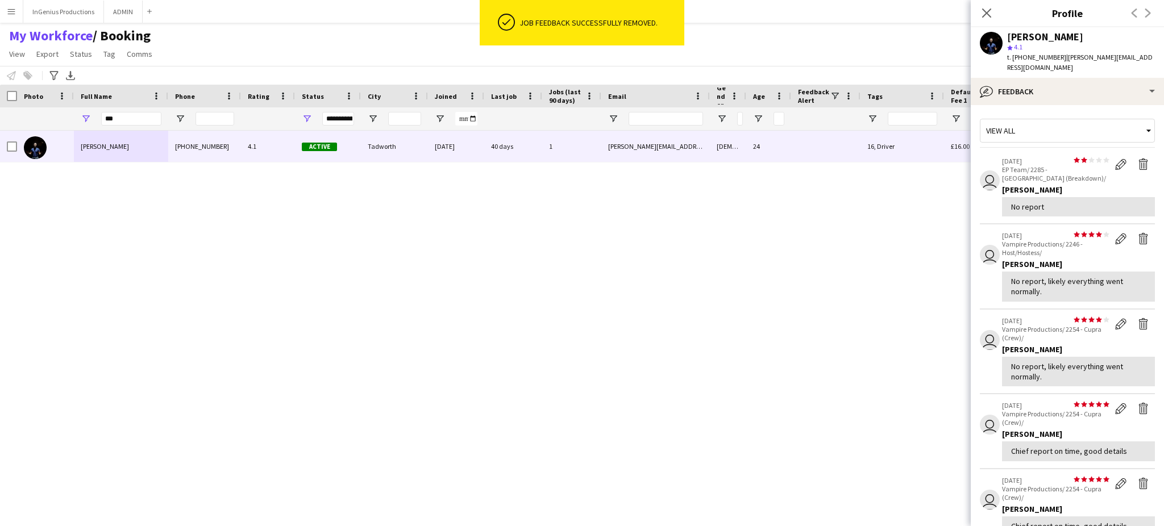
click at [1138, 165] on app-icon "Delete feedback" at bounding box center [1143, 164] width 11 height 11
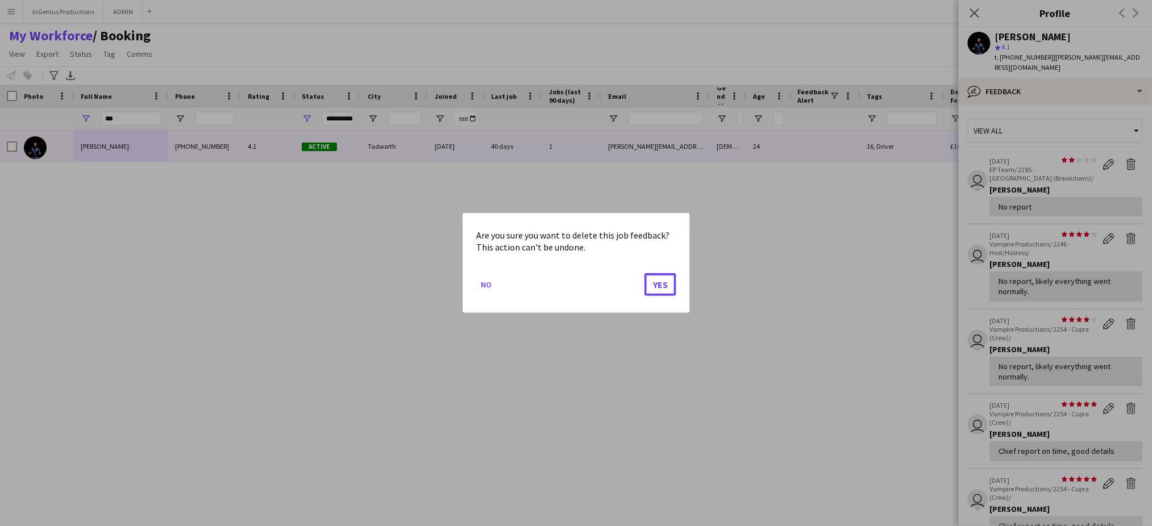
click at [645, 273] on button "Yes" at bounding box center [661, 284] width 32 height 23
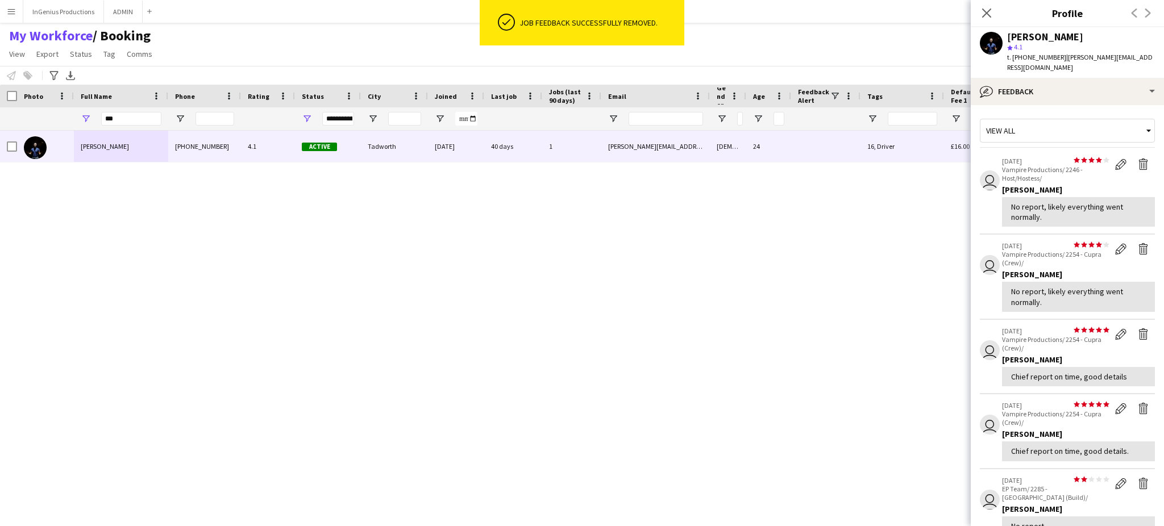
click at [1138, 165] on app-icon "Delete feedback" at bounding box center [1143, 164] width 11 height 11
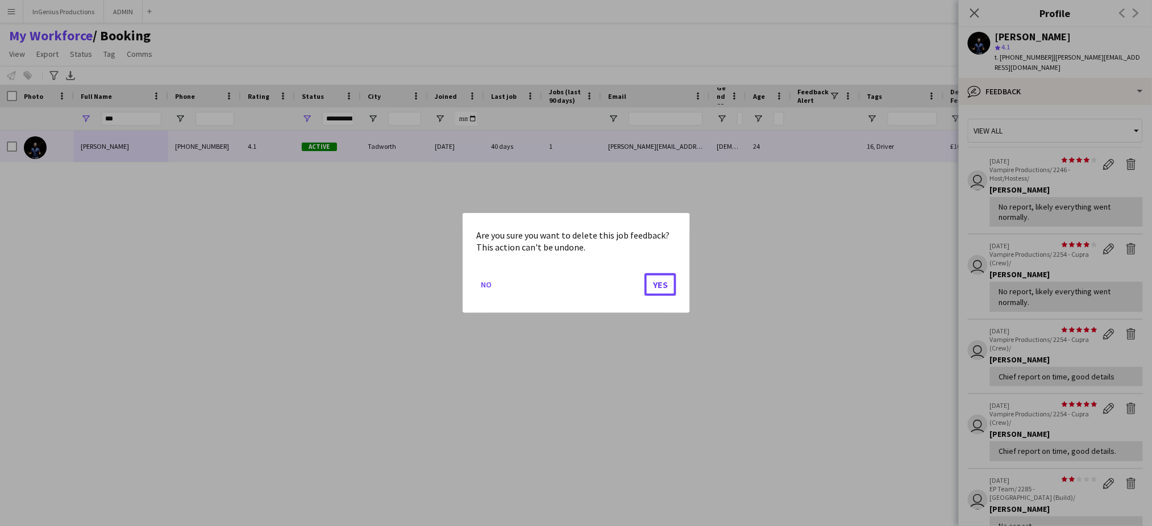
click at [645, 273] on button "Yes" at bounding box center [661, 284] width 32 height 23
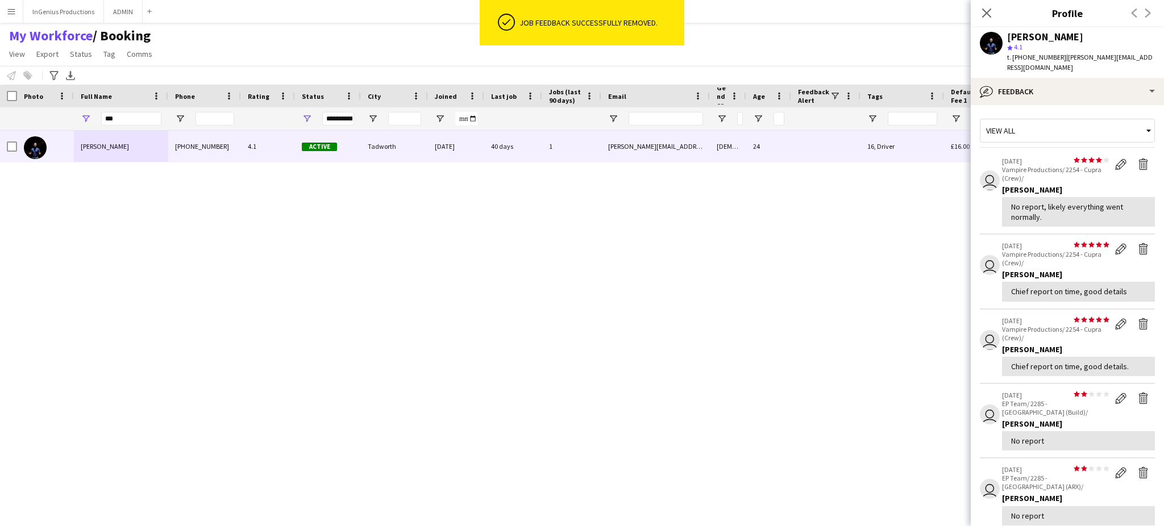
click at [1138, 165] on app-icon "Delete feedback" at bounding box center [1143, 164] width 11 height 11
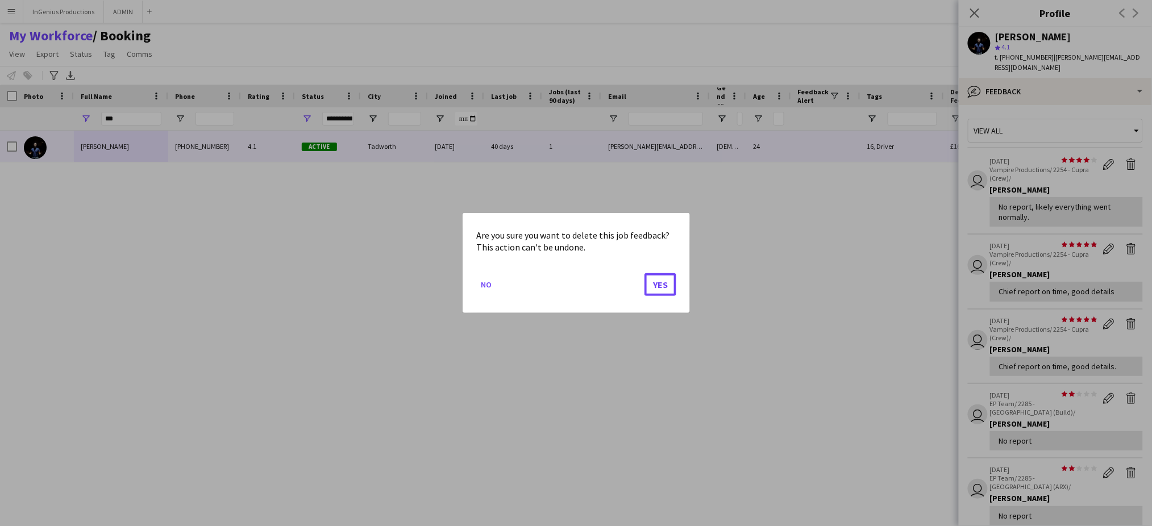
click at [645, 273] on button "Yes" at bounding box center [661, 284] width 32 height 23
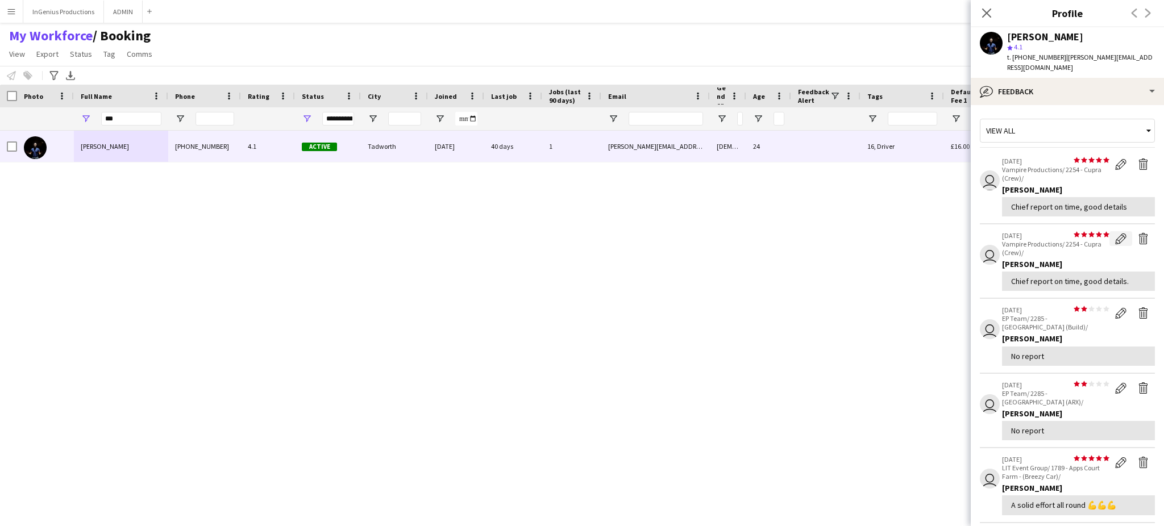
click at [1115, 234] on app-icon "Edit feedback" at bounding box center [1120, 238] width 11 height 11
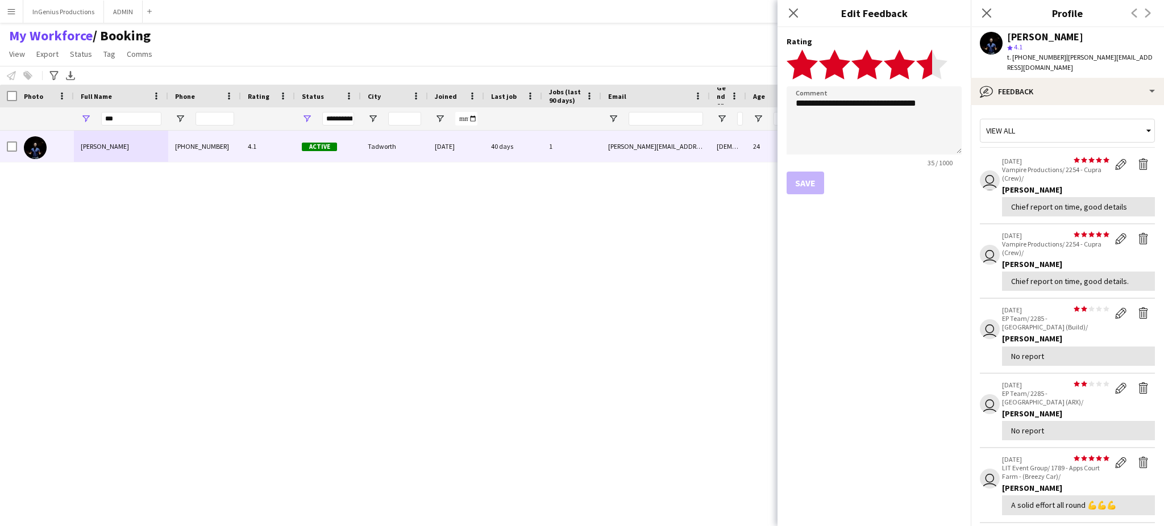
click at [931, 60] on polygon at bounding box center [931, 64] width 31 height 30
click at [932, 103] on textarea "**********" at bounding box center [874, 120] width 175 height 68
type textarea "**********"
click at [810, 188] on button "Save" at bounding box center [806, 183] width 38 height 23
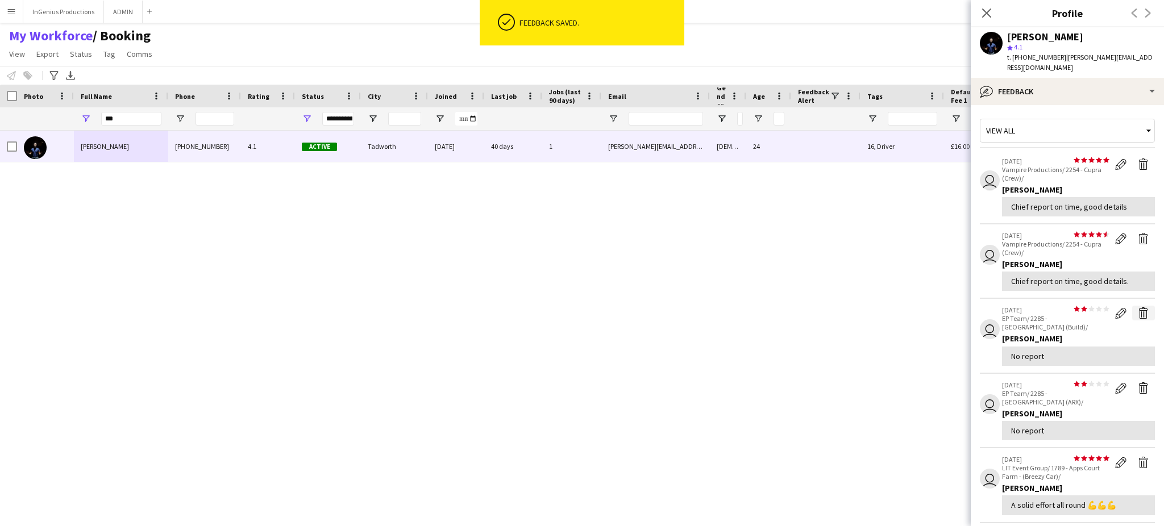
click at [1133, 313] on button "Delete feedback" at bounding box center [1144, 313] width 23 height 15
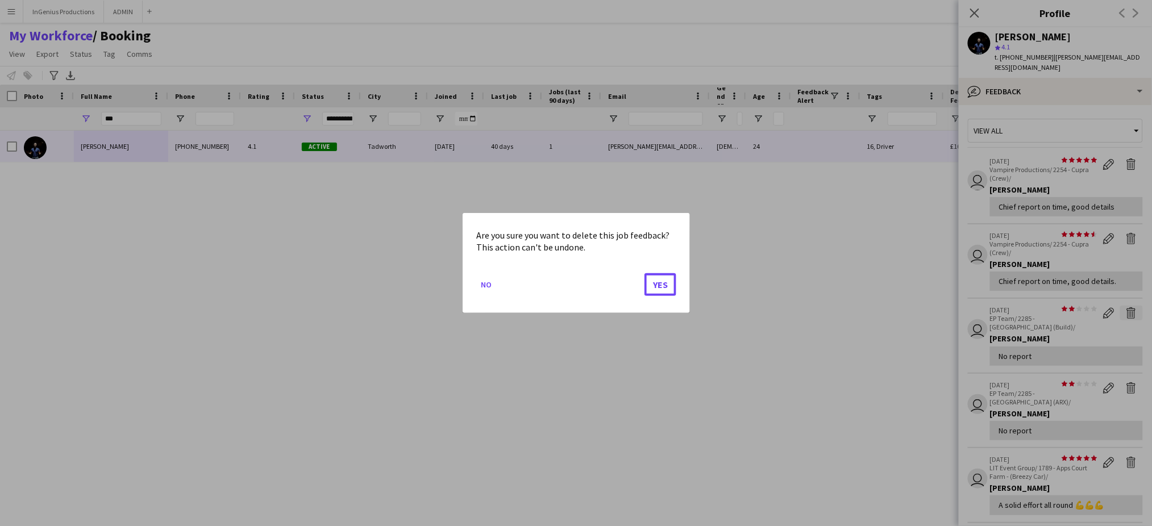
click at [645, 273] on button "Yes" at bounding box center [661, 284] width 32 height 23
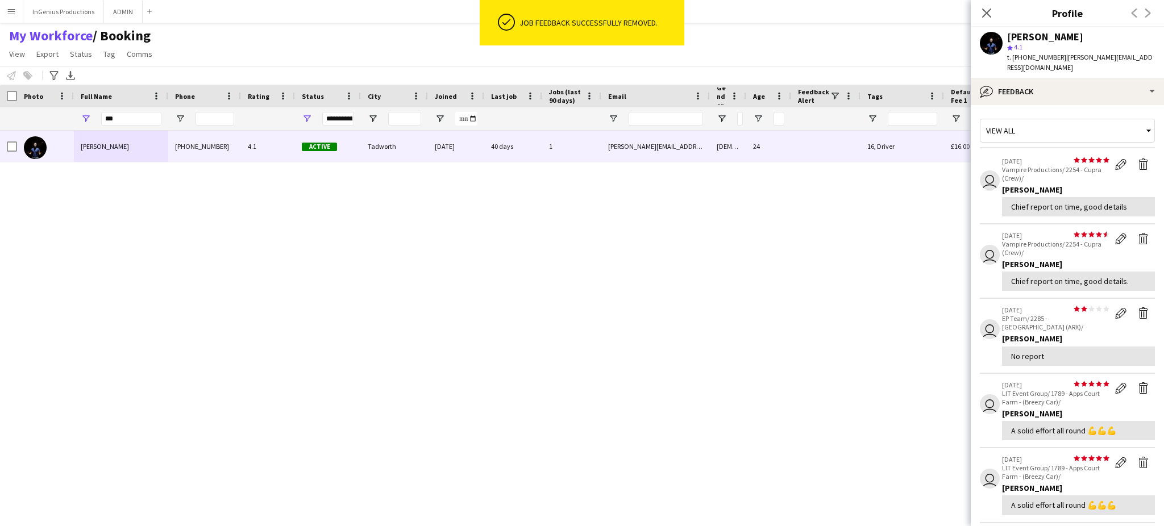
click at [1133, 313] on button "Delete feedback" at bounding box center [1144, 313] width 23 height 15
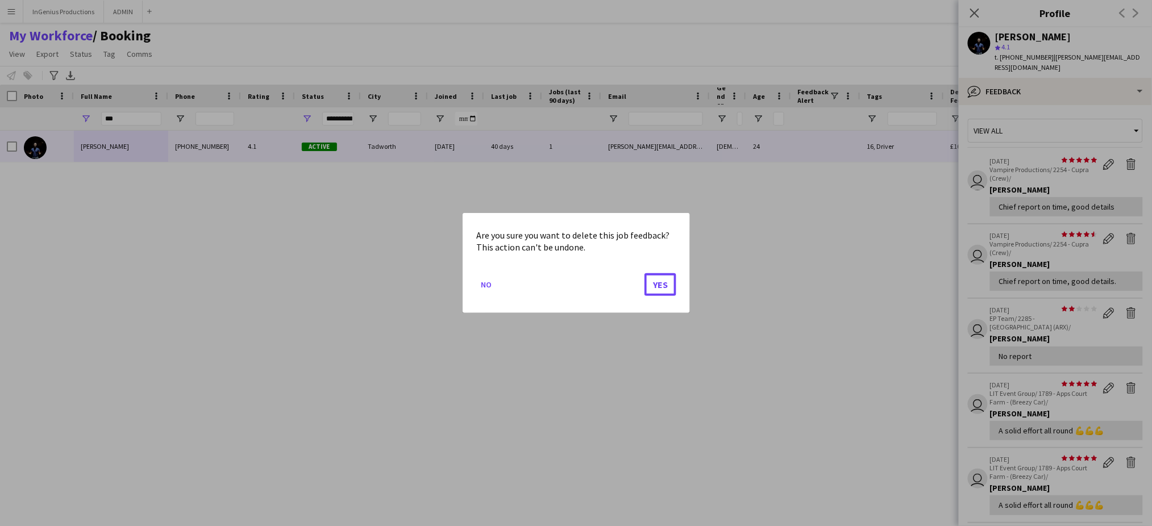
click at [645, 273] on button "Yes" at bounding box center [661, 284] width 32 height 23
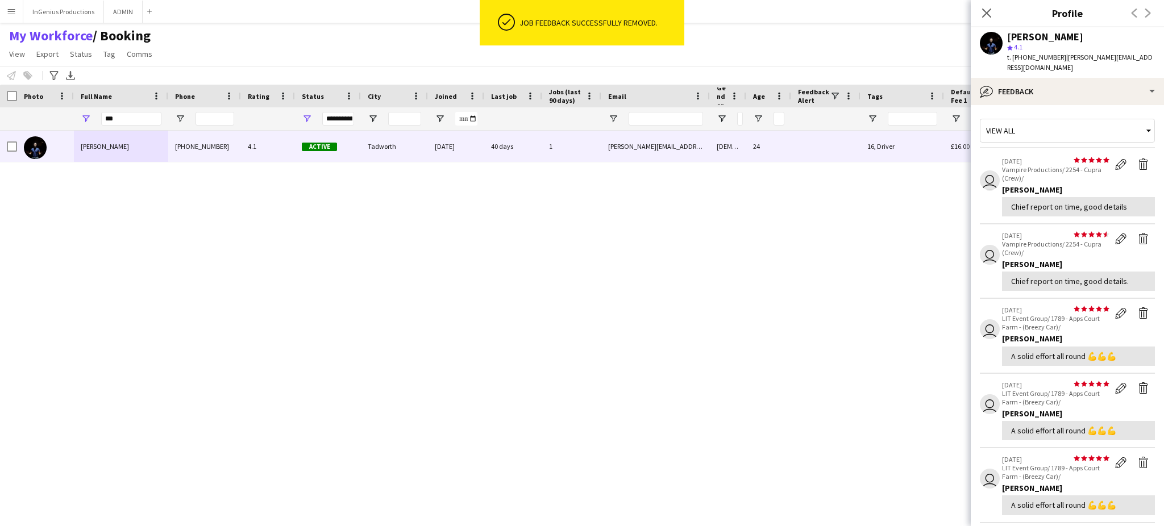
click at [1133, 313] on button "Delete feedback" at bounding box center [1144, 313] width 23 height 15
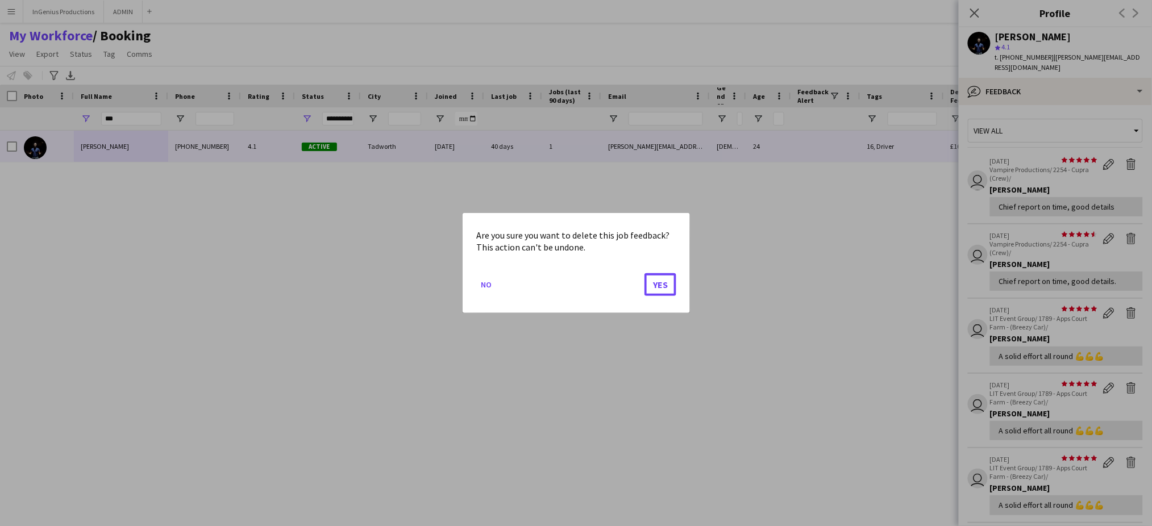
click at [645, 273] on button "Yes" at bounding box center [661, 284] width 32 height 23
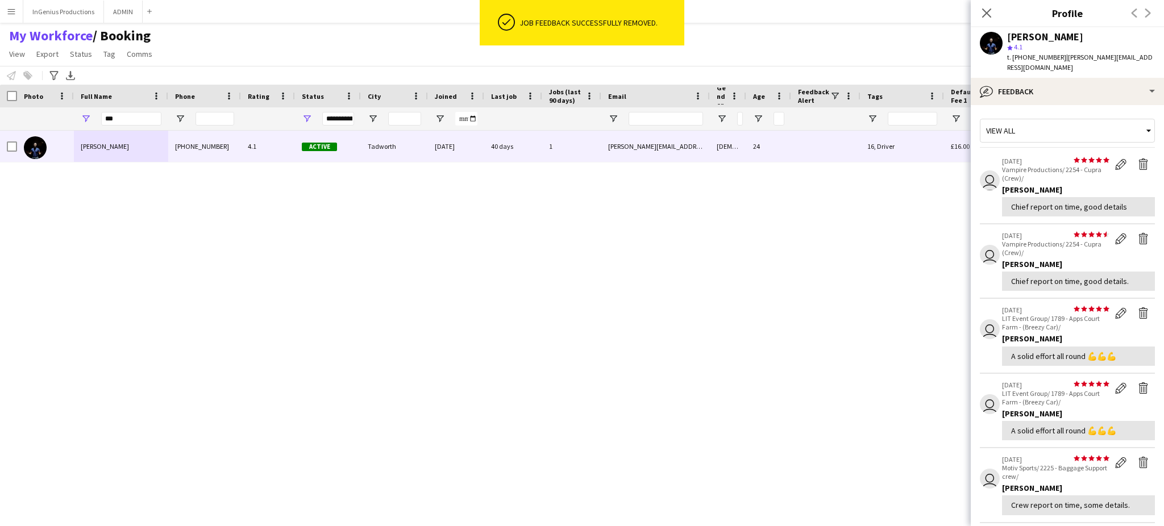
click at [1133, 313] on button "Delete feedback" at bounding box center [1144, 313] width 23 height 15
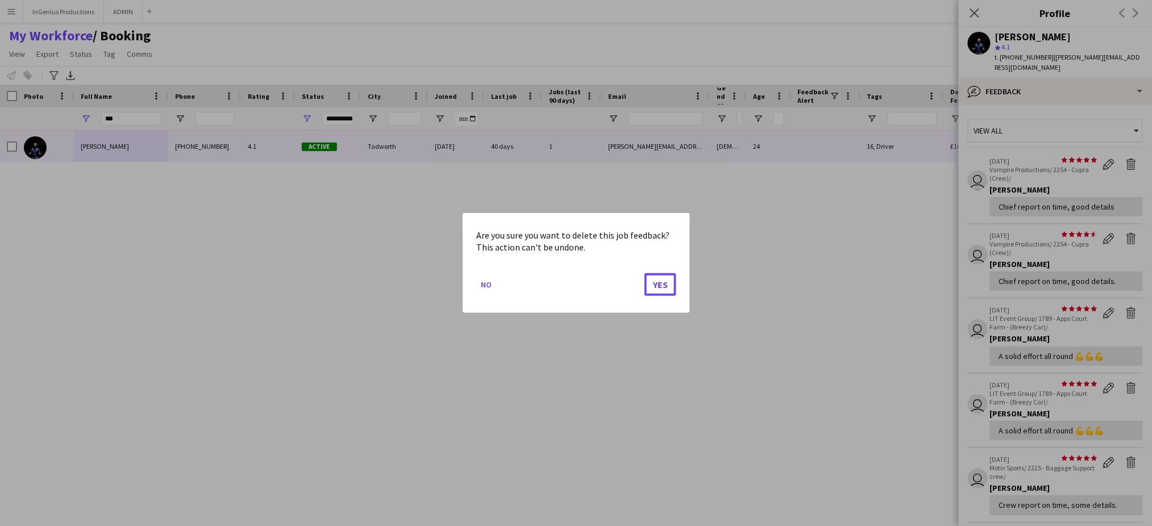
click at [645, 273] on button "Yes" at bounding box center [661, 284] width 32 height 23
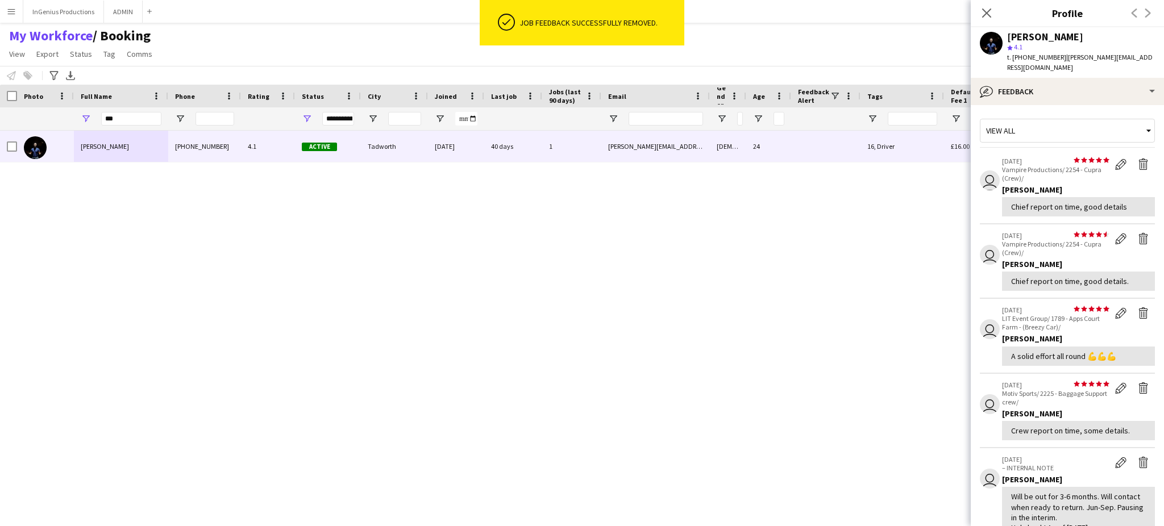
click at [1133, 313] on button "Delete feedback" at bounding box center [1144, 313] width 23 height 15
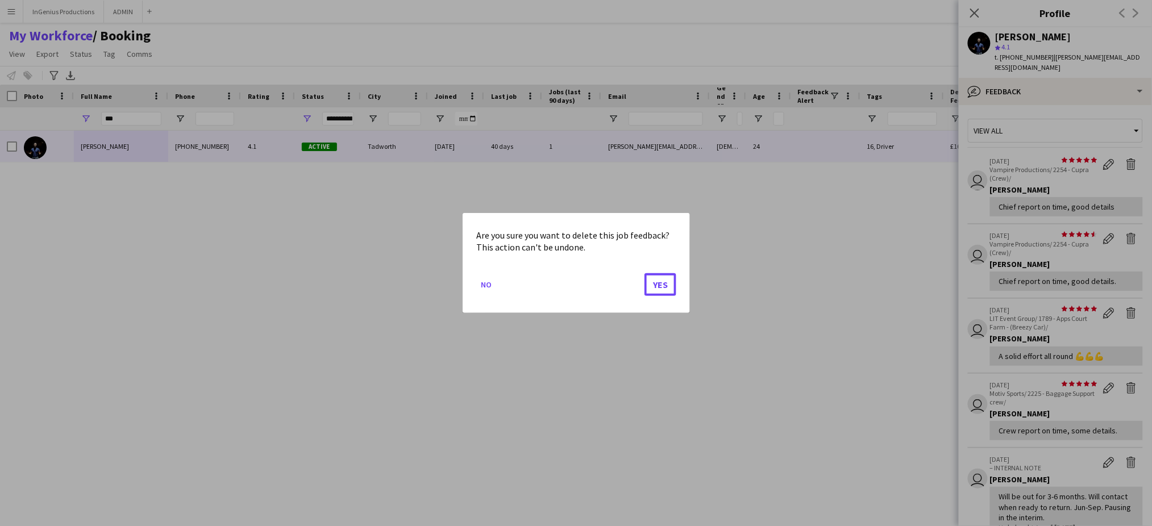
click at [645, 273] on button "Yes" at bounding box center [661, 284] width 32 height 23
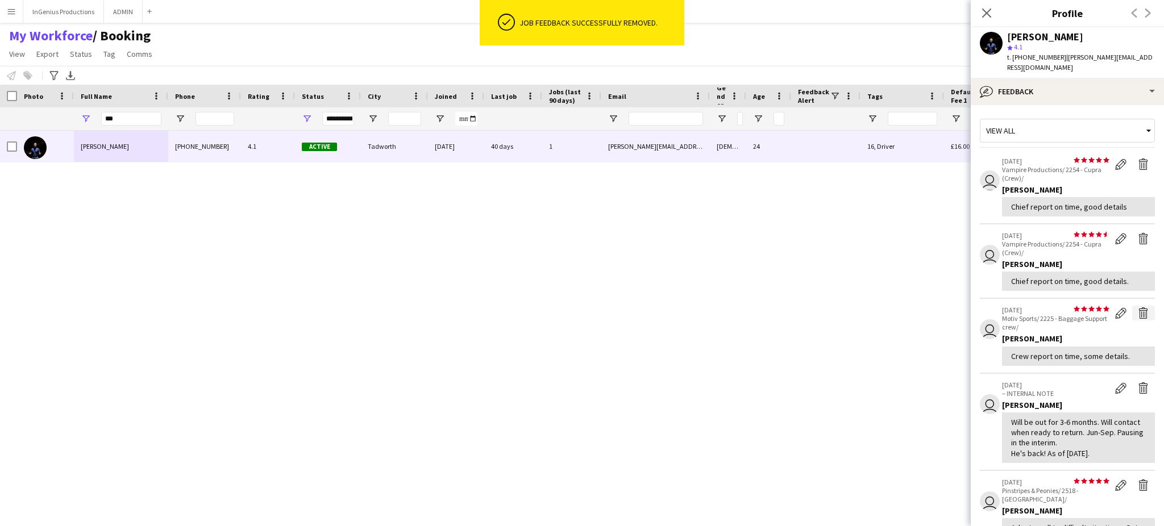
click at [1138, 312] on app-icon "Delete feedback" at bounding box center [1143, 313] width 11 height 11
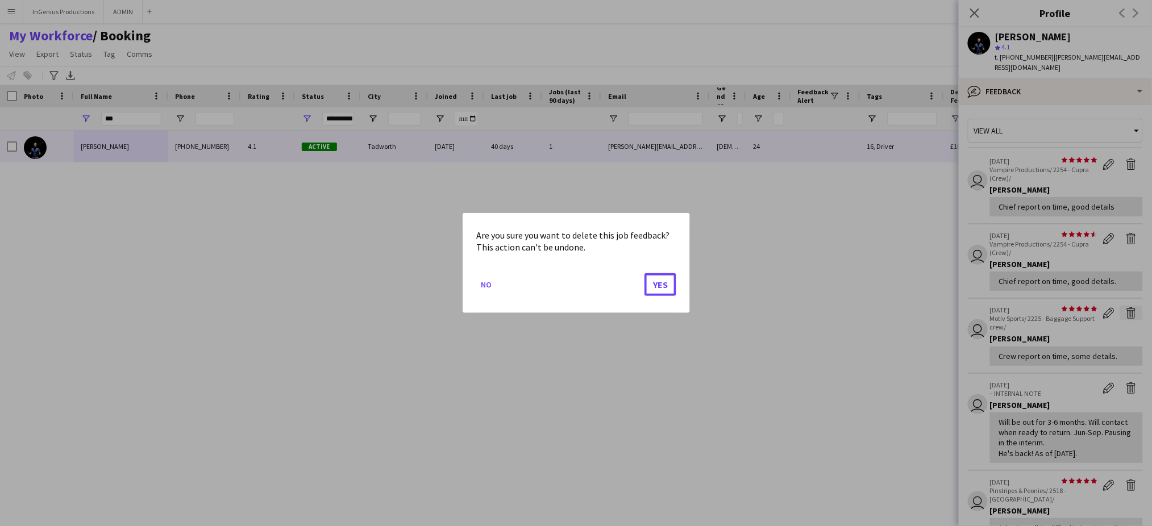
click at [645, 273] on button "Yes" at bounding box center [661, 284] width 32 height 23
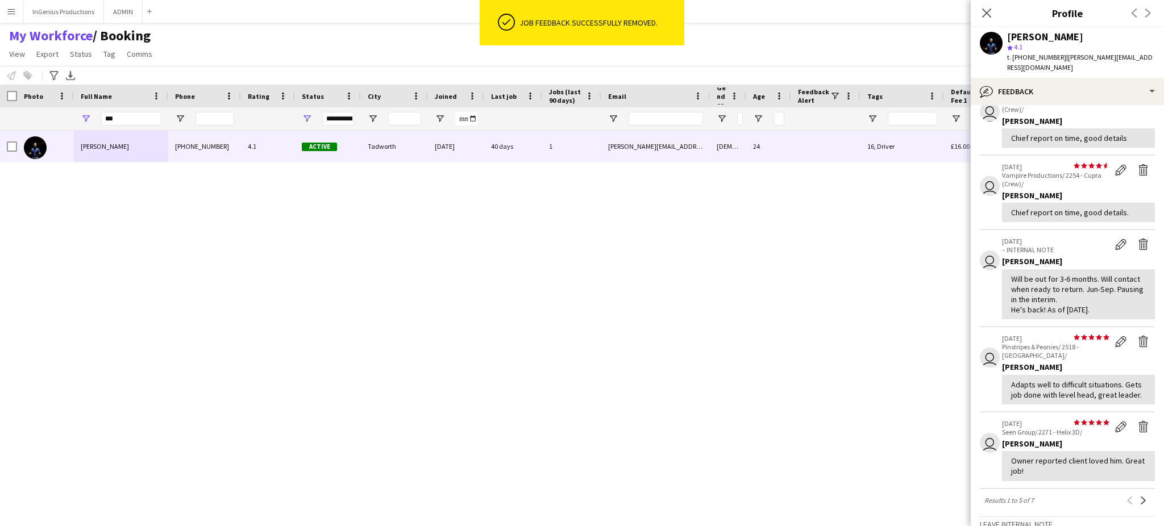
scroll to position [88, 0]
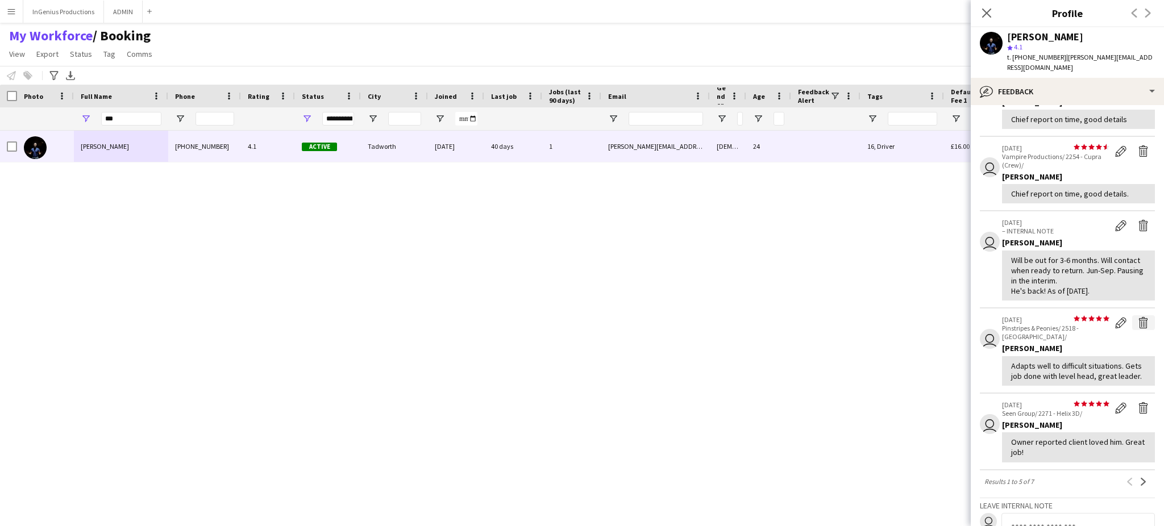
click at [1138, 321] on app-icon "Delete feedback" at bounding box center [1143, 322] width 11 height 11
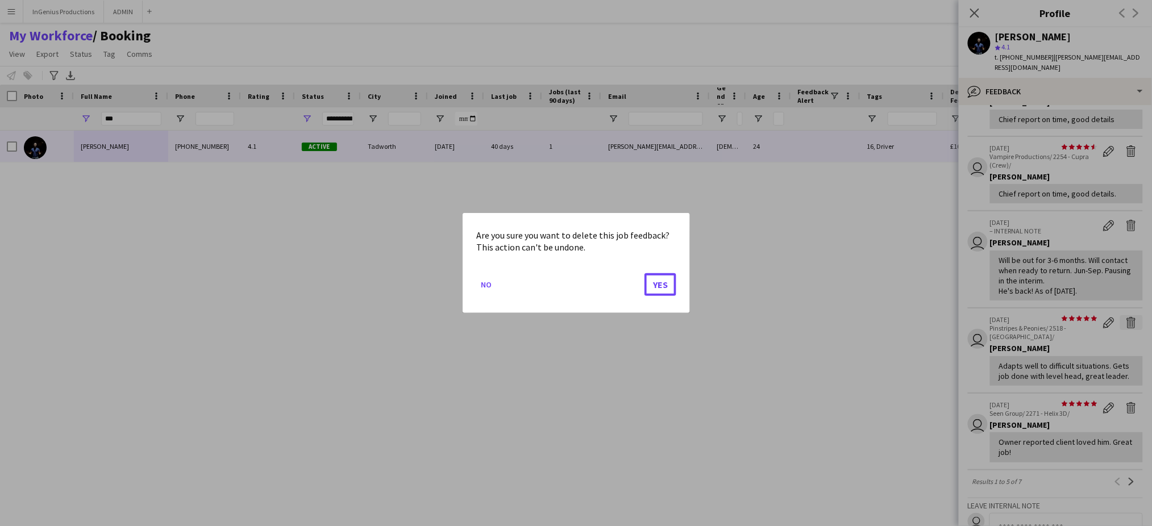
click at [645, 273] on button "Yes" at bounding box center [661, 284] width 32 height 23
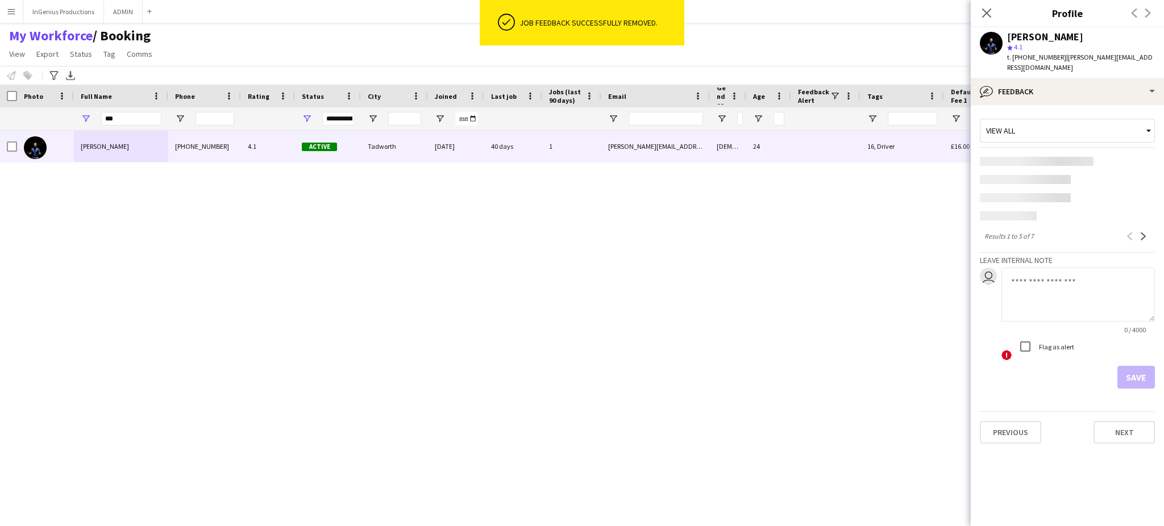
scroll to position [0, 0]
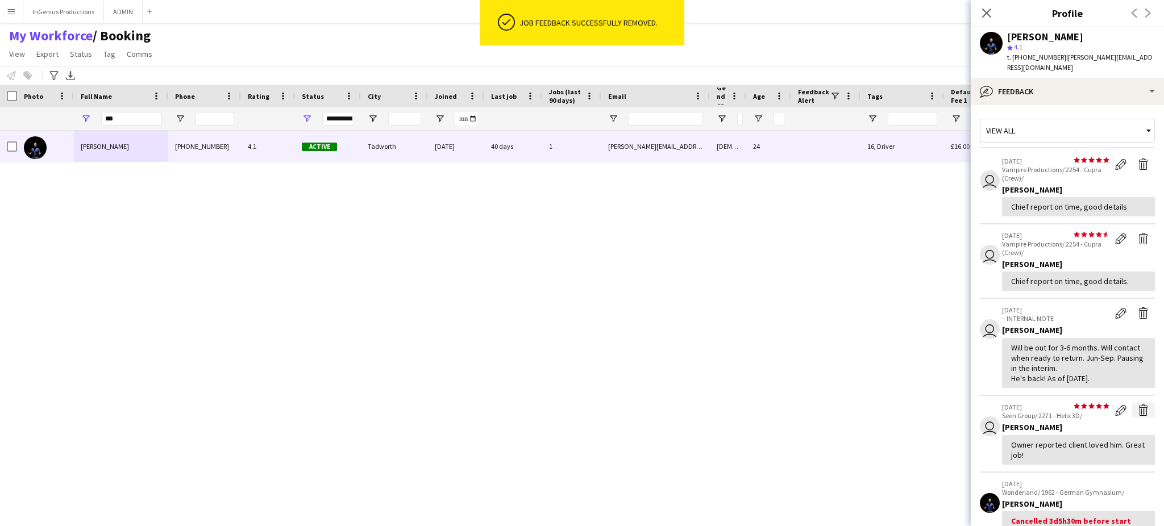
click at [1133, 409] on button "Delete feedback" at bounding box center [1144, 410] width 23 height 15
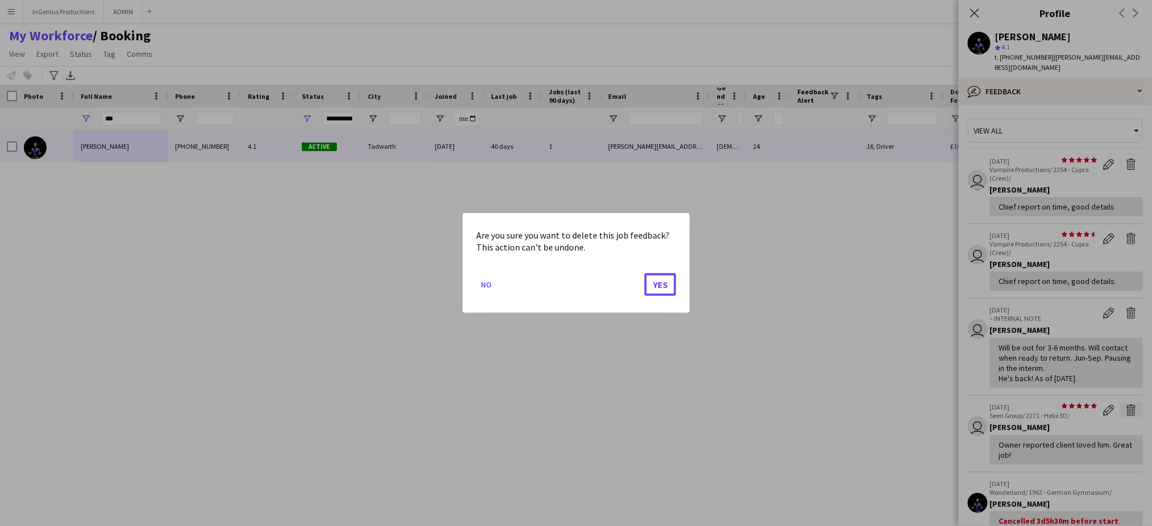
click at [645, 273] on button "Yes" at bounding box center [661, 284] width 32 height 23
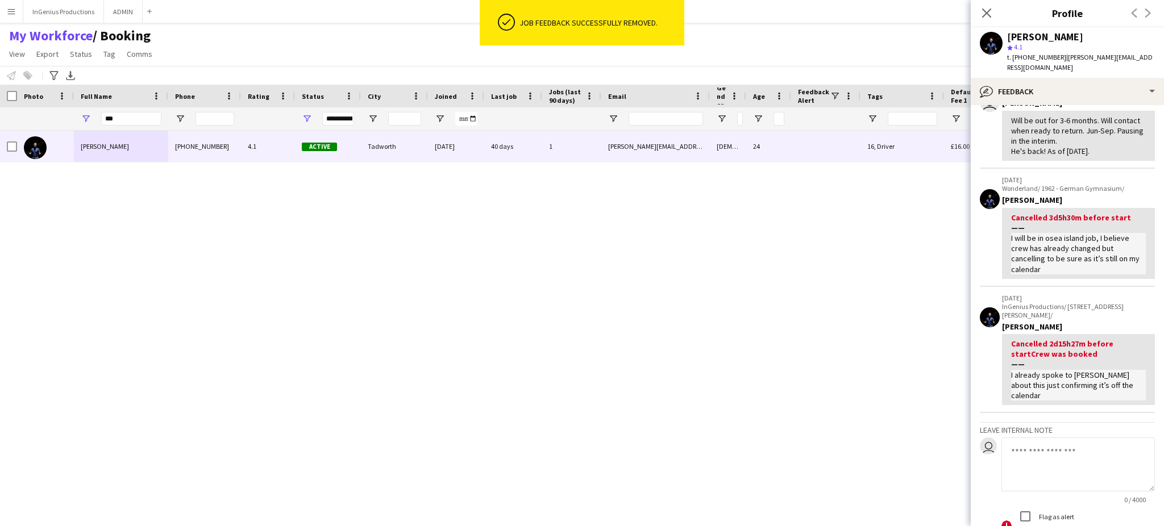
scroll to position [242, 0]
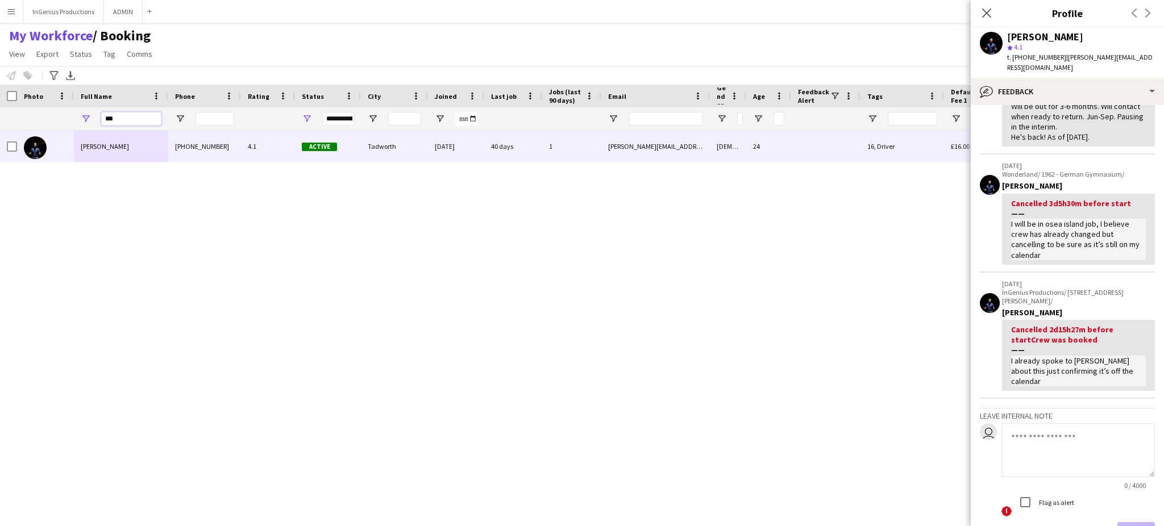
click at [135, 115] on input "***" at bounding box center [131, 119] width 60 height 14
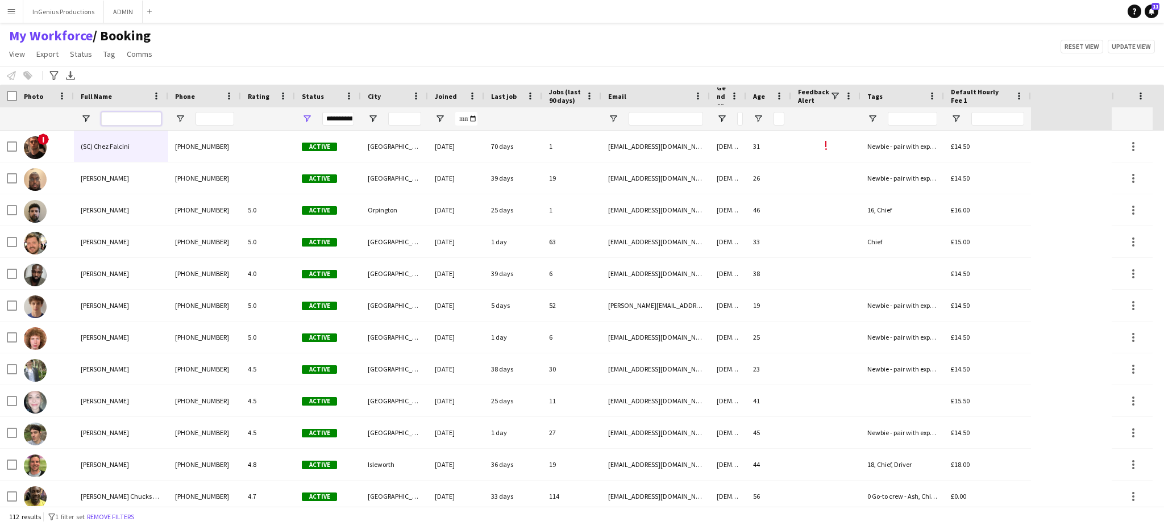
scroll to position [329, 0]
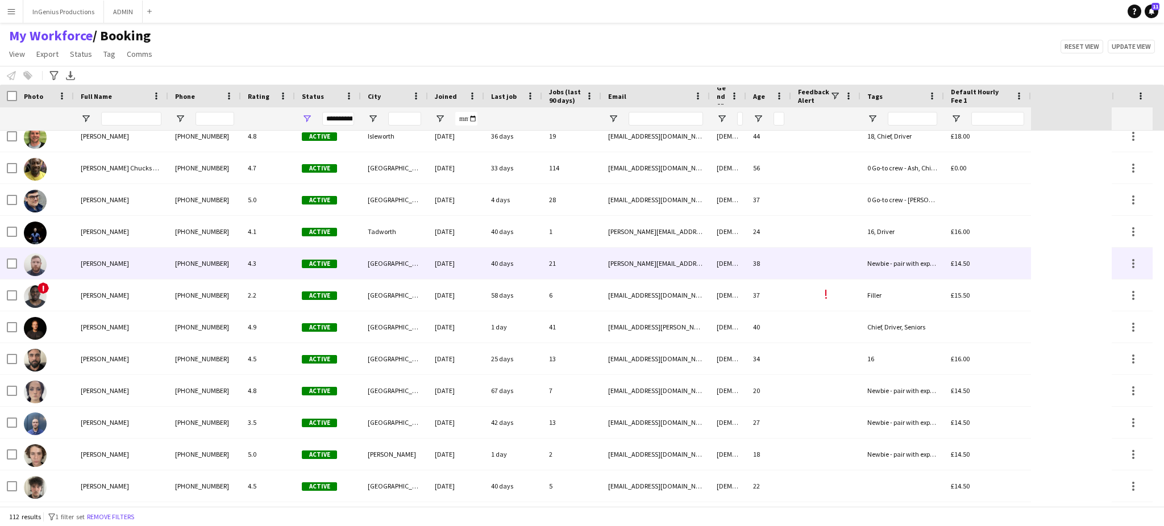
click at [151, 258] on div "[PERSON_NAME]" at bounding box center [121, 263] width 94 height 31
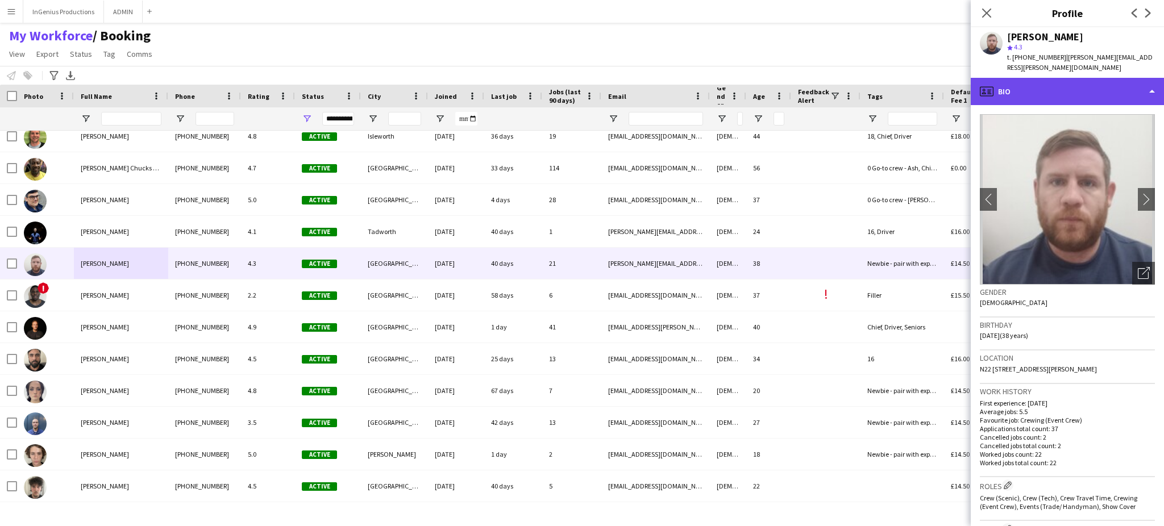
click at [1130, 78] on div "profile Bio" at bounding box center [1067, 91] width 193 height 27
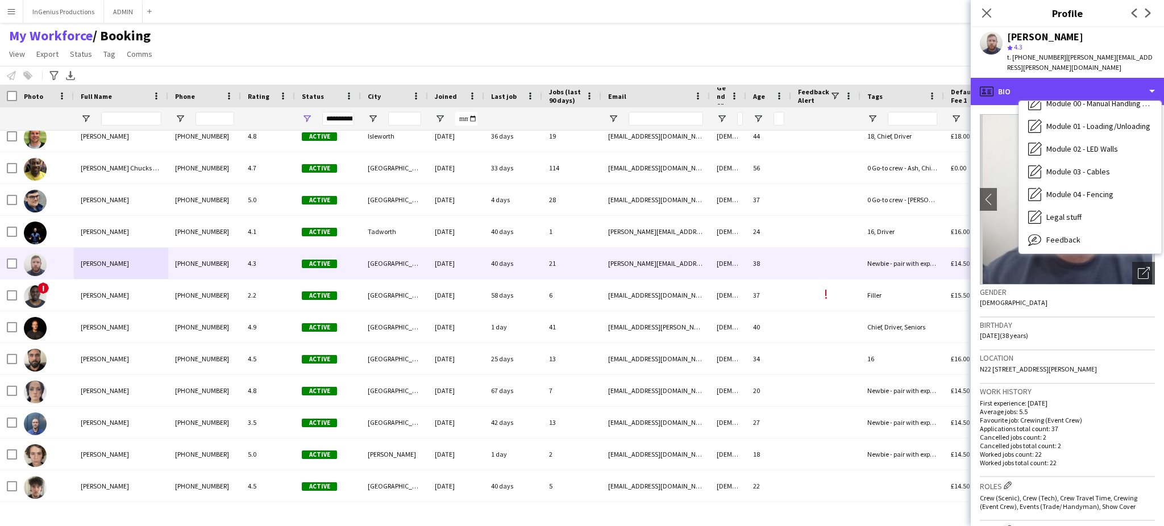
scroll to position [243, 0]
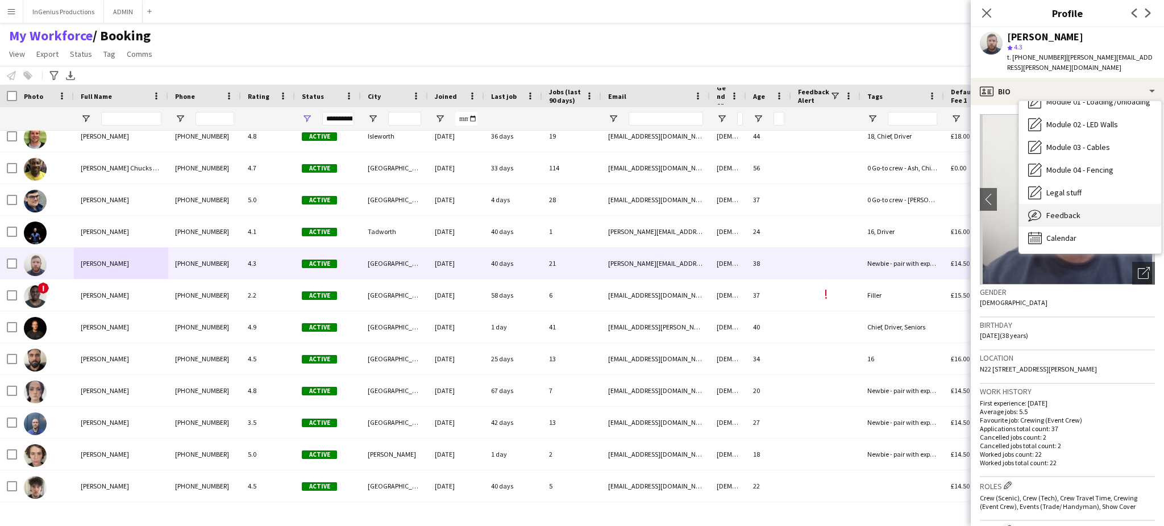
click at [1101, 204] on div "Feedback Feedback" at bounding box center [1090, 215] width 142 height 23
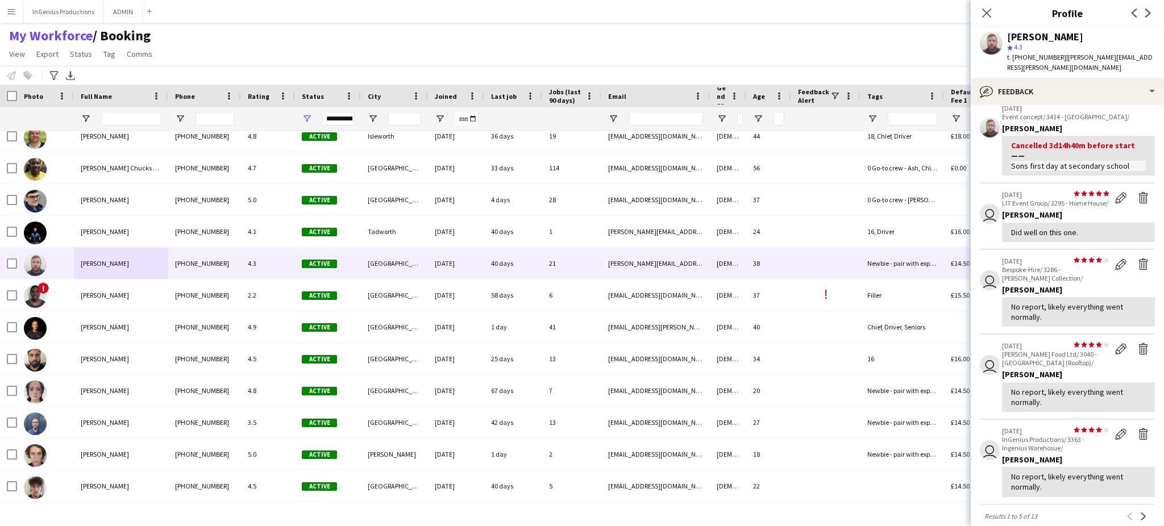
scroll to position [0, 0]
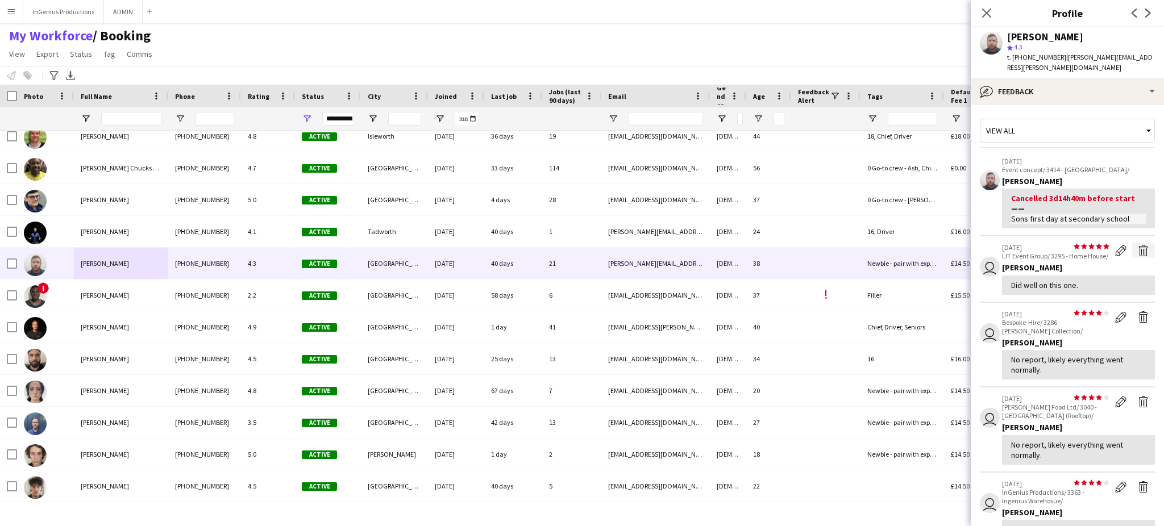
click at [1138, 245] on app-icon "Delete feedback" at bounding box center [1143, 250] width 11 height 11
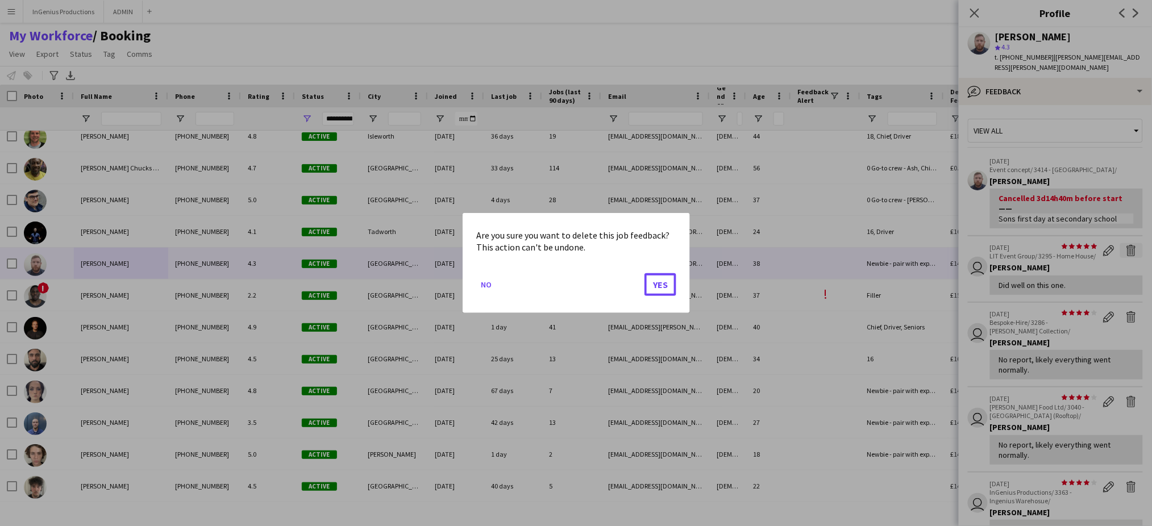
click at [645, 273] on button "Yes" at bounding box center [661, 284] width 32 height 23
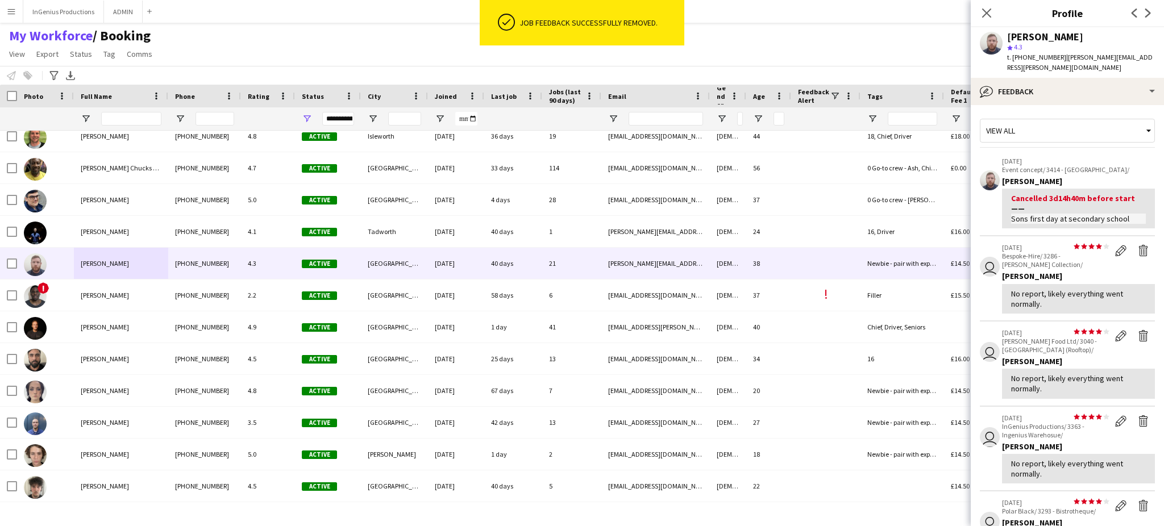
click at [1138, 245] on app-icon "Delete feedback" at bounding box center [1143, 250] width 11 height 11
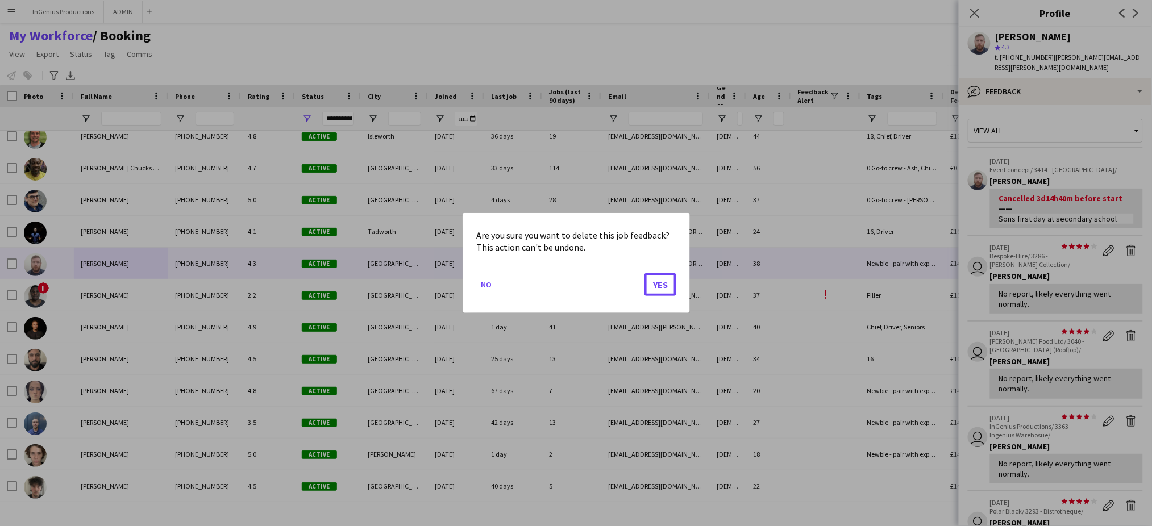
click at [645, 273] on button "Yes" at bounding box center [661, 284] width 32 height 23
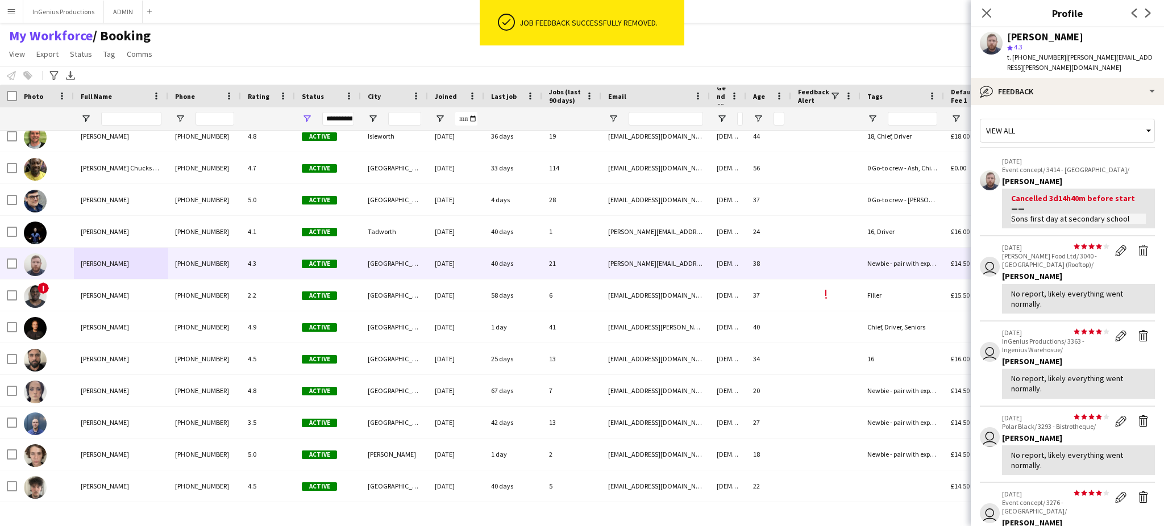
click at [1138, 245] on app-icon "Delete feedback" at bounding box center [1143, 250] width 11 height 11
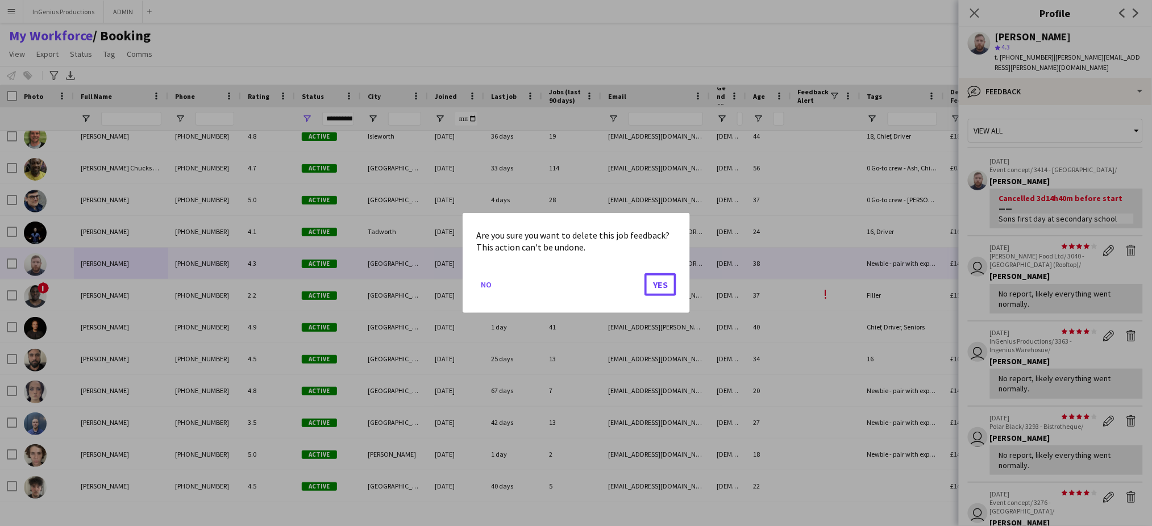
click at [645, 273] on button "Yes" at bounding box center [661, 284] width 32 height 23
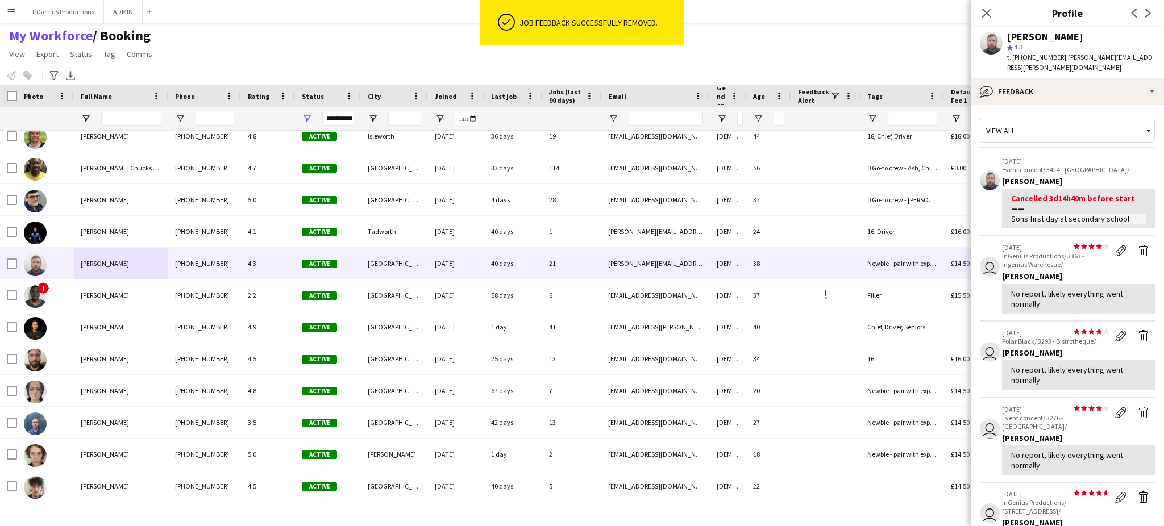
click at [1138, 245] on app-icon "Delete feedback" at bounding box center [1143, 250] width 11 height 11
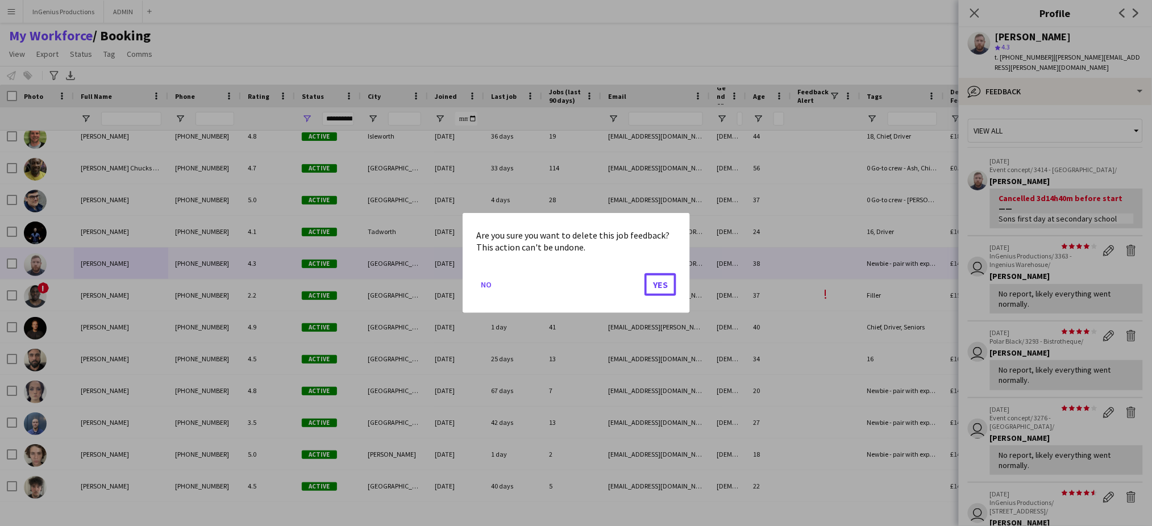
click at [645, 273] on button "Yes" at bounding box center [661, 284] width 32 height 23
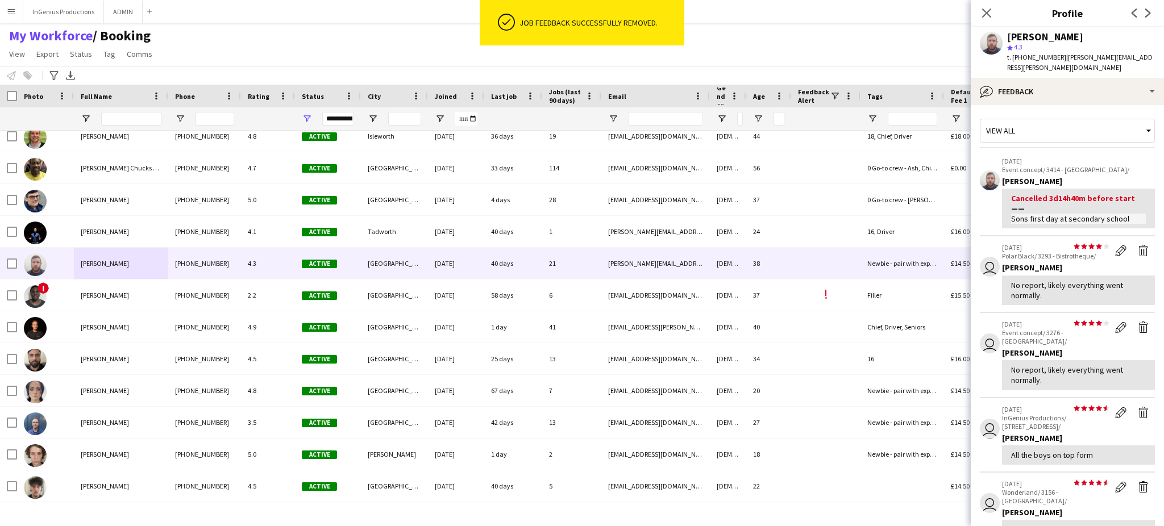
click at [1138, 245] on app-icon "Delete feedback" at bounding box center [1143, 250] width 11 height 11
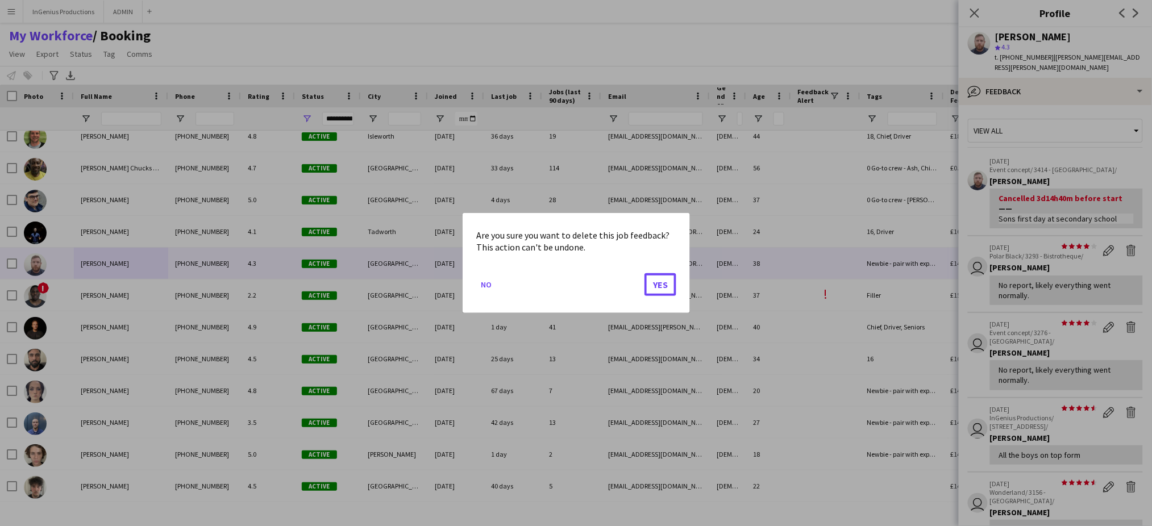
click at [645, 273] on button "Yes" at bounding box center [661, 284] width 32 height 23
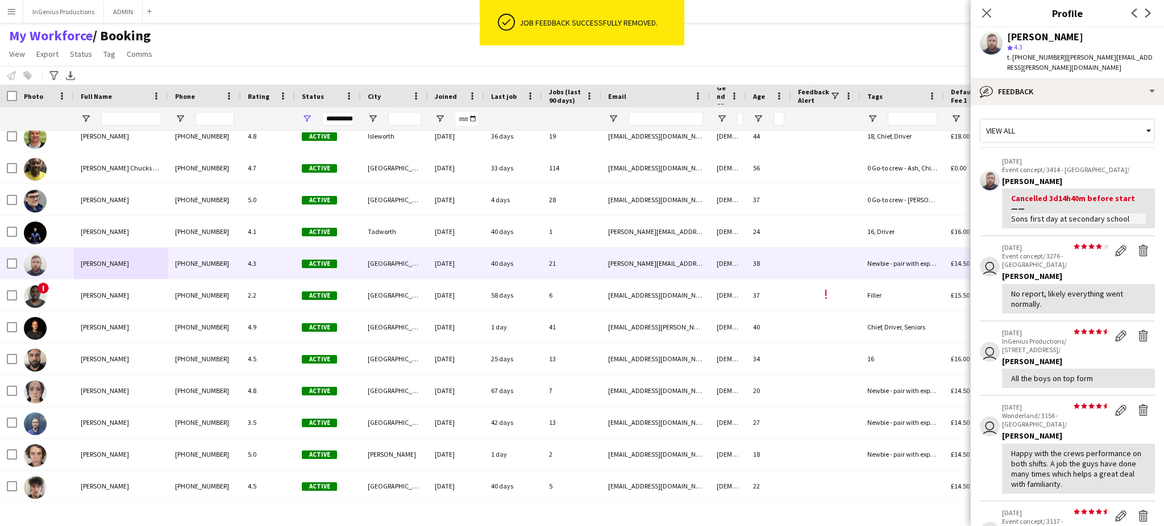
click at [1138, 245] on app-icon "Delete feedback" at bounding box center [1143, 250] width 11 height 11
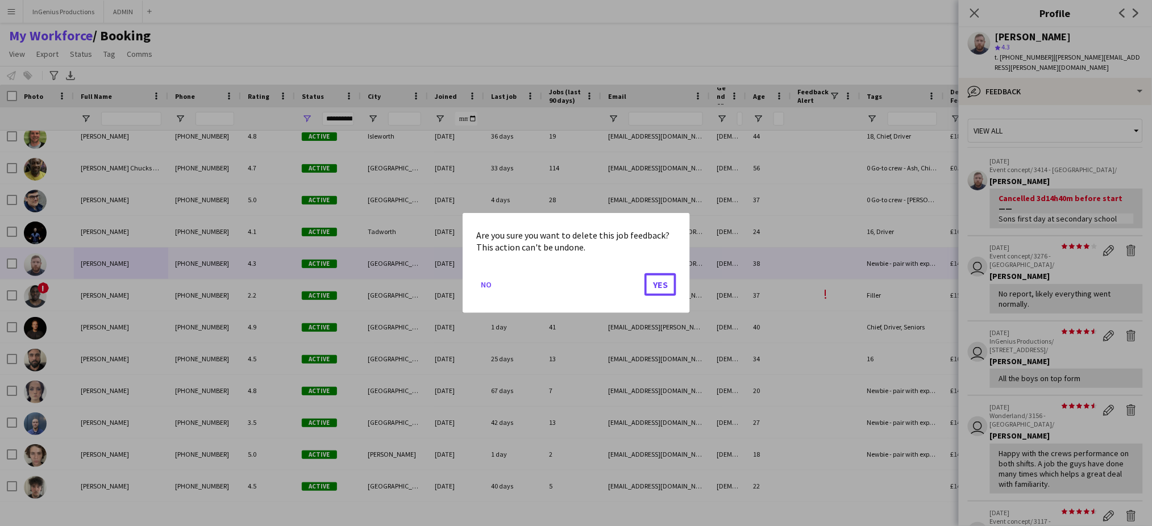
click at [645, 273] on button "Yes" at bounding box center [661, 284] width 32 height 23
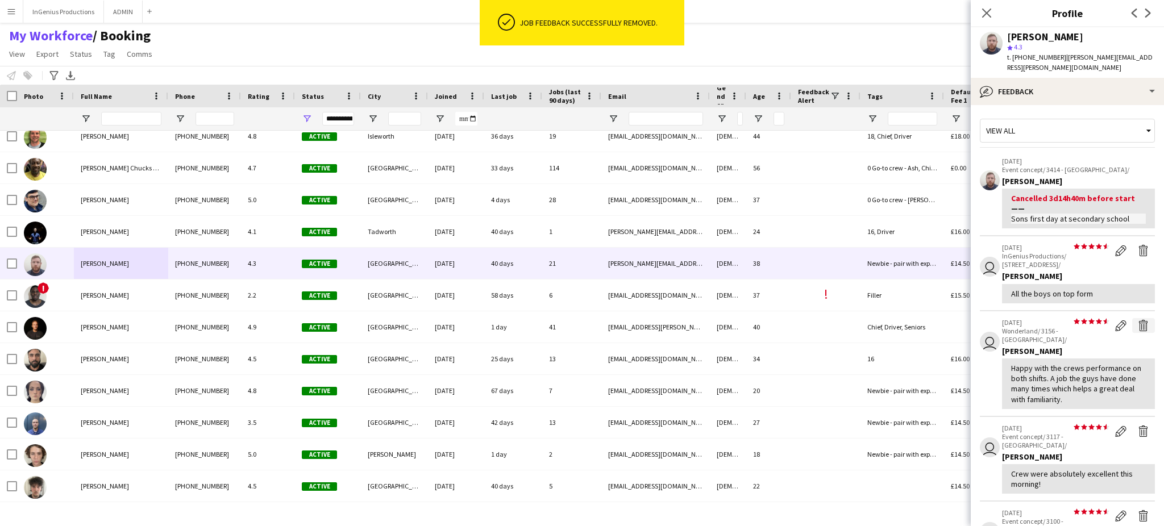
click at [1138, 320] on app-icon "Delete feedback" at bounding box center [1143, 325] width 11 height 11
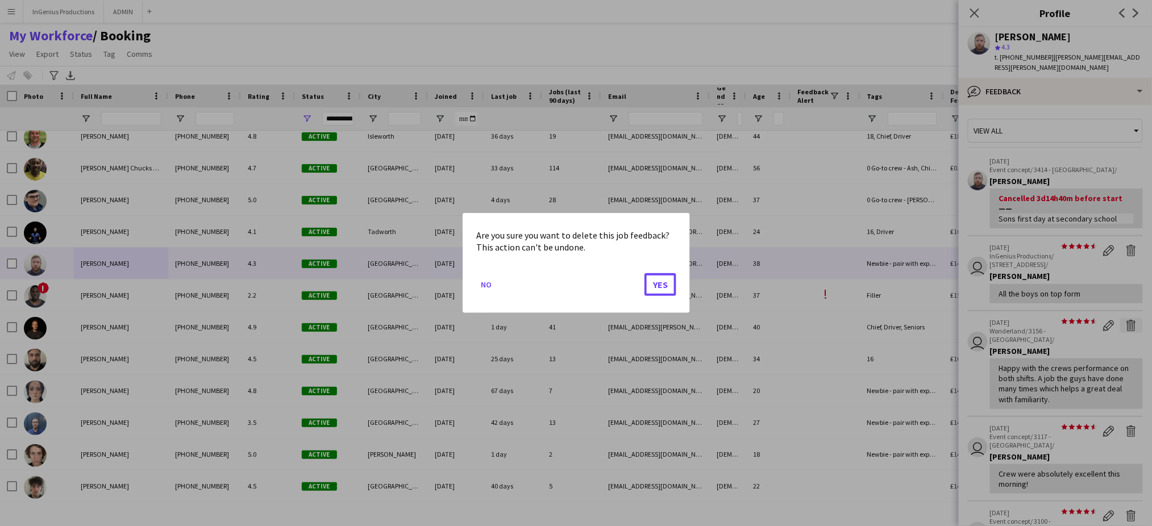
click at [645, 273] on button "Yes" at bounding box center [661, 284] width 32 height 23
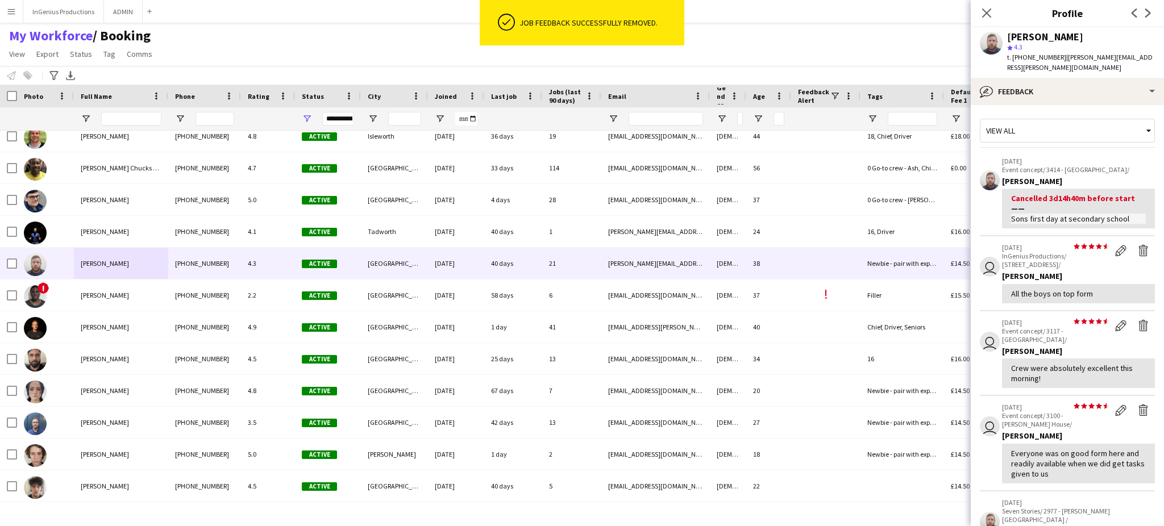
click at [1138, 320] on app-icon "Delete feedback" at bounding box center [1143, 325] width 11 height 11
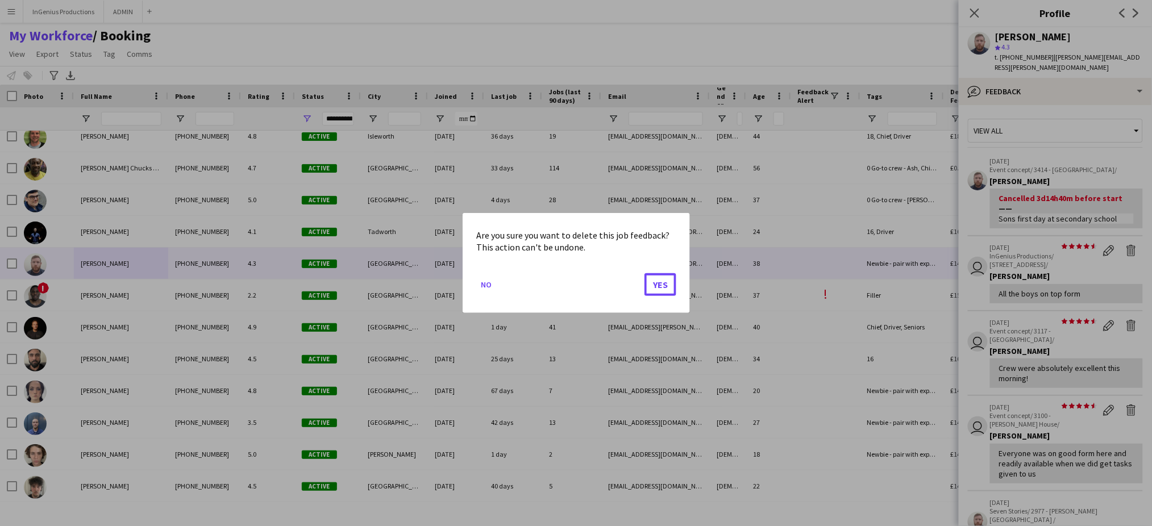
click at [645, 273] on button "Yes" at bounding box center [661, 284] width 32 height 23
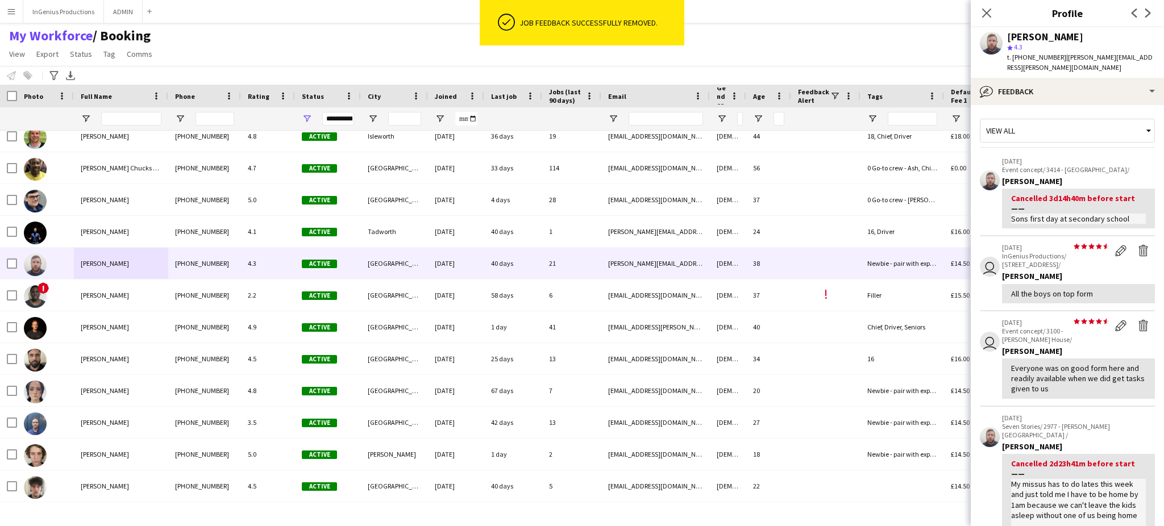
click at [1138, 320] on app-icon "Delete feedback" at bounding box center [1143, 325] width 11 height 11
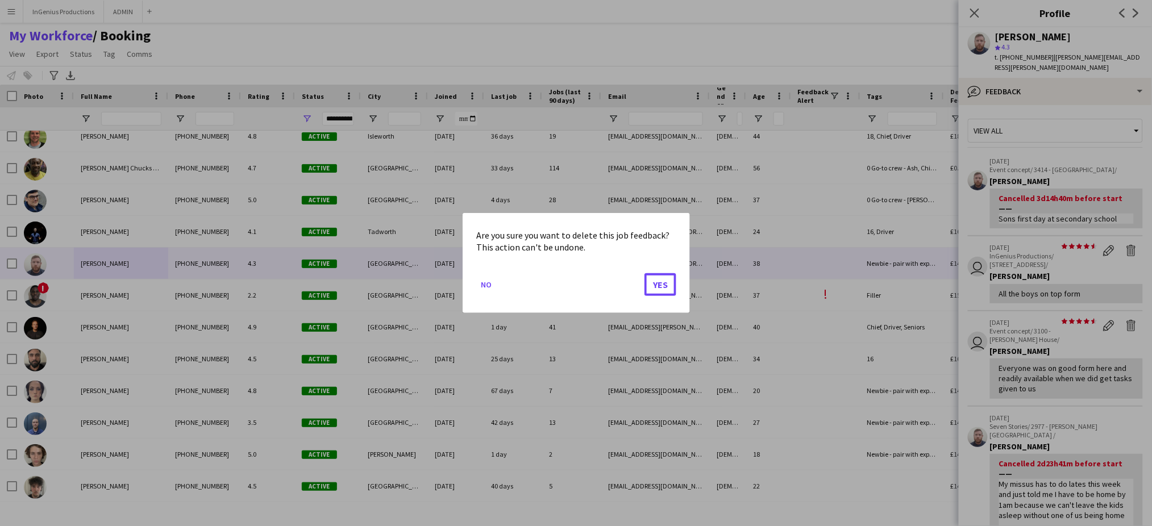
click at [645, 273] on button "Yes" at bounding box center [661, 284] width 32 height 23
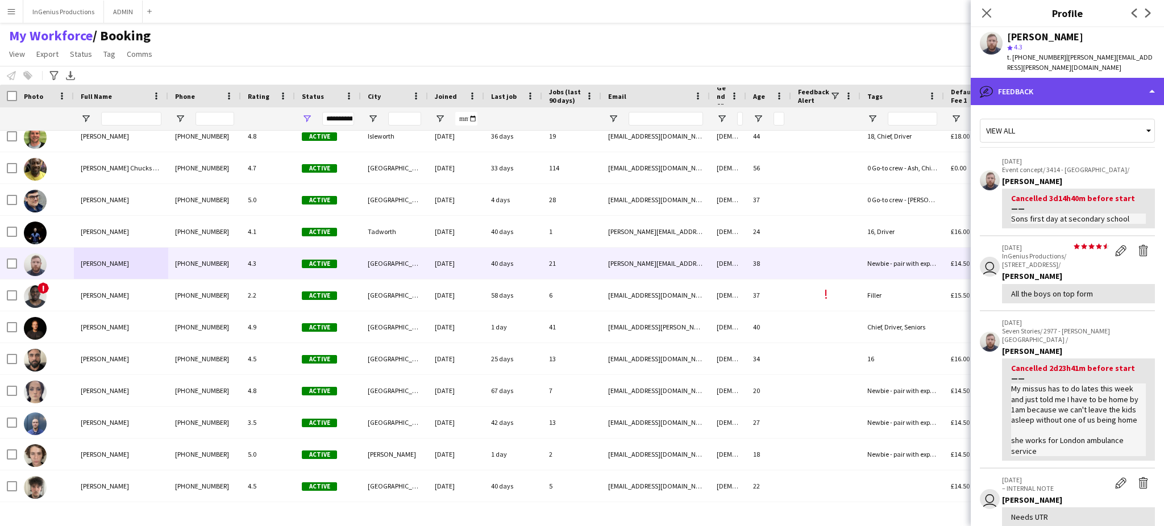
click at [1088, 78] on div "bubble-pencil Feedback" at bounding box center [1067, 91] width 193 height 27
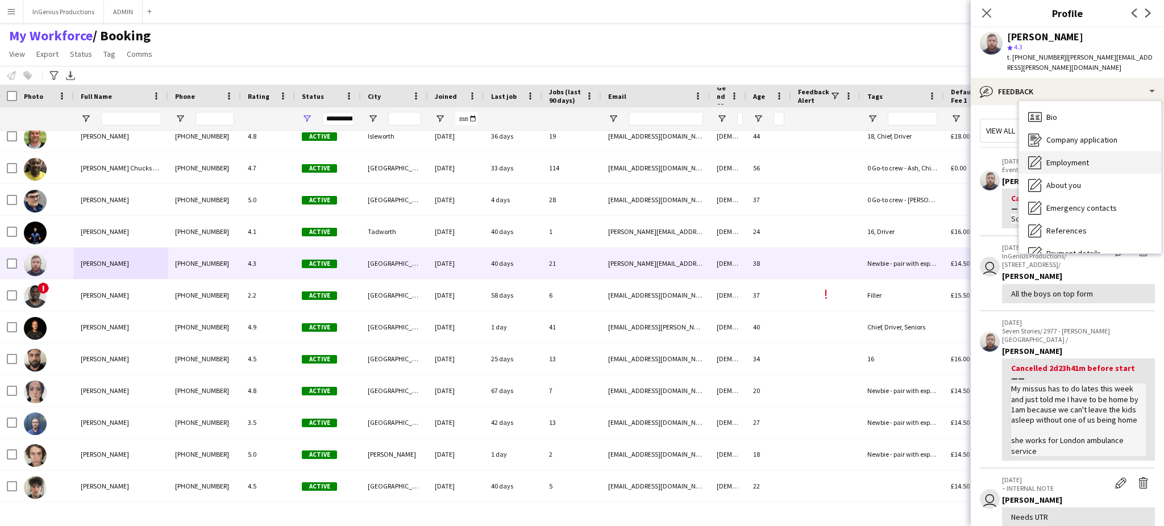
click at [1101, 154] on div "Employment Employment" at bounding box center [1090, 162] width 142 height 23
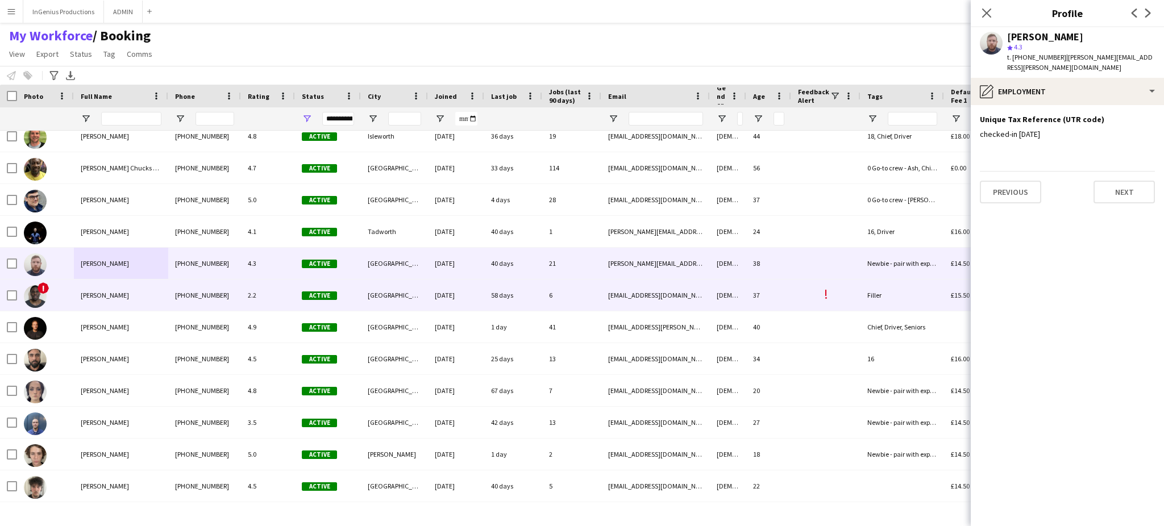
click at [182, 298] on div "[PHONE_NUMBER]" at bounding box center [204, 295] width 73 height 31
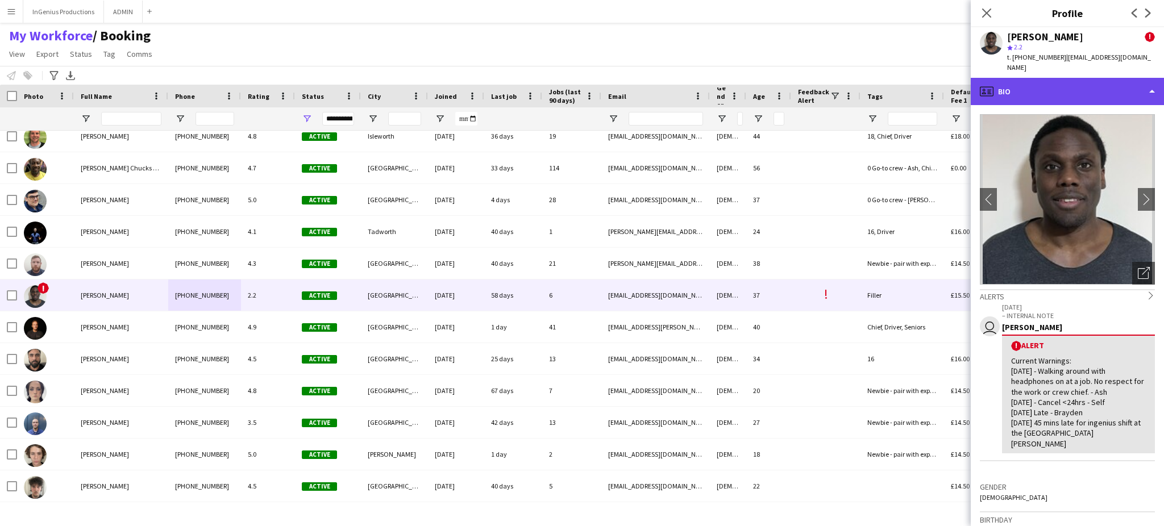
click at [1106, 82] on div "profile Bio" at bounding box center [1067, 91] width 193 height 27
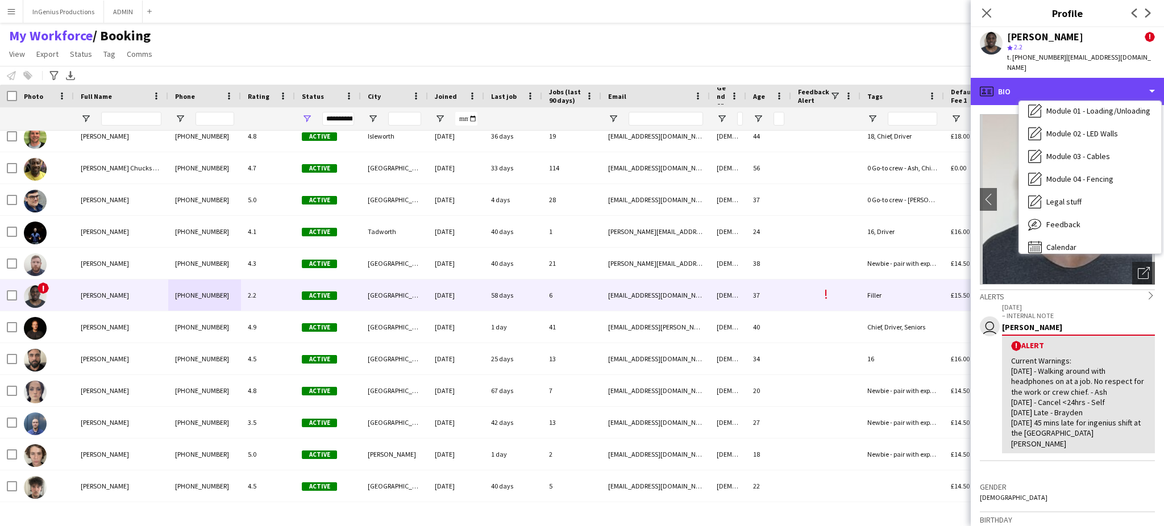
scroll to position [243, 0]
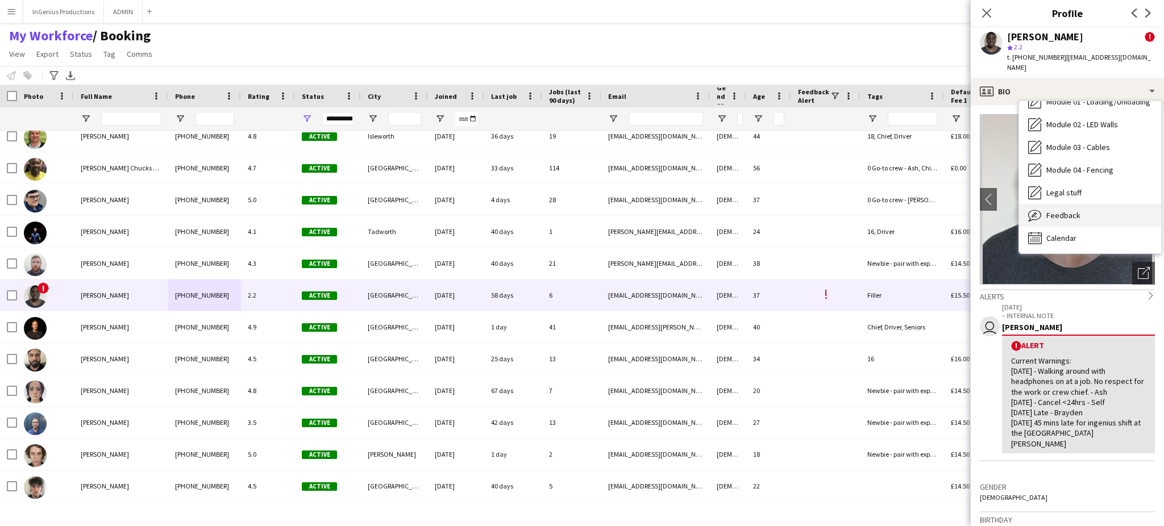
click at [1102, 205] on div "Feedback Feedback" at bounding box center [1090, 215] width 142 height 23
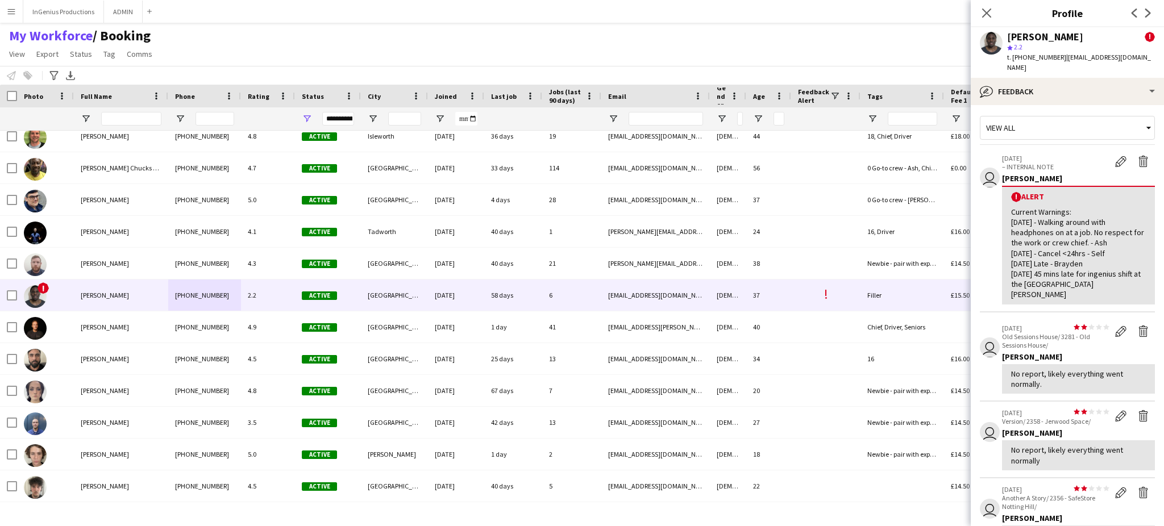
scroll to position [0, 0]
click at [1138, 329] on app-icon "Delete feedback" at bounding box center [1143, 334] width 11 height 11
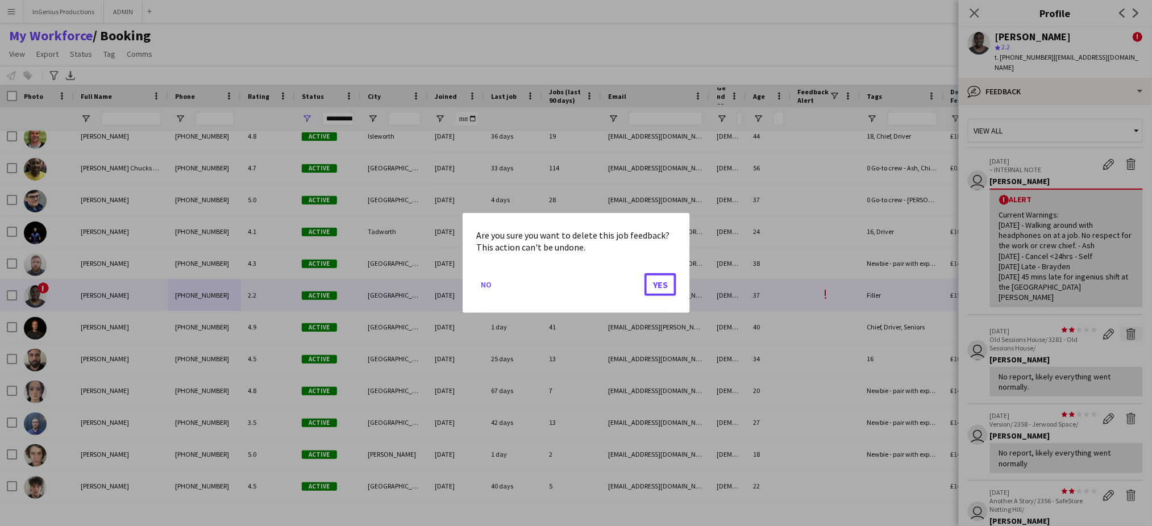
click at [645, 273] on button "Yes" at bounding box center [661, 284] width 32 height 23
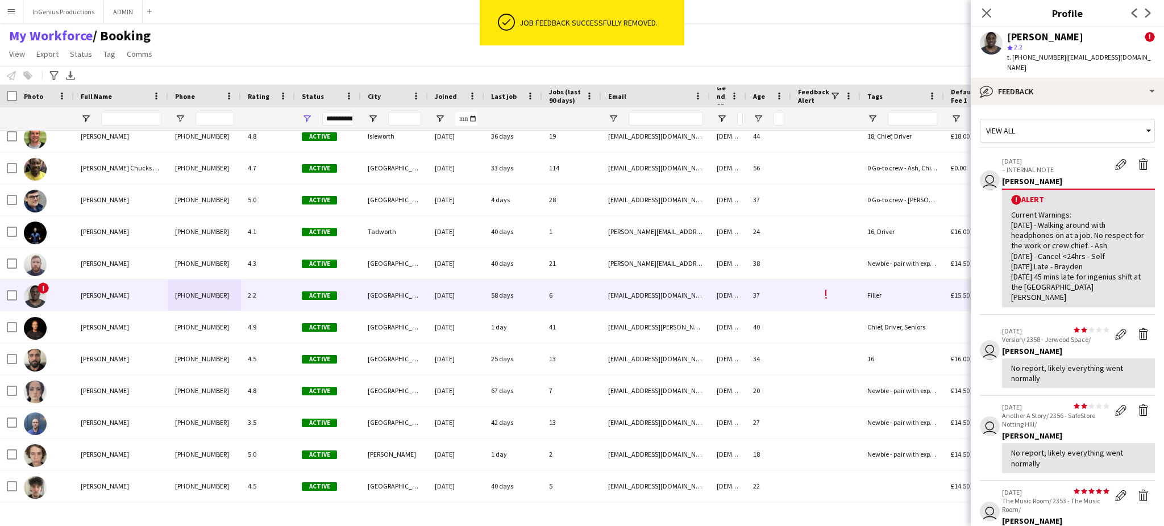
click at [1138, 329] on app-icon "Delete feedback" at bounding box center [1143, 334] width 11 height 11
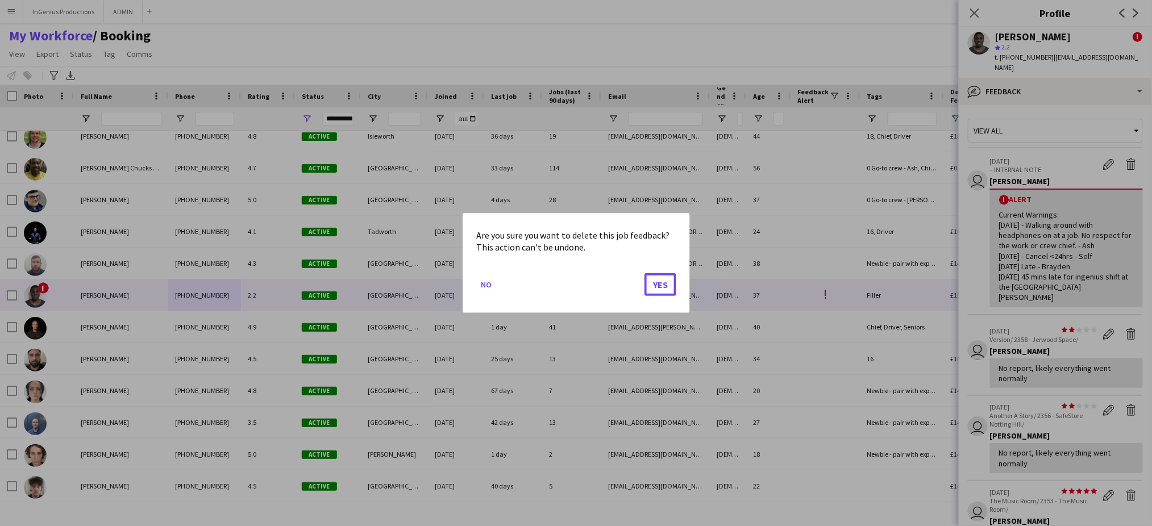
click at [645, 273] on button "Yes" at bounding box center [661, 284] width 32 height 23
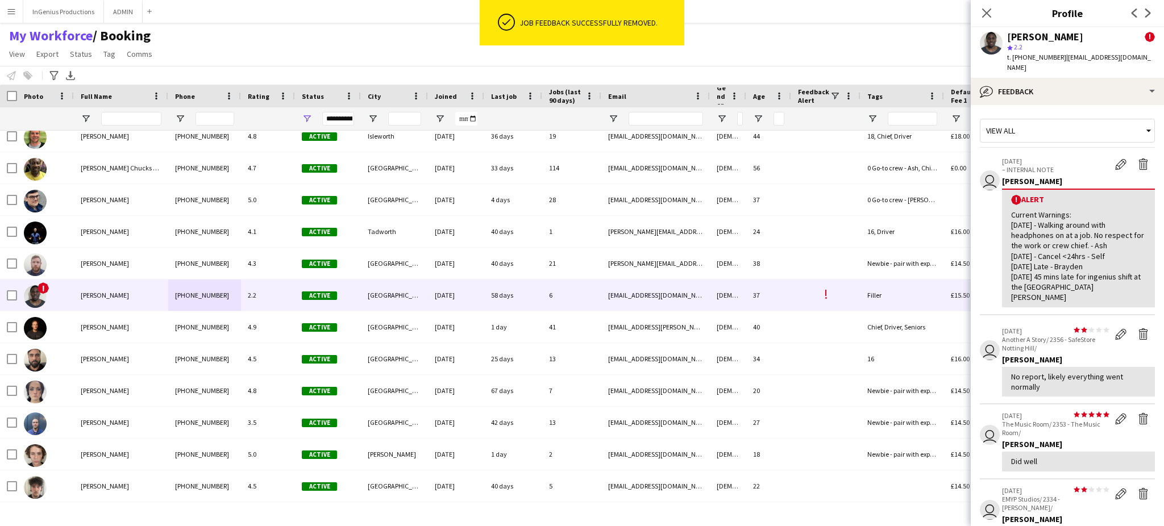
click at [1138, 329] on app-icon "Delete feedback" at bounding box center [1143, 334] width 11 height 11
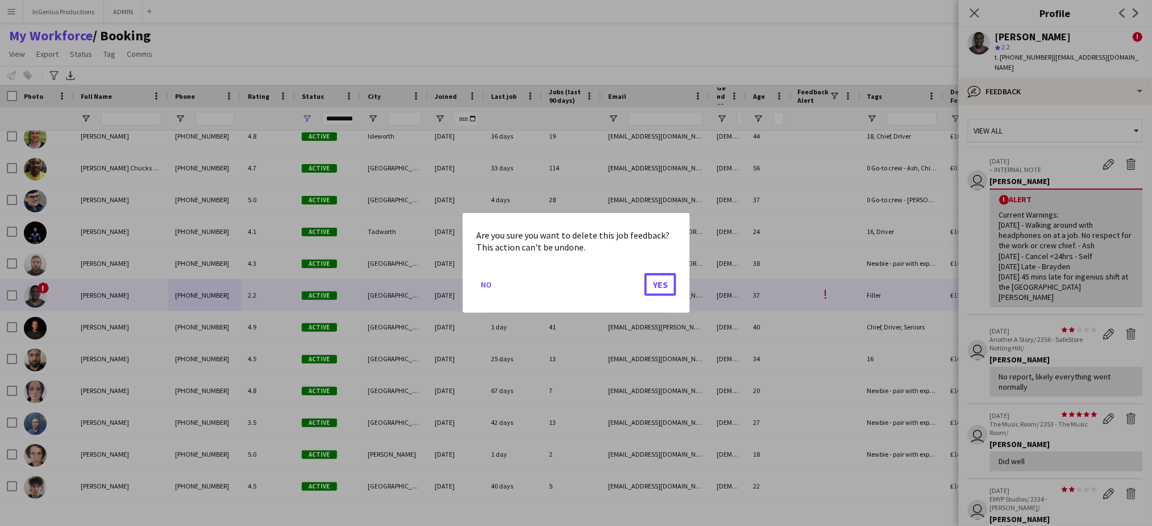
click at [645, 273] on button "Yes" at bounding box center [661, 284] width 32 height 23
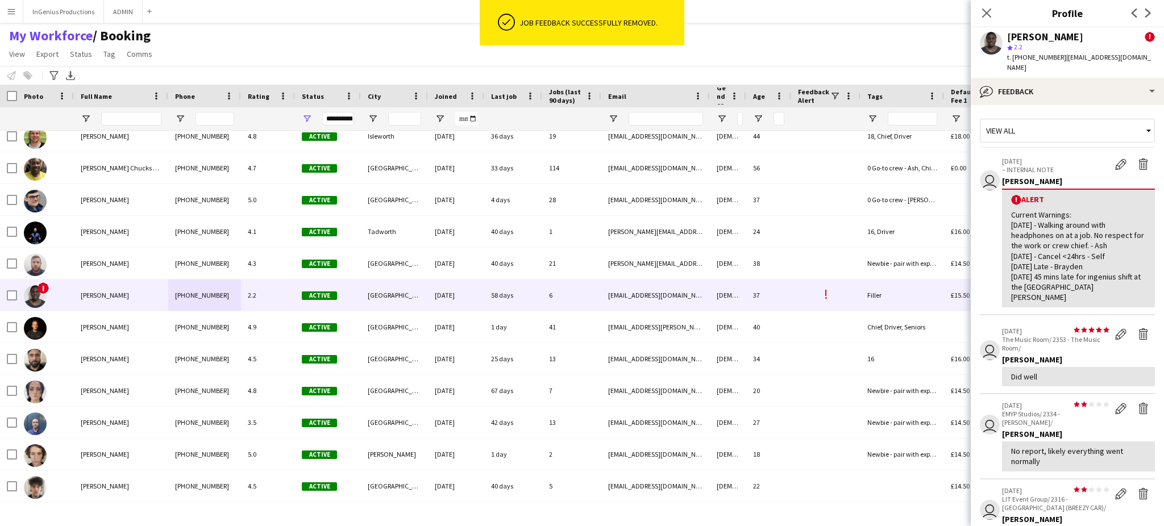
click at [1138, 329] on app-icon "Delete feedback" at bounding box center [1143, 334] width 11 height 11
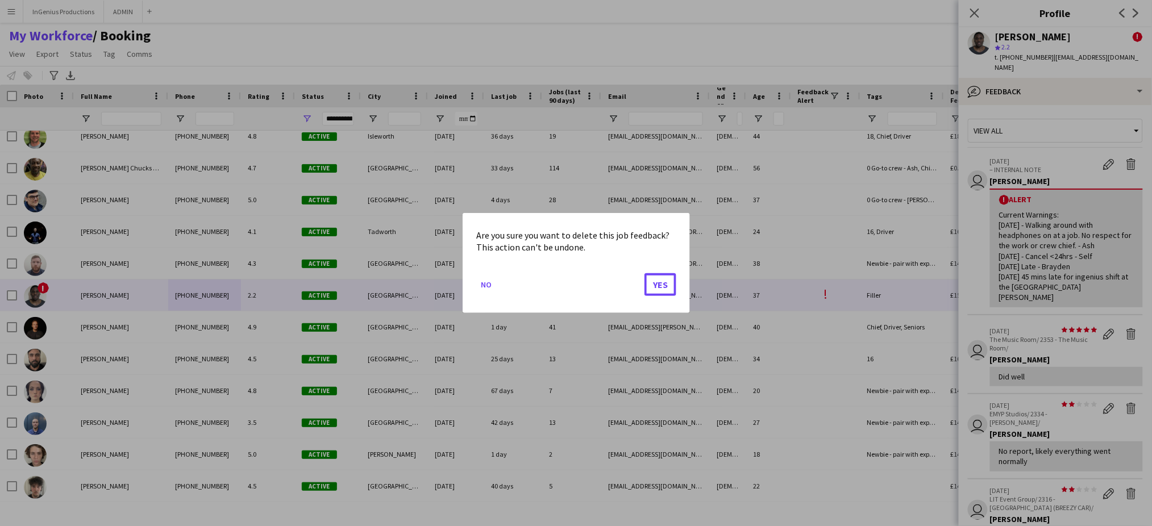
click at [645, 273] on button "Yes" at bounding box center [661, 284] width 32 height 23
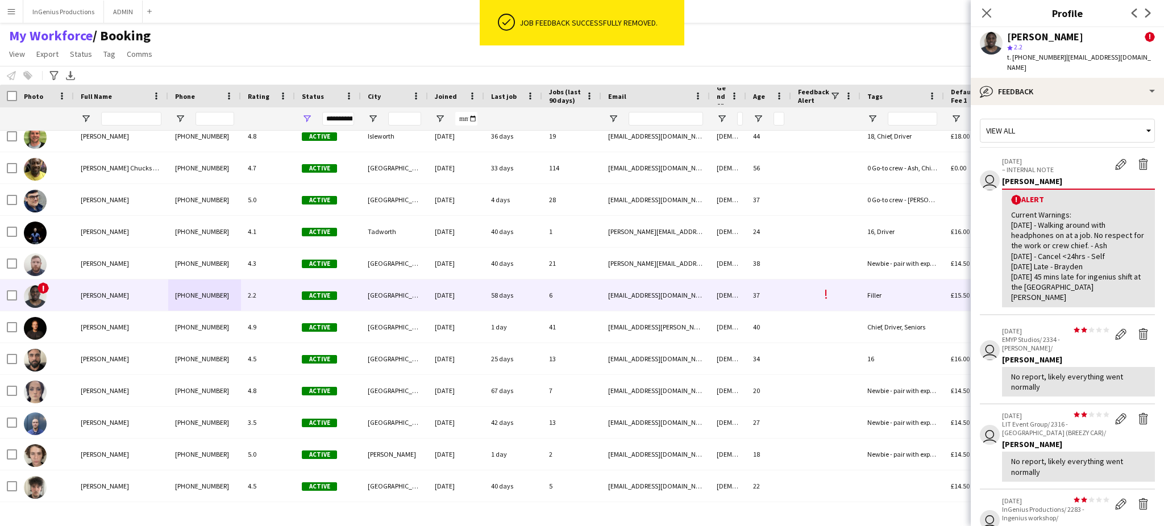
click at [1138, 329] on app-icon "Delete feedback" at bounding box center [1143, 334] width 11 height 11
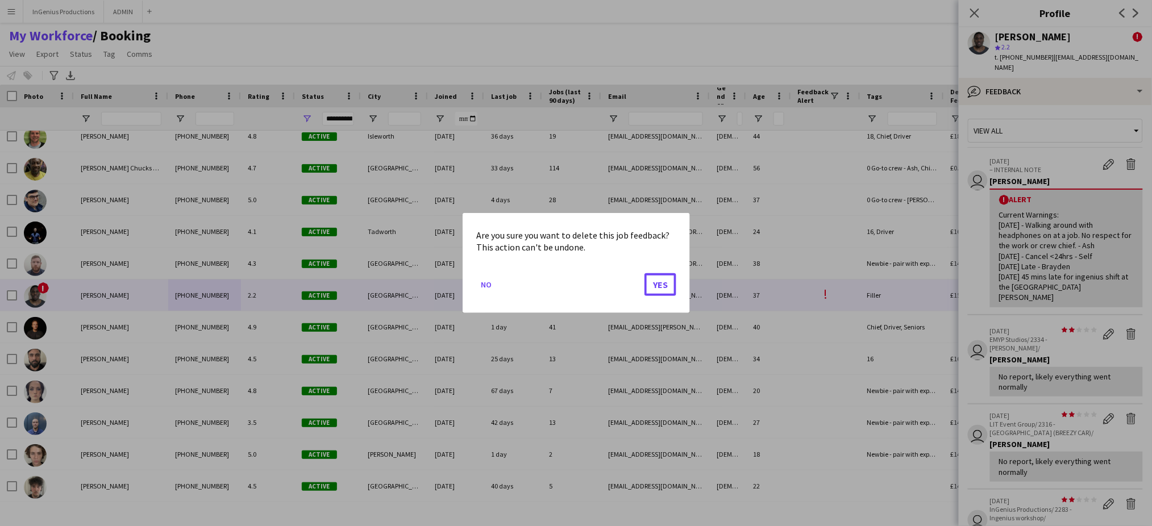
click at [645, 273] on button "Yes" at bounding box center [661, 284] width 32 height 23
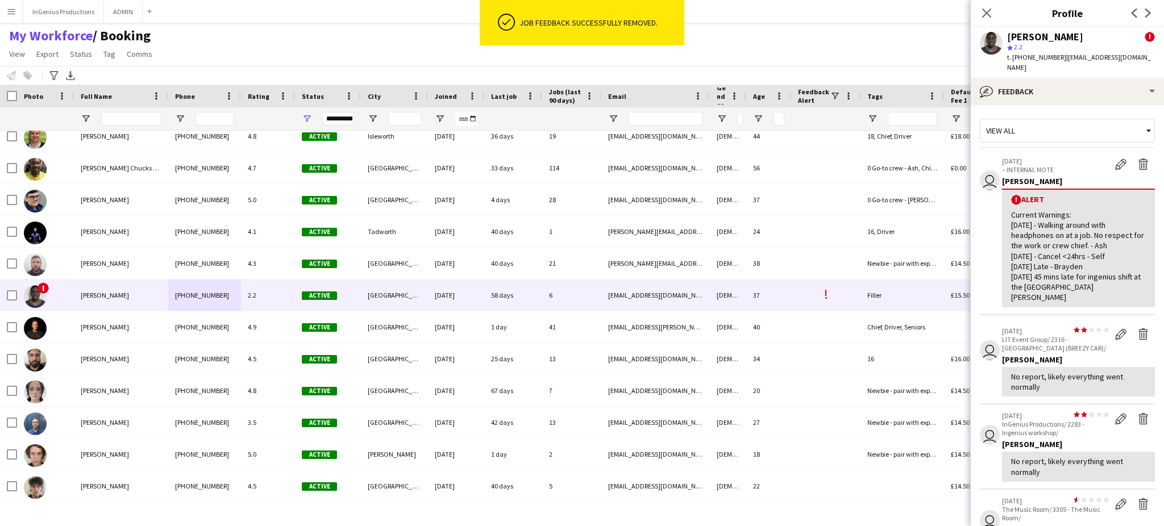
click at [1138, 329] on app-icon "Delete feedback" at bounding box center [1143, 334] width 11 height 11
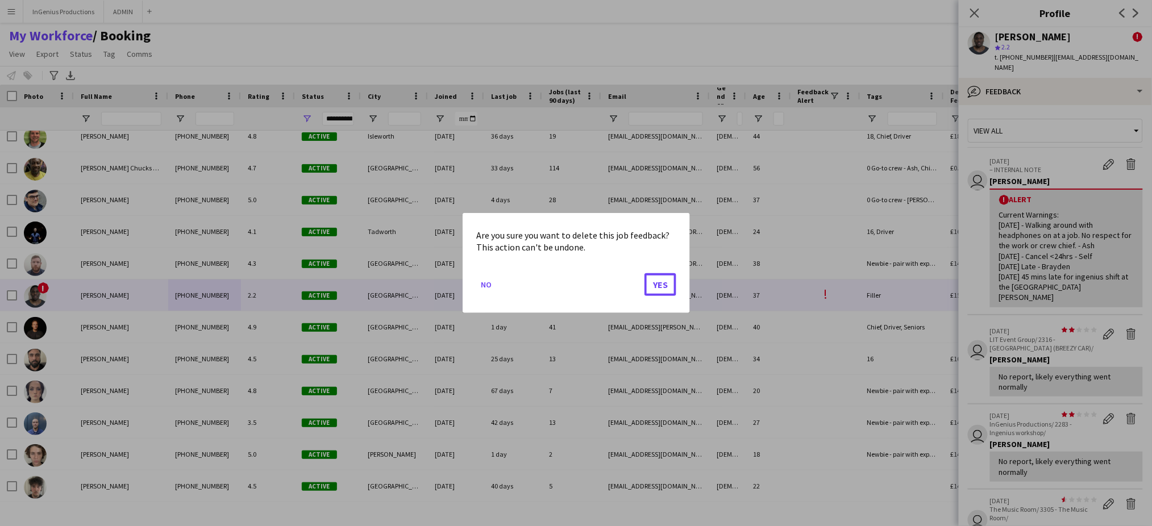
click at [645, 273] on button "Yes" at bounding box center [661, 284] width 32 height 23
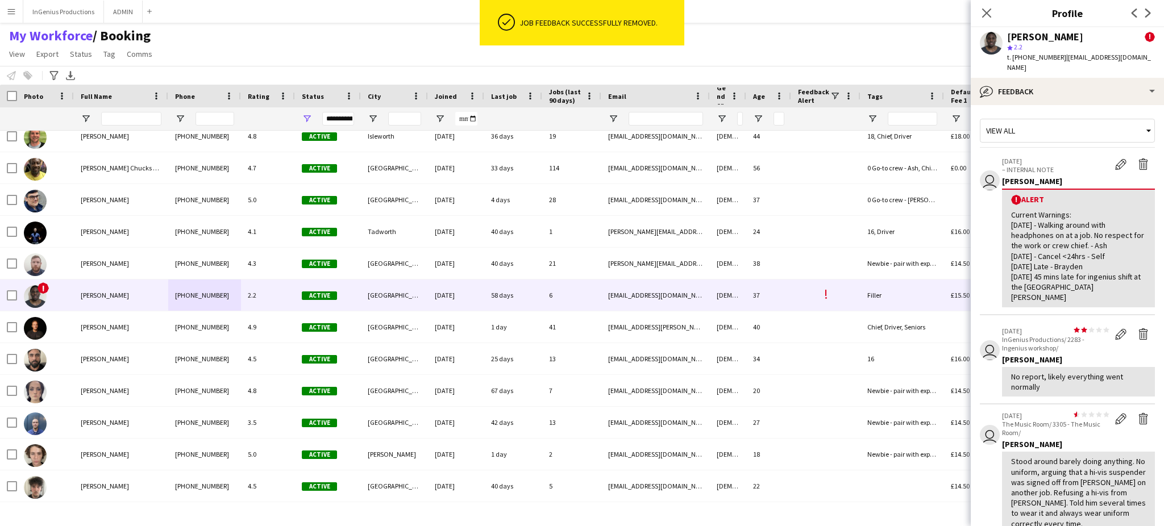
click at [1138, 329] on app-icon "Delete feedback" at bounding box center [1143, 334] width 11 height 11
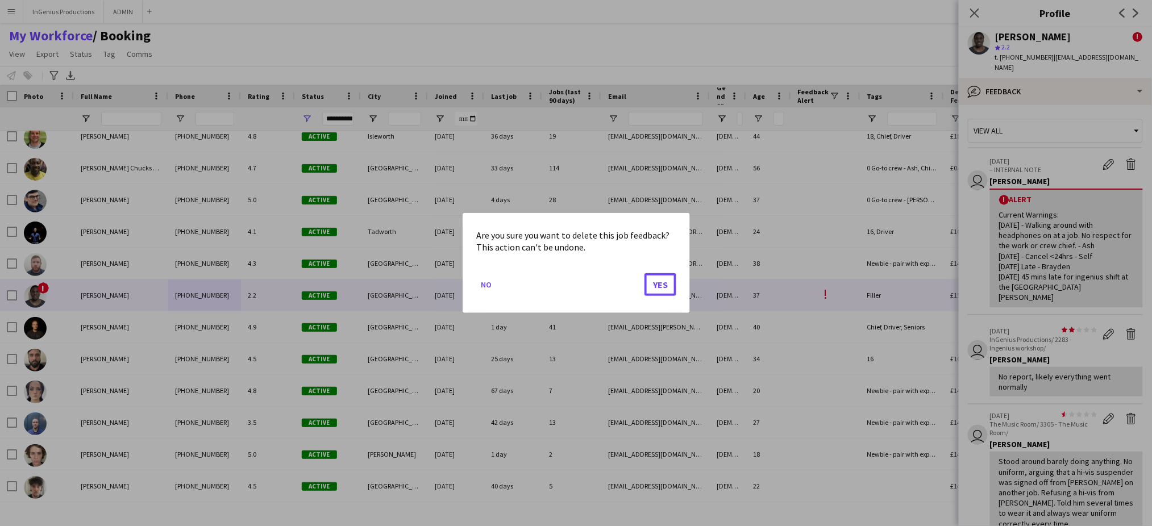
click at [645, 273] on button "Yes" at bounding box center [661, 284] width 32 height 23
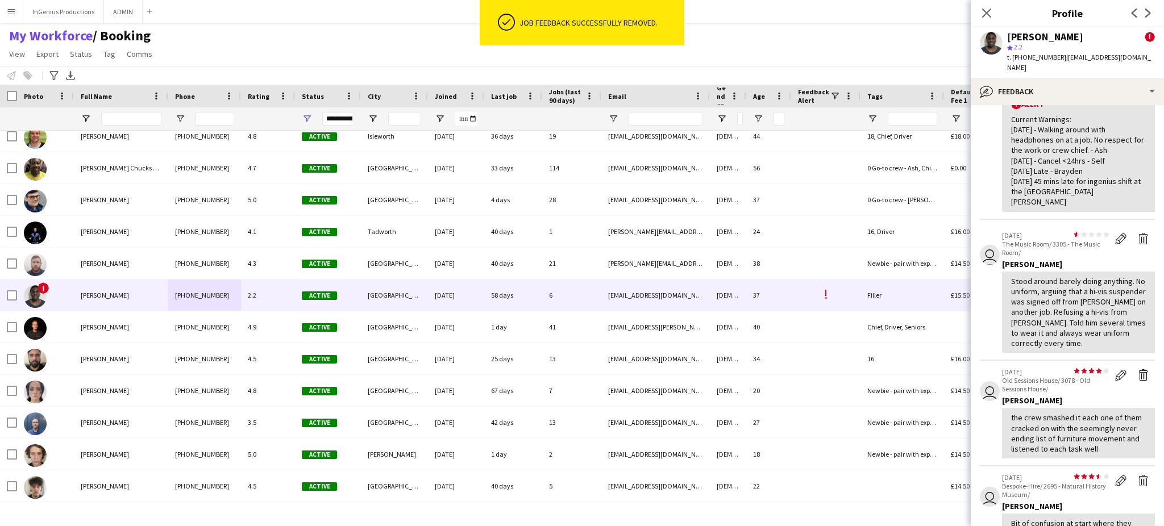
scroll to position [97, 0]
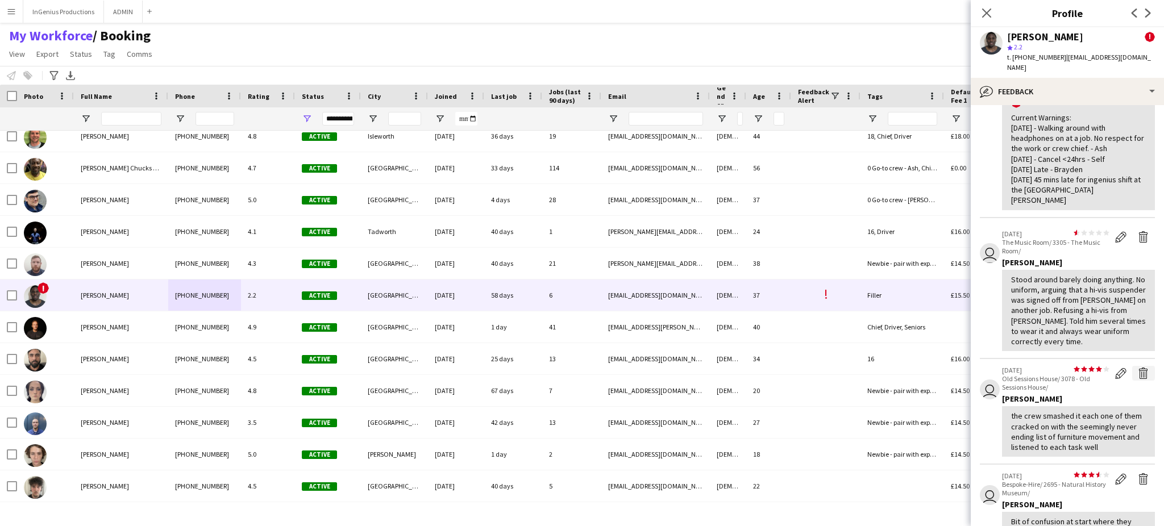
click at [1138, 368] on app-icon "Delete feedback" at bounding box center [1143, 373] width 11 height 11
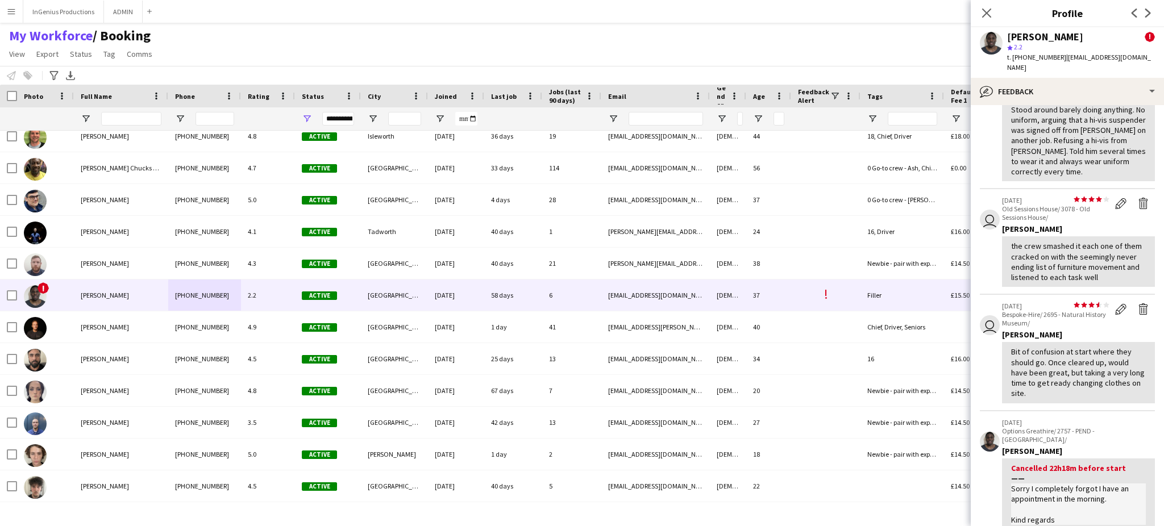
scroll to position [273, 0]
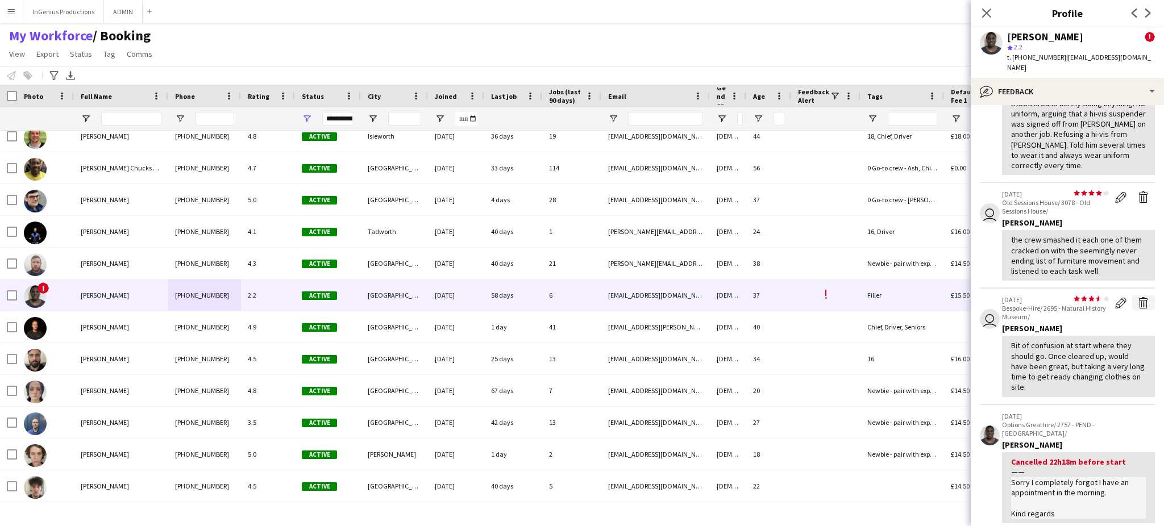
click at [1138, 297] on app-icon "Delete feedback" at bounding box center [1143, 302] width 11 height 11
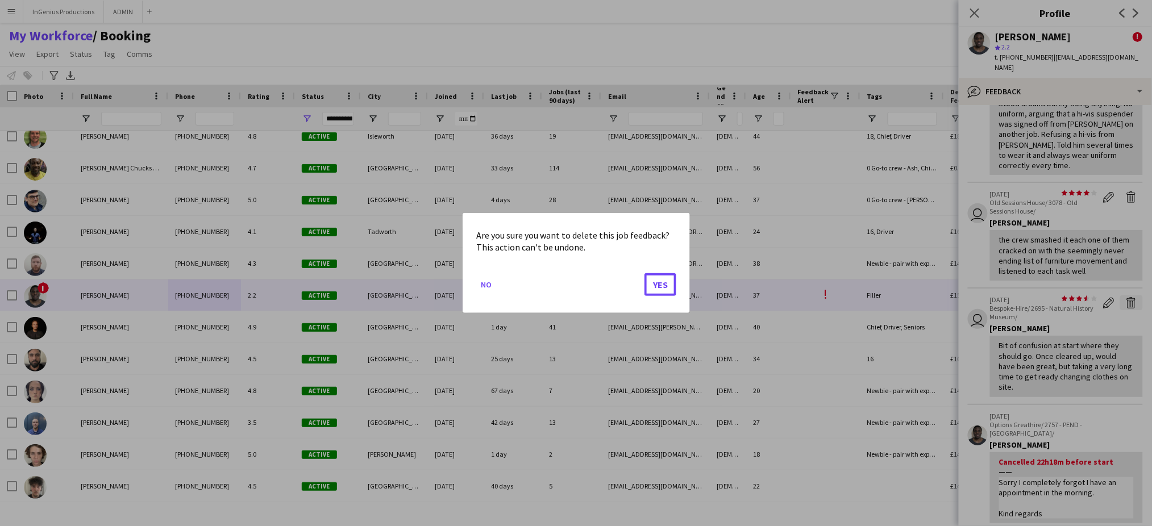
click at [645, 273] on button "Yes" at bounding box center [661, 284] width 32 height 23
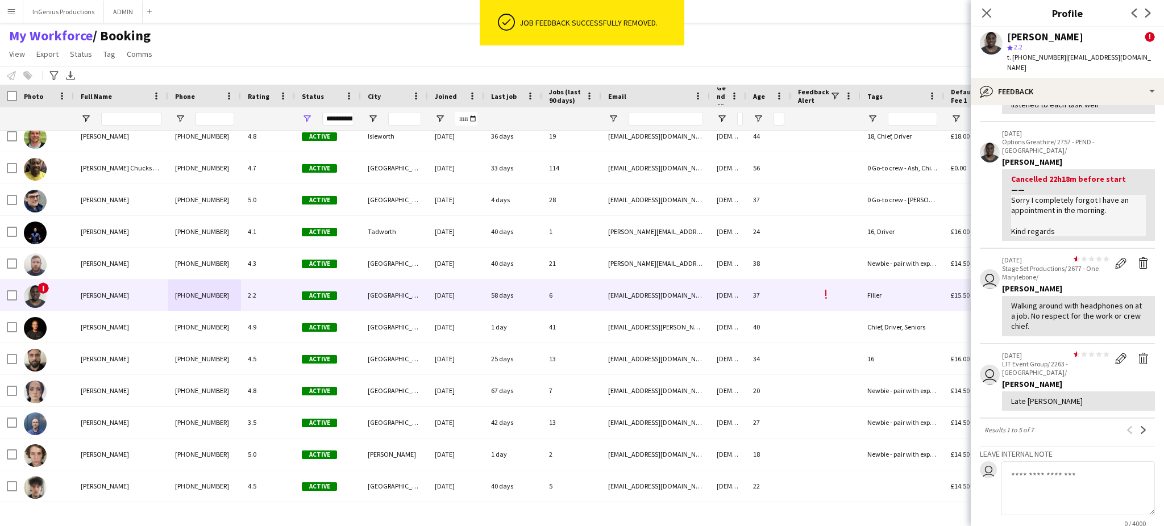
scroll to position [442, 0]
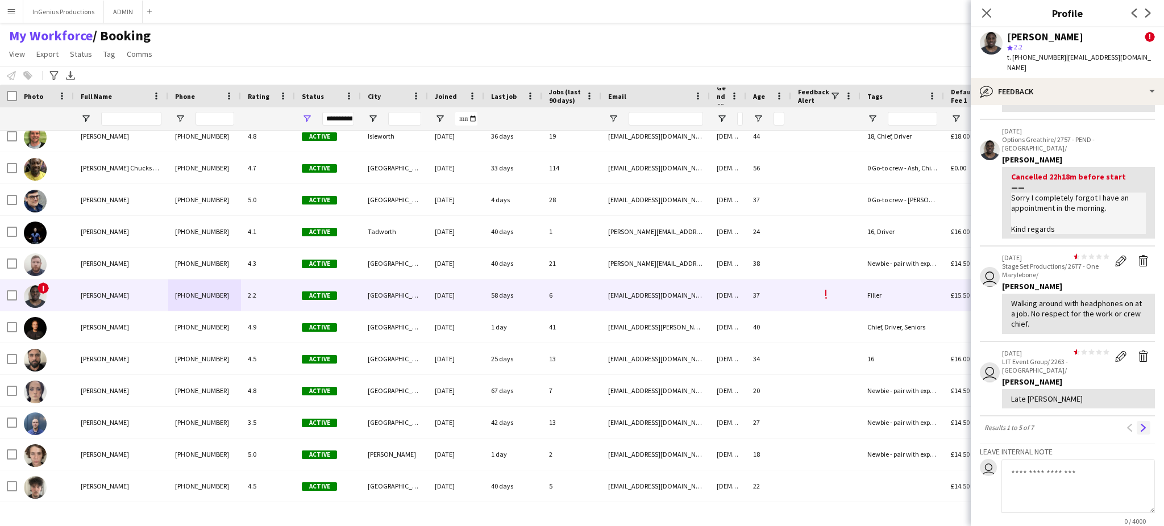
click at [1140, 424] on app-icon "Next" at bounding box center [1144, 428] width 8 height 8
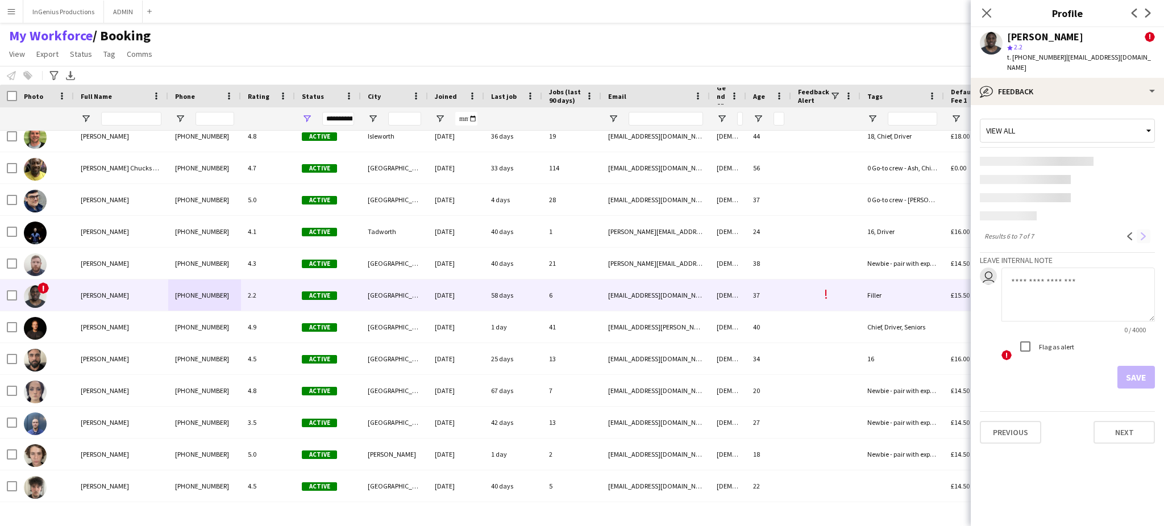
scroll to position [0, 0]
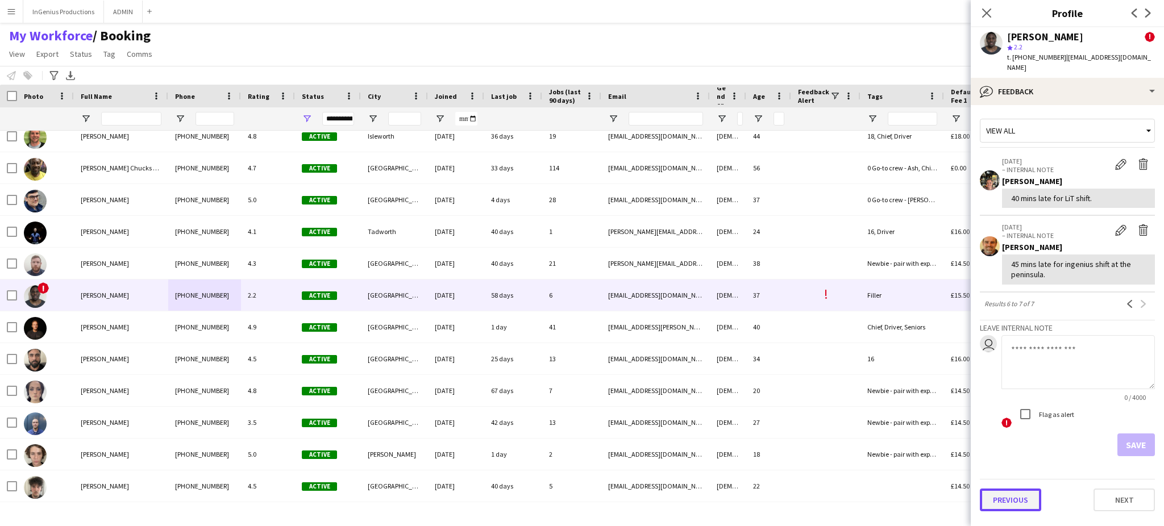
click at [1015, 489] on button "Previous" at bounding box center [1010, 500] width 61 height 23
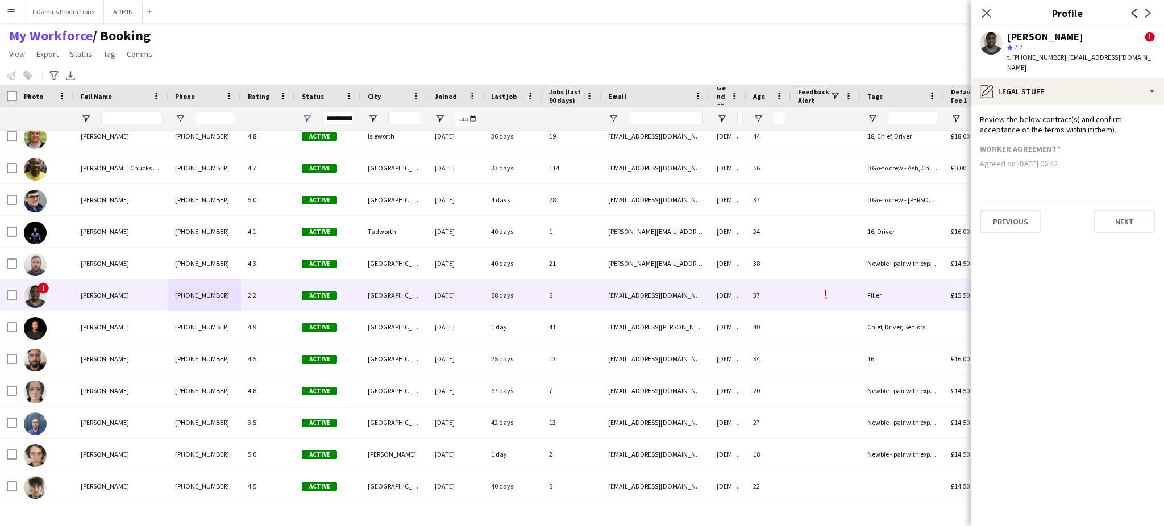
click at [1133, 15] on icon "Previous" at bounding box center [1134, 13] width 9 height 9
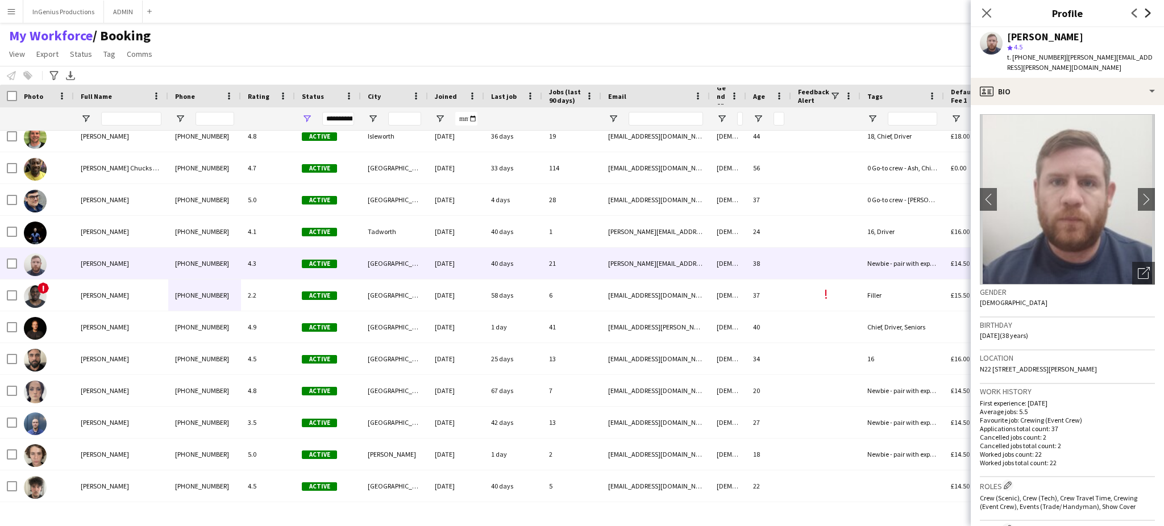
click at [1146, 13] on icon "Next" at bounding box center [1148, 13] width 9 height 9
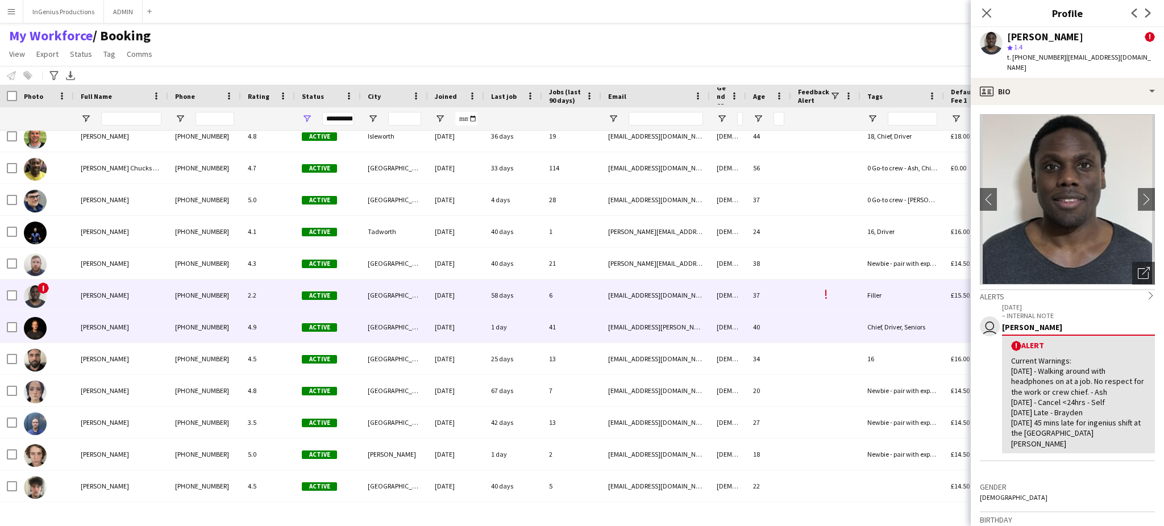
click at [238, 333] on div "[PHONE_NUMBER]" at bounding box center [204, 327] width 73 height 31
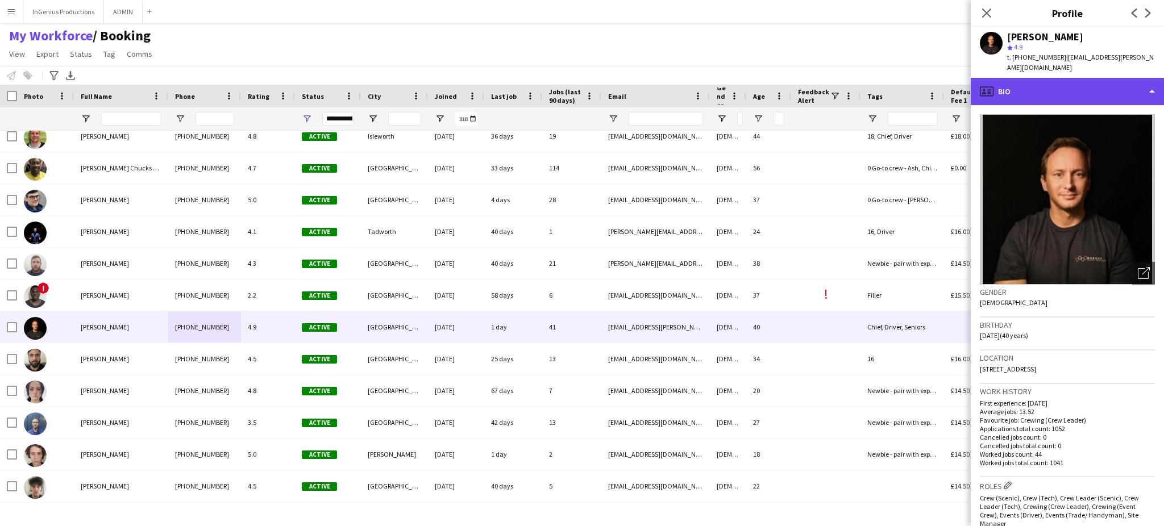
click at [1115, 90] on div "profile Bio" at bounding box center [1067, 91] width 193 height 27
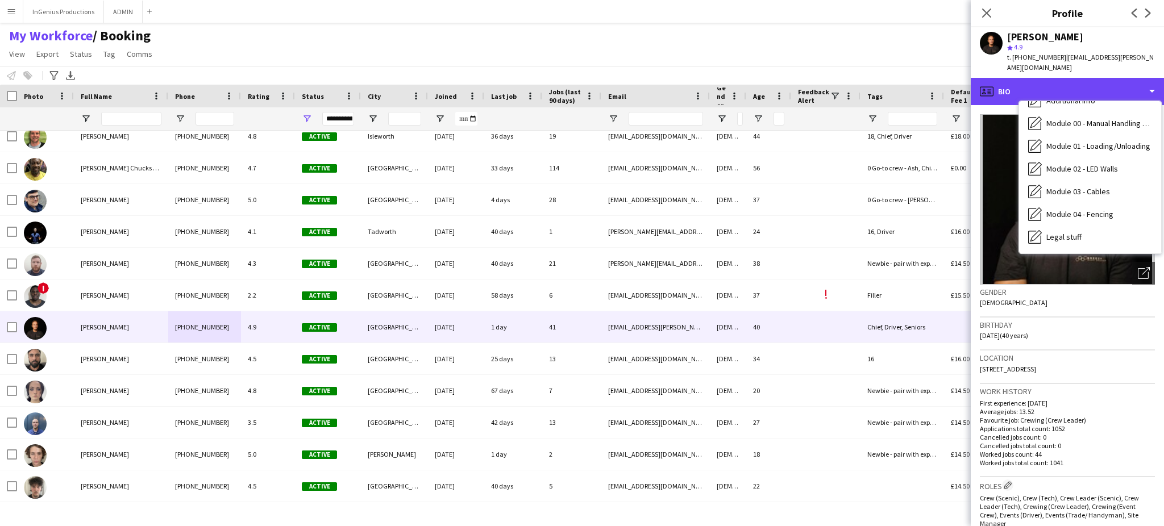
scroll to position [243, 0]
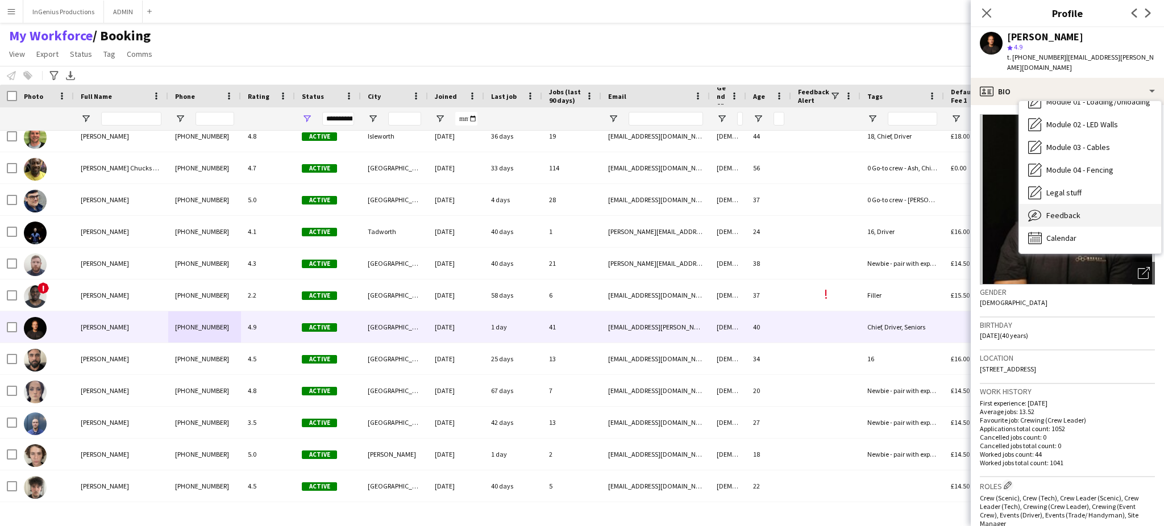
click at [1092, 204] on div "Feedback Feedback" at bounding box center [1090, 215] width 142 height 23
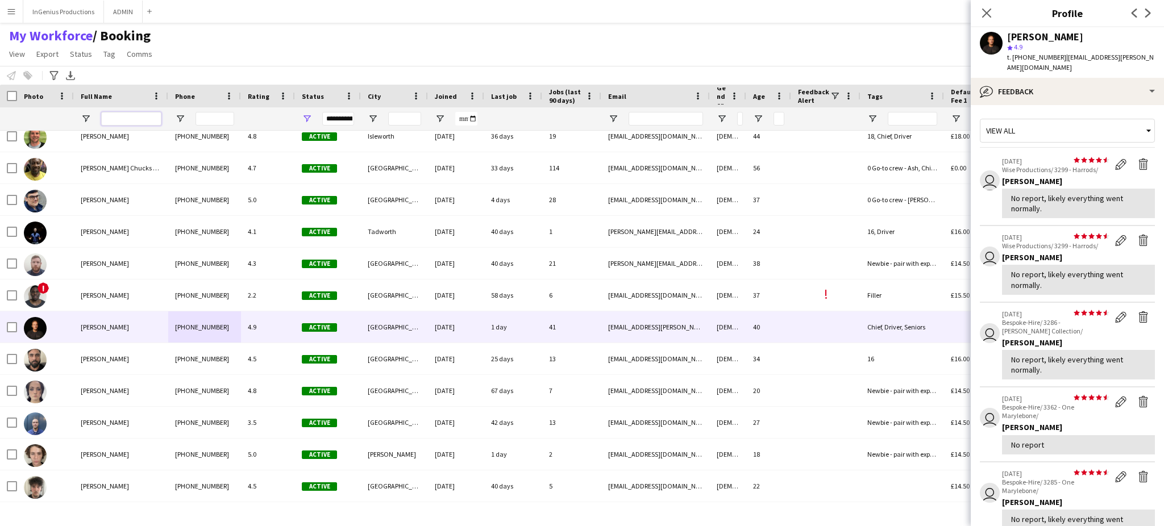
click at [131, 119] on input "Full Name Filter Input" at bounding box center [131, 119] width 60 height 14
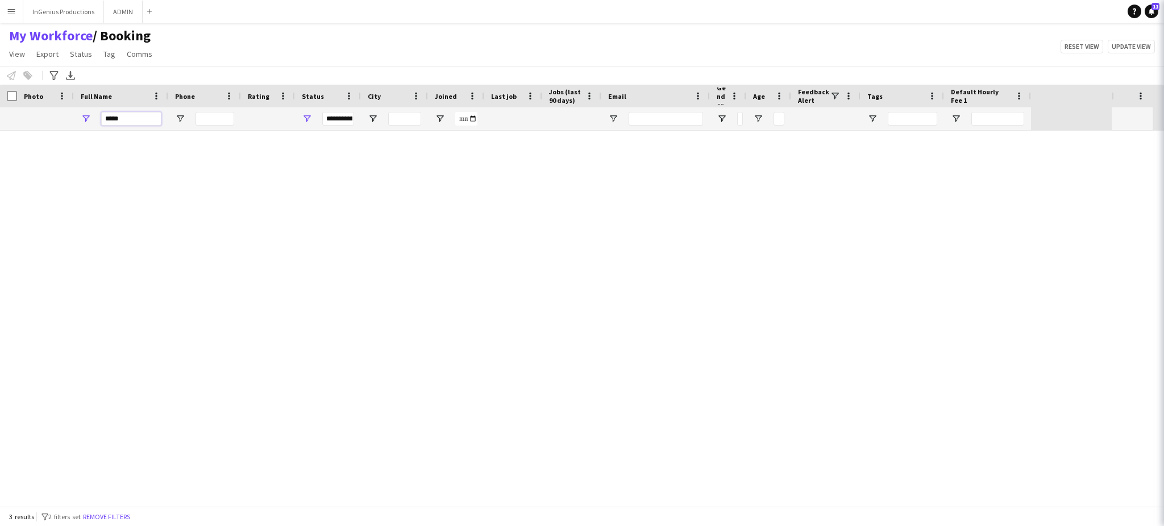
scroll to position [0, 0]
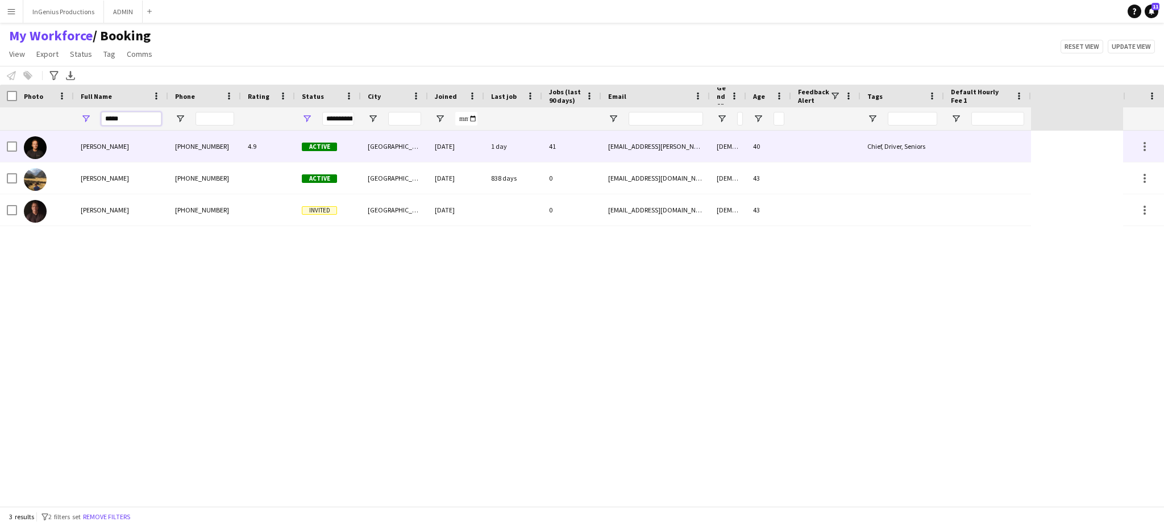
type input "*****"
click at [183, 149] on div "[PHONE_NUMBER]" at bounding box center [204, 146] width 73 height 31
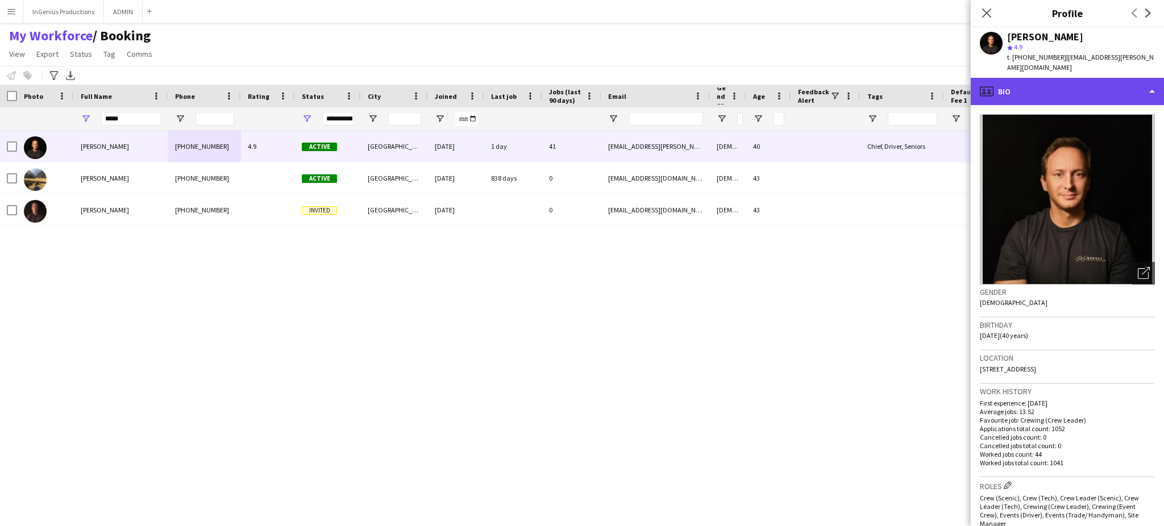
click at [1080, 78] on div "profile Bio" at bounding box center [1067, 91] width 193 height 27
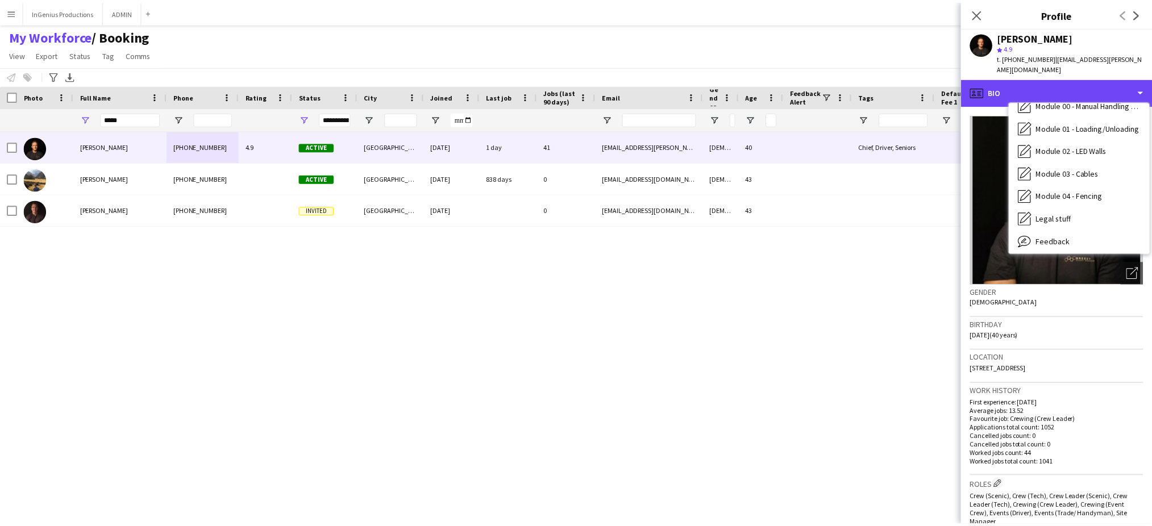
scroll to position [243, 0]
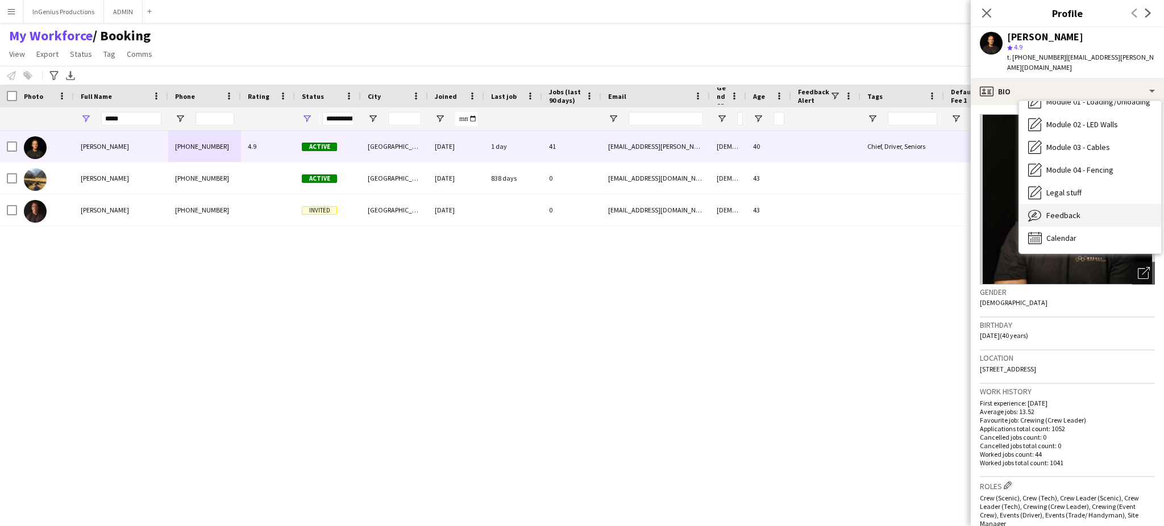
click at [1112, 209] on div "Feedback Feedback" at bounding box center [1090, 215] width 142 height 23
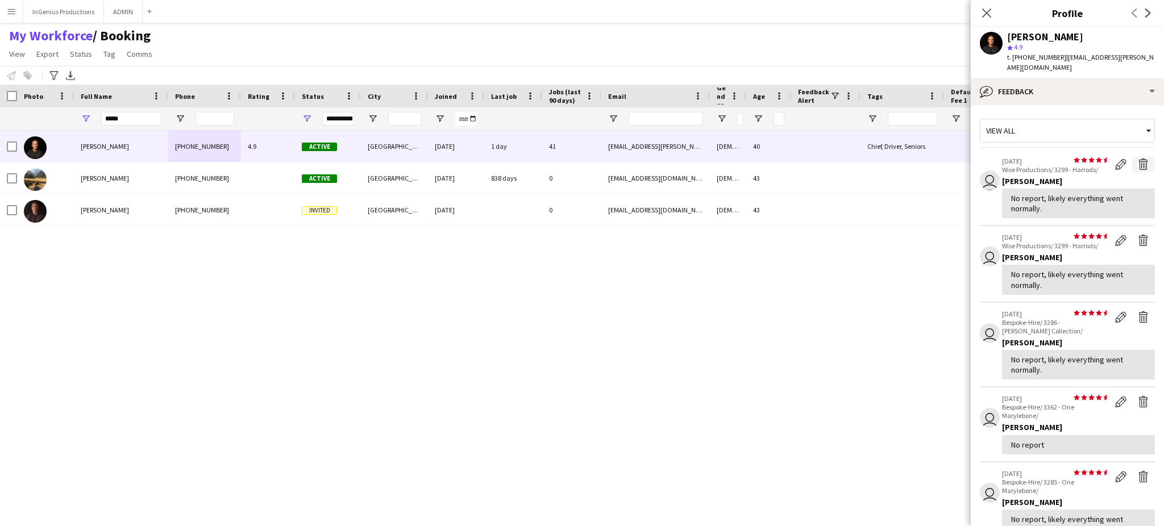
click at [1138, 159] on app-icon "Delete feedback" at bounding box center [1143, 164] width 11 height 11
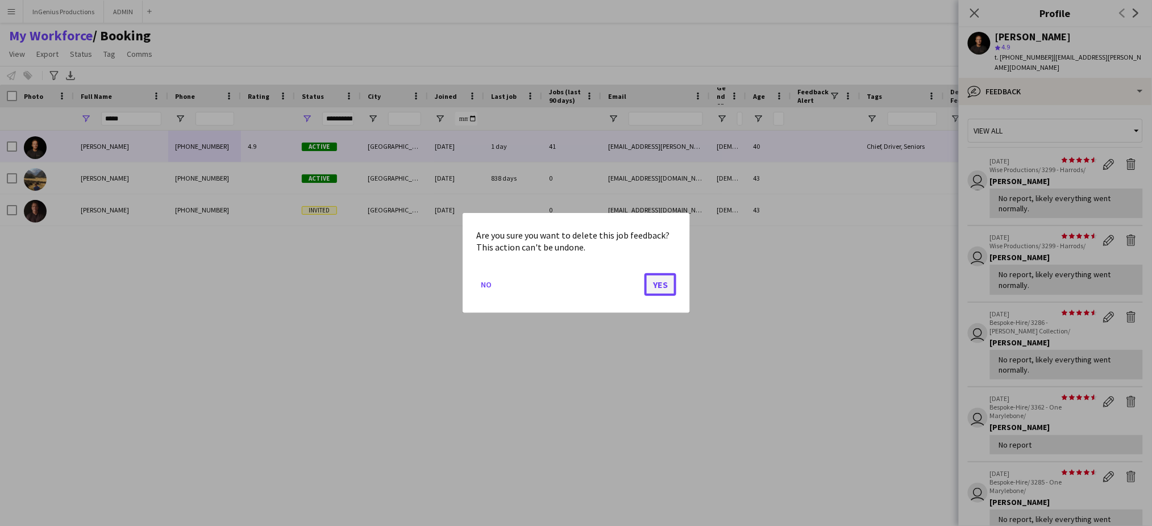
click at [666, 280] on button "Yes" at bounding box center [661, 284] width 32 height 23
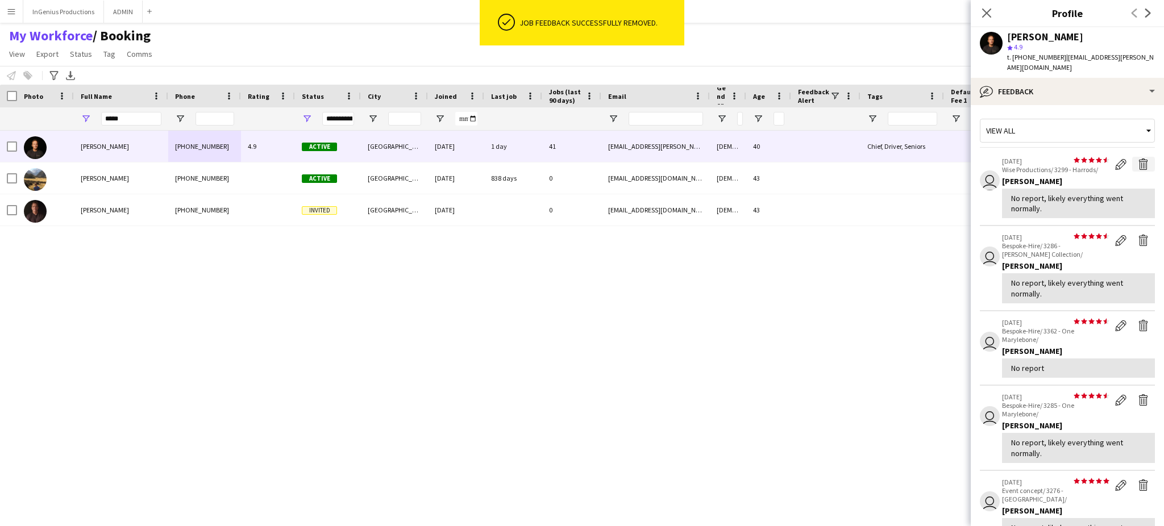
click at [1138, 159] on app-icon "Delete feedback" at bounding box center [1143, 164] width 11 height 11
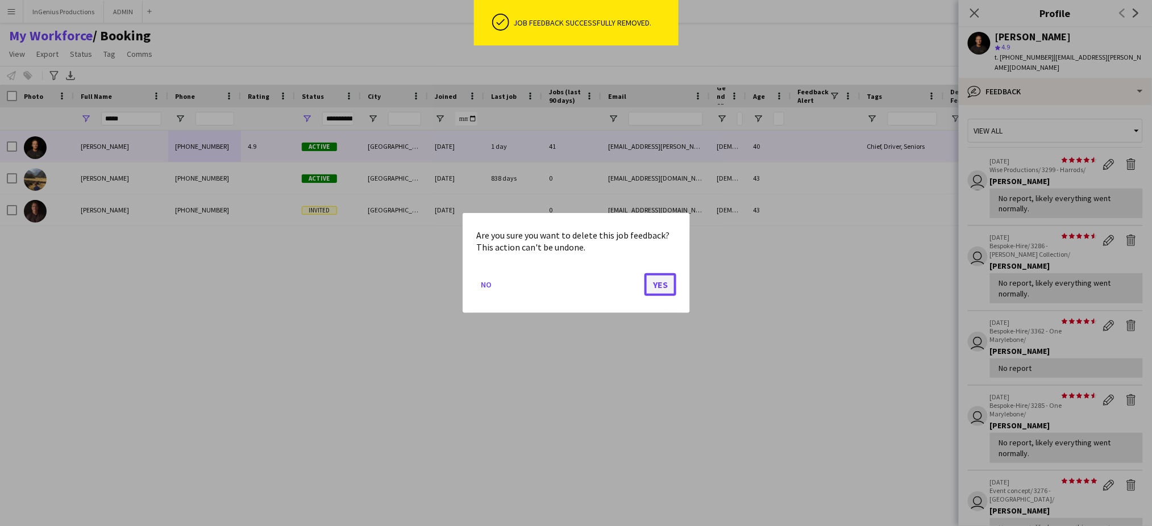
click at [663, 282] on button "Yes" at bounding box center [661, 284] width 32 height 23
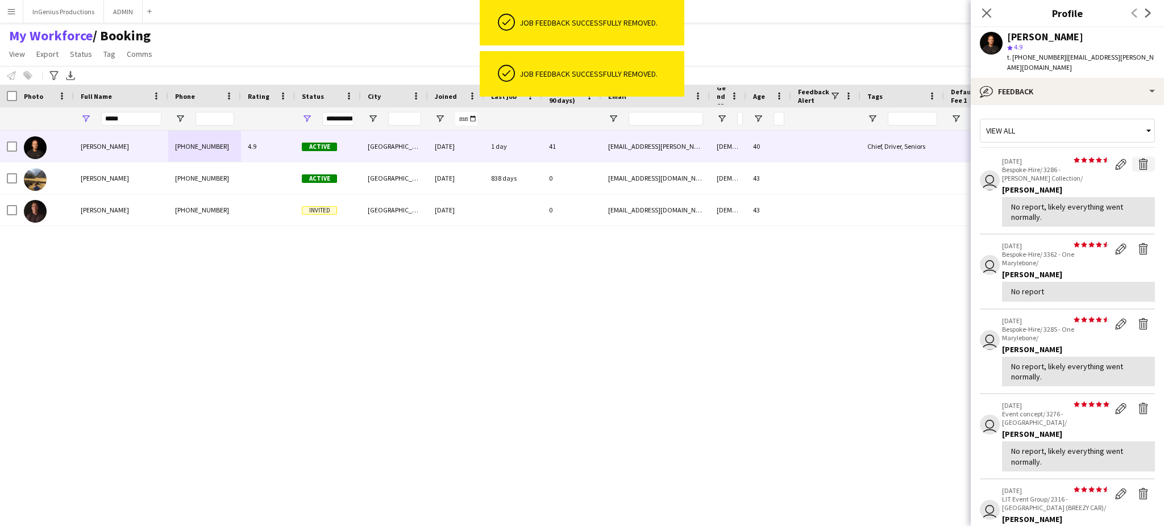
click at [1138, 159] on app-icon "Delete feedback" at bounding box center [1143, 164] width 11 height 11
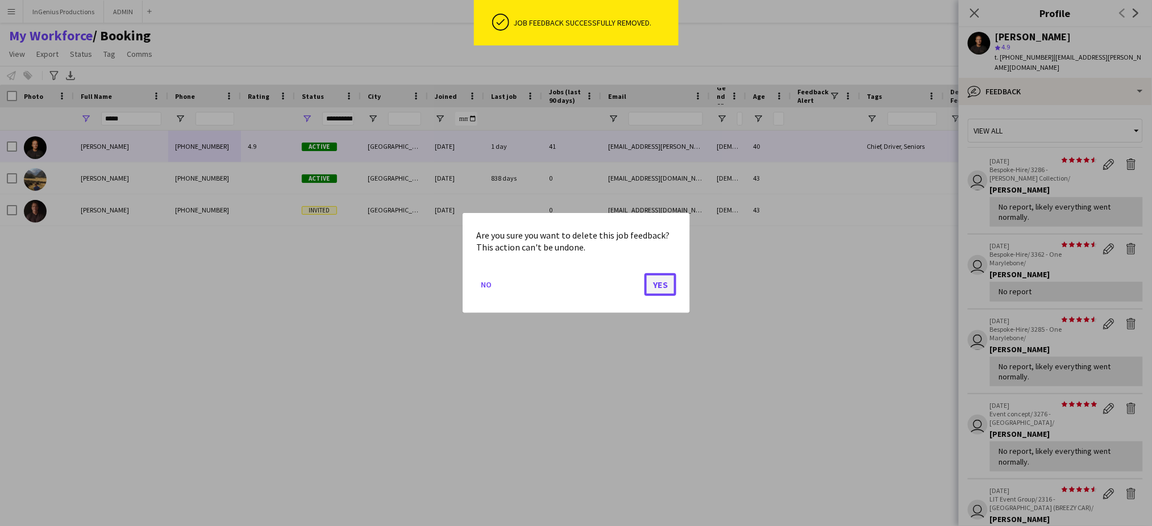
click at [657, 286] on button "Yes" at bounding box center [661, 284] width 32 height 23
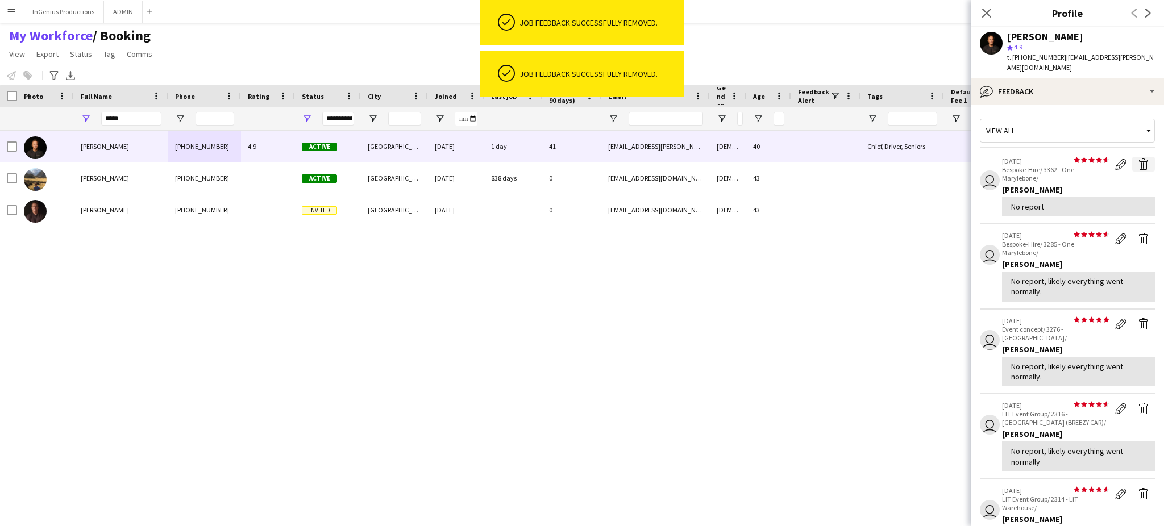
click at [1138, 159] on app-icon "Delete feedback" at bounding box center [1143, 164] width 11 height 11
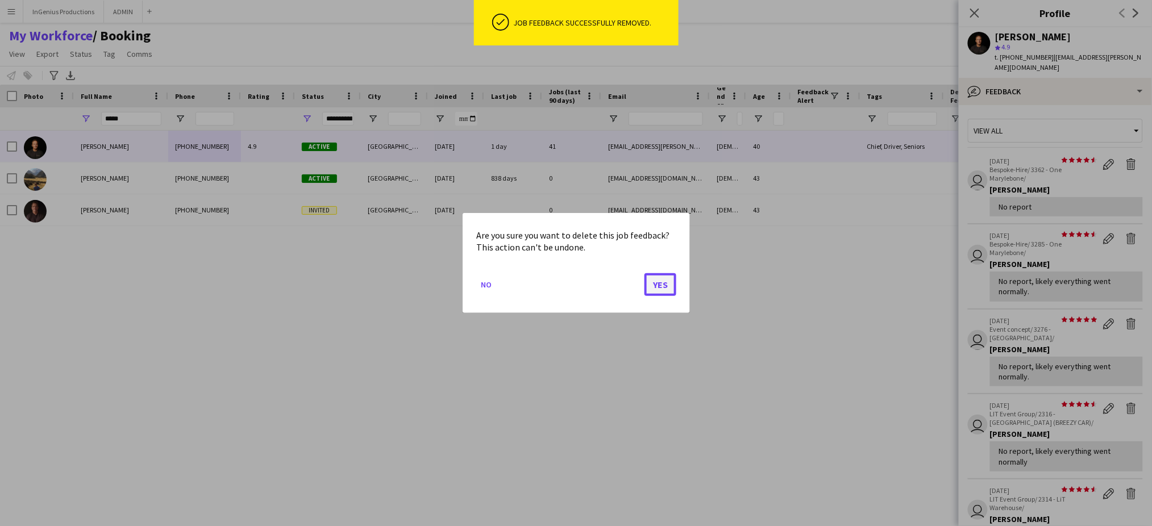
click at [667, 285] on button "Yes" at bounding box center [661, 284] width 32 height 23
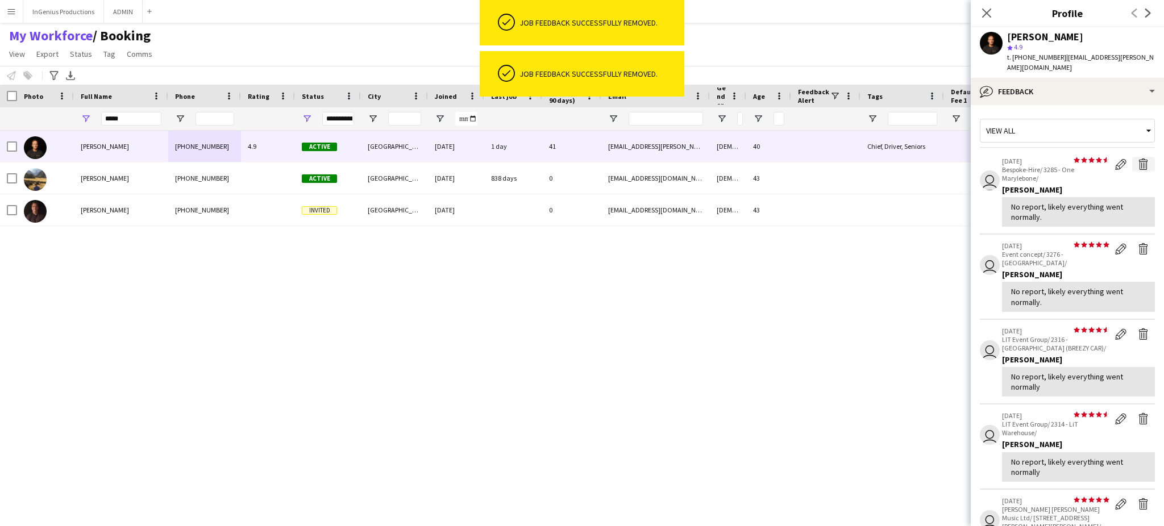
click at [1138, 159] on app-icon "Delete feedback" at bounding box center [1143, 164] width 11 height 11
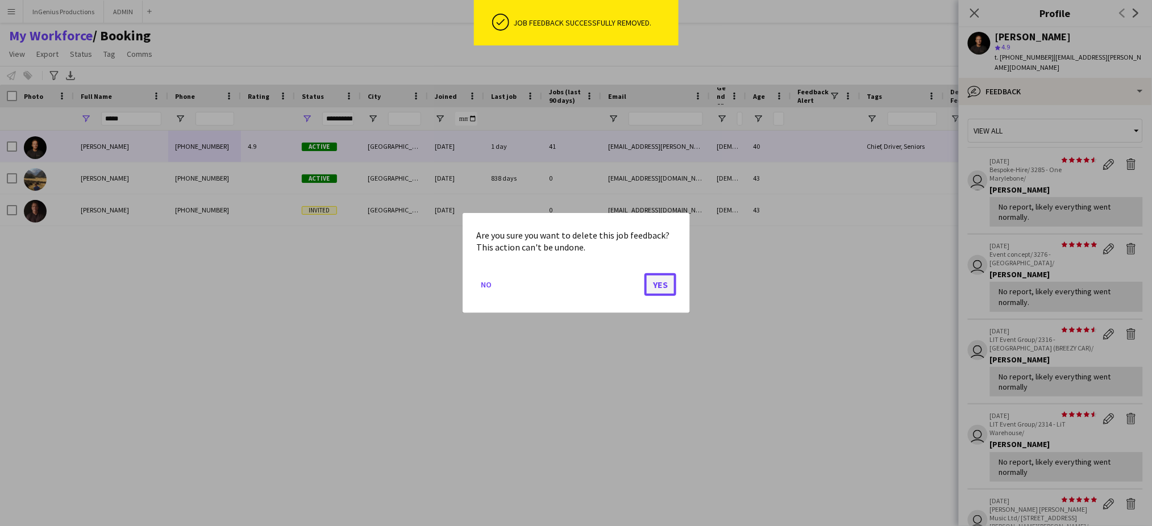
click at [662, 291] on button "Yes" at bounding box center [661, 284] width 32 height 23
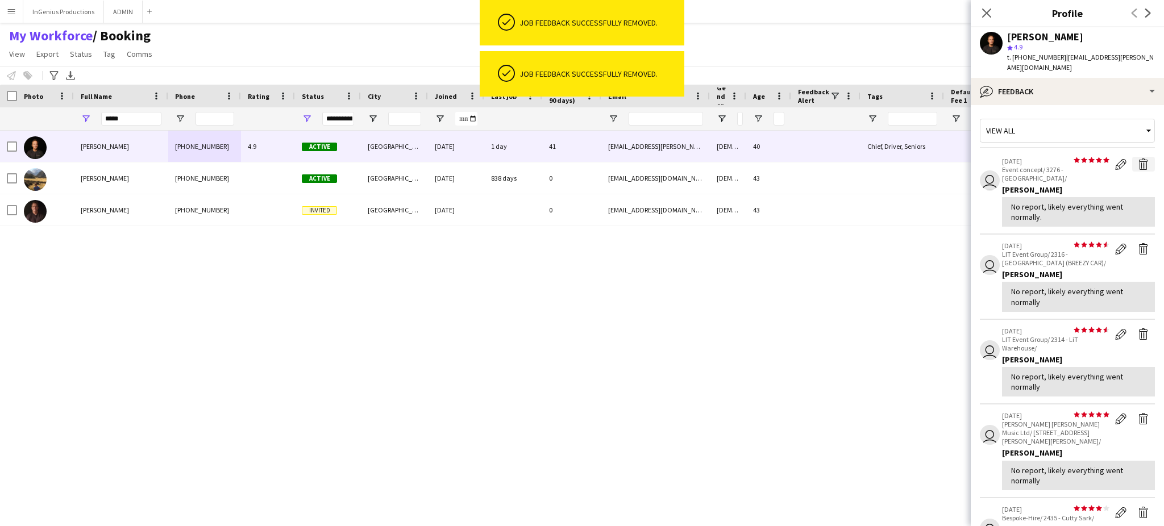
click at [1138, 159] on app-icon "Delete feedback" at bounding box center [1143, 164] width 11 height 11
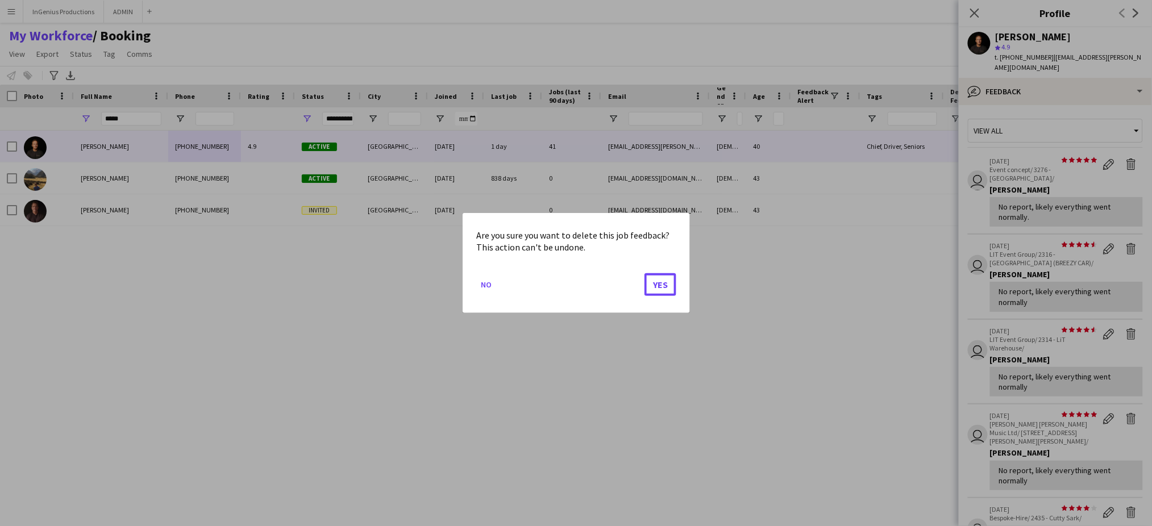
click at [669, 280] on button "Yes" at bounding box center [661, 284] width 32 height 23
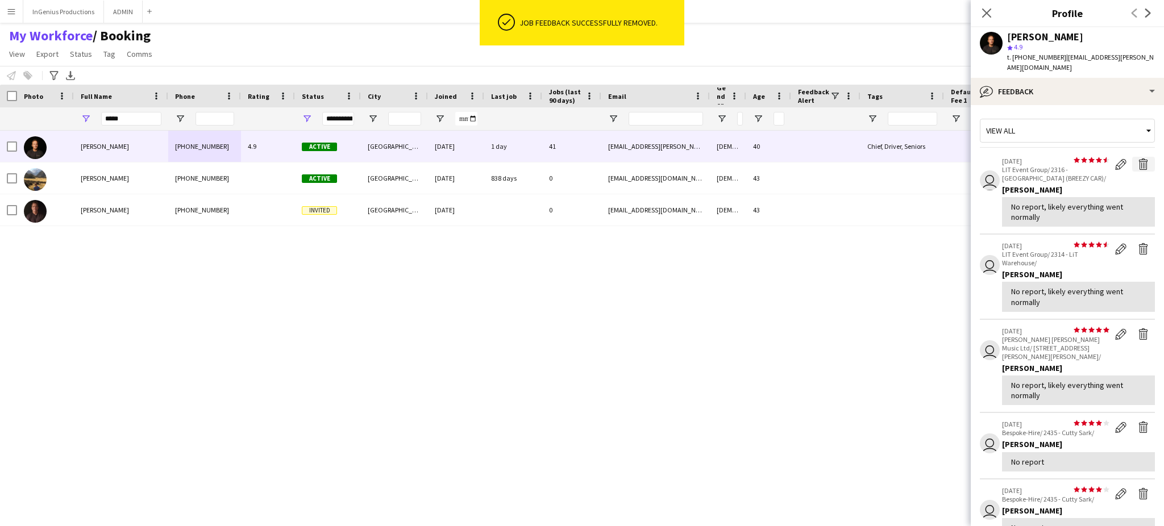
click at [1138, 159] on app-icon "Delete feedback" at bounding box center [1143, 164] width 11 height 11
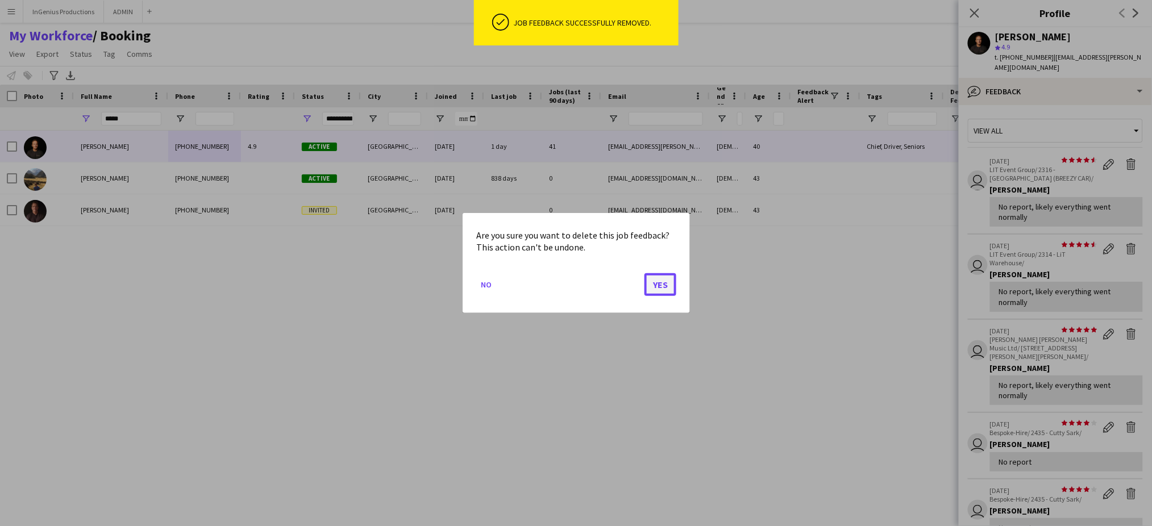
click at [657, 285] on button "Yes" at bounding box center [661, 284] width 32 height 23
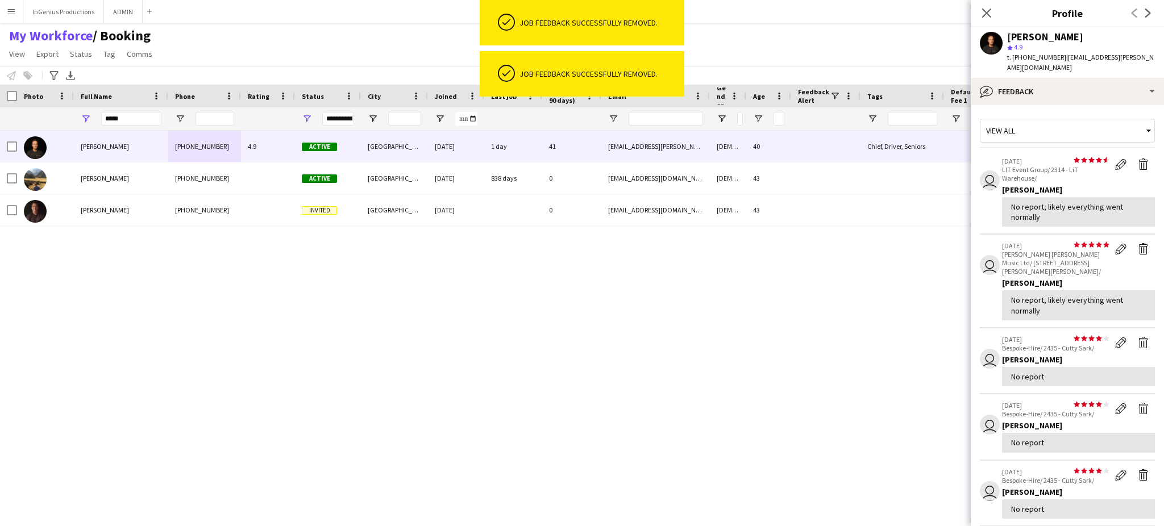
click at [1138, 159] on app-icon "Delete feedback" at bounding box center [1143, 164] width 11 height 11
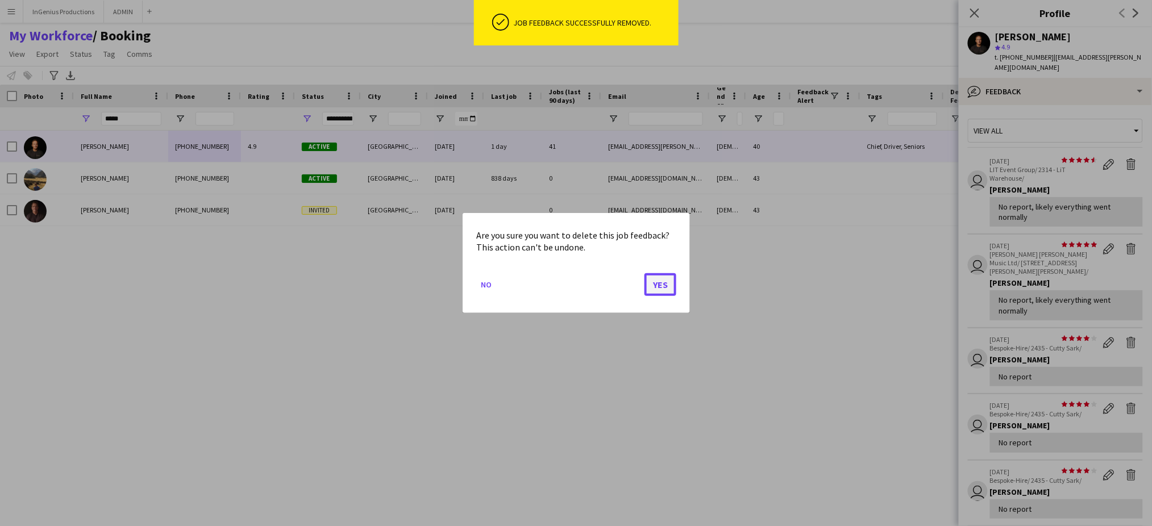
click at [663, 280] on button "Yes" at bounding box center [661, 284] width 32 height 23
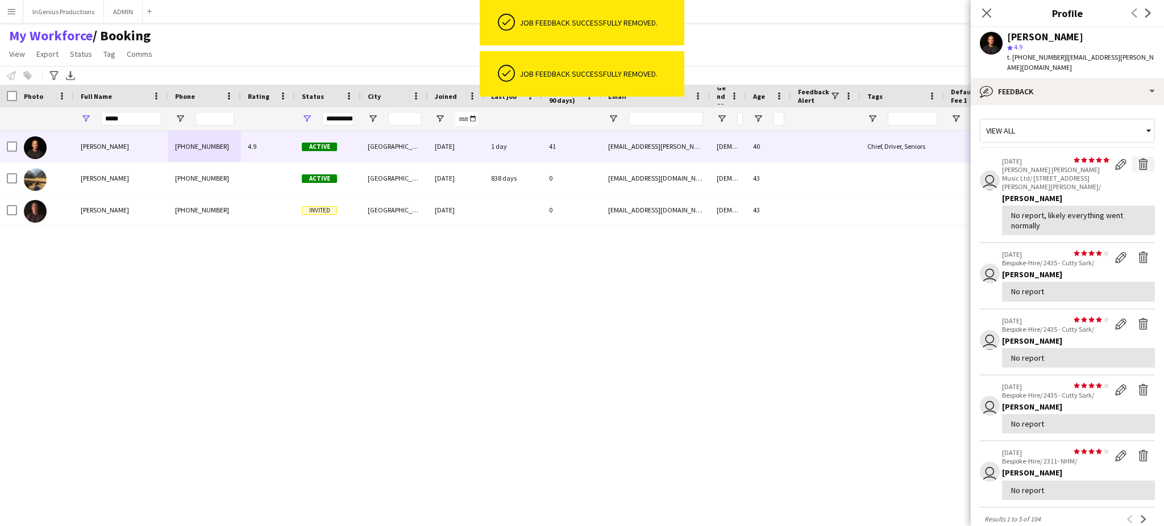
click at [1138, 159] on app-icon "Delete feedback" at bounding box center [1143, 164] width 11 height 11
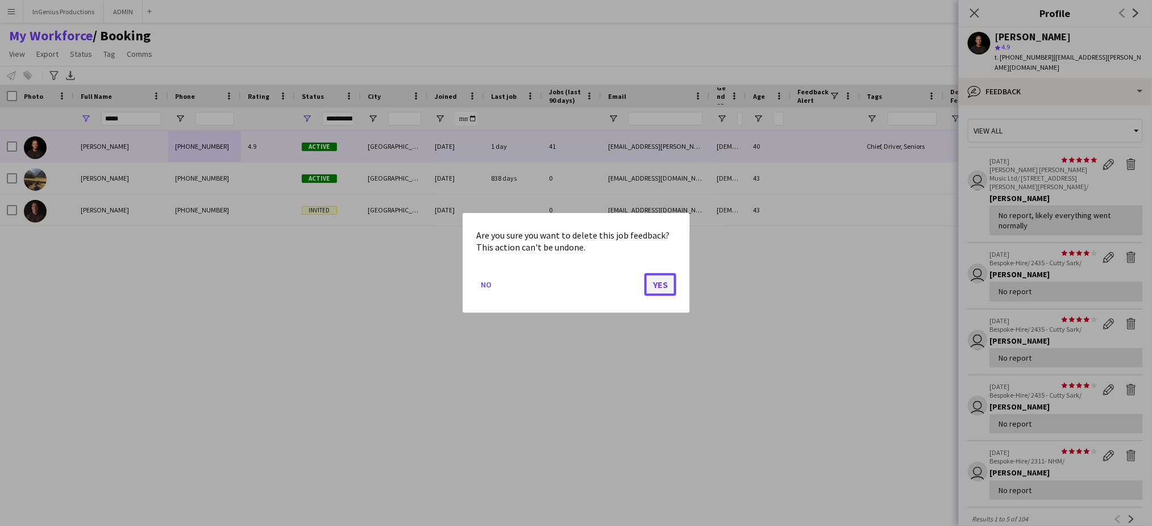
click at [662, 283] on button "Yes" at bounding box center [661, 284] width 32 height 23
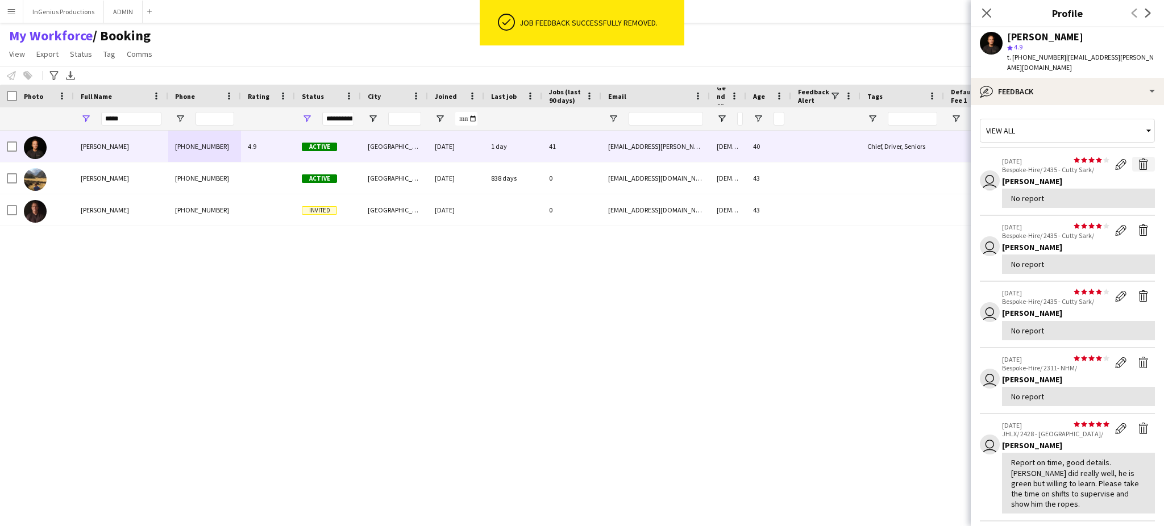
click at [1138, 159] on app-icon "Delete feedback" at bounding box center [1143, 164] width 11 height 11
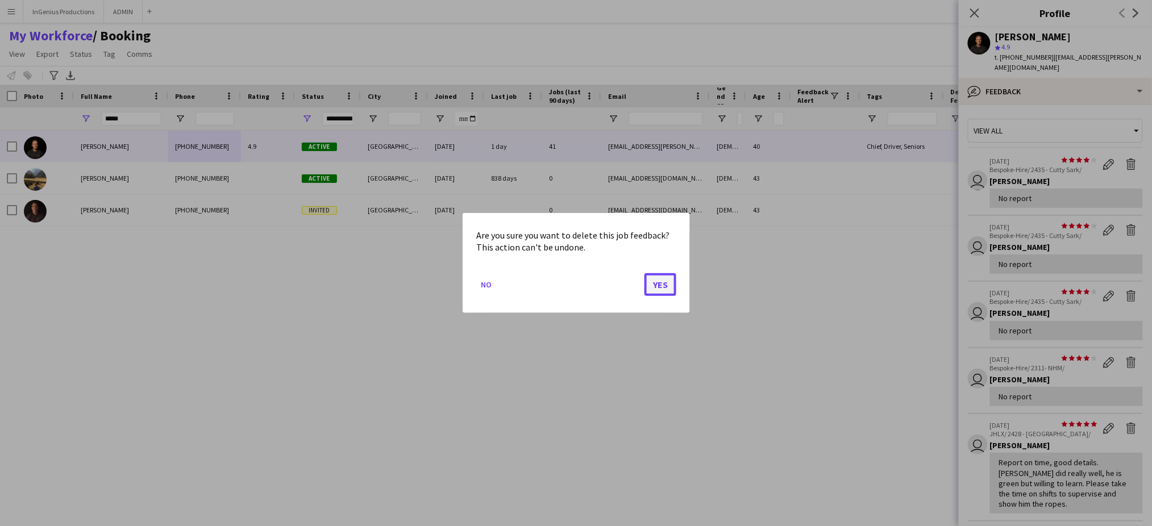
click at [657, 286] on button "Yes" at bounding box center [661, 284] width 32 height 23
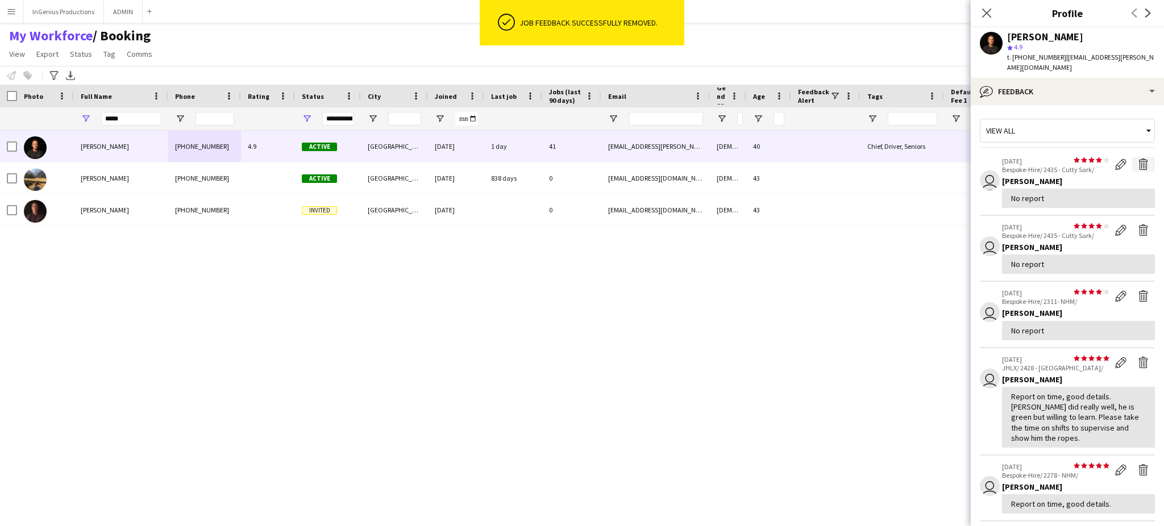
click at [1138, 159] on app-icon "Delete feedback" at bounding box center [1143, 164] width 11 height 11
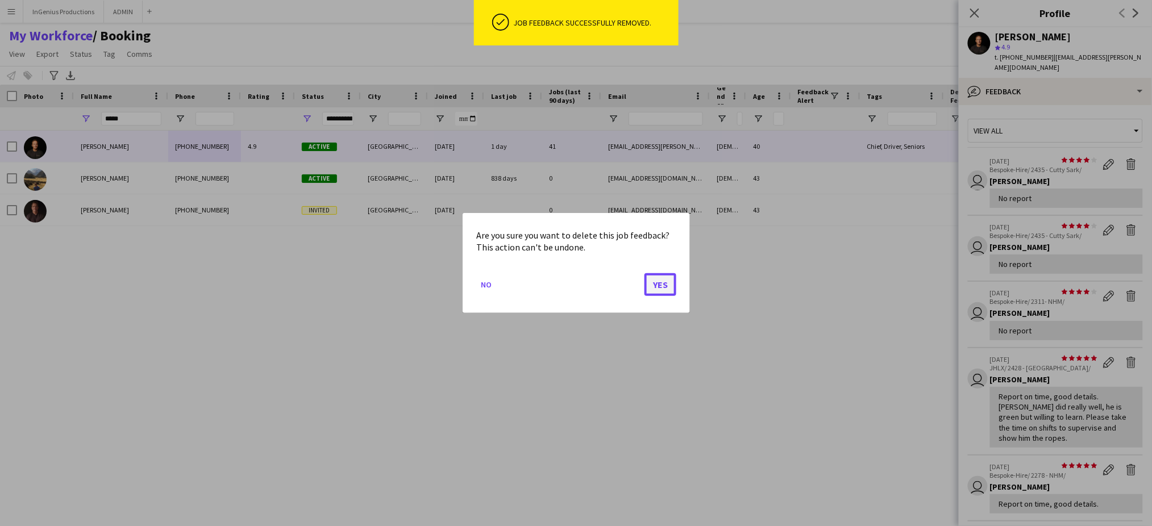
click at [668, 286] on button "Yes" at bounding box center [661, 284] width 32 height 23
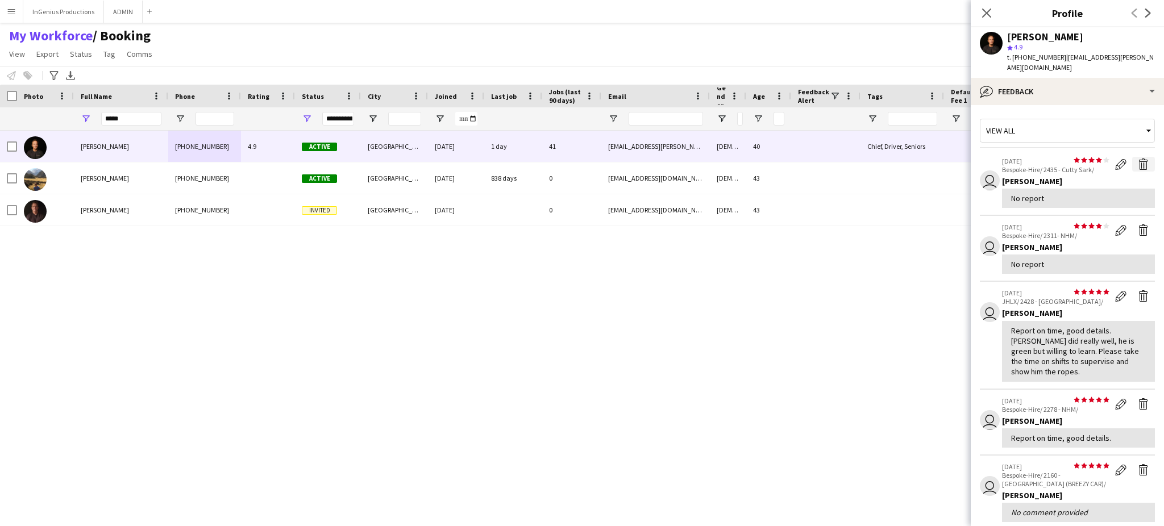
click at [1138, 159] on app-icon "Delete feedback" at bounding box center [1143, 164] width 11 height 11
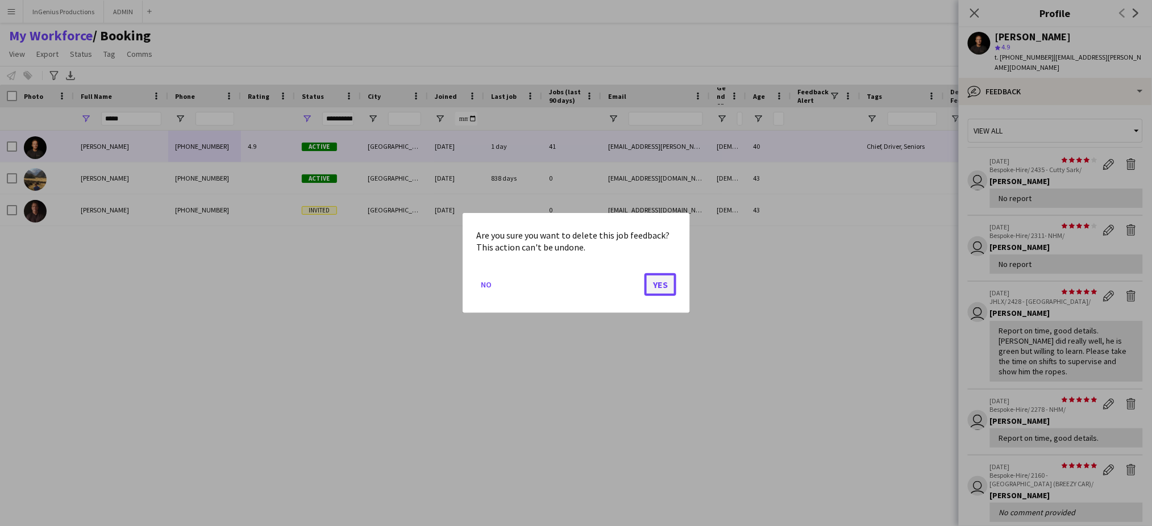
click at [666, 280] on button "Yes" at bounding box center [661, 284] width 32 height 23
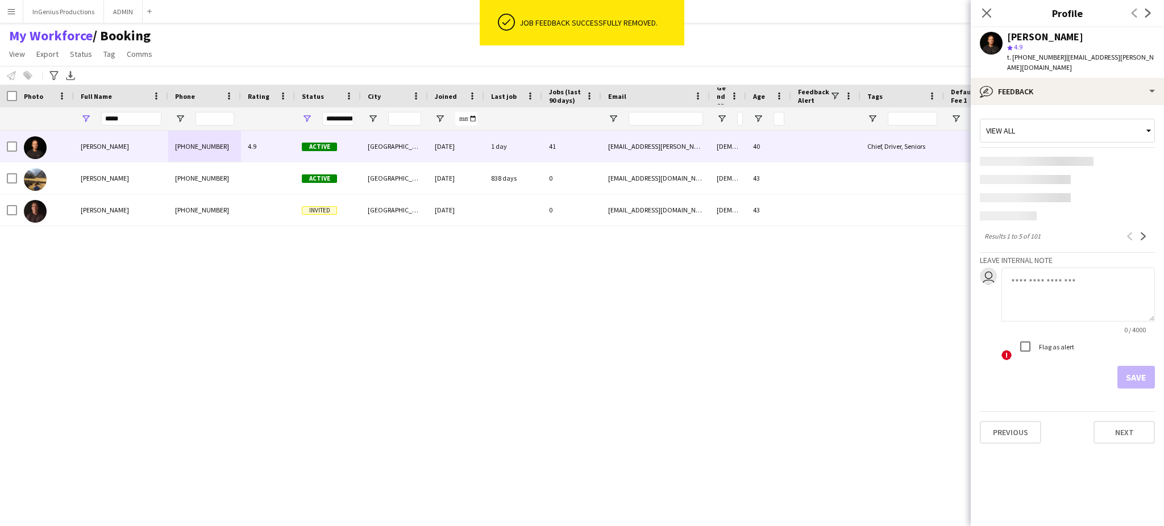
click at [1135, 157] on app-content-placeholder at bounding box center [1067, 161] width 175 height 9
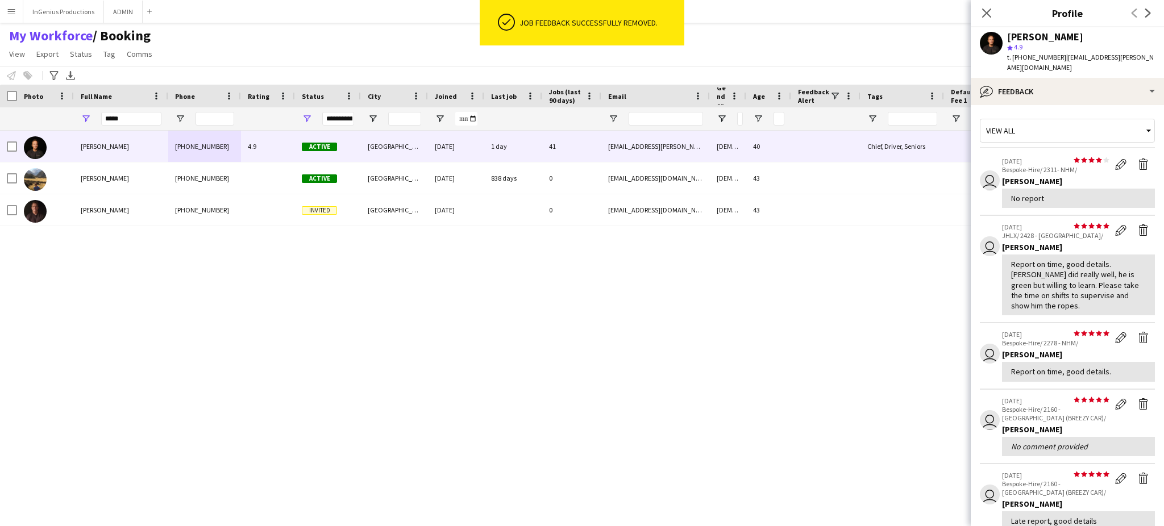
click at [663, 282] on div "Ash Grimmer +4407745847382 4.9 Active London 28-05-2019 1 day 41 ash.grimmer@gm…" at bounding box center [561, 319] width 1123 height 376
click at [1138, 159] on app-icon "Delete feedback" at bounding box center [1143, 164] width 11 height 11
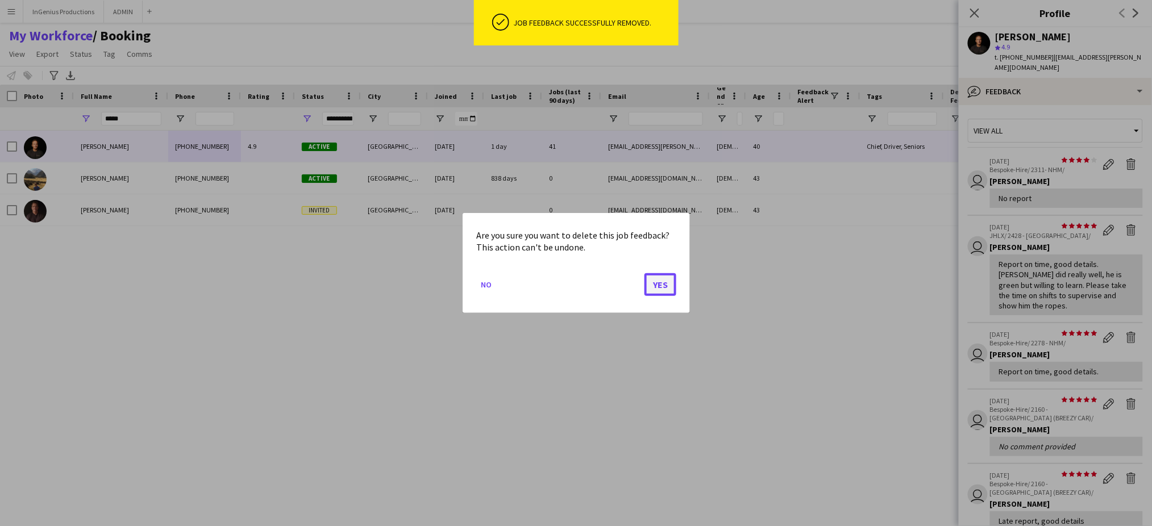
click at [657, 286] on button "Yes" at bounding box center [661, 284] width 32 height 23
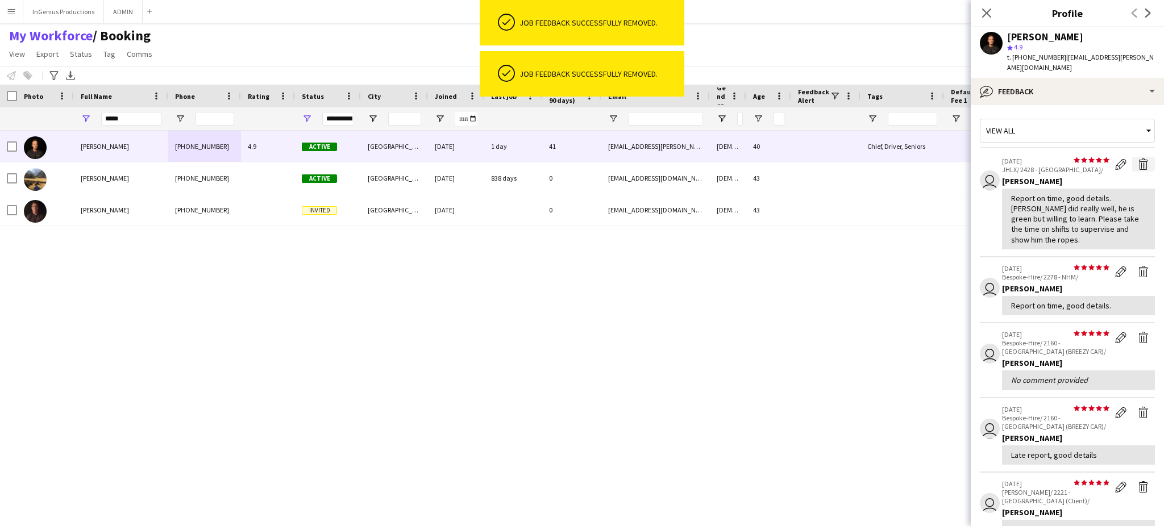
click at [1138, 159] on app-icon "Delete feedback" at bounding box center [1143, 164] width 11 height 11
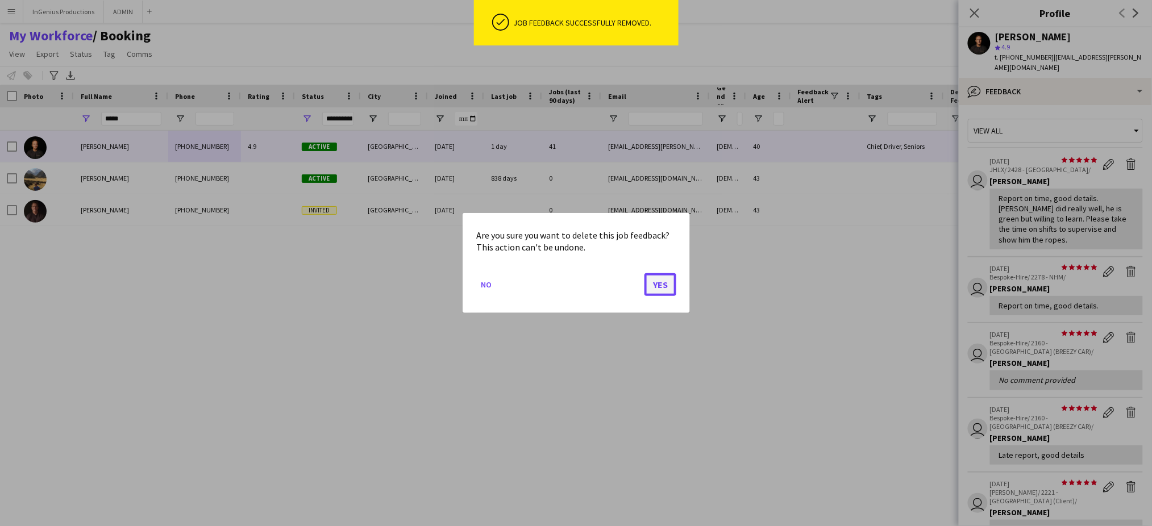
click at [667, 285] on button "Yes" at bounding box center [661, 284] width 32 height 23
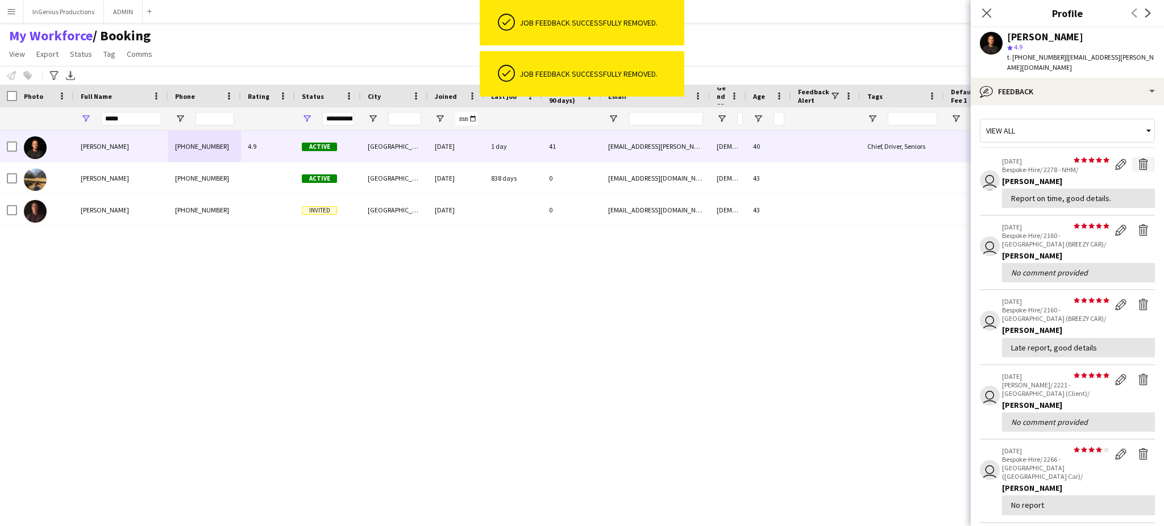
click at [1138, 159] on app-icon "Delete feedback" at bounding box center [1143, 164] width 11 height 11
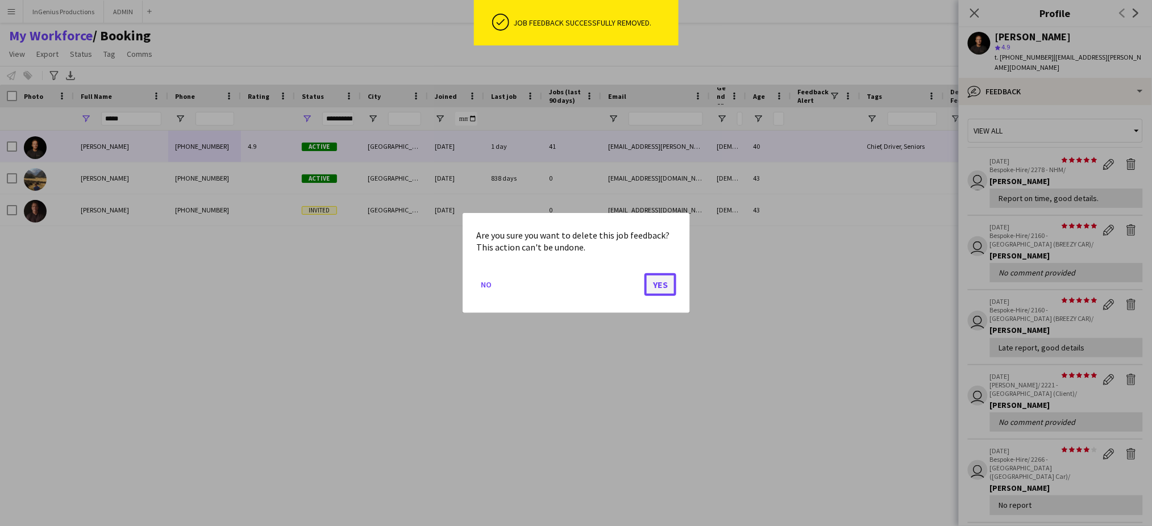
click at [662, 291] on button "Yes" at bounding box center [661, 284] width 32 height 23
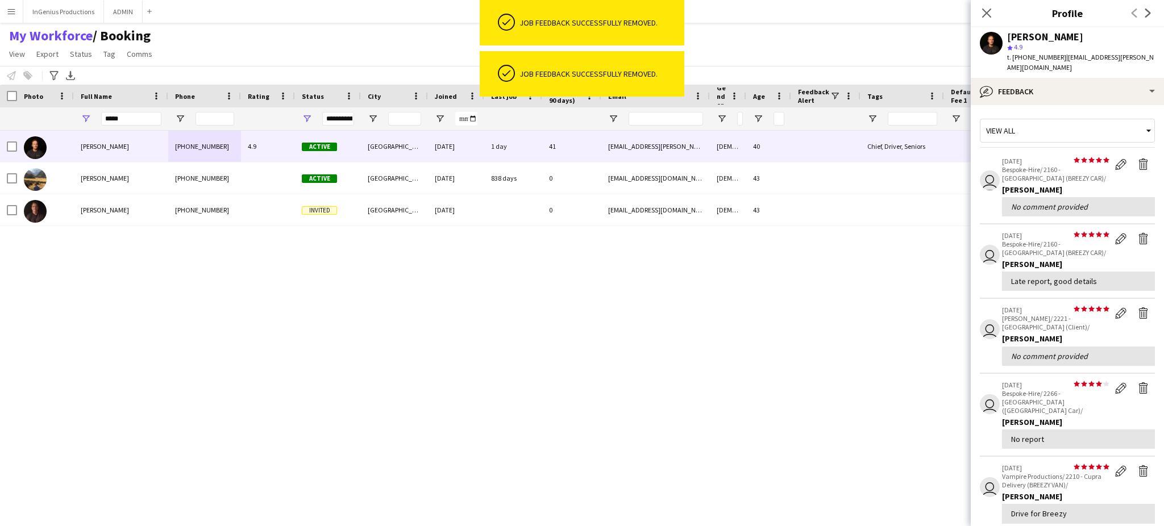
click at [1138, 159] on app-icon "Delete feedback" at bounding box center [1143, 164] width 11 height 11
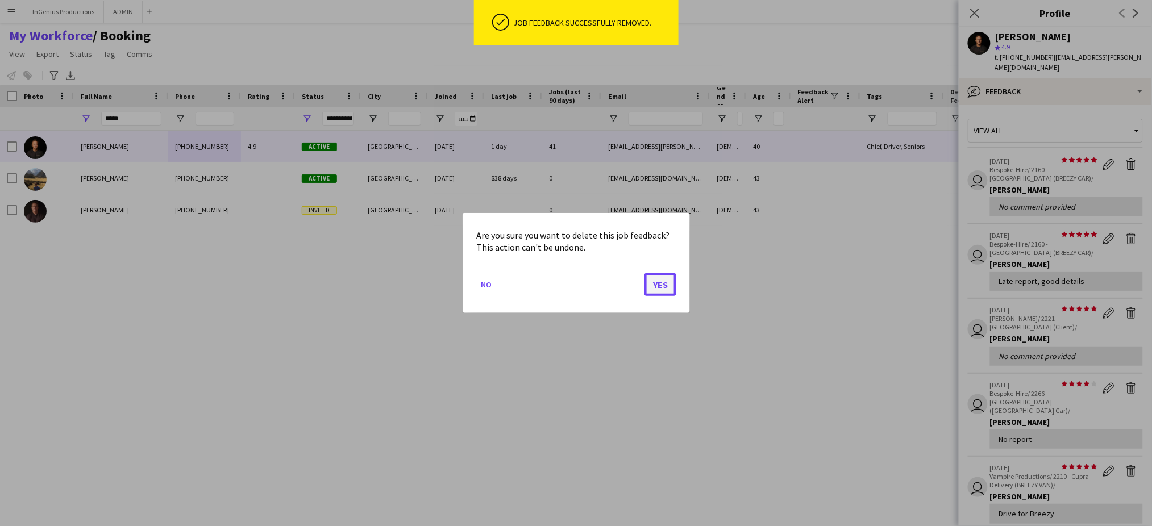
click at [669, 280] on button "Yes" at bounding box center [661, 284] width 32 height 23
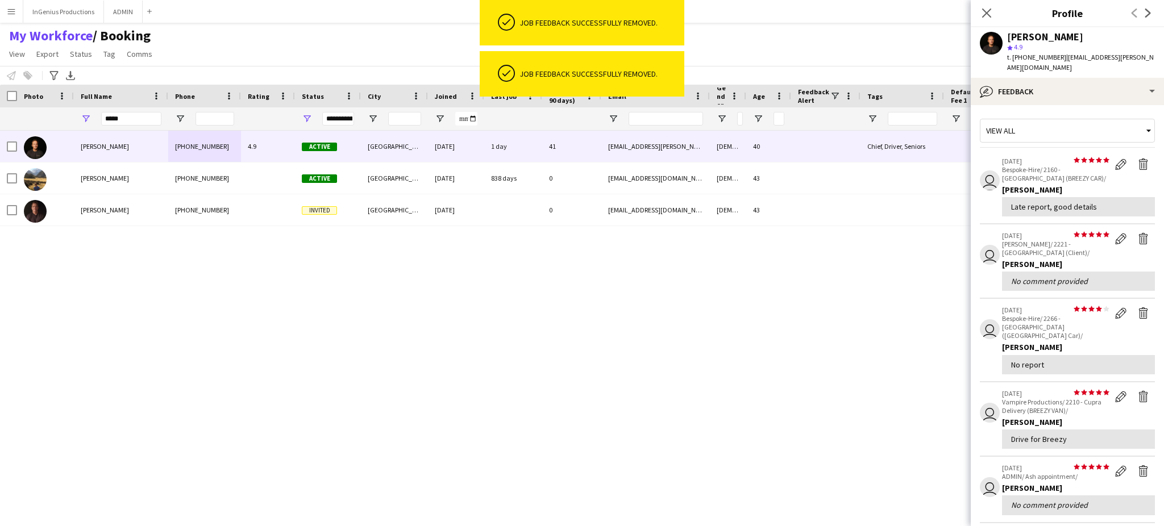
click at [1138, 159] on app-icon "Delete feedback" at bounding box center [1143, 164] width 11 height 11
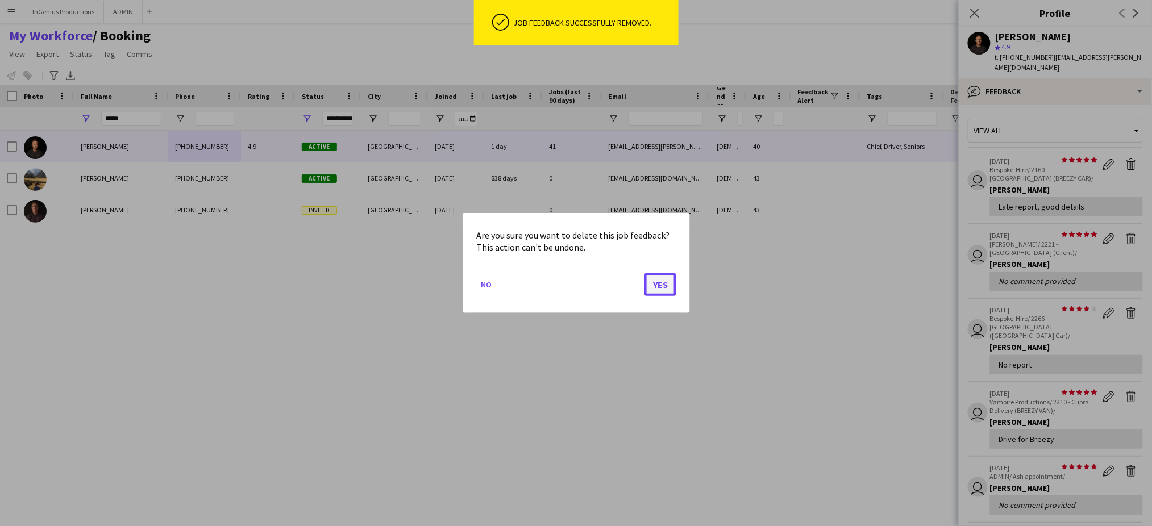
click at [657, 285] on button "Yes" at bounding box center [661, 284] width 32 height 23
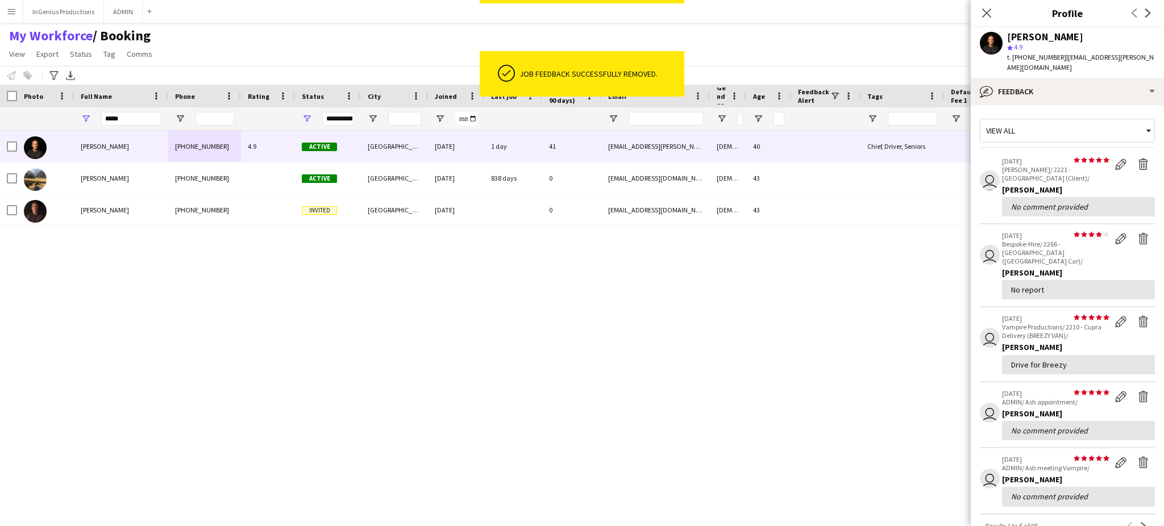
click at [1138, 159] on app-icon "Delete feedback" at bounding box center [1143, 164] width 11 height 11
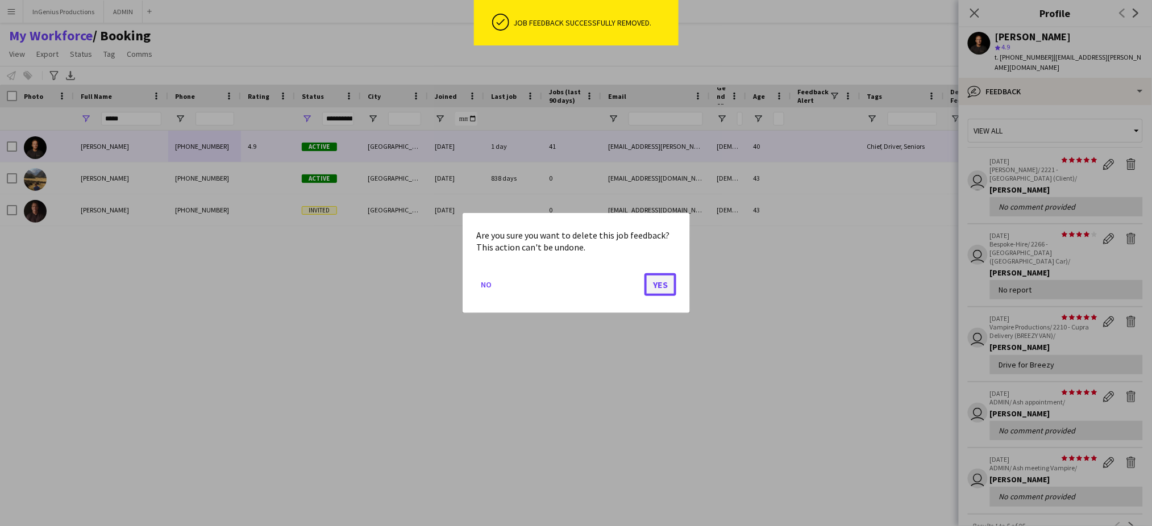
click at [663, 280] on button "Yes" at bounding box center [661, 284] width 32 height 23
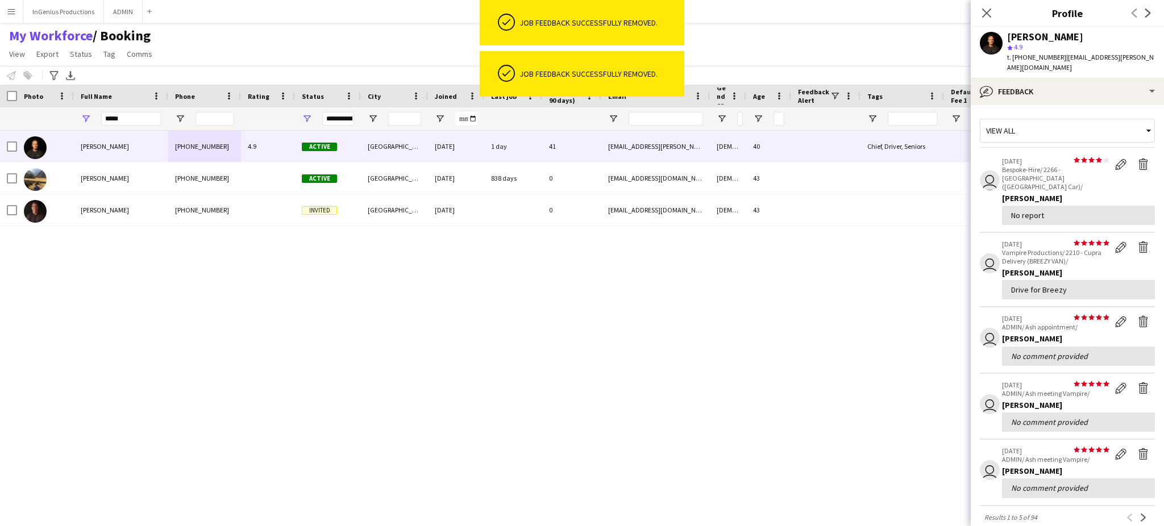
click at [1138, 159] on app-icon "Delete feedback" at bounding box center [1143, 164] width 11 height 11
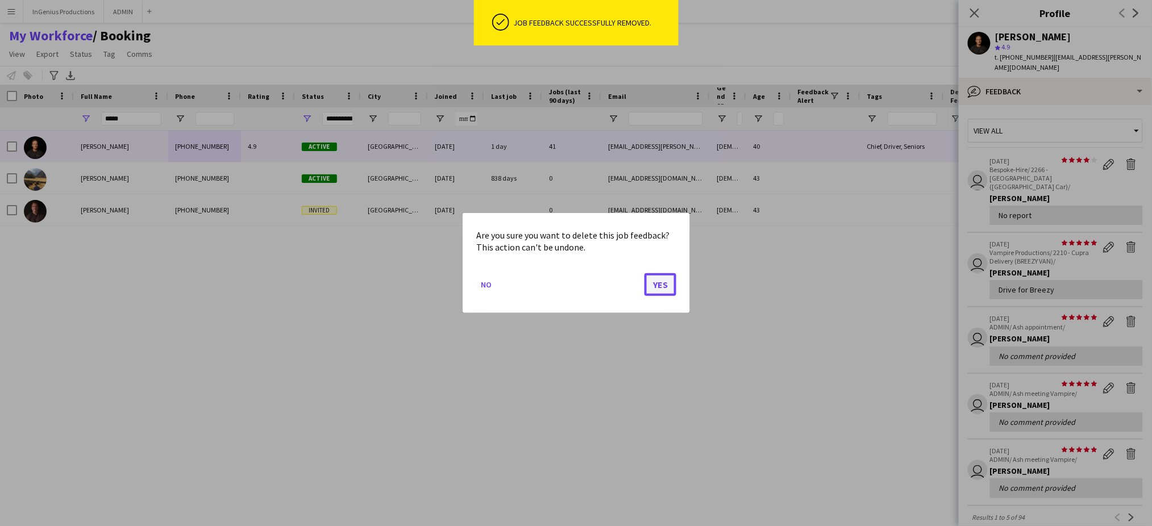
click at [662, 283] on button "Yes" at bounding box center [661, 284] width 32 height 23
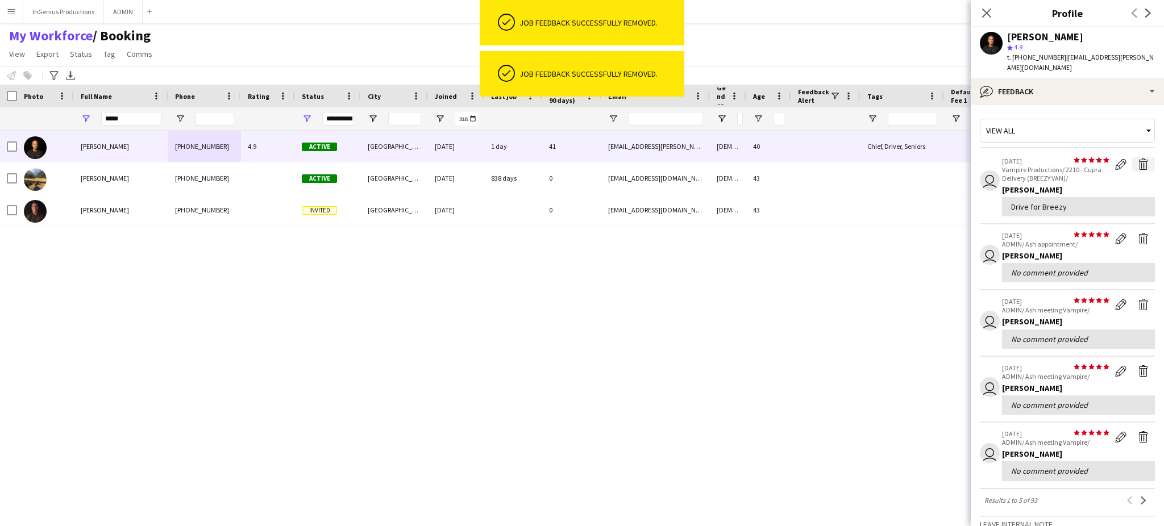
click at [1138, 159] on app-icon "Delete feedback" at bounding box center [1143, 164] width 11 height 11
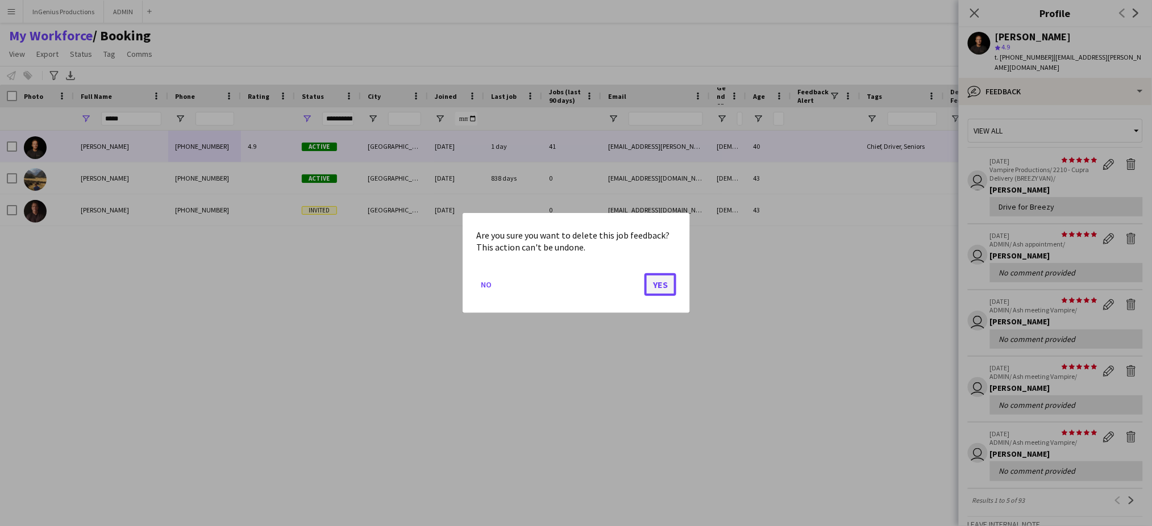
click at [657, 286] on button "Yes" at bounding box center [661, 284] width 32 height 23
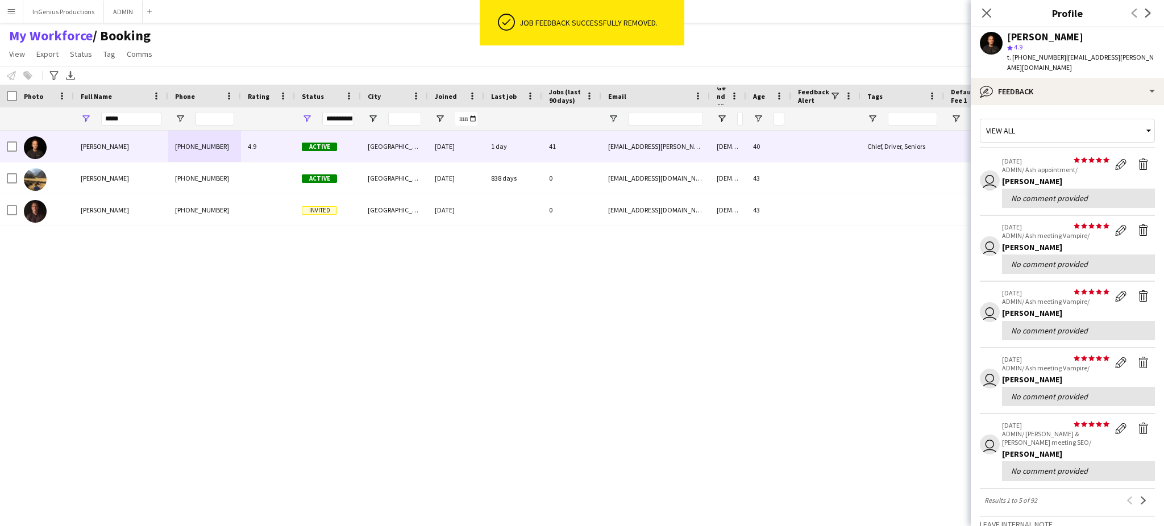
click at [1138, 159] on app-icon "Delete feedback" at bounding box center [1143, 164] width 11 height 11
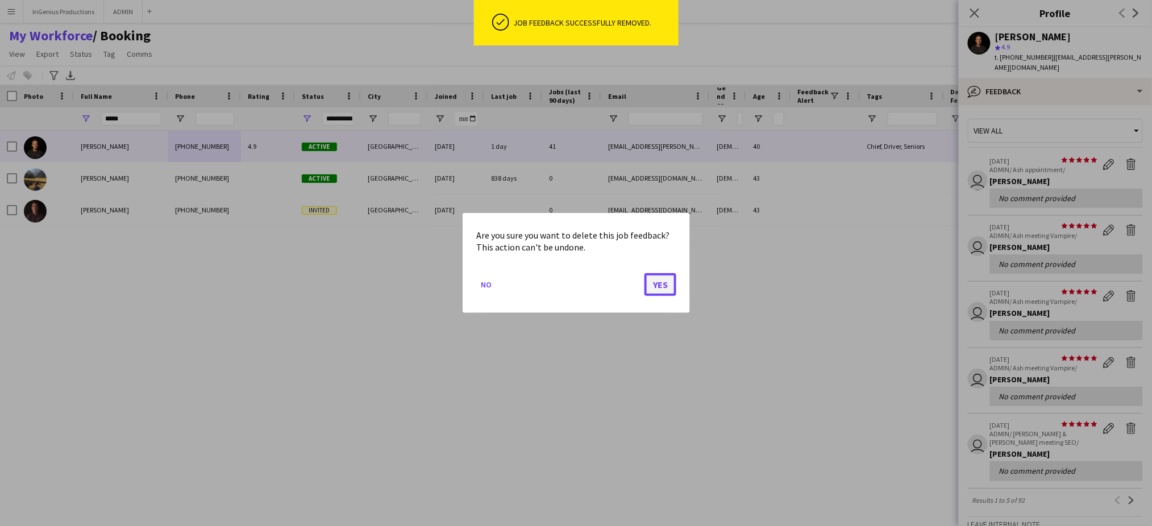
click at [668, 286] on button "Yes" at bounding box center [661, 284] width 32 height 23
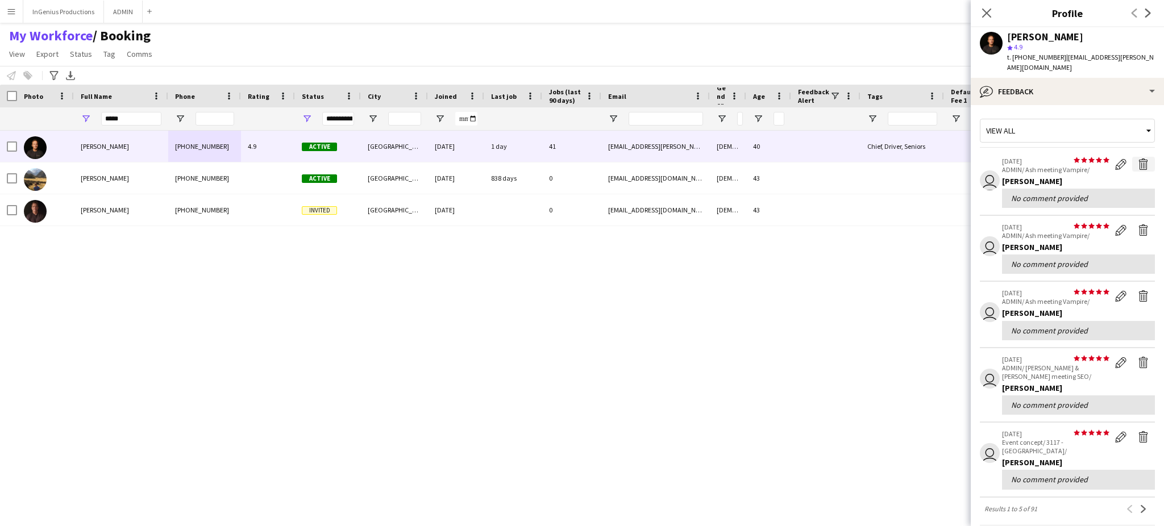
click at [1138, 159] on app-icon "Delete feedback" at bounding box center [1143, 164] width 11 height 11
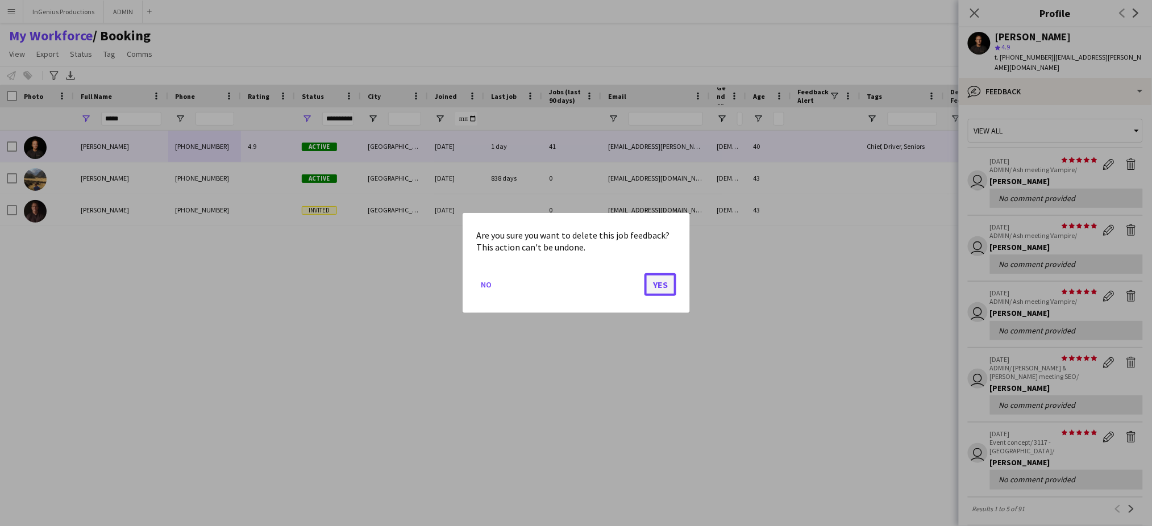
click at [666, 280] on button "Yes" at bounding box center [661, 284] width 32 height 23
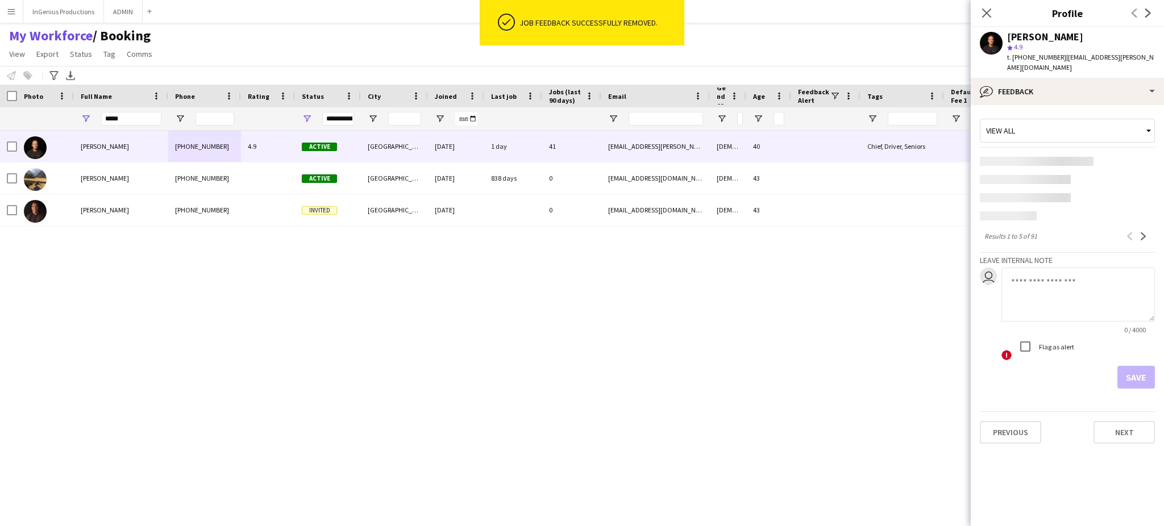
click at [1135, 157] on app-content-placeholder at bounding box center [1067, 161] width 175 height 9
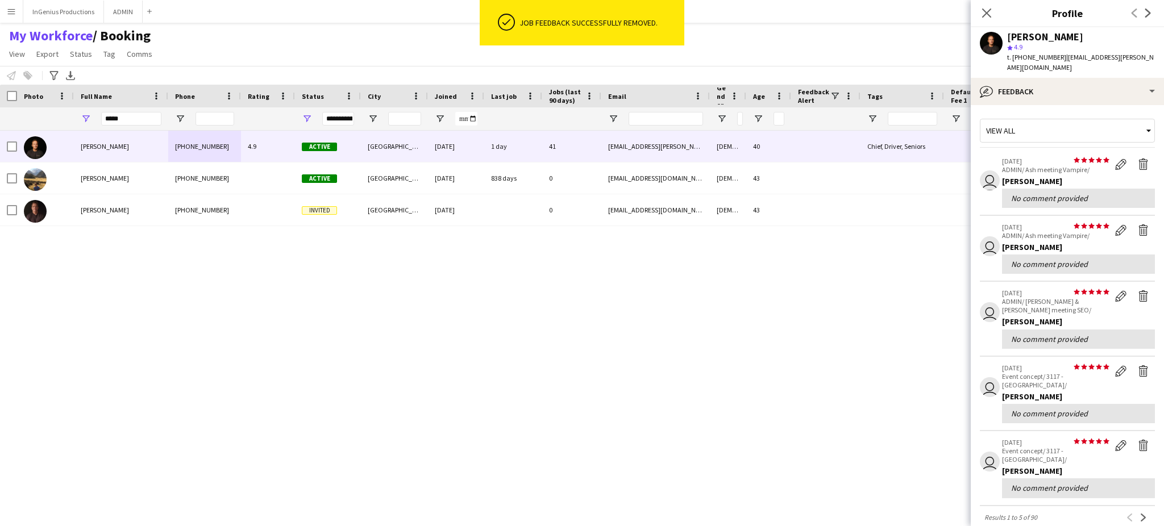
click at [663, 282] on div "Ash Grimmer +4407745847382 4.9 Active London 28-05-2019 1 day 41 ash.grimmer@gm…" at bounding box center [561, 319] width 1123 height 376
click at [1138, 159] on app-icon "Delete feedback" at bounding box center [1143, 164] width 11 height 11
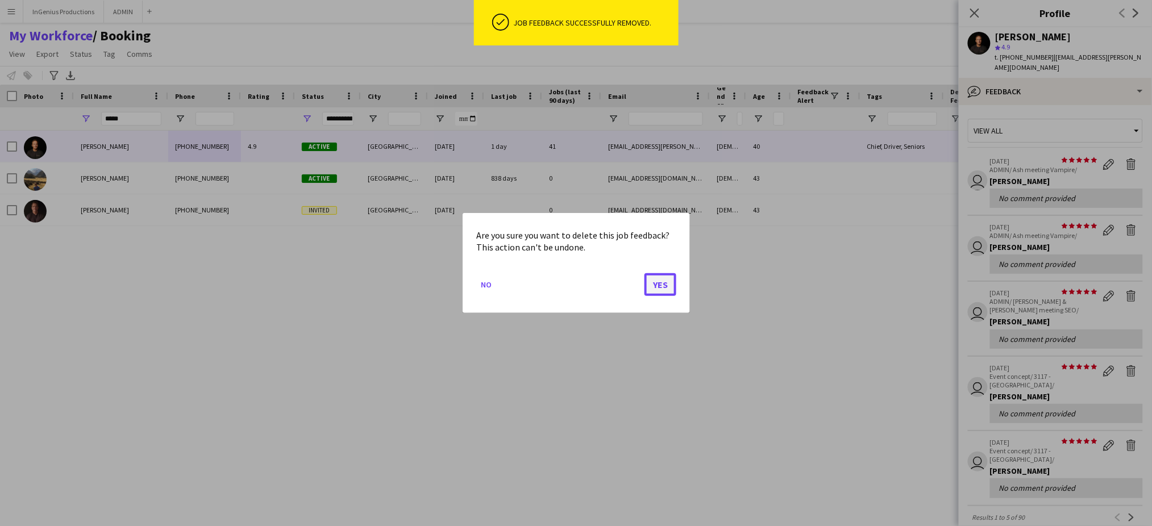
click at [657, 286] on button "Yes" at bounding box center [661, 284] width 32 height 23
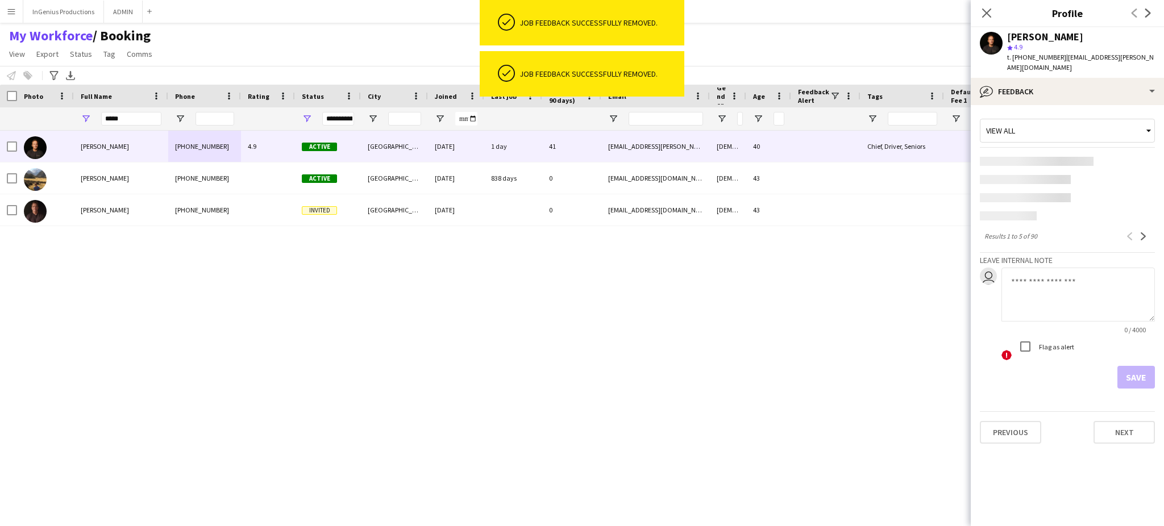
click at [1133, 157] on app-content-placeholder at bounding box center [1067, 161] width 175 height 9
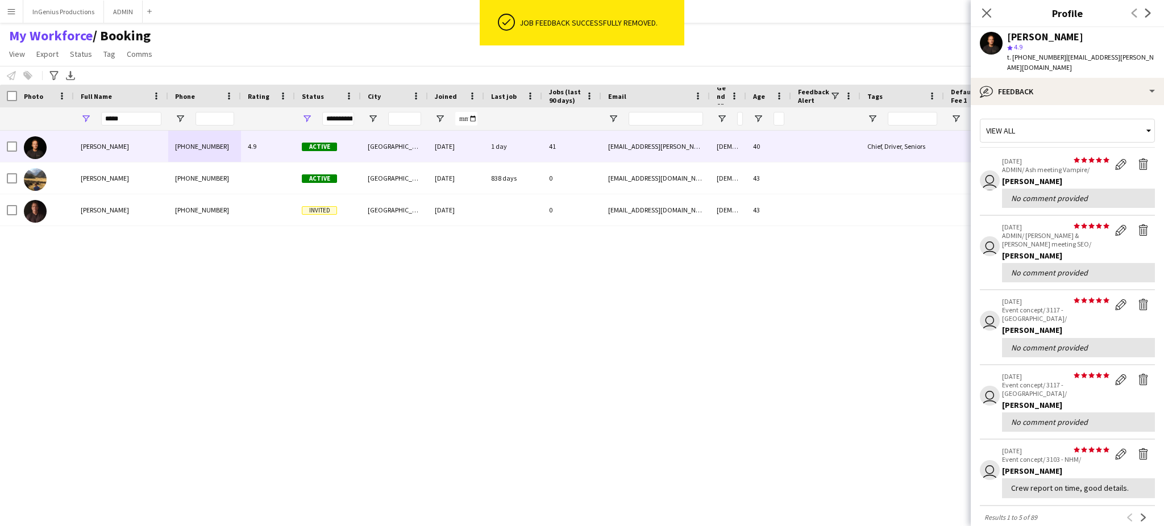
click at [667, 285] on div "Ash Grimmer +4407745847382 4.9 Active London 28-05-2019 1 day 41 ash.grimmer@gm…" at bounding box center [561, 319] width 1123 height 376
click at [1138, 159] on app-icon "Delete feedback" at bounding box center [1143, 164] width 11 height 11
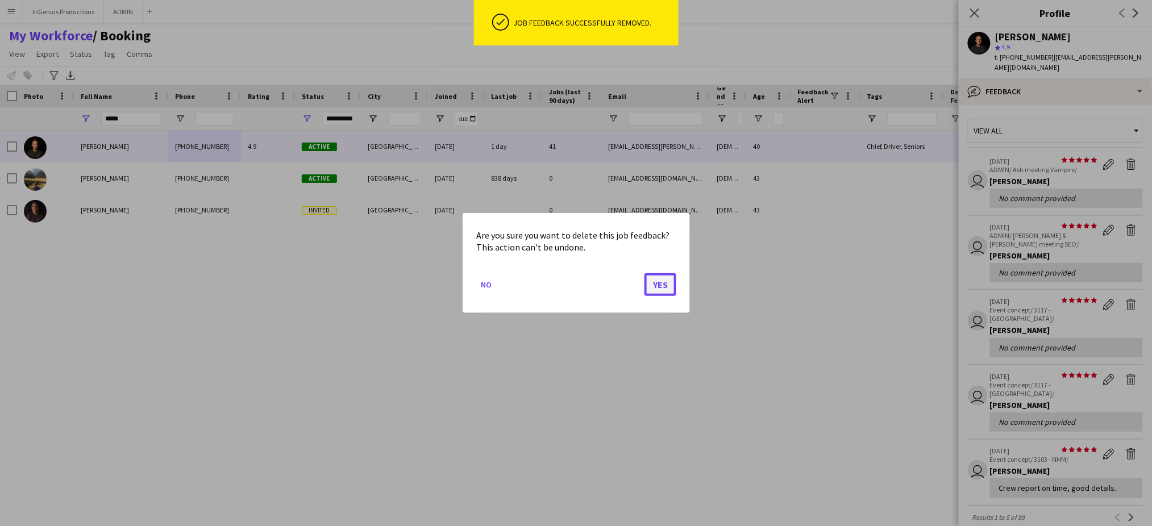
click at [662, 291] on button "Yes" at bounding box center [661, 284] width 32 height 23
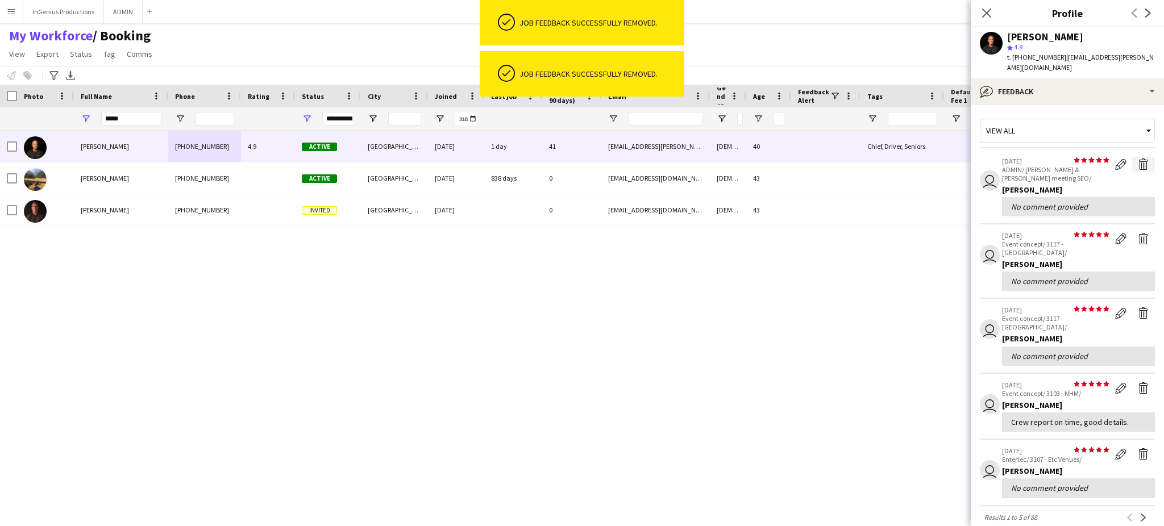
click at [1138, 159] on app-icon "Delete feedback" at bounding box center [1143, 164] width 11 height 11
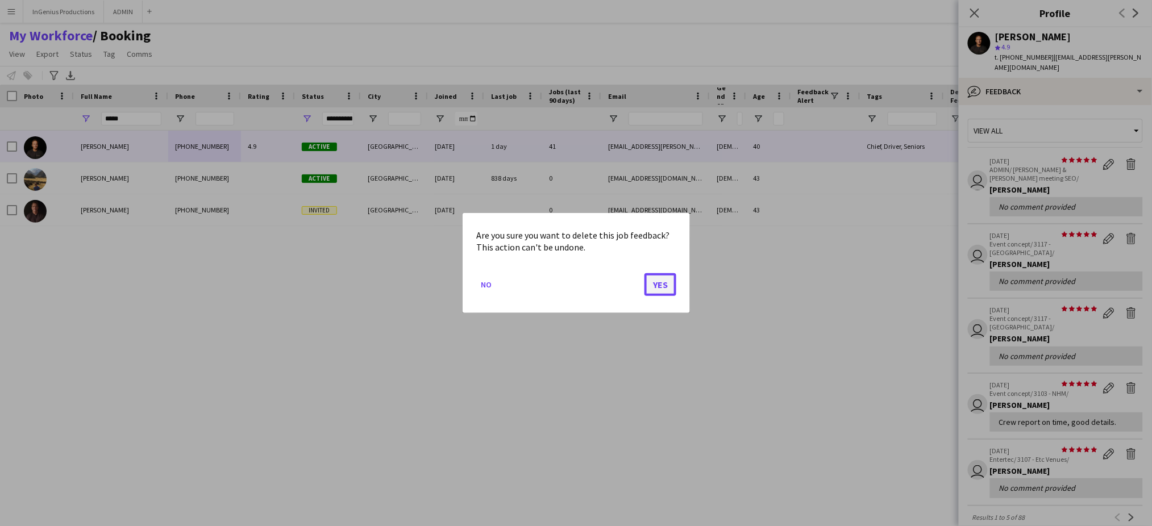
click at [669, 280] on button "Yes" at bounding box center [661, 284] width 32 height 23
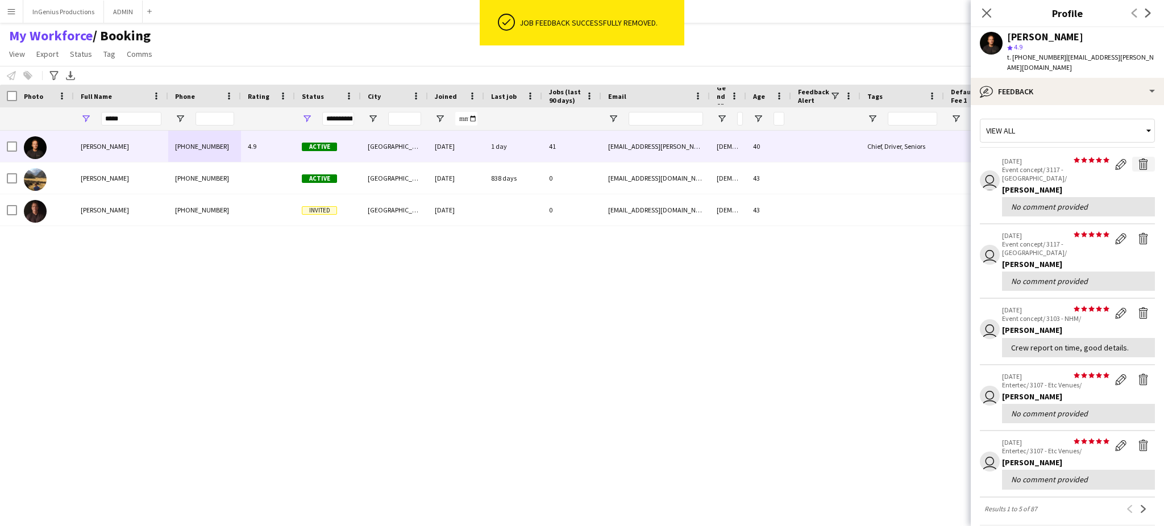
click at [1138, 159] on app-icon "Delete feedback" at bounding box center [1143, 164] width 11 height 11
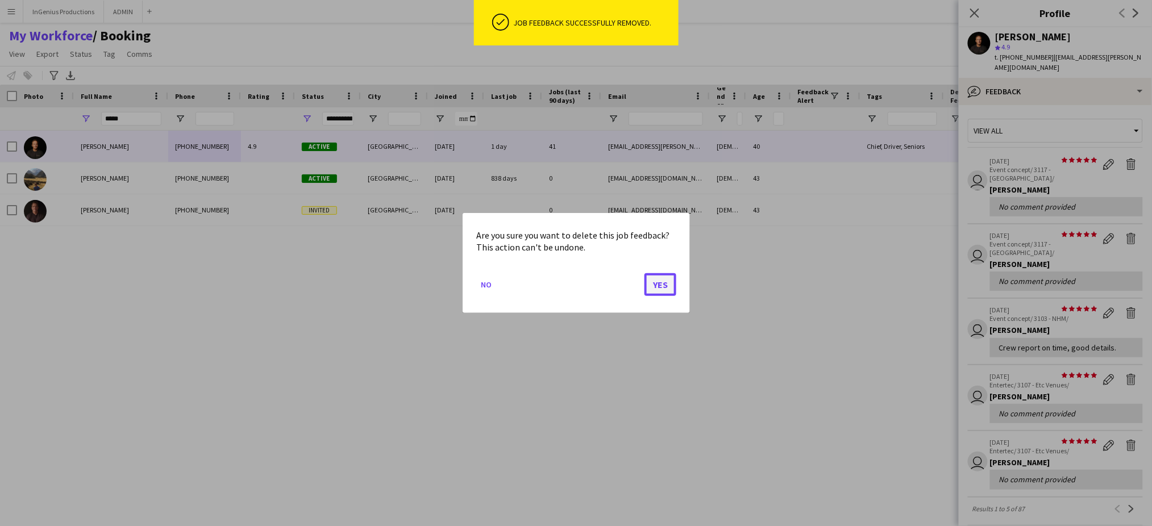
click at [657, 285] on button "Yes" at bounding box center [661, 284] width 32 height 23
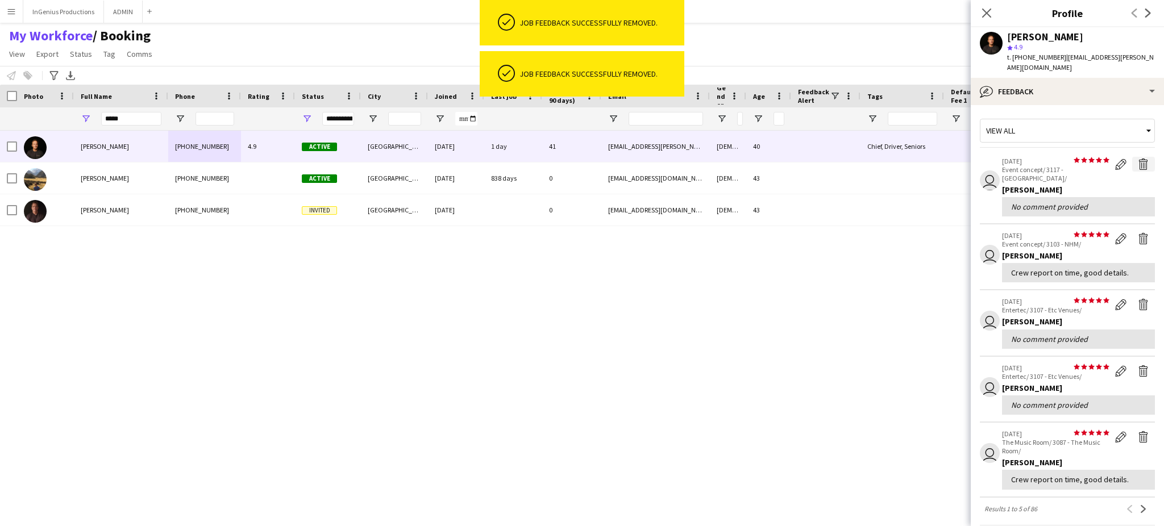
click at [1138, 159] on app-icon "Delete feedback" at bounding box center [1143, 164] width 11 height 11
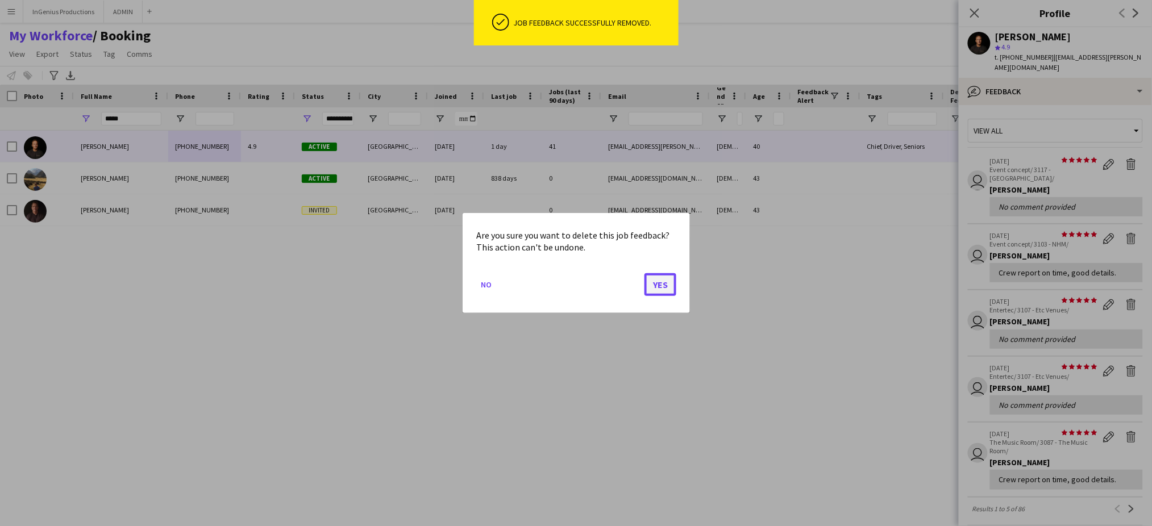
click at [663, 280] on button "Yes" at bounding box center [661, 284] width 32 height 23
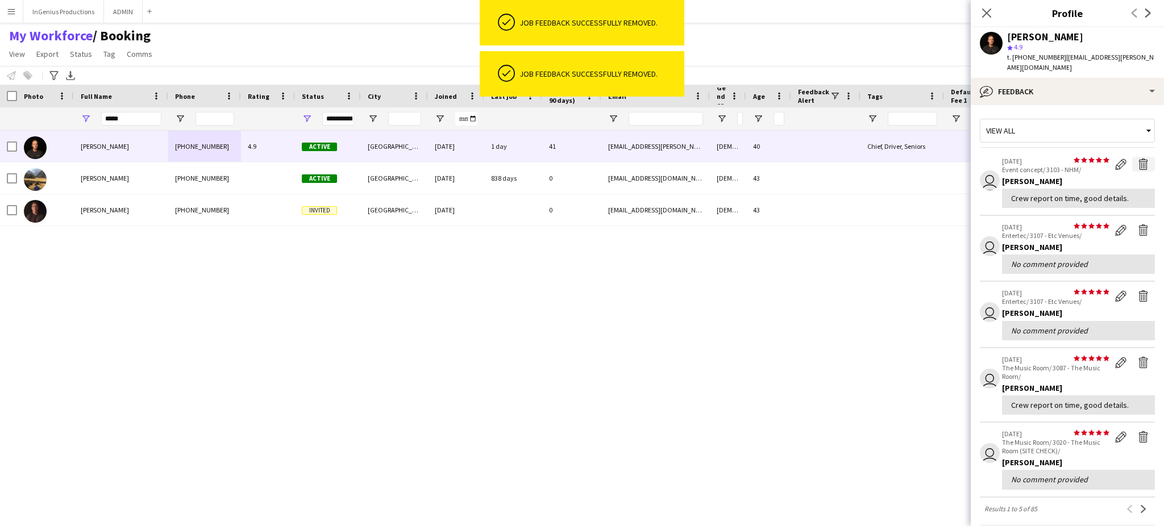
click at [1138, 159] on app-icon "Delete feedback" at bounding box center [1143, 164] width 11 height 11
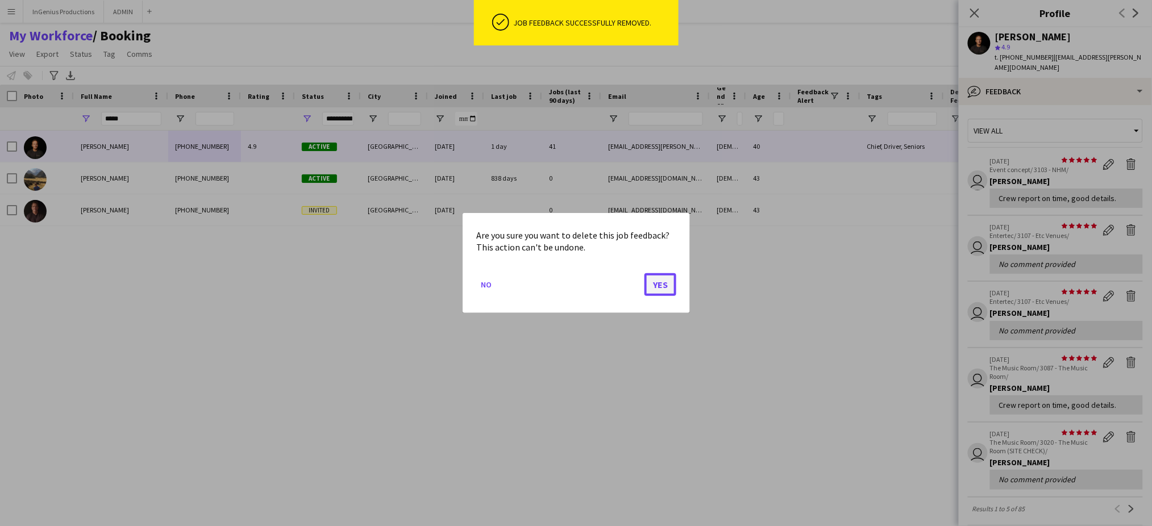
click at [662, 283] on button "Yes" at bounding box center [661, 284] width 32 height 23
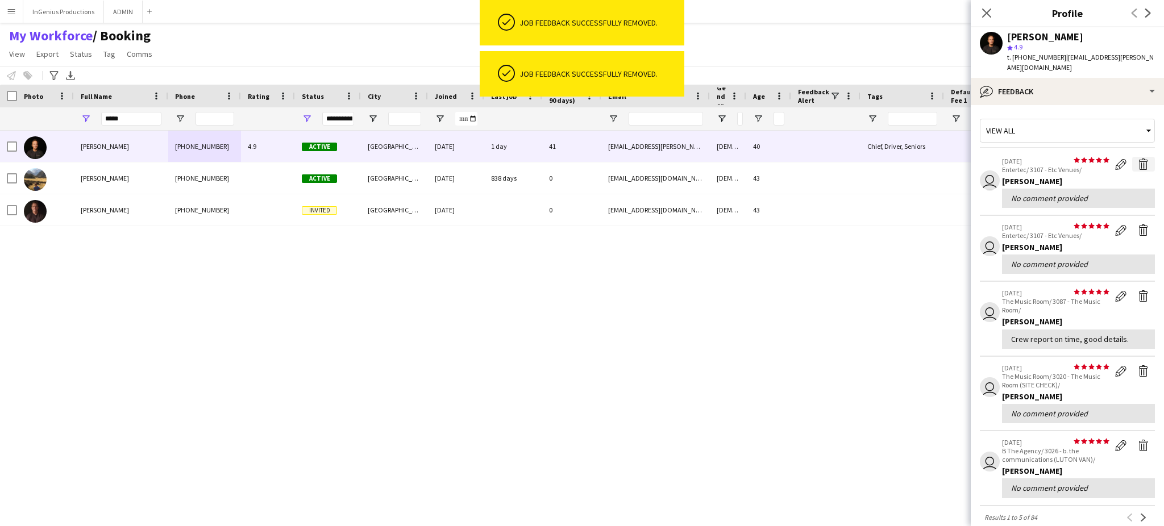
click at [1138, 159] on app-icon "Delete feedback" at bounding box center [1143, 164] width 11 height 11
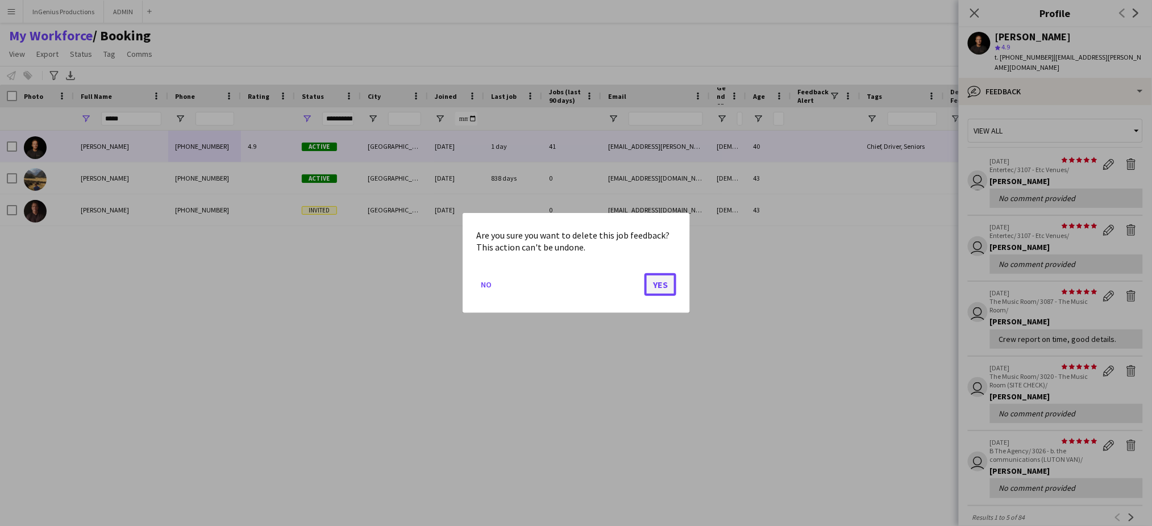
click at [657, 286] on button "Yes" at bounding box center [661, 284] width 32 height 23
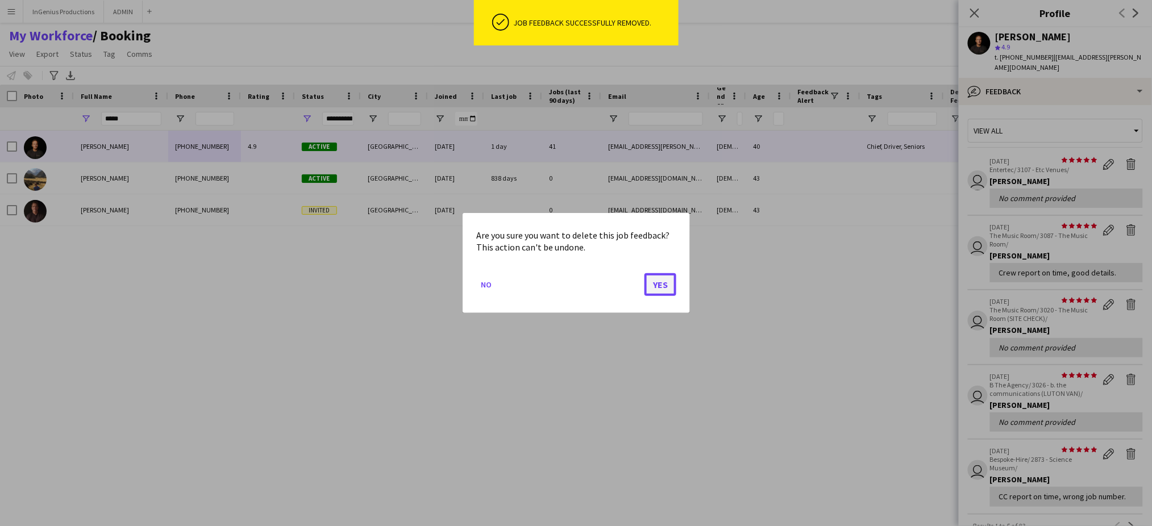
click at [668, 286] on button "Yes" at bounding box center [661, 284] width 32 height 23
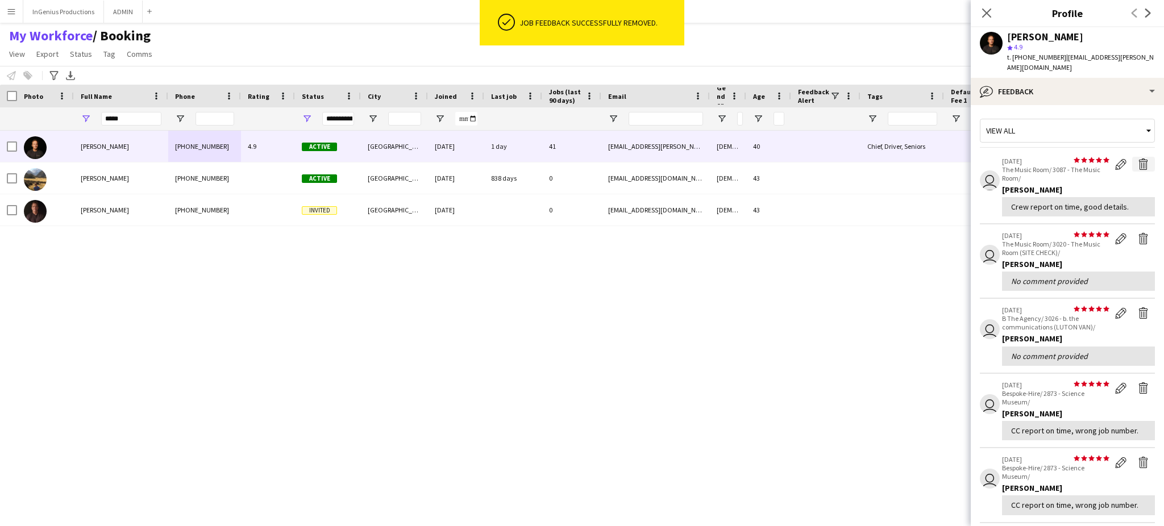
click at [1138, 159] on app-icon "Delete feedback" at bounding box center [1143, 164] width 11 height 11
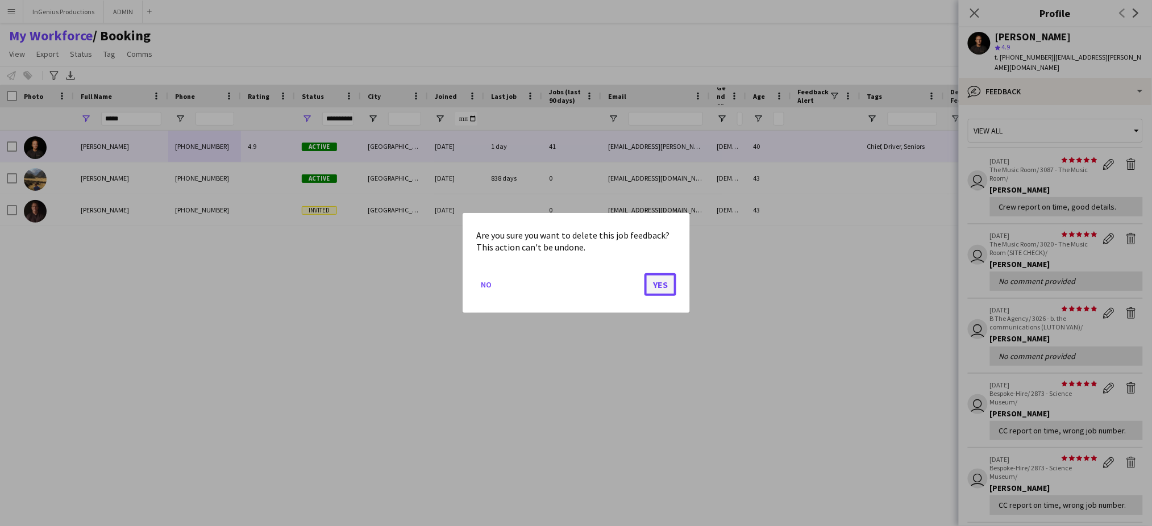
click at [666, 280] on button "Yes" at bounding box center [661, 284] width 32 height 23
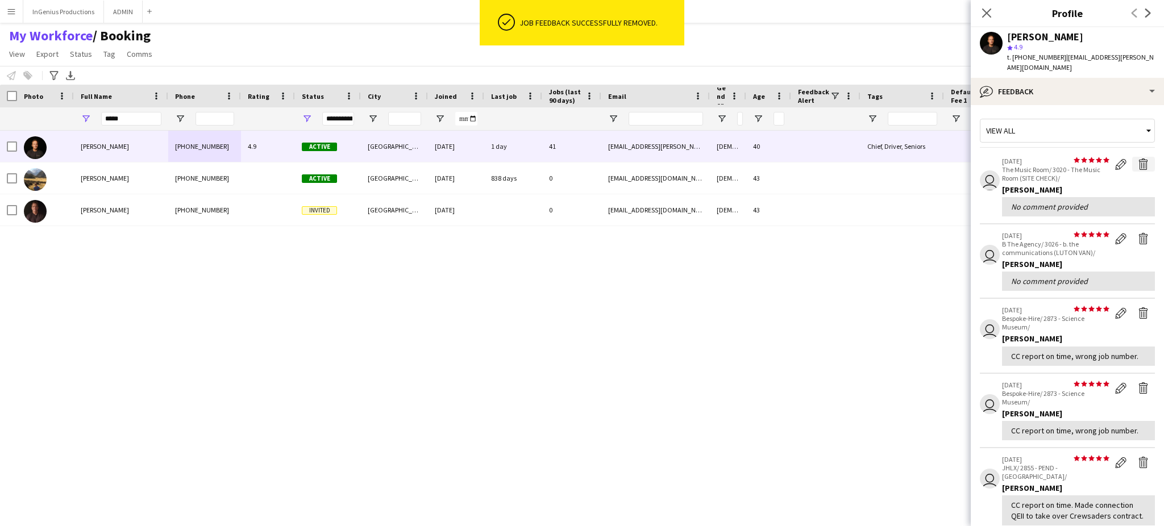
click at [1138, 159] on app-icon "Delete feedback" at bounding box center [1143, 164] width 11 height 11
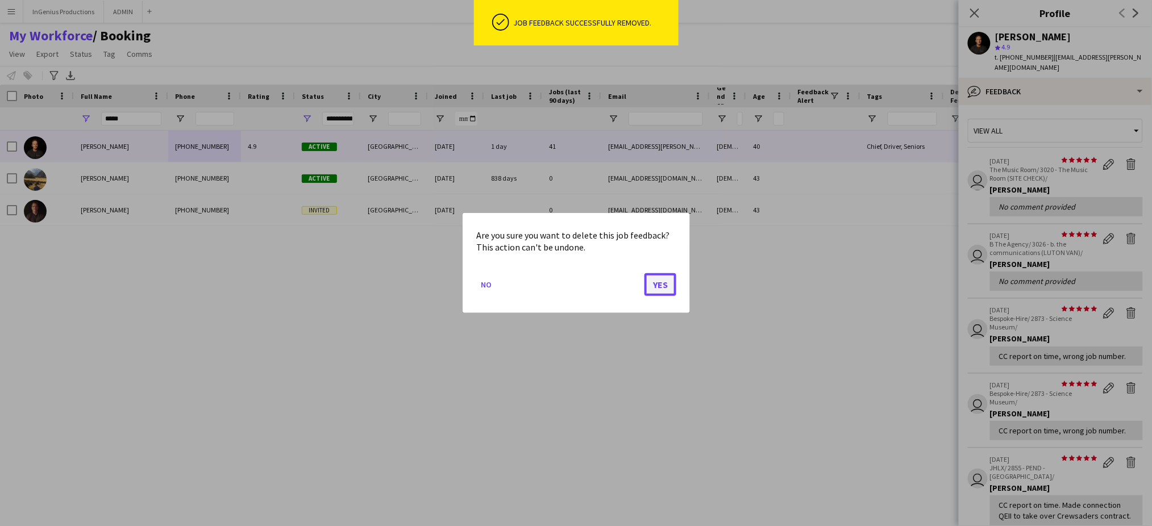
click at [663, 282] on button "Yes" at bounding box center [661, 284] width 32 height 23
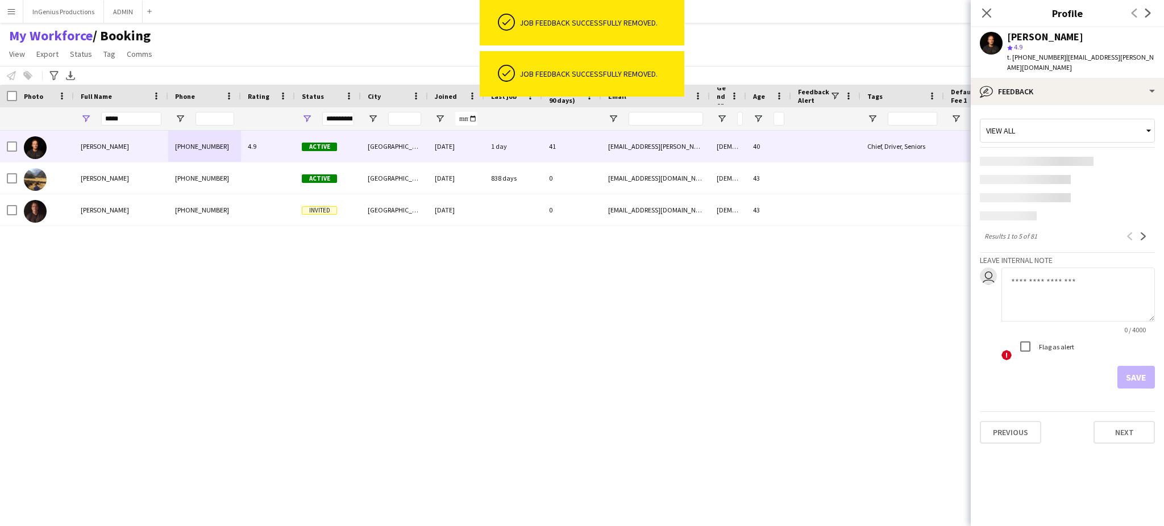
click at [1133, 157] on app-content-placeholder at bounding box center [1067, 161] width 175 height 9
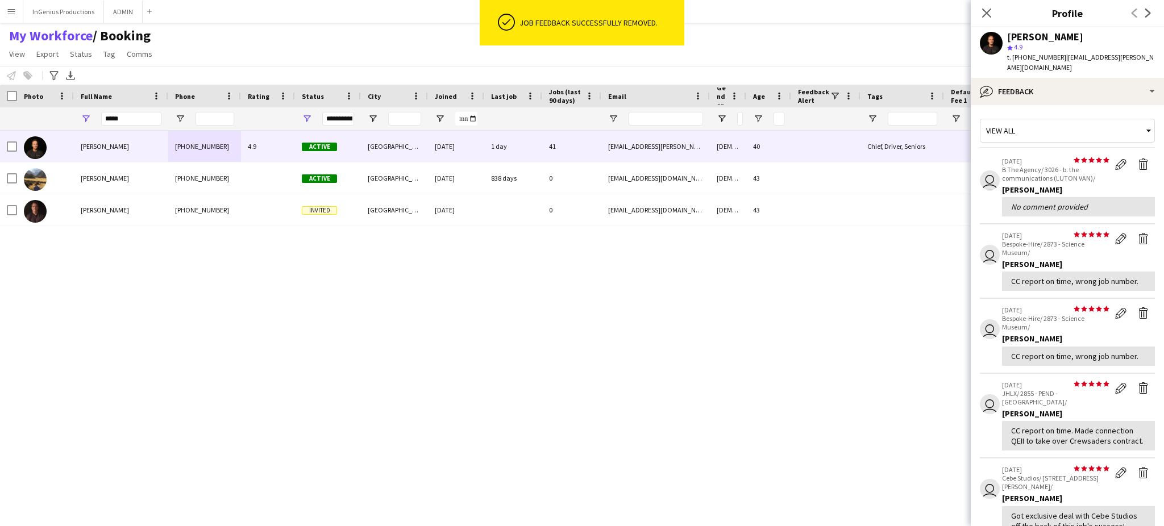
click at [657, 286] on div "Ash Grimmer +4407745847382 4.9 Active London 28-05-2019 1 day 41 ash.grimmer@gm…" at bounding box center [561, 319] width 1123 height 376
click at [1138, 159] on app-icon "Delete feedback" at bounding box center [1143, 164] width 11 height 11
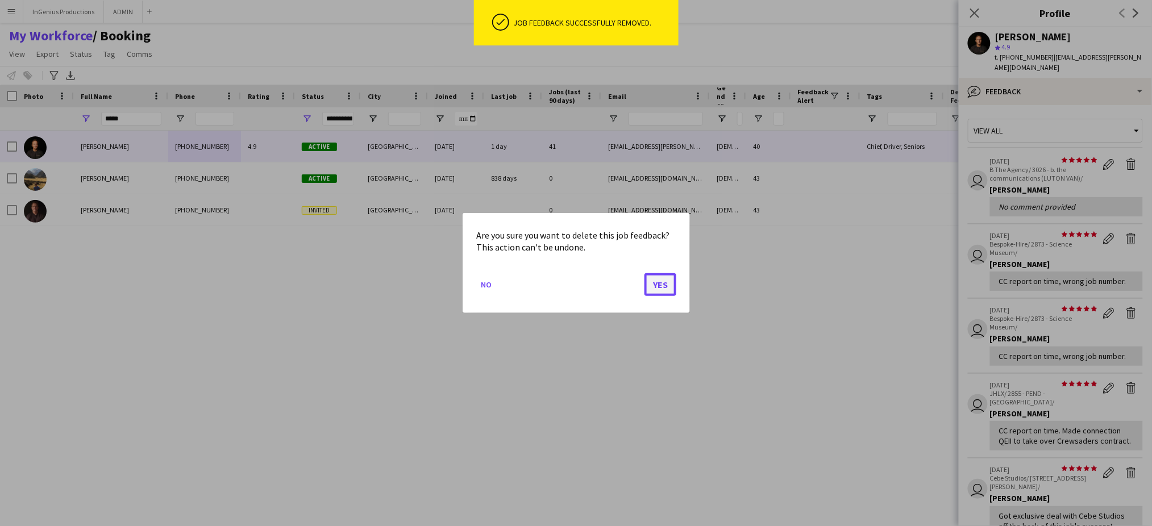
click at [667, 285] on button "Yes" at bounding box center [661, 284] width 32 height 23
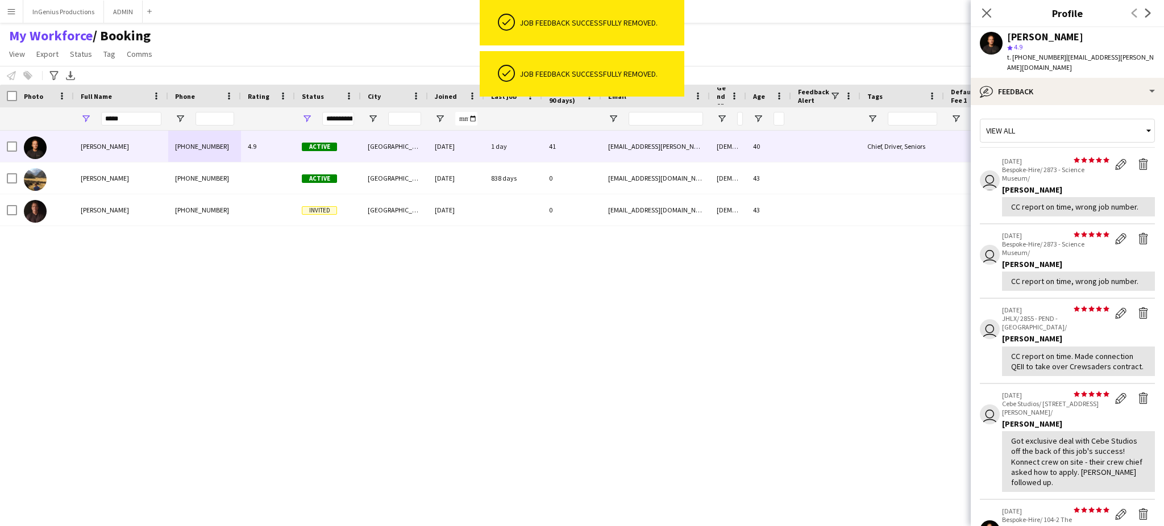
click at [662, 291] on div "Ash Grimmer +4407745847382 4.9 Active London 28-05-2019 1 day 41 ash.grimmer@gm…" at bounding box center [561, 319] width 1123 height 376
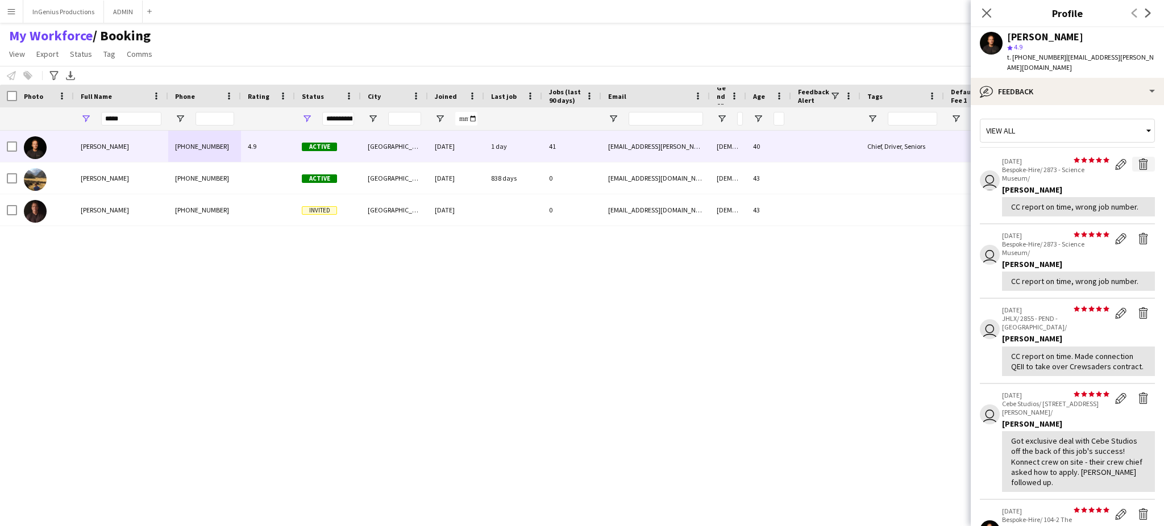
click at [1138, 159] on app-icon "Delete feedback" at bounding box center [1143, 164] width 11 height 11
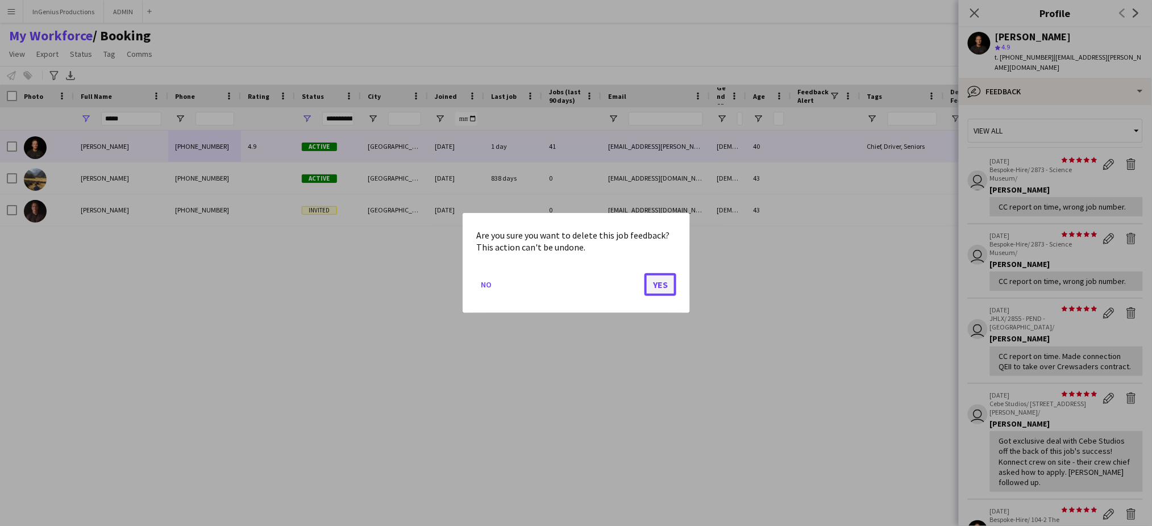
click at [669, 280] on button "Yes" at bounding box center [661, 284] width 32 height 23
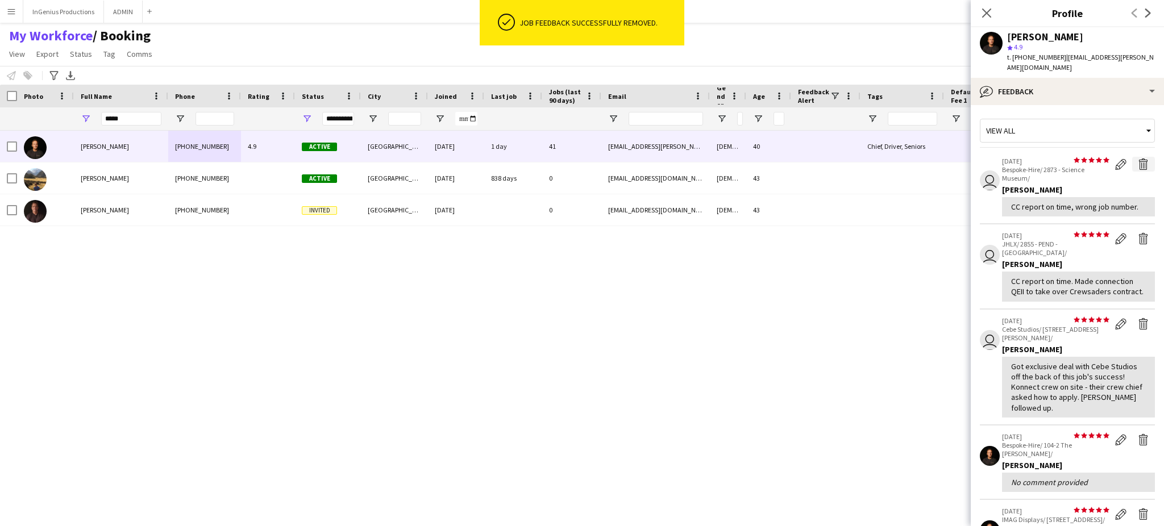
click at [1138, 159] on app-icon "Delete feedback" at bounding box center [1143, 164] width 11 height 11
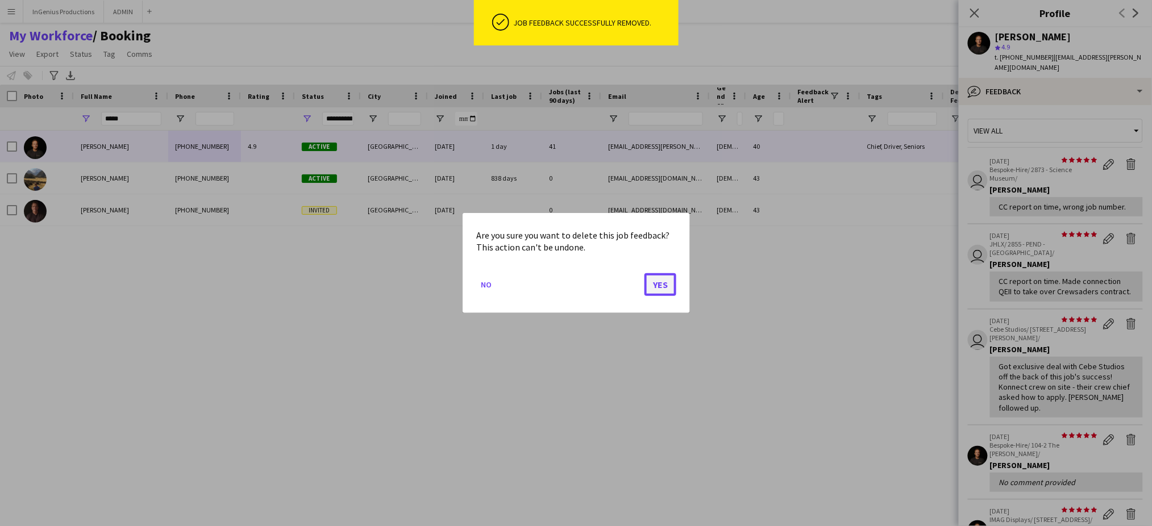
click at [657, 285] on button "Yes" at bounding box center [661, 284] width 32 height 23
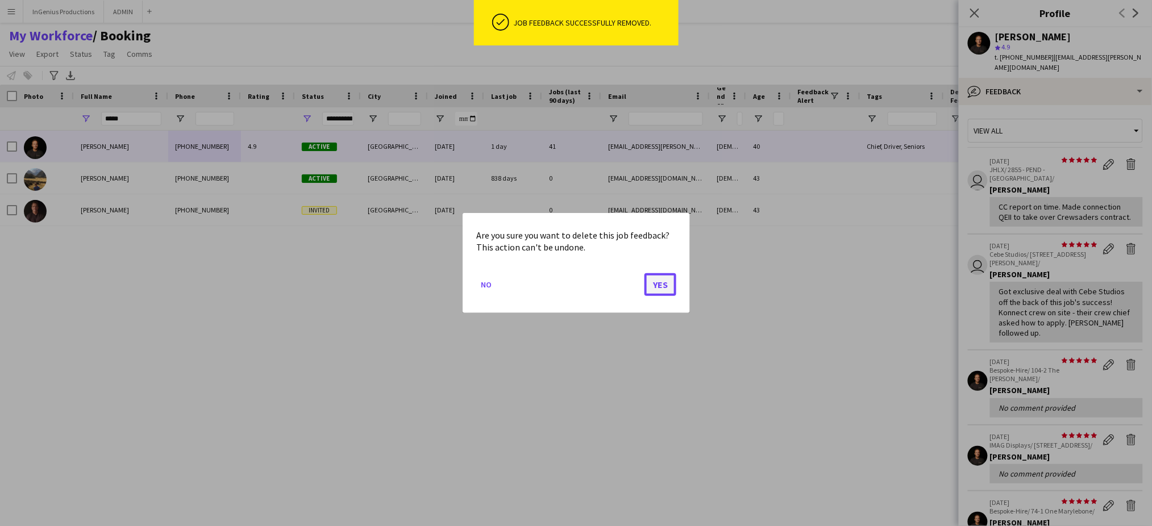
click at [663, 280] on button "Yes" at bounding box center [661, 284] width 32 height 23
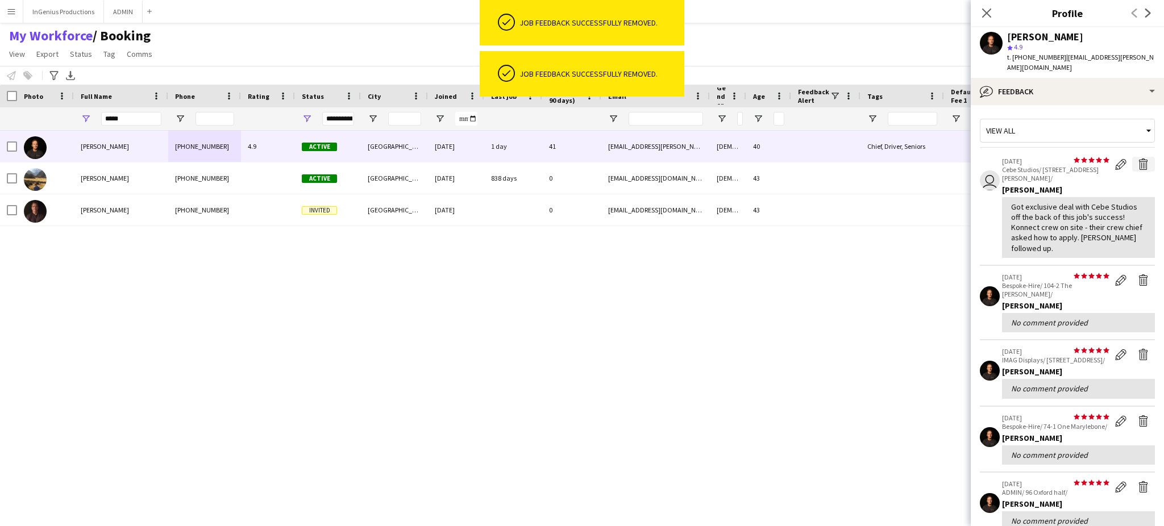
click at [1138, 159] on app-icon "Delete feedback" at bounding box center [1143, 164] width 11 height 11
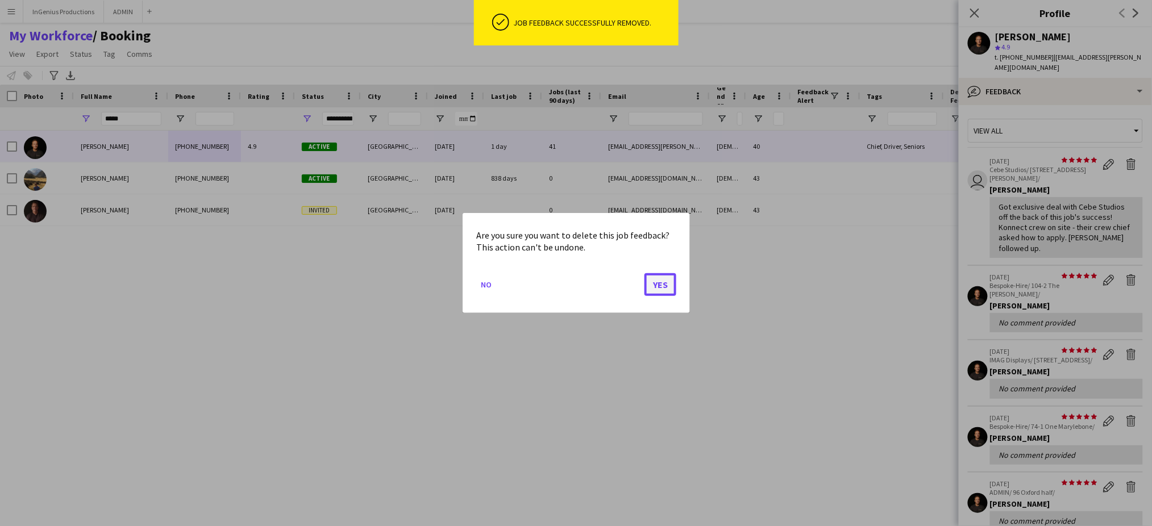
click at [662, 283] on button "Yes" at bounding box center [661, 284] width 32 height 23
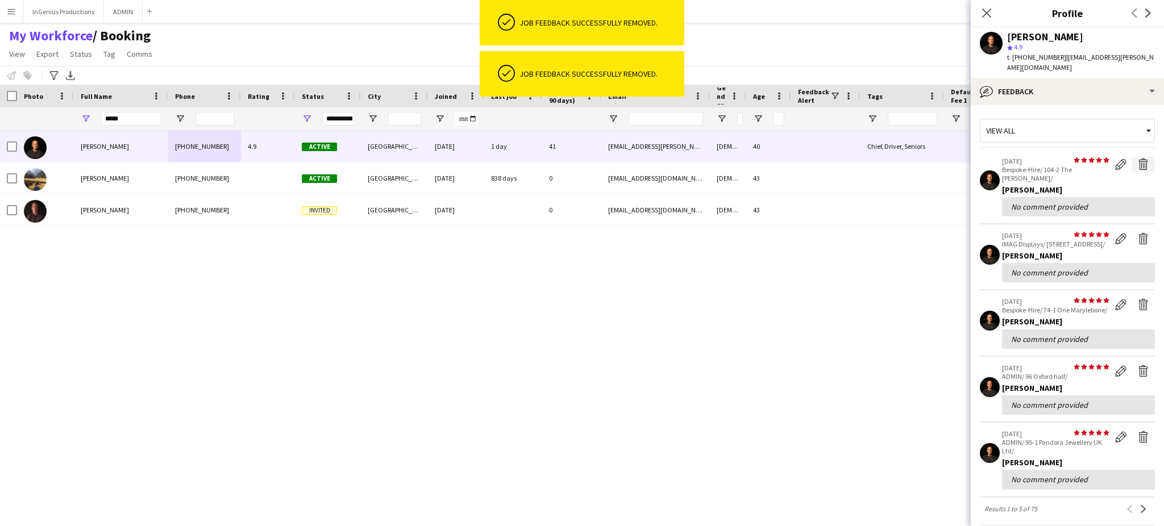
click at [1138, 159] on app-icon "Delete feedback" at bounding box center [1143, 164] width 11 height 11
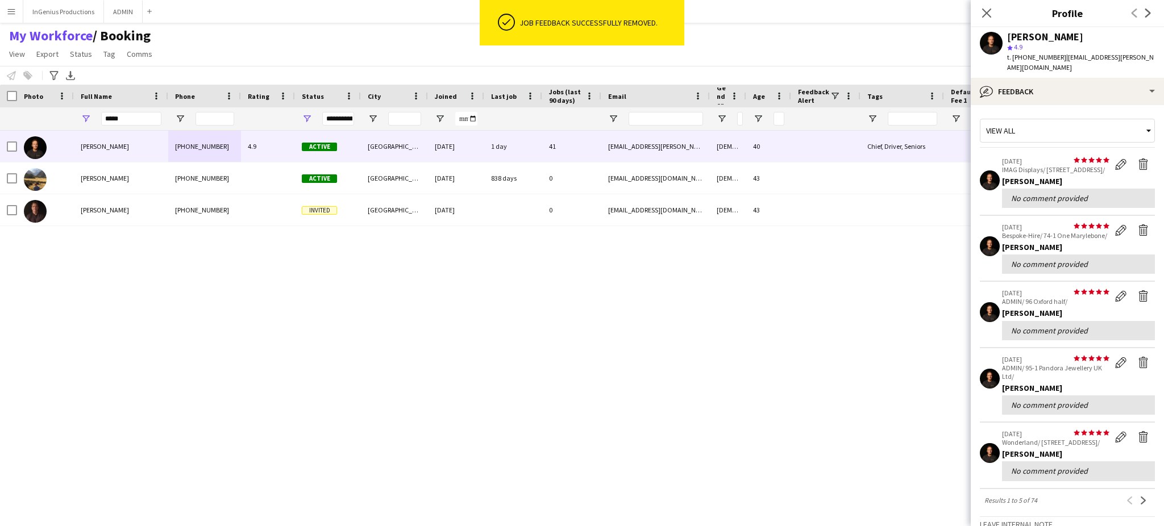
click at [668, 286] on div "[PERSON_NAME] [PHONE_NUMBER] 4.9 Active [GEOGRAPHIC_DATA] [DATE] 1 day 41 [EMAI…" at bounding box center [561, 319] width 1123 height 376
click at [1138, 159] on app-icon "Delete feedback" at bounding box center [1143, 164] width 11 height 11
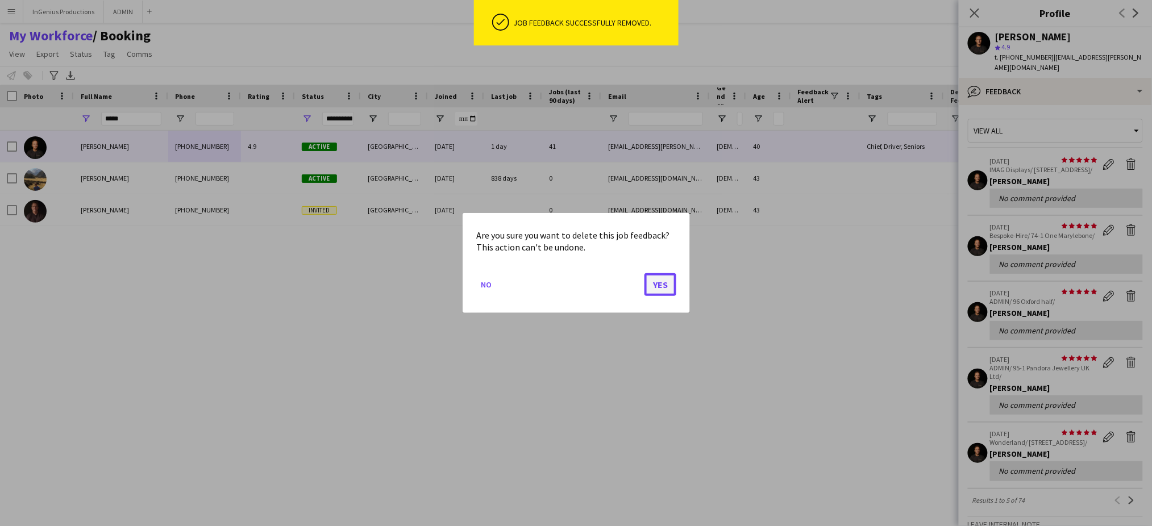
click at [666, 280] on button "Yes" at bounding box center [661, 284] width 32 height 23
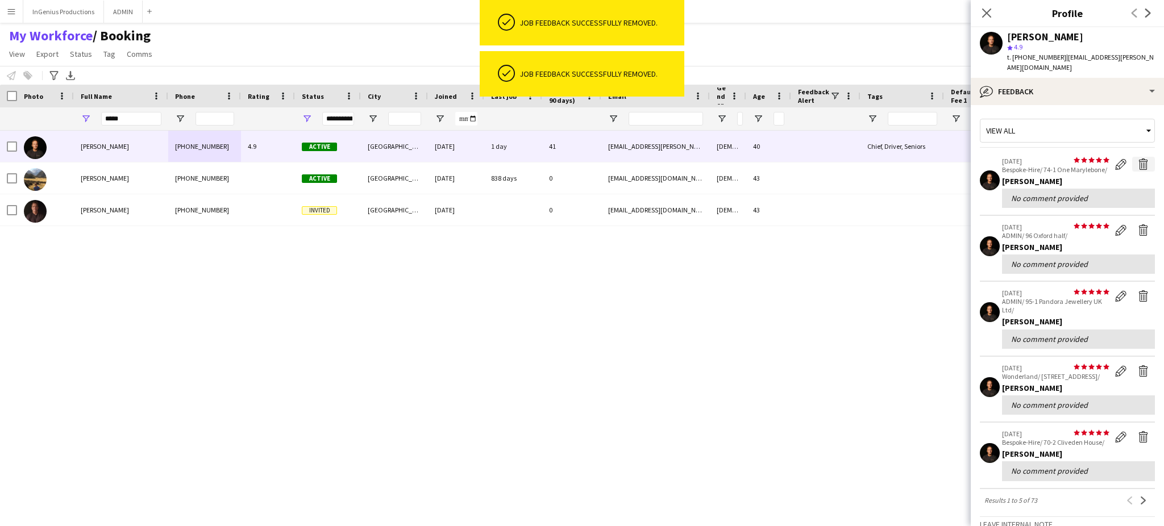
click at [1138, 159] on app-icon "Delete feedback" at bounding box center [1143, 164] width 11 height 11
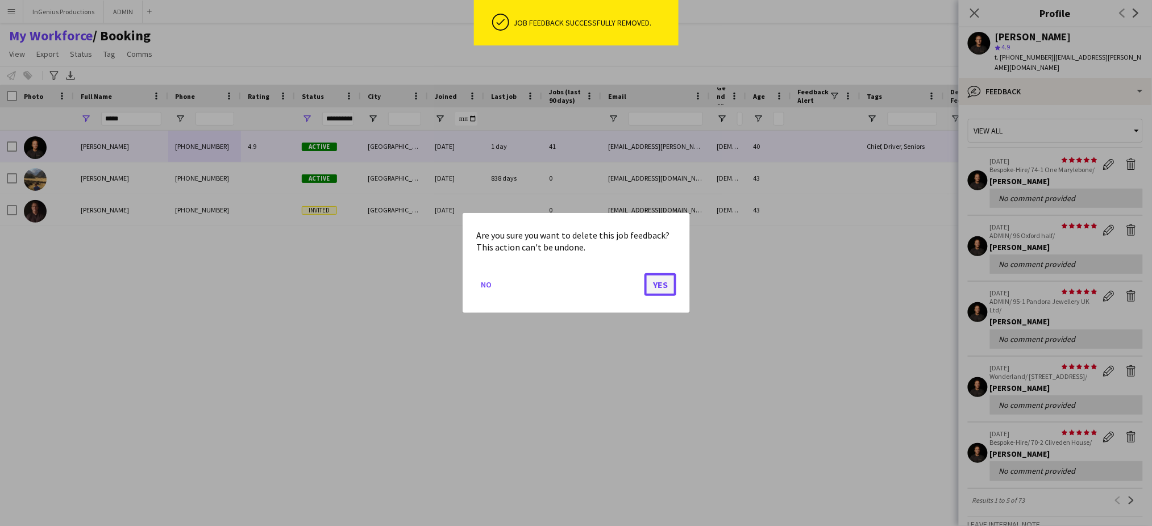
click at [663, 282] on button "Yes" at bounding box center [661, 284] width 32 height 23
click at [657, 286] on button "Yes" at bounding box center [661, 284] width 32 height 23
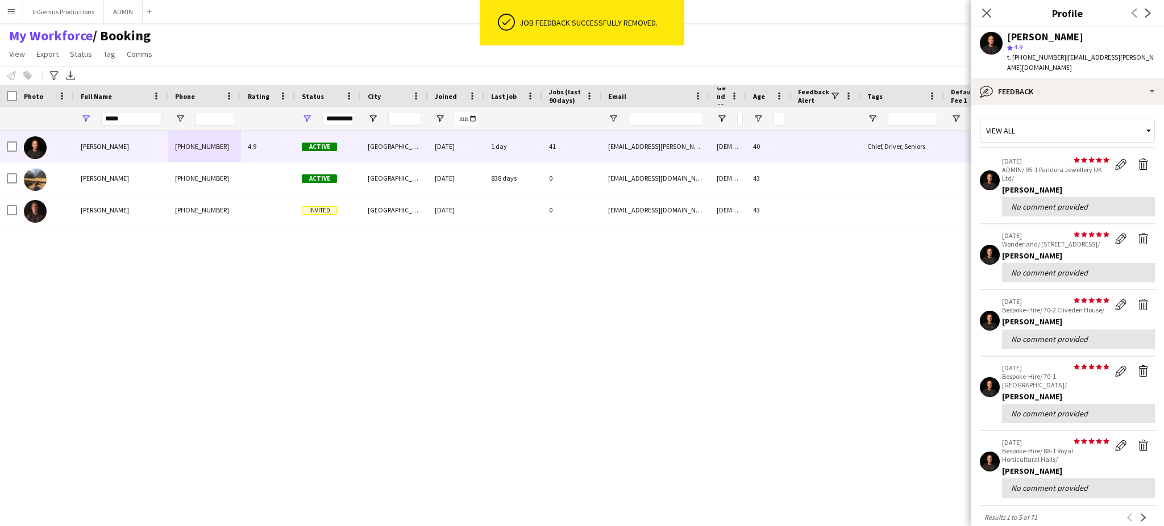
click at [667, 285] on div "[PERSON_NAME] [PHONE_NUMBER] 4.9 Active [GEOGRAPHIC_DATA] [DATE] 1 day 41 [EMAI…" at bounding box center [561, 319] width 1123 height 376
click at [1138, 159] on app-icon "Delete feedback" at bounding box center [1143, 164] width 11 height 11
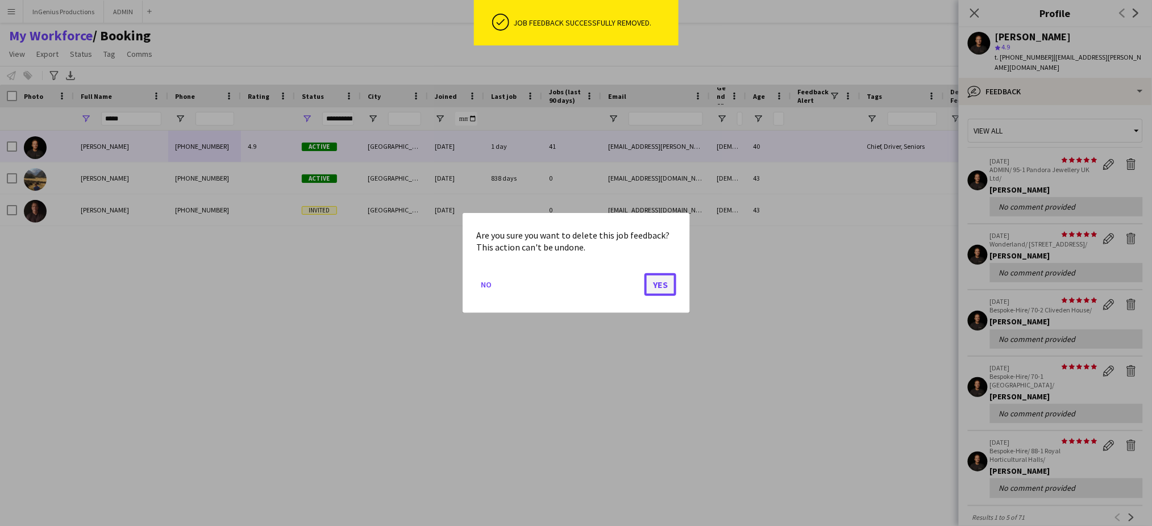
click at [662, 291] on button "Yes" at bounding box center [661, 284] width 32 height 23
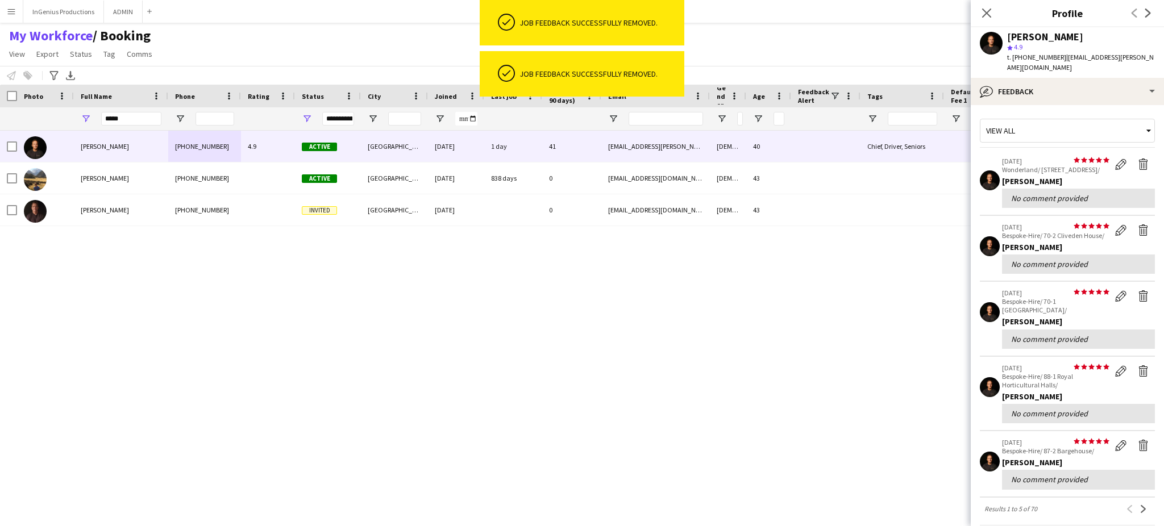
click at [1138, 159] on app-icon "Delete feedback" at bounding box center [1143, 164] width 11 height 11
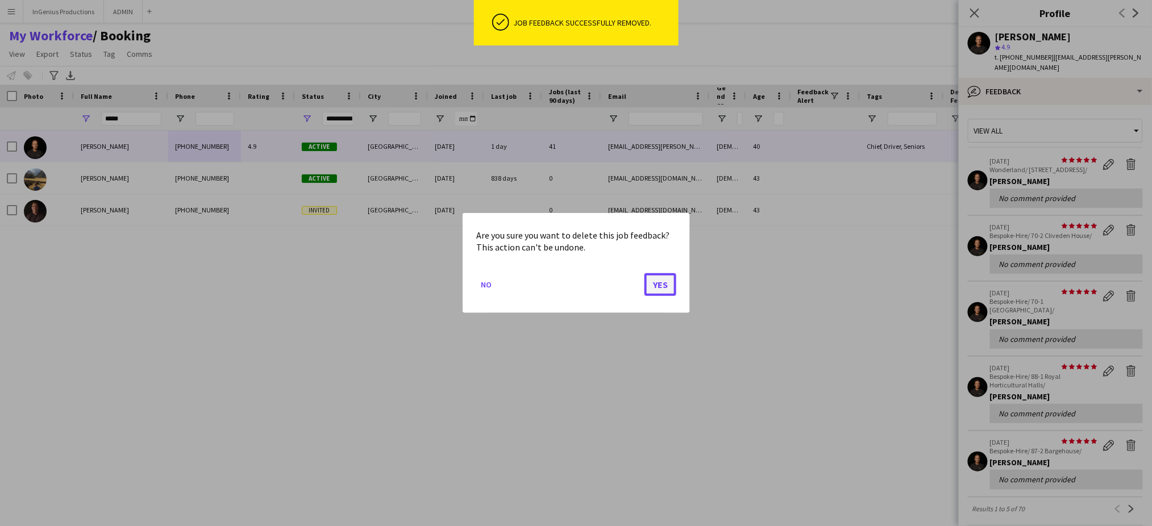
click at [669, 280] on button "Yes" at bounding box center [661, 284] width 32 height 23
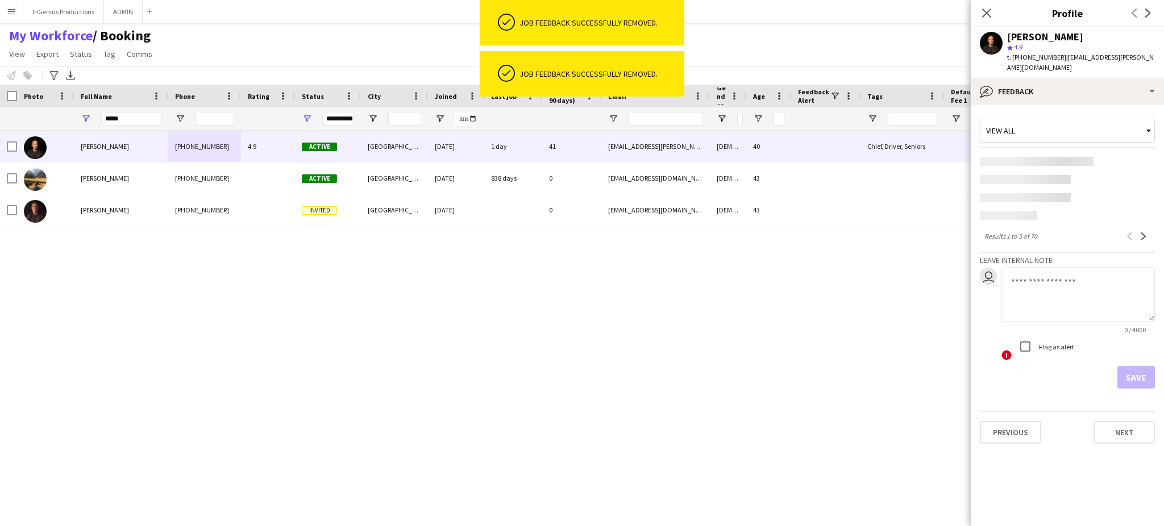
click at [1133, 157] on app-content-placeholder at bounding box center [1067, 161] width 175 height 9
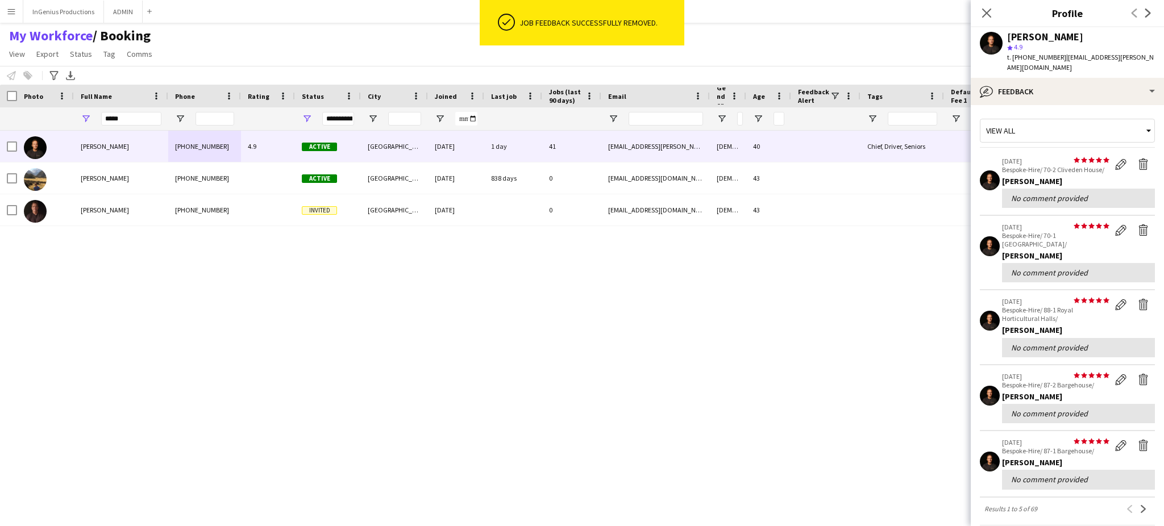
click at [657, 285] on div "[PERSON_NAME] [PHONE_NUMBER] 4.9 Active [GEOGRAPHIC_DATA] [DATE] 1 day 41 [EMAI…" at bounding box center [561, 319] width 1123 height 376
click at [1138, 159] on app-icon "Delete feedback" at bounding box center [1143, 164] width 11 height 11
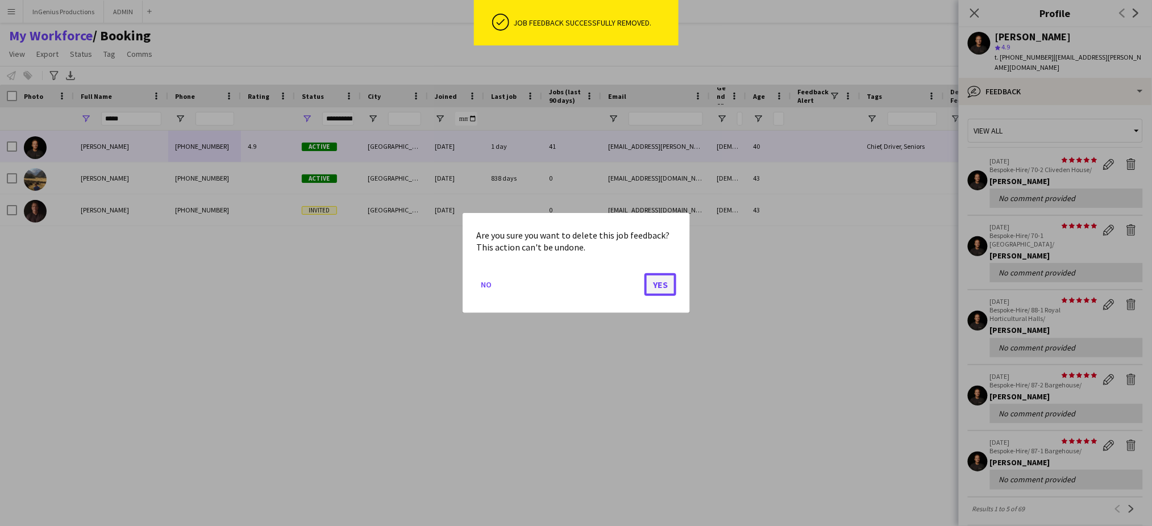
click at [663, 280] on button "Yes" at bounding box center [661, 284] width 32 height 23
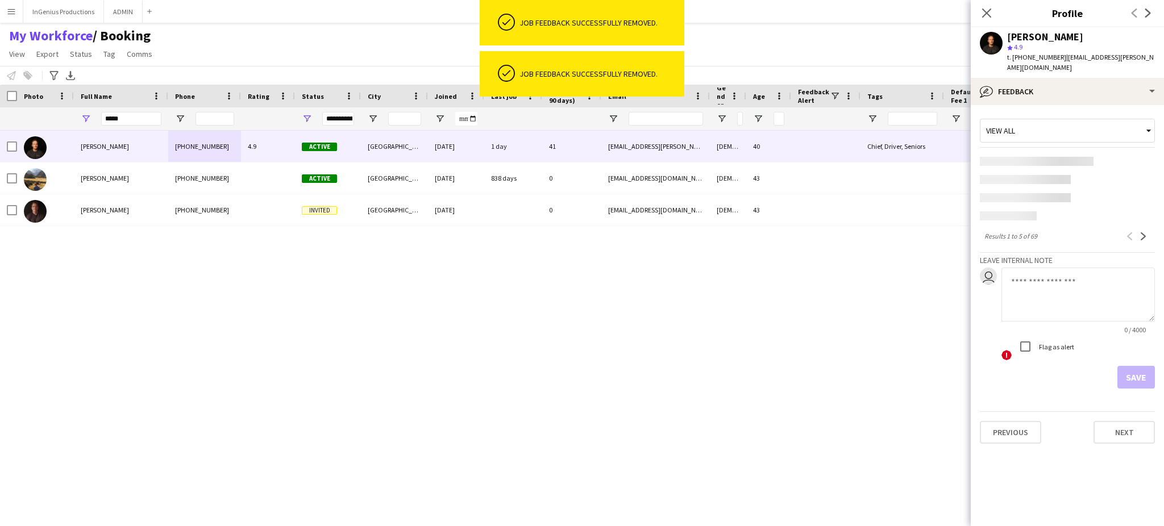
click at [1130, 157] on app-content-placeholder at bounding box center [1067, 161] width 175 height 9
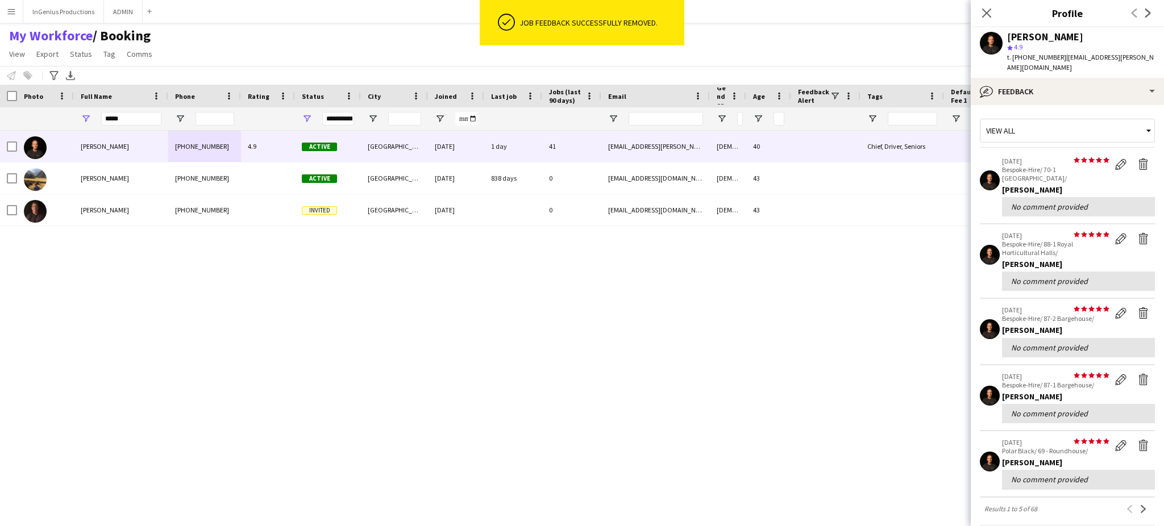
click at [662, 283] on div "[PERSON_NAME] [PHONE_NUMBER] 4.9 Active [GEOGRAPHIC_DATA] [DATE] 1 day 41 [EMAI…" at bounding box center [561, 319] width 1123 height 376
click at [1138, 159] on app-icon "Delete feedback" at bounding box center [1143, 164] width 11 height 11
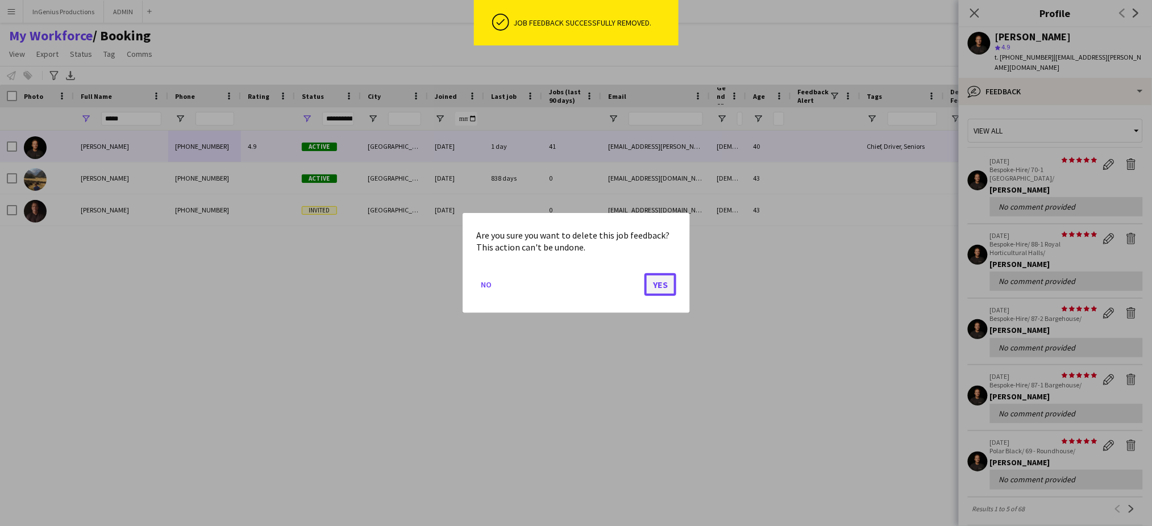
click at [657, 286] on button "Yes" at bounding box center [661, 284] width 32 height 23
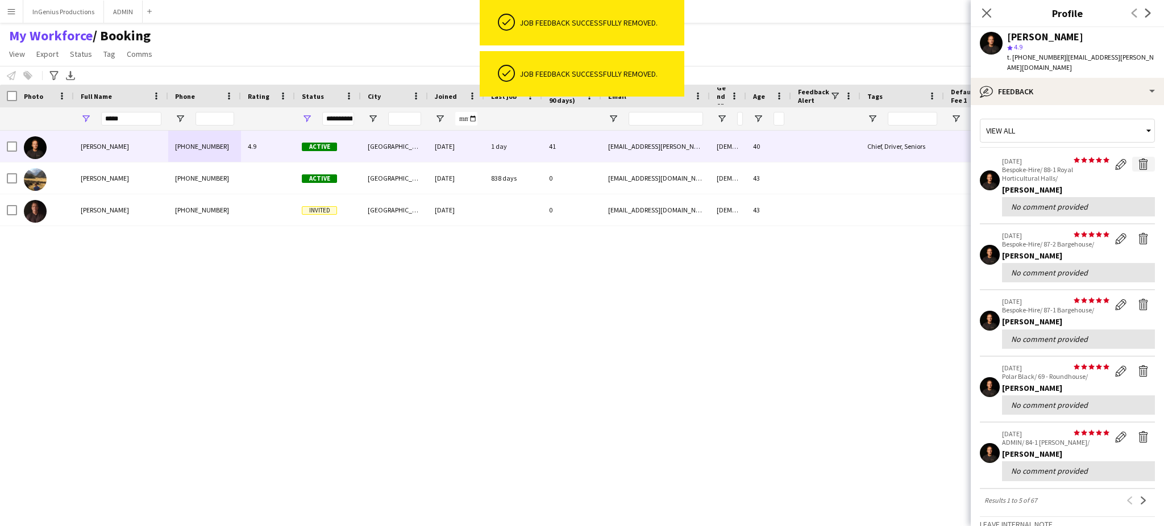
click at [1138, 159] on app-icon "Delete feedback" at bounding box center [1143, 164] width 11 height 11
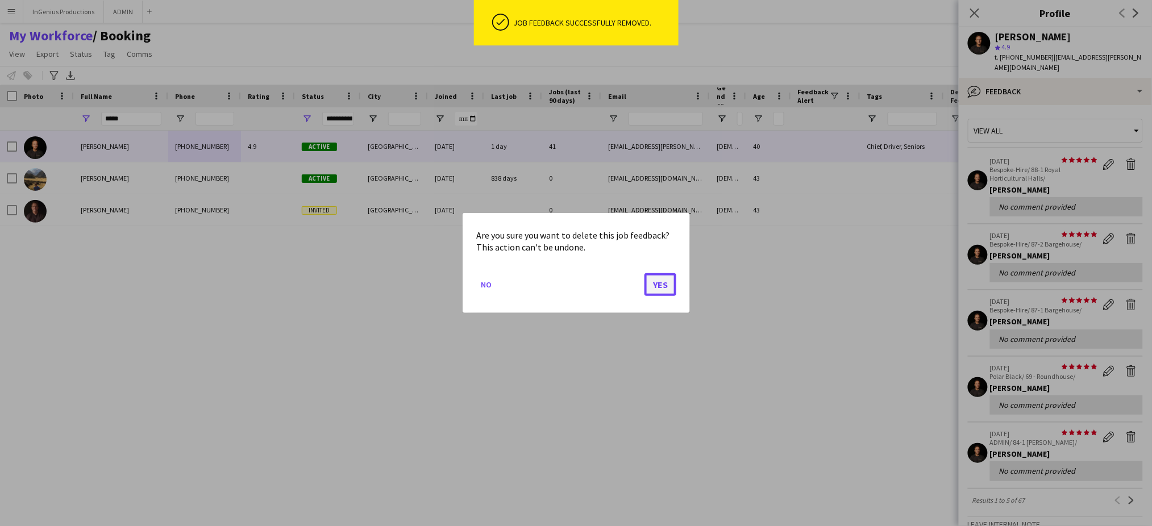
click at [668, 286] on button "Yes" at bounding box center [661, 284] width 32 height 23
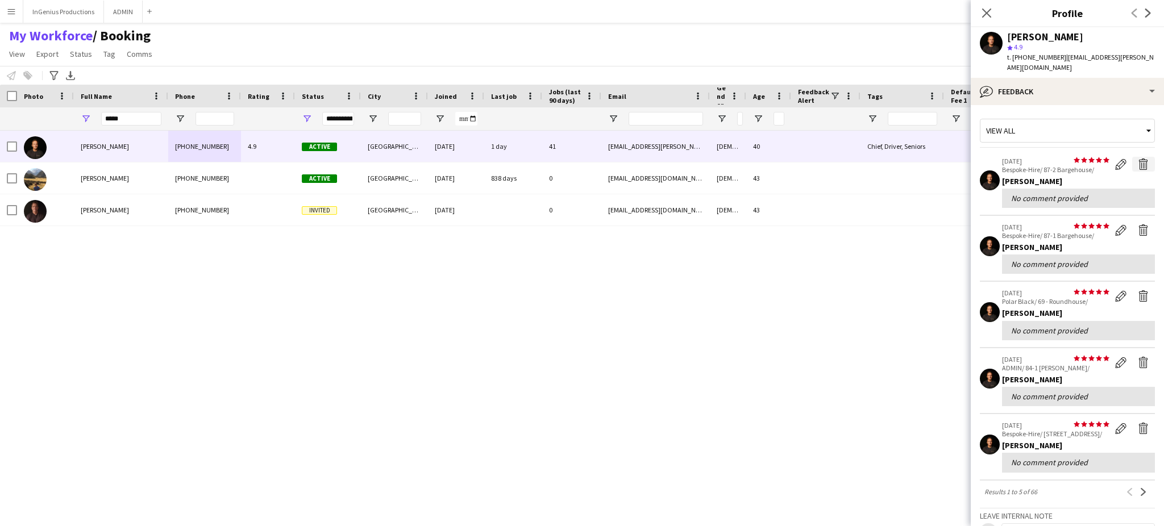
click at [1138, 159] on app-icon "Delete feedback" at bounding box center [1143, 164] width 11 height 11
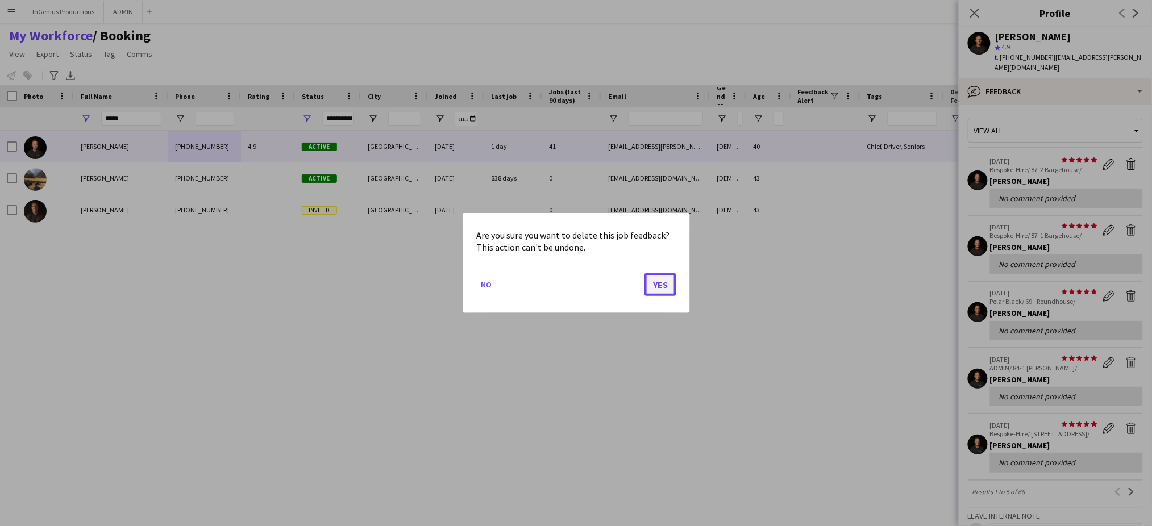
click at [666, 280] on button "Yes" at bounding box center [661, 284] width 32 height 23
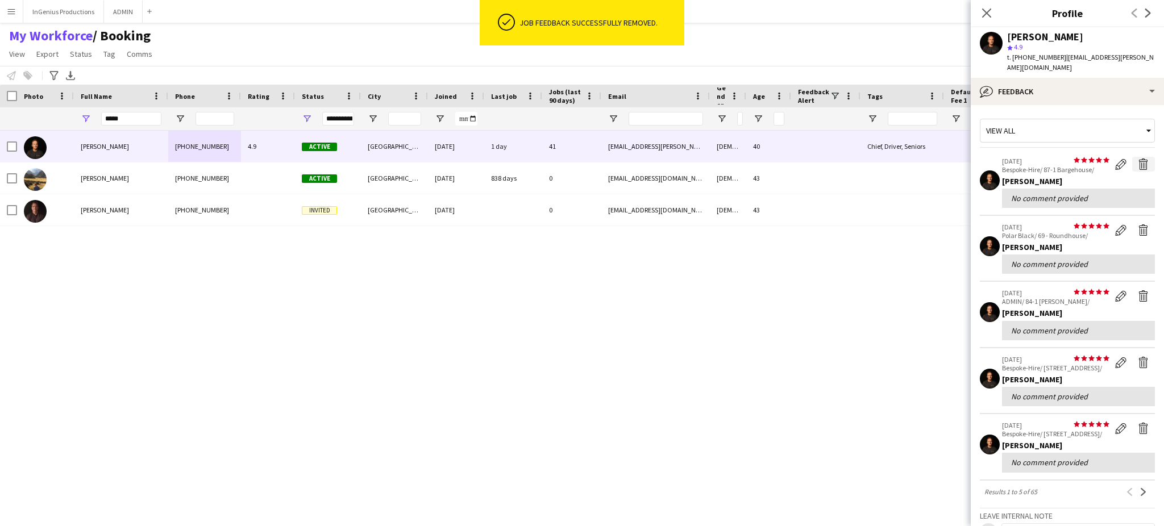
click at [1138, 159] on app-icon "Delete feedback" at bounding box center [1143, 164] width 11 height 11
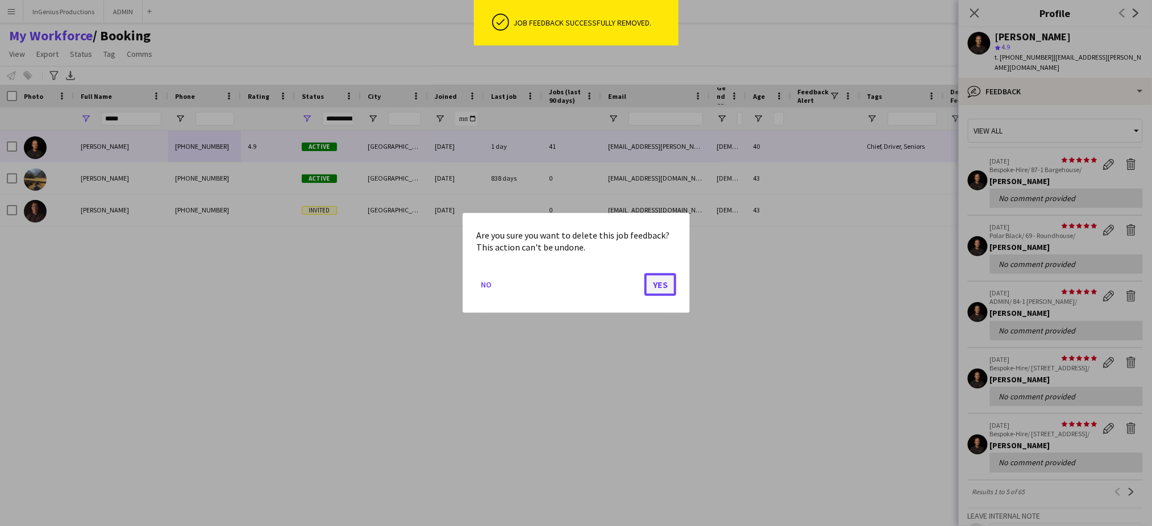
click at [663, 282] on button "Yes" at bounding box center [661, 284] width 32 height 23
click at [657, 286] on button "Yes" at bounding box center [661, 284] width 32 height 23
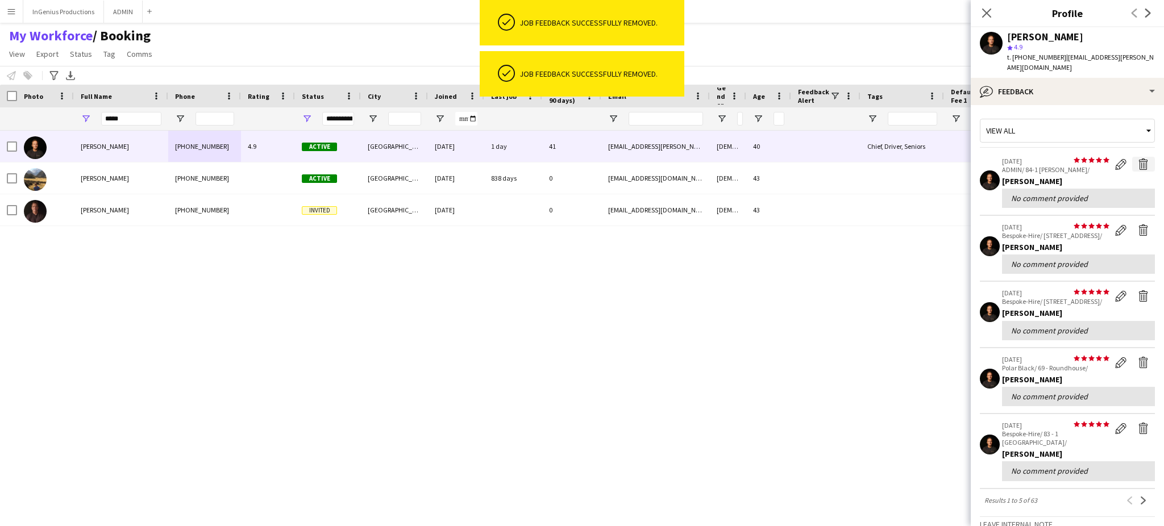
click at [1138, 159] on app-icon "Delete feedback" at bounding box center [1143, 164] width 11 height 11
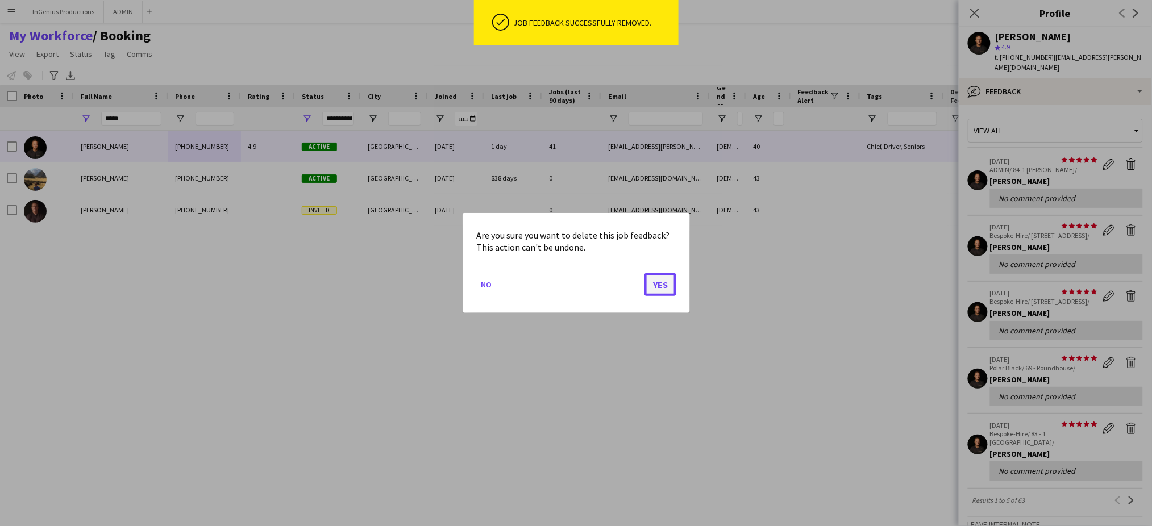
click at [667, 285] on button "Yes" at bounding box center [661, 284] width 32 height 23
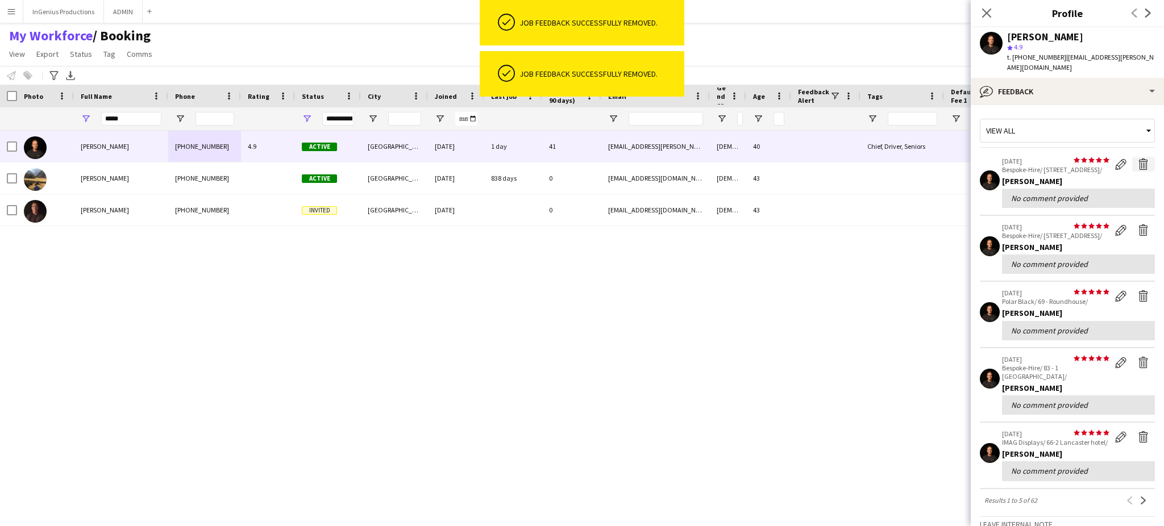
click at [1138, 159] on app-icon "Delete feedback" at bounding box center [1143, 164] width 11 height 11
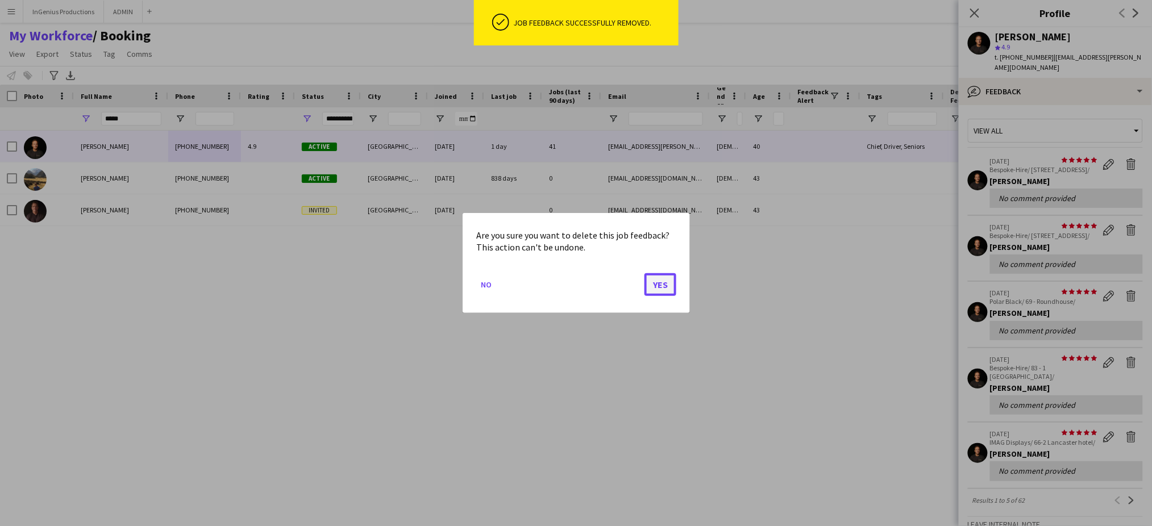
click at [662, 291] on button "Yes" at bounding box center [661, 284] width 32 height 23
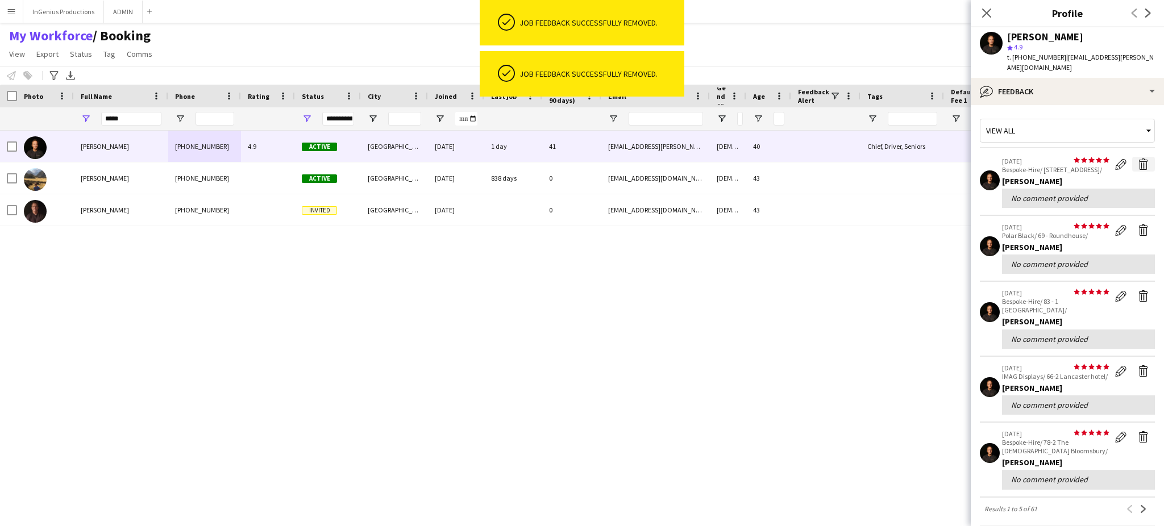
click at [1138, 159] on app-icon "Delete feedback" at bounding box center [1143, 164] width 11 height 11
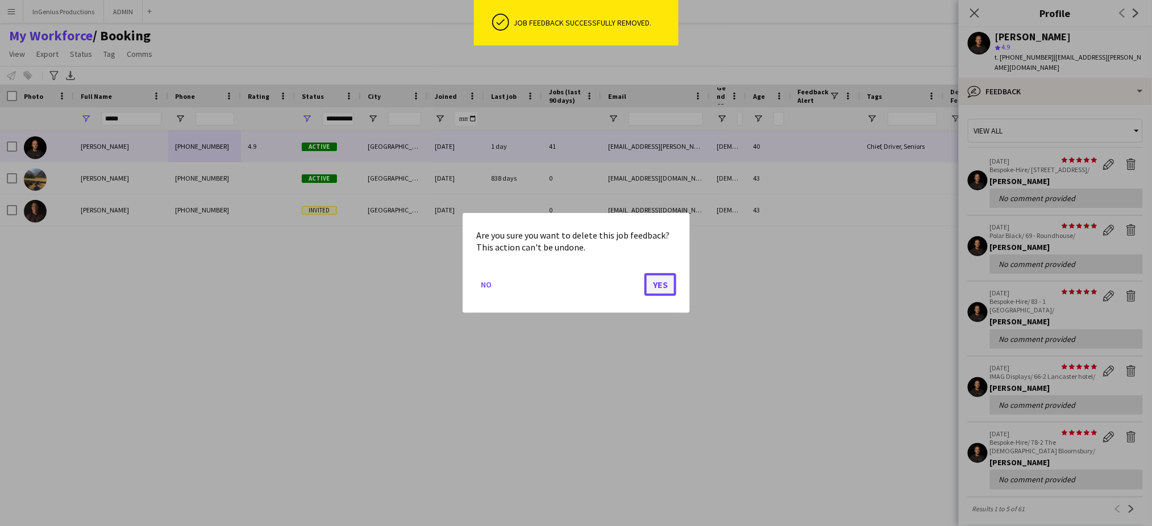
click at [669, 280] on button "Yes" at bounding box center [661, 284] width 32 height 23
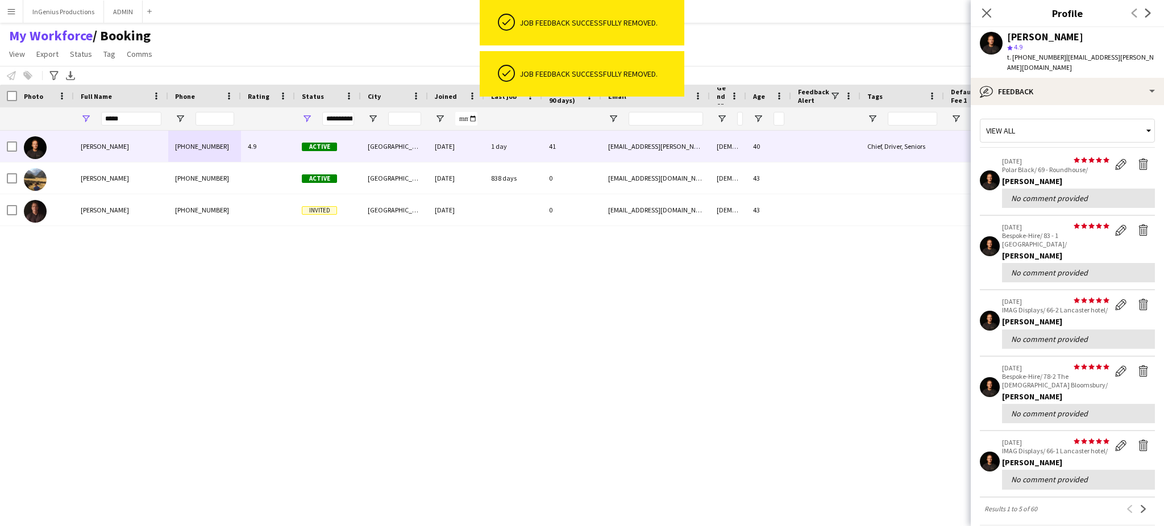
click at [657, 285] on div "[PERSON_NAME] [PHONE_NUMBER] 4.9 Active [GEOGRAPHIC_DATA] [DATE] 1 day 41 [EMAI…" at bounding box center [561, 319] width 1123 height 376
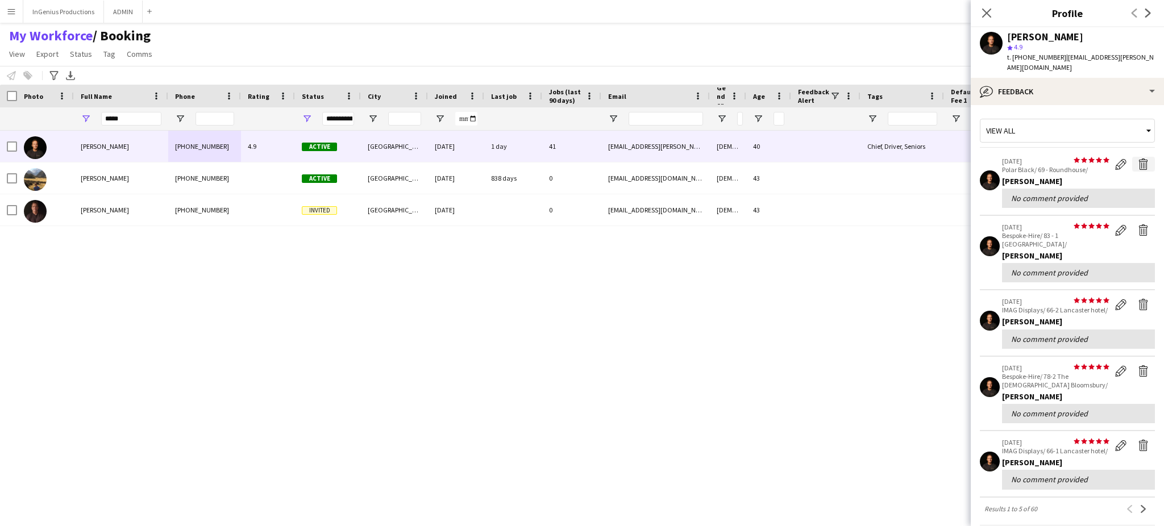
click at [1138, 159] on app-icon "Delete feedback" at bounding box center [1143, 164] width 11 height 11
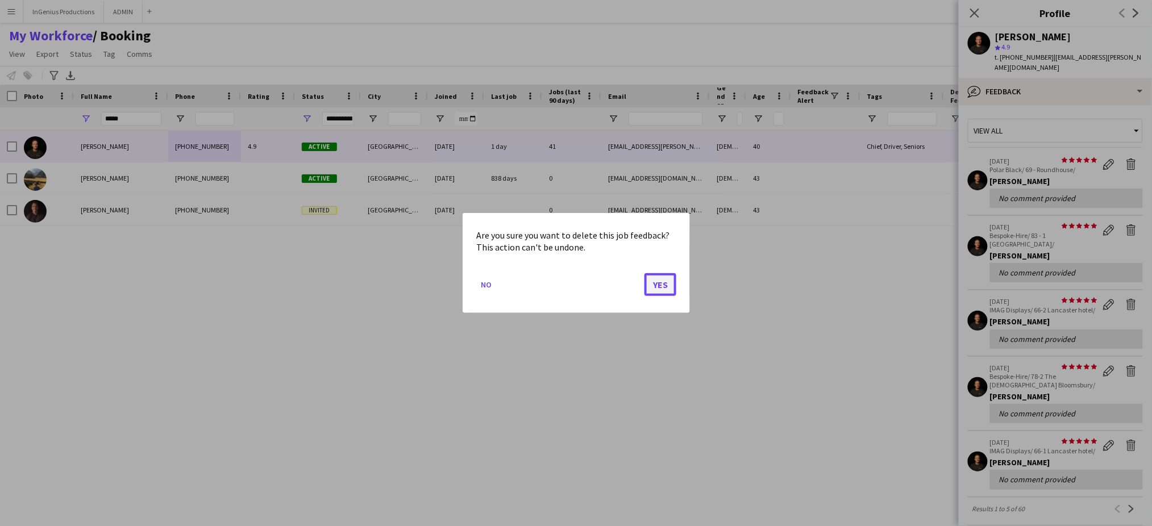
click at [663, 280] on button "Yes" at bounding box center [661, 284] width 32 height 23
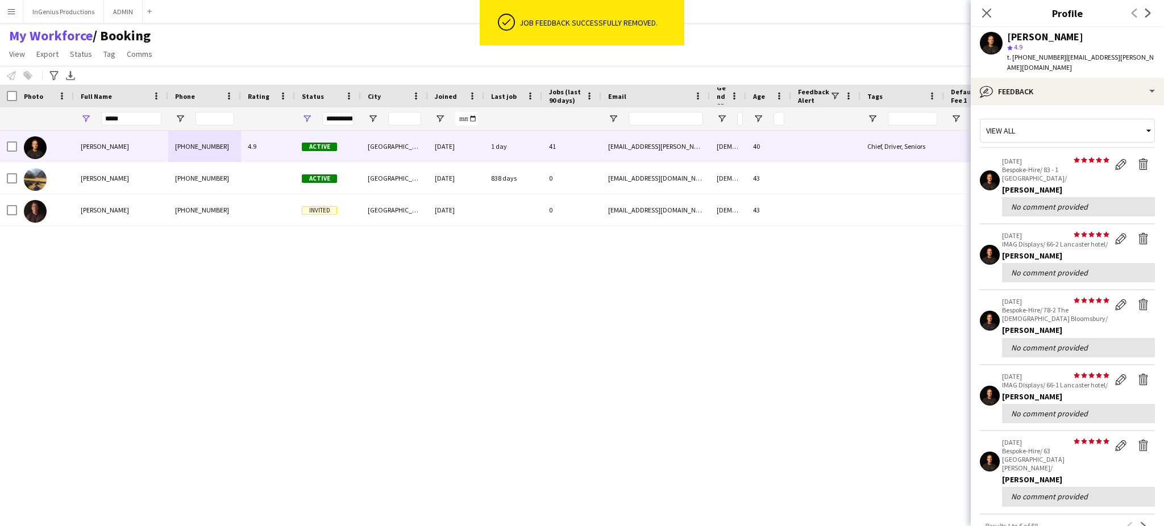
click at [1138, 159] on app-icon "Delete feedback" at bounding box center [1143, 164] width 11 height 11
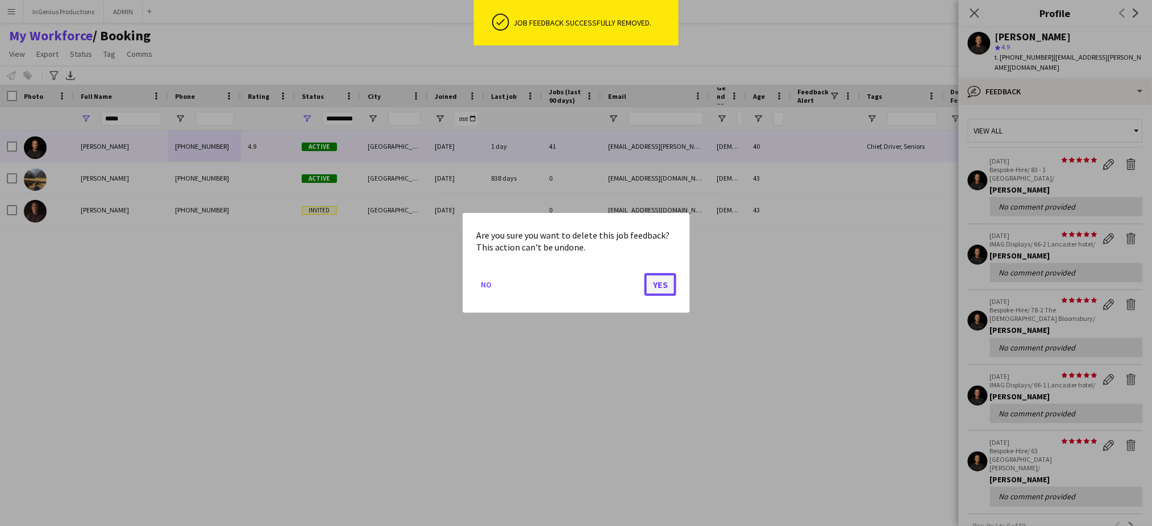
click at [662, 283] on button "Yes" at bounding box center [661, 284] width 32 height 23
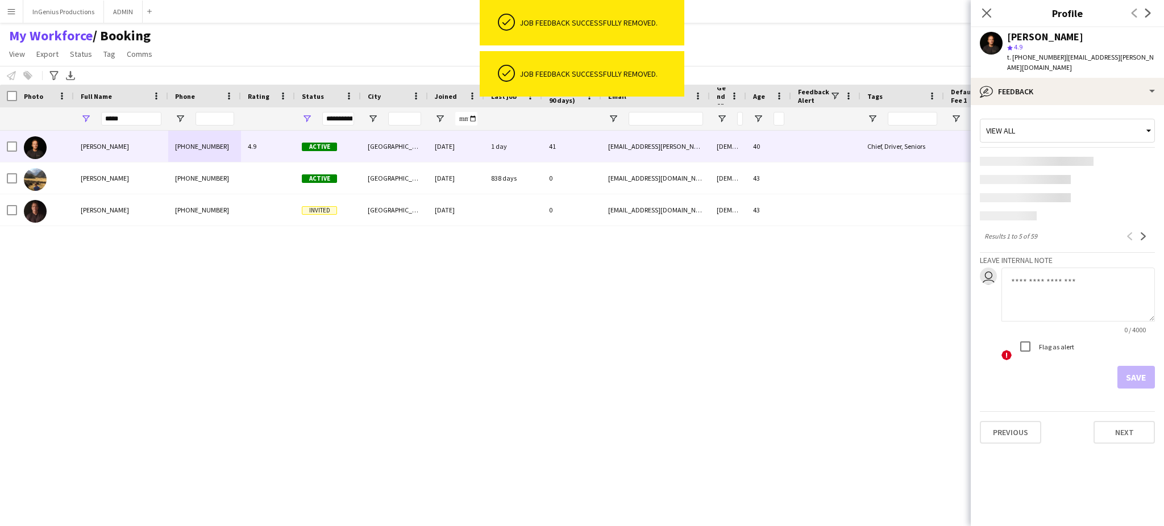
click at [1130, 157] on app-content-placeholder-block at bounding box center [1067, 189] width 175 height 64
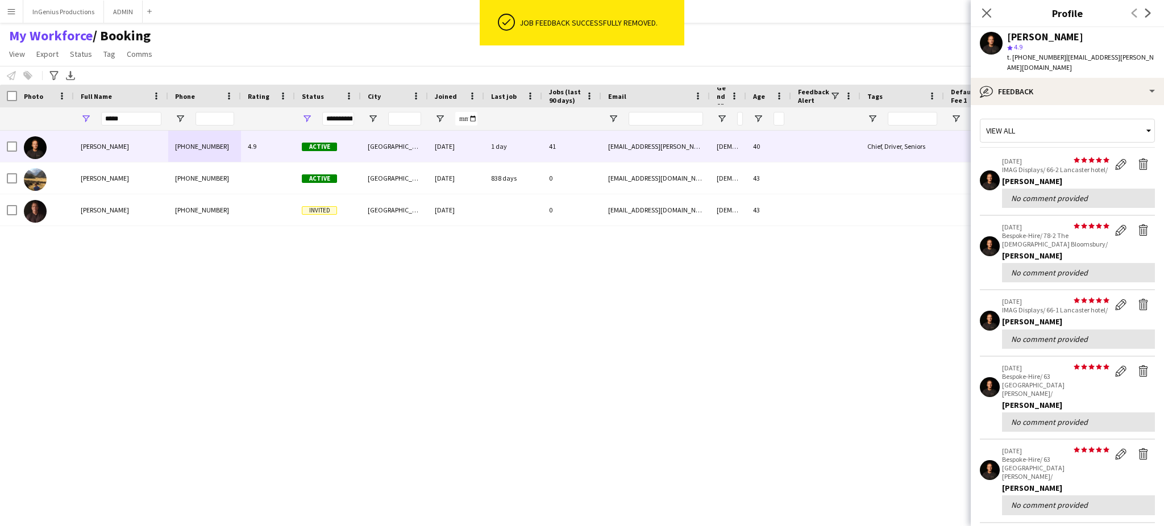
click at [657, 286] on div "[PERSON_NAME] [PHONE_NUMBER] 4.9 Active [GEOGRAPHIC_DATA] [DATE] 1 day 41 [EMAI…" at bounding box center [561, 319] width 1123 height 376
click at [1138, 159] on app-icon "Delete feedback" at bounding box center [1143, 164] width 11 height 11
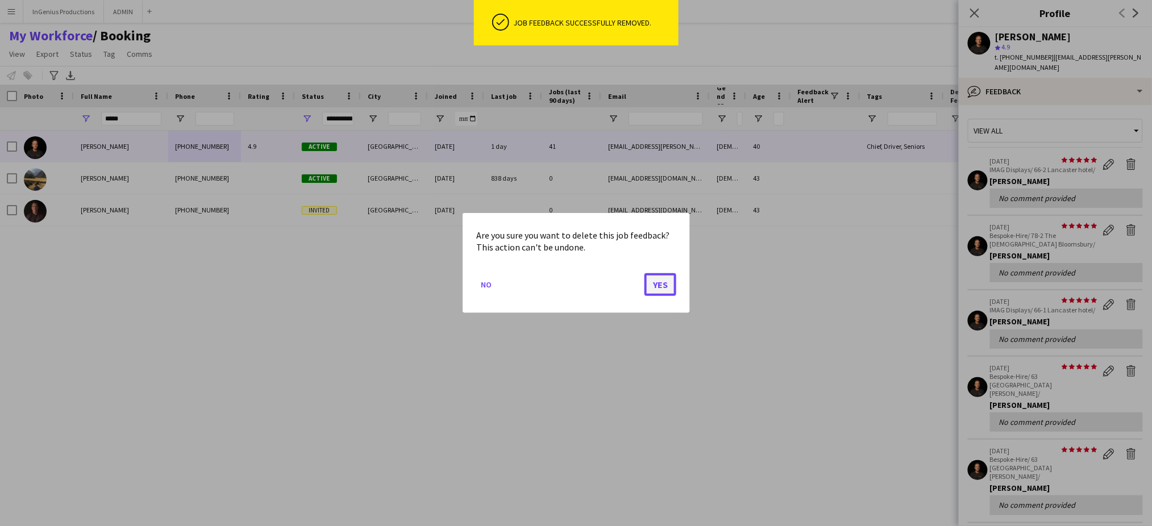
click at [668, 286] on button "Yes" at bounding box center [661, 284] width 32 height 23
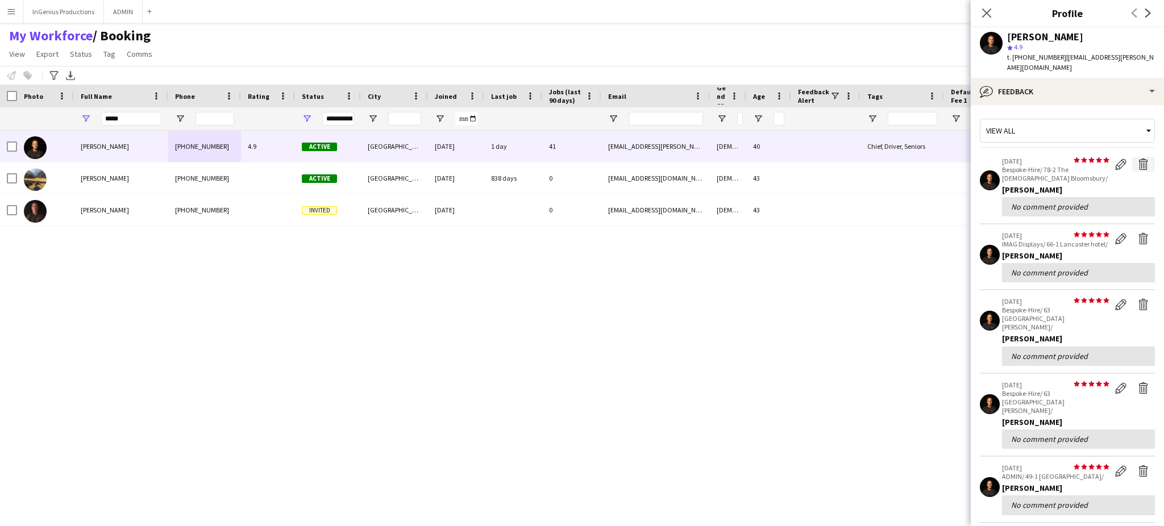
click at [1138, 159] on app-icon "Delete feedback" at bounding box center [1143, 164] width 11 height 11
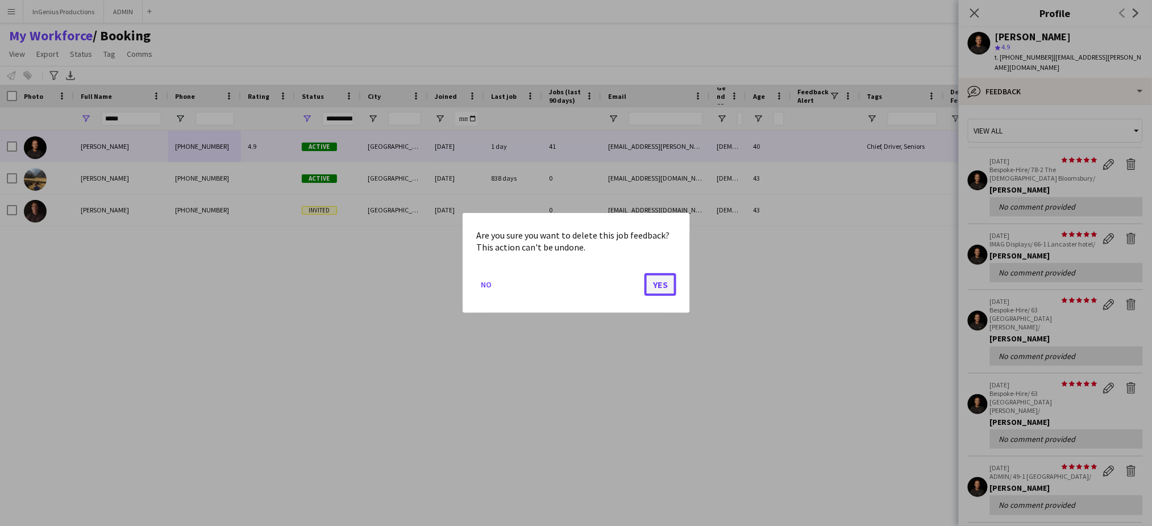
click at [666, 280] on button "Yes" at bounding box center [661, 284] width 32 height 23
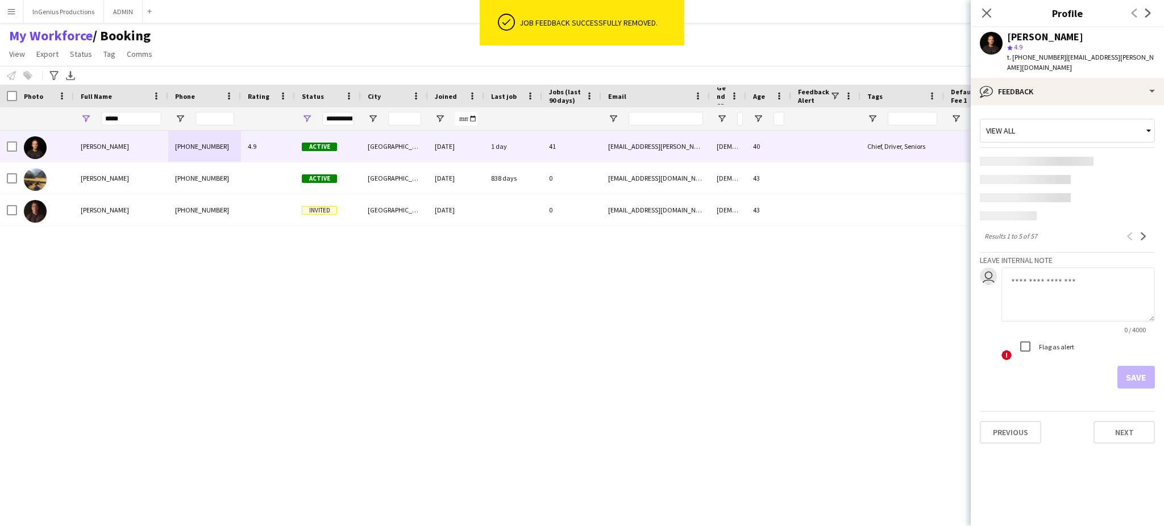
click at [1135, 157] on app-content-placeholder at bounding box center [1067, 161] width 175 height 9
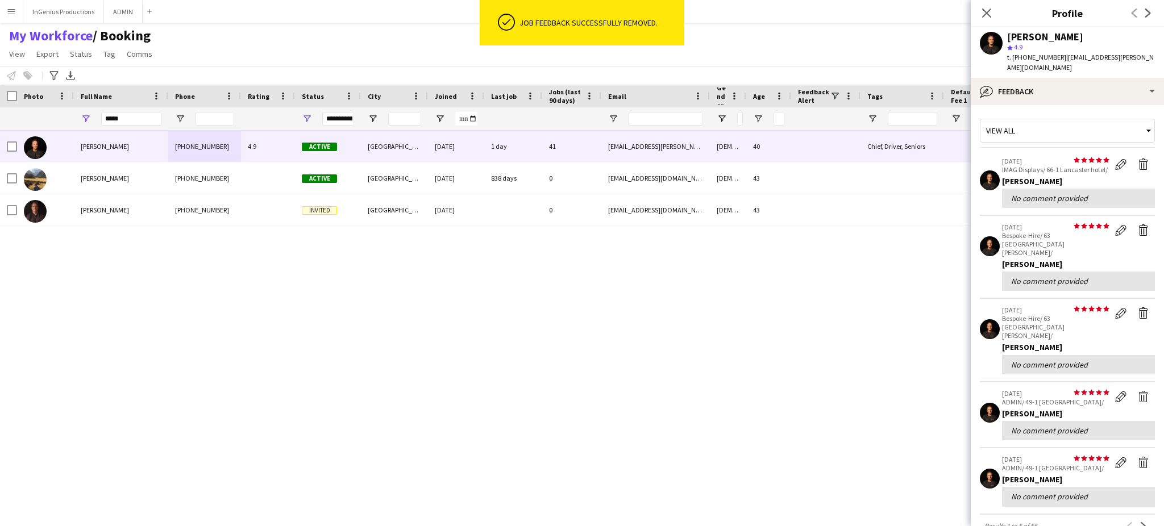
click at [663, 282] on div "[PERSON_NAME] [PHONE_NUMBER] 4.9 Active [GEOGRAPHIC_DATA] [DATE] 1 day 41 [EMAI…" at bounding box center [561, 319] width 1123 height 376
click at [1138, 159] on app-icon "Delete feedback" at bounding box center [1143, 164] width 11 height 11
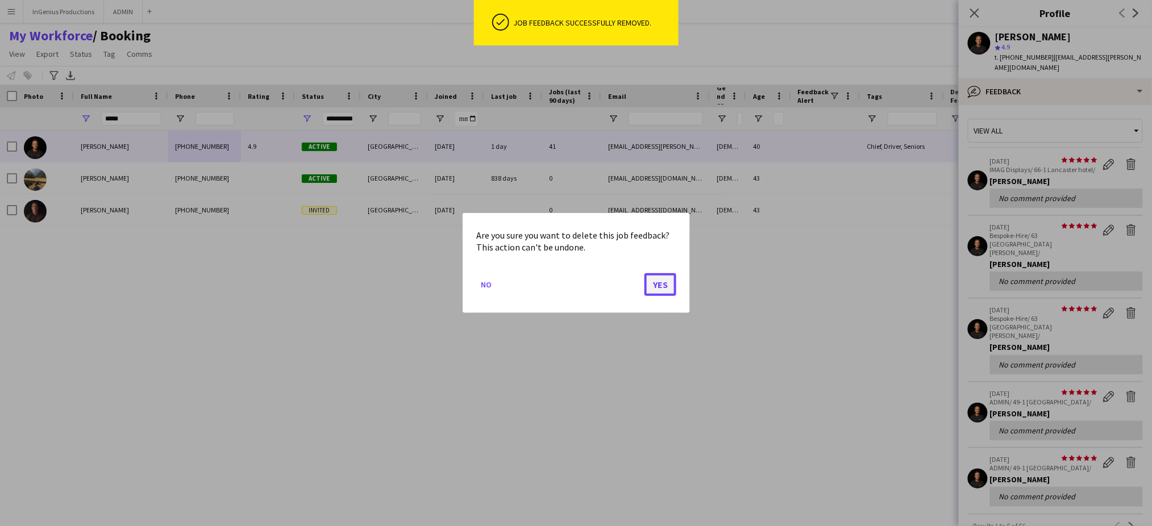
click at [657, 286] on button "Yes" at bounding box center [661, 284] width 32 height 23
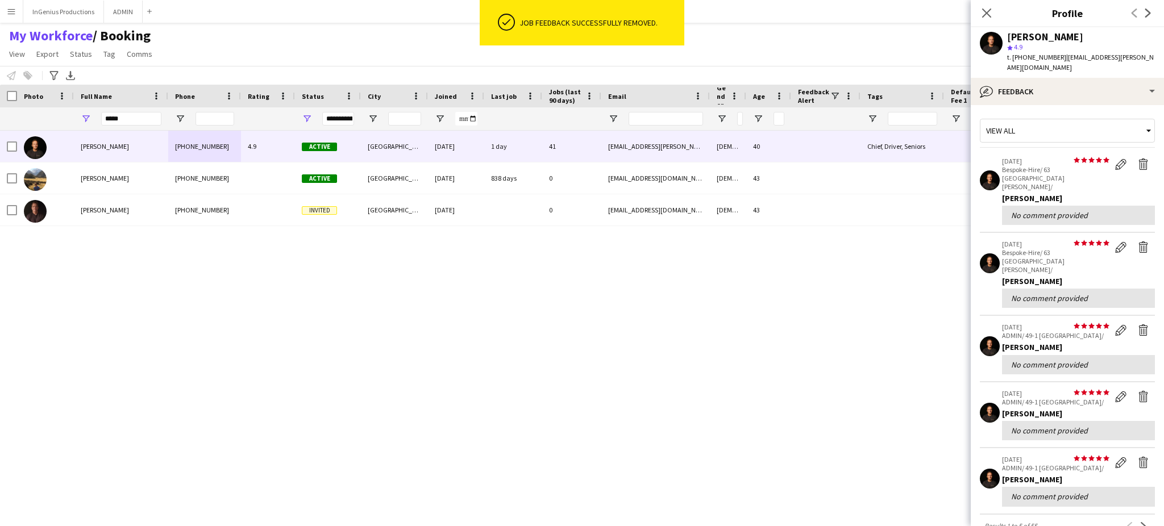
click at [667, 285] on div "[PERSON_NAME] [PHONE_NUMBER] 4.9 Active [GEOGRAPHIC_DATA] [DATE] 1 day 41 [EMAI…" at bounding box center [561, 319] width 1123 height 376
click at [1138, 159] on app-icon "Delete feedback" at bounding box center [1143, 164] width 11 height 11
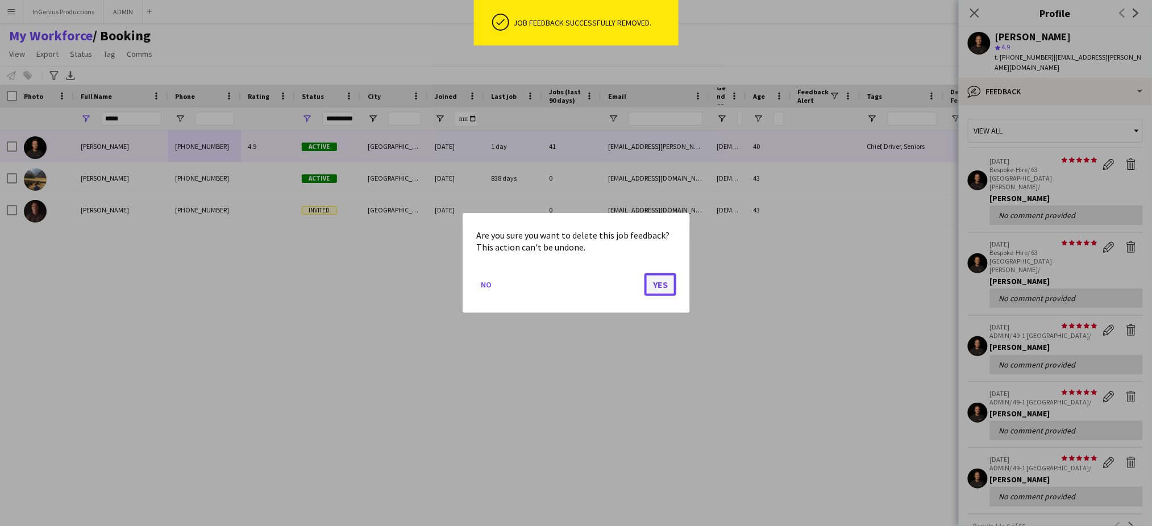
click at [662, 291] on button "Yes" at bounding box center [661, 284] width 32 height 23
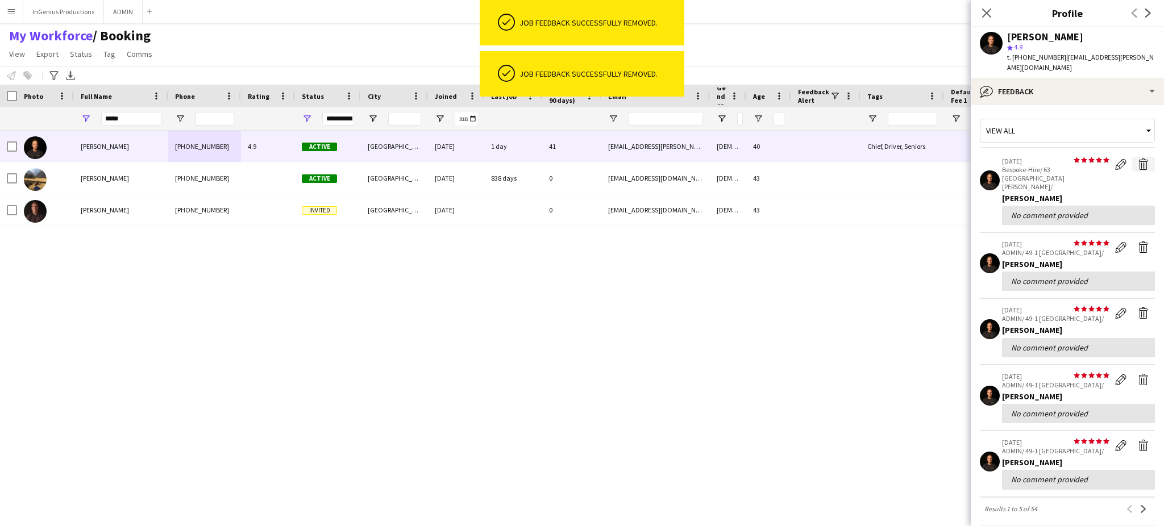
click at [1138, 159] on app-icon "Delete feedback" at bounding box center [1143, 164] width 11 height 11
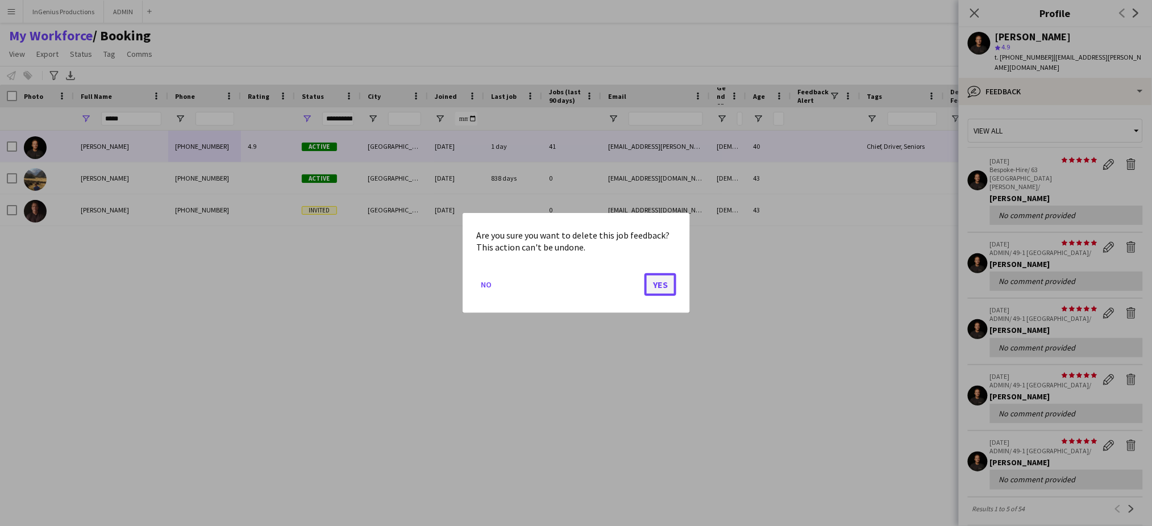
click at [669, 280] on button "Yes" at bounding box center [661, 284] width 32 height 23
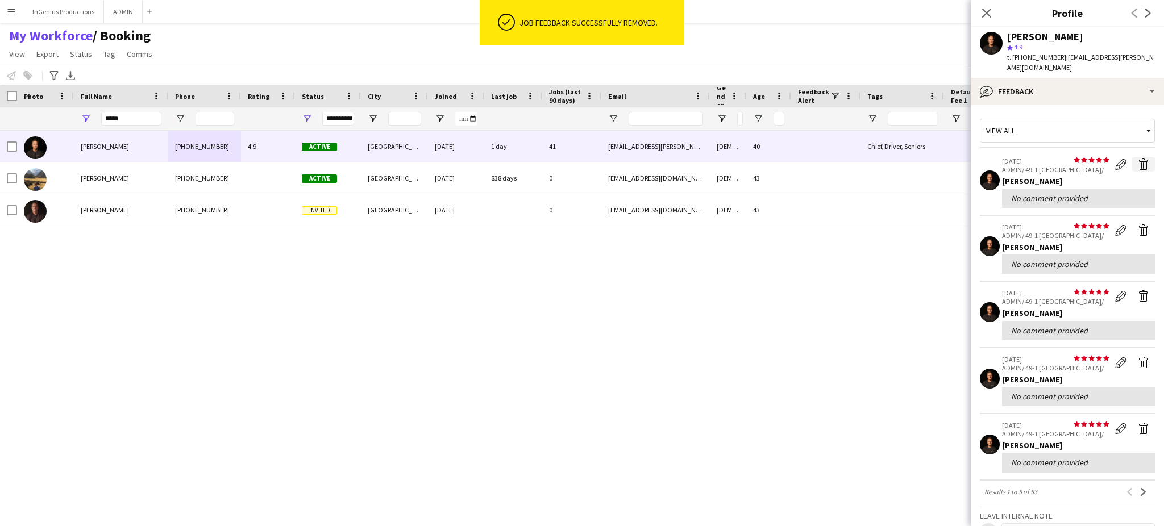
click at [1138, 159] on app-icon "Delete feedback" at bounding box center [1143, 164] width 11 height 11
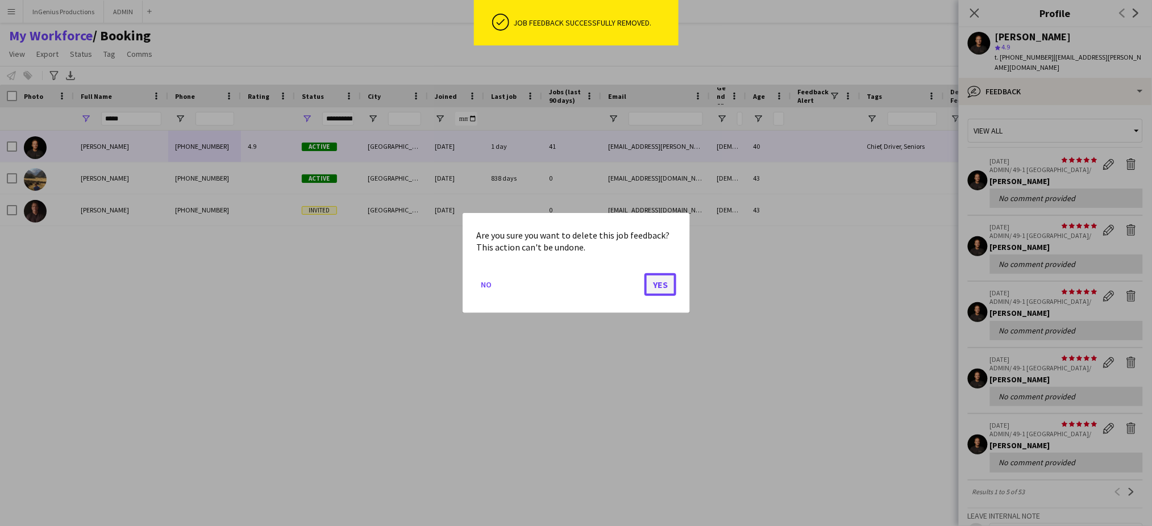
click at [657, 285] on button "Yes" at bounding box center [661, 284] width 32 height 23
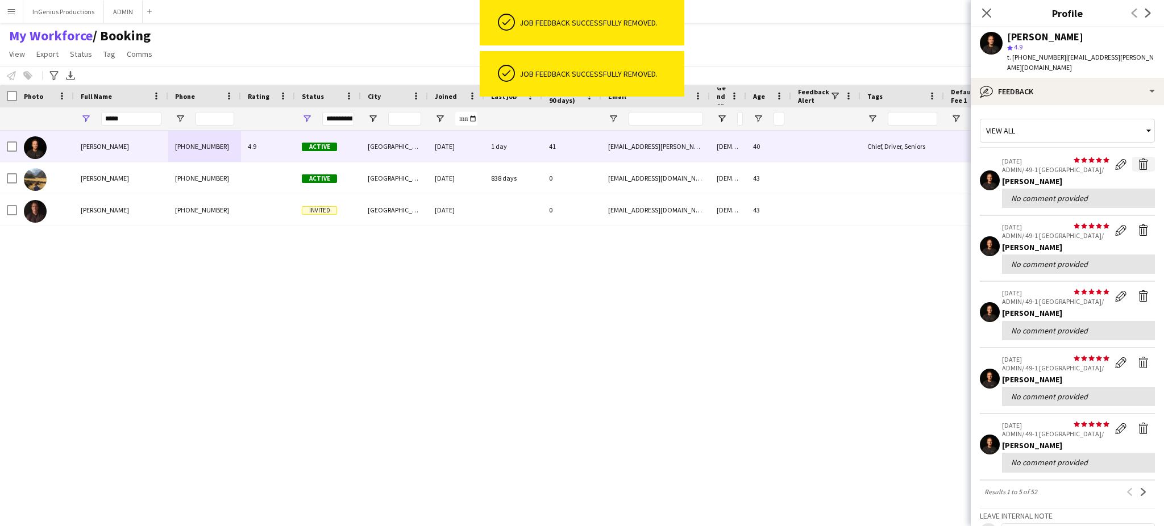
click at [1138, 159] on app-icon "Delete feedback" at bounding box center [1143, 164] width 11 height 11
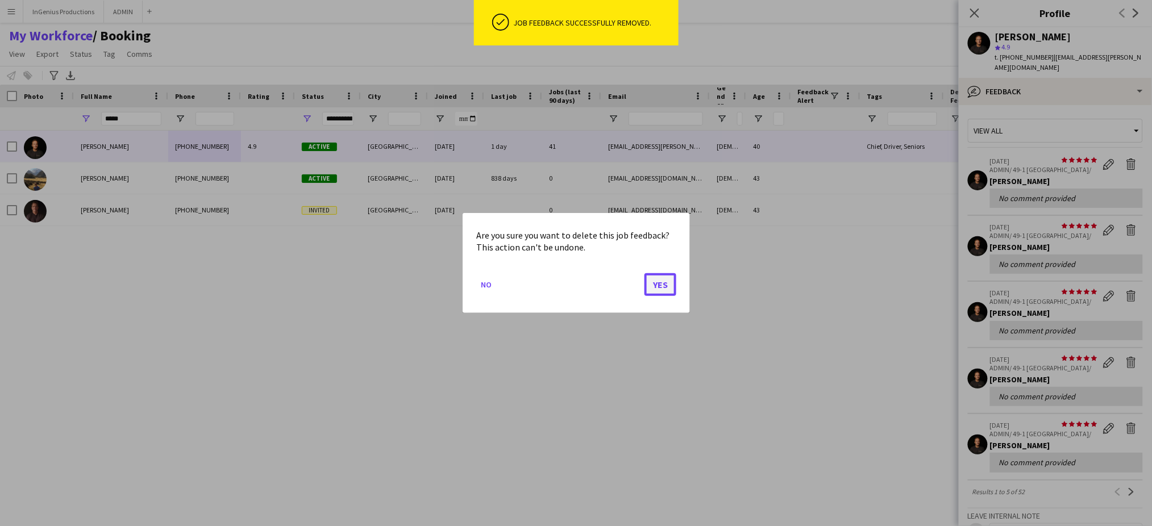
click at [663, 280] on button "Yes" at bounding box center [661, 284] width 32 height 23
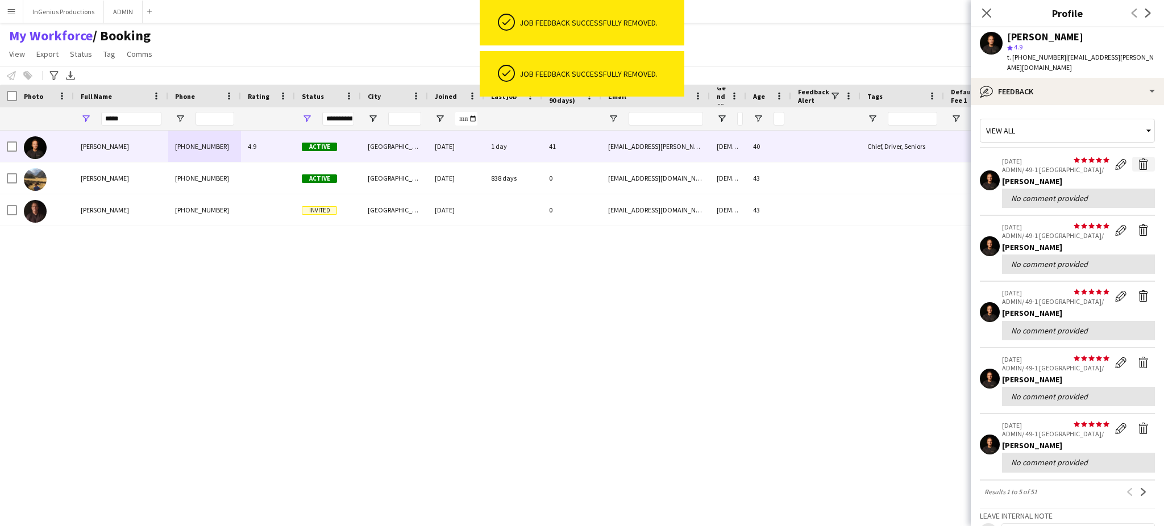
click at [1138, 159] on app-icon "Delete feedback" at bounding box center [1143, 164] width 11 height 11
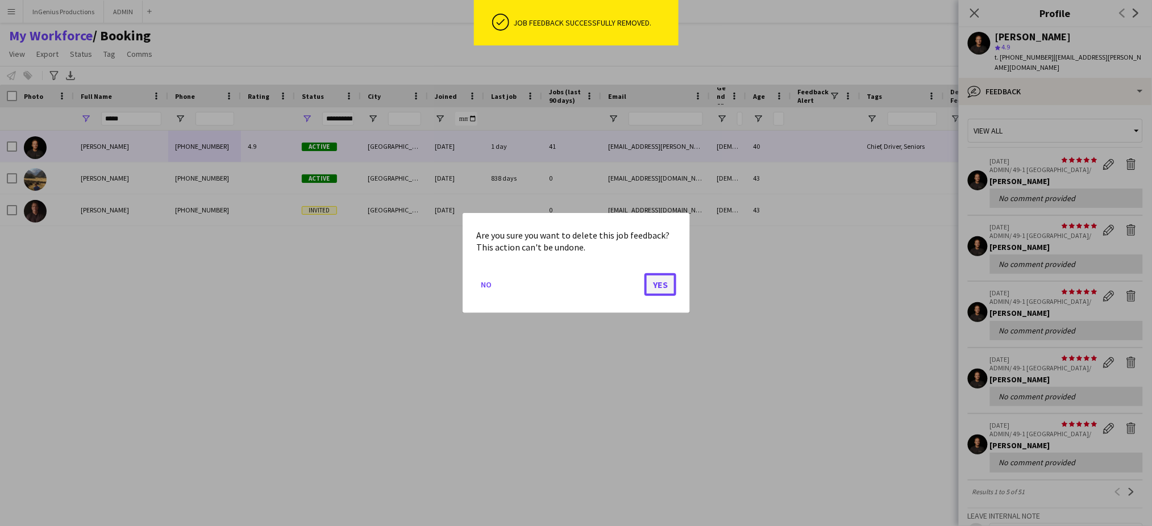
click at [662, 283] on button "Yes" at bounding box center [661, 284] width 32 height 23
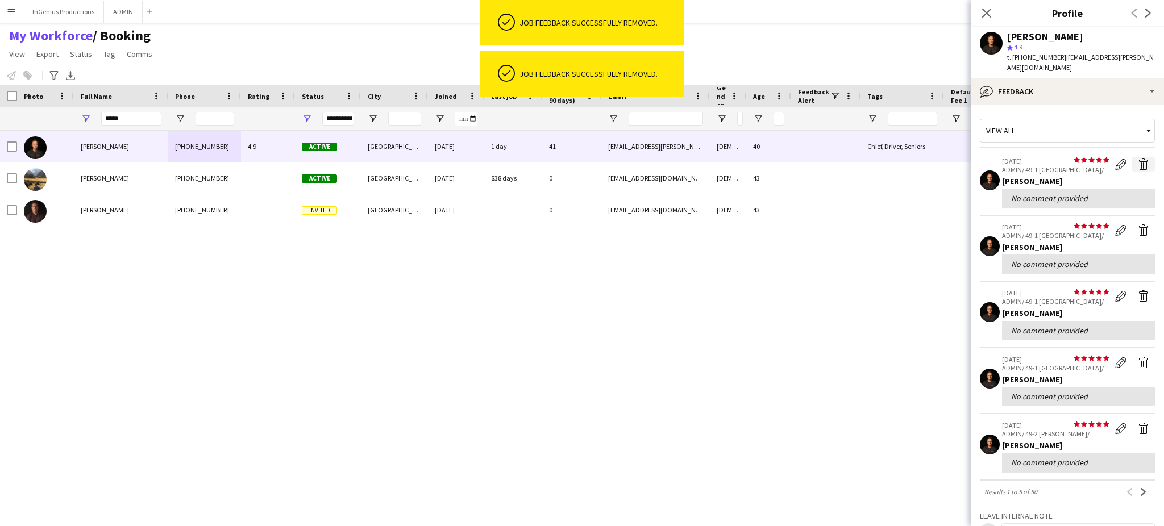
click at [1138, 159] on app-icon "Delete feedback" at bounding box center [1143, 164] width 11 height 11
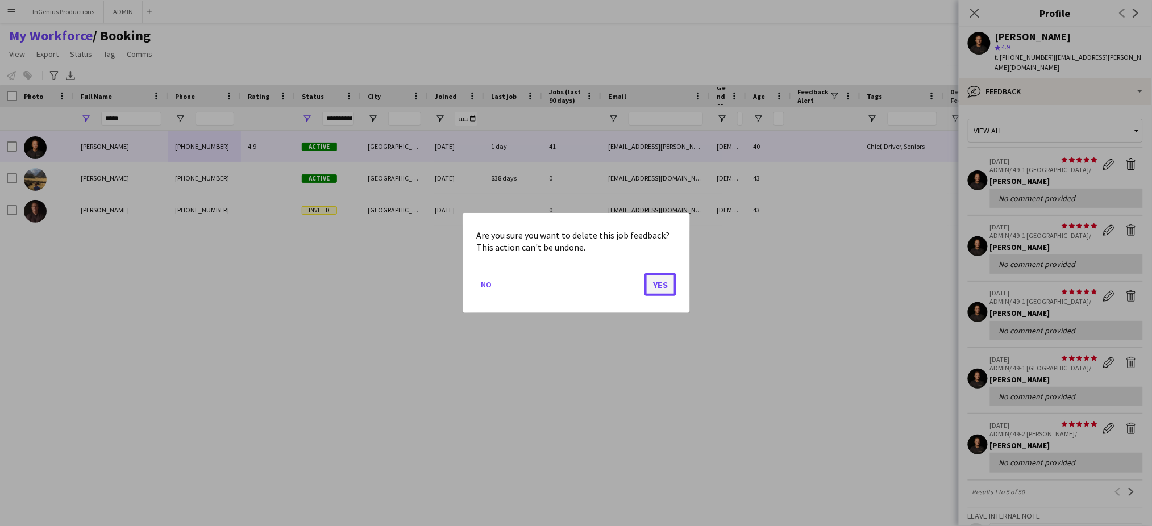
click at [657, 286] on button "Yes" at bounding box center [661, 284] width 32 height 23
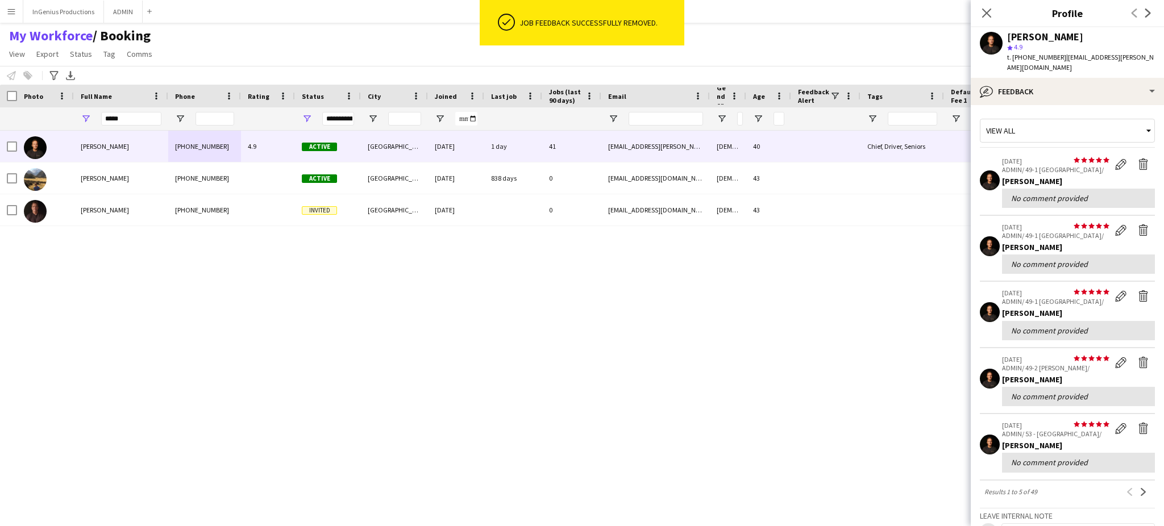
click at [668, 286] on div "[PERSON_NAME] [PHONE_NUMBER] 4.9 Active [GEOGRAPHIC_DATA] [DATE] 1 day 41 [EMAI…" at bounding box center [561, 319] width 1123 height 376
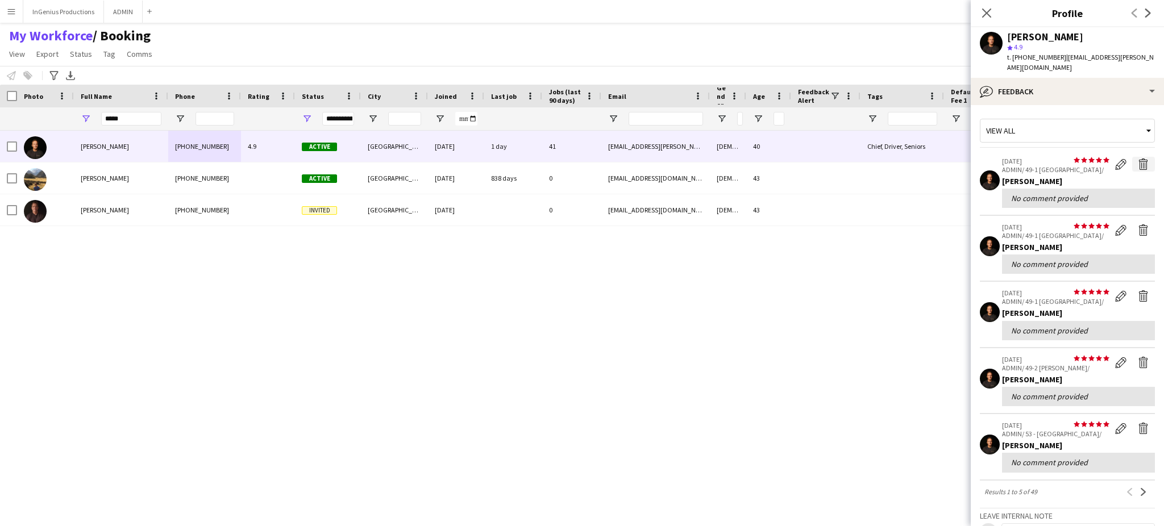
click at [1138, 159] on app-icon "Delete feedback" at bounding box center [1143, 164] width 11 height 11
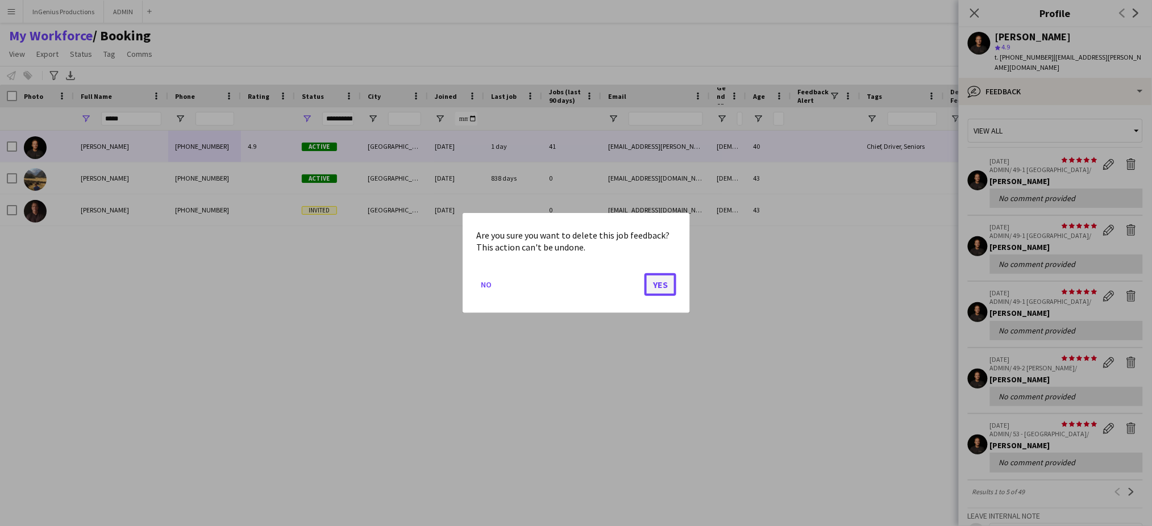
click at [666, 280] on button "Yes" at bounding box center [661, 284] width 32 height 23
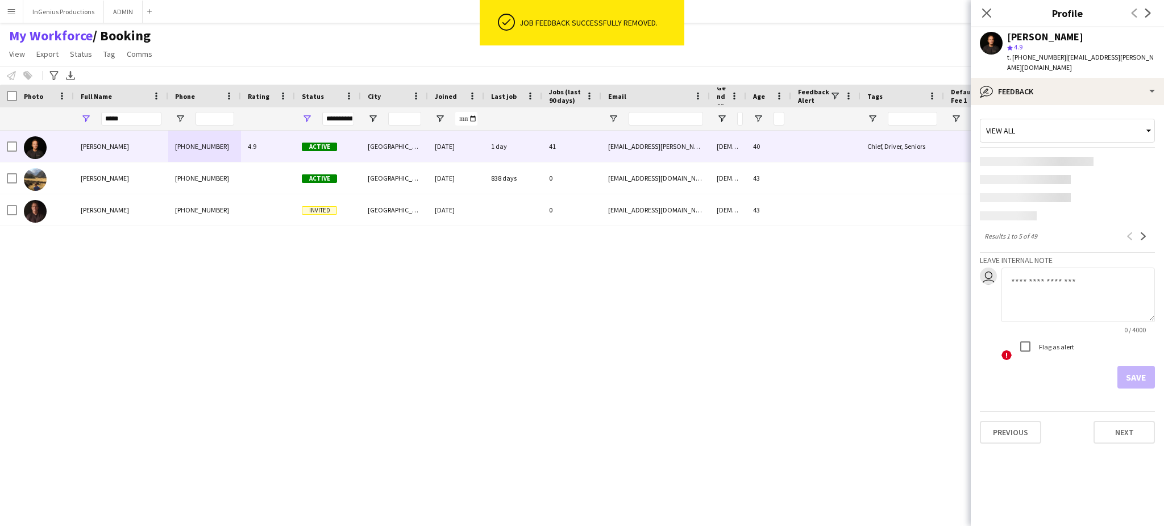
click at [1135, 157] on app-content-placeholder at bounding box center [1067, 161] width 175 height 9
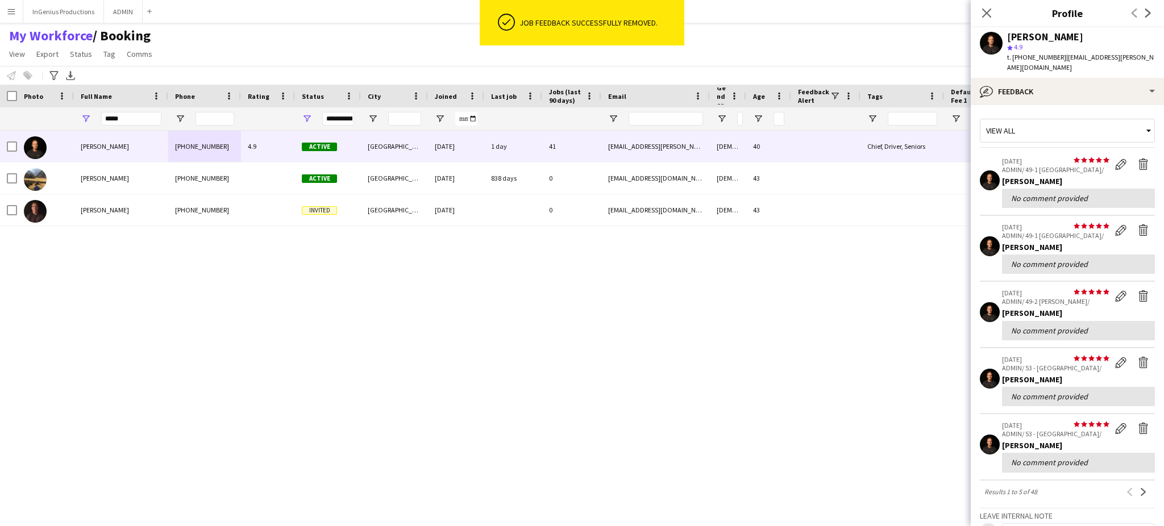
click at [663, 282] on div "[PERSON_NAME] [PHONE_NUMBER] 4.9 Active [GEOGRAPHIC_DATA] [DATE] 1 day 41 [EMAI…" at bounding box center [561, 319] width 1123 height 376
click at [1138, 159] on app-icon "Delete feedback" at bounding box center [1143, 164] width 11 height 11
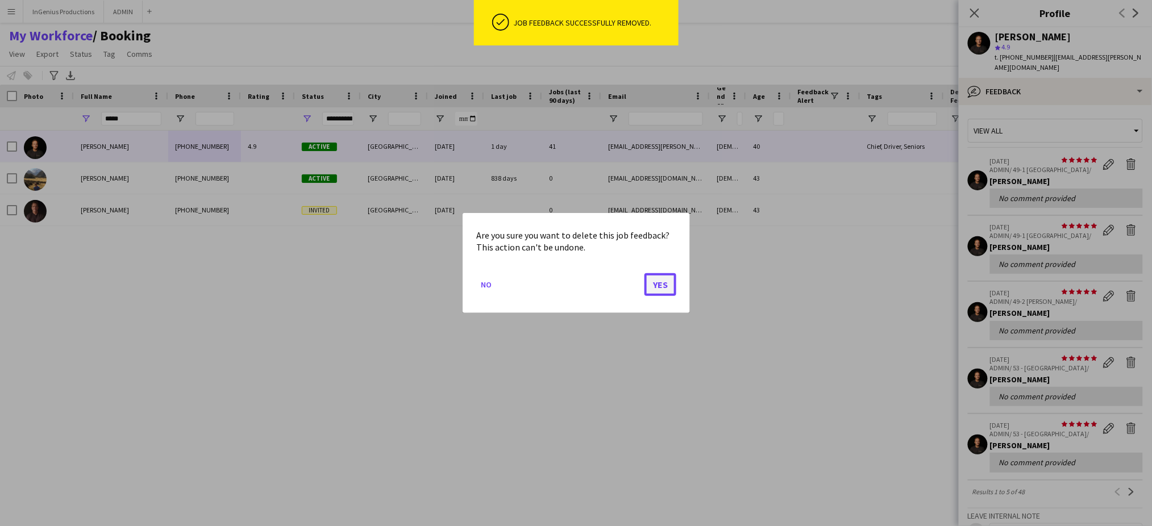
click at [657, 286] on button "Yes" at bounding box center [661, 284] width 32 height 23
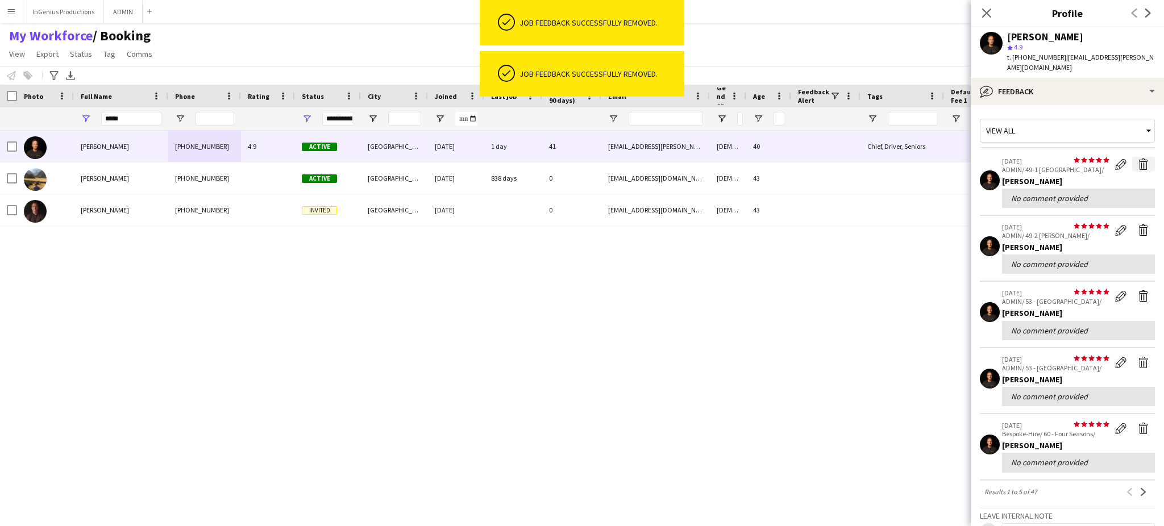
click at [1138, 159] on app-icon "Delete feedback" at bounding box center [1143, 164] width 11 height 11
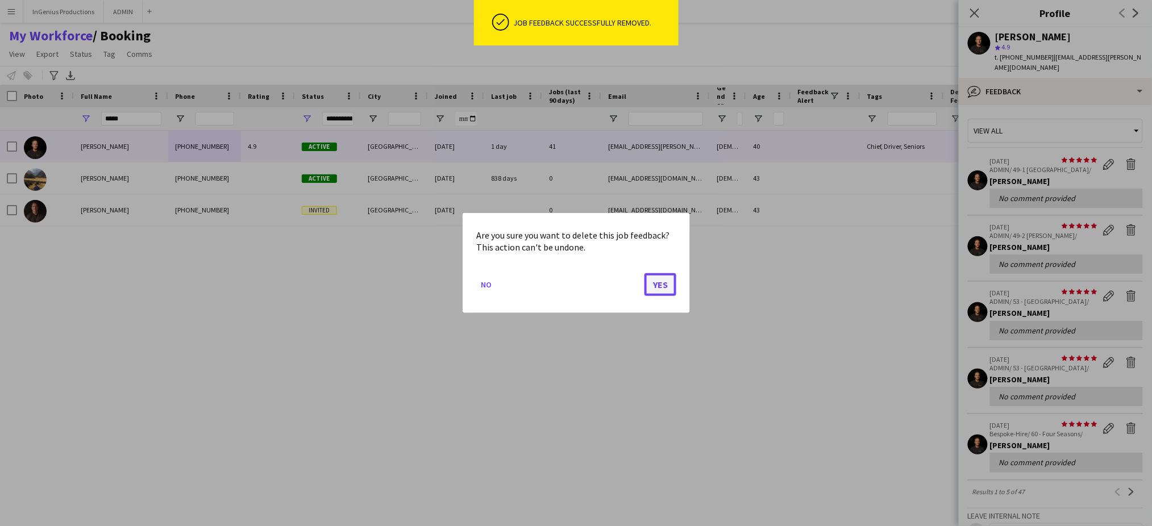
click at [667, 285] on button "Yes" at bounding box center [661, 284] width 32 height 23
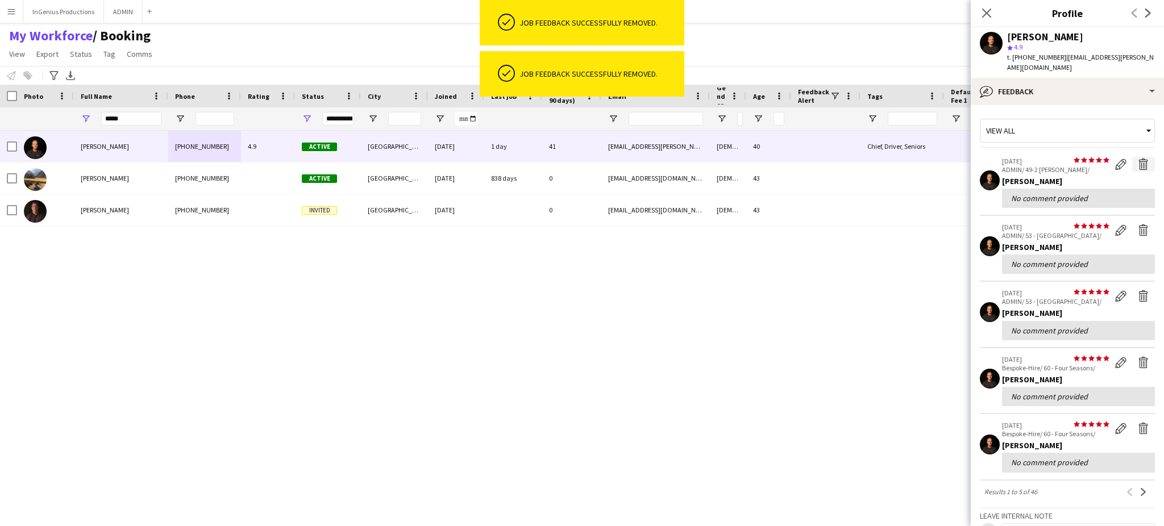
click at [1138, 159] on app-icon "Delete feedback" at bounding box center [1143, 164] width 11 height 11
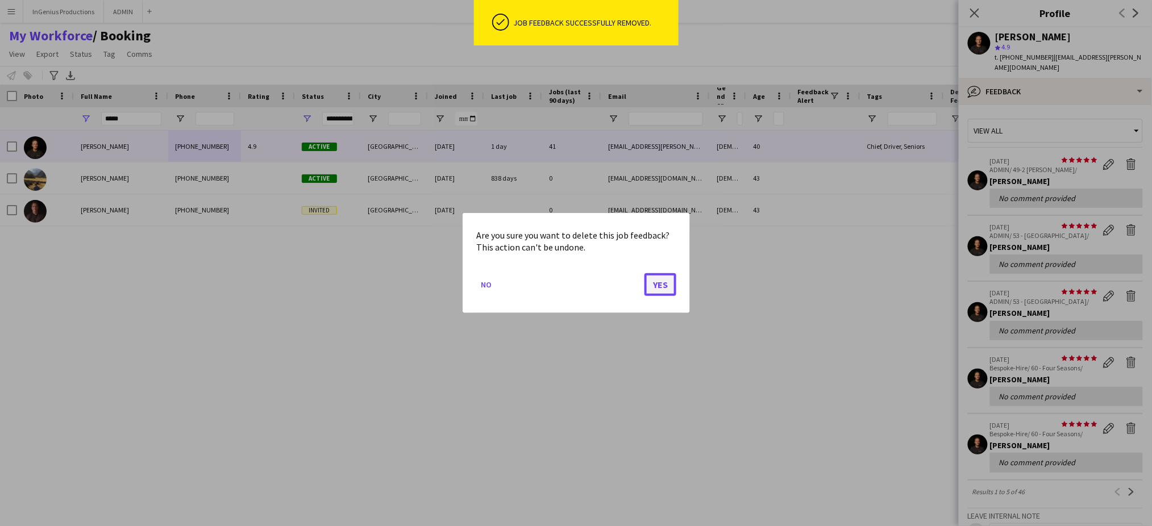
click at [662, 291] on button "Yes" at bounding box center [661, 284] width 32 height 23
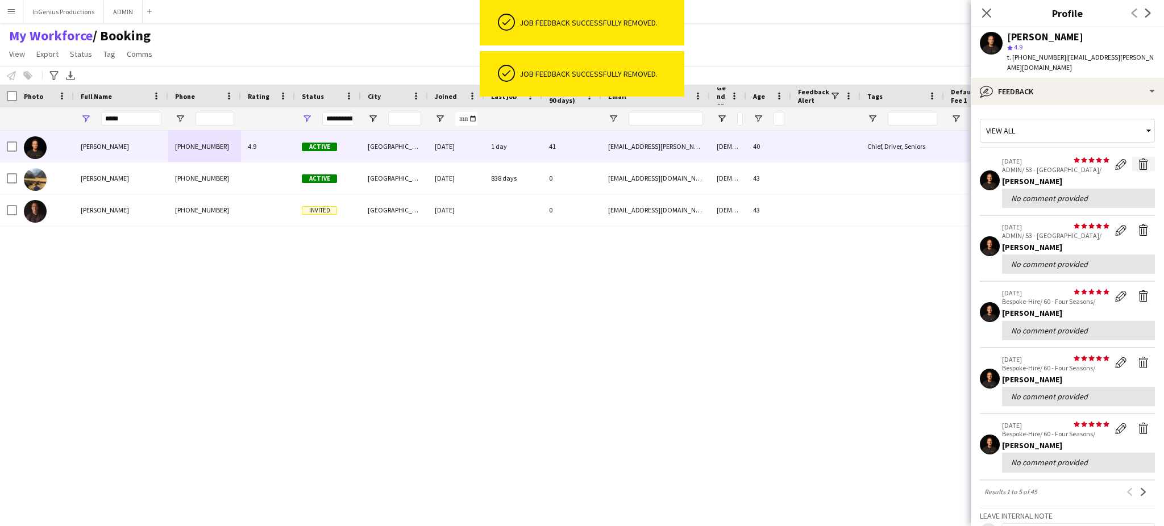
click at [1138, 159] on app-icon "Delete feedback" at bounding box center [1143, 164] width 11 height 11
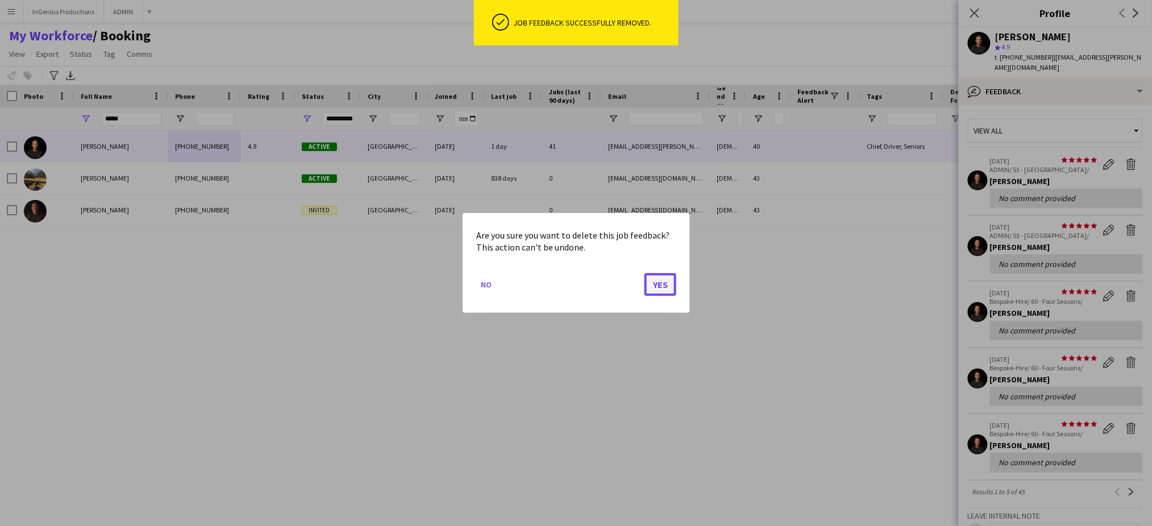
click at [669, 280] on button "Yes" at bounding box center [661, 284] width 32 height 23
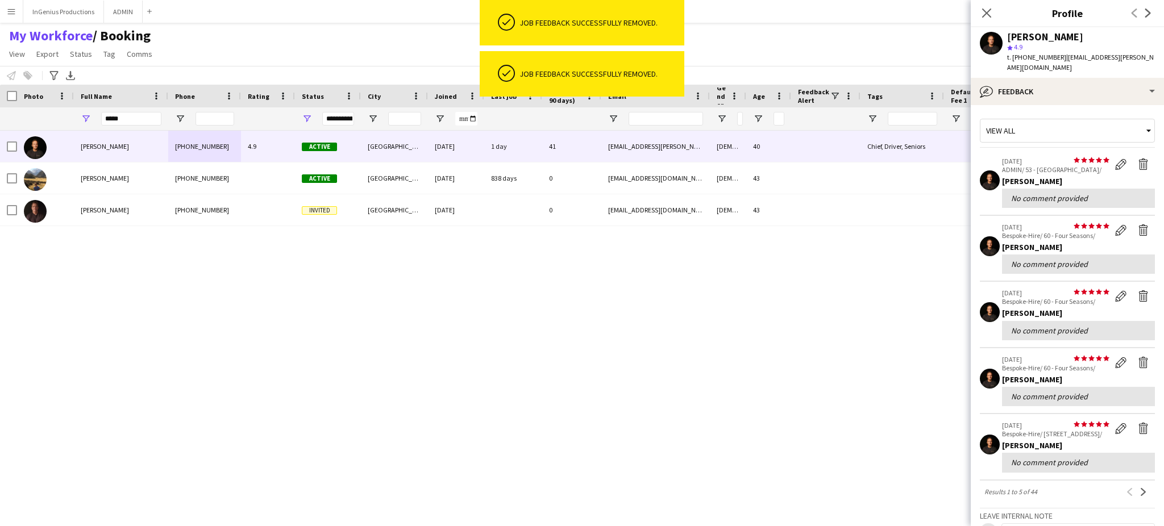
click at [1138, 159] on app-icon "Delete feedback" at bounding box center [1143, 164] width 11 height 11
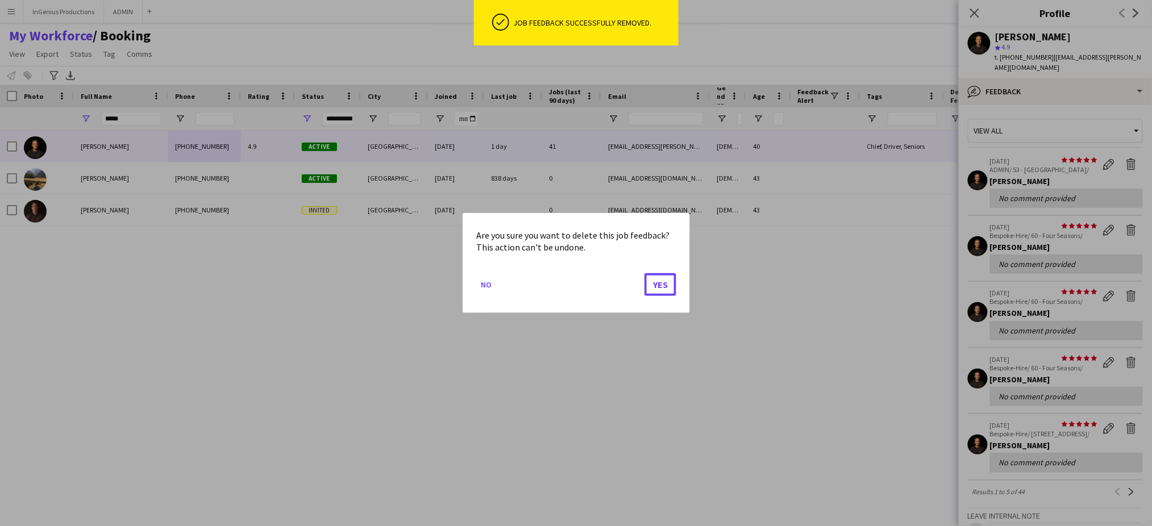
click at [657, 285] on button "Yes" at bounding box center [661, 284] width 32 height 23
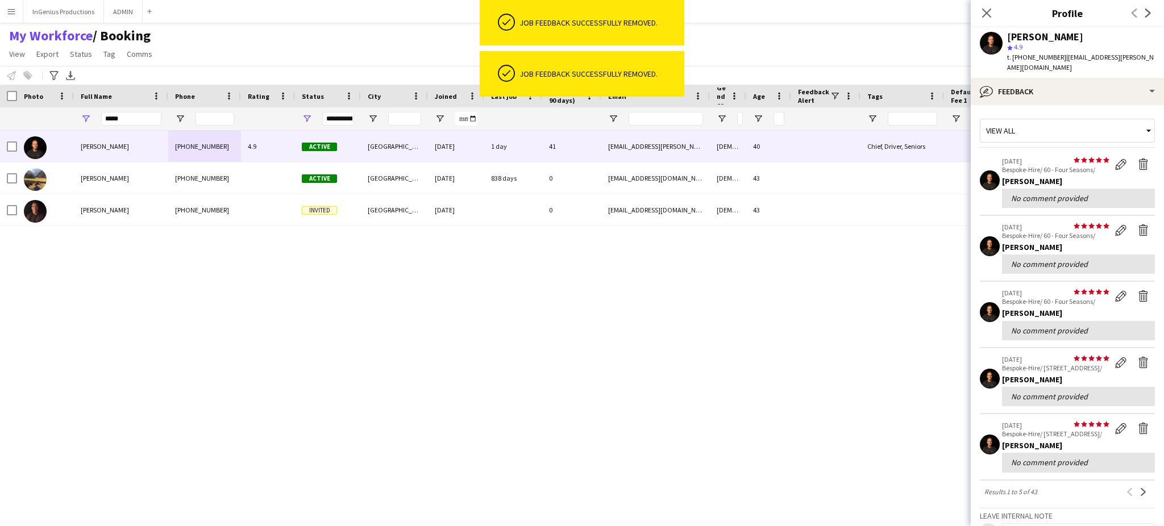
click at [1138, 159] on app-icon "Delete feedback" at bounding box center [1143, 164] width 11 height 11
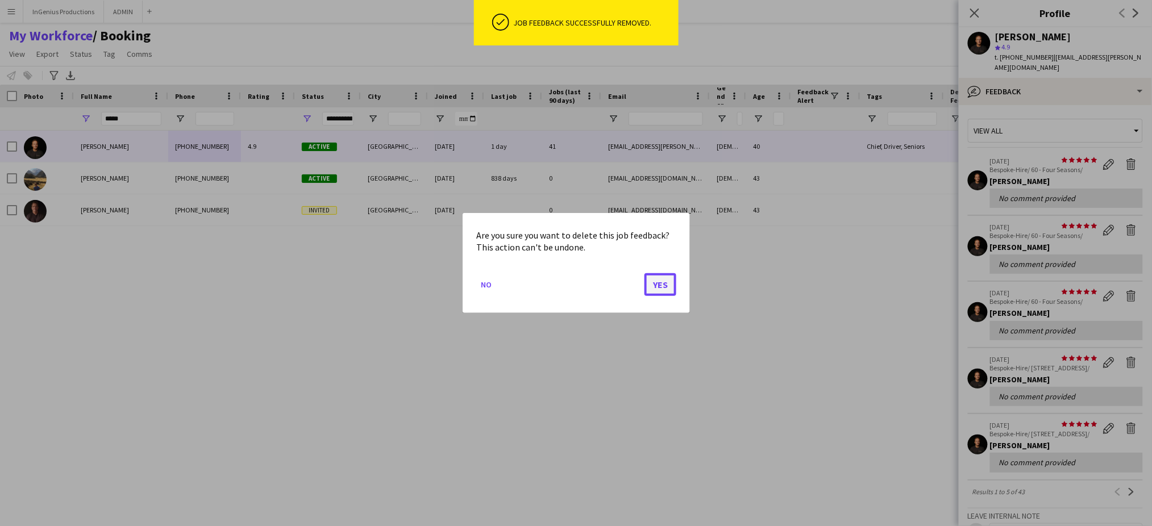
click at [663, 280] on button "Yes" at bounding box center [661, 284] width 32 height 23
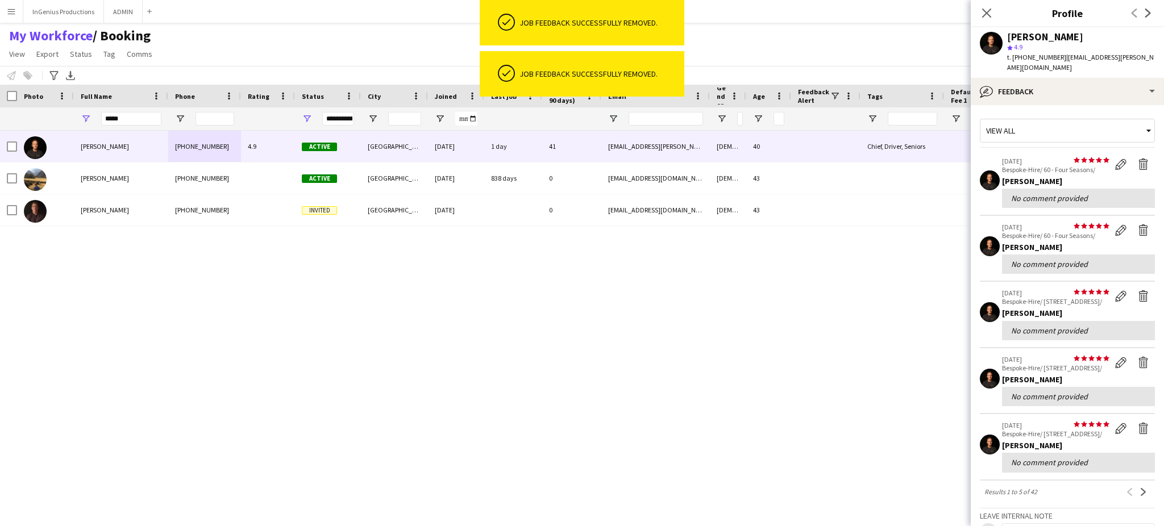
click at [1138, 159] on app-icon "Delete feedback" at bounding box center [1143, 164] width 11 height 11
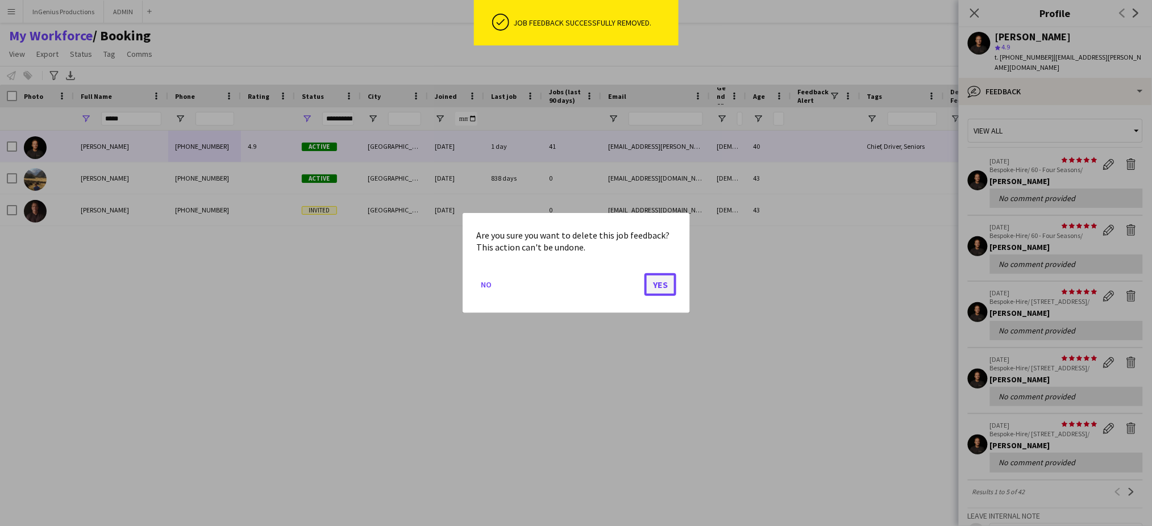
click at [662, 283] on button "Yes" at bounding box center [661, 284] width 32 height 23
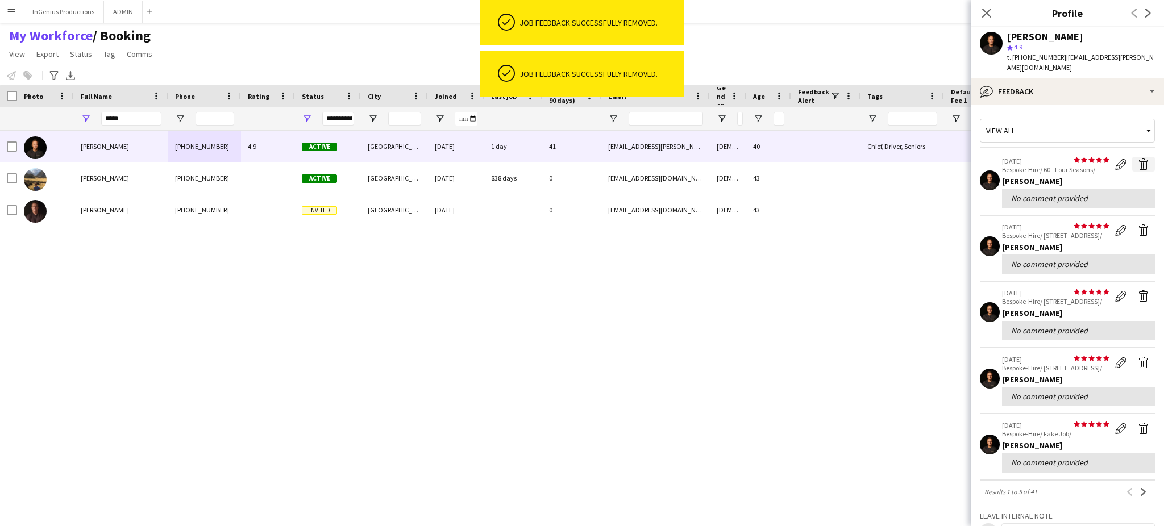
click at [1138, 159] on app-icon "Delete feedback" at bounding box center [1143, 164] width 11 height 11
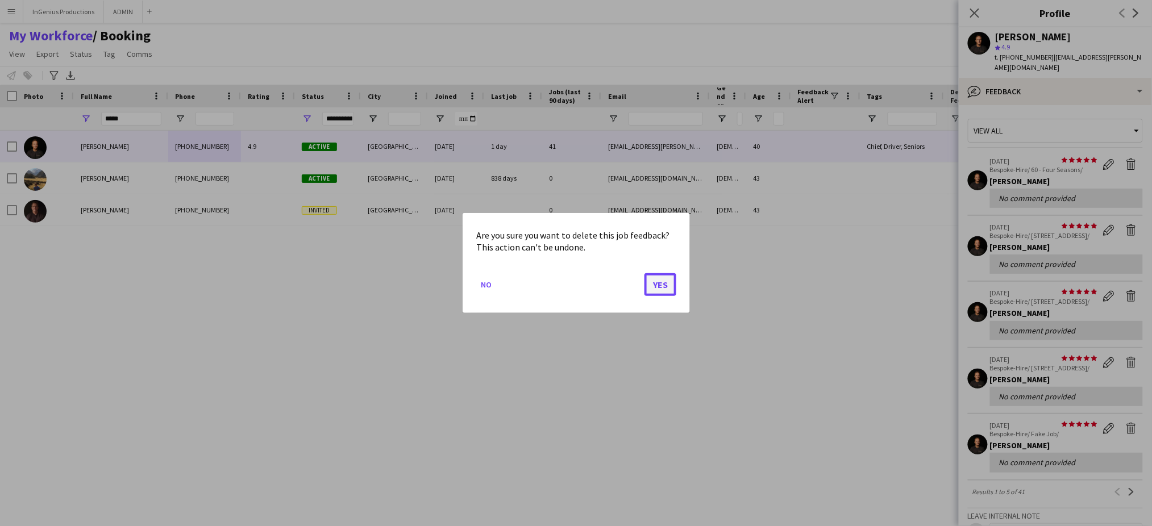
click at [657, 286] on button "Yes" at bounding box center [661, 284] width 32 height 23
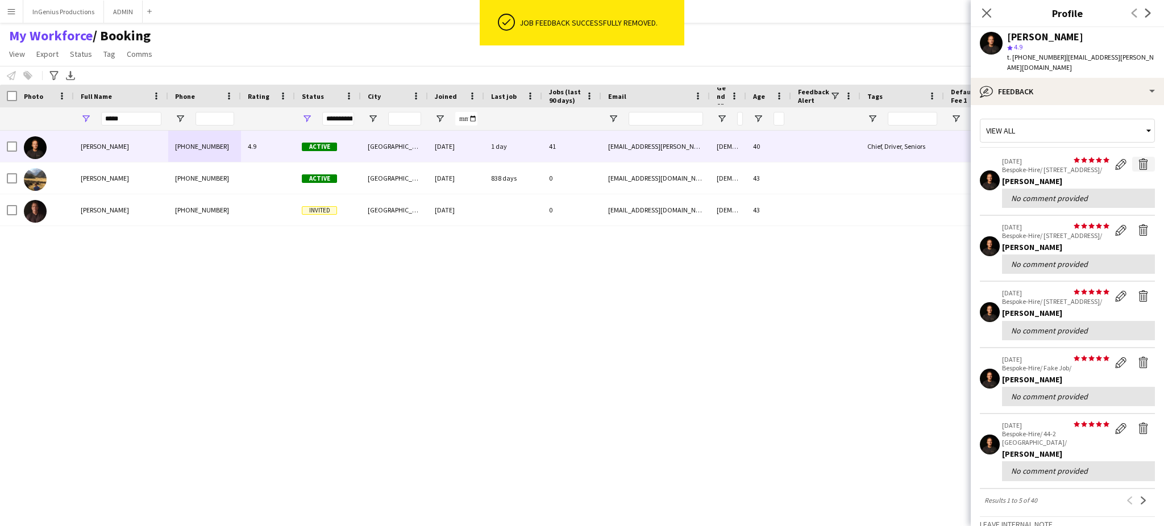
click at [1138, 159] on app-icon "Delete feedback" at bounding box center [1143, 164] width 11 height 11
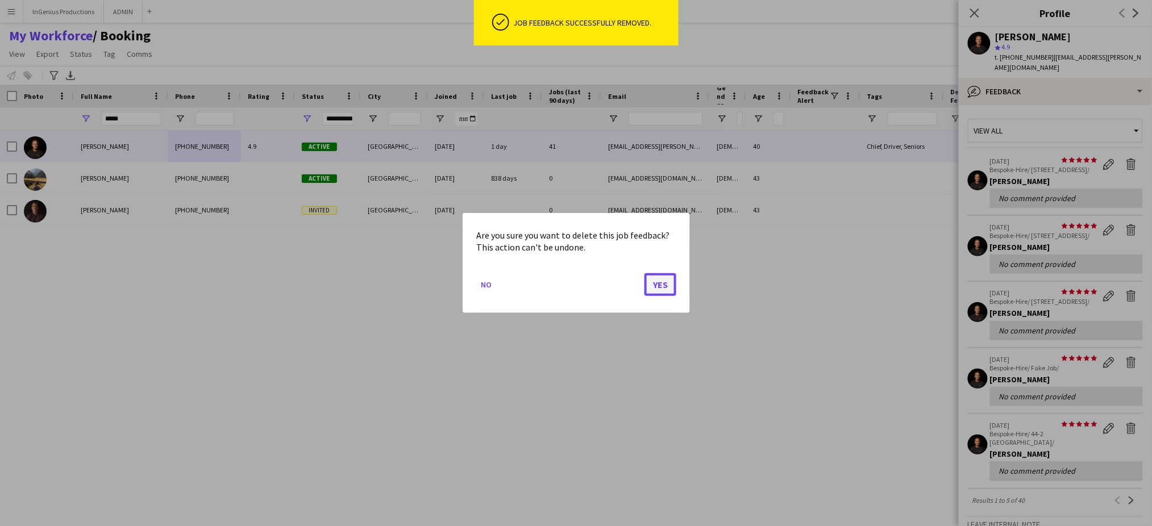
click at [668, 286] on button "Yes" at bounding box center [661, 284] width 32 height 23
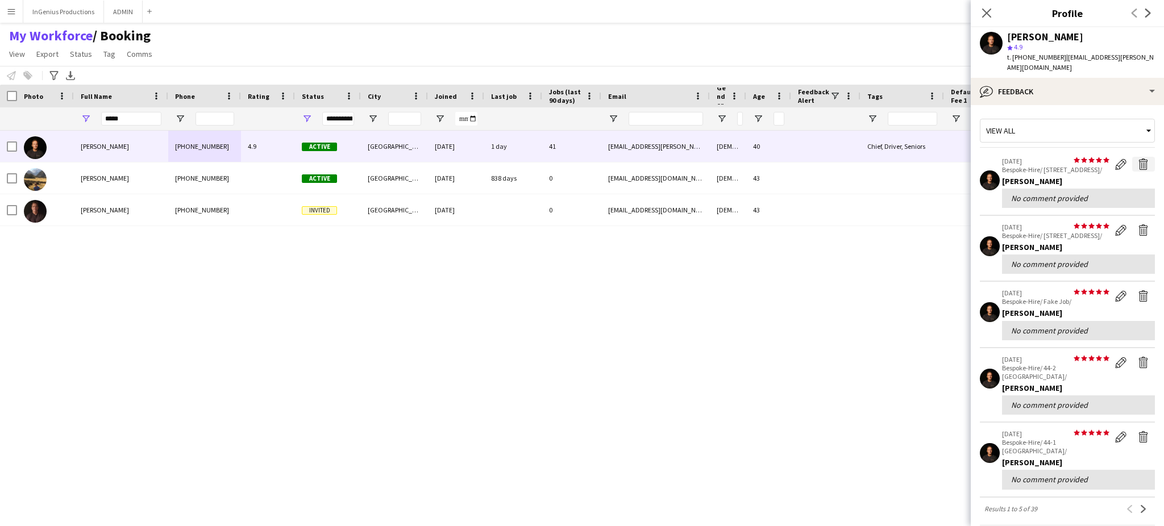
click at [1138, 159] on app-icon "Delete feedback" at bounding box center [1143, 164] width 11 height 11
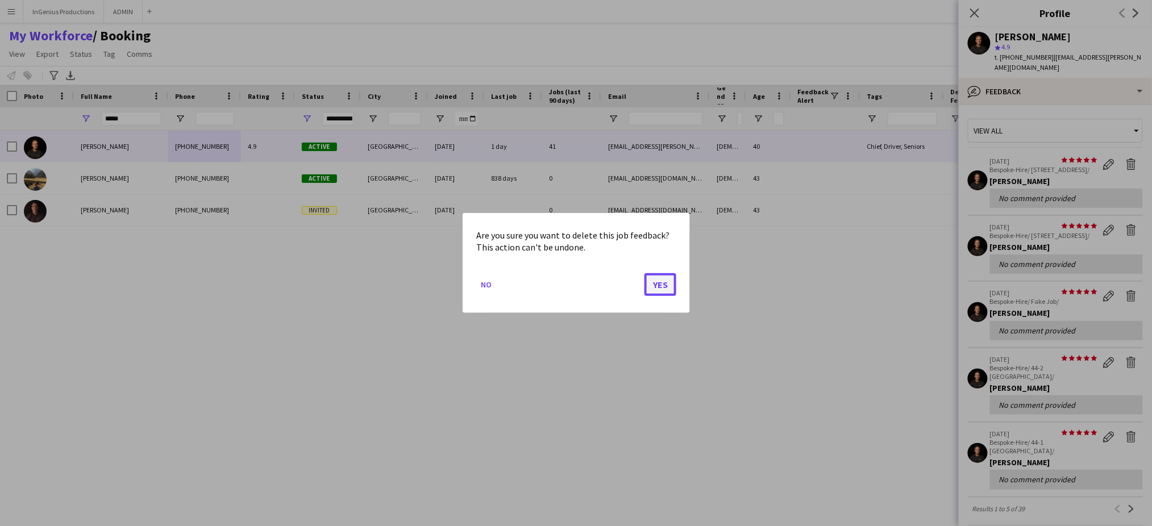
click at [666, 280] on button "Yes" at bounding box center [661, 284] width 32 height 23
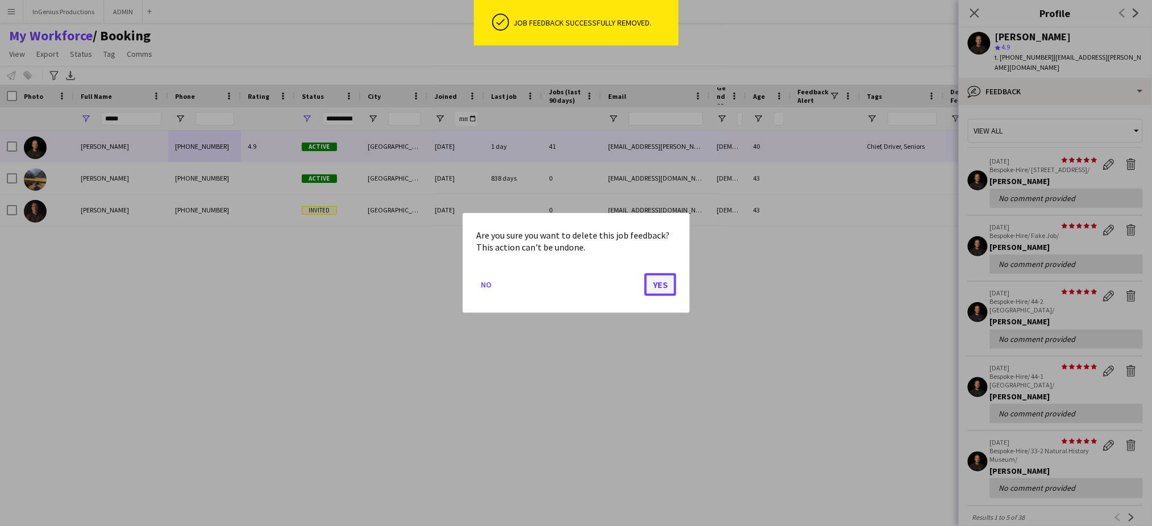
click at [663, 282] on button "Yes" at bounding box center [661, 284] width 32 height 23
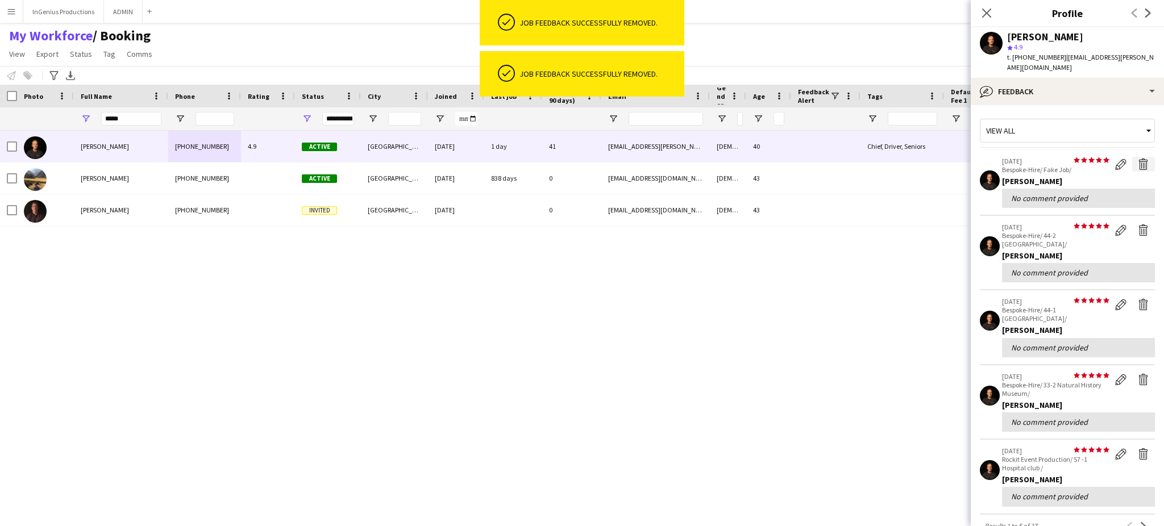
click at [1138, 159] on app-icon "Delete feedback" at bounding box center [1143, 164] width 11 height 11
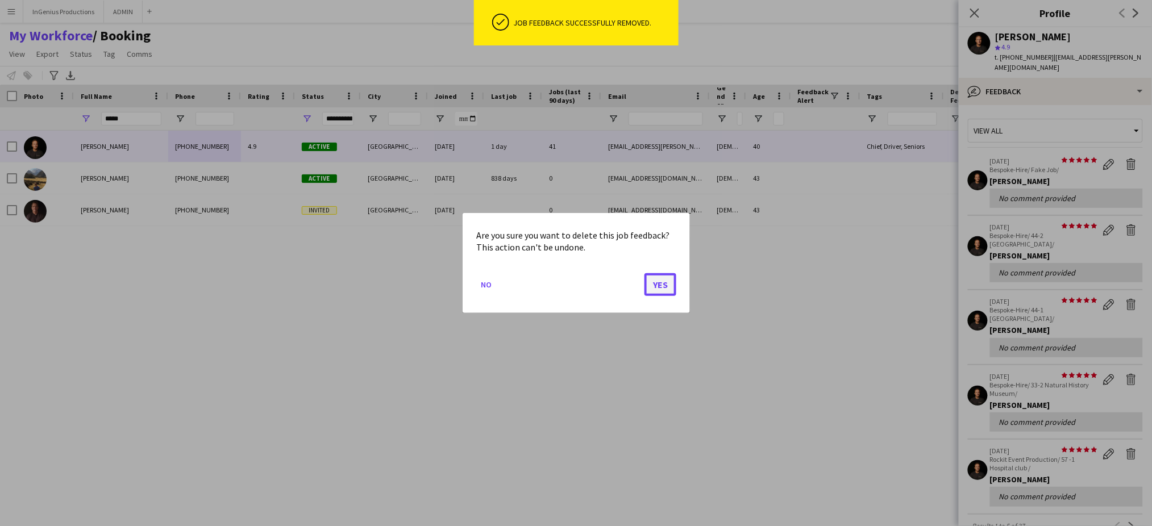
click at [657, 286] on button "Yes" at bounding box center [661, 284] width 32 height 23
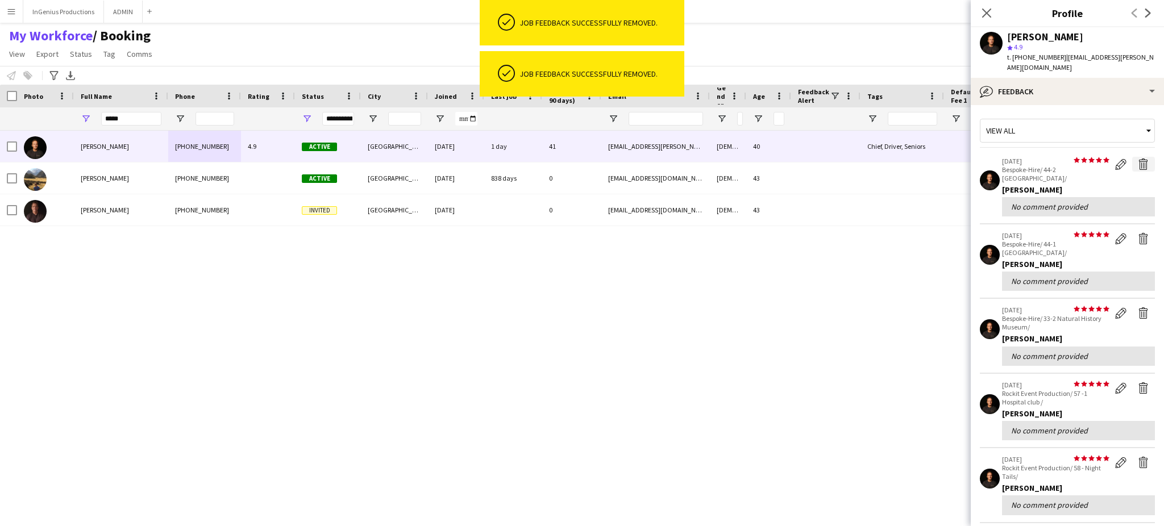
click at [1138, 159] on app-icon "Delete feedback" at bounding box center [1143, 164] width 11 height 11
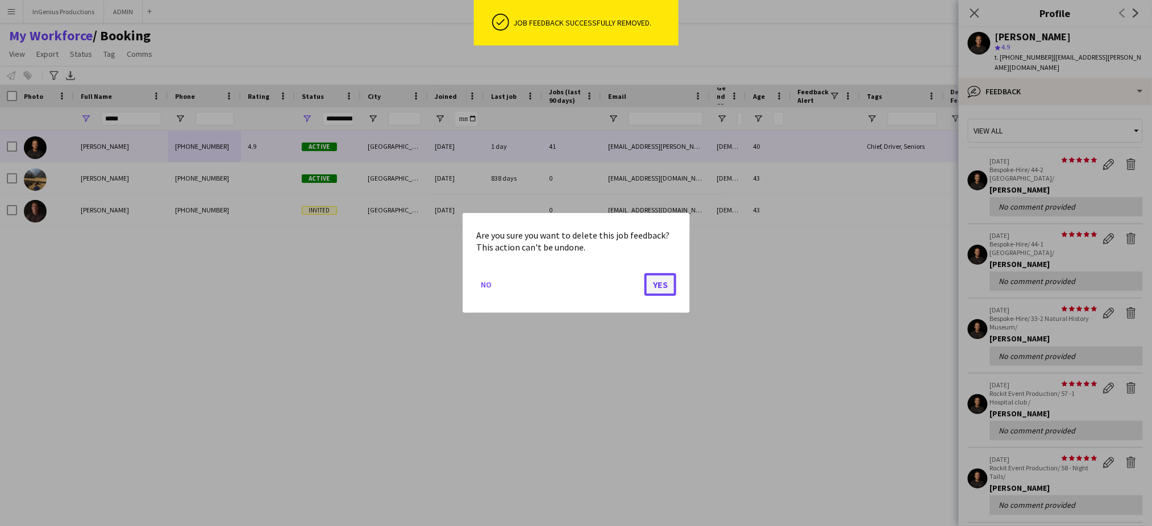
click at [667, 285] on button "Yes" at bounding box center [661, 284] width 32 height 23
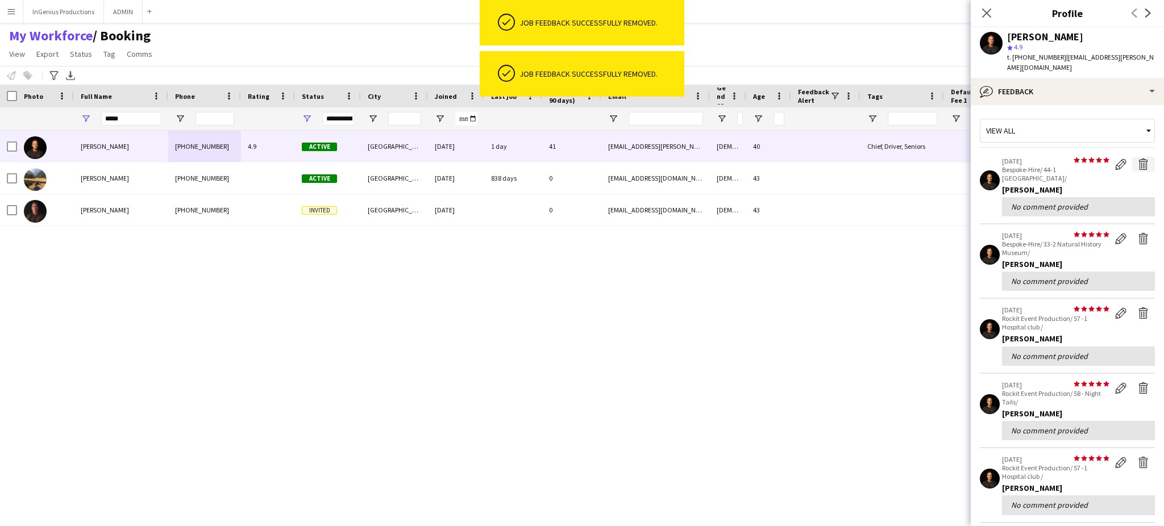
click at [1138, 159] on app-icon "Delete feedback" at bounding box center [1143, 164] width 11 height 11
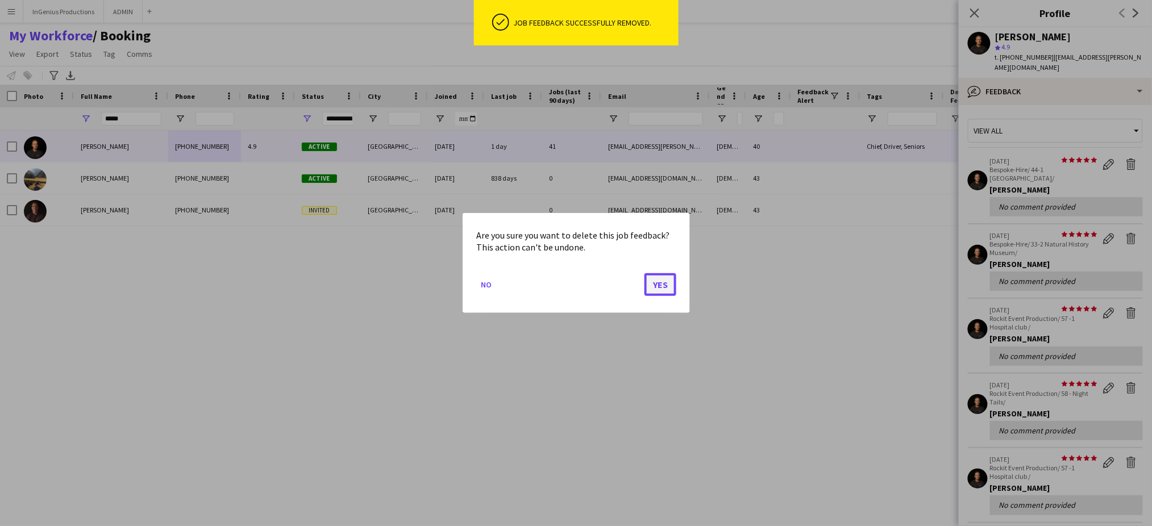
click at [662, 291] on button "Yes" at bounding box center [661, 284] width 32 height 23
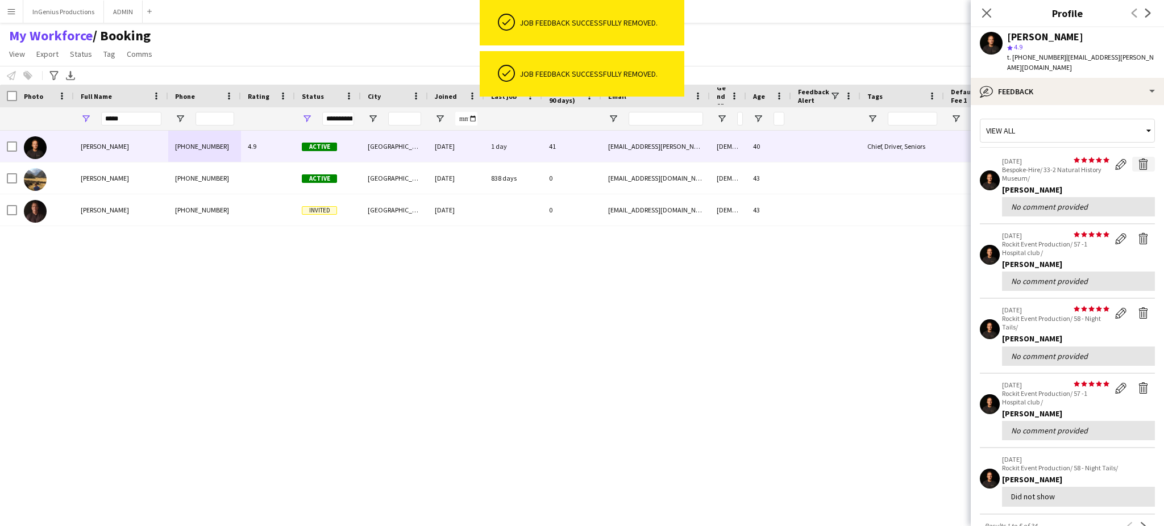
click at [1138, 159] on app-icon "Delete feedback" at bounding box center [1143, 164] width 11 height 11
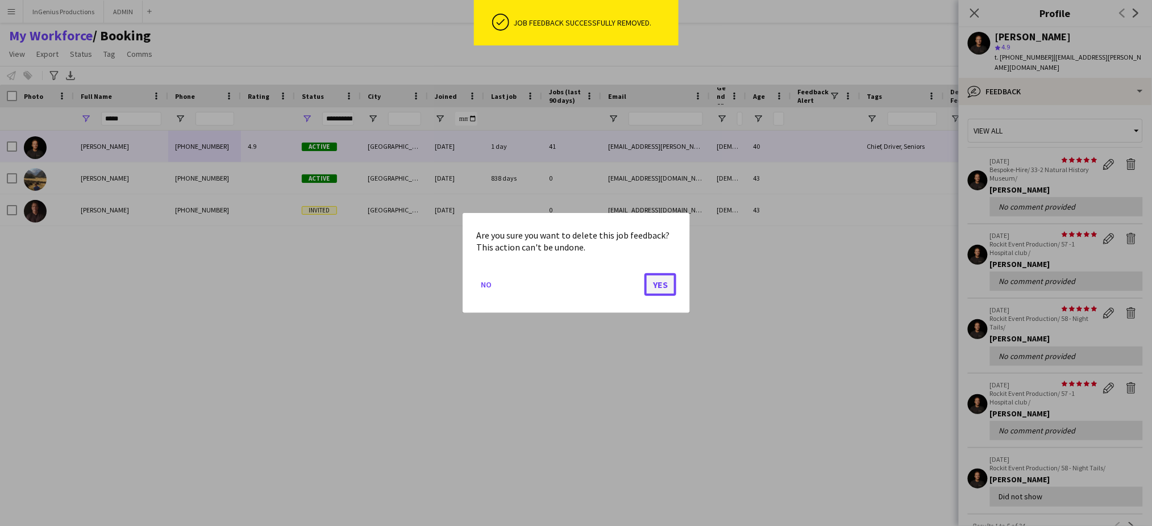
click at [669, 280] on button "Yes" at bounding box center [661, 284] width 32 height 23
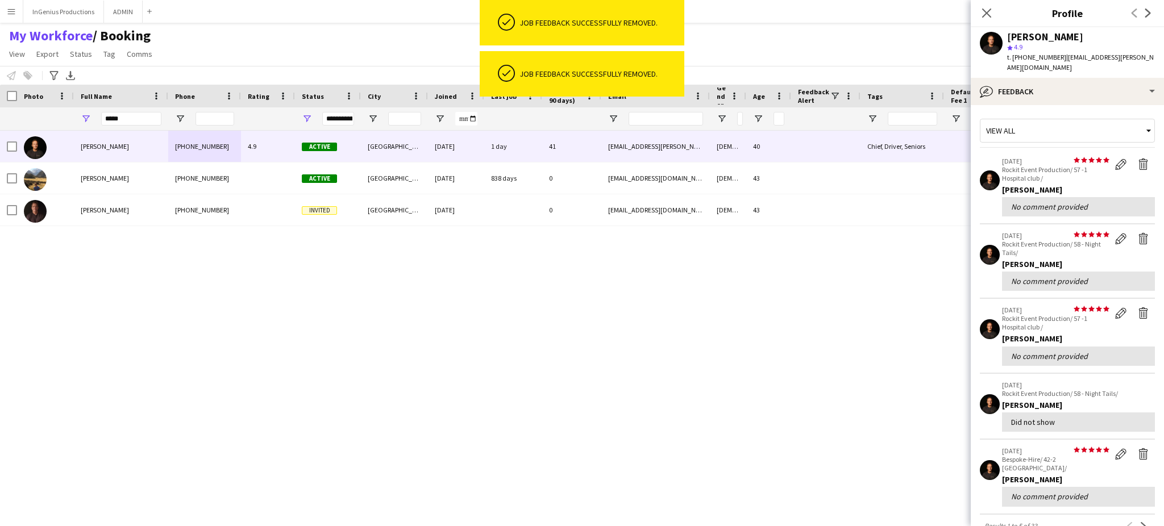
click at [1138, 159] on app-icon "Delete feedback" at bounding box center [1143, 164] width 11 height 11
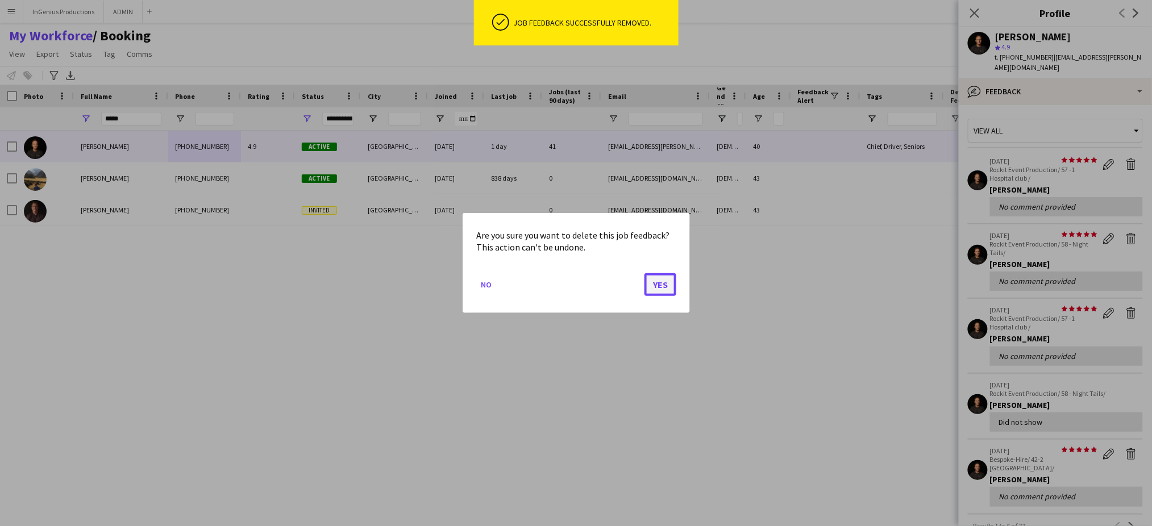
click at [657, 285] on button "Yes" at bounding box center [661, 284] width 32 height 23
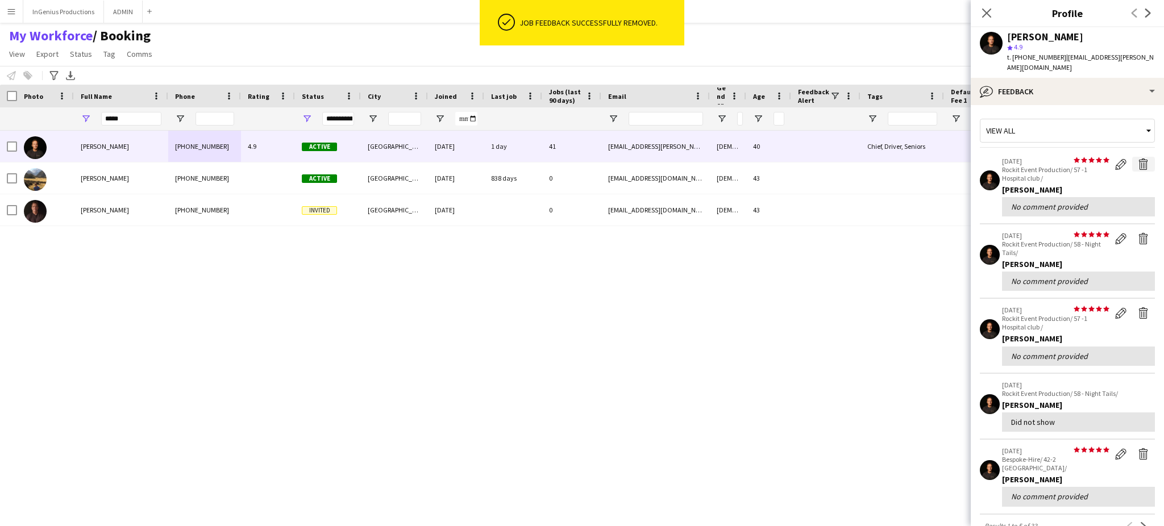
click at [1138, 159] on app-icon "Delete feedback" at bounding box center [1143, 164] width 11 height 11
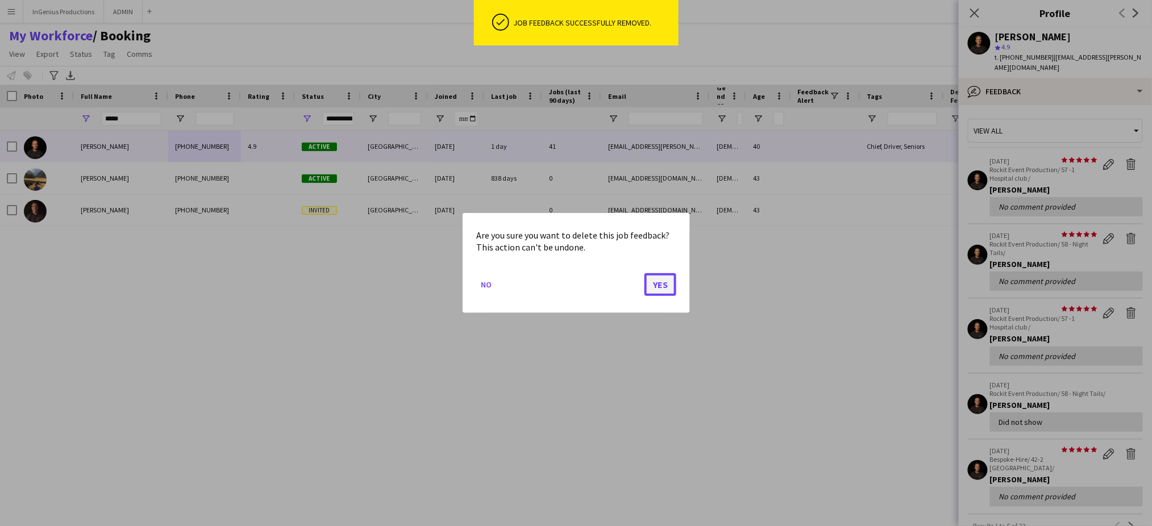
click at [663, 280] on button "Yes" at bounding box center [661, 284] width 32 height 23
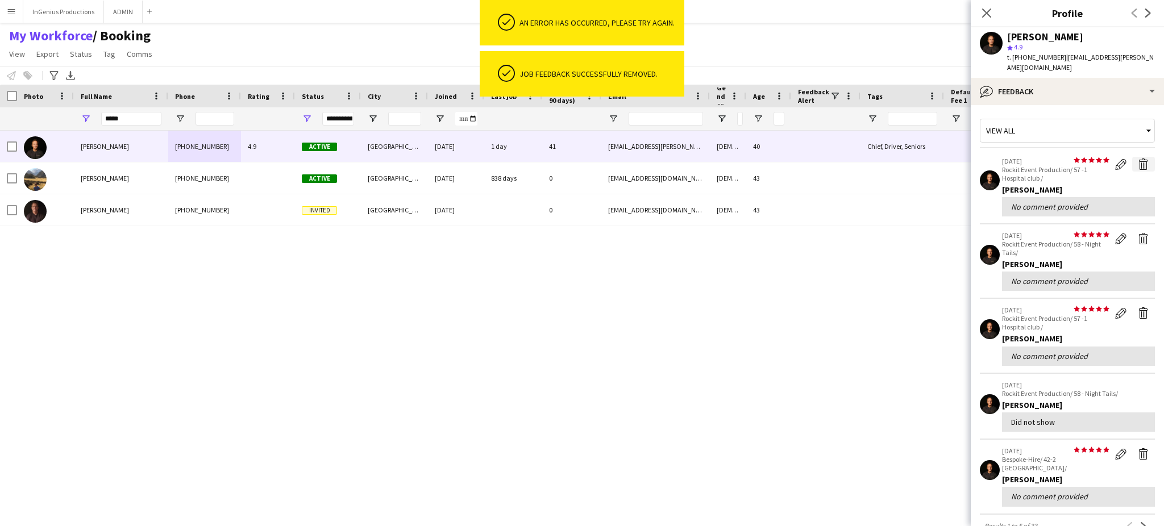
click at [1138, 159] on app-icon "Delete feedback" at bounding box center [1143, 164] width 11 height 11
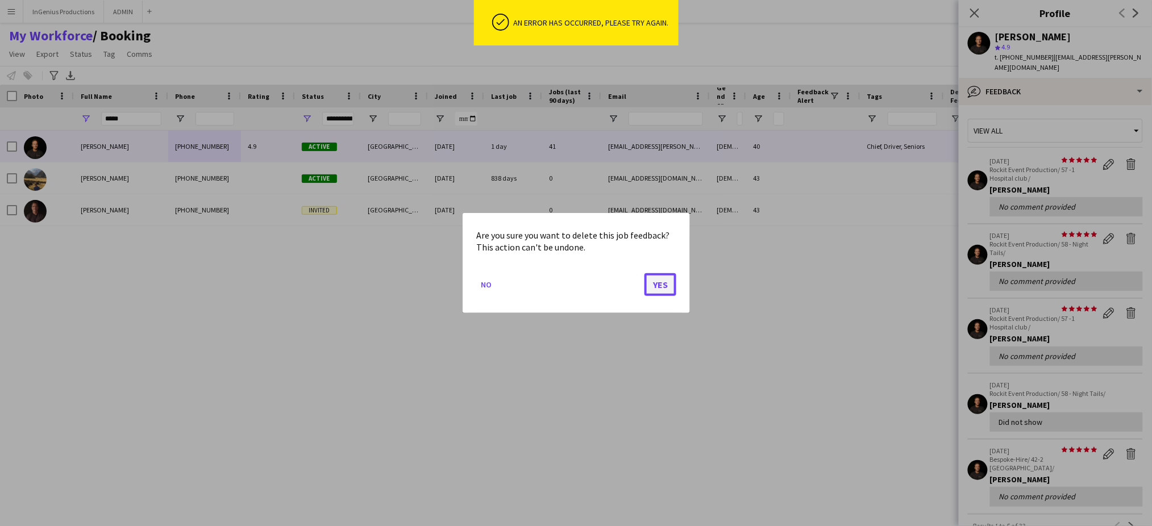
click at [662, 283] on button "Yes" at bounding box center [661, 284] width 32 height 23
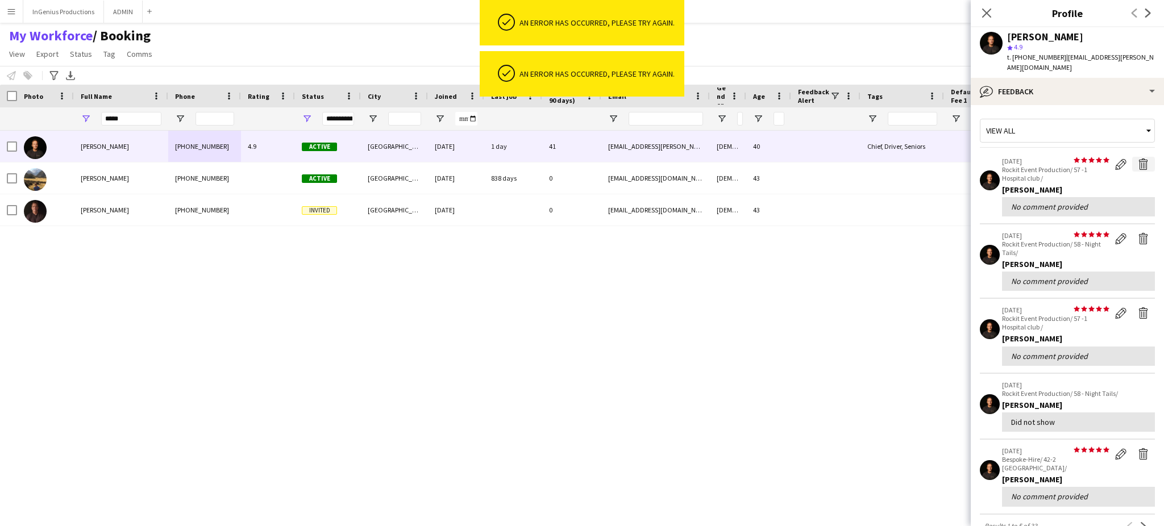
click at [1138, 159] on app-icon "Delete feedback" at bounding box center [1143, 164] width 11 height 11
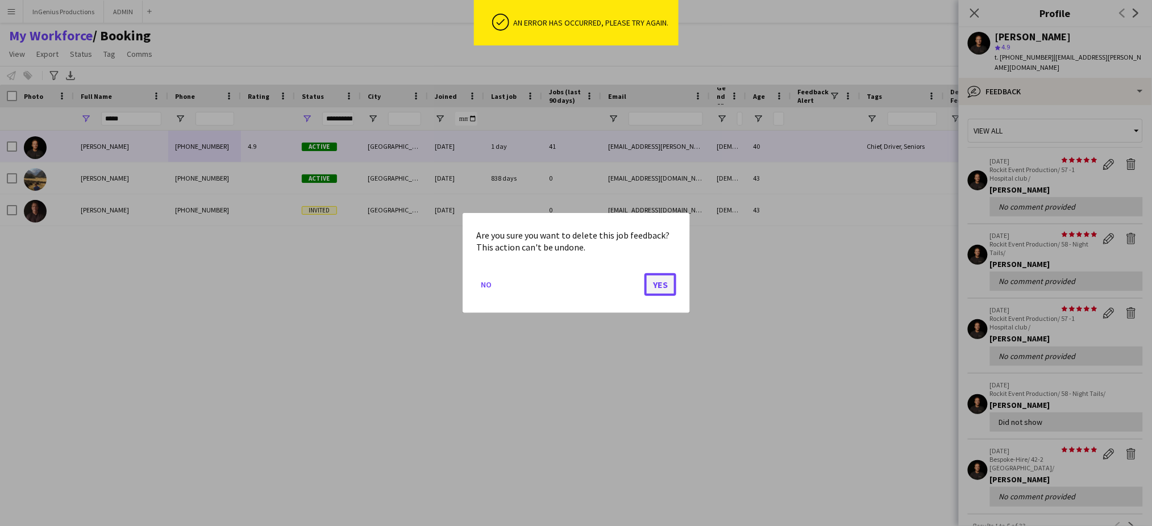
click at [657, 286] on button "Yes" at bounding box center [661, 284] width 32 height 23
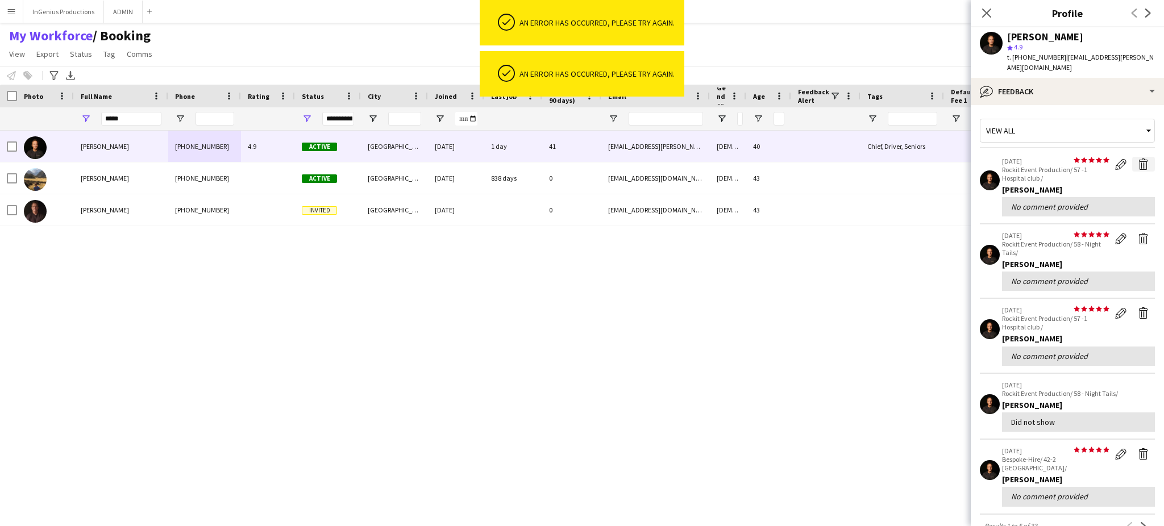
click at [1138, 159] on app-icon "Delete feedback" at bounding box center [1143, 164] width 11 height 11
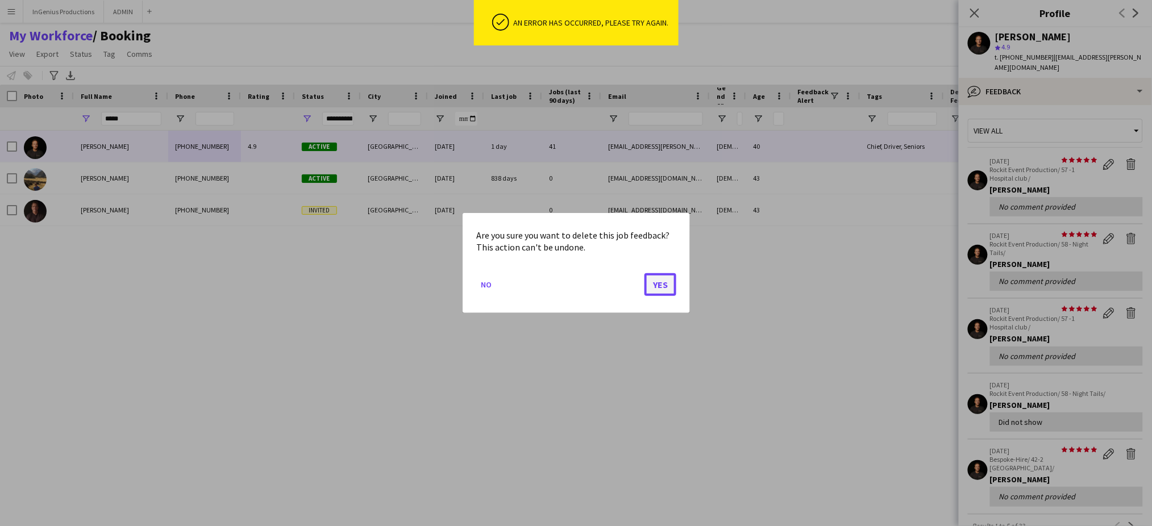
click at [668, 286] on button "Yes" at bounding box center [661, 284] width 32 height 23
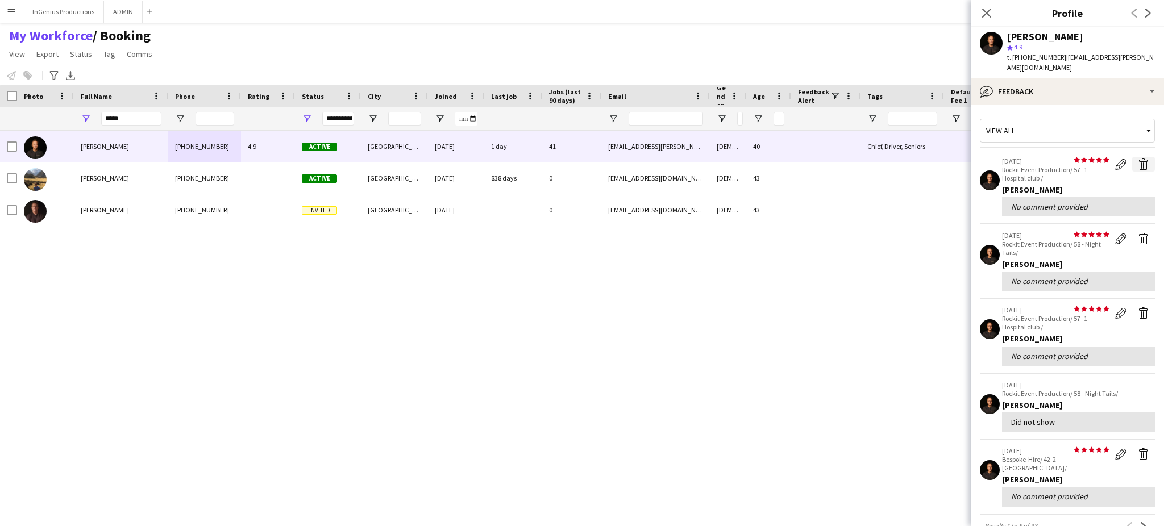
click at [1138, 159] on app-icon "Delete feedback" at bounding box center [1143, 164] width 11 height 11
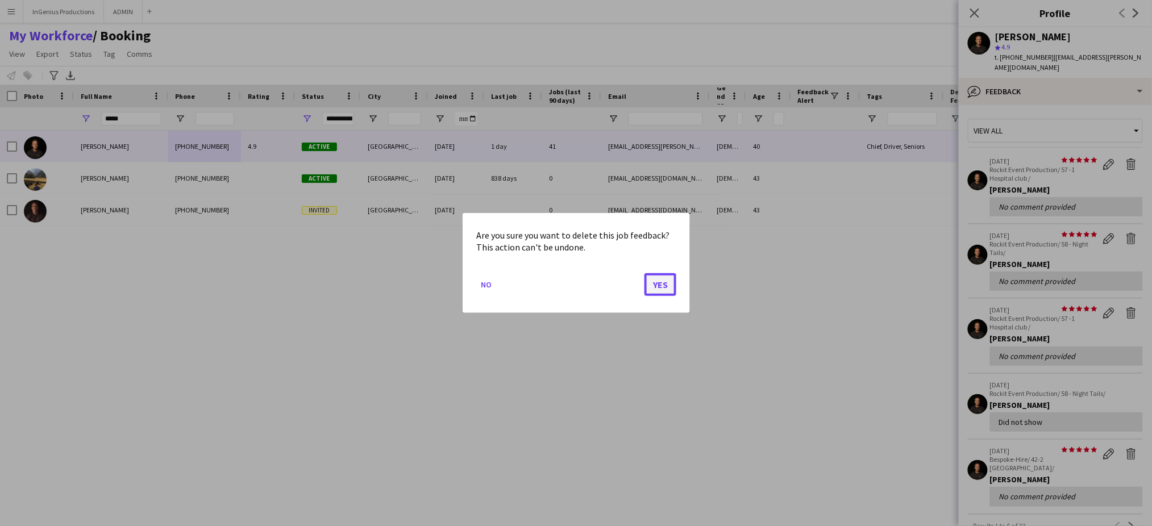
click at [666, 280] on button "Yes" at bounding box center [661, 284] width 32 height 23
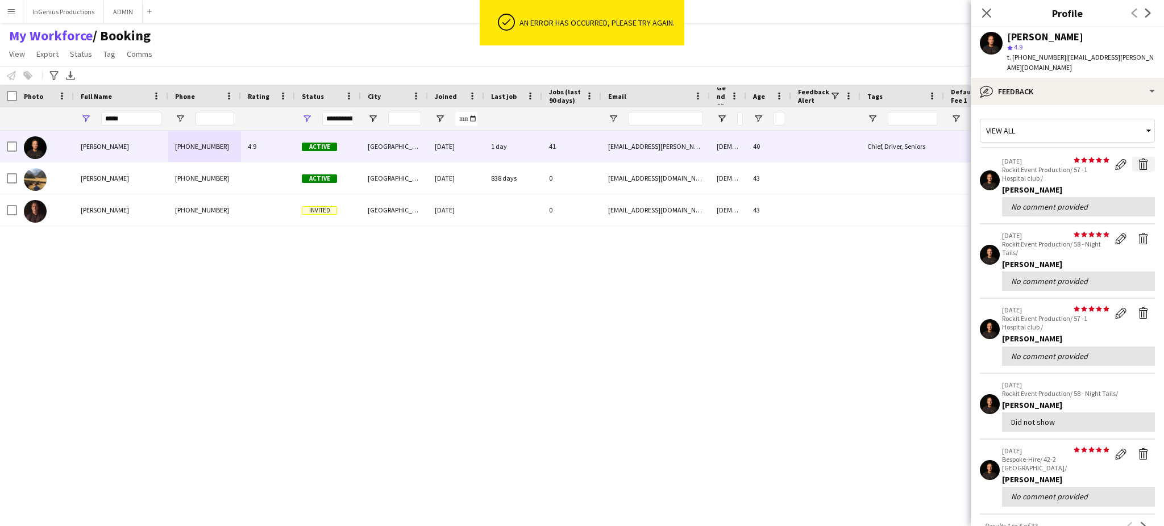
click at [1138, 159] on app-icon "Delete feedback" at bounding box center [1143, 164] width 11 height 11
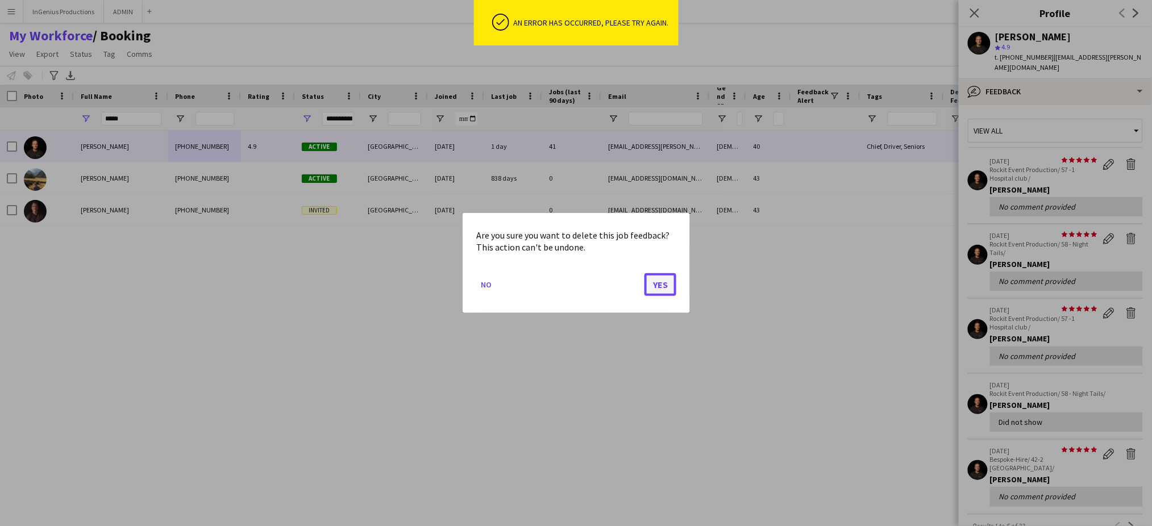
click at [663, 282] on button "Yes" at bounding box center [661, 284] width 32 height 23
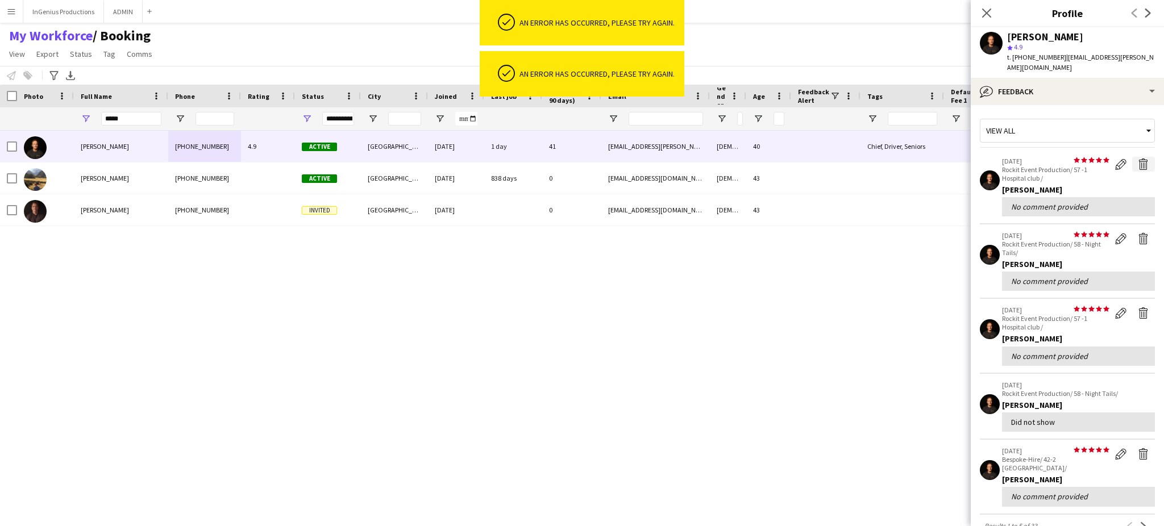
click at [1138, 159] on app-icon "Delete feedback" at bounding box center [1143, 164] width 11 height 11
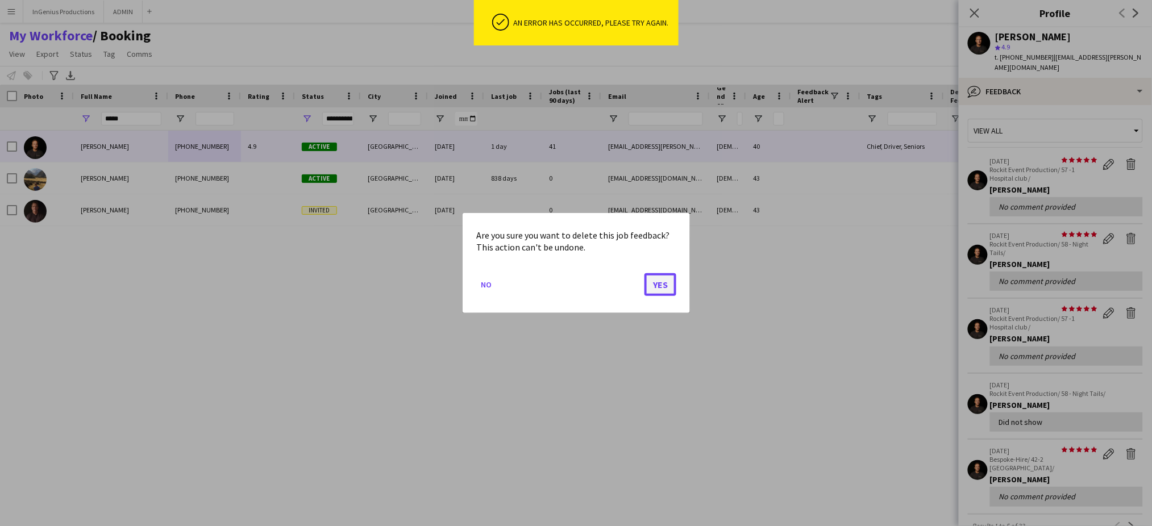
click at [657, 286] on button "Yes" at bounding box center [661, 284] width 32 height 23
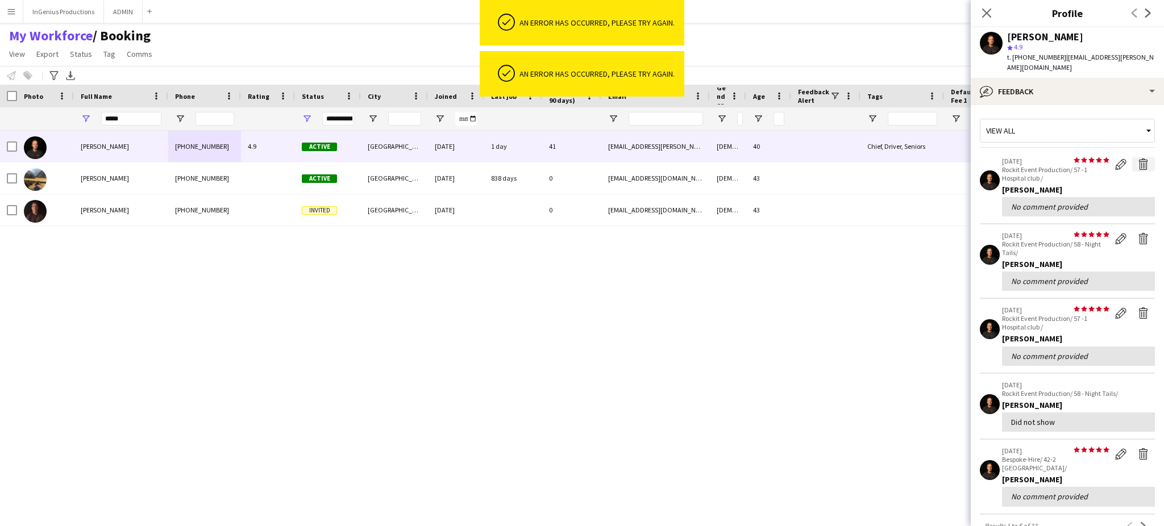
click at [1138, 159] on app-icon "Delete feedback" at bounding box center [1143, 164] width 11 height 11
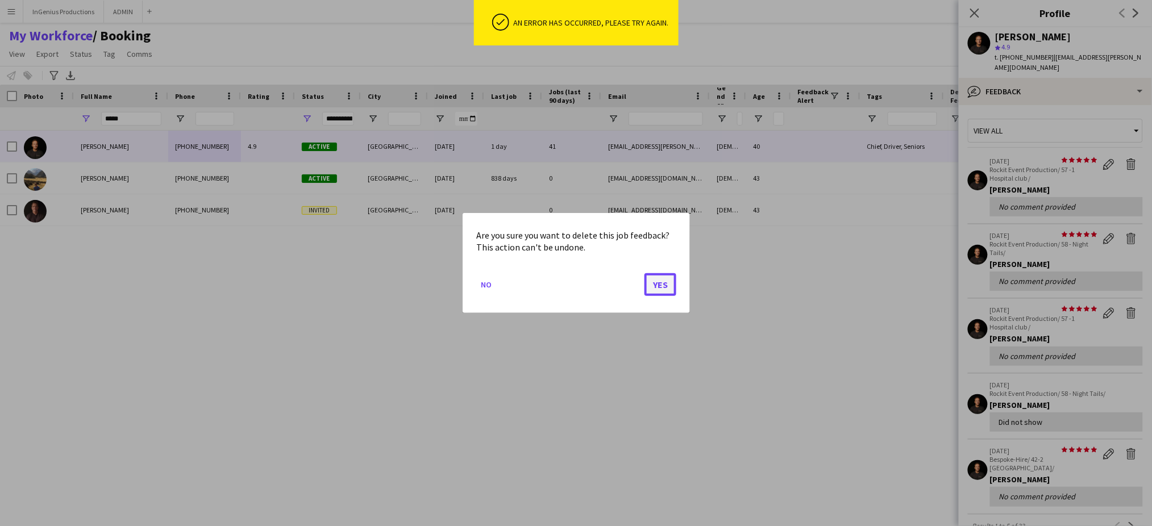
click at [667, 285] on button "Yes" at bounding box center [661, 284] width 32 height 23
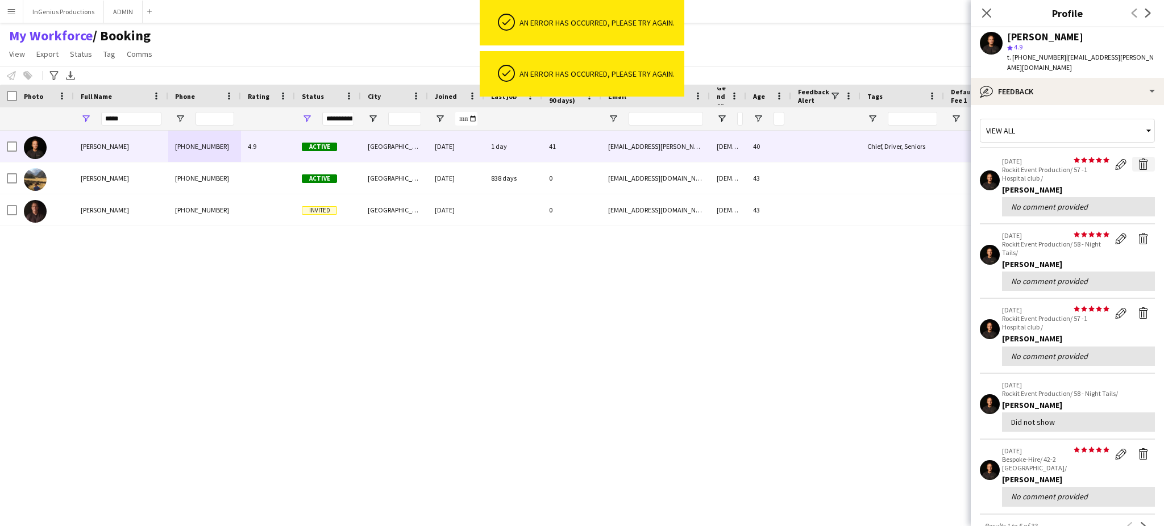
click at [1138, 159] on app-icon "Delete feedback" at bounding box center [1143, 164] width 11 height 11
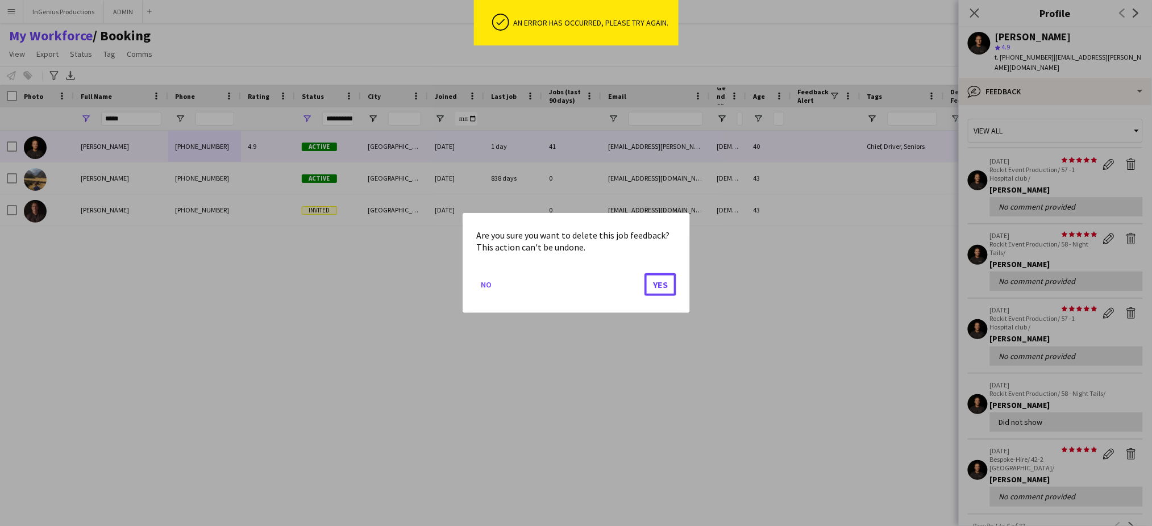
click at [662, 291] on button "Yes" at bounding box center [661, 284] width 32 height 23
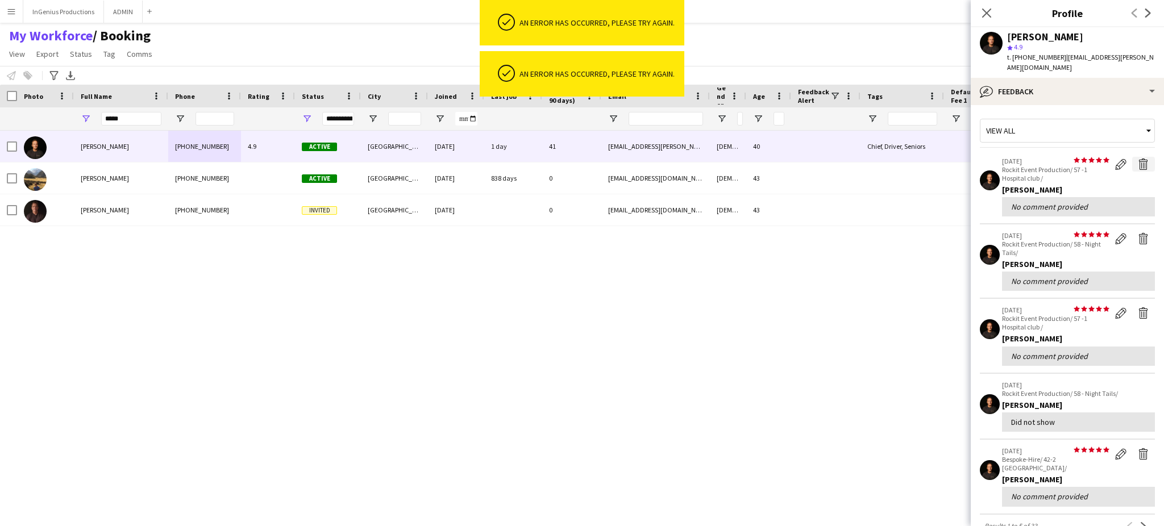
click at [1138, 159] on app-icon "Delete feedback" at bounding box center [1143, 164] width 11 height 11
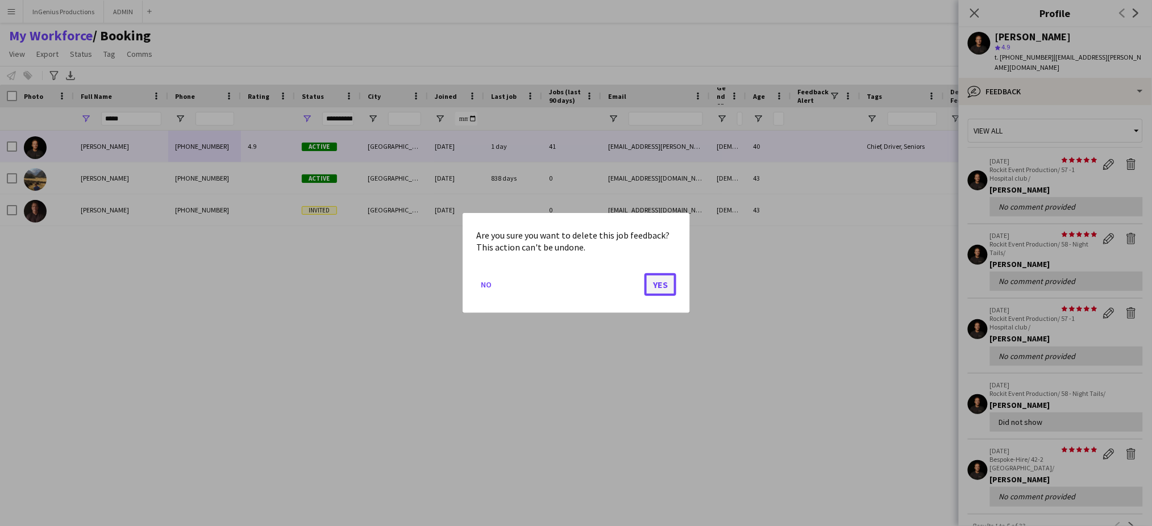
click at [669, 280] on button "Yes" at bounding box center [661, 284] width 32 height 23
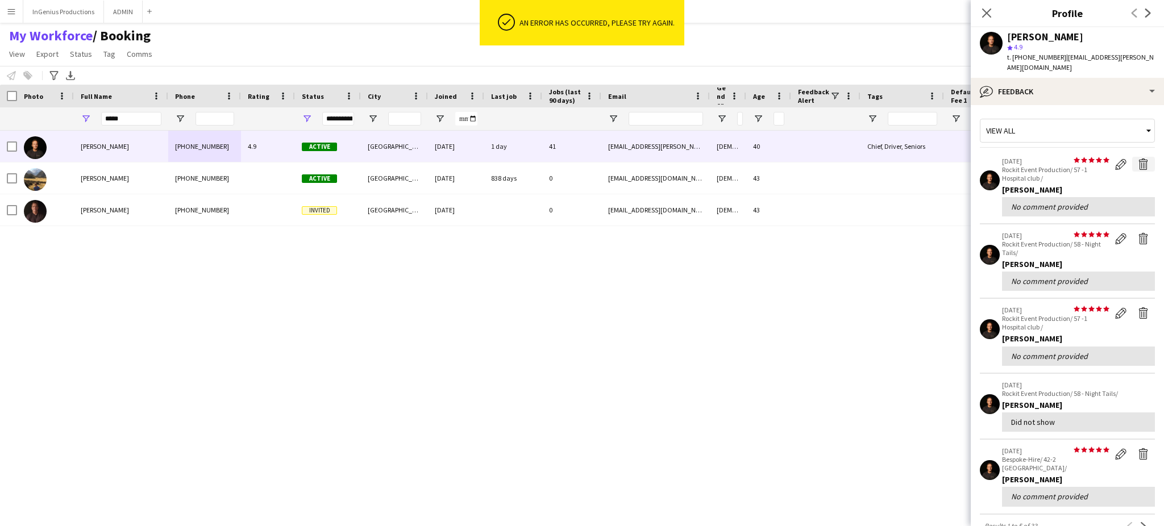
click at [1138, 159] on app-icon "Delete feedback" at bounding box center [1143, 164] width 11 height 11
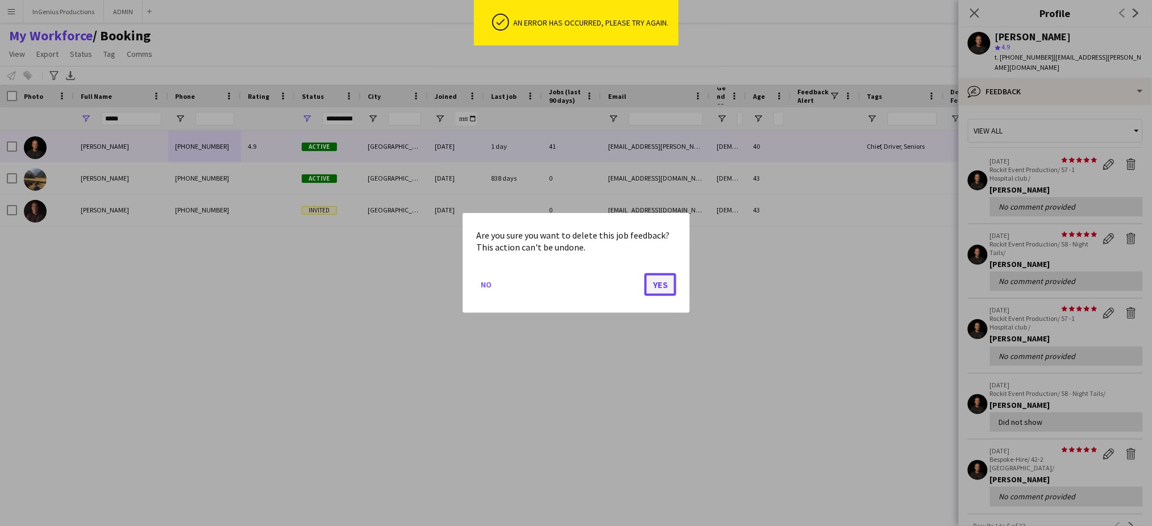
click at [657, 285] on button "Yes" at bounding box center [661, 284] width 32 height 23
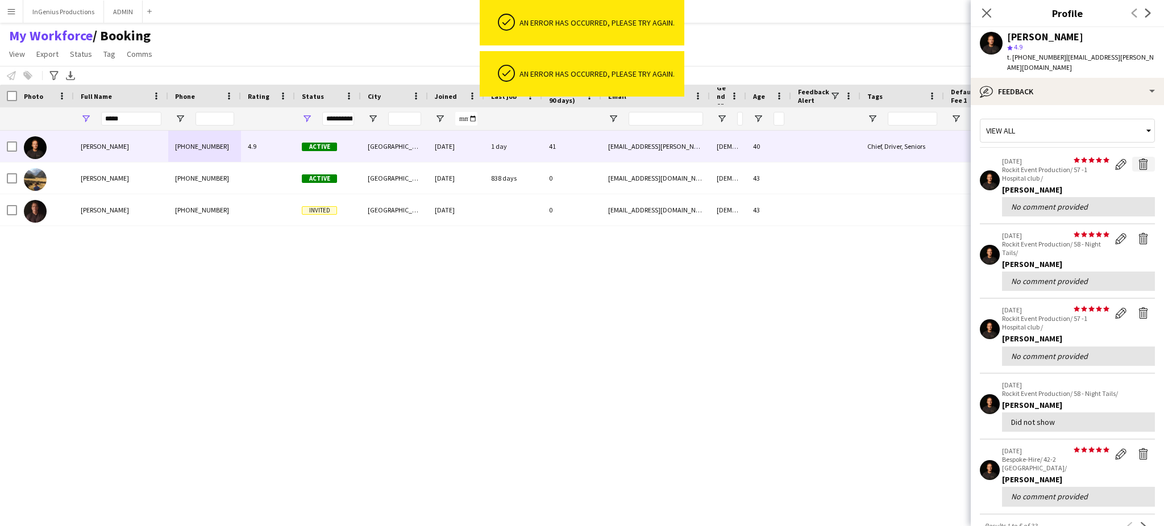
click at [1138, 159] on app-icon "Delete feedback" at bounding box center [1143, 164] width 11 height 11
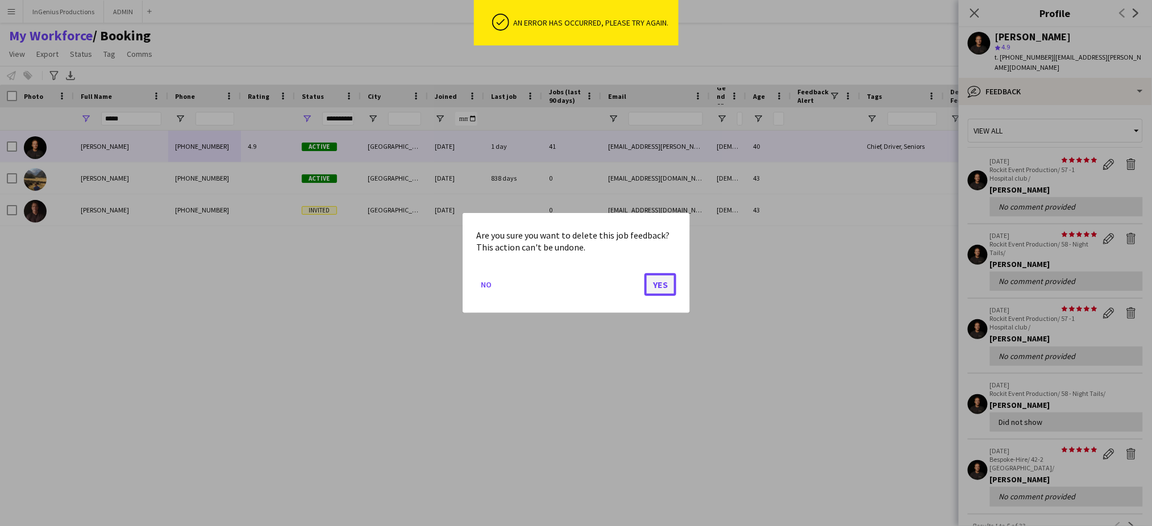
click at [663, 280] on button "Yes" at bounding box center [661, 284] width 32 height 23
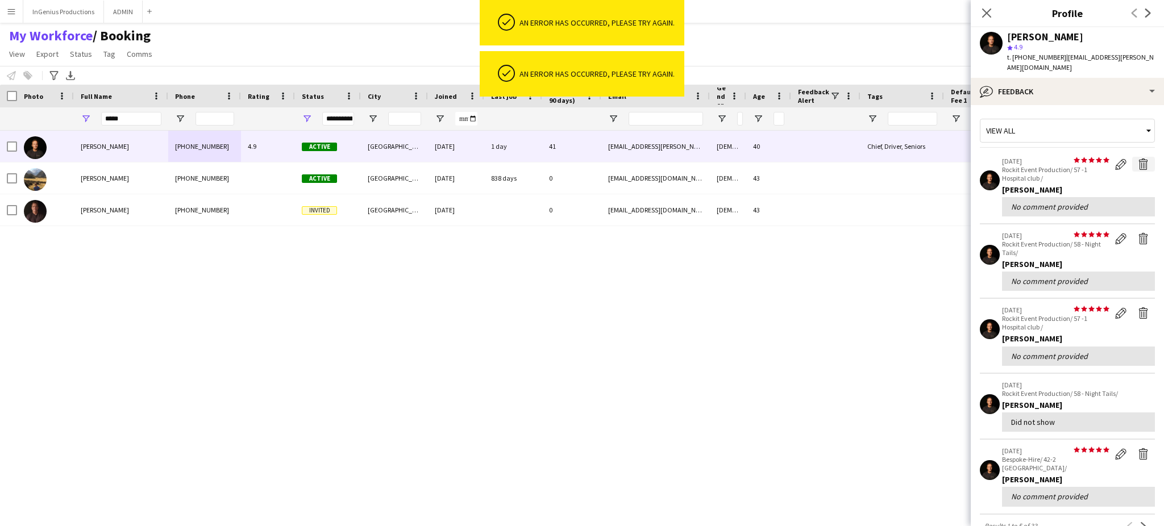
click at [1138, 159] on app-icon "Delete feedback" at bounding box center [1143, 164] width 11 height 11
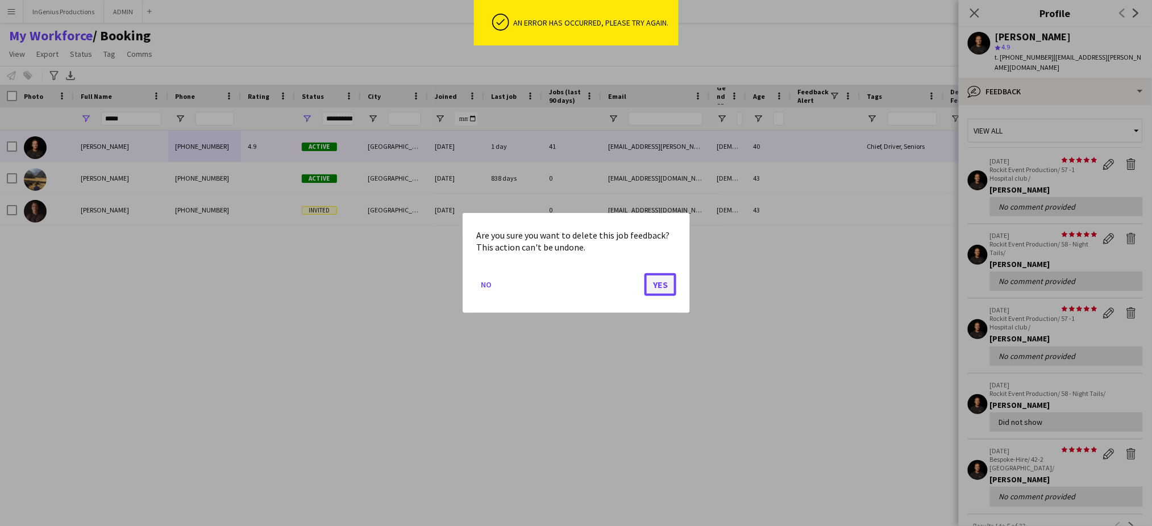
click at [662, 283] on button "Yes" at bounding box center [661, 284] width 32 height 23
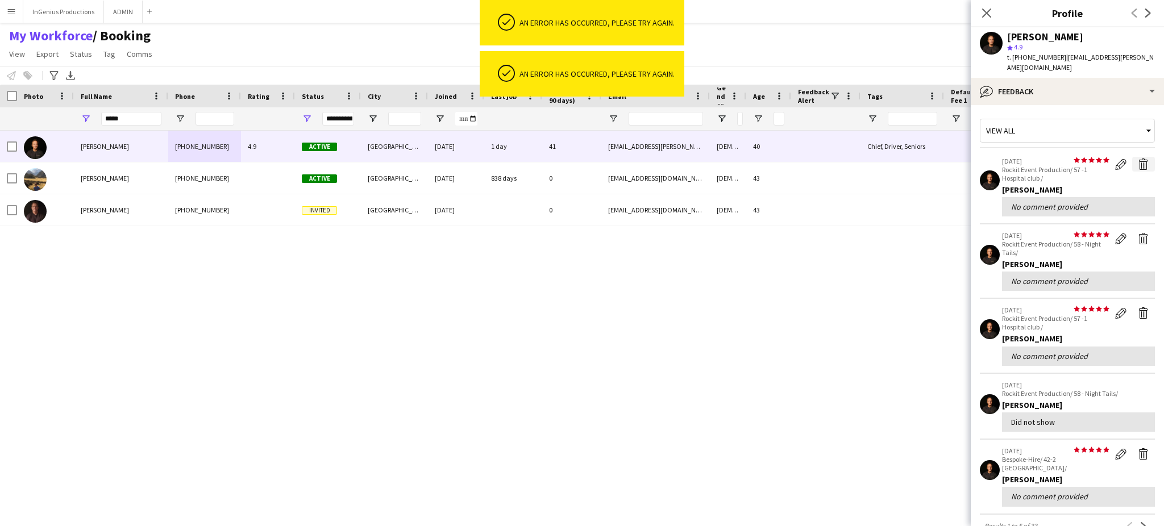
click at [1138, 159] on app-icon "Delete feedback" at bounding box center [1143, 164] width 11 height 11
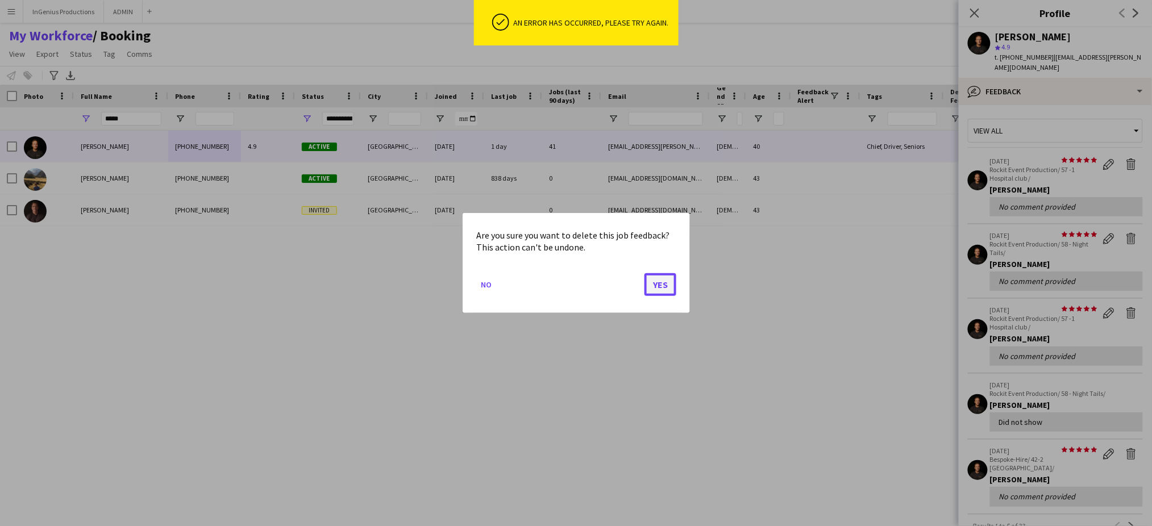
click at [657, 286] on button "Yes" at bounding box center [661, 284] width 32 height 23
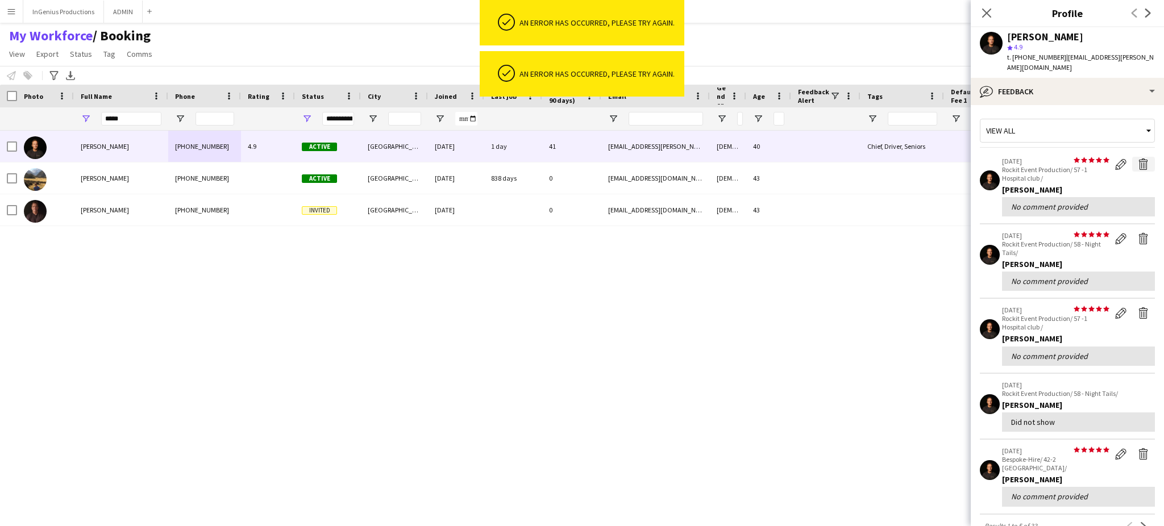
click at [1138, 159] on app-icon "Delete feedback" at bounding box center [1143, 164] width 11 height 11
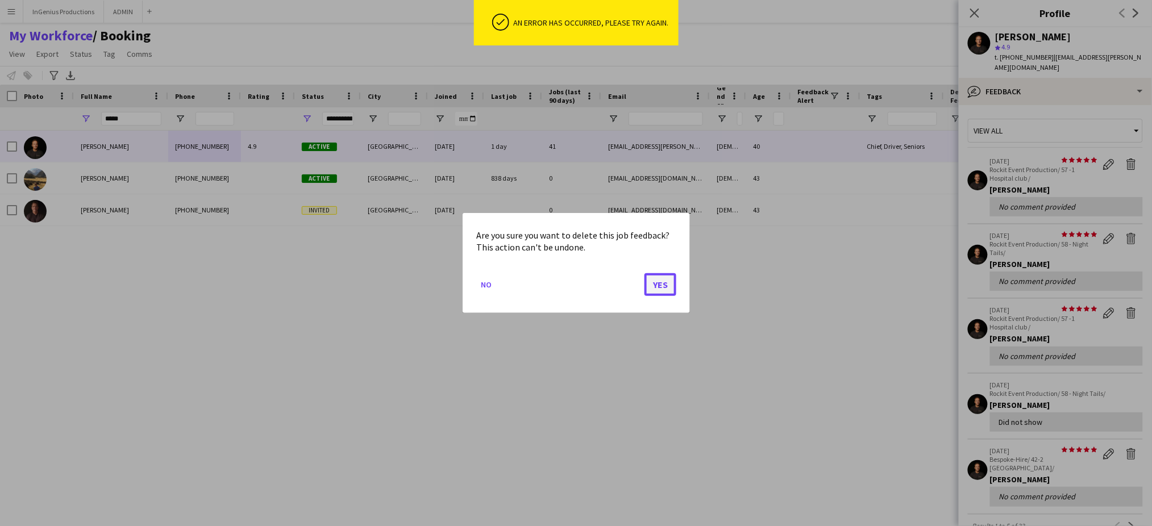
click at [668, 286] on button "Yes" at bounding box center [661, 284] width 32 height 23
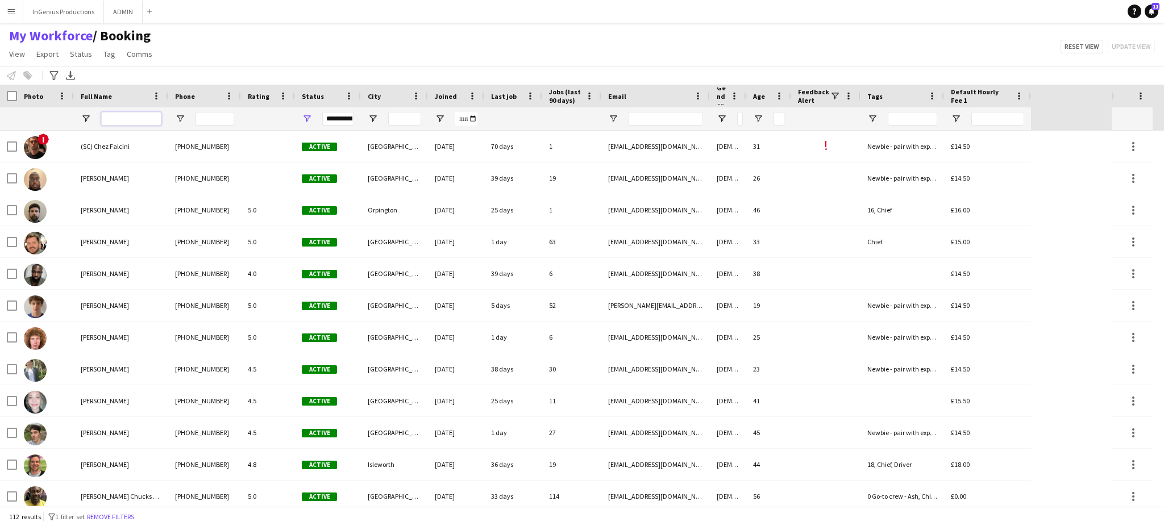
click at [133, 115] on input "Full Name Filter Input" at bounding box center [131, 119] width 60 height 14
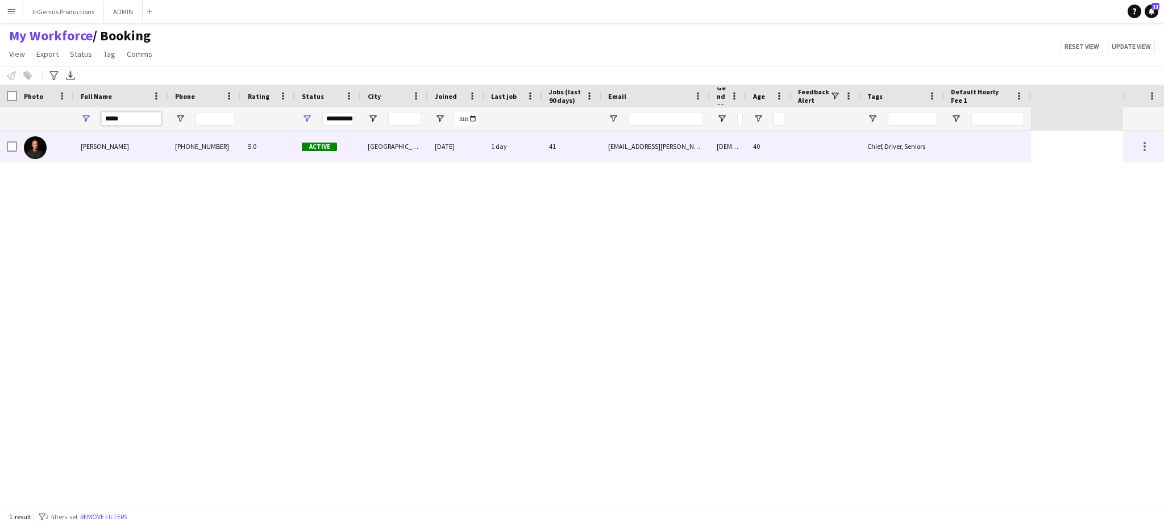
type input "*****"
click at [148, 150] on div "[PERSON_NAME]" at bounding box center [121, 146] width 94 height 31
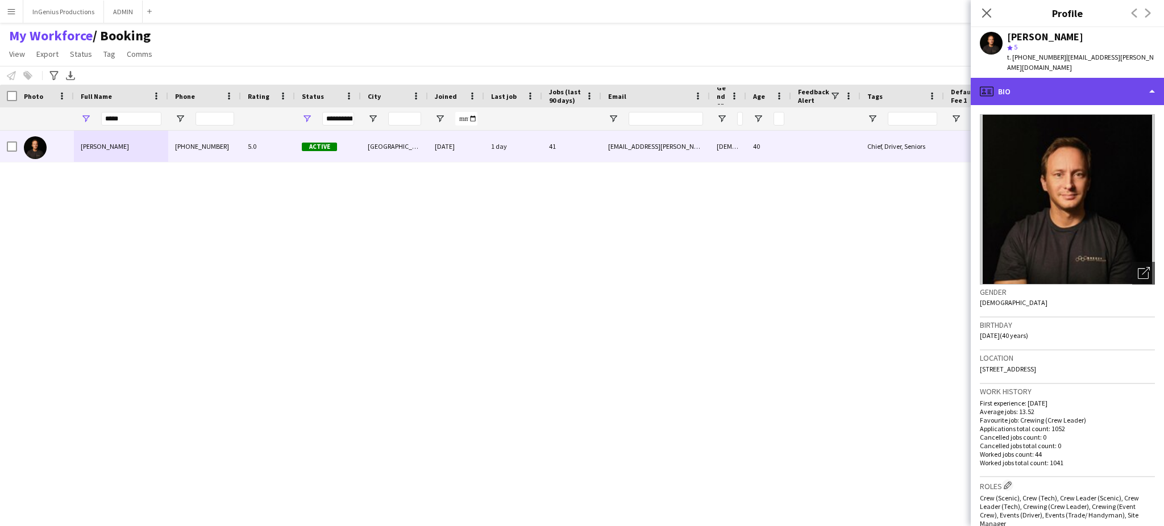
click at [1093, 78] on div "profile Bio" at bounding box center [1067, 91] width 193 height 27
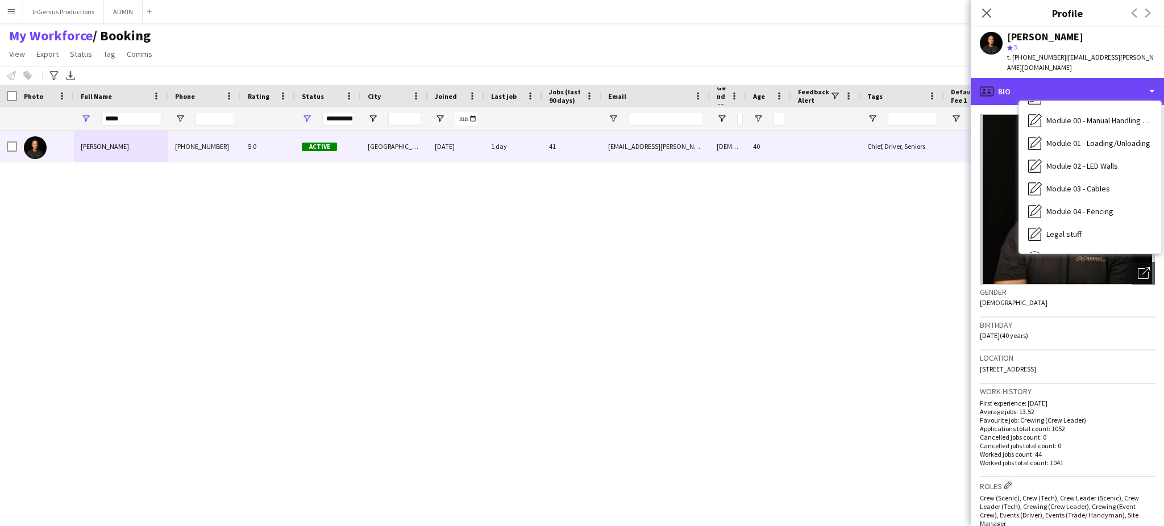
scroll to position [243, 0]
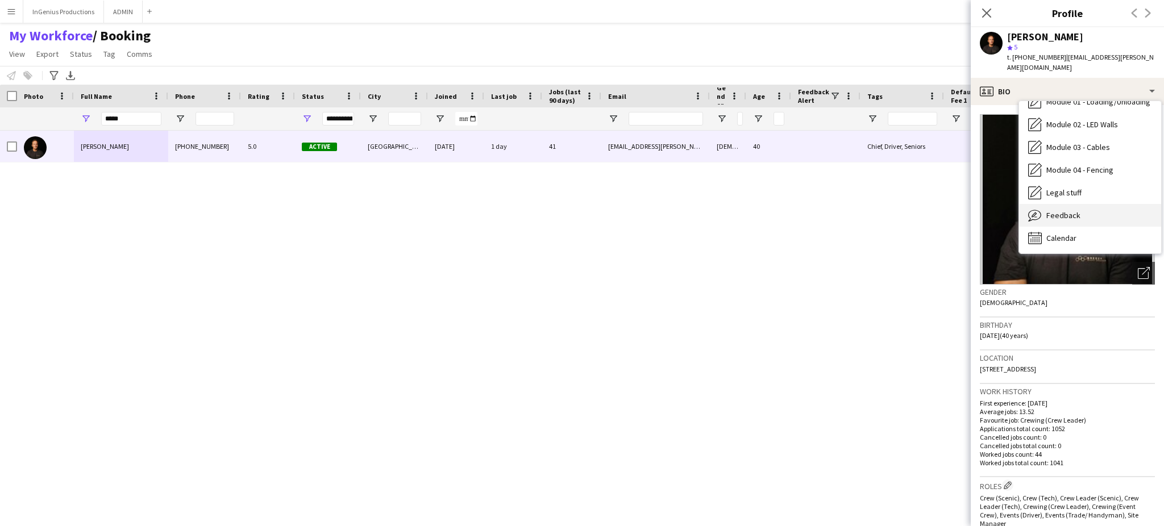
click at [1115, 205] on div "Feedback Feedback" at bounding box center [1090, 215] width 142 height 23
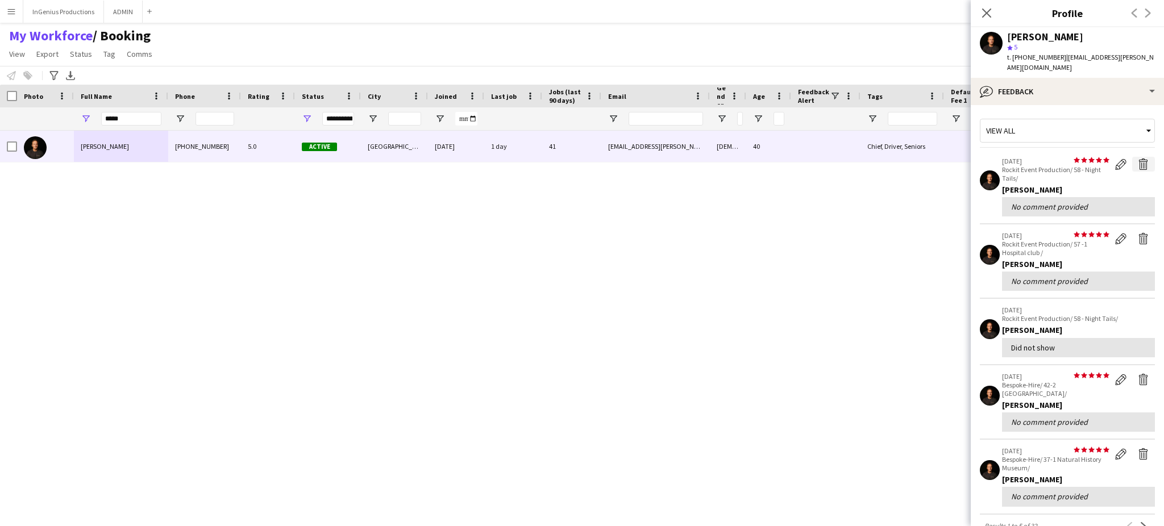
click at [1138, 159] on app-icon "Delete feedback" at bounding box center [1143, 164] width 11 height 11
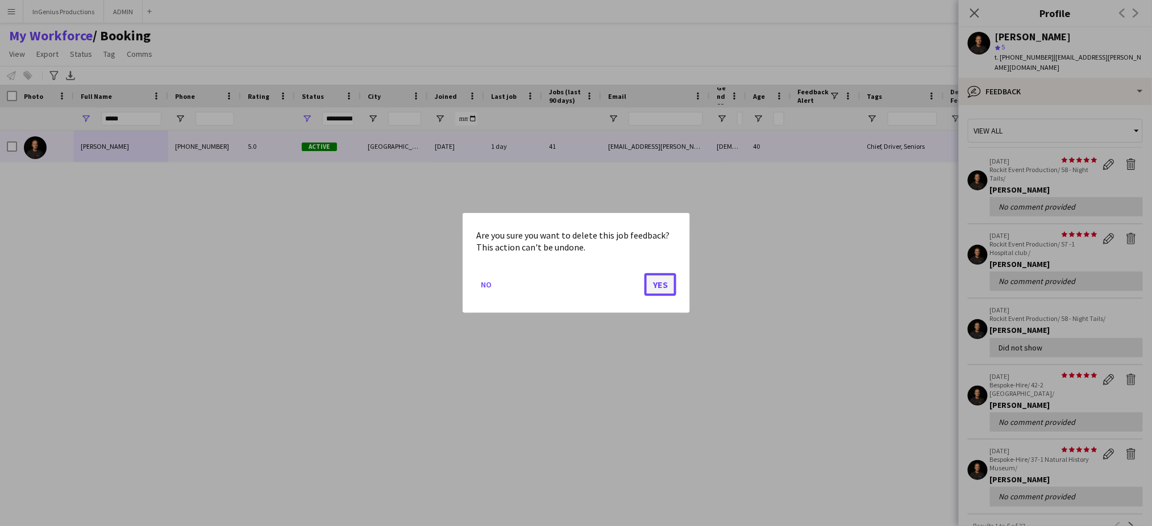
click at [666, 280] on button "Yes" at bounding box center [661, 284] width 32 height 23
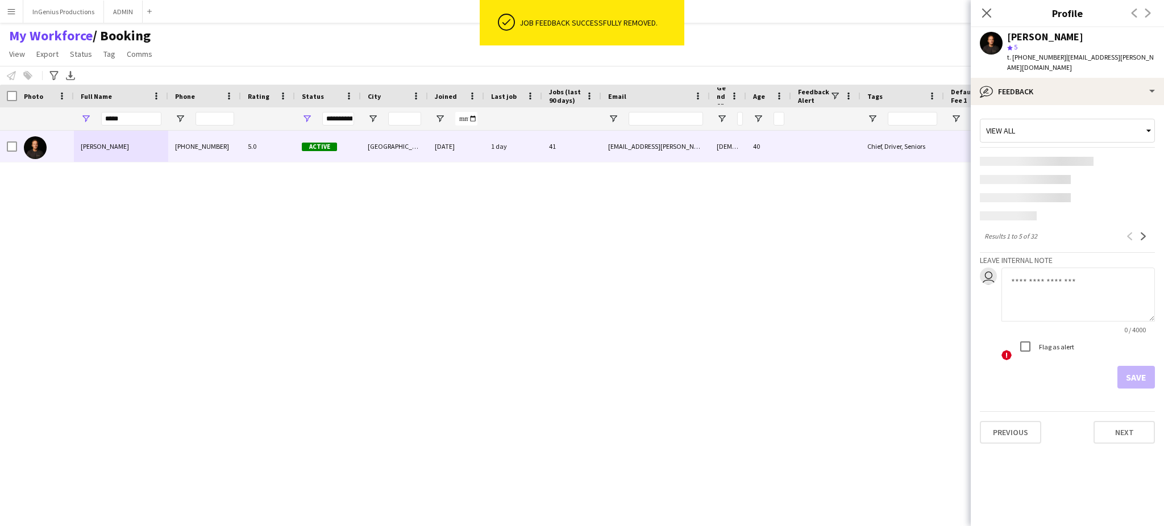
click at [1135, 157] on app-content-placeholder at bounding box center [1067, 161] width 175 height 9
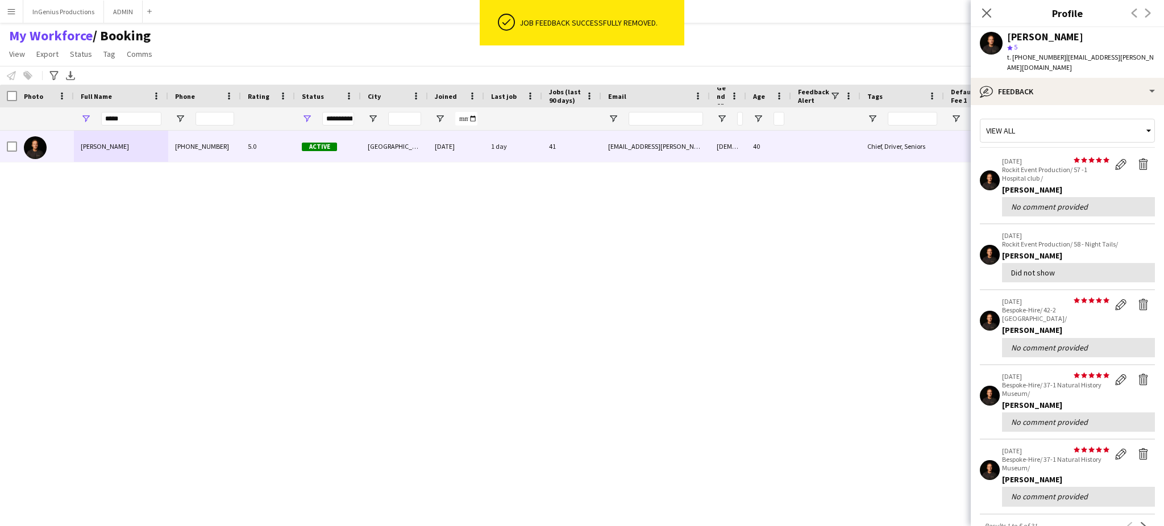
click at [663, 282] on div "[PERSON_NAME] [PHONE_NUMBER] 5.0 Active [GEOGRAPHIC_DATA] [DATE] 1 day 41 [EMAI…" at bounding box center [561, 319] width 1123 height 376
click at [1138, 159] on app-icon "Delete feedback" at bounding box center [1143, 164] width 11 height 11
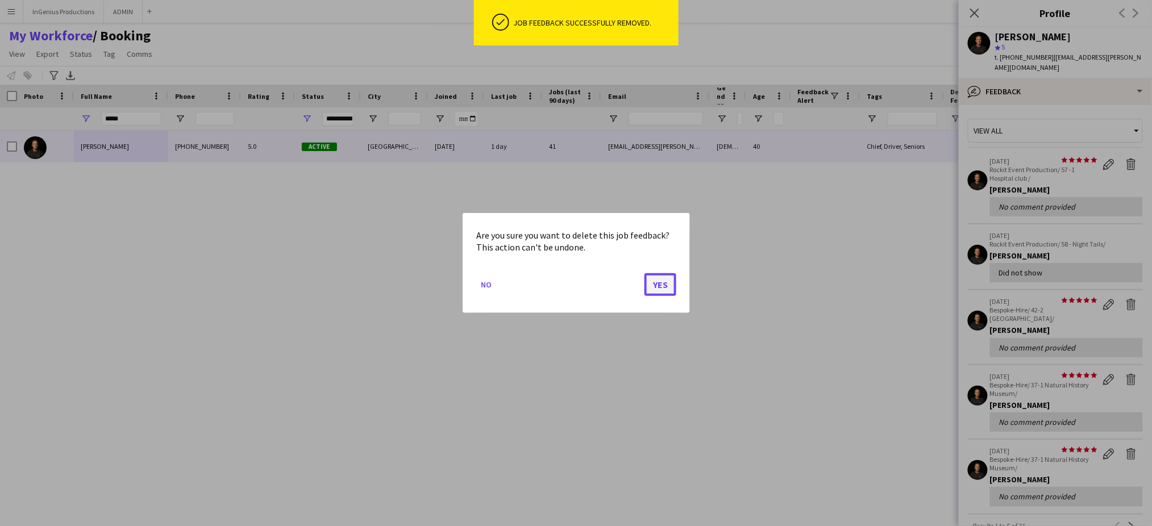
click at [657, 286] on button "Yes" at bounding box center [661, 284] width 32 height 23
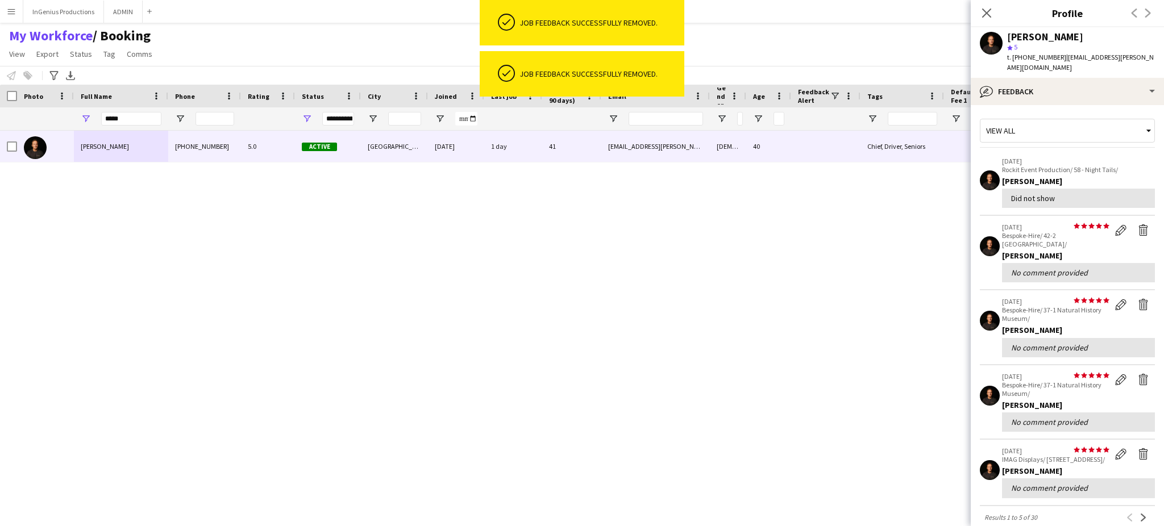
click at [1133, 165] on p "Rockit Event Production/ 58 - Night Tails/" at bounding box center [1078, 169] width 153 height 9
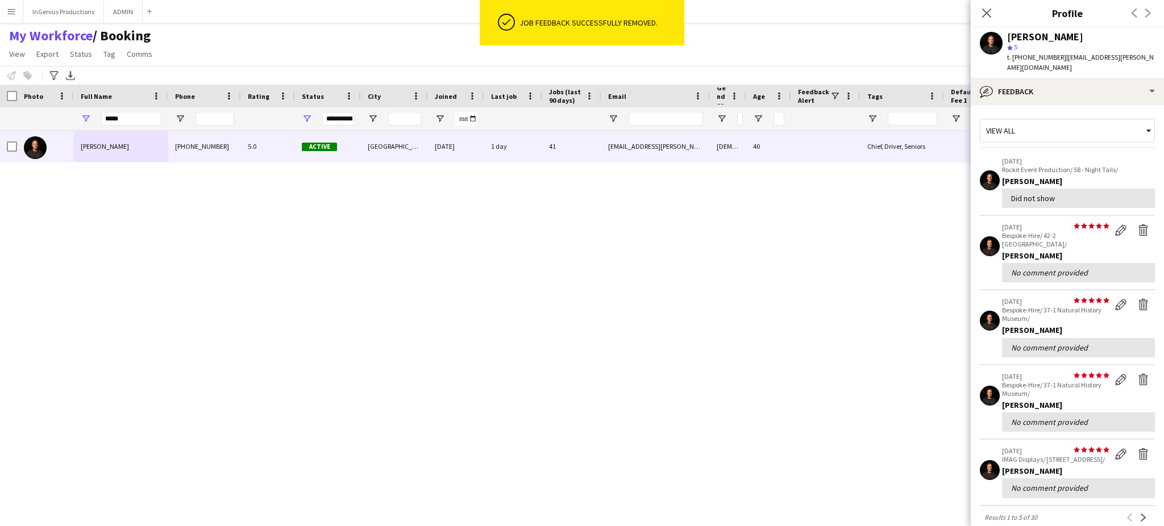
click at [667, 285] on div "[PERSON_NAME] [PHONE_NUMBER] 5.0 Active [GEOGRAPHIC_DATA] [DATE] 1 day 41 [EMAI…" at bounding box center [561, 319] width 1123 height 376
click at [1130, 165] on p "Rockit Event Production/ 58 - Night Tails/" at bounding box center [1078, 169] width 153 height 9
click at [662, 291] on div "[PERSON_NAME] [PHONE_NUMBER] 5.0 Active [GEOGRAPHIC_DATA] [DATE] 1 day 41 [EMAI…" at bounding box center [561, 319] width 1123 height 376
click at [1129, 165] on p "Rockit Event Production/ 58 - Night Tails/" at bounding box center [1078, 169] width 153 height 9
click at [669, 280] on div "[PERSON_NAME] [PHONE_NUMBER] 5.0 Active [GEOGRAPHIC_DATA] [DATE] 1 day 41 [EMAI…" at bounding box center [561, 319] width 1123 height 376
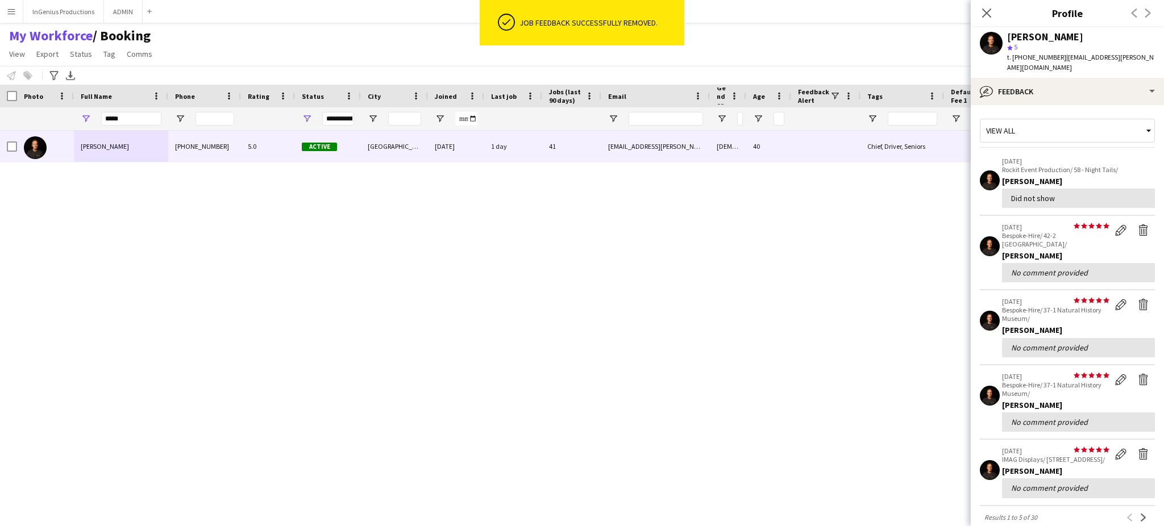
click at [1133, 165] on p "Rockit Event Production/ 58 - Night Tails/" at bounding box center [1078, 169] width 153 height 9
click at [657, 285] on div "[PERSON_NAME] [PHONE_NUMBER] 5.0 Active [GEOGRAPHIC_DATA] [DATE] 1 day 41 [EMAI…" at bounding box center [561, 319] width 1123 height 376
click at [1131, 157] on p "[DATE]" at bounding box center [1078, 161] width 153 height 9
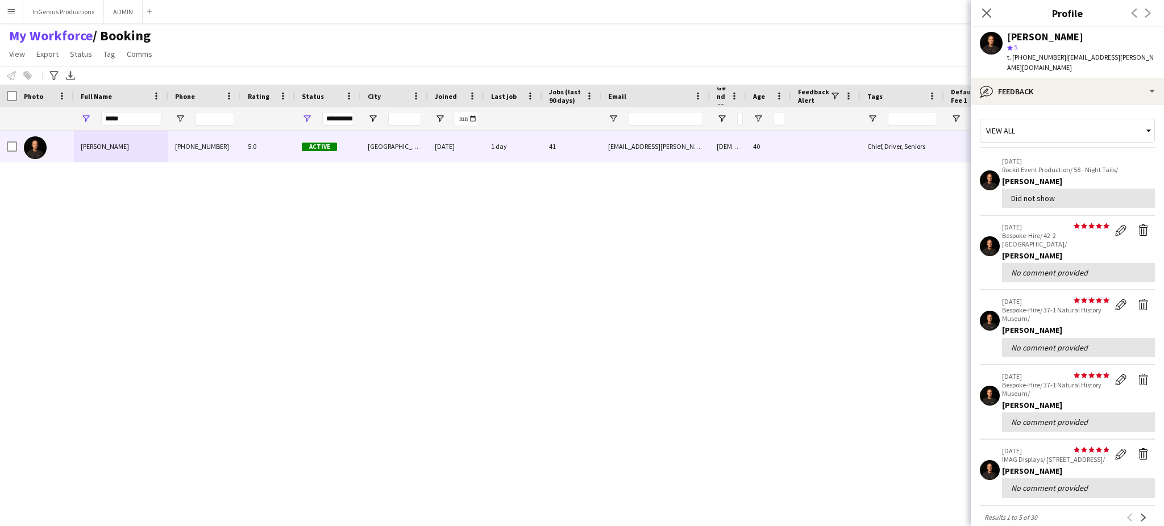
click at [663, 280] on div "[PERSON_NAME] [PHONE_NUMBER] 5.0 Active [GEOGRAPHIC_DATA] [DATE] 1 day 41 [EMAI…" at bounding box center [561, 319] width 1123 height 376
click at [1130, 157] on p "[DATE]" at bounding box center [1078, 161] width 153 height 9
click at [662, 283] on div "[PERSON_NAME] [PHONE_NUMBER] 5.0 Active [GEOGRAPHIC_DATA] [DATE] 1 day 41 [EMAI…" at bounding box center [561, 319] width 1123 height 376
click at [1130, 165] on p "Rockit Event Production/ 58 - Night Tails/" at bounding box center [1078, 169] width 153 height 9
click at [657, 286] on div "[PERSON_NAME] [PHONE_NUMBER] 5.0 Active [GEOGRAPHIC_DATA] [DATE] 1 day 41 [EMAI…" at bounding box center [561, 319] width 1123 height 376
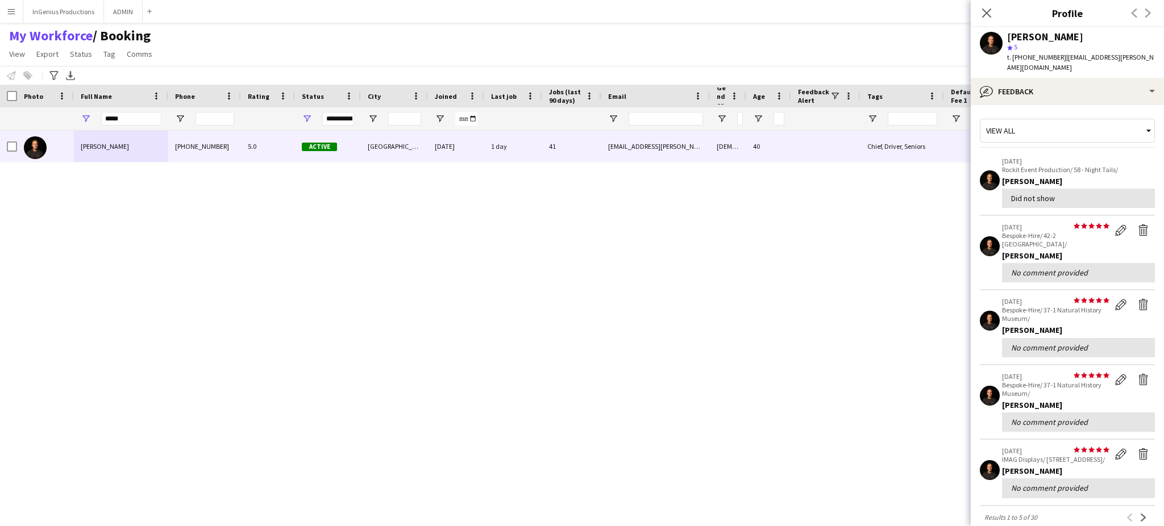
click at [1133, 157] on p "[DATE]" at bounding box center [1078, 161] width 153 height 9
click at [668, 286] on div "[PERSON_NAME] [PHONE_NUMBER] 5.0 Active [GEOGRAPHIC_DATA] [DATE] 1 day 41 [EMAI…" at bounding box center [561, 319] width 1123 height 376
click at [1131, 165] on p "Rockit Event Production/ 58 - Night Tails/" at bounding box center [1078, 169] width 153 height 9
click at [666, 280] on div "[PERSON_NAME] [PHONE_NUMBER] 5.0 Active [GEOGRAPHIC_DATA] [DATE] 1 day 41 [EMAI…" at bounding box center [561, 319] width 1123 height 376
click at [1135, 165] on p "Rockit Event Production/ 58 - Night Tails/" at bounding box center [1078, 169] width 153 height 9
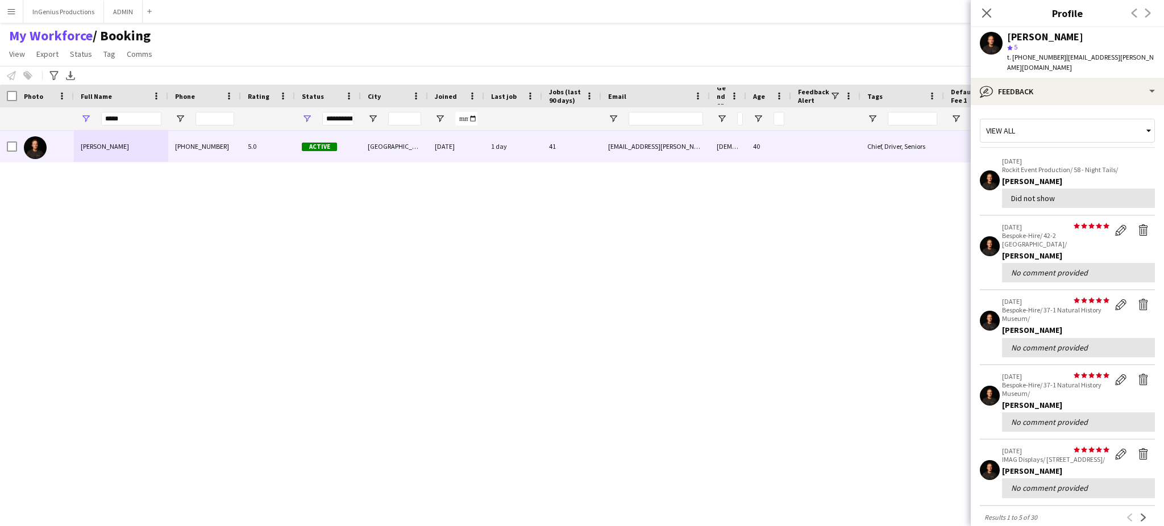
click at [663, 282] on div "[PERSON_NAME] [PHONE_NUMBER] 5.0 Active [GEOGRAPHIC_DATA] [DATE] 1 day 41 [EMAI…" at bounding box center [561, 319] width 1123 height 376
click at [1133, 165] on p "Rockit Event Production/ 58 - Night Tails/" at bounding box center [1078, 169] width 153 height 9
click at [657, 286] on div "[PERSON_NAME] [PHONE_NUMBER] 5.0 Active [GEOGRAPHIC_DATA] [DATE] 1 day 41 [EMAI…" at bounding box center [561, 319] width 1123 height 376
click at [1133, 165] on p "Rockit Event Production/ 58 - Night Tails/" at bounding box center [1078, 169] width 153 height 9
click at [667, 285] on div "[PERSON_NAME] [PHONE_NUMBER] 5.0 Active [GEOGRAPHIC_DATA] [DATE] 1 day 41 [EMAI…" at bounding box center [561, 319] width 1123 height 376
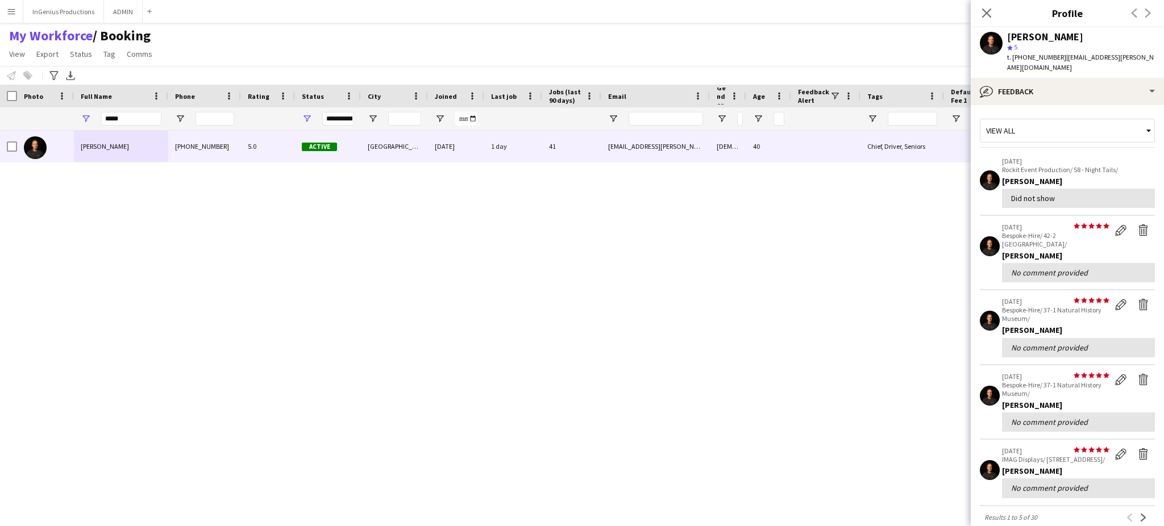
click at [1130, 165] on p "Rockit Event Production/ 58 - Night Tails/" at bounding box center [1078, 169] width 153 height 9
click at [662, 291] on div "[PERSON_NAME] [PHONE_NUMBER] 5.0 Active [GEOGRAPHIC_DATA] [DATE] 1 day 41 [EMAI…" at bounding box center [561, 319] width 1123 height 376
click at [1129, 165] on p "Rockit Event Production/ 58 - Night Tails/" at bounding box center [1078, 169] width 153 height 9
click at [669, 280] on div "[PERSON_NAME] [PHONE_NUMBER] 5.0 Active [GEOGRAPHIC_DATA] [DATE] 1 day 41 [EMAI…" at bounding box center [561, 319] width 1123 height 376
click at [1133, 165] on p "Rockit Event Production/ 58 - Night Tails/" at bounding box center [1078, 169] width 153 height 9
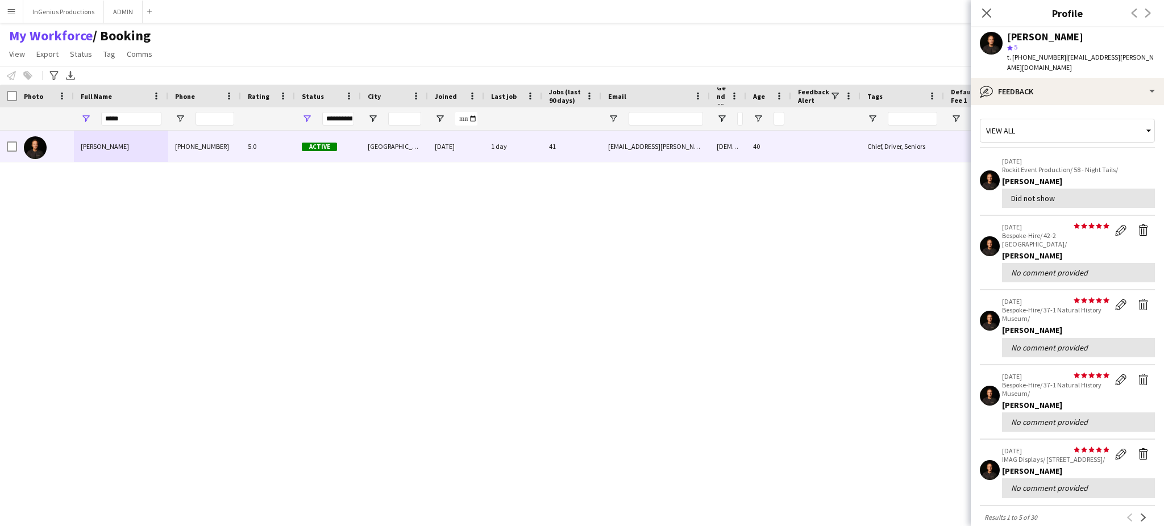
click at [657, 285] on div "[PERSON_NAME] [PHONE_NUMBER] 5.0 Active [GEOGRAPHIC_DATA] [DATE] 1 day 41 [EMAI…" at bounding box center [561, 319] width 1123 height 376
click at [1131, 157] on p "[DATE]" at bounding box center [1078, 161] width 153 height 9
click at [663, 280] on div "[PERSON_NAME] [PHONE_NUMBER] 5.0 Active [GEOGRAPHIC_DATA] [DATE] 1 day 41 [EMAI…" at bounding box center [561, 319] width 1123 height 376
click at [1130, 157] on p "[DATE]" at bounding box center [1078, 161] width 153 height 9
click at [662, 283] on div "[PERSON_NAME] [PHONE_NUMBER] 5.0 Active [GEOGRAPHIC_DATA] [DATE] 1 day 41 [EMAI…" at bounding box center [561, 319] width 1123 height 376
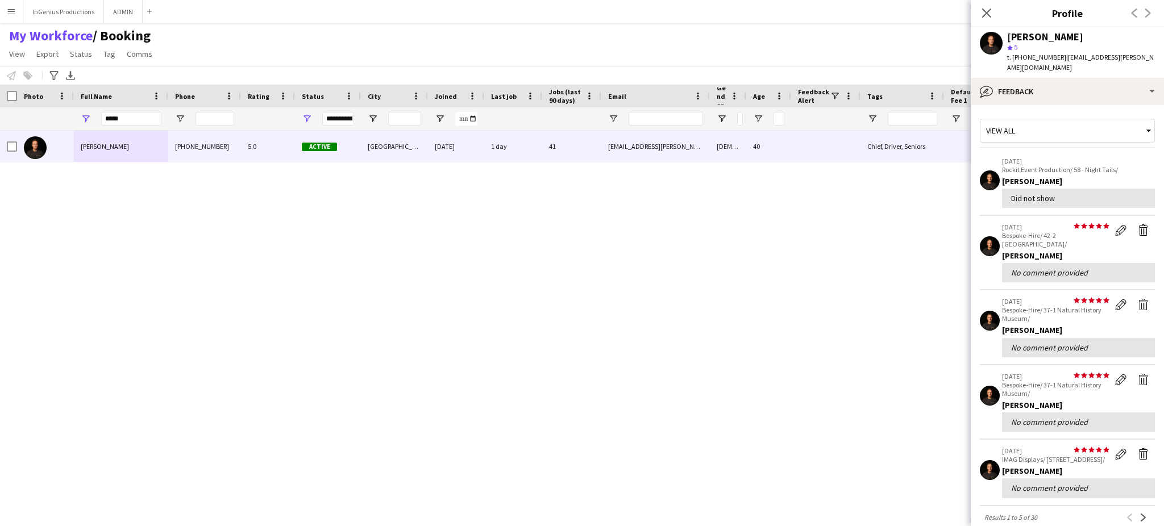
click at [1130, 165] on p "Rockit Event Production/ 58 - Night Tails/" at bounding box center [1078, 169] width 153 height 9
click at [657, 286] on div "[PERSON_NAME] [PHONE_NUMBER] 5.0 Active [GEOGRAPHIC_DATA] [DATE] 1 day 41 [EMAI…" at bounding box center [561, 319] width 1123 height 376
click at [1133, 157] on p "[DATE]" at bounding box center [1078, 161] width 153 height 9
click at [668, 286] on div "[PERSON_NAME] [PHONE_NUMBER] 5.0 Active [GEOGRAPHIC_DATA] [DATE] 1 day 41 [EMAI…" at bounding box center [561, 319] width 1123 height 376
click at [1131, 165] on p "Rockit Event Production/ 58 - Night Tails/" at bounding box center [1078, 169] width 153 height 9
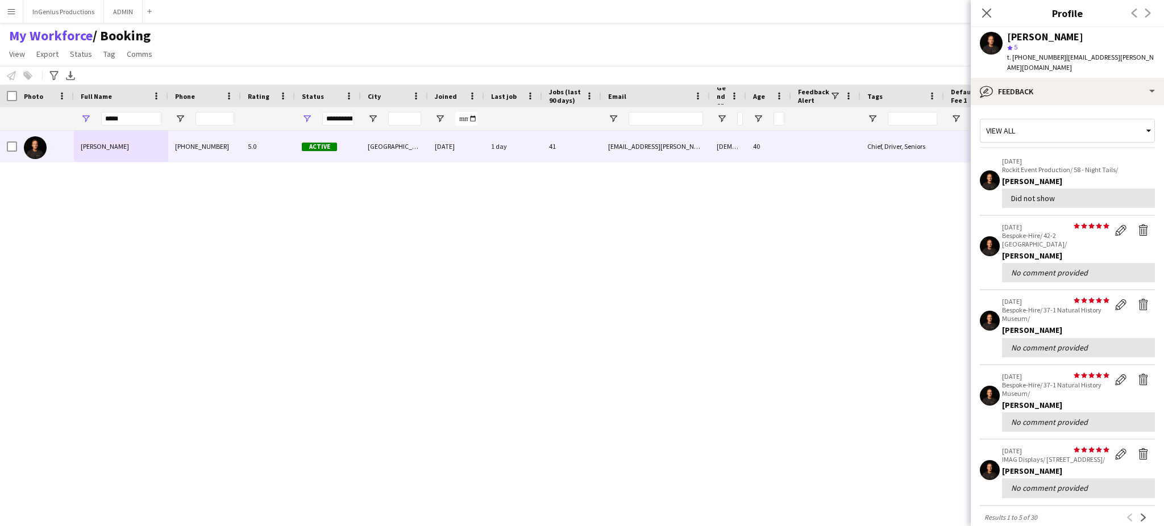
click at [666, 280] on div "[PERSON_NAME] [PHONE_NUMBER] 5.0 Active [GEOGRAPHIC_DATA] [DATE] 1 day 41 [EMAI…" at bounding box center [561, 319] width 1123 height 376
click at [1135, 165] on p "Rockit Event Production/ 58 - Night Tails/" at bounding box center [1078, 169] width 153 height 9
click at [663, 282] on div "[PERSON_NAME] [PHONE_NUMBER] 5.0 Active [GEOGRAPHIC_DATA] [DATE] 1 day 41 [EMAI…" at bounding box center [561, 319] width 1123 height 376
click at [1133, 165] on p "Rockit Event Production/ 58 - Night Tails/" at bounding box center [1078, 169] width 153 height 9
click at [657, 286] on div "[PERSON_NAME] [PHONE_NUMBER] 5.0 Active [GEOGRAPHIC_DATA] [DATE] 1 day 41 [EMAI…" at bounding box center [561, 319] width 1123 height 376
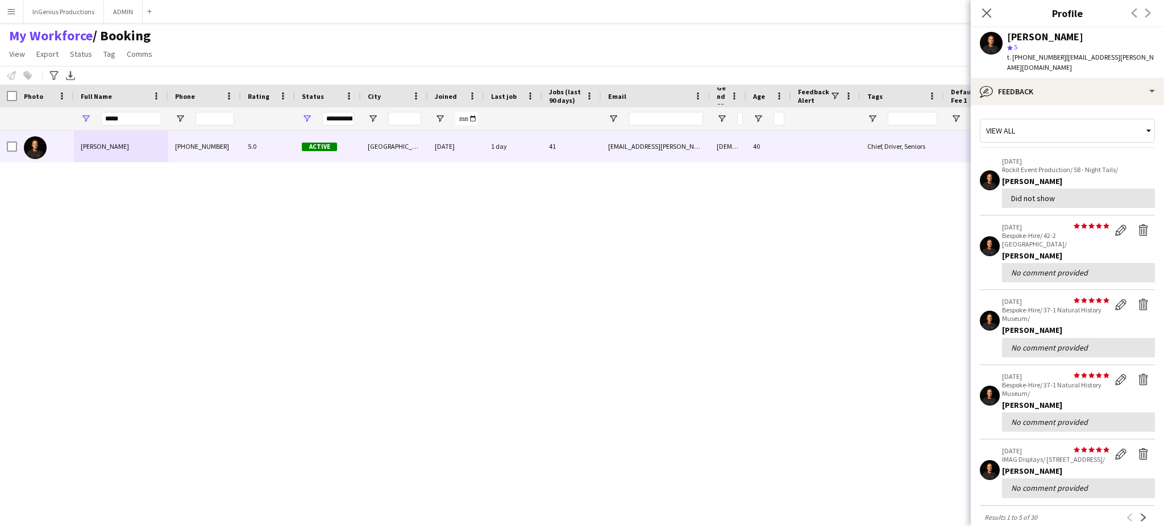
click at [1133, 165] on p "Rockit Event Production/ 58 - Night Tails/" at bounding box center [1078, 169] width 153 height 9
click at [667, 285] on div "[PERSON_NAME] [PHONE_NUMBER] 5.0 Active [GEOGRAPHIC_DATA] [DATE] 1 day 41 [EMAI…" at bounding box center [561, 319] width 1123 height 376
click at [1130, 165] on p "Rockit Event Production/ 58 - Night Tails/" at bounding box center [1078, 169] width 153 height 9
click at [662, 291] on div "[PERSON_NAME] [PHONE_NUMBER] 5.0 Active [GEOGRAPHIC_DATA] [DATE] 1 day 41 [EMAI…" at bounding box center [561, 319] width 1123 height 376
click at [1129, 165] on p "Rockit Event Production/ 58 - Night Tails/" at bounding box center [1078, 169] width 153 height 9
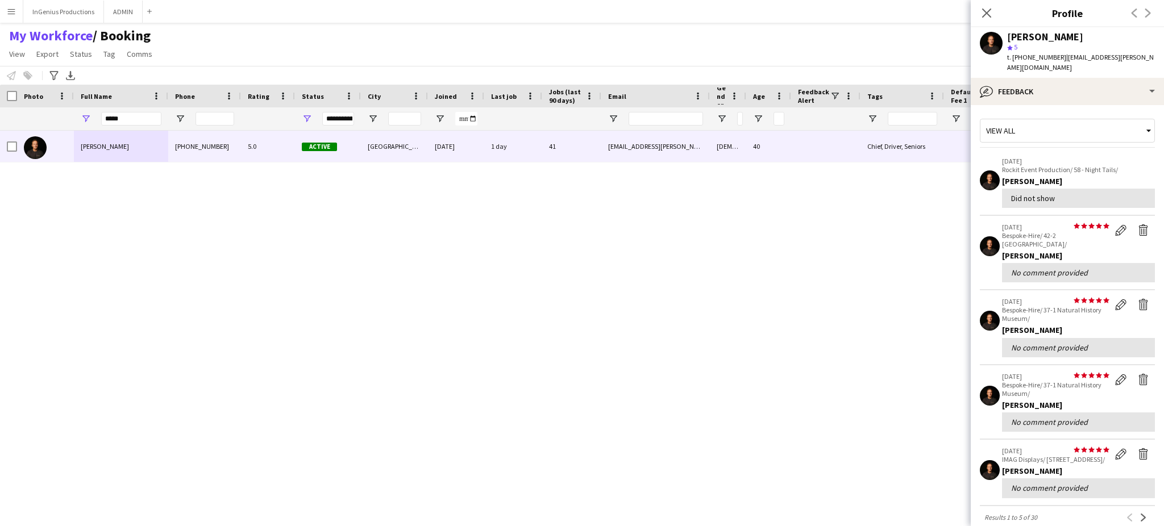
click at [669, 280] on div "[PERSON_NAME] [PHONE_NUMBER] 5.0 Active [GEOGRAPHIC_DATA] [DATE] 1 day 41 [EMAI…" at bounding box center [561, 319] width 1123 height 376
click at [1133, 165] on p "Rockit Event Production/ 58 - Night Tails/" at bounding box center [1078, 169] width 153 height 9
click at [657, 285] on div "[PERSON_NAME] [PHONE_NUMBER] 5.0 Active [GEOGRAPHIC_DATA] [DATE] 1 day 41 [EMAI…" at bounding box center [561, 319] width 1123 height 376
click at [1131, 157] on p "[DATE]" at bounding box center [1078, 161] width 153 height 9
click at [663, 280] on div "[PERSON_NAME] [PHONE_NUMBER] 5.0 Active [GEOGRAPHIC_DATA] [DATE] 1 day 41 [EMAI…" at bounding box center [561, 319] width 1123 height 376
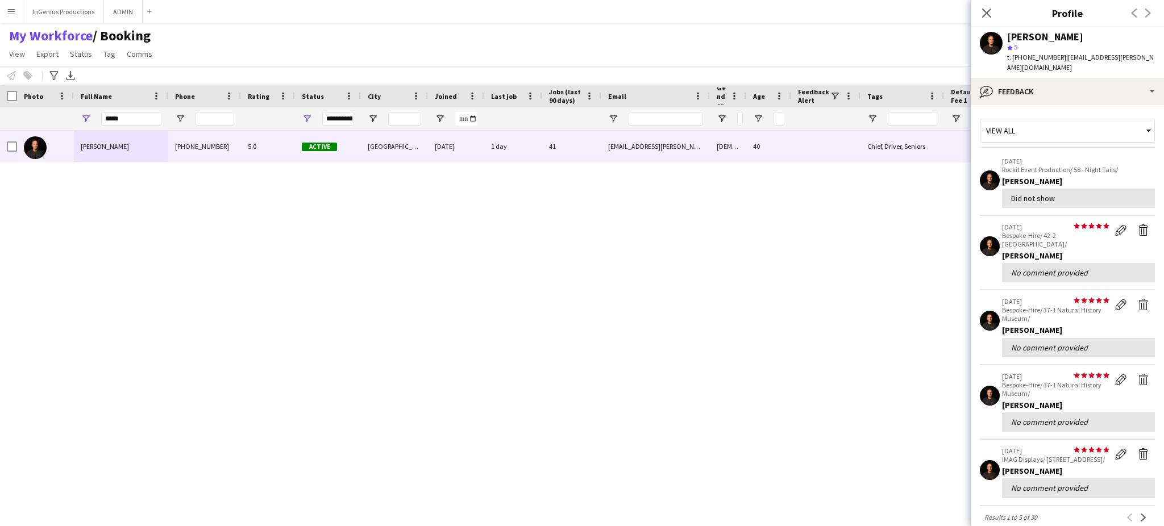
click at [1130, 157] on p "[DATE]" at bounding box center [1078, 161] width 153 height 9
click at [662, 283] on div "[PERSON_NAME] [PHONE_NUMBER] 5.0 Active [GEOGRAPHIC_DATA] [DATE] 1 day 41 [EMAI…" at bounding box center [561, 319] width 1123 height 376
click at [1130, 165] on p "Rockit Event Production/ 58 - Night Tails/" at bounding box center [1078, 169] width 153 height 9
click at [657, 286] on div "[PERSON_NAME] [PHONE_NUMBER] 5.0 Active [GEOGRAPHIC_DATA] [DATE] 1 day 41 [EMAI…" at bounding box center [561, 319] width 1123 height 376
click at [1133, 157] on p "[DATE]" at bounding box center [1078, 161] width 153 height 9
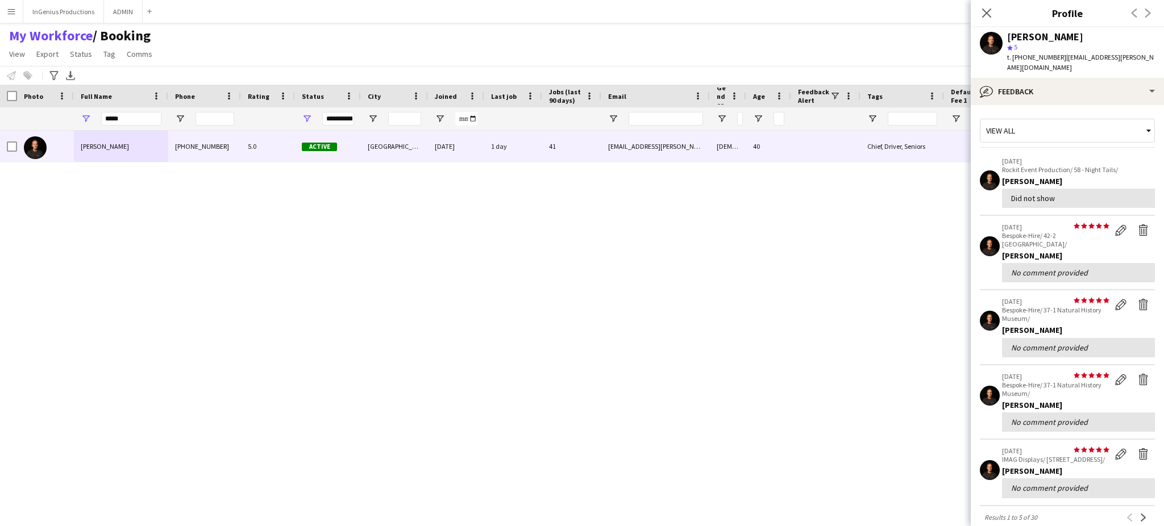
click at [668, 286] on div "[PERSON_NAME] [PHONE_NUMBER] 5.0 Active [GEOGRAPHIC_DATA] [DATE] 1 day 41 [EMAI…" at bounding box center [561, 319] width 1123 height 376
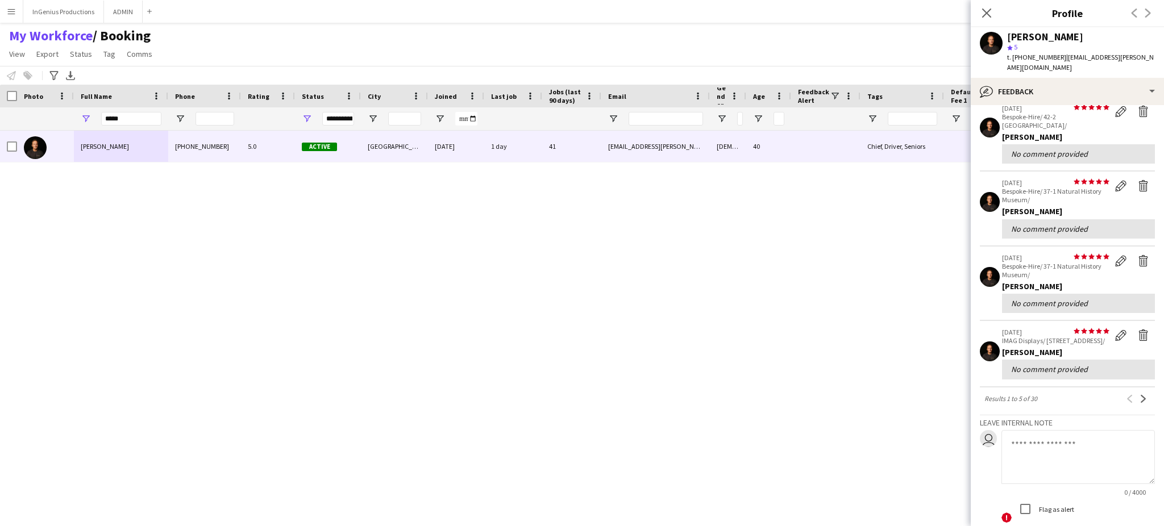
scroll to position [115, 0]
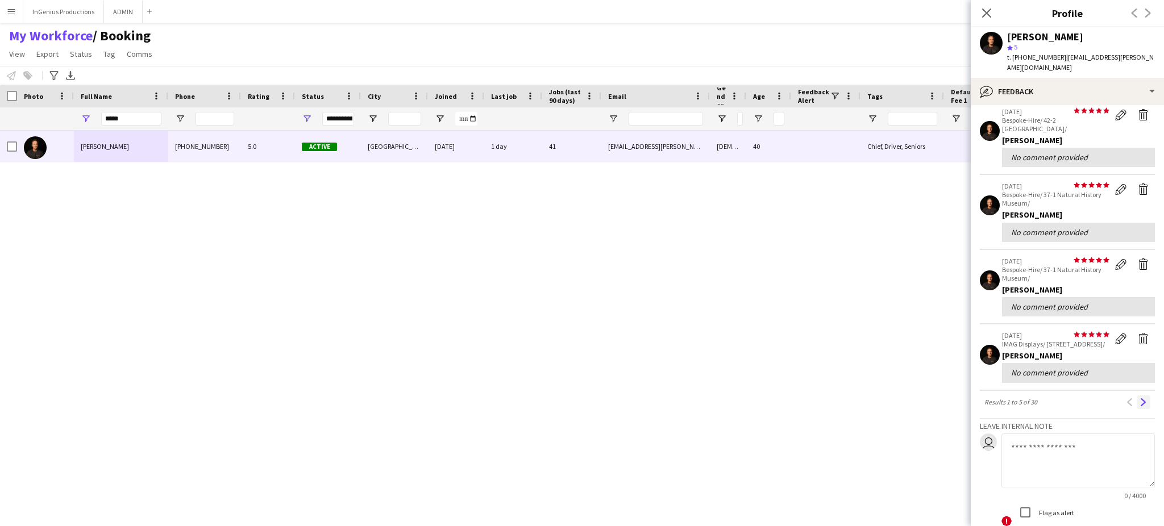
click at [1140, 399] on app-icon "Next" at bounding box center [1144, 403] width 8 height 8
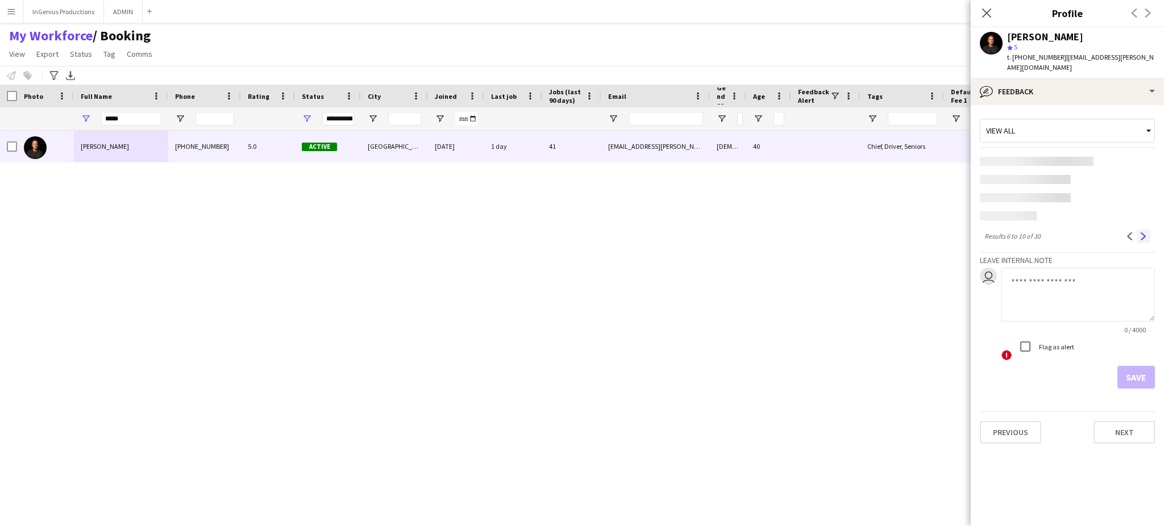
scroll to position [0, 0]
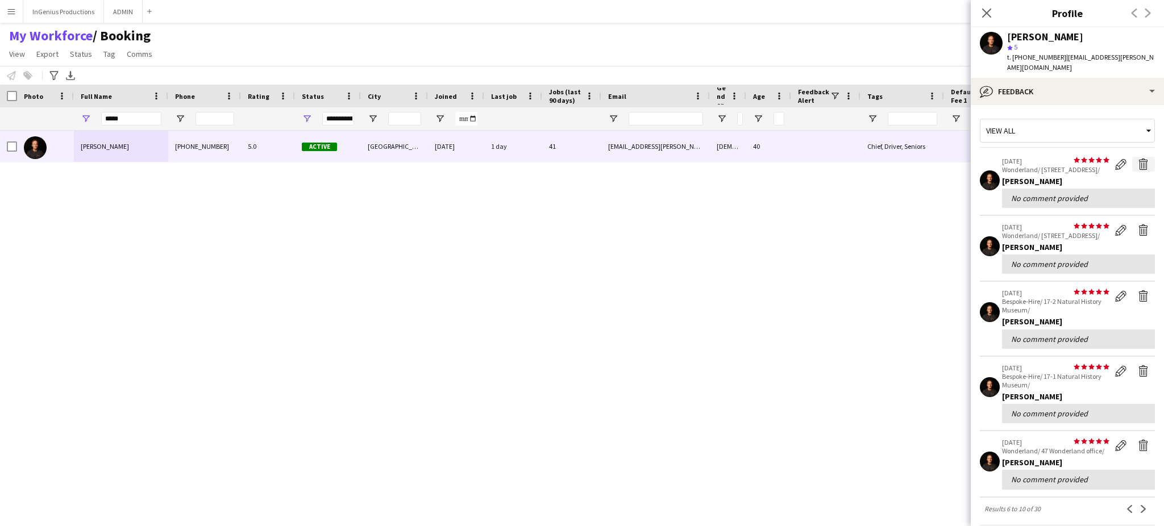
click at [1138, 159] on app-icon "Delete feedback" at bounding box center [1143, 164] width 11 height 11
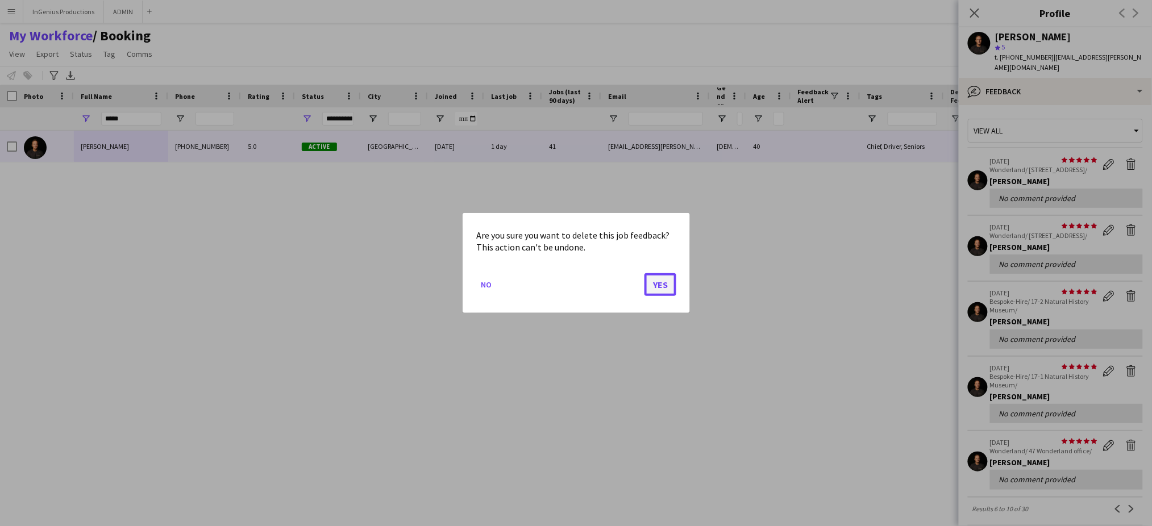
click at [666, 280] on button "Yes" at bounding box center [661, 284] width 32 height 23
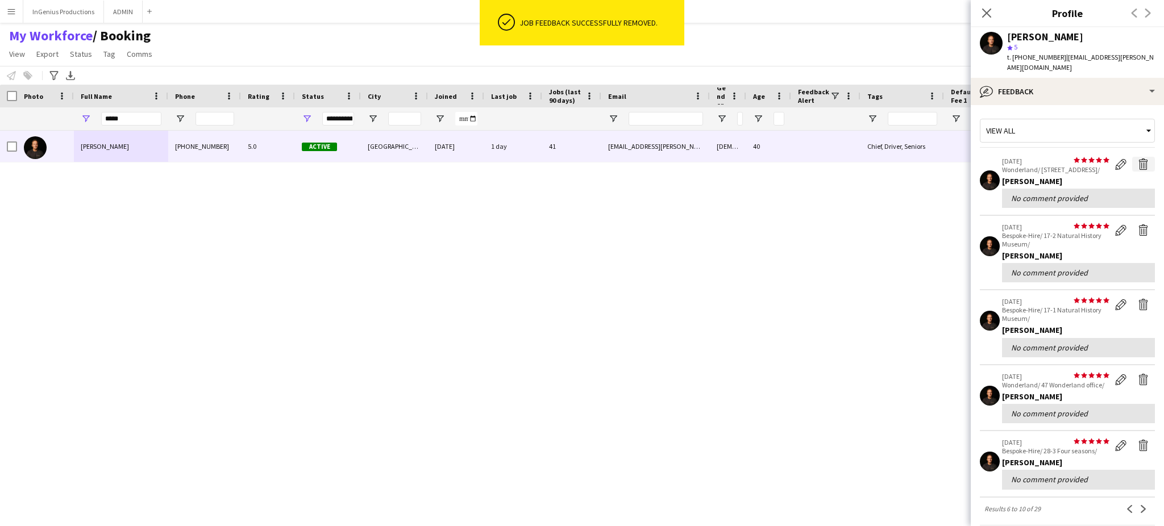
click at [1138, 159] on app-icon "Delete feedback" at bounding box center [1143, 164] width 11 height 11
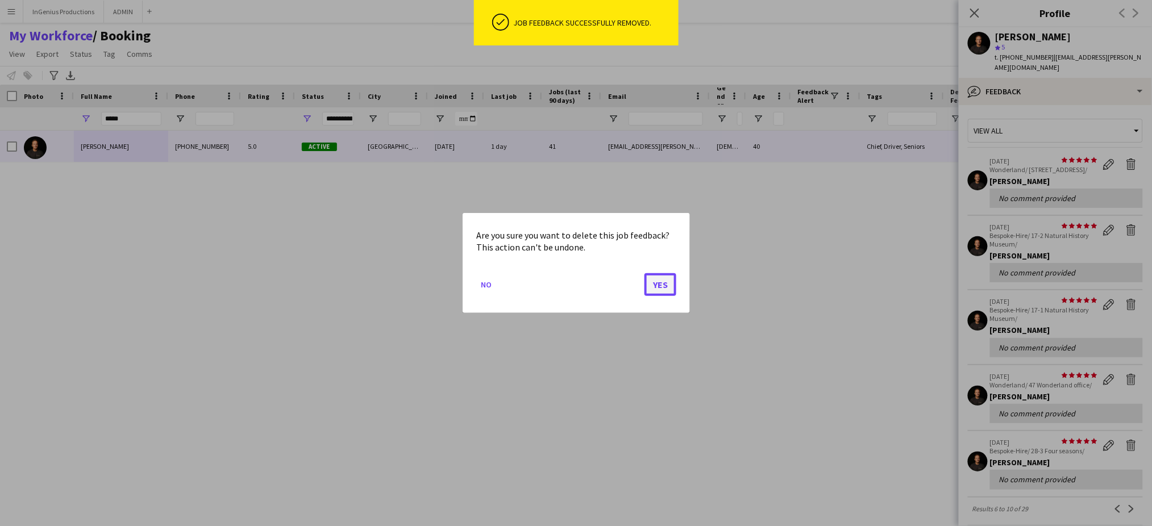
click at [663, 282] on button "Yes" at bounding box center [661, 284] width 32 height 23
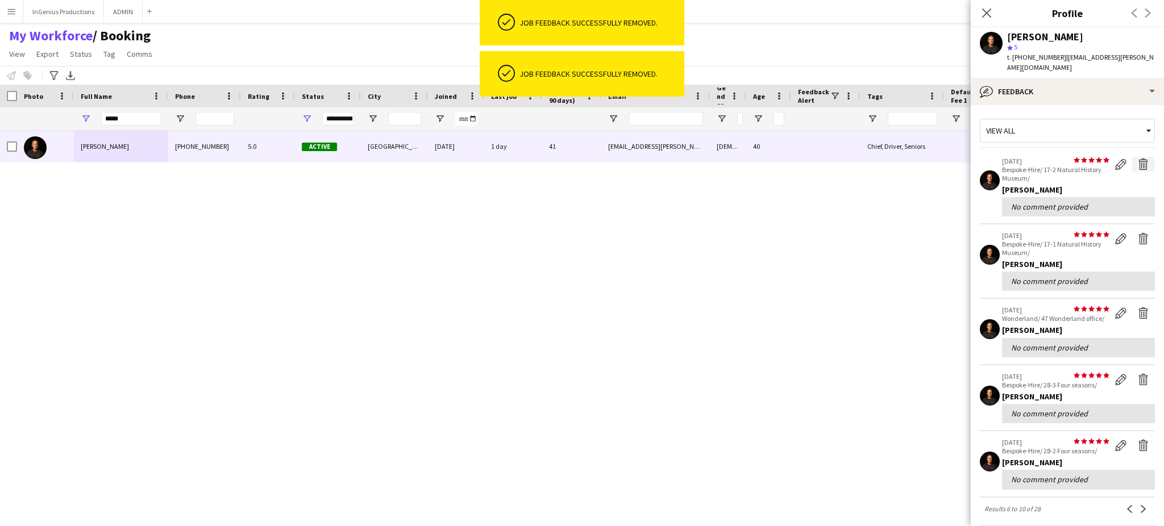
click at [1138, 159] on app-icon "Delete feedback" at bounding box center [1143, 164] width 11 height 11
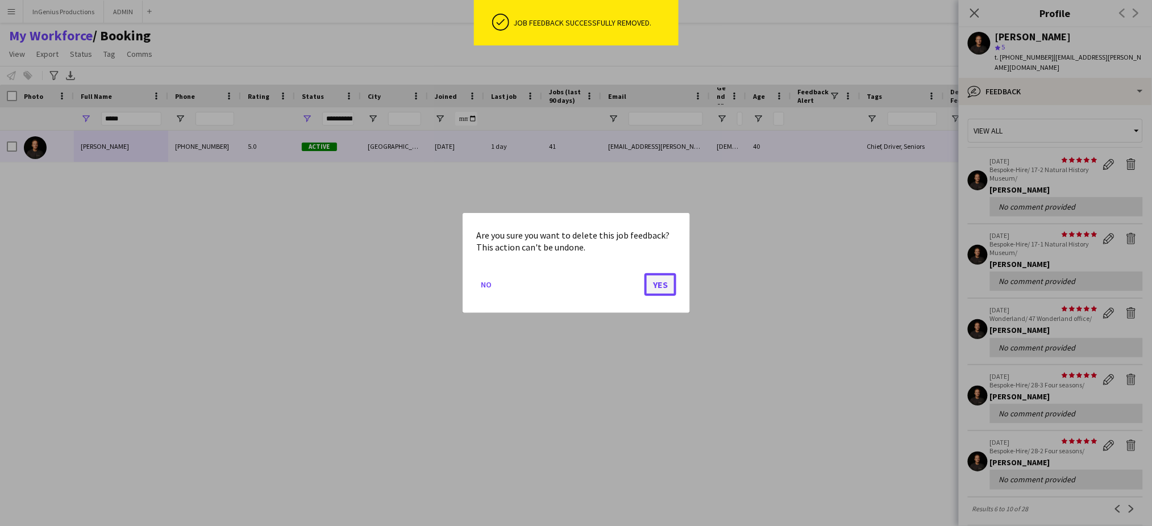
click at [657, 286] on button "Yes" at bounding box center [661, 284] width 32 height 23
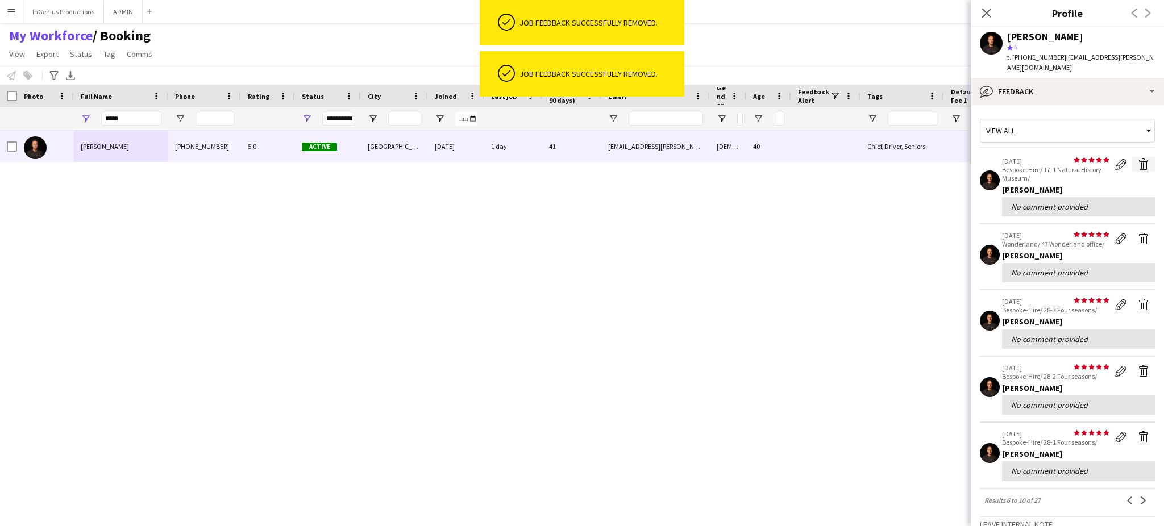
click at [1138, 159] on app-icon "Delete feedback" at bounding box center [1143, 164] width 11 height 11
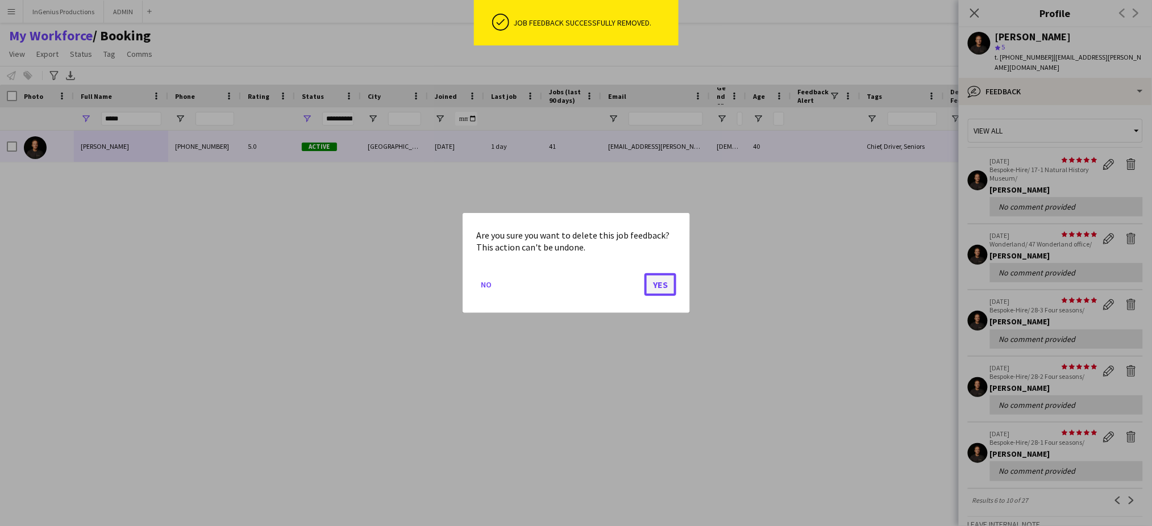
click at [667, 285] on button "Yes" at bounding box center [661, 284] width 32 height 23
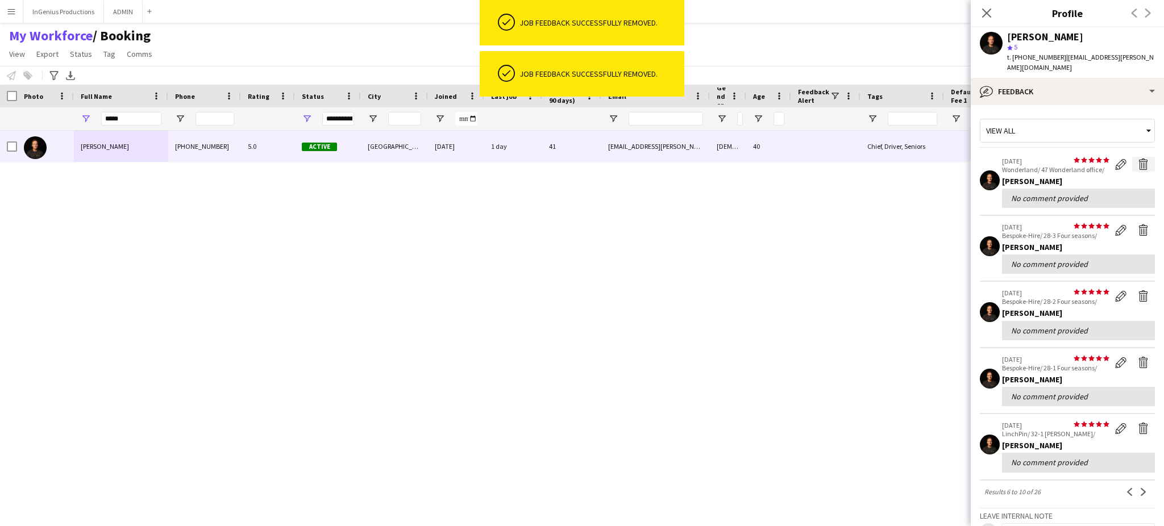
click at [1138, 159] on app-icon "Delete feedback" at bounding box center [1143, 164] width 11 height 11
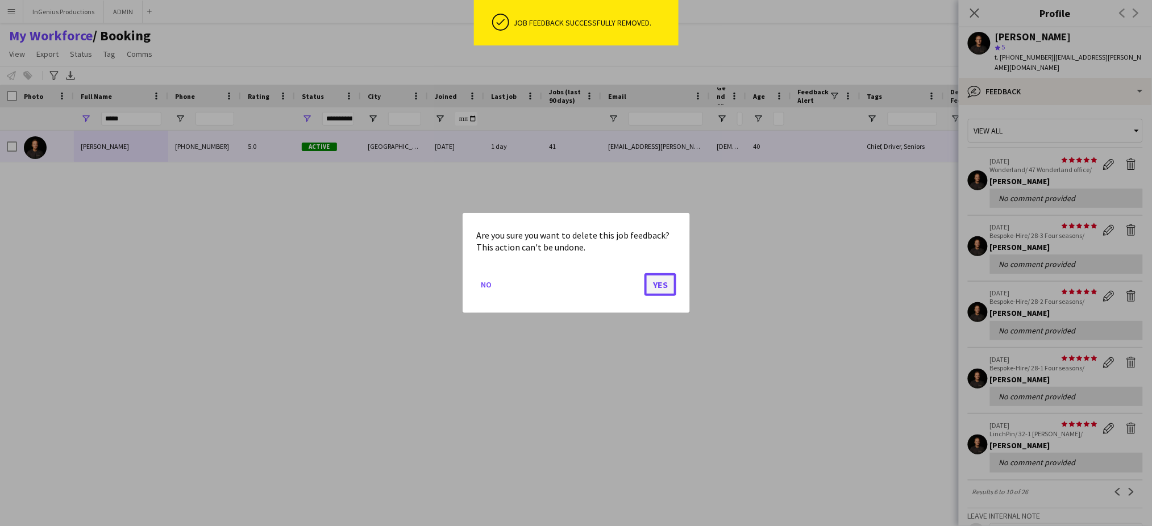
click at [662, 291] on button "Yes" at bounding box center [661, 284] width 32 height 23
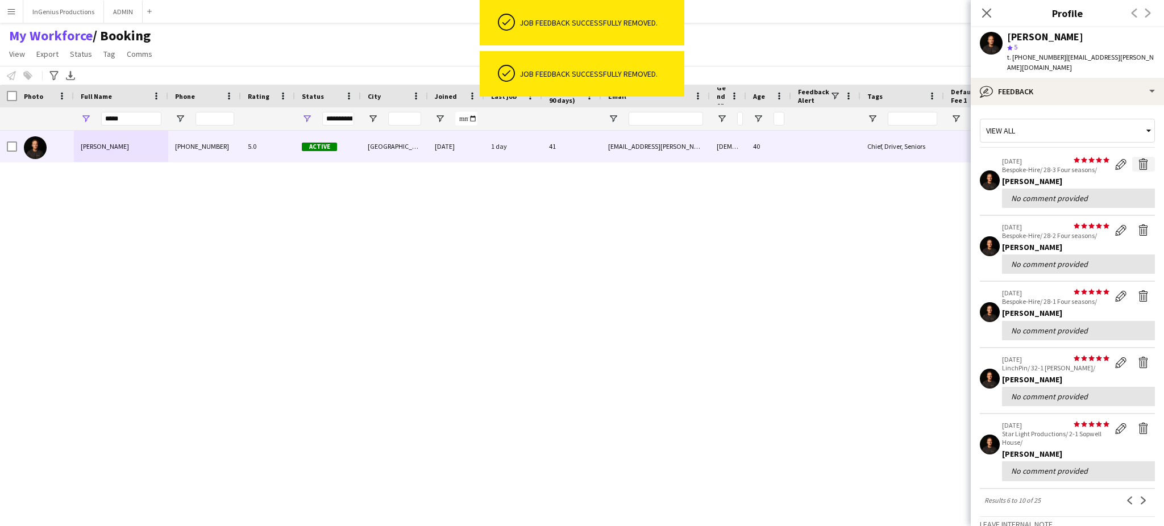
click at [1138, 159] on app-icon "Delete feedback" at bounding box center [1143, 164] width 11 height 11
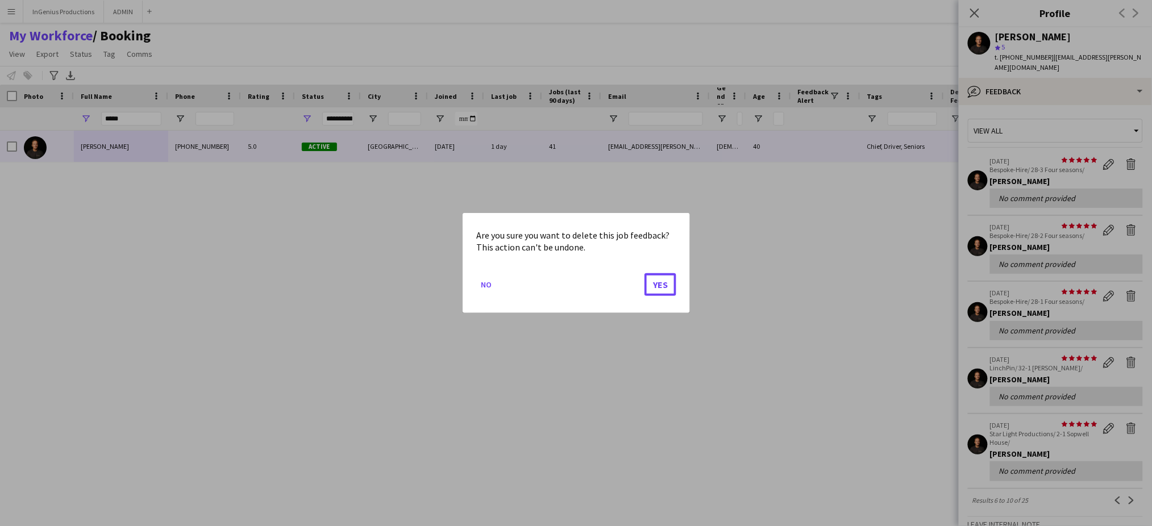
click at [669, 280] on button "Yes" at bounding box center [661, 284] width 32 height 23
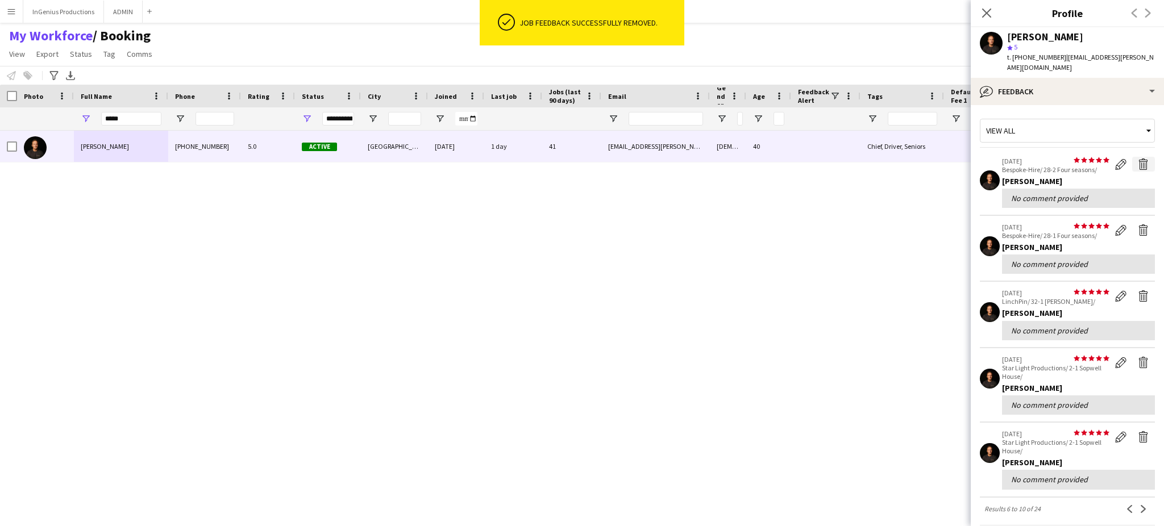
click at [1138, 159] on app-icon "Delete feedback" at bounding box center [1143, 164] width 11 height 11
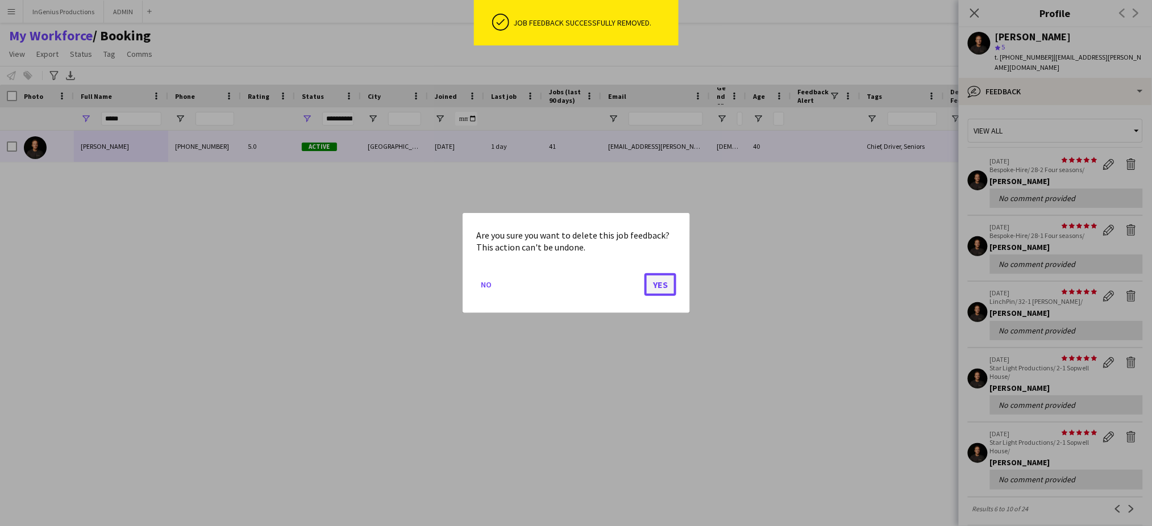
click at [657, 285] on button "Yes" at bounding box center [661, 284] width 32 height 23
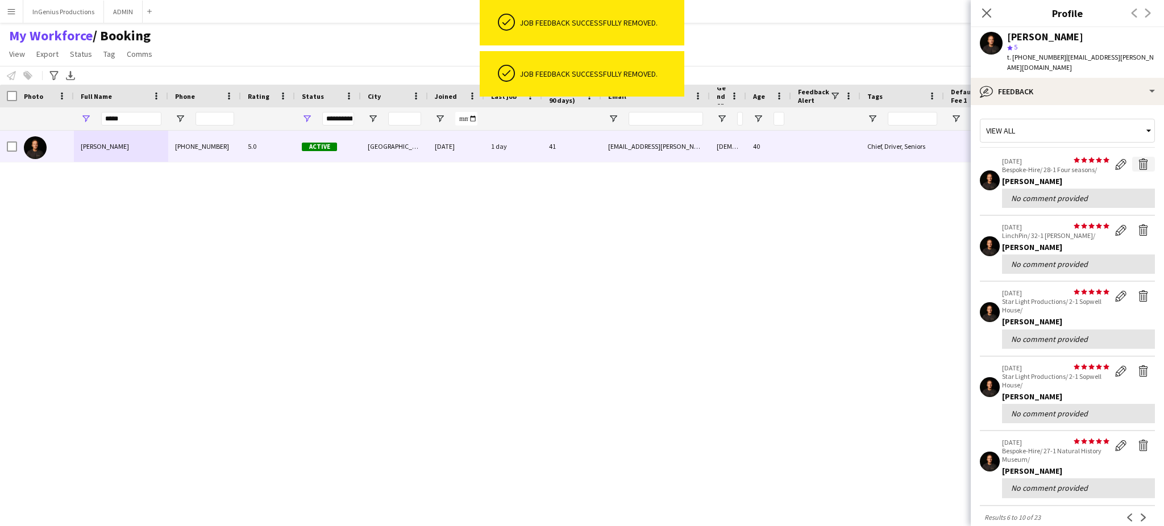
click at [1138, 159] on app-icon "Delete feedback" at bounding box center [1143, 164] width 11 height 11
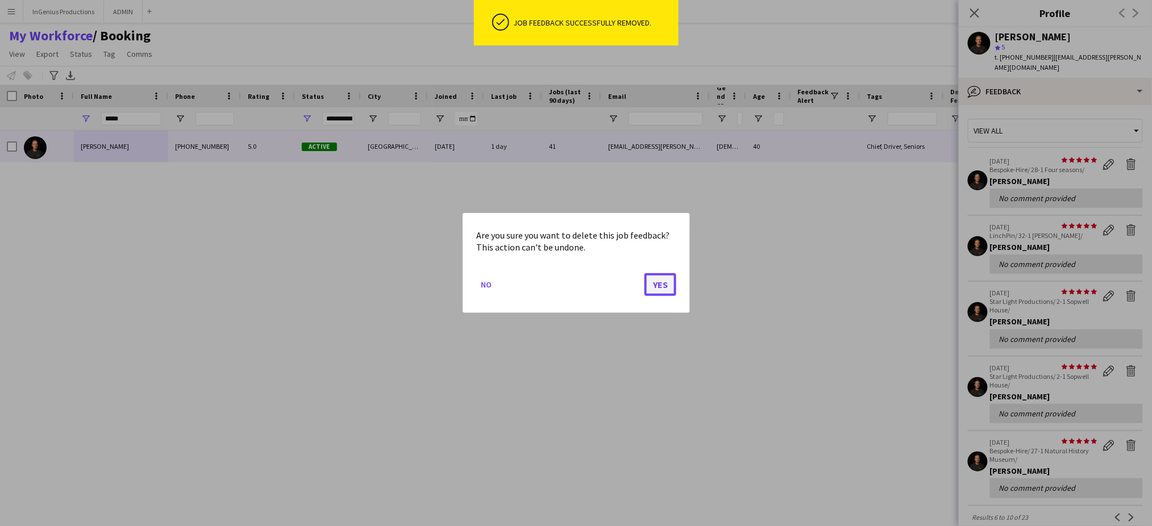
click at [663, 280] on button "Yes" at bounding box center [661, 284] width 32 height 23
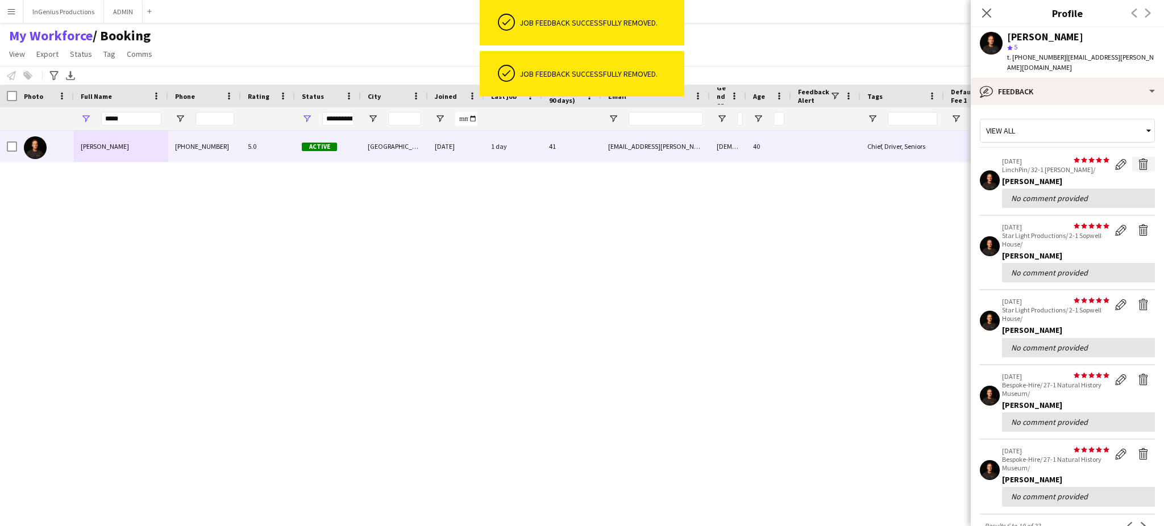
click at [1138, 159] on app-icon "Delete feedback" at bounding box center [1143, 164] width 11 height 11
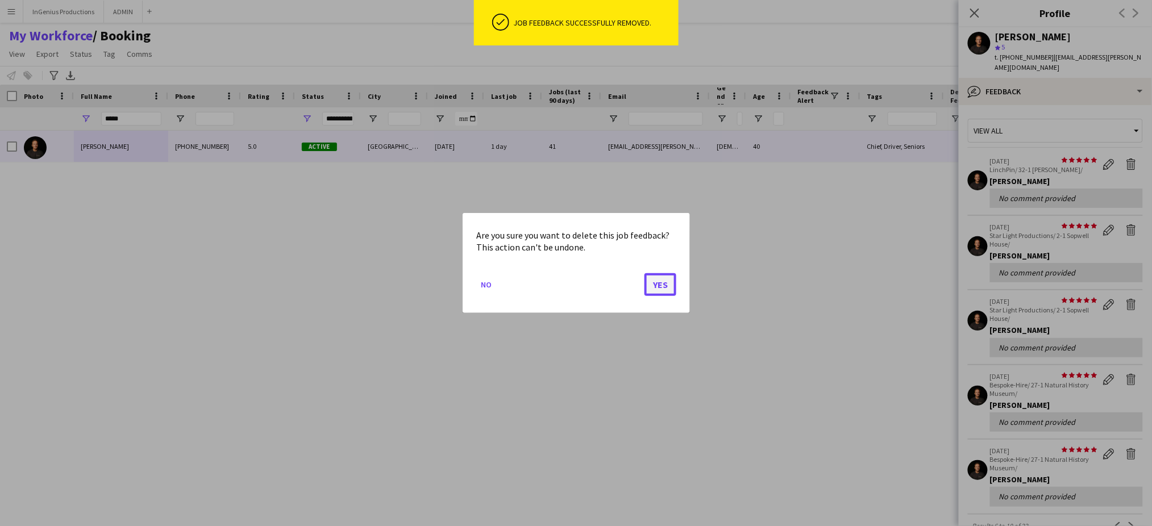
click at [662, 283] on button "Yes" at bounding box center [661, 284] width 32 height 23
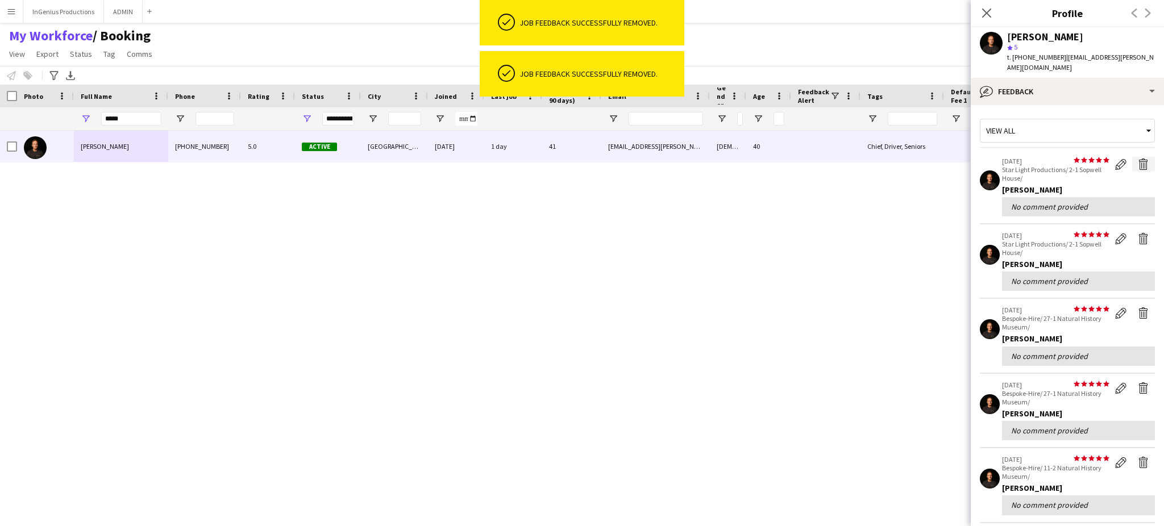
click at [1138, 159] on app-icon "Delete feedback" at bounding box center [1143, 164] width 11 height 11
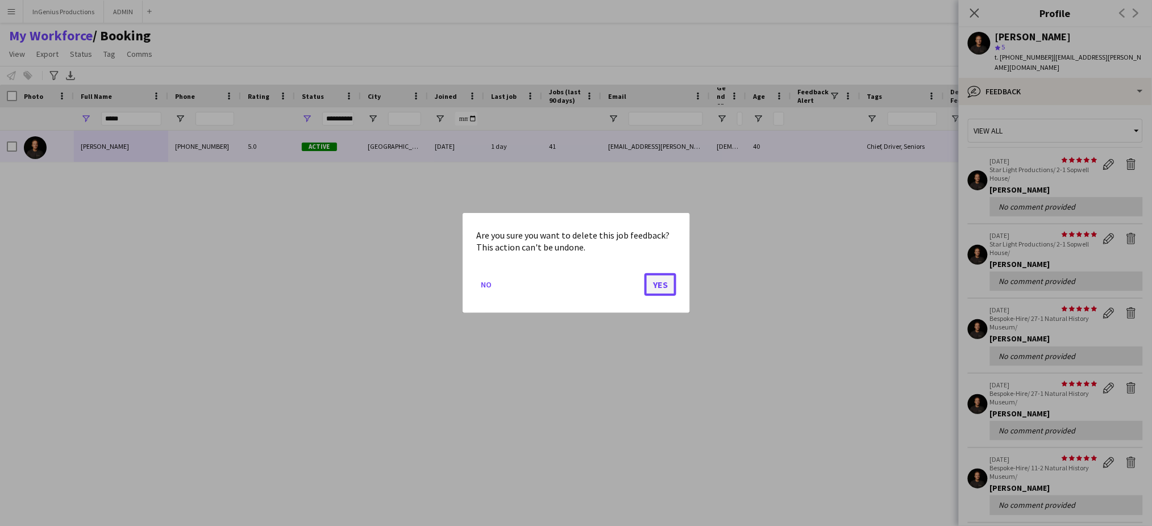
click at [657, 286] on button "Yes" at bounding box center [661, 284] width 32 height 23
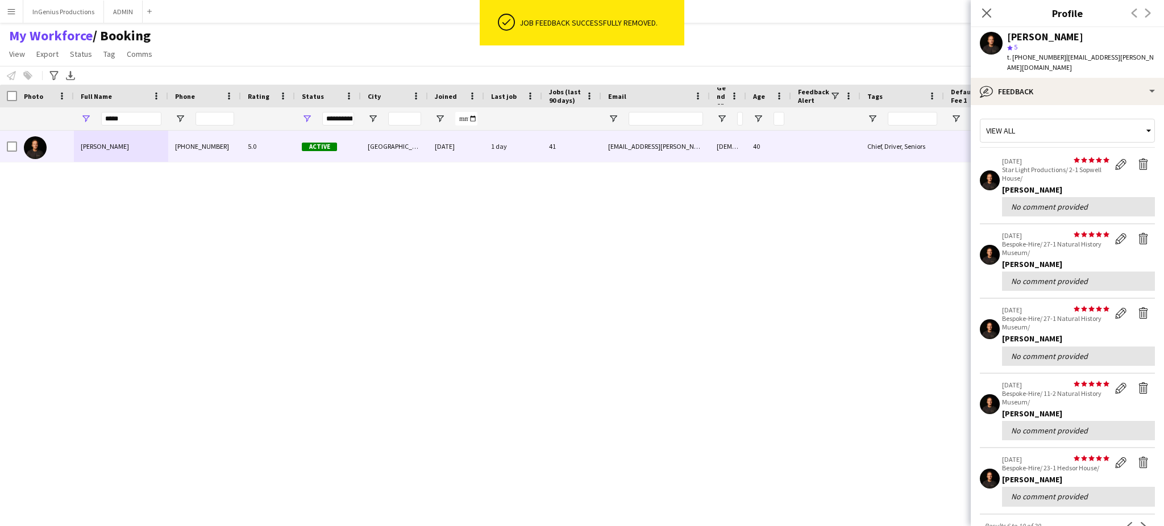
click at [1138, 159] on app-icon "Delete feedback" at bounding box center [1143, 164] width 11 height 11
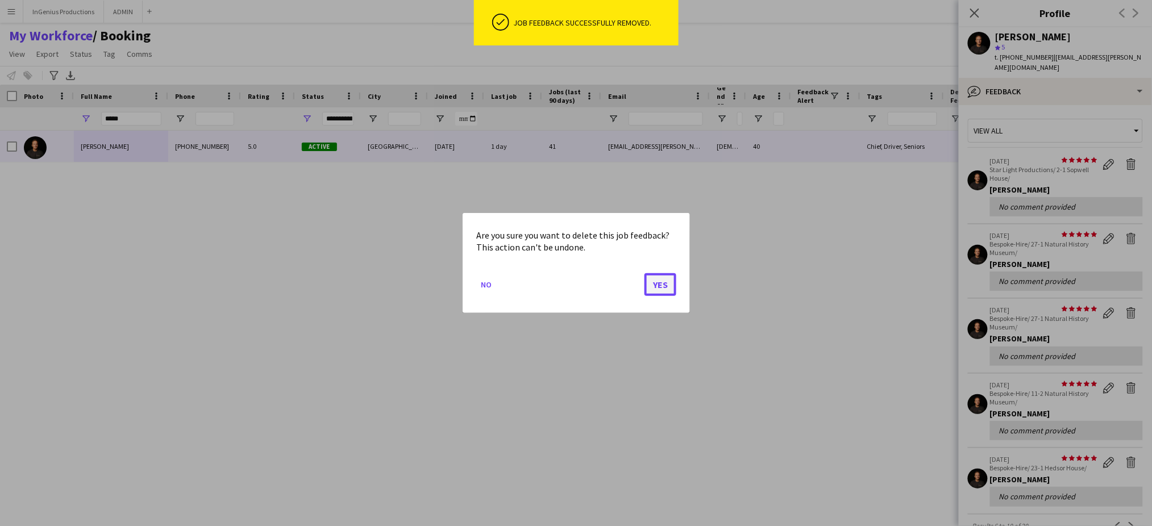
click at [668, 286] on button "Yes" at bounding box center [661, 284] width 32 height 23
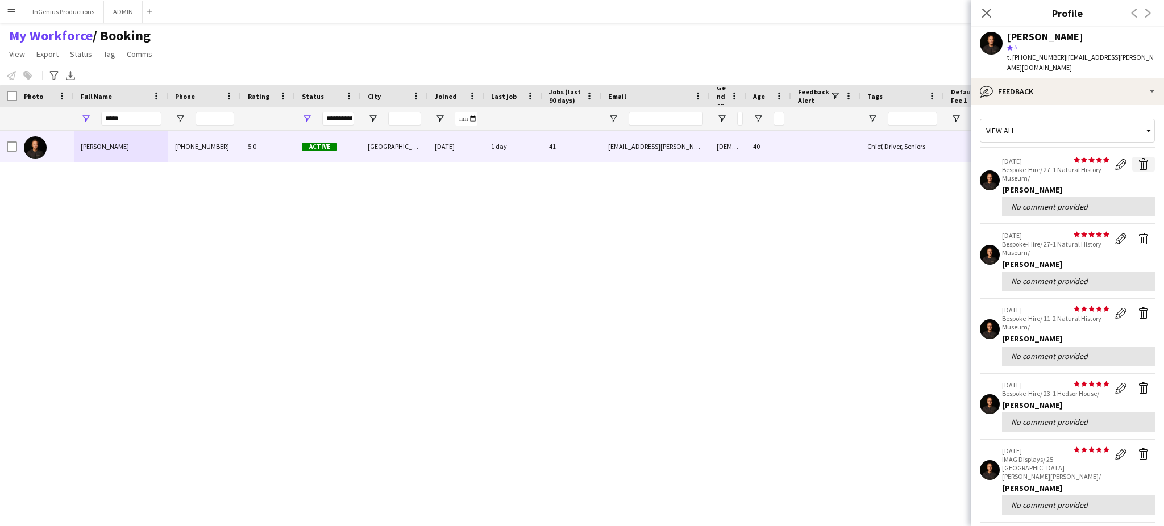
click at [1138, 159] on app-icon "Delete feedback" at bounding box center [1143, 164] width 11 height 11
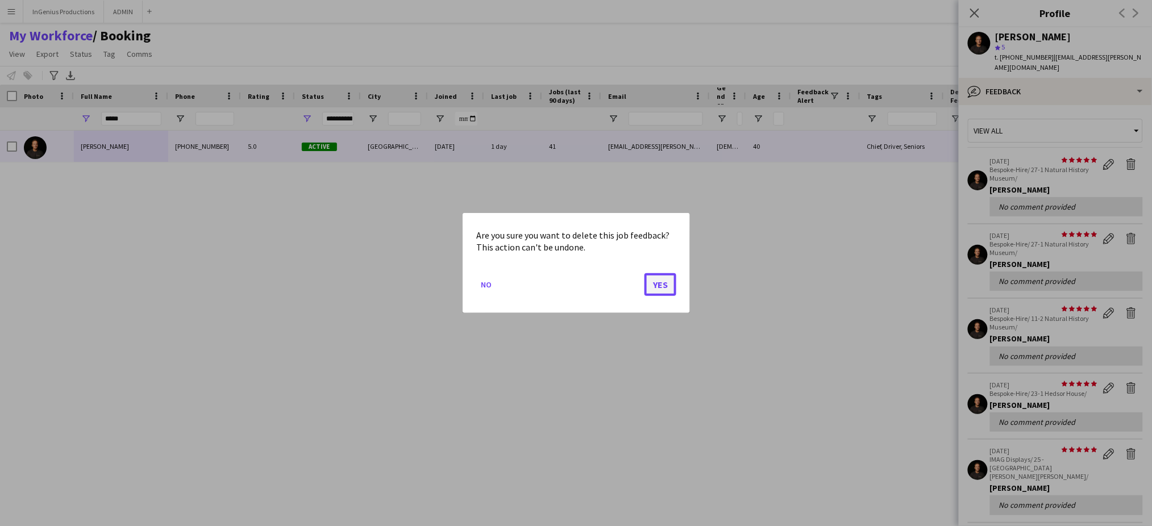
click at [666, 280] on button "Yes" at bounding box center [661, 284] width 32 height 23
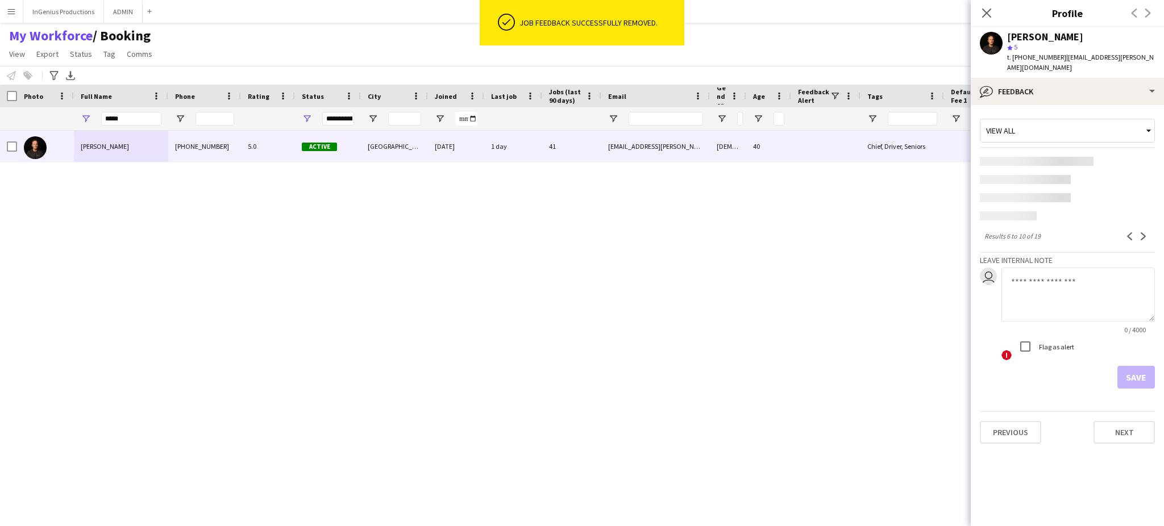
click at [1135, 157] on app-content-placeholder at bounding box center [1067, 161] width 175 height 9
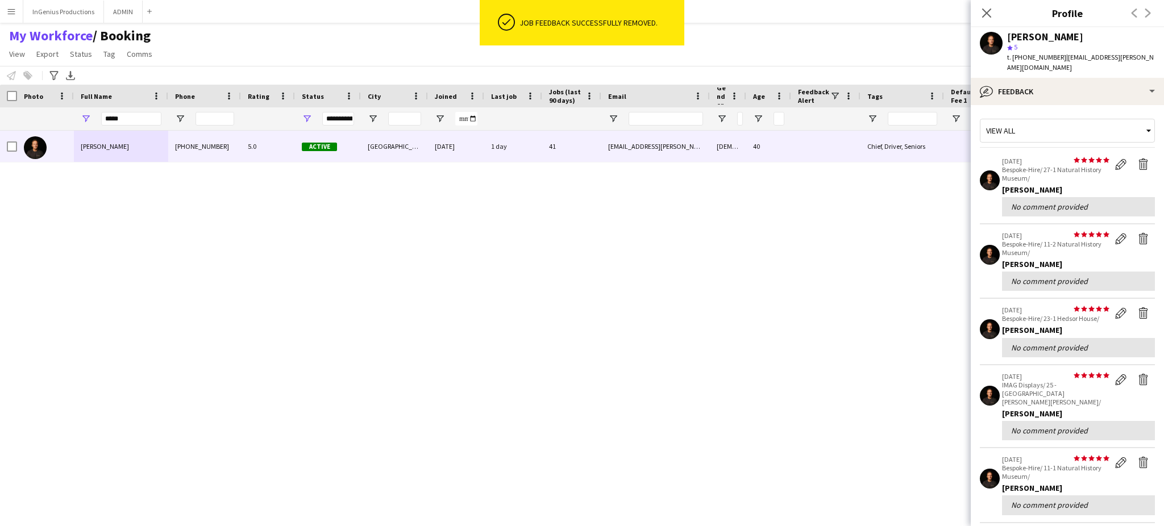
click at [663, 282] on div "Ash Grimmer +4407745847382 5.0 Active London 28-05-2019 1 day 41 ash.grimmer@gm…" at bounding box center [561, 319] width 1123 height 376
click at [1138, 159] on app-icon "Delete feedback" at bounding box center [1143, 164] width 11 height 11
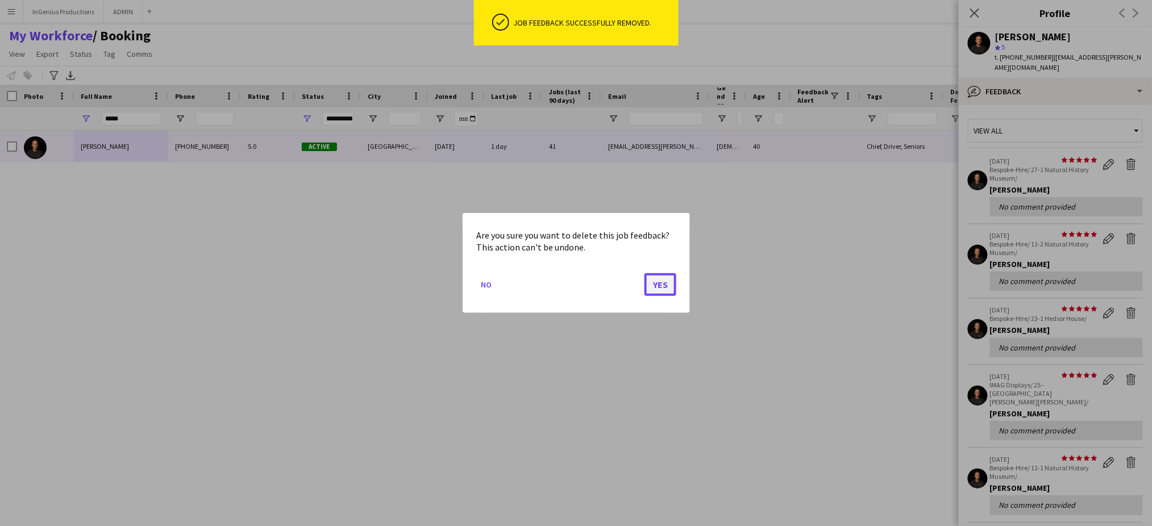
click at [657, 286] on button "Yes" at bounding box center [661, 284] width 32 height 23
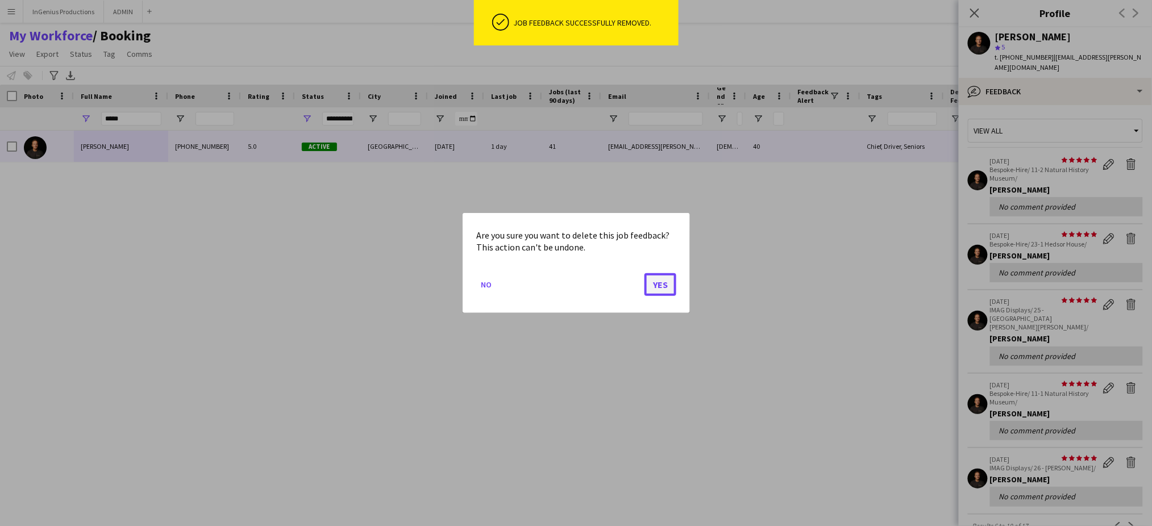
click at [667, 285] on button "Yes" at bounding box center [661, 284] width 32 height 23
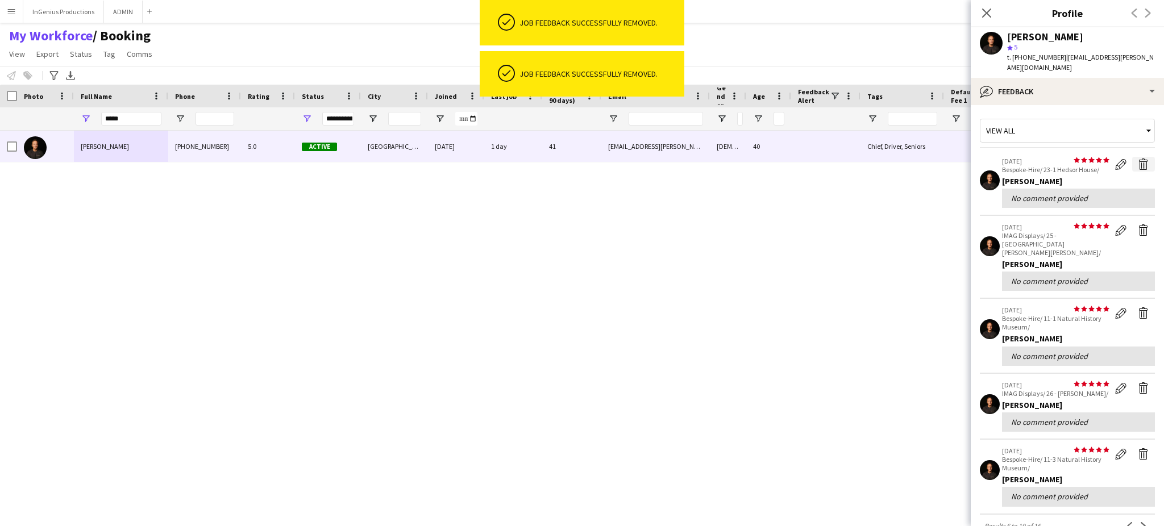
click at [1138, 159] on app-icon "Delete feedback" at bounding box center [1143, 164] width 11 height 11
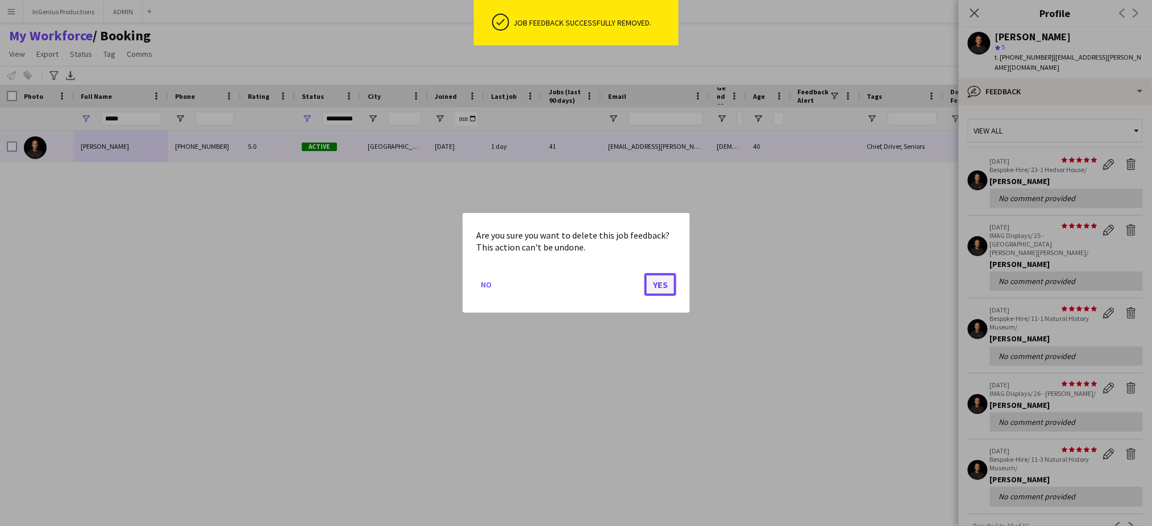
click at [662, 291] on button "Yes" at bounding box center [661, 284] width 32 height 23
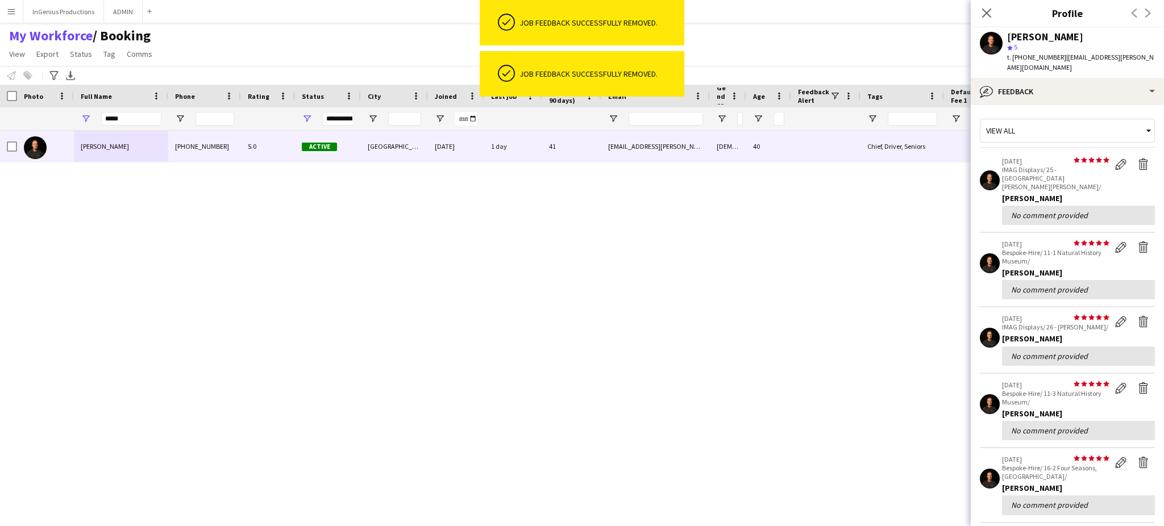
click at [1138, 159] on app-icon "Delete feedback" at bounding box center [1143, 164] width 11 height 11
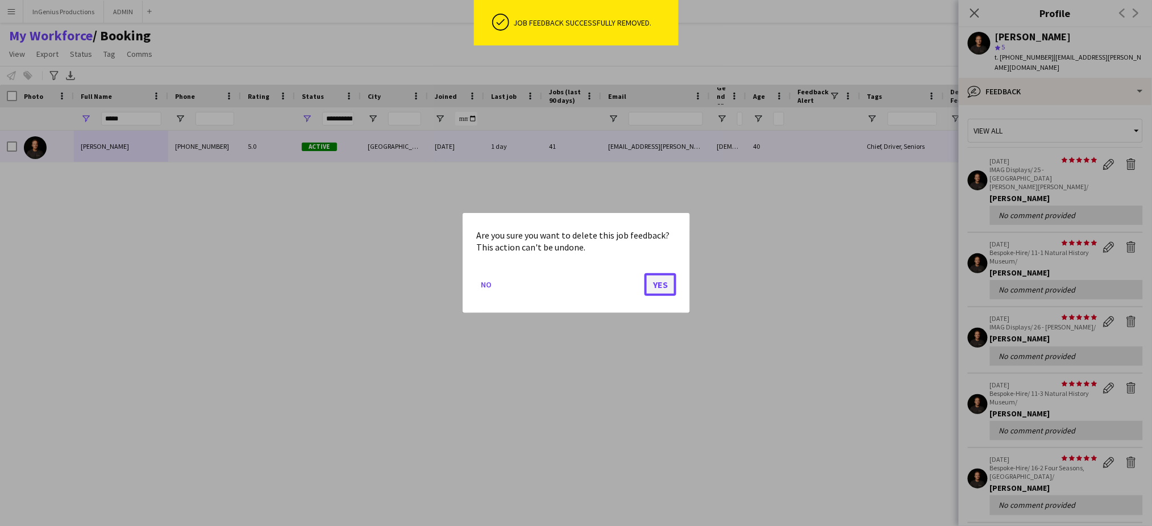
click at [669, 280] on button "Yes" at bounding box center [661, 284] width 32 height 23
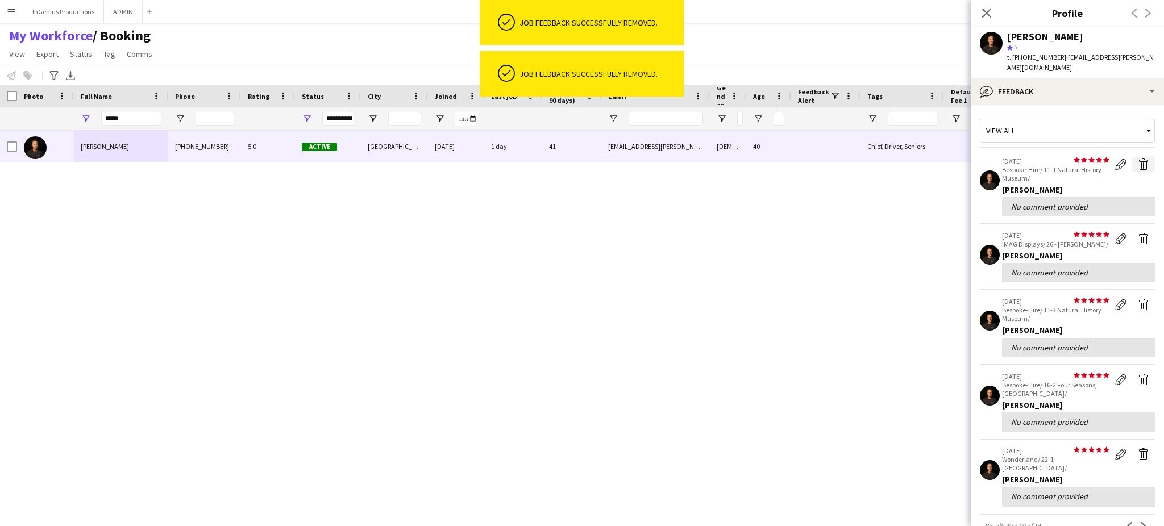
click at [1138, 159] on app-icon "Delete feedback" at bounding box center [1143, 164] width 11 height 11
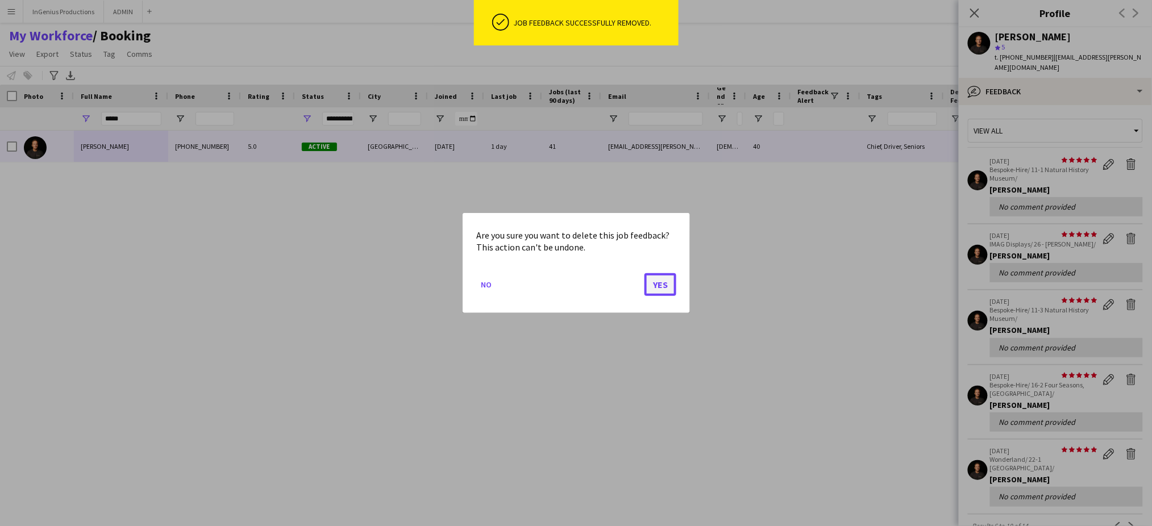
click at [657, 285] on button "Yes" at bounding box center [661, 284] width 32 height 23
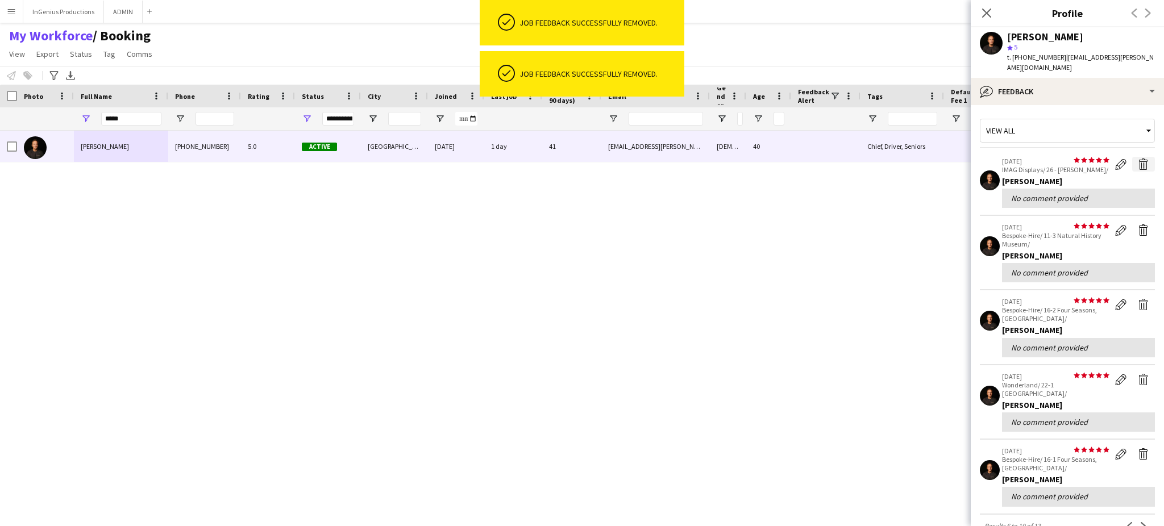
click at [1138, 159] on app-icon "Delete feedback" at bounding box center [1143, 164] width 11 height 11
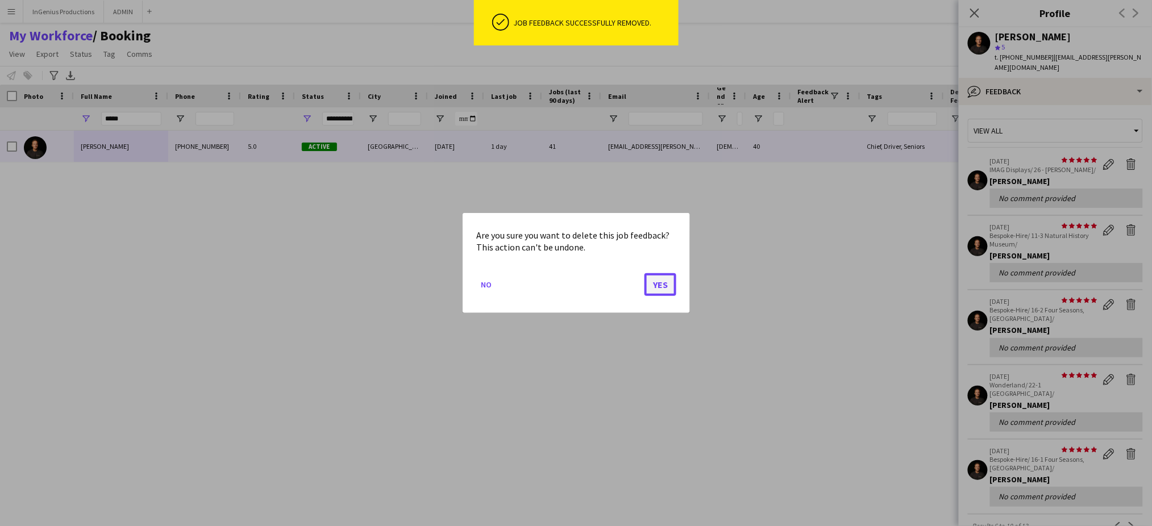
click at [663, 280] on button "Yes" at bounding box center [661, 284] width 32 height 23
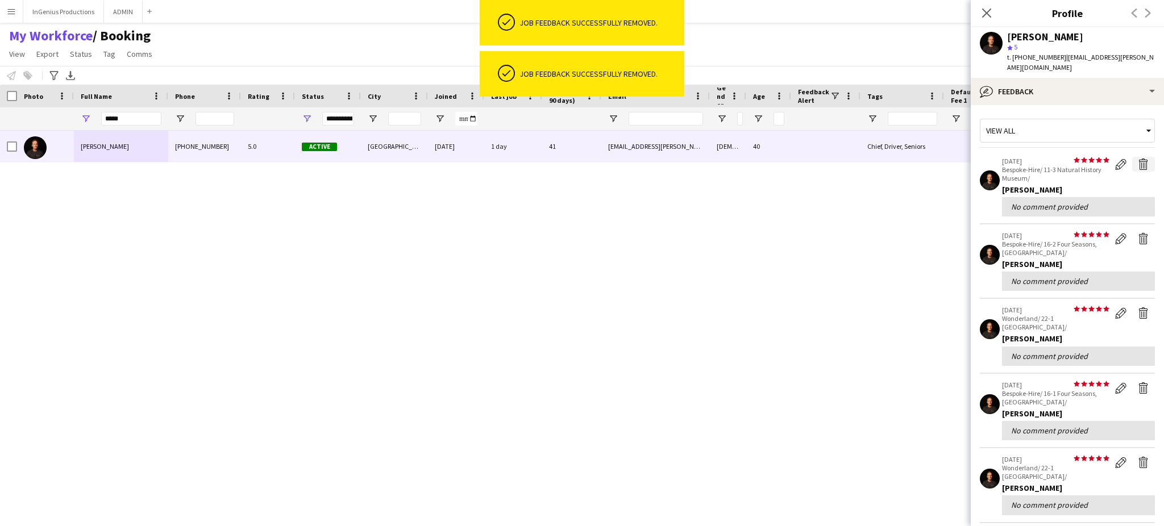
click at [1138, 159] on app-icon "Delete feedback" at bounding box center [1143, 164] width 11 height 11
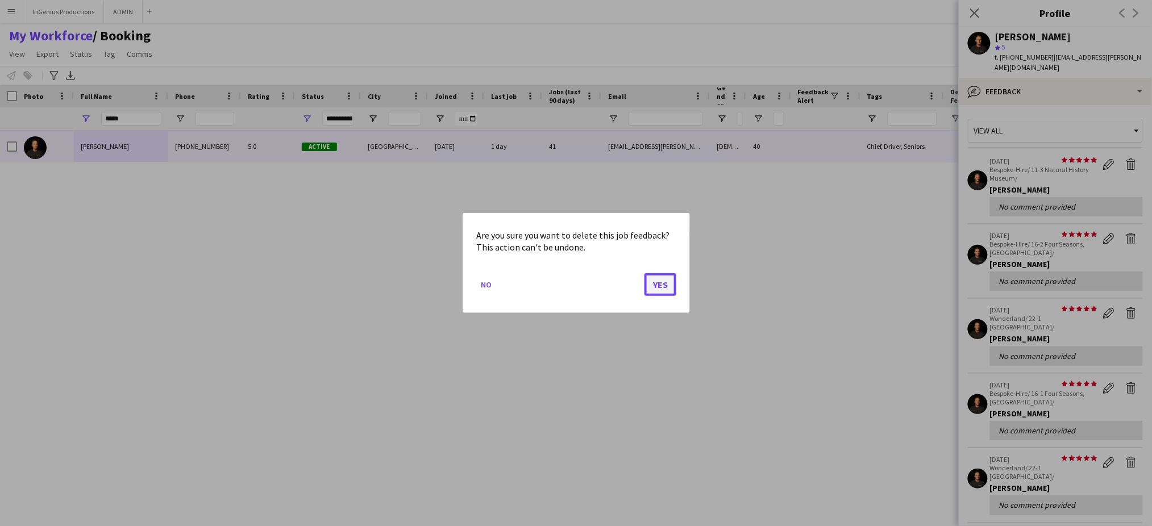
click at [662, 283] on button "Yes" at bounding box center [661, 284] width 32 height 23
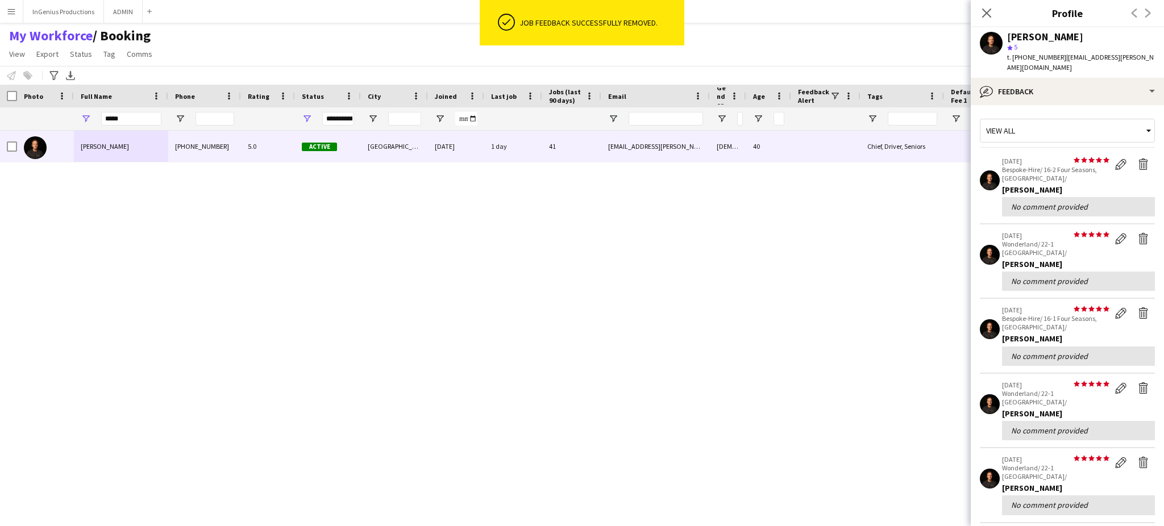
click at [1138, 159] on app-icon "Delete feedback" at bounding box center [1143, 164] width 11 height 11
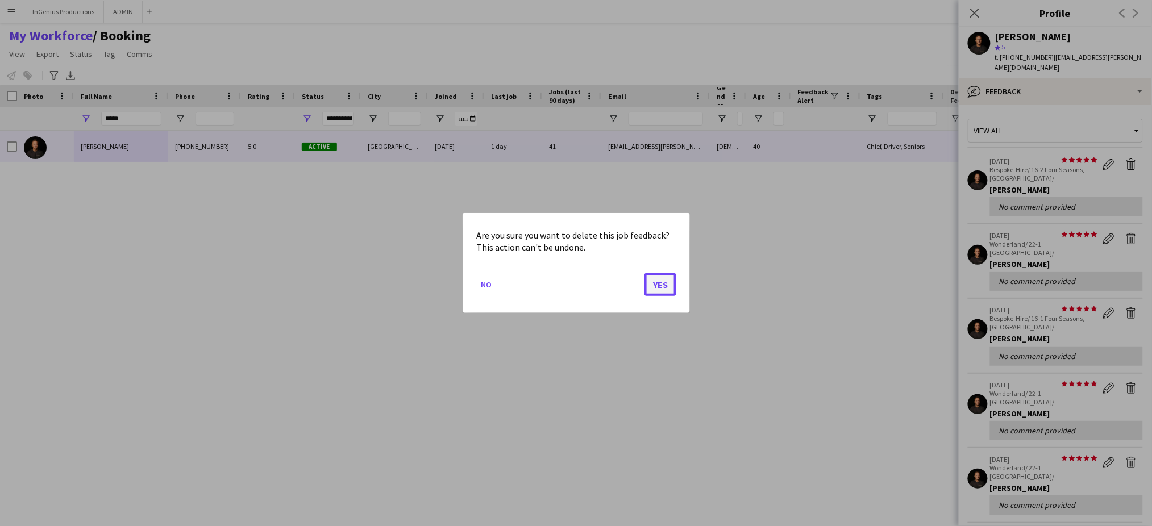
click at [657, 286] on button "Yes" at bounding box center [661, 284] width 32 height 23
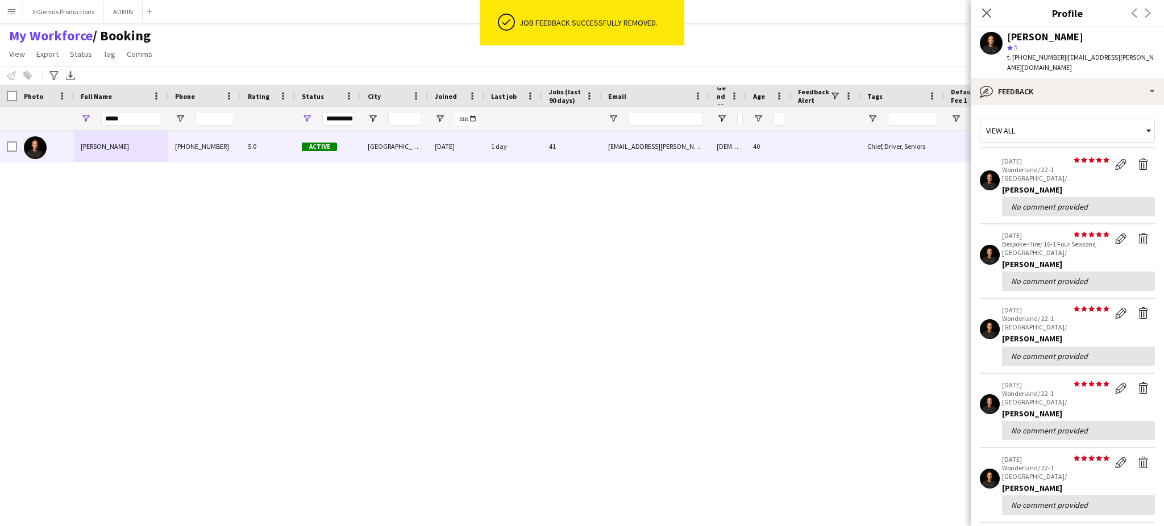
click at [1138, 159] on app-icon "Delete feedback" at bounding box center [1143, 164] width 11 height 11
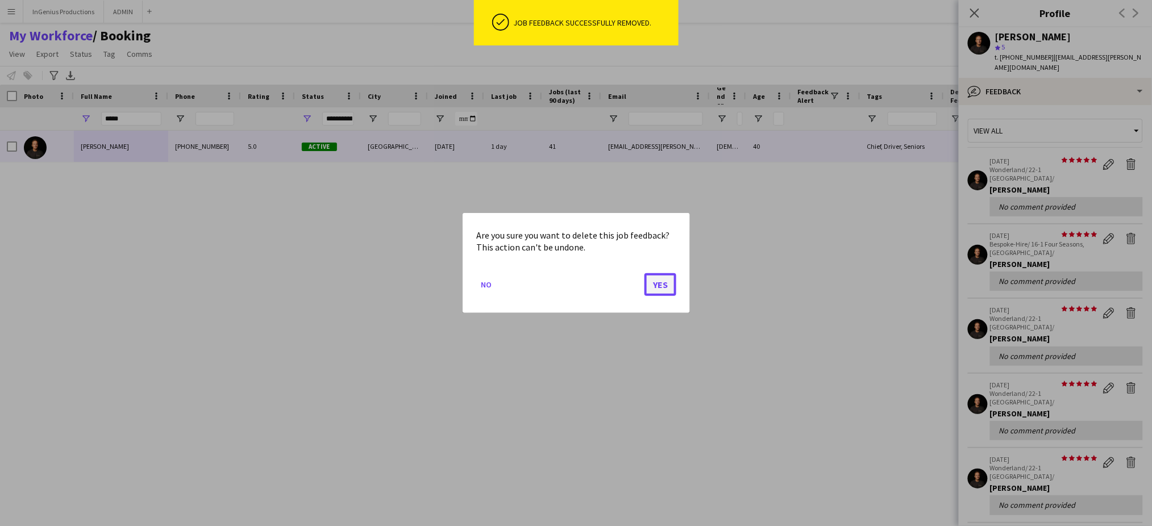
click at [668, 286] on button "Yes" at bounding box center [661, 284] width 32 height 23
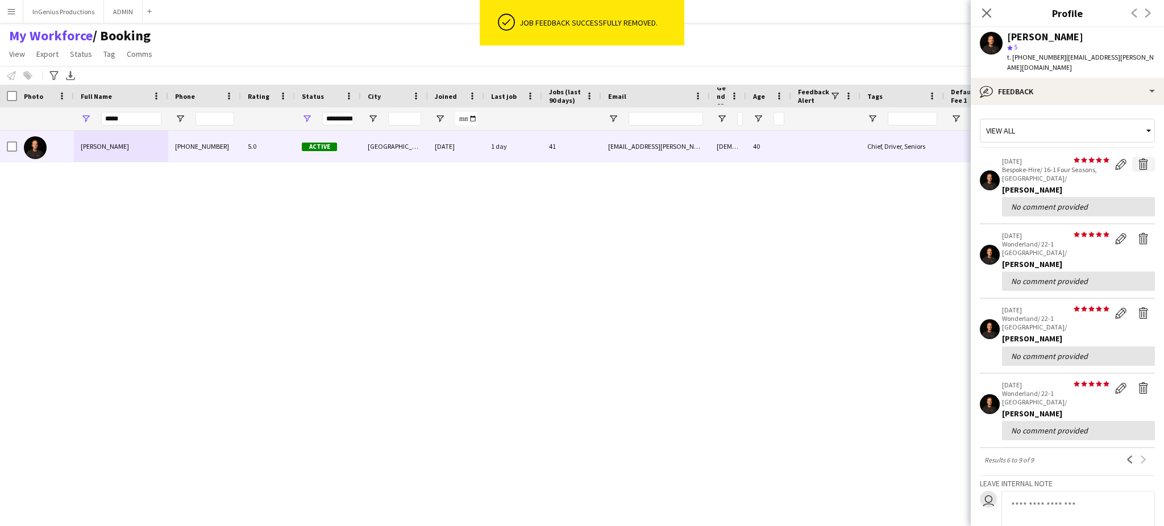
click at [1138, 159] on app-icon "Delete feedback" at bounding box center [1143, 164] width 11 height 11
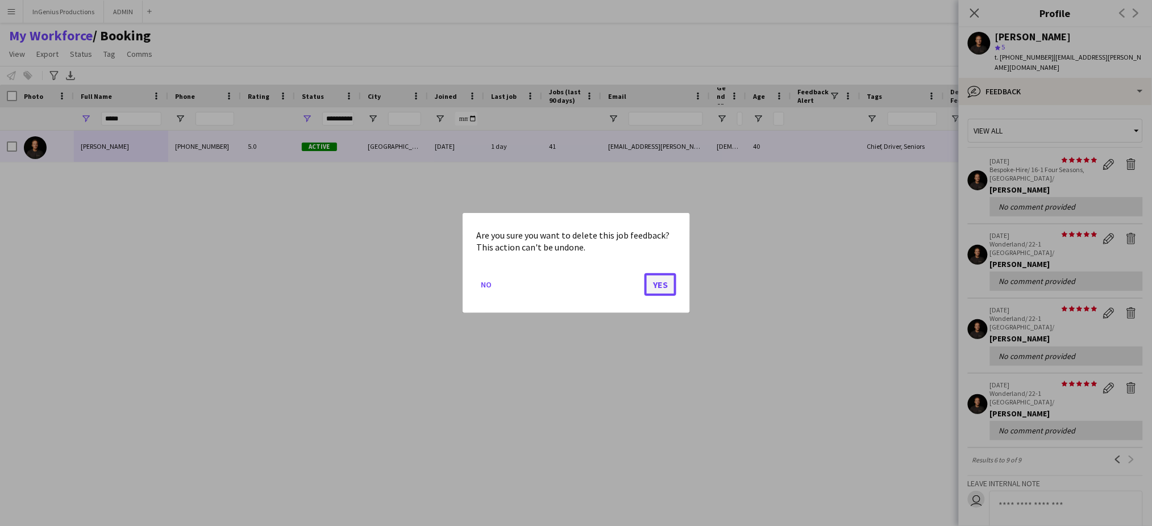
click at [666, 280] on button "Yes" at bounding box center [661, 284] width 32 height 23
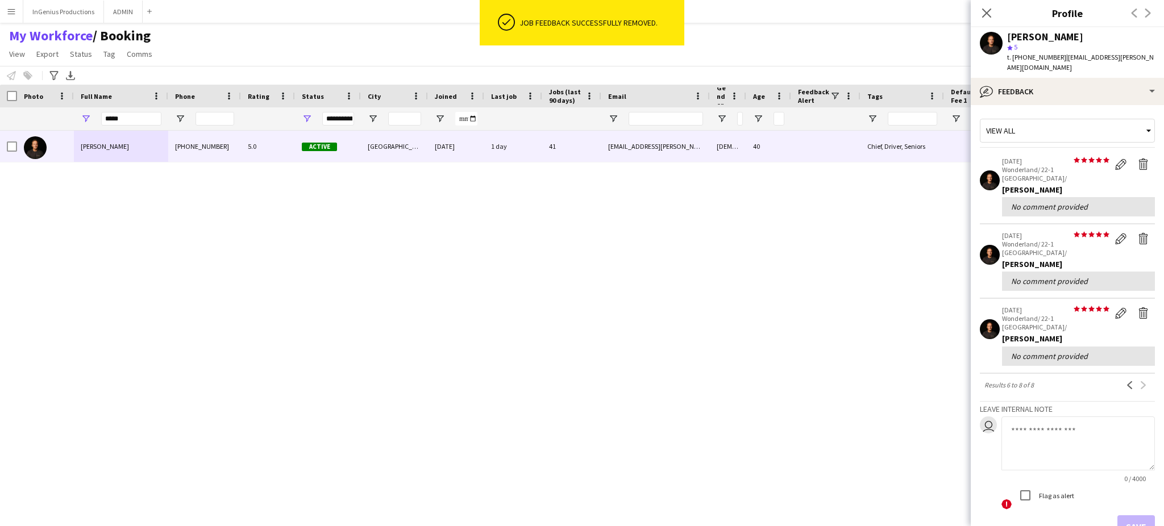
click at [1138, 159] on app-icon "Delete feedback" at bounding box center [1143, 164] width 11 height 11
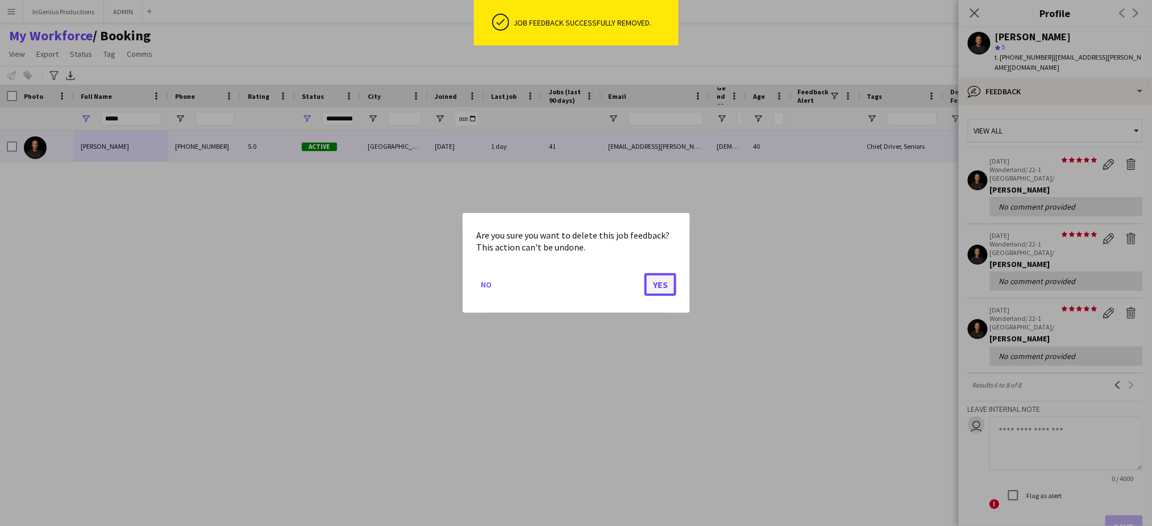
click at [663, 282] on button "Yes" at bounding box center [661, 284] width 32 height 23
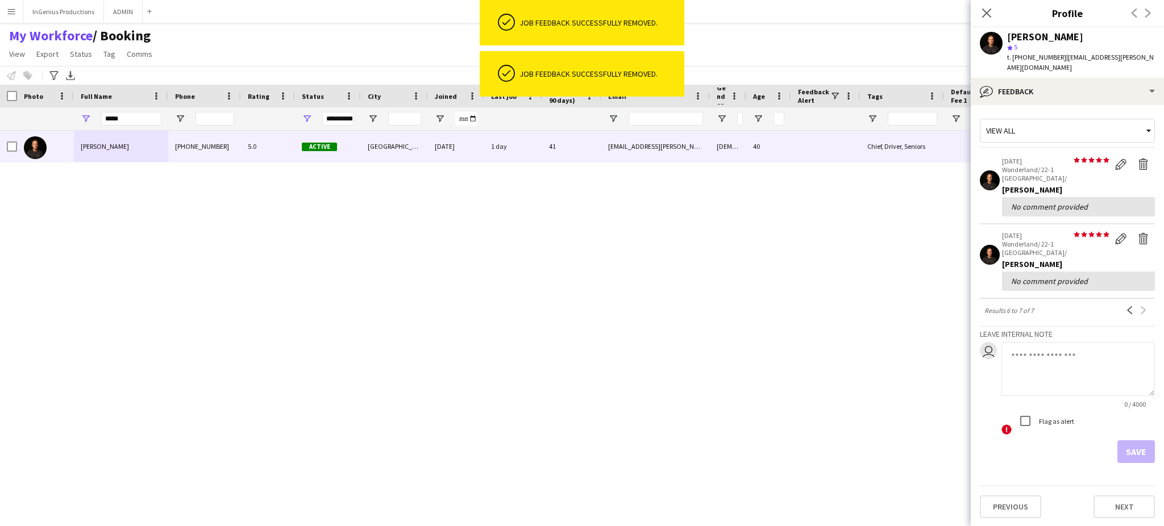
click at [657, 286] on div "Ash Grimmer +4407745847382 5.0 Active London 28-05-2019 1 day 41 ash.grimmer@gm…" at bounding box center [561, 319] width 1123 height 376
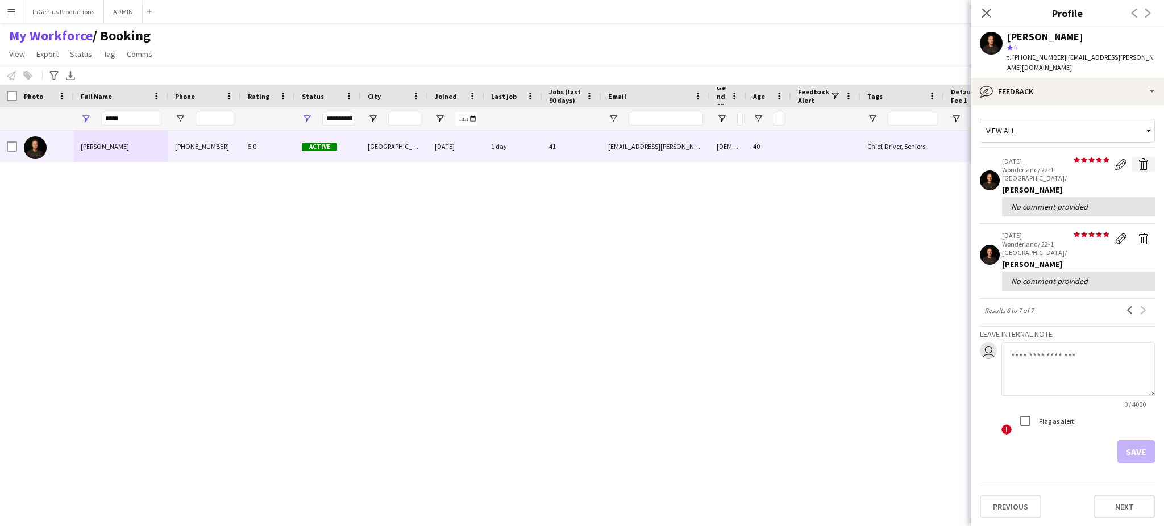
click at [1133, 157] on button "Delete feedback" at bounding box center [1144, 164] width 23 height 15
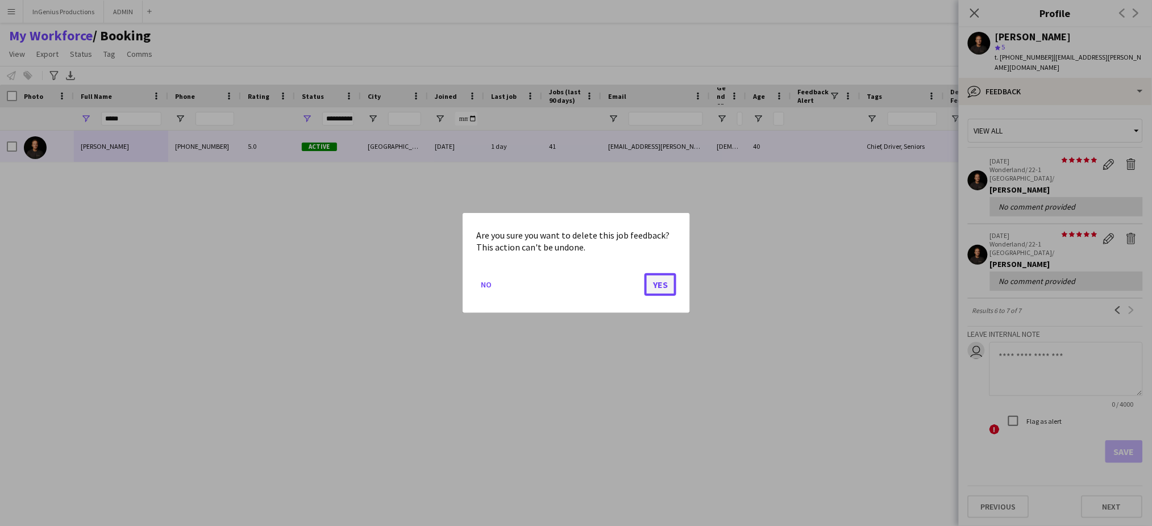
click at [667, 285] on button "Yes" at bounding box center [661, 284] width 32 height 23
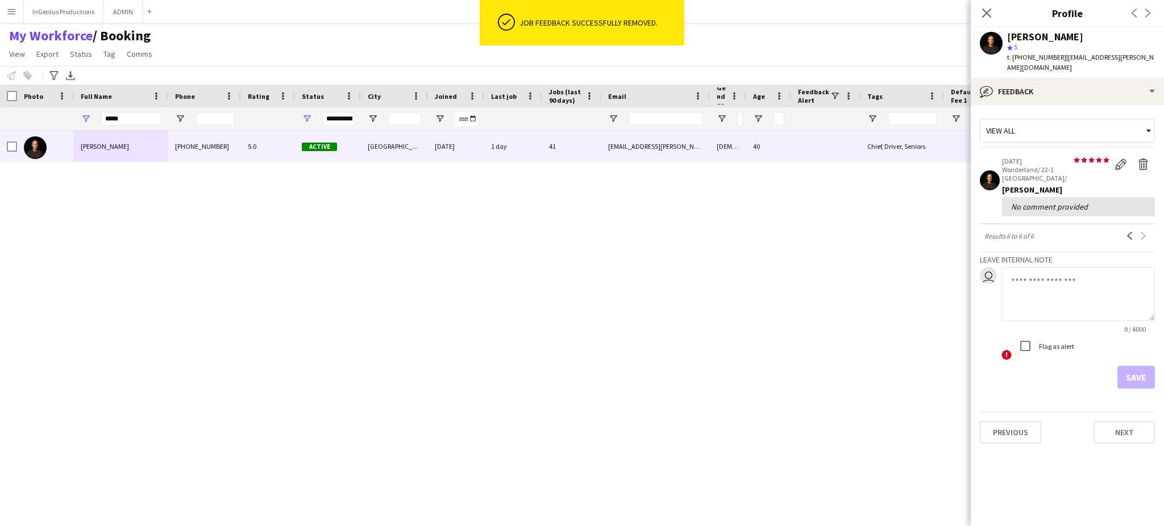
click at [662, 291] on div "Ash Grimmer +4407745847382 5.0 Active London 28-05-2019 1 day 41 ash.grimmer@gm…" at bounding box center [561, 319] width 1123 height 376
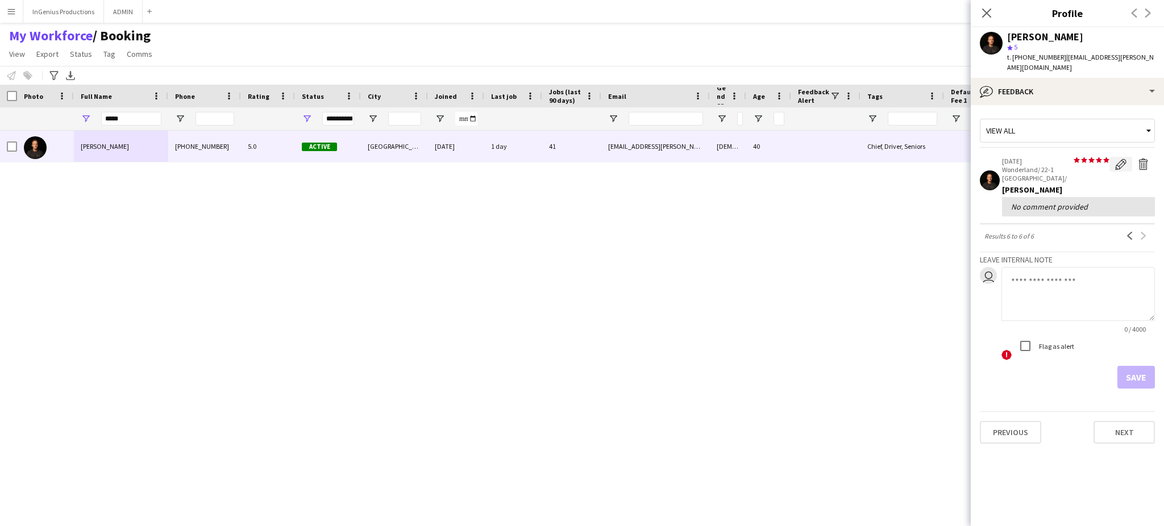
click at [1129, 157] on button "Edit feedback" at bounding box center [1121, 164] width 23 height 15
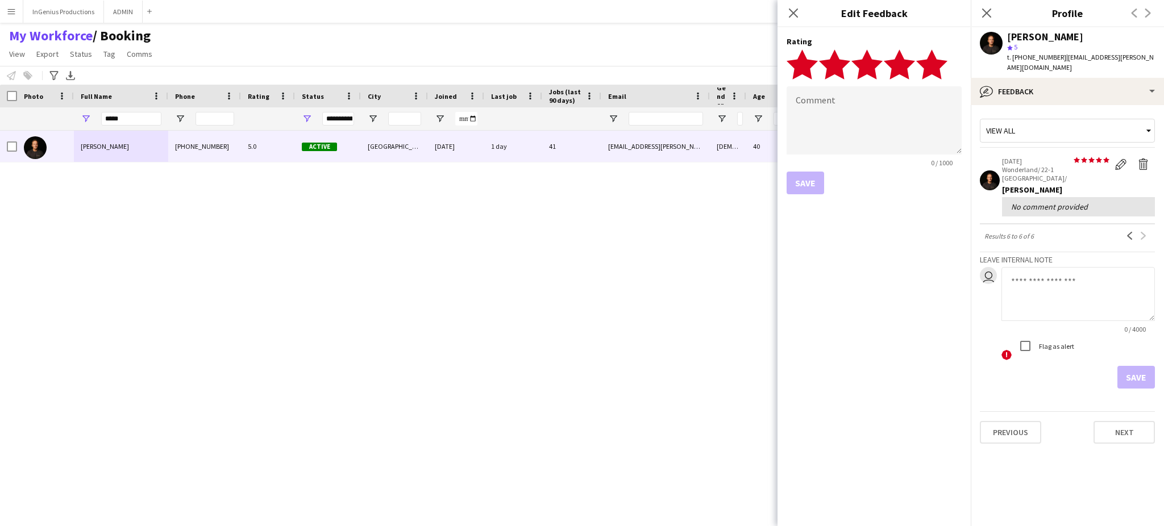
click at [669, 280] on div "Ash Grimmer +4407745847382 5.0 Active London 28-05-2019 1 day 41 ash.grimmer@gm…" at bounding box center [561, 319] width 1123 height 376
click at [1133, 157] on button "Delete feedback" at bounding box center [1144, 164] width 23 height 15
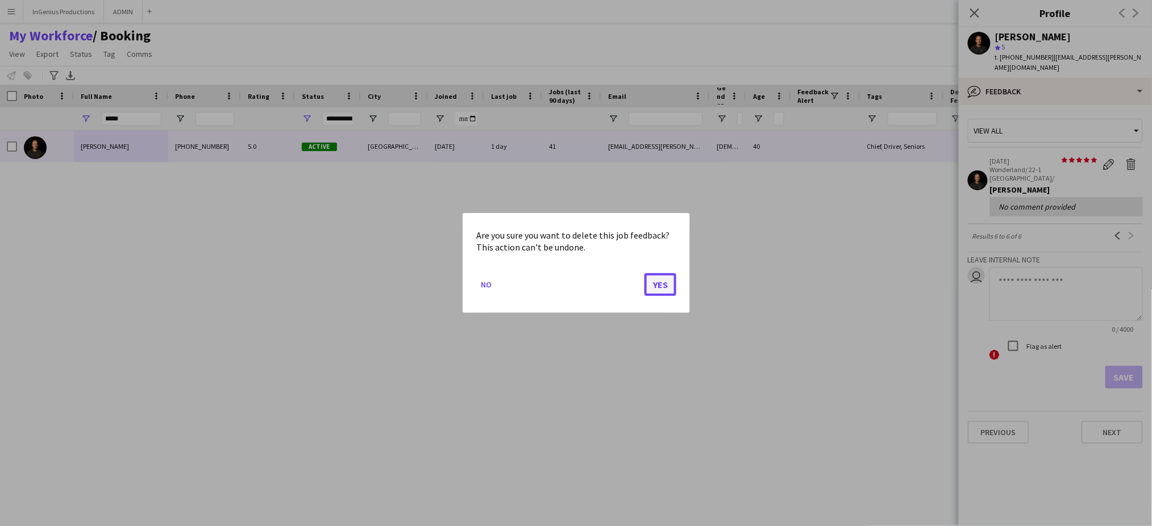
click at [657, 285] on button "Yes" at bounding box center [661, 284] width 32 height 23
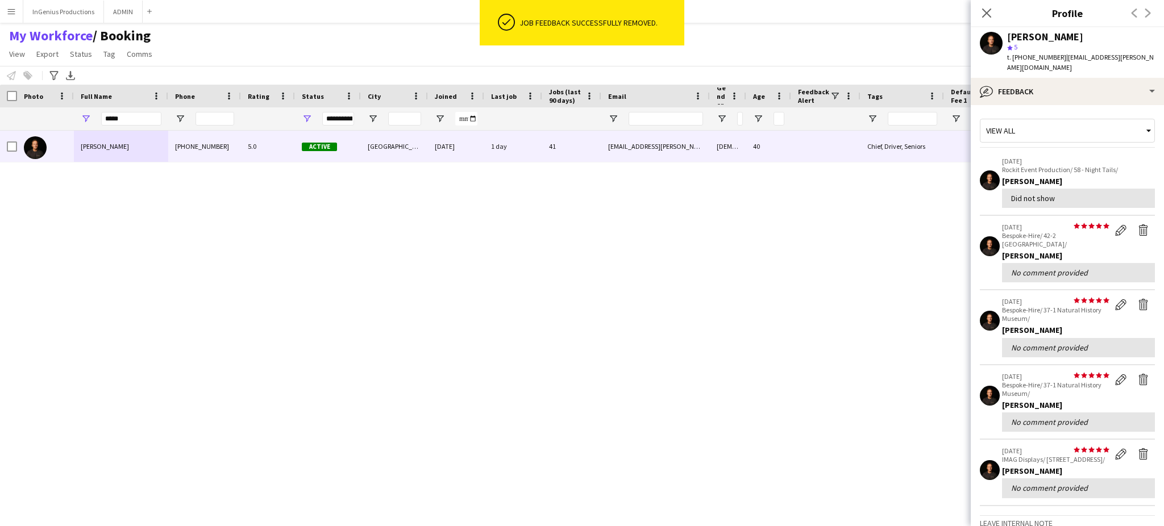
click at [1131, 157] on p "11-07-2019" at bounding box center [1078, 161] width 153 height 9
click at [663, 280] on div "Ash Grimmer +4407745847382 5.0 Active London 28-05-2019 1 day 41 ash.grimmer@gm…" at bounding box center [561, 319] width 1123 height 376
click at [1130, 157] on p "11-07-2019" at bounding box center [1078, 161] width 153 height 9
click at [662, 283] on div "Ash Grimmer +4407745847382 5.0 Active London 28-05-2019 1 day 41 ash.grimmer@gm…" at bounding box center [561, 319] width 1123 height 376
click at [1130, 165] on p "Rockit Event Production/ 58 - Night Tails/" at bounding box center [1078, 169] width 153 height 9
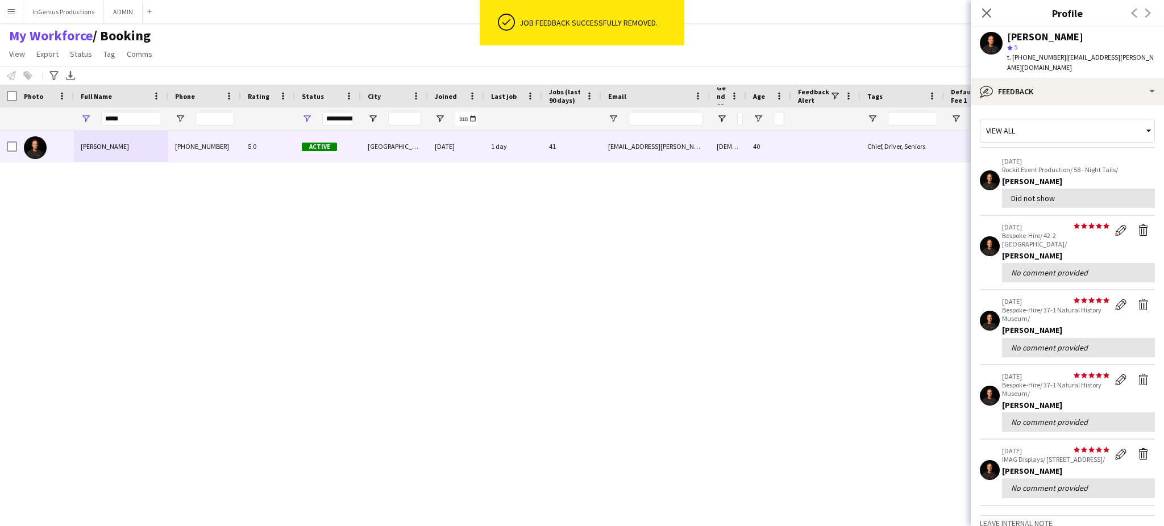
click at [657, 286] on div "Ash Grimmer +4407745847382 5.0 Active London 28-05-2019 1 day 41 ash.grimmer@gm…" at bounding box center [561, 319] width 1123 height 376
click at [1133, 157] on p "11-07-2019" at bounding box center [1078, 161] width 153 height 9
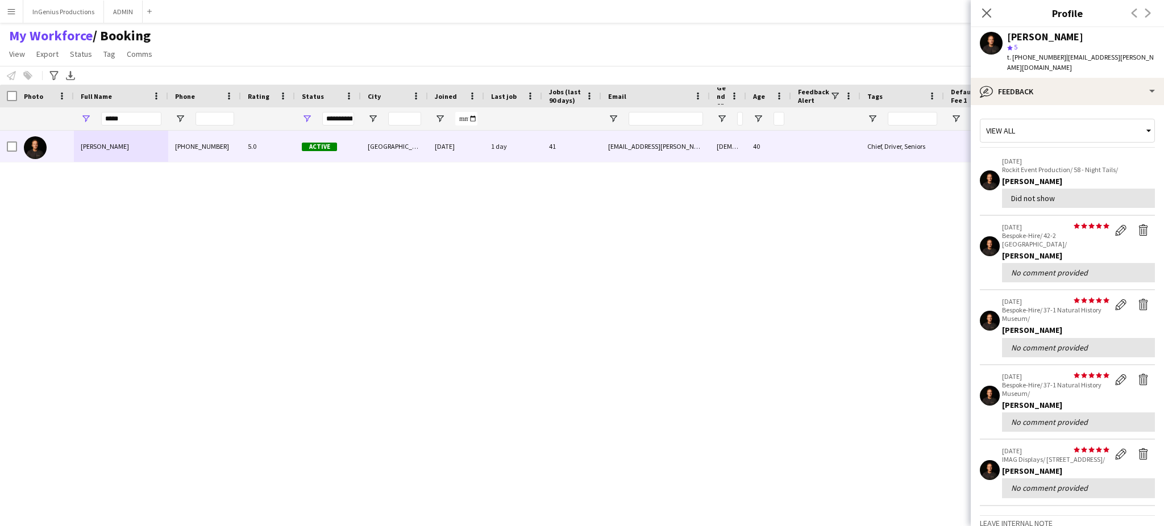
click at [668, 286] on div "Ash Grimmer +4407745847382 5.0 Active London 28-05-2019 1 day 41 ash.grimmer@gm…" at bounding box center [561, 319] width 1123 height 376
click at [138, 122] on input "*****" at bounding box center [131, 119] width 60 height 14
type input "*"
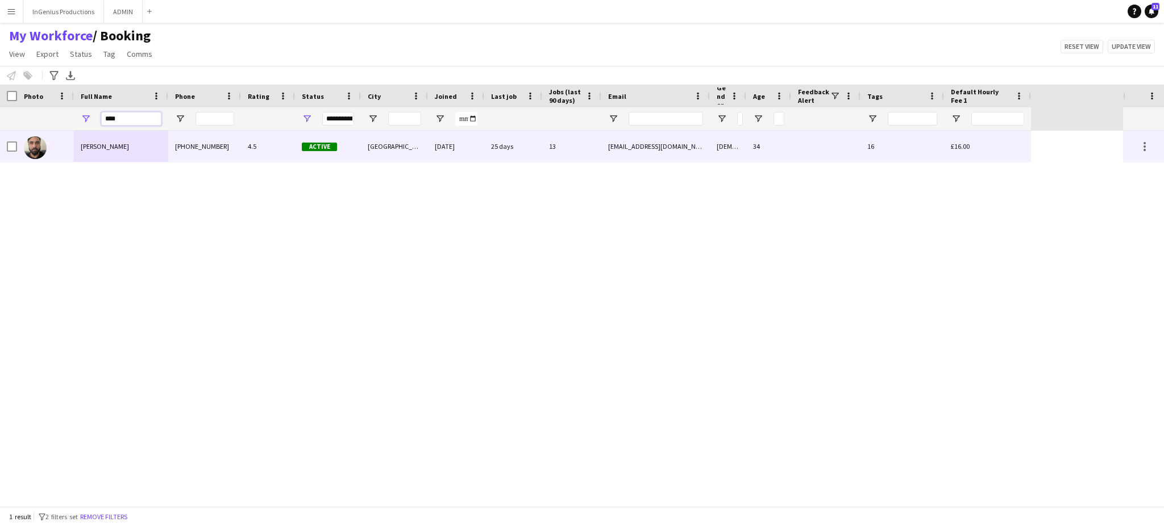
type input "****"
click at [201, 146] on div "[PHONE_NUMBER]" at bounding box center [204, 146] width 73 height 31
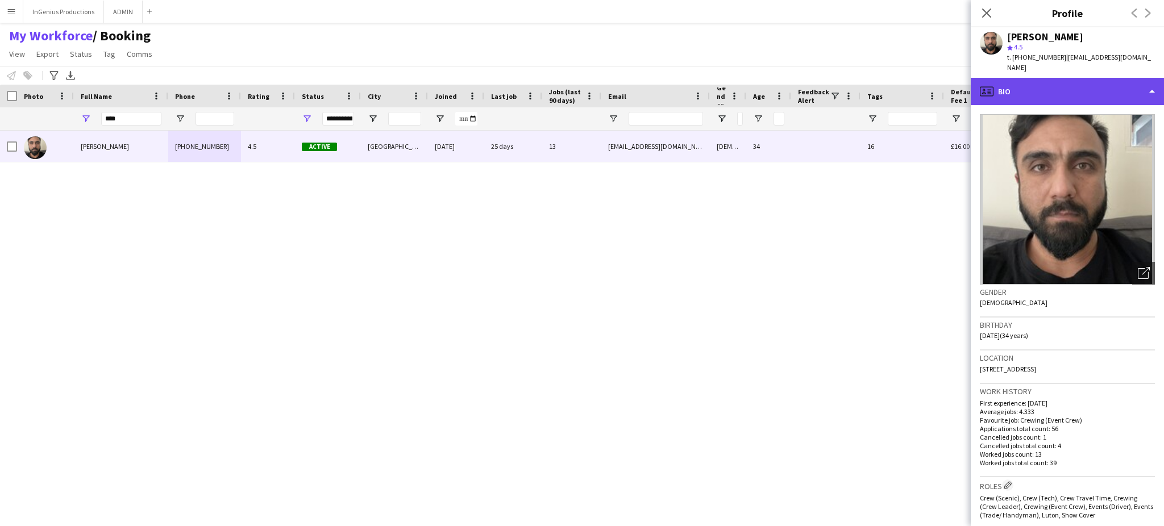
click at [1066, 79] on div "profile Bio" at bounding box center [1067, 91] width 193 height 27
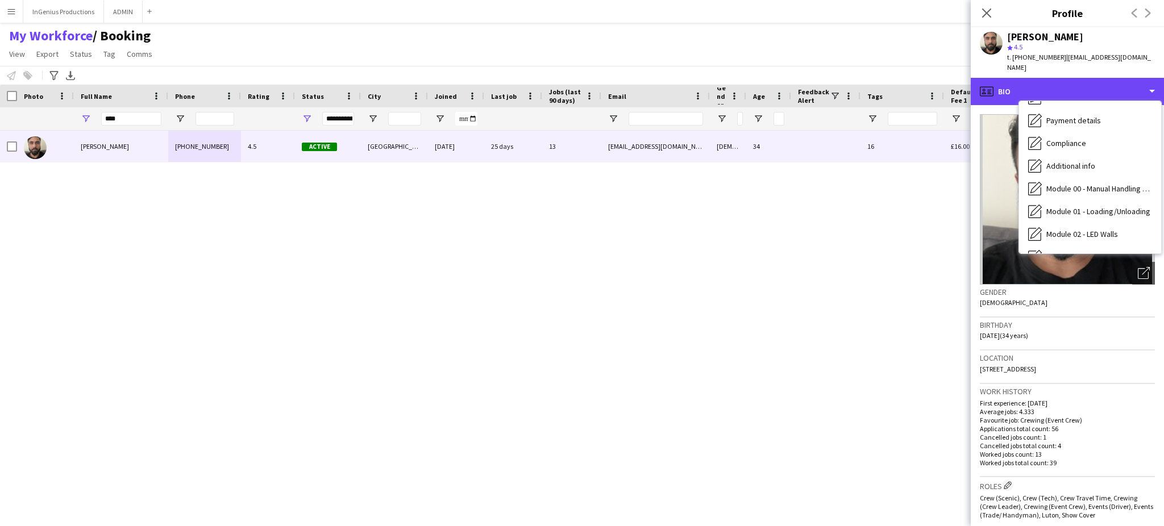
scroll to position [243, 0]
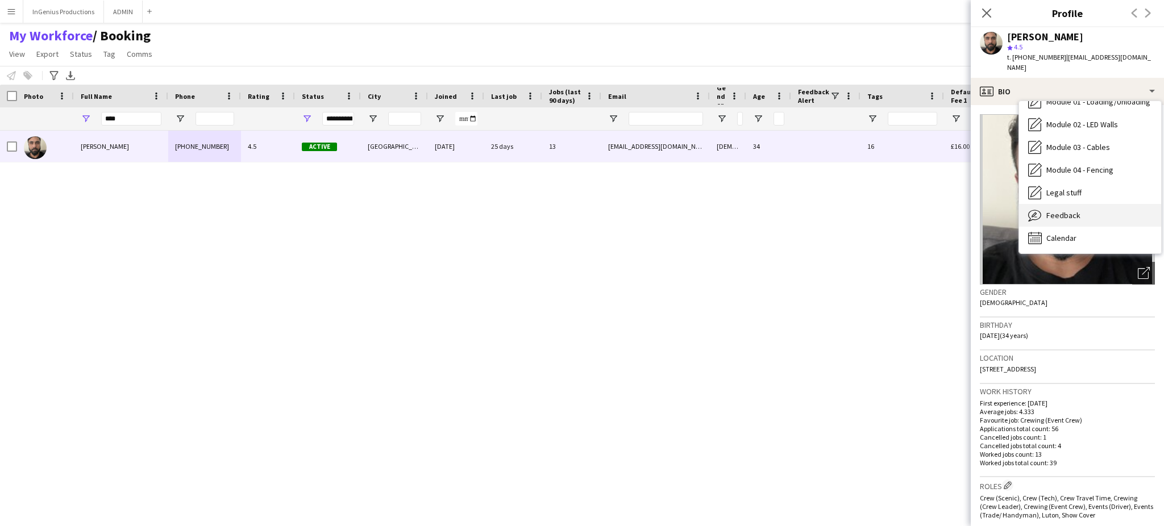
click at [1126, 206] on div "Feedback Feedback" at bounding box center [1090, 215] width 142 height 23
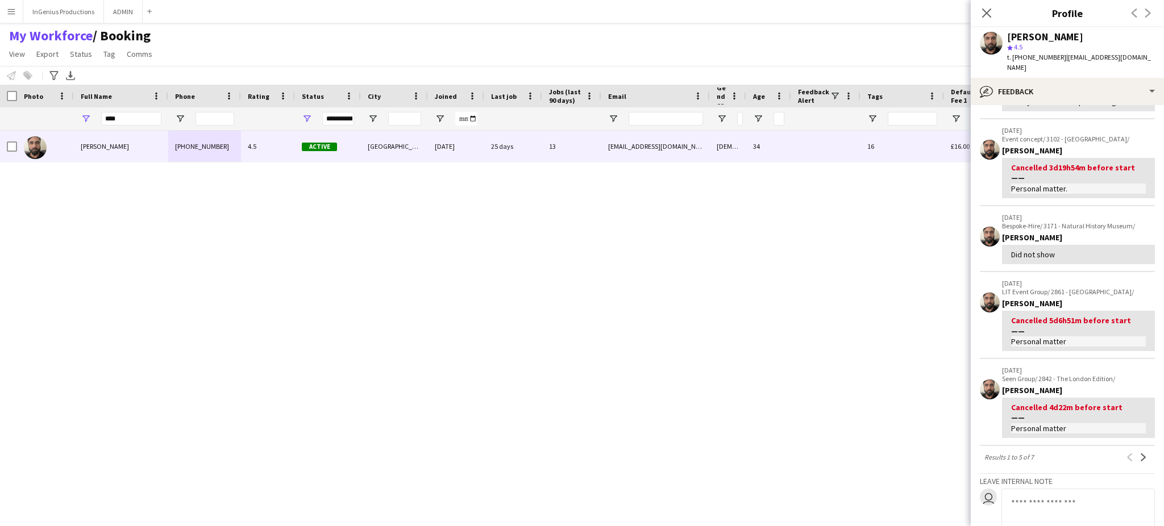
scroll to position [0, 0]
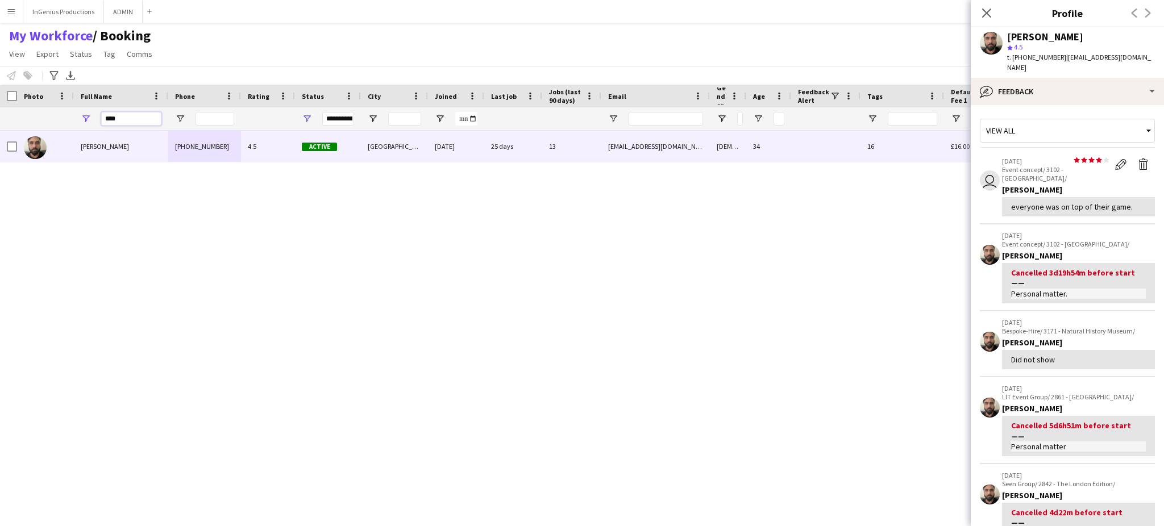
click at [127, 121] on input "****" at bounding box center [131, 119] width 60 height 14
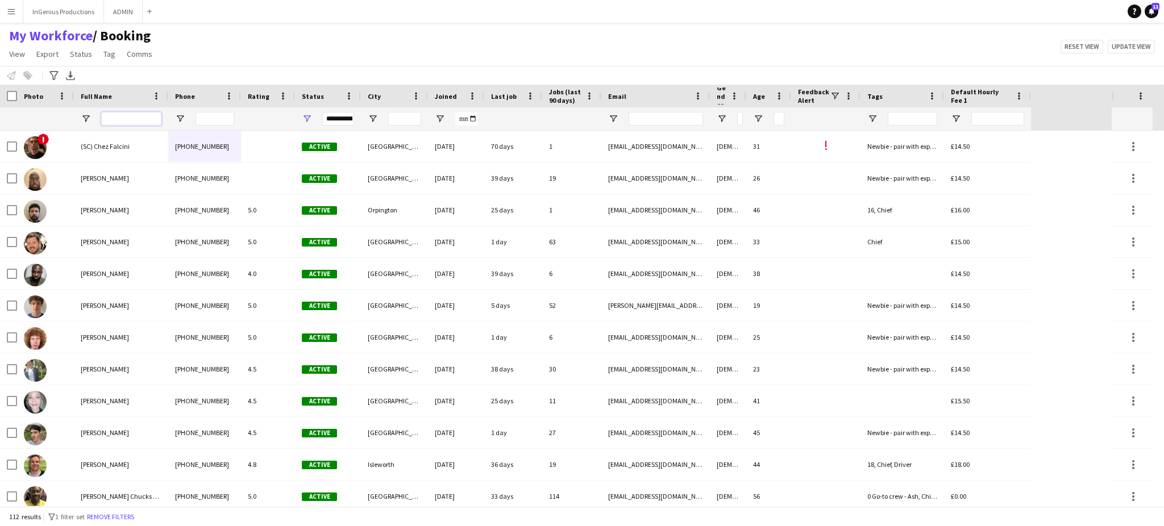
scroll to position [329, 0]
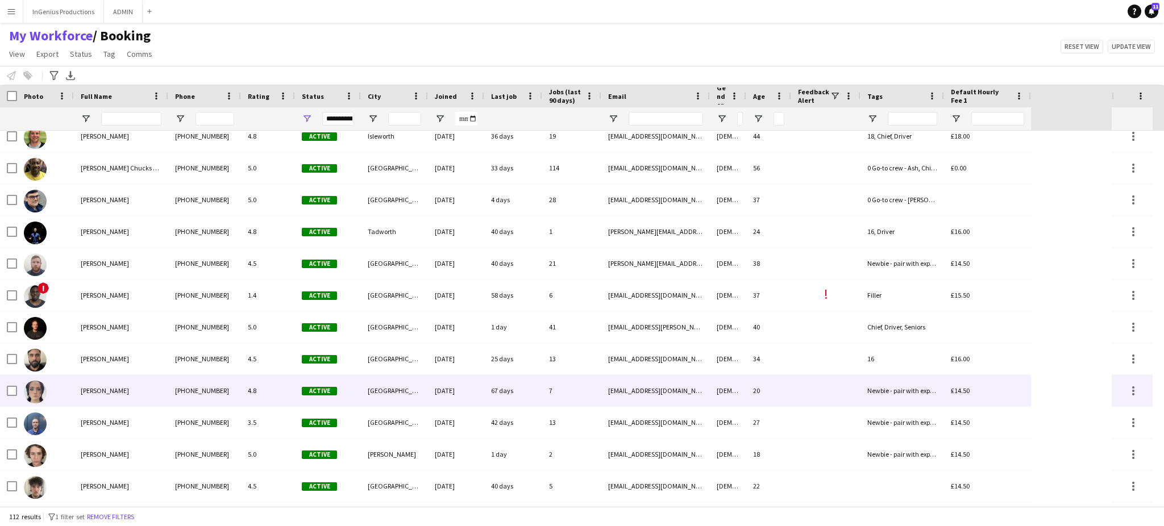
click at [128, 392] on div "[PERSON_NAME]" at bounding box center [121, 390] width 94 height 31
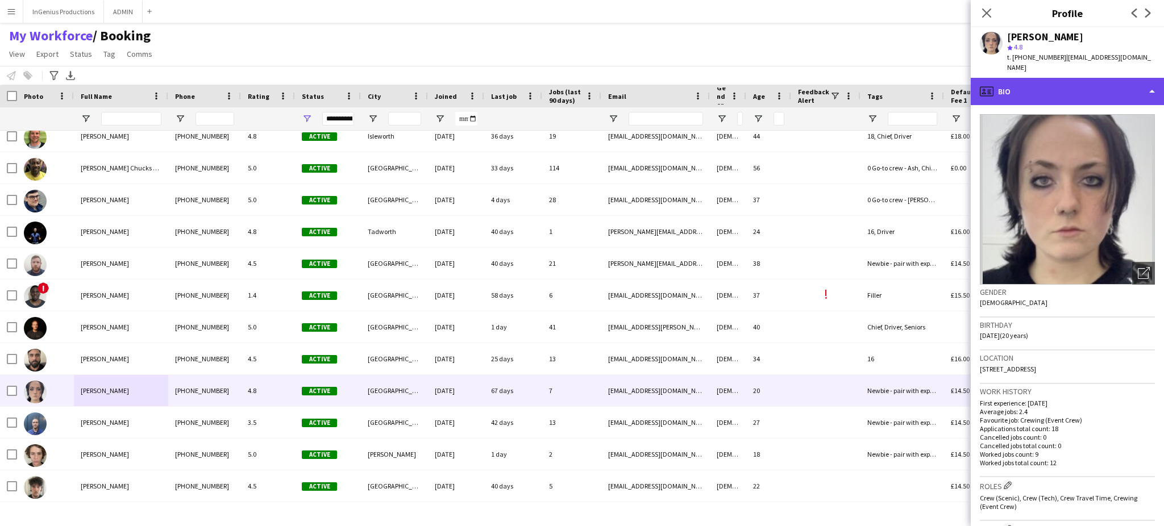
click at [1094, 84] on div "profile Bio" at bounding box center [1067, 91] width 193 height 27
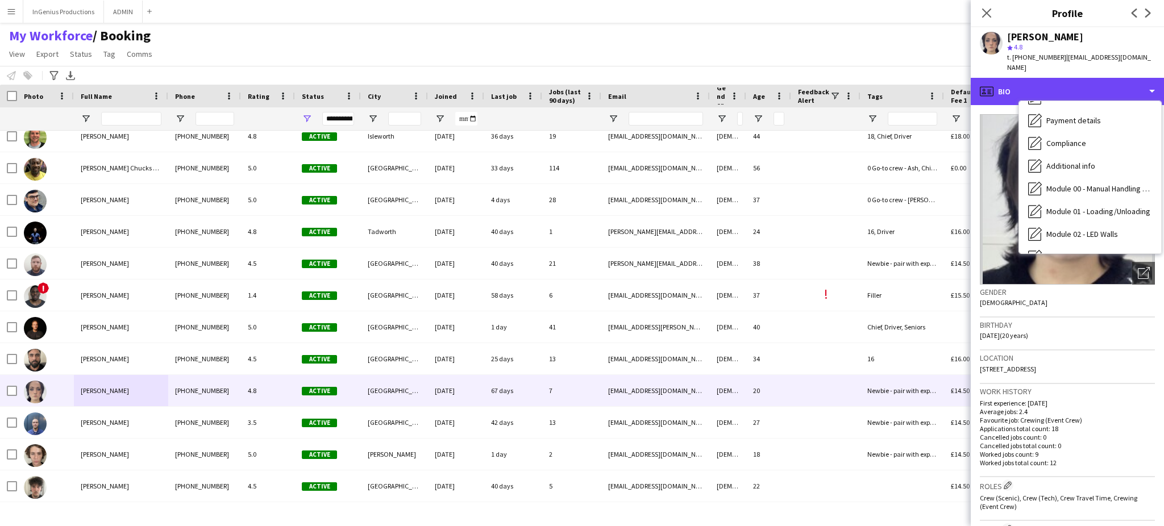
scroll to position [243, 0]
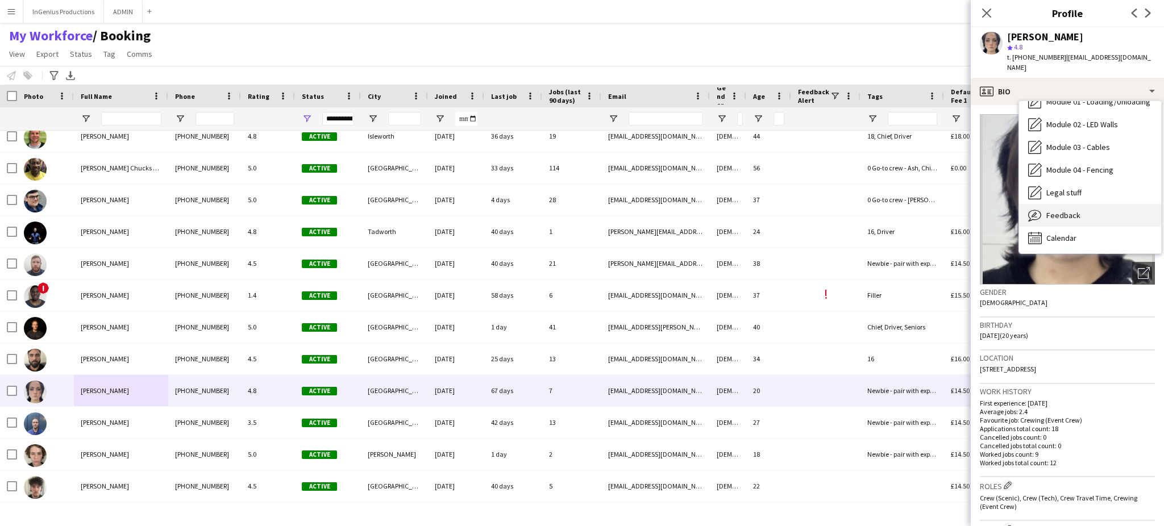
click at [1102, 208] on div "Feedback Feedback" at bounding box center [1090, 215] width 142 height 23
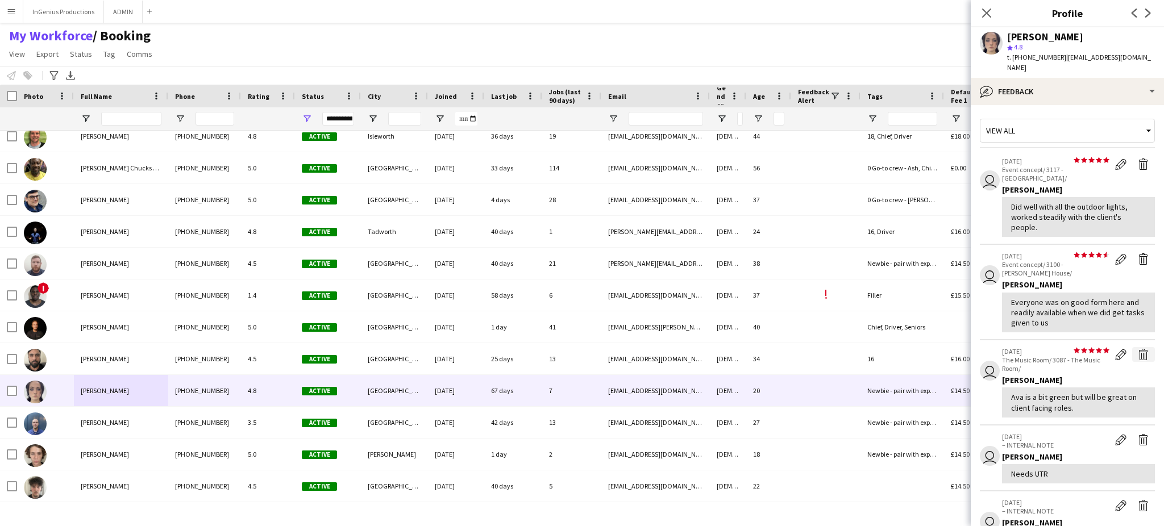
click at [1138, 349] on app-icon "Delete feedback" at bounding box center [1143, 354] width 11 height 11
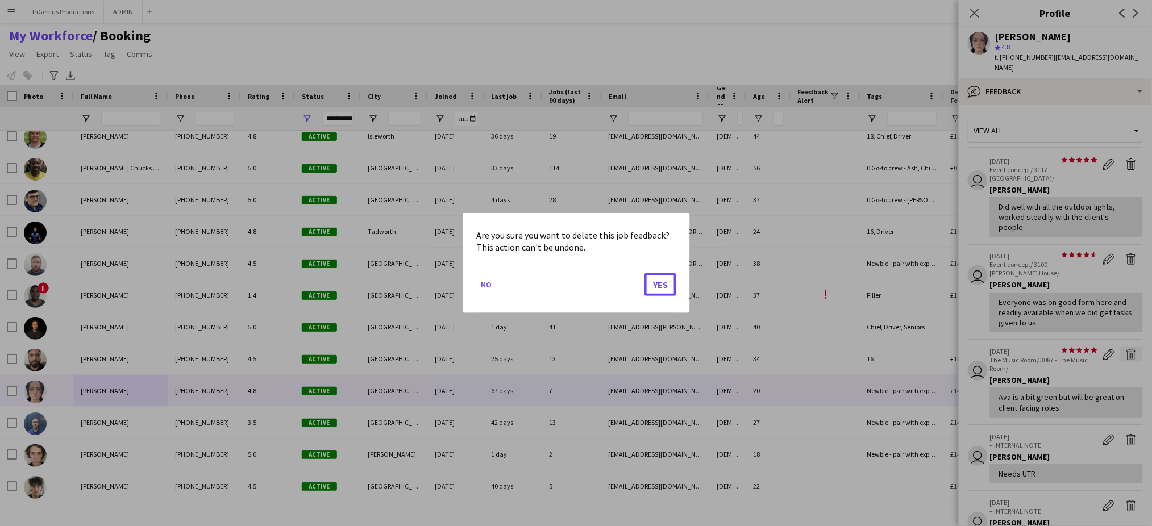
click at [645, 273] on button "Yes" at bounding box center [661, 284] width 32 height 23
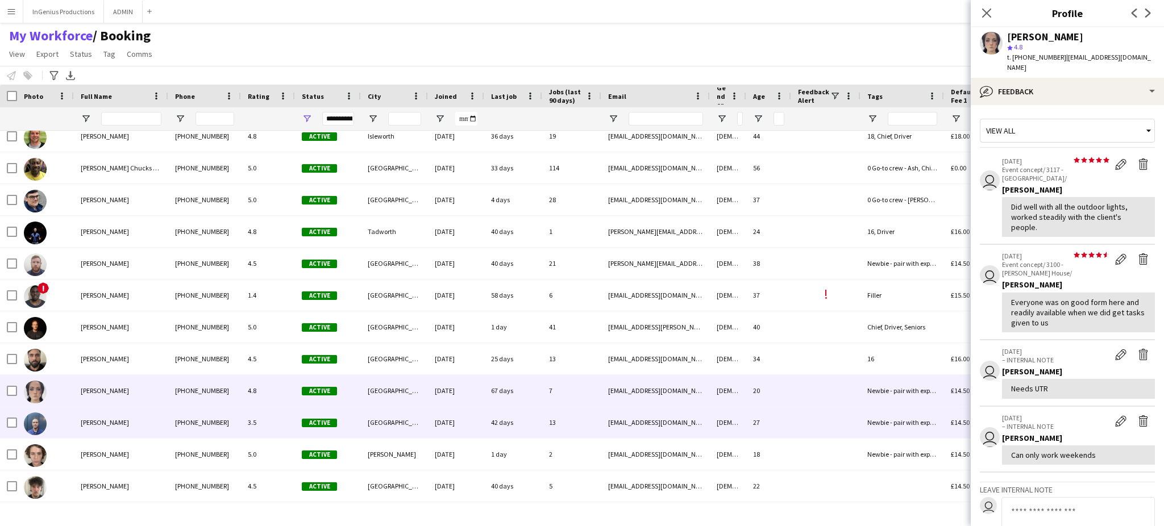
click at [357, 421] on div "Active" at bounding box center [328, 422] width 66 height 31
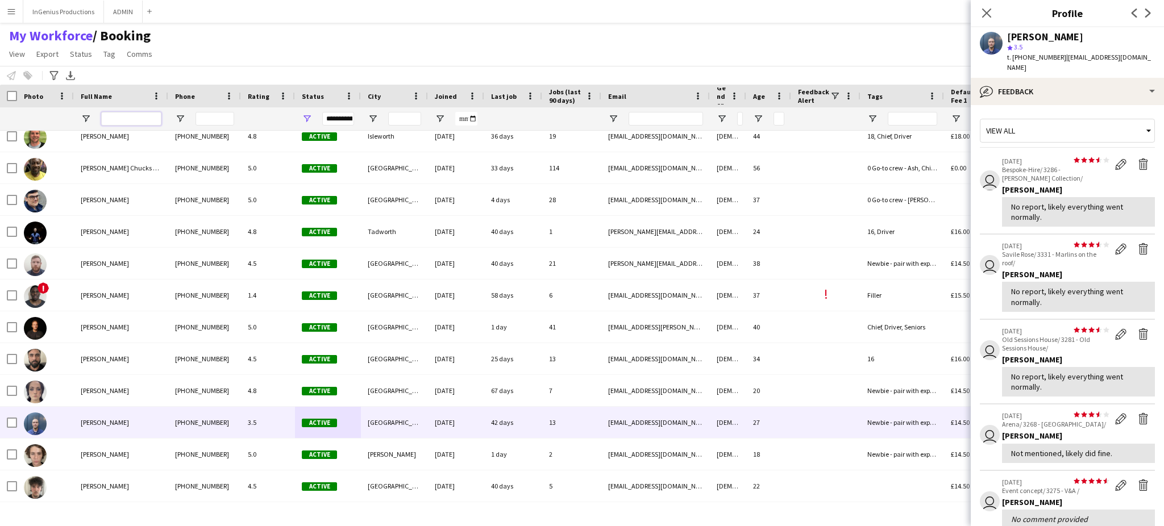
click at [135, 115] on input "Full Name Filter Input" at bounding box center [131, 119] width 60 height 14
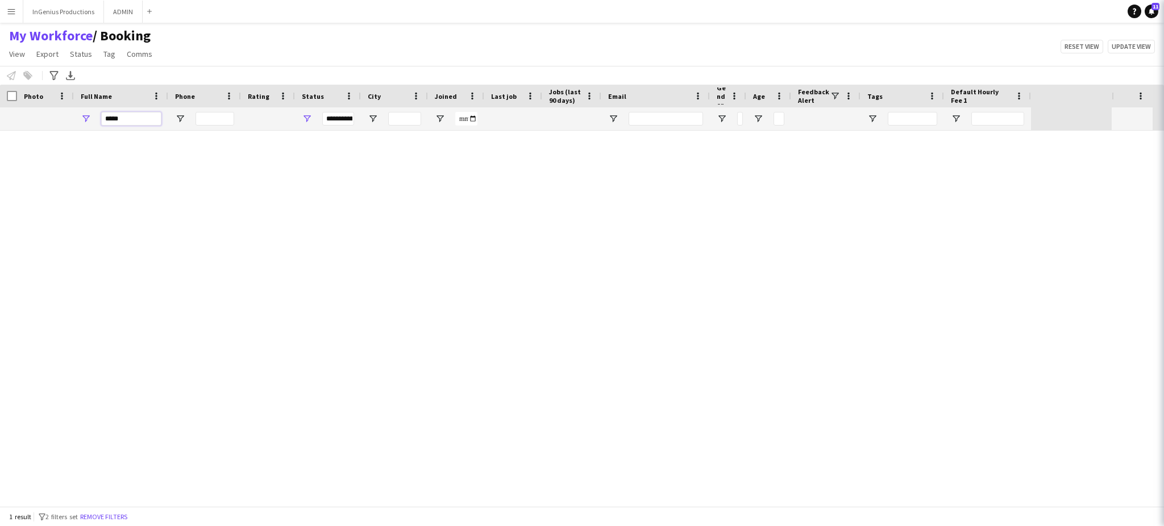
scroll to position [0, 0]
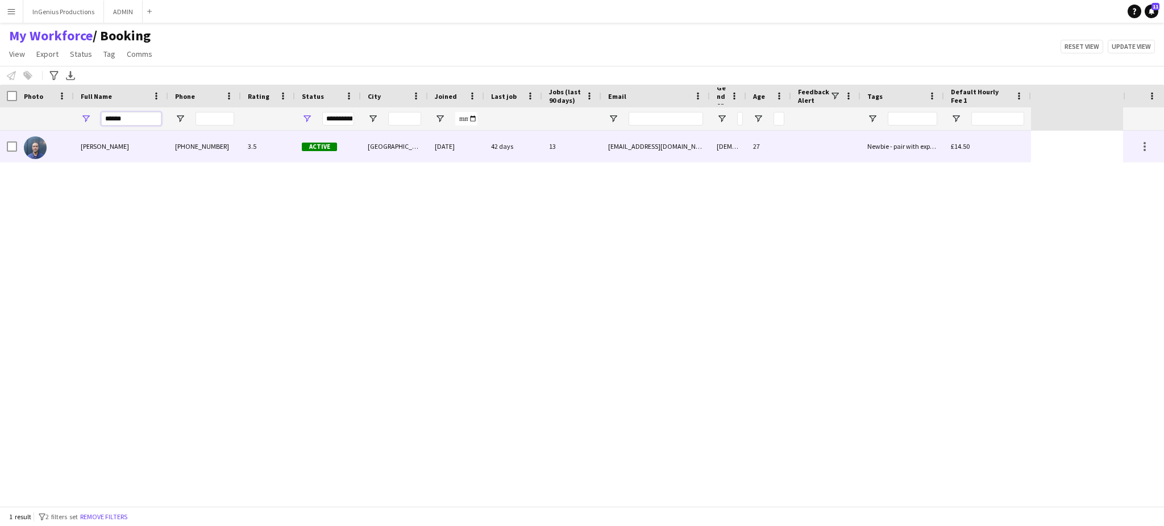
type input "******"
click at [159, 141] on div "[PERSON_NAME]" at bounding box center [121, 146] width 94 height 31
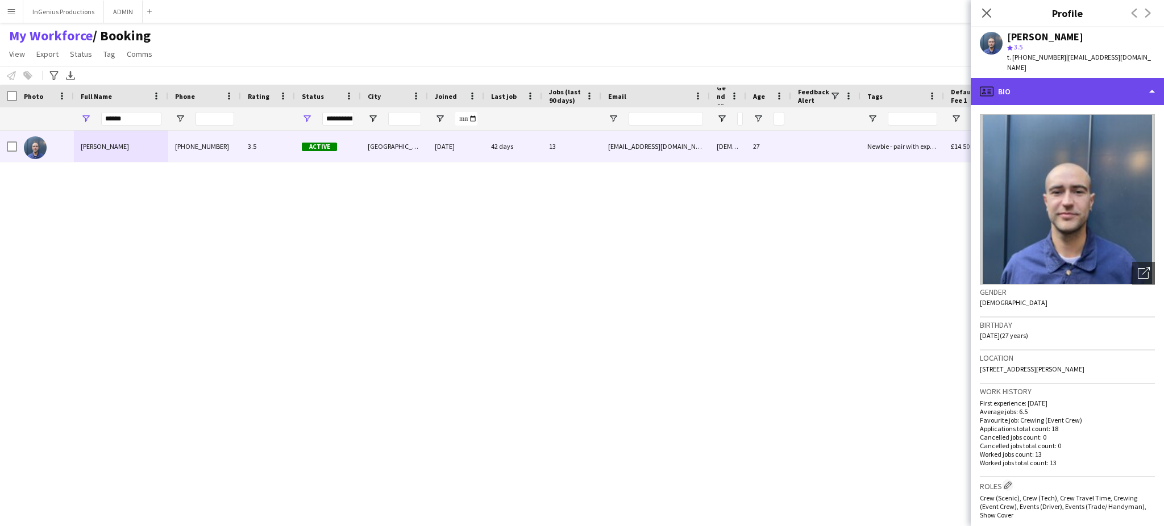
click at [1067, 78] on div "profile Bio" at bounding box center [1067, 91] width 193 height 27
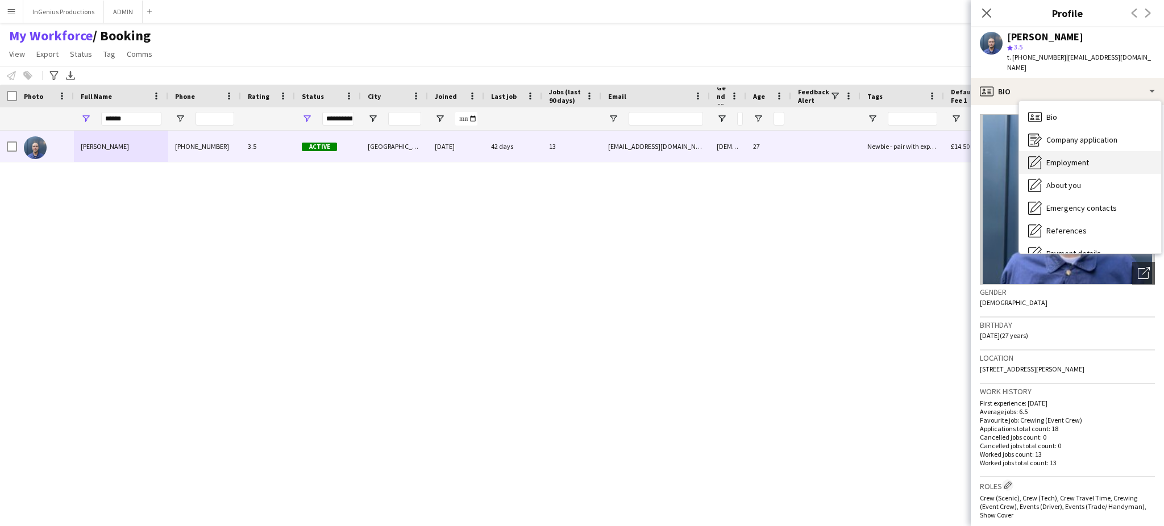
click at [1105, 151] on div "Employment Employment" at bounding box center [1090, 162] width 142 height 23
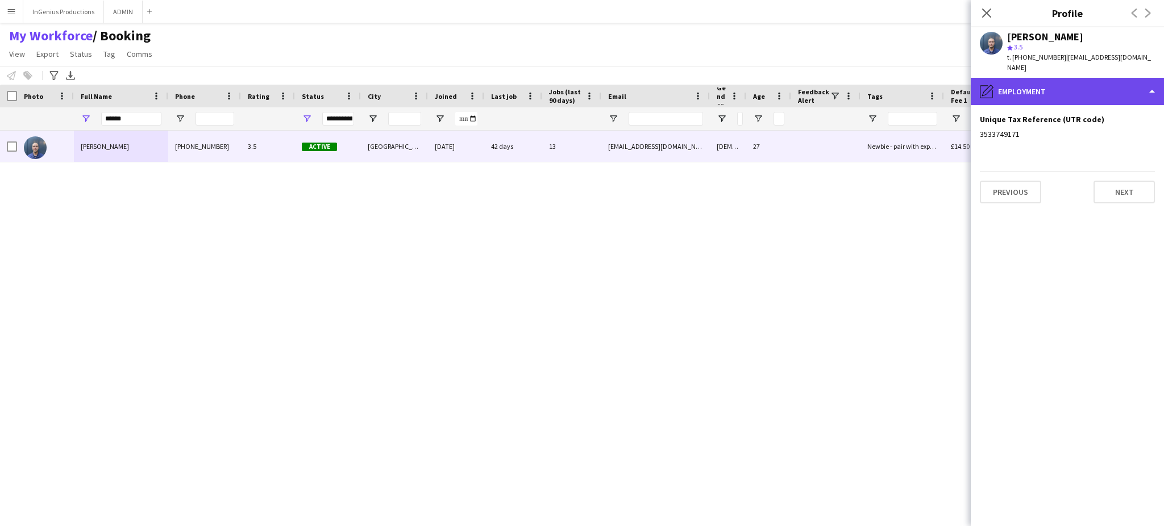
click at [1122, 78] on div "pencil4 Employment" at bounding box center [1067, 91] width 193 height 27
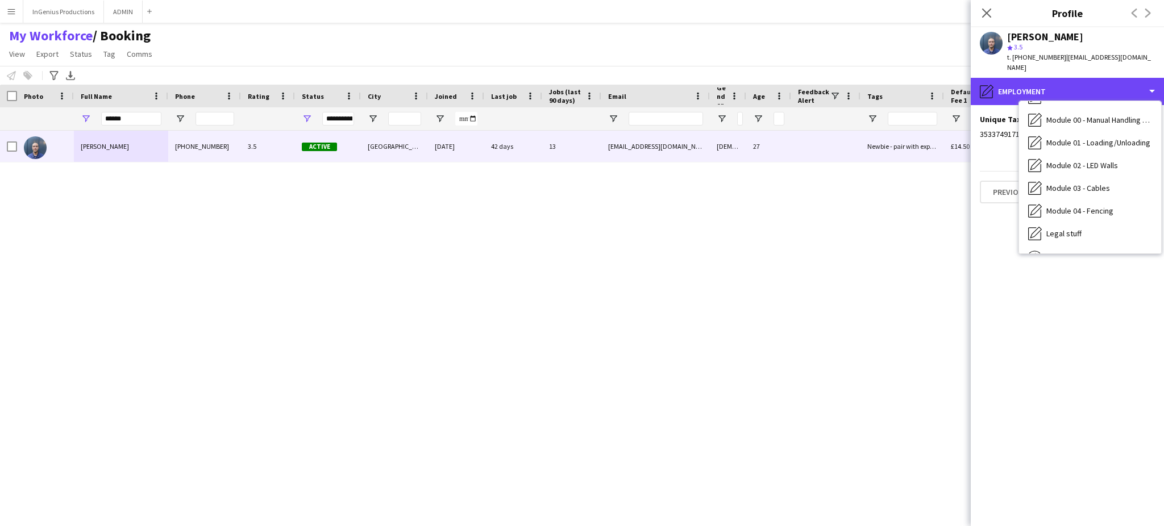
scroll to position [243, 0]
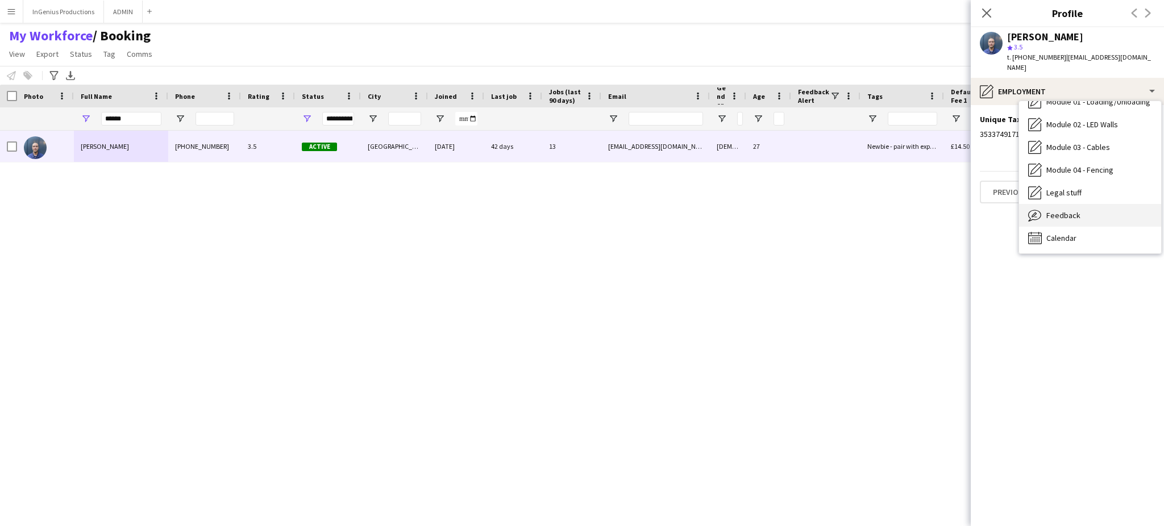
click at [1121, 210] on div "Feedback Feedback" at bounding box center [1090, 215] width 142 height 23
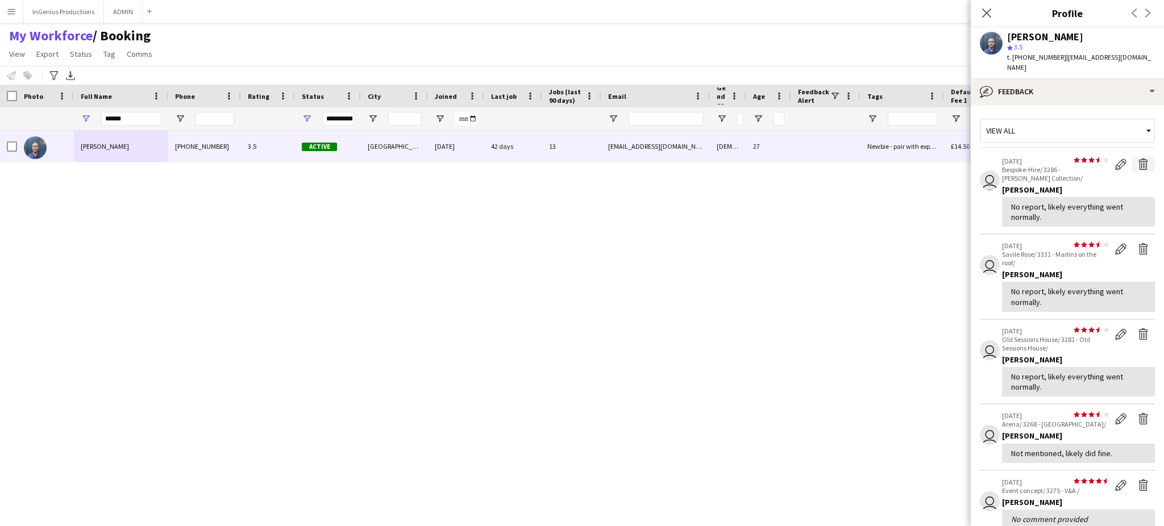
click at [1138, 159] on app-icon "Delete feedback" at bounding box center [1143, 164] width 11 height 11
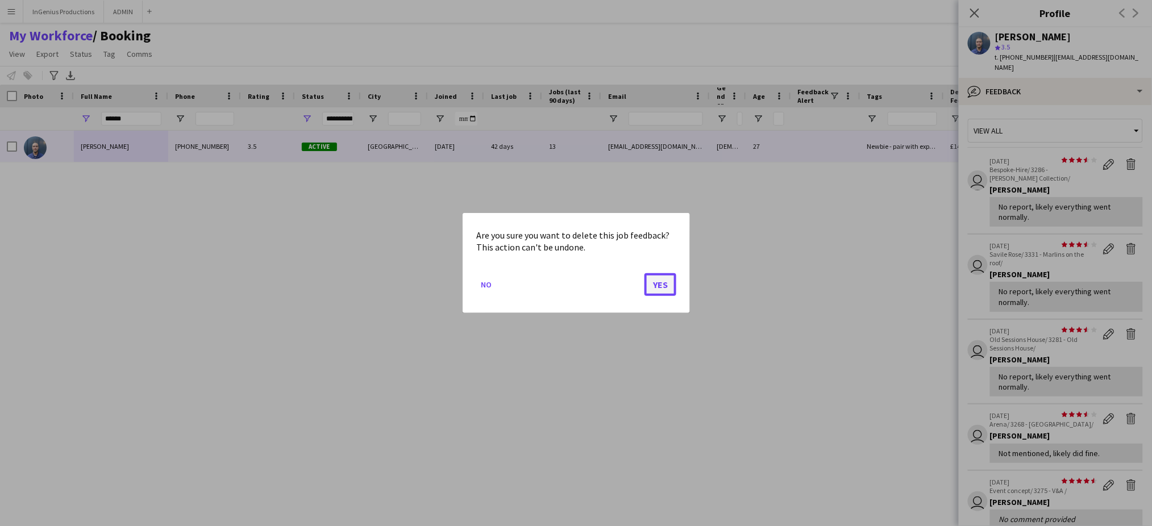
click at [666, 280] on button "Yes" at bounding box center [661, 284] width 32 height 23
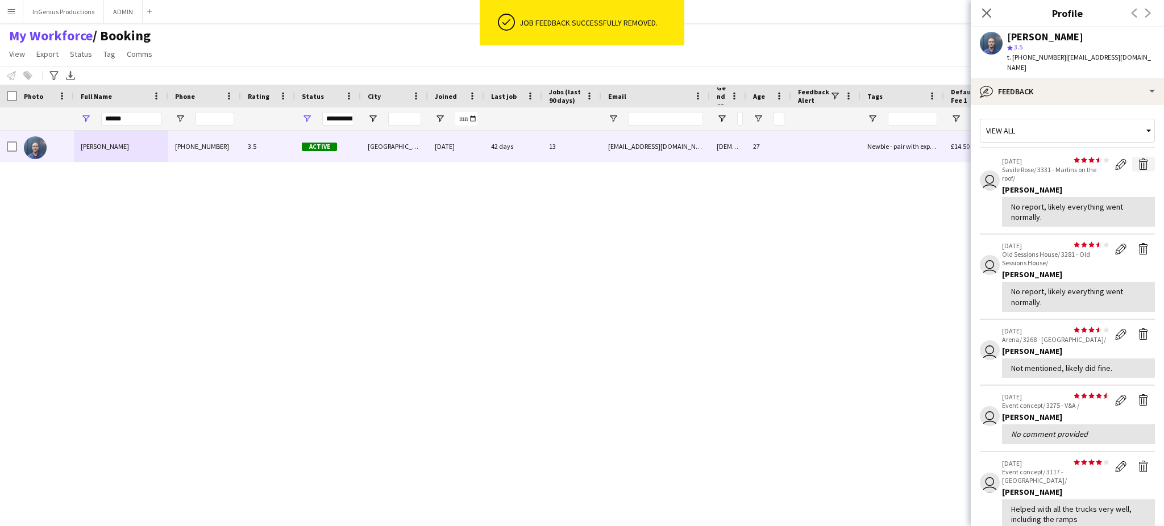
click at [1138, 159] on app-icon "Delete feedback" at bounding box center [1143, 164] width 11 height 11
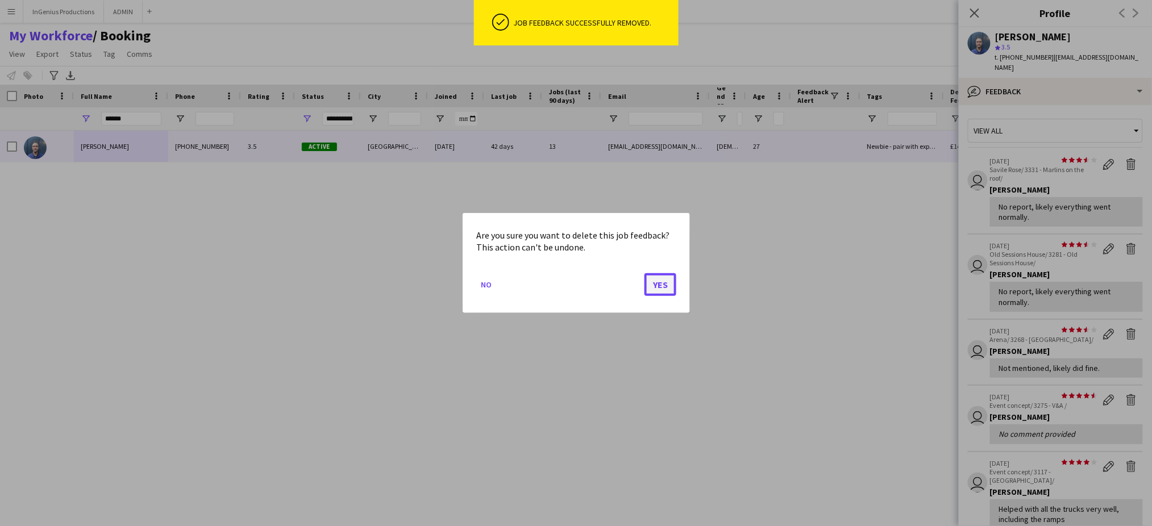
click at [663, 282] on button "Yes" at bounding box center [661, 284] width 32 height 23
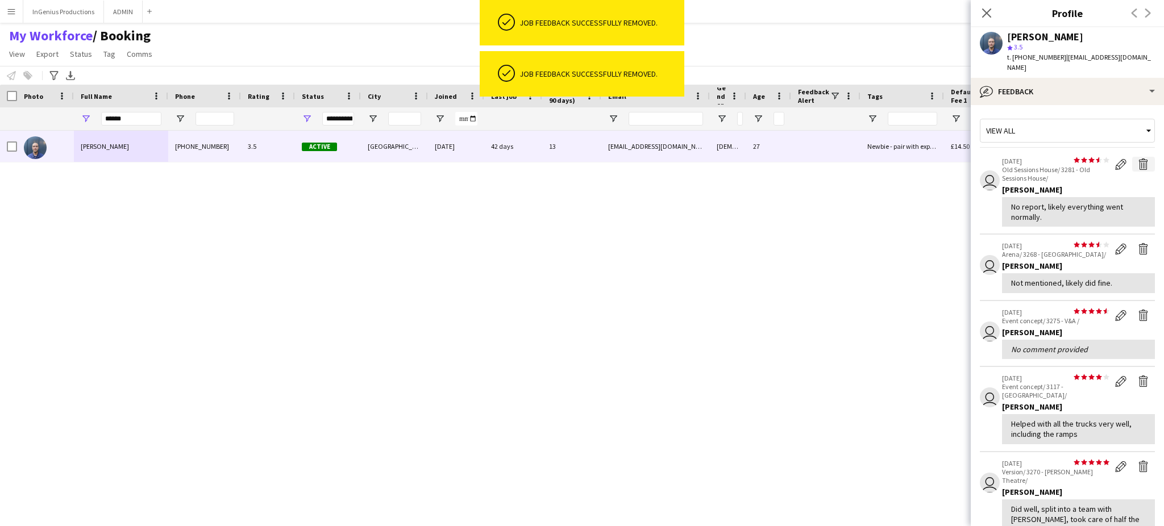
click at [1138, 159] on app-icon "Delete feedback" at bounding box center [1143, 164] width 11 height 11
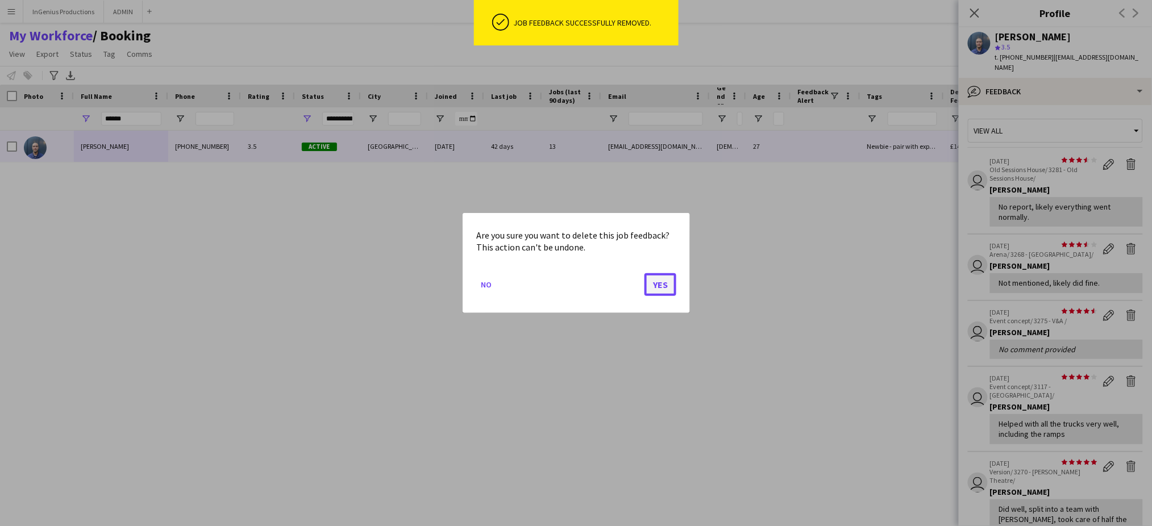
click at [657, 286] on button "Yes" at bounding box center [661, 284] width 32 height 23
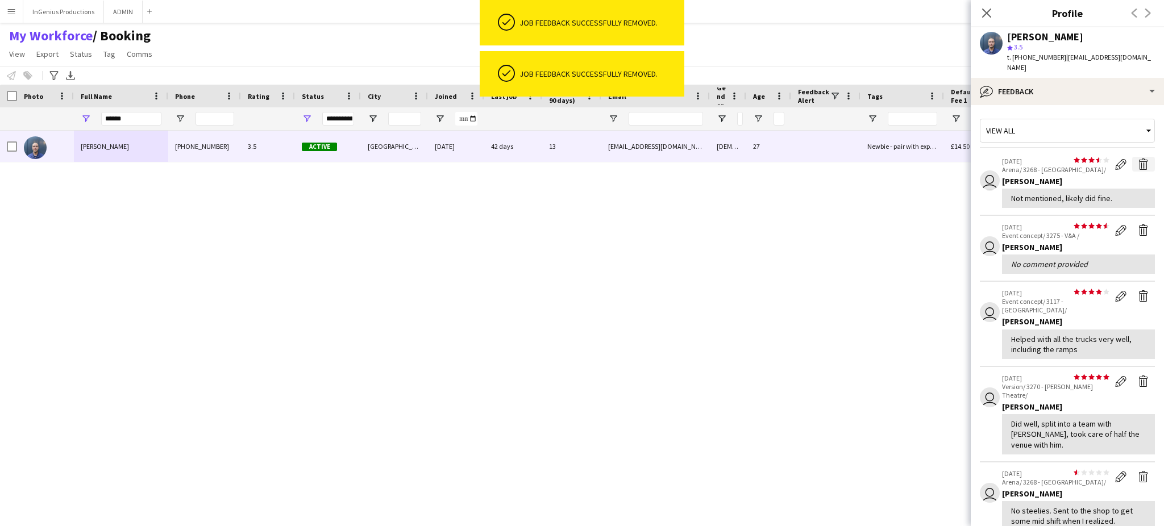
click at [1138, 159] on app-icon "Delete feedback" at bounding box center [1143, 164] width 11 height 11
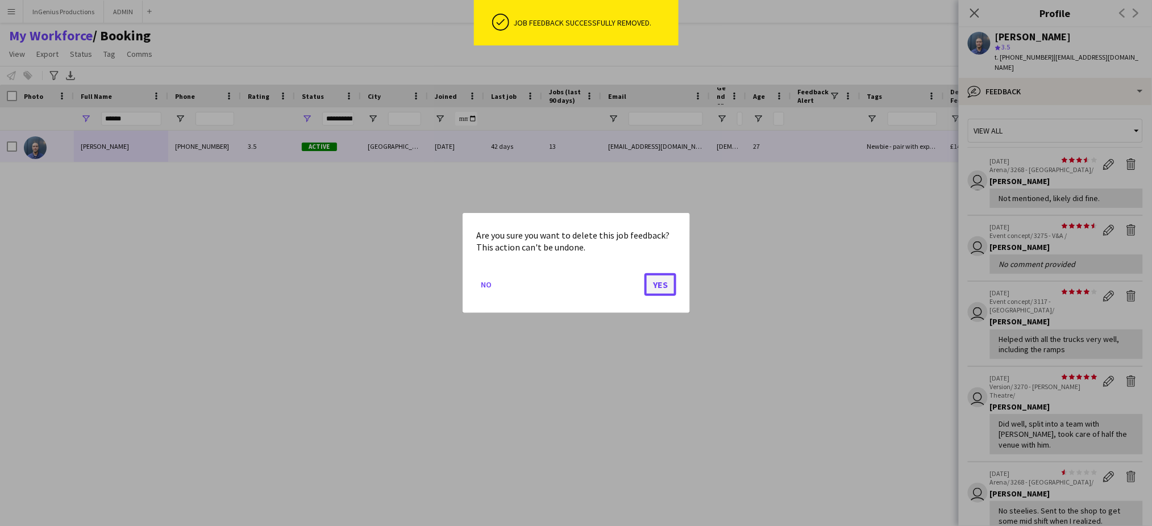
click at [667, 285] on button "Yes" at bounding box center [661, 284] width 32 height 23
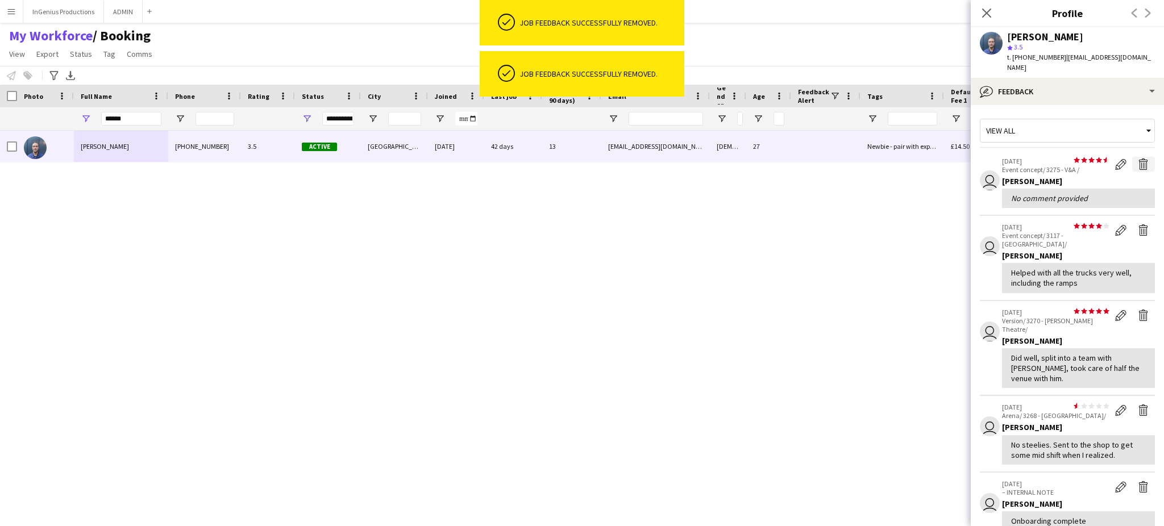
click at [1138, 159] on app-icon "Delete feedback" at bounding box center [1143, 164] width 11 height 11
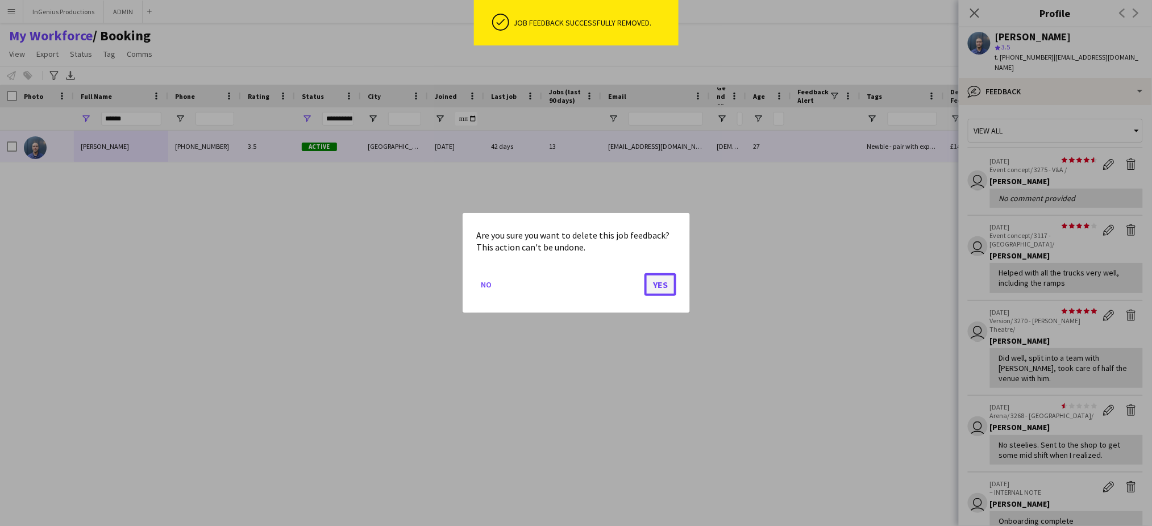
click at [662, 291] on button "Yes" at bounding box center [661, 284] width 32 height 23
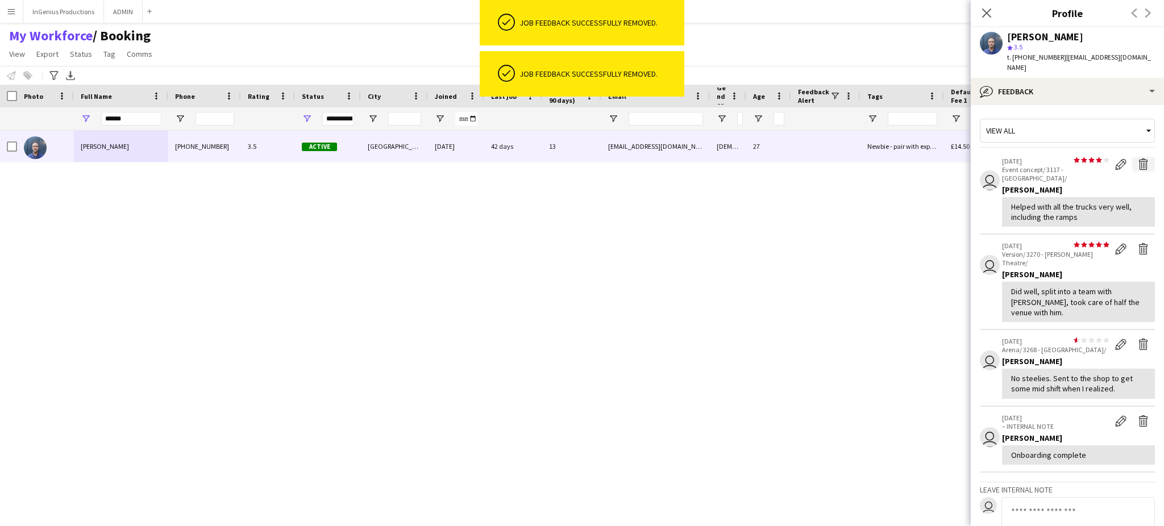
click at [1138, 159] on app-icon "Delete feedback" at bounding box center [1143, 164] width 11 height 11
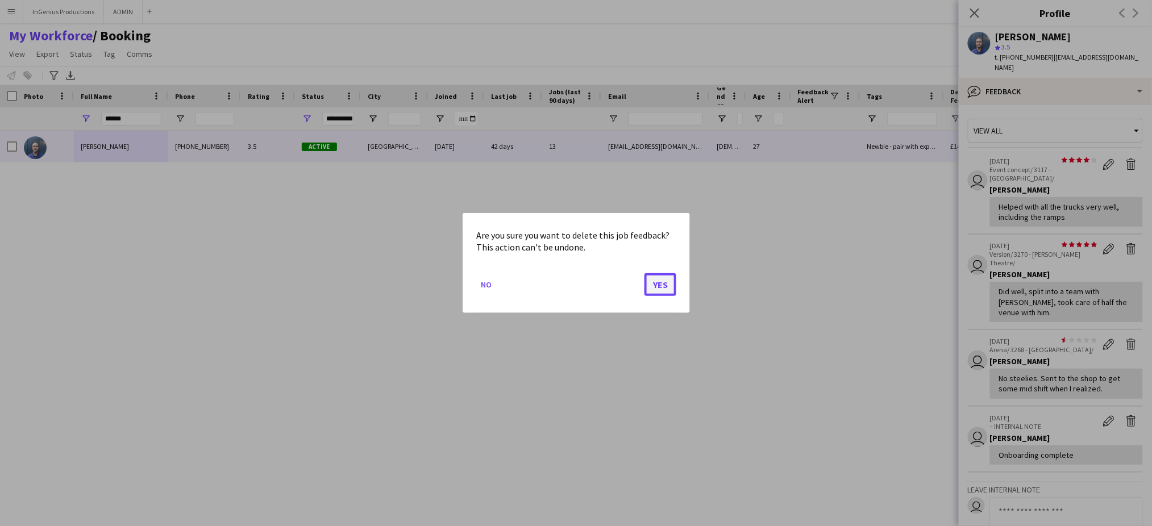
click at [669, 280] on button "Yes" at bounding box center [661, 284] width 32 height 23
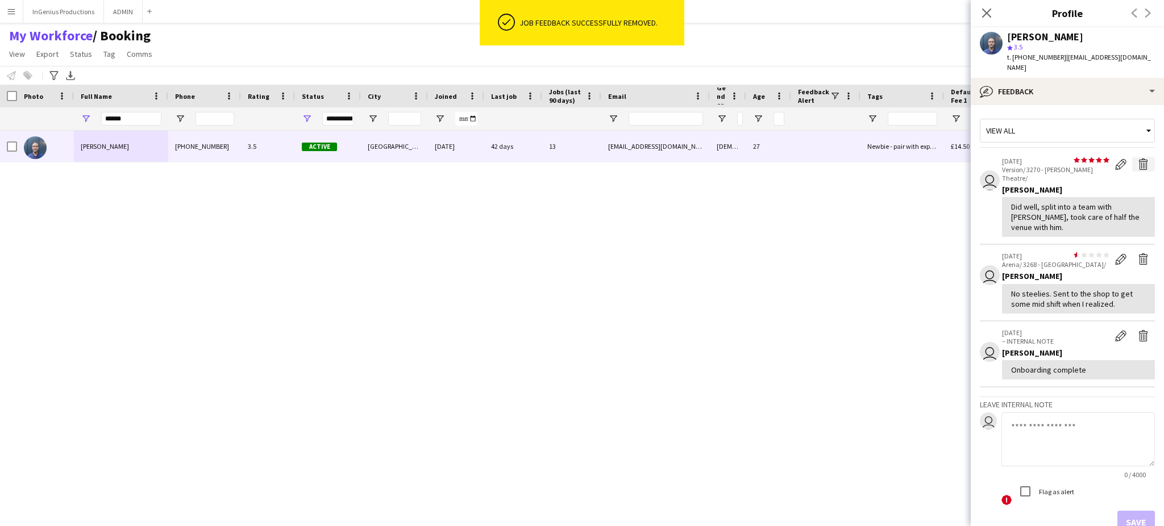
click at [1138, 159] on app-icon "Delete feedback" at bounding box center [1143, 164] width 11 height 11
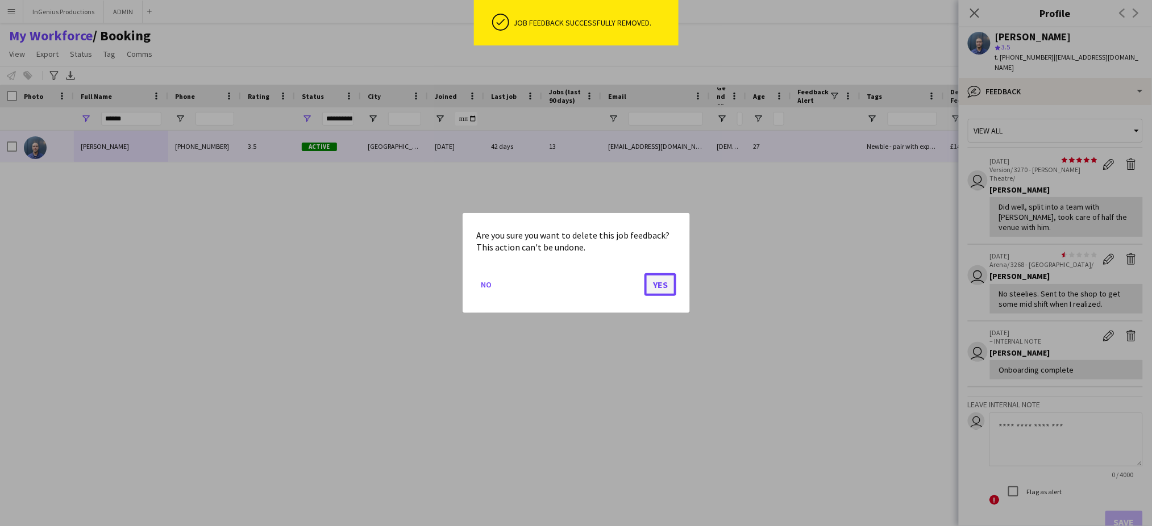
click at [657, 285] on button "Yes" at bounding box center [661, 284] width 32 height 23
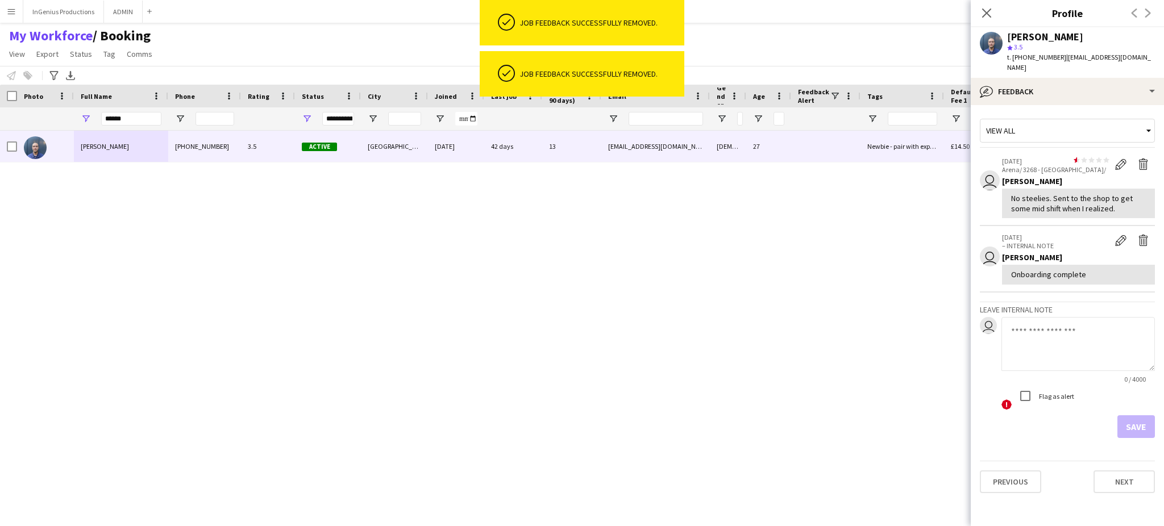
click at [1131, 157] on button "Edit feedback" at bounding box center [1121, 164] width 23 height 15
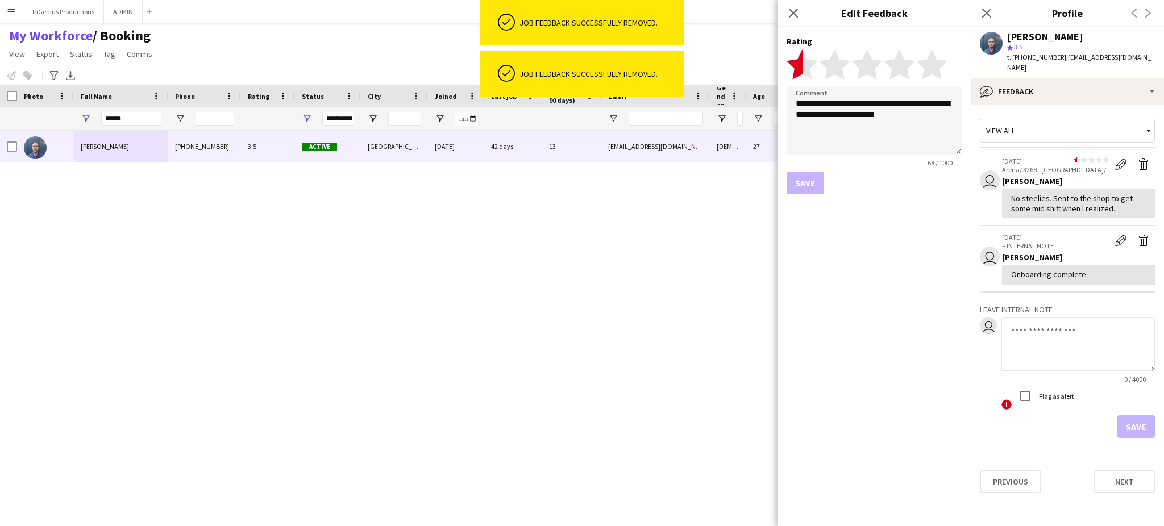
click at [663, 280] on div "Bailey Michel +447393621382 3.5 Active London 03-06-2025 42 days 13 baileymiche…" at bounding box center [561, 319] width 1123 height 376
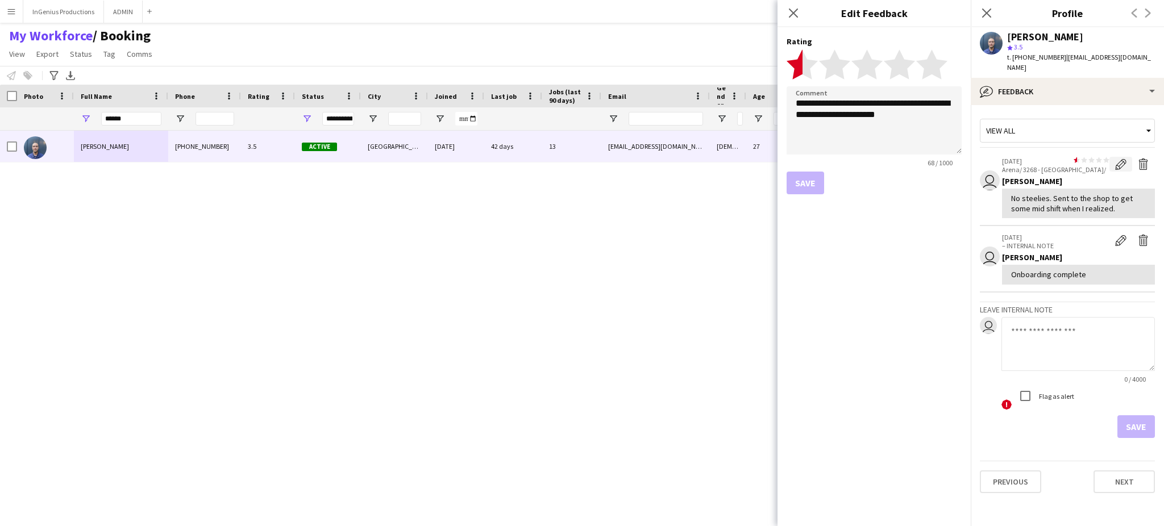
click at [1130, 157] on button "Edit feedback" at bounding box center [1121, 164] width 23 height 15
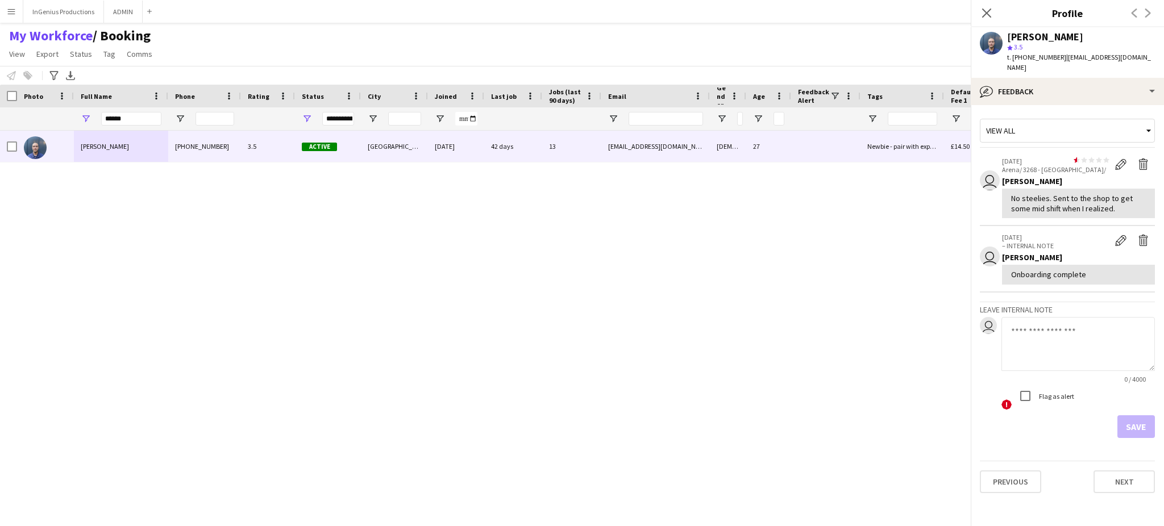
click at [662, 283] on div "Bailey Michel +447393621382 3.5 Active London 03-06-2025 42 days 13 baileymiche…" at bounding box center [561, 319] width 1123 height 376
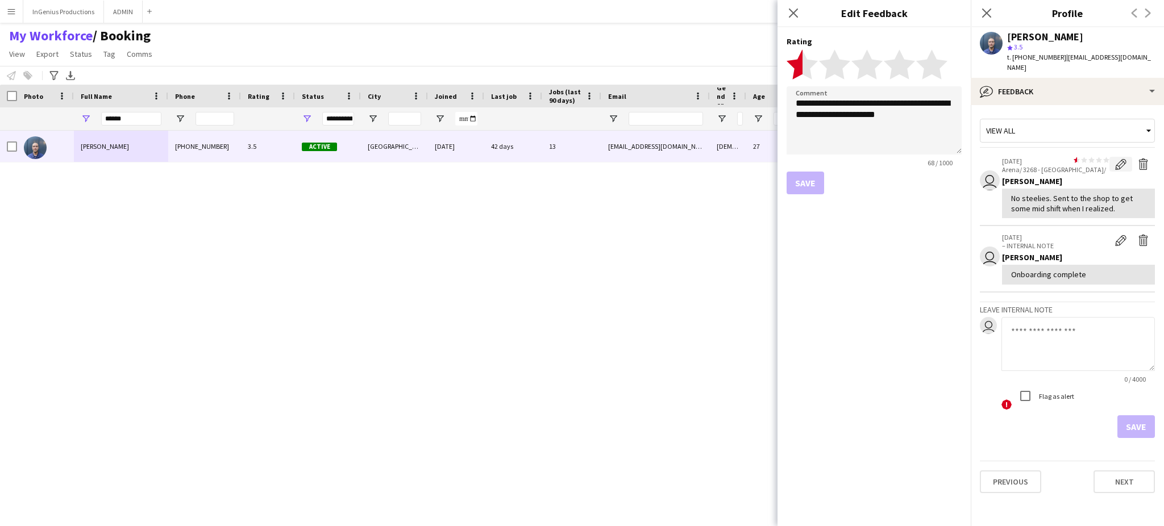
click at [1130, 157] on button "Edit feedback" at bounding box center [1121, 164] width 23 height 15
click at [657, 286] on div "Bailey Michel +447393621382 3.5 Active London 03-06-2025 42 days 13 baileymiche…" at bounding box center [561, 319] width 1123 height 376
click at [1133, 157] on button "Delete feedback" at bounding box center [1144, 164] width 23 height 15
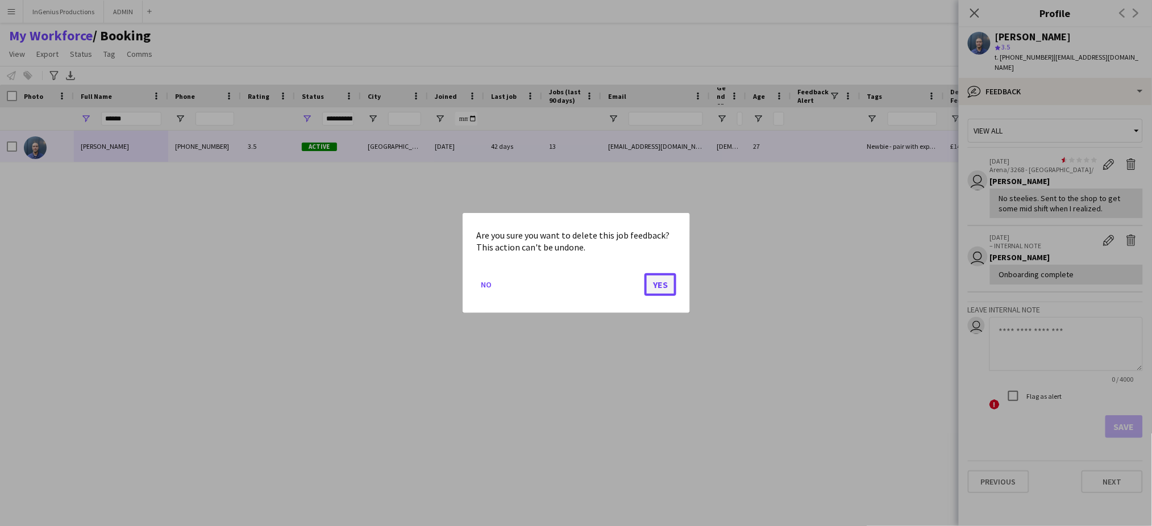
click at [668, 286] on button "Yes" at bounding box center [661, 284] width 32 height 23
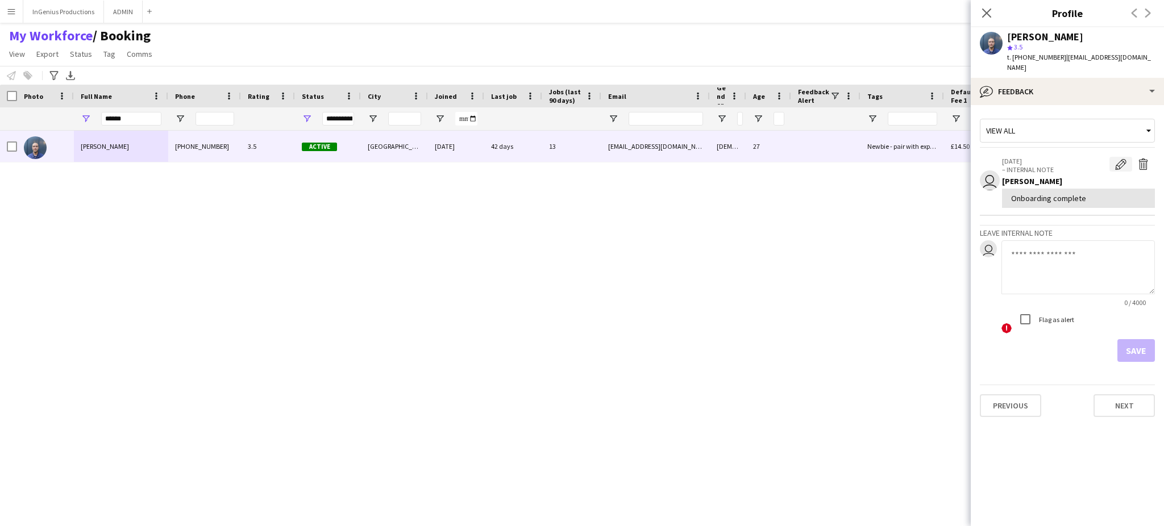
click at [1116, 159] on app-icon "Edit internal note" at bounding box center [1120, 164] width 11 height 11
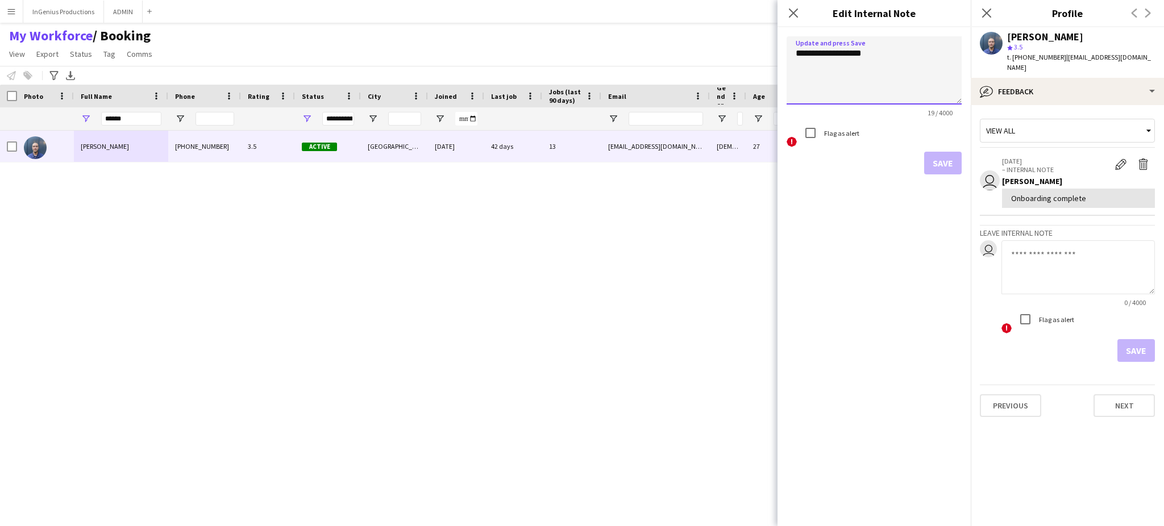
click at [865, 60] on textarea "**********" at bounding box center [874, 70] width 175 height 68
type textarea "**********"
click at [794, 21] on div "Close pop-in" at bounding box center [794, 13] width 32 height 26
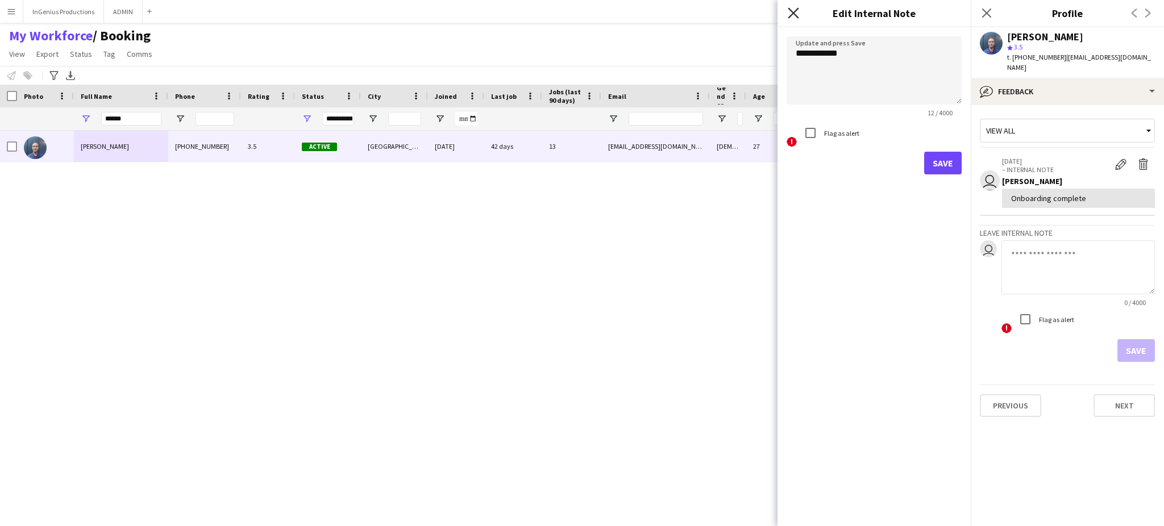
click at [792, 13] on icon at bounding box center [793, 12] width 11 height 11
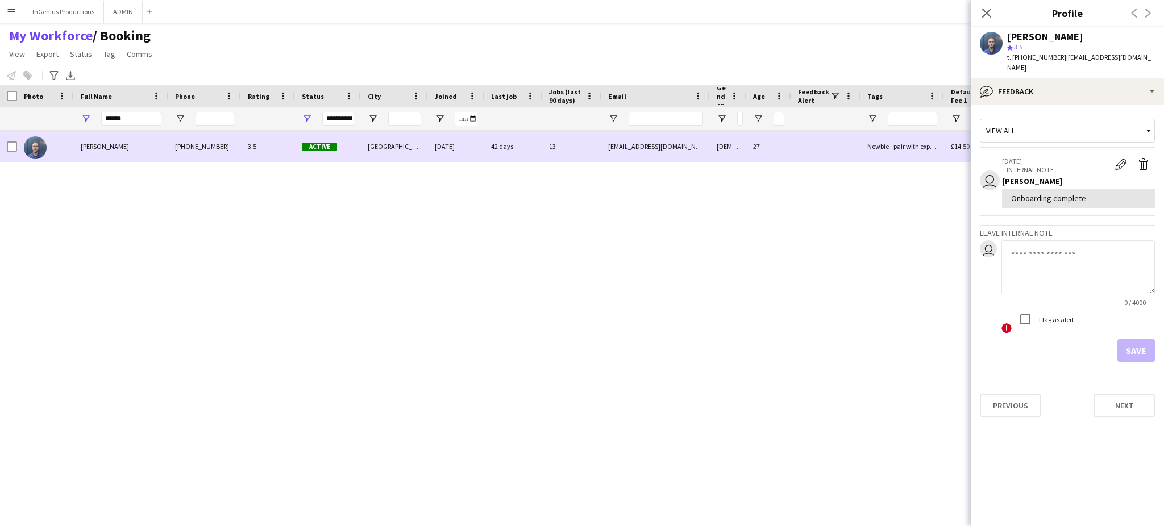
click at [471, 143] on div "[DATE]" at bounding box center [456, 146] width 56 height 31
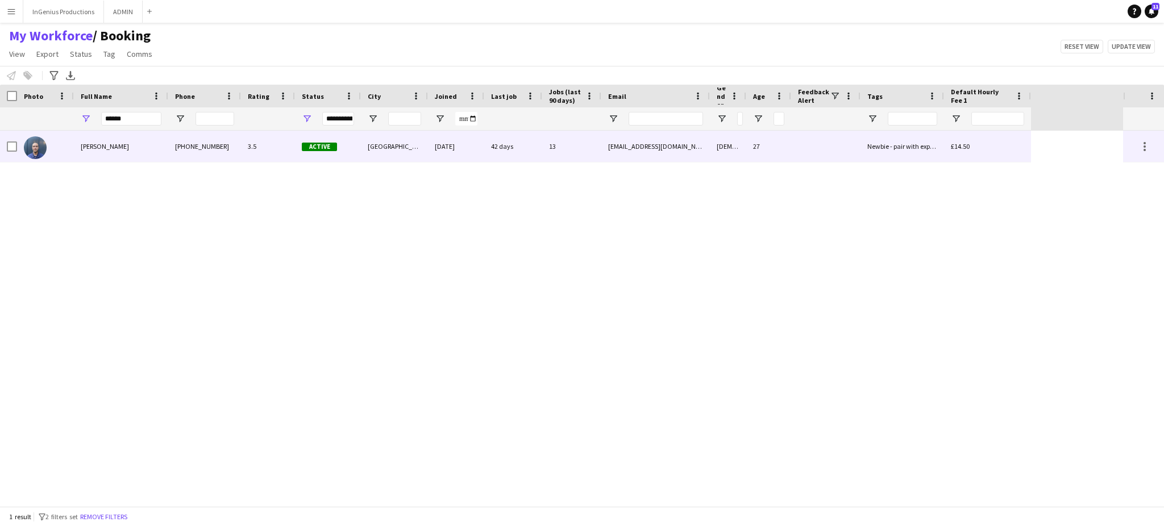
click at [471, 143] on div "[DATE]" at bounding box center [456, 146] width 56 height 31
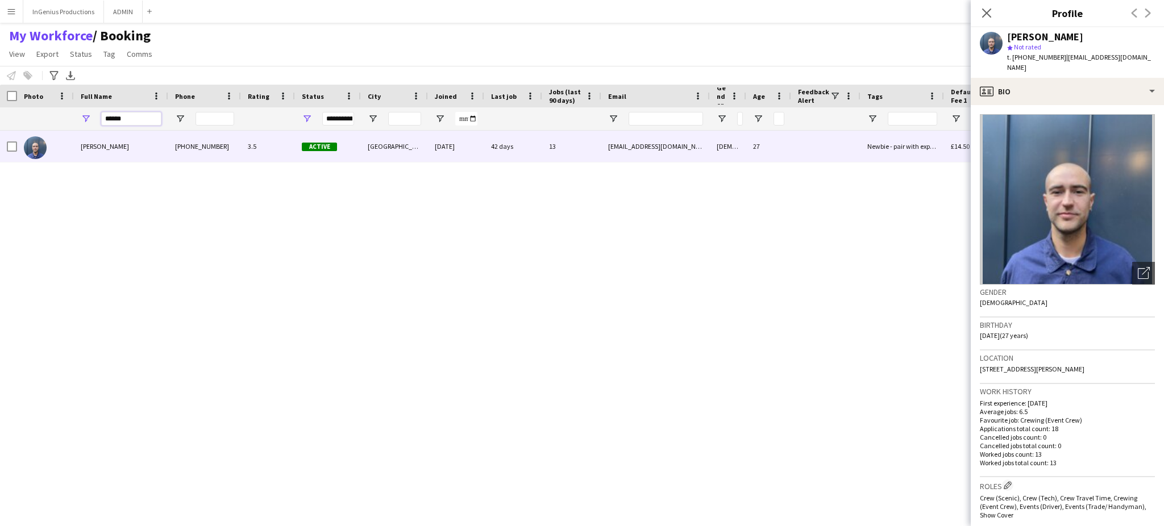
click at [133, 118] on input "******" at bounding box center [131, 119] width 60 height 14
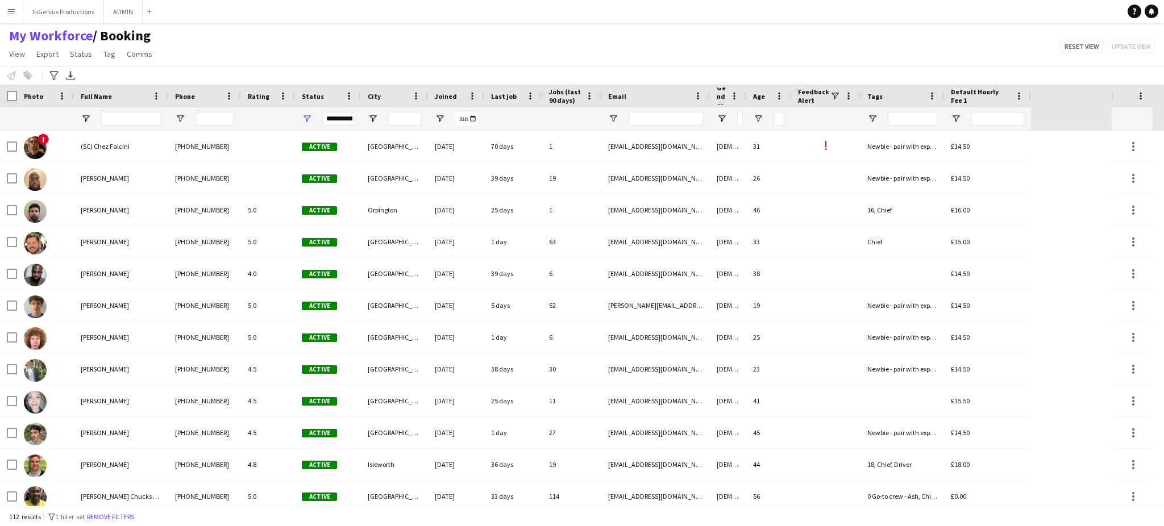
scroll to position [329, 0]
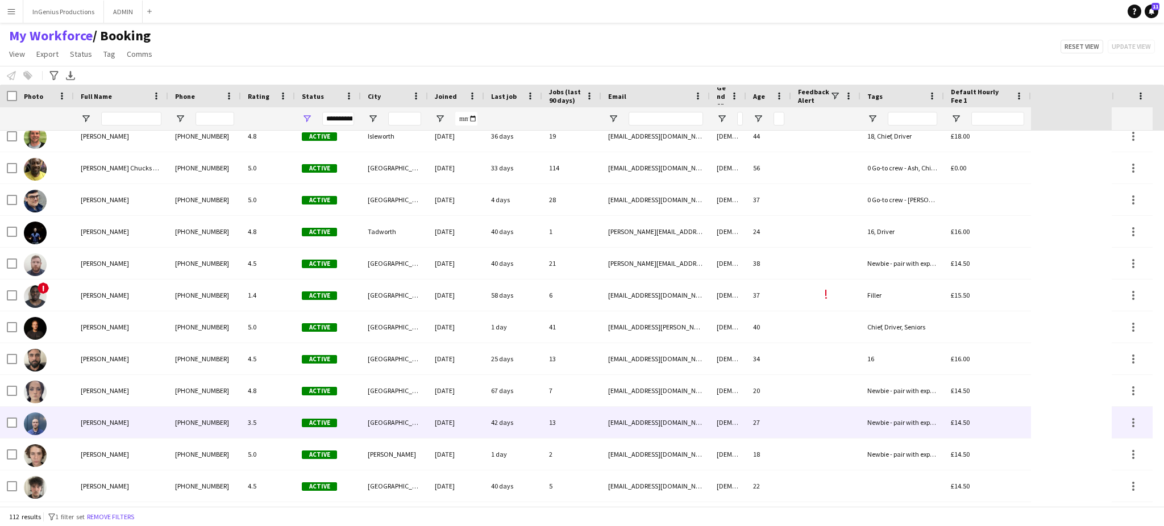
click at [625, 425] on div "[EMAIL_ADDRESS][DOMAIN_NAME]" at bounding box center [656, 422] width 109 height 31
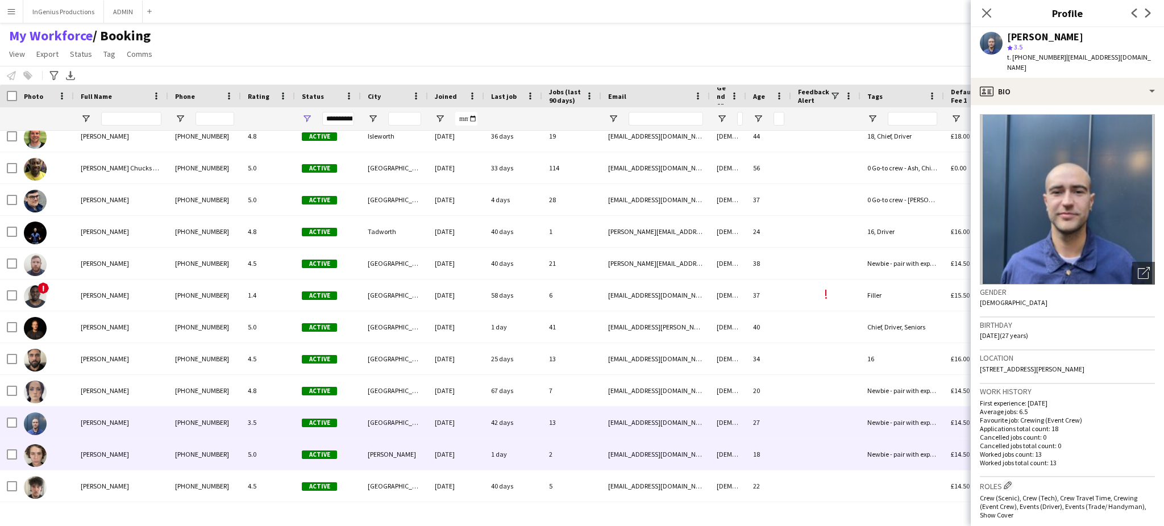
click at [648, 463] on div "[EMAIL_ADDRESS][DOMAIN_NAME]" at bounding box center [656, 454] width 109 height 31
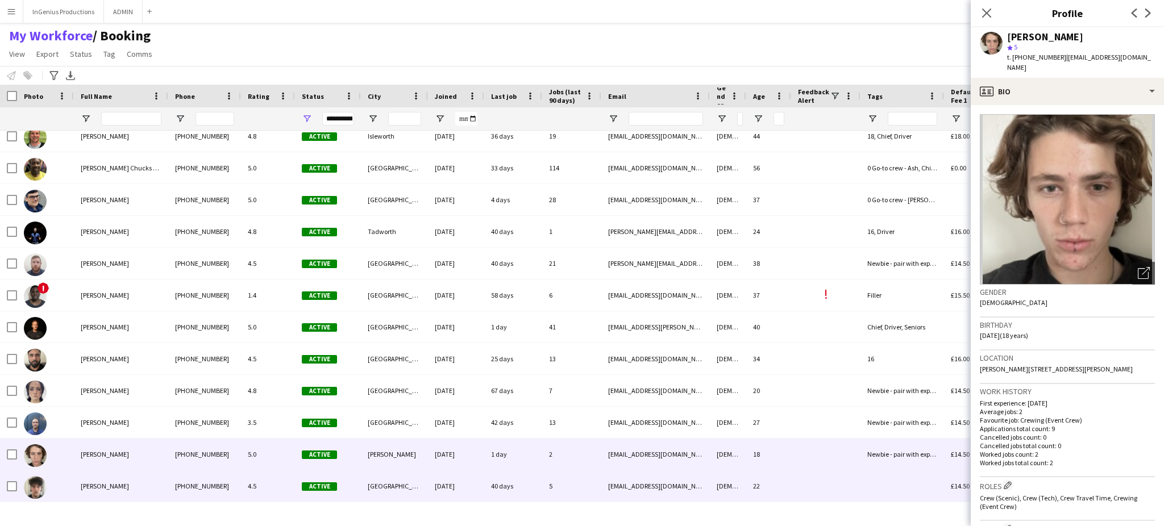
click at [699, 488] on div "[EMAIL_ADDRESS][DOMAIN_NAME]" at bounding box center [656, 486] width 109 height 31
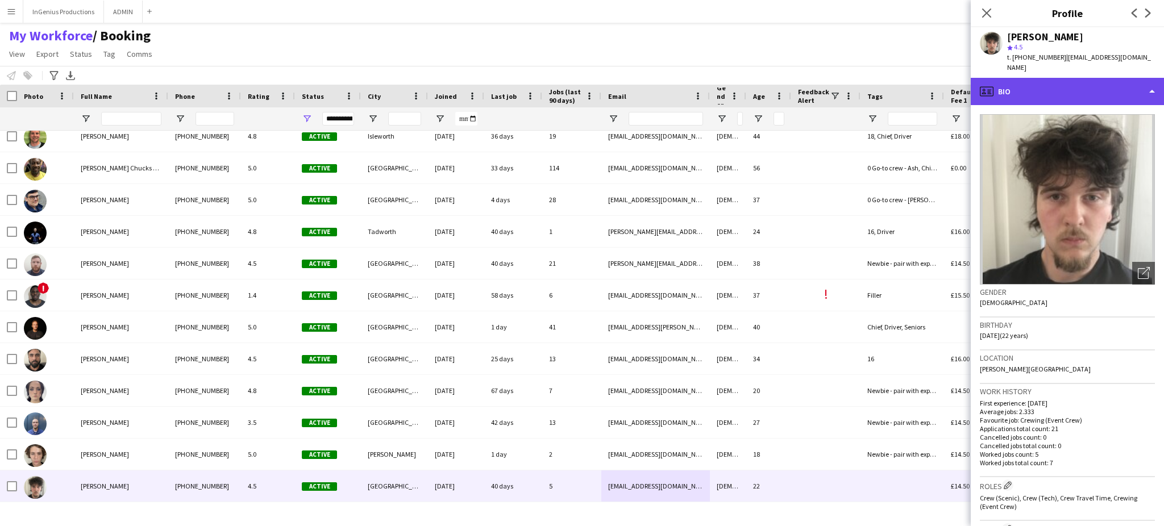
click at [1129, 78] on div "profile Bio" at bounding box center [1067, 91] width 193 height 27
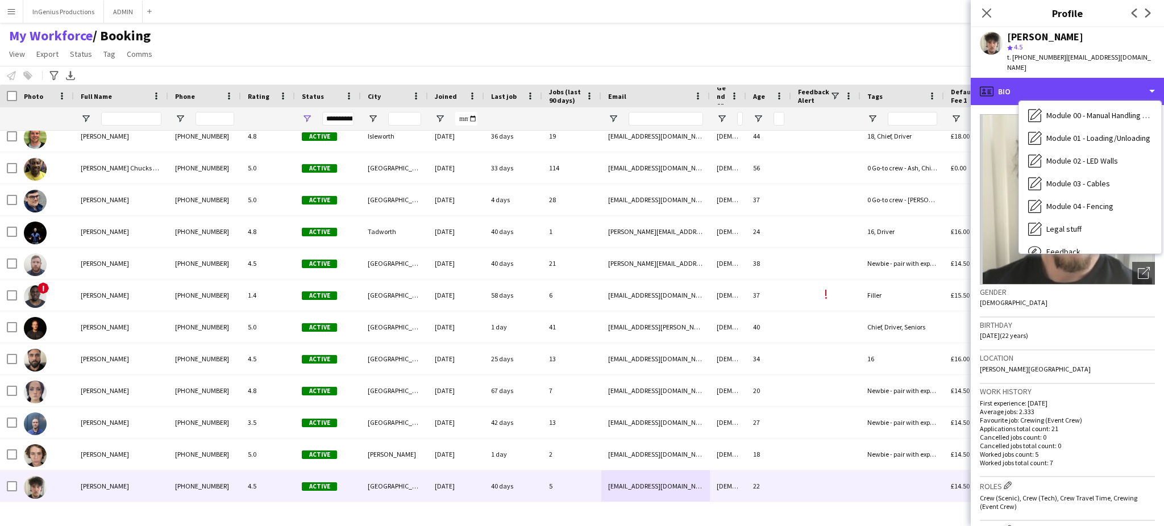
scroll to position [243, 0]
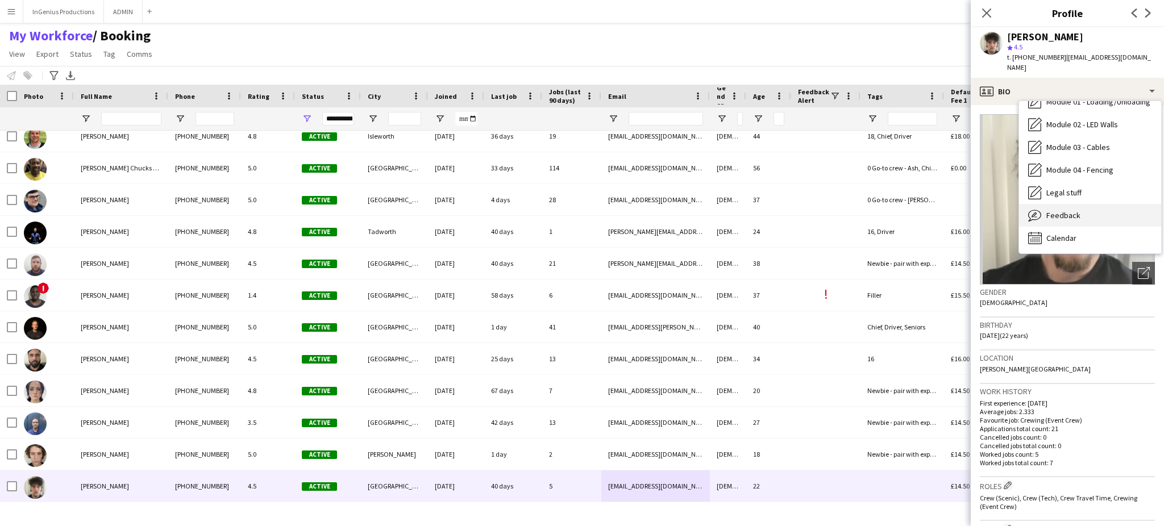
click at [1094, 204] on div "Feedback Feedback" at bounding box center [1090, 215] width 142 height 23
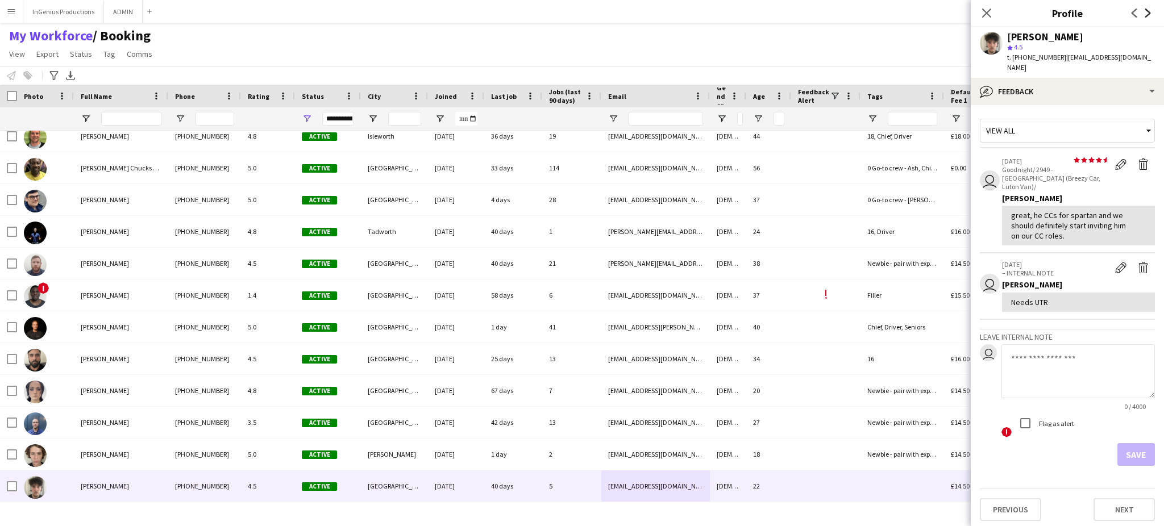
click at [1148, 14] on icon at bounding box center [1149, 13] width 6 height 9
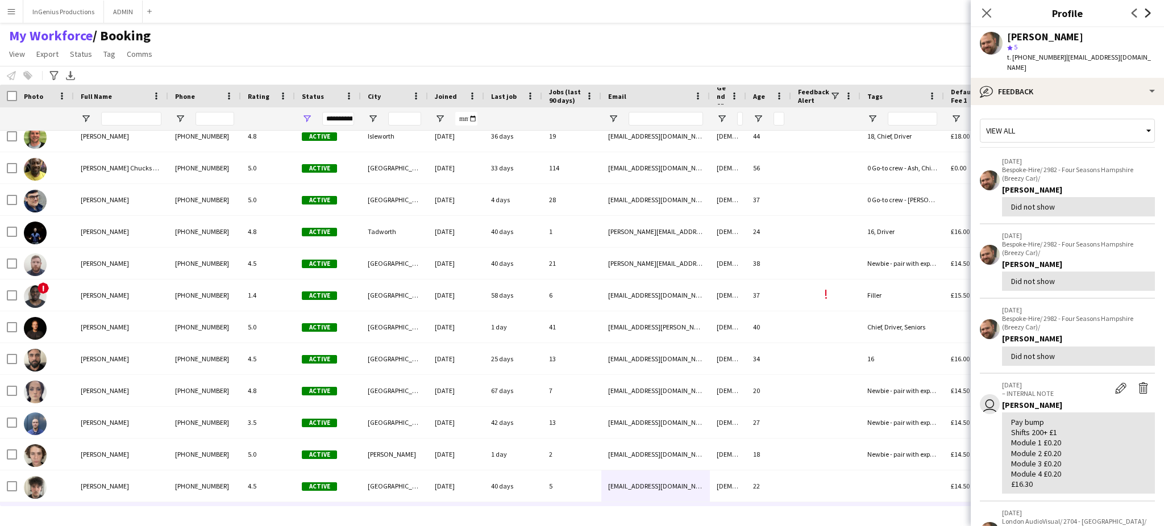
click at [1147, 16] on icon at bounding box center [1149, 13] width 6 height 9
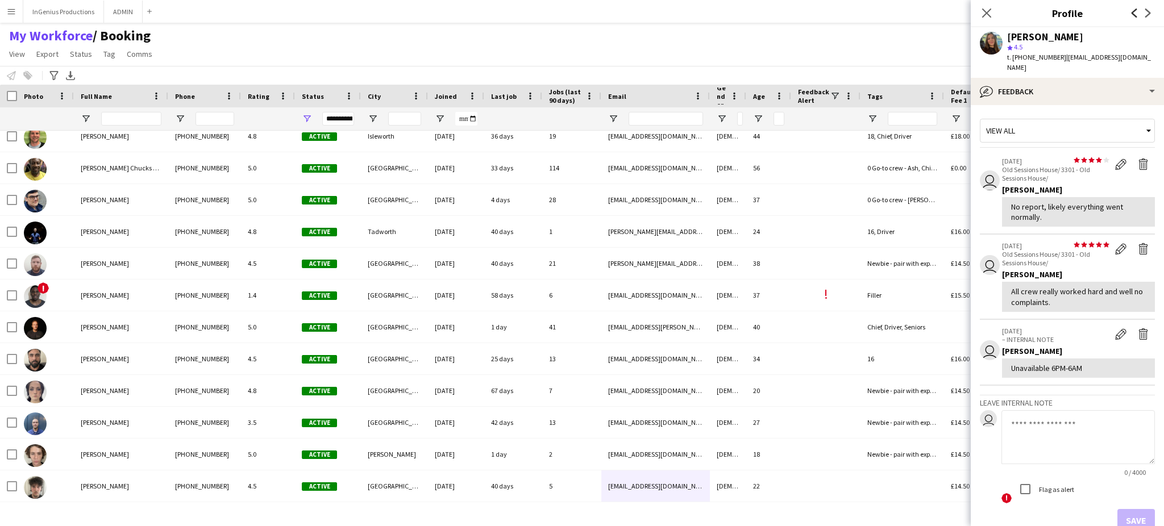
click at [1134, 10] on icon at bounding box center [1135, 13] width 6 height 9
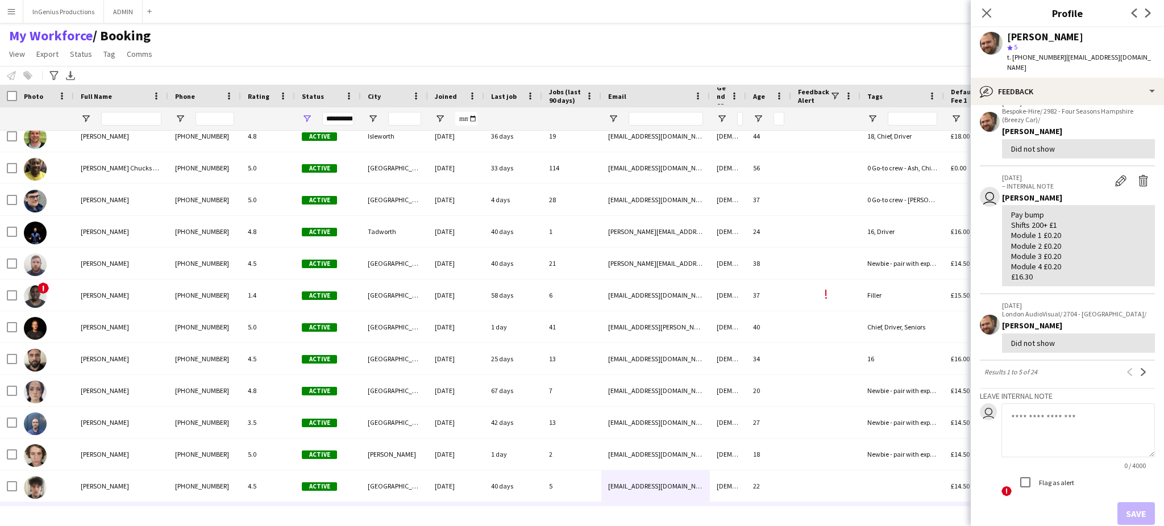
scroll to position [214, 0]
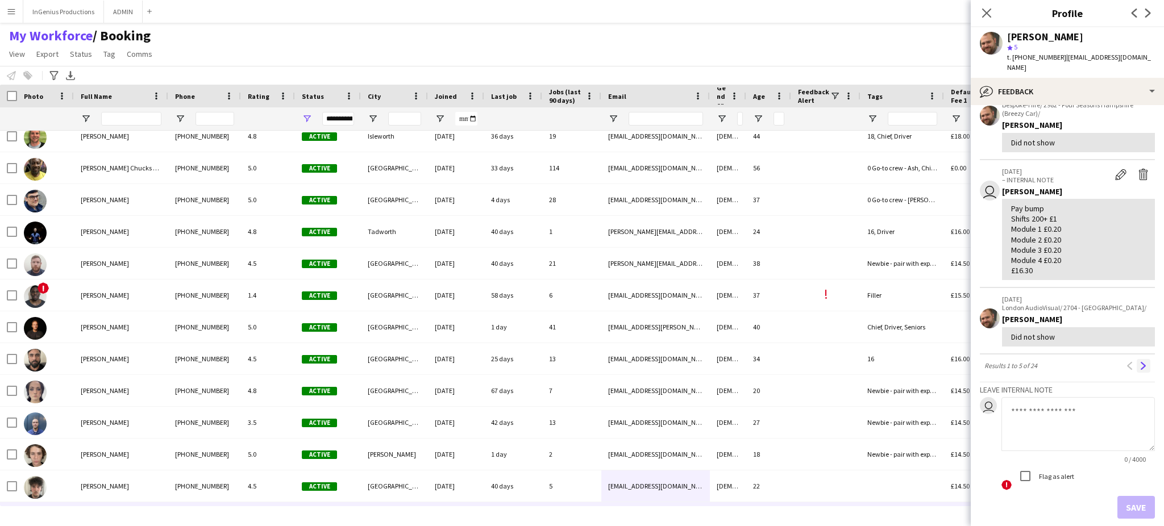
click at [1137, 362] on button "Next" at bounding box center [1144, 366] width 14 height 14
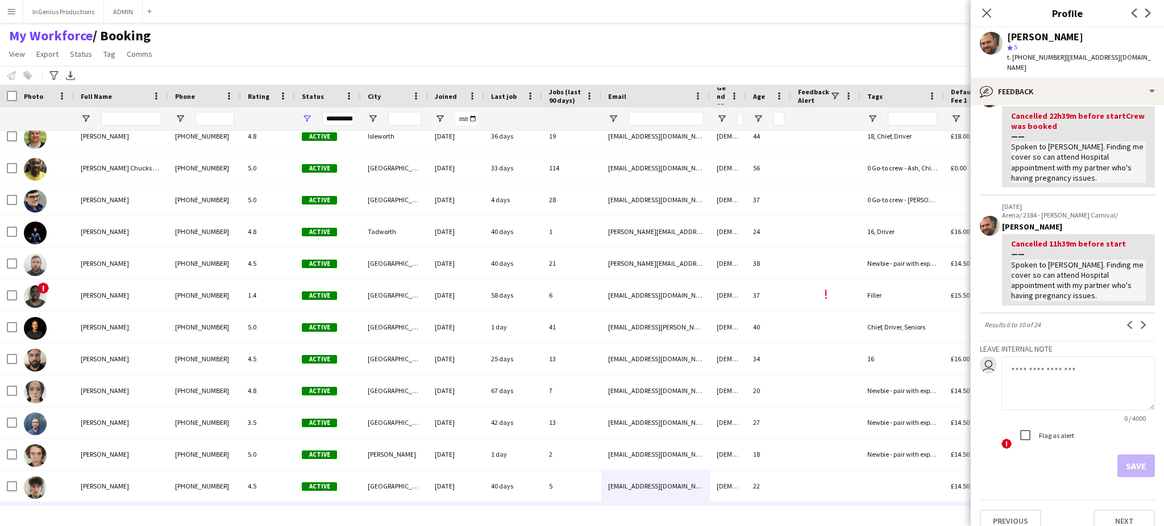
scroll to position [373, 0]
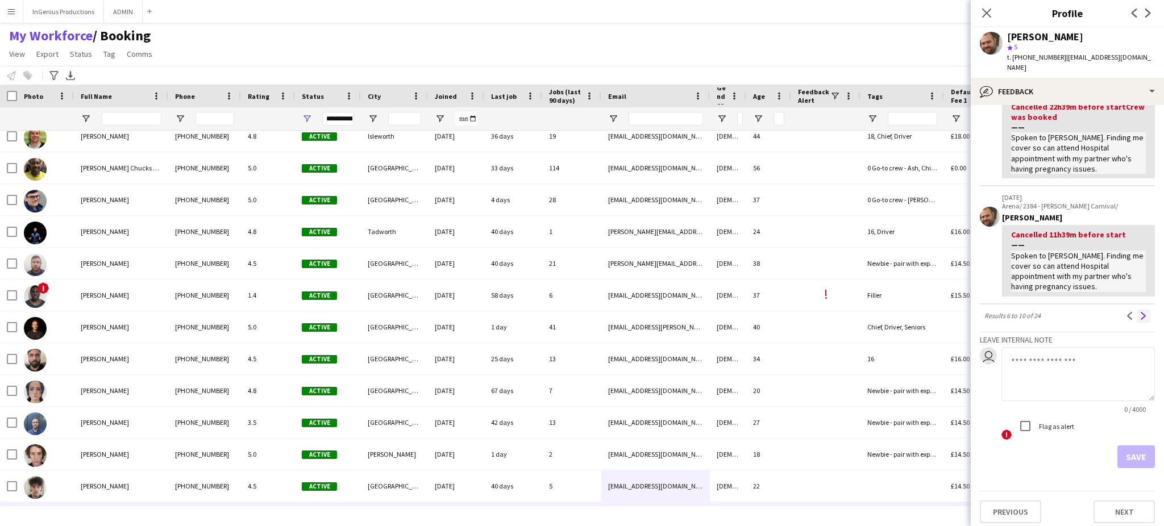
click at [1140, 312] on app-icon "Next" at bounding box center [1144, 316] width 8 height 8
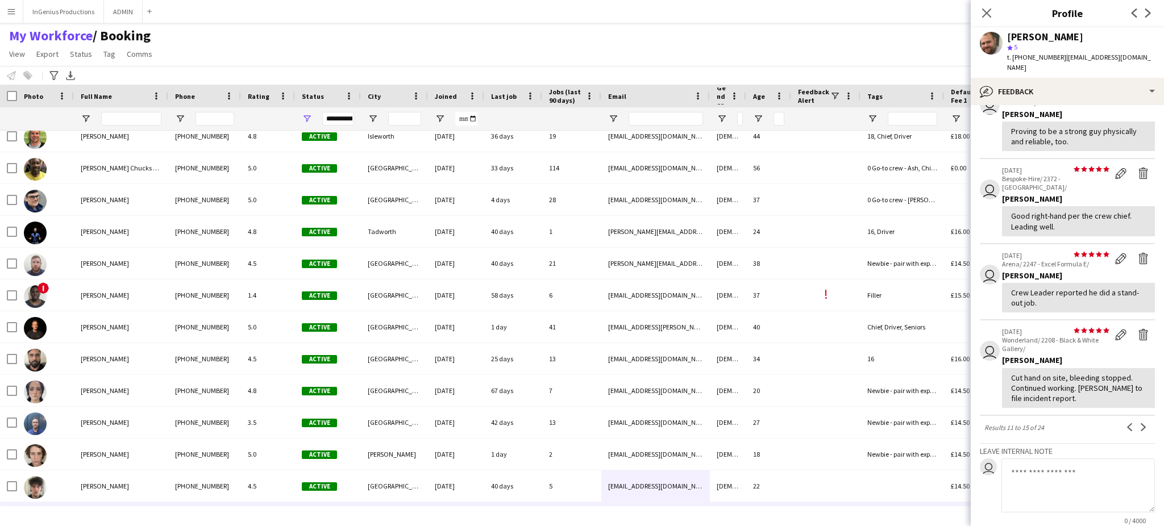
scroll to position [227, 0]
click at [1138, 250] on app-icon "Delete feedback" at bounding box center [1143, 255] width 11 height 11
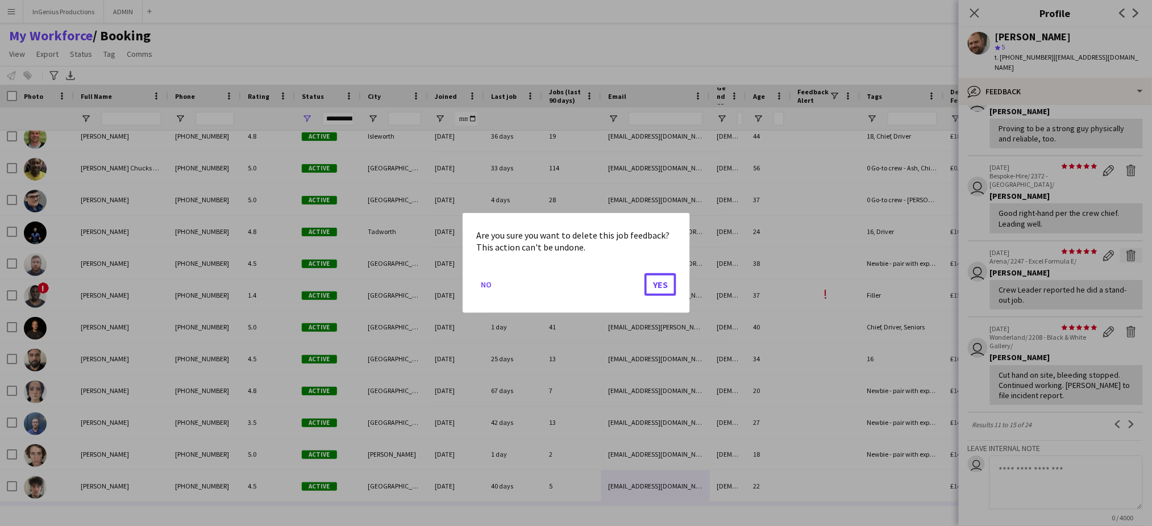
click at [645, 273] on button "Yes" at bounding box center [661, 284] width 32 height 23
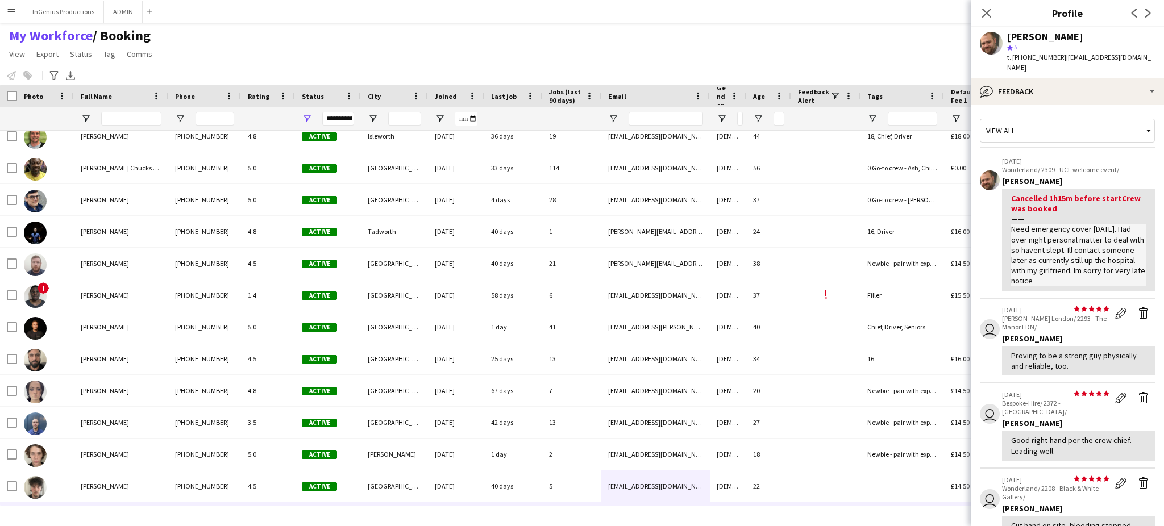
scroll to position [378, 0]
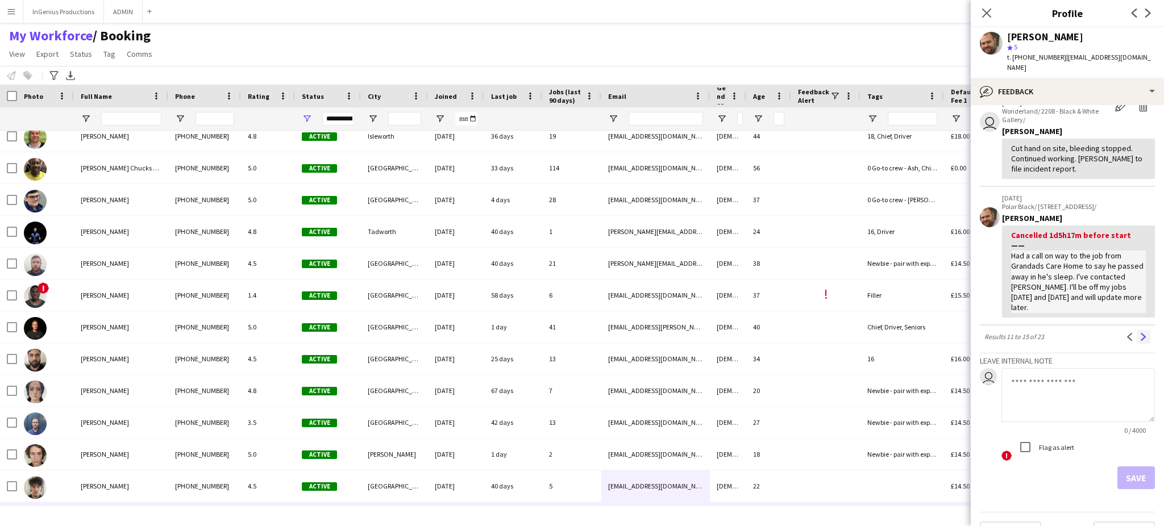
click at [1140, 333] on app-icon "Next" at bounding box center [1144, 337] width 8 height 8
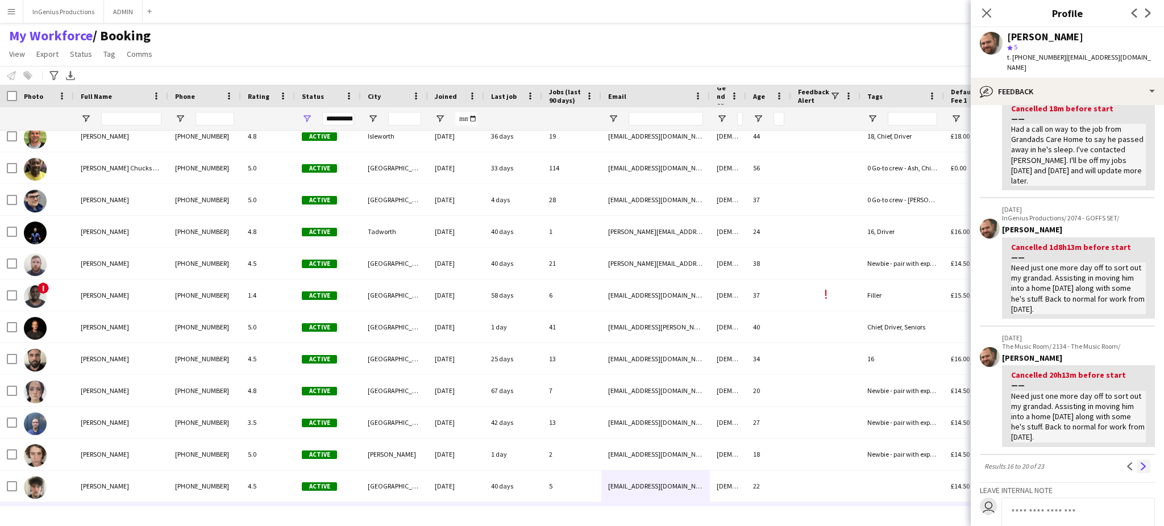
click at [1140, 463] on app-icon "Next" at bounding box center [1144, 467] width 8 height 8
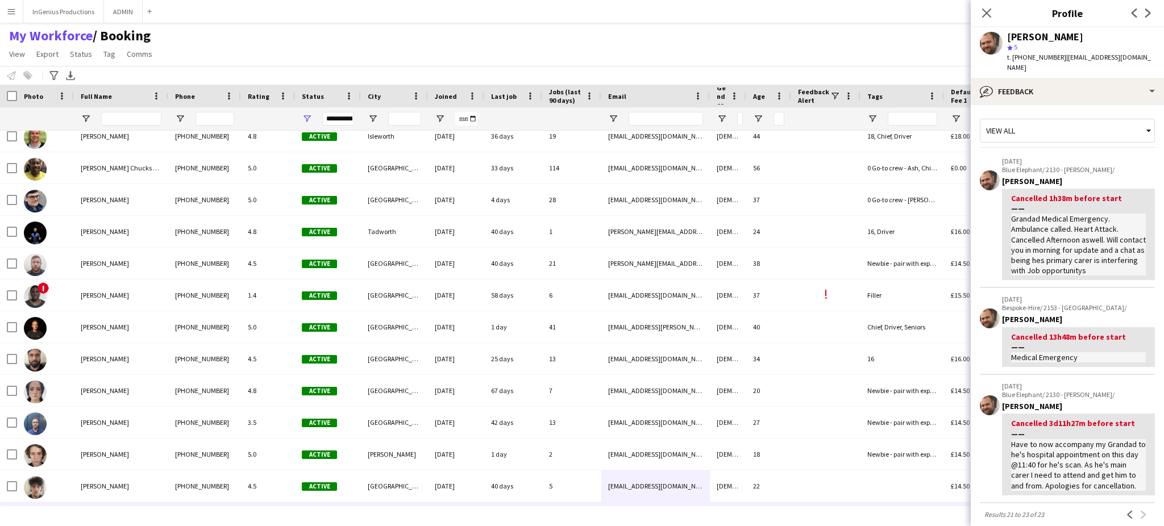
scroll to position [212, 0]
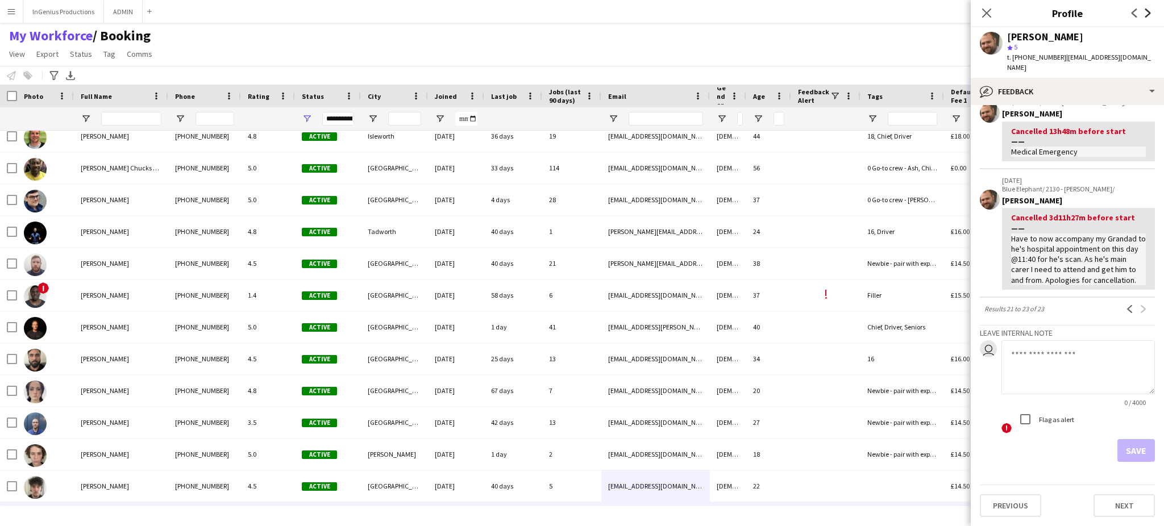
click at [1147, 10] on icon at bounding box center [1149, 13] width 6 height 9
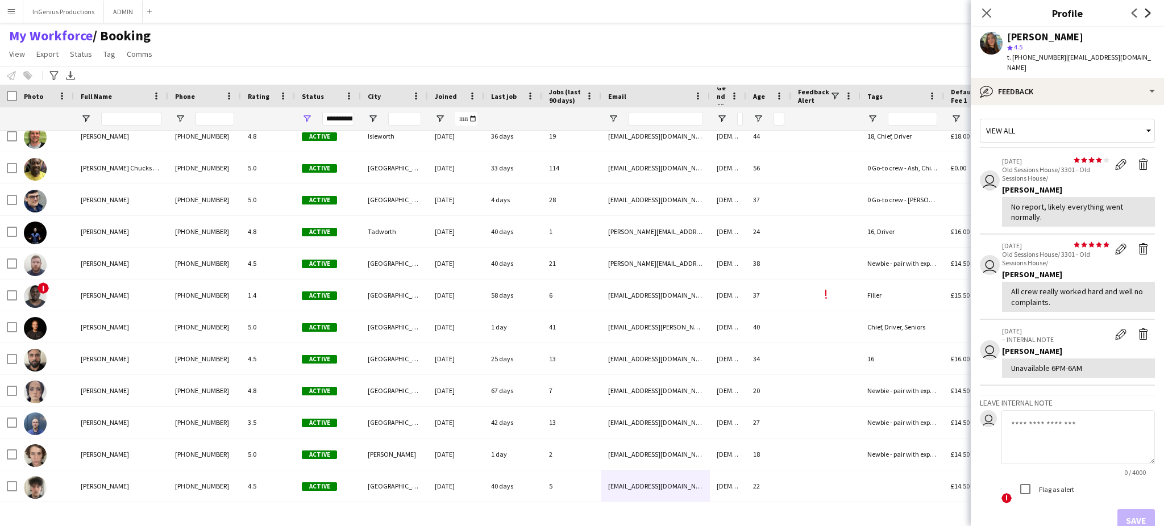
click at [1148, 15] on icon at bounding box center [1149, 13] width 6 height 9
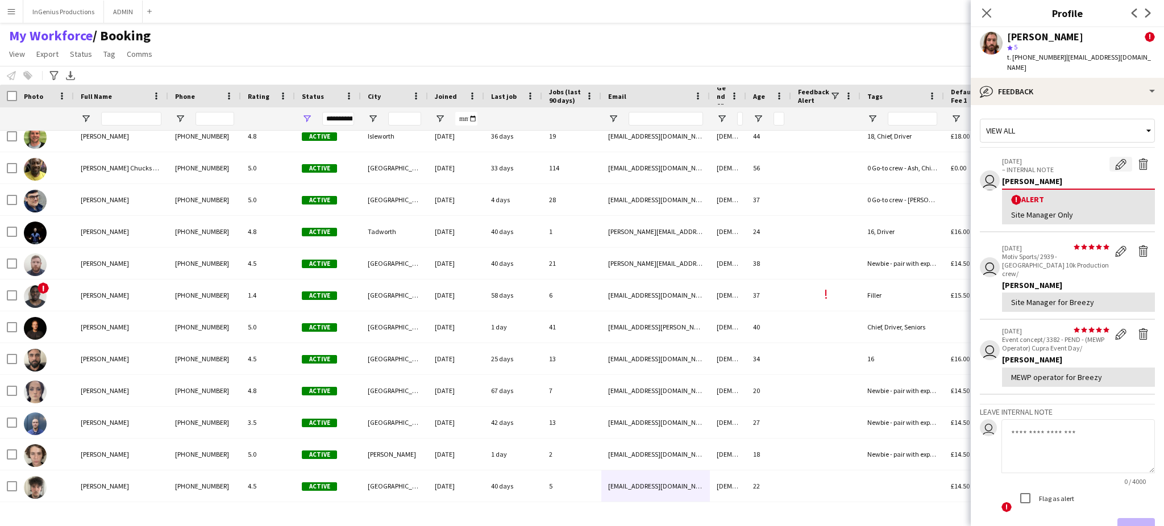
click at [1115, 159] on app-icon "Edit alert" at bounding box center [1120, 164] width 11 height 11
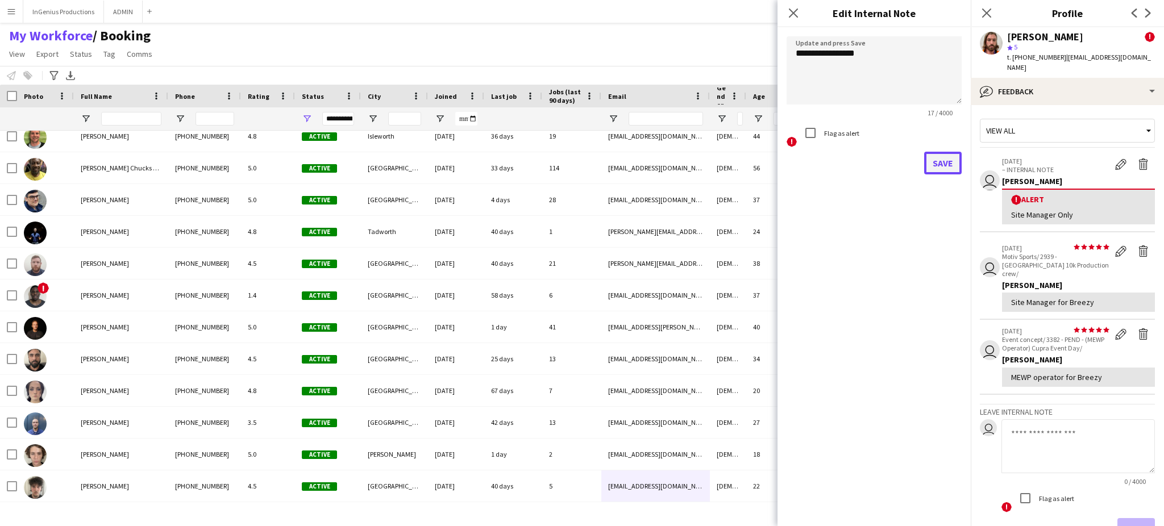
click at [938, 159] on button "Save" at bounding box center [943, 163] width 38 height 23
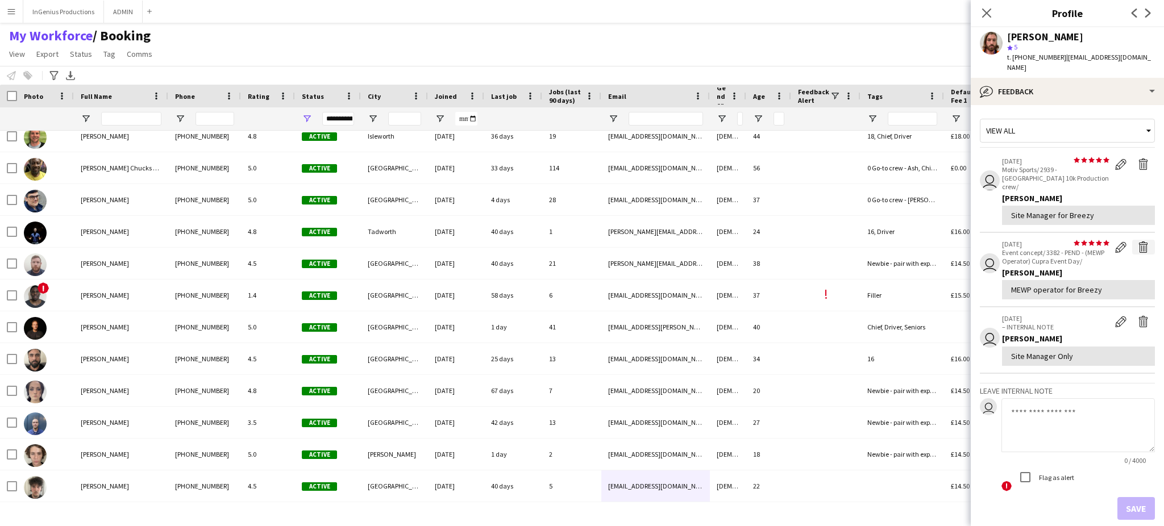
click at [1138, 242] on app-icon "Delete feedback" at bounding box center [1143, 247] width 11 height 11
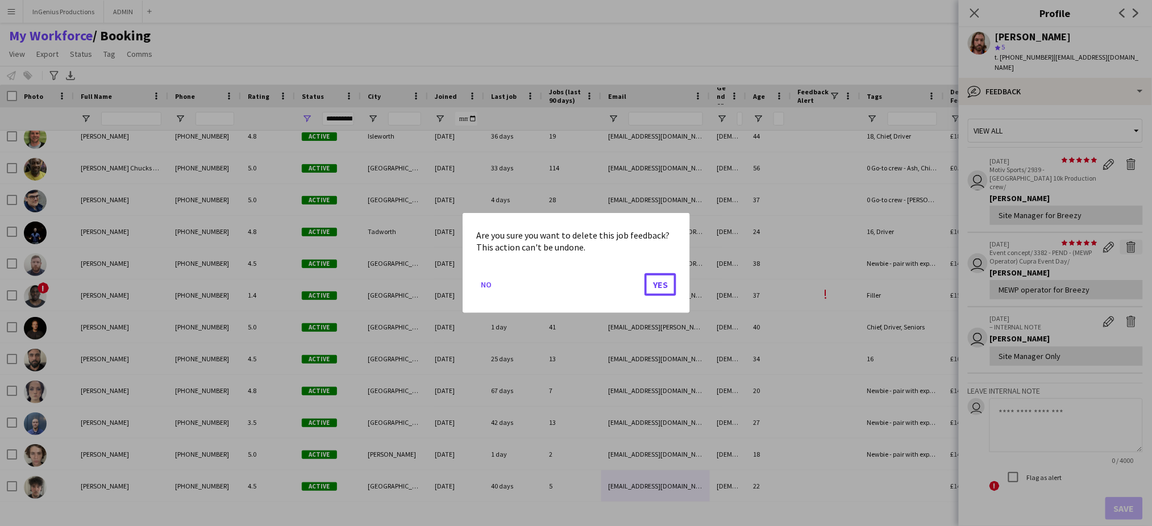
click at [645, 273] on button "Yes" at bounding box center [661, 284] width 32 height 23
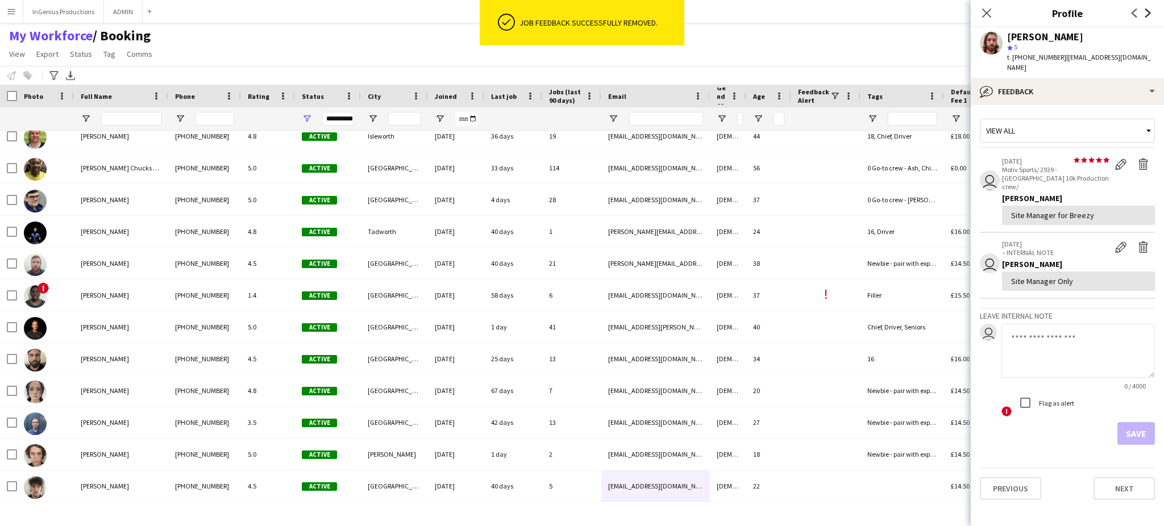
click at [1147, 14] on icon "Next" at bounding box center [1148, 13] width 9 height 9
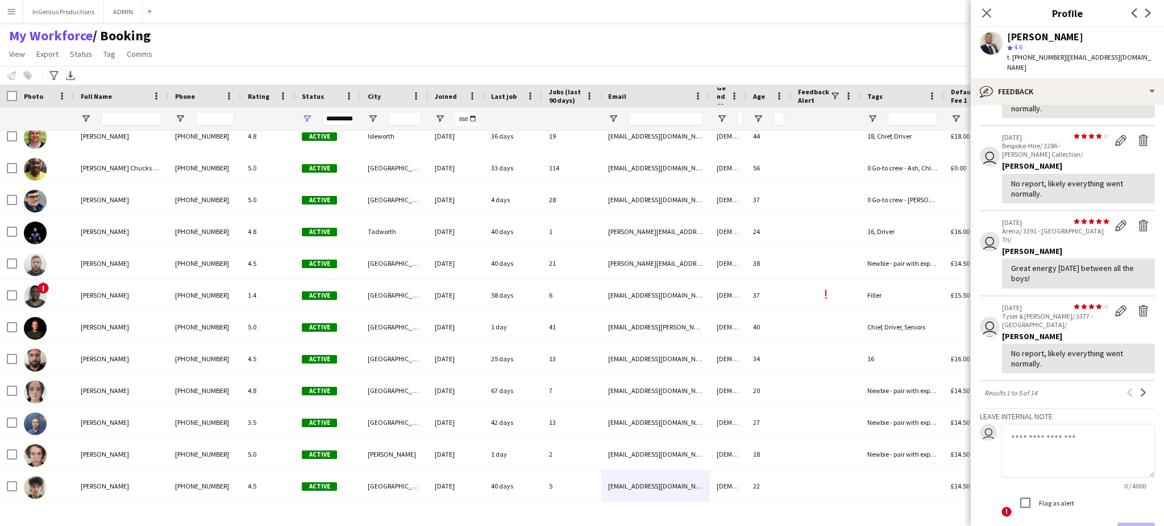
scroll to position [219, 0]
click at [1137, 383] on button "Next" at bounding box center [1144, 390] width 14 height 14
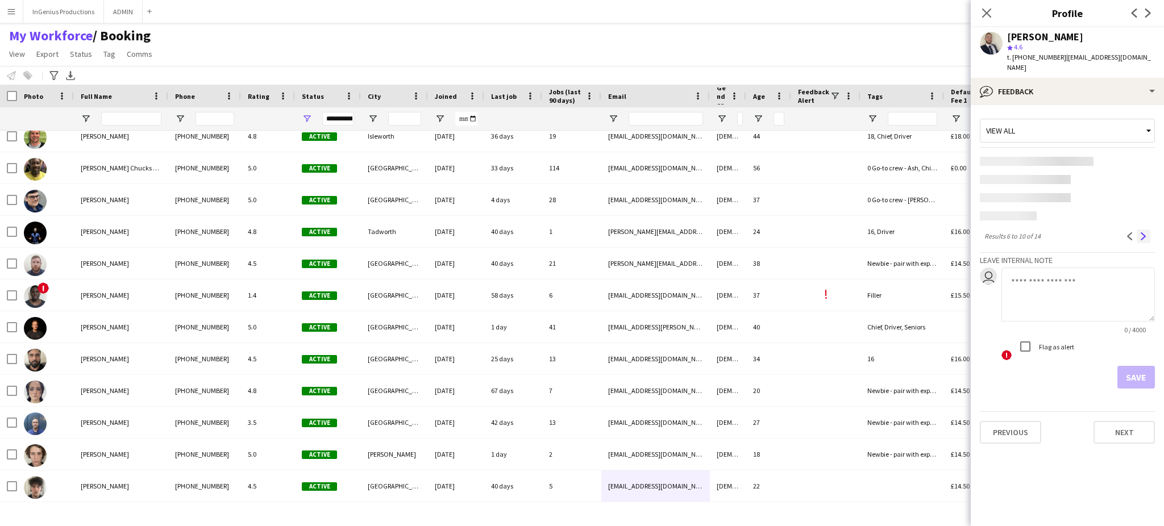
scroll to position [0, 0]
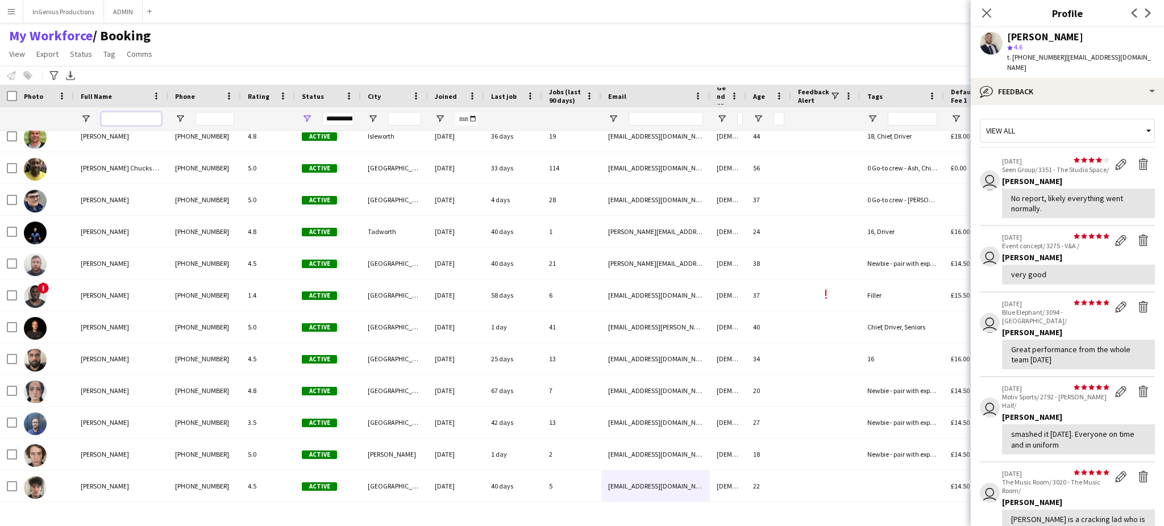
click at [151, 117] on input "Full Name Filter Input" at bounding box center [131, 119] width 60 height 14
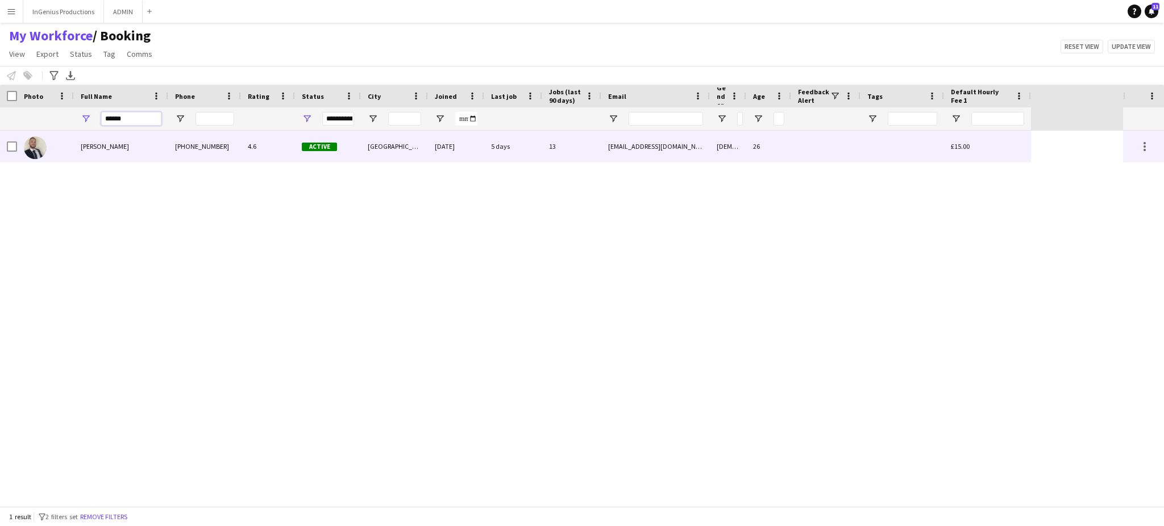
type input "******"
click at [162, 146] on div "[PERSON_NAME]" at bounding box center [121, 146] width 94 height 31
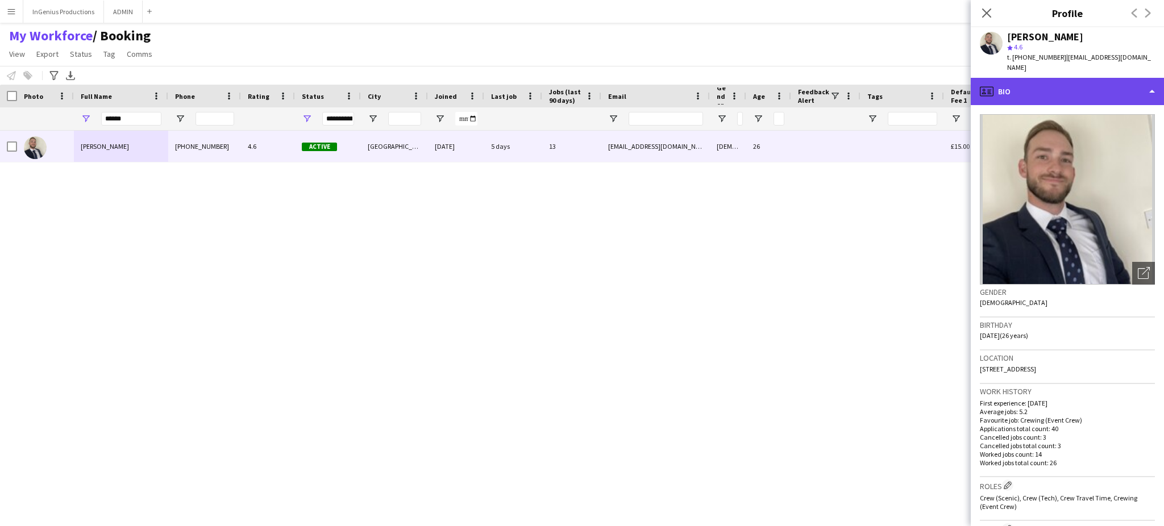
click at [1137, 83] on div "profile Bio" at bounding box center [1067, 91] width 193 height 27
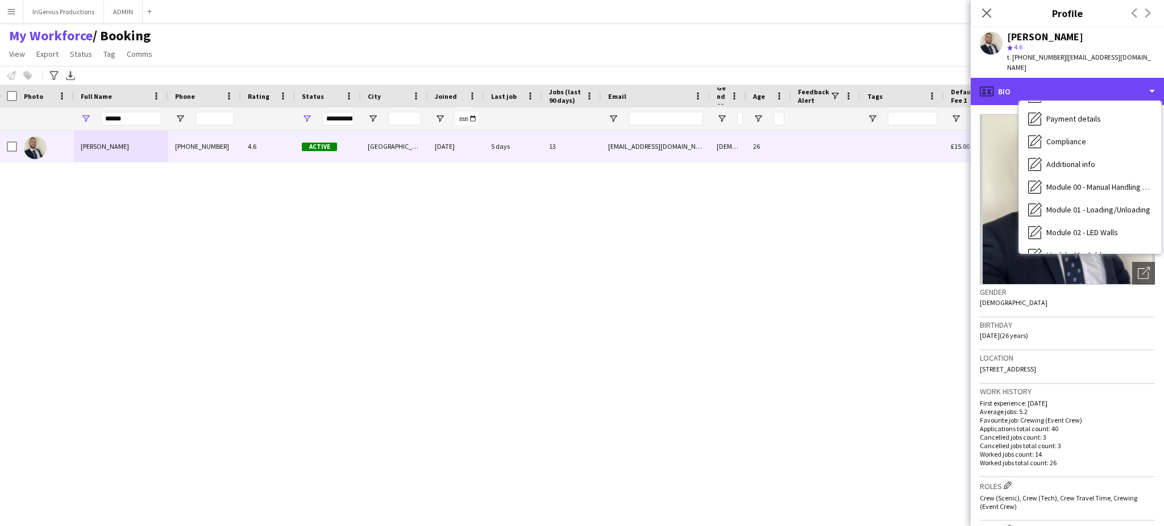
scroll to position [243, 0]
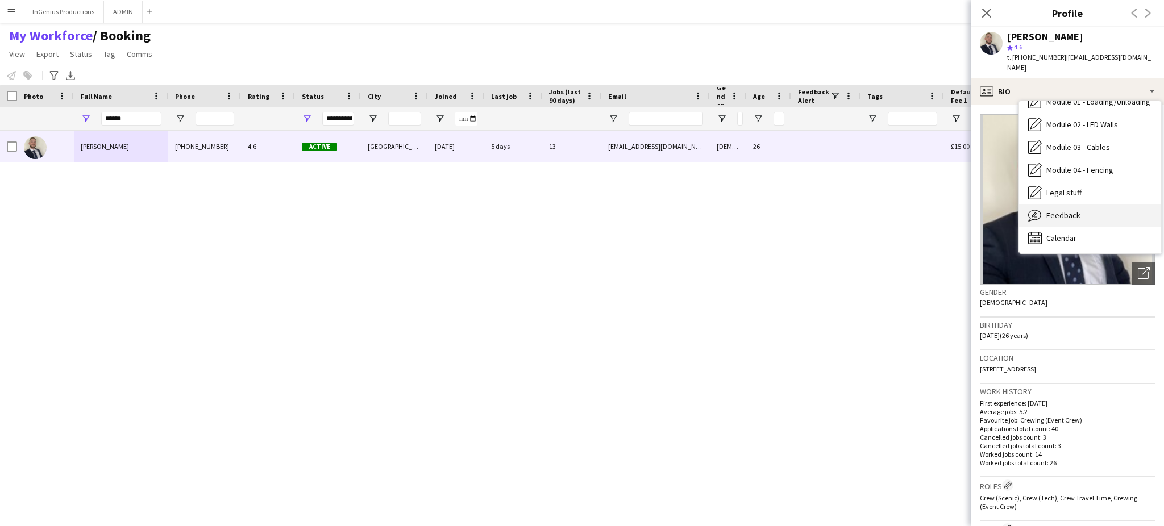
click at [1094, 204] on div "Feedback Feedback" at bounding box center [1090, 215] width 142 height 23
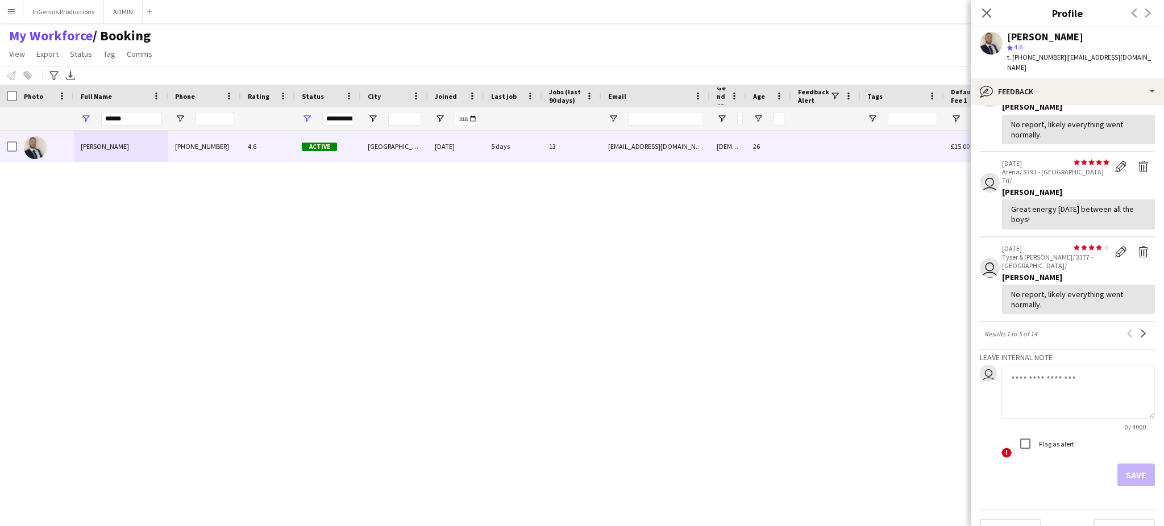
scroll to position [276, 0]
click at [1140, 329] on app-icon "Next" at bounding box center [1144, 333] width 8 height 8
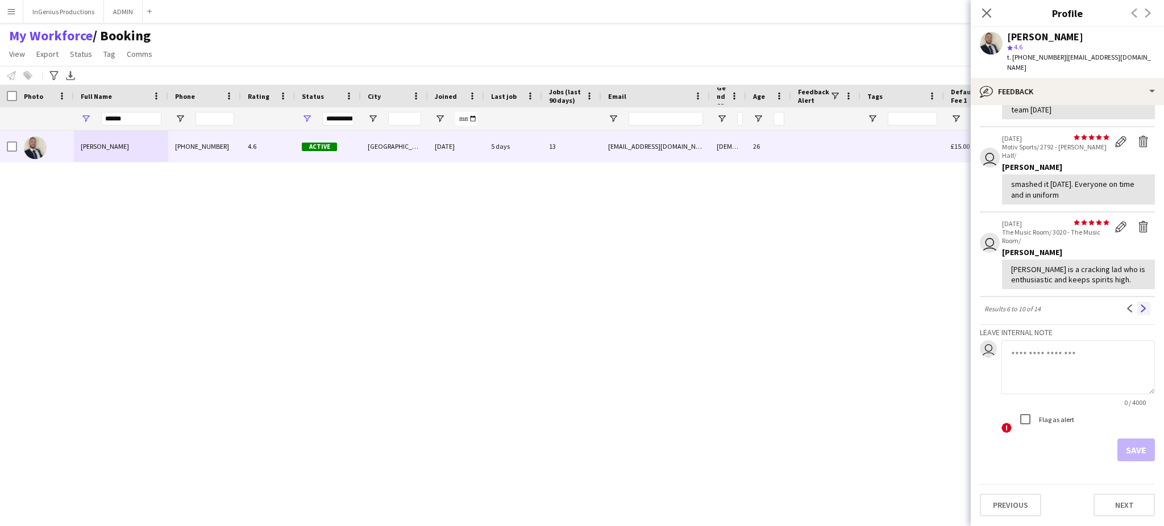
scroll to position [0, 0]
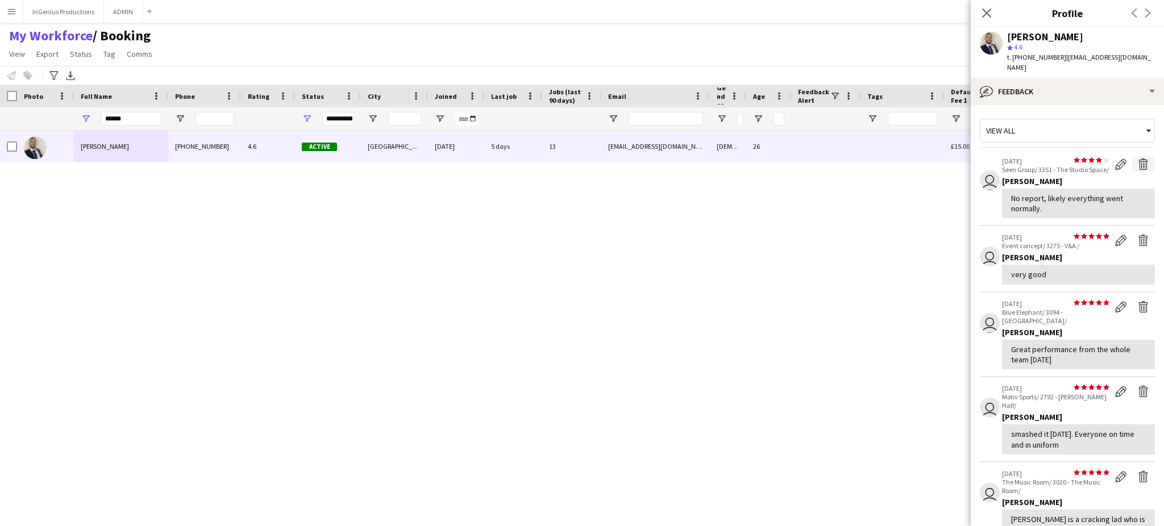
click at [1138, 159] on app-icon "Delete feedback" at bounding box center [1143, 164] width 11 height 11
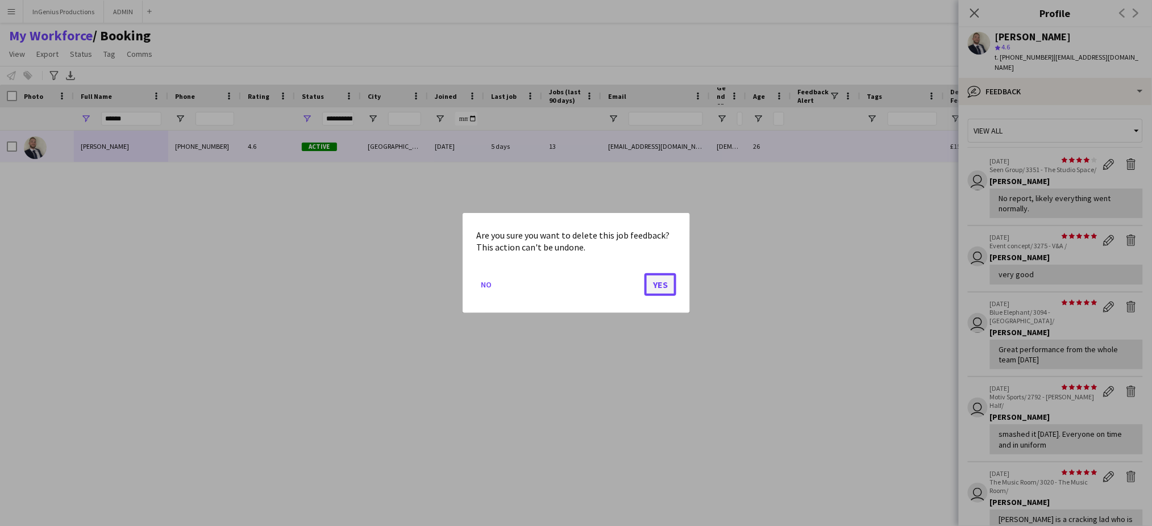
click at [666, 280] on button "Yes" at bounding box center [661, 284] width 32 height 23
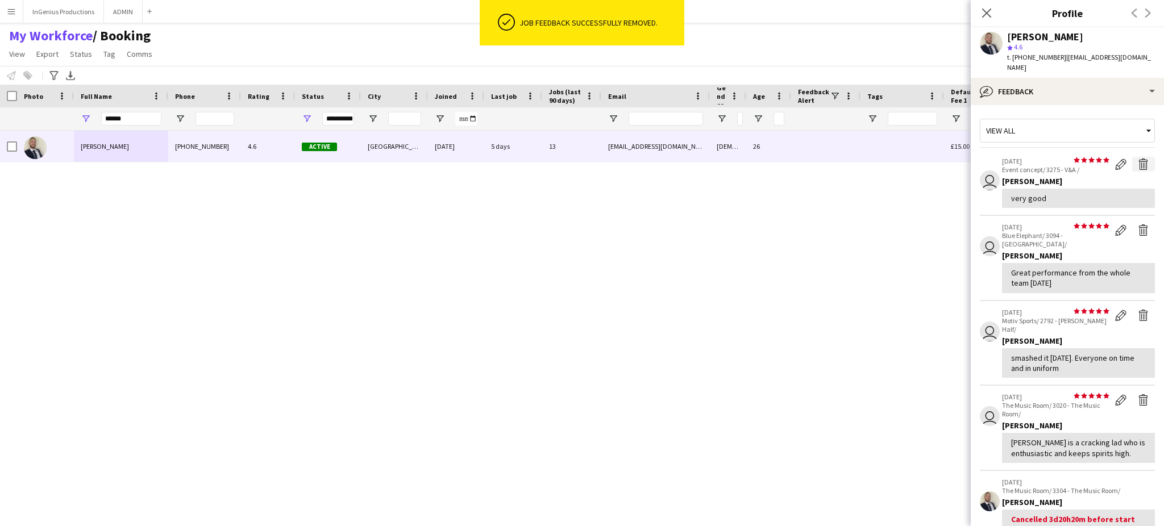
click at [1138, 159] on app-icon "Delete feedback" at bounding box center [1143, 164] width 11 height 11
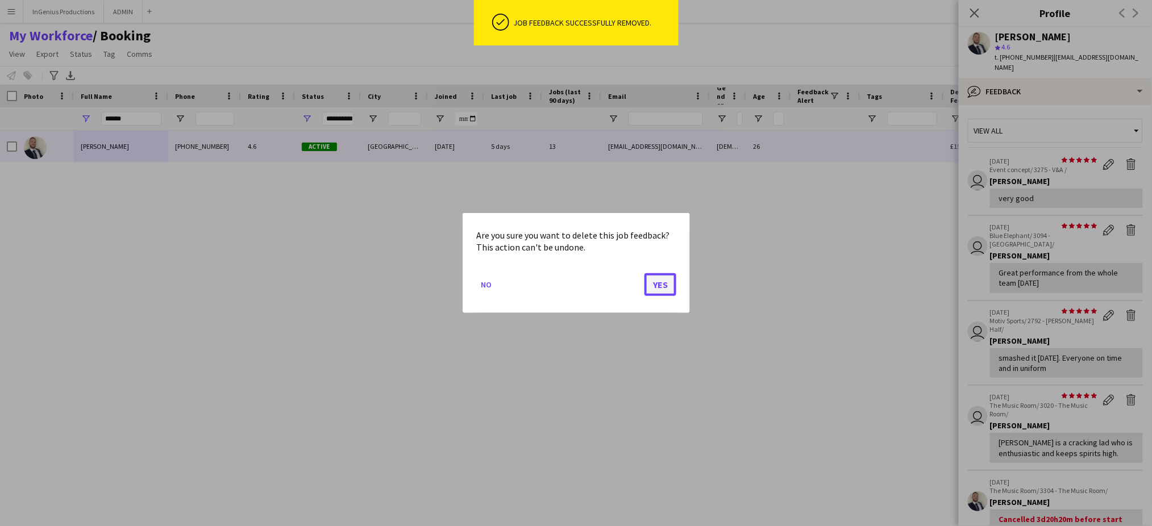
click at [663, 282] on button "Yes" at bounding box center [661, 284] width 32 height 23
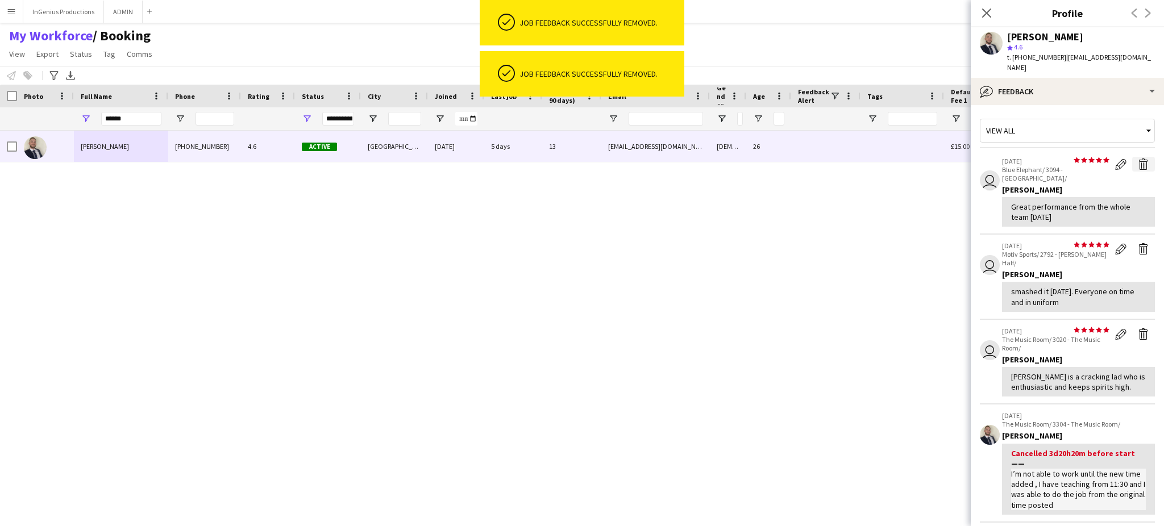
click at [1138, 159] on app-icon "Delete feedback" at bounding box center [1143, 164] width 11 height 11
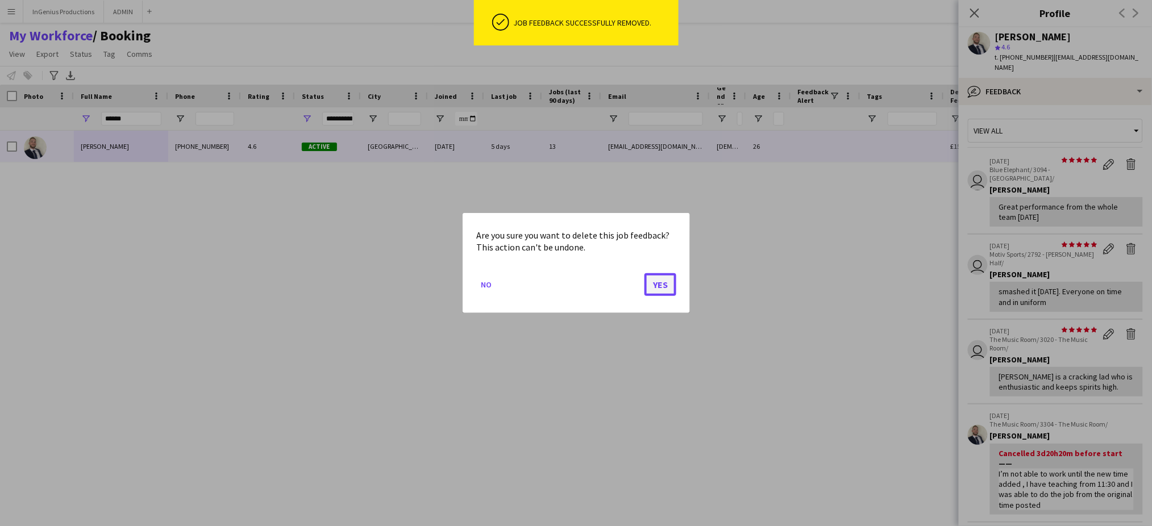
click at [657, 286] on button "Yes" at bounding box center [661, 284] width 32 height 23
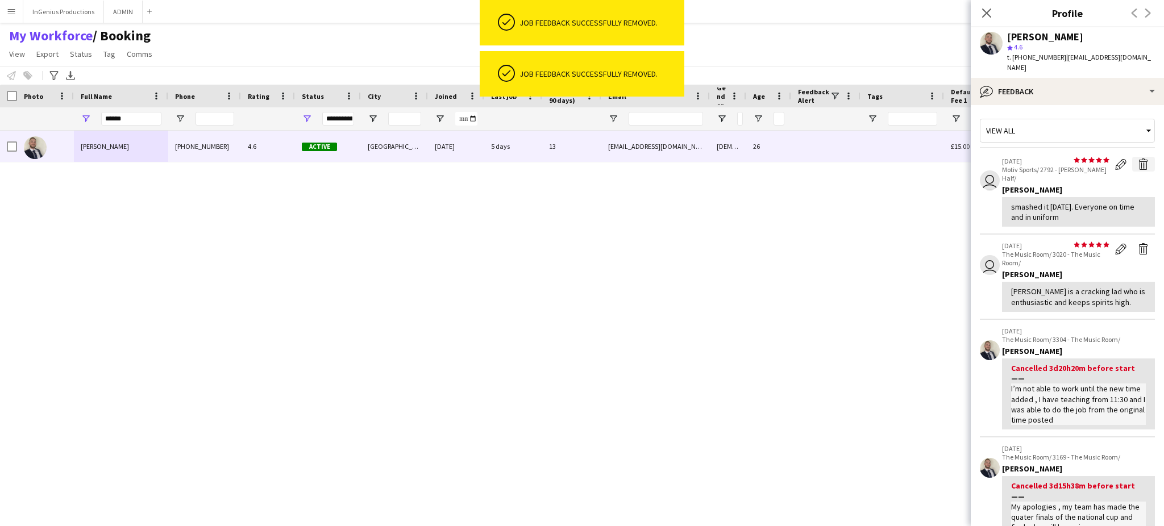
click at [1138, 159] on app-icon "Delete feedback" at bounding box center [1143, 164] width 11 height 11
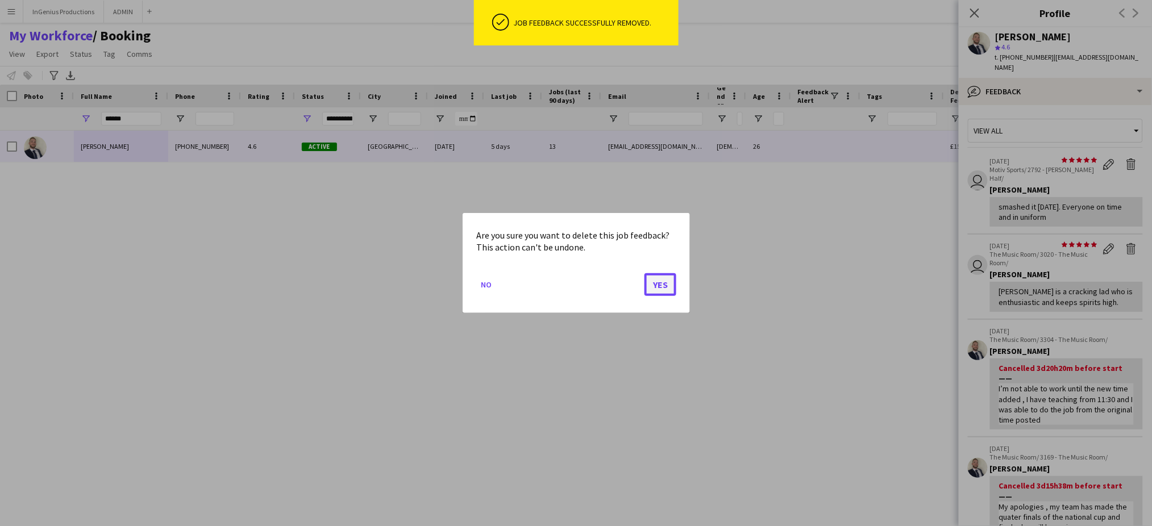
click at [667, 285] on button "Yes" at bounding box center [661, 284] width 32 height 23
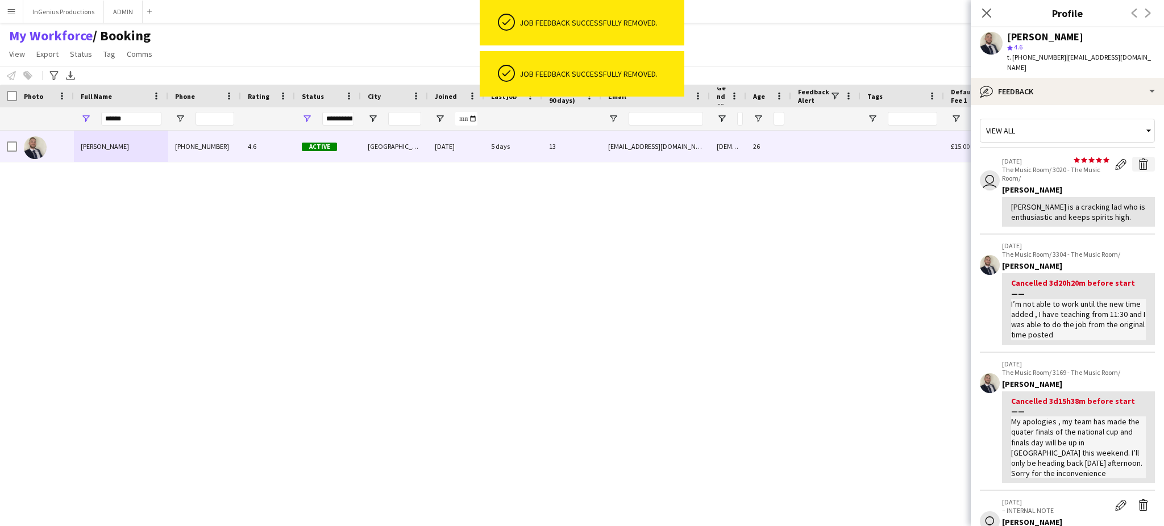
click at [1138, 159] on app-icon "Delete feedback" at bounding box center [1143, 164] width 11 height 11
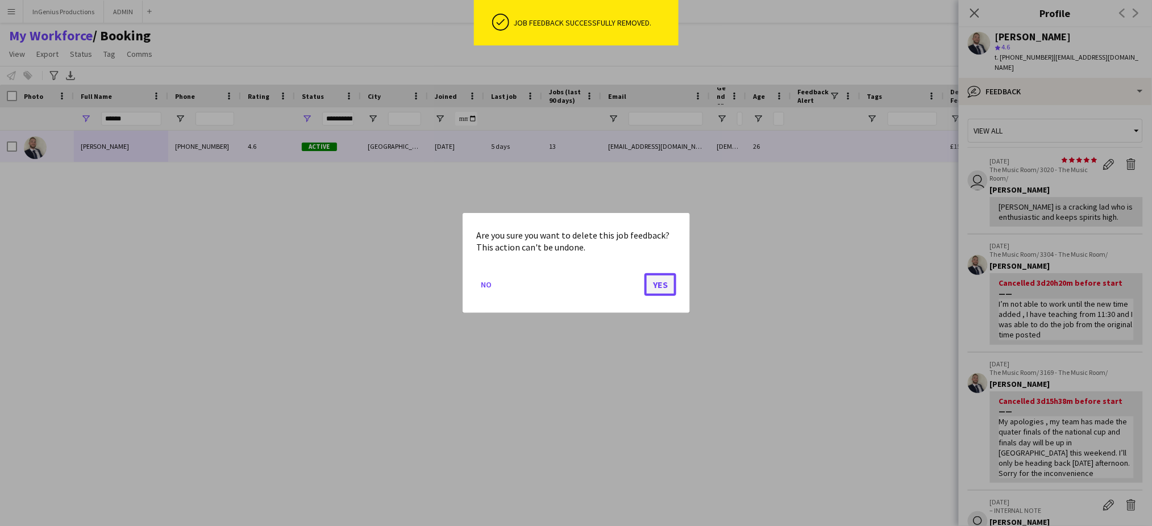
click at [662, 291] on button "Yes" at bounding box center [661, 284] width 32 height 23
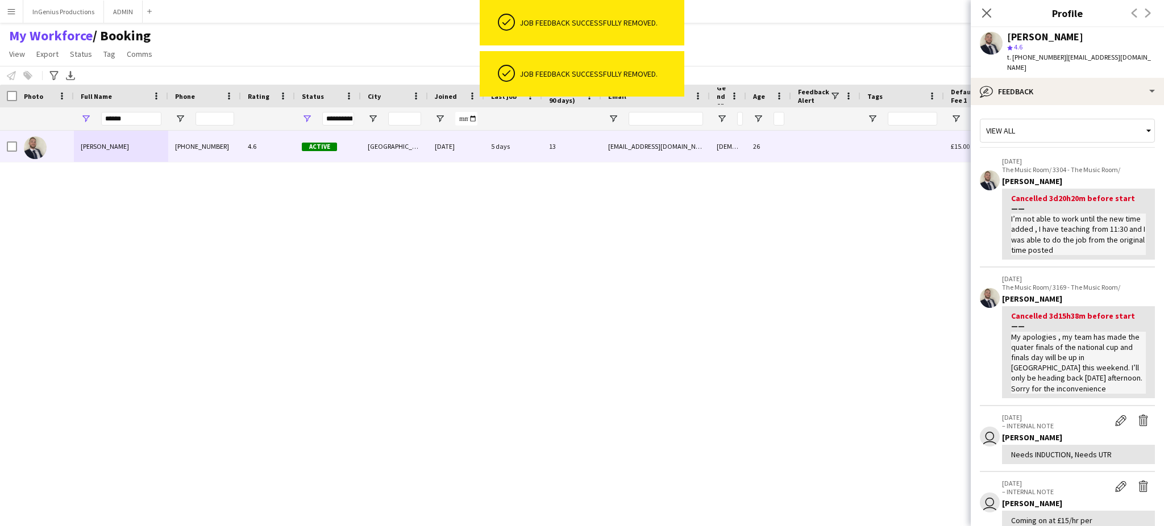
click at [1129, 165] on p "The Music Room/ 3304 - The Music Room/" at bounding box center [1078, 169] width 153 height 9
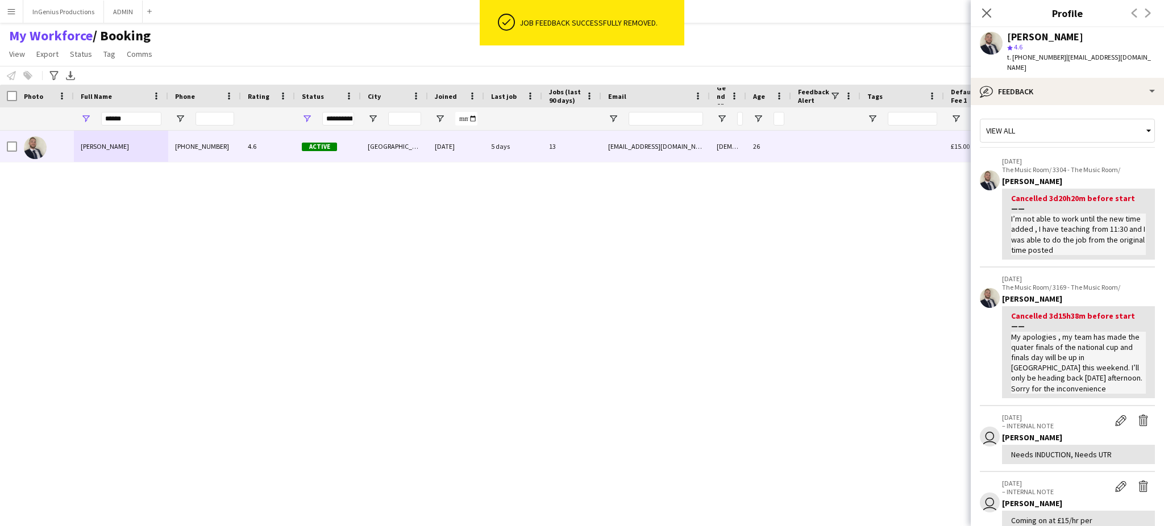
scroll to position [226, 0]
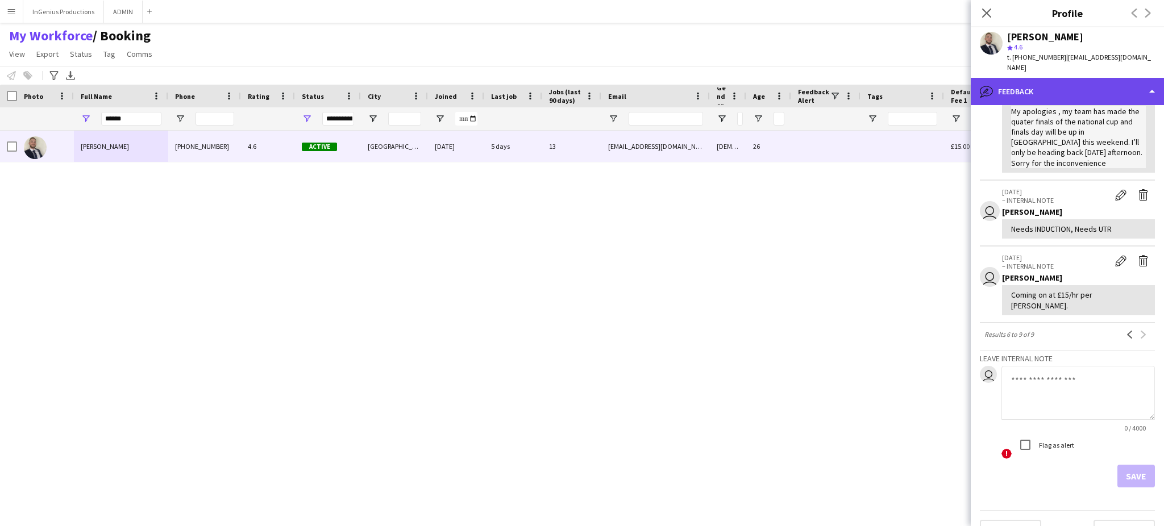
click at [1102, 78] on div "bubble-pencil Feedback" at bounding box center [1067, 91] width 193 height 27
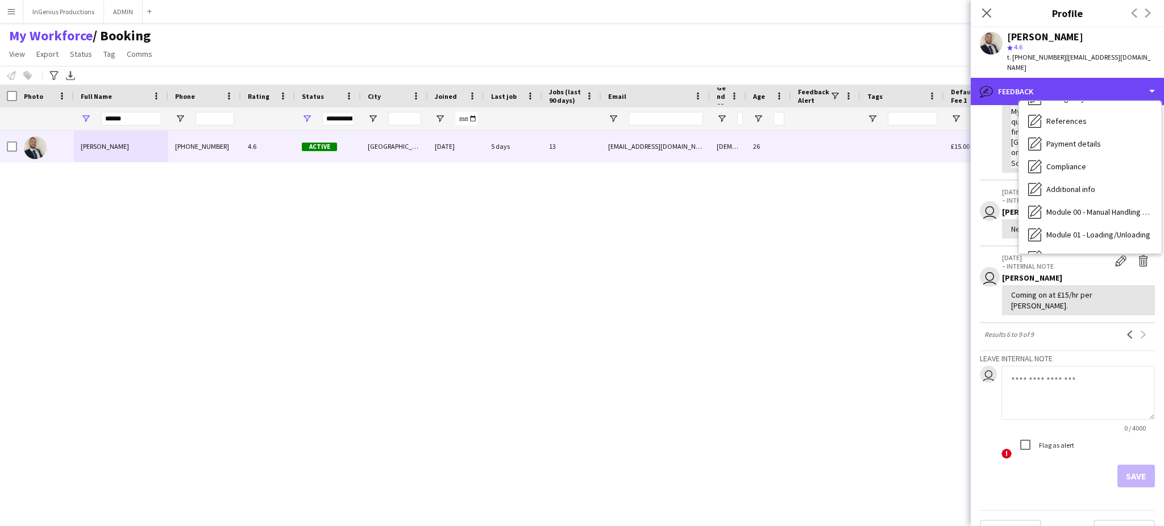
scroll to position [0, 0]
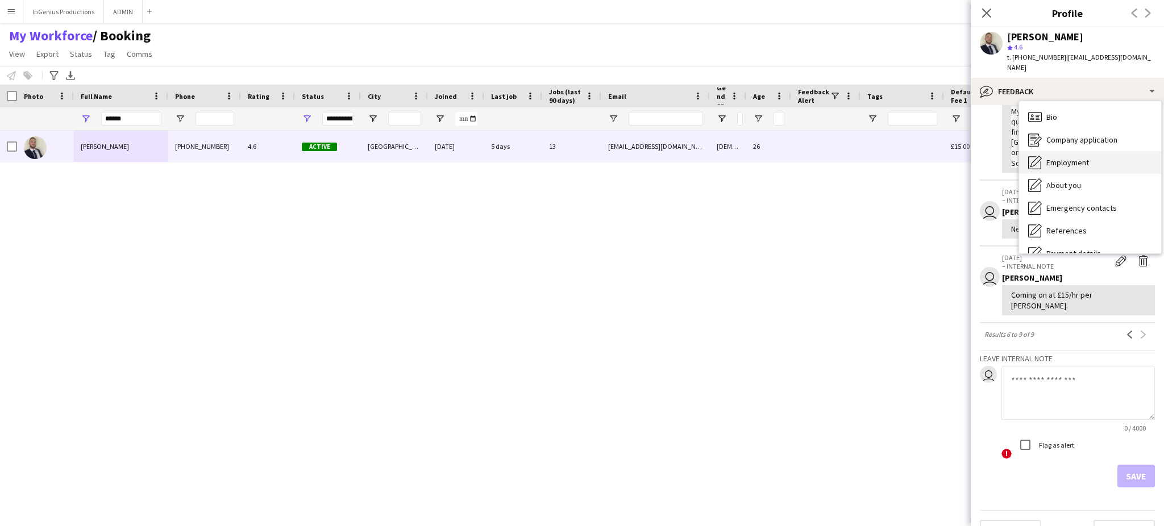
click at [1104, 151] on div "Employment Employment" at bounding box center [1090, 162] width 142 height 23
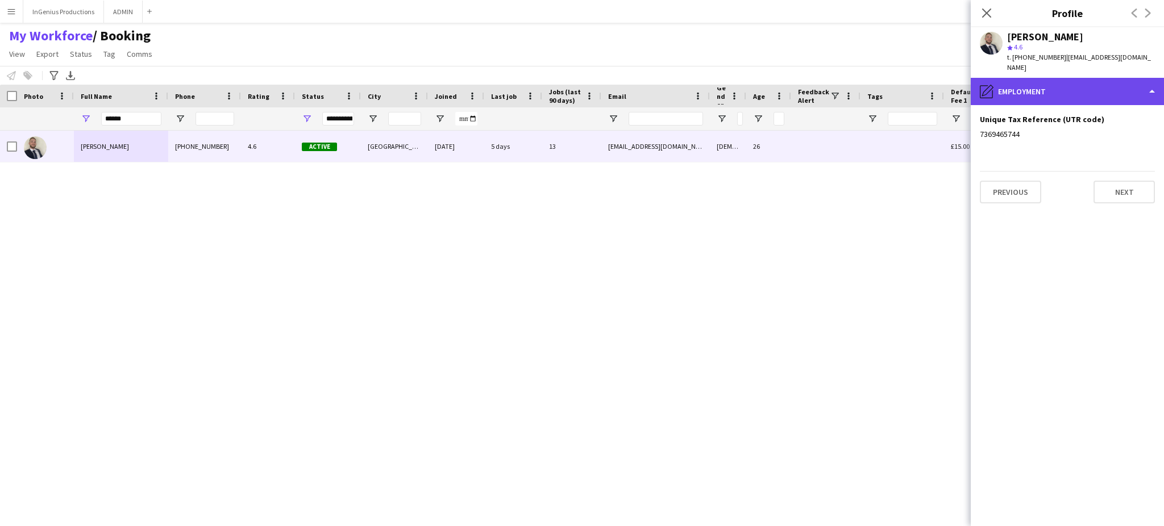
click at [1119, 83] on div "pencil4 Employment" at bounding box center [1067, 91] width 193 height 27
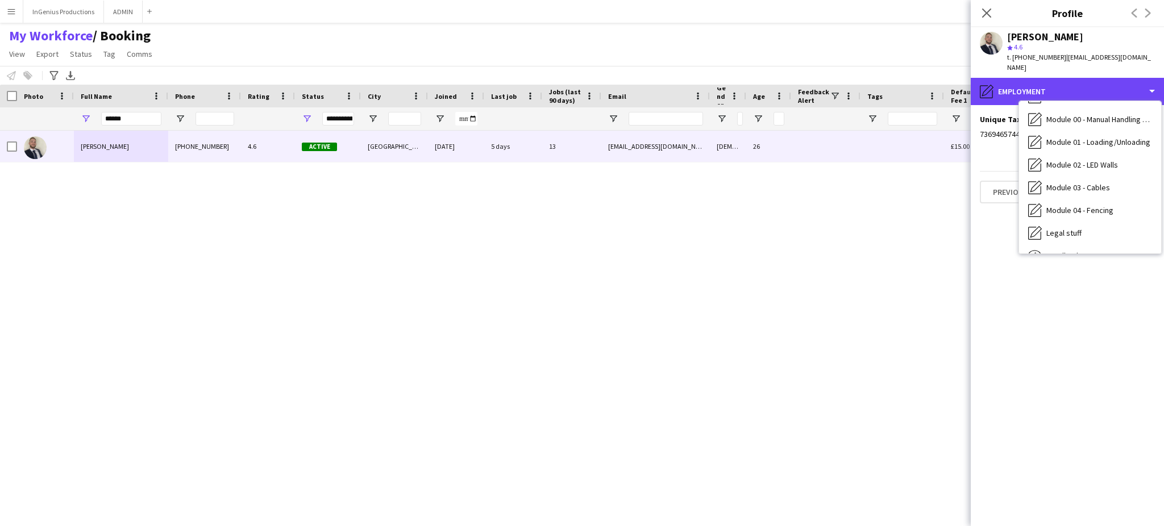
scroll to position [243, 0]
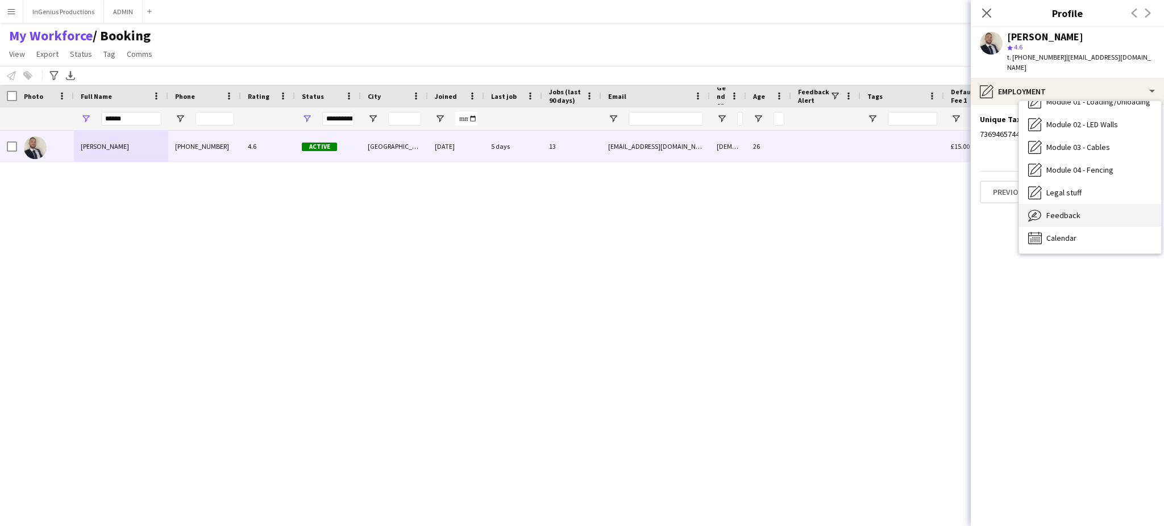
click at [1089, 209] on div "Feedback Feedback" at bounding box center [1090, 215] width 142 height 23
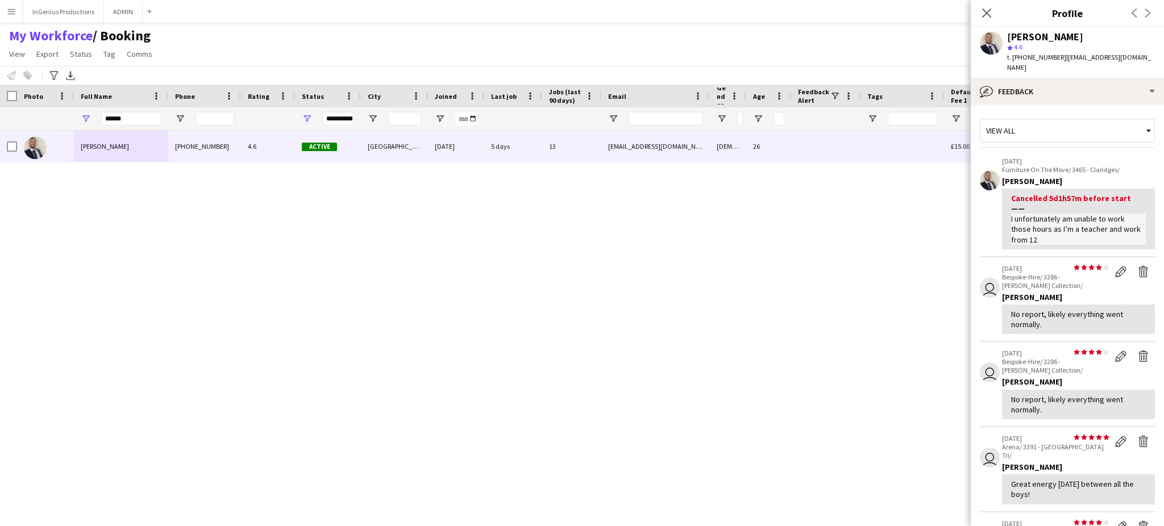
scroll to position [276, 0]
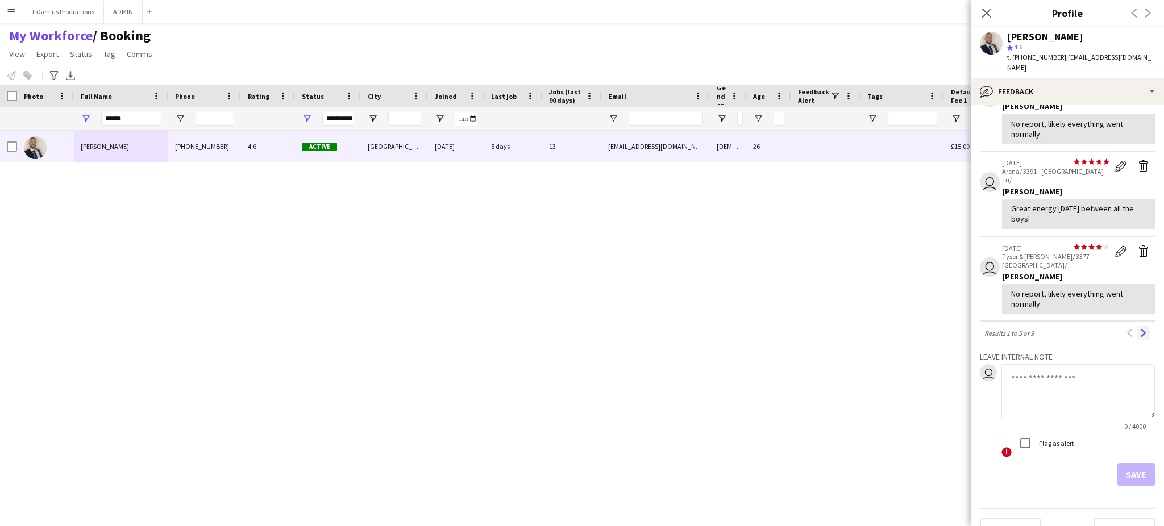
click at [1137, 326] on button "Next" at bounding box center [1144, 333] width 14 height 14
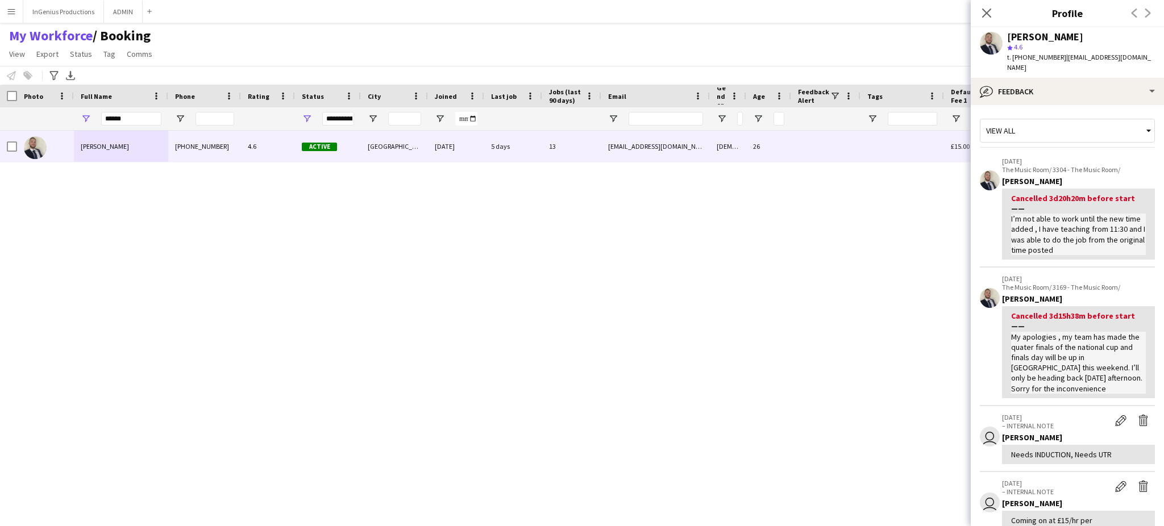
scroll to position [226, 0]
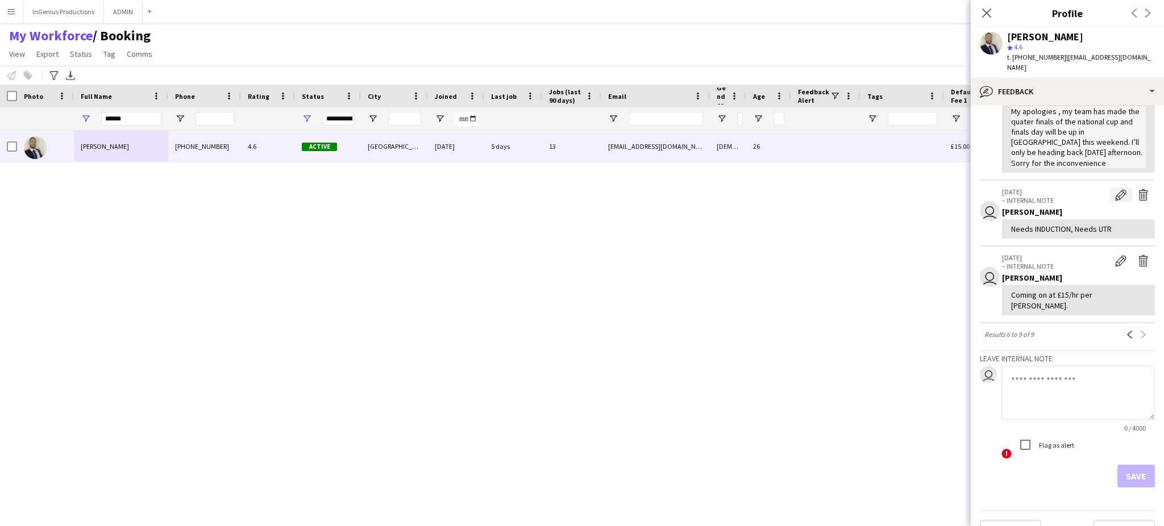
click at [1110, 188] on button "Edit internal note" at bounding box center [1121, 195] width 23 height 15
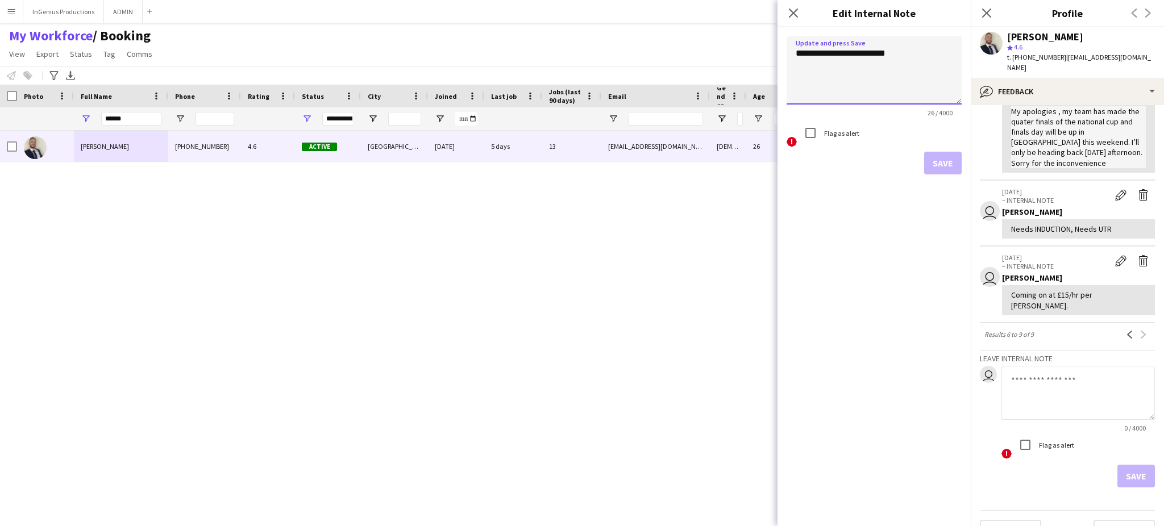
click at [931, 53] on textarea "**********" at bounding box center [874, 70] width 175 height 68
type textarea "**********"
click at [932, 161] on button "Save" at bounding box center [943, 163] width 38 height 23
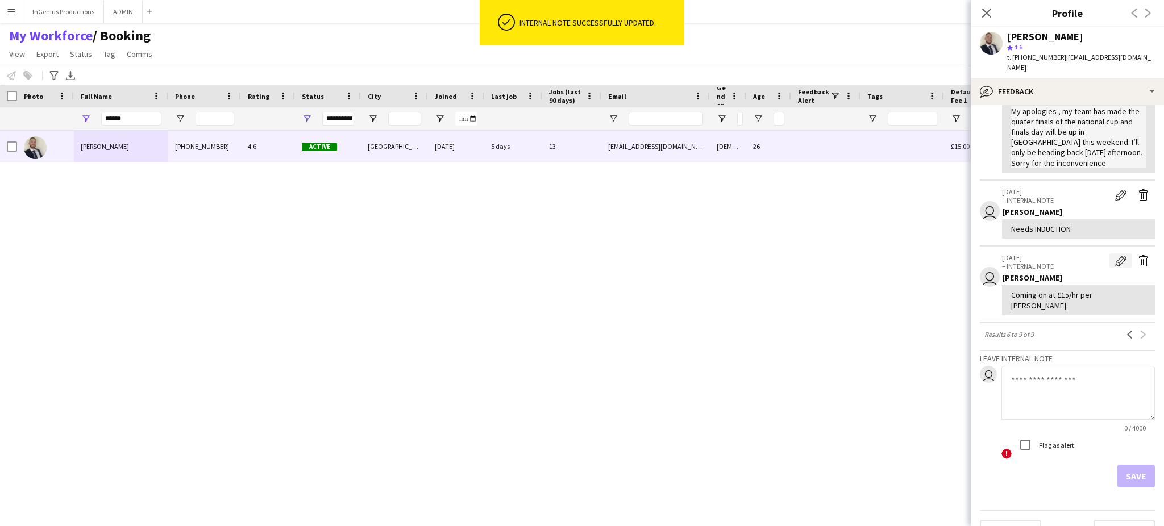
click at [1115, 255] on app-icon "Edit internal note" at bounding box center [1120, 260] width 11 height 11
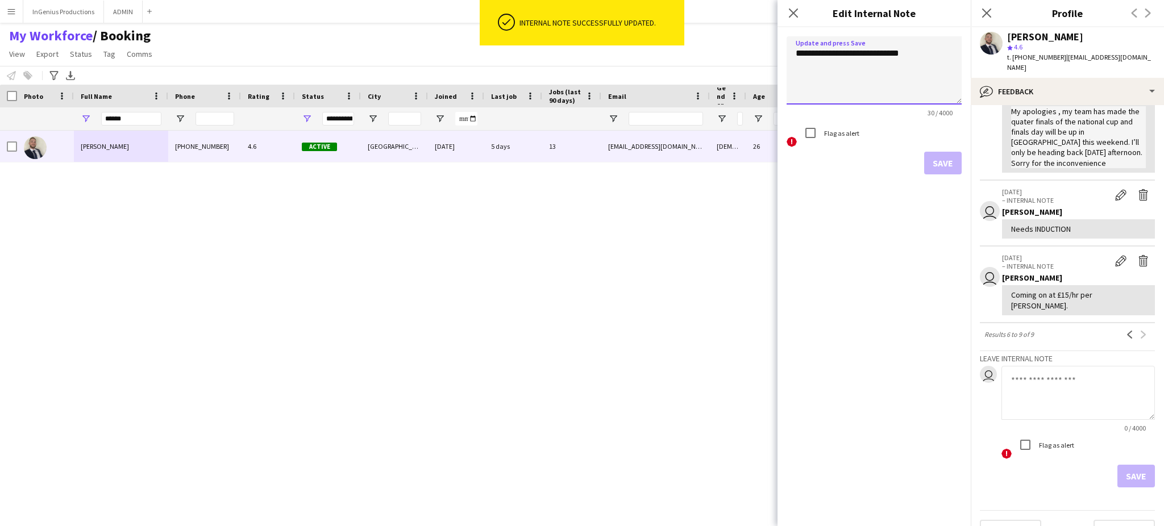
click at [927, 80] on textarea "**********" at bounding box center [874, 70] width 175 height 68
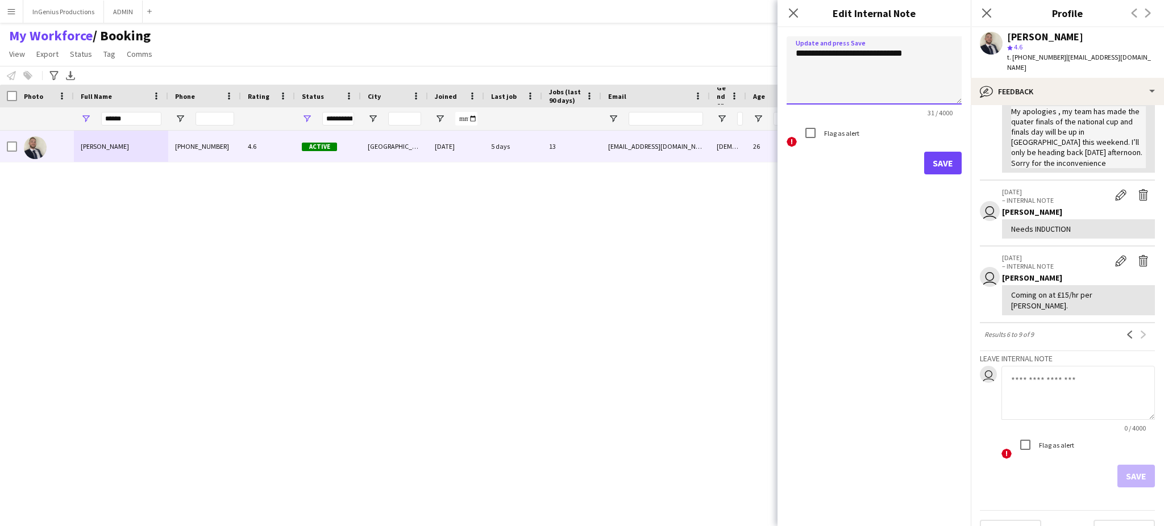
paste textarea "**********"
type textarea "**********"
click at [946, 168] on button "Save" at bounding box center [943, 163] width 38 height 23
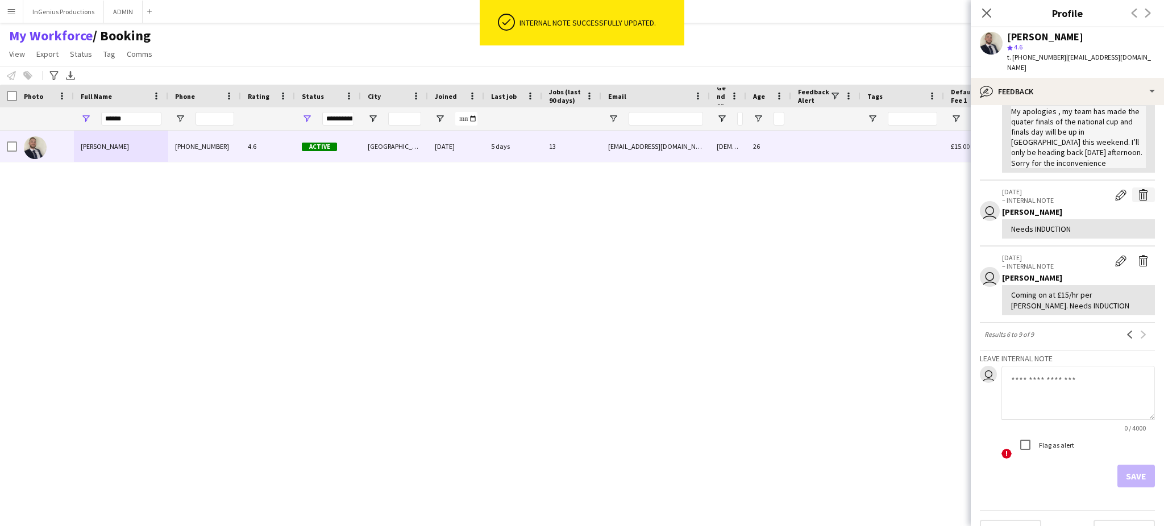
click at [1138, 189] on app-icon "Delete internal note" at bounding box center [1143, 194] width 11 height 11
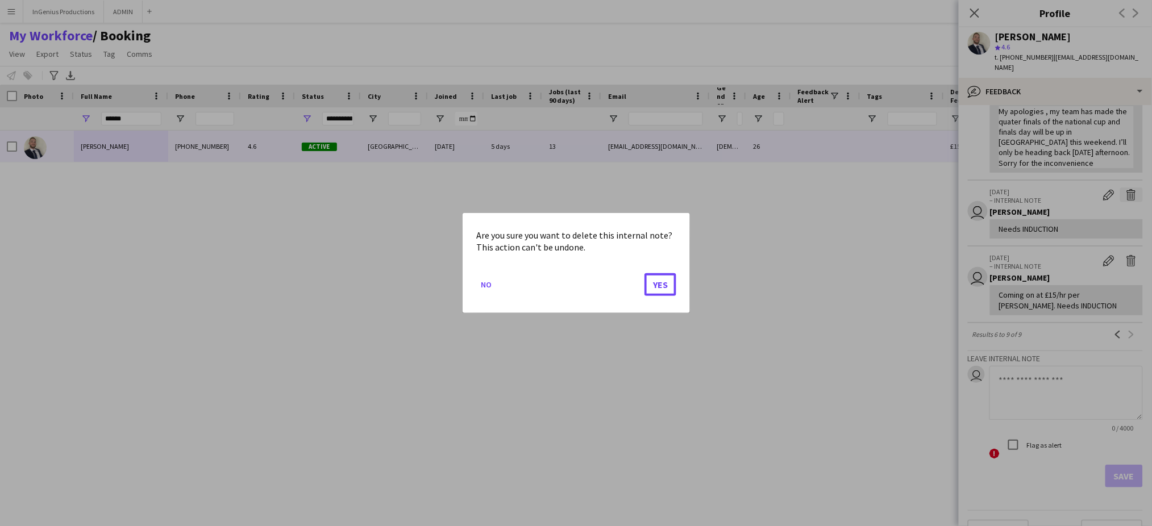
click at [645, 273] on button "Yes" at bounding box center [661, 284] width 32 height 23
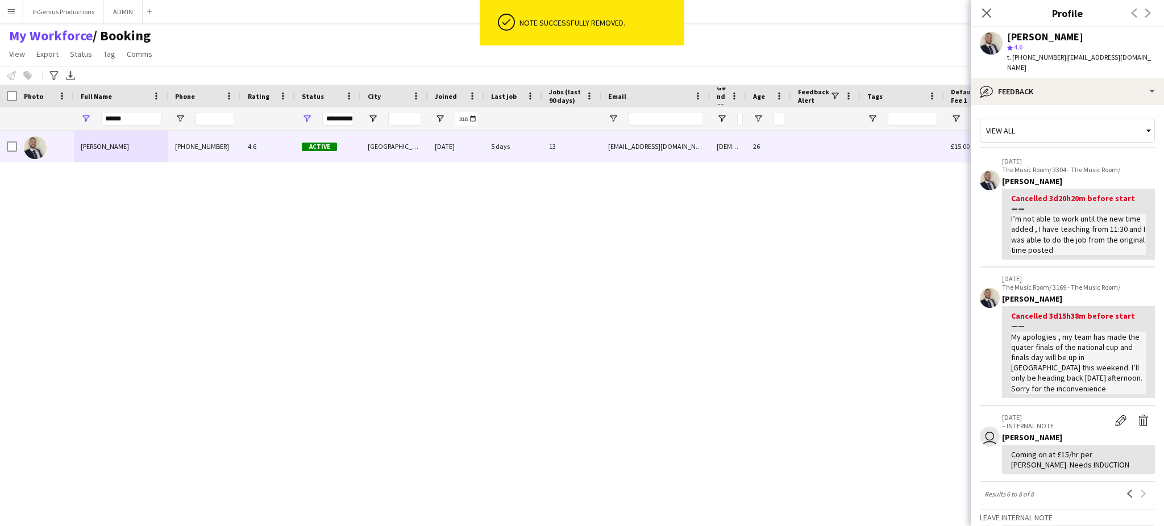
scroll to position [171, 0]
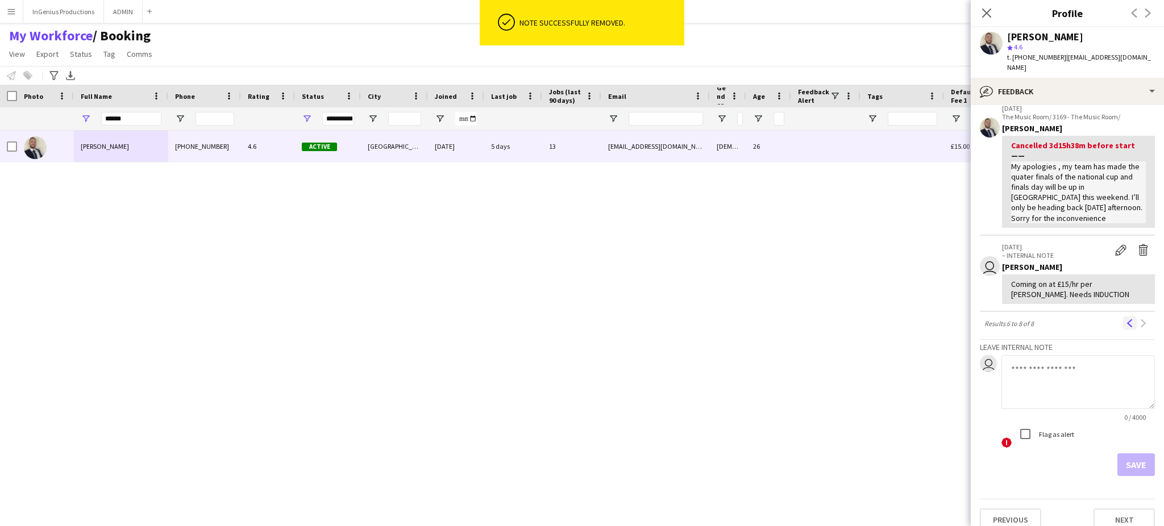
click at [1126, 320] on app-icon "Previous" at bounding box center [1130, 324] width 8 height 8
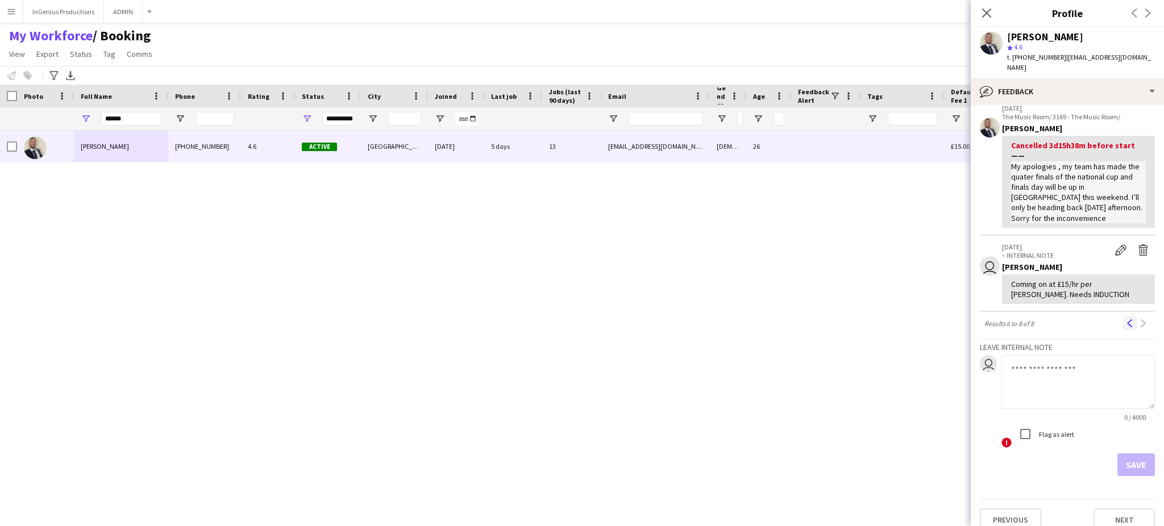
scroll to position [0, 0]
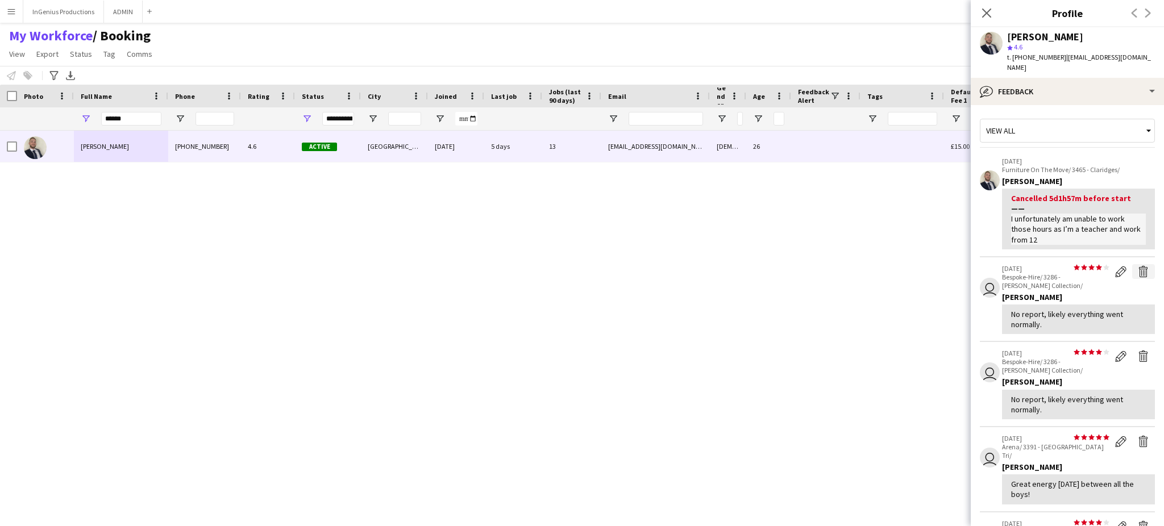
click at [1138, 266] on app-icon "Delete feedback" at bounding box center [1143, 271] width 11 height 11
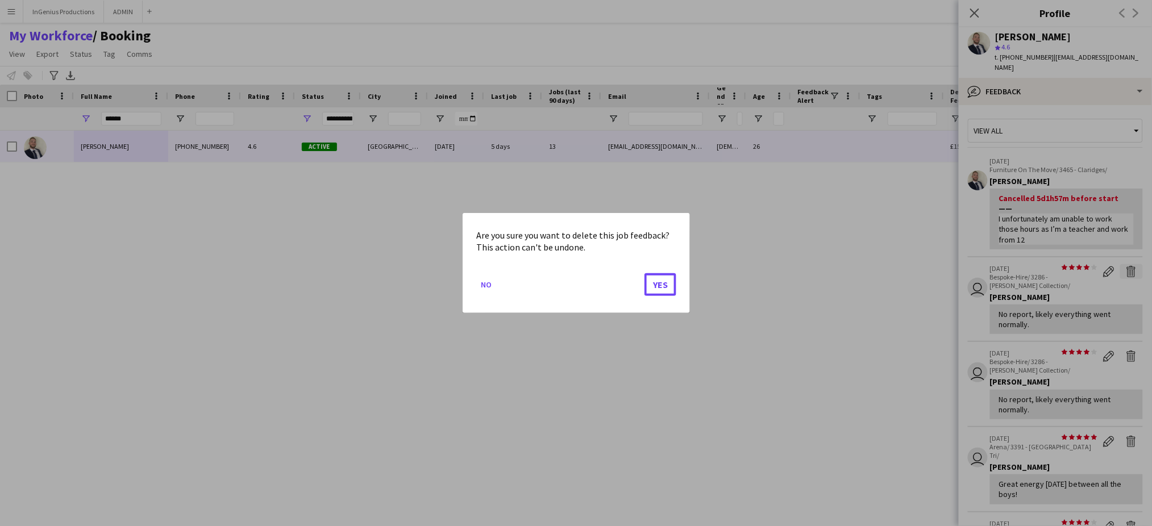
click at [645, 273] on button "Yes" at bounding box center [661, 284] width 32 height 23
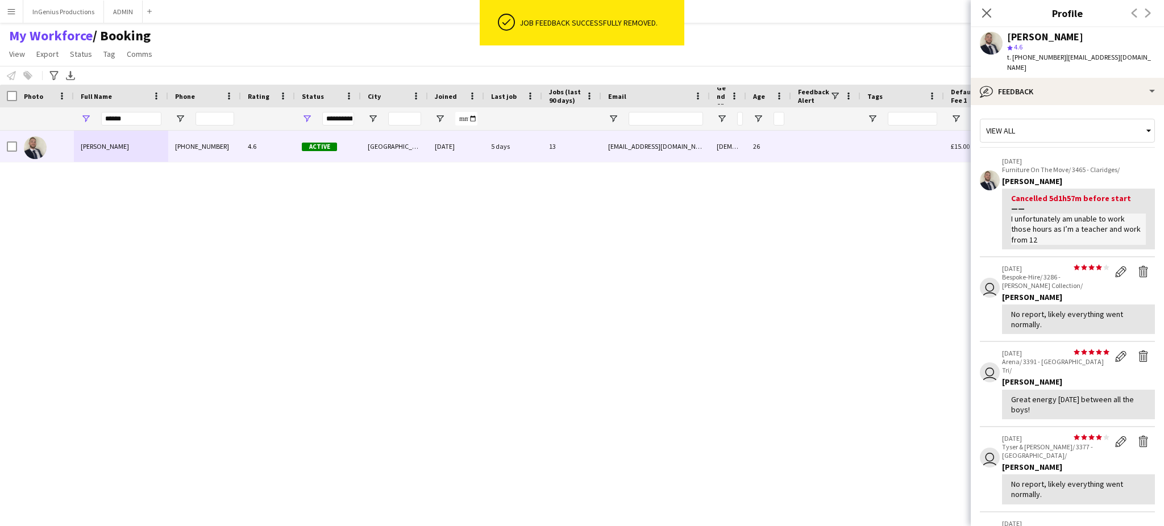
click at [1138, 266] on app-icon "Delete feedback" at bounding box center [1143, 271] width 11 height 11
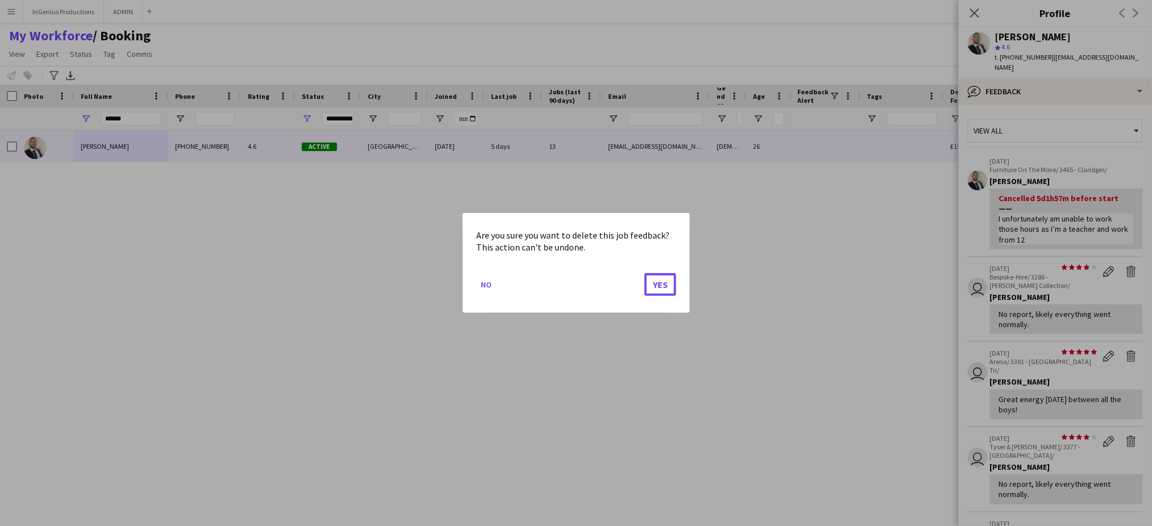
click at [645, 273] on button "Yes" at bounding box center [661, 284] width 32 height 23
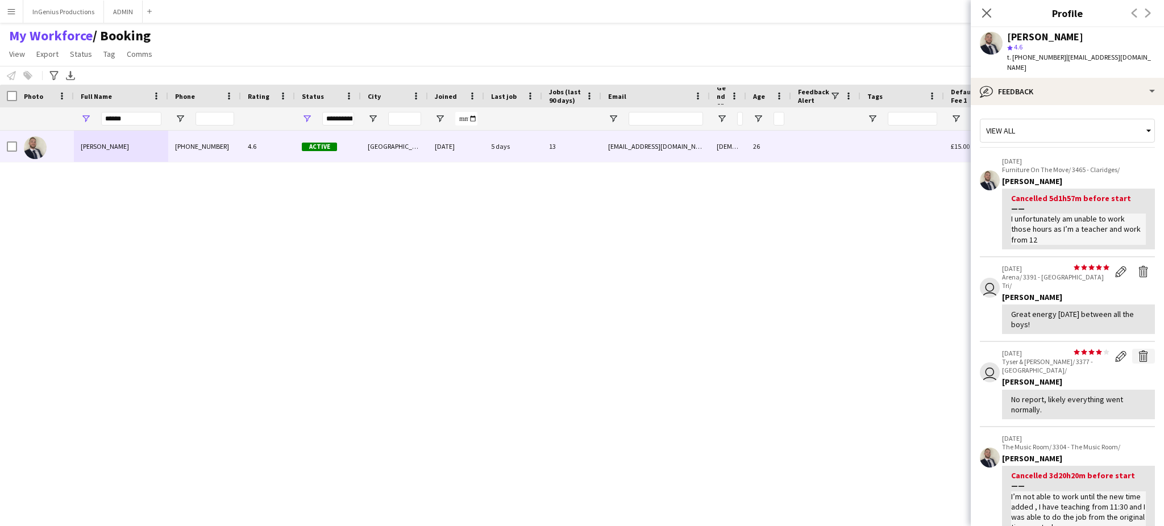
click at [1138, 351] on app-icon "Delete feedback" at bounding box center [1143, 356] width 11 height 11
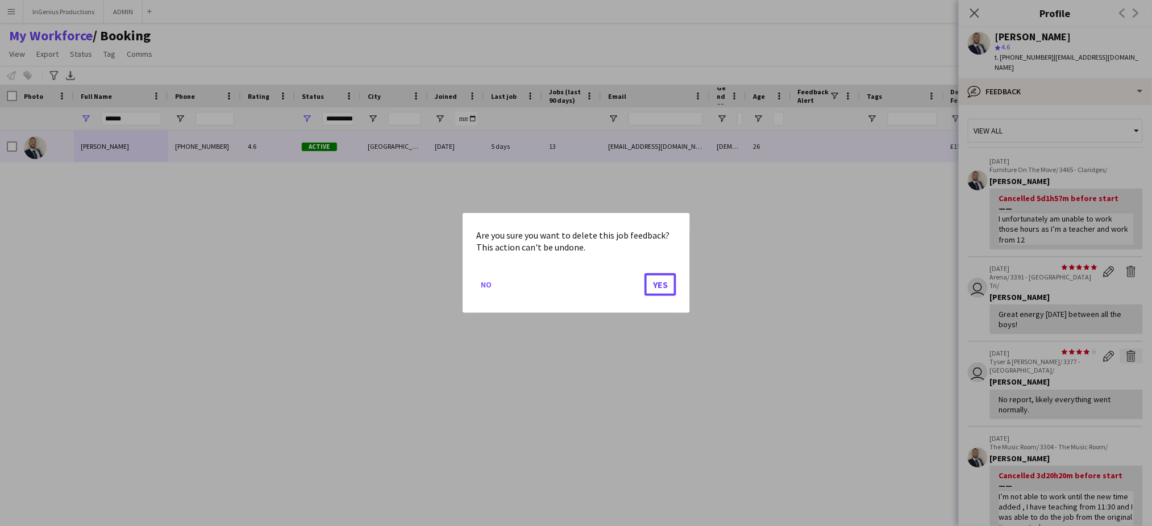
click at [645, 273] on button "Yes" at bounding box center [661, 284] width 32 height 23
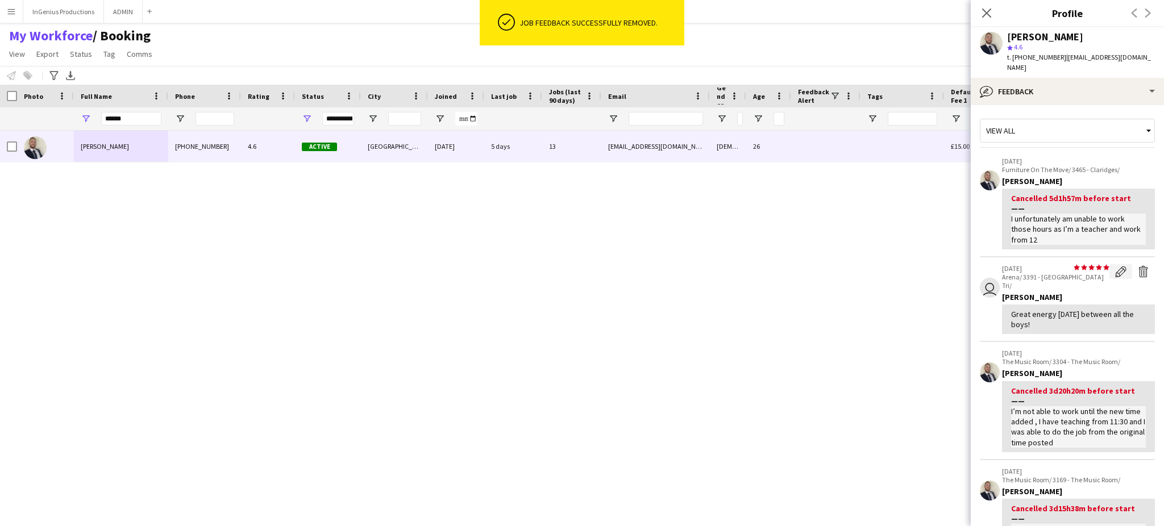
click at [1115, 266] on app-icon "Edit feedback" at bounding box center [1120, 271] width 11 height 11
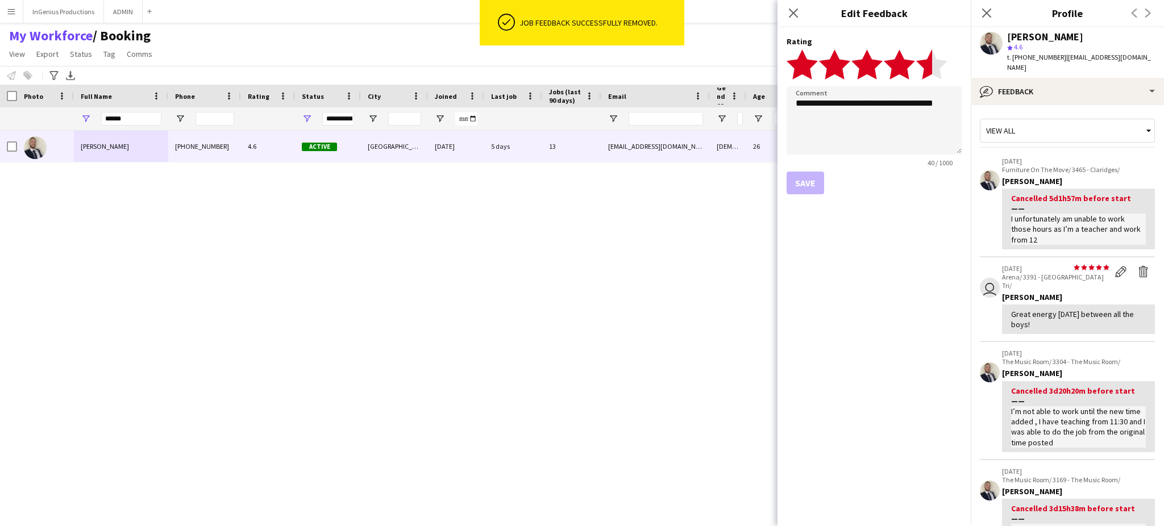
click at [929, 65] on polygon at bounding box center [931, 64] width 31 height 30
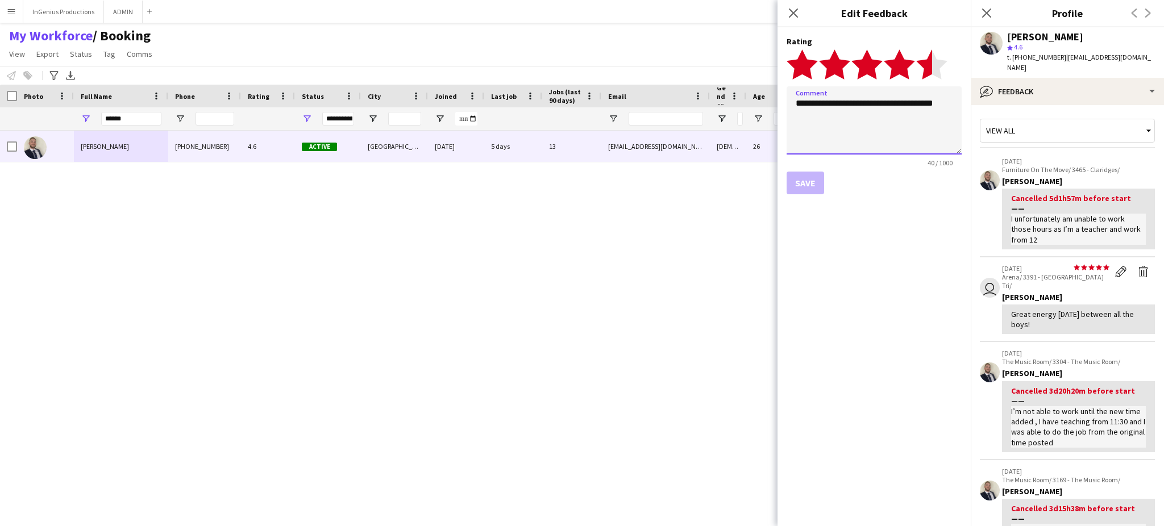
click at [952, 106] on textarea "**********" at bounding box center [874, 120] width 175 height 68
type textarea "**********"
click at [799, 178] on button "Save" at bounding box center [806, 183] width 38 height 23
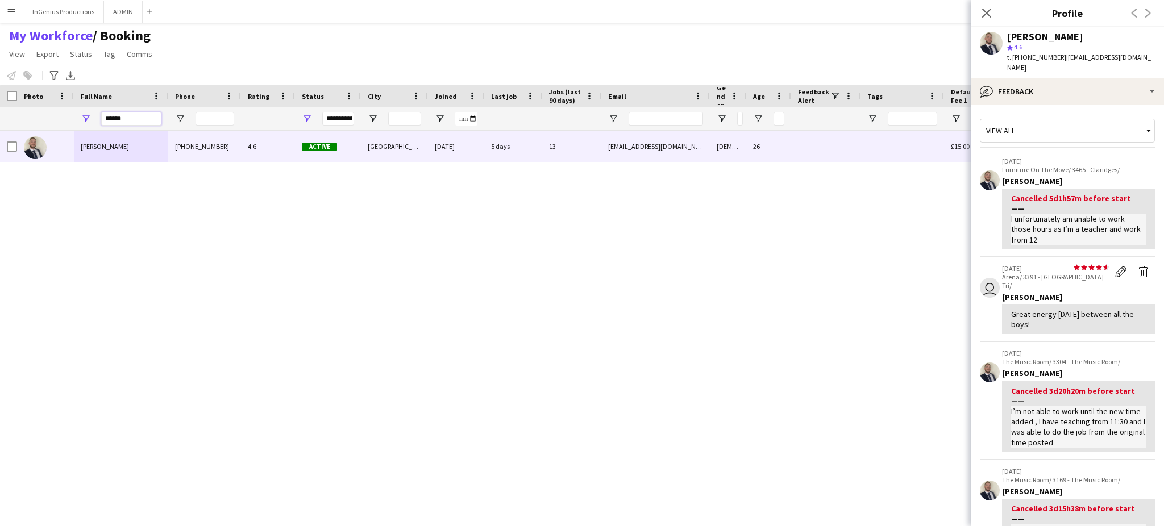
click at [137, 125] on input "******" at bounding box center [131, 119] width 60 height 14
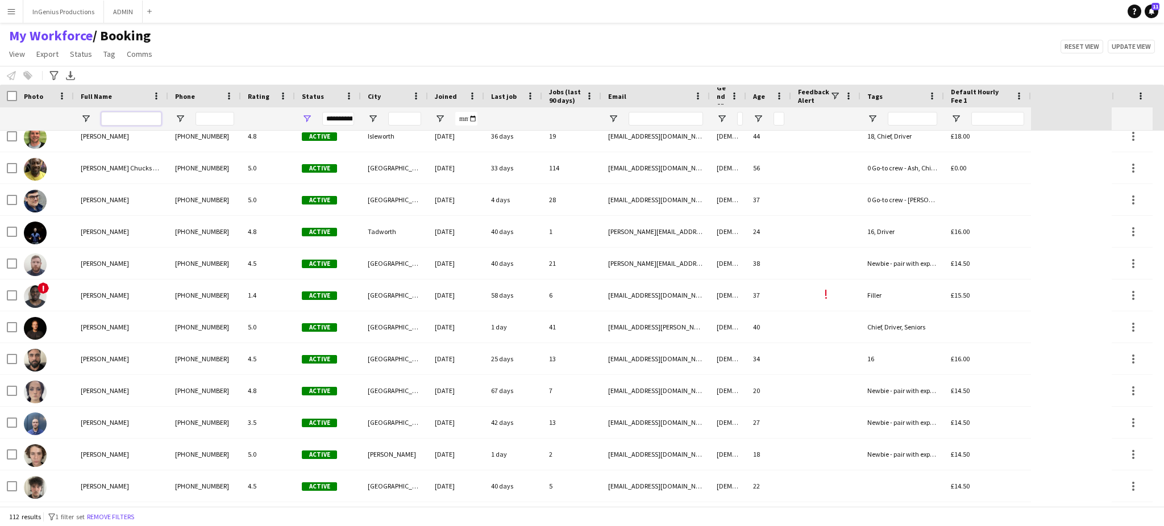
scroll to position [657, 0]
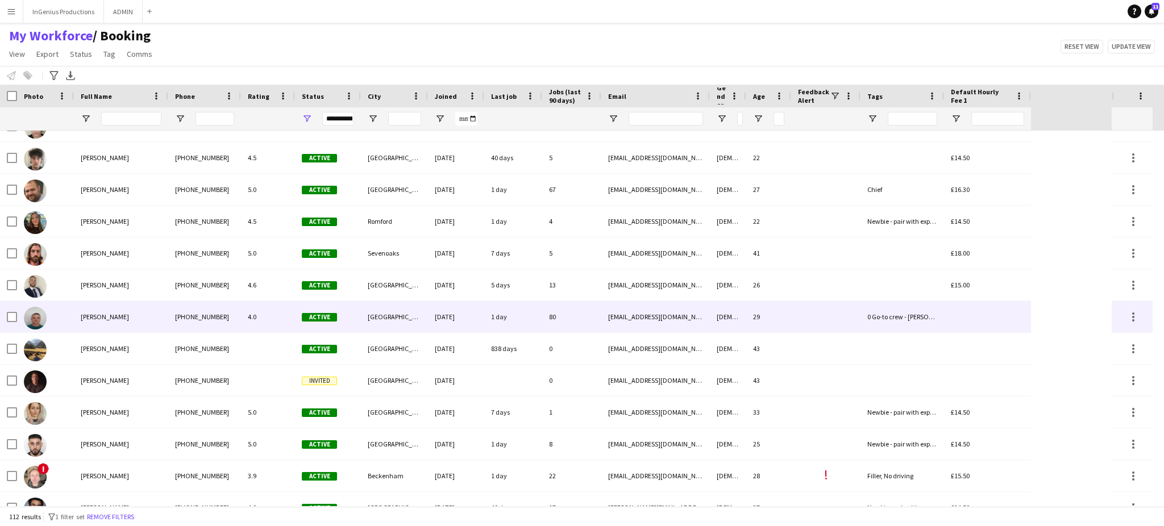
click at [410, 318] on div "[GEOGRAPHIC_DATA]" at bounding box center [394, 316] width 67 height 31
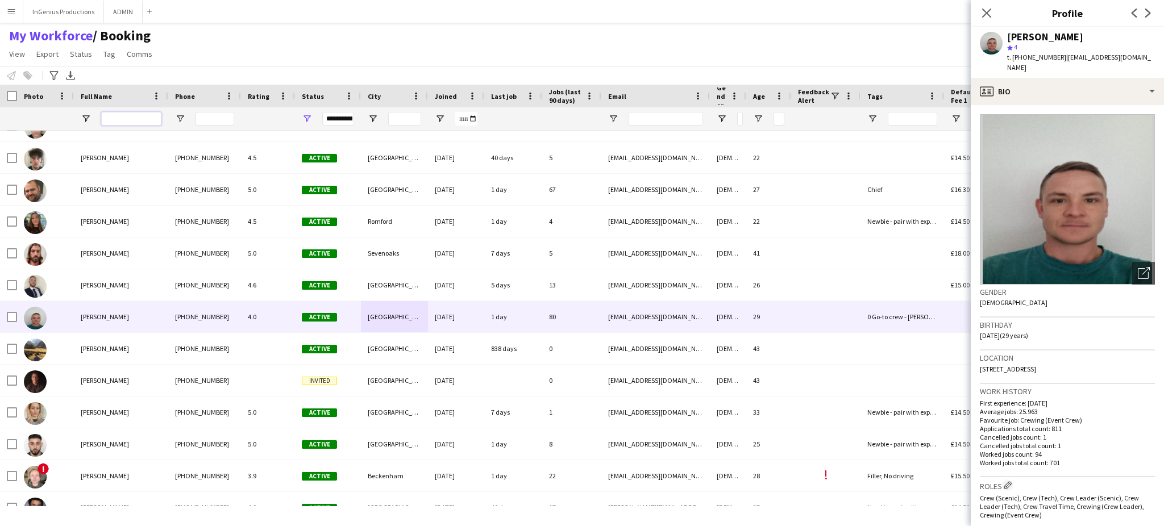
click at [113, 114] on input "Full Name Filter Input" at bounding box center [131, 119] width 60 height 14
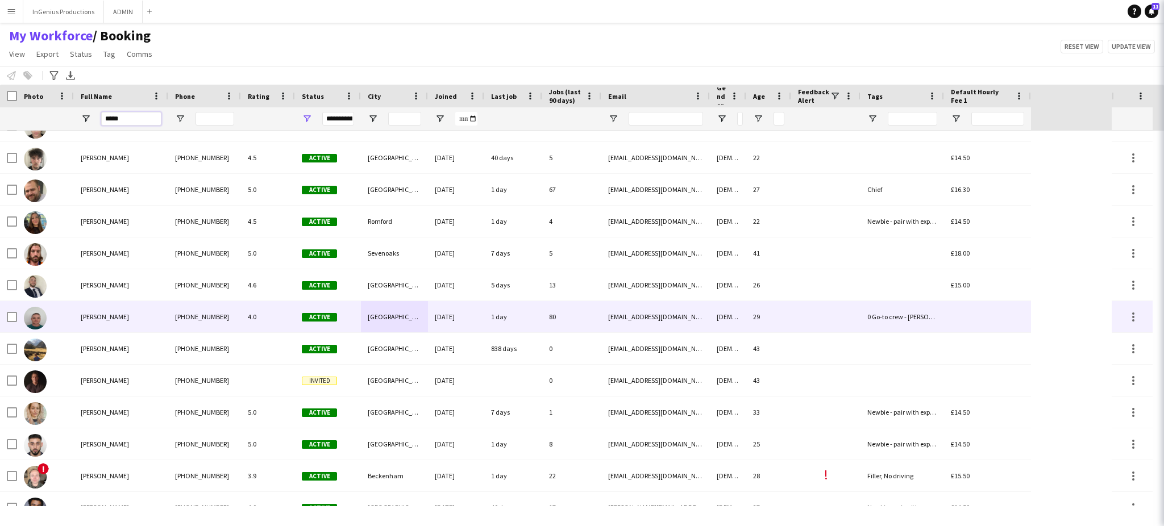
scroll to position [0, 0]
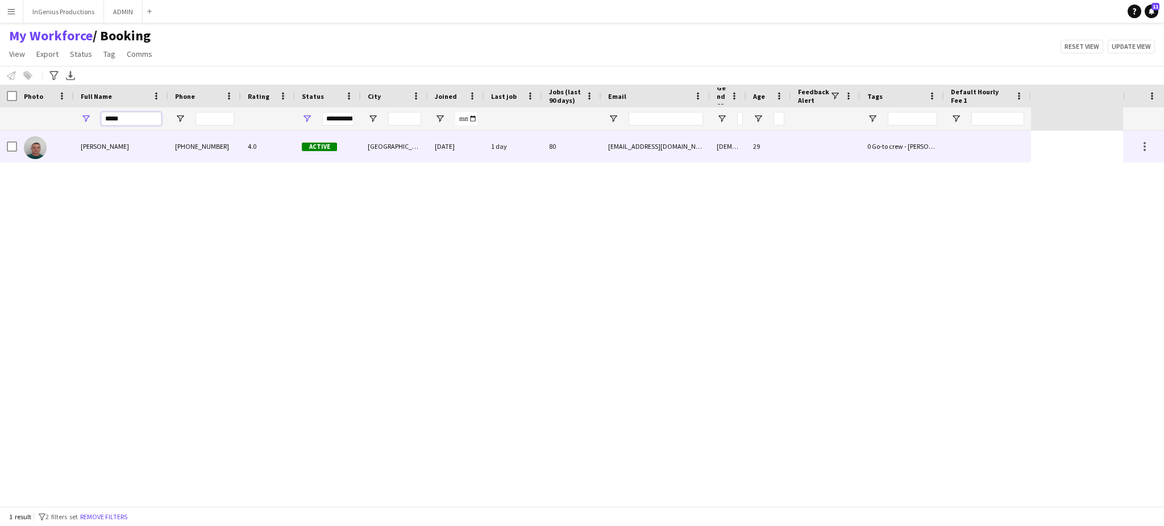
type input "*****"
click at [147, 142] on div "[PERSON_NAME]" at bounding box center [121, 146] width 94 height 31
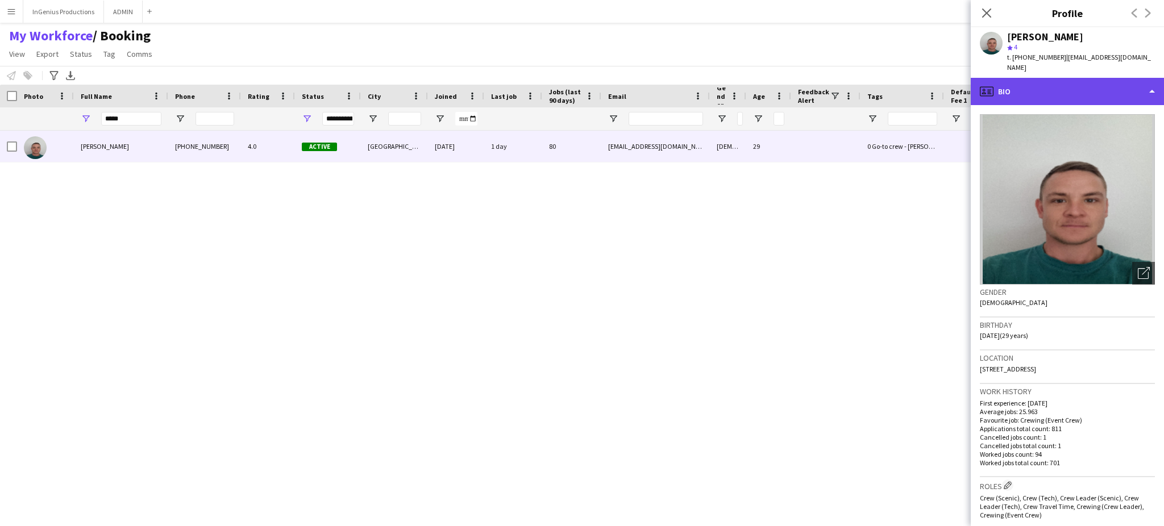
click at [1124, 78] on div "profile Bio" at bounding box center [1067, 91] width 193 height 27
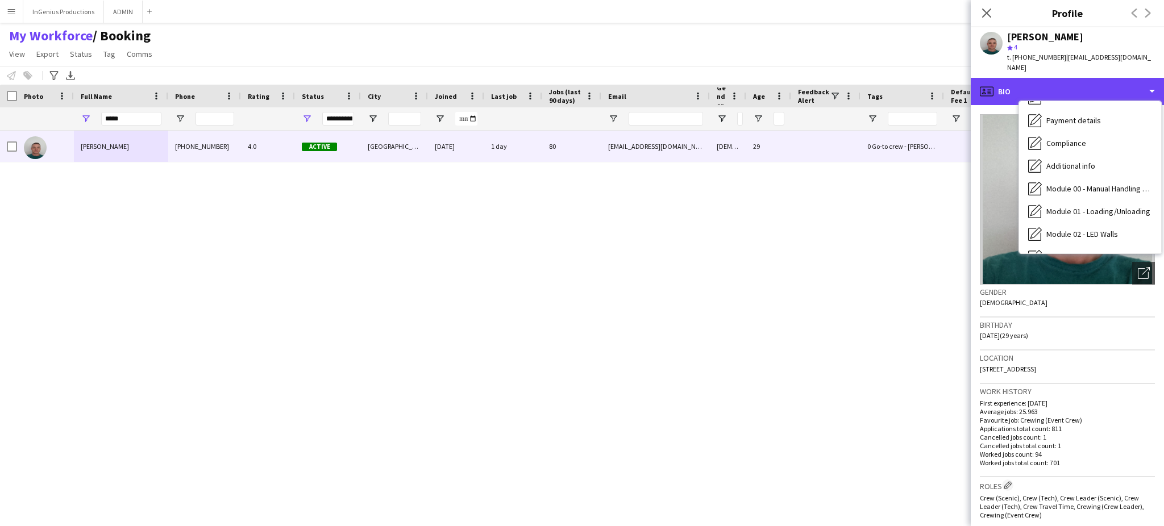
scroll to position [243, 0]
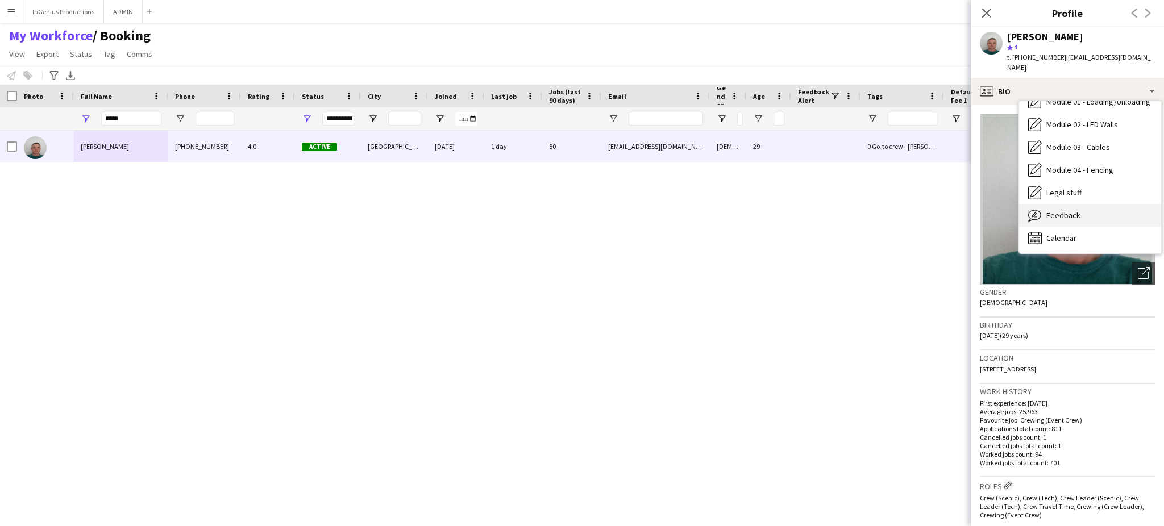
click at [1111, 204] on div "Feedback Feedback" at bounding box center [1090, 215] width 142 height 23
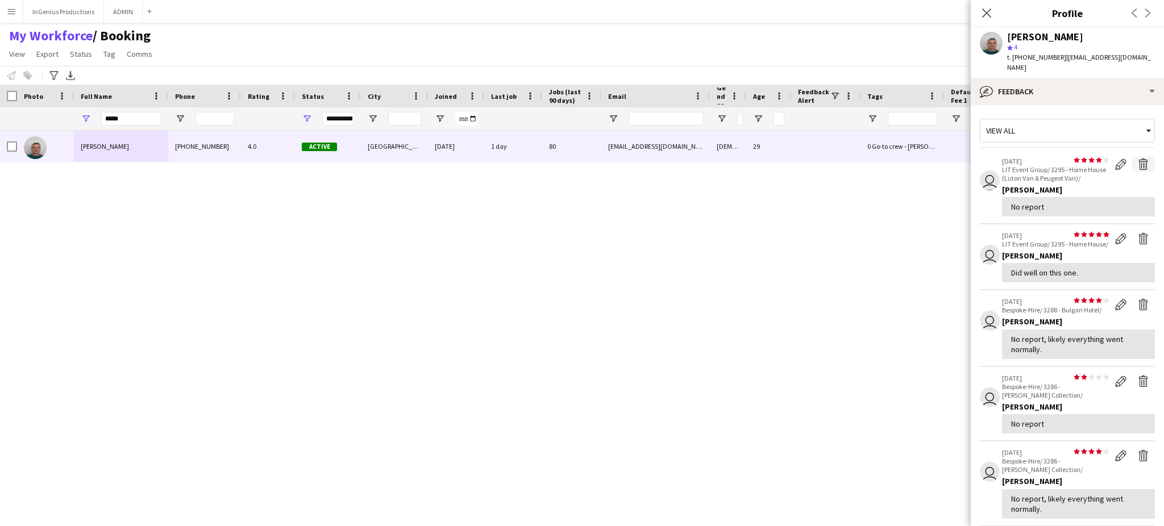
click at [1138, 159] on app-icon "Delete feedback" at bounding box center [1143, 164] width 11 height 11
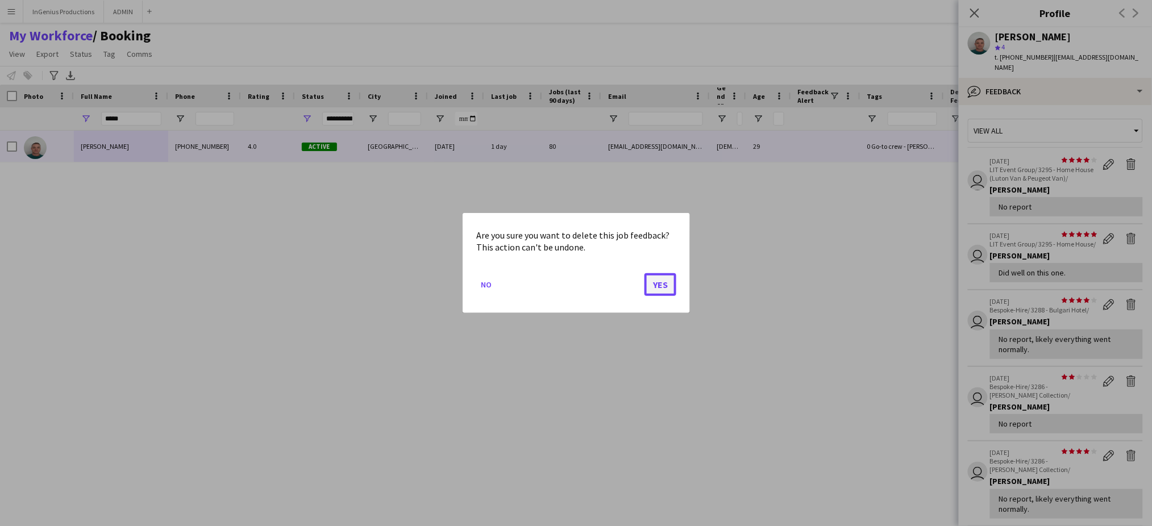
click at [666, 280] on button "Yes" at bounding box center [661, 284] width 32 height 23
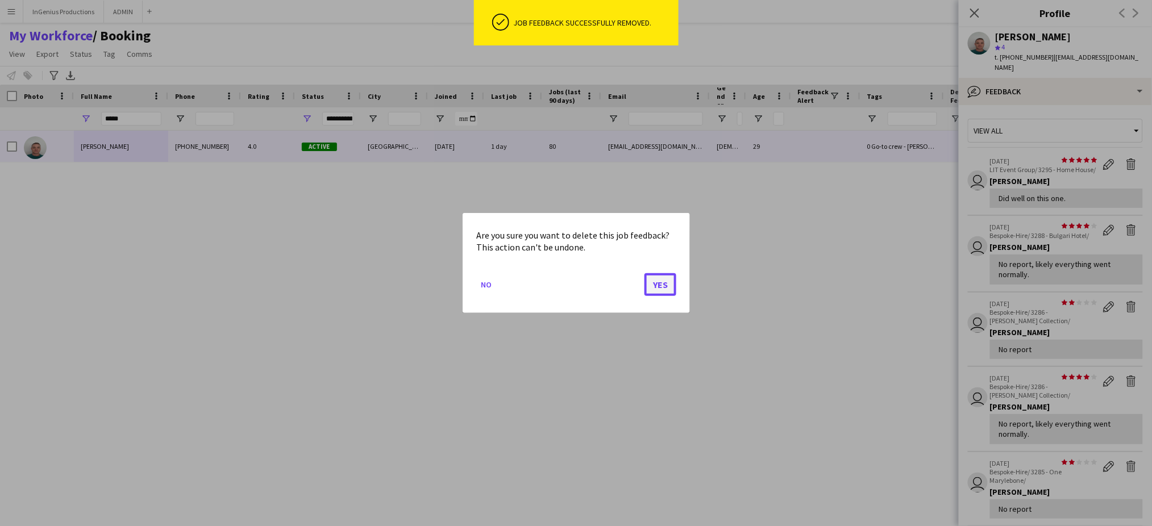
click at [663, 282] on button "Yes" at bounding box center [661, 284] width 32 height 23
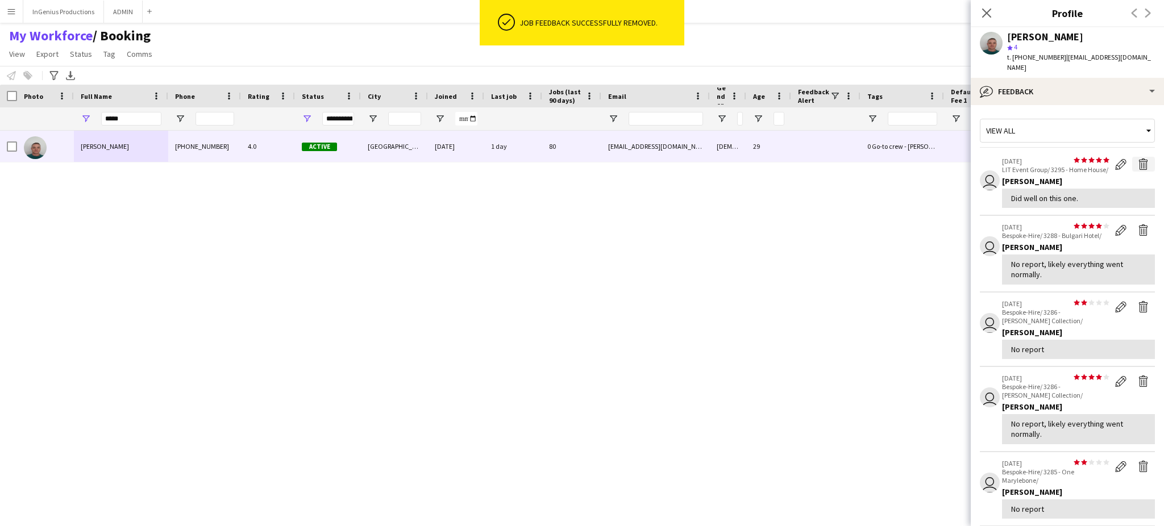
click at [1138, 159] on app-icon "Delete feedback" at bounding box center [1143, 164] width 11 height 11
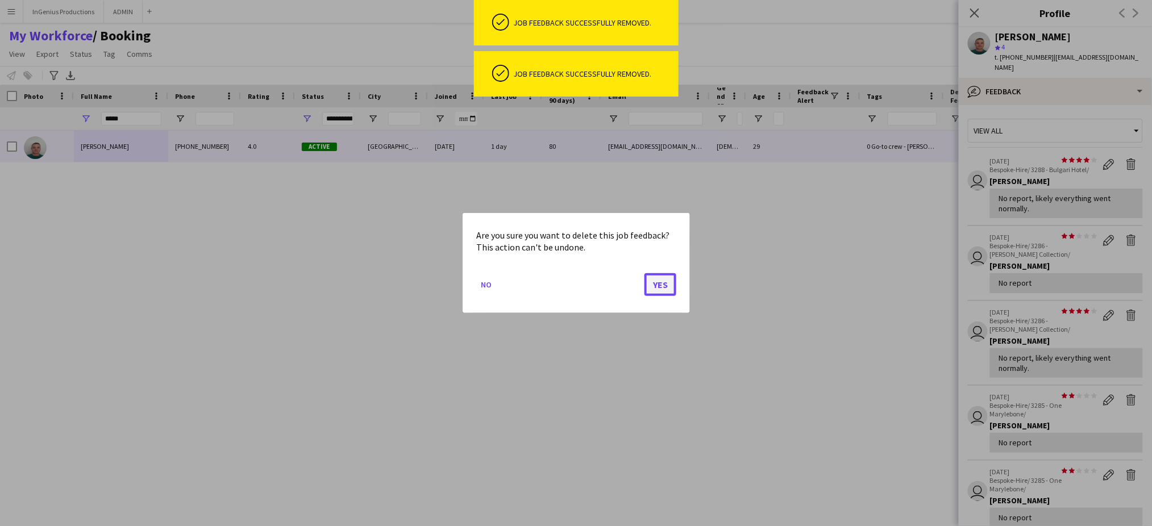
click at [657, 286] on button "Yes" at bounding box center [661, 284] width 32 height 23
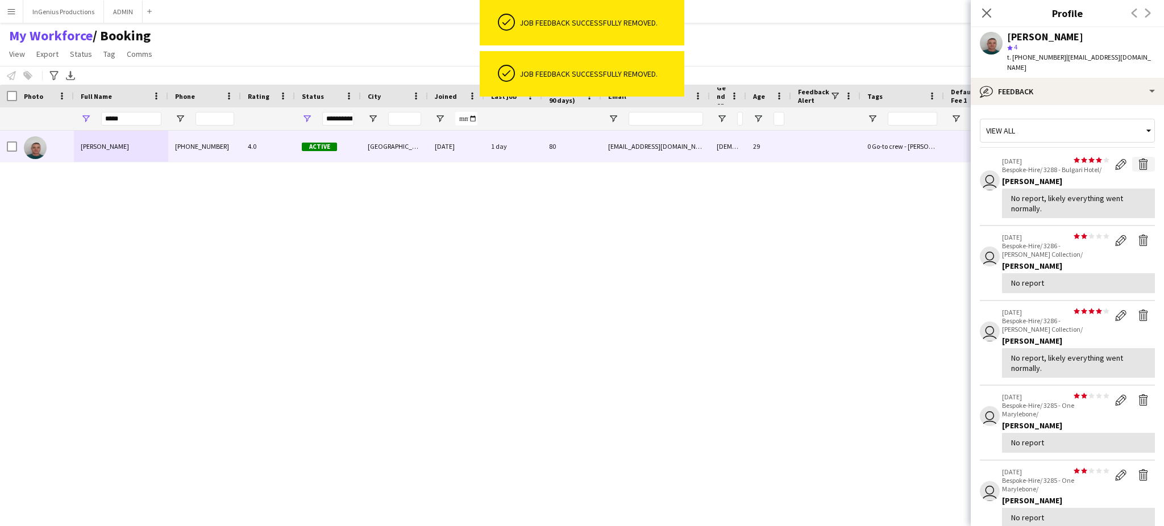
click at [1138, 159] on app-icon "Delete feedback" at bounding box center [1143, 164] width 11 height 11
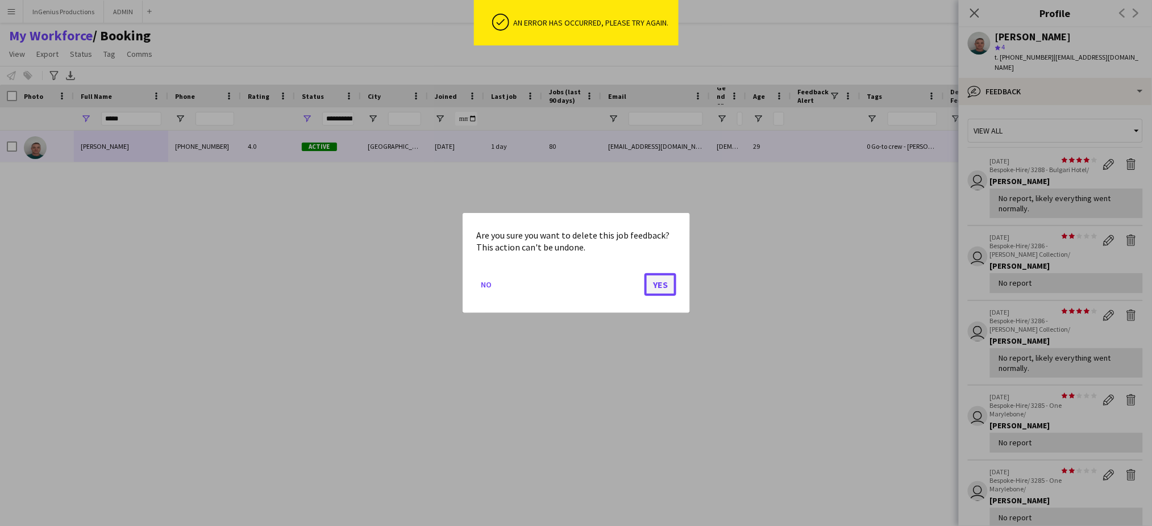
click at [667, 285] on button "Yes" at bounding box center [661, 284] width 32 height 23
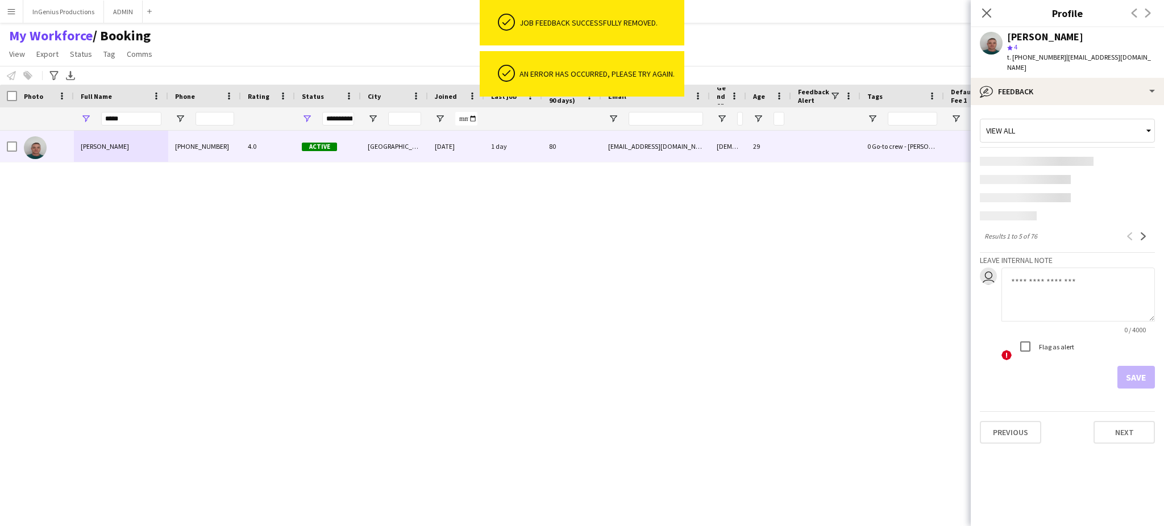
click at [1130, 157] on app-content-placeholder at bounding box center [1067, 161] width 175 height 9
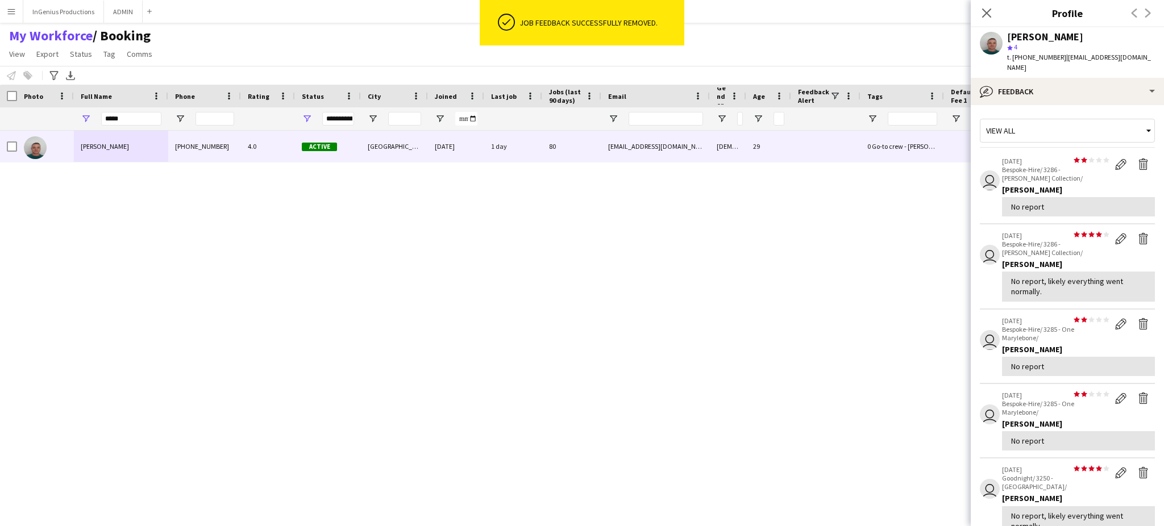
click at [662, 291] on div "[PERSON_NAME] [PHONE_NUMBER] 4.0 Active [GEOGRAPHIC_DATA] [DATE] 1 day 80 [EMAI…" at bounding box center [561, 319] width 1123 height 376
click at [1138, 159] on app-icon "Delete feedback" at bounding box center [1143, 164] width 11 height 11
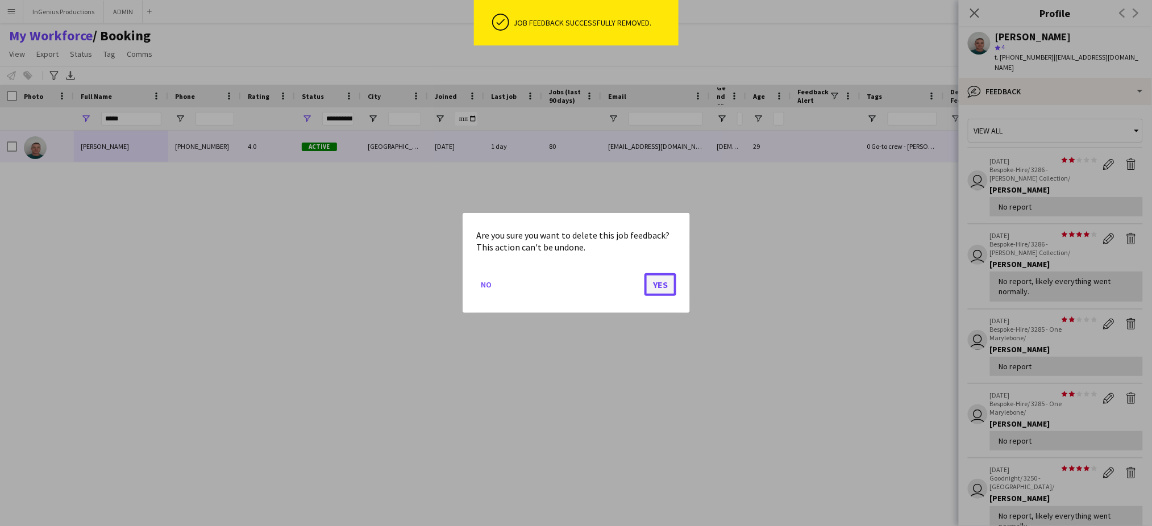
click at [669, 280] on button "Yes" at bounding box center [661, 284] width 32 height 23
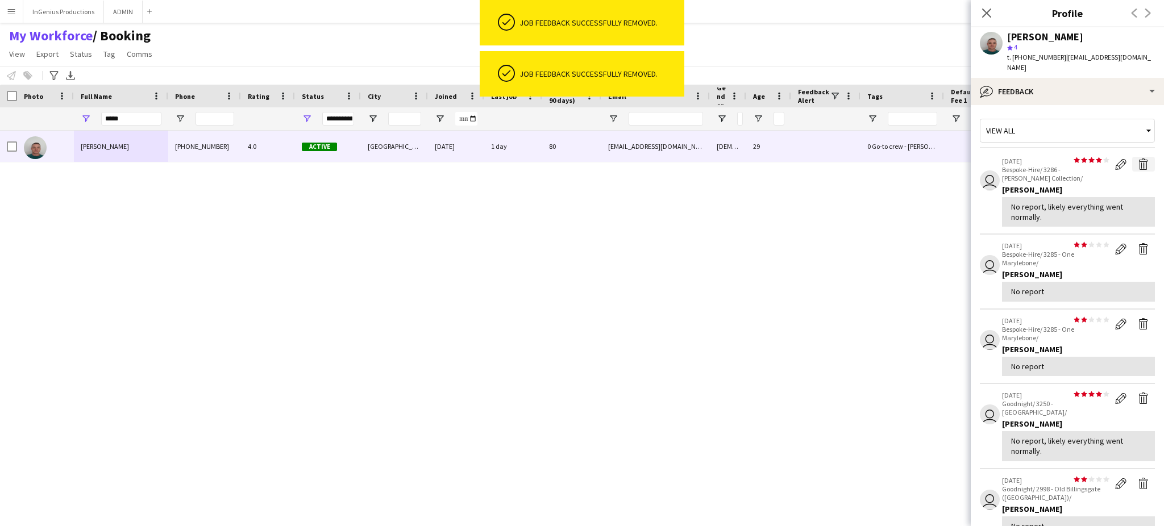
click at [1138, 159] on app-icon "Delete feedback" at bounding box center [1143, 164] width 11 height 11
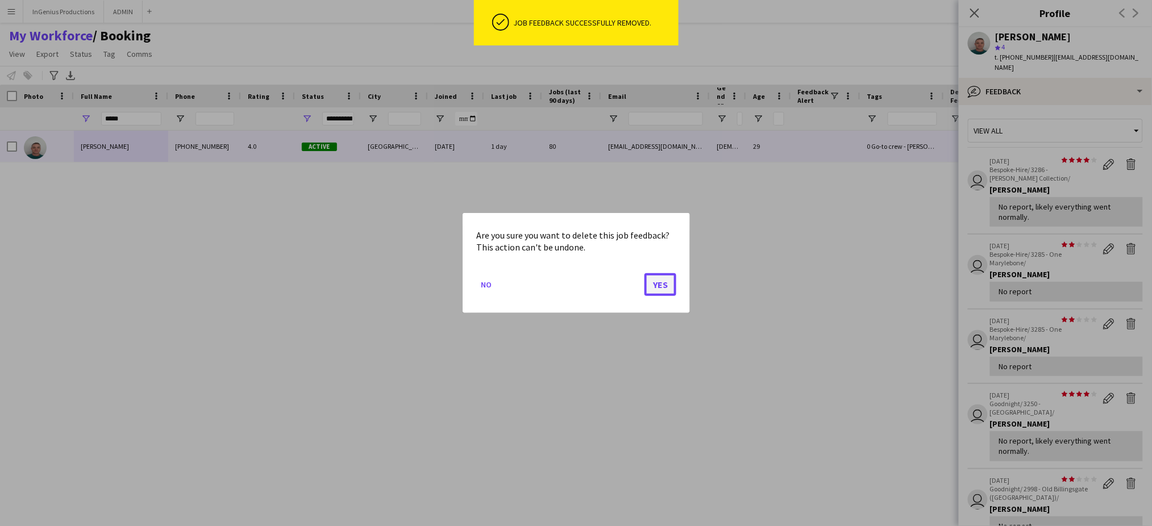
click at [657, 285] on button "Yes" at bounding box center [661, 284] width 32 height 23
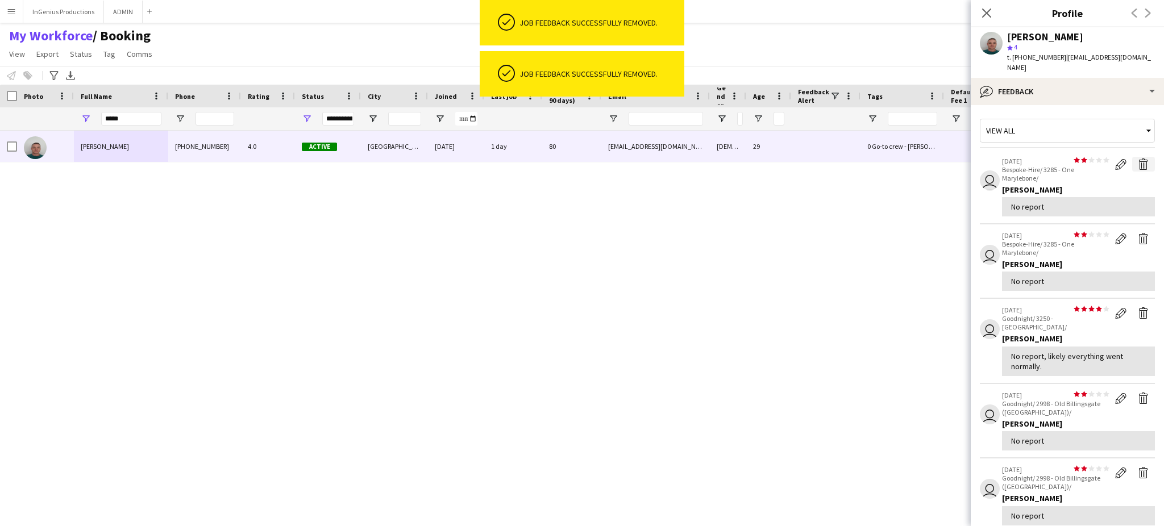
click at [1138, 159] on app-icon "Delete feedback" at bounding box center [1143, 164] width 11 height 11
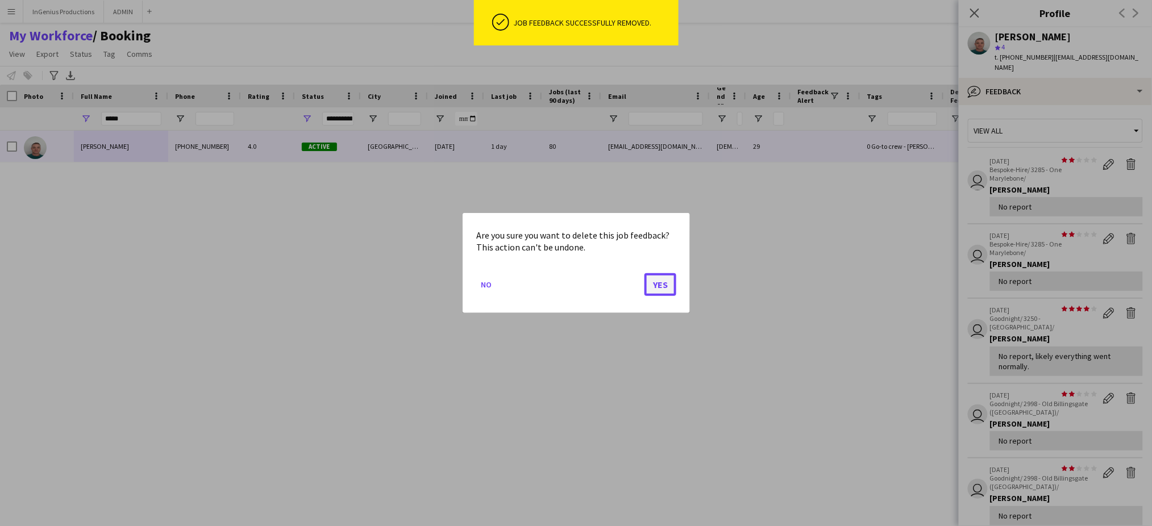
click at [663, 280] on button "Yes" at bounding box center [661, 284] width 32 height 23
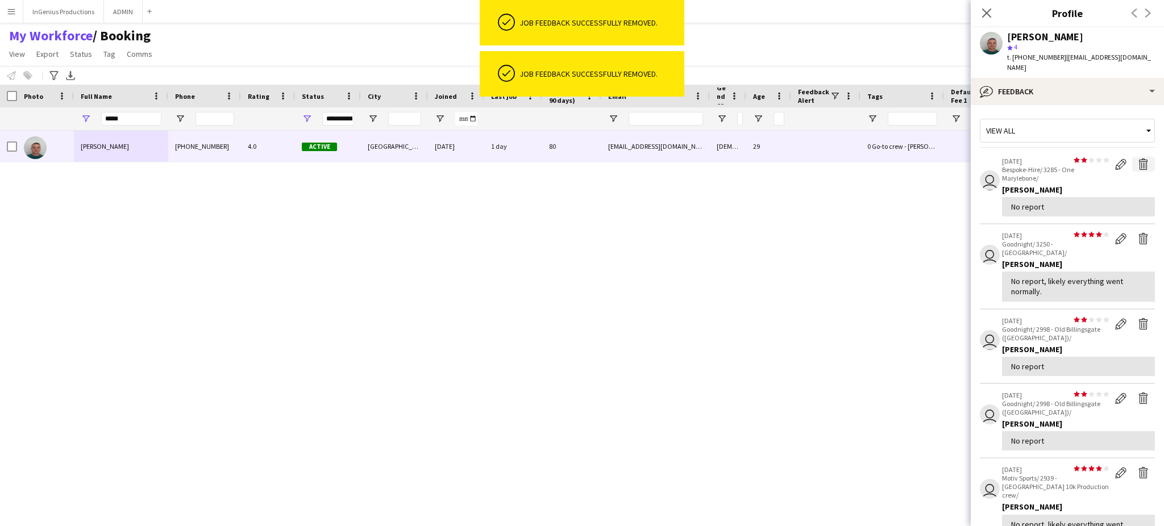
click at [1138, 159] on app-icon "Delete feedback" at bounding box center [1143, 164] width 11 height 11
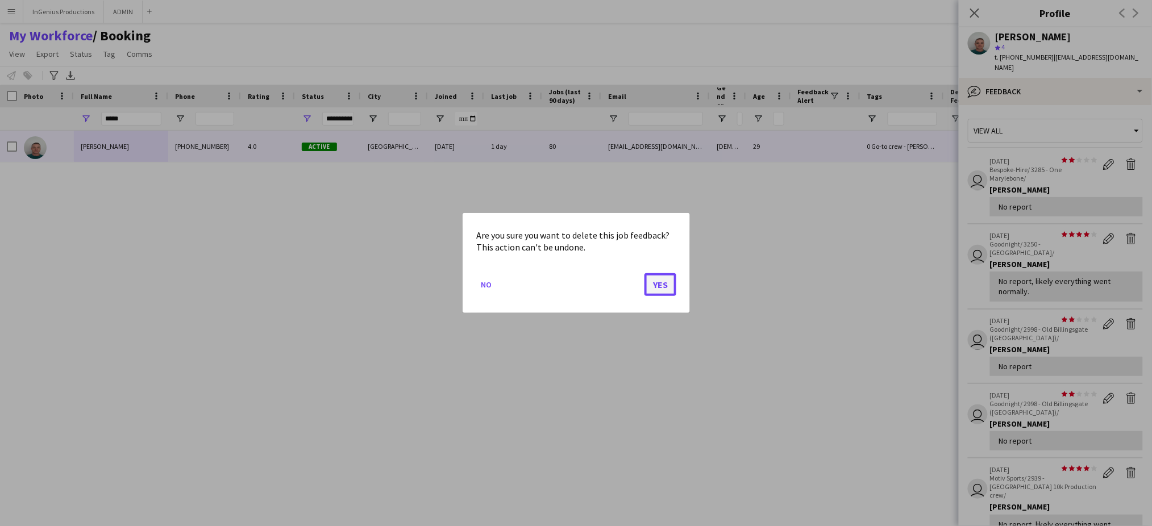
click at [662, 283] on button "Yes" at bounding box center [661, 284] width 32 height 23
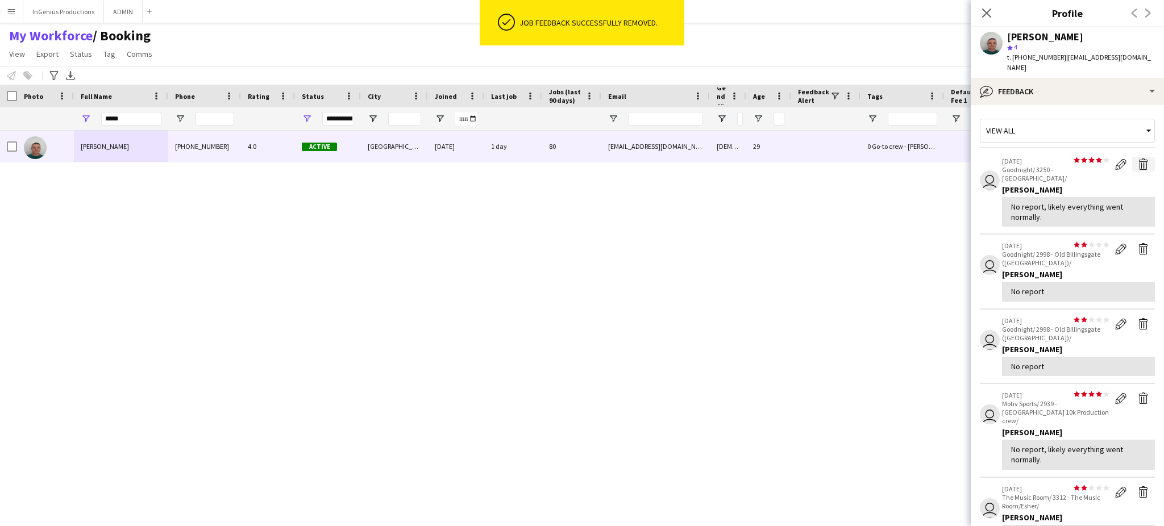
click at [1138, 159] on app-icon "Delete feedback" at bounding box center [1143, 164] width 11 height 11
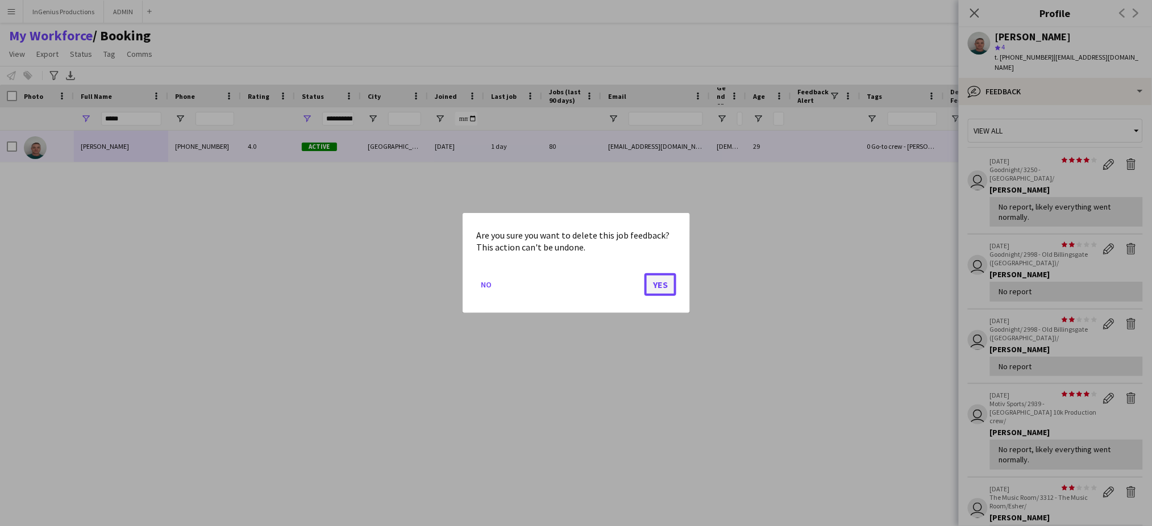
click at [657, 286] on button "Yes" at bounding box center [661, 284] width 32 height 23
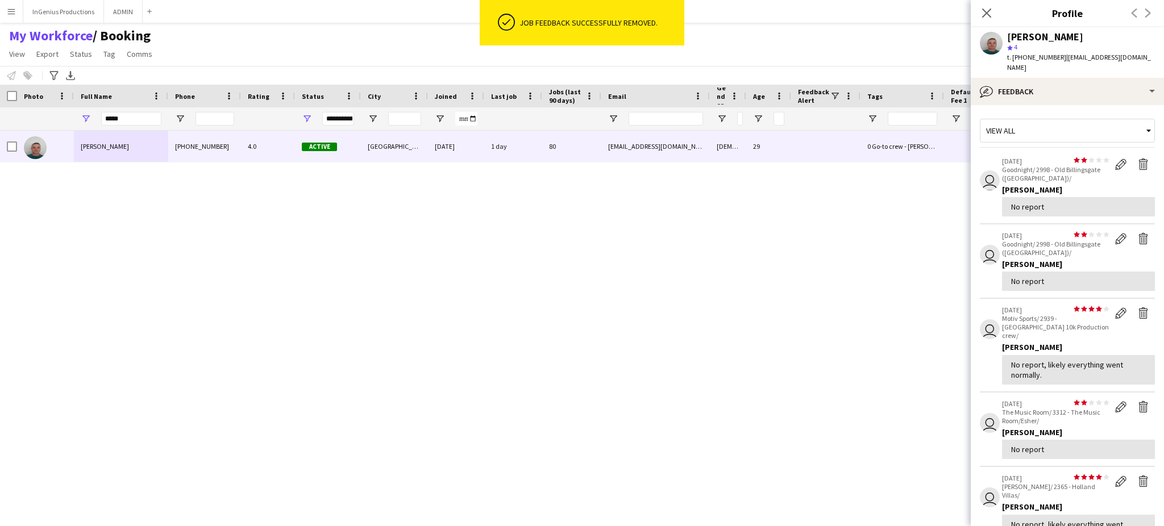
click at [1138, 159] on app-icon "Delete feedback" at bounding box center [1143, 164] width 11 height 11
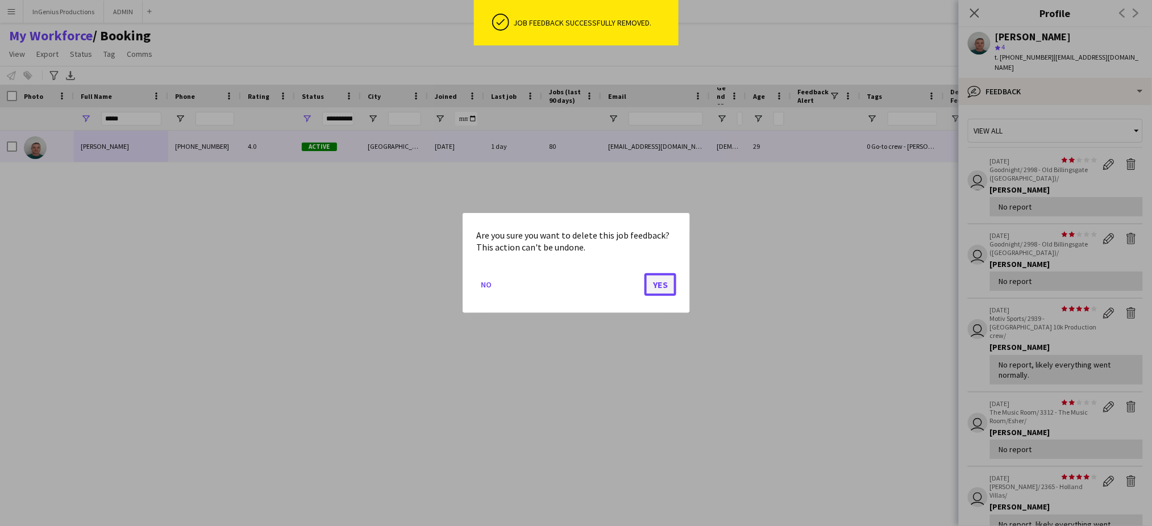
click at [668, 286] on button "Yes" at bounding box center [661, 284] width 32 height 23
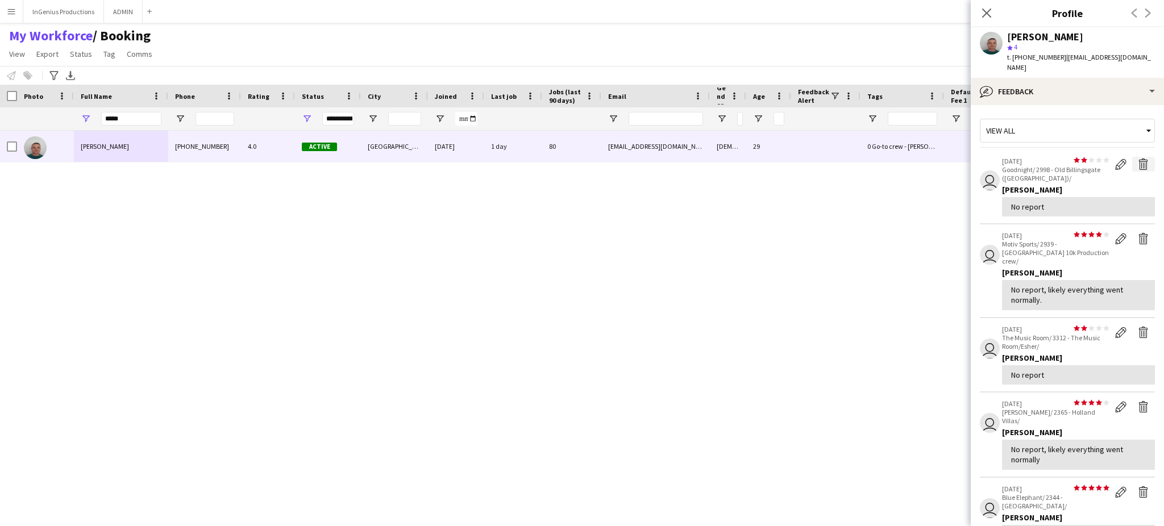
click at [1138, 159] on app-icon "Delete feedback" at bounding box center [1143, 164] width 11 height 11
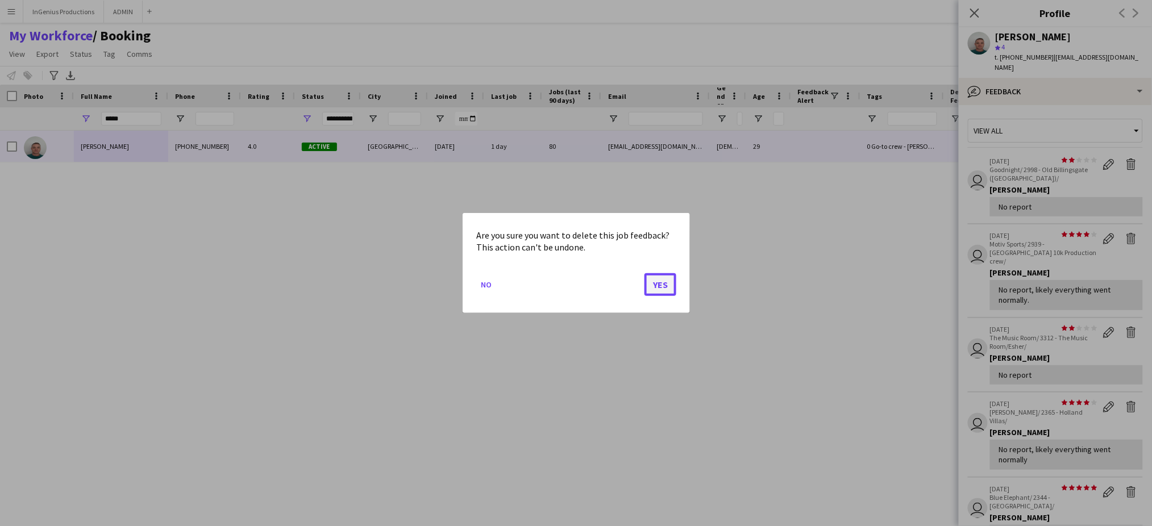
click at [666, 280] on button "Yes" at bounding box center [661, 284] width 32 height 23
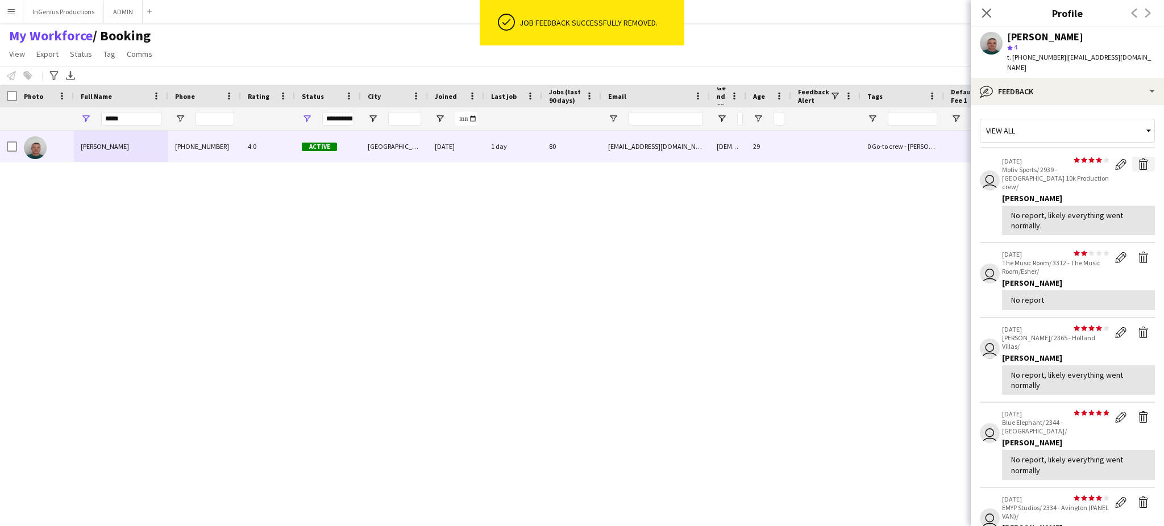
click at [1138, 159] on app-icon "Delete feedback" at bounding box center [1143, 164] width 11 height 11
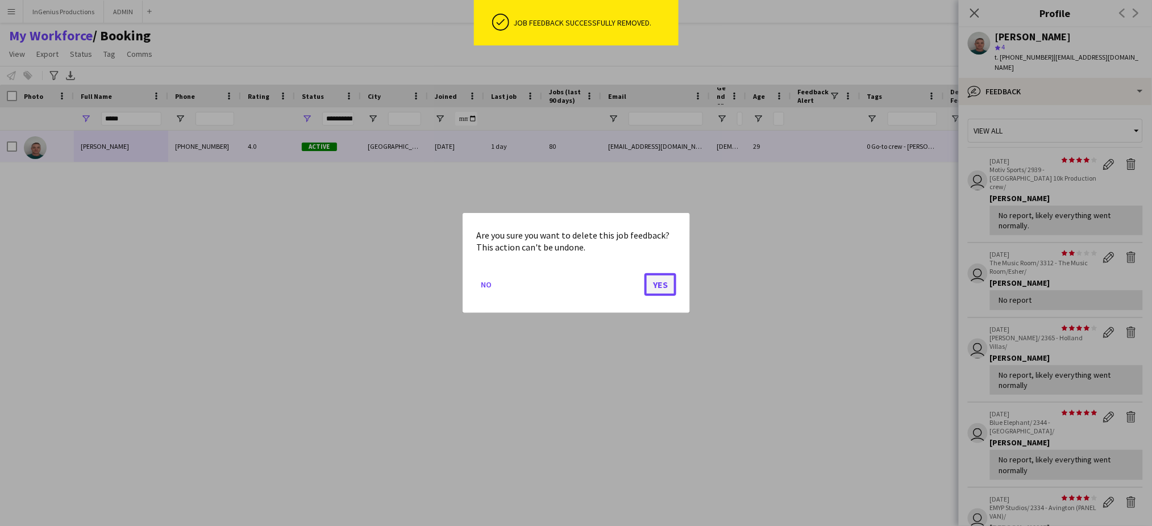
click at [663, 282] on button "Yes" at bounding box center [661, 284] width 32 height 23
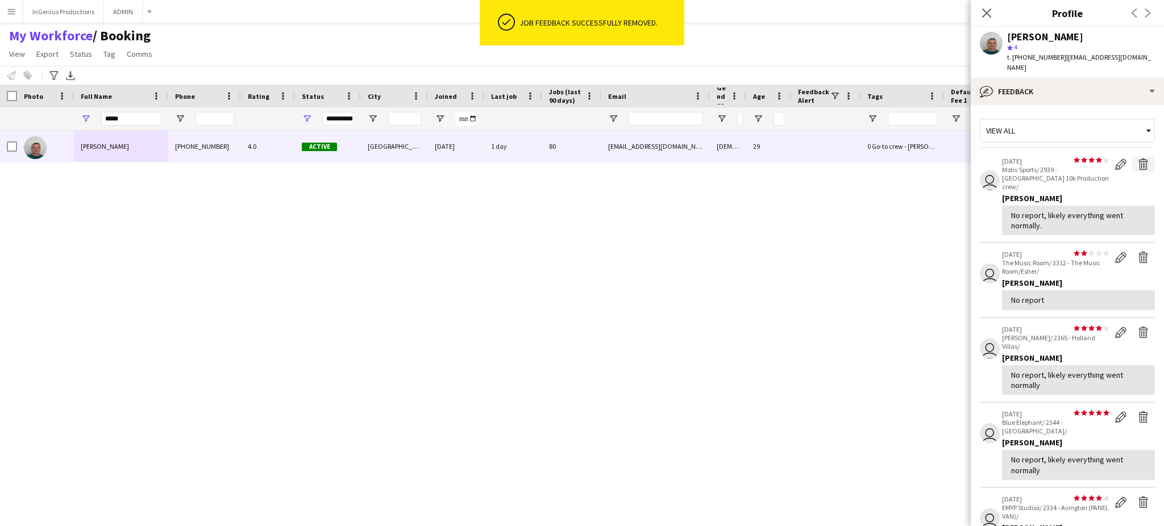
click at [1138, 159] on app-icon "Delete feedback" at bounding box center [1143, 164] width 11 height 11
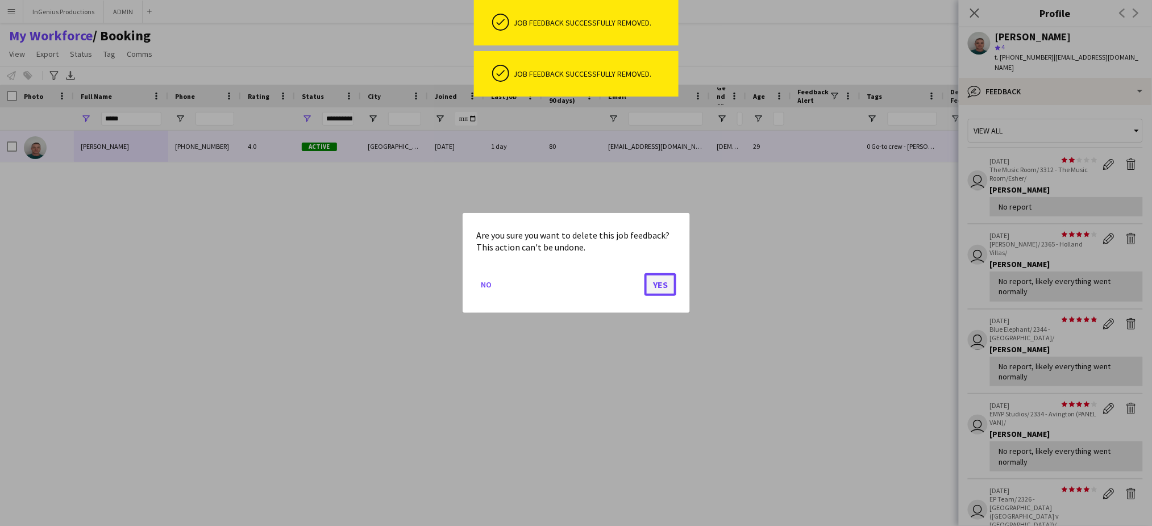
click at [657, 286] on button "Yes" at bounding box center [661, 284] width 32 height 23
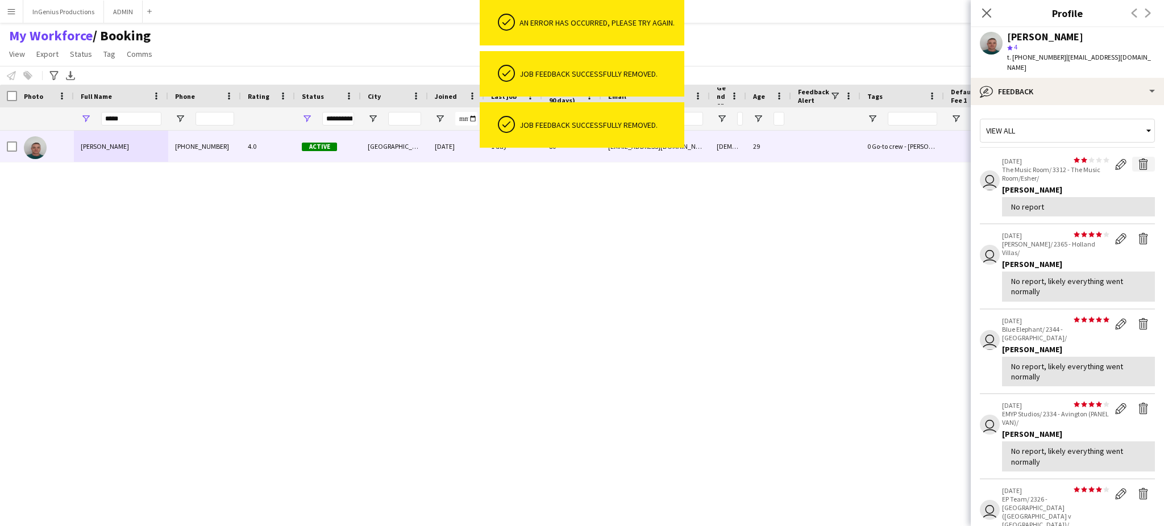
click at [1138, 159] on app-icon "Delete feedback" at bounding box center [1143, 164] width 11 height 11
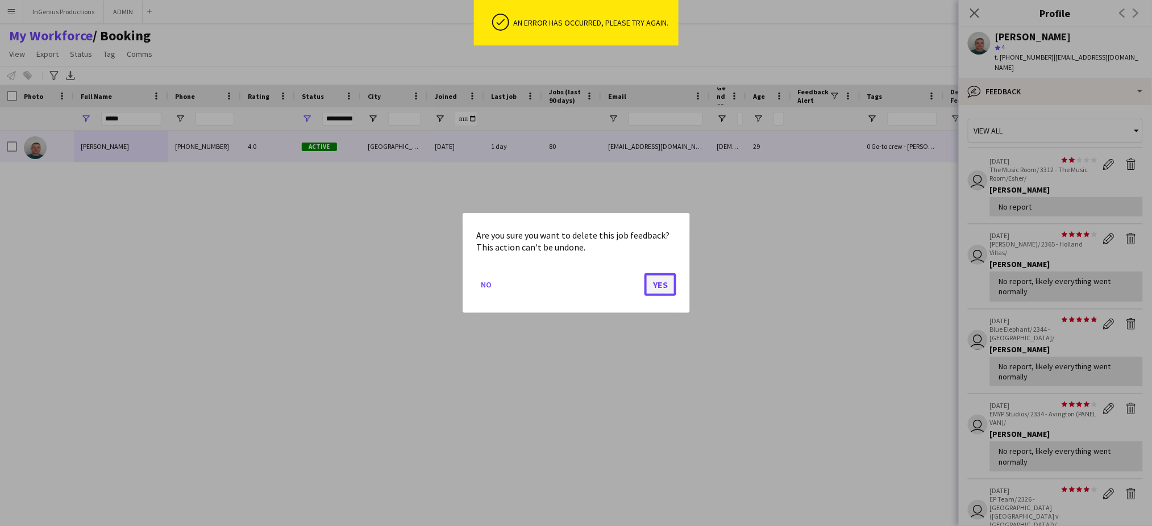
click at [667, 285] on button "Yes" at bounding box center [661, 284] width 32 height 23
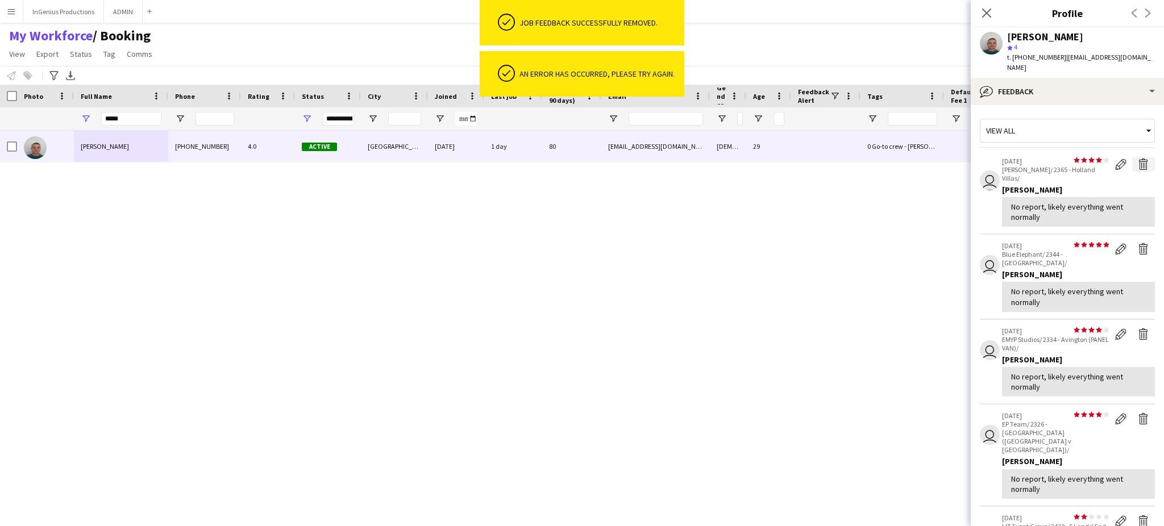
click at [1138, 159] on app-icon "Delete feedback" at bounding box center [1143, 164] width 11 height 11
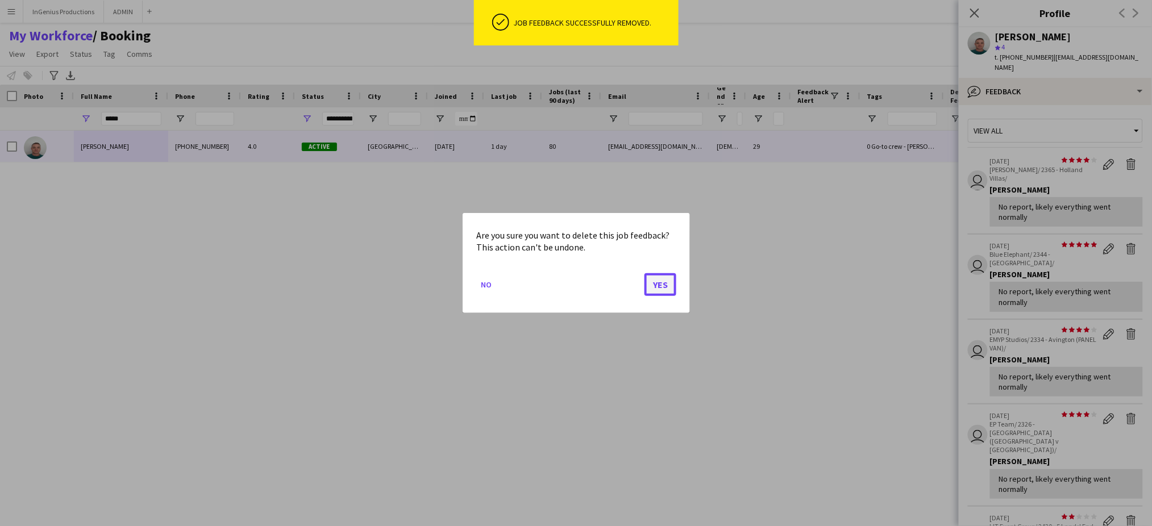
click at [662, 291] on button "Yes" at bounding box center [661, 284] width 32 height 23
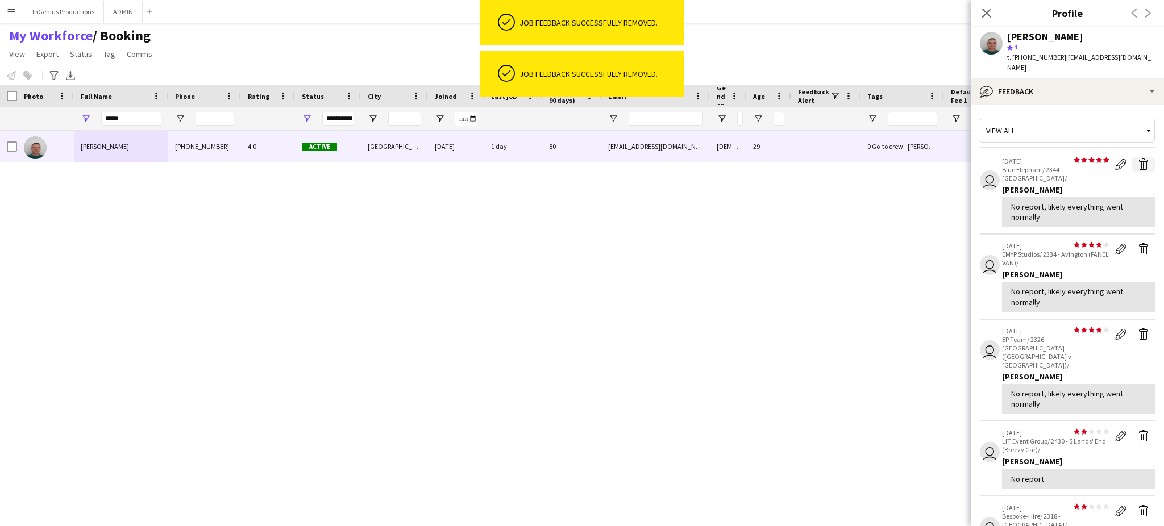
click at [1138, 159] on app-icon "Delete feedback" at bounding box center [1143, 164] width 11 height 11
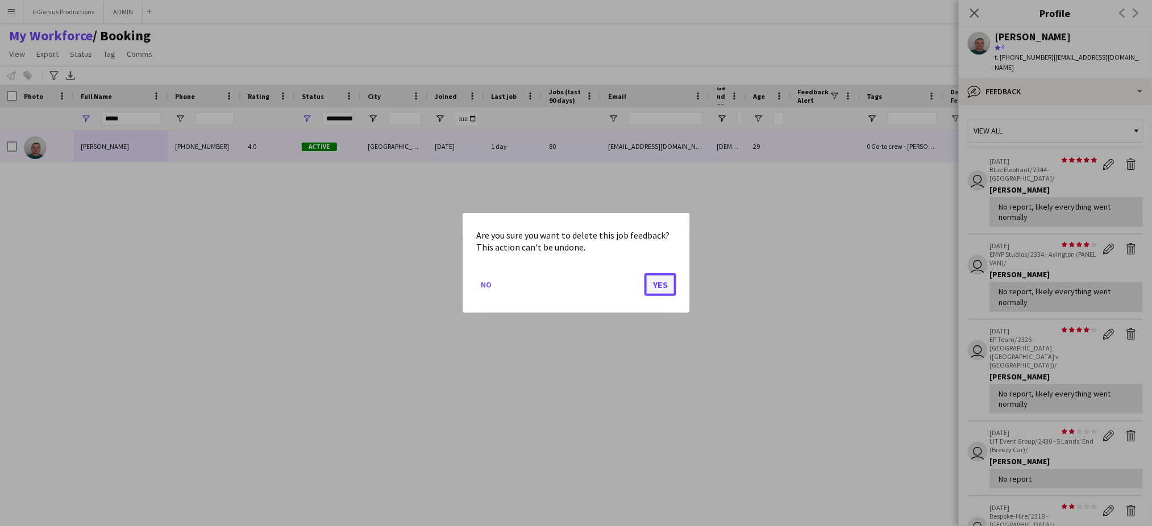
click at [669, 280] on button "Yes" at bounding box center [661, 284] width 32 height 23
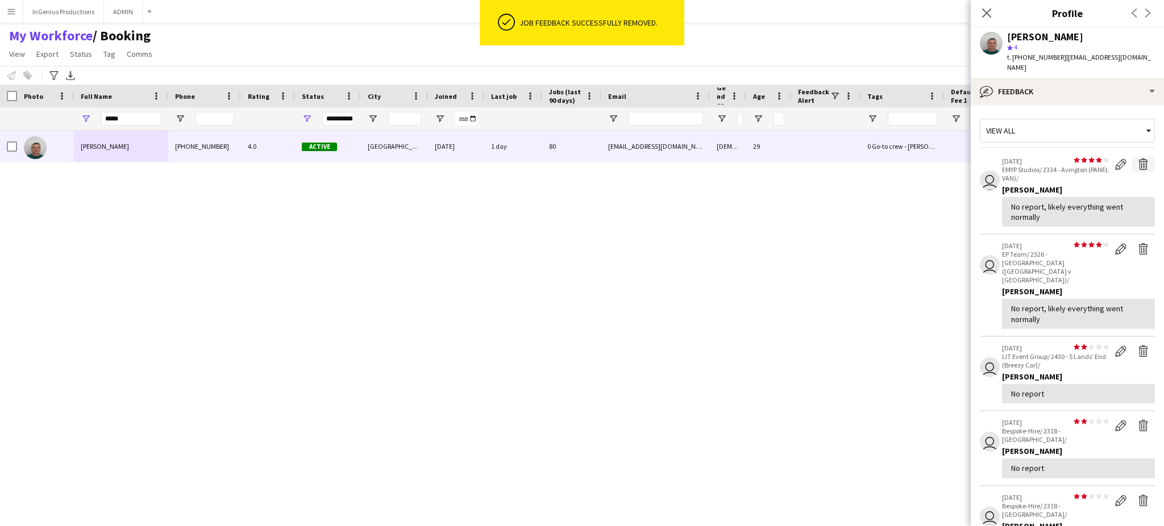
click at [1138, 159] on app-icon "Delete feedback" at bounding box center [1143, 164] width 11 height 11
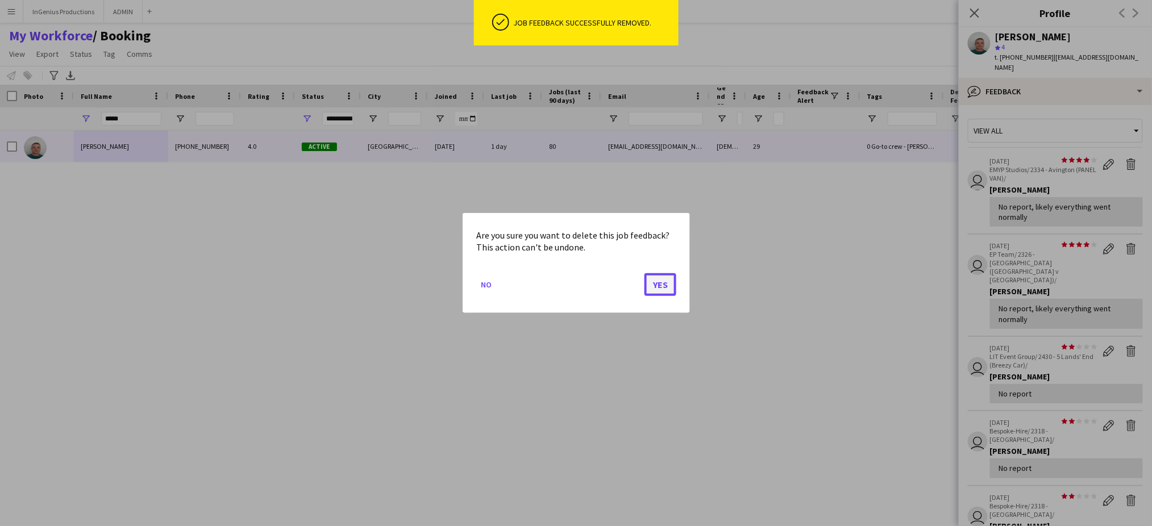
click at [657, 285] on button "Yes" at bounding box center [661, 284] width 32 height 23
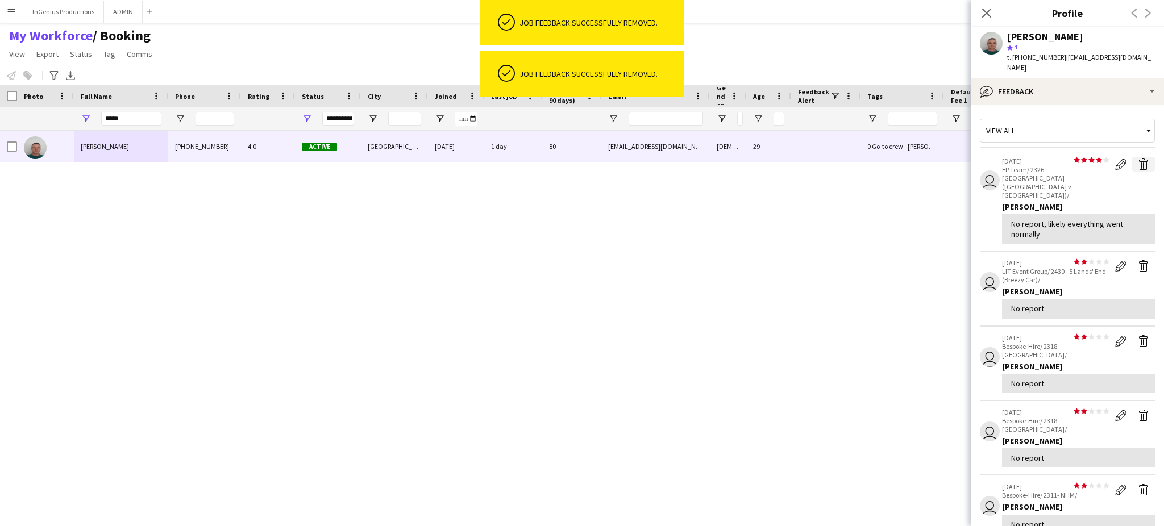
click at [1138, 159] on app-icon "Delete feedback" at bounding box center [1143, 164] width 11 height 11
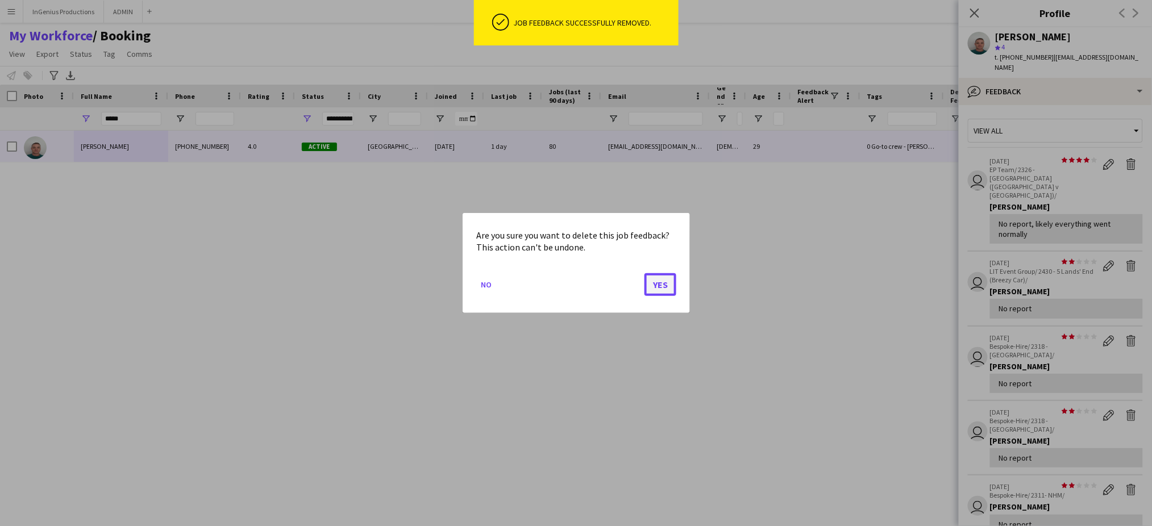
click at [663, 280] on button "Yes" at bounding box center [661, 284] width 32 height 23
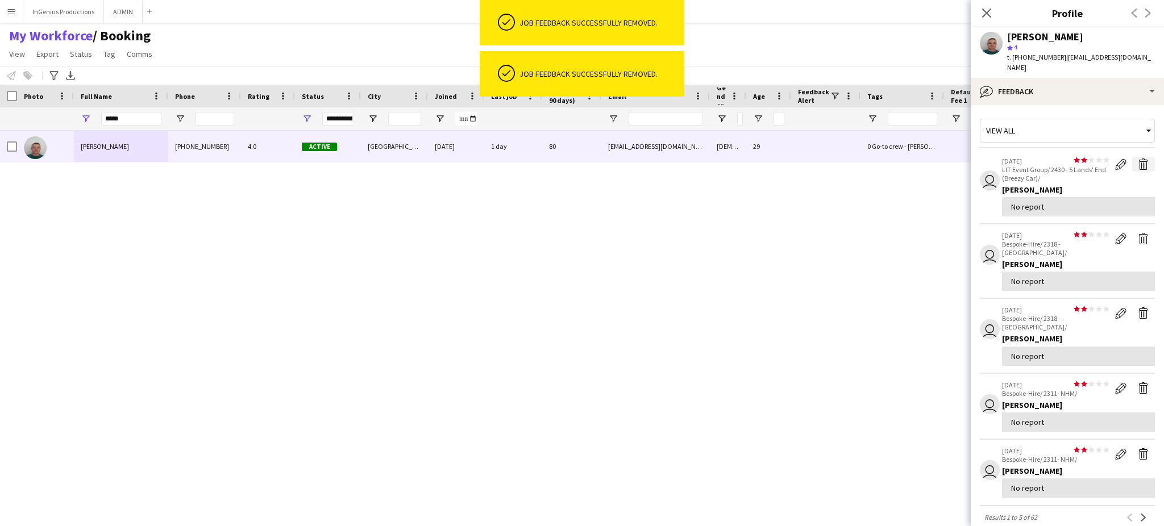
click at [1138, 159] on app-icon "Delete feedback" at bounding box center [1143, 164] width 11 height 11
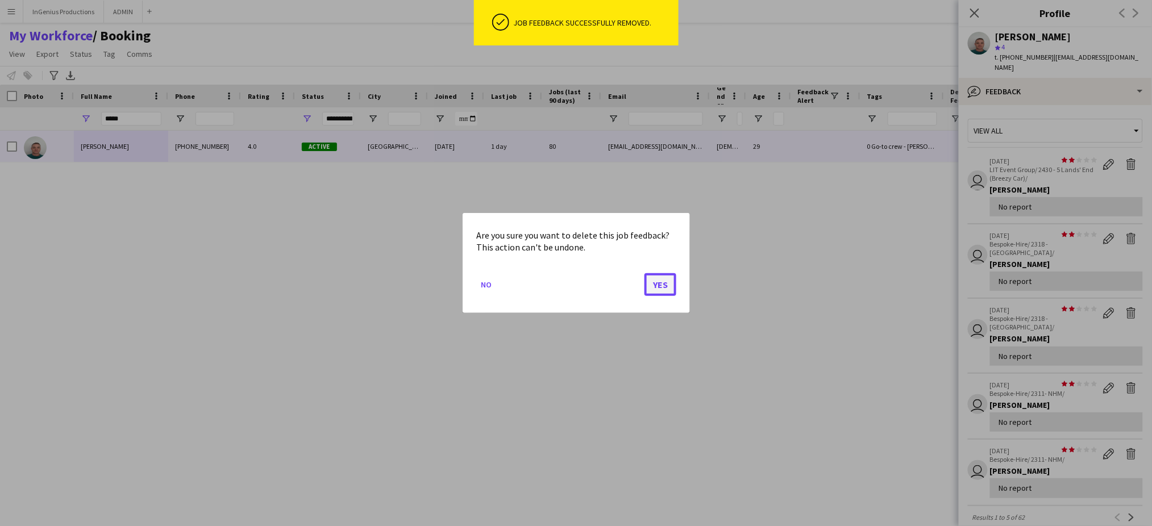
click at [662, 283] on button "Yes" at bounding box center [661, 284] width 32 height 23
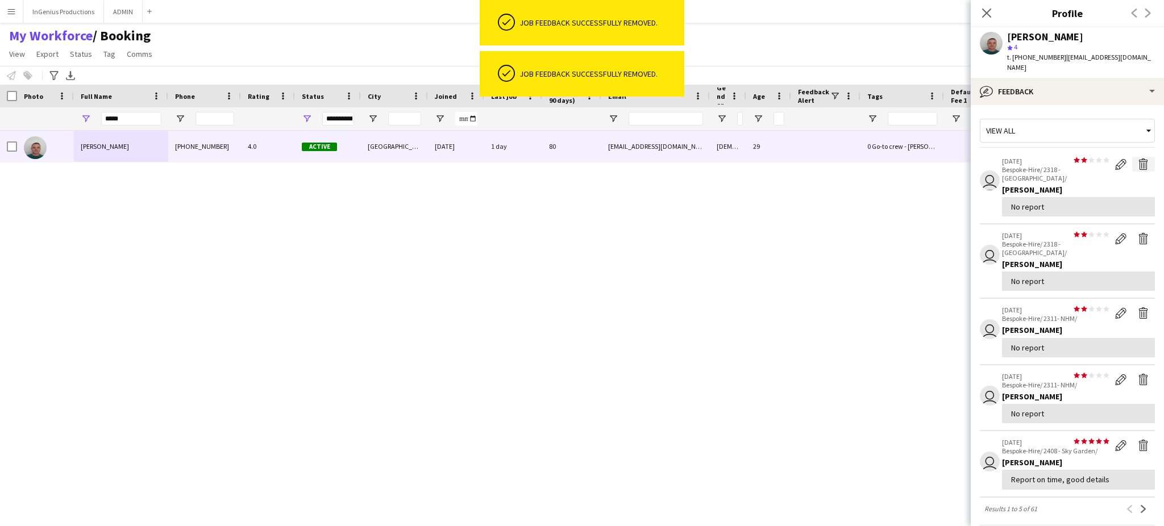
click at [1138, 159] on app-icon "Delete feedback" at bounding box center [1143, 164] width 11 height 11
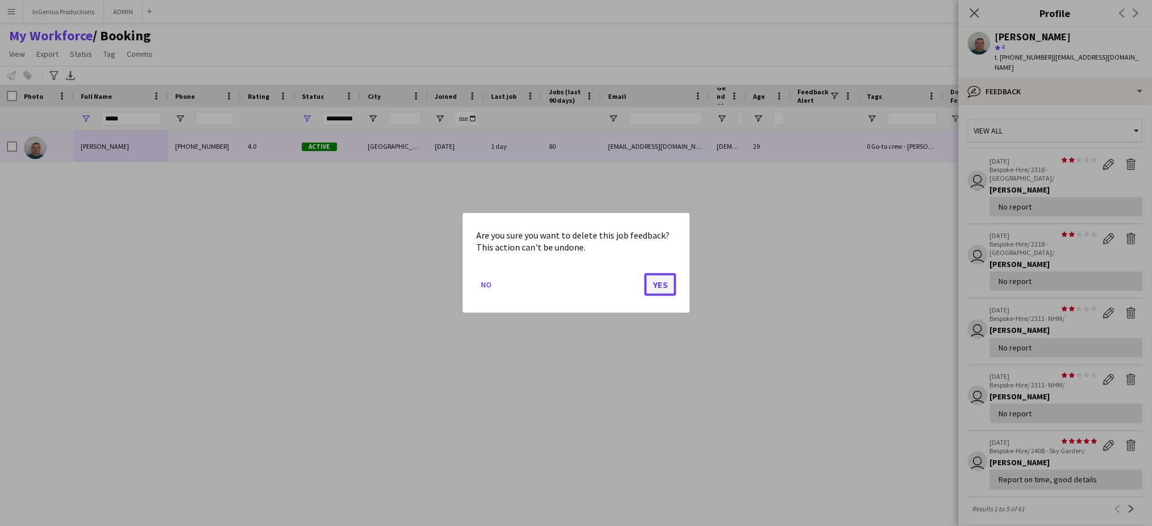
click at [657, 286] on button "Yes" at bounding box center [661, 284] width 32 height 23
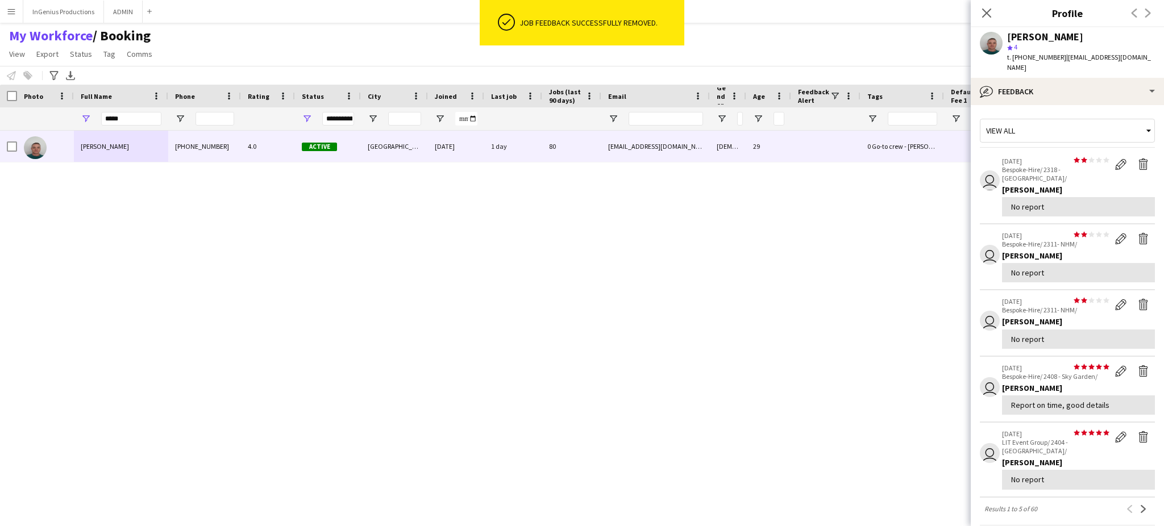
click at [1138, 159] on app-icon "Delete feedback" at bounding box center [1143, 164] width 11 height 11
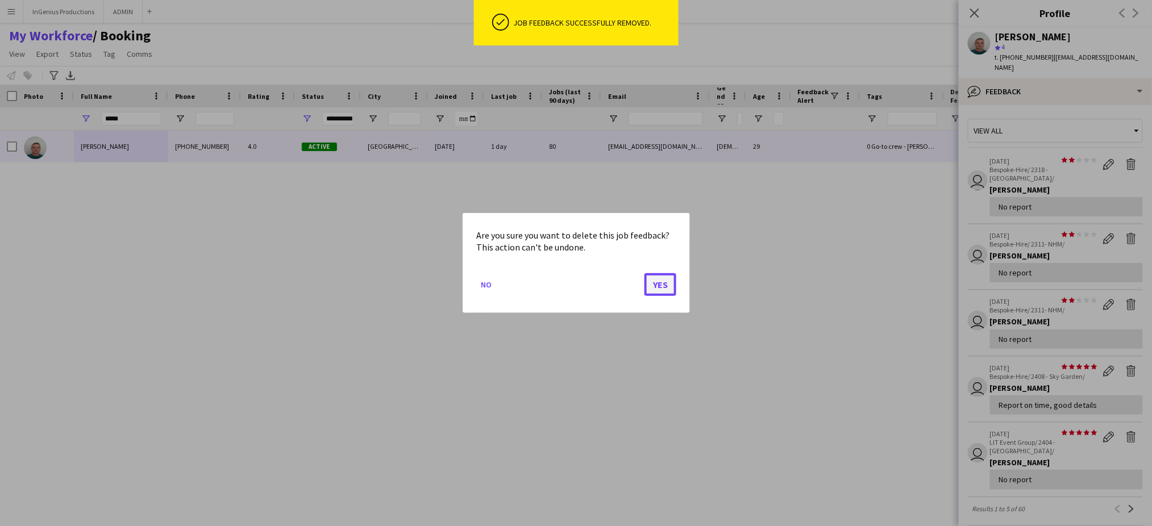
click at [668, 286] on button "Yes" at bounding box center [661, 284] width 32 height 23
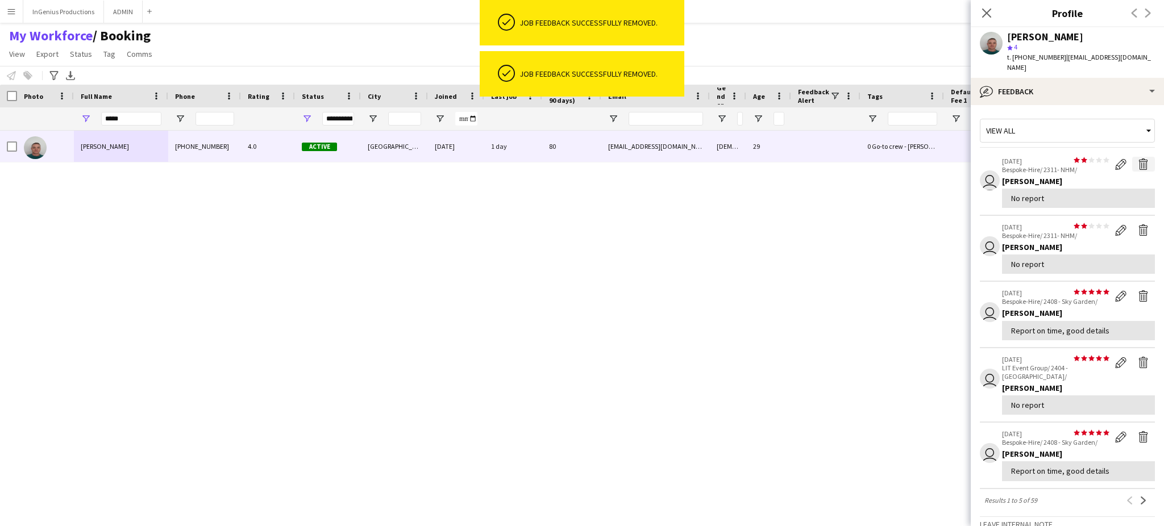
click at [1138, 159] on app-icon "Delete feedback" at bounding box center [1143, 164] width 11 height 11
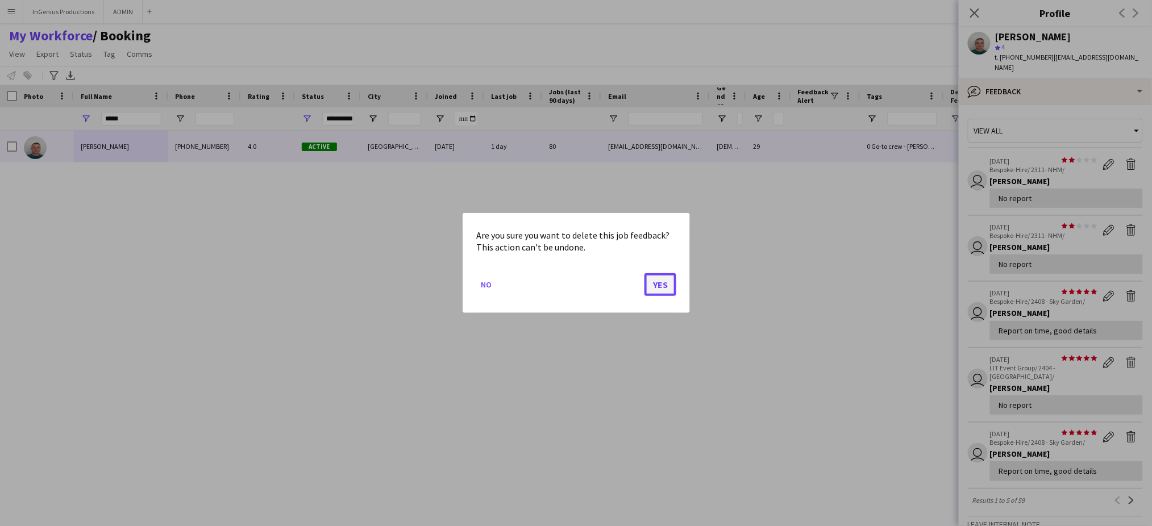
click at [666, 280] on button "Yes" at bounding box center [661, 284] width 32 height 23
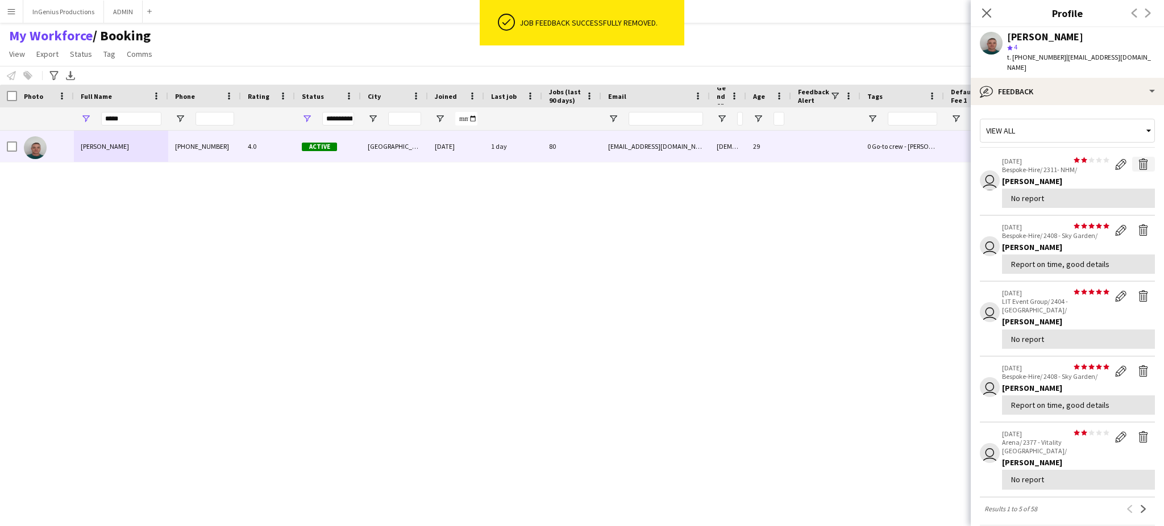
click at [1138, 159] on app-icon "Delete feedback" at bounding box center [1143, 164] width 11 height 11
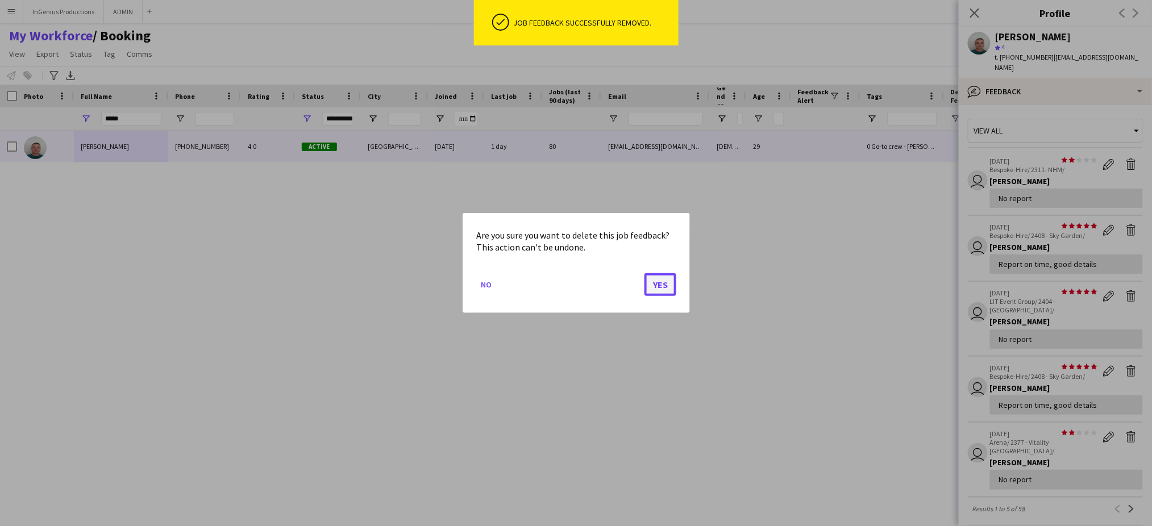
click at [663, 282] on button "Yes" at bounding box center [661, 284] width 32 height 23
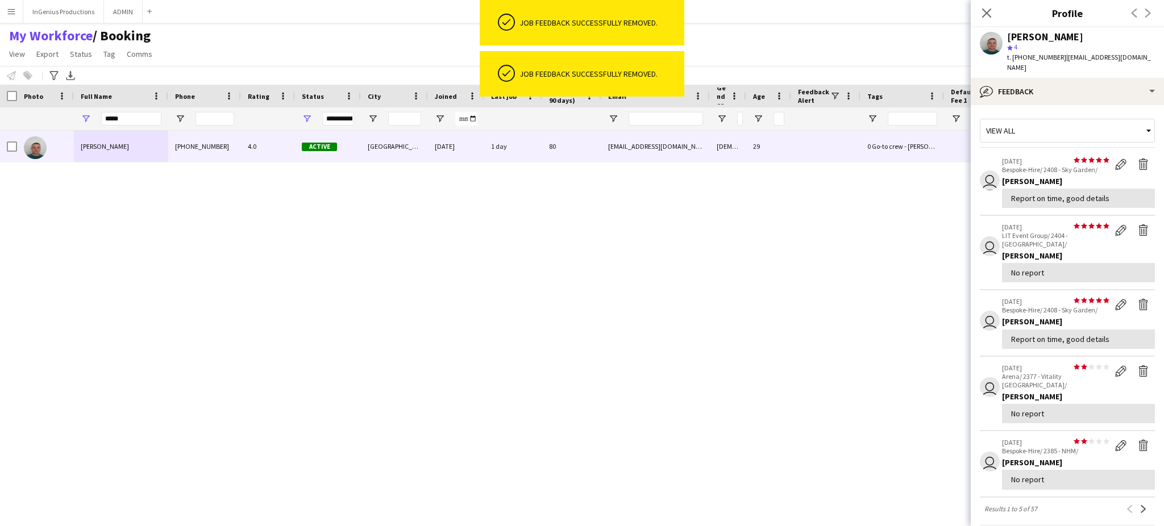
click at [657, 286] on div "[PERSON_NAME] [PHONE_NUMBER] 4.0 Active [GEOGRAPHIC_DATA] [DATE] 1 day 80 [EMAI…" at bounding box center [561, 319] width 1123 height 376
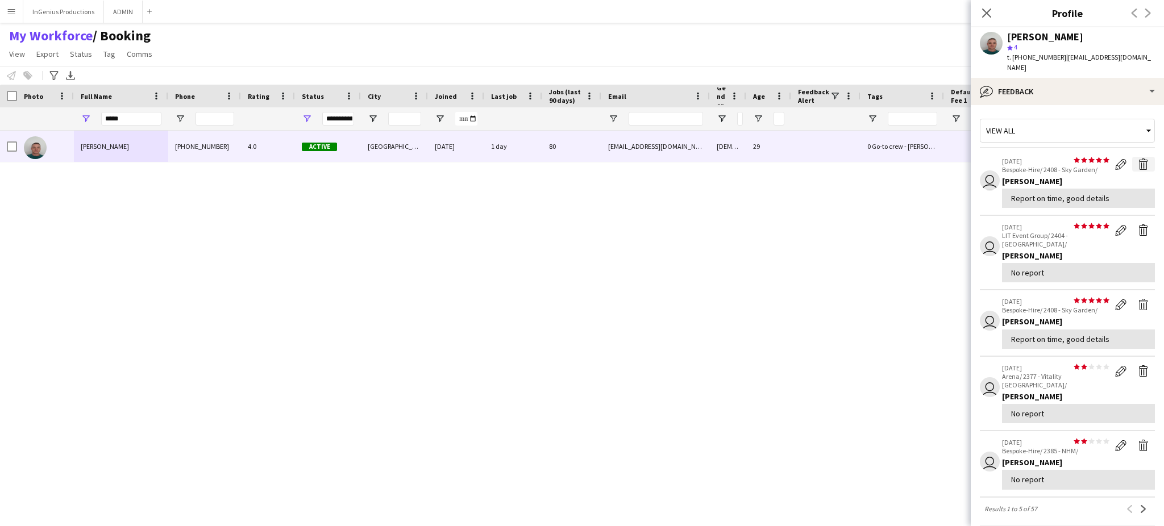
click at [1138, 159] on app-icon "Delete feedback" at bounding box center [1143, 164] width 11 height 11
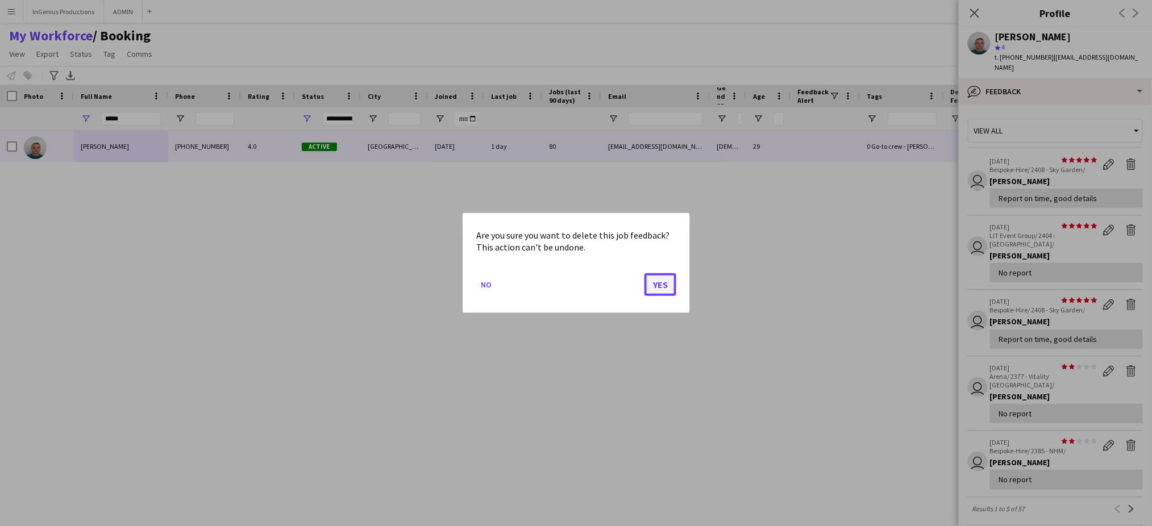
click at [667, 285] on button "Yes" at bounding box center [661, 284] width 32 height 23
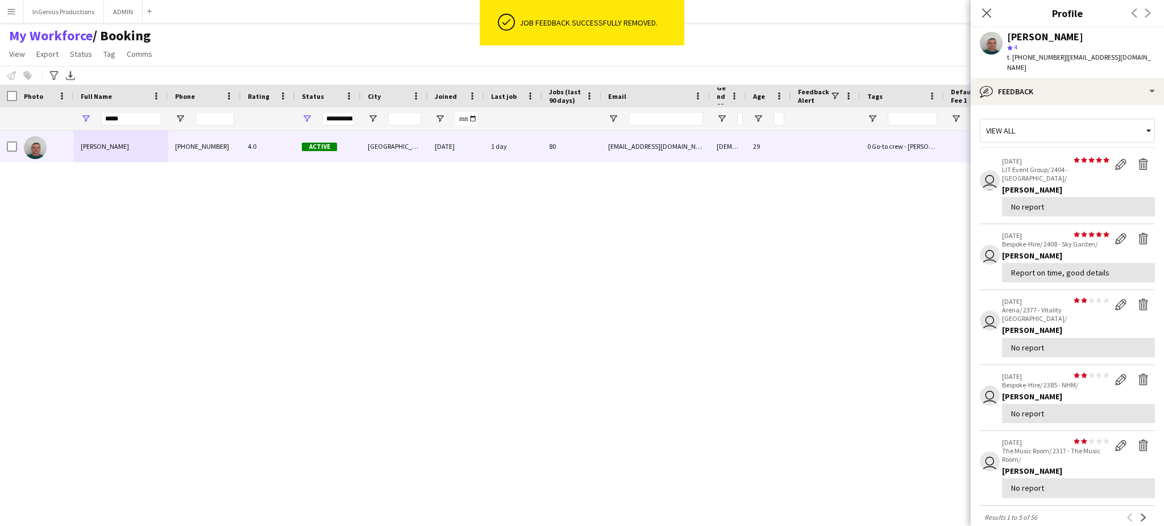
click at [662, 291] on div "[PERSON_NAME] [PHONE_NUMBER] 4.0 Active [GEOGRAPHIC_DATA] [DATE] 1 day 80 [EMAI…" at bounding box center [561, 319] width 1123 height 376
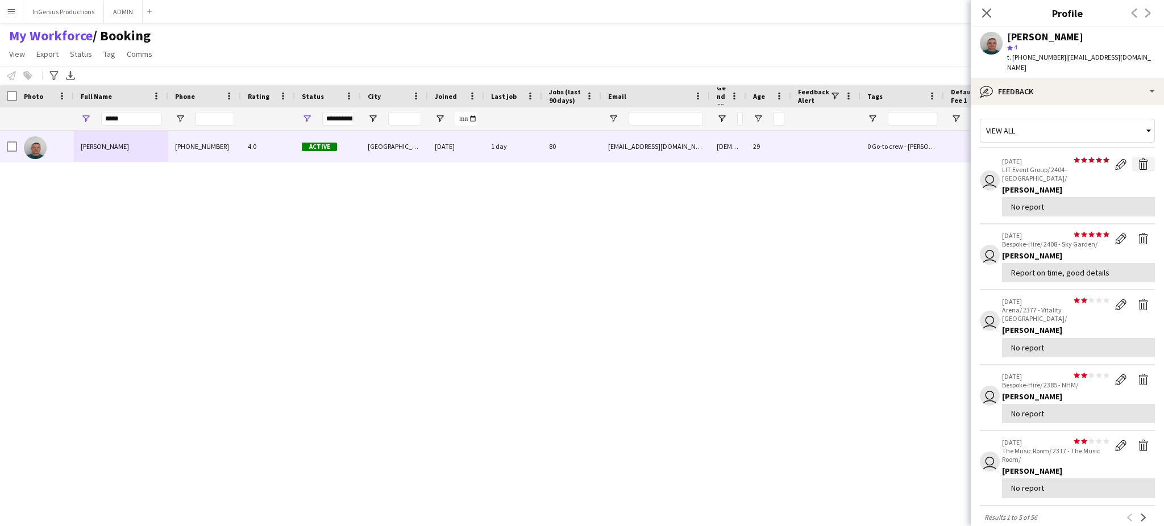
click at [1138, 159] on app-icon "Delete feedback" at bounding box center [1143, 164] width 11 height 11
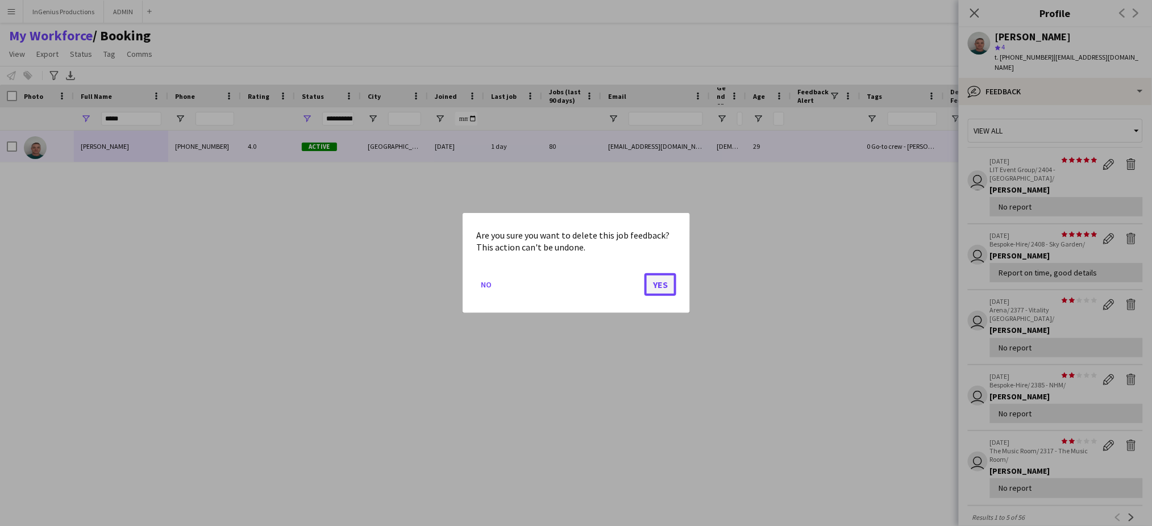
click at [669, 280] on button "Yes" at bounding box center [661, 284] width 32 height 23
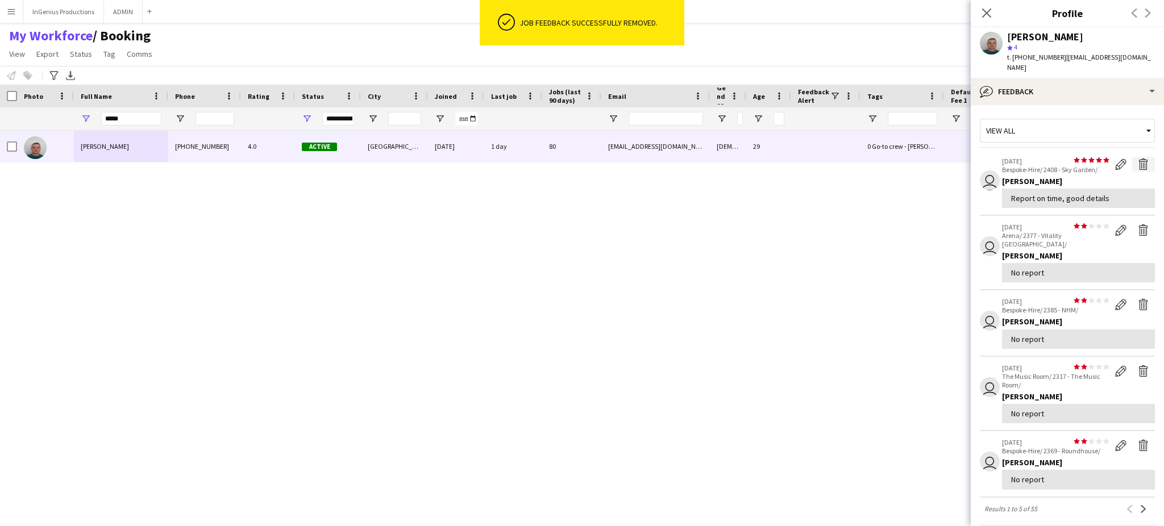
click at [1138, 159] on app-icon "Delete feedback" at bounding box center [1143, 164] width 11 height 11
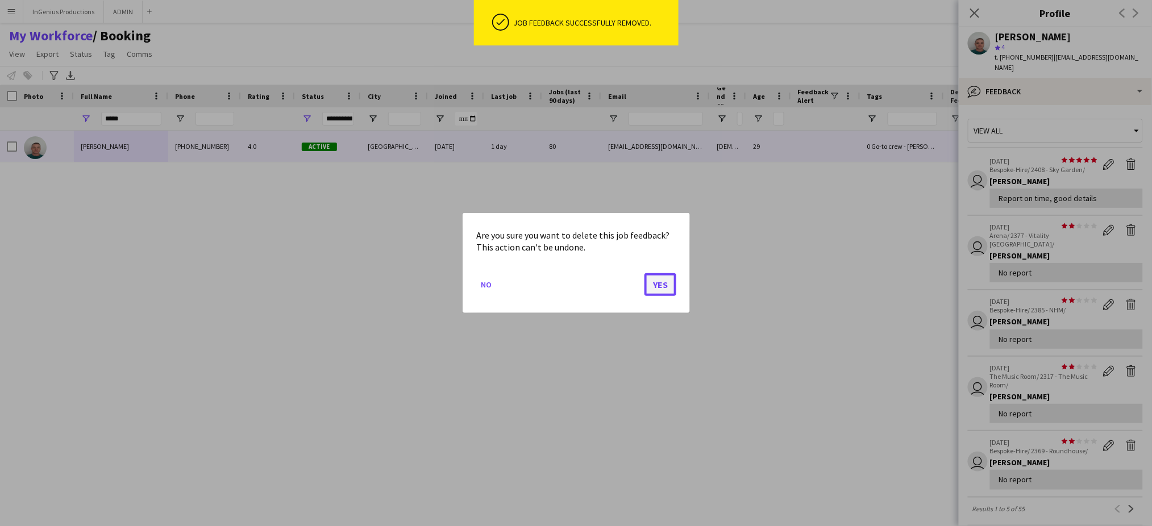
click at [657, 285] on button "Yes" at bounding box center [661, 284] width 32 height 23
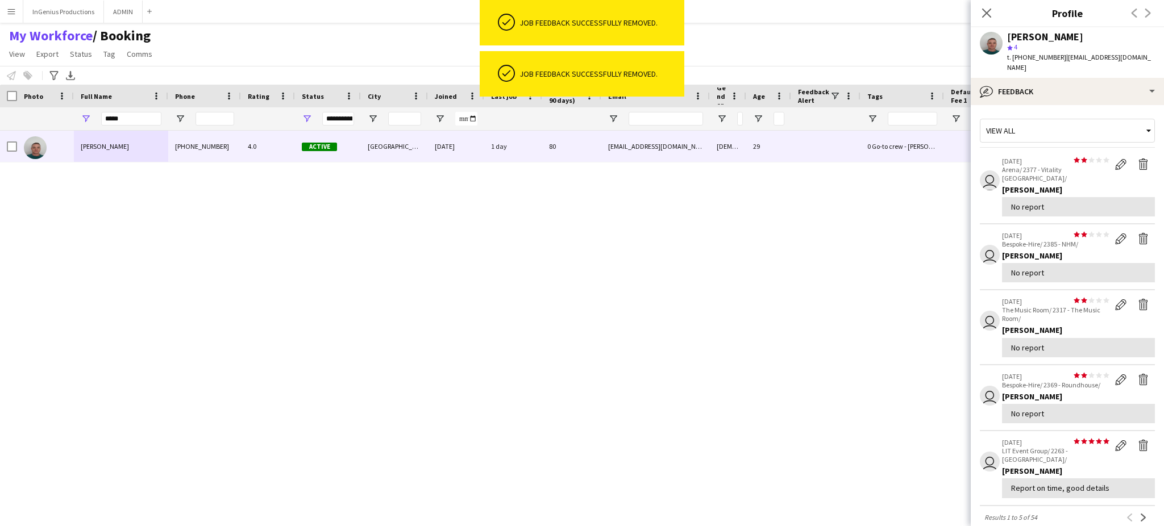
click at [1138, 159] on app-icon "Delete feedback" at bounding box center [1143, 164] width 11 height 11
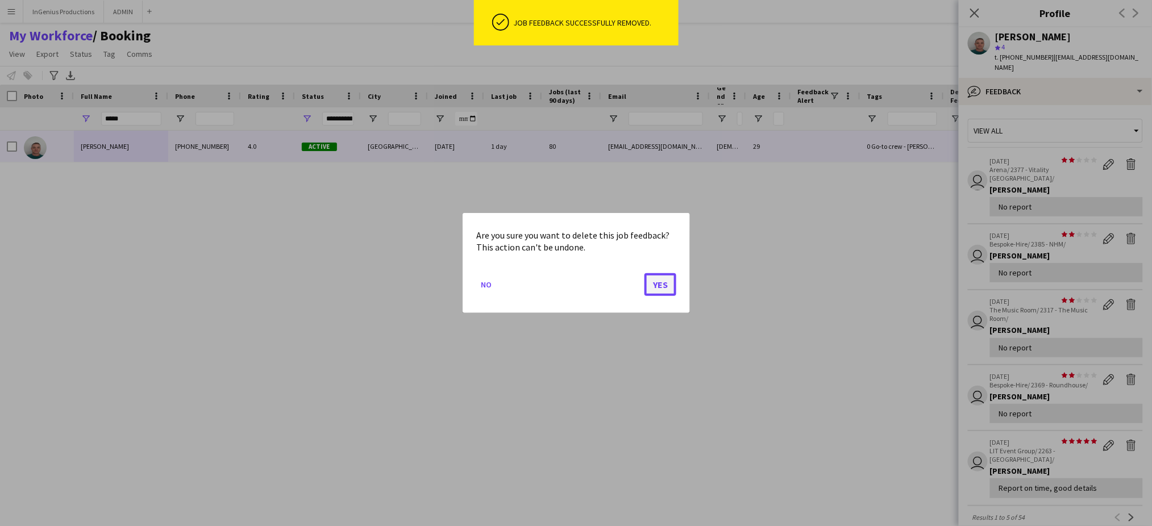
click at [663, 280] on button "Yes" at bounding box center [661, 284] width 32 height 23
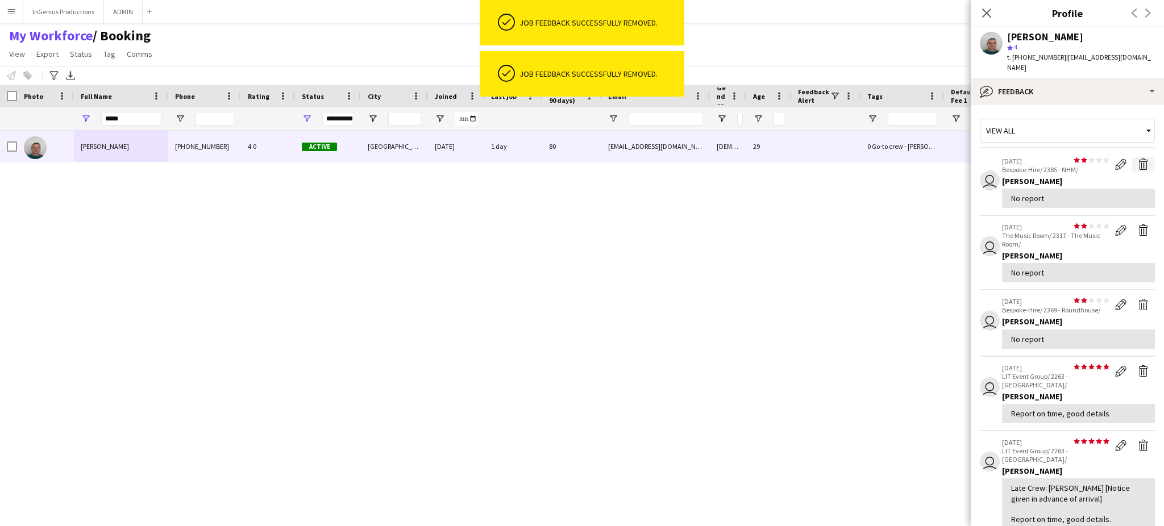
click at [1138, 159] on app-icon "Delete feedback" at bounding box center [1143, 164] width 11 height 11
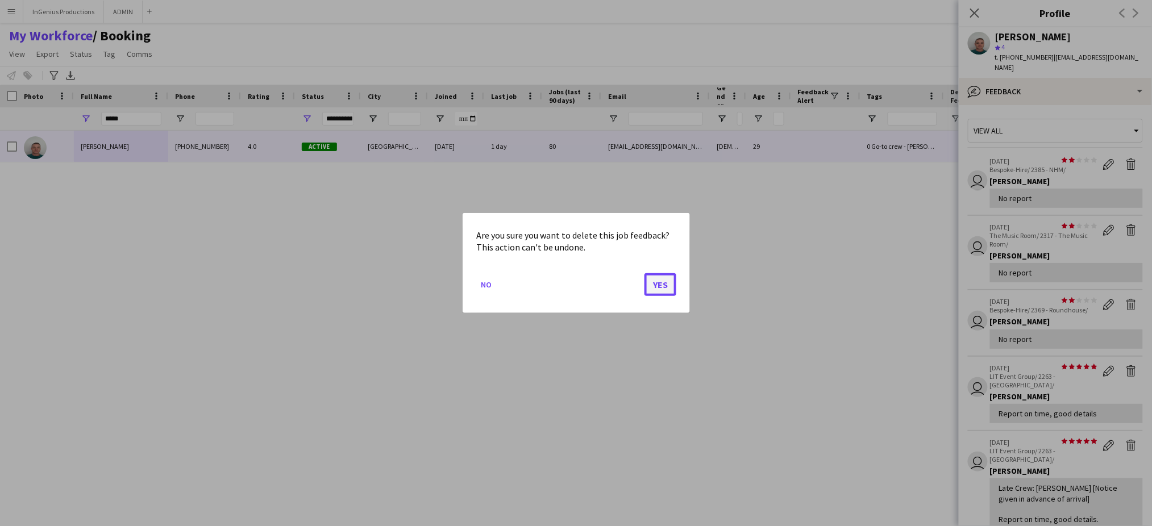
click at [662, 283] on button "Yes" at bounding box center [661, 284] width 32 height 23
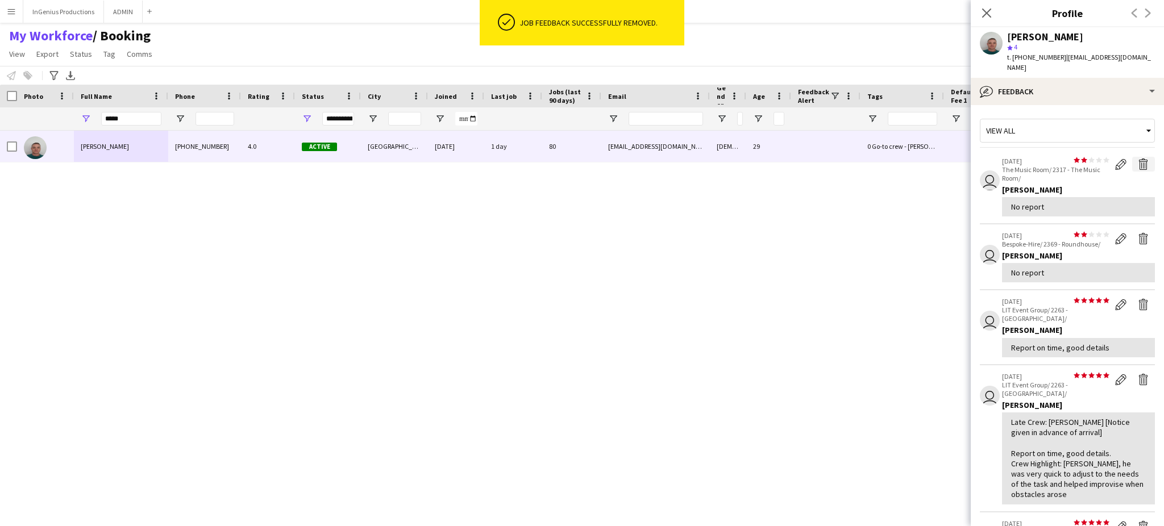
click at [1138, 159] on app-icon "Delete feedback" at bounding box center [1143, 164] width 11 height 11
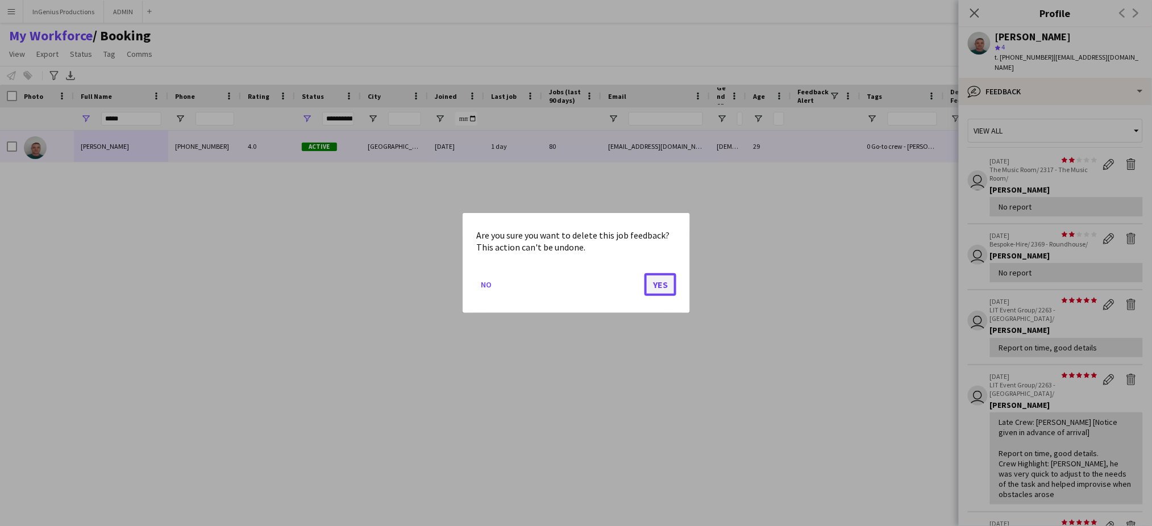
click at [657, 286] on button "Yes" at bounding box center [661, 284] width 32 height 23
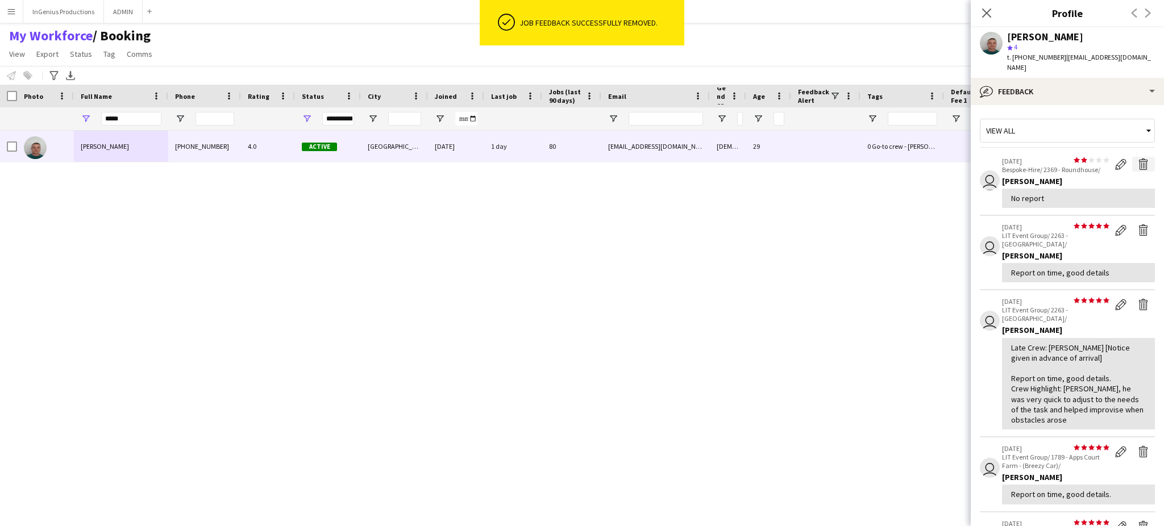
click at [1138, 159] on app-icon "Delete feedback" at bounding box center [1143, 164] width 11 height 11
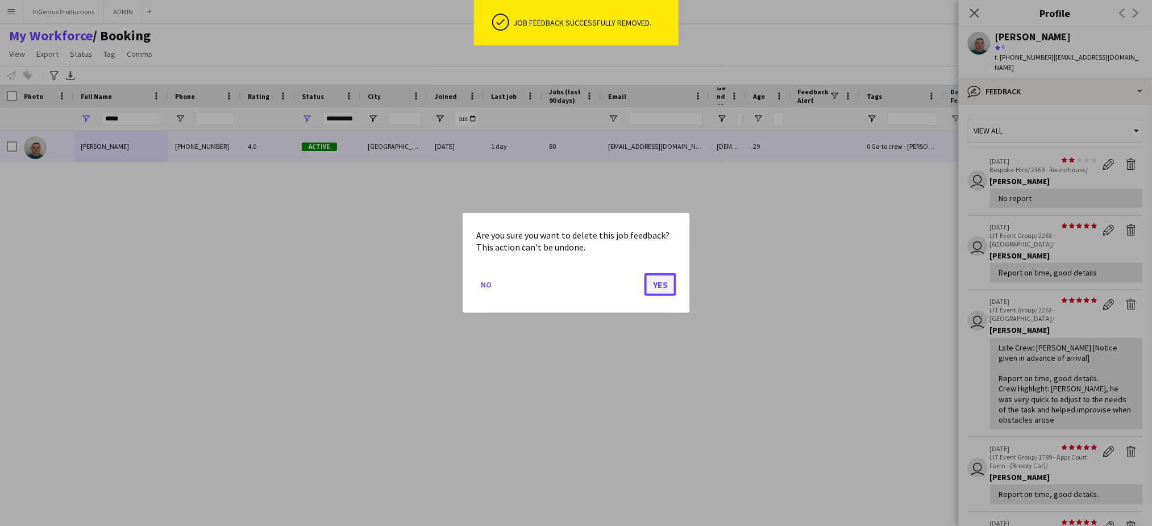
click at [668, 286] on button "Yes" at bounding box center [661, 284] width 32 height 23
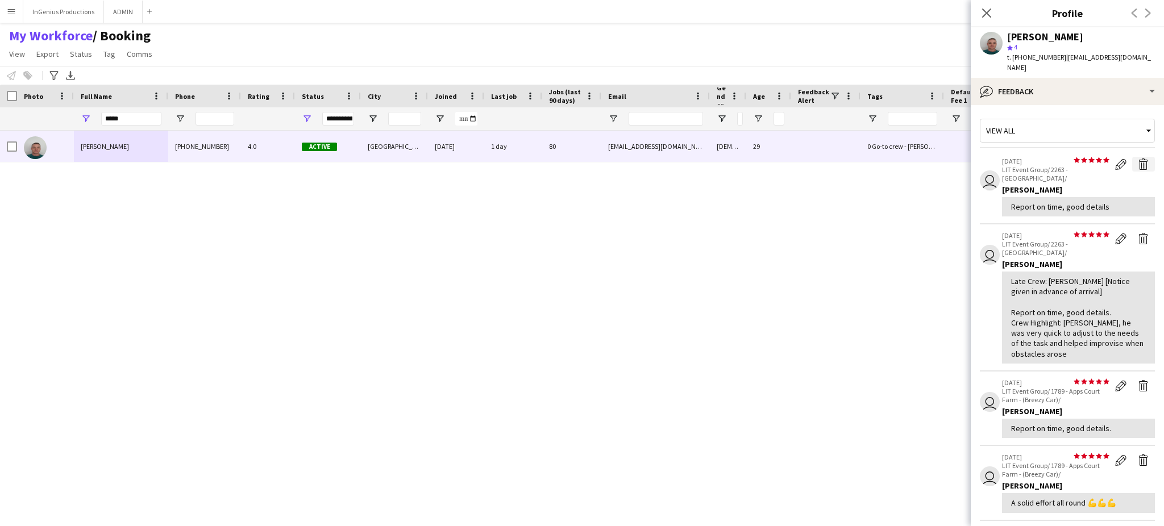
click at [1138, 159] on app-icon "Delete feedback" at bounding box center [1143, 164] width 11 height 11
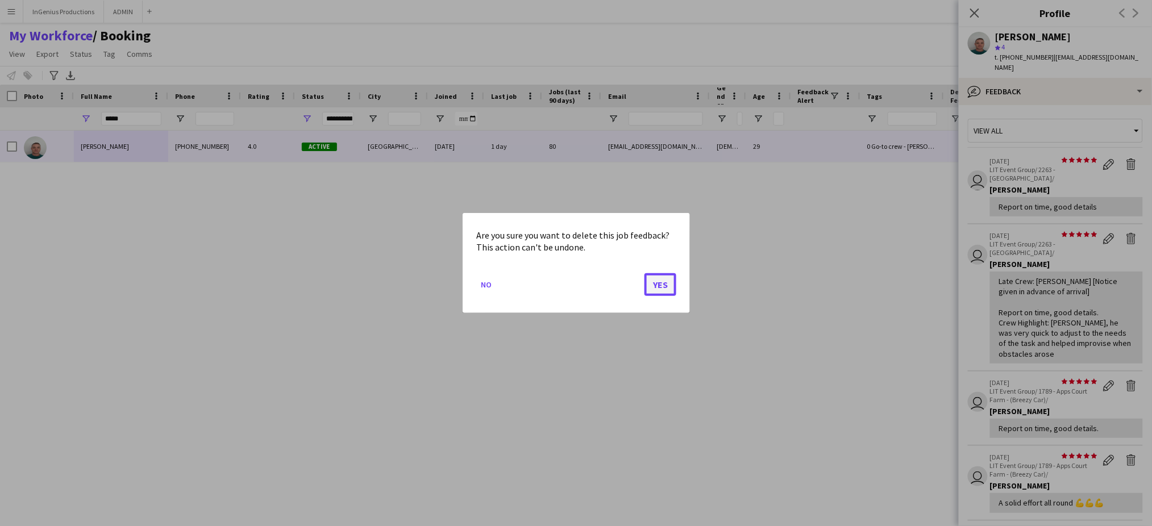
click at [666, 280] on button "Yes" at bounding box center [661, 284] width 32 height 23
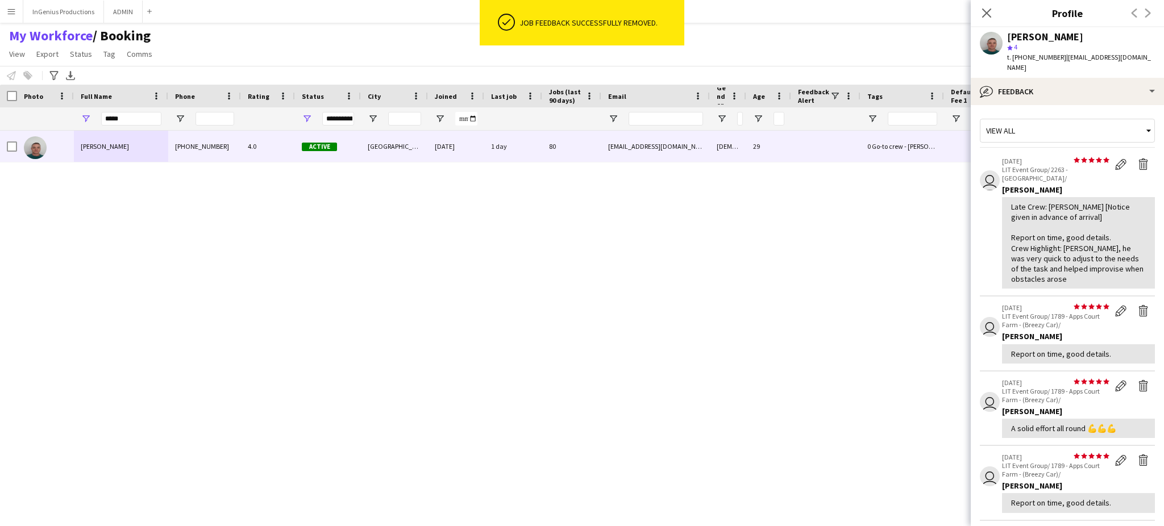
click at [663, 282] on div "[PERSON_NAME] [PHONE_NUMBER] 4.0 Active [GEOGRAPHIC_DATA] [DATE] 1 day 80 [EMAI…" at bounding box center [561, 319] width 1123 height 376
click at [1138, 159] on app-icon "Delete feedback" at bounding box center [1143, 164] width 11 height 11
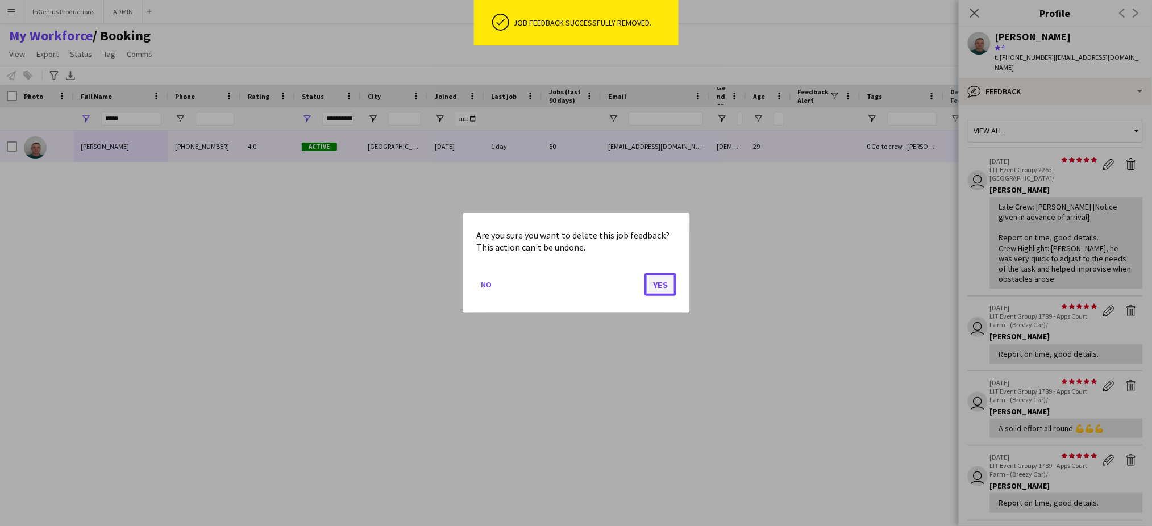
click at [657, 286] on button "Yes" at bounding box center [661, 284] width 32 height 23
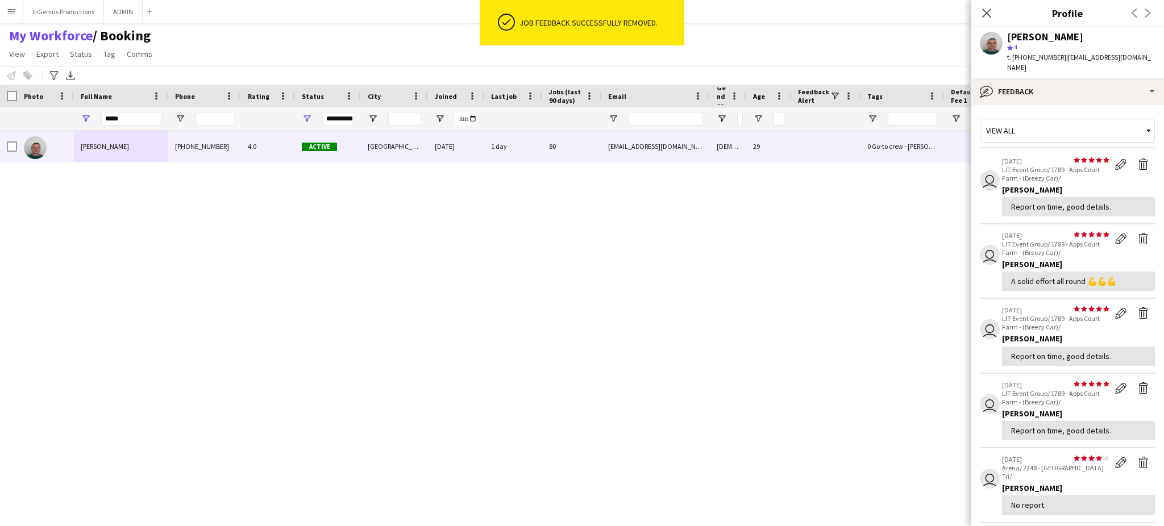
click at [667, 285] on div "[PERSON_NAME] [PHONE_NUMBER] 4.0 Active [GEOGRAPHIC_DATA] [DATE] 1 day 80 [EMAI…" at bounding box center [561, 319] width 1123 height 376
click at [1138, 159] on app-icon "Delete feedback" at bounding box center [1143, 164] width 11 height 11
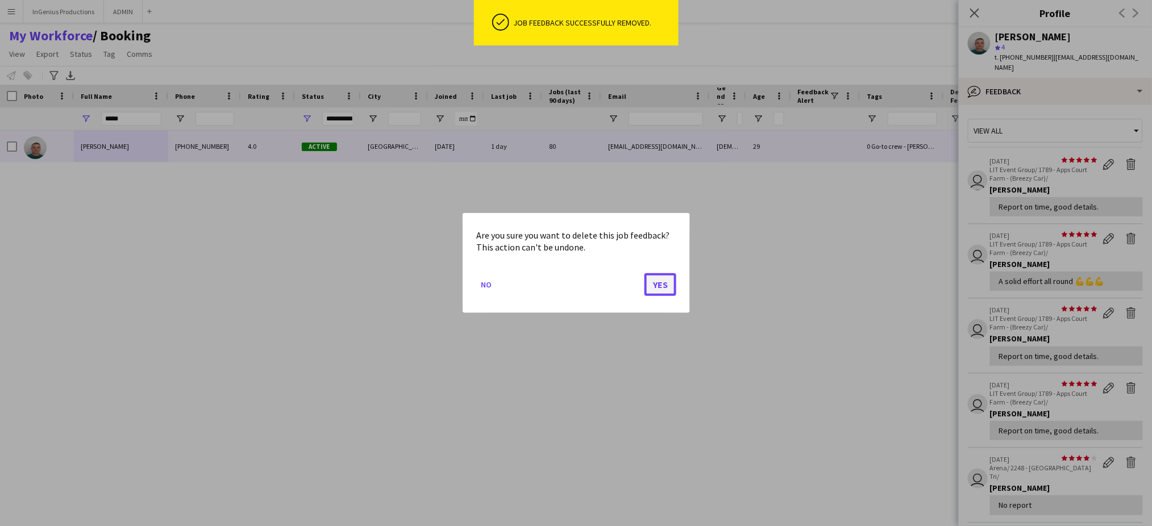
click at [662, 291] on button "Yes" at bounding box center [661, 284] width 32 height 23
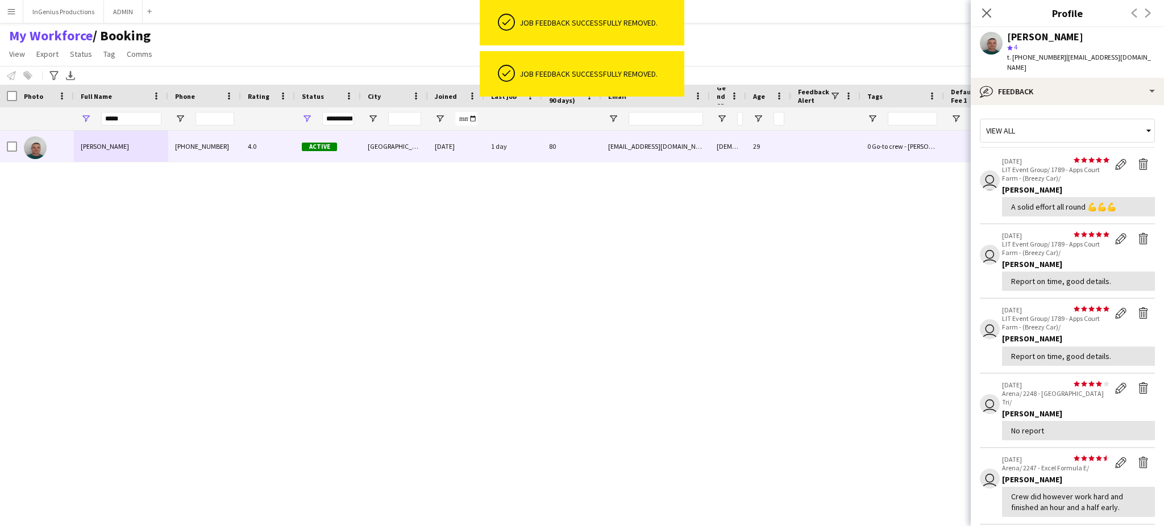
click at [669, 280] on div "[PERSON_NAME] [PHONE_NUMBER] 4.0 Active [GEOGRAPHIC_DATA] [DATE] 1 day 80 [EMAI…" at bounding box center [561, 319] width 1123 height 376
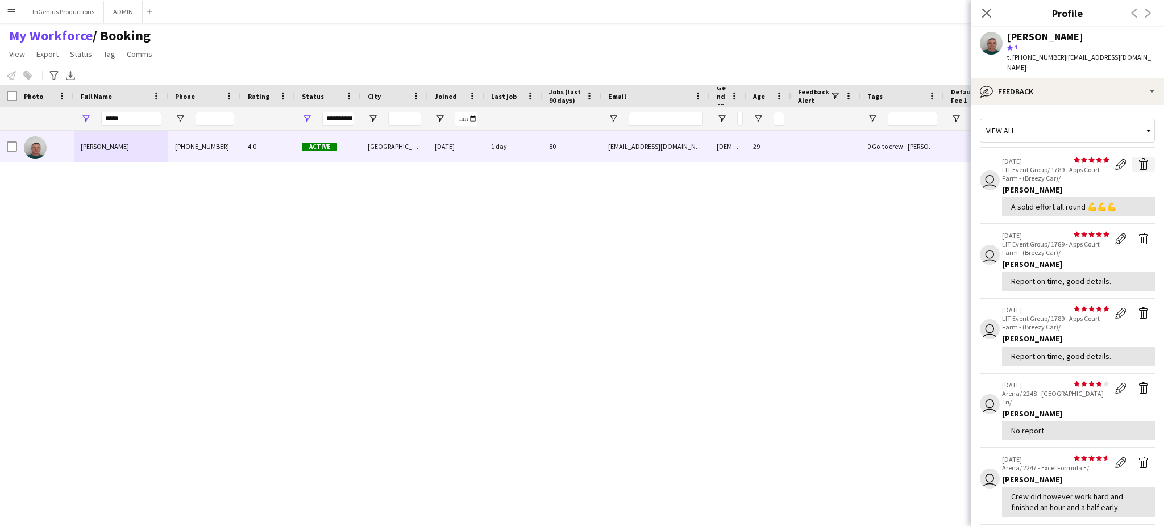
click at [1138, 159] on app-icon "Delete feedback" at bounding box center [1143, 164] width 11 height 11
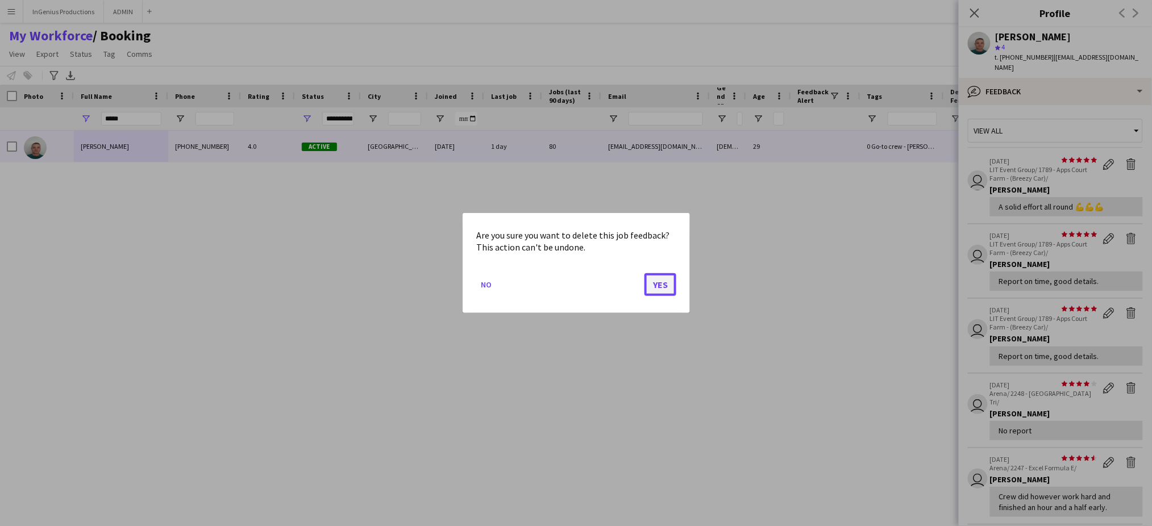
click at [657, 285] on button "Yes" at bounding box center [661, 284] width 32 height 23
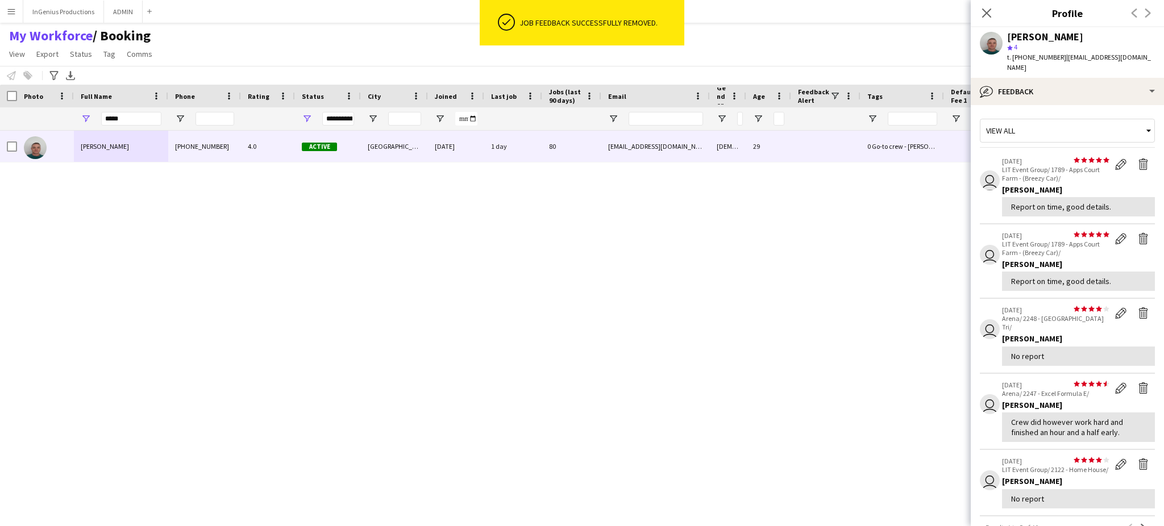
click at [1138, 159] on app-icon "Delete feedback" at bounding box center [1143, 164] width 11 height 11
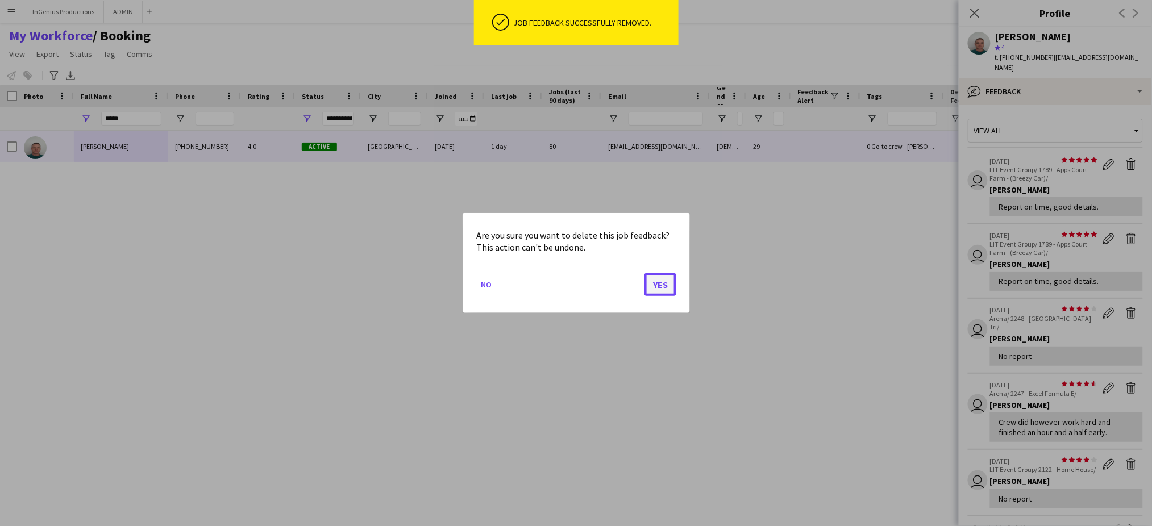
click at [663, 280] on button "Yes" at bounding box center [661, 284] width 32 height 23
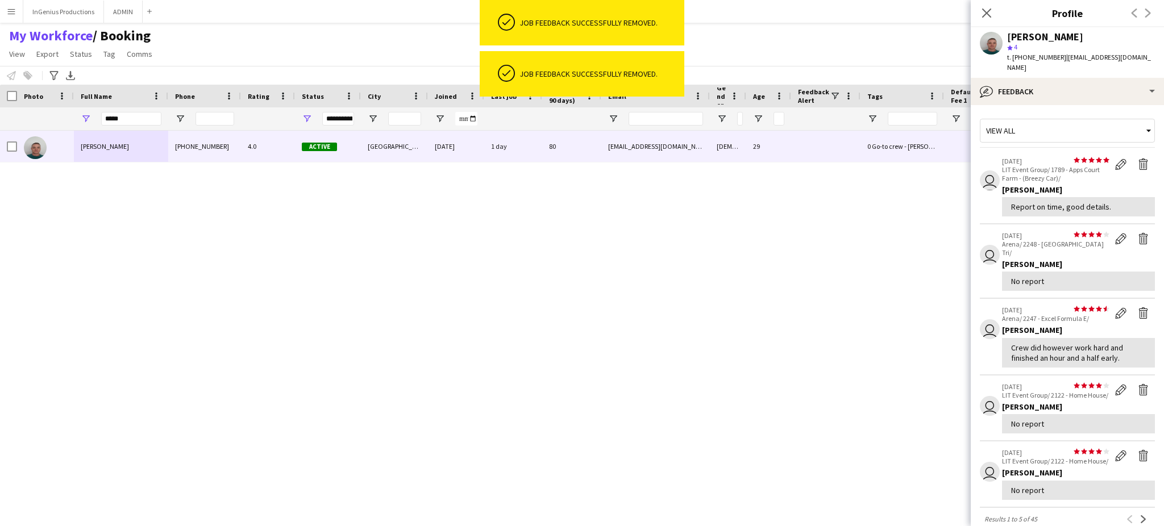
click at [1138, 159] on app-icon "Delete feedback" at bounding box center [1143, 164] width 11 height 11
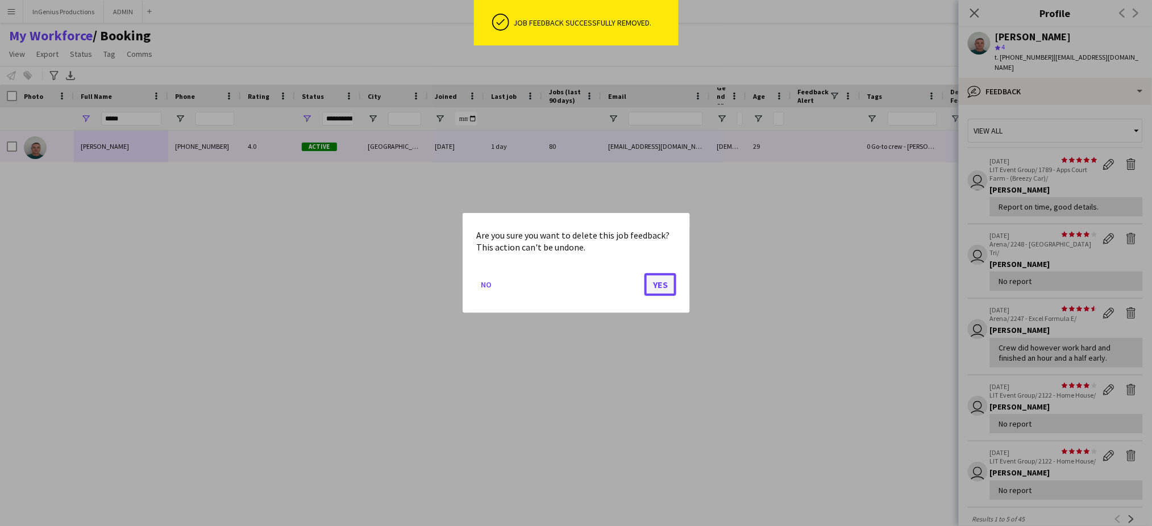
click at [662, 283] on button "Yes" at bounding box center [661, 284] width 32 height 23
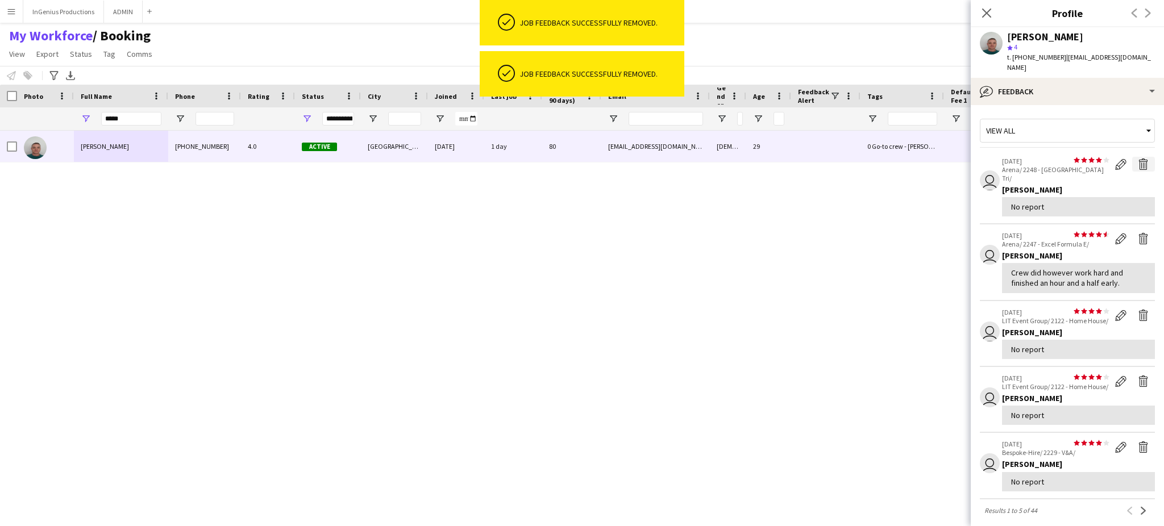
click at [1138, 159] on app-icon "Delete feedback" at bounding box center [1143, 164] width 11 height 11
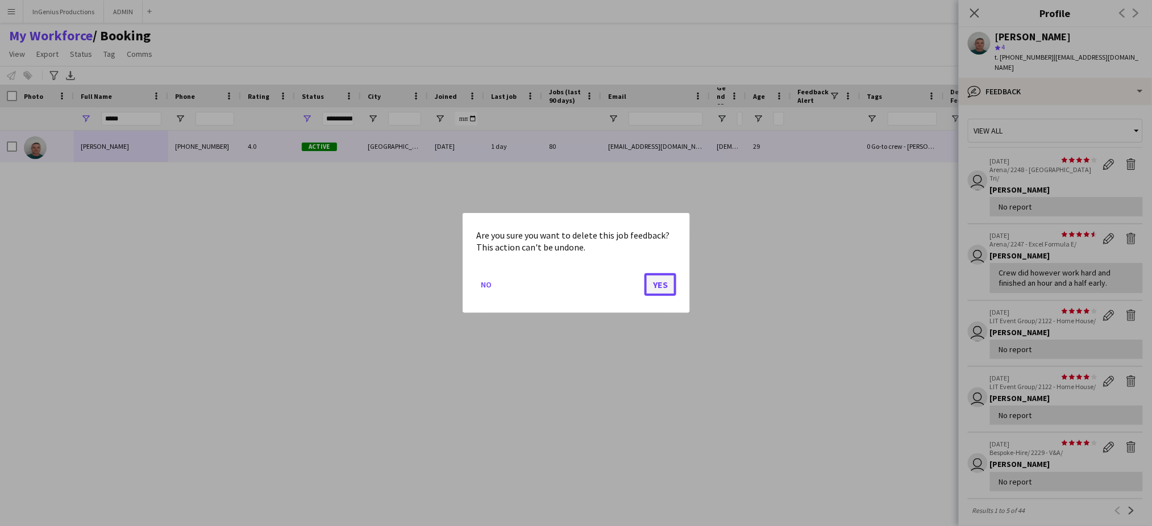
click at [657, 286] on button "Yes" at bounding box center [661, 284] width 32 height 23
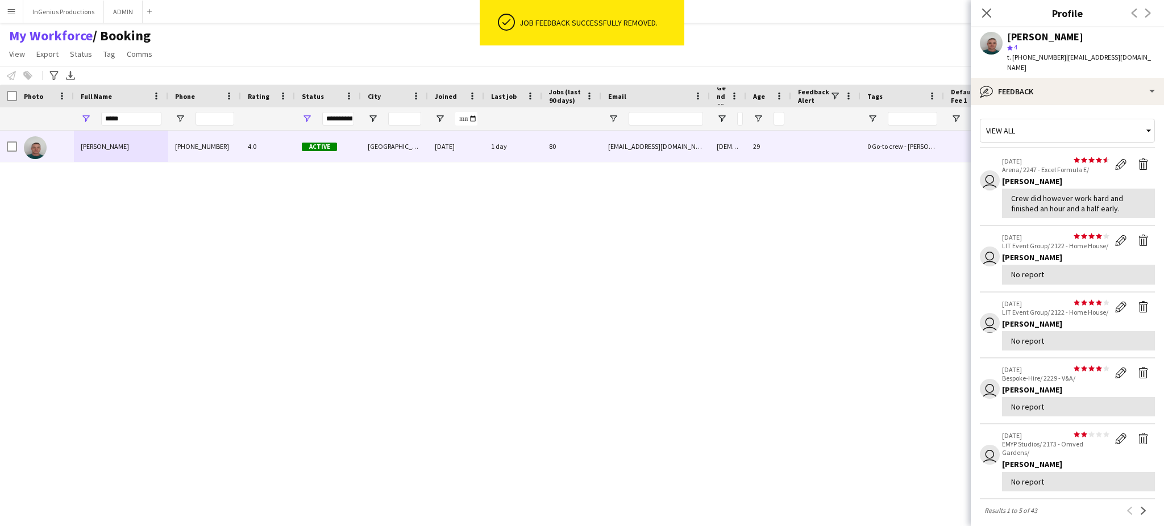
click at [1138, 159] on app-icon "Delete feedback" at bounding box center [1143, 164] width 11 height 11
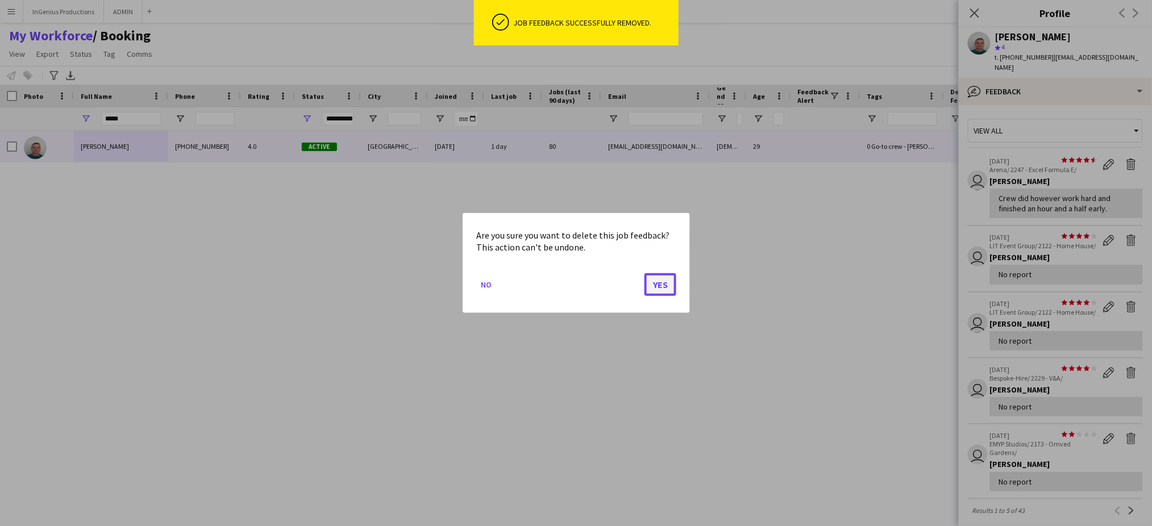
click at [668, 286] on button "Yes" at bounding box center [661, 284] width 32 height 23
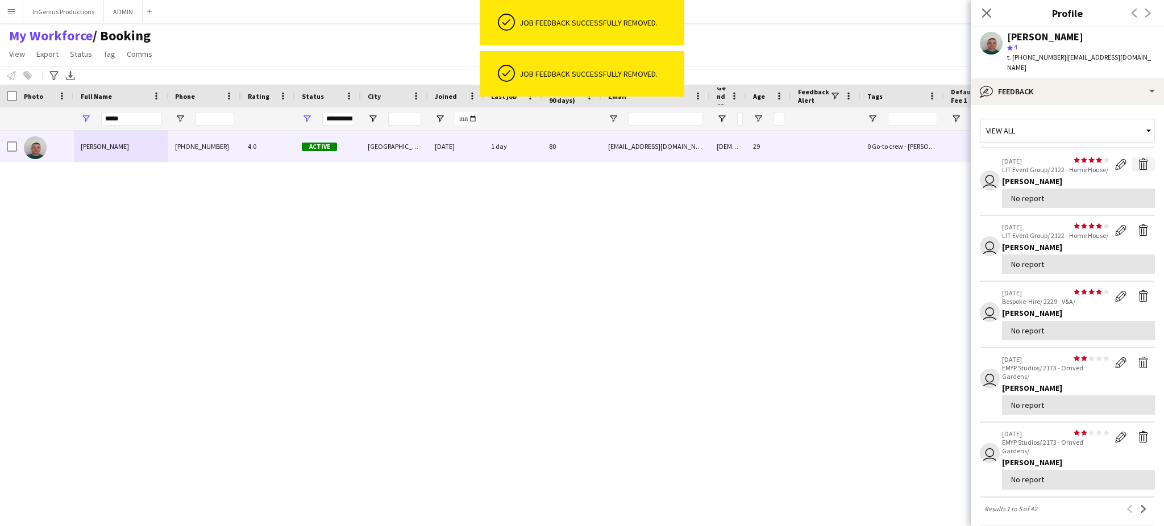
click at [1138, 159] on app-icon "Delete feedback" at bounding box center [1143, 164] width 11 height 11
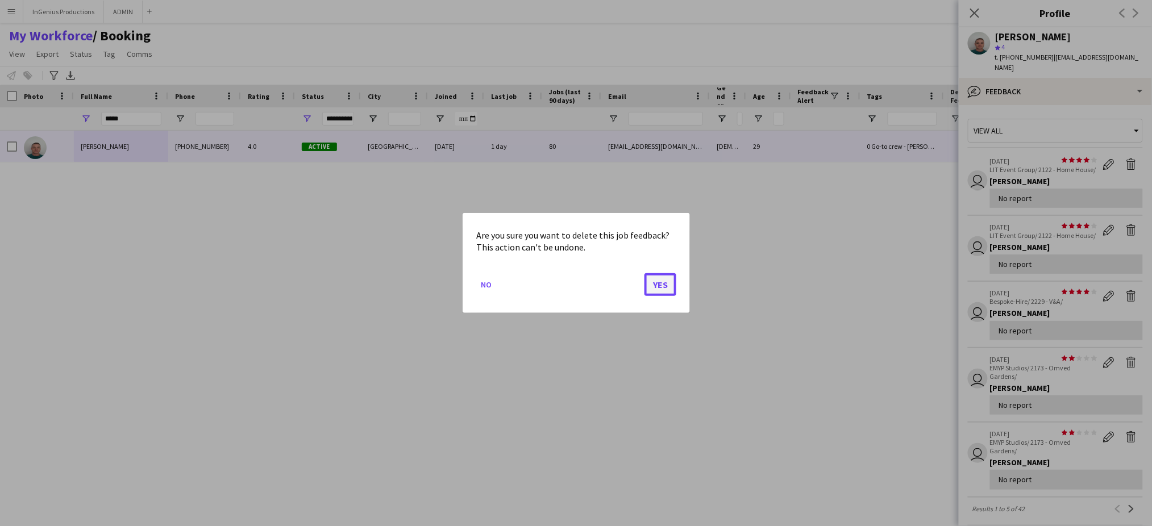
click at [666, 280] on button "Yes" at bounding box center [661, 284] width 32 height 23
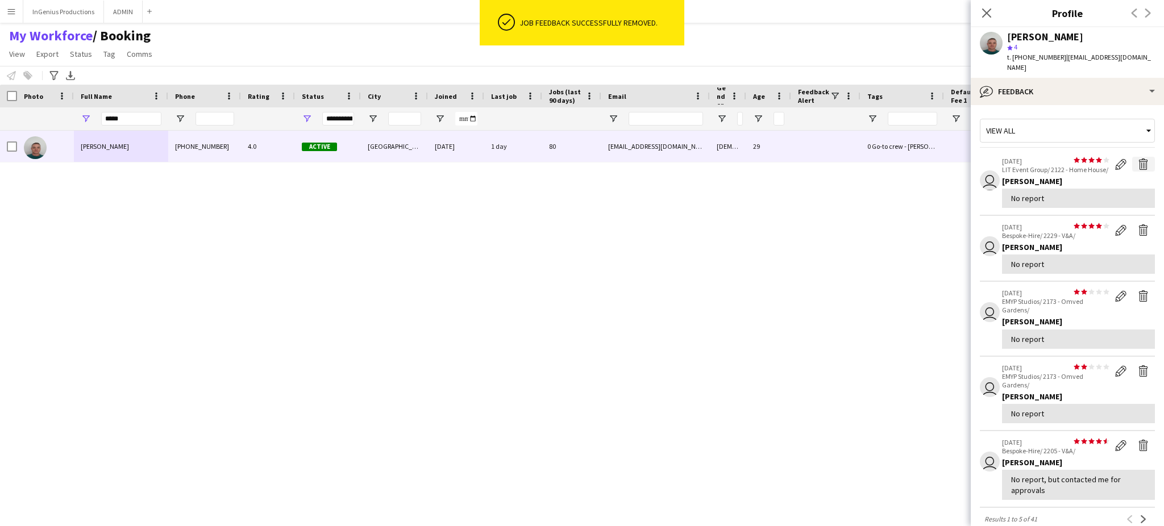
click at [1138, 159] on app-icon "Delete feedback" at bounding box center [1143, 164] width 11 height 11
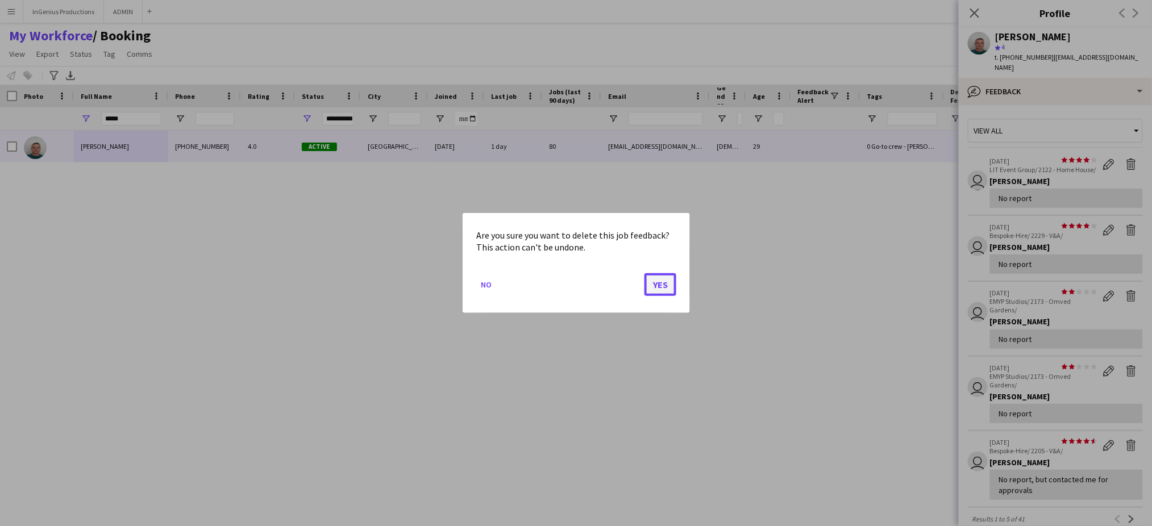
click at [663, 282] on button "Yes" at bounding box center [661, 284] width 32 height 23
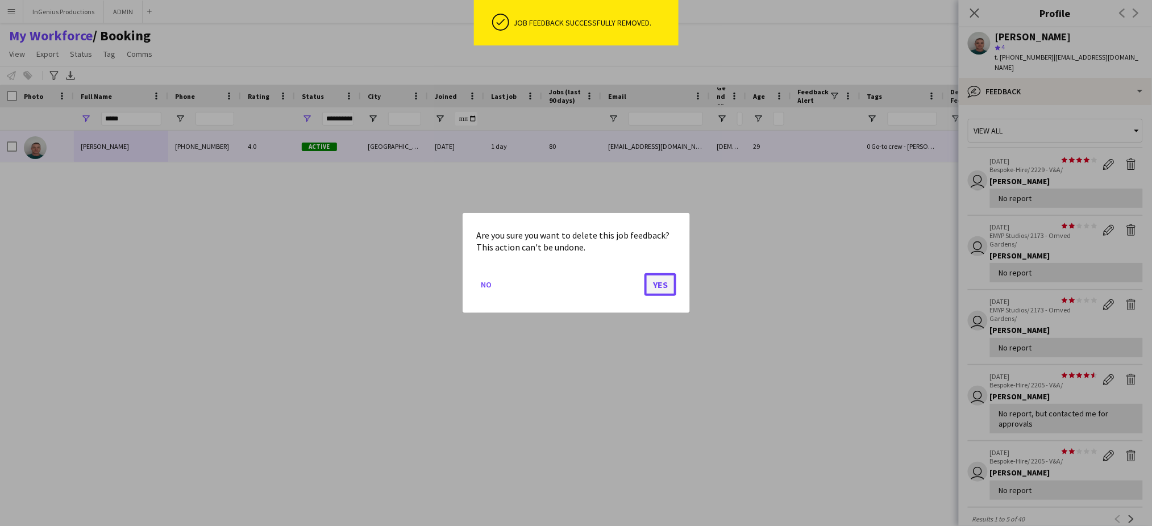
click at [657, 286] on button "Yes" at bounding box center [661, 284] width 32 height 23
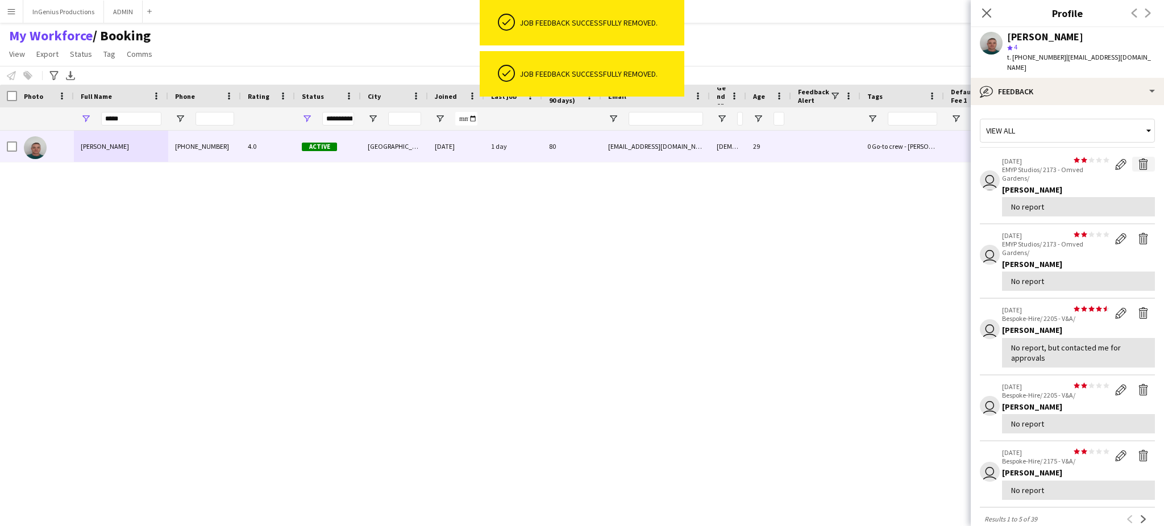
click at [1138, 159] on app-icon "Delete feedback" at bounding box center [1143, 164] width 11 height 11
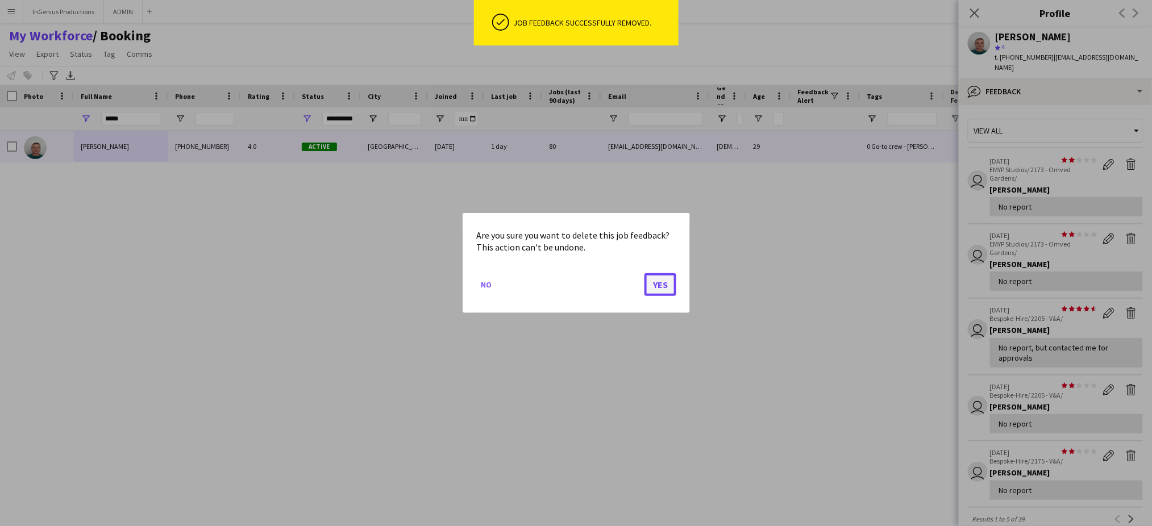
click at [667, 285] on button "Yes" at bounding box center [661, 284] width 32 height 23
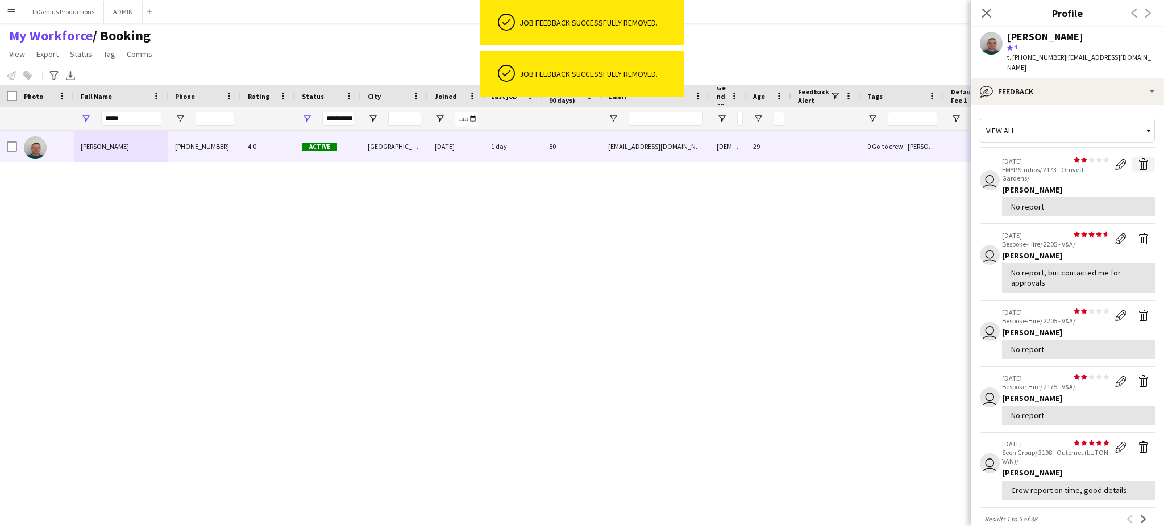
click at [1138, 159] on app-icon "Delete feedback" at bounding box center [1143, 164] width 11 height 11
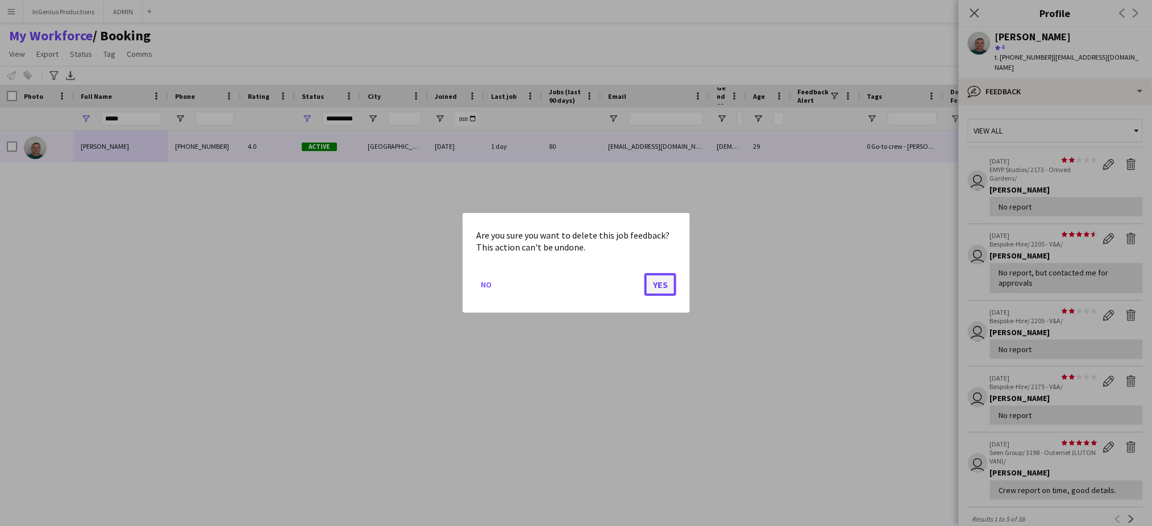
click at [662, 291] on button "Yes" at bounding box center [661, 284] width 32 height 23
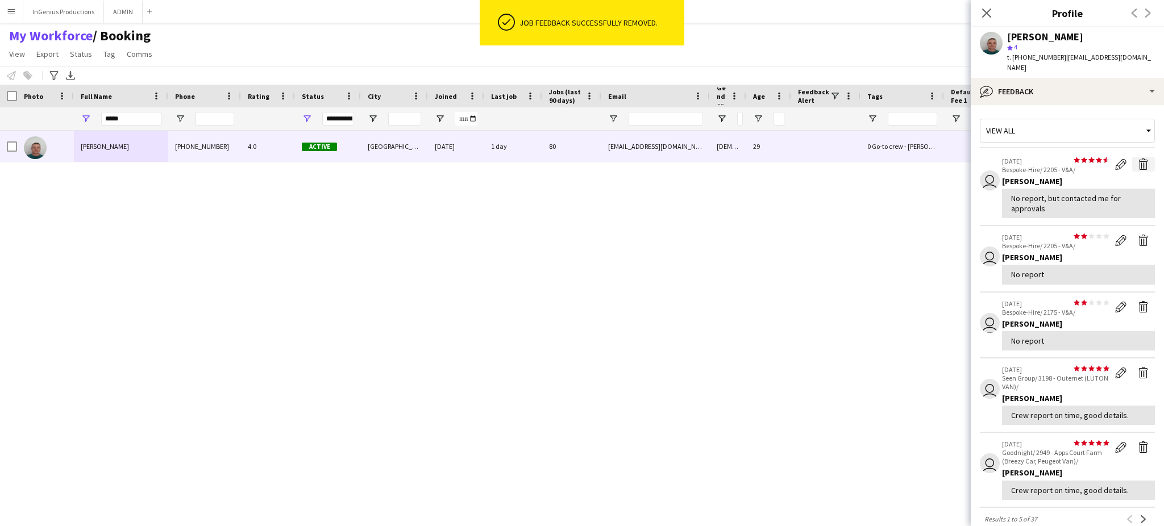
click at [1138, 159] on app-icon "Delete feedback" at bounding box center [1143, 164] width 11 height 11
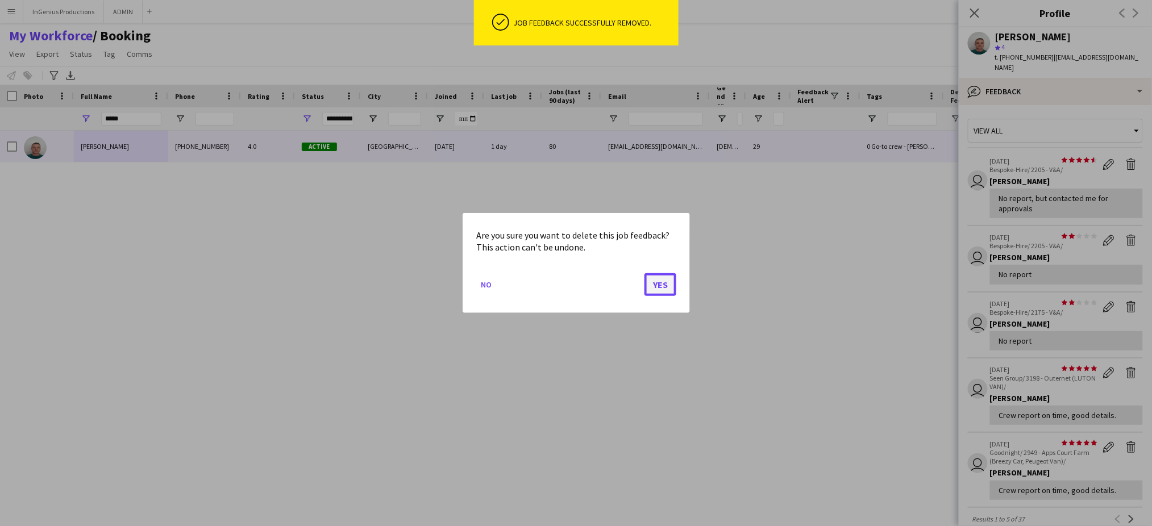
click at [669, 280] on button "Yes" at bounding box center [661, 284] width 32 height 23
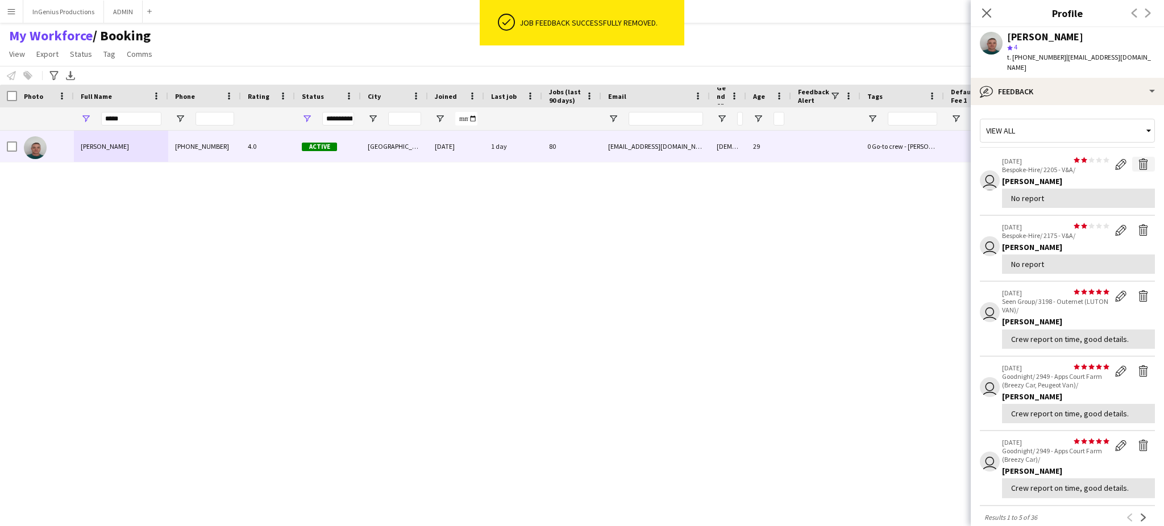
click at [1138, 159] on app-icon "Delete feedback" at bounding box center [1143, 164] width 11 height 11
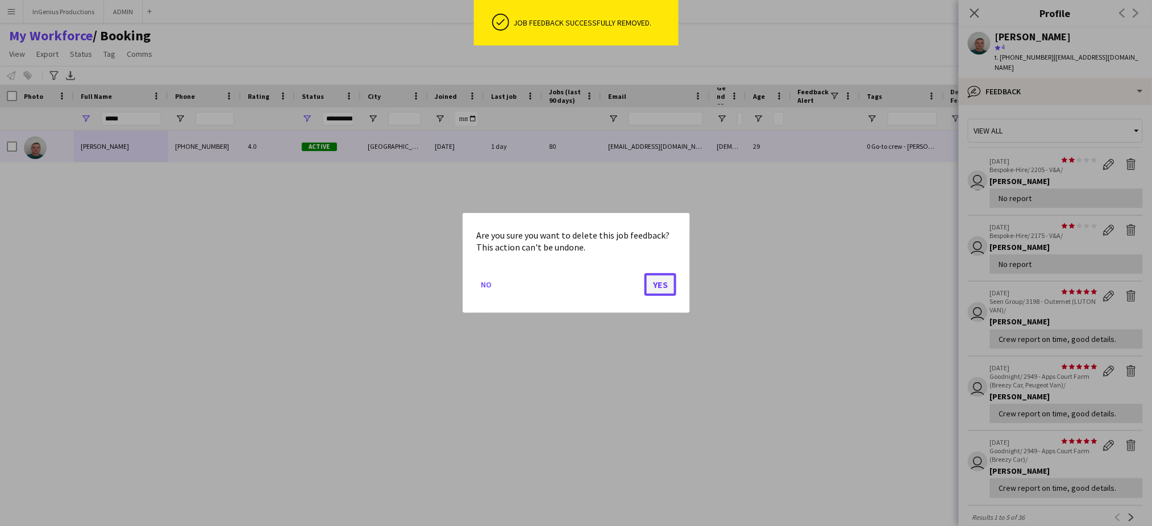
click at [657, 285] on button "Yes" at bounding box center [661, 284] width 32 height 23
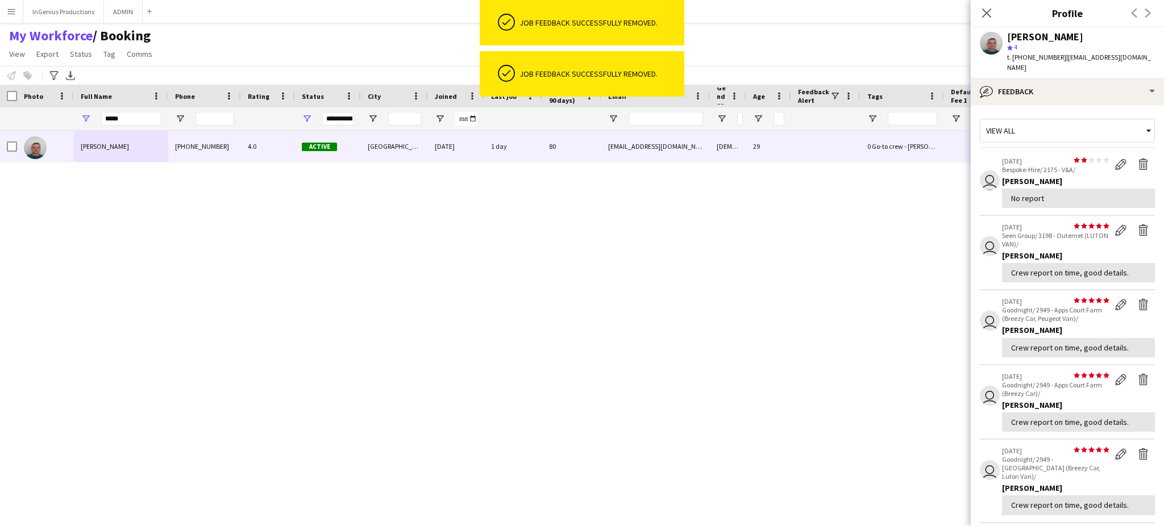
click at [1138, 159] on app-icon "Delete feedback" at bounding box center [1143, 164] width 11 height 11
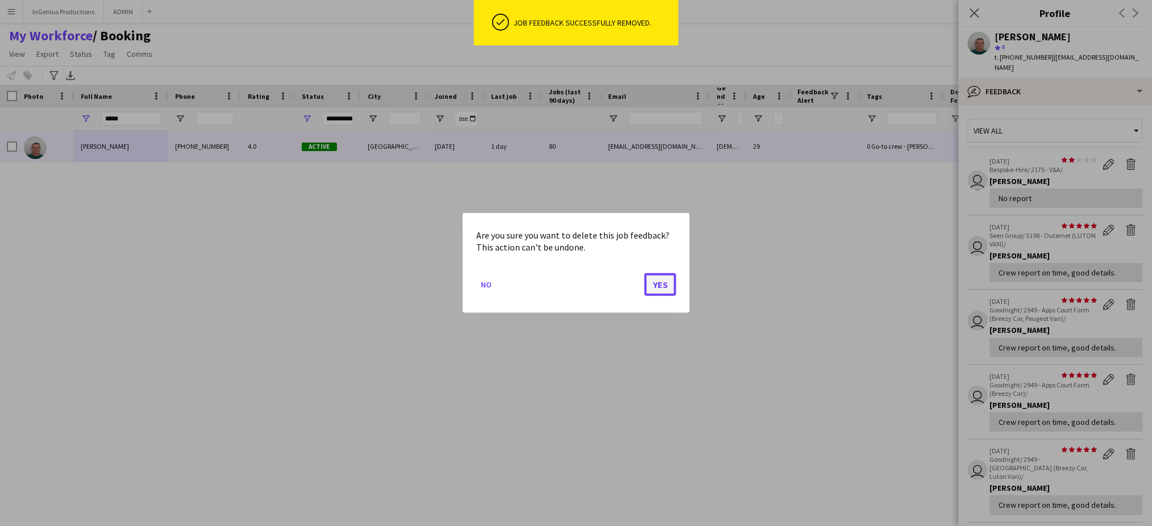
click at [663, 280] on button "Yes" at bounding box center [661, 284] width 32 height 23
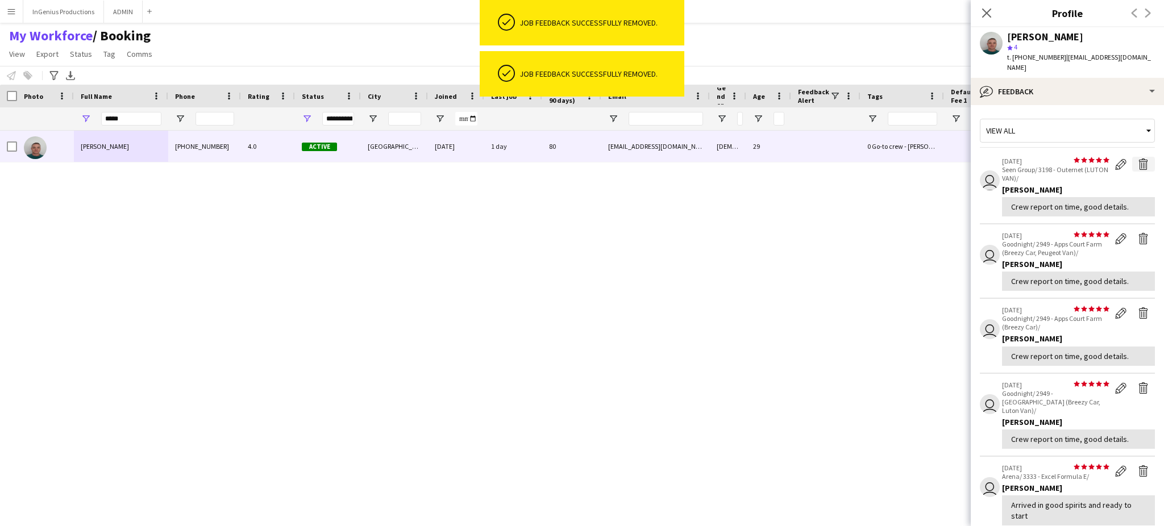
click at [1138, 159] on app-icon "Delete feedback" at bounding box center [1143, 164] width 11 height 11
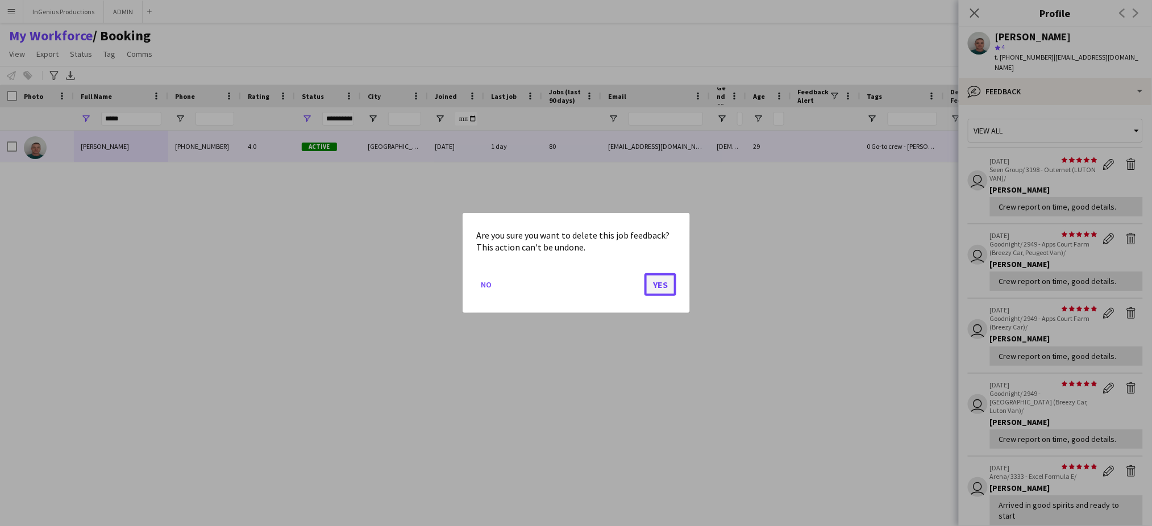
click at [662, 283] on button "Yes" at bounding box center [661, 284] width 32 height 23
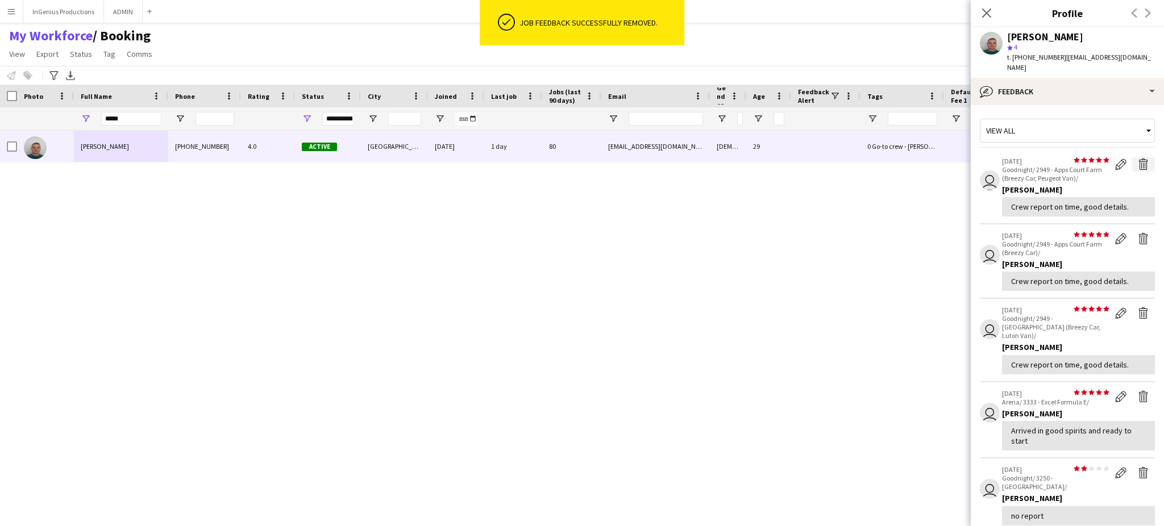
click at [1138, 159] on app-icon "Delete feedback" at bounding box center [1143, 164] width 11 height 11
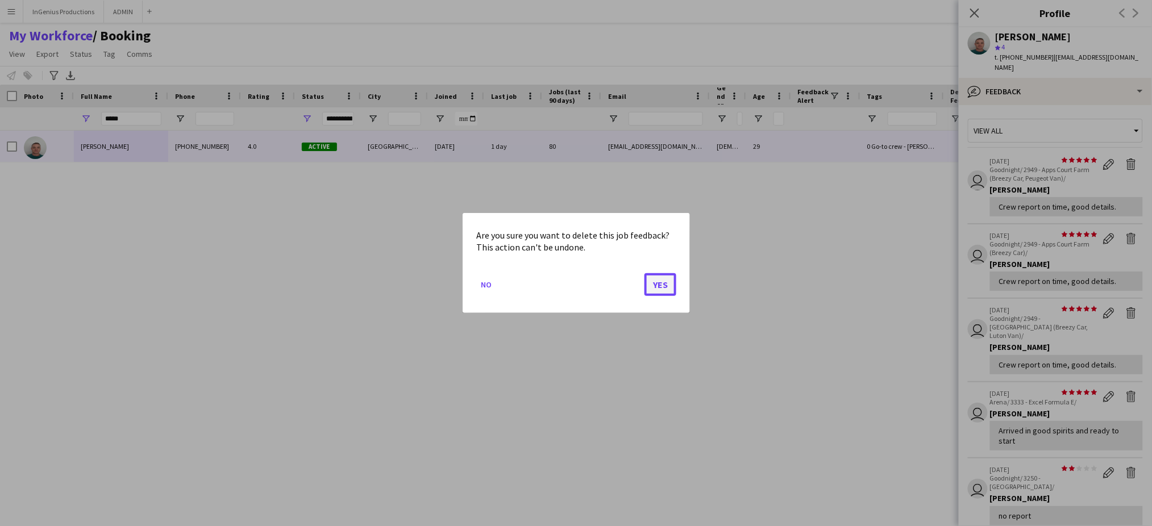
click at [657, 286] on button "Yes" at bounding box center [661, 284] width 32 height 23
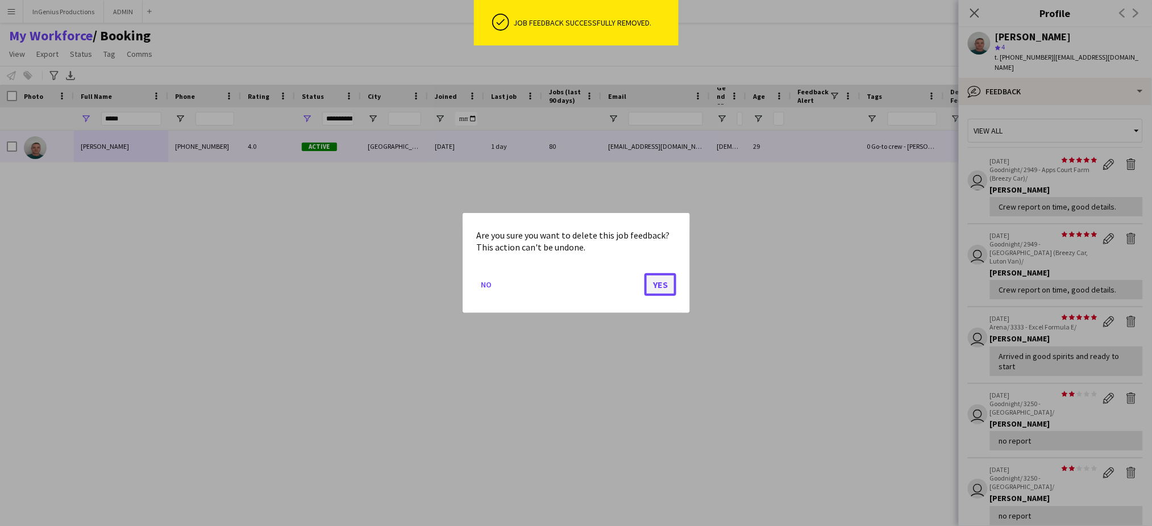
click at [668, 286] on button "Yes" at bounding box center [661, 284] width 32 height 23
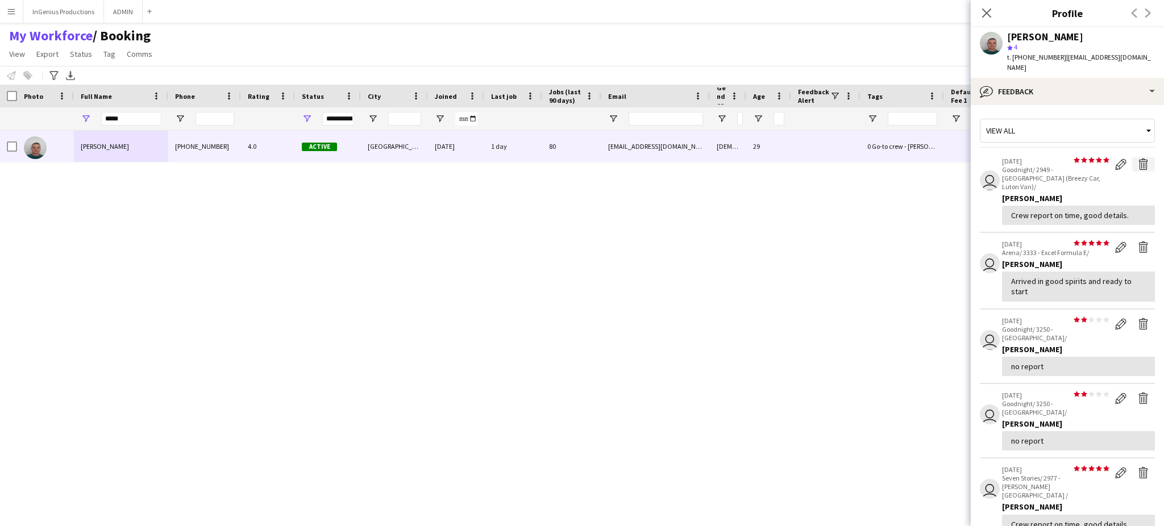
click at [1138, 159] on app-icon "Delete feedback" at bounding box center [1143, 164] width 11 height 11
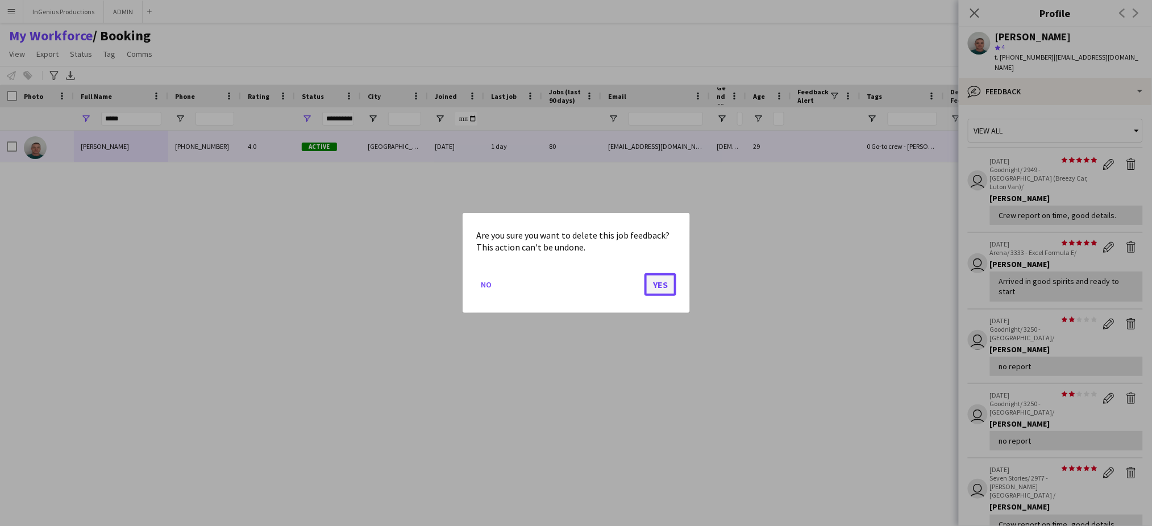
click at [666, 280] on button "Yes" at bounding box center [661, 284] width 32 height 23
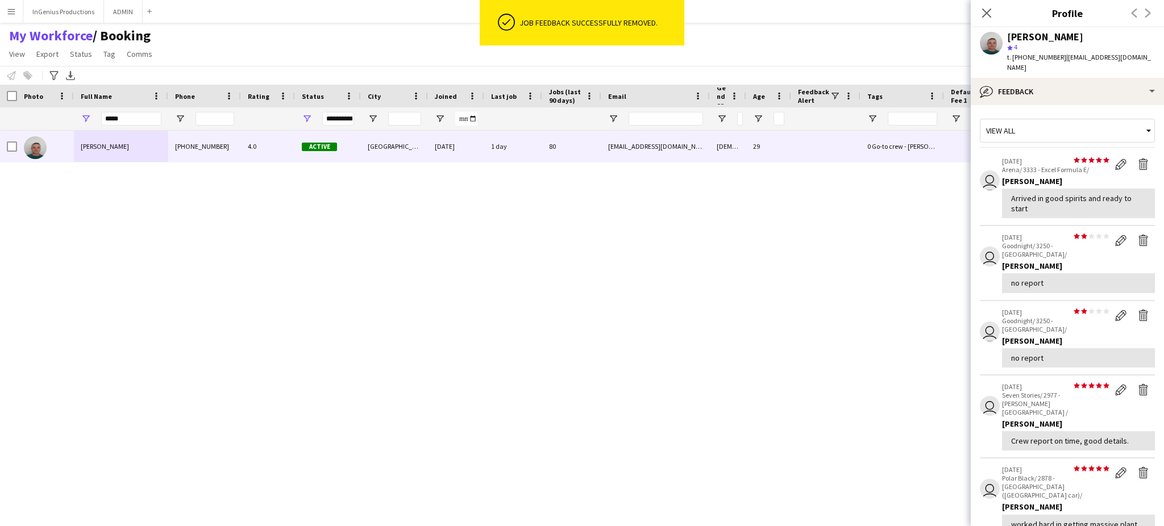
click at [1138, 159] on app-icon "Delete feedback" at bounding box center [1143, 164] width 11 height 11
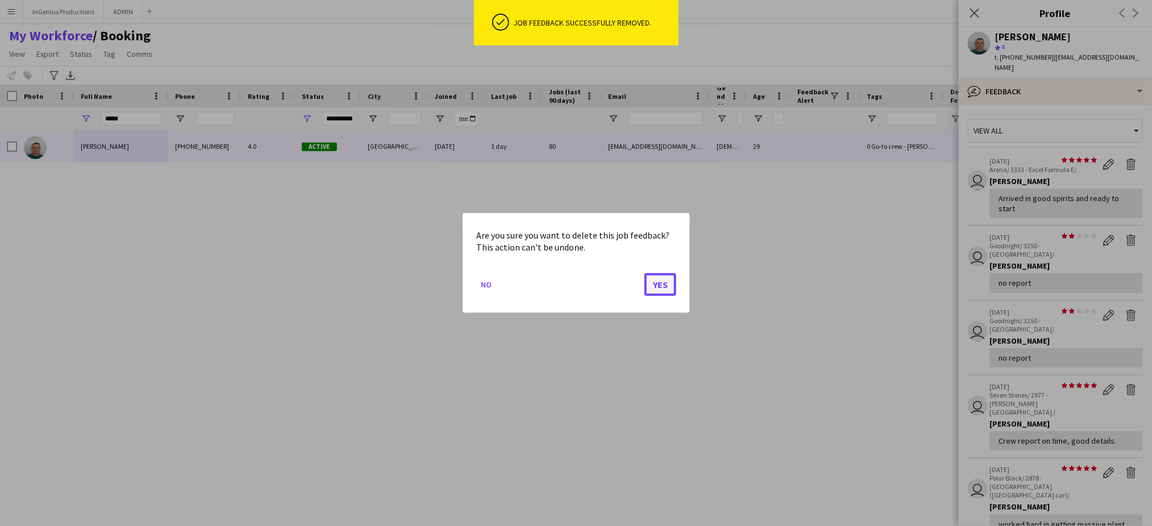
click at [663, 282] on button "Yes" at bounding box center [661, 284] width 32 height 23
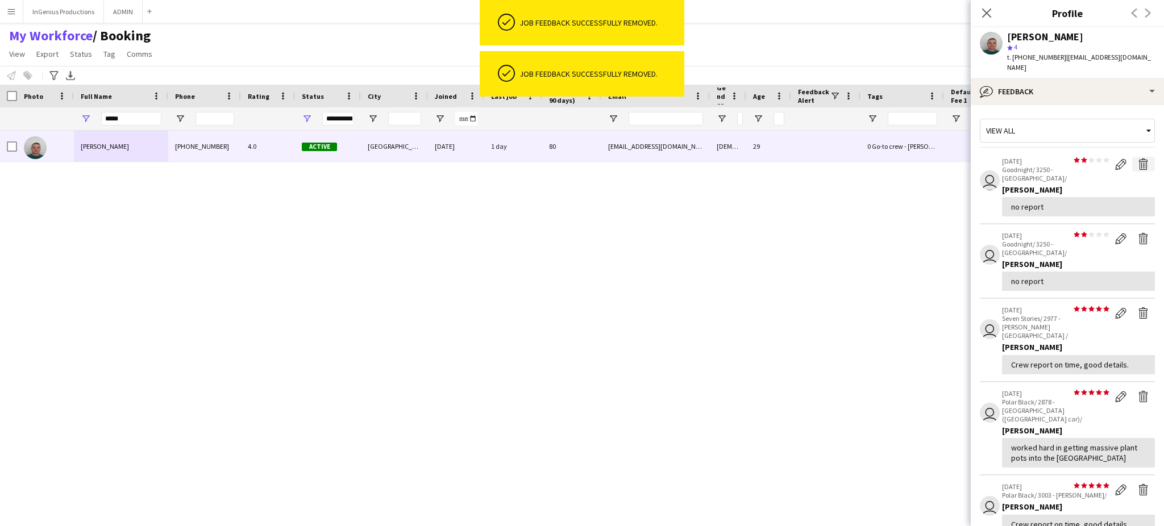
click at [1138, 159] on app-icon "Delete feedback" at bounding box center [1143, 164] width 11 height 11
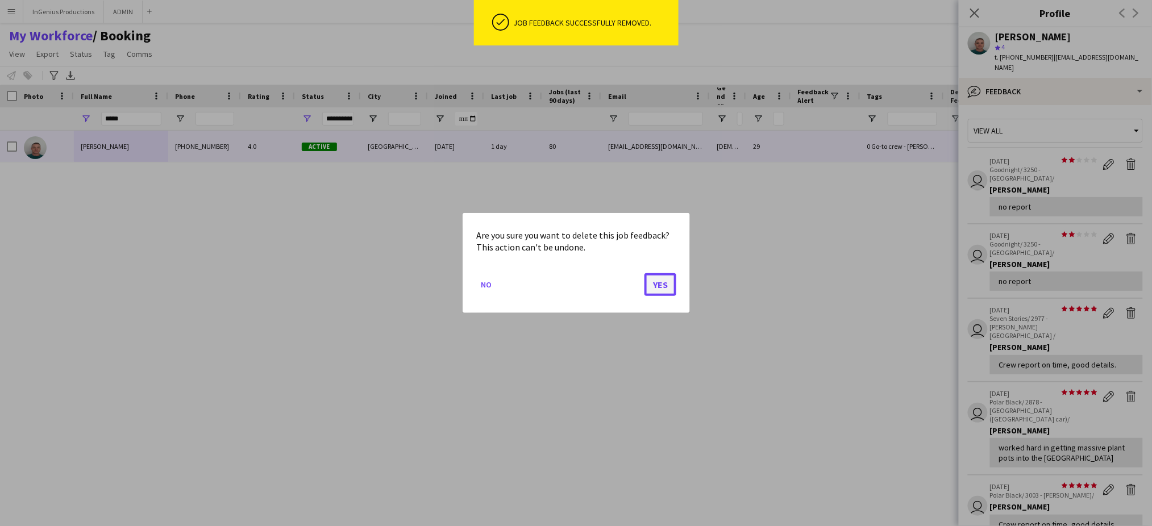
click at [657, 286] on button "Yes" at bounding box center [661, 284] width 32 height 23
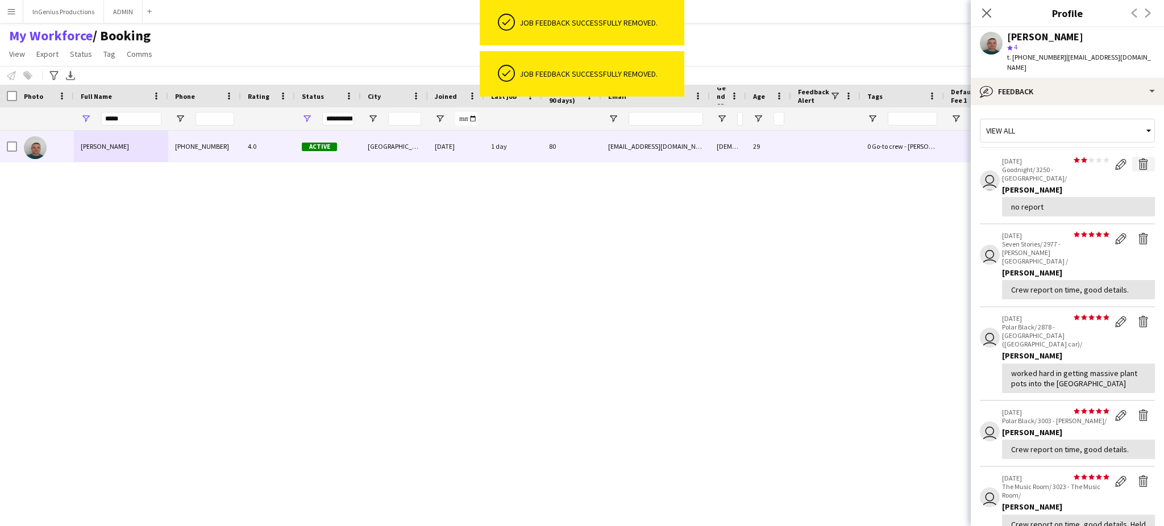
click at [1138, 159] on app-icon "Delete feedback" at bounding box center [1143, 164] width 11 height 11
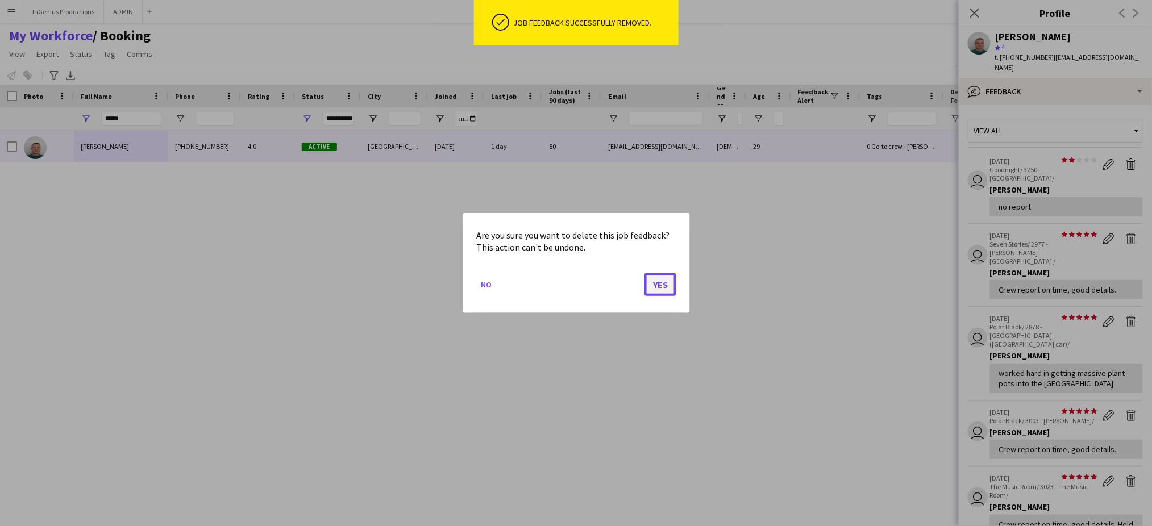
click at [667, 285] on button "Yes" at bounding box center [661, 284] width 32 height 23
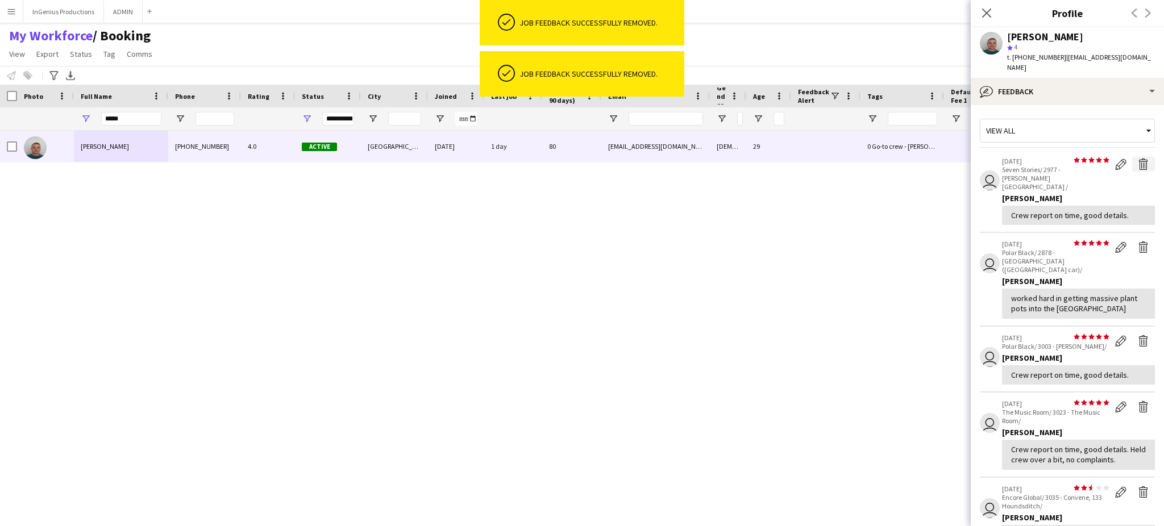
click at [1138, 159] on app-icon "Delete feedback" at bounding box center [1143, 164] width 11 height 11
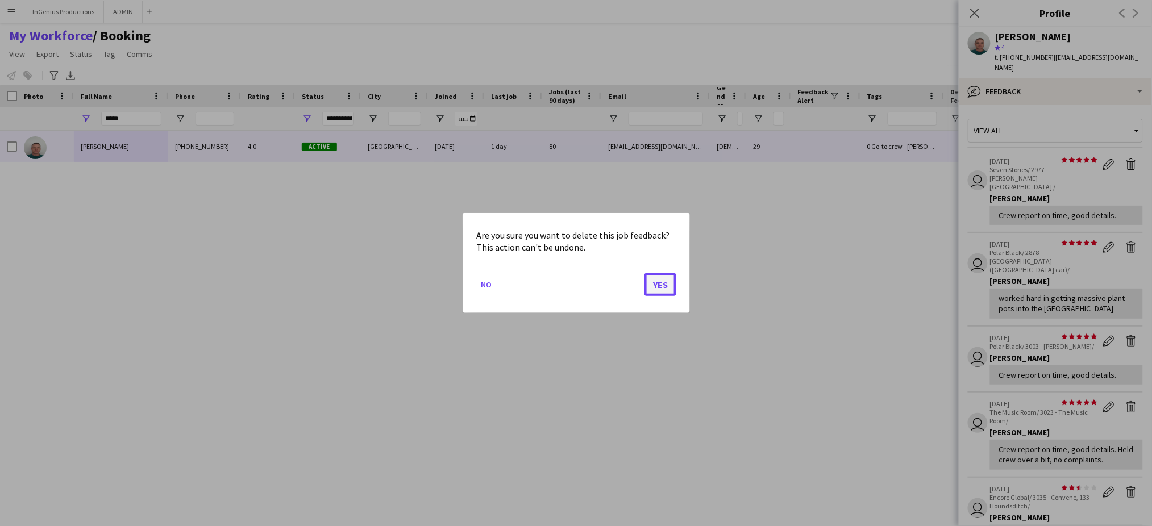
click at [662, 291] on button "Yes" at bounding box center [661, 284] width 32 height 23
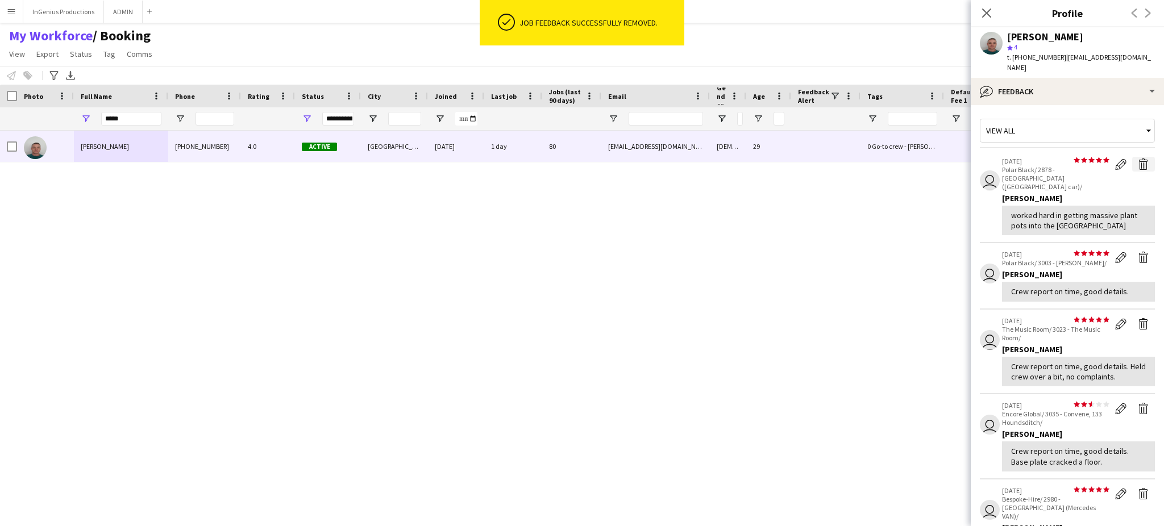
click at [1138, 159] on app-icon "Delete feedback" at bounding box center [1143, 164] width 11 height 11
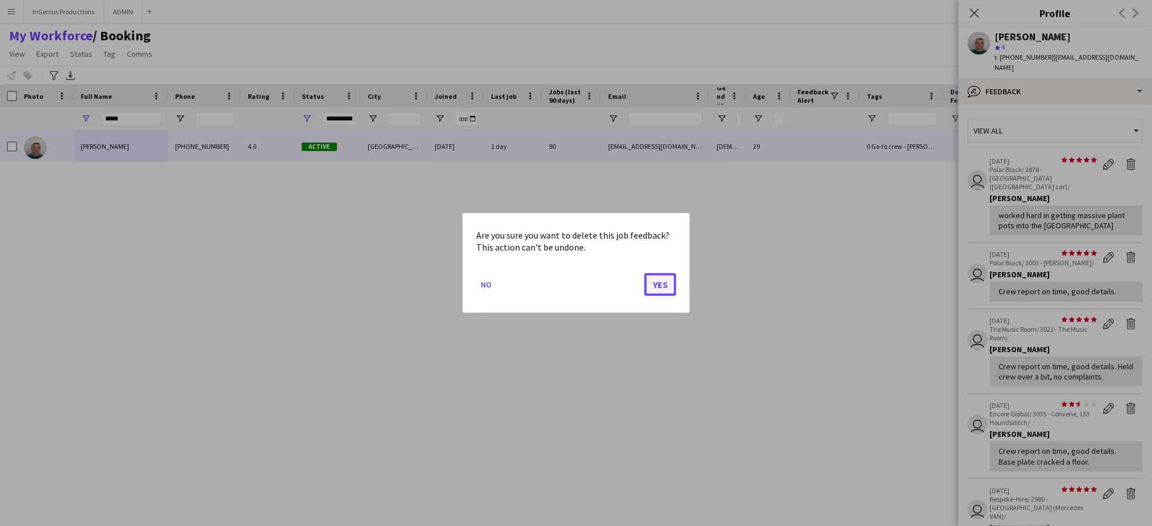
click at [669, 280] on button "Yes" at bounding box center [661, 284] width 32 height 23
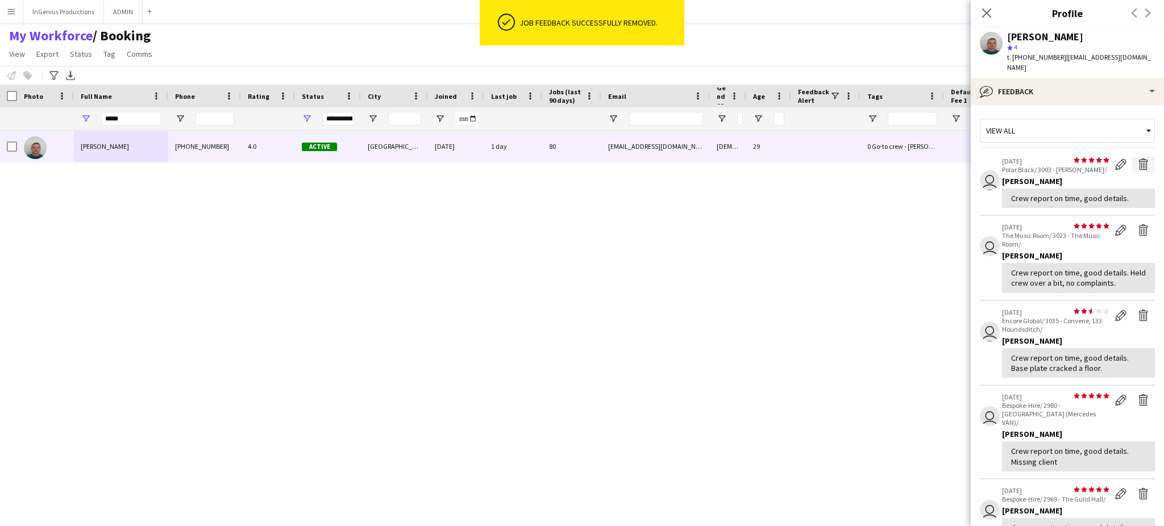
click at [1138, 159] on app-icon "Delete feedback" at bounding box center [1143, 164] width 11 height 11
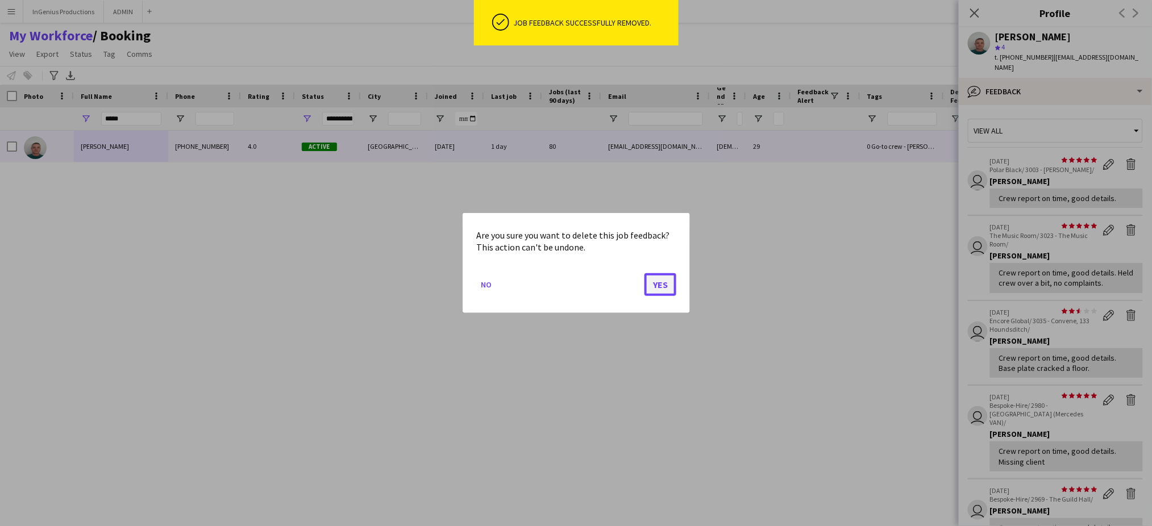
click at [657, 285] on button "Yes" at bounding box center [661, 284] width 32 height 23
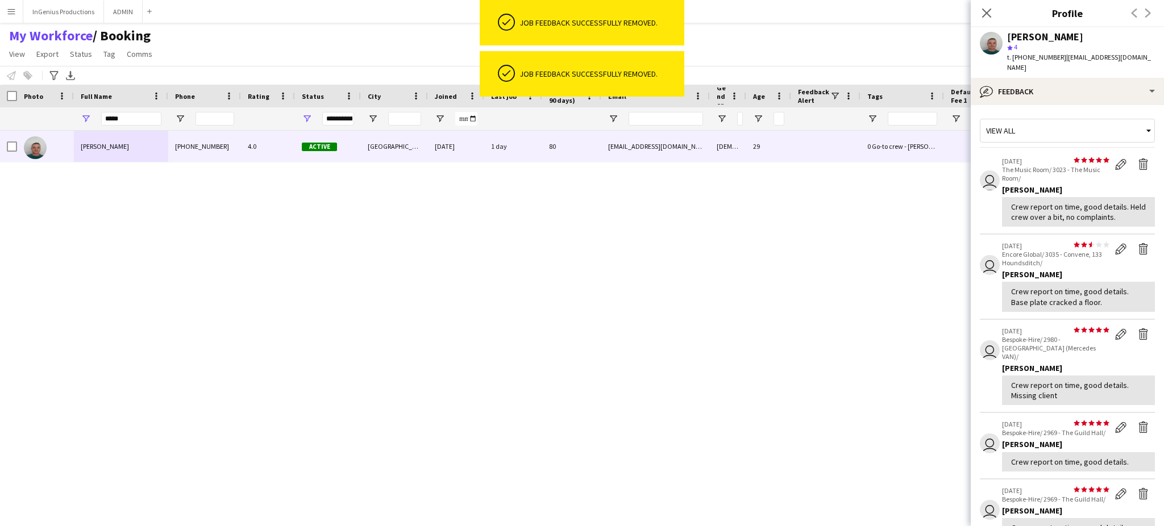
click at [1138, 159] on app-icon "Delete feedback" at bounding box center [1143, 164] width 11 height 11
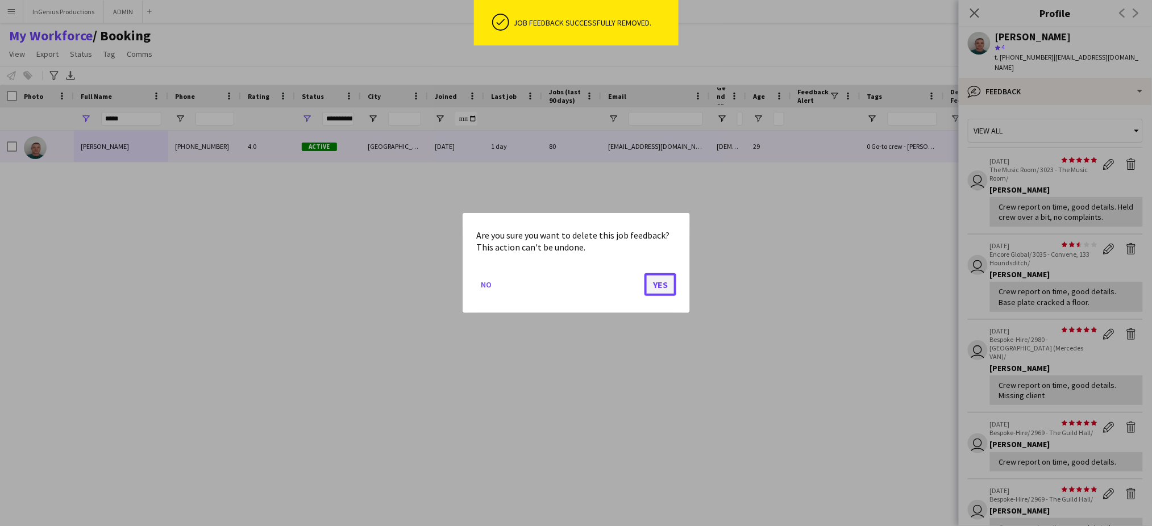
click at [663, 280] on button "Yes" at bounding box center [661, 284] width 32 height 23
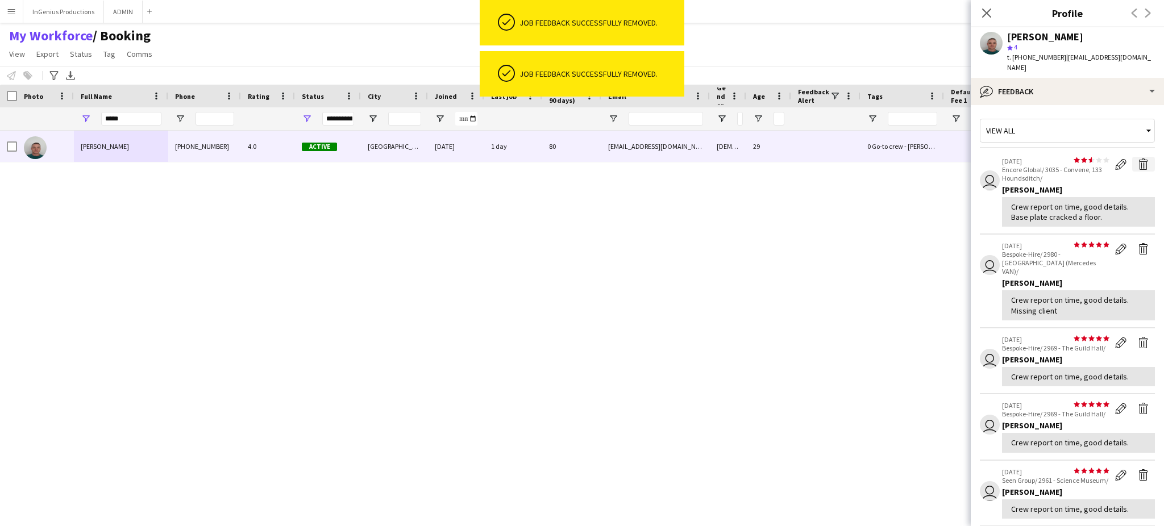
click at [1138, 159] on app-icon "Delete feedback" at bounding box center [1143, 164] width 11 height 11
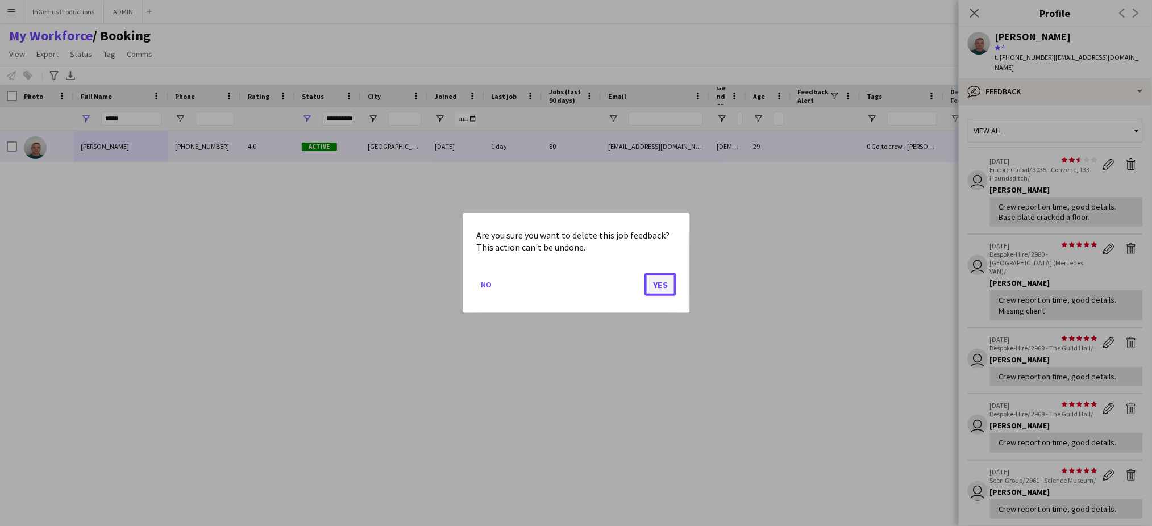
click at [662, 283] on button "Yes" at bounding box center [661, 284] width 32 height 23
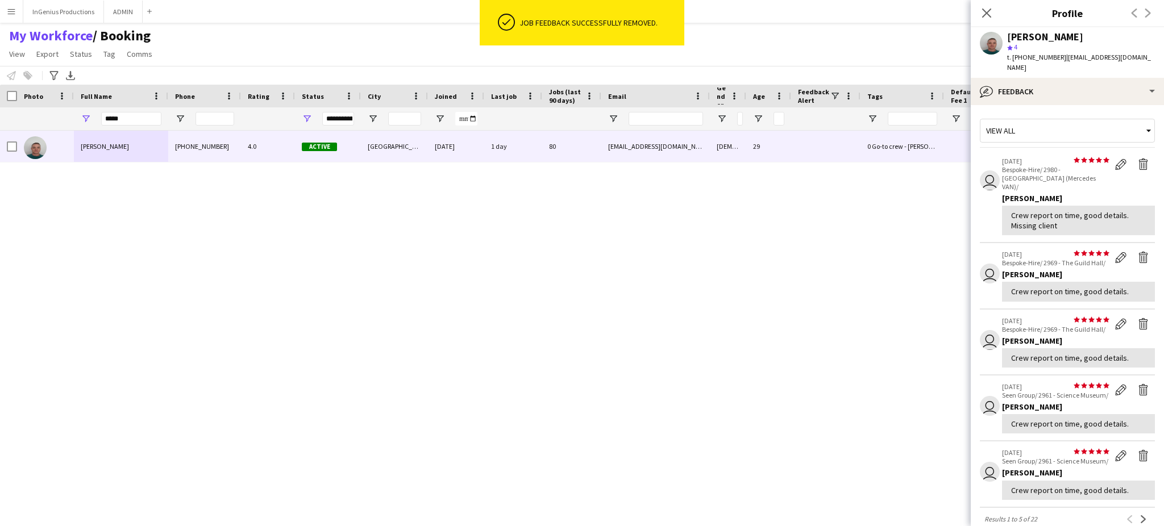
click at [1138, 159] on app-icon "Delete feedback" at bounding box center [1143, 164] width 11 height 11
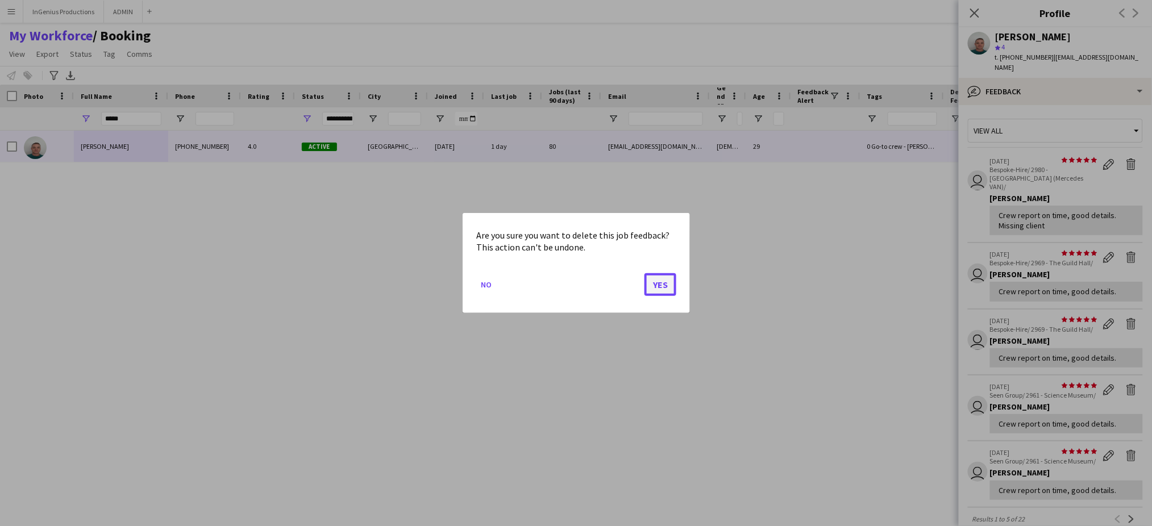
click at [657, 286] on button "Yes" at bounding box center [661, 284] width 32 height 23
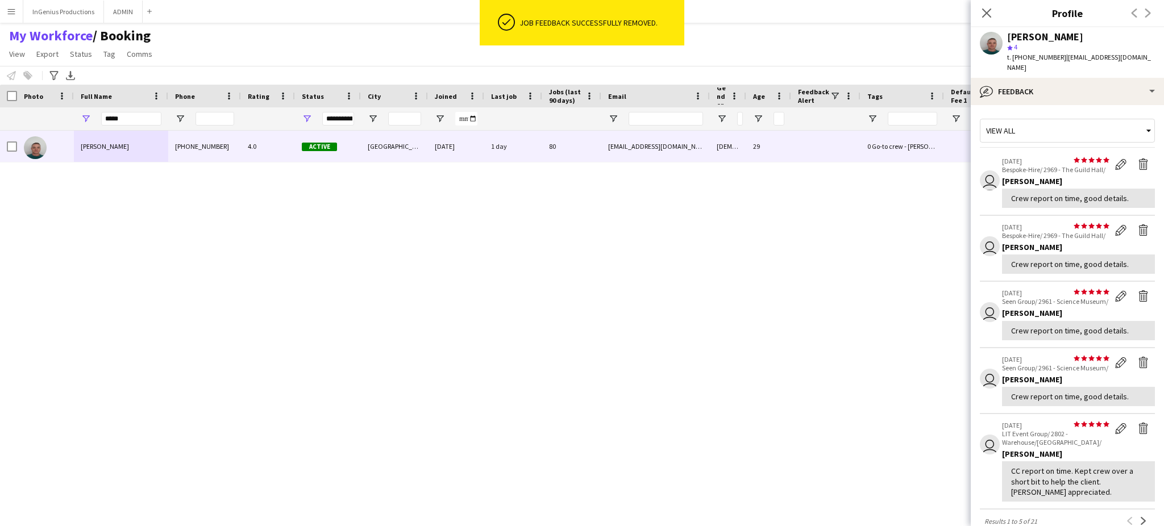
click at [1138, 159] on app-icon "Delete feedback" at bounding box center [1143, 164] width 11 height 11
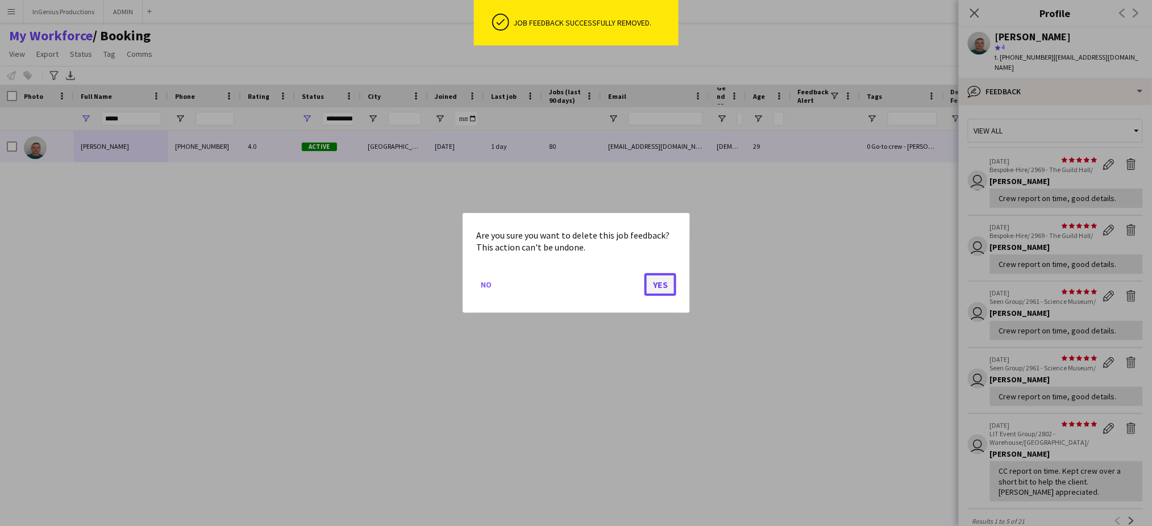
click at [668, 286] on button "Yes" at bounding box center [661, 284] width 32 height 23
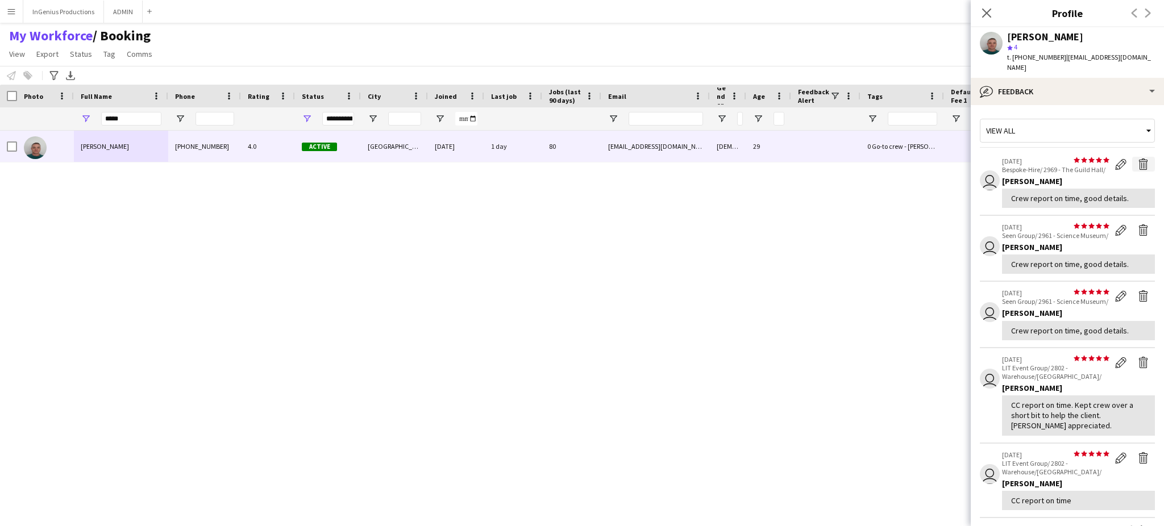
click at [1138, 159] on app-icon "Delete feedback" at bounding box center [1143, 164] width 11 height 11
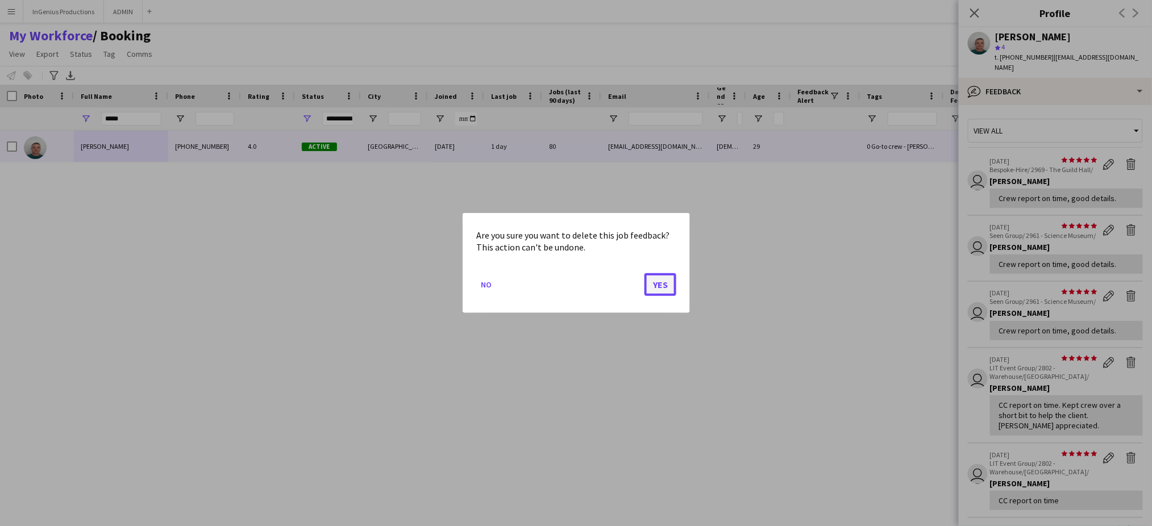
click at [666, 280] on button "Yes" at bounding box center [661, 284] width 32 height 23
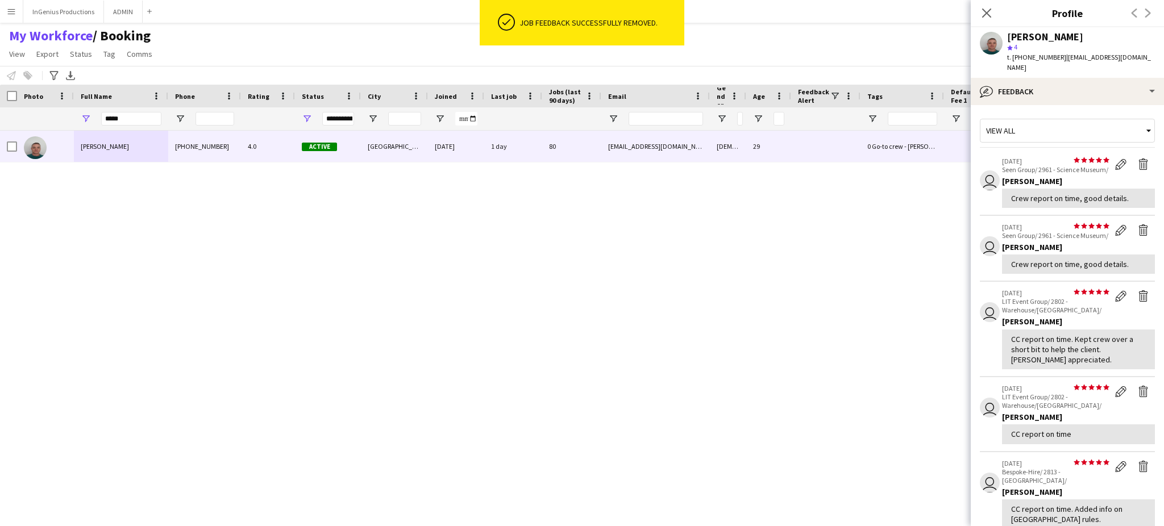
click at [1138, 159] on app-icon "Delete feedback" at bounding box center [1143, 164] width 11 height 11
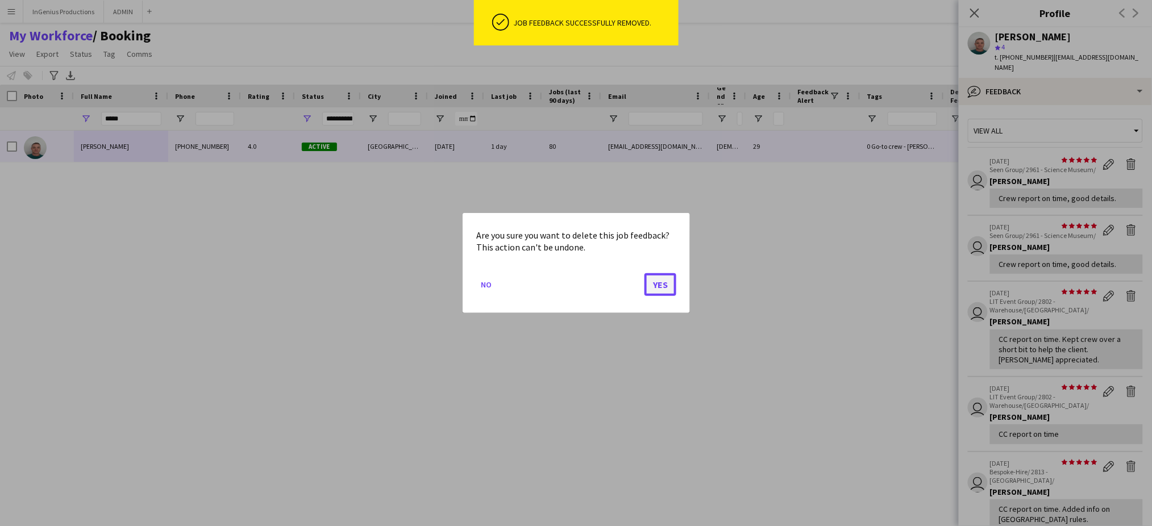
click at [663, 282] on button "Yes" at bounding box center [661, 284] width 32 height 23
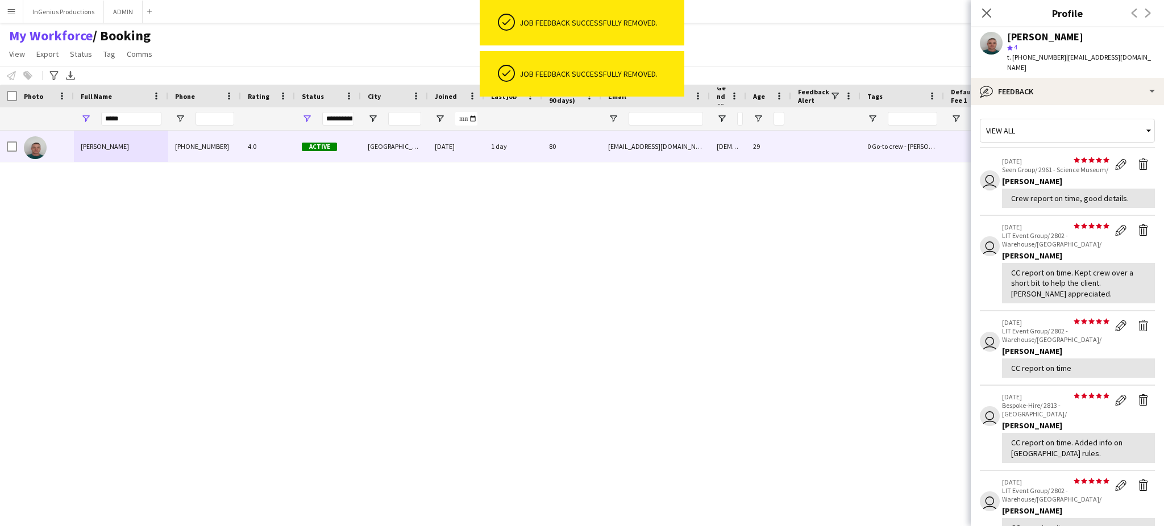
click at [1138, 159] on app-icon "Delete feedback" at bounding box center [1143, 164] width 11 height 11
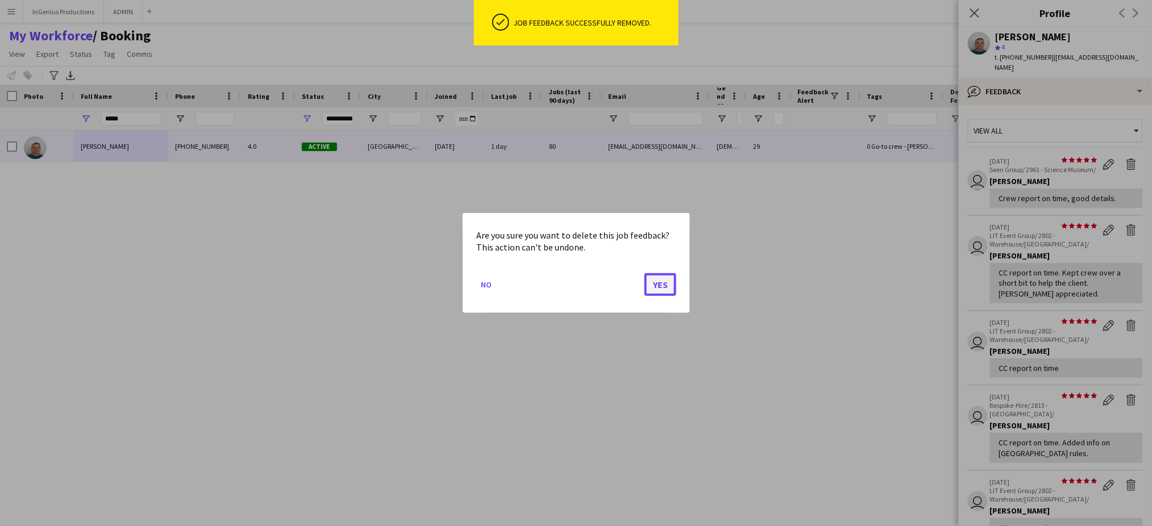
click at [657, 286] on button "Yes" at bounding box center [661, 284] width 32 height 23
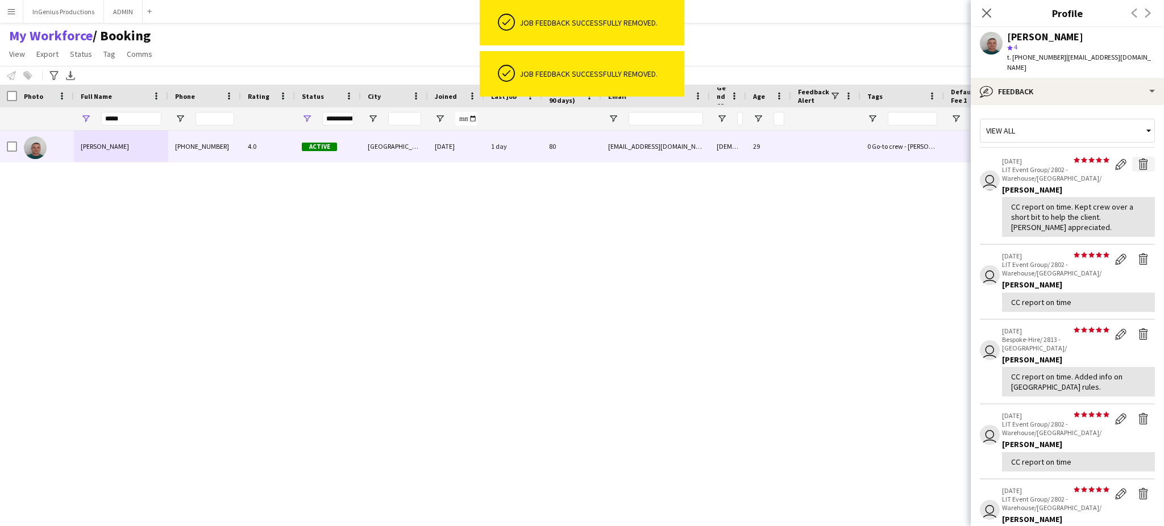
click at [1138, 159] on app-icon "Delete feedback" at bounding box center [1143, 164] width 11 height 11
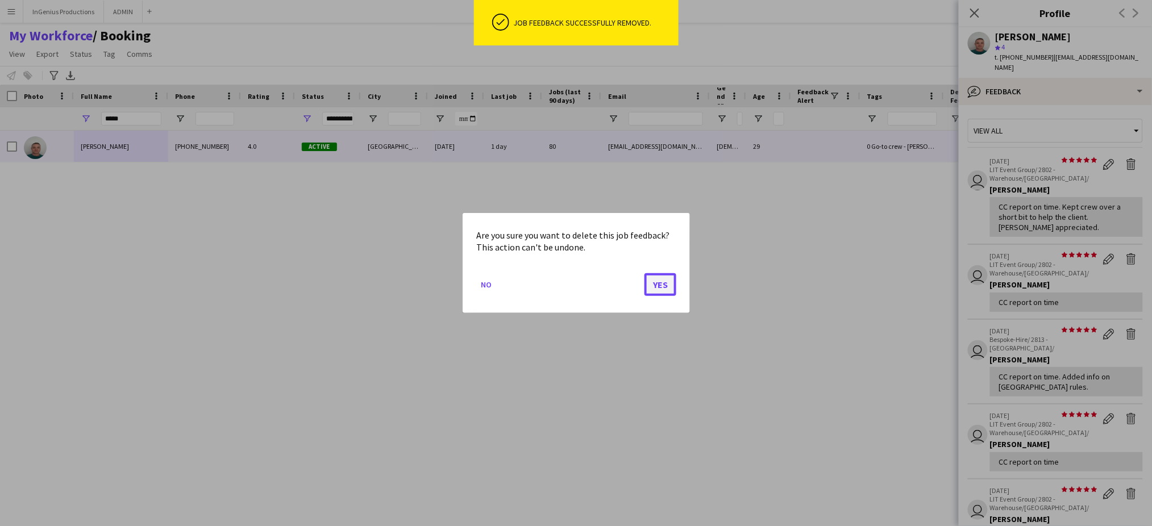
click at [667, 285] on button "Yes" at bounding box center [661, 284] width 32 height 23
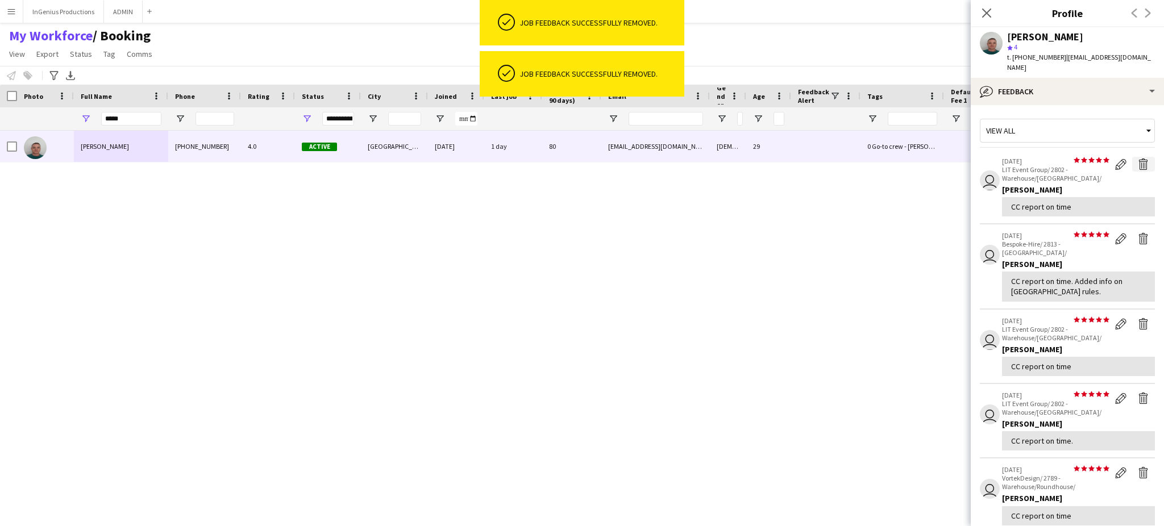
click at [1138, 159] on app-icon "Delete feedback" at bounding box center [1143, 164] width 11 height 11
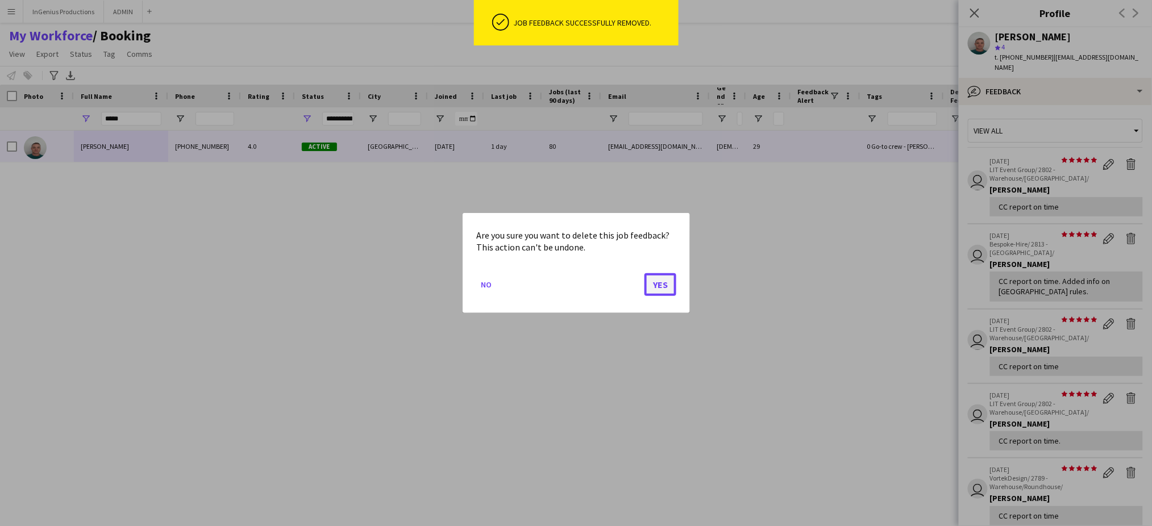
click at [662, 291] on button "Yes" at bounding box center [661, 284] width 32 height 23
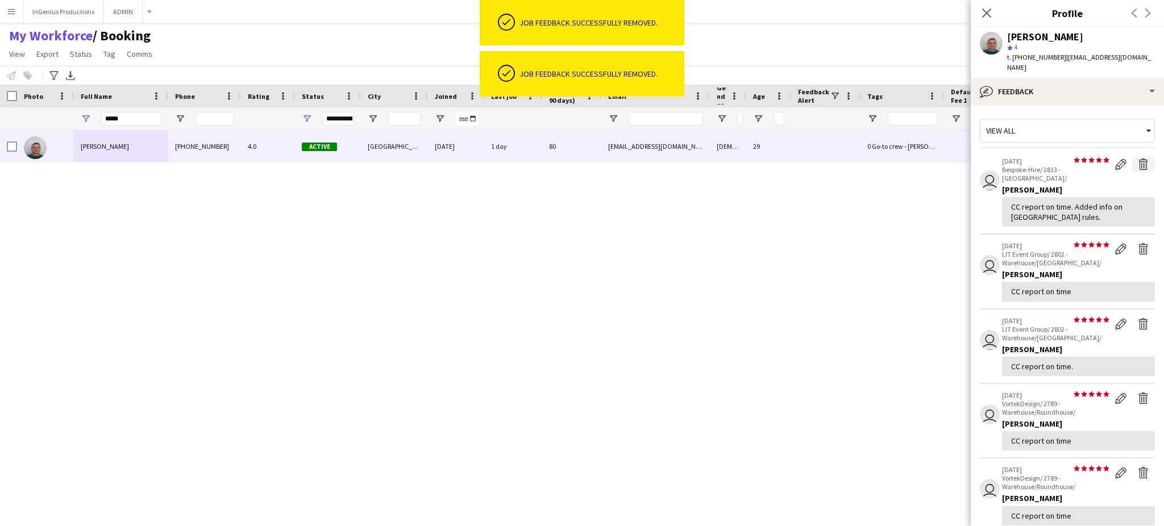
click at [1138, 159] on app-icon "Delete feedback" at bounding box center [1143, 164] width 11 height 11
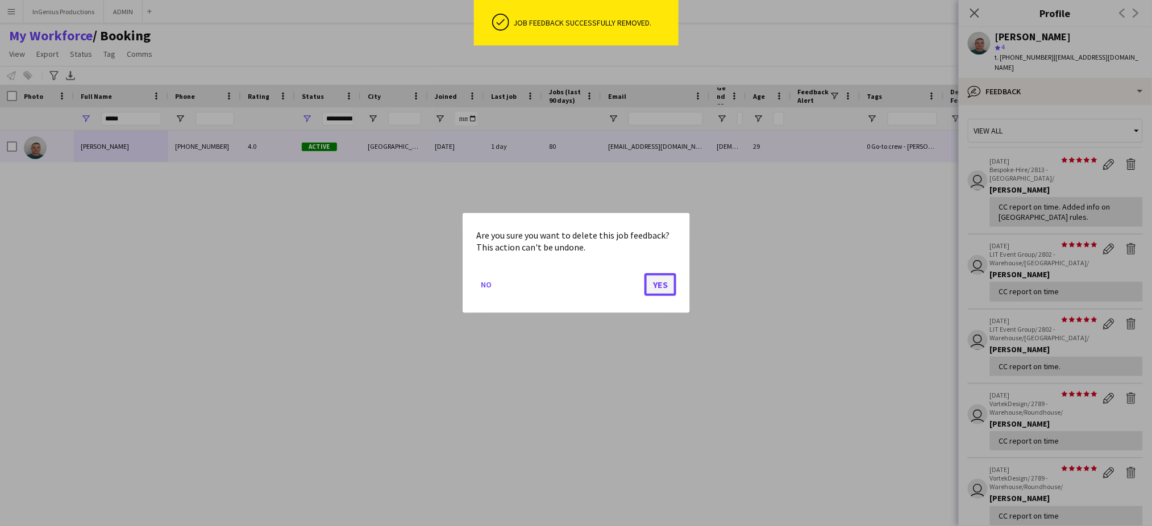
click at [669, 280] on button "Yes" at bounding box center [661, 284] width 32 height 23
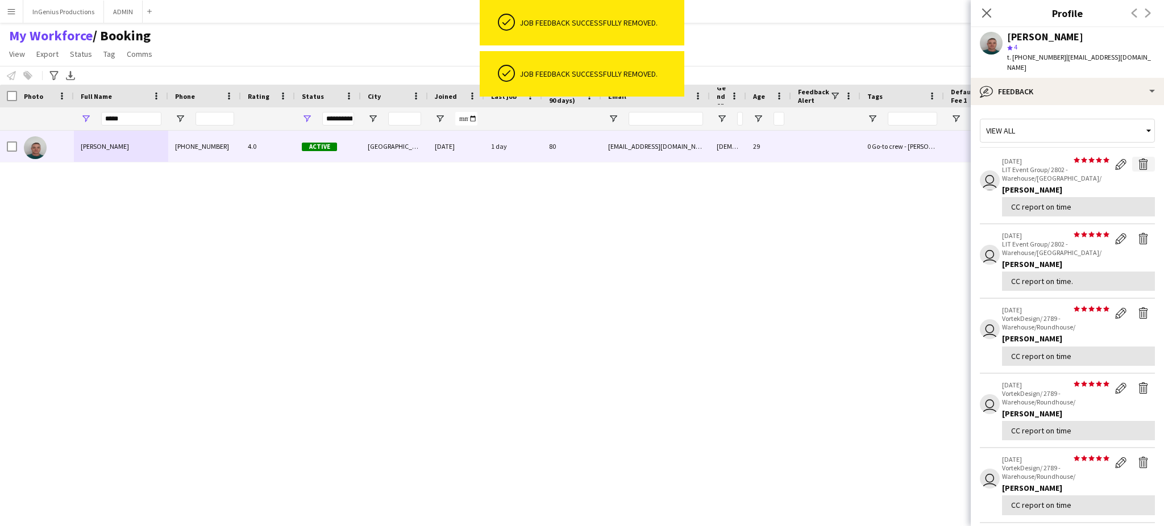
click at [1138, 159] on app-icon "Delete feedback" at bounding box center [1143, 164] width 11 height 11
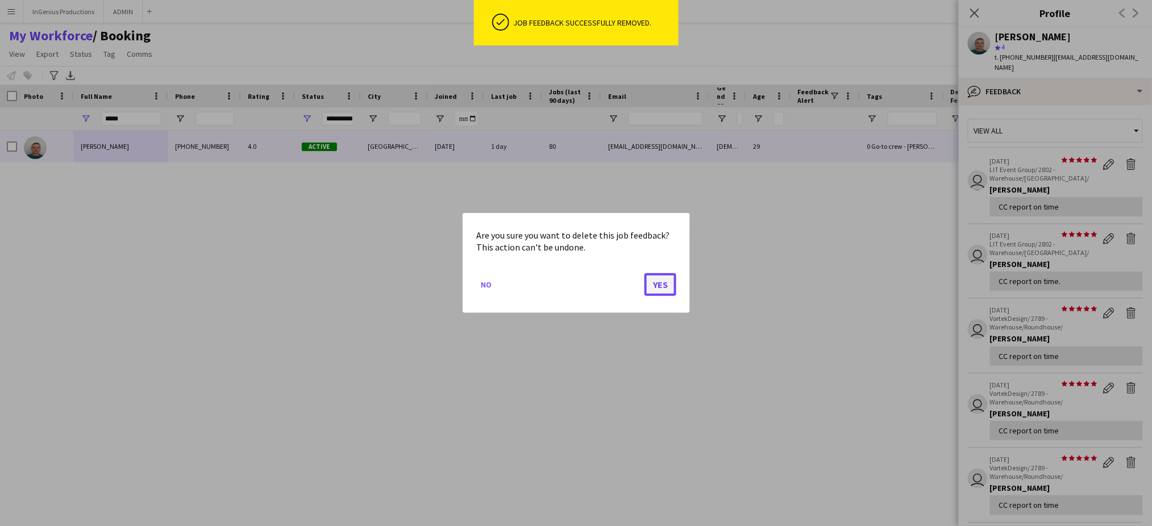
click at [657, 285] on button "Yes" at bounding box center [661, 284] width 32 height 23
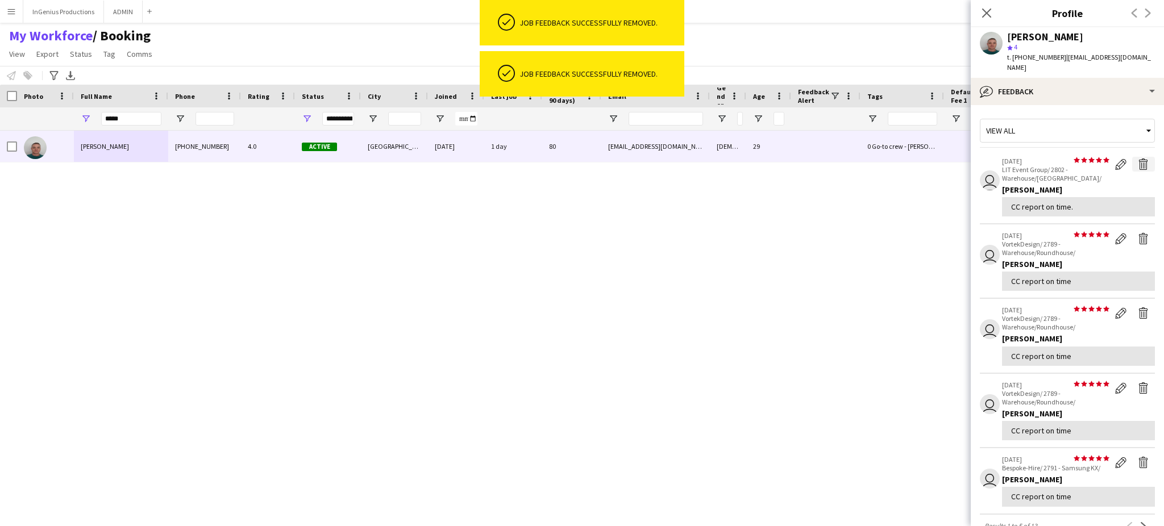
click at [1138, 159] on app-icon "Delete feedback" at bounding box center [1143, 164] width 11 height 11
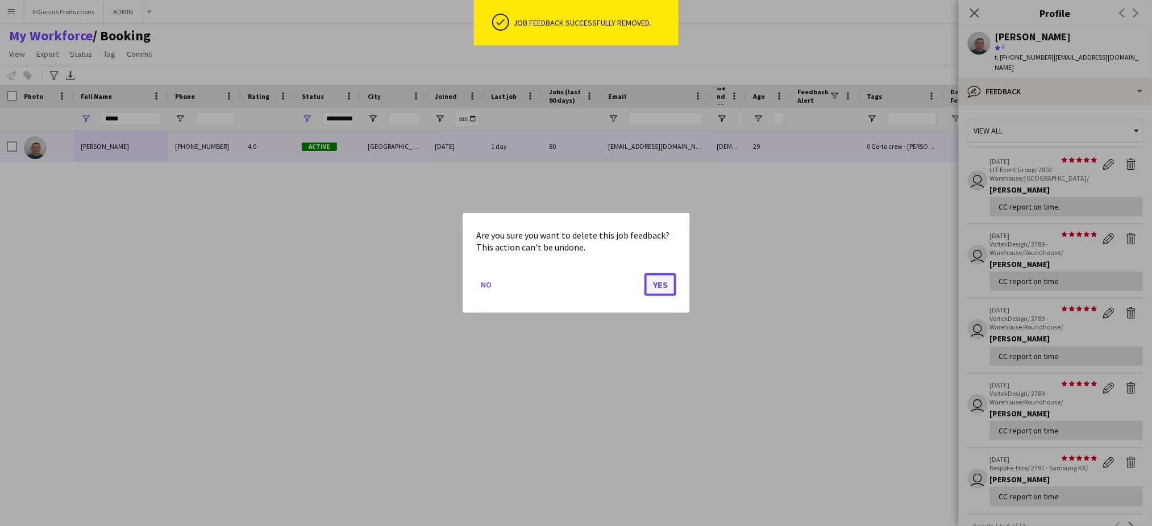
click at [663, 280] on button "Yes" at bounding box center [661, 284] width 32 height 23
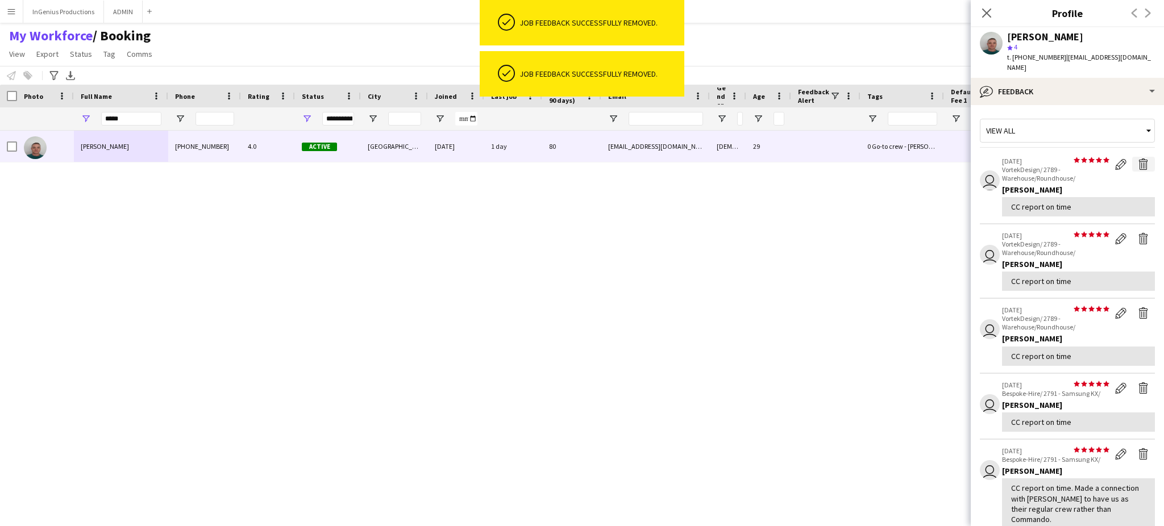
click at [1138, 159] on app-icon "Delete feedback" at bounding box center [1143, 164] width 11 height 11
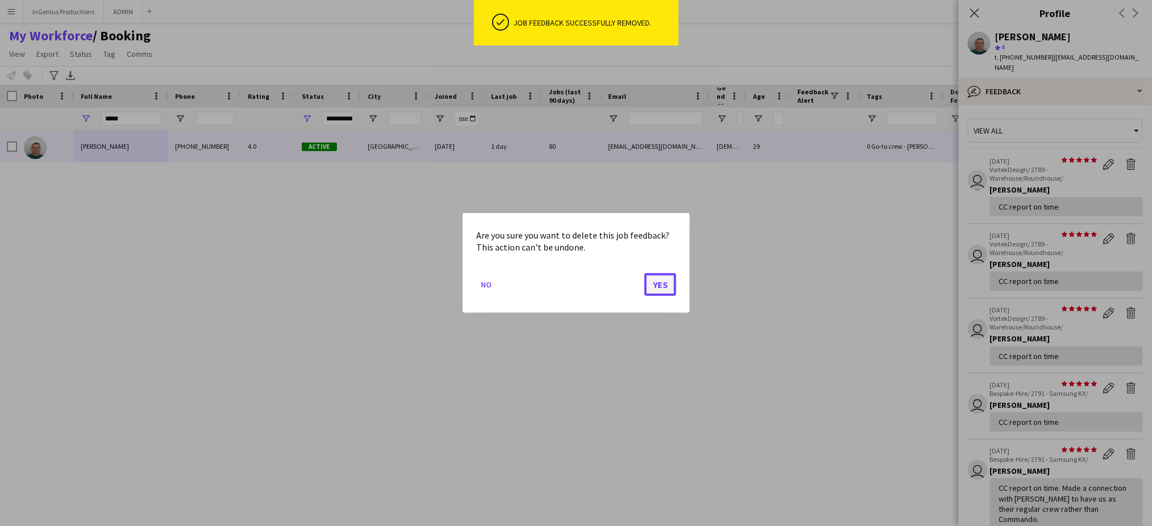
click at [662, 283] on button "Yes" at bounding box center [661, 284] width 32 height 23
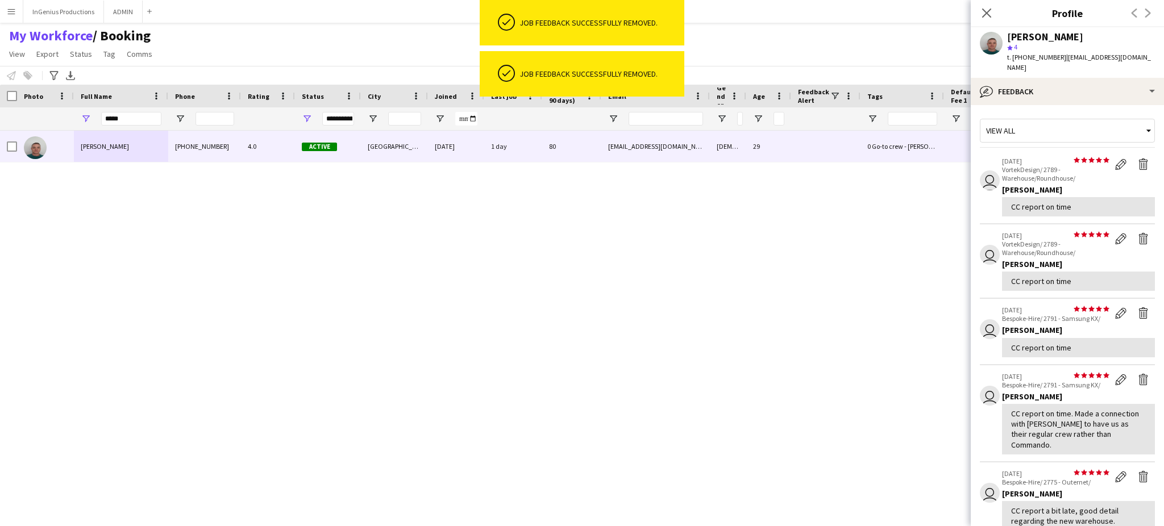
click at [1138, 159] on app-icon "Delete feedback" at bounding box center [1143, 164] width 11 height 11
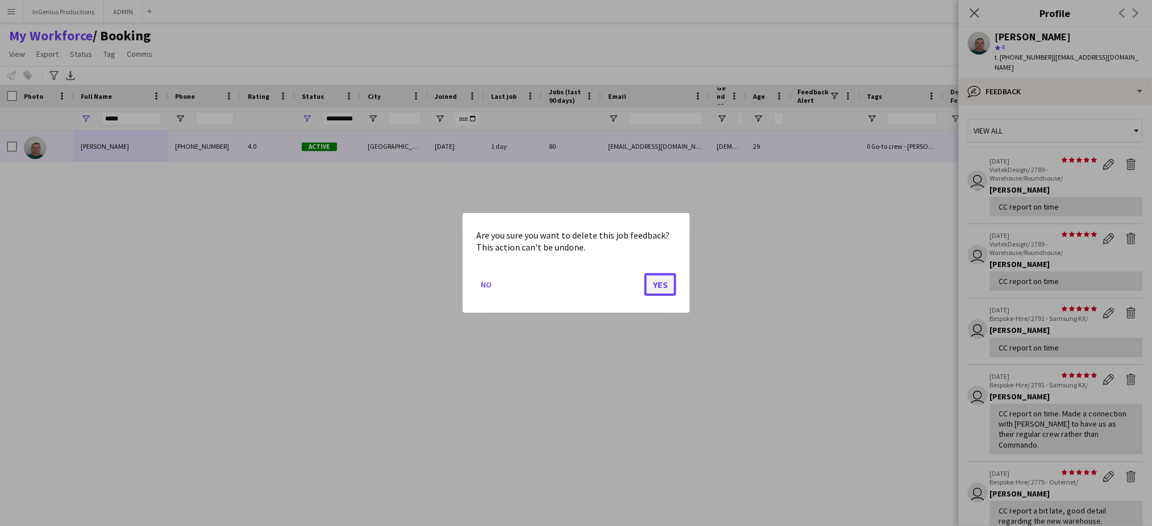
click at [657, 286] on button "Yes" at bounding box center [661, 284] width 32 height 23
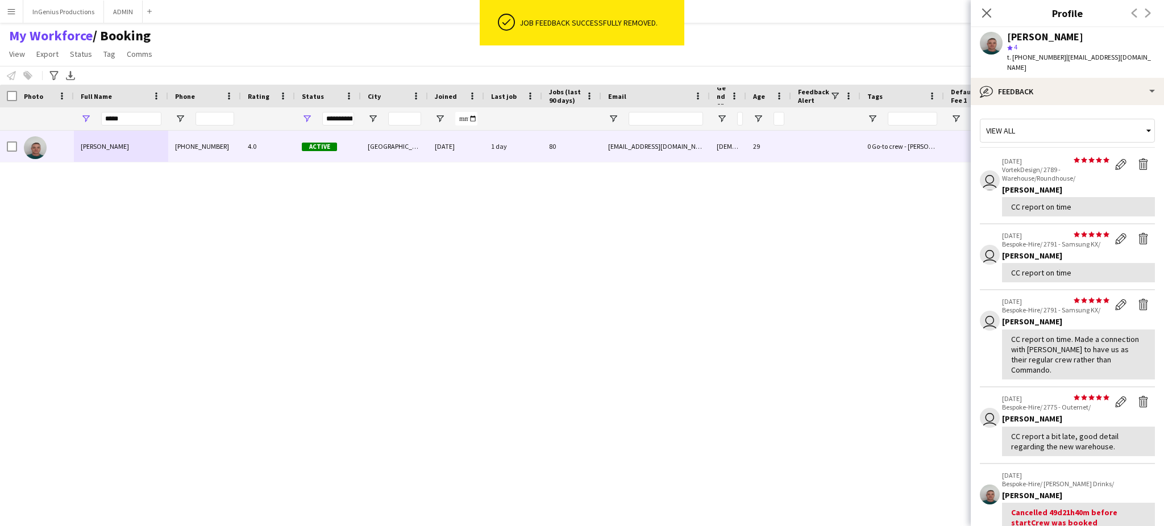
click at [1138, 159] on app-icon "Delete feedback" at bounding box center [1143, 164] width 11 height 11
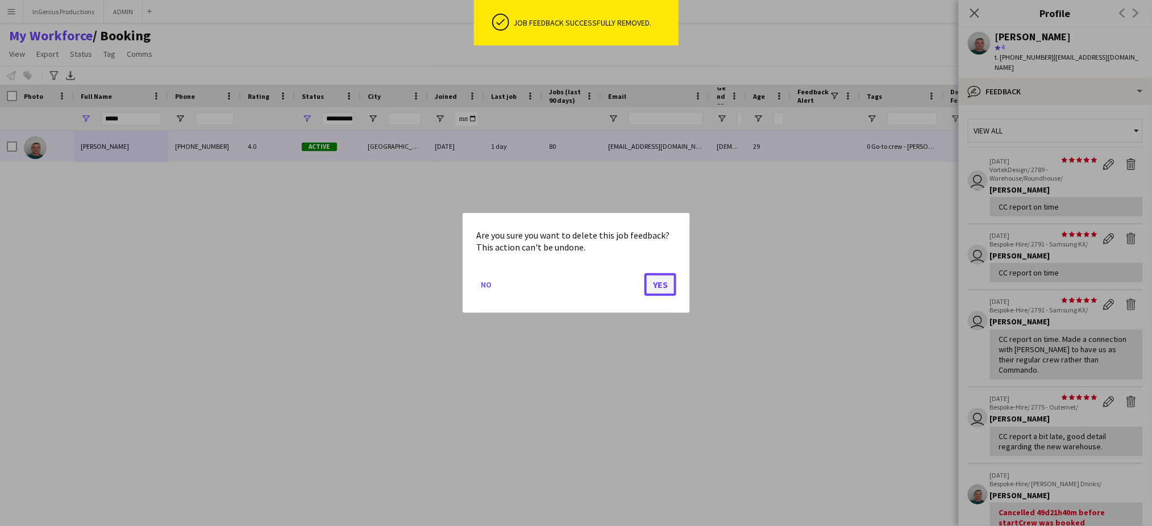
click at [668, 286] on button "Yes" at bounding box center [661, 284] width 32 height 23
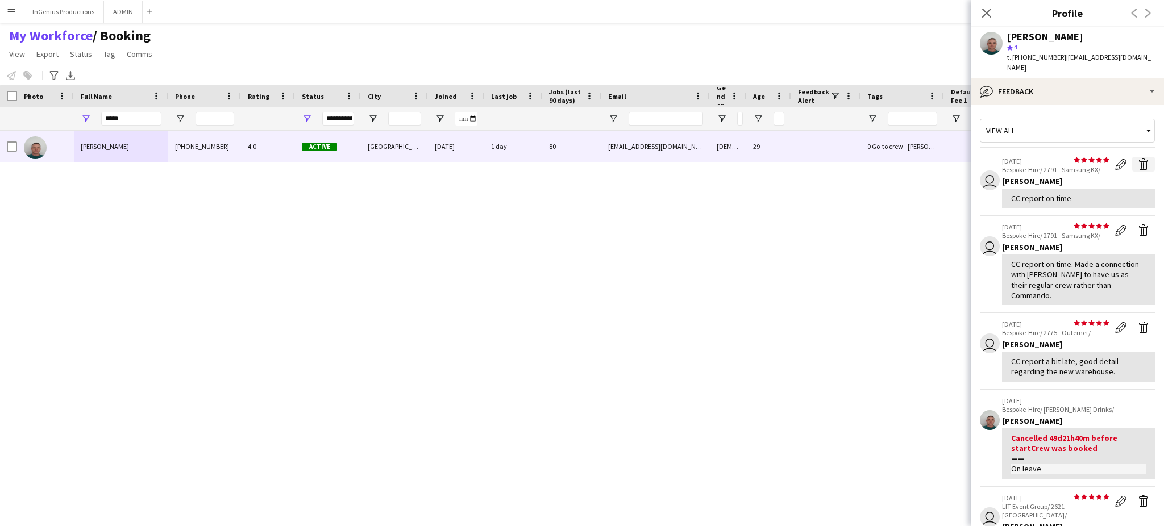
click at [1138, 159] on app-icon "Delete feedback" at bounding box center [1143, 164] width 11 height 11
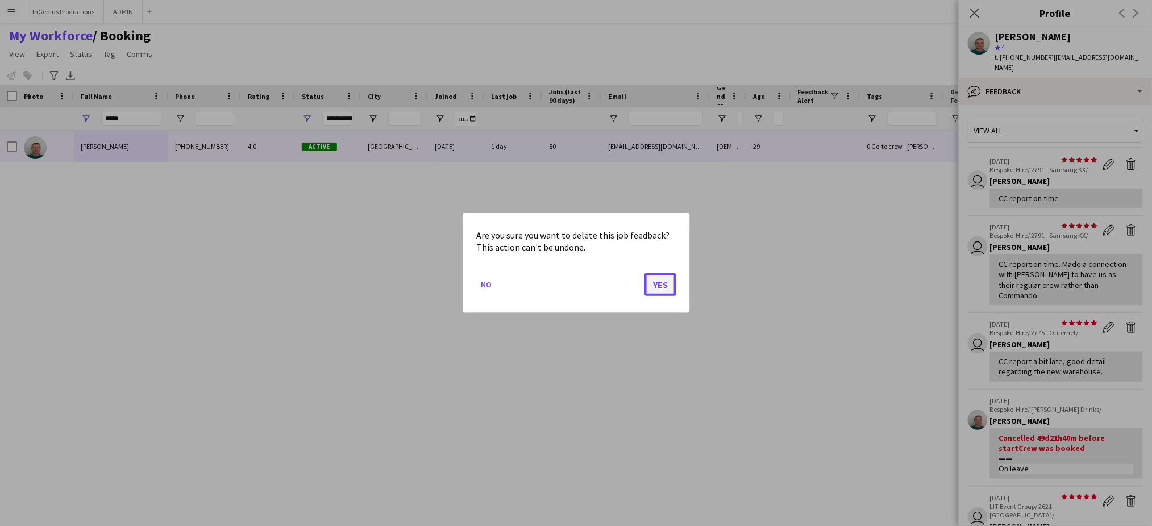
click at [666, 280] on button "Yes" at bounding box center [661, 284] width 32 height 23
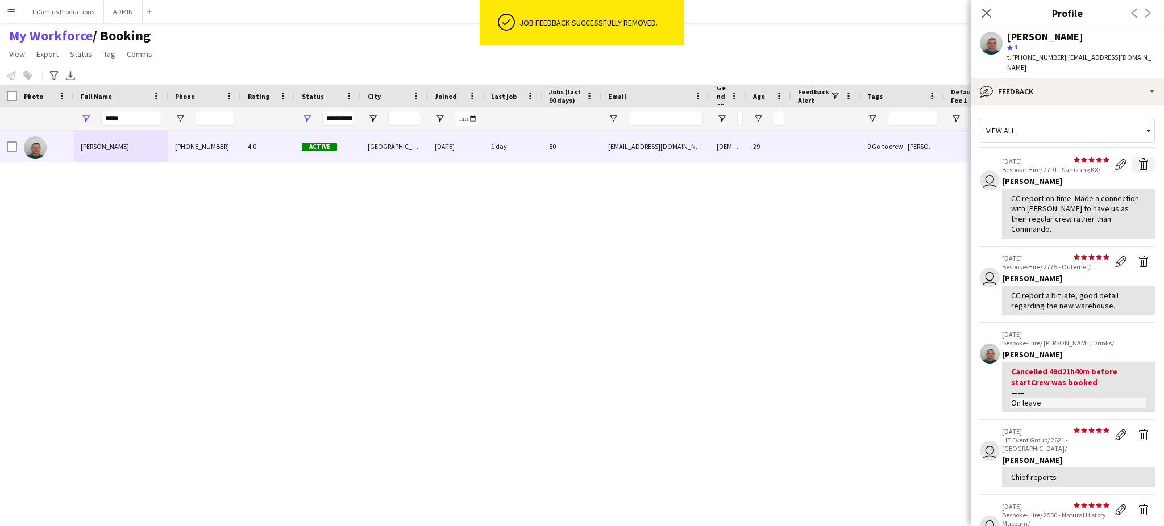
click at [1138, 159] on app-icon "Delete feedback" at bounding box center [1143, 164] width 11 height 11
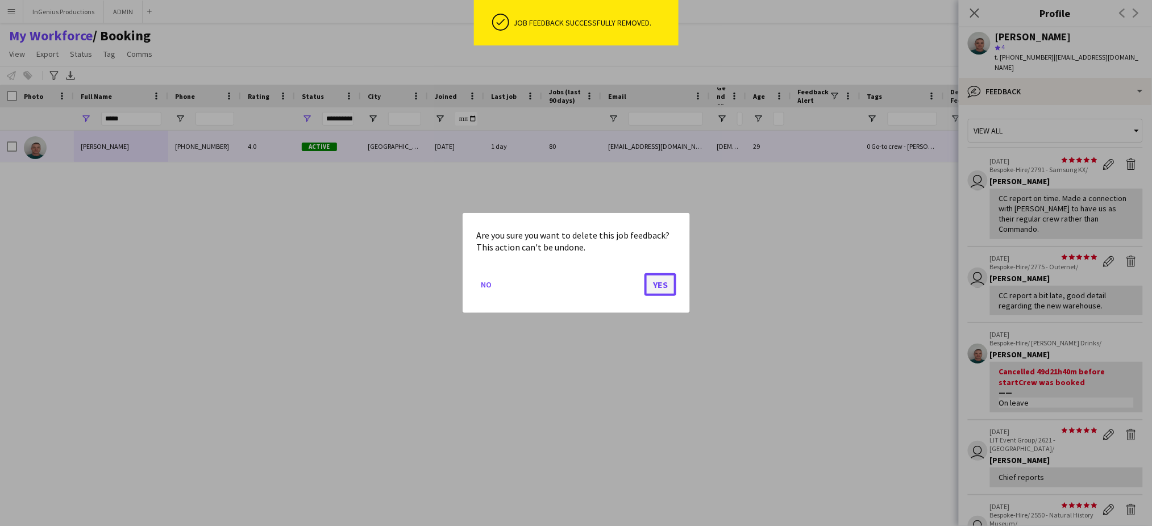
click at [663, 282] on button "Yes" at bounding box center [661, 284] width 32 height 23
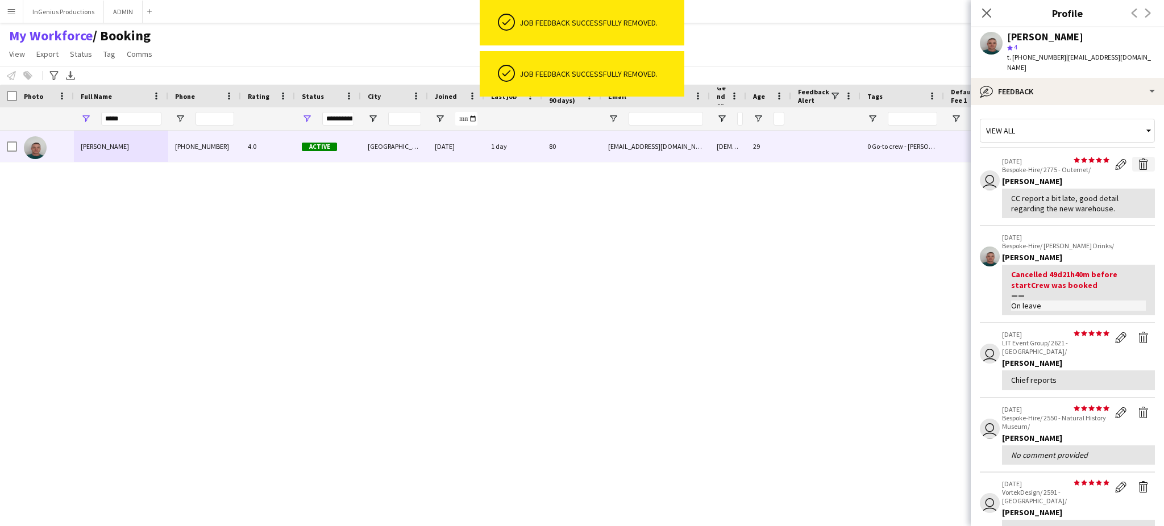
click at [1138, 159] on app-icon "Delete feedback" at bounding box center [1143, 164] width 11 height 11
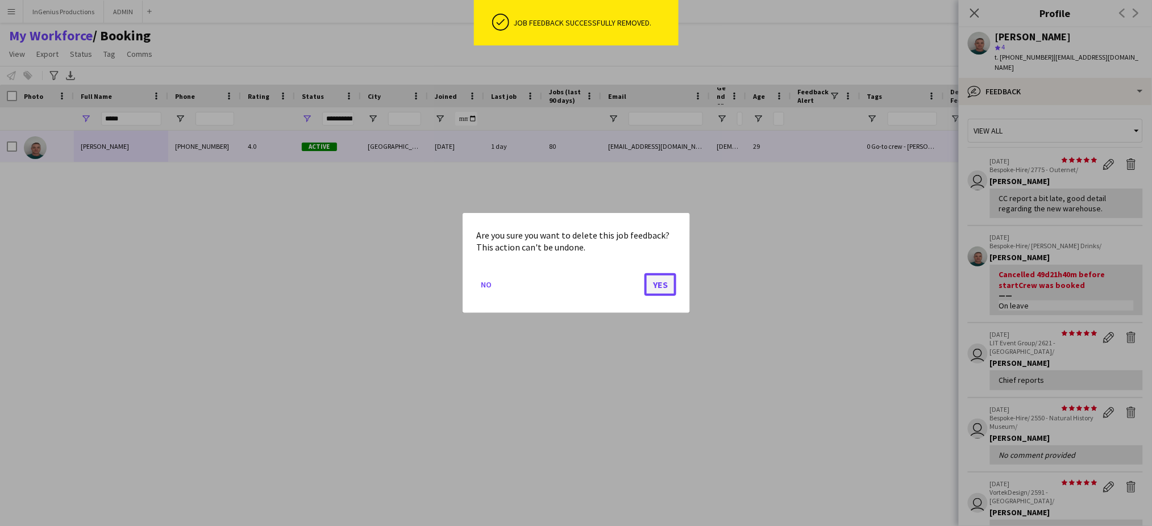
click at [657, 286] on button "Yes" at bounding box center [661, 284] width 32 height 23
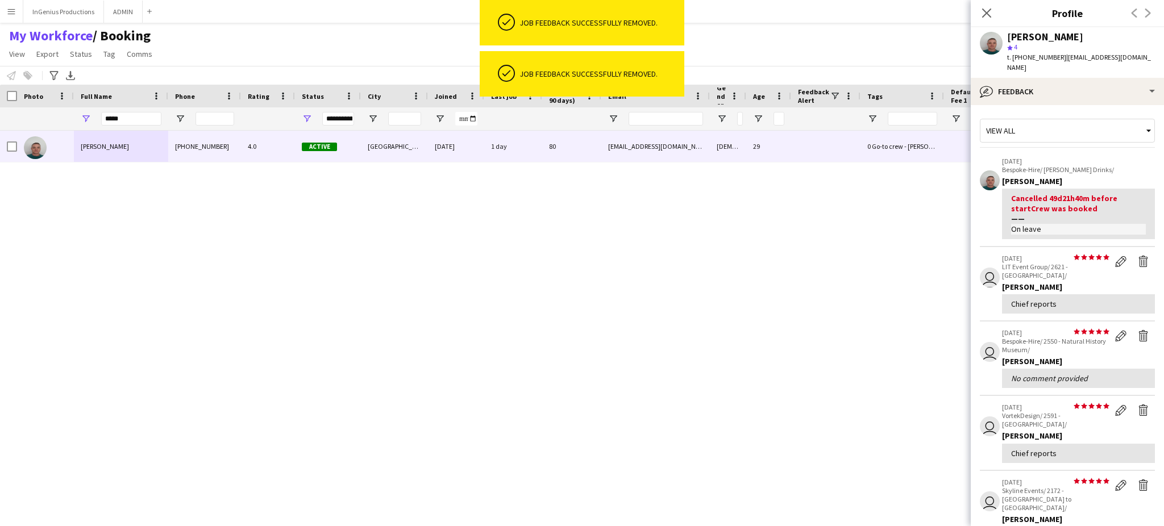
click at [1133, 165] on p "Bespoke-Hire/ [PERSON_NAME] Drinks/" at bounding box center [1078, 169] width 153 height 9
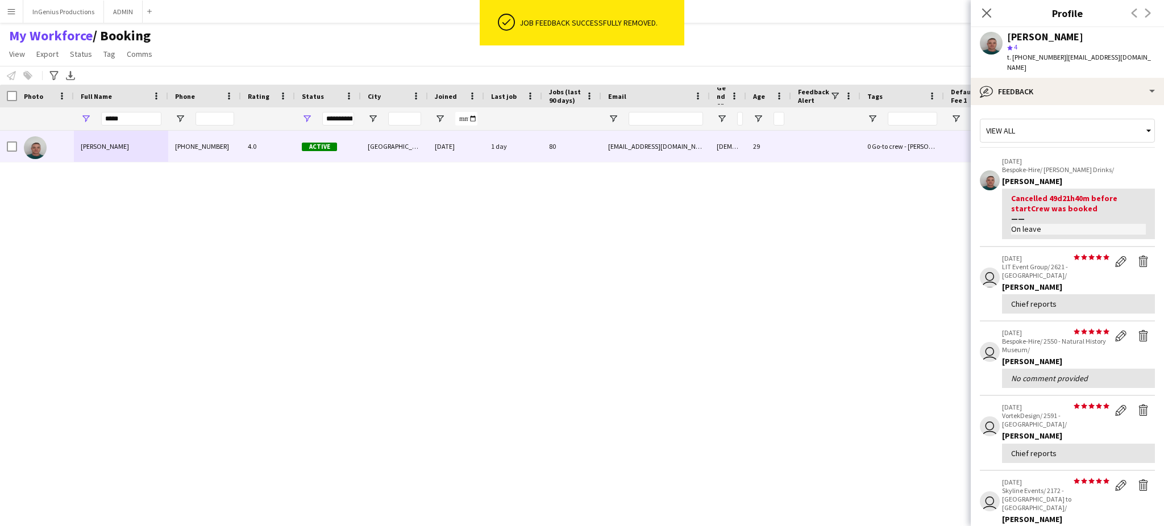
click at [667, 285] on div "[PERSON_NAME] [PHONE_NUMBER] 4.0 Active [GEOGRAPHIC_DATA] [DATE] 1 day 80 [EMAI…" at bounding box center [561, 319] width 1123 height 376
click at [1130, 165] on p "Bespoke-Hire/ [PERSON_NAME] Drinks/" at bounding box center [1078, 169] width 153 height 9
click at [662, 291] on div "[PERSON_NAME] [PHONE_NUMBER] 4.0 Active [GEOGRAPHIC_DATA] [DATE] 1 day 80 [EMAI…" at bounding box center [561, 319] width 1123 height 376
click at [1129, 165] on p "Bespoke-Hire/ [PERSON_NAME] Drinks/" at bounding box center [1078, 169] width 153 height 9
click at [669, 280] on div "[PERSON_NAME] [PHONE_NUMBER] 4.0 Active [GEOGRAPHIC_DATA] [DATE] 1 day 80 [EMAI…" at bounding box center [561, 319] width 1123 height 376
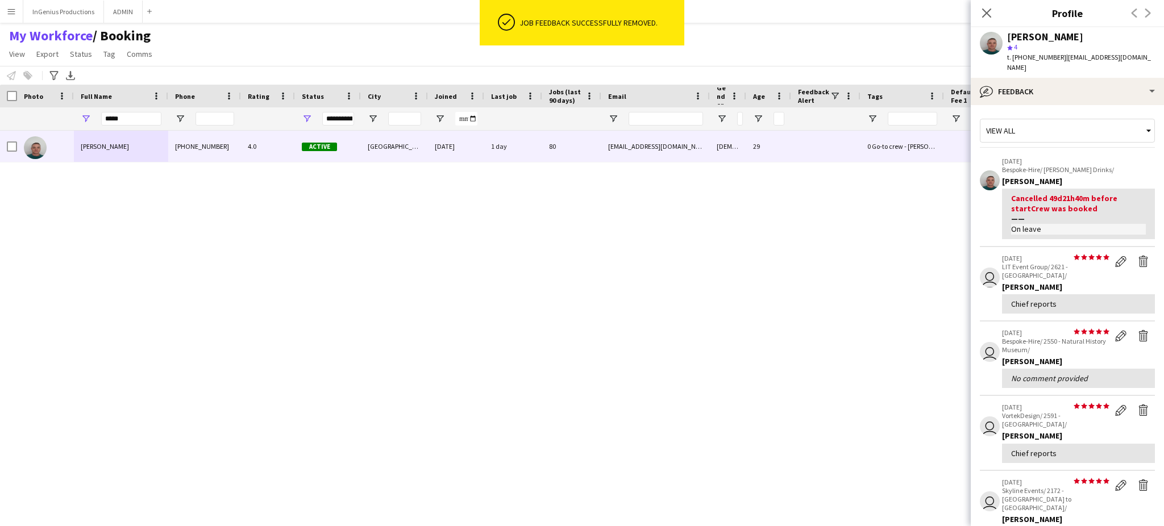
click at [1133, 165] on p "Bespoke-Hire/ [PERSON_NAME] Drinks/" at bounding box center [1078, 169] width 153 height 9
click at [657, 285] on div "[PERSON_NAME] [PHONE_NUMBER] 4.0 Active [GEOGRAPHIC_DATA] [DATE] 1 day 80 [EMAI…" at bounding box center [561, 319] width 1123 height 376
click at [1131, 157] on p "[DATE]" at bounding box center [1078, 161] width 153 height 9
click at [663, 280] on div "[PERSON_NAME] [PHONE_NUMBER] 4.0 Active [GEOGRAPHIC_DATA] [DATE] 1 day 80 [EMAI…" at bounding box center [561, 319] width 1123 height 376
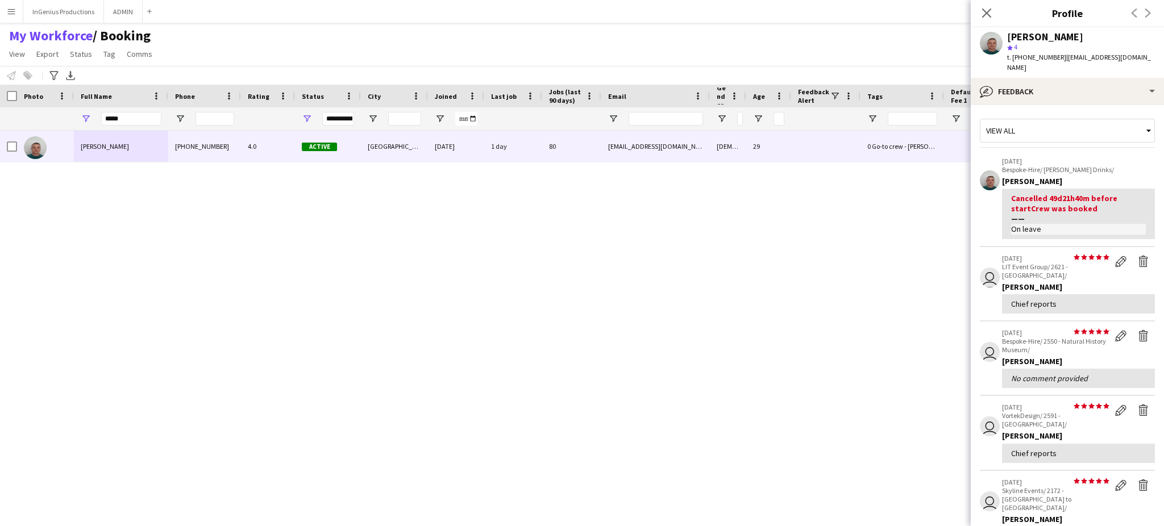
click at [1130, 157] on p "[DATE]" at bounding box center [1078, 161] width 153 height 9
click at [662, 283] on div "[PERSON_NAME] [PHONE_NUMBER] 4.0 Active [GEOGRAPHIC_DATA] [DATE] 1 day 80 [EMAI…" at bounding box center [561, 319] width 1123 height 376
click at [1130, 165] on p "Bespoke-Hire/ [PERSON_NAME] Drinks/" at bounding box center [1078, 169] width 153 height 9
click at [657, 286] on div "[PERSON_NAME] [PHONE_NUMBER] 4.0 Active [GEOGRAPHIC_DATA] [DATE] 1 day 80 [EMAI…" at bounding box center [561, 319] width 1123 height 376
click at [1133, 157] on p "[DATE]" at bounding box center [1078, 161] width 153 height 9
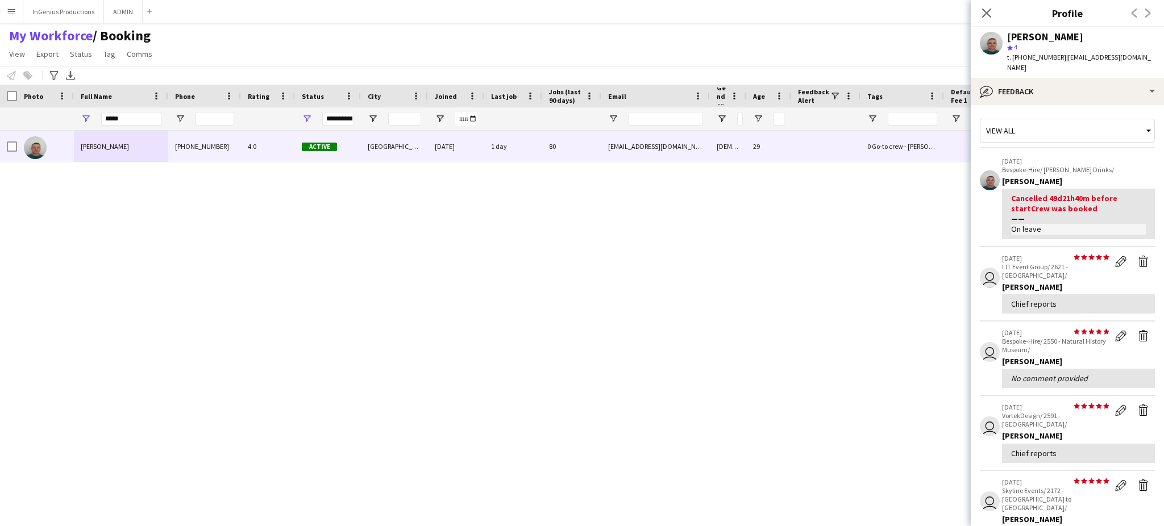
click at [668, 286] on div "[PERSON_NAME] [PHONE_NUMBER] 4.0 Active [GEOGRAPHIC_DATA] [DATE] 1 day 80 [EMAI…" at bounding box center [561, 319] width 1123 height 376
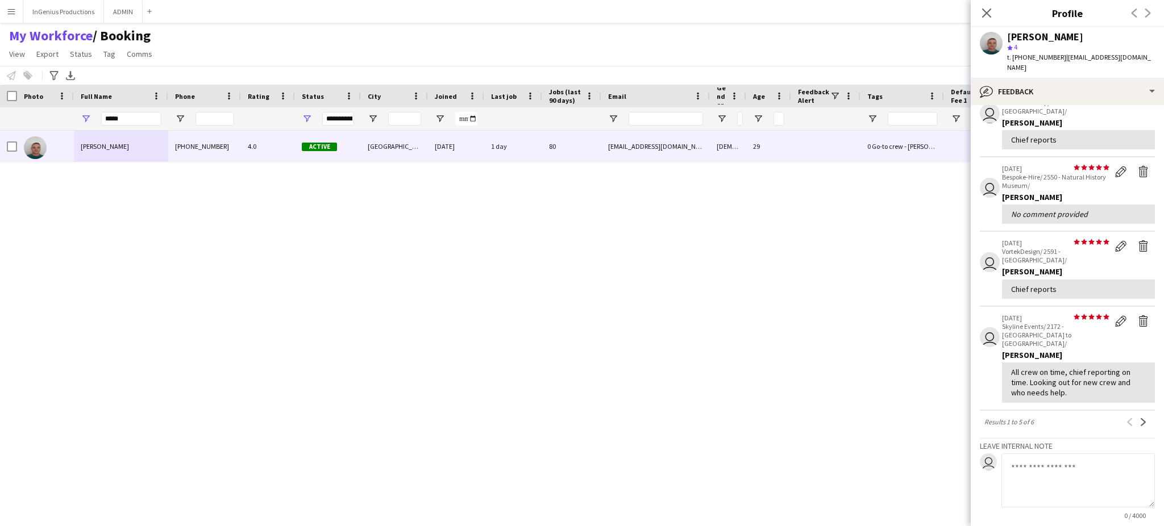
scroll to position [167, 0]
click at [1140, 416] on app-icon "Next" at bounding box center [1144, 420] width 8 height 8
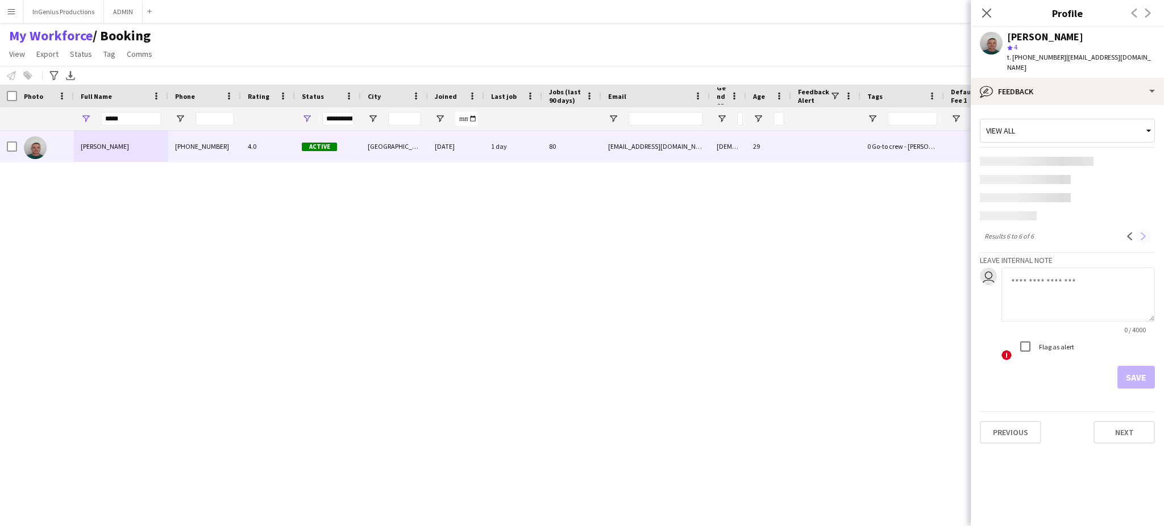
scroll to position [0, 0]
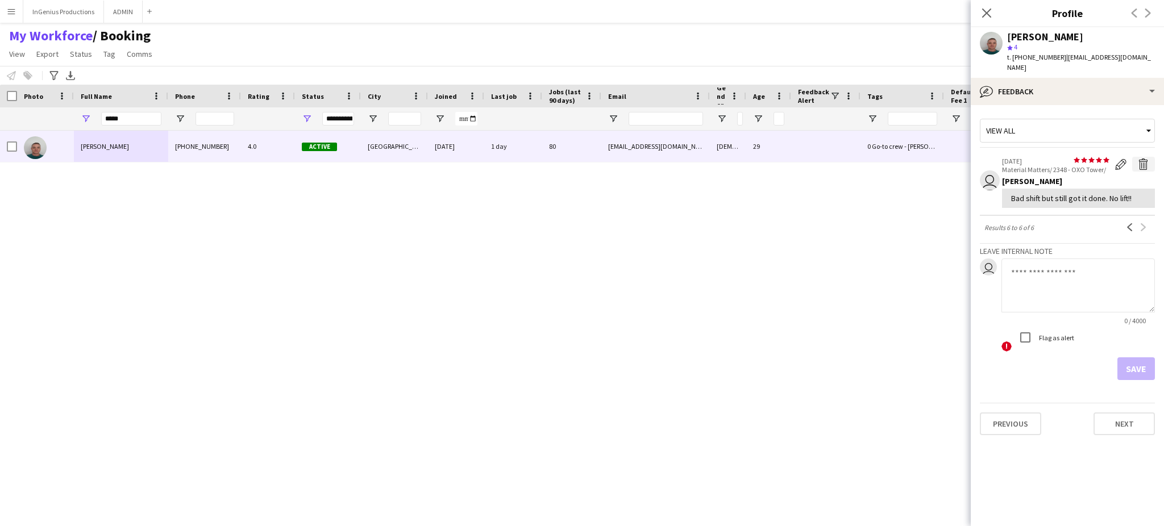
click at [1143, 159] on app-icon "Delete feedback" at bounding box center [1143, 164] width 11 height 11
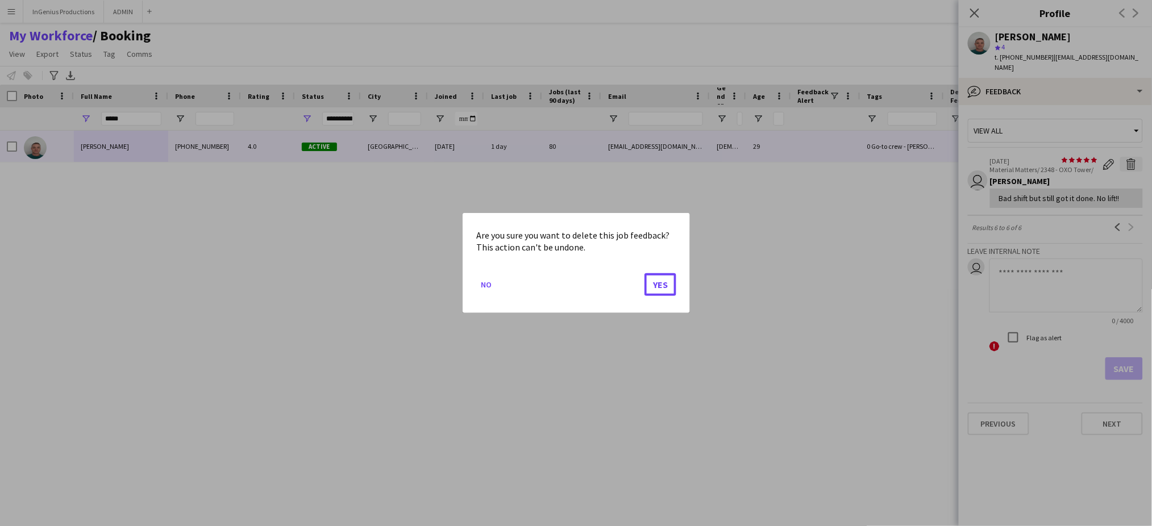
click at [645, 273] on button "Yes" at bounding box center [661, 284] width 32 height 23
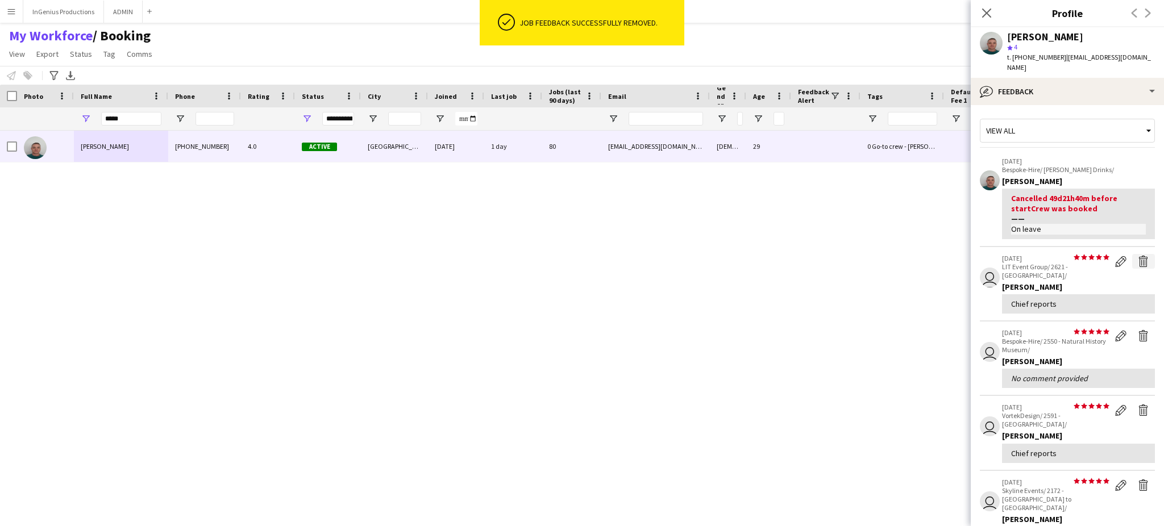
click at [1138, 256] on app-icon "Delete feedback" at bounding box center [1143, 261] width 11 height 11
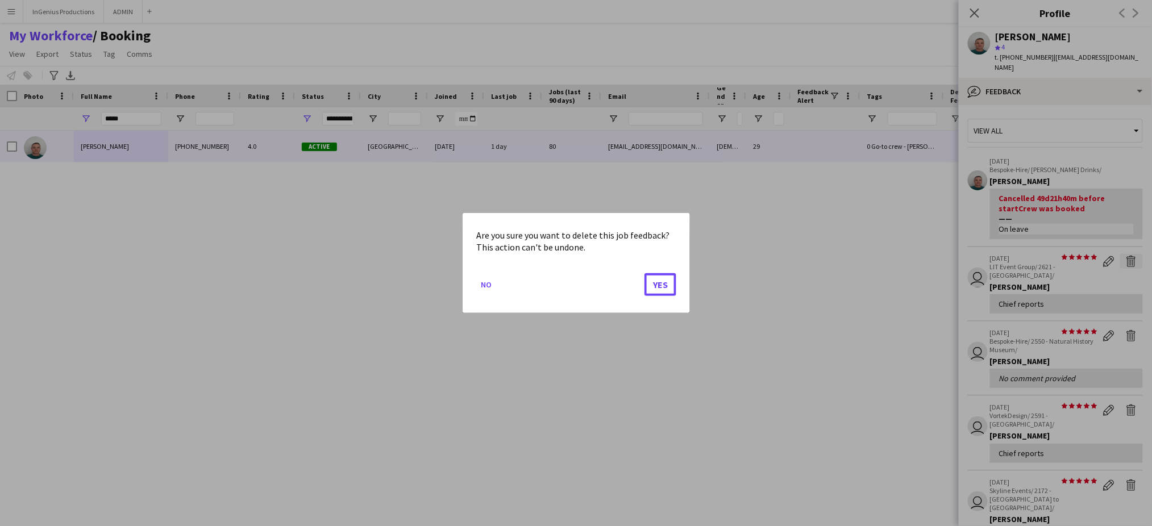
click at [645, 273] on button "Yes" at bounding box center [661, 284] width 32 height 23
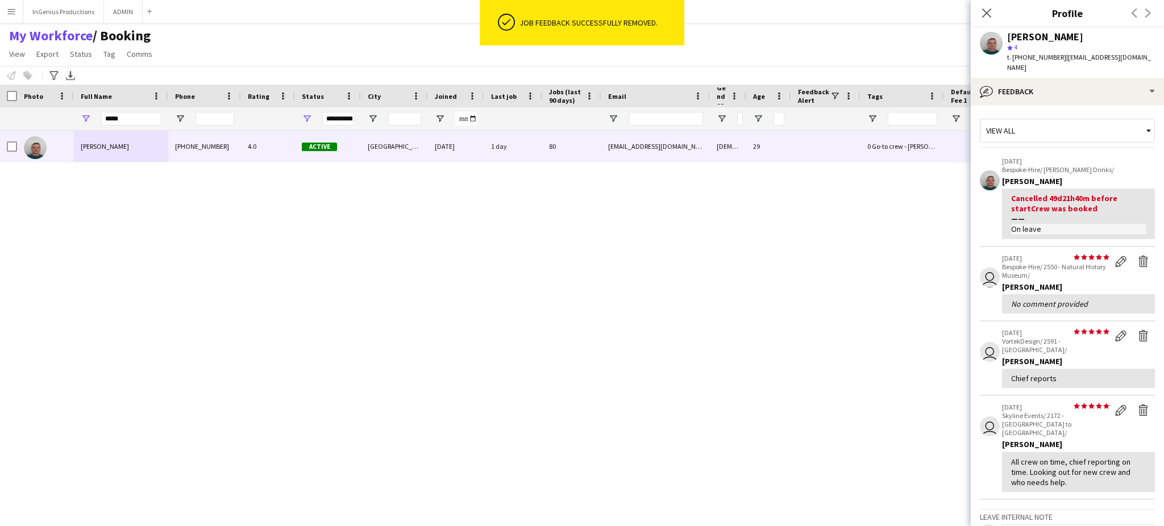
click at [1138, 256] on app-icon "Delete feedback" at bounding box center [1143, 261] width 11 height 11
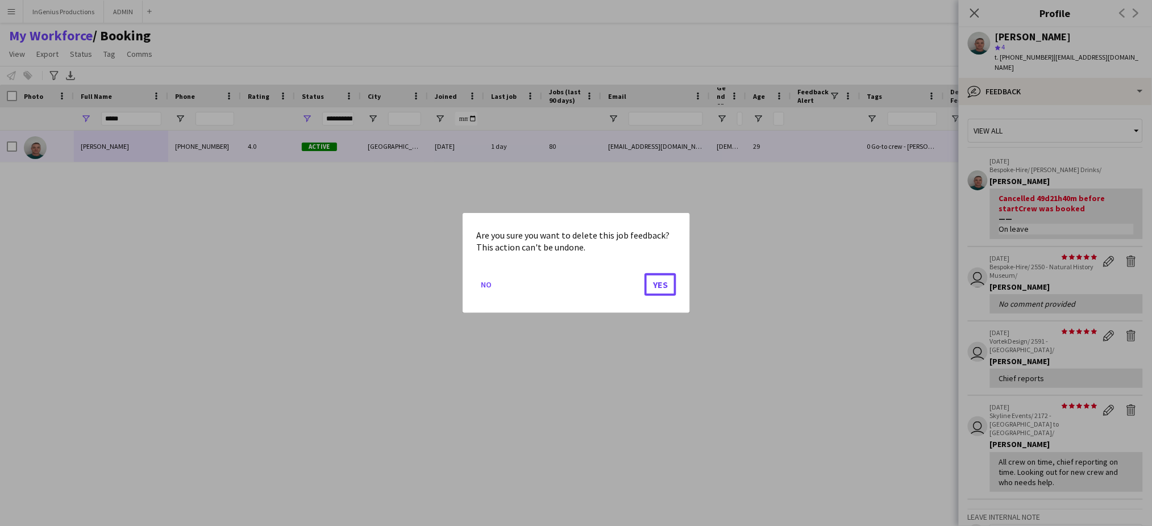
click at [645, 273] on button "Yes" at bounding box center [661, 284] width 32 height 23
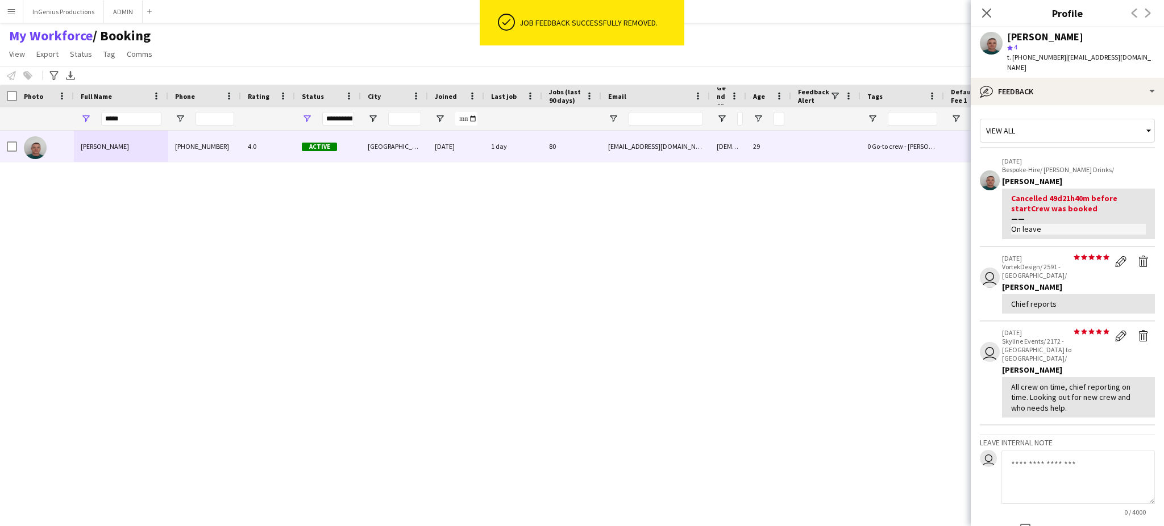
click at [1138, 256] on app-icon "Delete feedback" at bounding box center [1143, 261] width 11 height 11
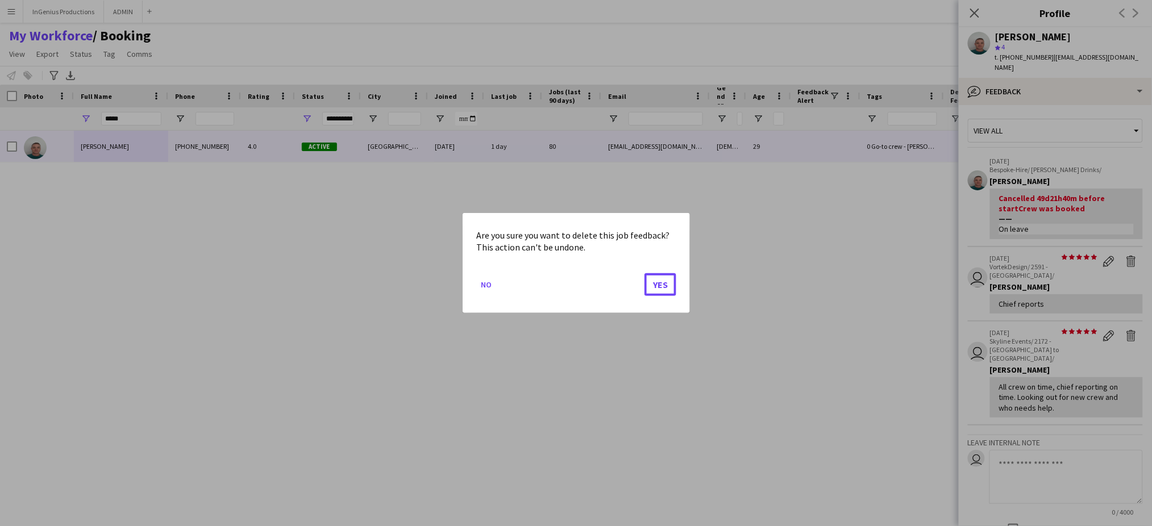
click at [645, 273] on button "Yes" at bounding box center [661, 284] width 32 height 23
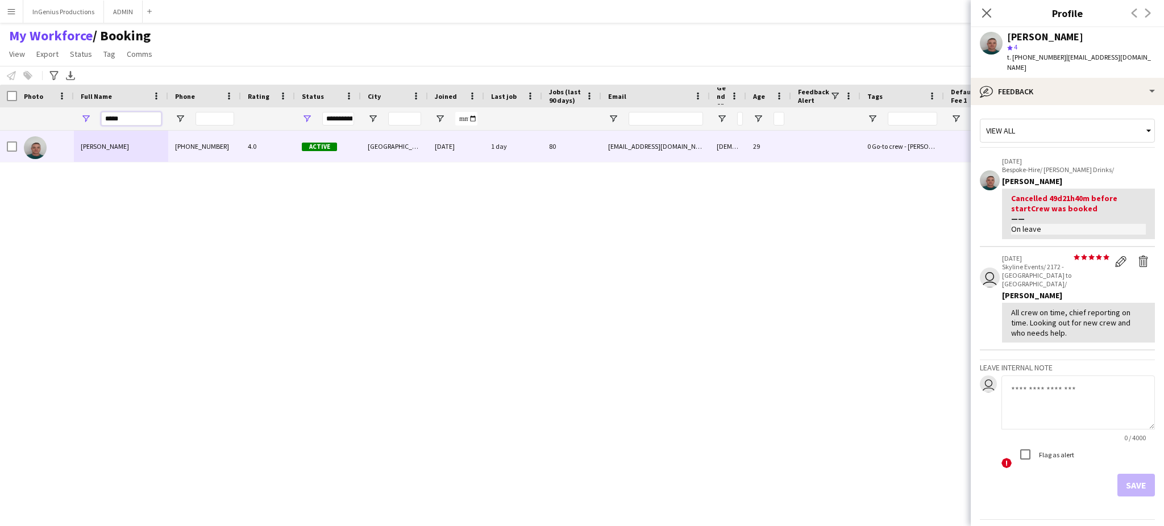
click at [129, 114] on input "*****" at bounding box center [131, 119] width 60 height 14
type input "*"
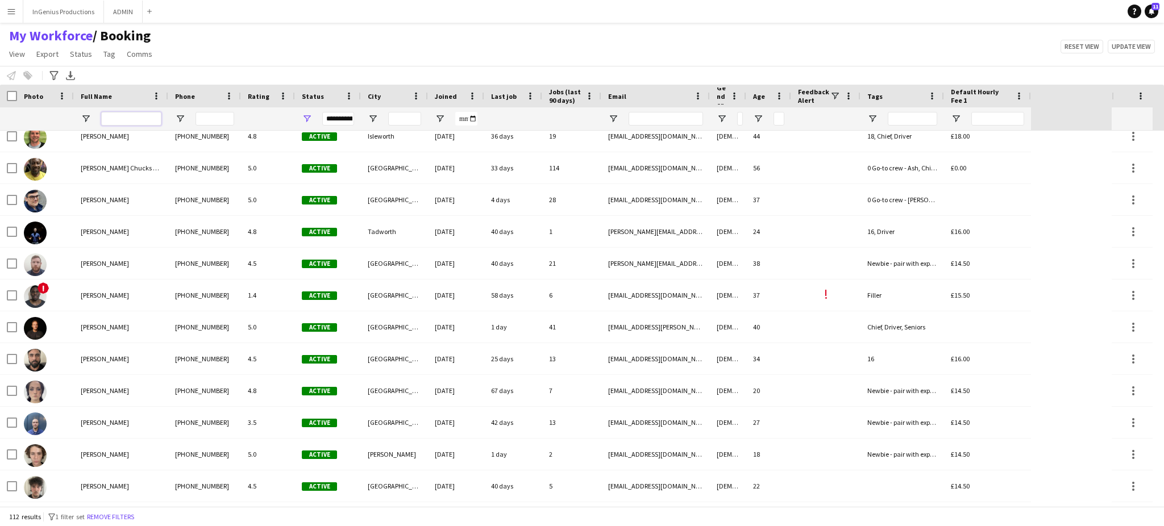
scroll to position [657, 0]
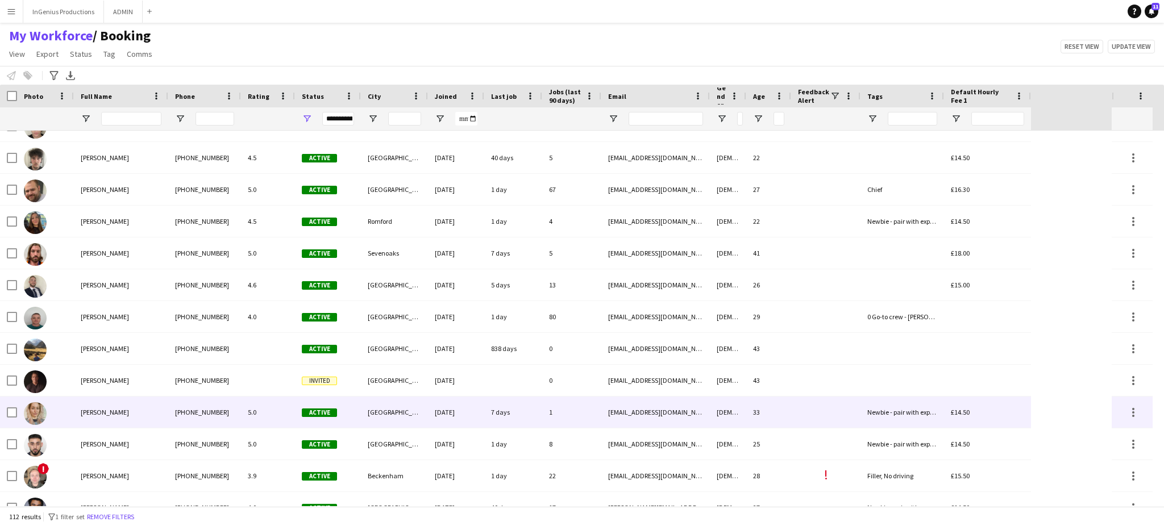
click at [548, 413] on div "1" at bounding box center [571, 412] width 59 height 31
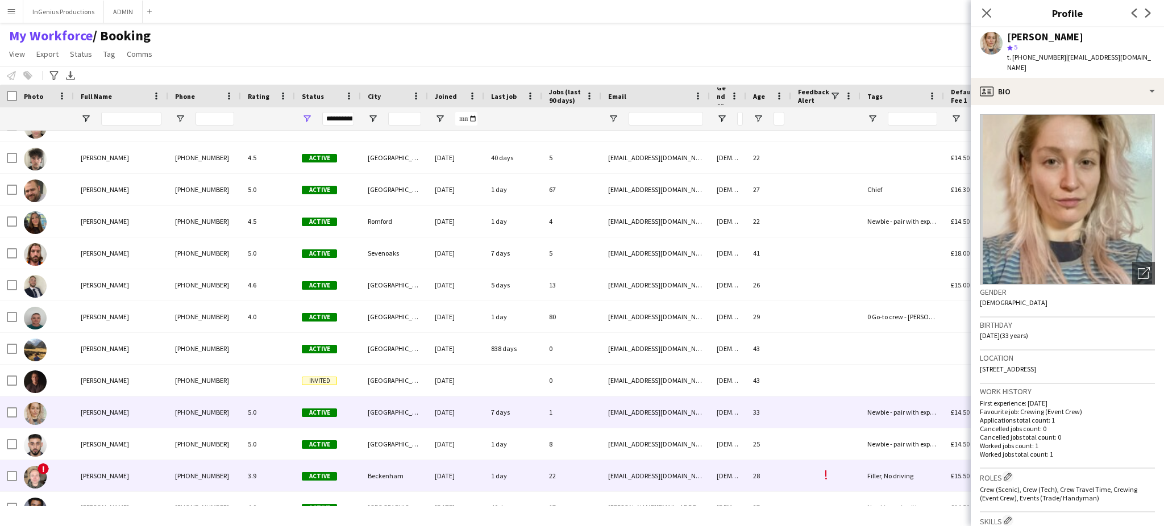
click at [740, 473] on div "[DEMOGRAPHIC_DATA]" at bounding box center [728, 476] width 36 height 31
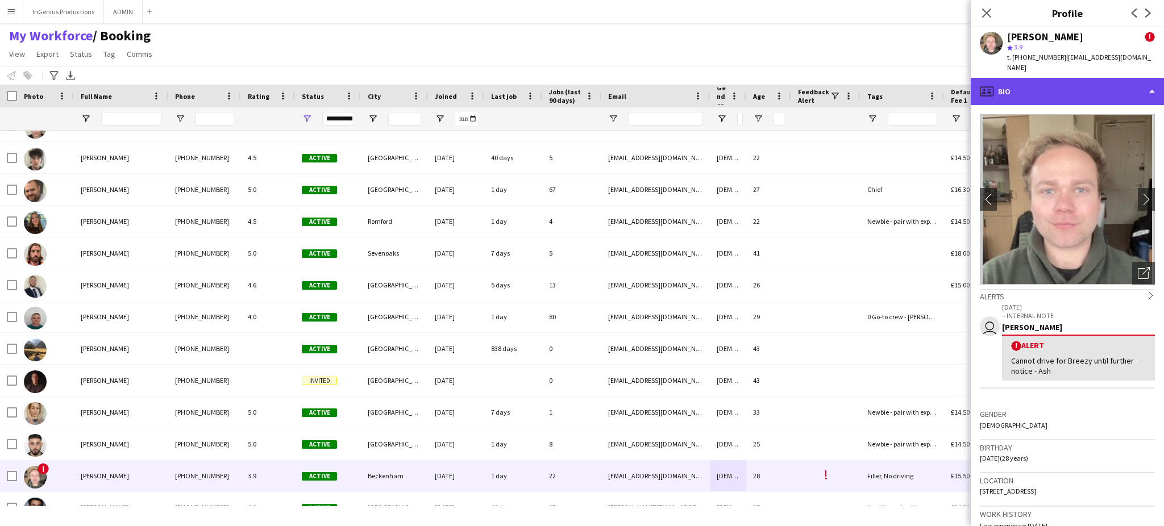
click at [1121, 82] on div "profile Bio" at bounding box center [1067, 91] width 193 height 27
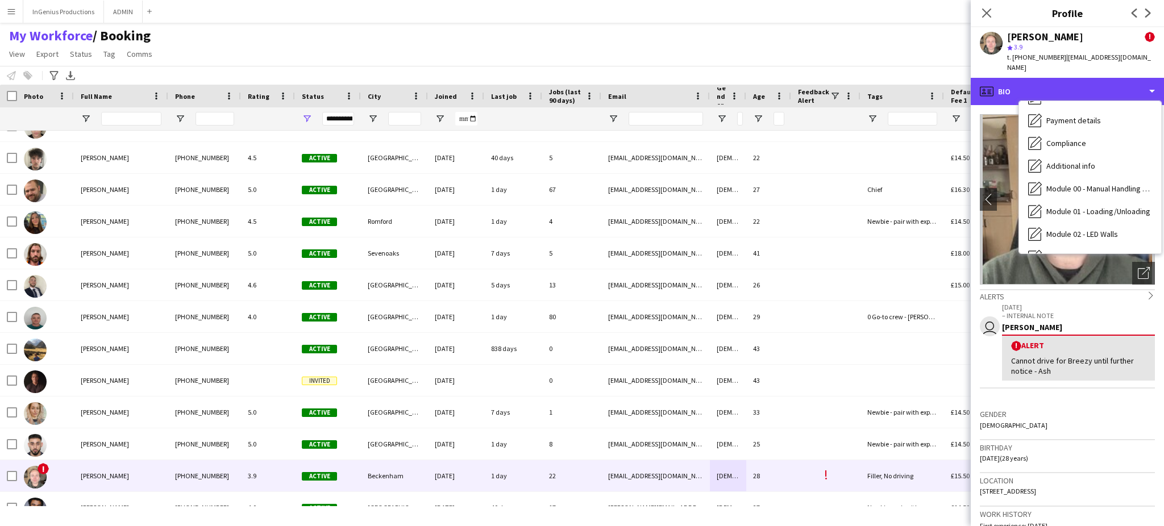
scroll to position [243, 0]
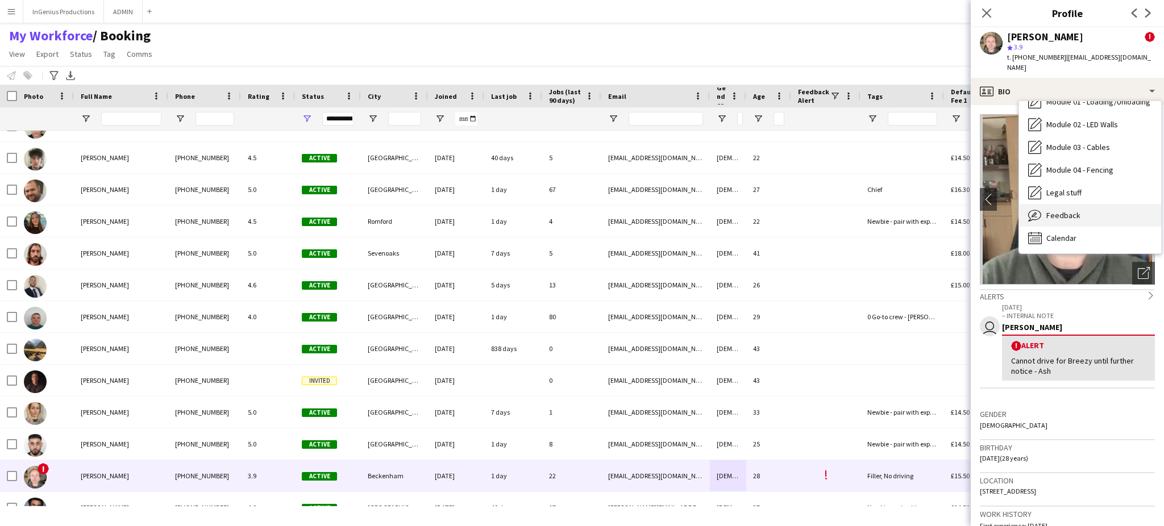
click at [1119, 205] on div "Feedback Feedback" at bounding box center [1090, 215] width 142 height 23
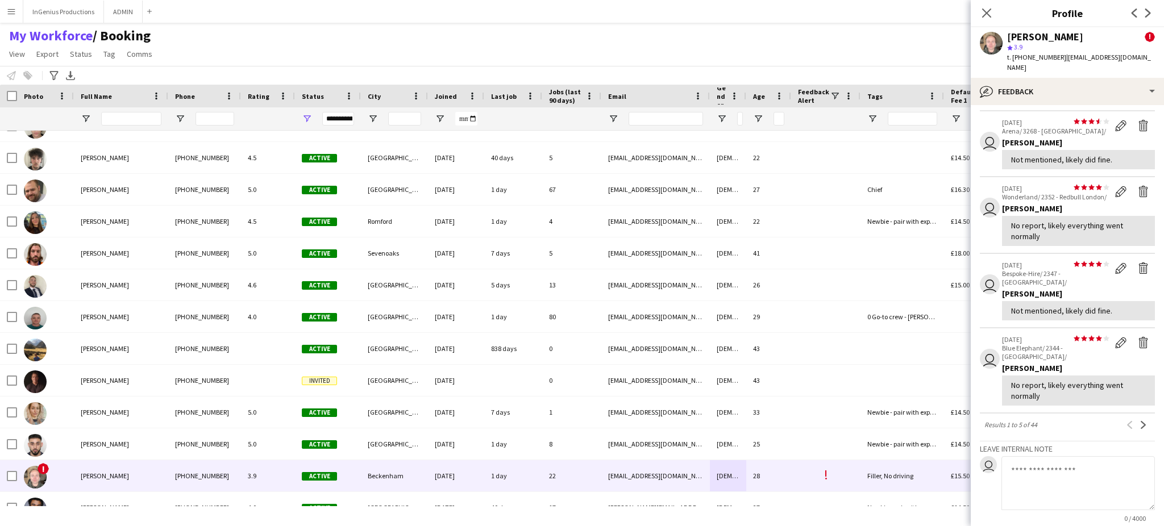
scroll to position [252, 0]
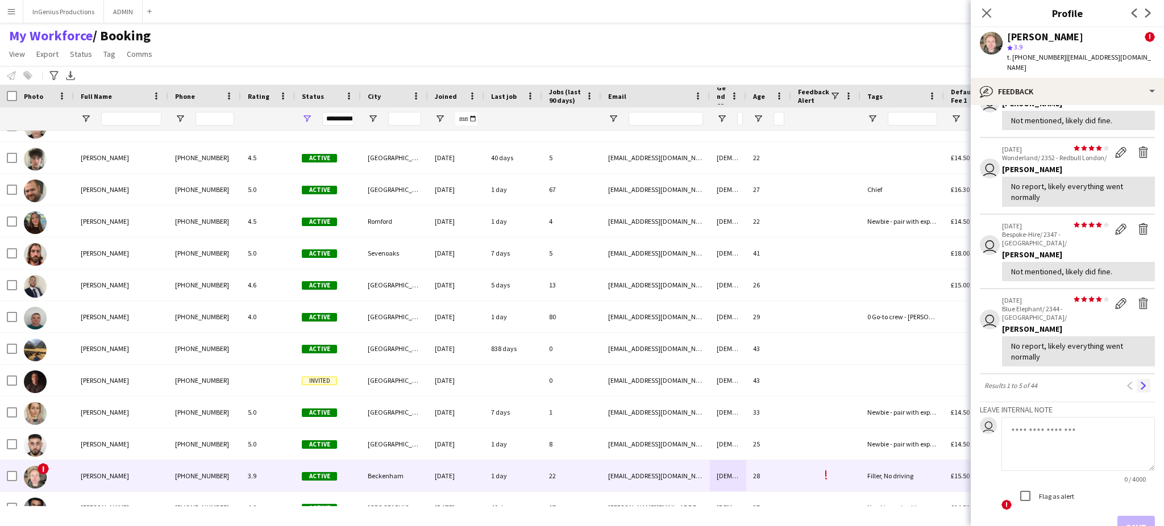
click at [1140, 387] on app-icon "Next" at bounding box center [1144, 386] width 8 height 8
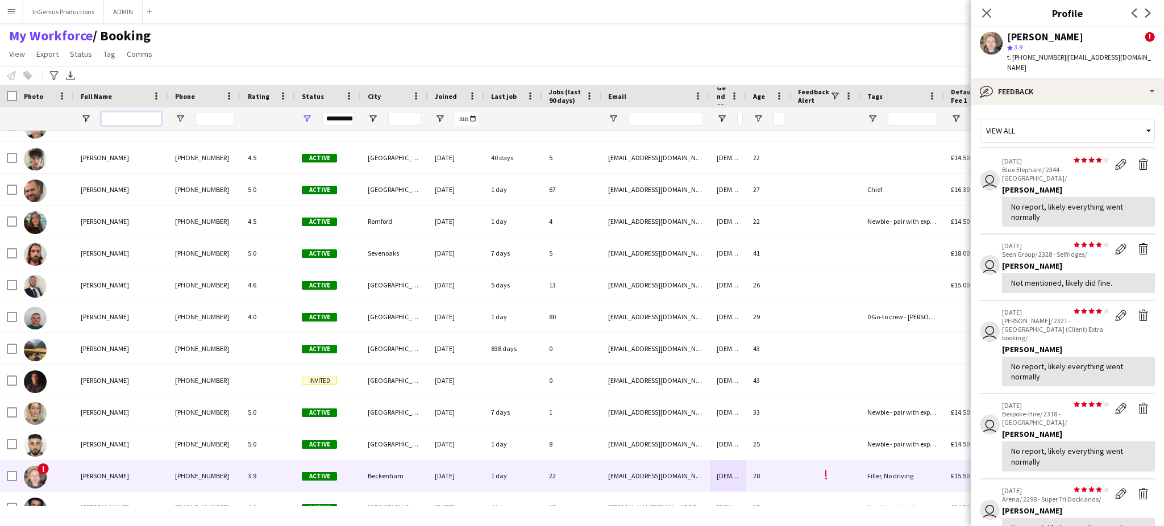
click at [140, 122] on input "Full Name Filter Input" at bounding box center [131, 119] width 60 height 14
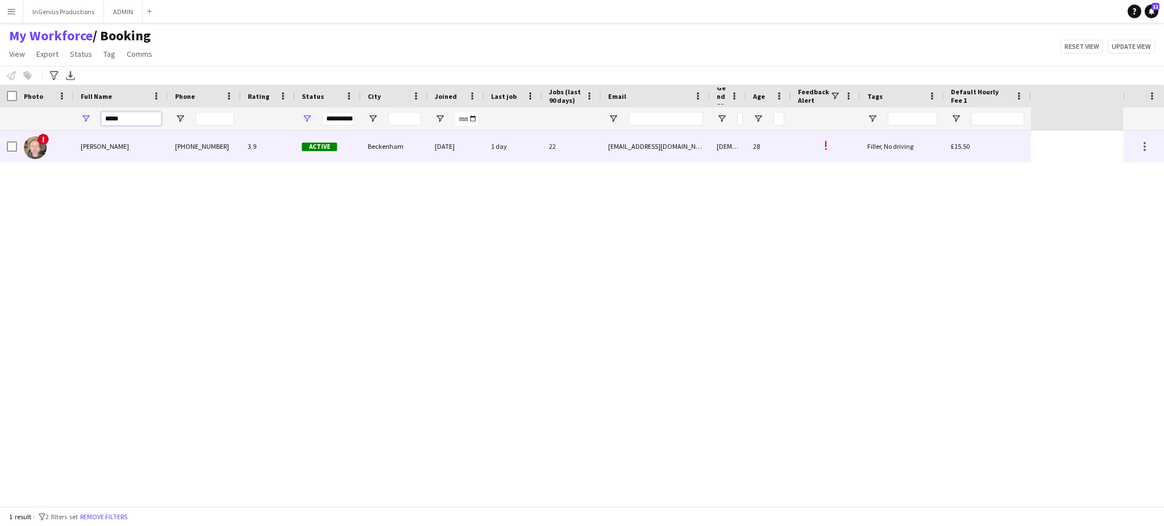
type input "*****"
click at [216, 143] on div "[PHONE_NUMBER]" at bounding box center [204, 146] width 73 height 31
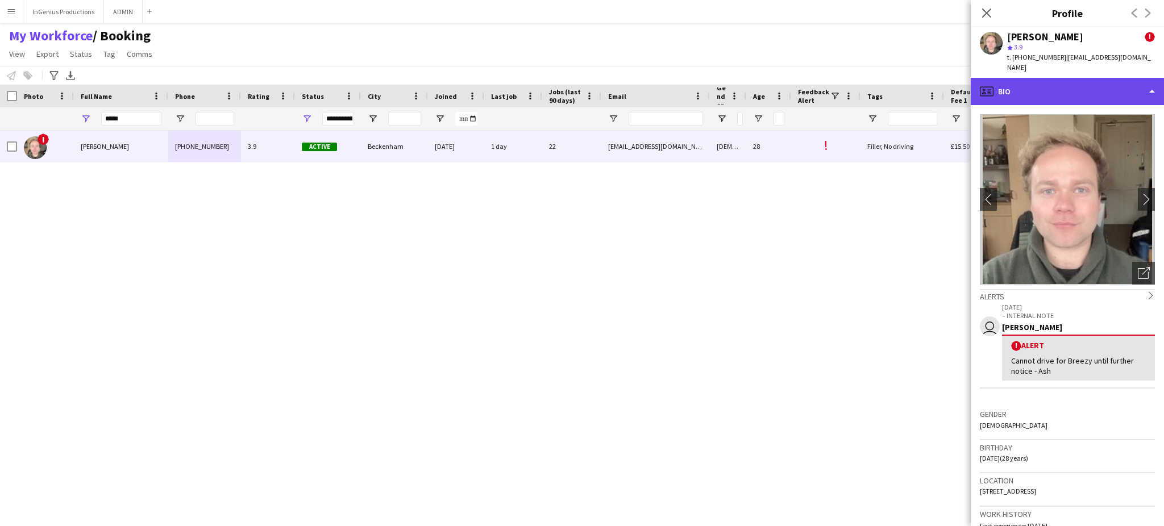
click at [1086, 78] on div "profile Bio" at bounding box center [1067, 91] width 193 height 27
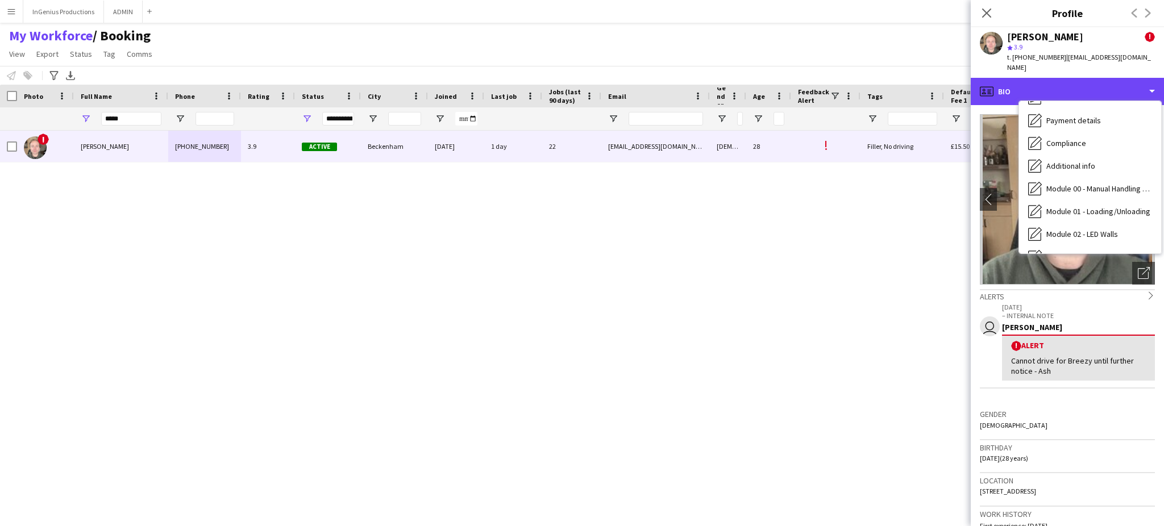
scroll to position [243, 0]
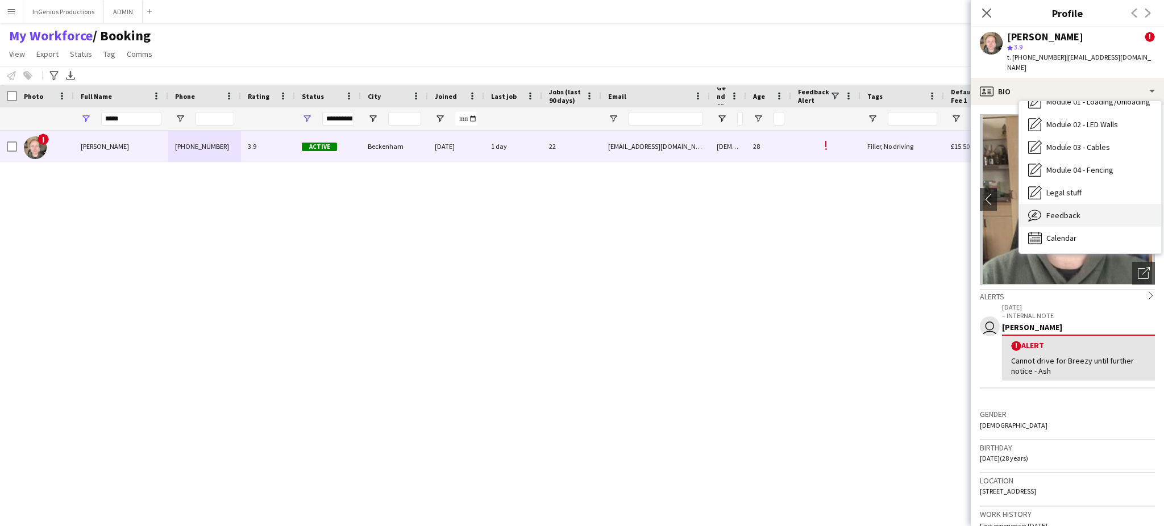
click at [1126, 211] on div "Feedback Feedback" at bounding box center [1090, 215] width 142 height 23
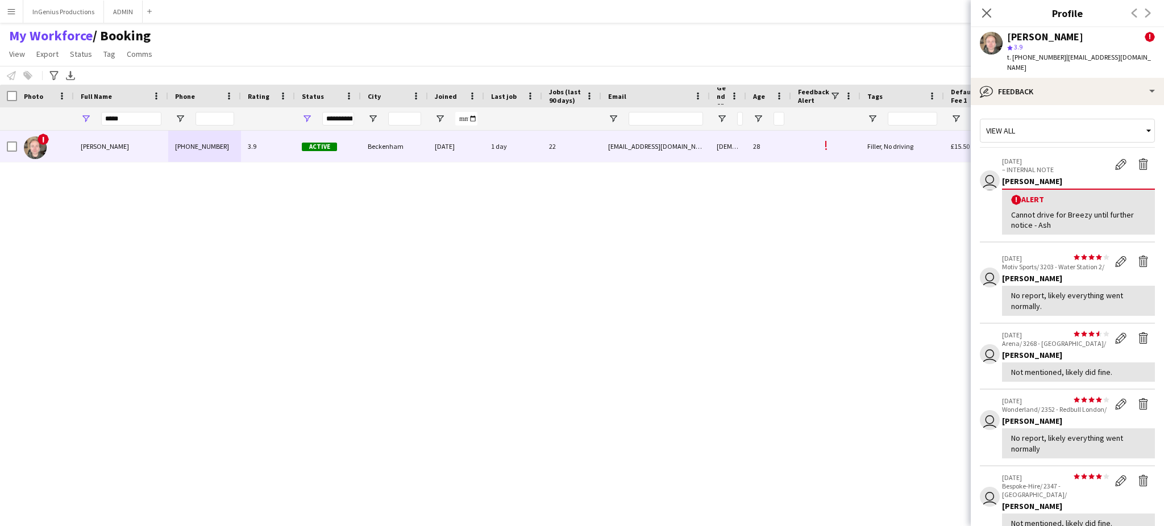
scroll to position [329, 0]
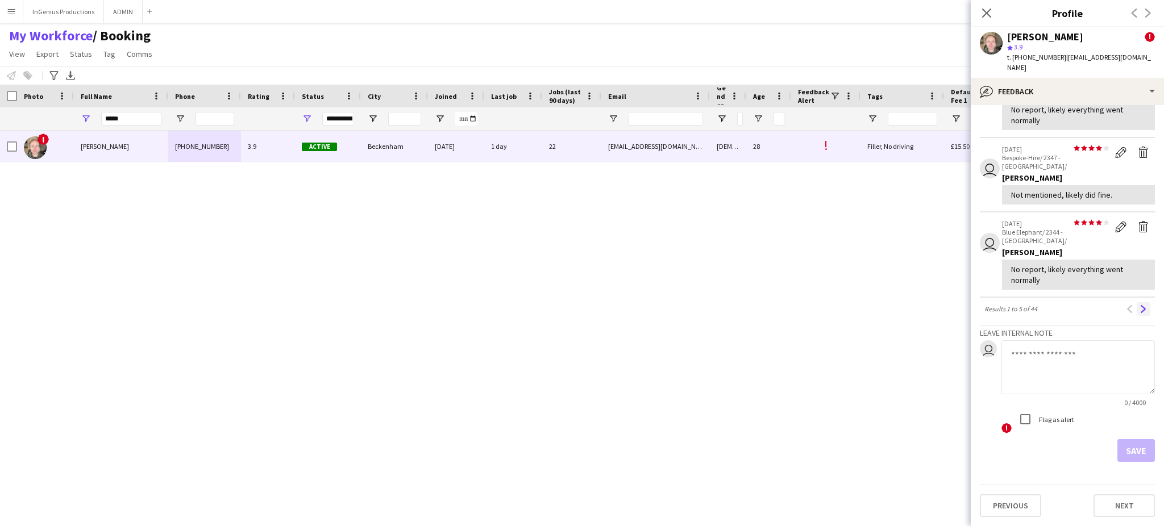
click at [1140, 307] on app-icon "Next" at bounding box center [1144, 309] width 8 height 8
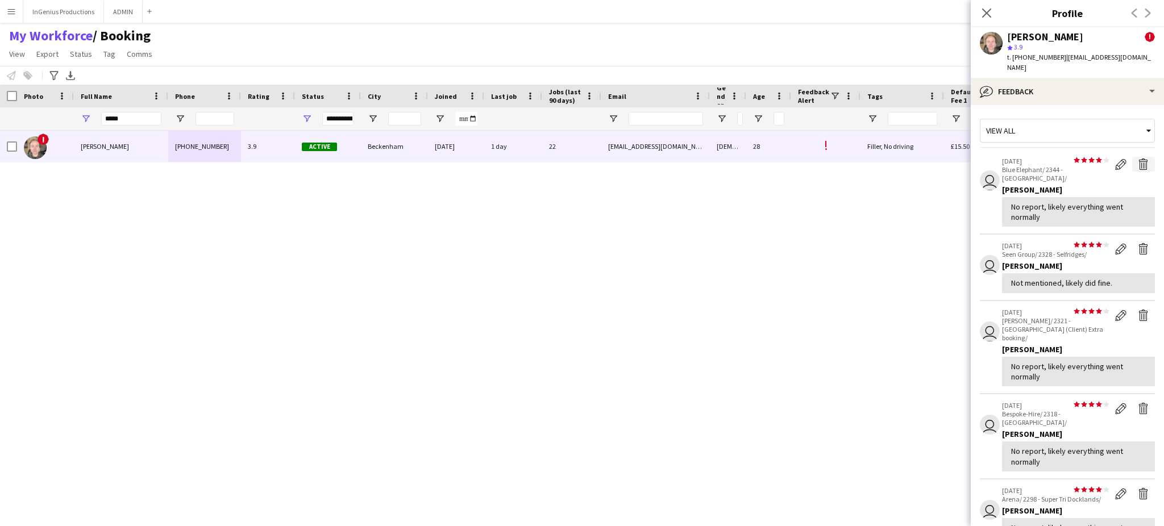
click at [1138, 159] on app-icon "Delete feedback" at bounding box center [1143, 164] width 11 height 11
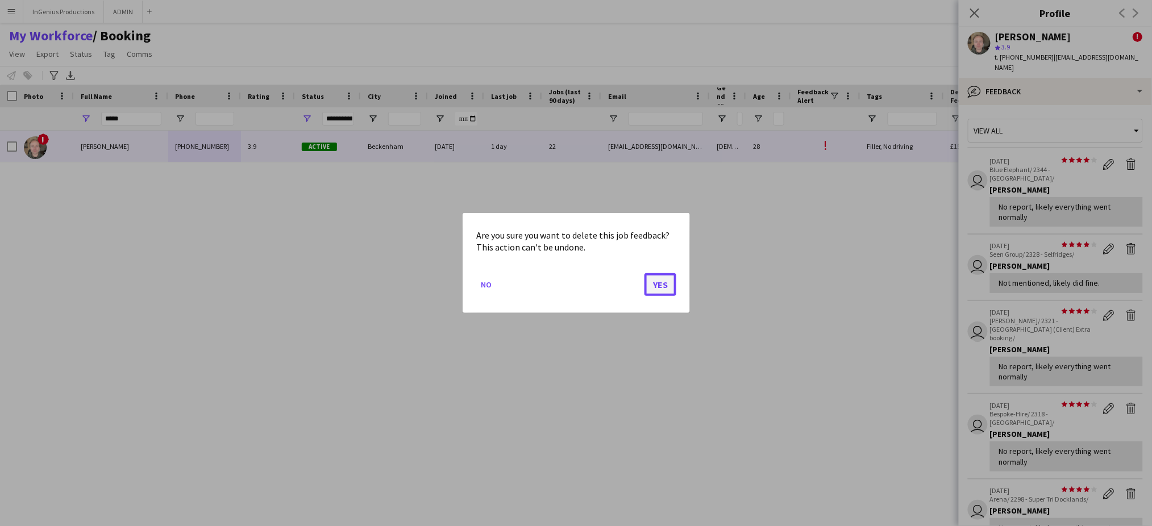
click at [666, 280] on button "Yes" at bounding box center [661, 284] width 32 height 23
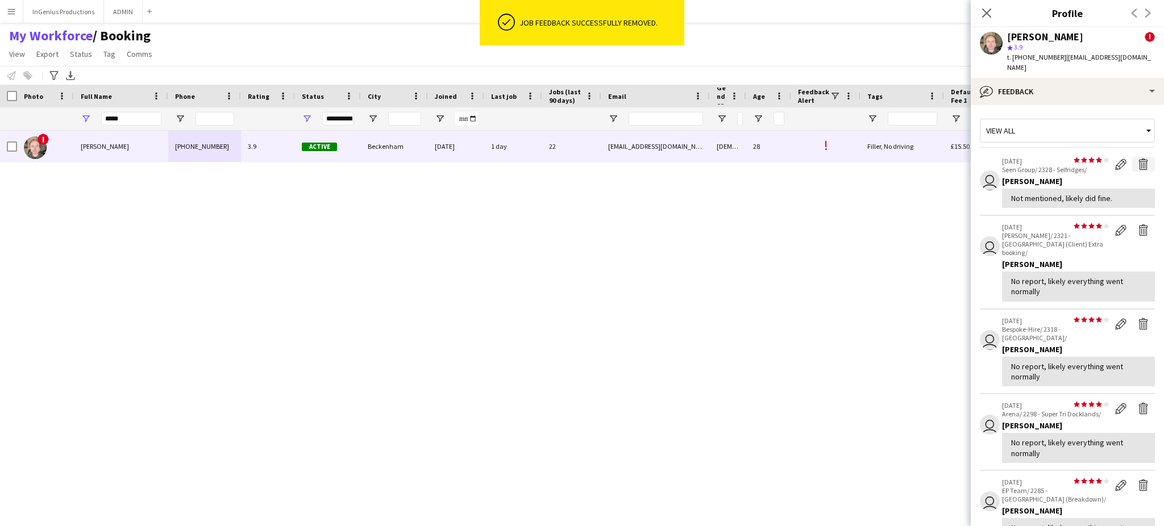
click at [1138, 159] on app-icon "Delete feedback" at bounding box center [1143, 164] width 11 height 11
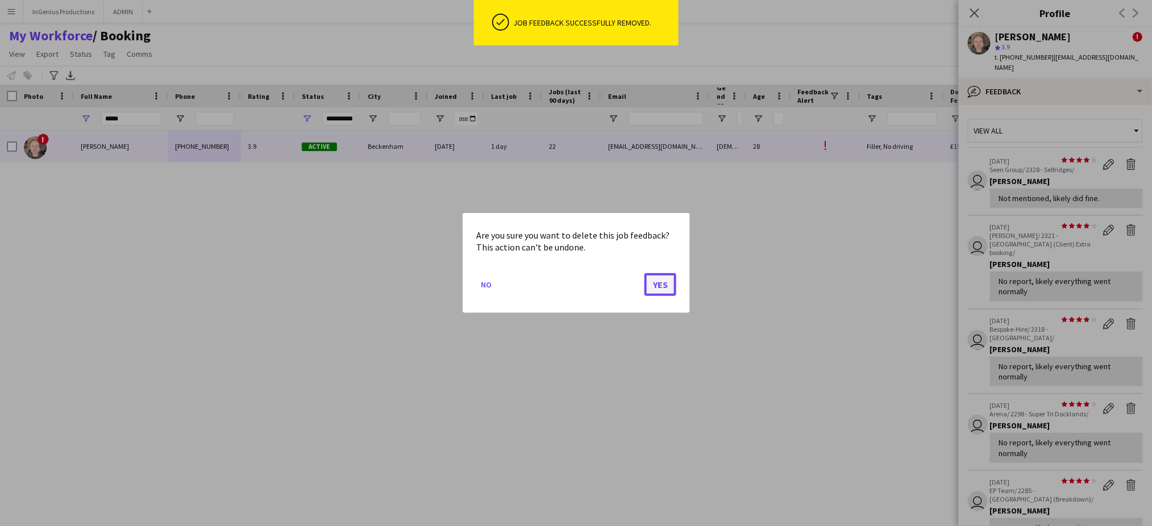
click at [663, 282] on button "Yes" at bounding box center [661, 284] width 32 height 23
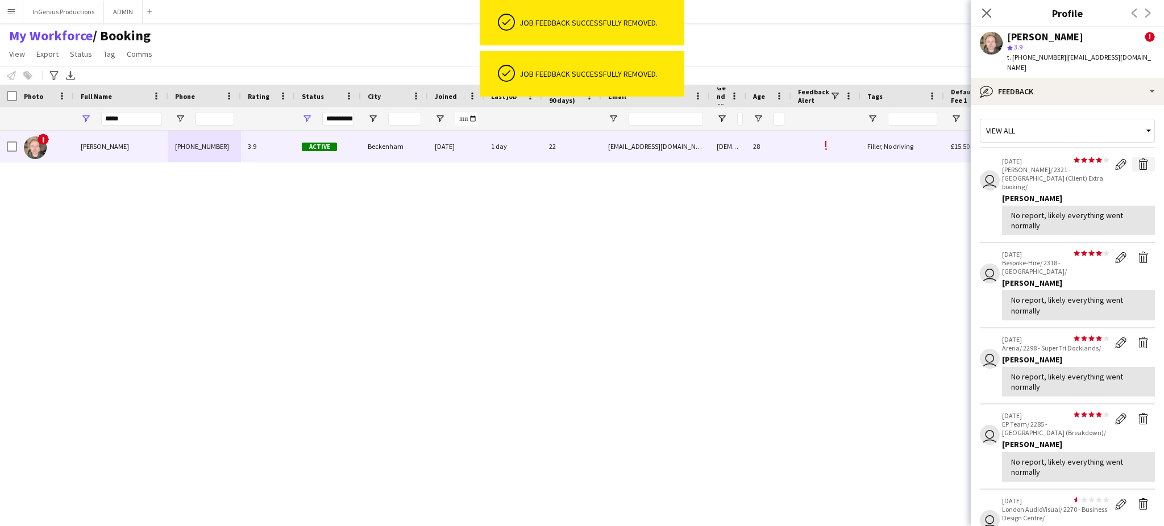
click at [1138, 159] on app-icon "Delete feedback" at bounding box center [1143, 164] width 11 height 11
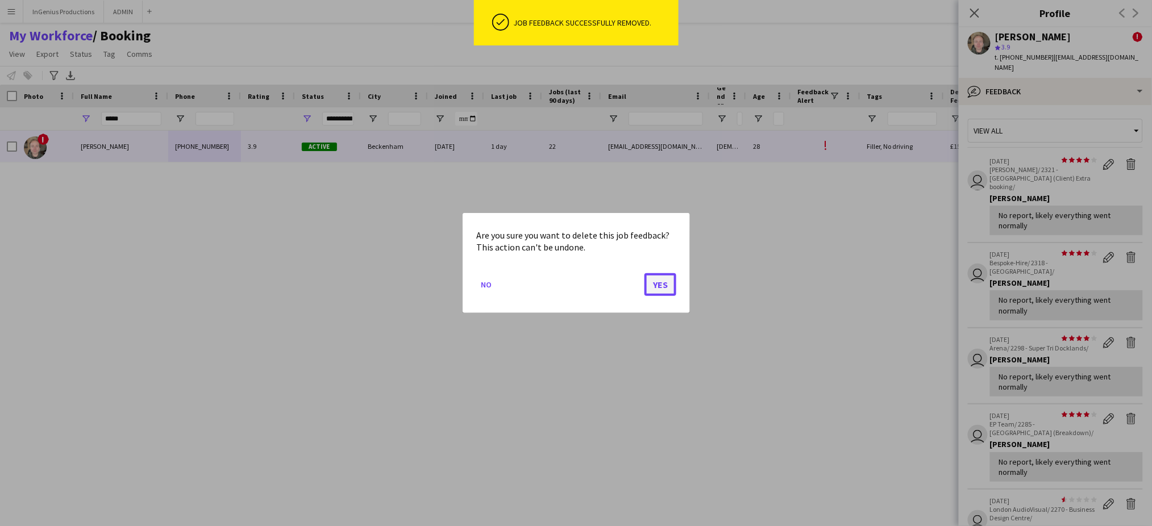
click at [657, 286] on button "Yes" at bounding box center [661, 284] width 32 height 23
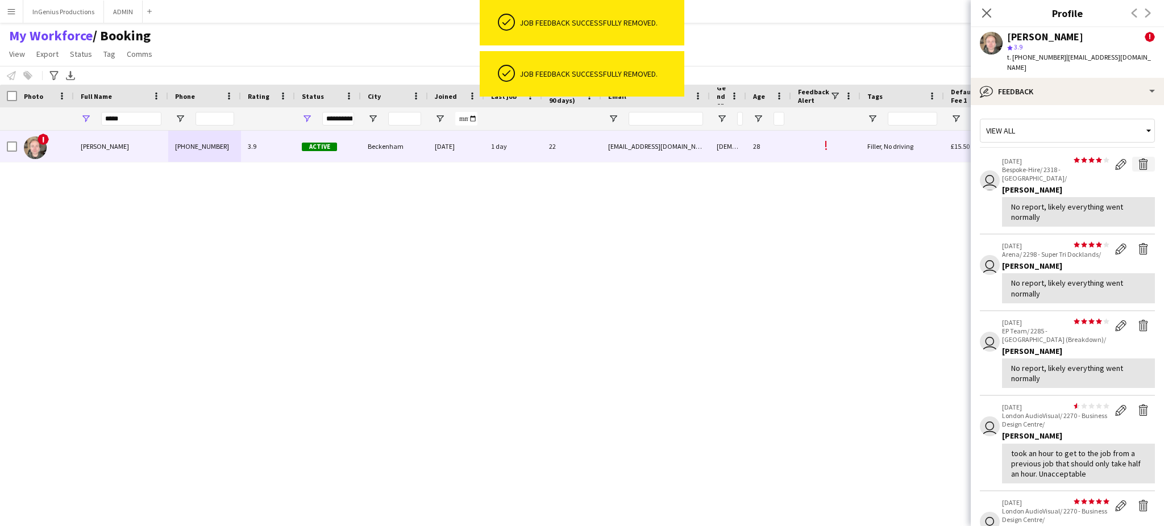
click at [1138, 159] on app-icon "Delete feedback" at bounding box center [1143, 164] width 11 height 11
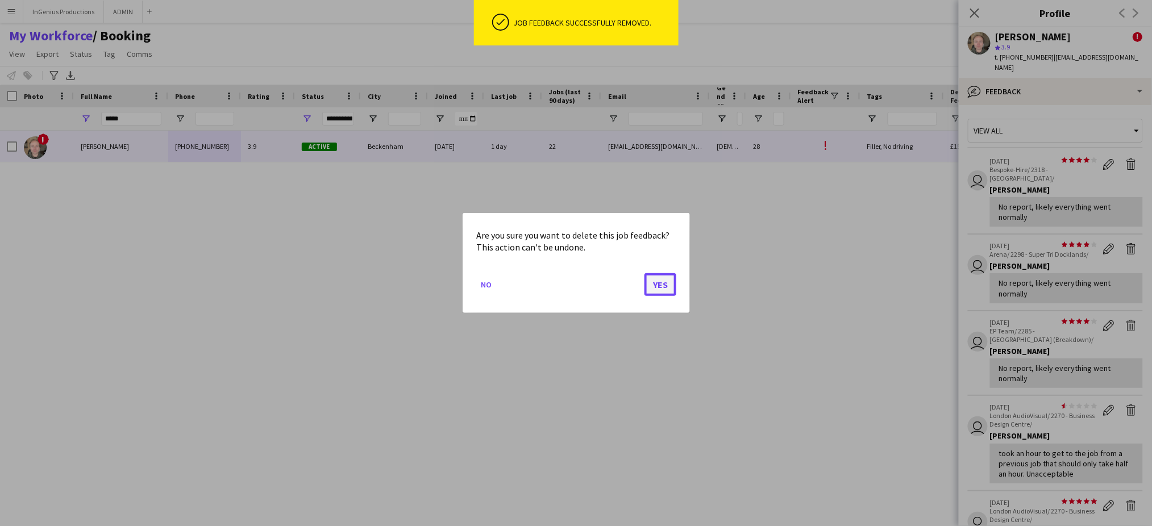
click at [667, 285] on button "Yes" at bounding box center [661, 284] width 32 height 23
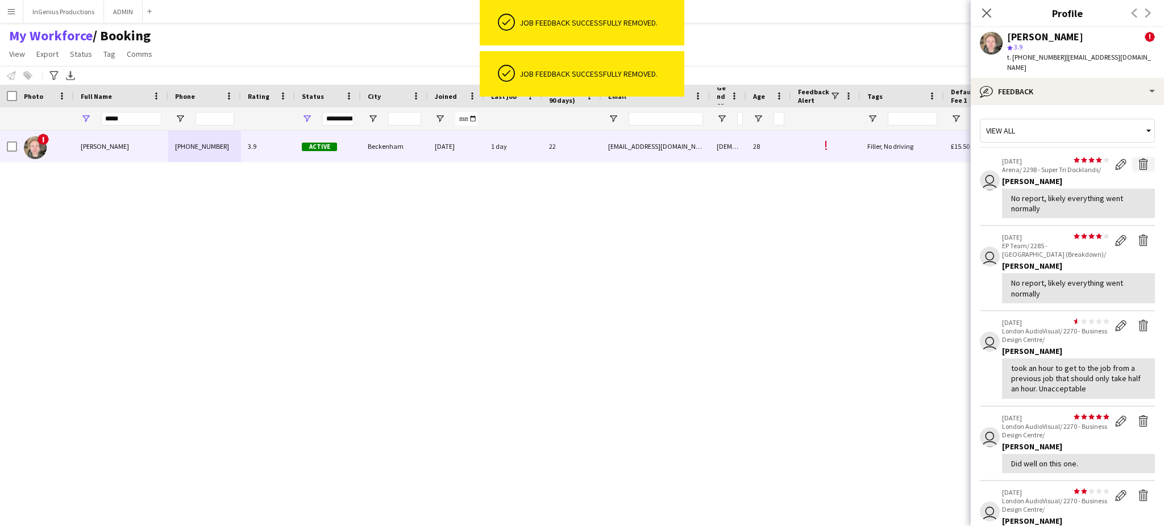
click at [1138, 159] on app-icon "Delete feedback" at bounding box center [1143, 164] width 11 height 11
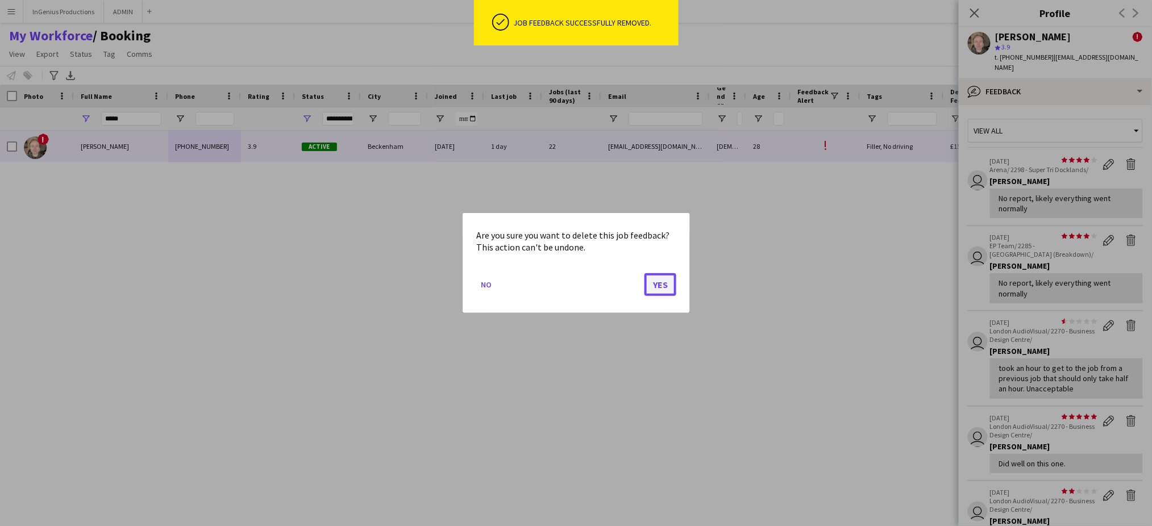
click at [662, 291] on button "Yes" at bounding box center [661, 284] width 32 height 23
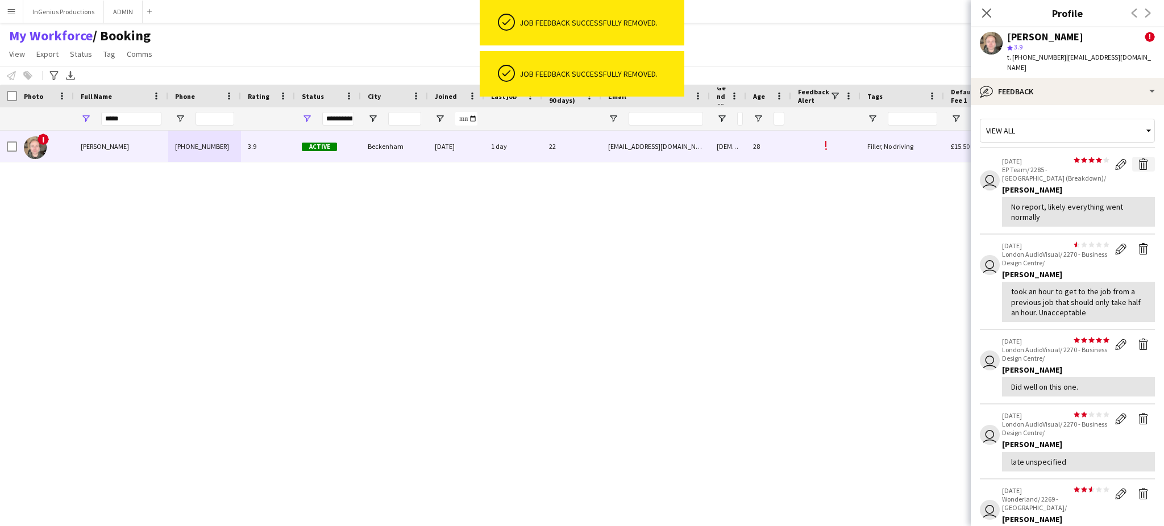
click at [1138, 159] on app-icon "Delete feedback" at bounding box center [1143, 164] width 11 height 11
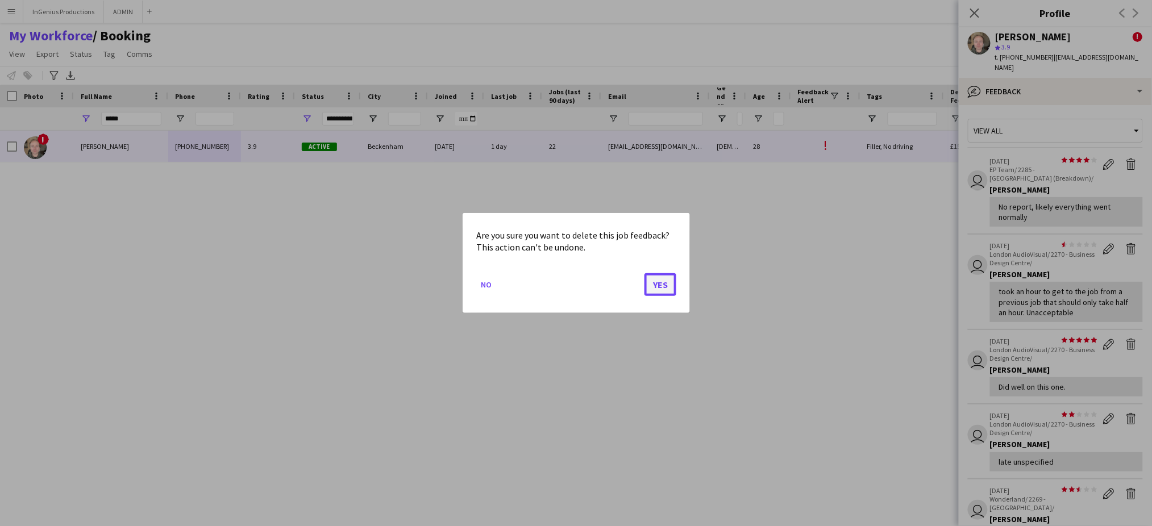
click at [669, 280] on button "Yes" at bounding box center [661, 284] width 32 height 23
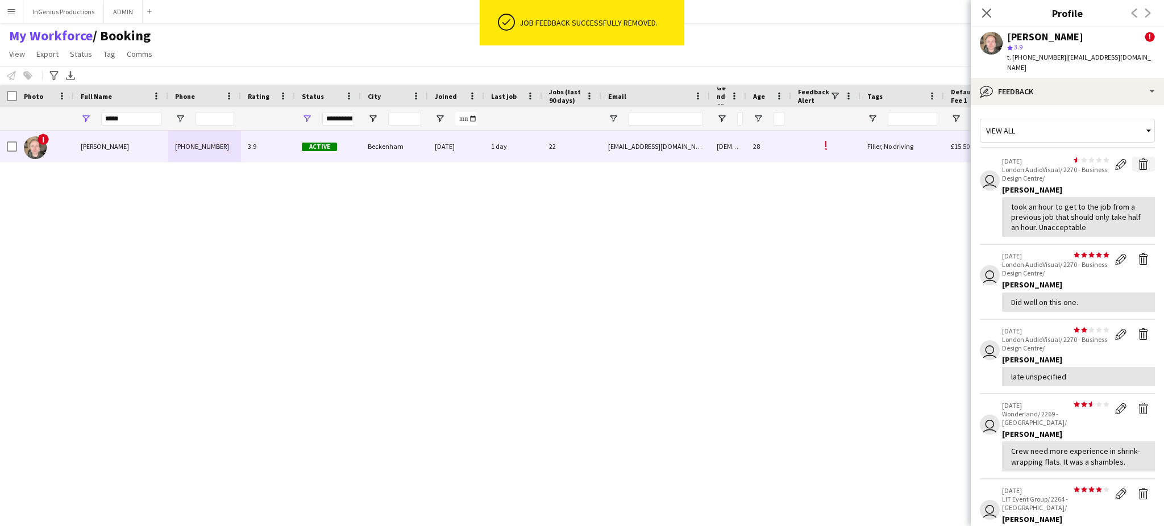
click at [1138, 159] on app-icon "Delete feedback" at bounding box center [1143, 164] width 11 height 11
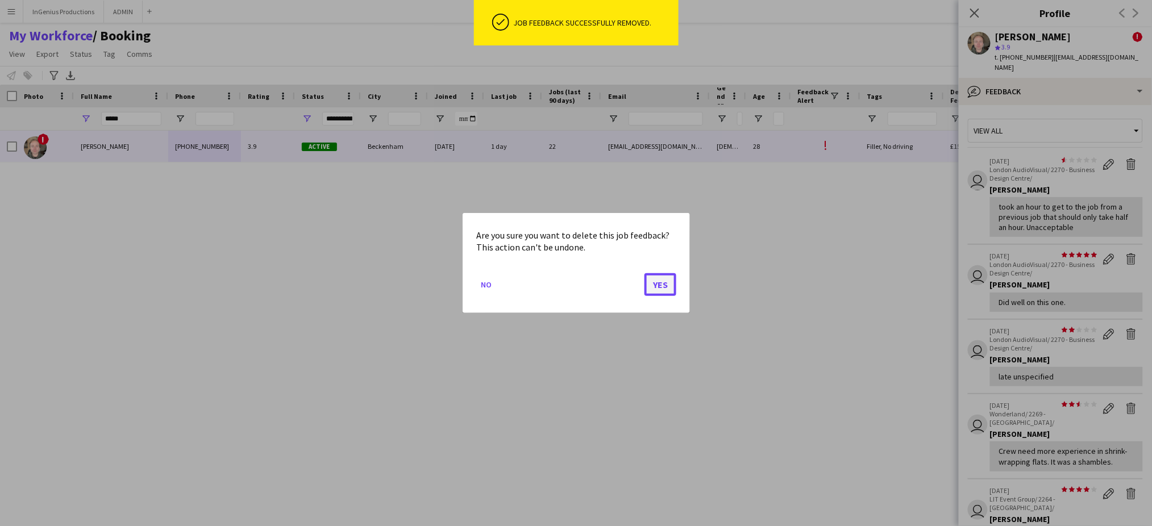
click at [657, 285] on button "Yes" at bounding box center [661, 284] width 32 height 23
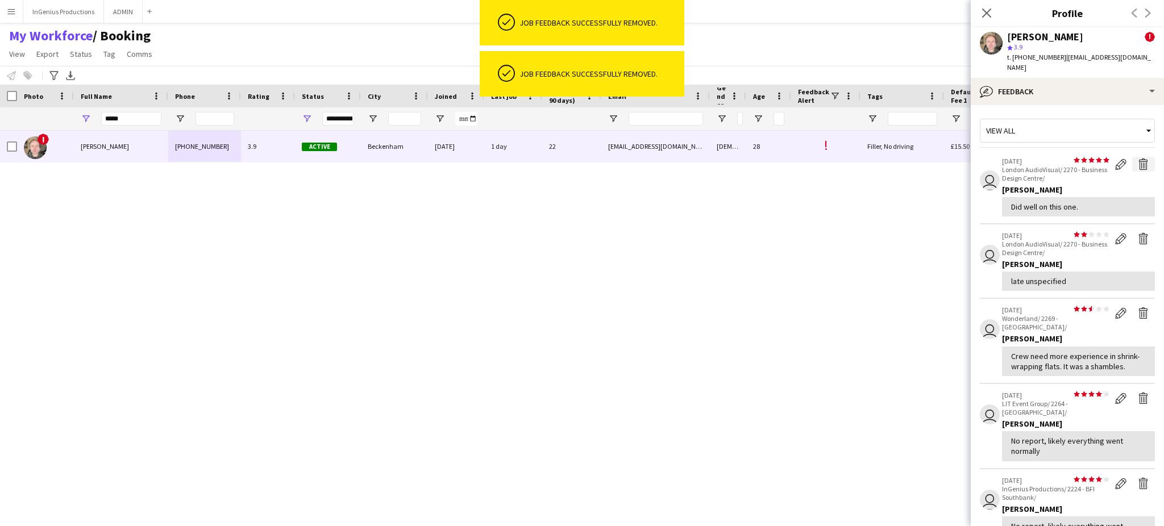
click at [1138, 159] on app-icon "Delete feedback" at bounding box center [1143, 164] width 11 height 11
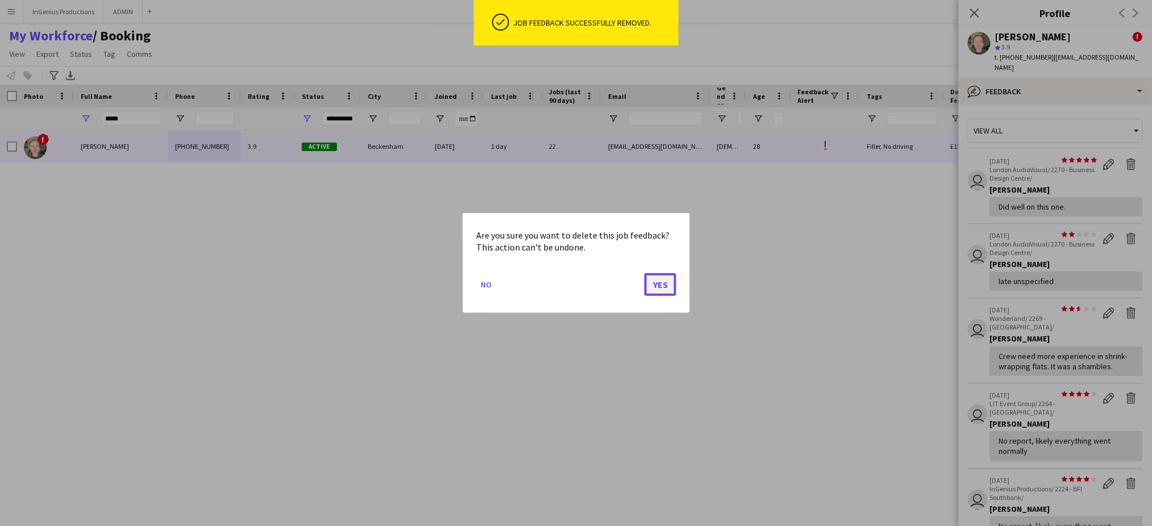
click at [663, 280] on button "Yes" at bounding box center [661, 284] width 32 height 23
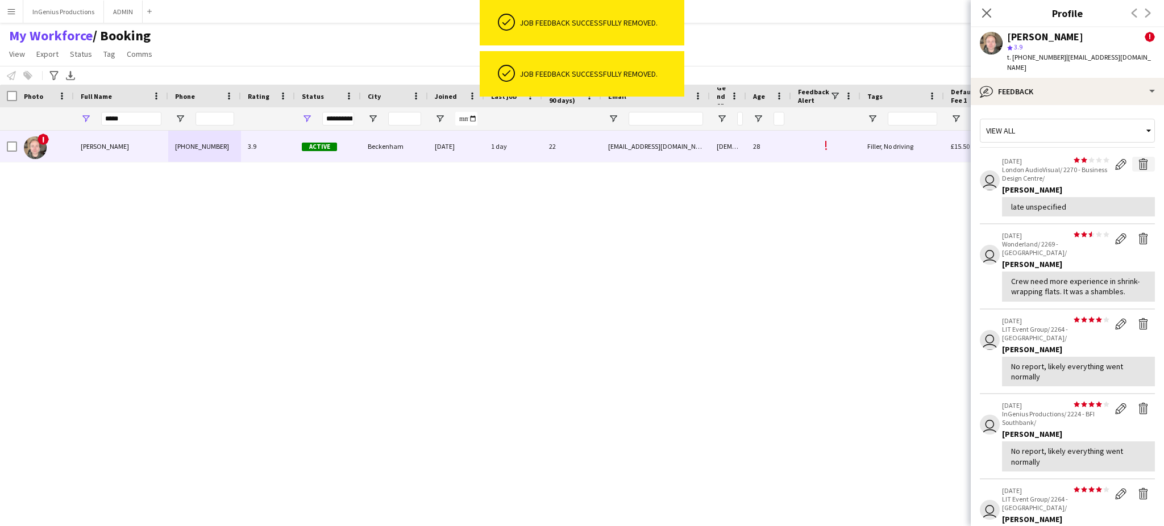
click at [1138, 159] on app-icon "Delete feedback" at bounding box center [1143, 164] width 11 height 11
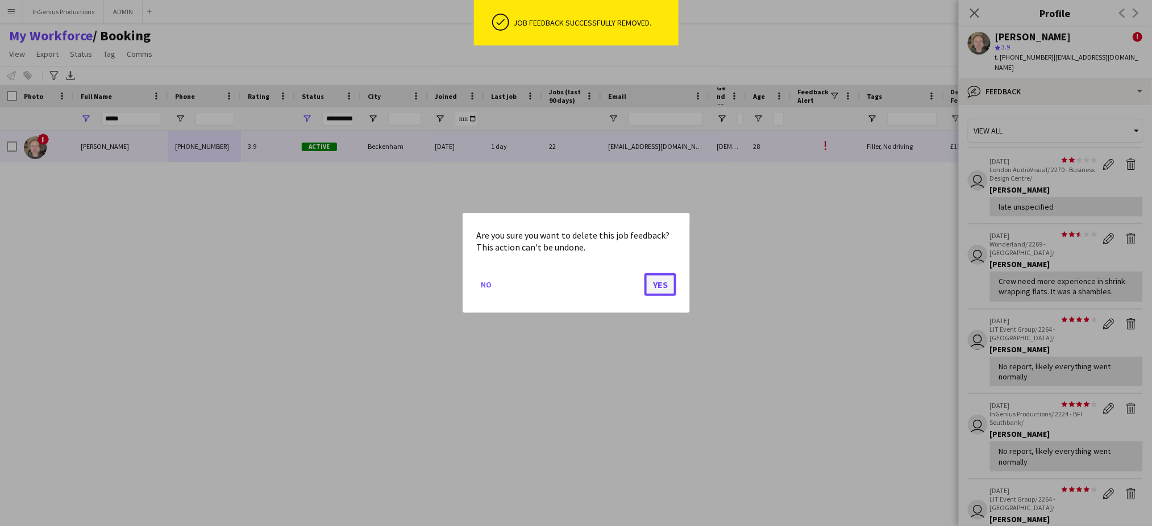
click at [662, 283] on button "Yes" at bounding box center [661, 284] width 32 height 23
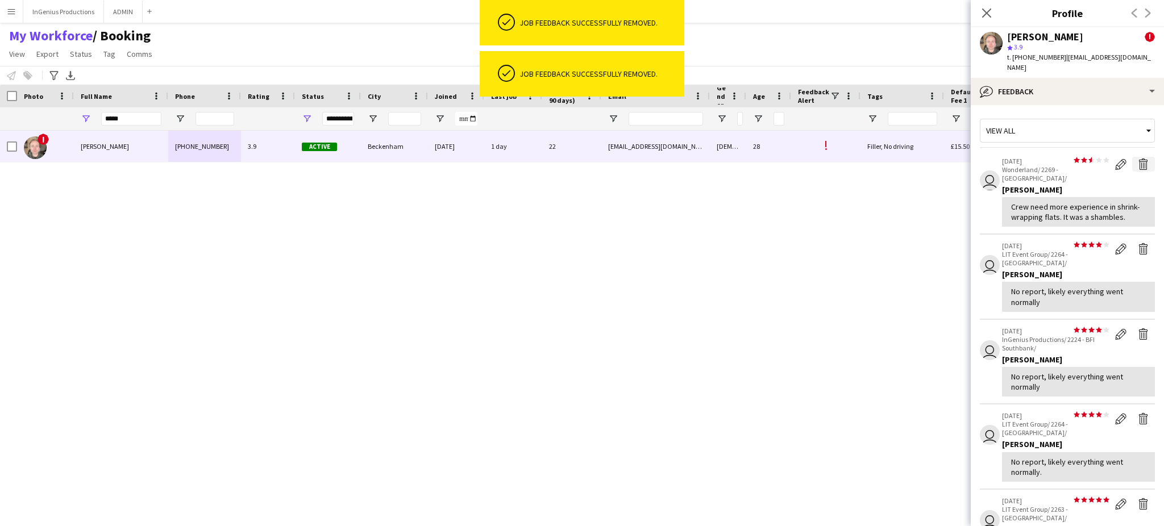
click at [1138, 159] on app-icon "Delete feedback" at bounding box center [1143, 164] width 11 height 11
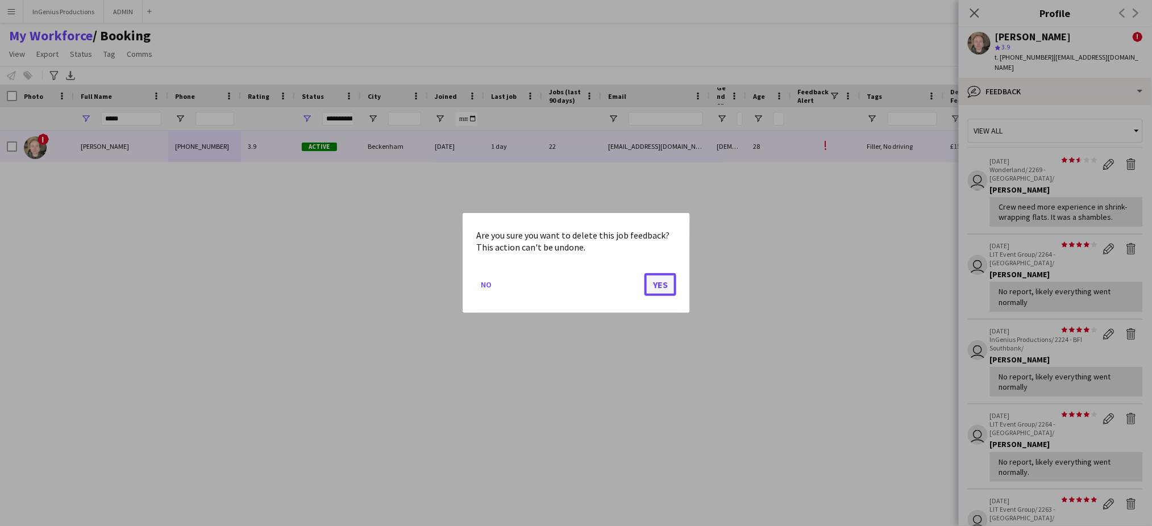
click at [657, 286] on button "Yes" at bounding box center [661, 284] width 32 height 23
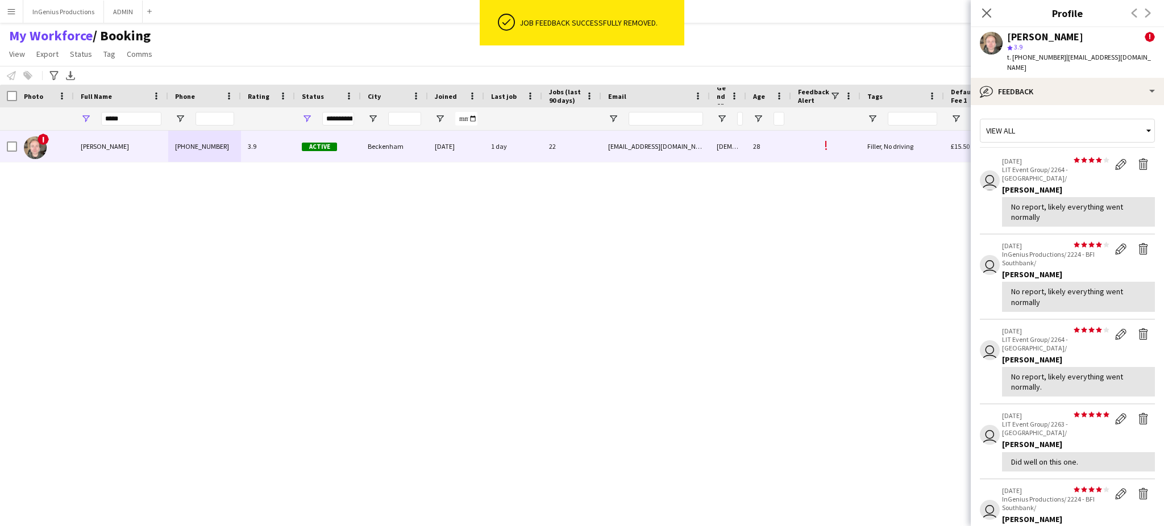
click at [1138, 159] on app-icon "Delete feedback" at bounding box center [1143, 164] width 11 height 11
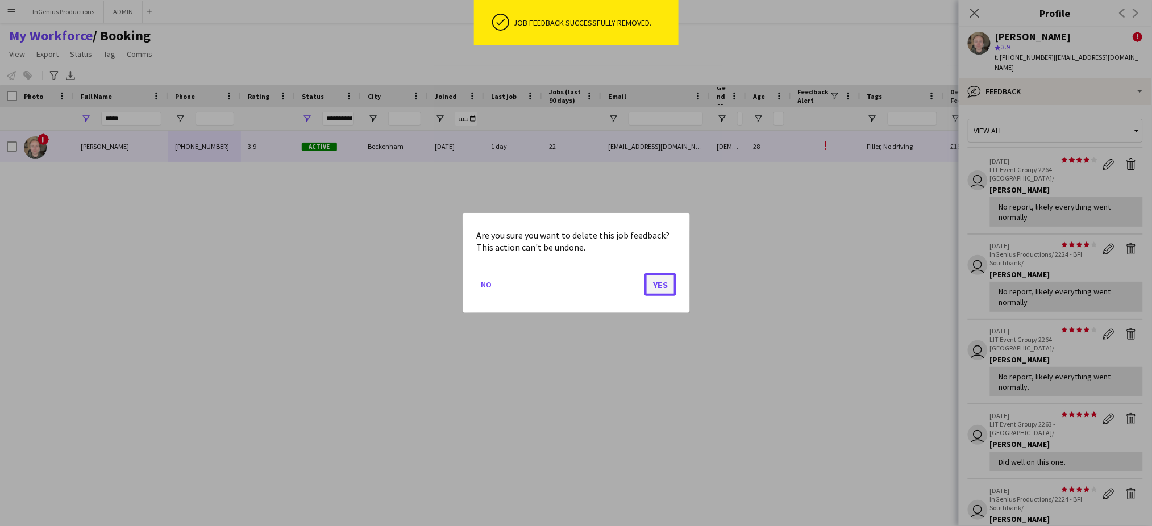
click at [668, 286] on button "Yes" at bounding box center [661, 284] width 32 height 23
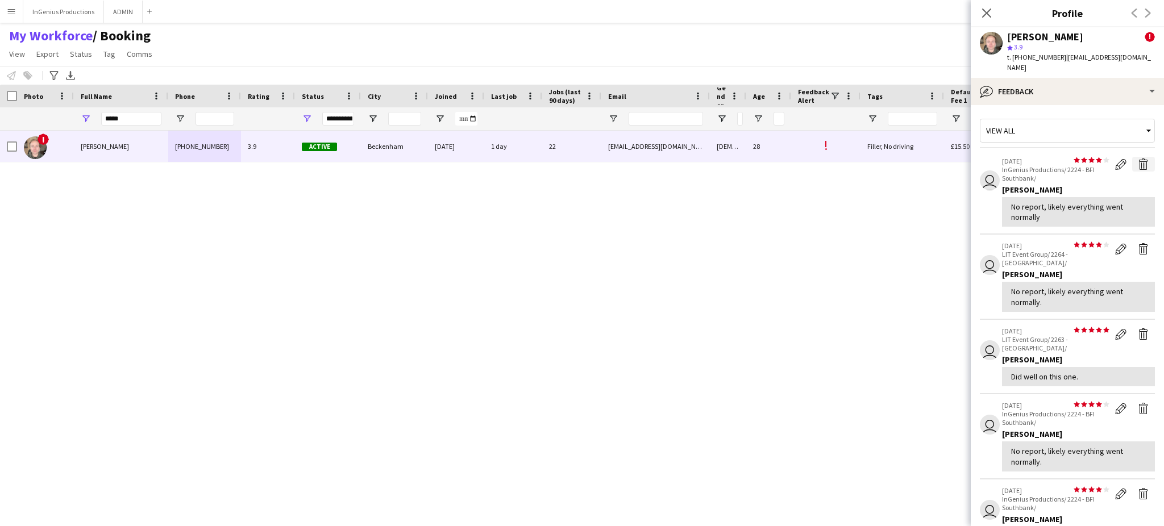
click at [1138, 159] on app-icon "Delete feedback" at bounding box center [1143, 164] width 11 height 11
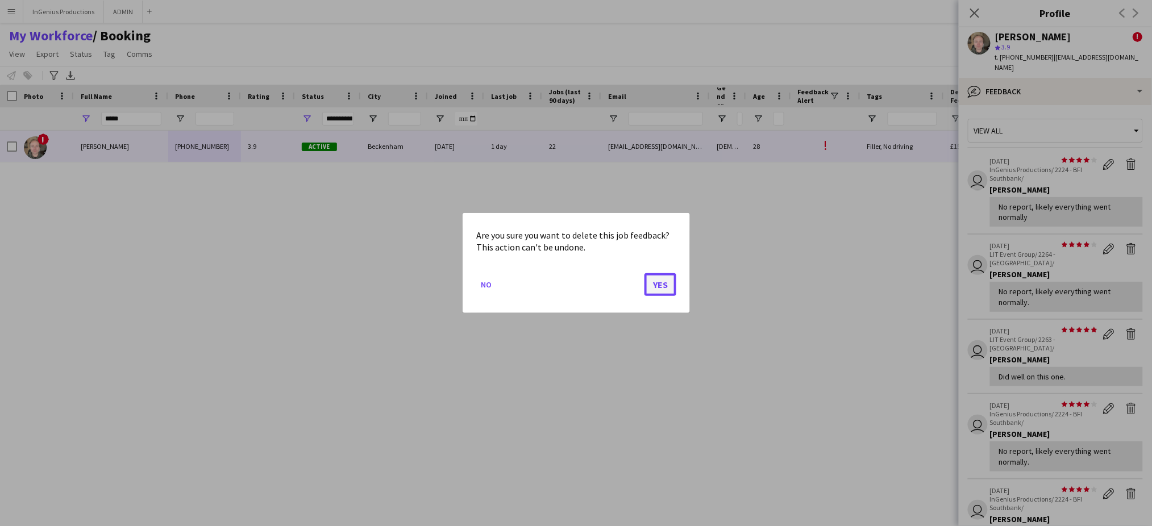
click at [666, 280] on button "Yes" at bounding box center [661, 284] width 32 height 23
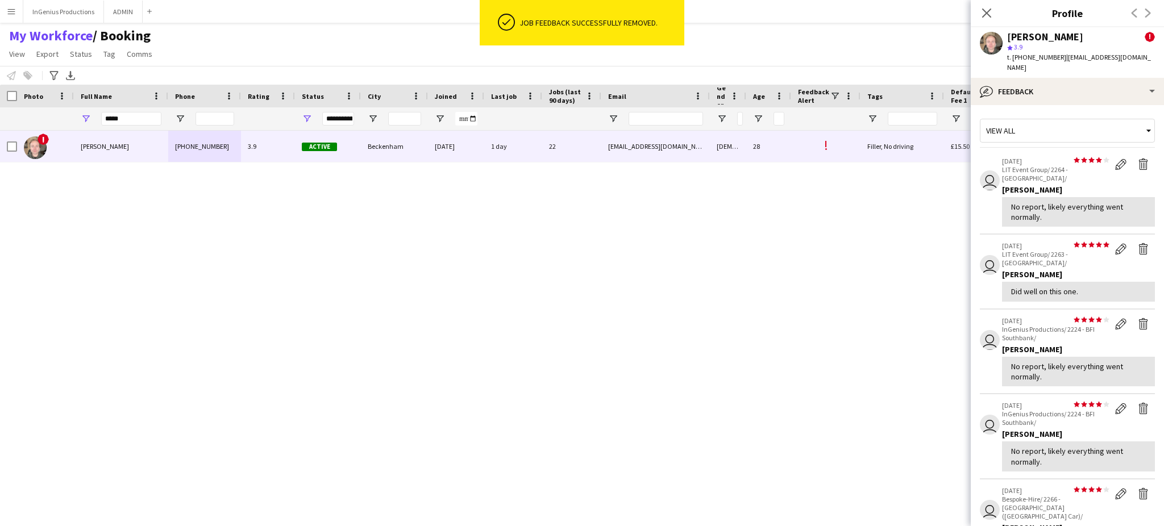
click at [1138, 159] on app-icon "Delete feedback" at bounding box center [1143, 164] width 11 height 11
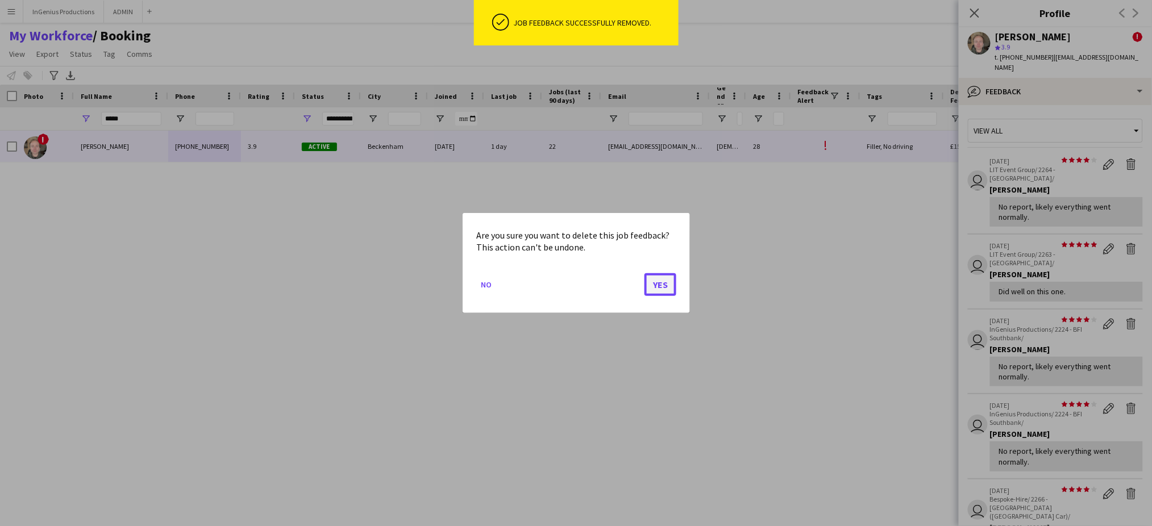
click at [663, 282] on button "Yes" at bounding box center [661, 284] width 32 height 23
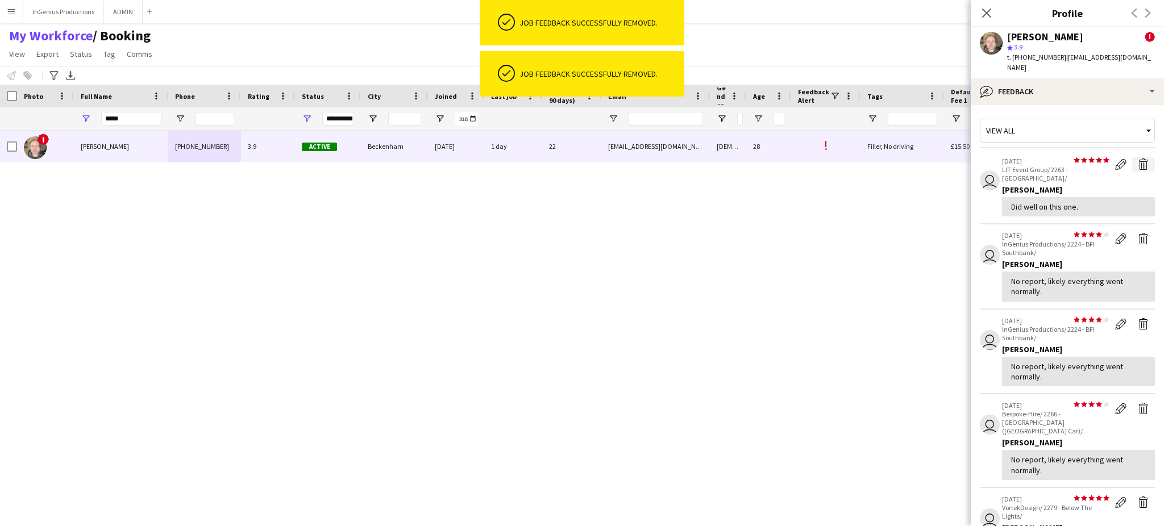
click at [1138, 159] on app-icon "Delete feedback" at bounding box center [1143, 164] width 11 height 11
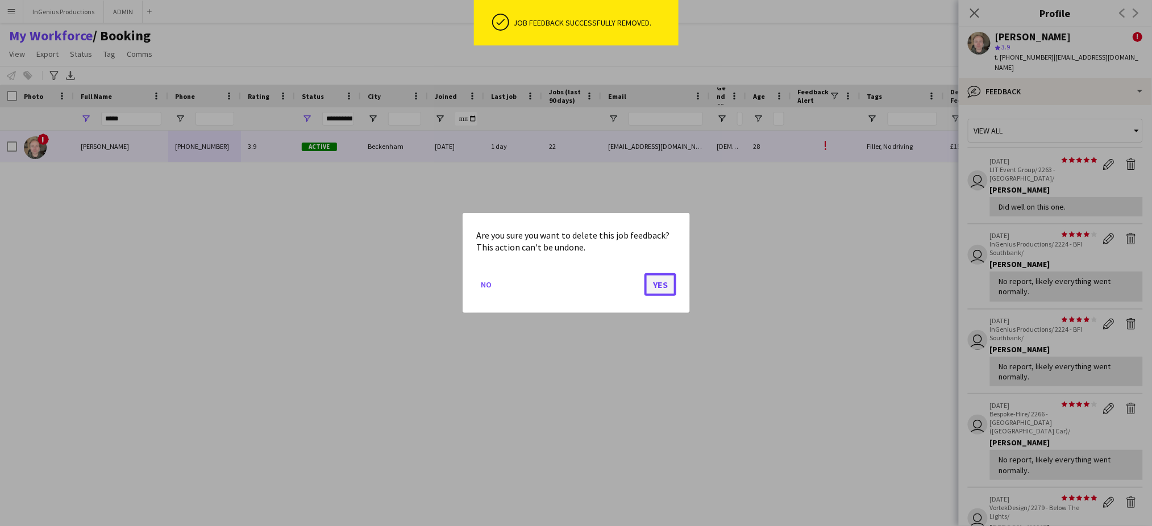
click at [657, 286] on button "Yes" at bounding box center [661, 284] width 32 height 23
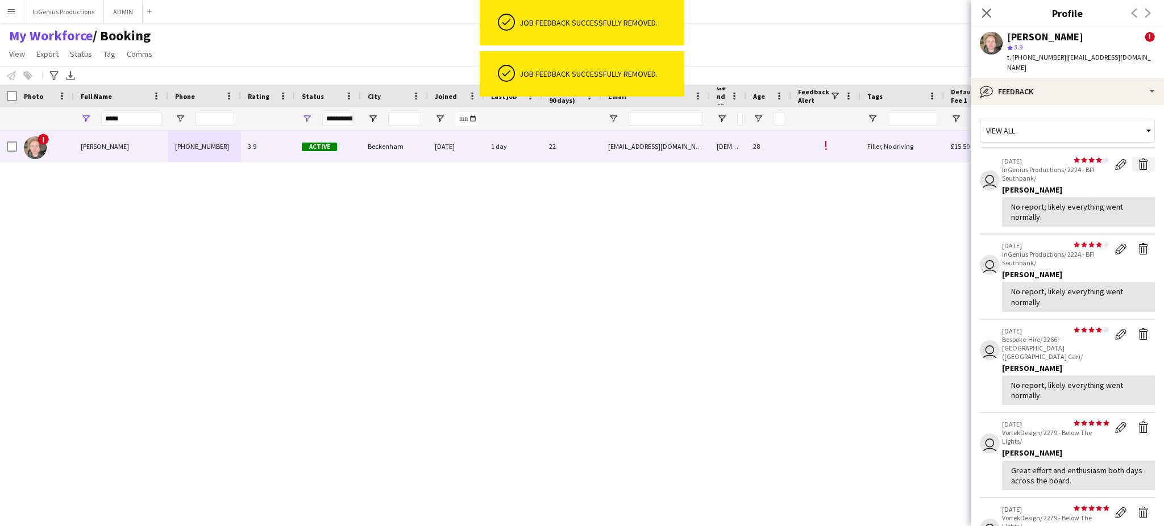
click at [1138, 159] on app-icon "Delete feedback" at bounding box center [1143, 164] width 11 height 11
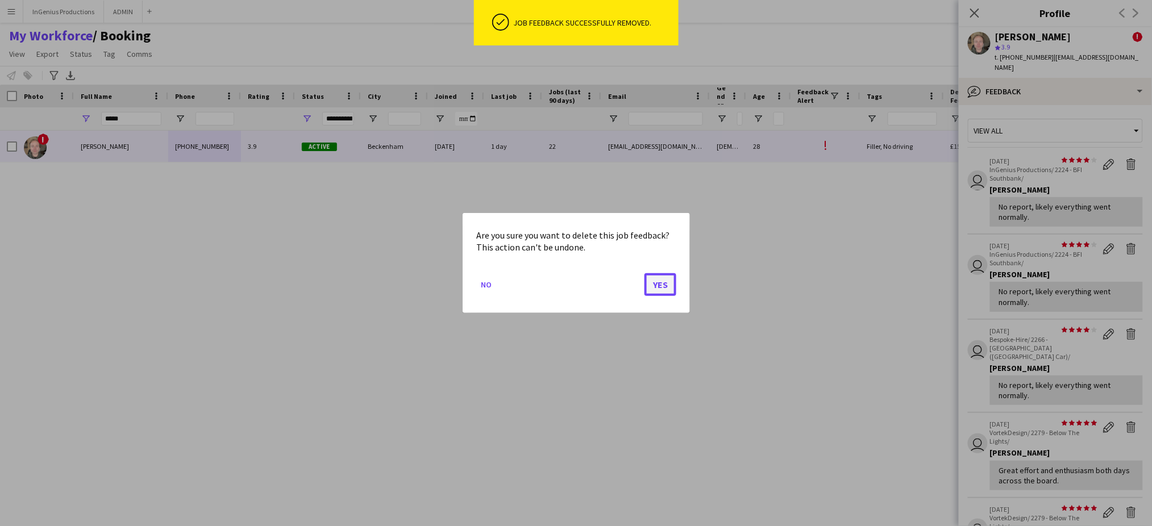
click at [667, 285] on button "Yes" at bounding box center [661, 284] width 32 height 23
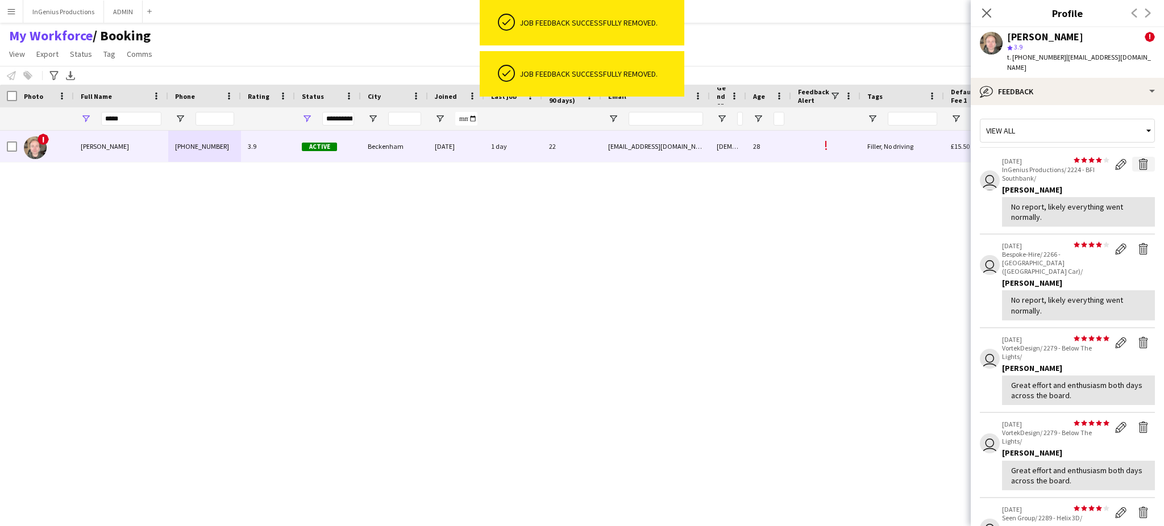
click at [1138, 159] on app-icon "Delete feedback" at bounding box center [1143, 164] width 11 height 11
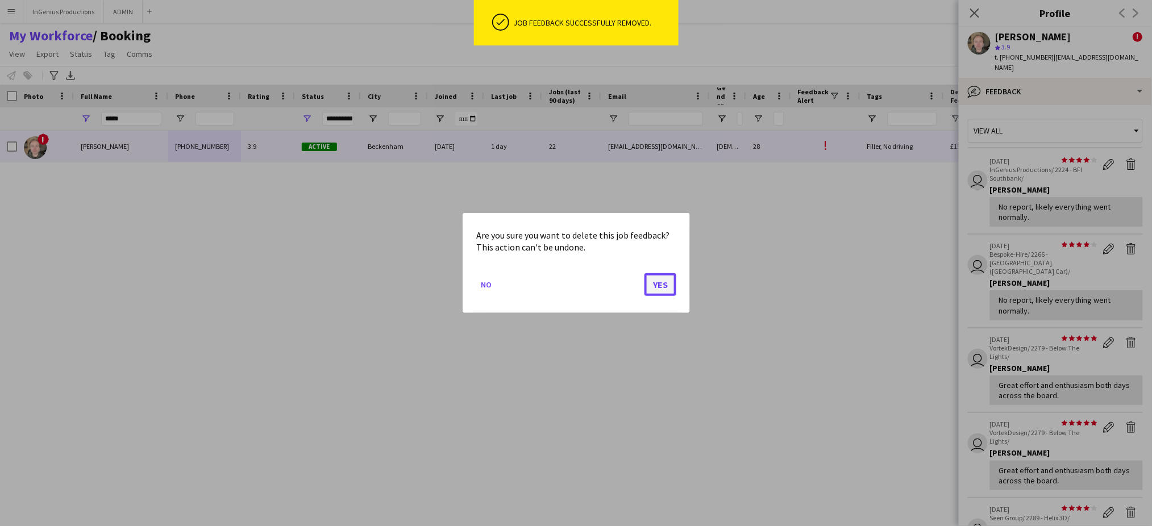
click at [662, 291] on button "Yes" at bounding box center [661, 284] width 32 height 23
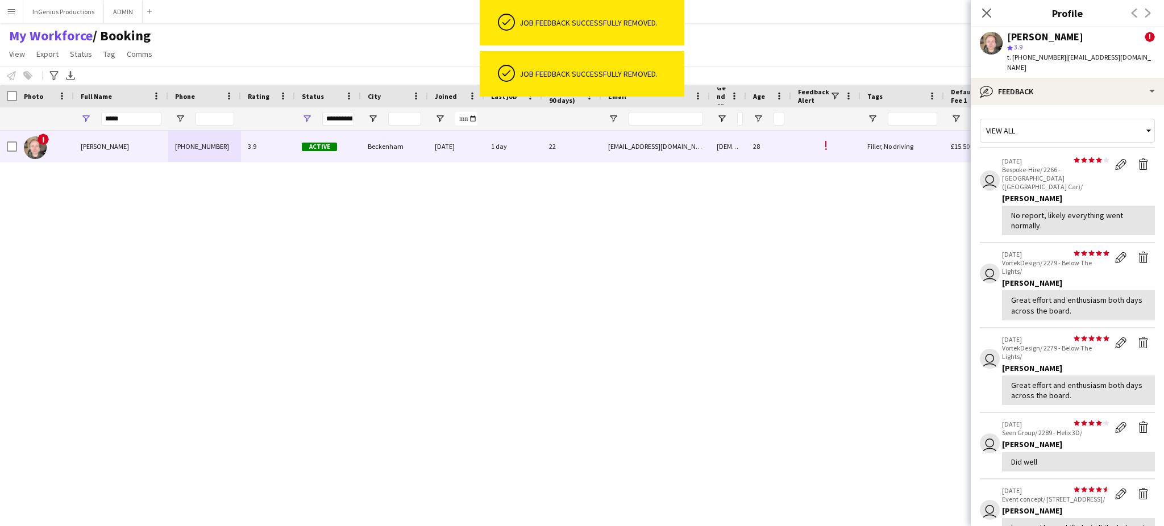
click at [1138, 159] on app-icon "Delete feedback" at bounding box center [1143, 164] width 11 height 11
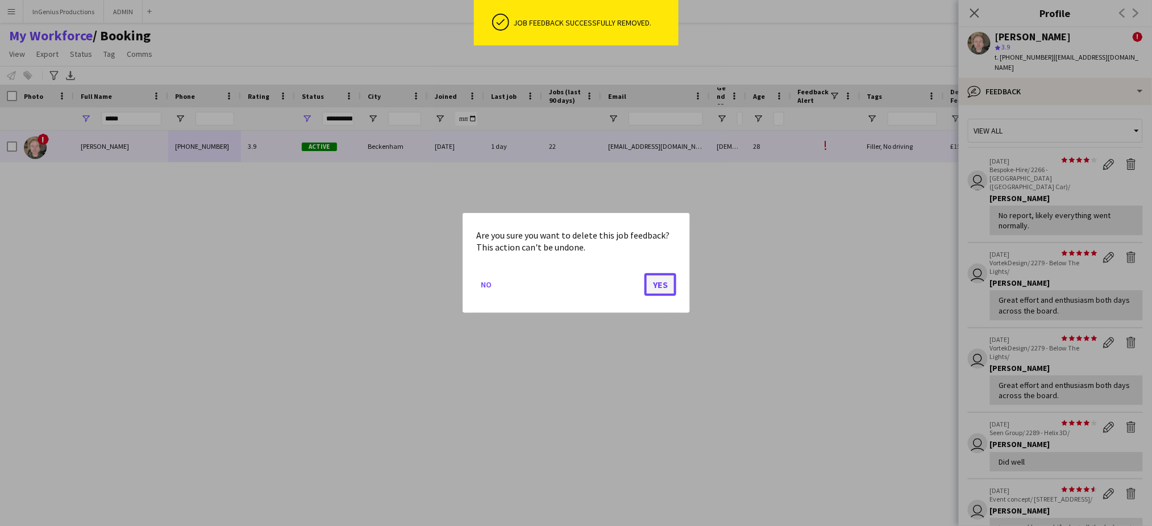
click at [669, 280] on button "Yes" at bounding box center [661, 284] width 32 height 23
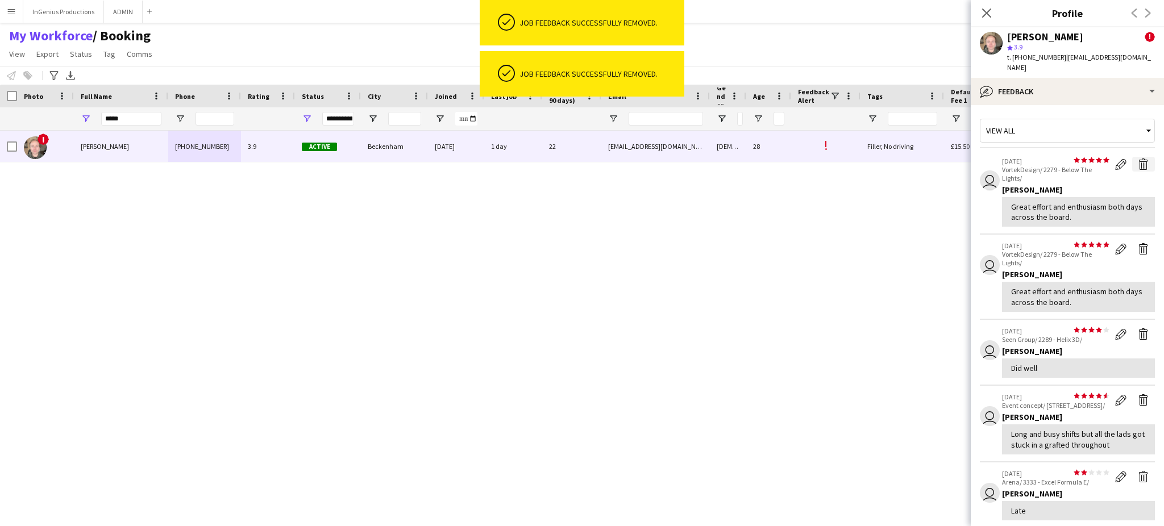
click at [1138, 159] on app-icon "Delete feedback" at bounding box center [1143, 164] width 11 height 11
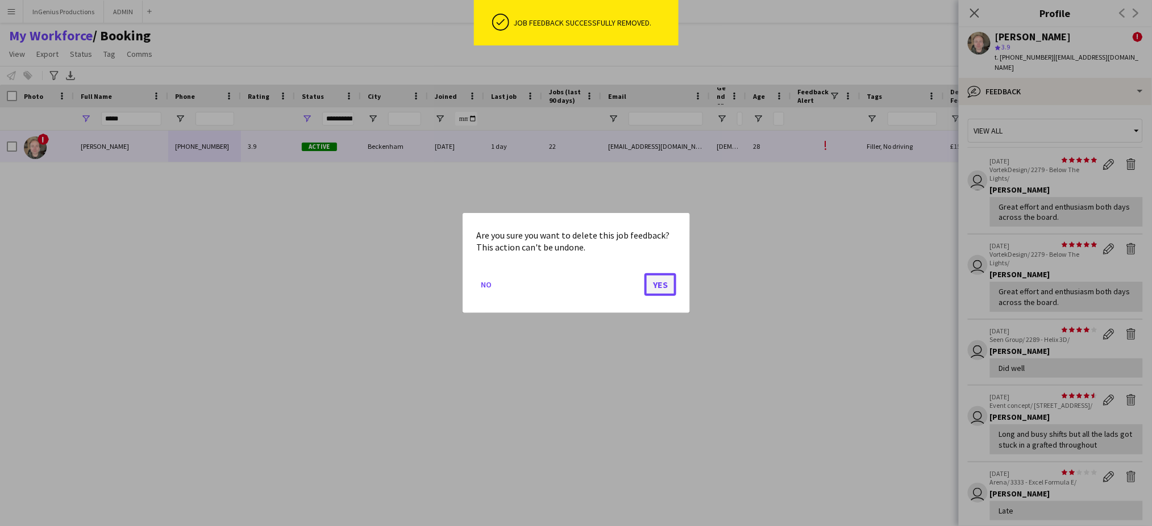
click at [657, 285] on button "Yes" at bounding box center [661, 284] width 32 height 23
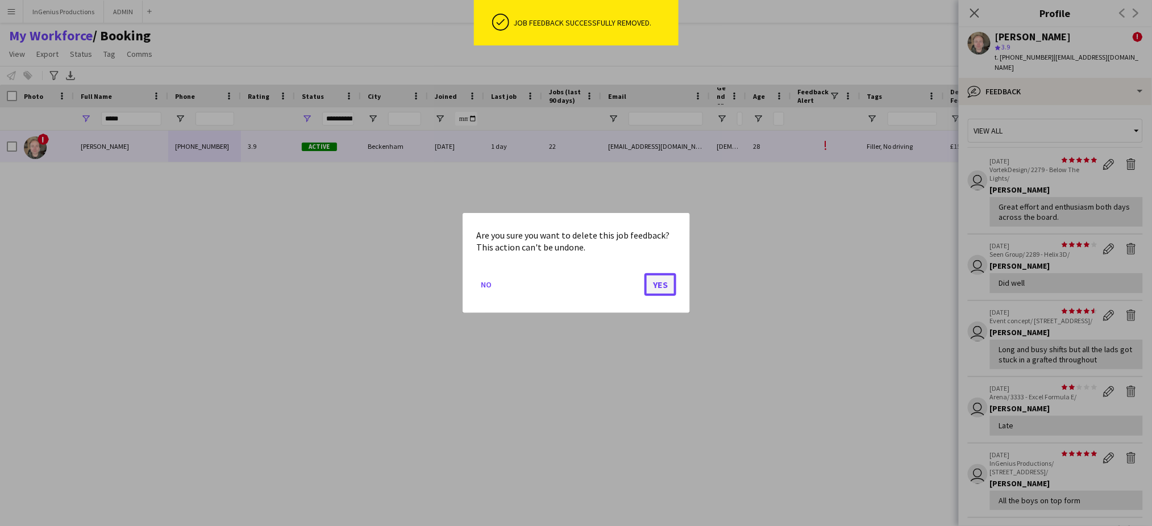
click at [663, 280] on button "Yes" at bounding box center [661, 284] width 32 height 23
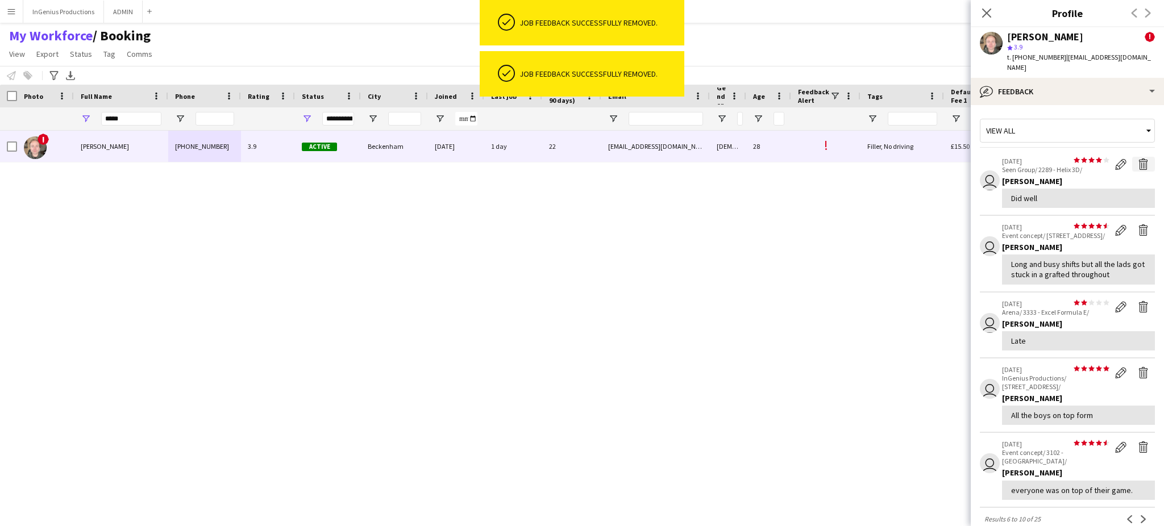
click at [1138, 159] on app-icon "Delete feedback" at bounding box center [1143, 164] width 11 height 11
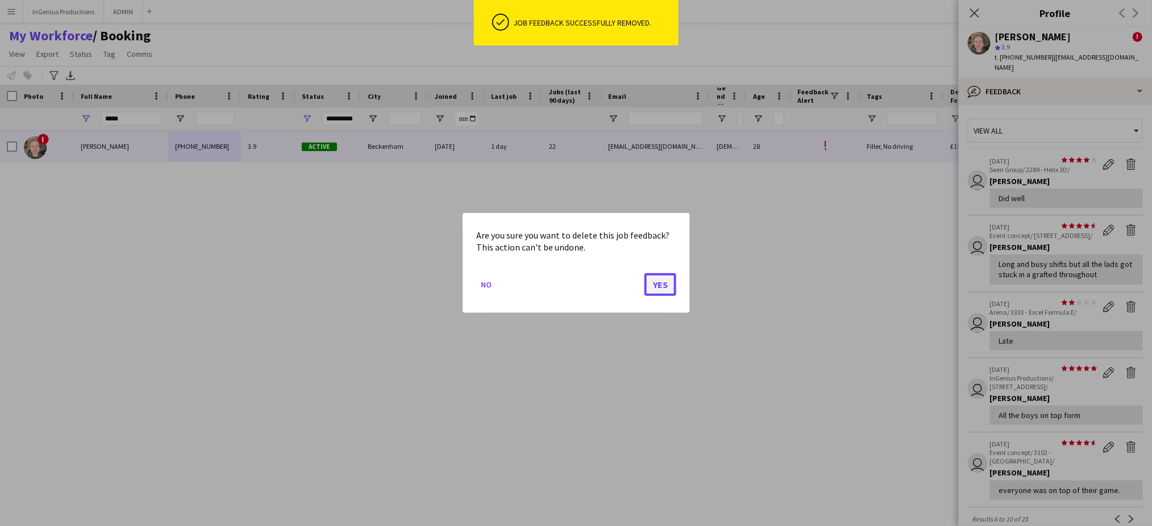
click at [662, 283] on button "Yes" at bounding box center [661, 284] width 32 height 23
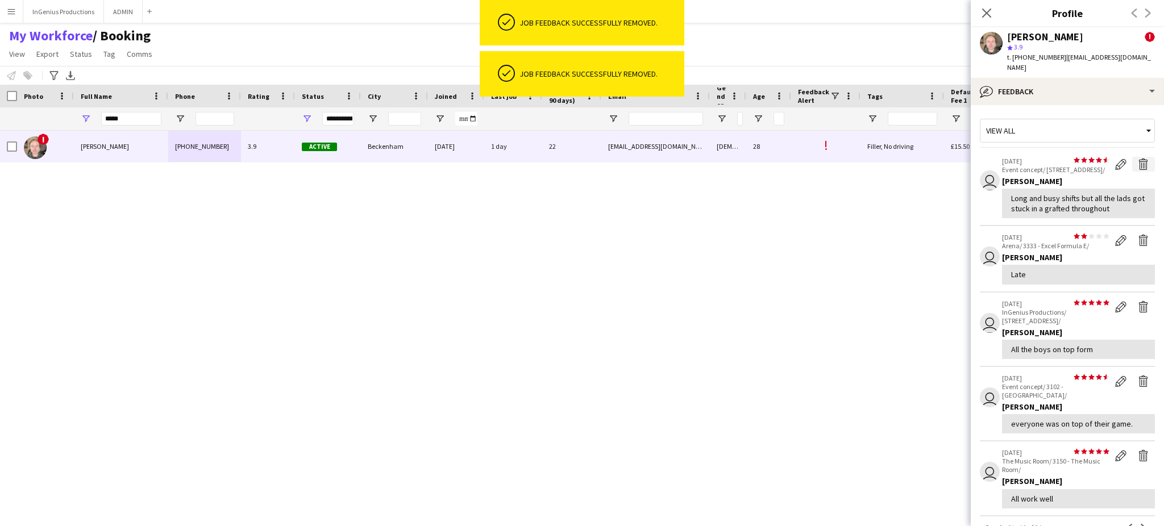
click at [1138, 159] on app-icon "Delete feedback" at bounding box center [1143, 164] width 11 height 11
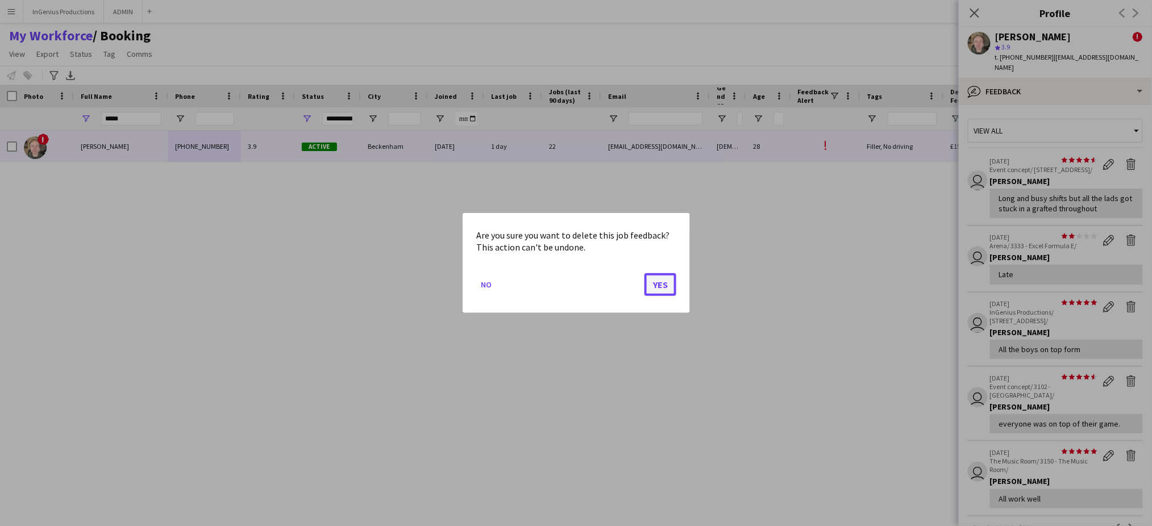
click at [657, 286] on button "Yes" at bounding box center [661, 284] width 32 height 23
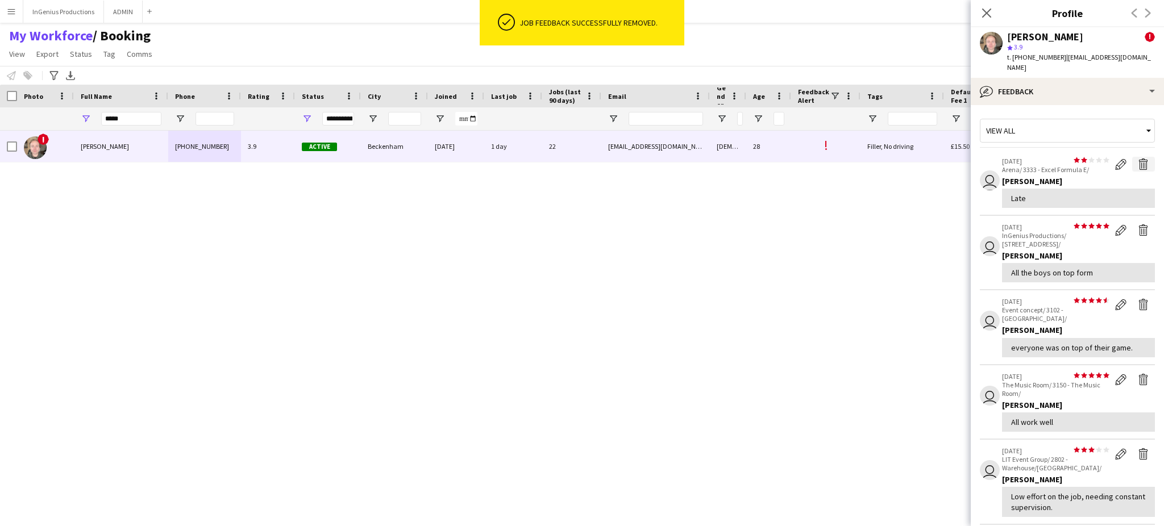
click at [1138, 159] on app-icon "Delete feedback" at bounding box center [1143, 164] width 11 height 11
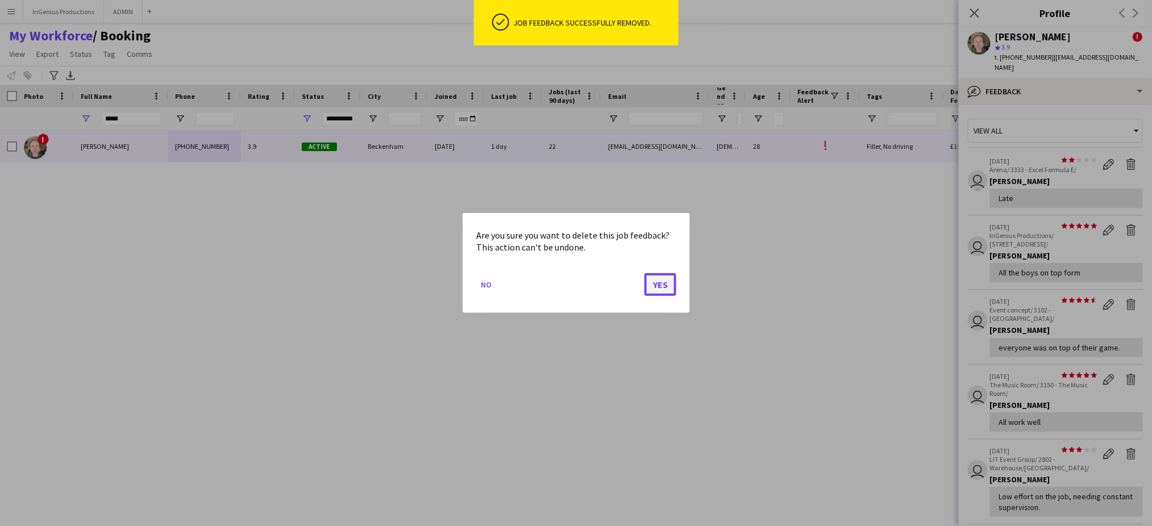
click at [668, 286] on button "Yes" at bounding box center [661, 284] width 32 height 23
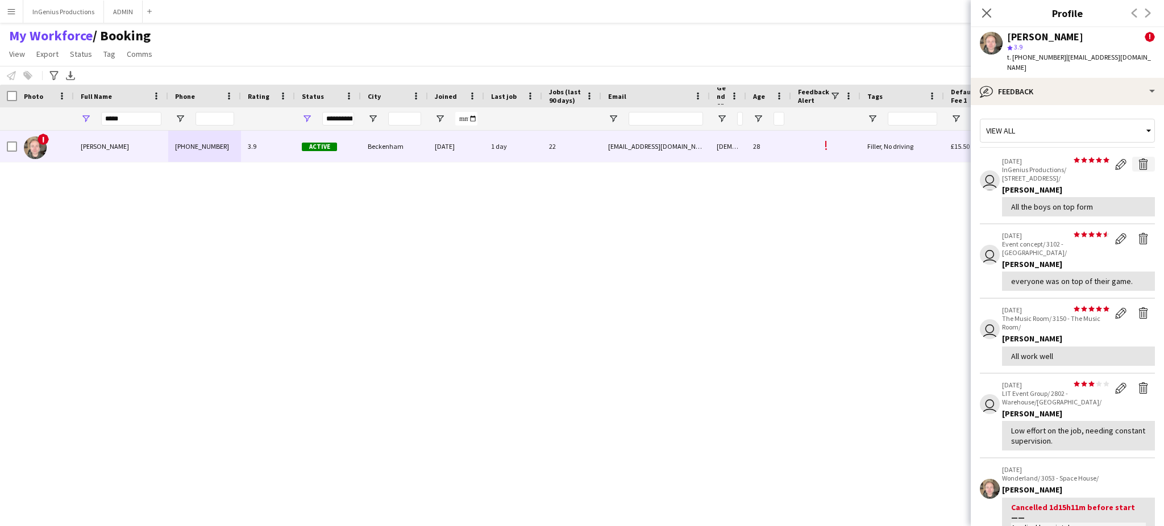
click at [1138, 159] on app-icon "Delete feedback" at bounding box center [1143, 164] width 11 height 11
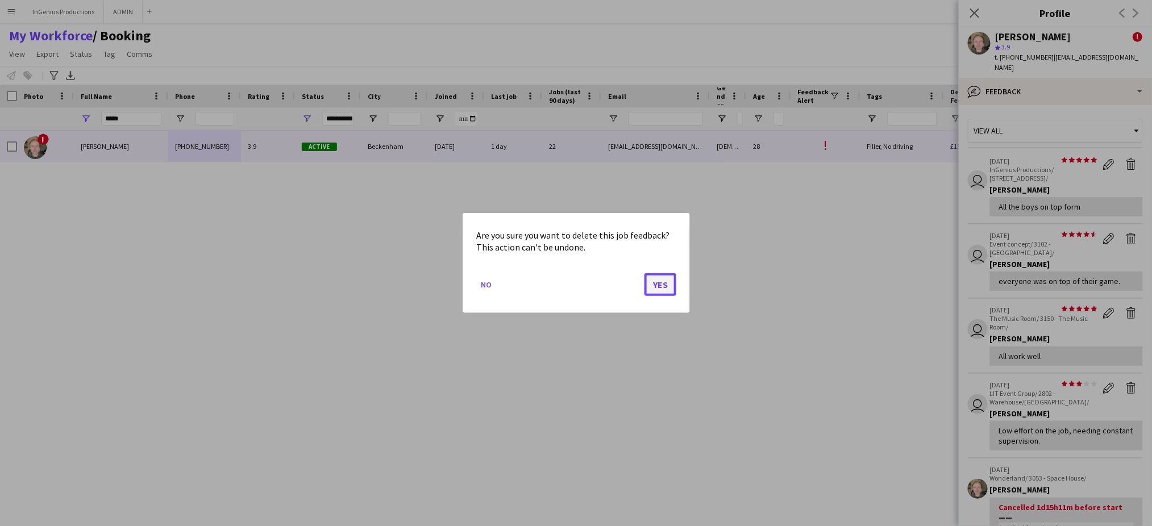
click at [666, 280] on button "Yes" at bounding box center [661, 284] width 32 height 23
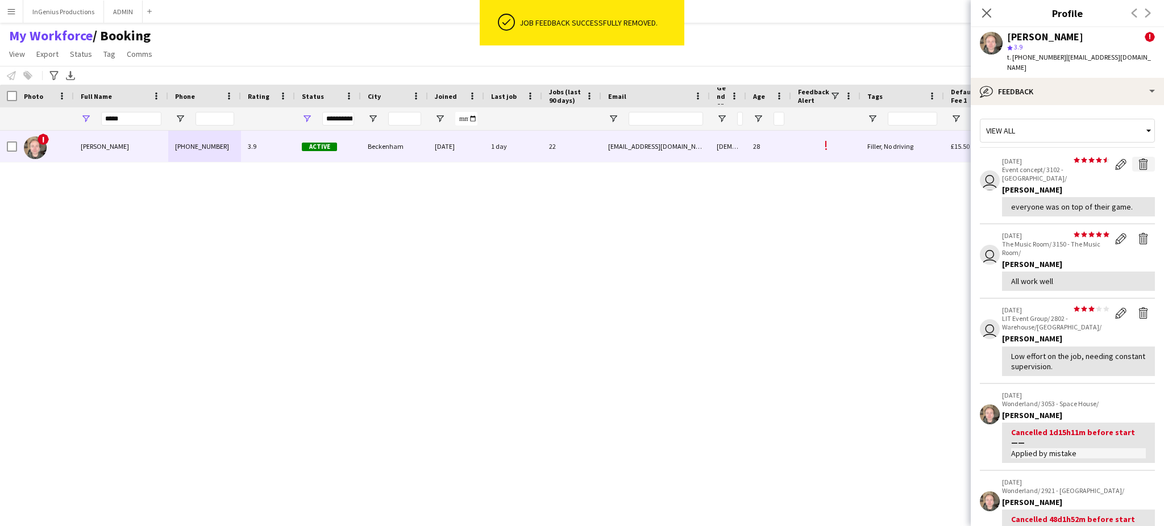
click at [1138, 159] on app-icon "Delete feedback" at bounding box center [1143, 164] width 11 height 11
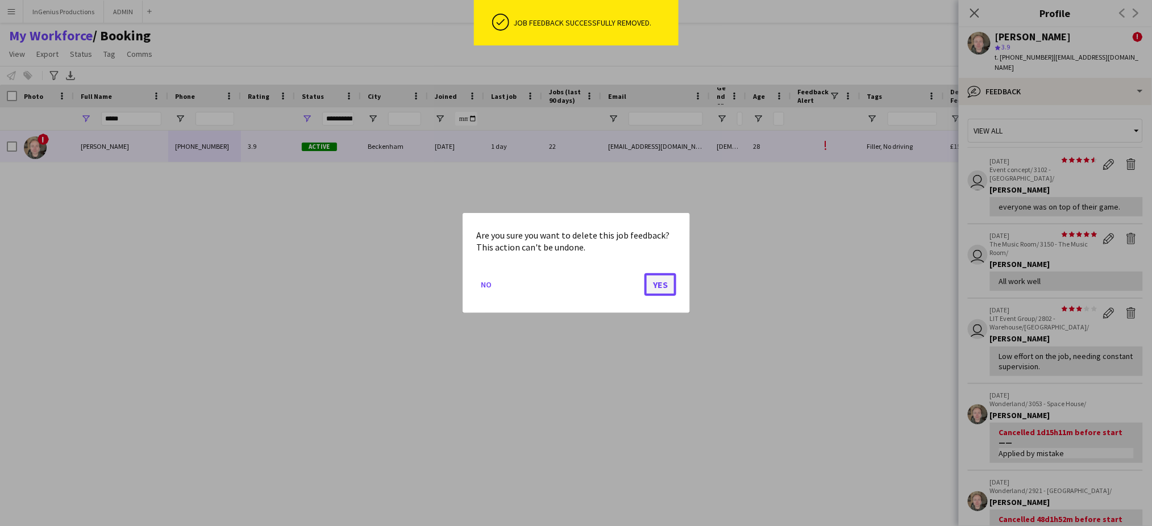
click at [663, 282] on button "Yes" at bounding box center [661, 284] width 32 height 23
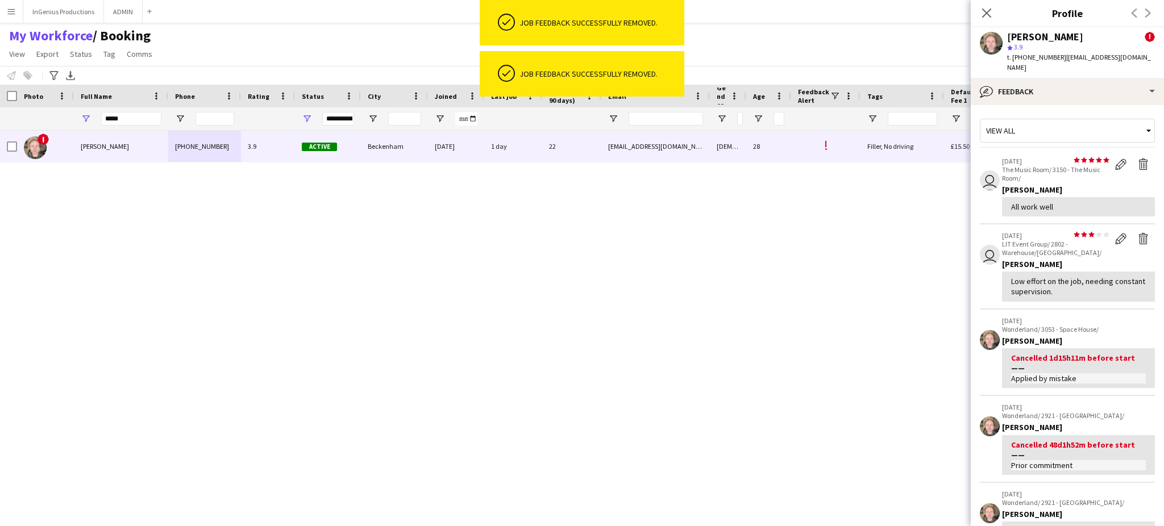
click at [1138, 159] on app-icon "Delete feedback" at bounding box center [1143, 164] width 11 height 11
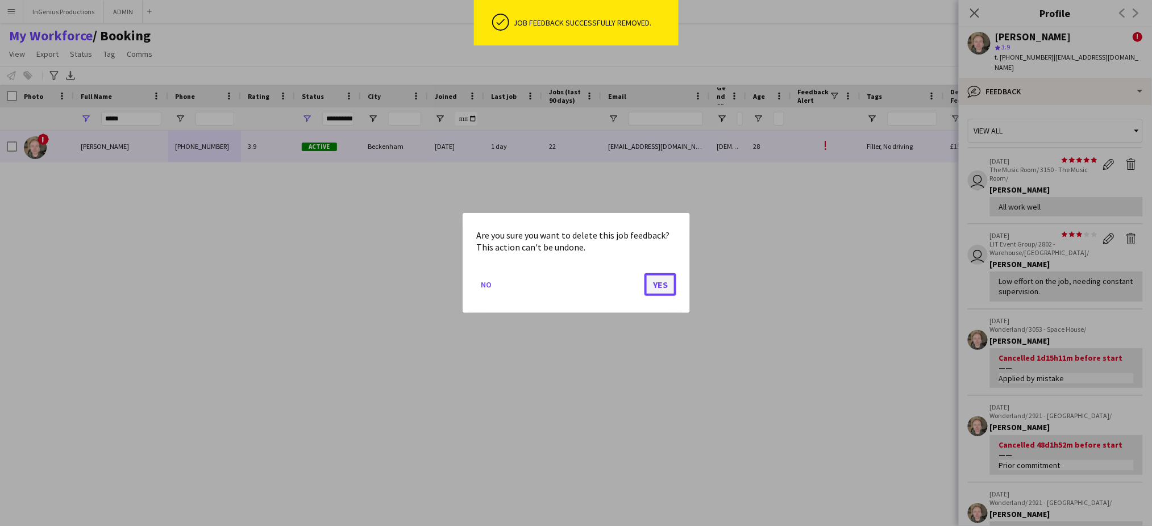
click at [657, 286] on button "Yes" at bounding box center [661, 284] width 32 height 23
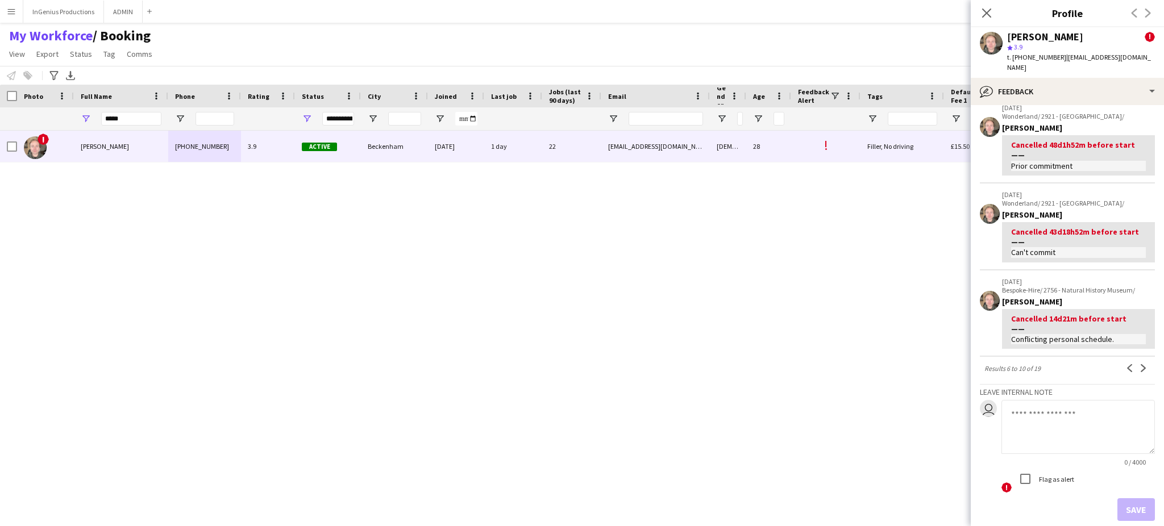
scroll to position [269, 0]
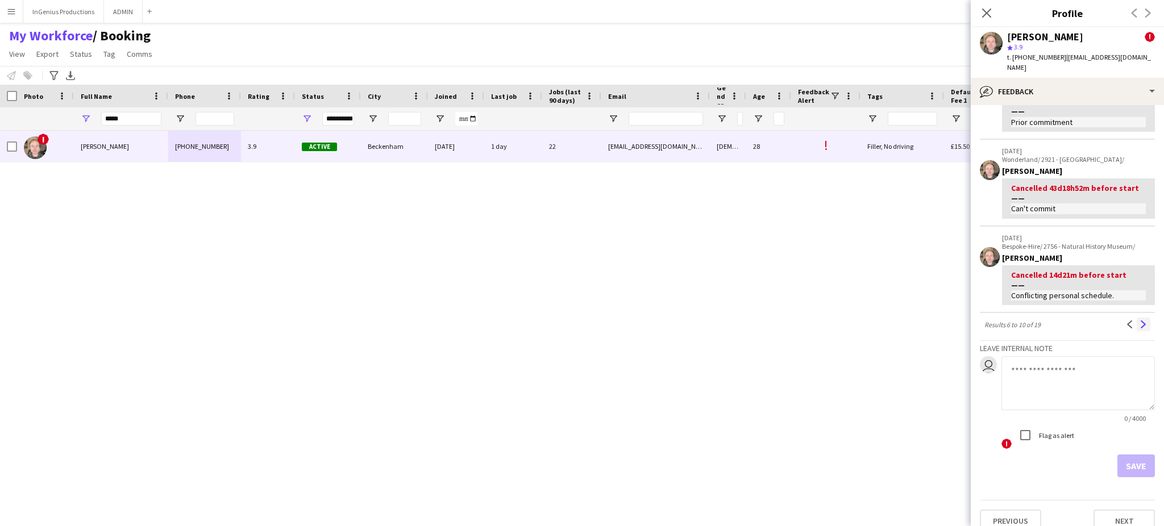
click at [1140, 321] on app-icon "Next" at bounding box center [1144, 325] width 8 height 8
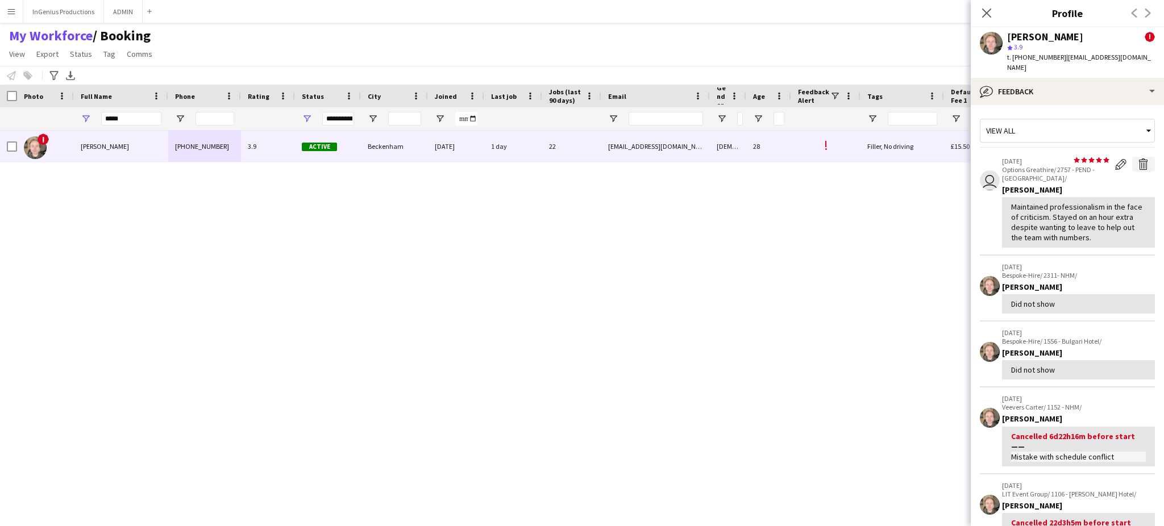
click at [1138, 159] on app-icon "Delete feedback" at bounding box center [1143, 164] width 11 height 11
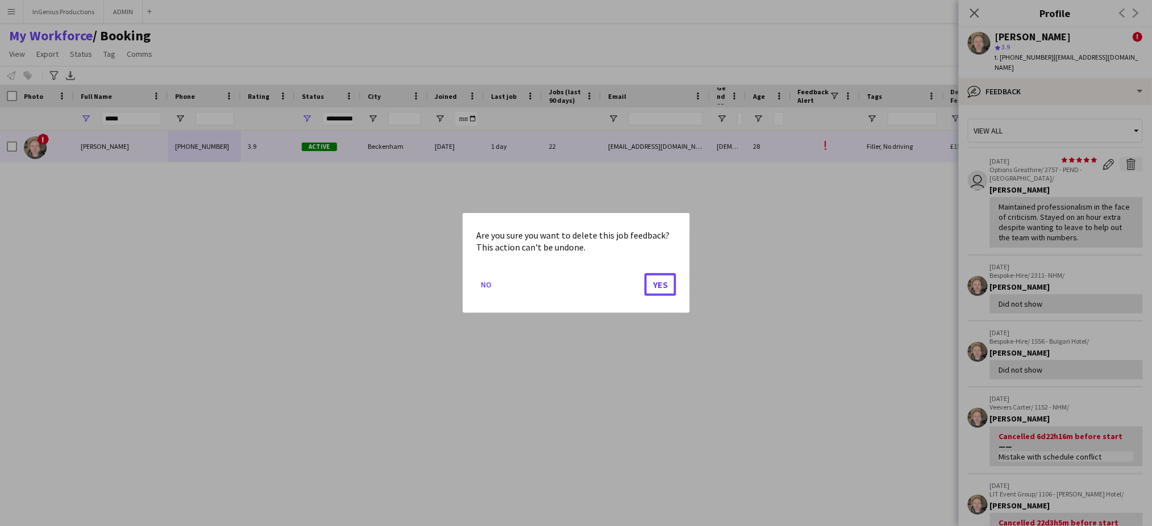
click at [645, 273] on button "Yes" at bounding box center [661, 284] width 32 height 23
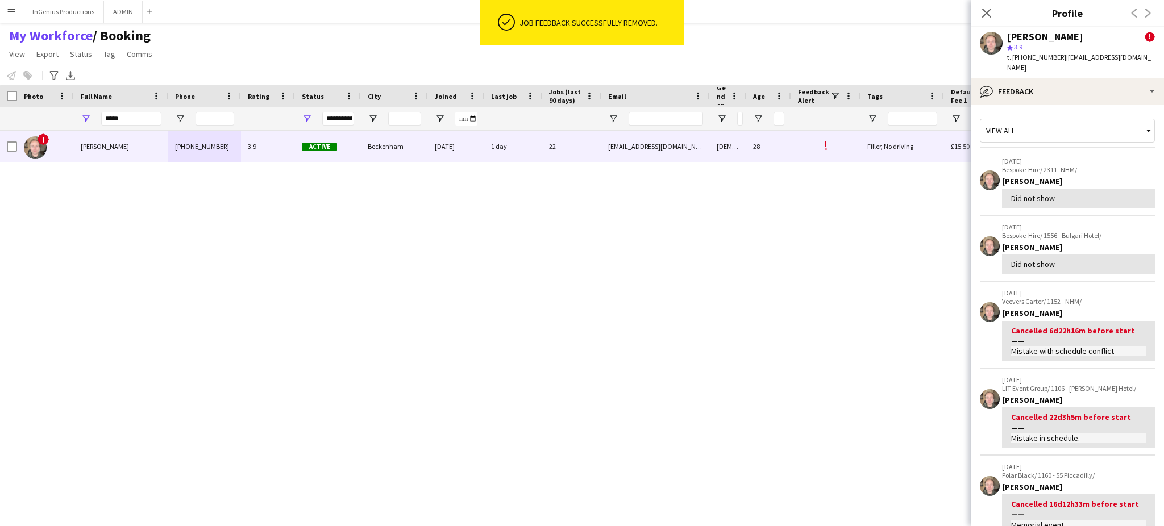
scroll to position [230, 0]
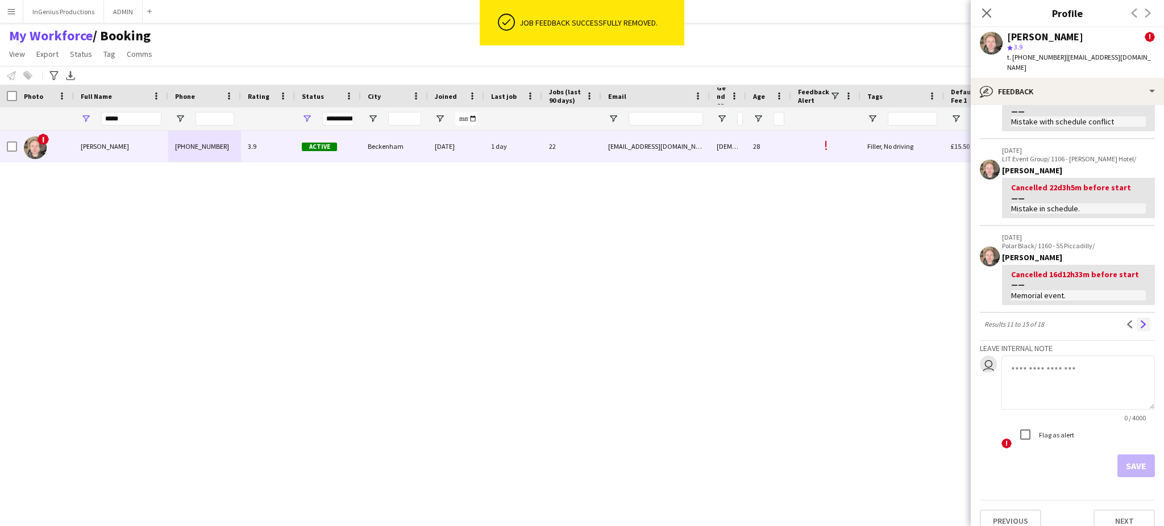
click at [1140, 321] on app-icon "Next" at bounding box center [1144, 325] width 8 height 8
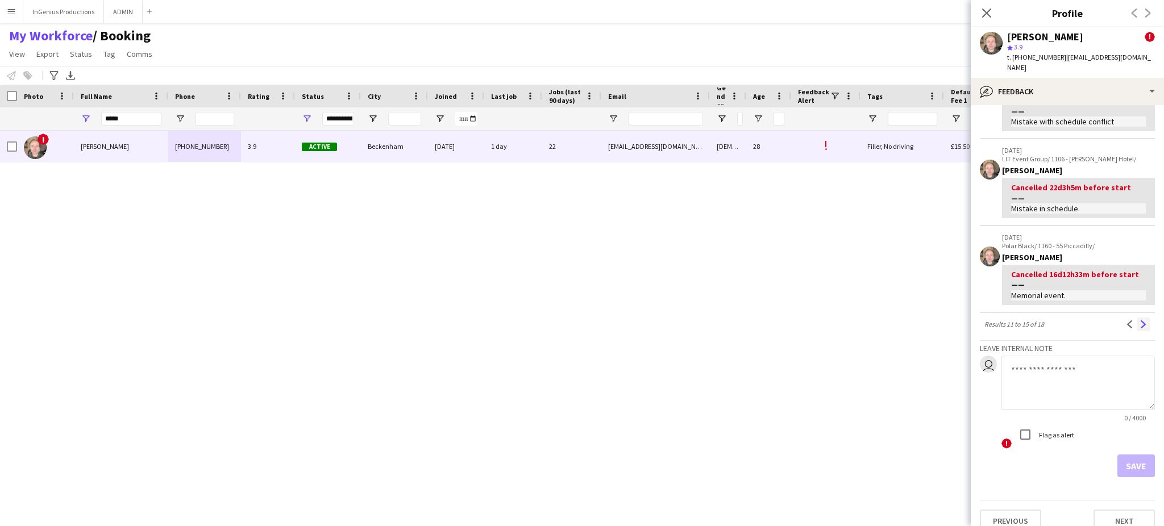
scroll to position [0, 0]
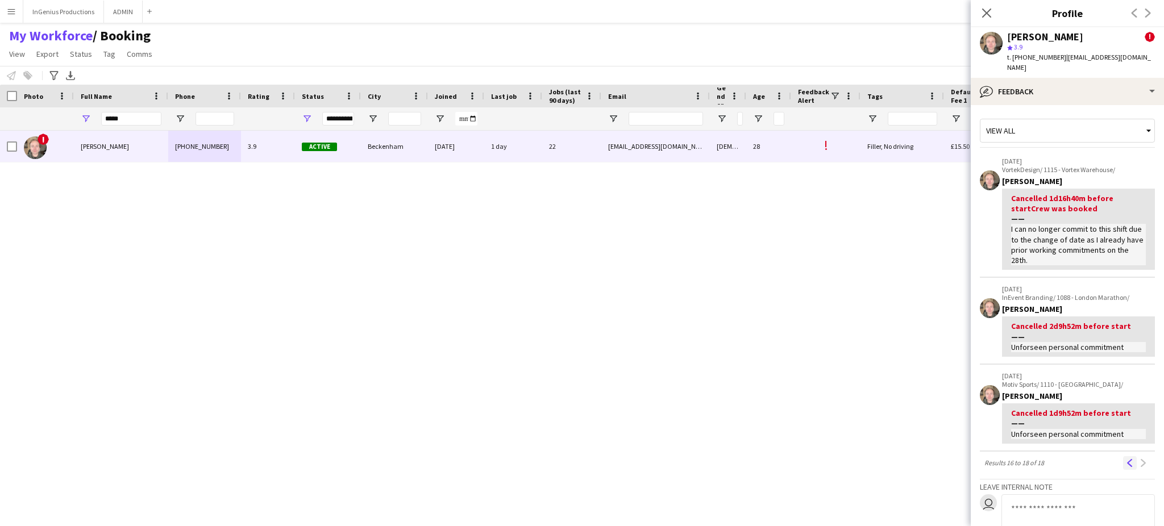
click at [1123, 457] on button "Previous" at bounding box center [1130, 464] width 14 height 14
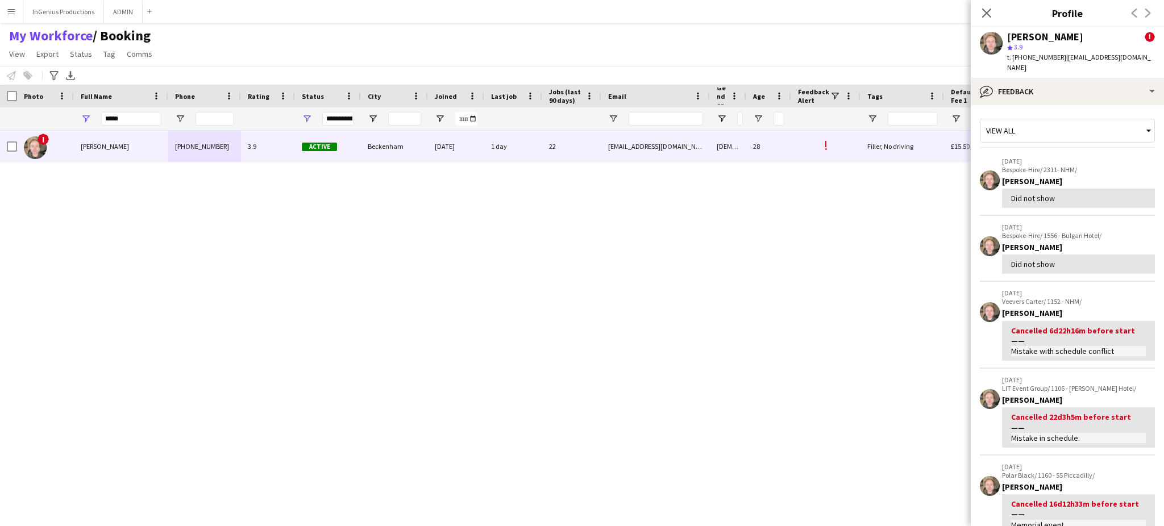
scroll to position [230, 0]
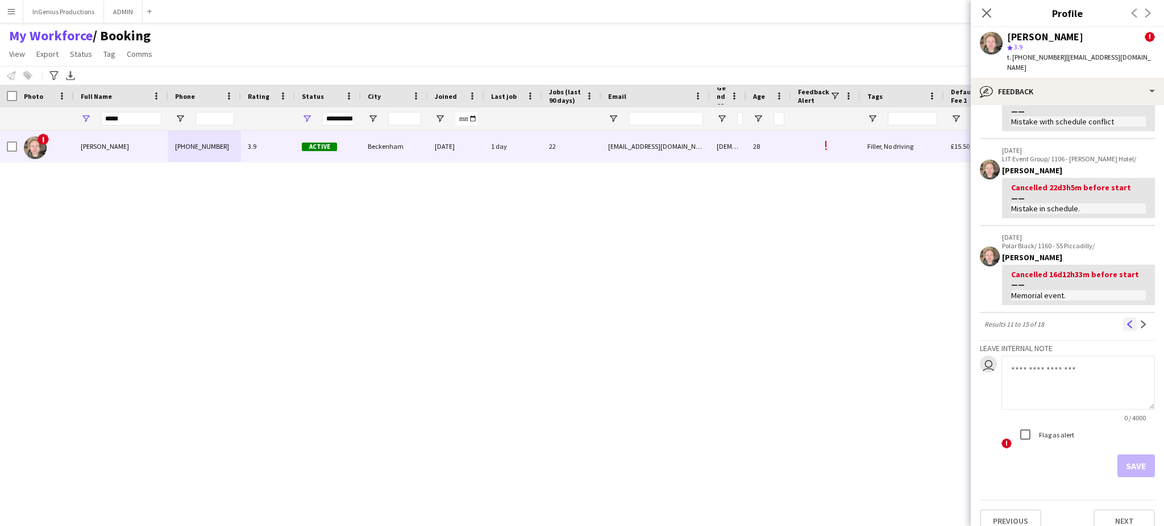
click at [1126, 321] on app-icon "Previous" at bounding box center [1130, 325] width 8 height 8
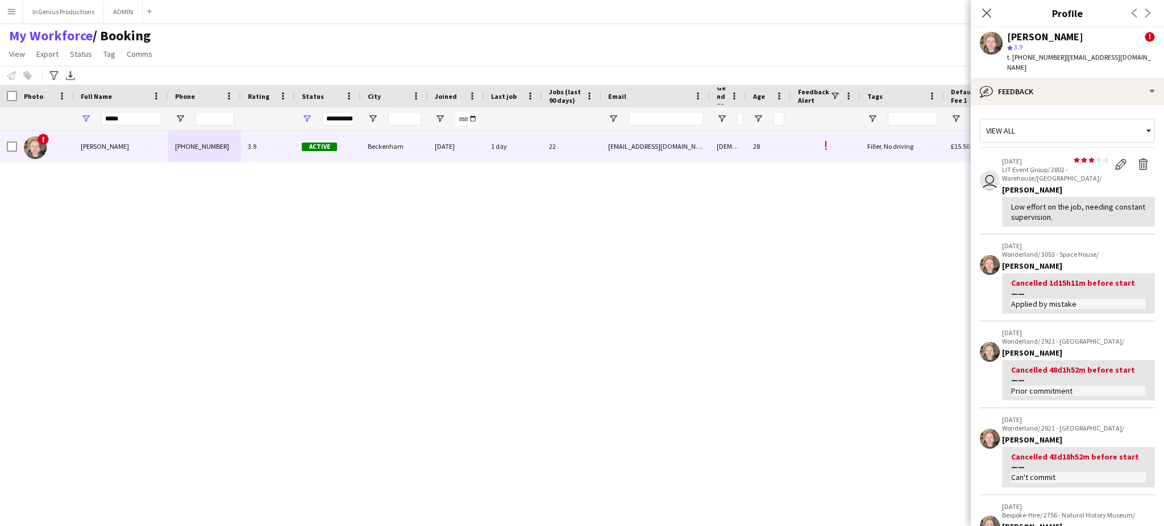
scroll to position [269, 0]
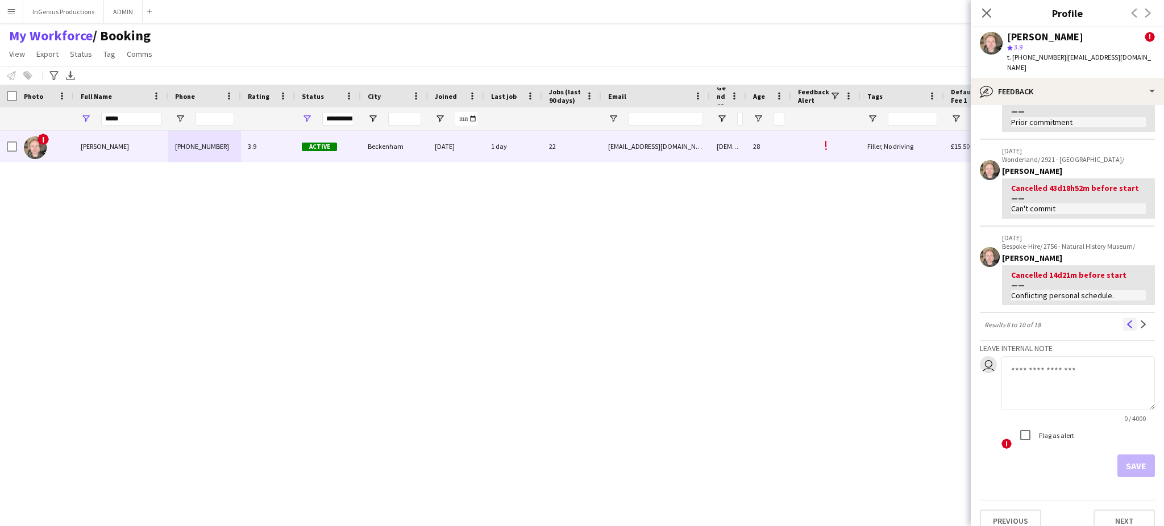
click at [1126, 321] on app-icon "Previous" at bounding box center [1130, 325] width 8 height 8
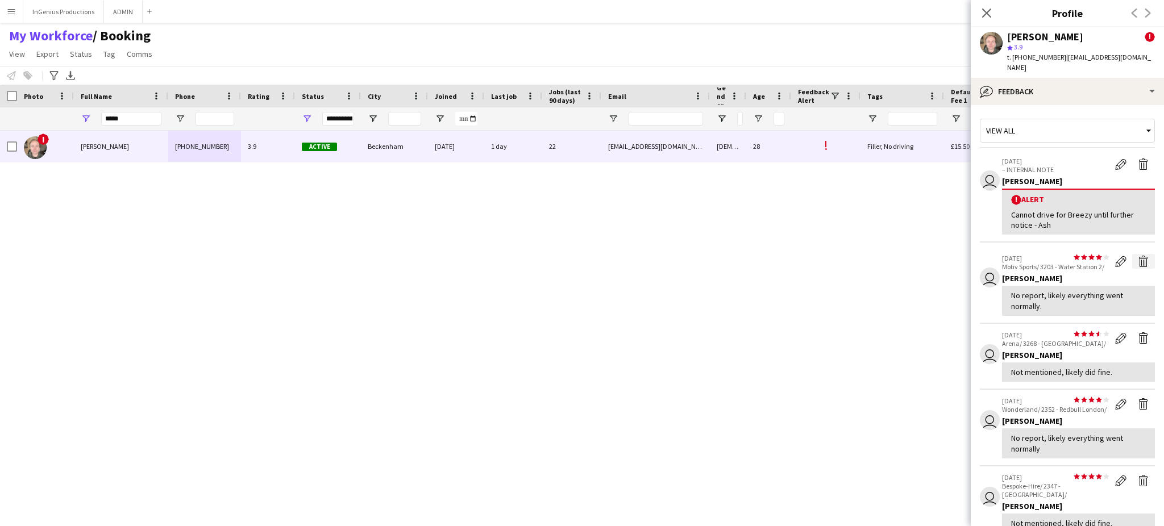
click at [1138, 256] on app-icon "Delete feedback" at bounding box center [1143, 261] width 11 height 11
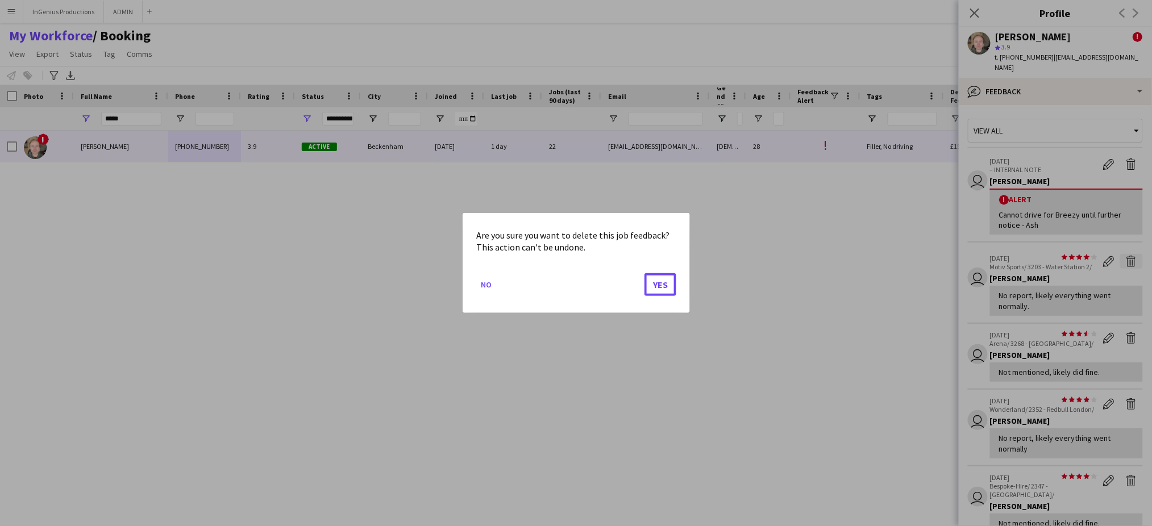
click at [645, 273] on button "Yes" at bounding box center [661, 284] width 32 height 23
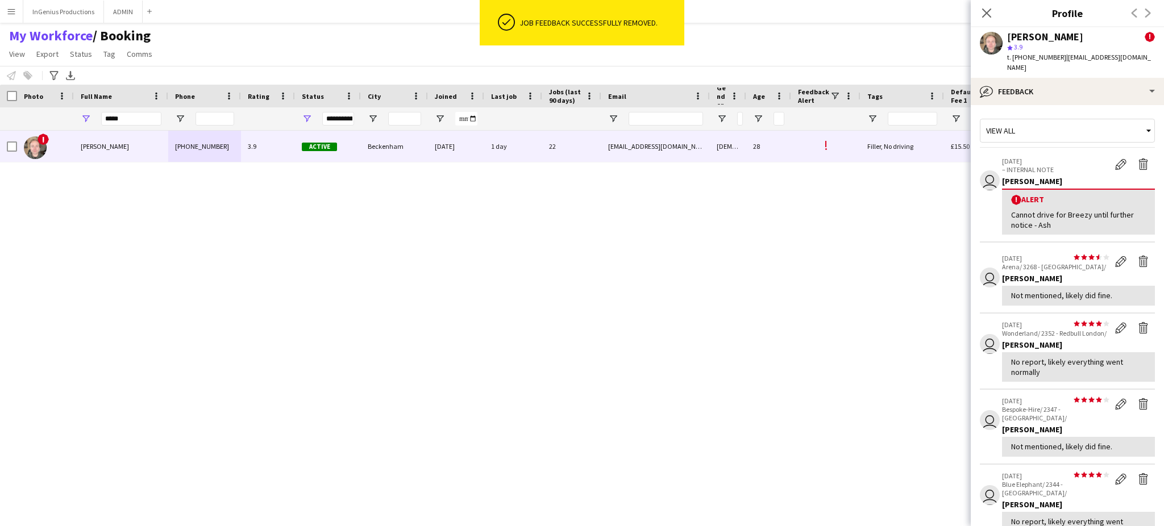
click at [1138, 256] on app-icon "Delete feedback" at bounding box center [1143, 261] width 11 height 11
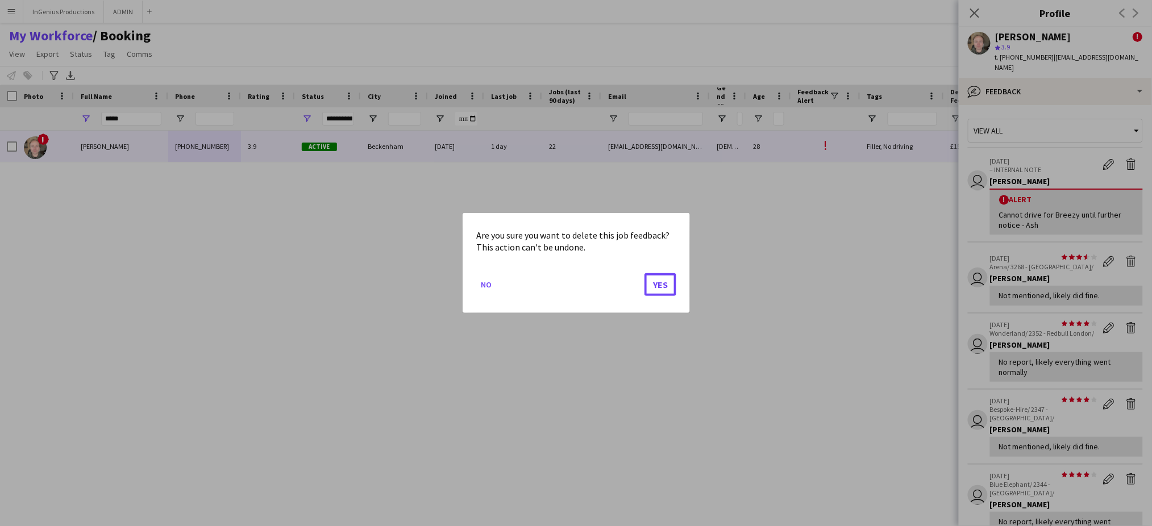
click at [645, 273] on button "Yes" at bounding box center [661, 284] width 32 height 23
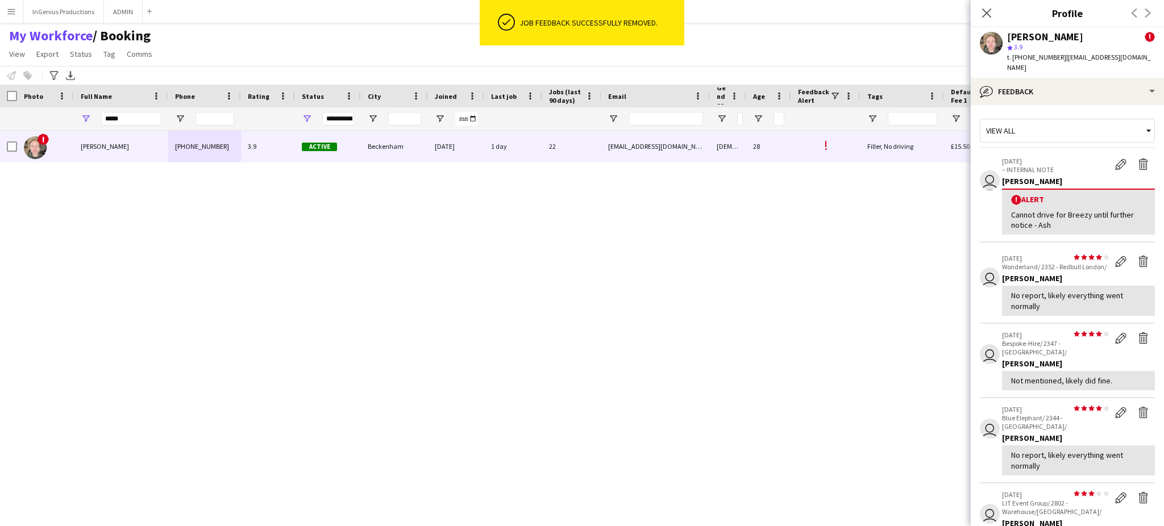
click at [1138, 256] on app-icon "Delete feedback" at bounding box center [1143, 261] width 11 height 11
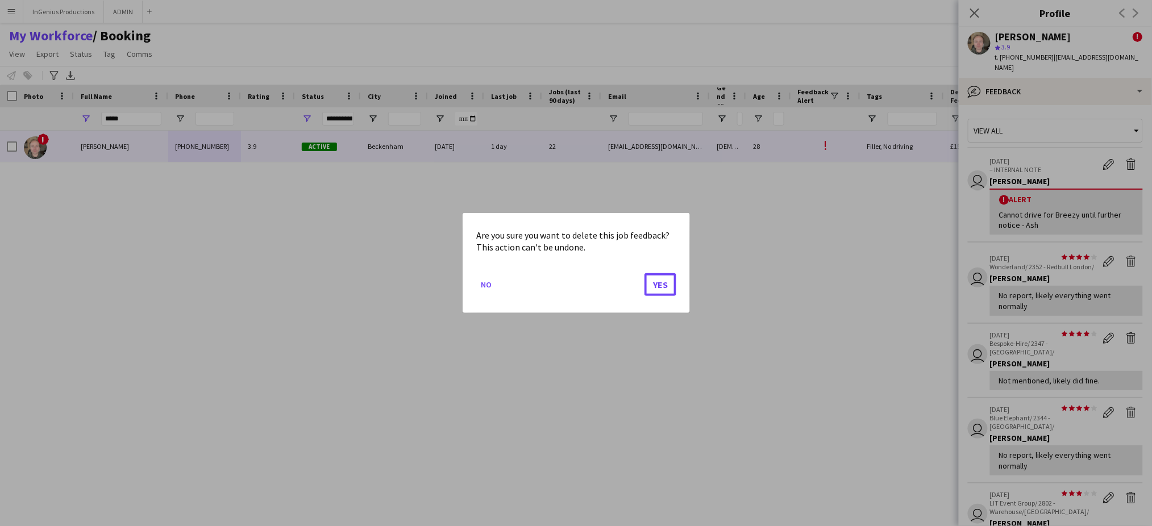
click at [645, 273] on button "Yes" at bounding box center [661, 284] width 32 height 23
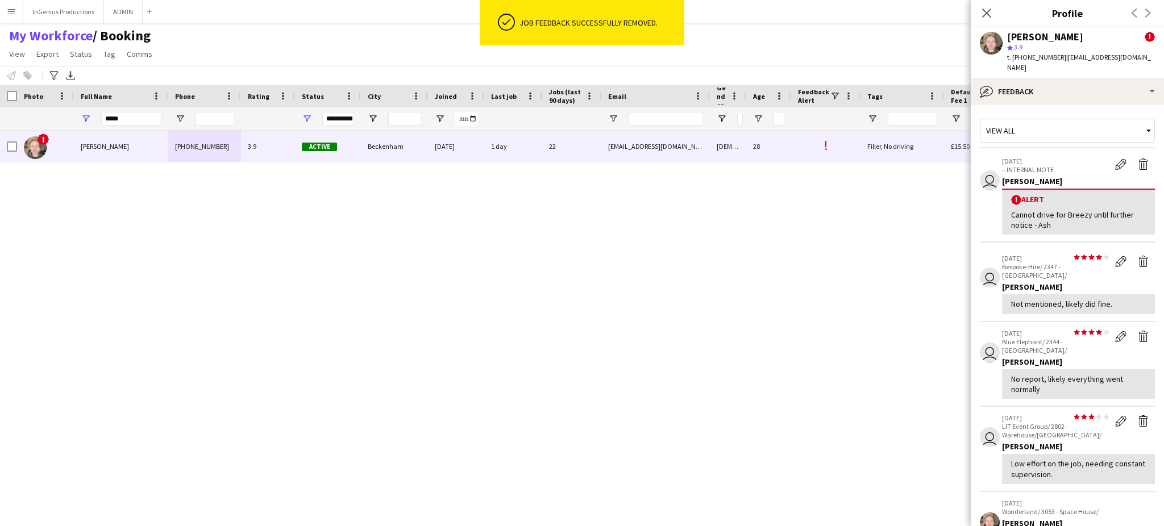
click at [1138, 256] on app-icon "Delete feedback" at bounding box center [1143, 261] width 11 height 11
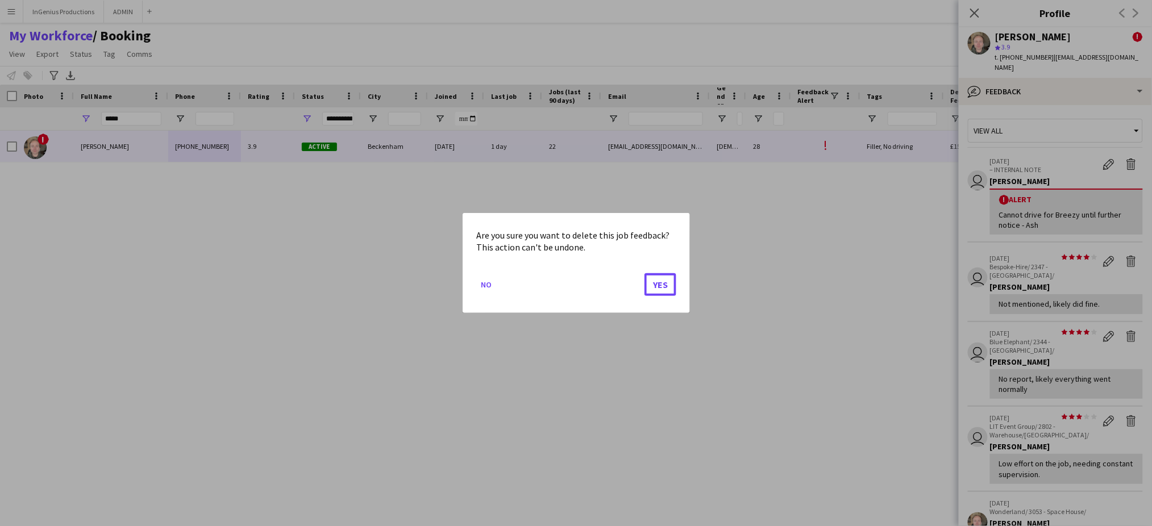
click at [645, 273] on button "Yes" at bounding box center [661, 284] width 32 height 23
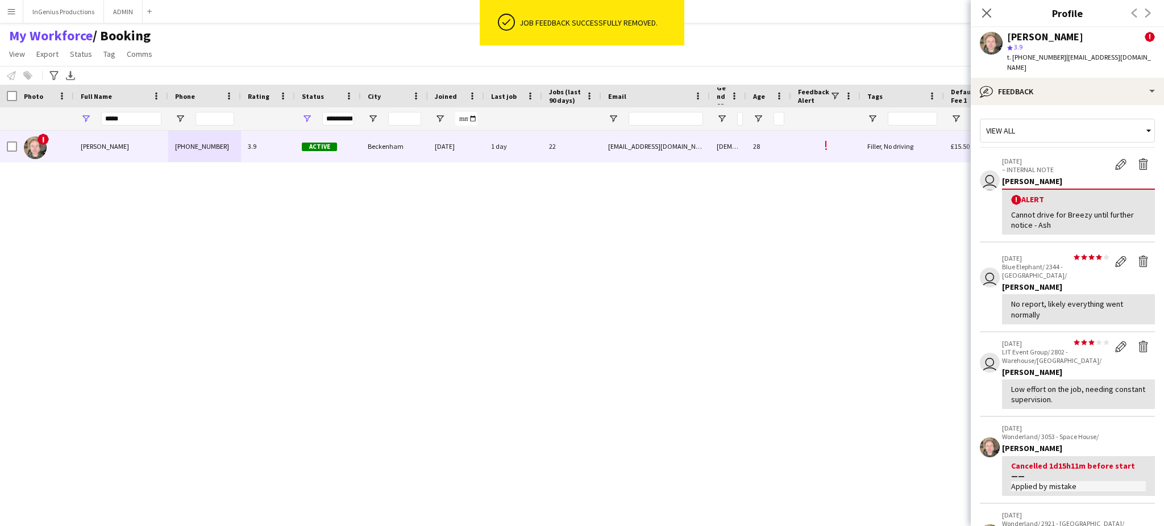
click at [1138, 256] on app-icon "Delete feedback" at bounding box center [1143, 261] width 11 height 11
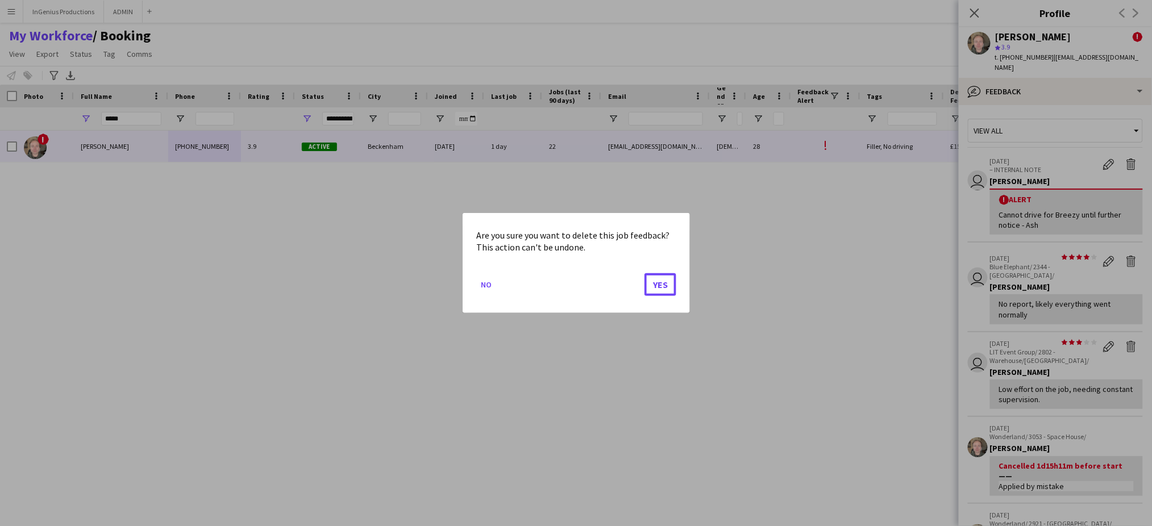
click at [645, 273] on button "Yes" at bounding box center [661, 284] width 32 height 23
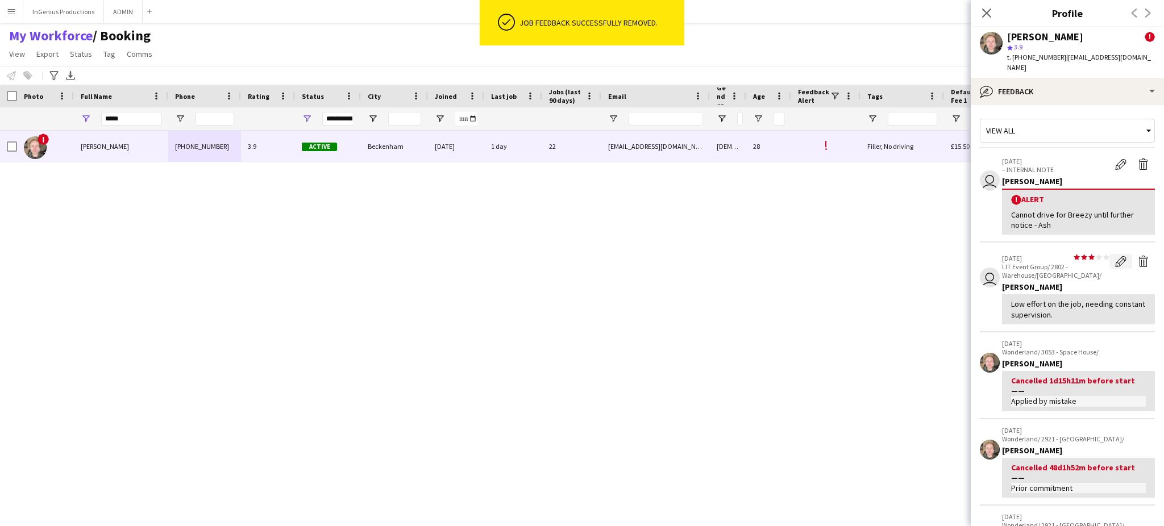
click at [1115, 256] on app-icon "Edit feedback" at bounding box center [1120, 261] width 11 height 11
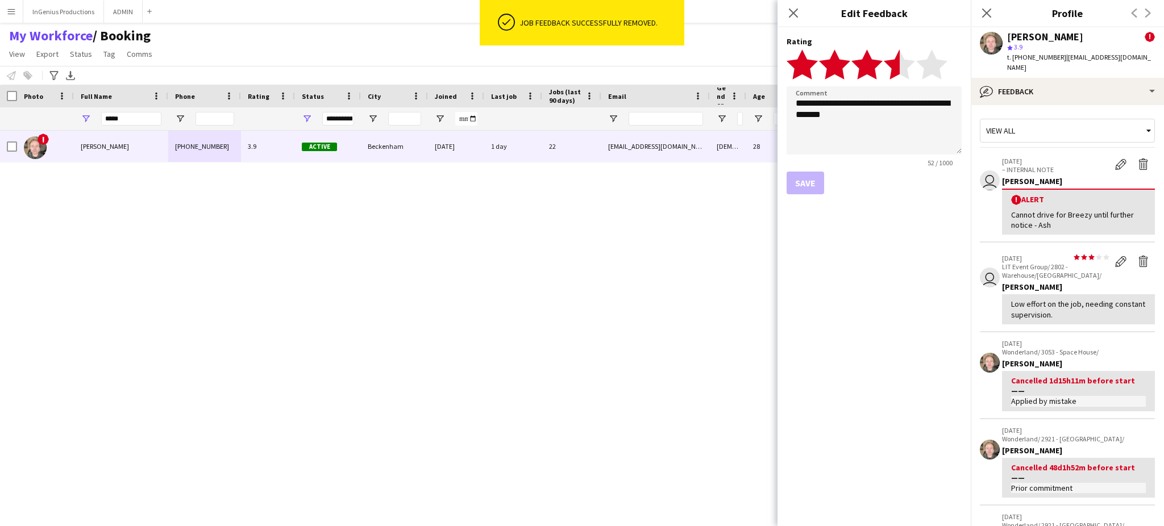
click at [898, 64] on polygon at bounding box center [899, 64] width 31 height 30
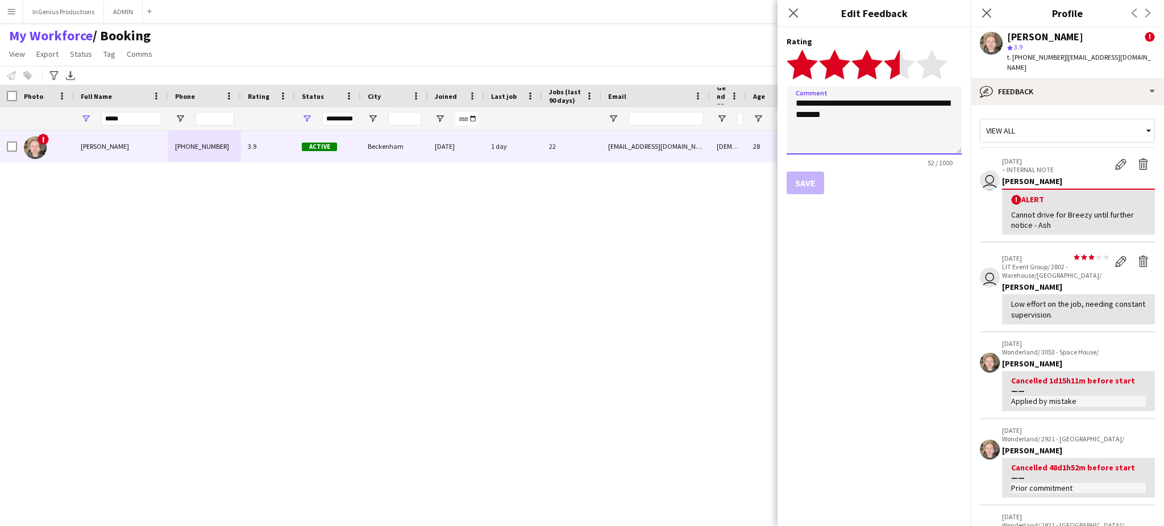
click at [874, 118] on textarea "**********" at bounding box center [874, 120] width 175 height 68
type textarea "**********"
click at [794, 181] on button "Save" at bounding box center [806, 183] width 38 height 23
